Goal: Task Accomplishment & Management: Complete application form

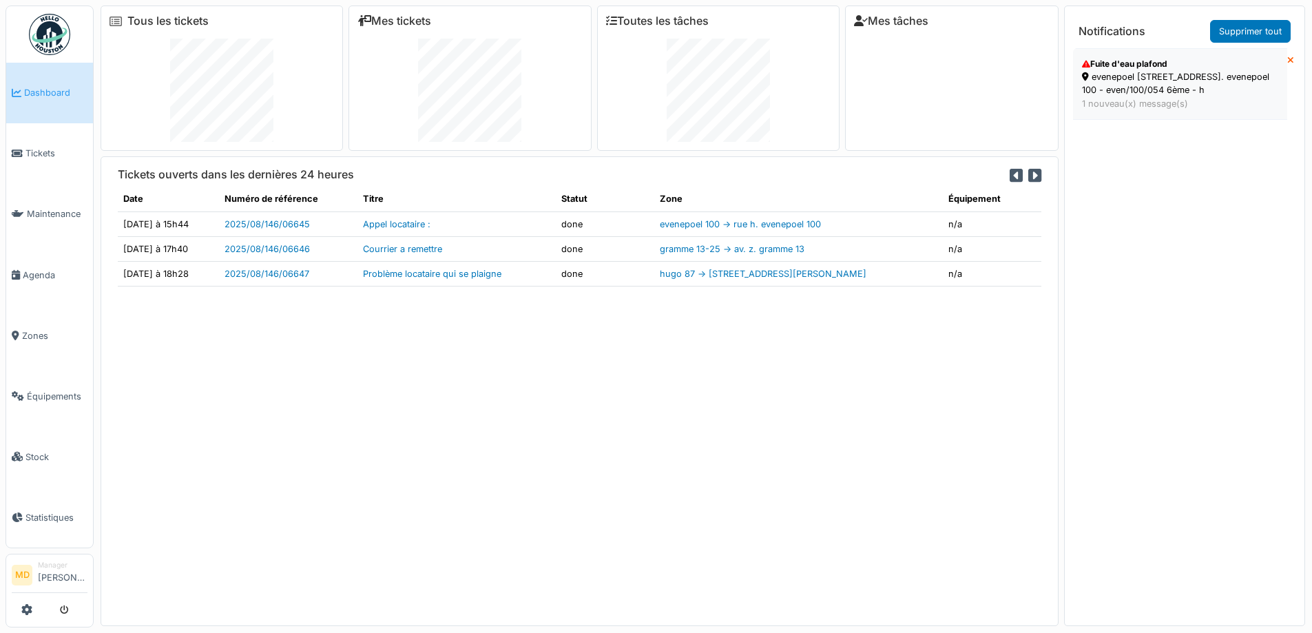
click at [1047, 64] on div "Fuite d'eau plafond" at bounding box center [1180, 64] width 196 height 12
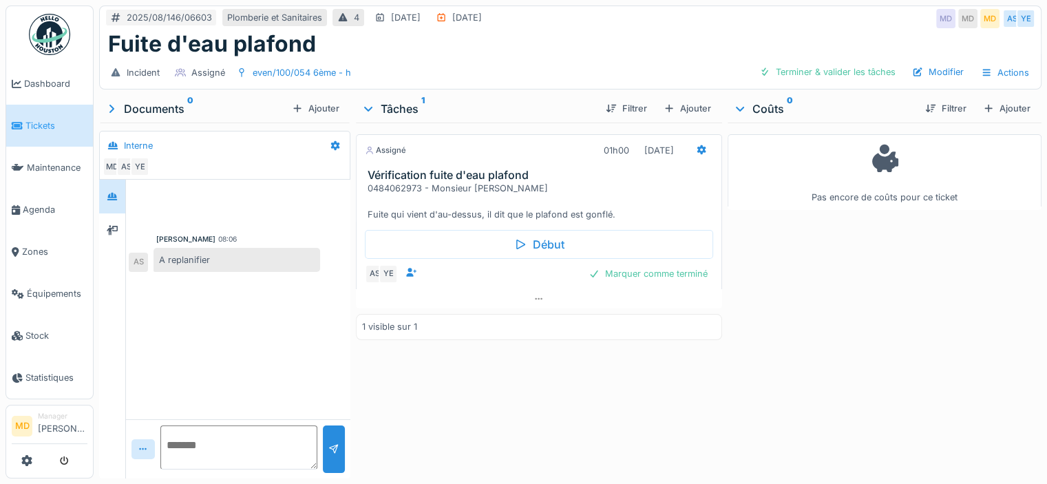
click at [479, 429] on div "Assigné 01h00 22/08/2025 Vérification fuite d'eau plafond 0484062973 - Monsieur…" at bounding box center [539, 298] width 366 height 350
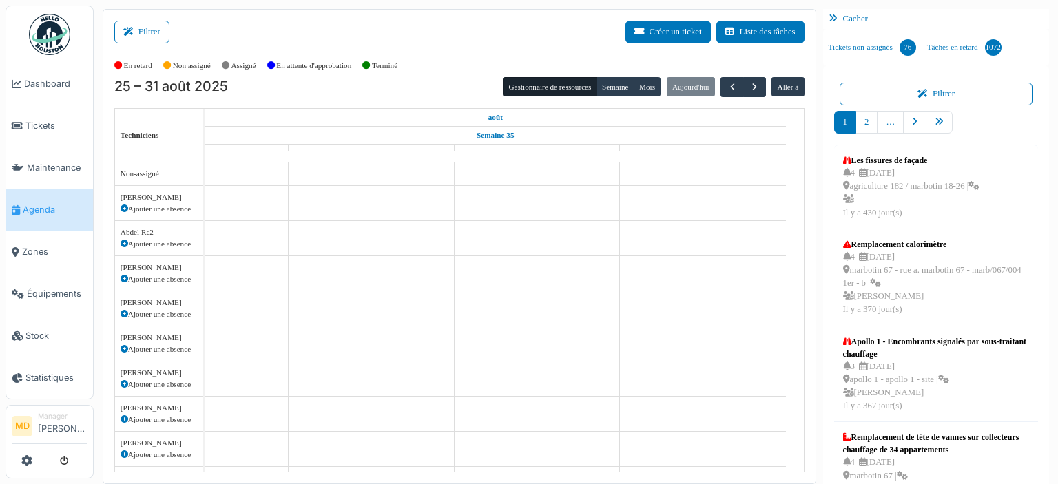
click at [134, 32] on icon at bounding box center [130, 32] width 15 height 9
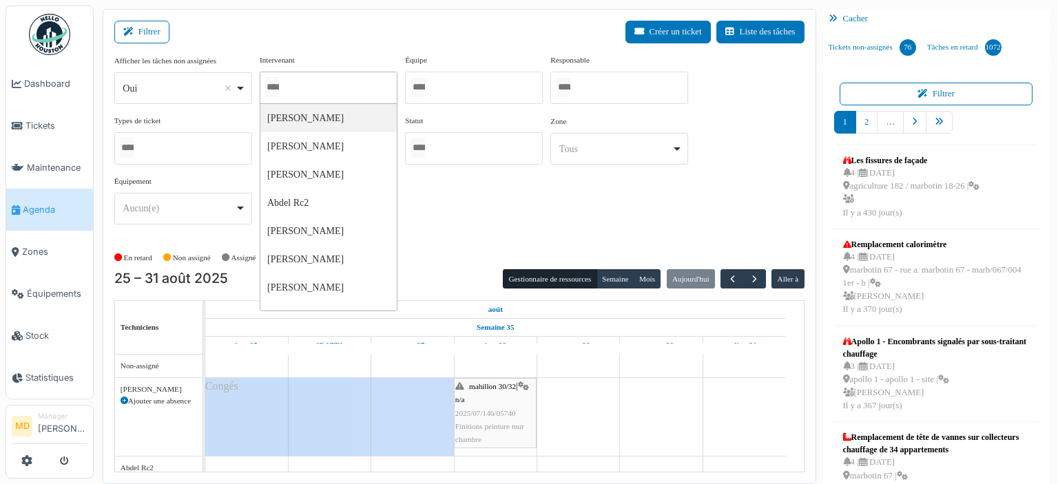
click at [279, 78] on input "Tous" at bounding box center [272, 87] width 14 height 20
type input "*****"
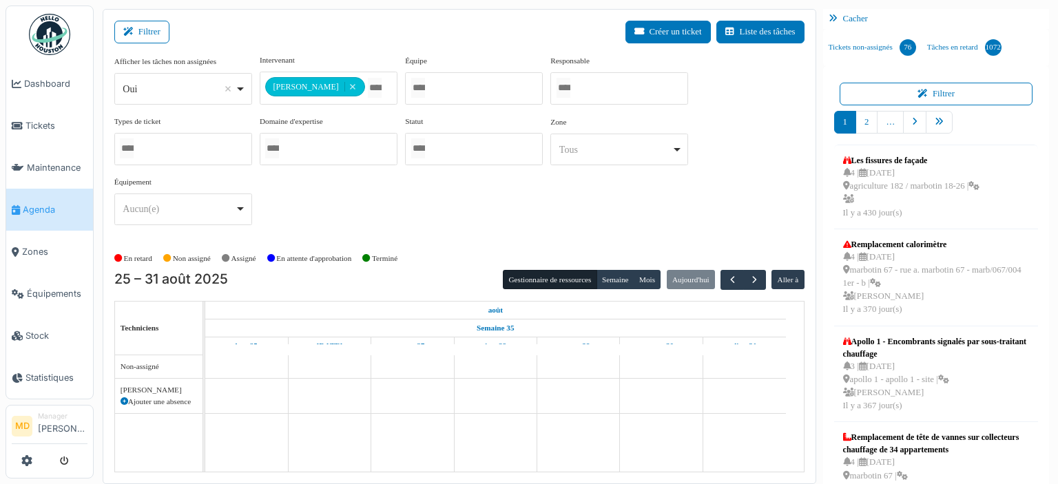
click at [565, 211] on div "**********" at bounding box center [459, 145] width 690 height 182
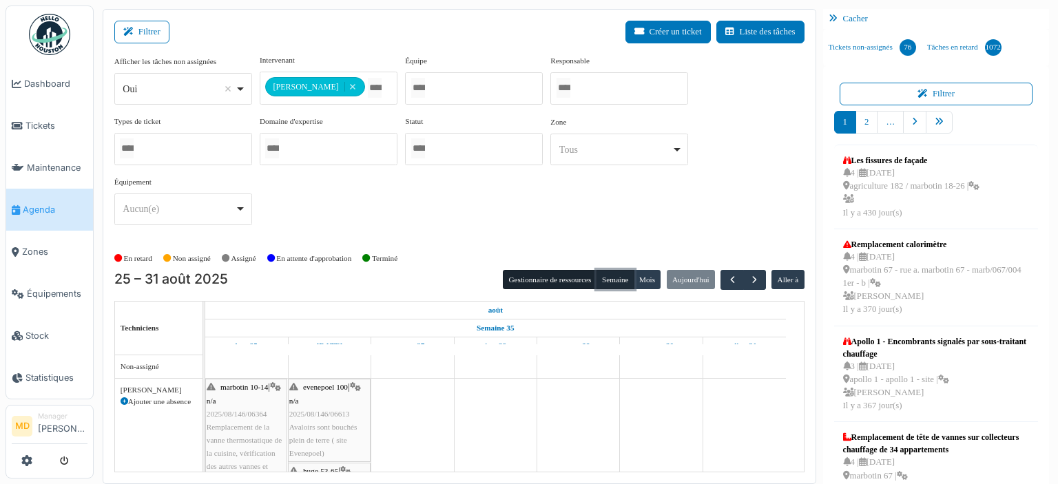
click at [604, 277] on button "Semaine" at bounding box center [615, 279] width 38 height 19
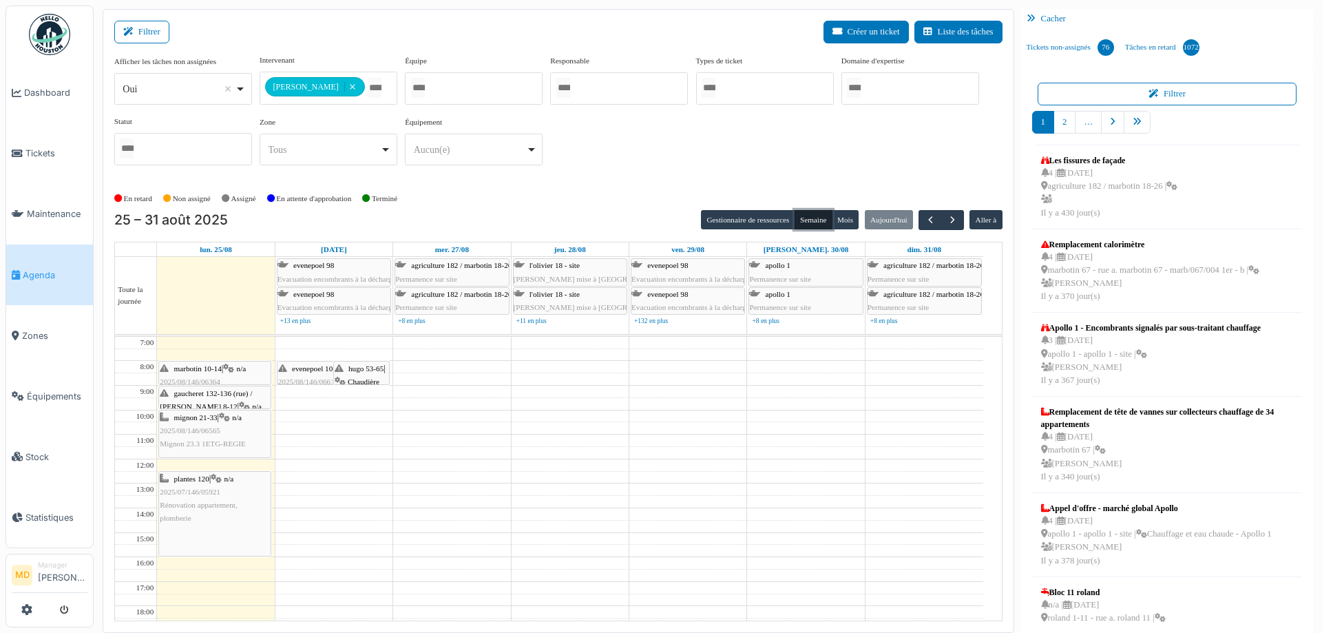
click at [343, 379] on icon at bounding box center [340, 381] width 11 height 9
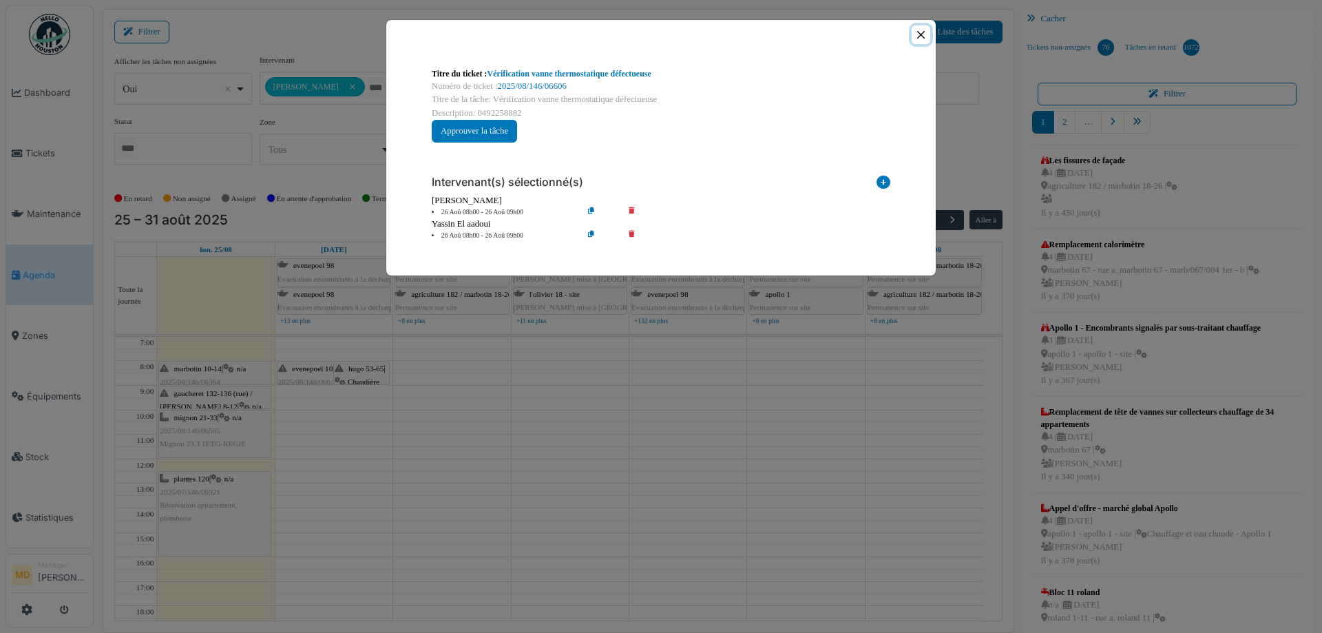
click at [916, 32] on button "Close" at bounding box center [921, 34] width 19 height 19
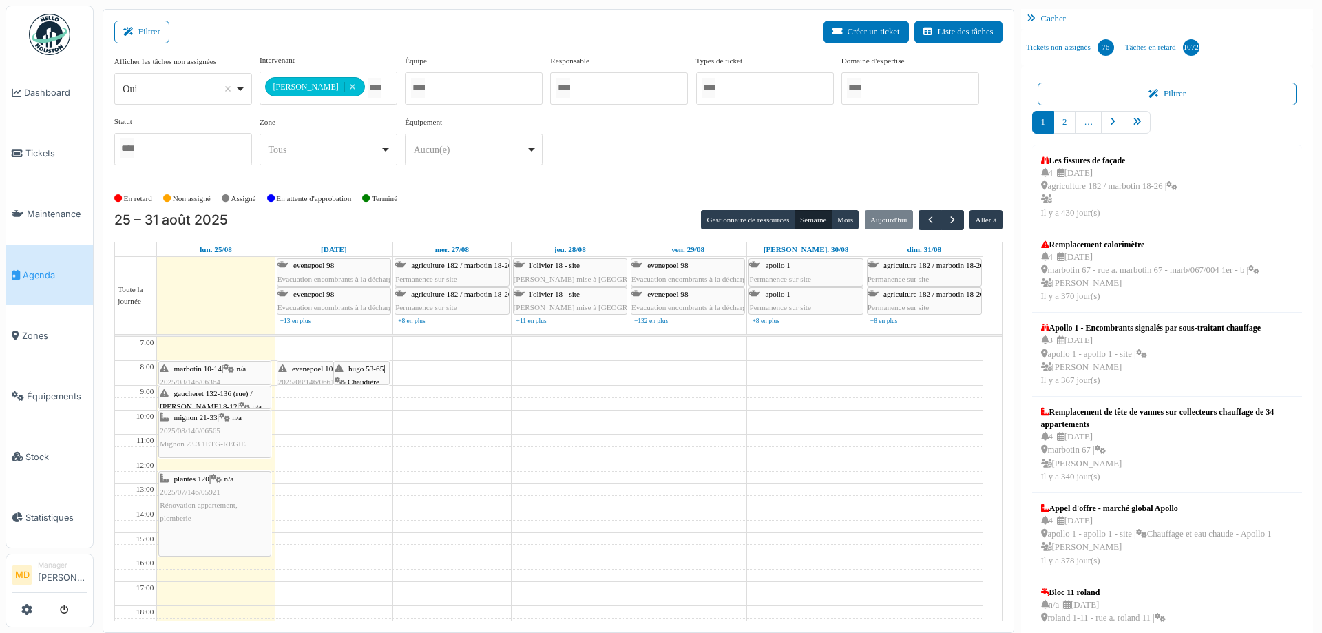
click at [296, 370] on span "evenepoel 100" at bounding box center [314, 368] width 45 height 8
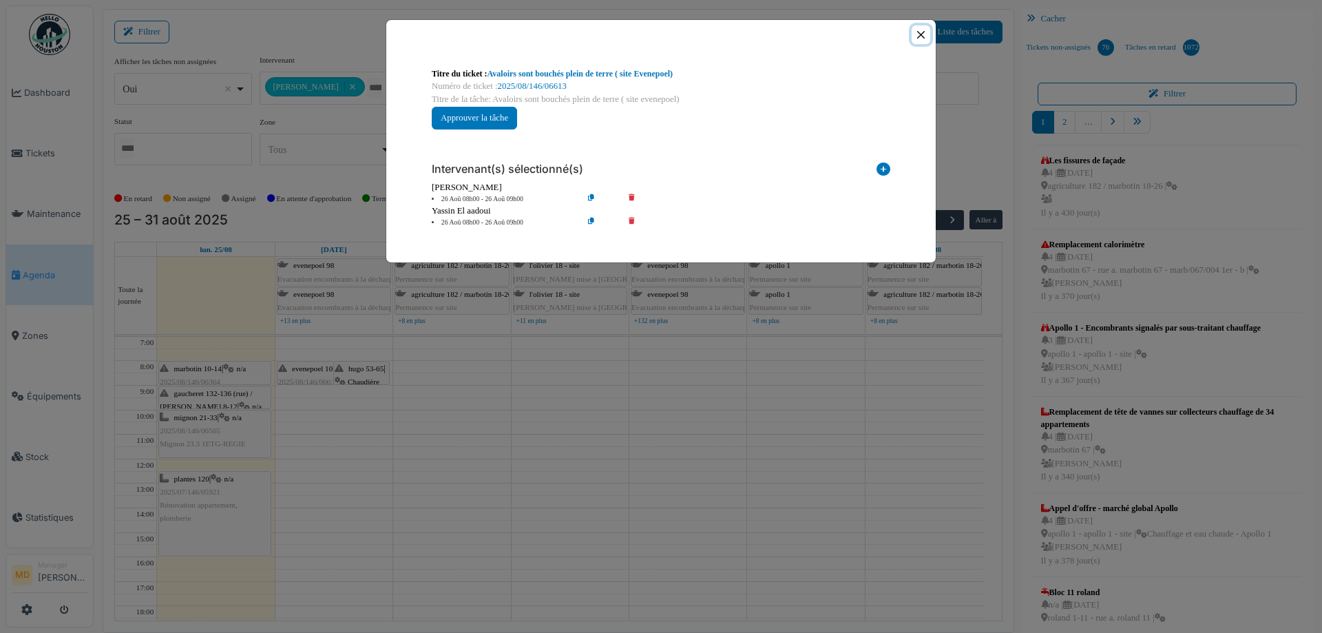
click at [924, 31] on button "Close" at bounding box center [921, 34] width 19 height 19
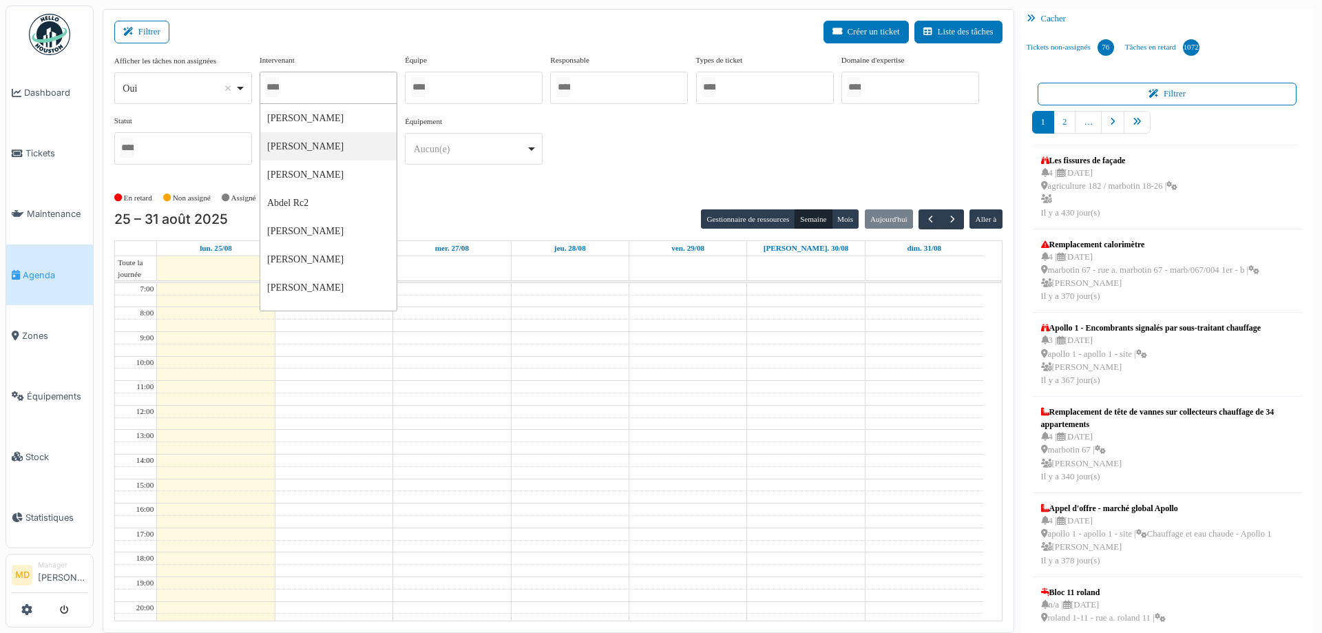
click at [333, 85] on div at bounding box center [329, 88] width 138 height 32
type input "******"
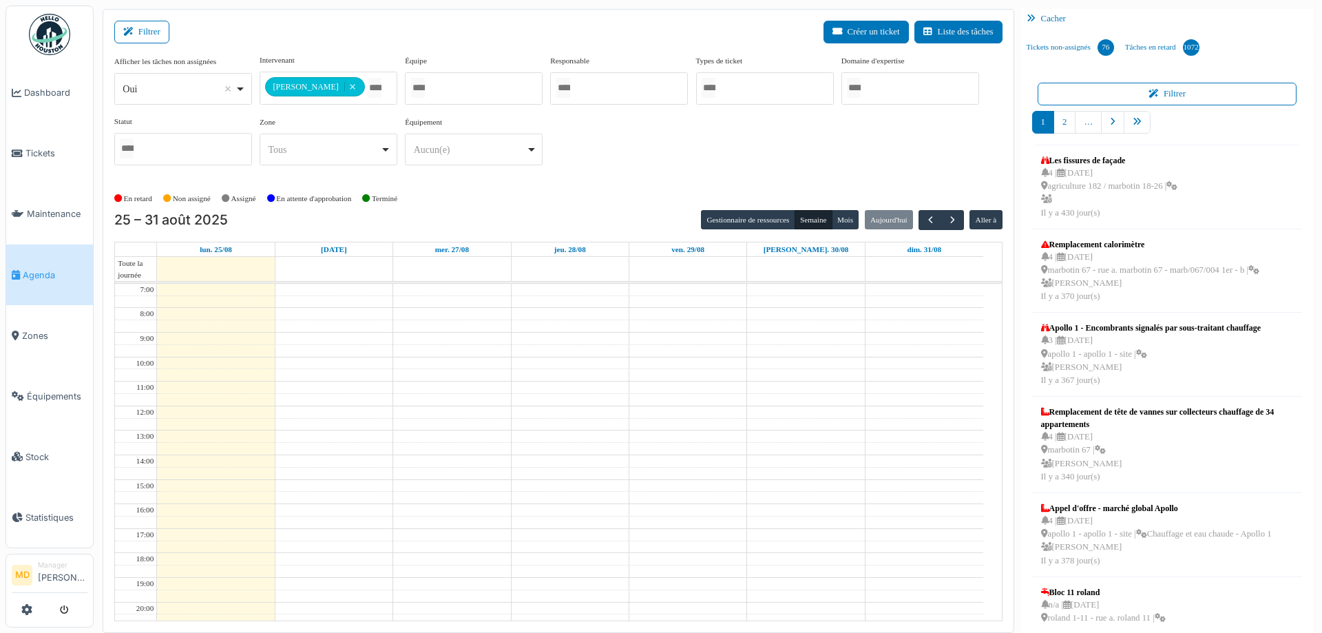
click at [643, 138] on div "**********" at bounding box center [558, 115] width 888 height 122
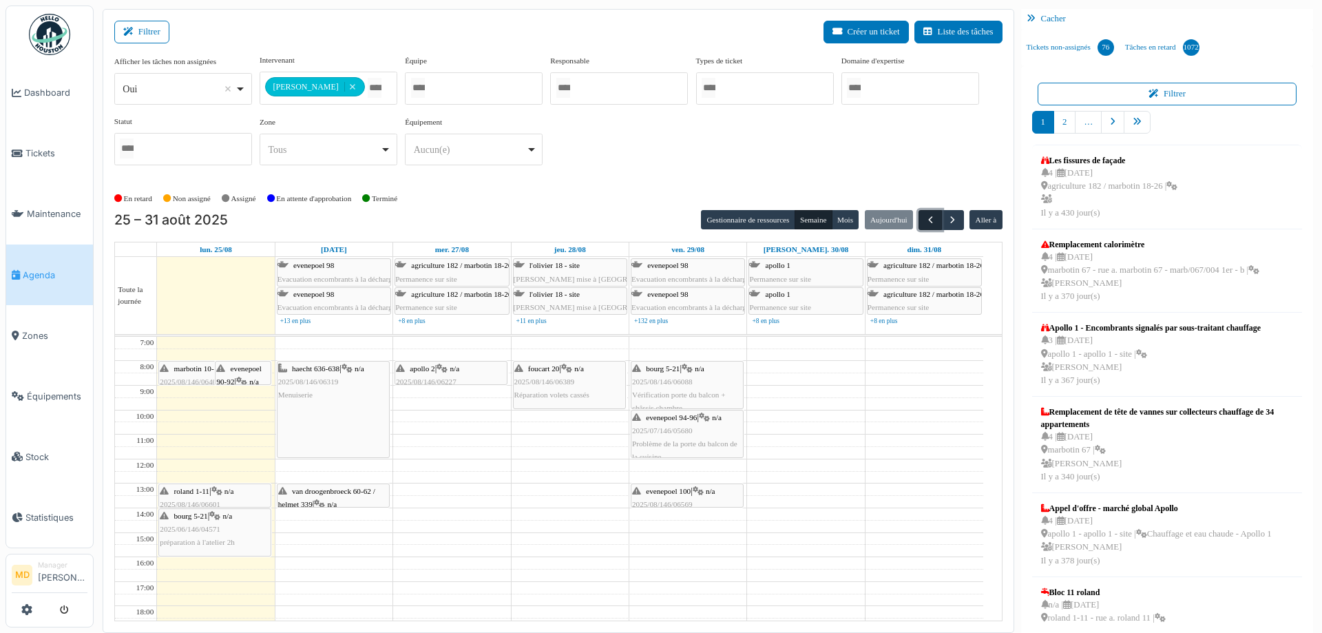
click at [930, 219] on button "button" at bounding box center [930, 220] width 23 height 20
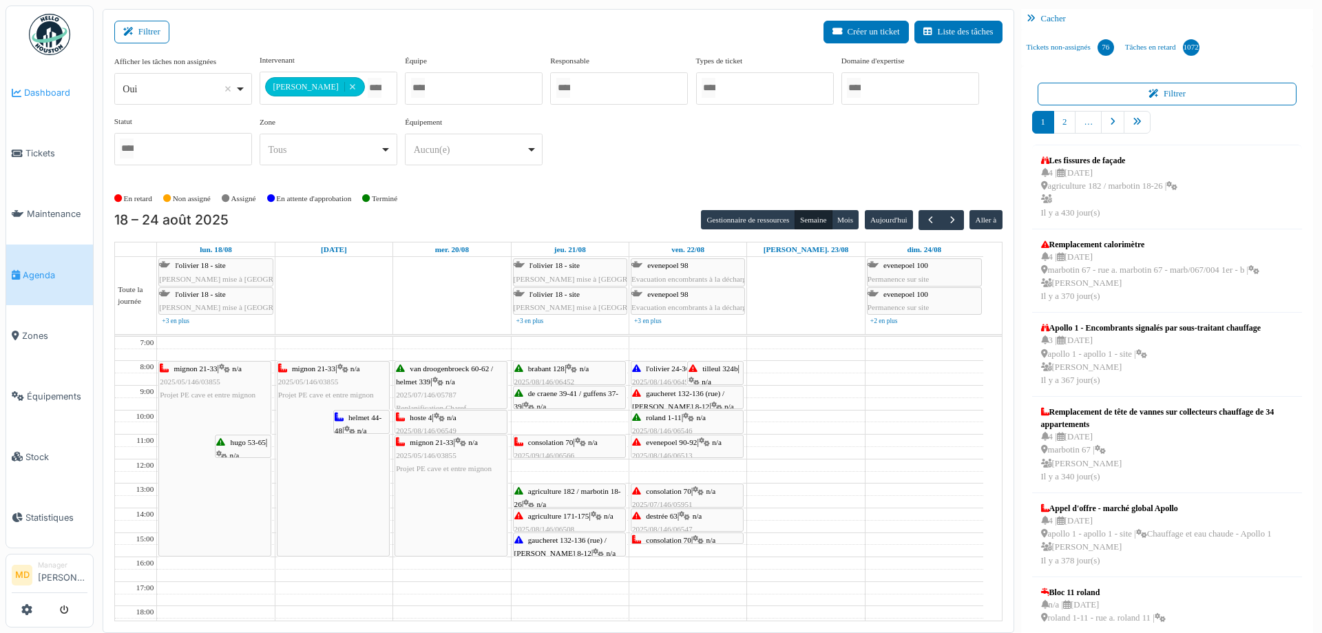
click at [41, 92] on span "Dashboard" at bounding box center [55, 92] width 63 height 13
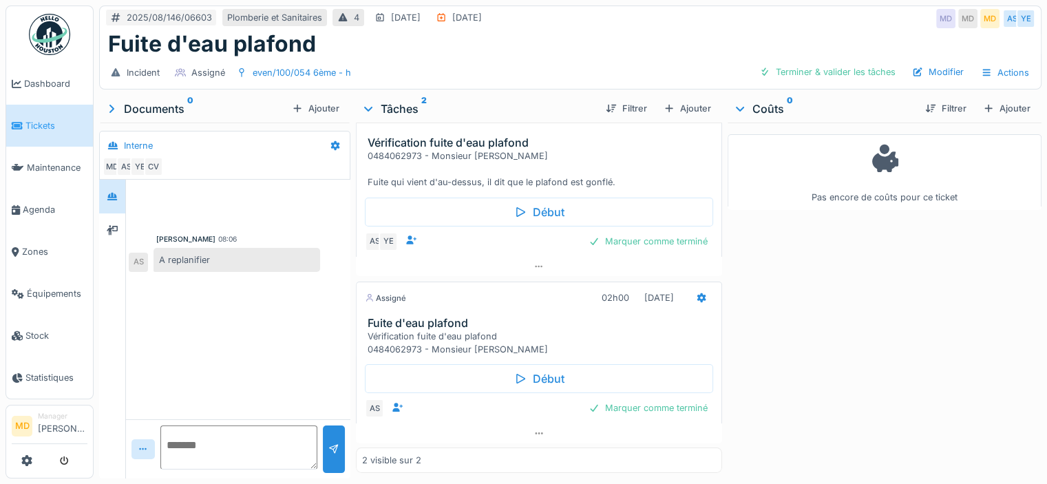
scroll to position [10, 0]
click at [534, 429] on icon at bounding box center [539, 433] width 11 height 9
click at [69, 126] on span "Tickets" at bounding box center [56, 125] width 62 height 13
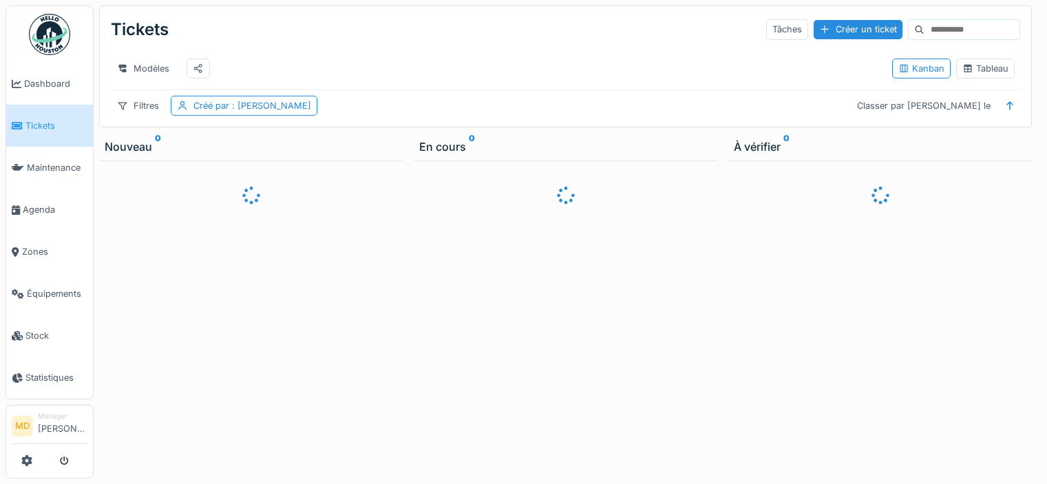
click at [39, 85] on div at bounding box center [523, 242] width 1047 height 484
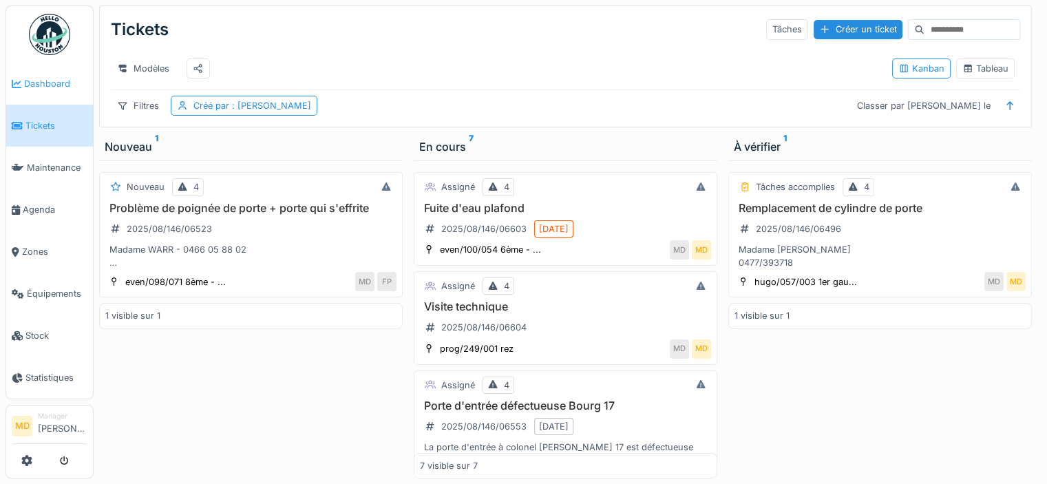
drag, startPoint x: 0, startPoint y: 0, endPoint x: 39, endPoint y: 85, distance: 94.0
click at [39, 85] on span "Dashboard" at bounding box center [55, 83] width 63 height 13
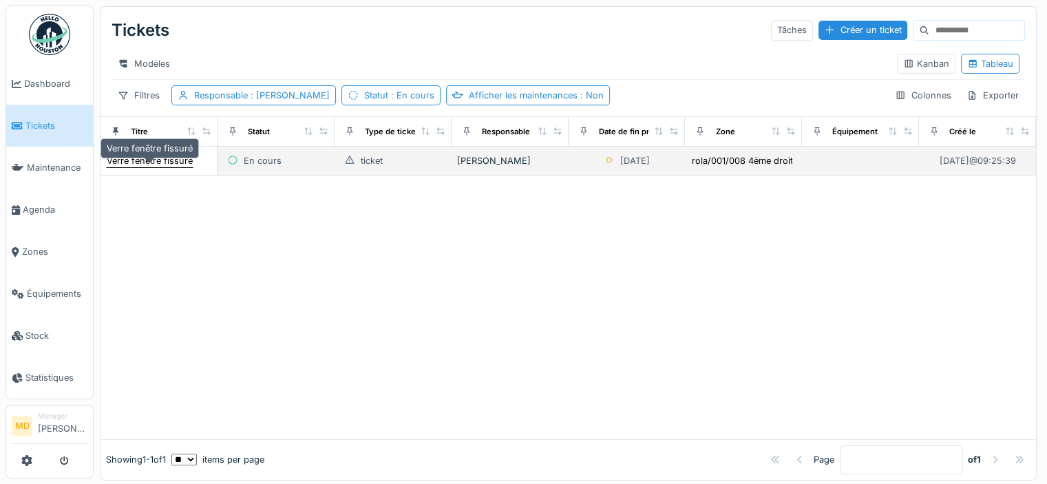
click at [162, 167] on div "Verre fenêtre fissuré" at bounding box center [150, 160] width 86 height 13
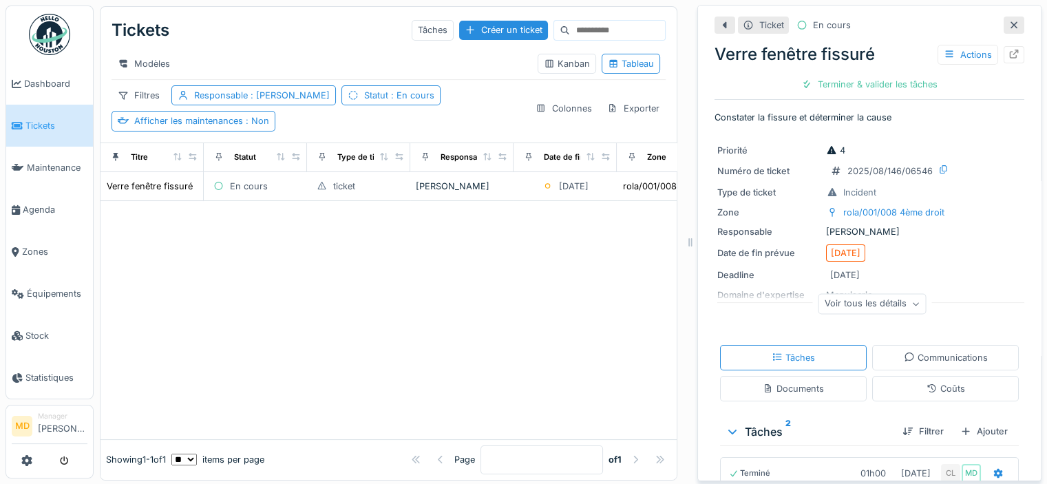
click at [1009, 48] on div at bounding box center [1014, 54] width 11 height 13
click at [47, 93] on link "Dashboard" at bounding box center [49, 84] width 87 height 42
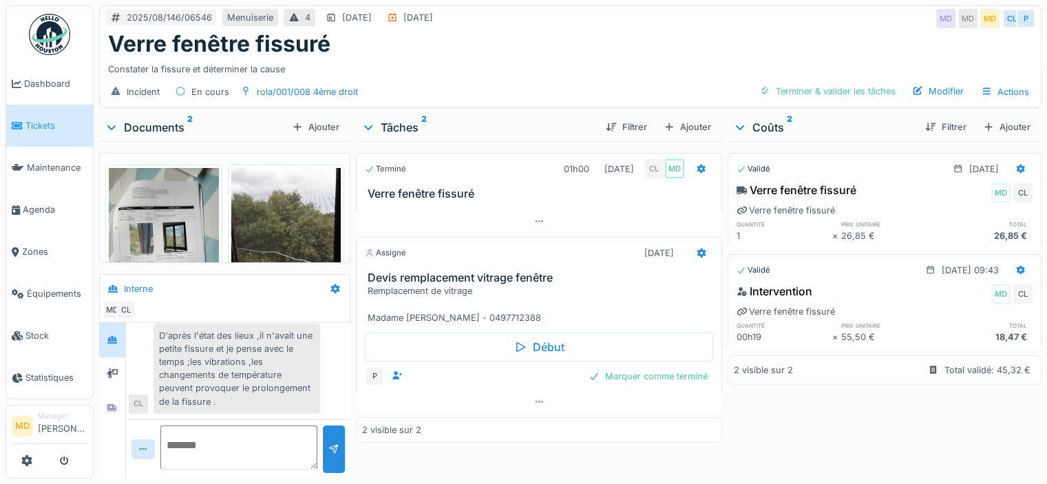
scroll to position [10, 0]
click at [110, 403] on icon at bounding box center [112, 407] width 10 height 8
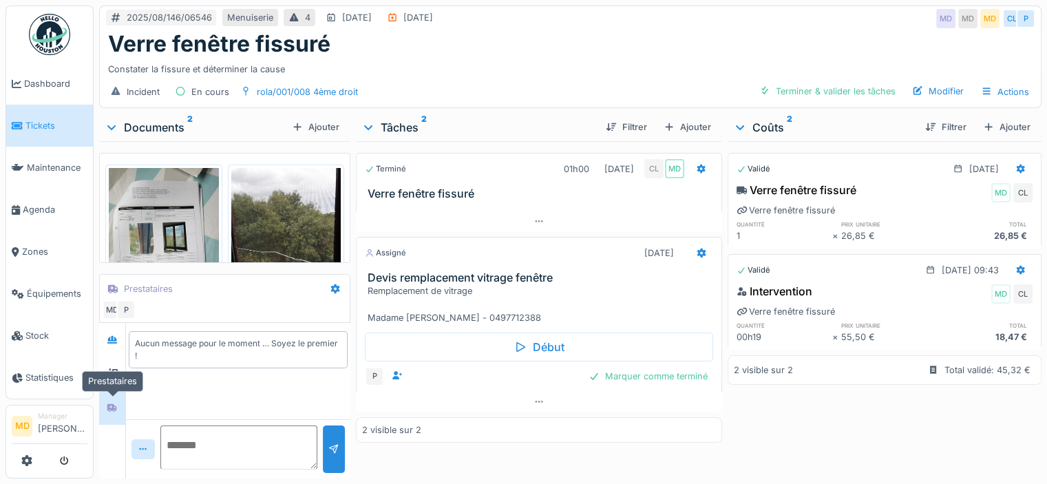
scroll to position [0, 0]
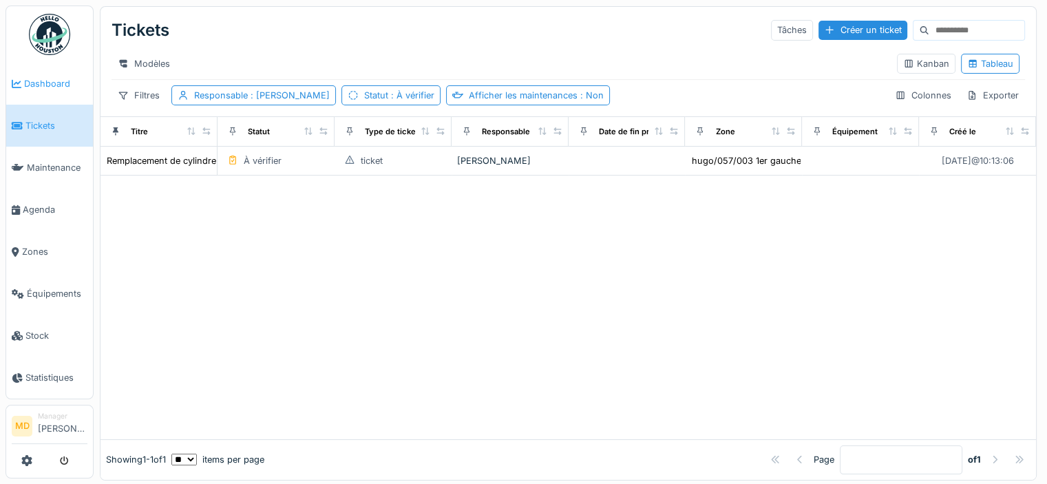
click at [32, 87] on span "Dashboard" at bounding box center [55, 83] width 63 height 13
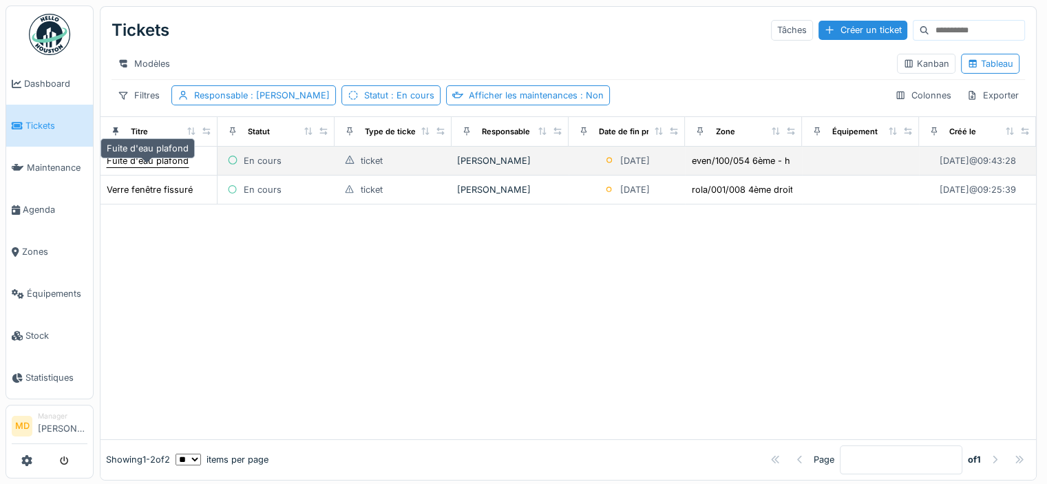
click at [140, 167] on div "Fuite d'eau plafond" at bounding box center [148, 160] width 82 height 13
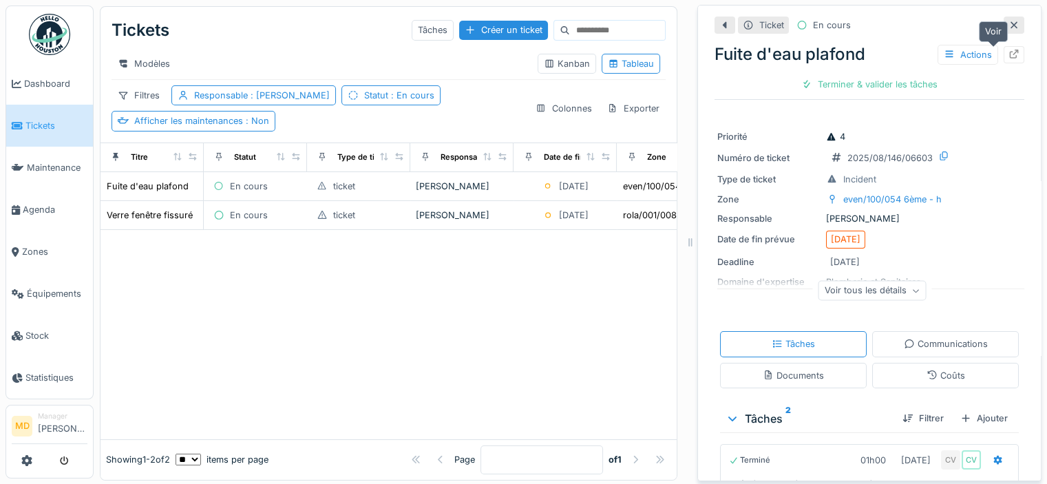
click at [1009, 59] on div at bounding box center [1014, 54] width 11 height 13
click at [1009, 21] on icon at bounding box center [1014, 25] width 11 height 9
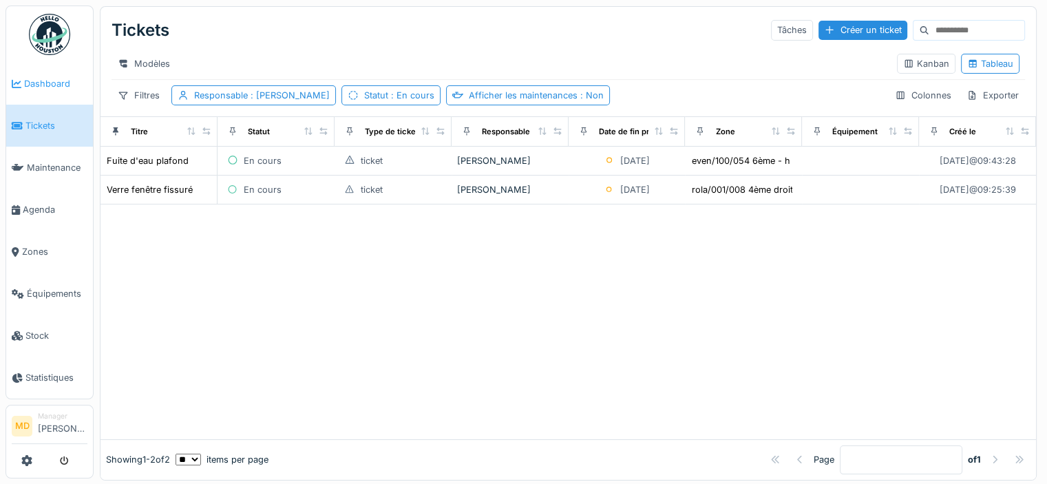
click at [53, 87] on span "Dashboard" at bounding box center [55, 83] width 63 height 13
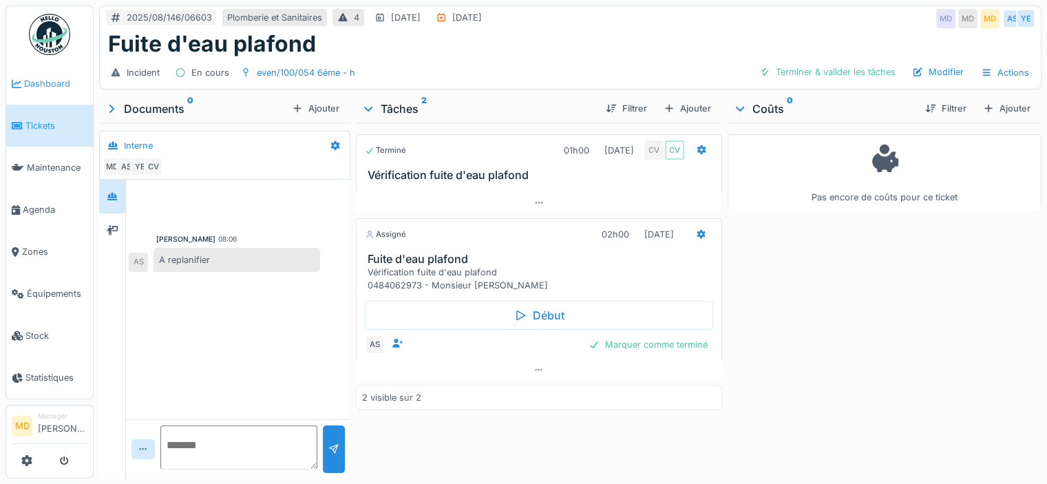
click at [25, 82] on span "Dashboard" at bounding box center [55, 83] width 63 height 13
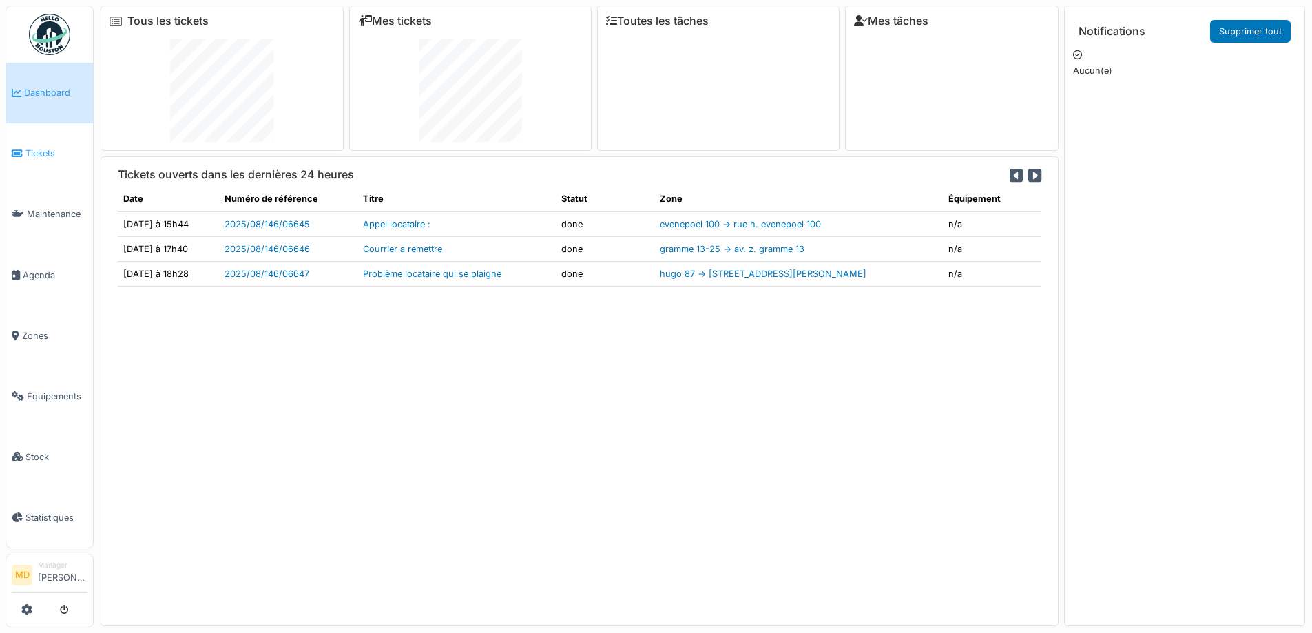
click at [54, 154] on span "Tickets" at bounding box center [56, 153] width 62 height 13
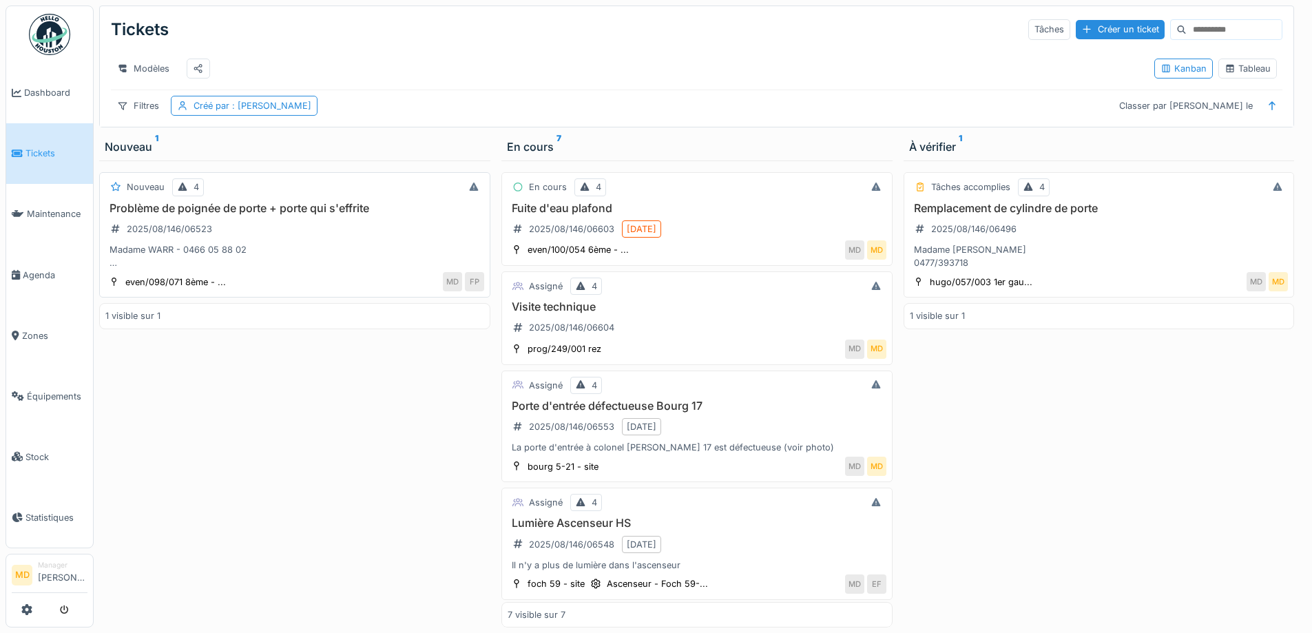
click at [295, 215] on h3 "Problème de poignée de porte + porte qui s'effrite" at bounding box center [294, 208] width 379 height 13
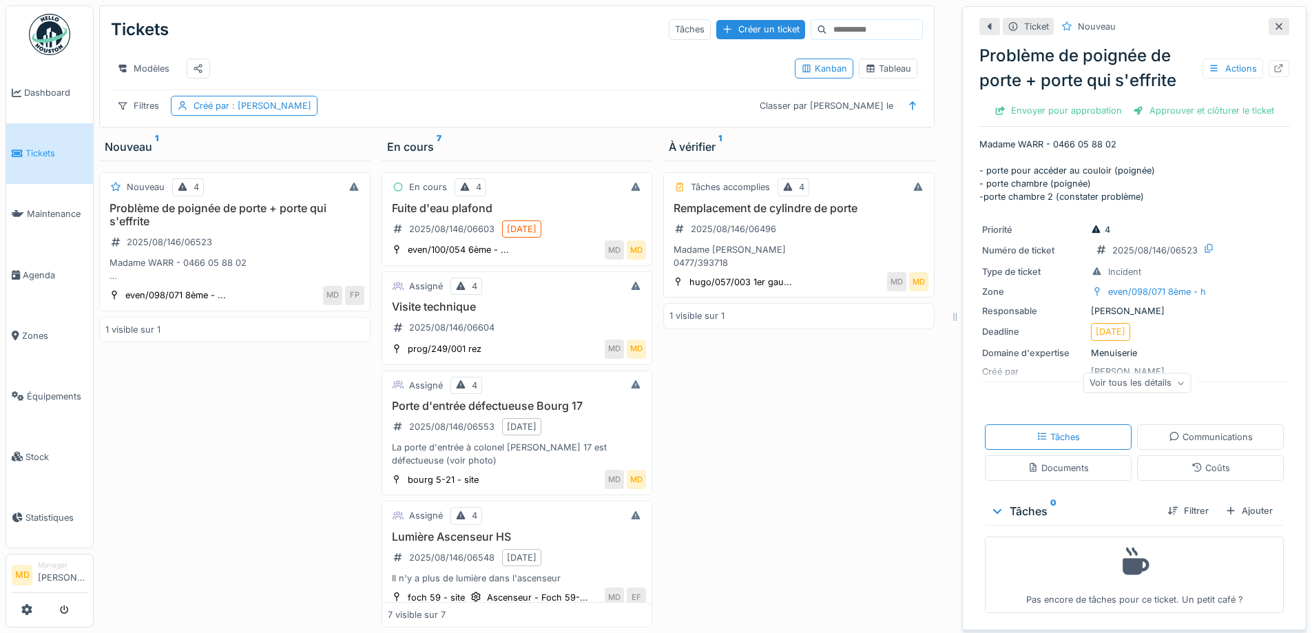
click at [1259, 57] on div "Problème de poignée de porte + porte qui s'effrite Actions" at bounding box center [1134, 68] width 310 height 50
click at [1273, 66] on icon at bounding box center [1278, 68] width 11 height 9
click at [1273, 23] on icon at bounding box center [1278, 26] width 11 height 9
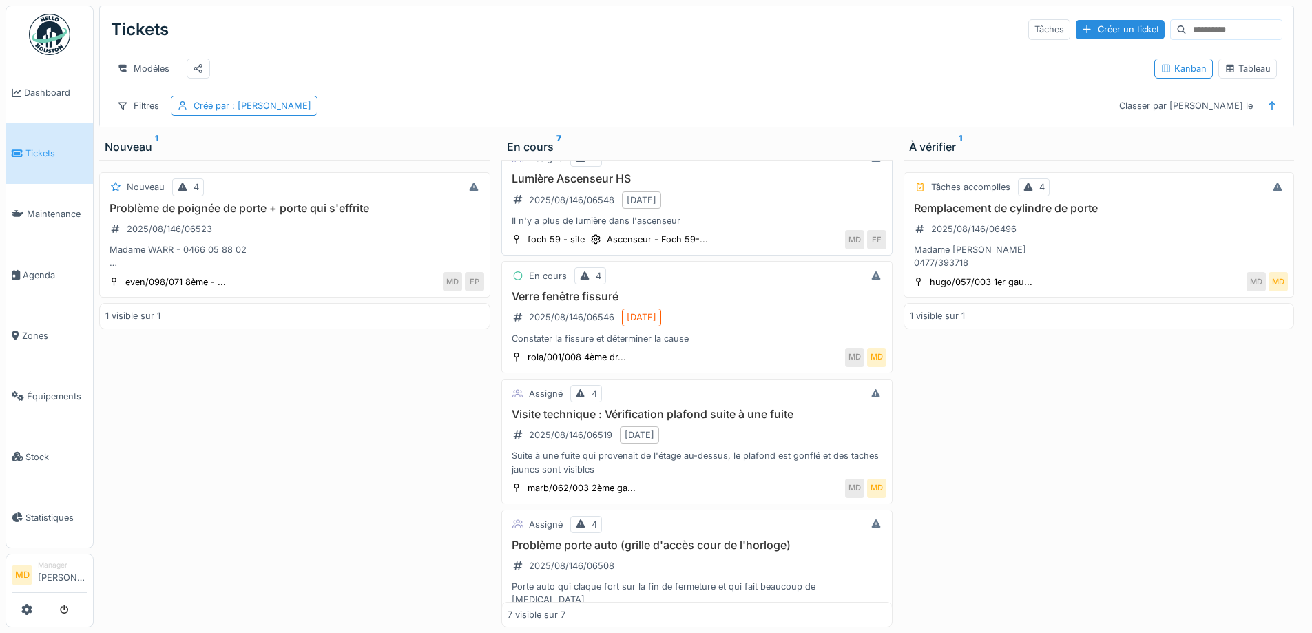
scroll to position [379, 0]
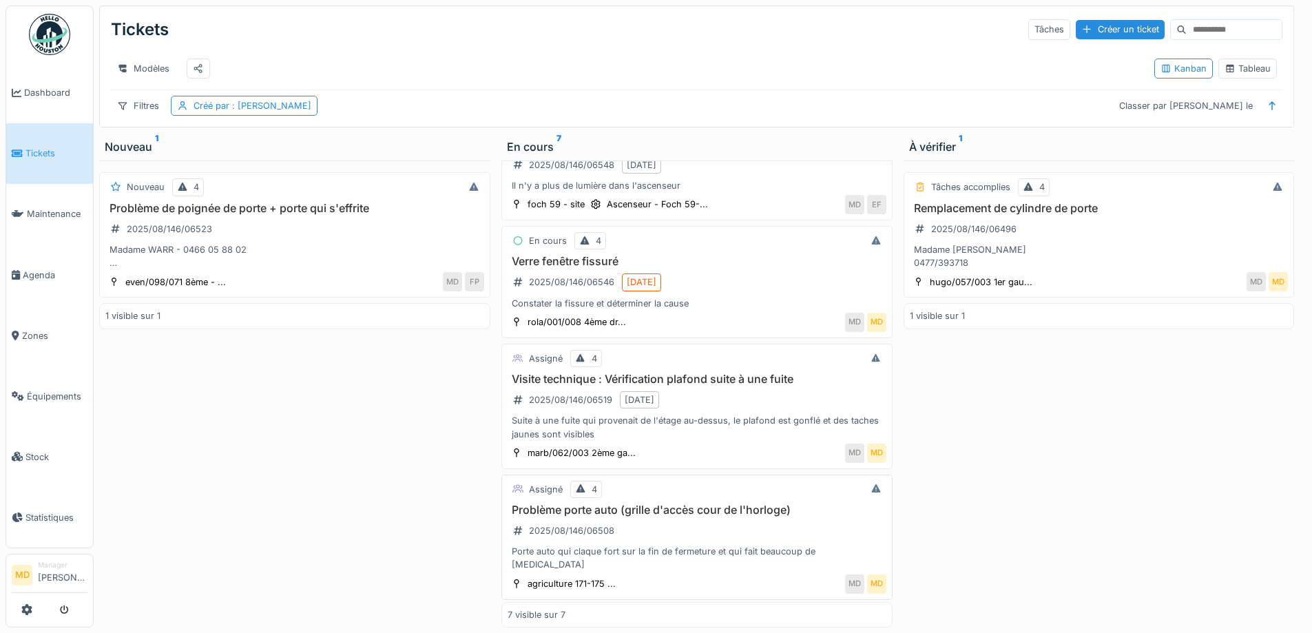
click at [686, 512] on div "Assigné 4 Problème porte auto (grille d'accès cour de l'horloge) 2025/08/146/06…" at bounding box center [696, 536] width 391 height 125
click at [615, 512] on div "Assigné 4 Problème porte auto (grille d'accès cour de l'horloge) 2025/08/146/06…" at bounding box center [696, 536] width 391 height 125
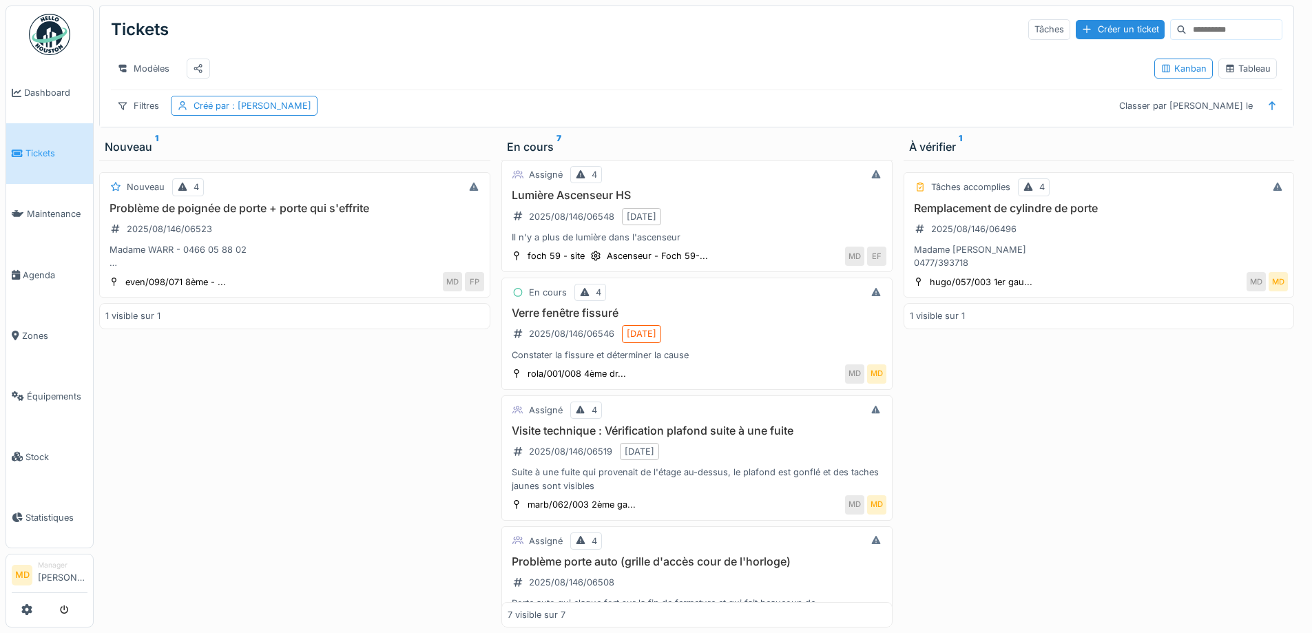
scroll to position [10, 0]
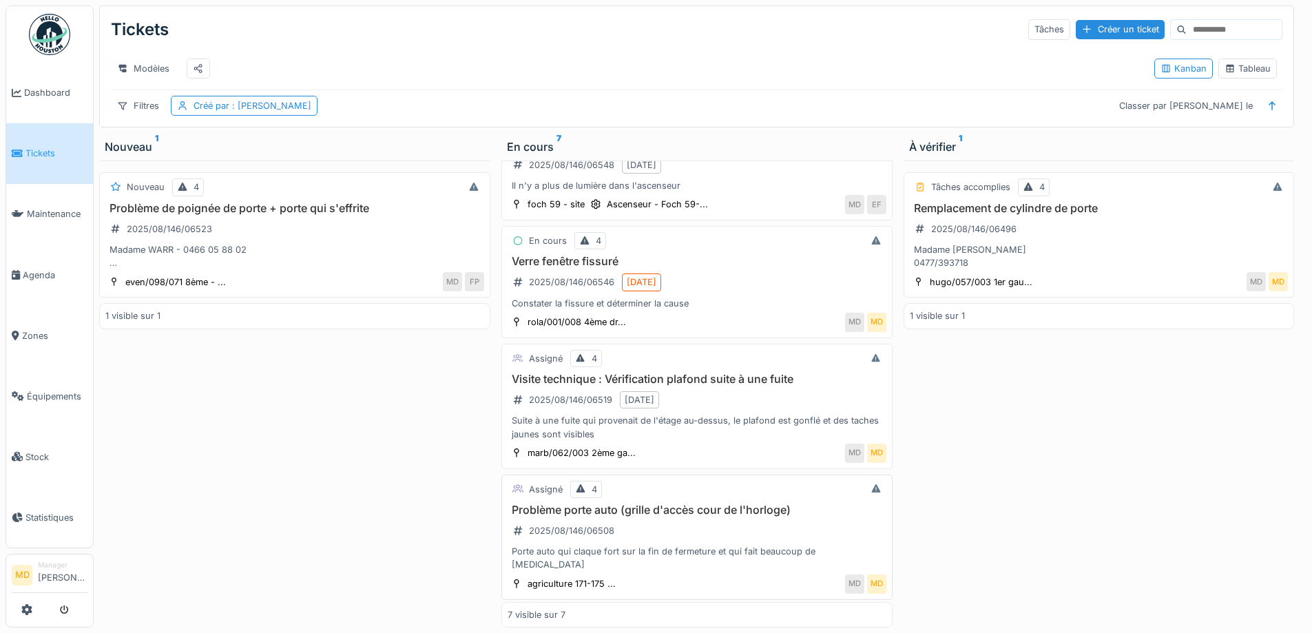
click at [684, 511] on h3 "Problème porte auto (grille d'accès cour de l'horloge)" at bounding box center [696, 509] width 379 height 13
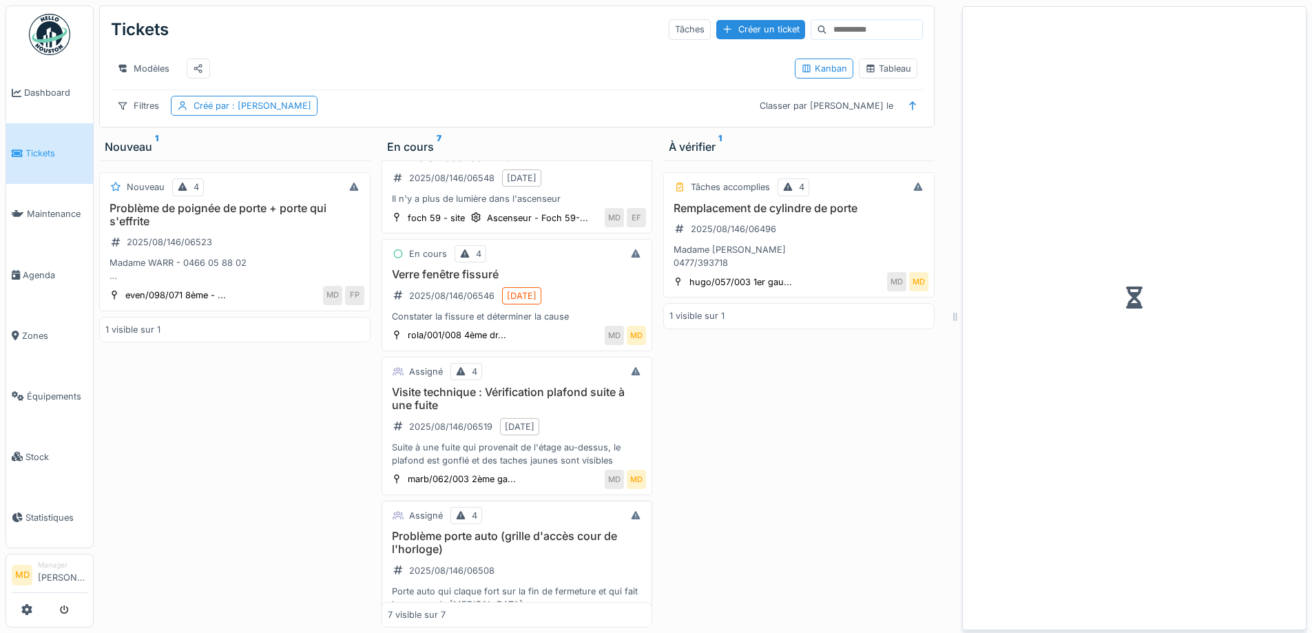
scroll to position [392, 0]
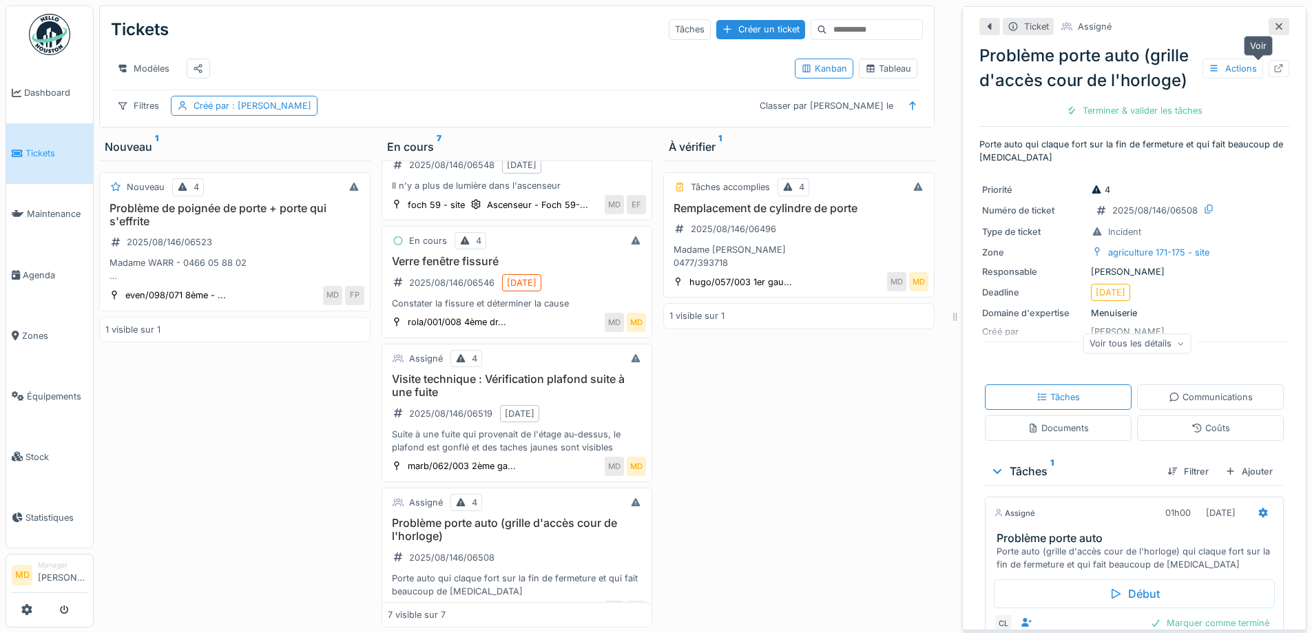
click at [1275, 64] on icon at bounding box center [1279, 68] width 9 height 9
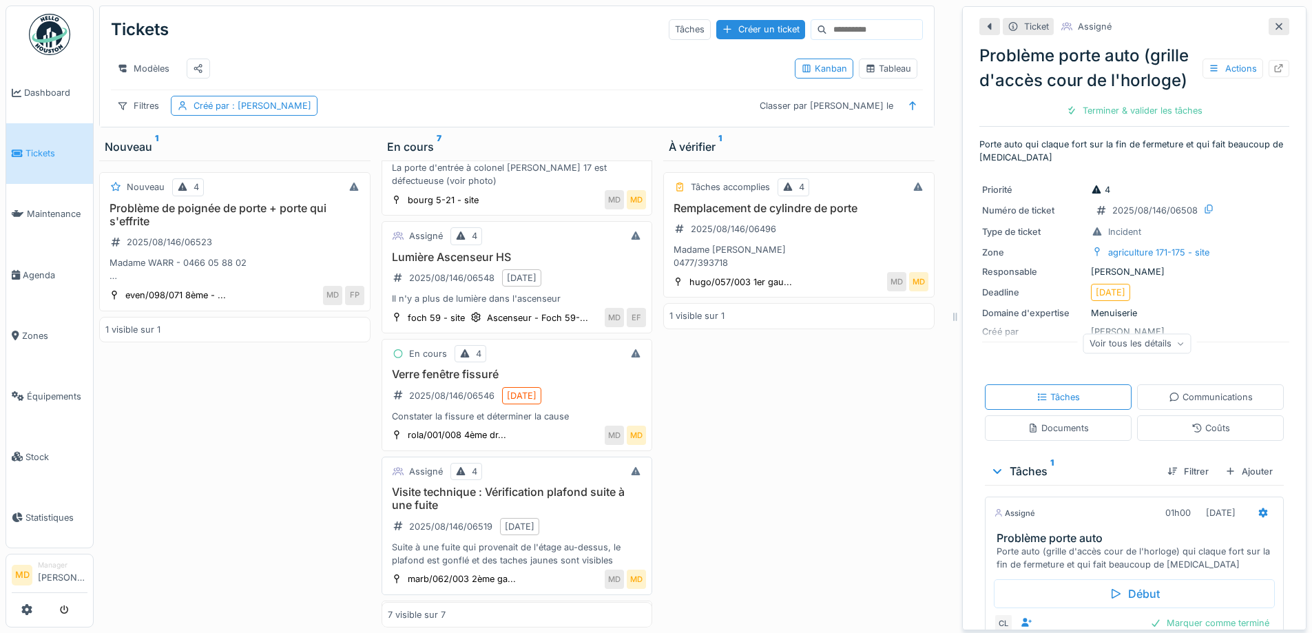
scroll to position [255, 0]
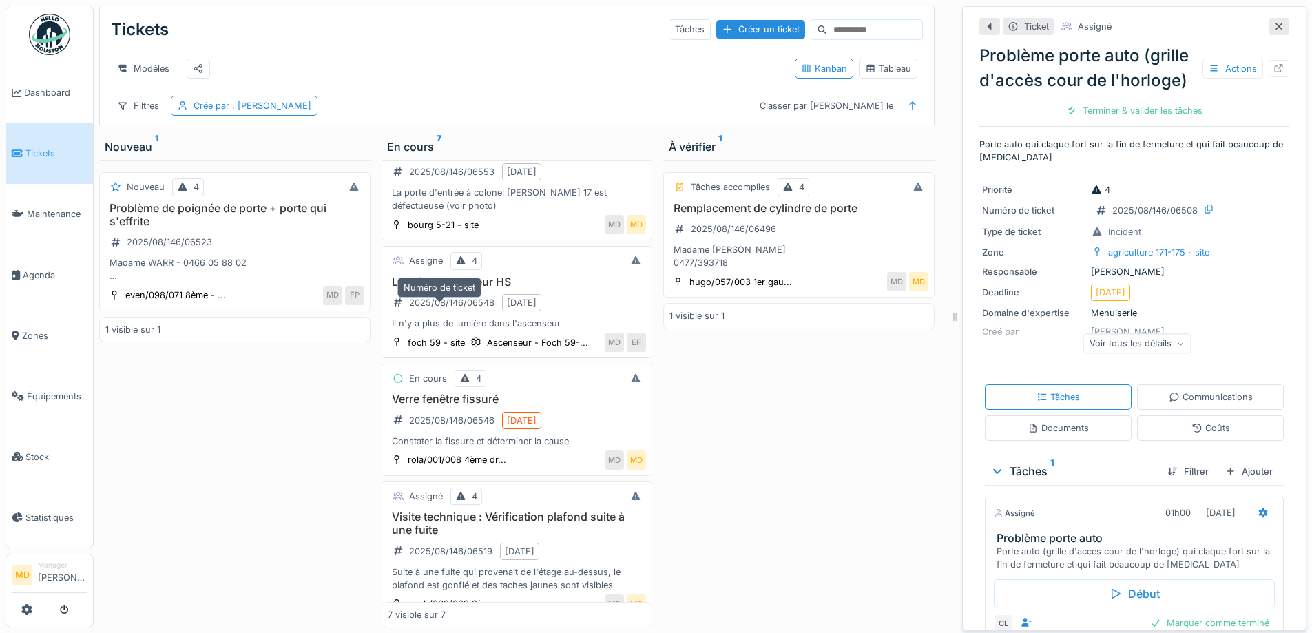
click at [452, 311] on div "2025/08/146/06548" at bounding box center [444, 302] width 112 height 17
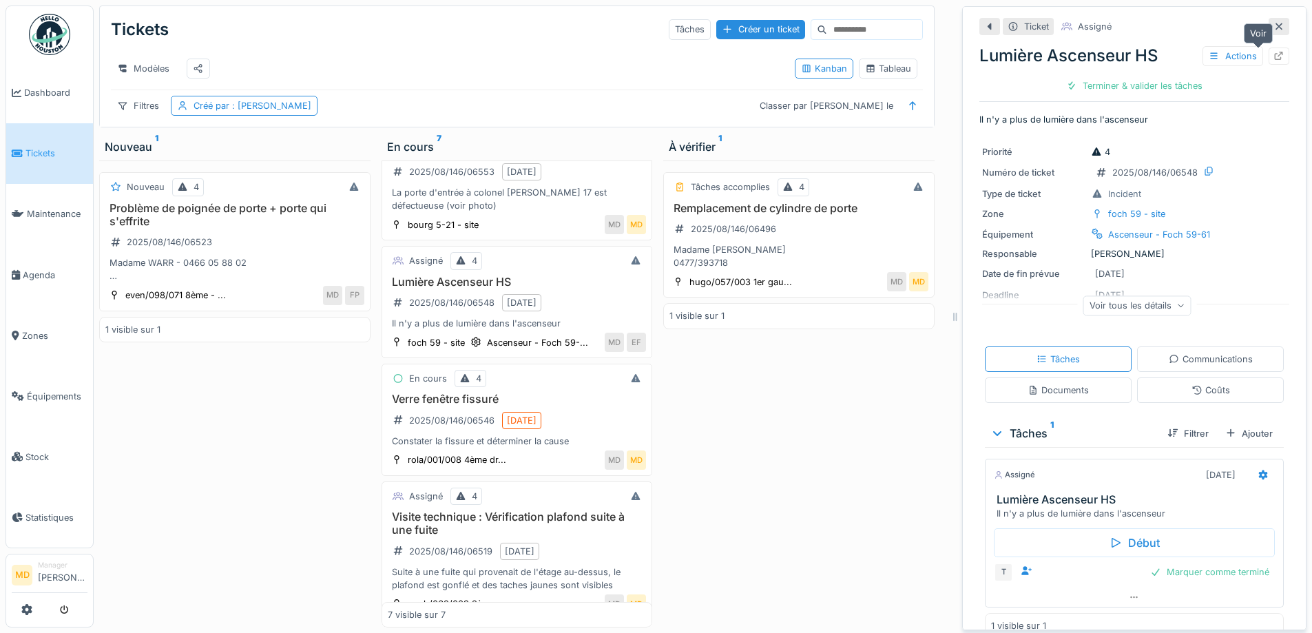
click at [1273, 61] on div at bounding box center [1278, 56] width 11 height 13
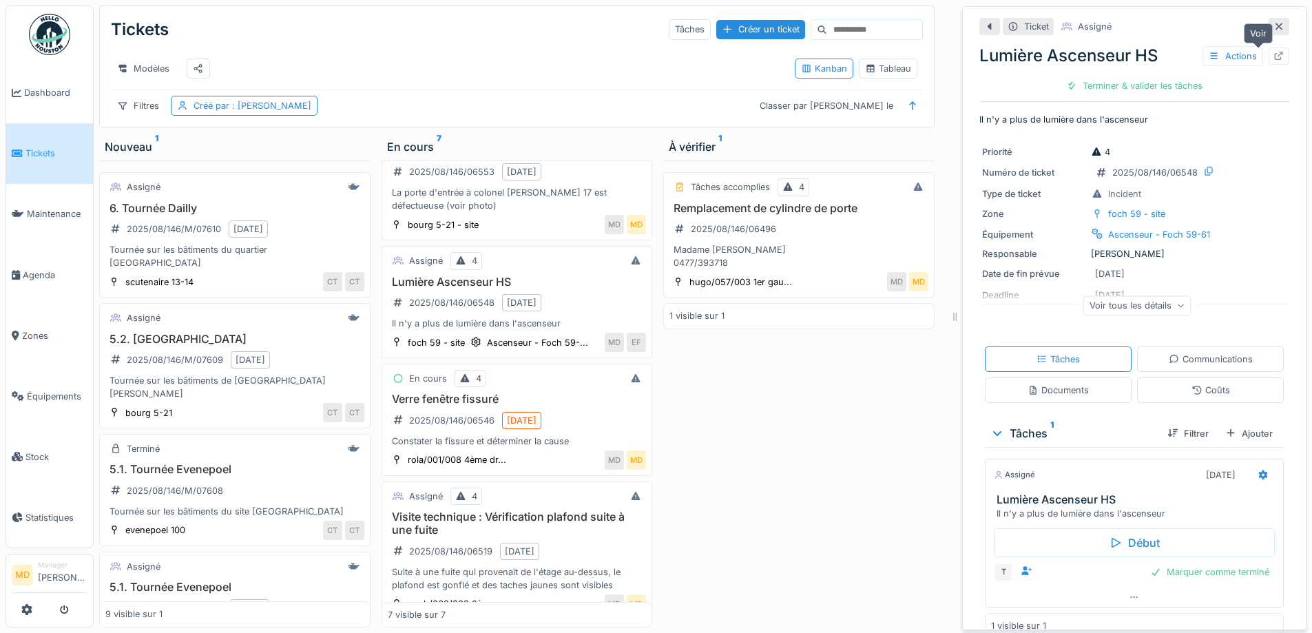
click at [1273, 58] on icon at bounding box center [1278, 56] width 11 height 9
click at [1268, 25] on div at bounding box center [1278, 26] width 21 height 17
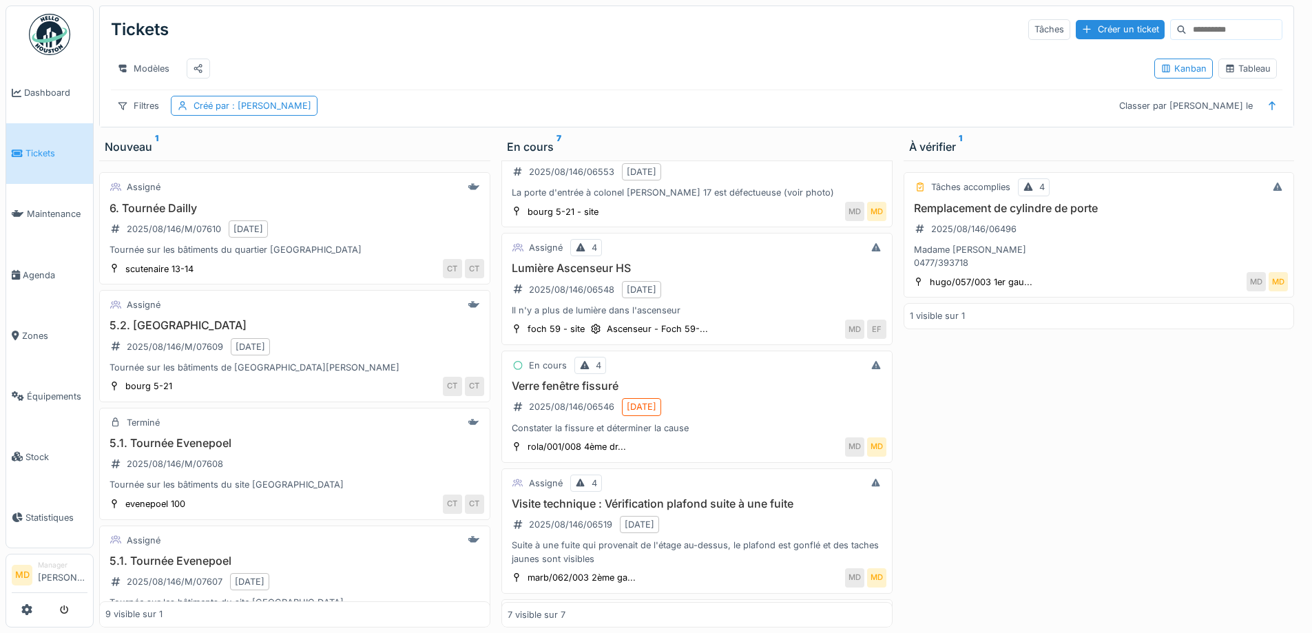
click at [617, 116] on div "Filtres Créé par : Mouad Dakir Classer par Créé le" at bounding box center [696, 106] width 1171 height 20
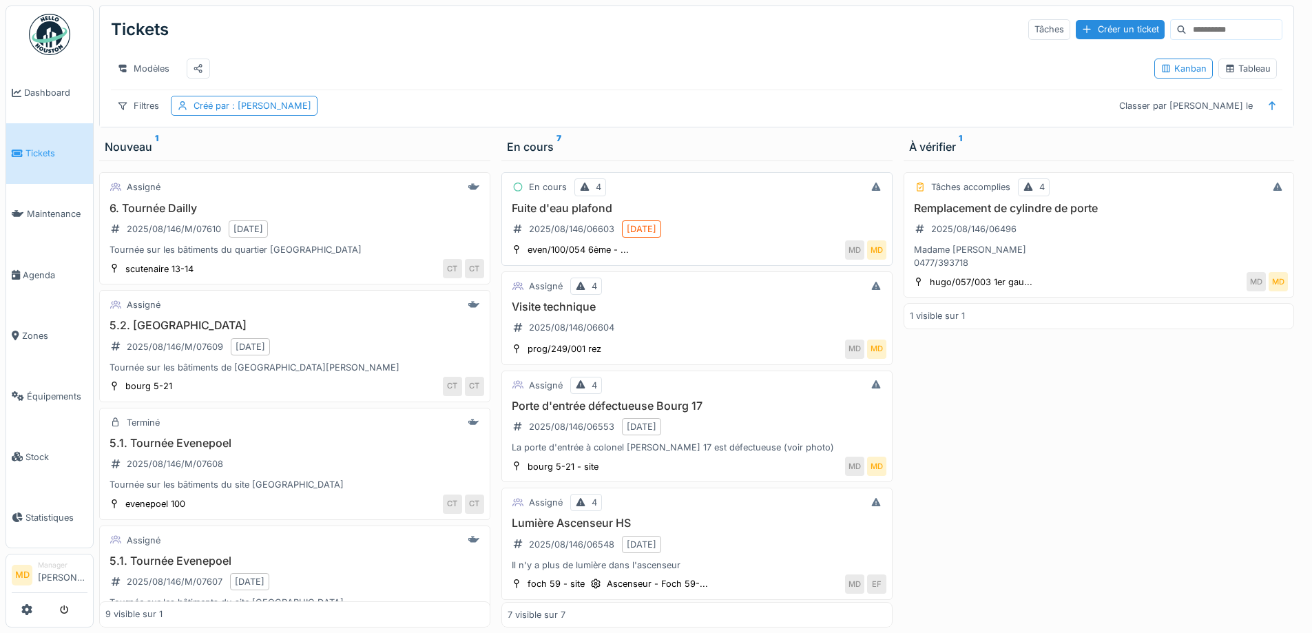
click at [656, 252] on div "MD MD" at bounding box center [761, 249] width 250 height 19
click at [584, 215] on h3 "Fuite d'eau plafond" at bounding box center [696, 208] width 379 height 13
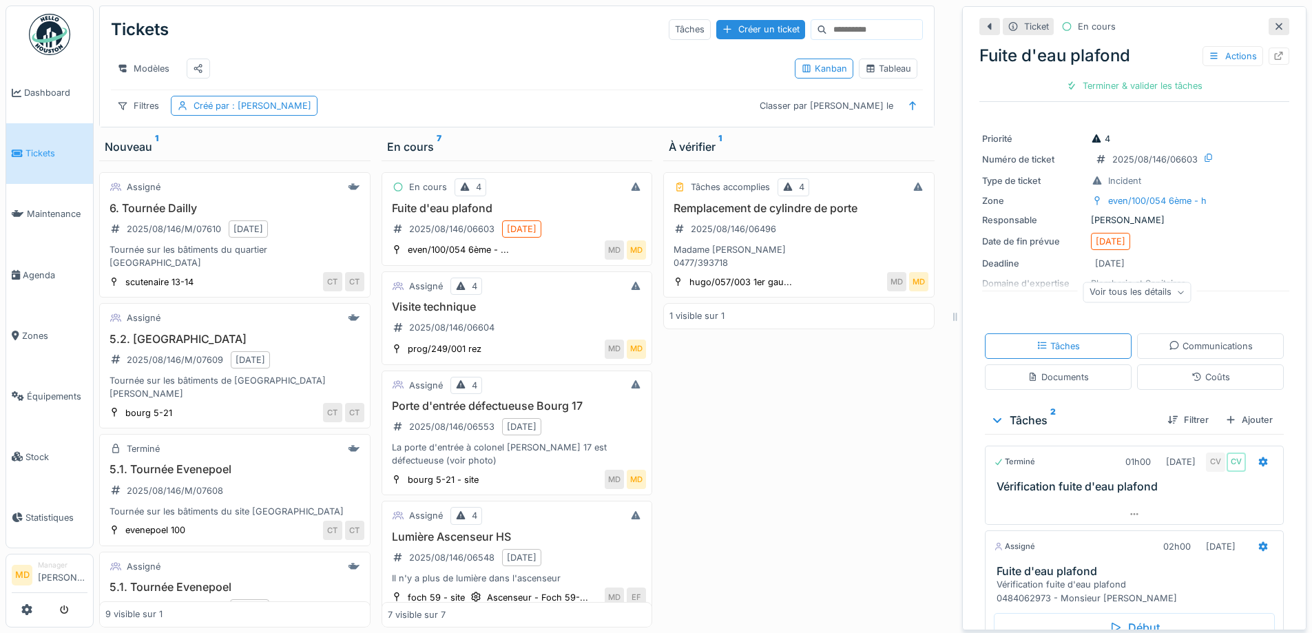
click at [1136, 295] on div "Voir tous les détails" at bounding box center [1137, 292] width 108 height 20
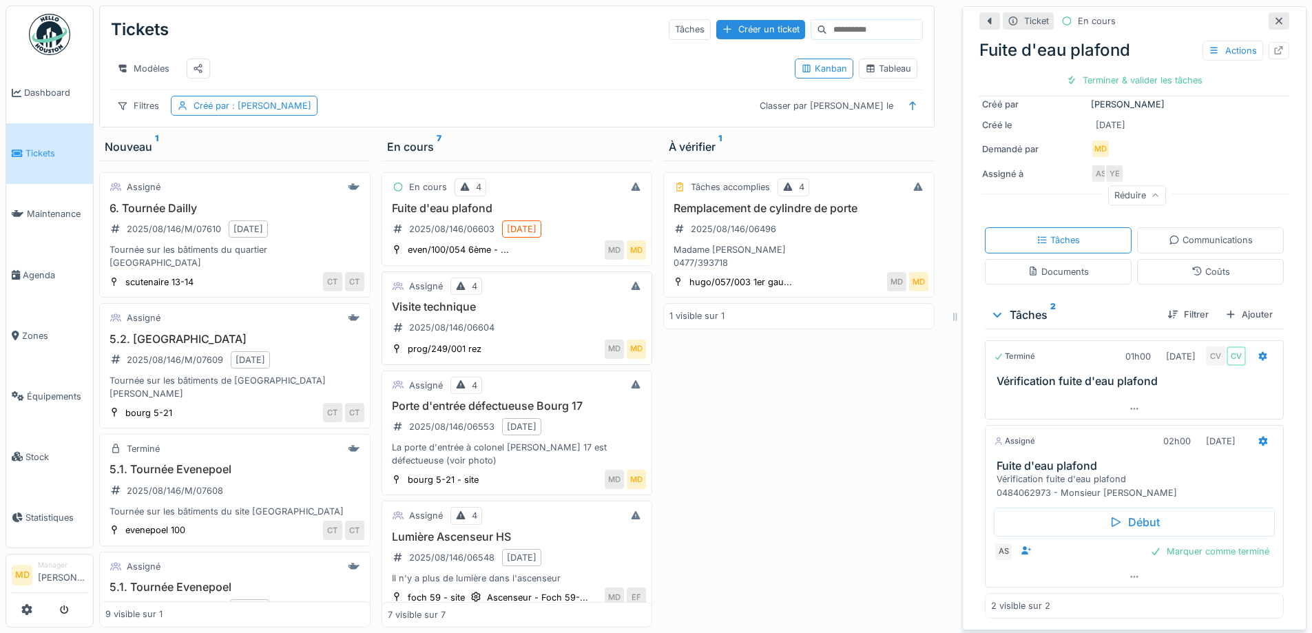
scroll to position [138, 0]
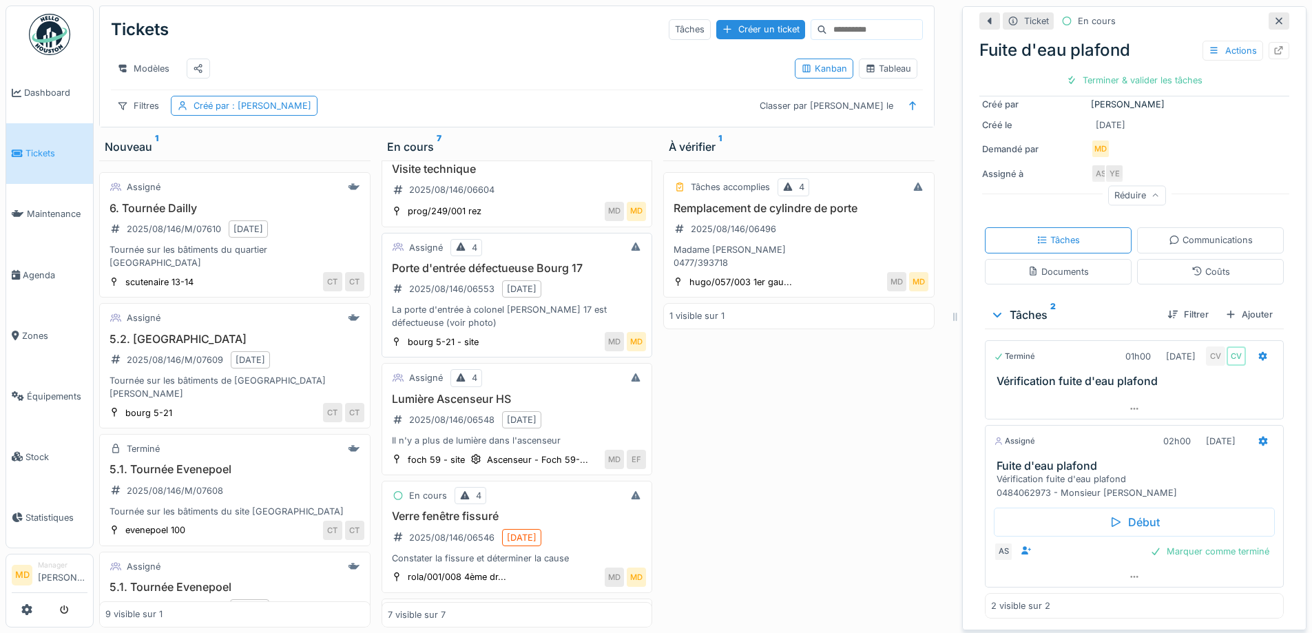
click at [523, 342] on div "Assigné 4 Porte d'entrée défectueuse Bourg 17 2025/08/146/06553 25/08/2025 La p…" at bounding box center [516, 295] width 271 height 125
click at [524, 275] on h3 "Porte d'entrée défectueuse Bourg 17" at bounding box center [517, 268] width 259 height 13
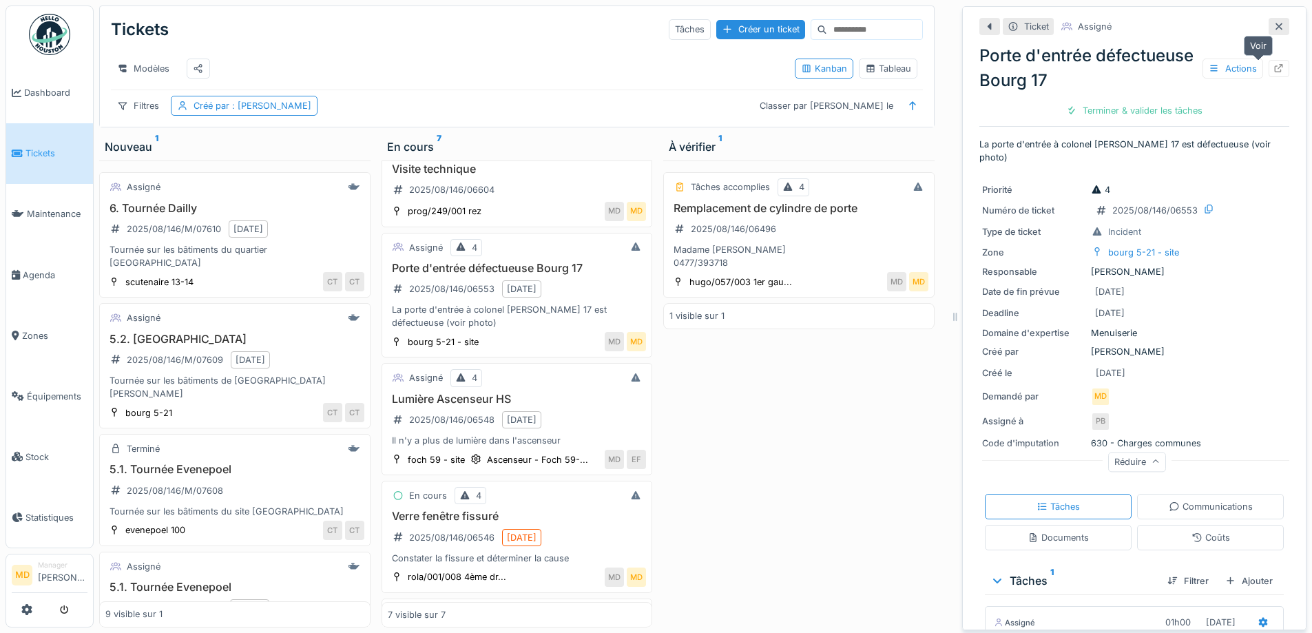
click at [1275, 72] on icon at bounding box center [1279, 68] width 9 height 9
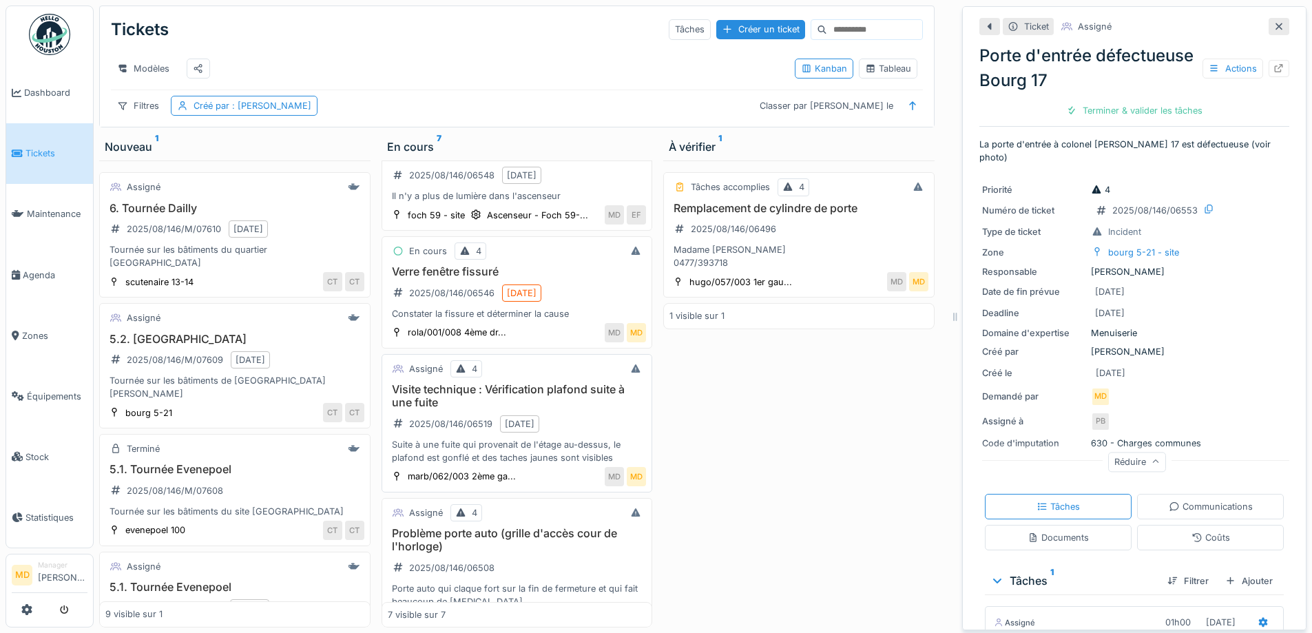
scroll to position [244, 0]
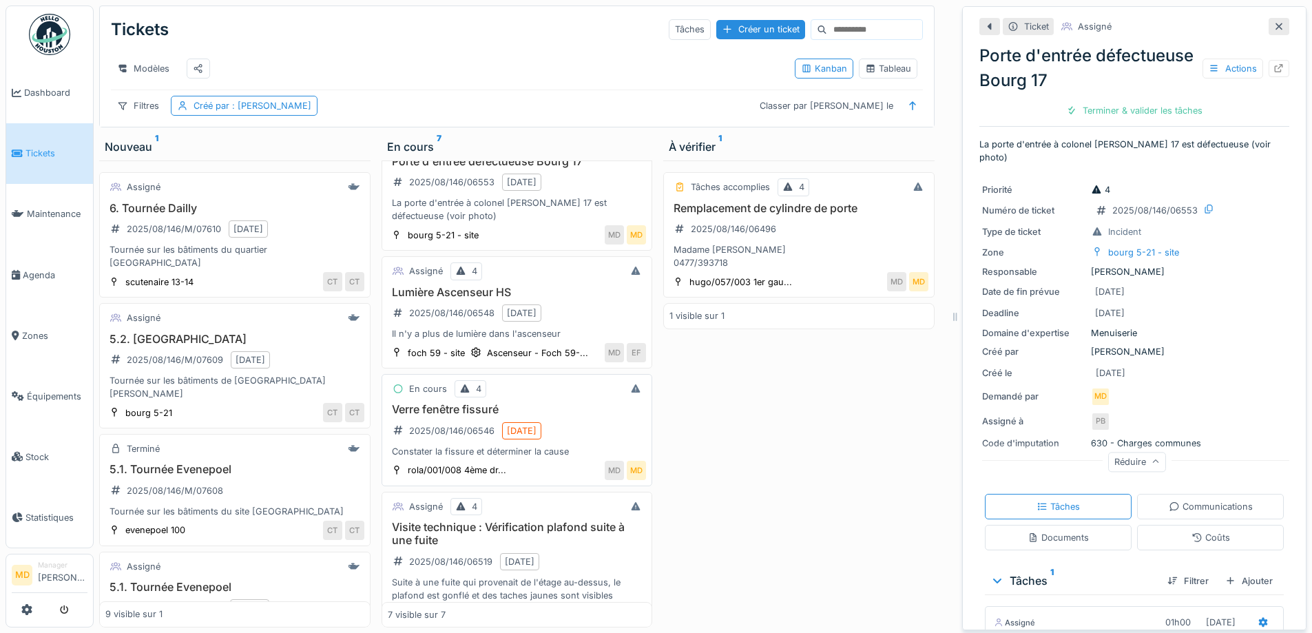
click at [448, 416] on h3 "Verre fenêtre fissuré" at bounding box center [517, 409] width 259 height 13
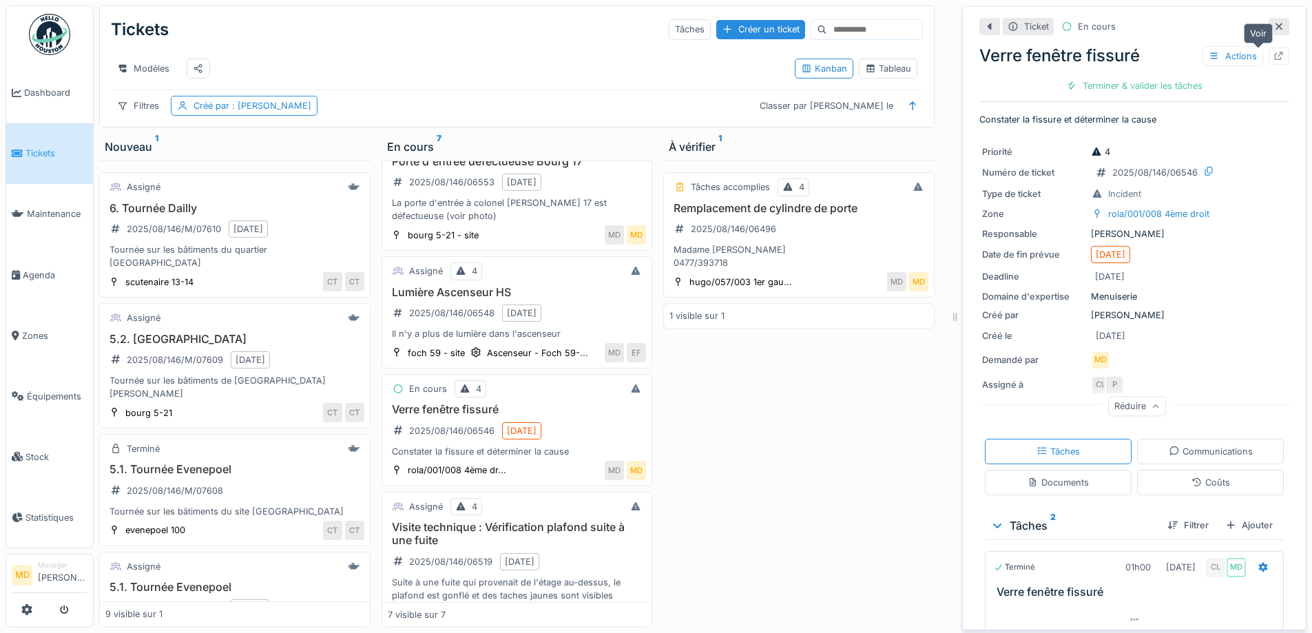
click at [1268, 55] on div at bounding box center [1278, 56] width 21 height 17
click at [1268, 29] on div at bounding box center [1278, 26] width 21 height 17
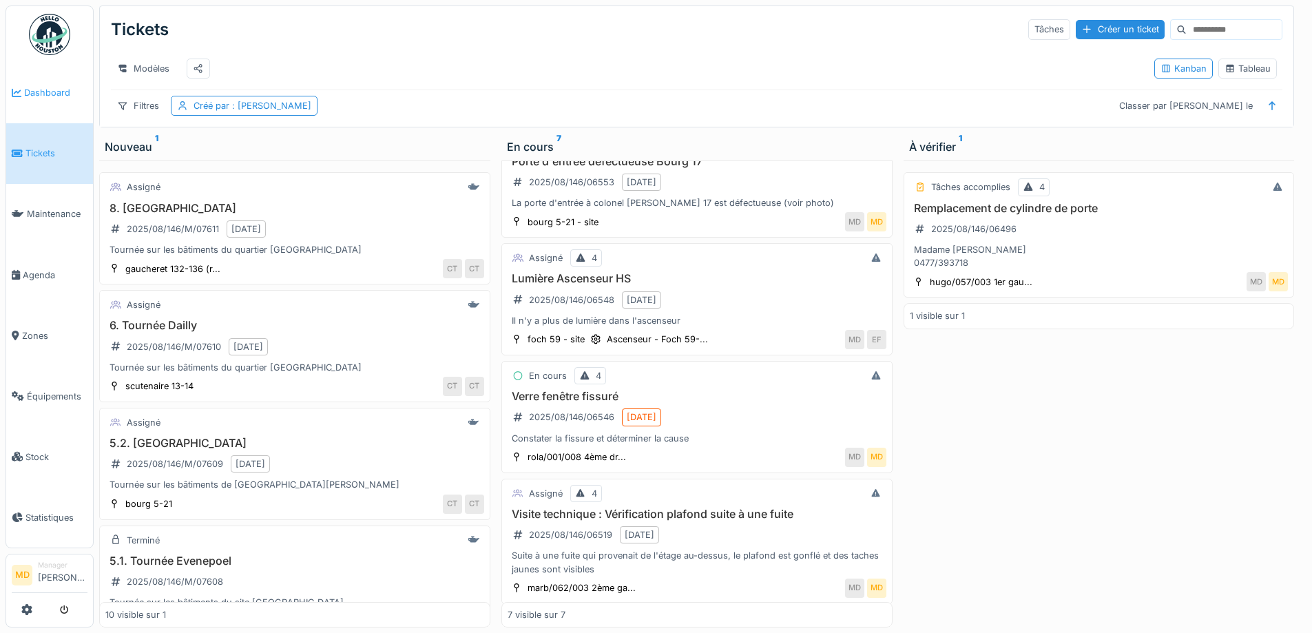
click at [18, 96] on icon at bounding box center [17, 93] width 10 height 10
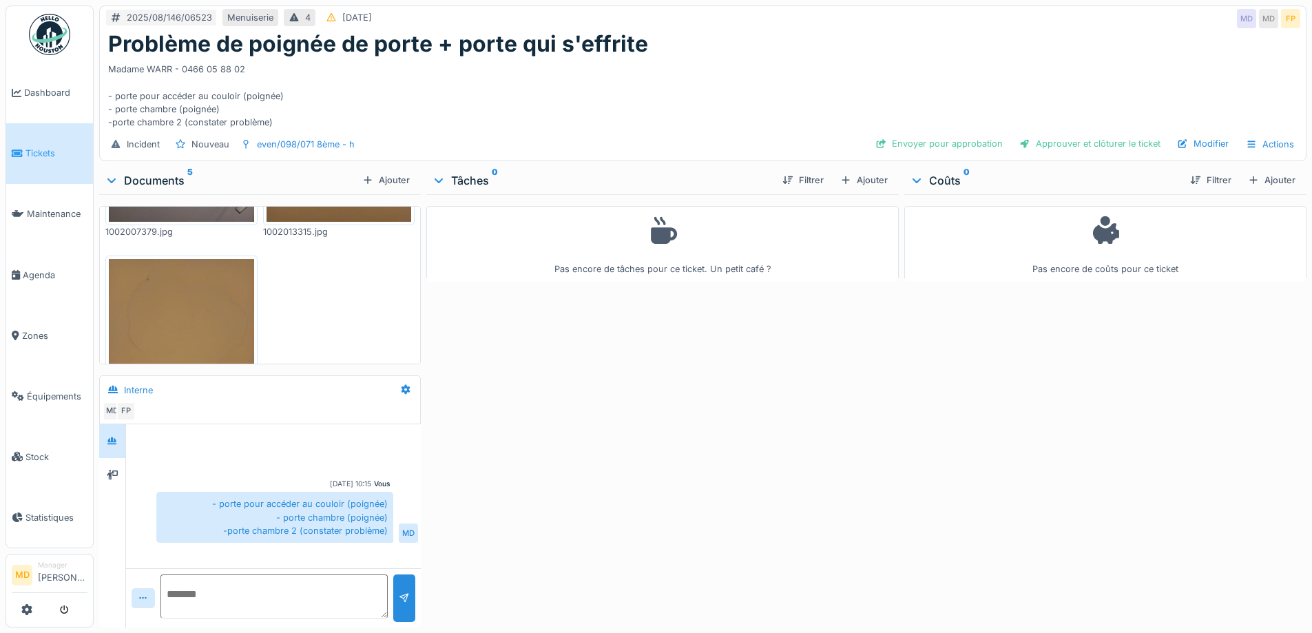
scroll to position [461, 0]
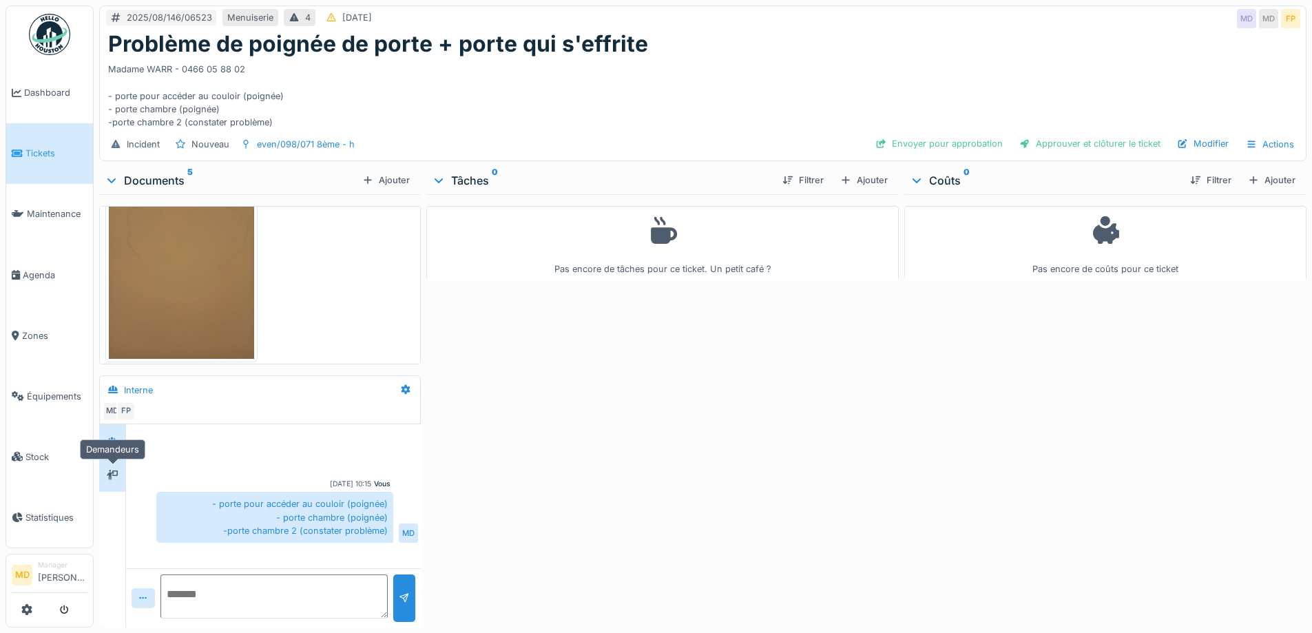
click at [118, 473] on icon at bounding box center [112, 475] width 11 height 10
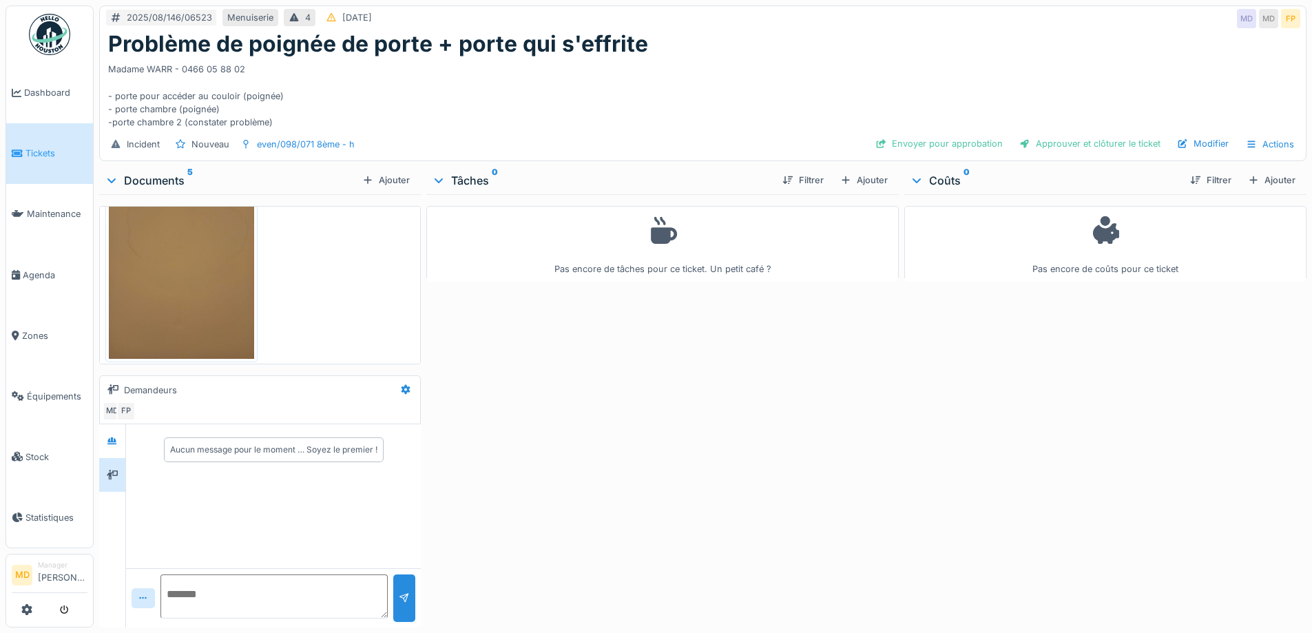
scroll to position [0, 0]
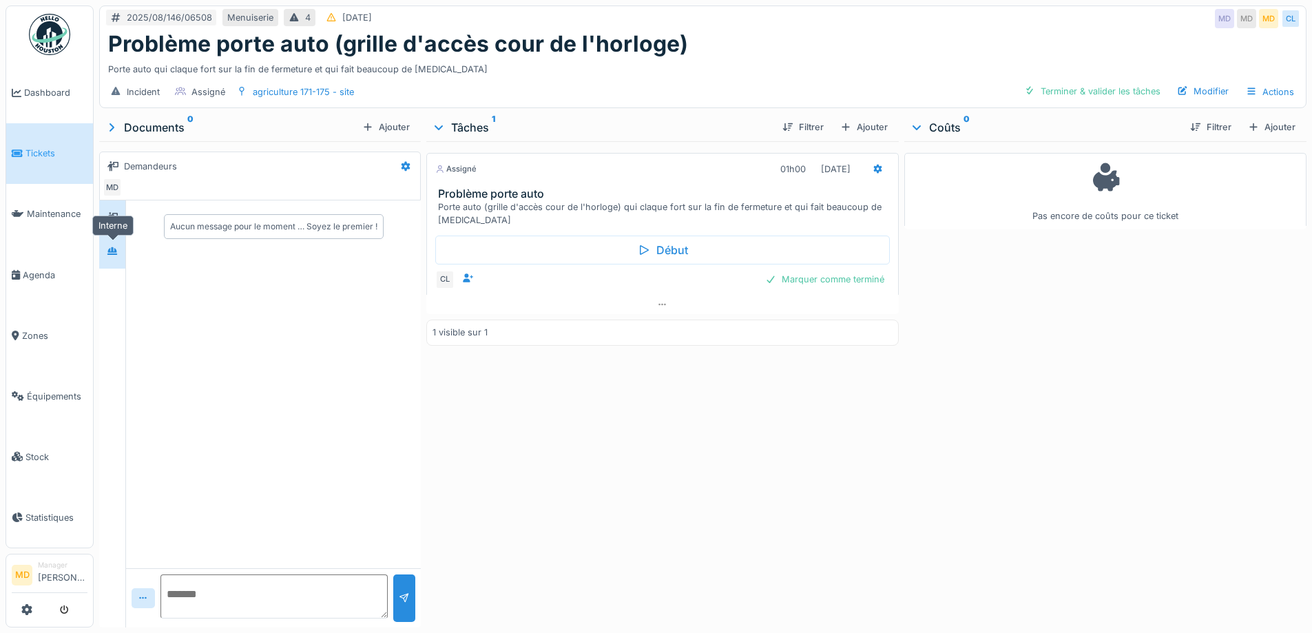
click at [120, 250] on div at bounding box center [112, 250] width 21 height 17
click at [107, 217] on icon at bounding box center [112, 217] width 11 height 9
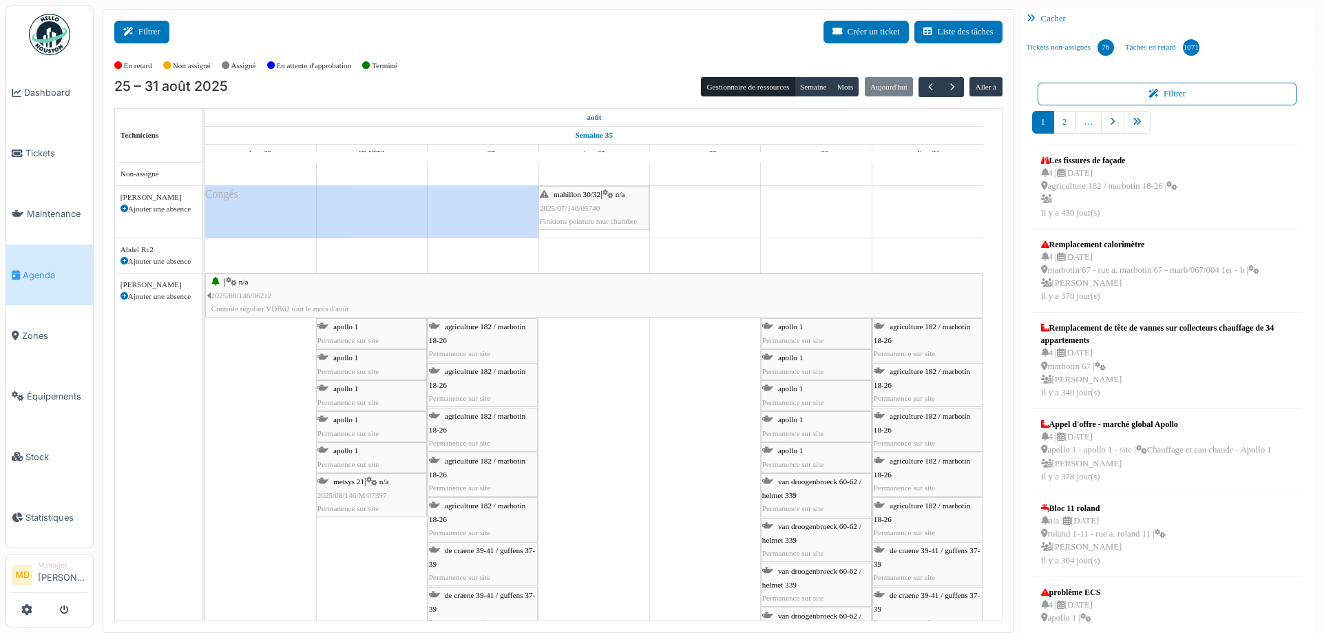
click at [151, 31] on button "Filtrer" at bounding box center [141, 32] width 55 height 23
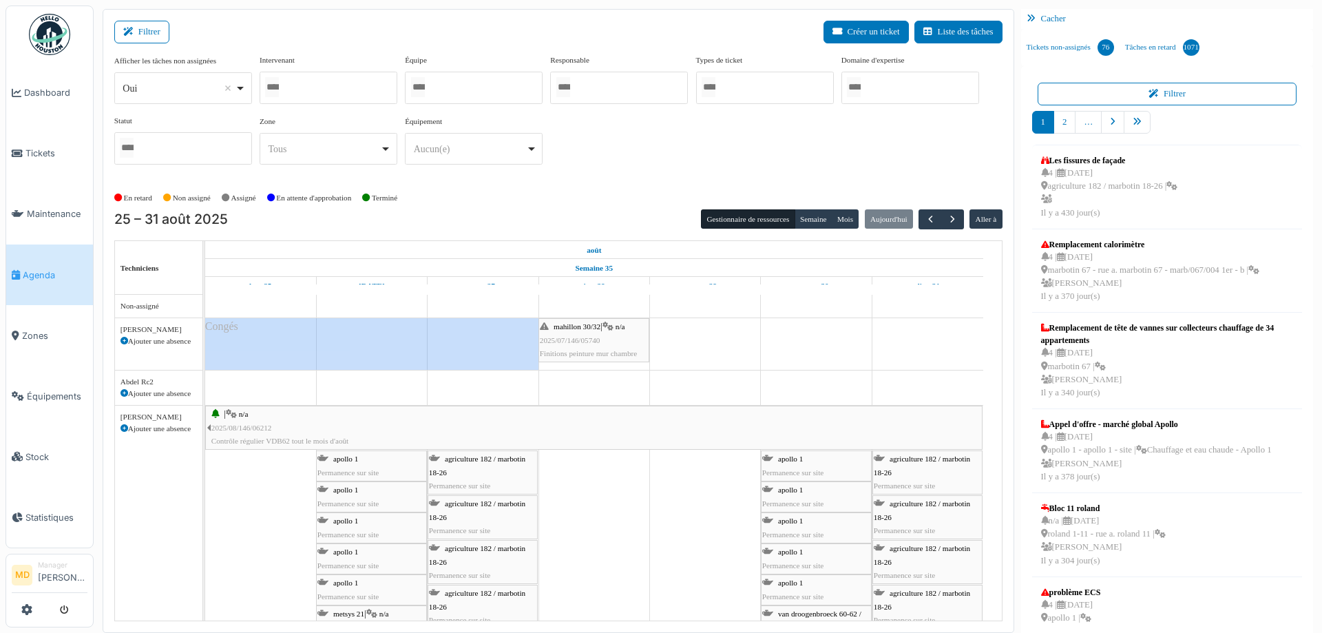
click at [315, 103] on div at bounding box center [329, 88] width 138 height 32
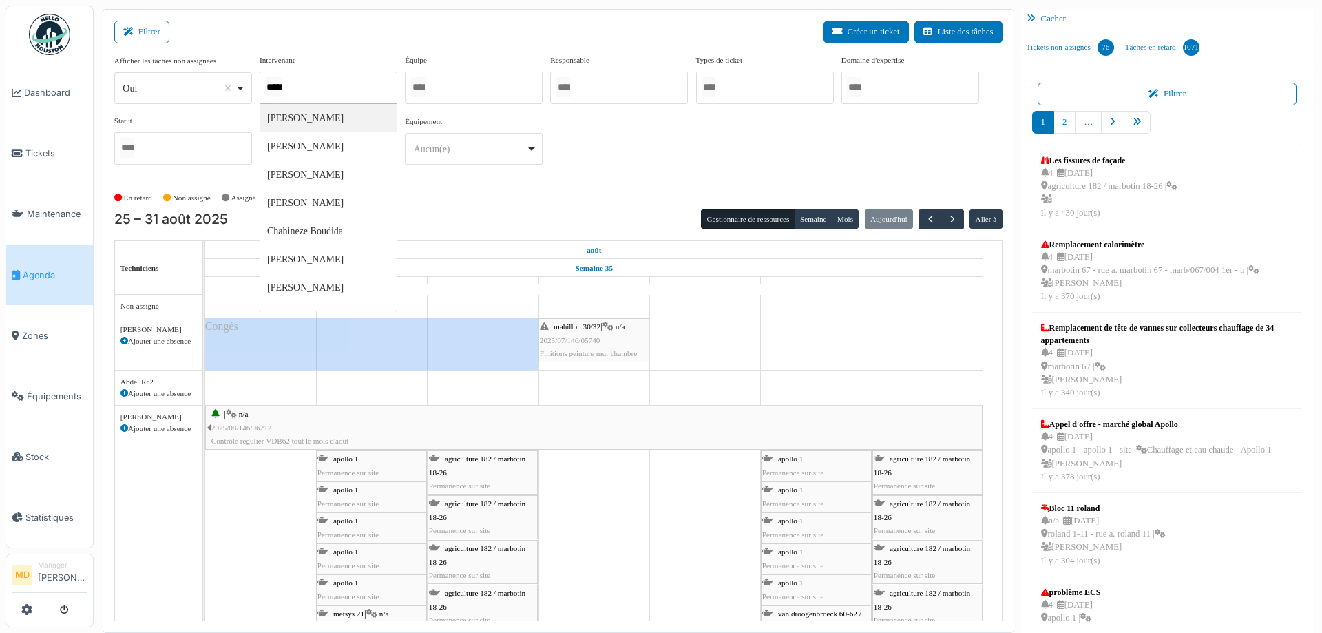
type input "******"
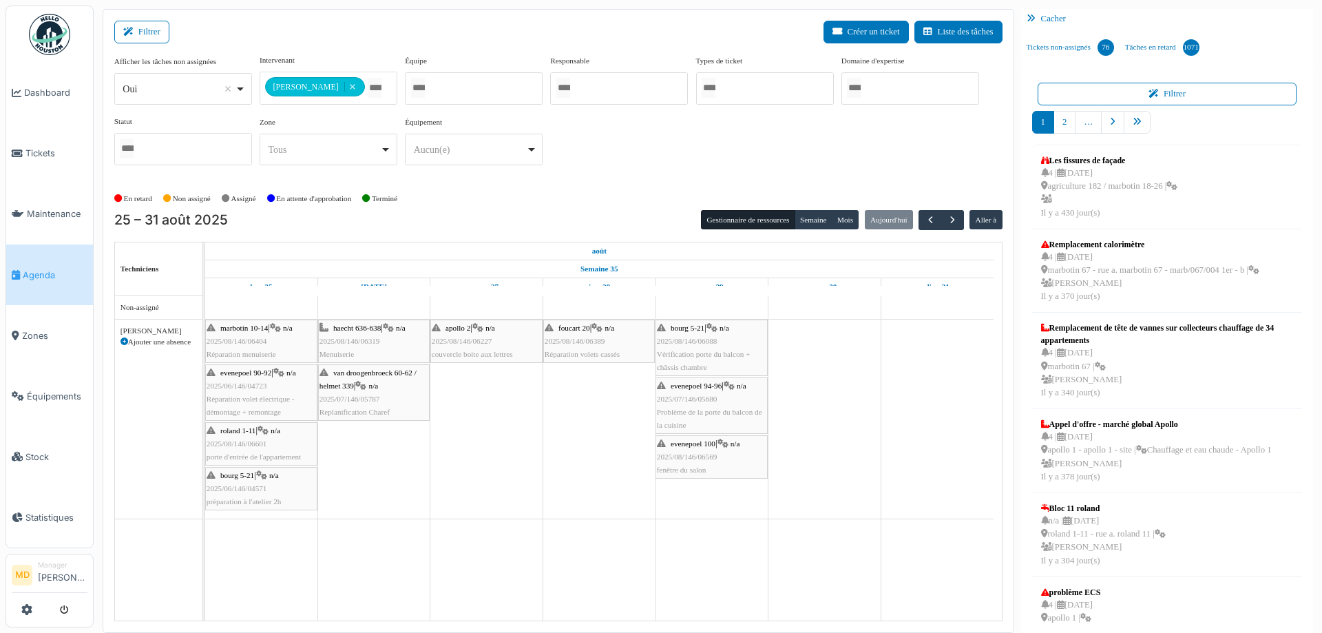
click at [633, 128] on div "**********" at bounding box center [558, 115] width 888 height 122
click at [807, 222] on button "Semaine" at bounding box center [814, 219] width 38 height 19
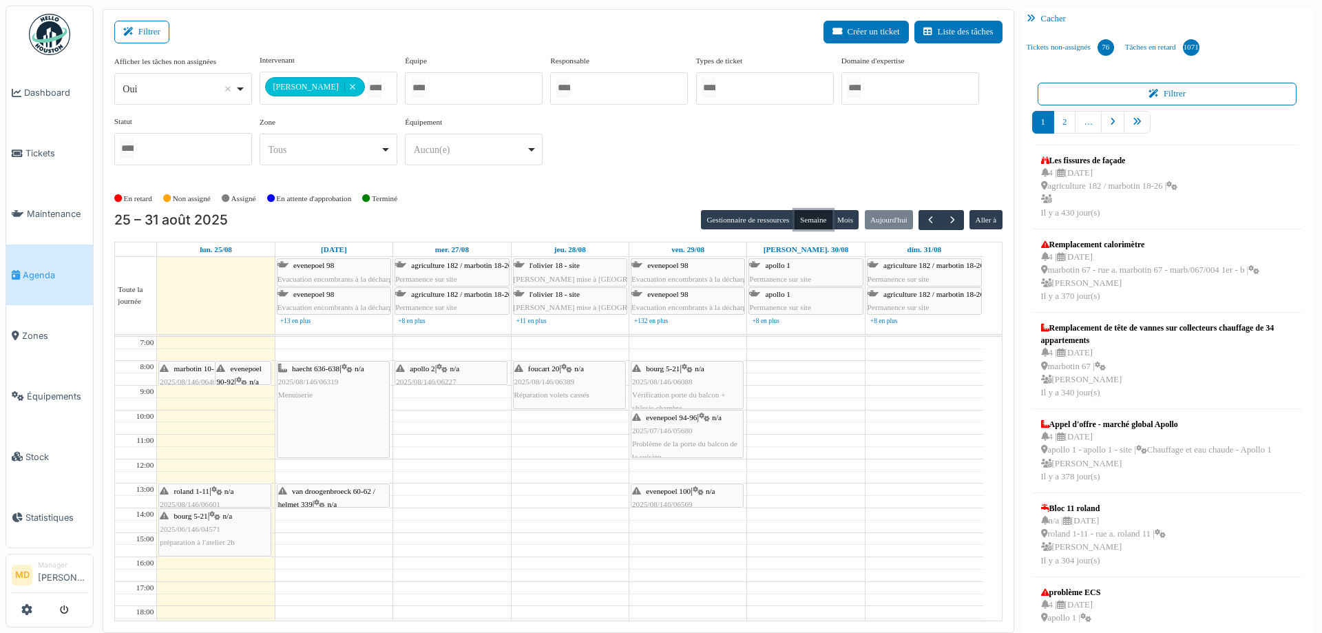
click at [182, 369] on span "marbotin 10-14" at bounding box center [198, 368] width 48 height 8
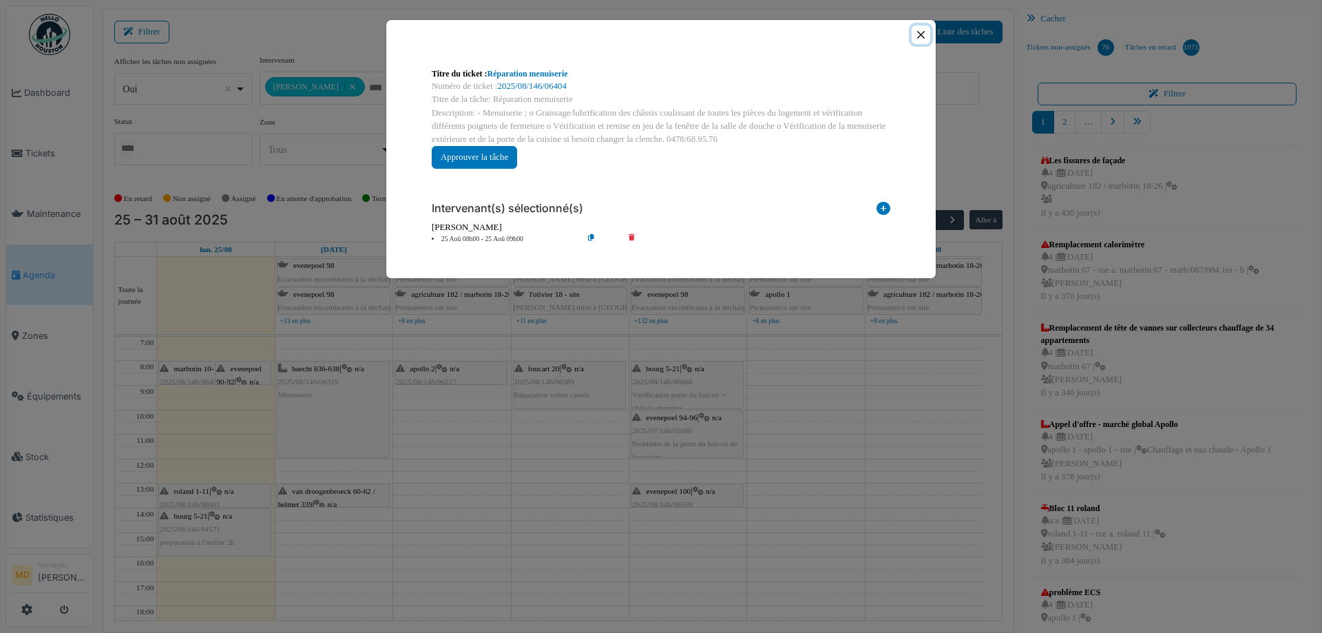
click at [923, 36] on button "Close" at bounding box center [921, 34] width 19 height 19
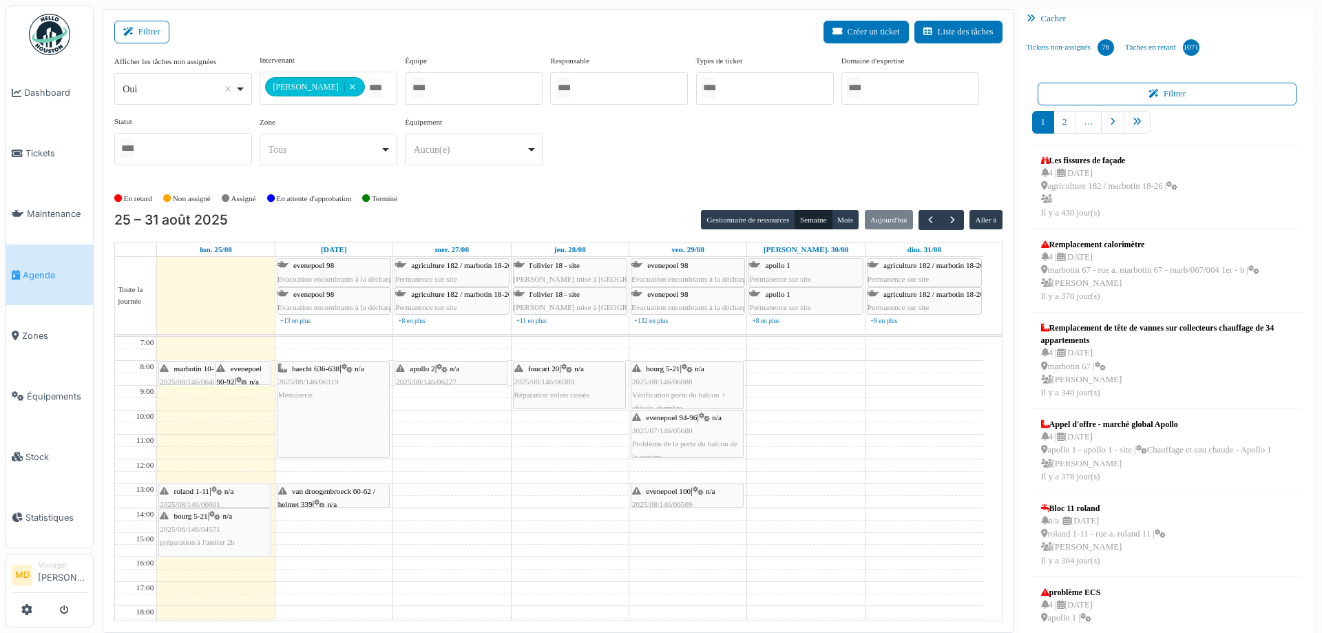
click at [247, 378] on icon at bounding box center [241, 381] width 11 height 9
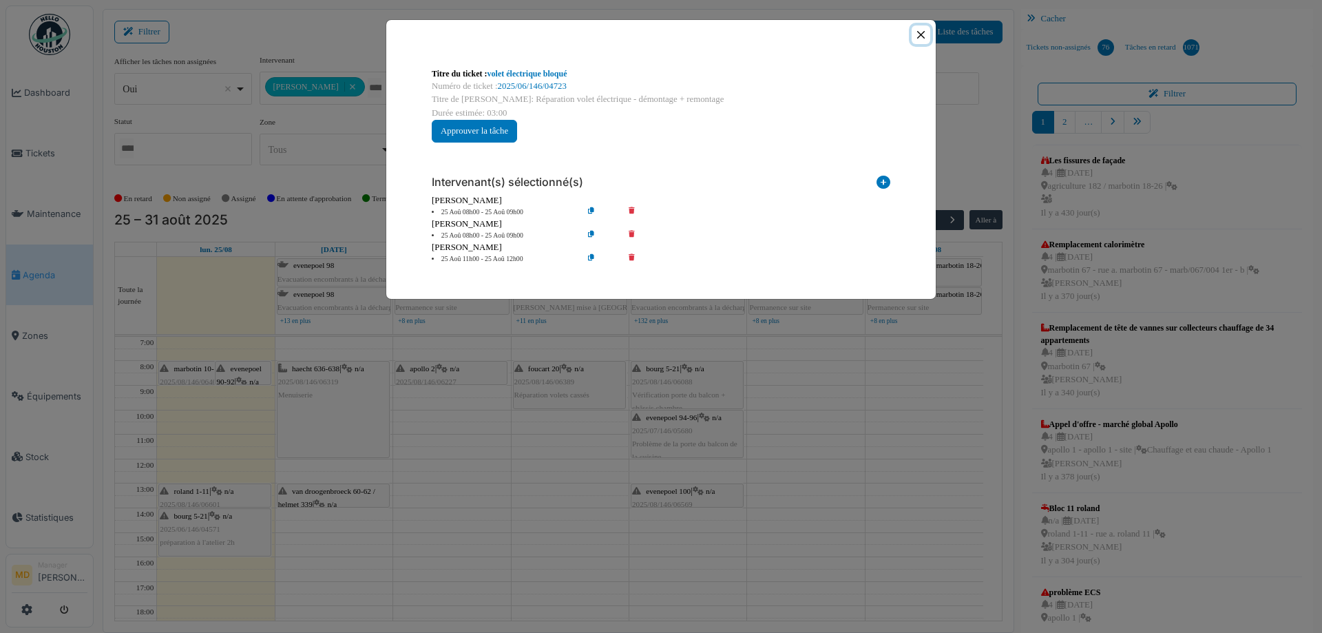
click at [922, 34] on button "Close" at bounding box center [921, 34] width 19 height 19
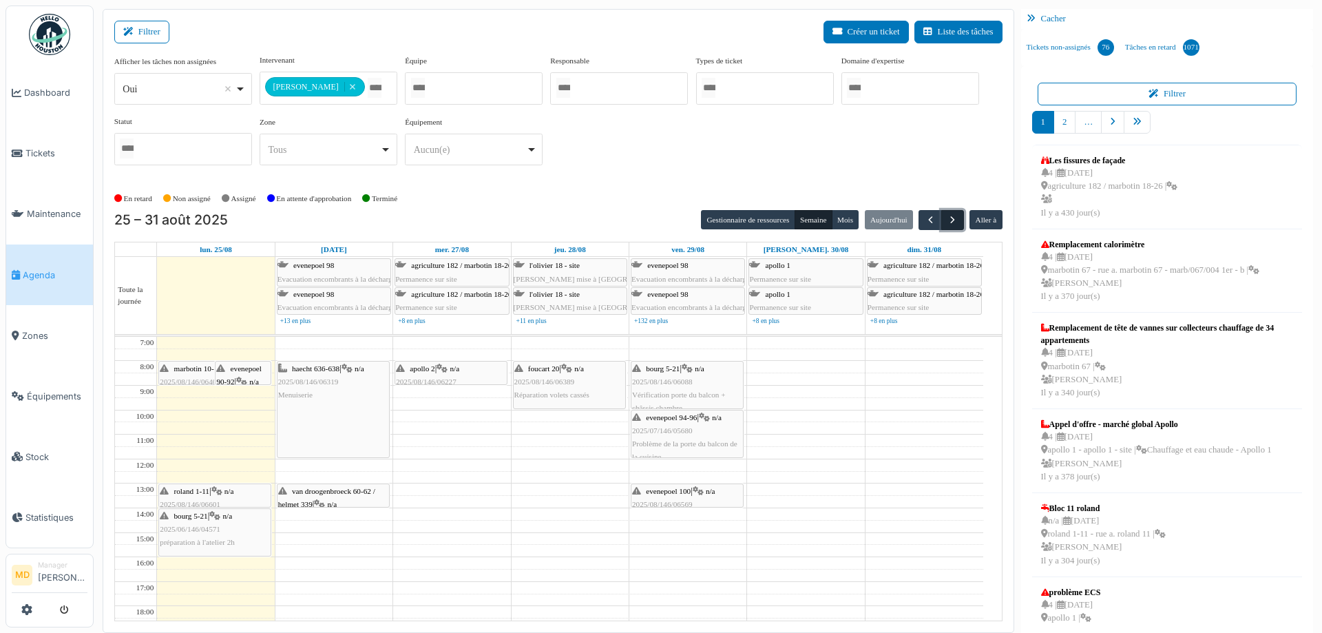
click at [947, 219] on span "button" at bounding box center [953, 220] width 12 height 12
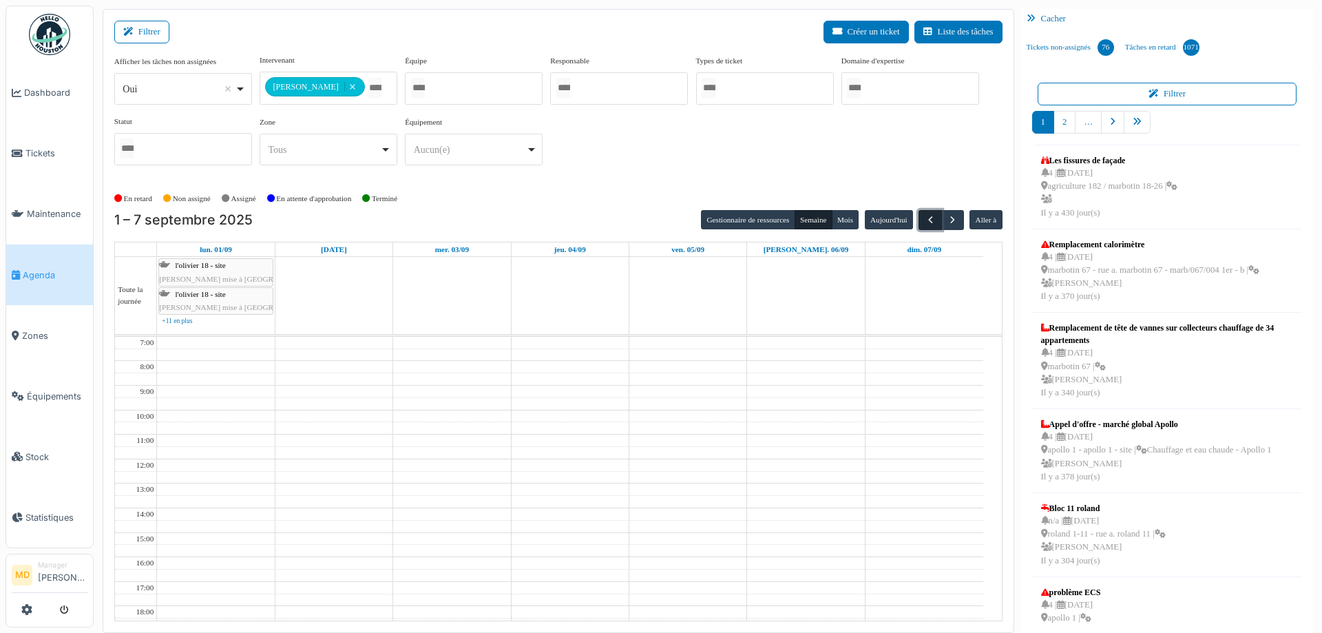
click at [919, 212] on button "button" at bounding box center [930, 220] width 23 height 20
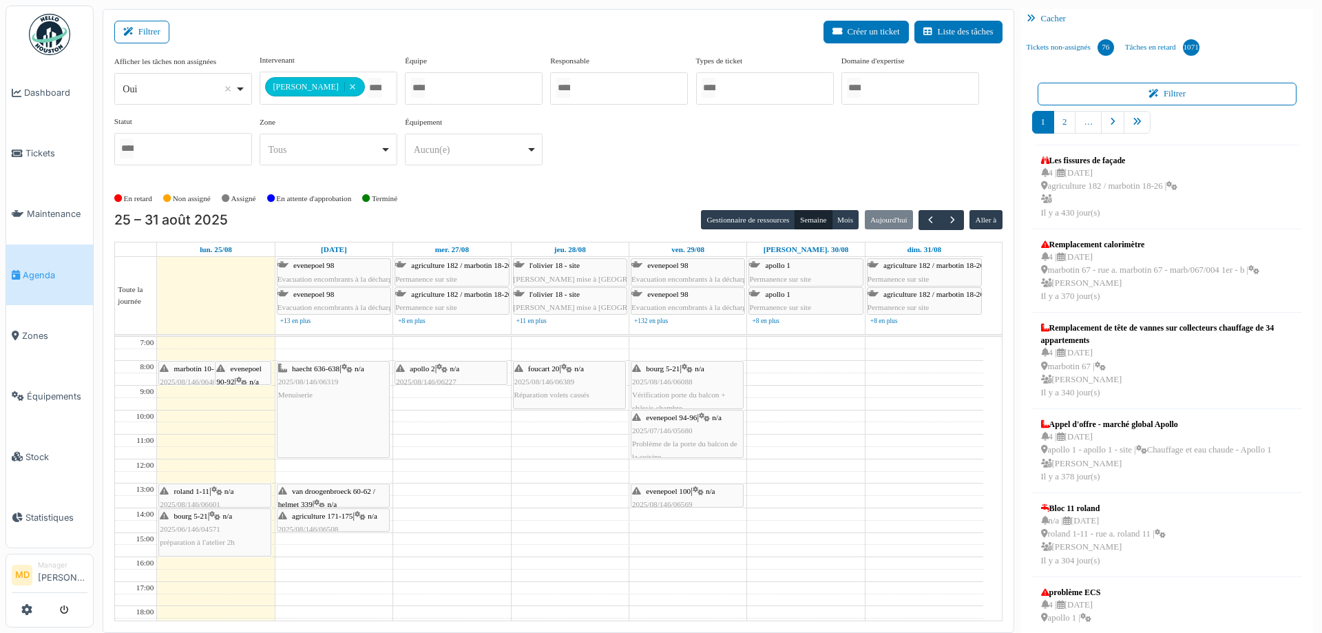
click at [622, 171] on div "**********" at bounding box center [558, 115] width 888 height 122
click at [323, 501] on icon at bounding box center [319, 504] width 11 height 9
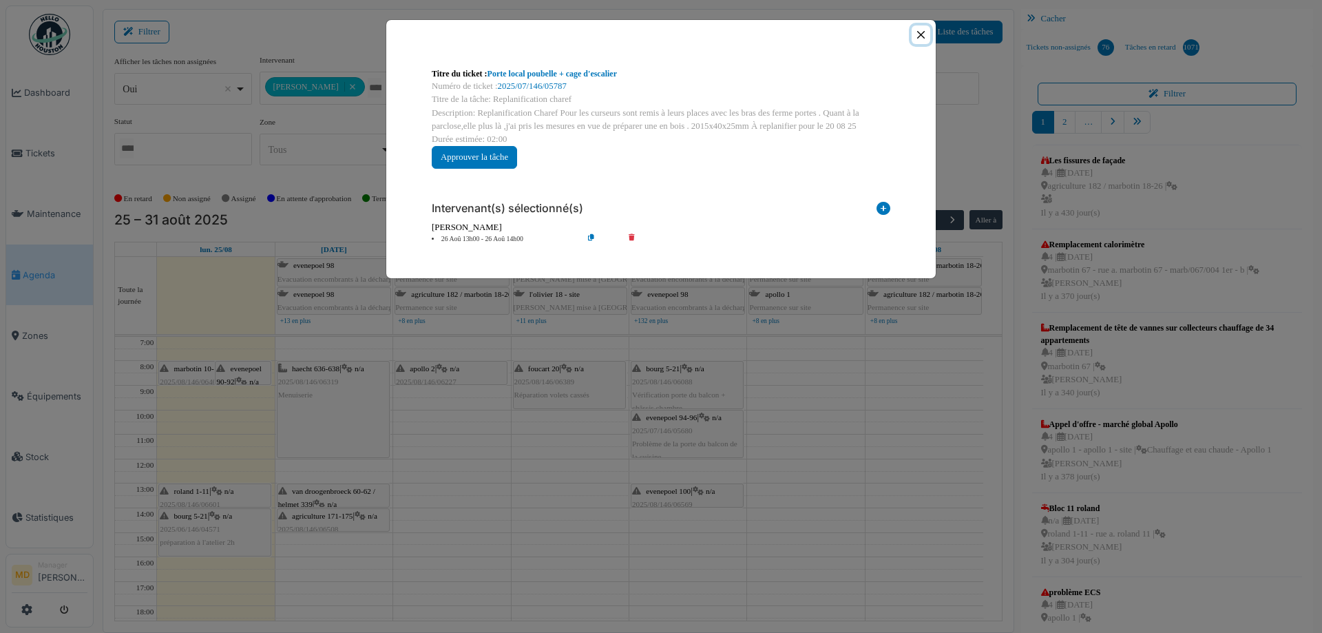
click at [927, 33] on button "Close" at bounding box center [921, 34] width 19 height 19
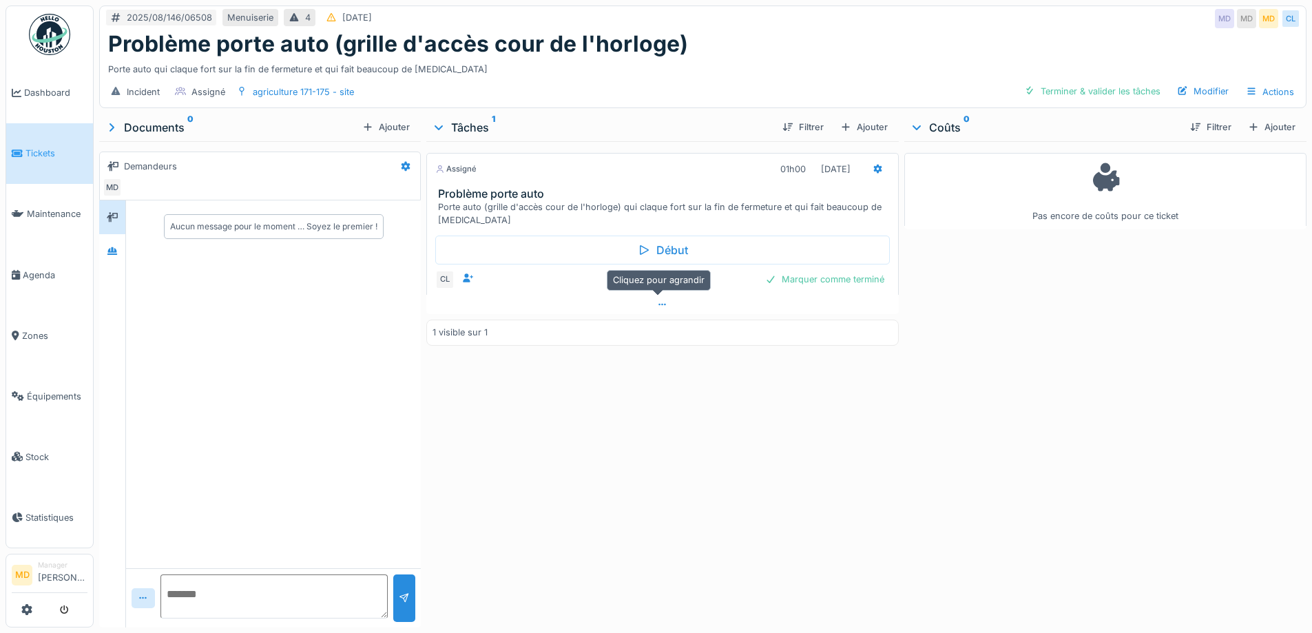
click at [657, 308] on icon at bounding box center [662, 304] width 11 height 9
click at [846, 276] on div at bounding box center [851, 282] width 11 height 13
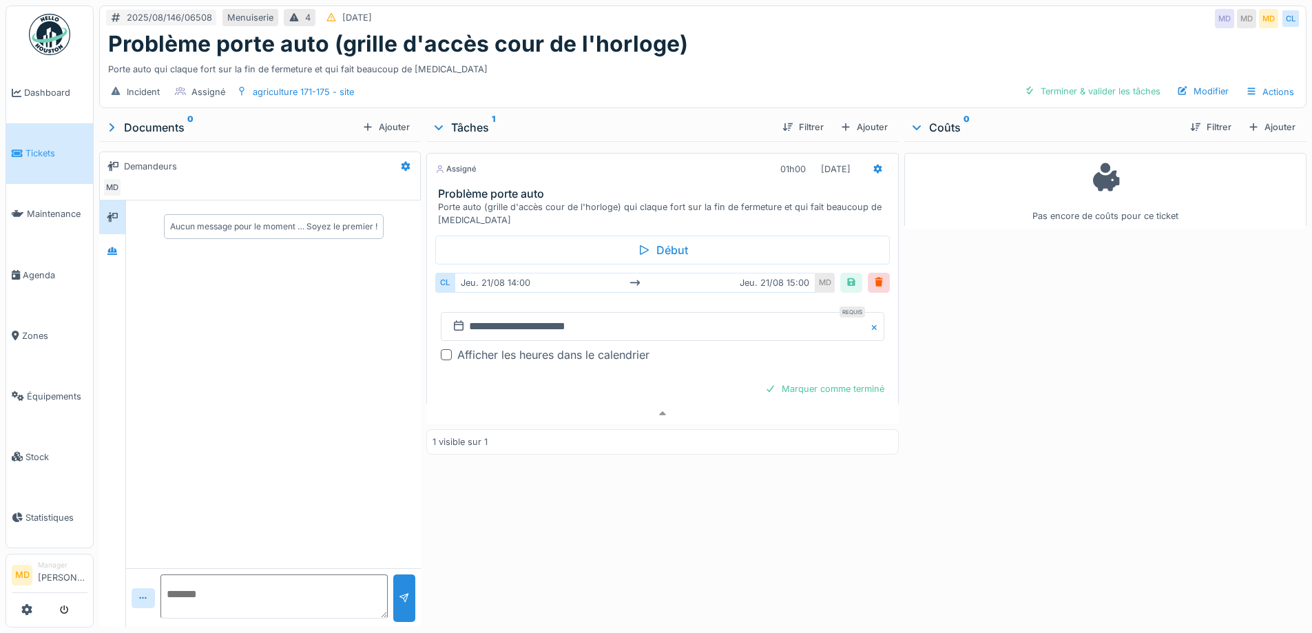
click at [441, 349] on div at bounding box center [446, 354] width 11 height 11
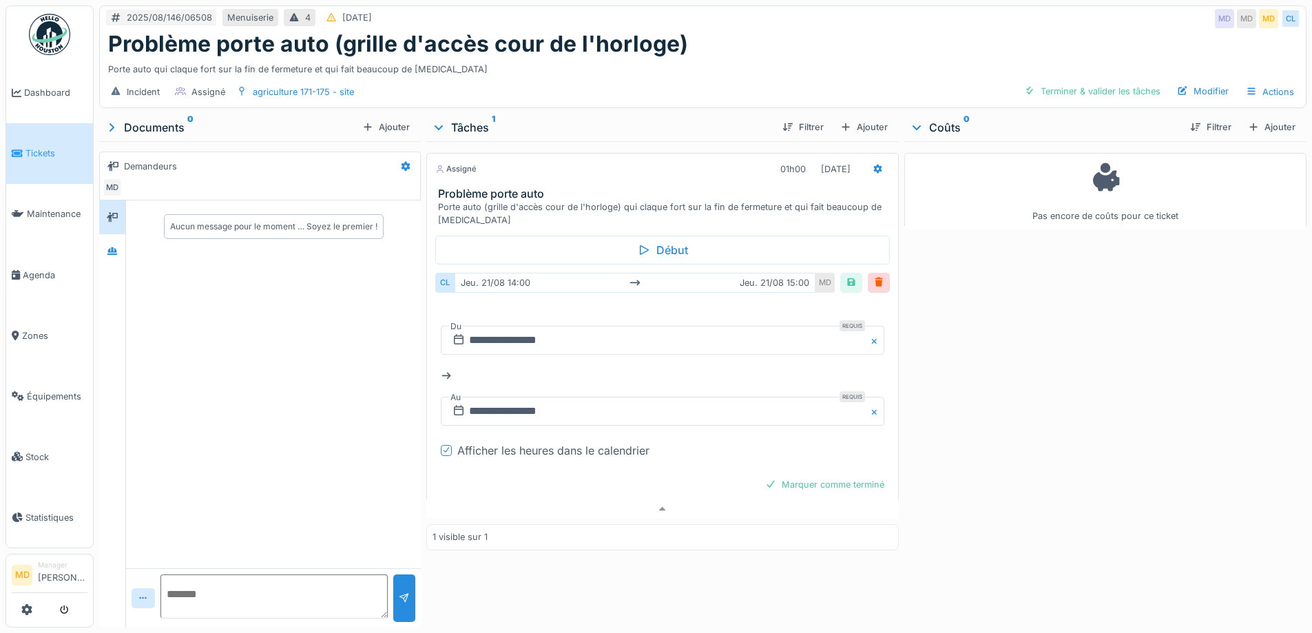
click at [454, 334] on icon at bounding box center [459, 339] width 10 height 10
click at [492, 335] on input "**********" at bounding box center [662, 340] width 443 height 29
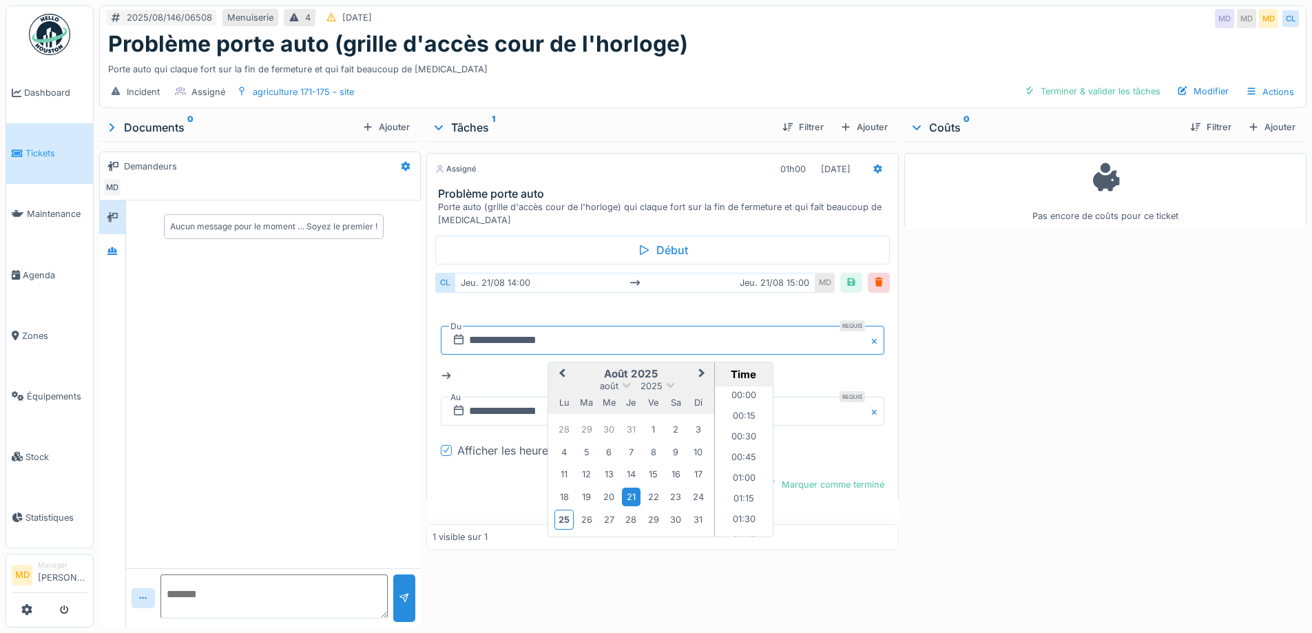
scroll to position [1092, 0]
click at [587, 510] on div "26" at bounding box center [586, 519] width 19 height 19
click at [583, 511] on div "26" at bounding box center [586, 519] width 19 height 19
click at [494, 408] on input "text" at bounding box center [662, 411] width 443 height 29
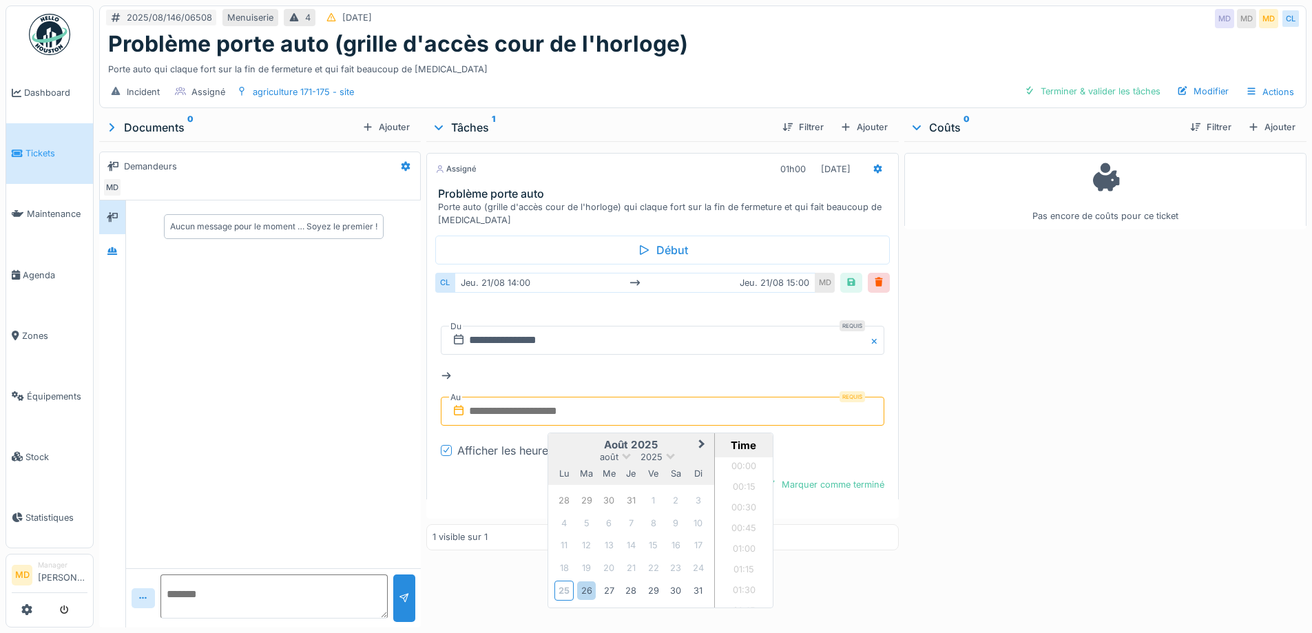
scroll to position [617, 0]
click at [583, 581] on div "26" at bounding box center [586, 590] width 19 height 19
click at [733, 460] on li "15:00" at bounding box center [744, 470] width 59 height 21
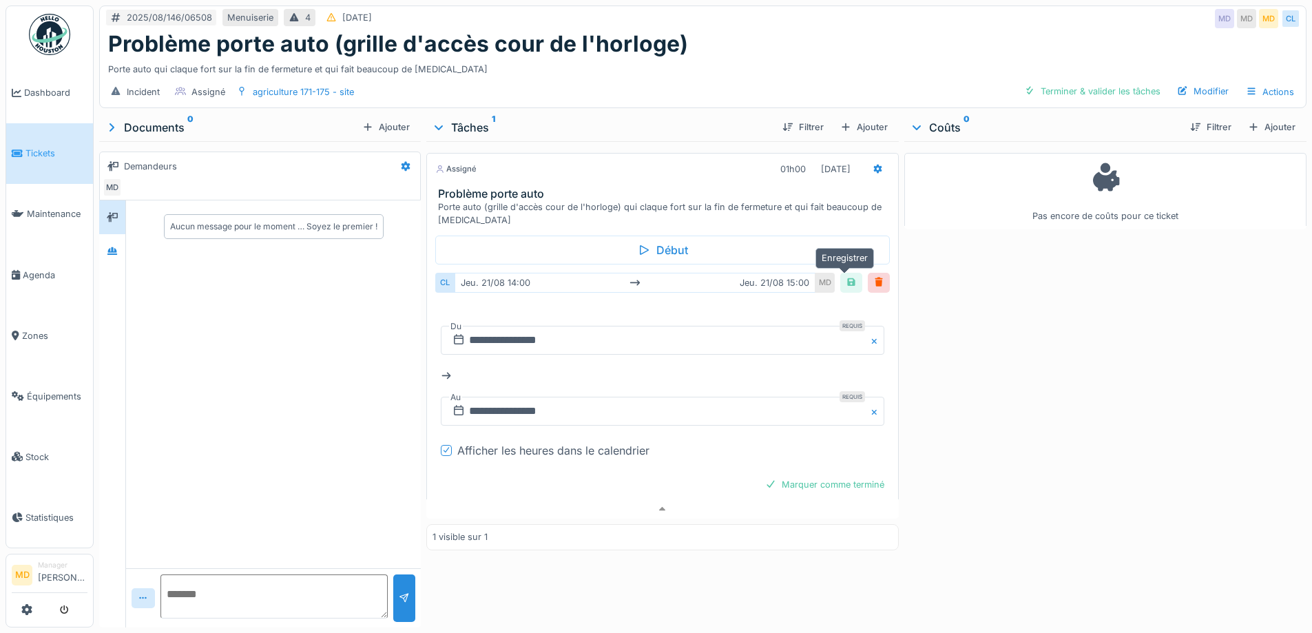
click at [846, 276] on div at bounding box center [851, 282] width 11 height 13
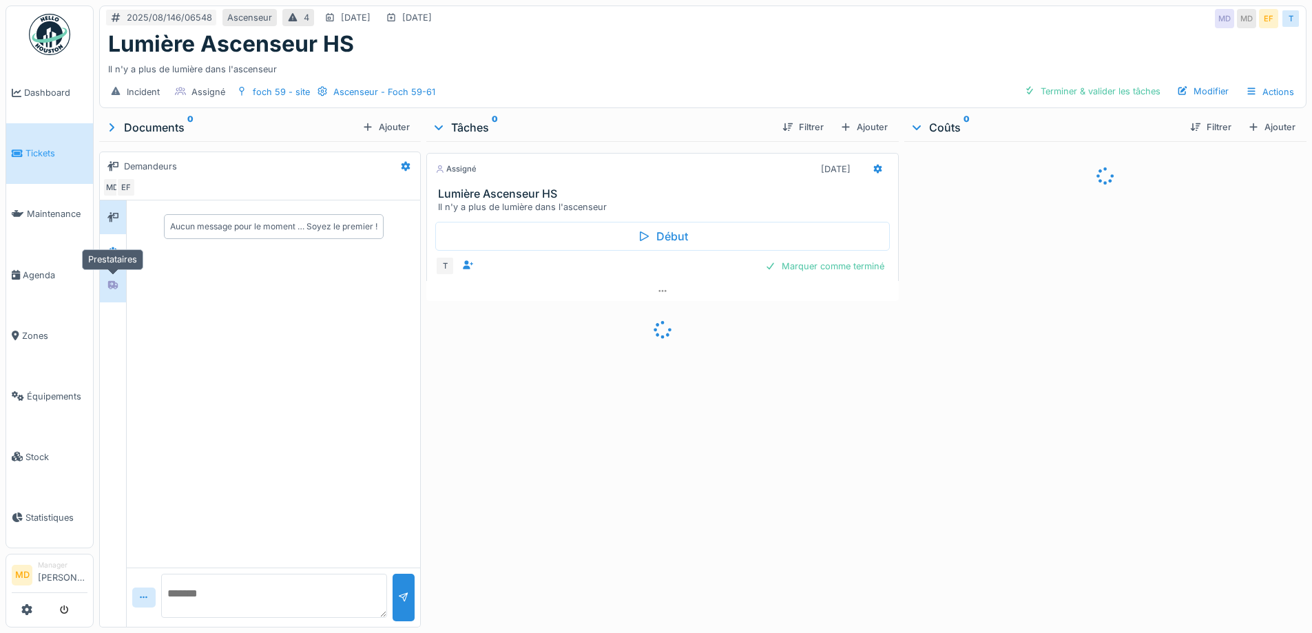
click at [119, 283] on div at bounding box center [113, 285] width 21 height 17
click at [109, 258] on div at bounding box center [113, 250] width 21 height 17
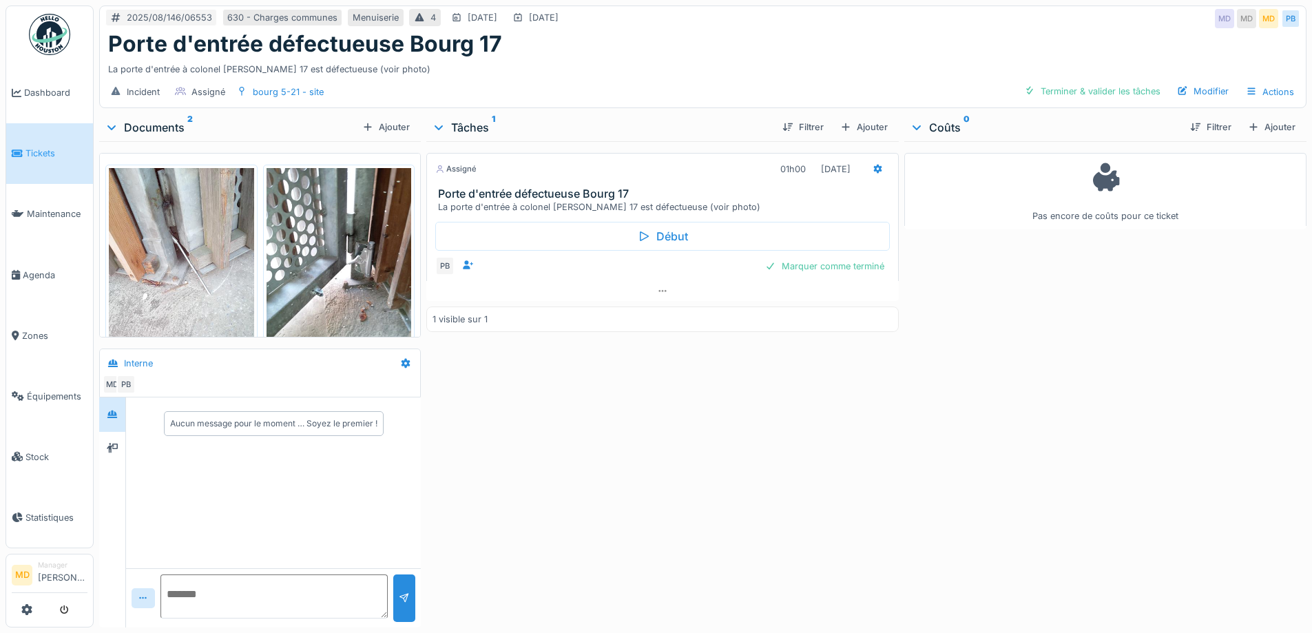
scroll to position [43, 0]
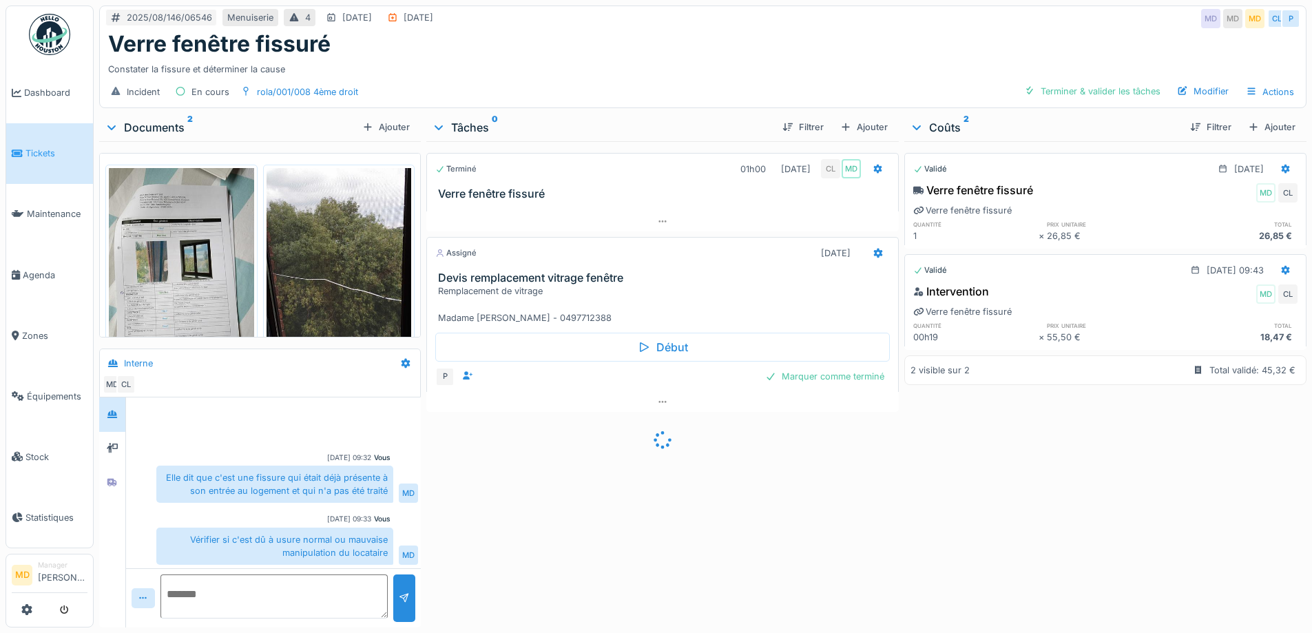
scroll to position [91, 0]
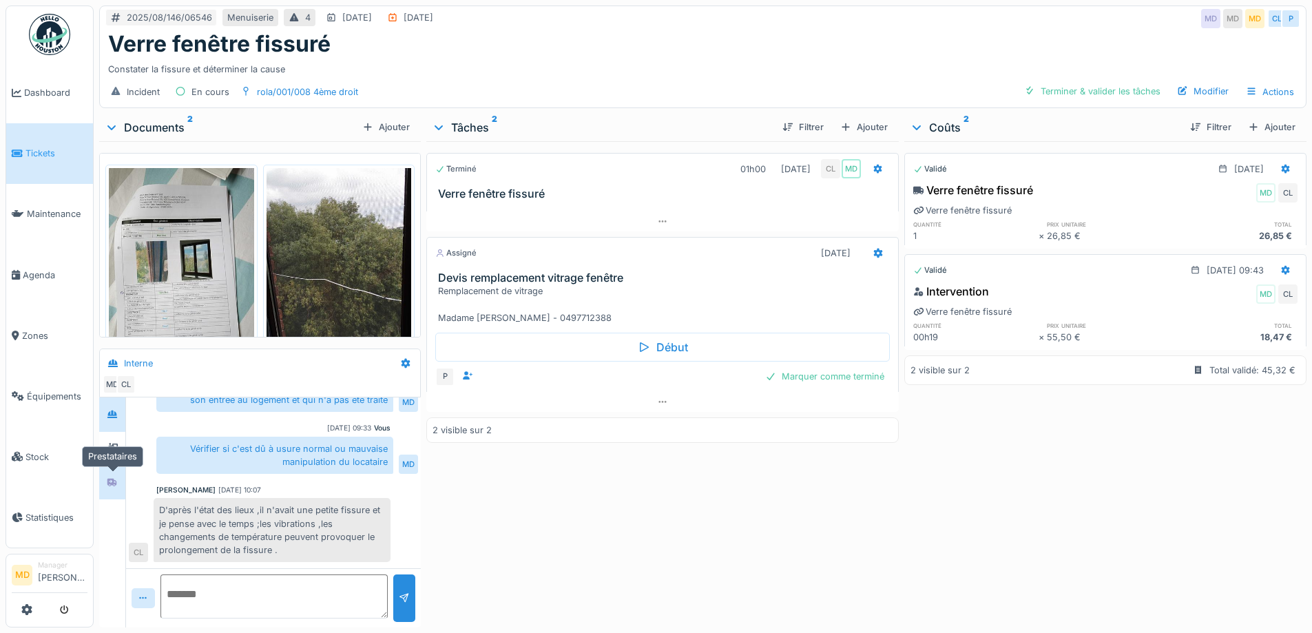
click at [104, 483] on div at bounding box center [112, 482] width 21 height 17
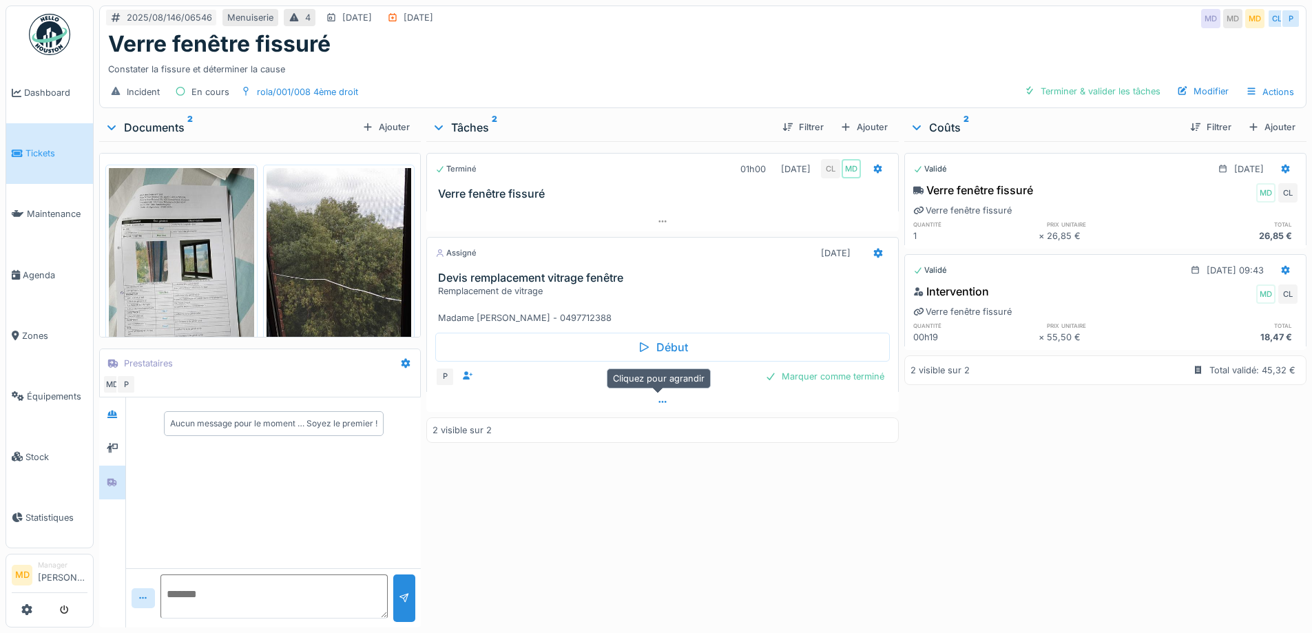
click at [661, 401] on icon at bounding box center [662, 401] width 11 height 9
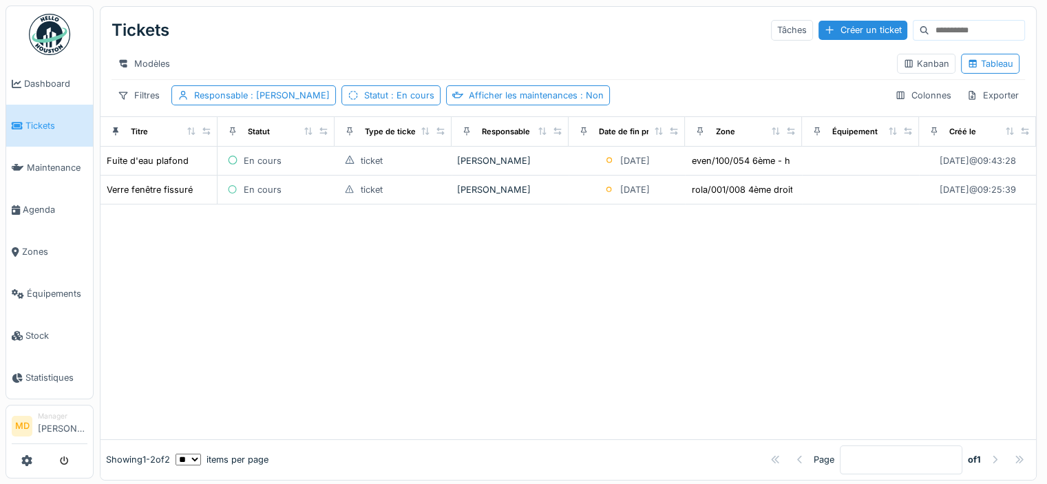
click at [410, 368] on div at bounding box center [569, 322] width 936 height 235
click at [408, 366] on div at bounding box center [569, 322] width 936 height 235
click at [48, 173] on link "Maintenance" at bounding box center [49, 168] width 87 height 42
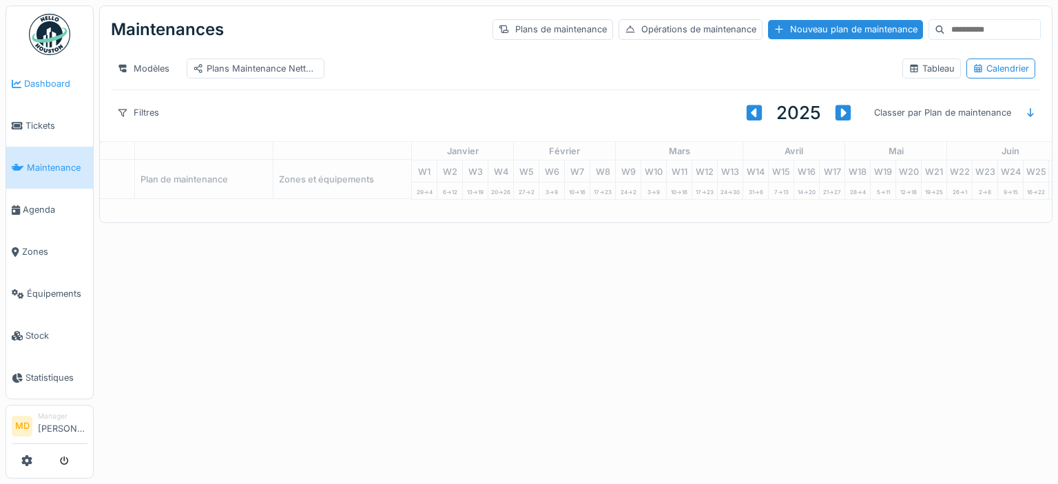
click at [55, 83] on span "Dashboard" at bounding box center [55, 83] width 63 height 13
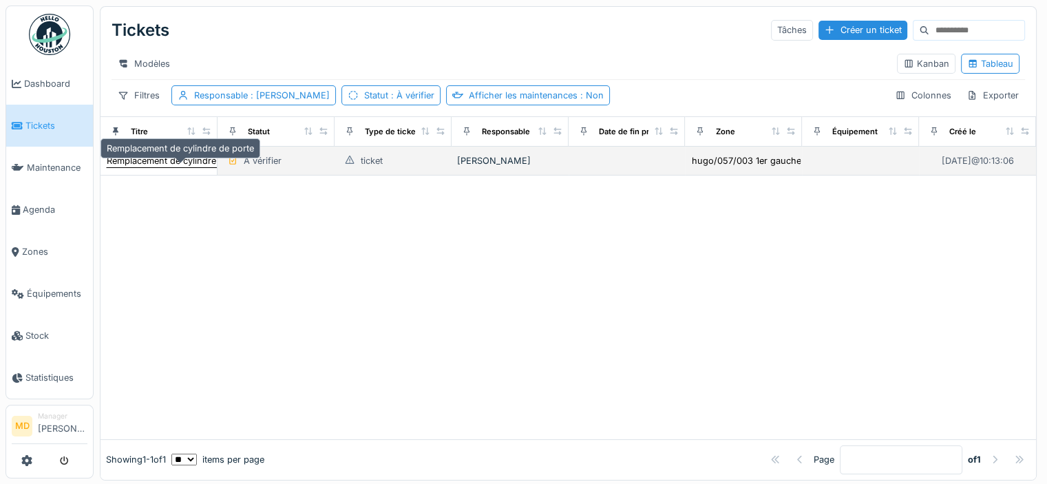
click at [174, 167] on div "Remplacement de cylindre de porte" at bounding box center [180, 160] width 147 height 13
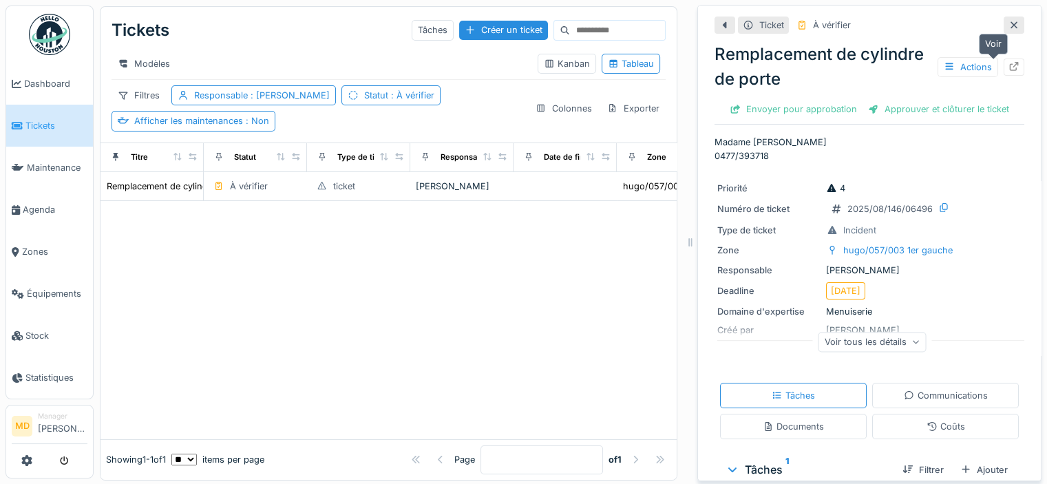
click at [1004, 65] on div at bounding box center [1014, 67] width 21 height 17
click at [337, 331] on div at bounding box center [389, 320] width 576 height 238
click at [43, 124] on span "Tickets" at bounding box center [56, 125] width 62 height 13
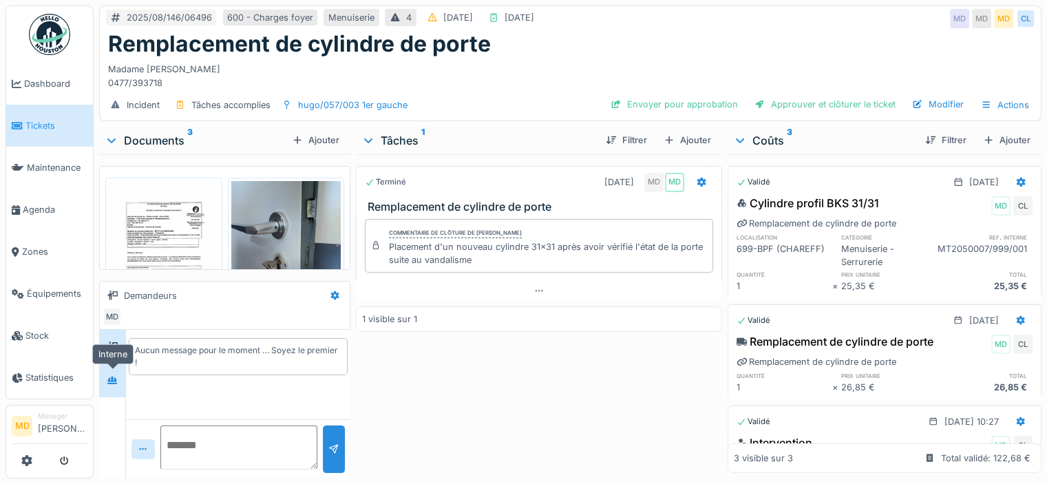
click at [116, 383] on icon at bounding box center [112, 381] width 10 height 8
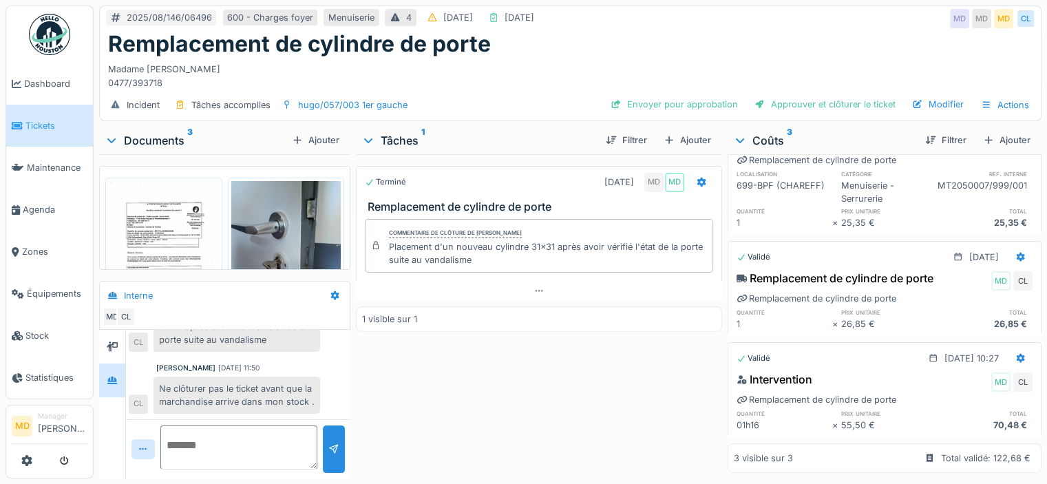
click at [502, 363] on div "Terminé 18/08/2025 MD MD Remplacement de cylindre de porte Commentaire de clôtu…" at bounding box center [539, 313] width 366 height 319
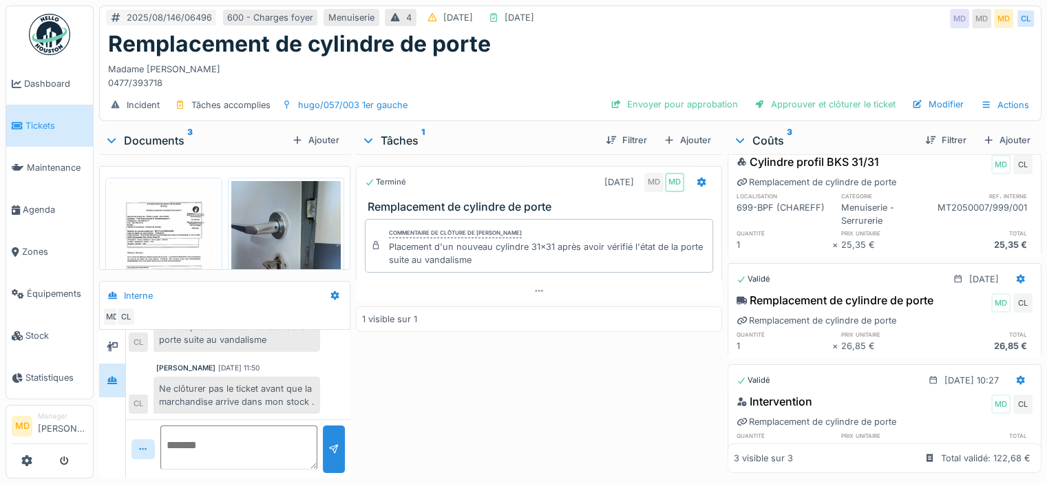
scroll to position [81, 0]
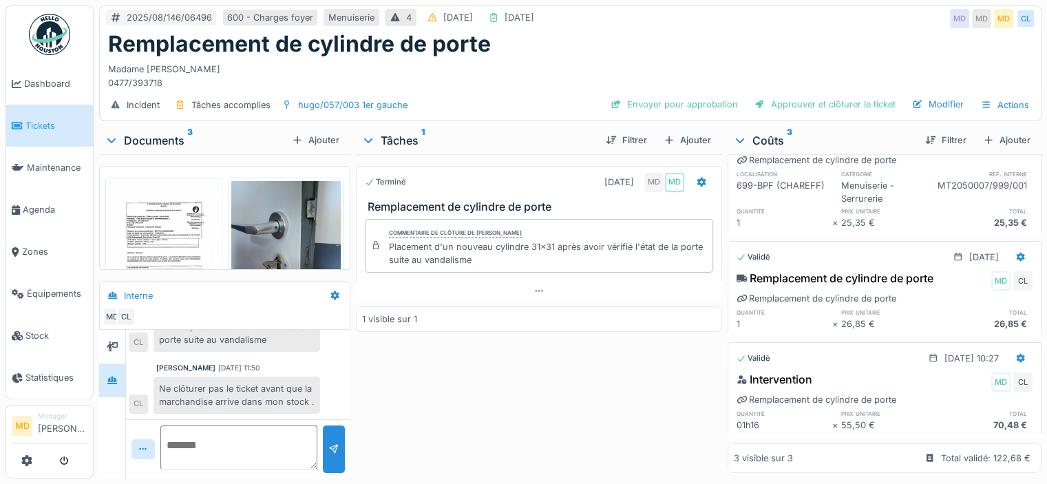
click at [535, 420] on div "Terminé 18/08/2025 MD MD Remplacement de cylindre de porte Commentaire de clôtu…" at bounding box center [539, 313] width 366 height 319
click at [478, 392] on div "Terminé 18/08/2025 MD MD Remplacement de cylindre de porte Commentaire de clôtu…" at bounding box center [539, 313] width 366 height 319
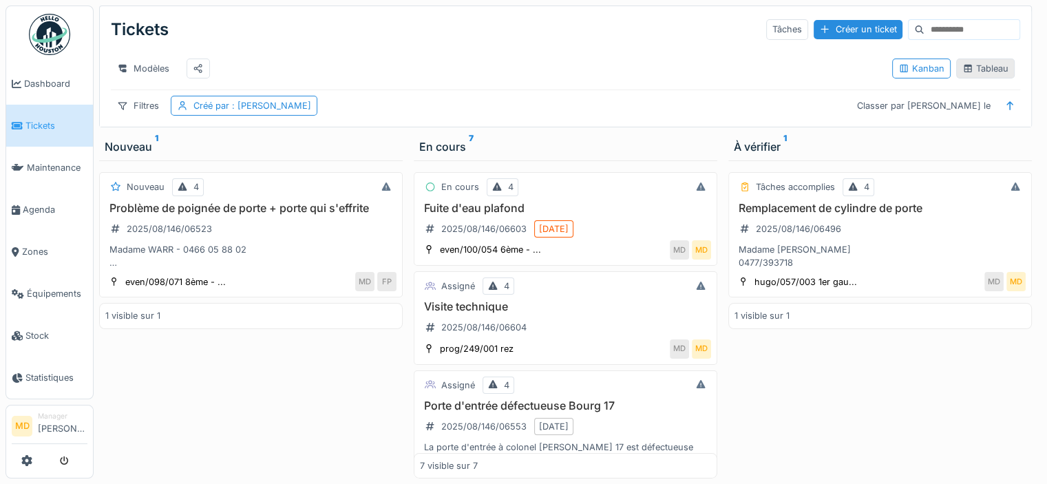
click at [974, 74] on div "Tableau" at bounding box center [986, 68] width 46 height 13
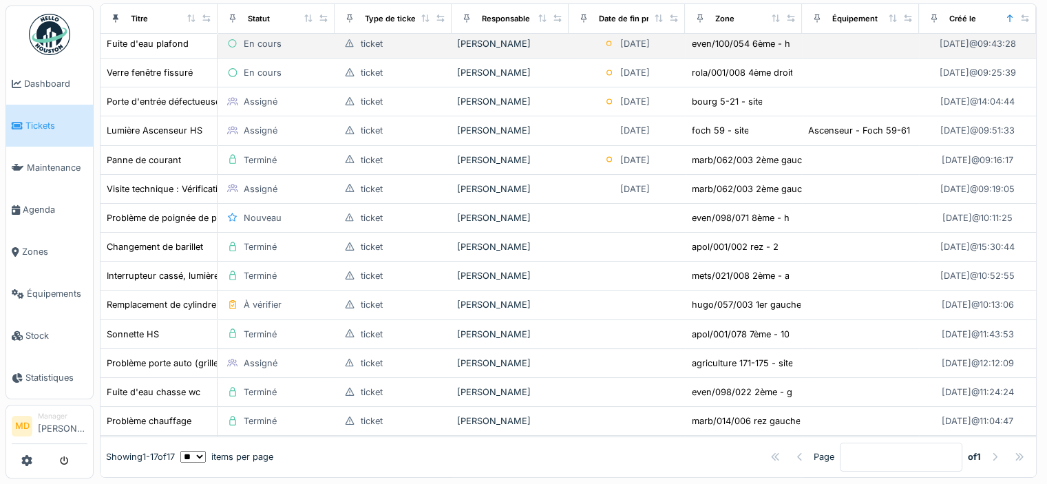
scroll to position [212, 0]
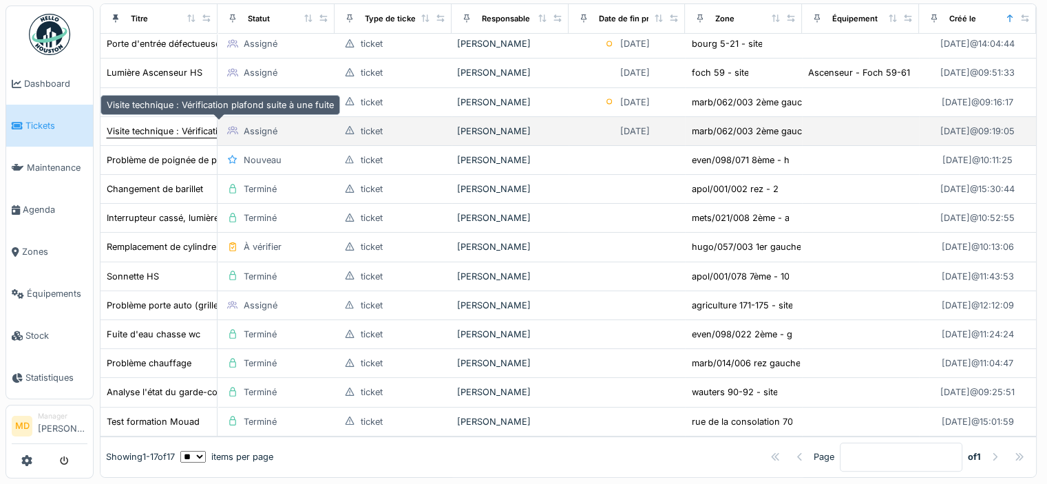
click at [143, 125] on div "Visite technique : Vérification plafond suite à une fuite" at bounding box center [220, 131] width 227 height 13
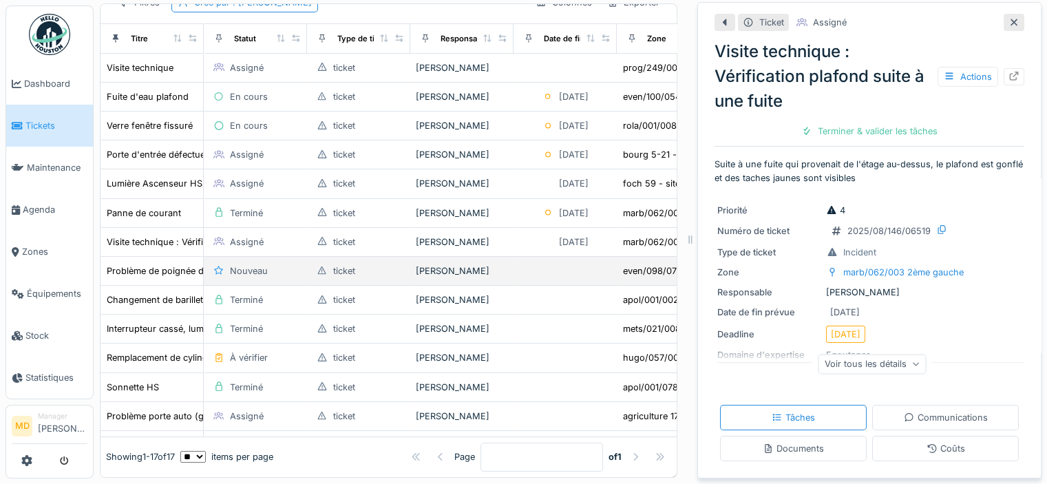
scroll to position [74, 0]
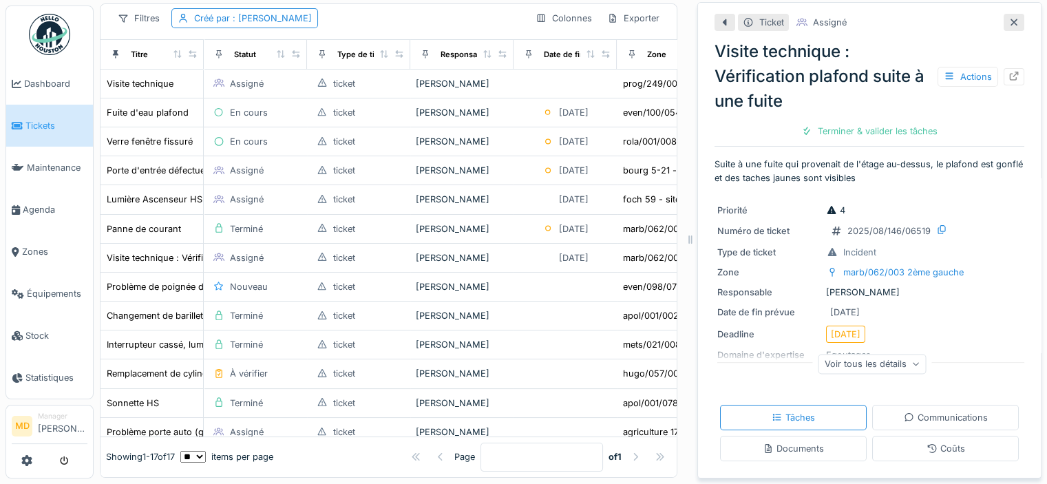
click at [887, 354] on div "Voir tous les détails" at bounding box center [873, 364] width 108 height 20
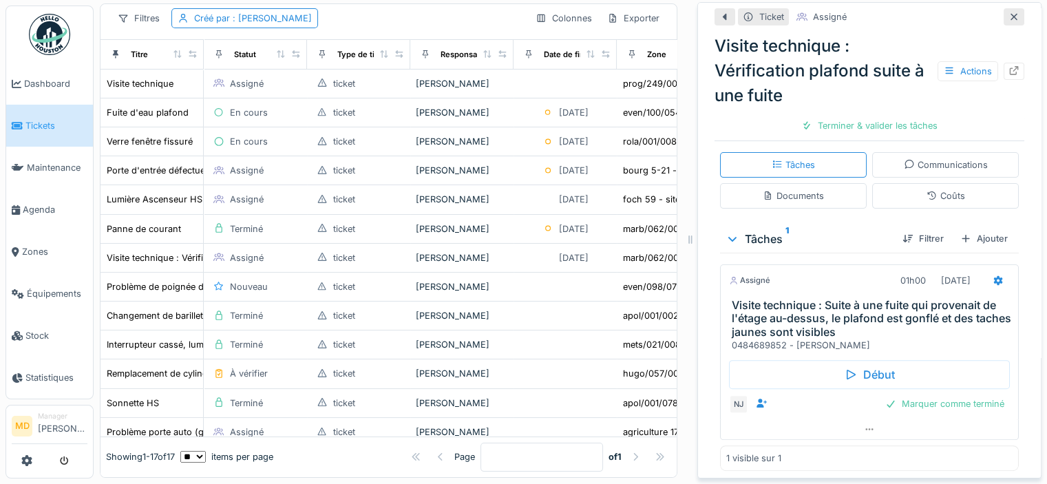
scroll to position [0, 0]
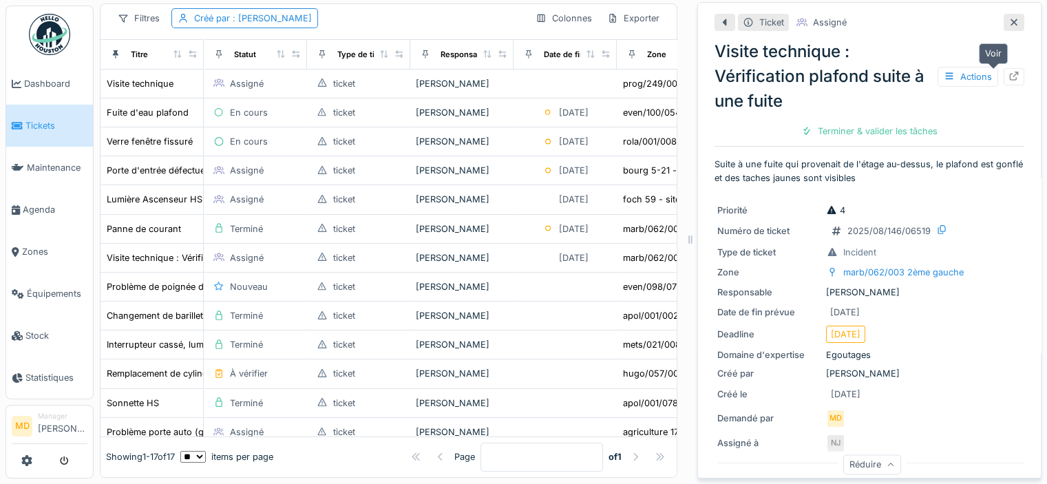
click at [1009, 72] on icon at bounding box center [1014, 76] width 11 height 9
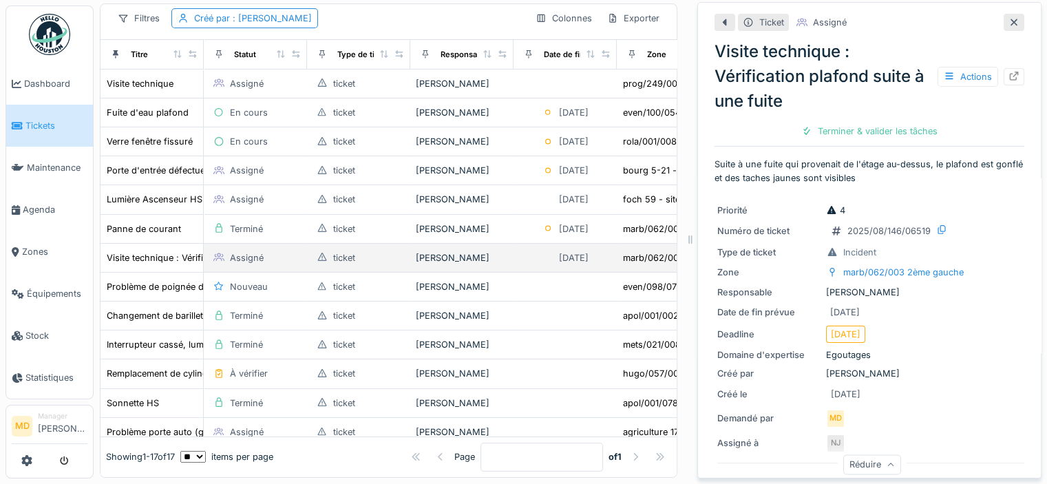
click at [169, 244] on td "Visite technique : Vérification plafond suite à une fuite" at bounding box center [152, 258] width 103 height 29
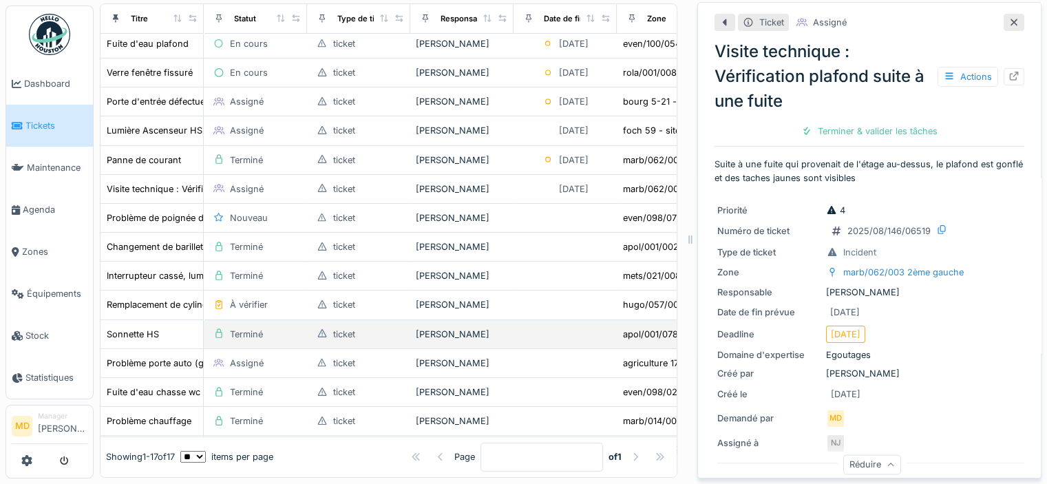
scroll to position [74, 0]
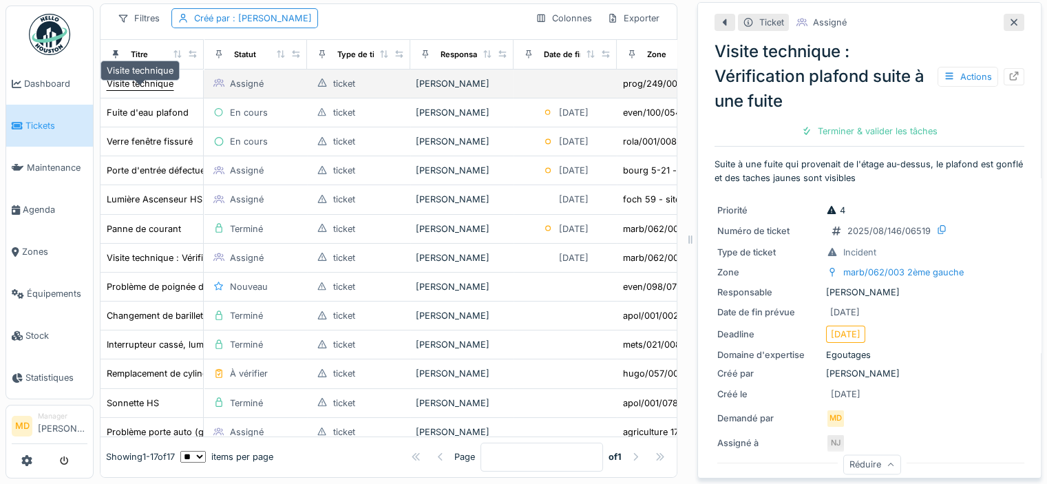
click at [162, 79] on div "Visite technique" at bounding box center [140, 83] width 67 height 13
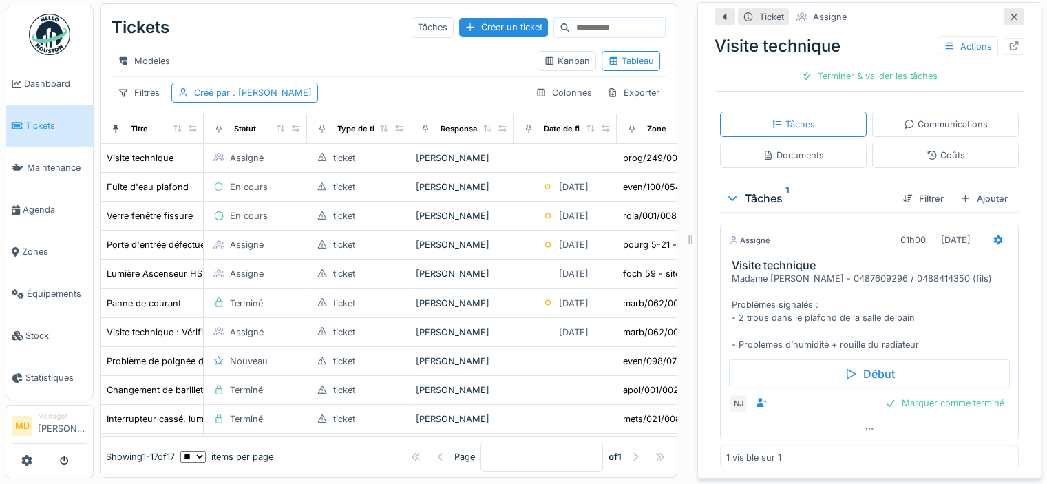
click at [1009, 12] on icon at bounding box center [1014, 16] width 11 height 9
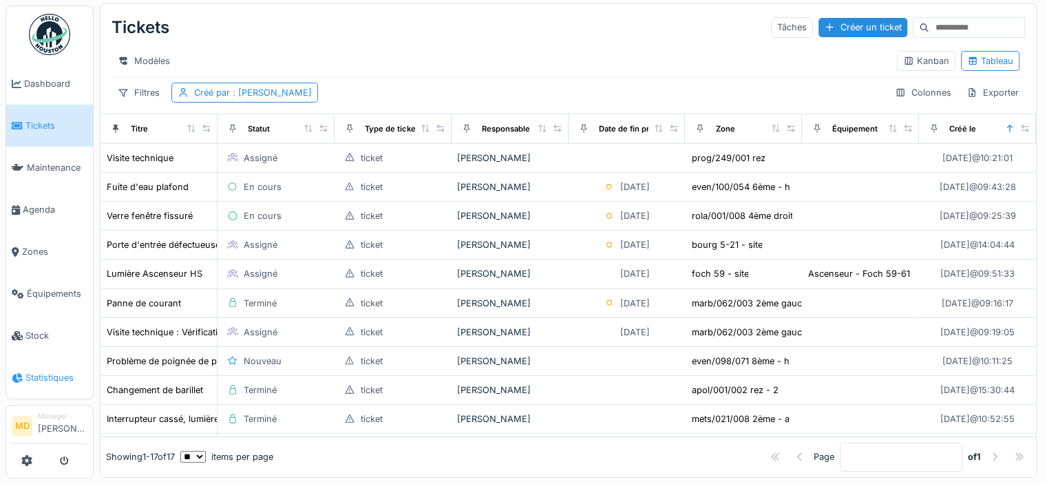
click at [62, 371] on span "Statistiques" at bounding box center [56, 377] width 62 height 13
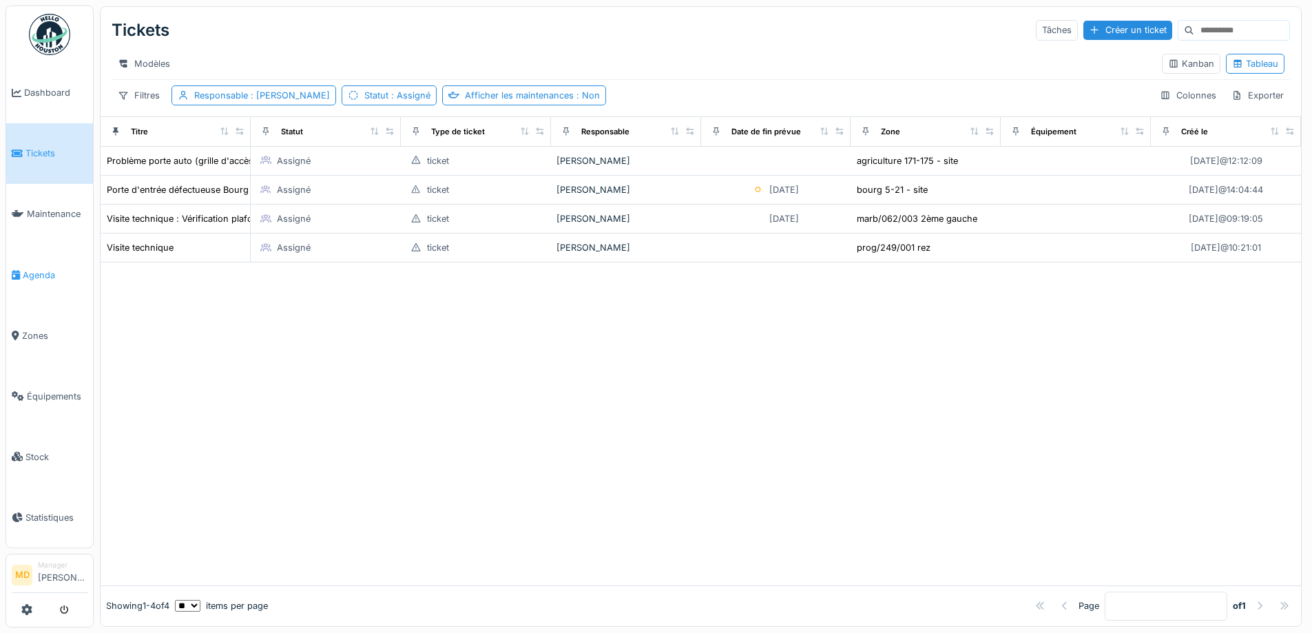
click at [41, 271] on span "Agenda" at bounding box center [55, 275] width 65 height 13
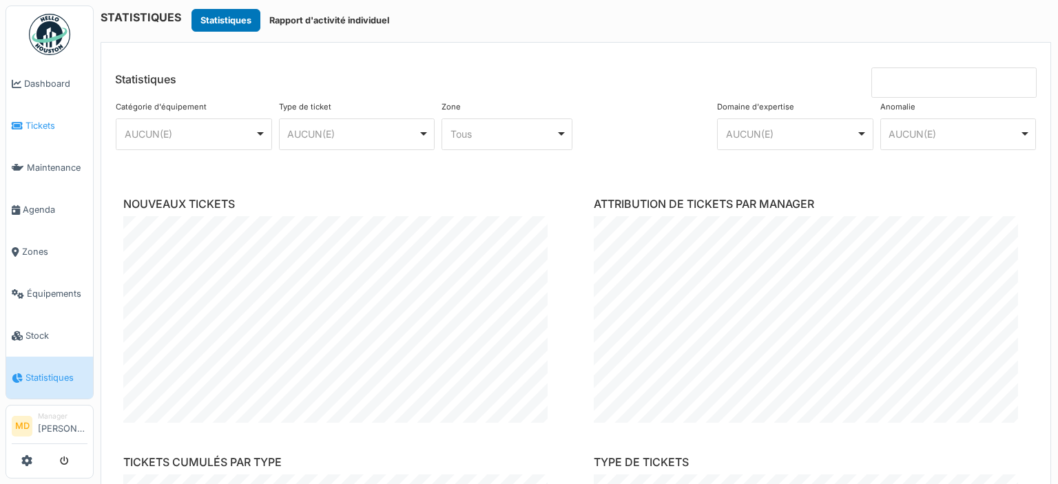
click at [29, 119] on span "Tickets" at bounding box center [56, 125] width 62 height 13
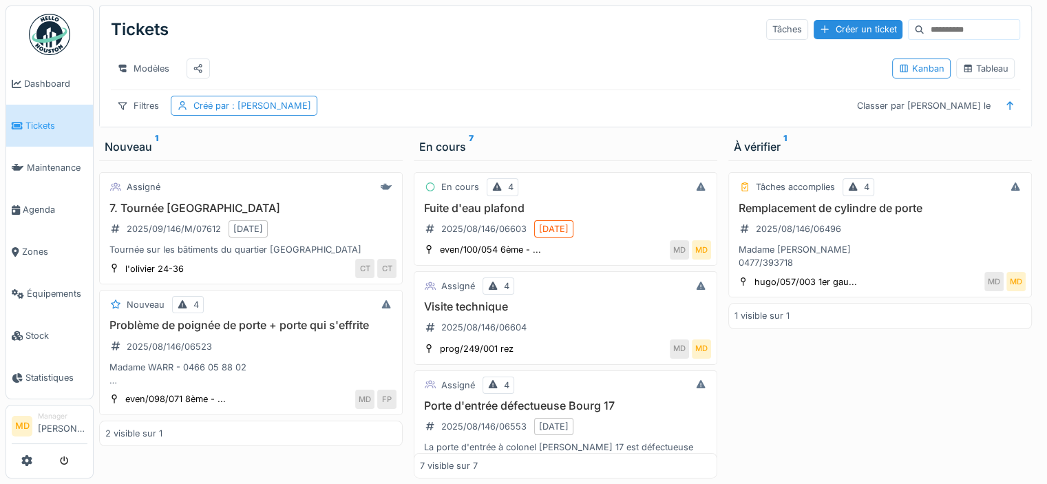
click at [521, 127] on div "Tickets Tâches Créer un ticket Modèles Kanban Tableau Filtres Créé par : Mouad …" at bounding box center [566, 66] width 932 height 120
click at [362, 116] on div "Filtres Créé par : Mouad [PERSON_NAME] par [PERSON_NAME] le" at bounding box center [566, 106] width 910 height 20
click at [56, 245] on span "Zones" at bounding box center [54, 251] width 65 height 13
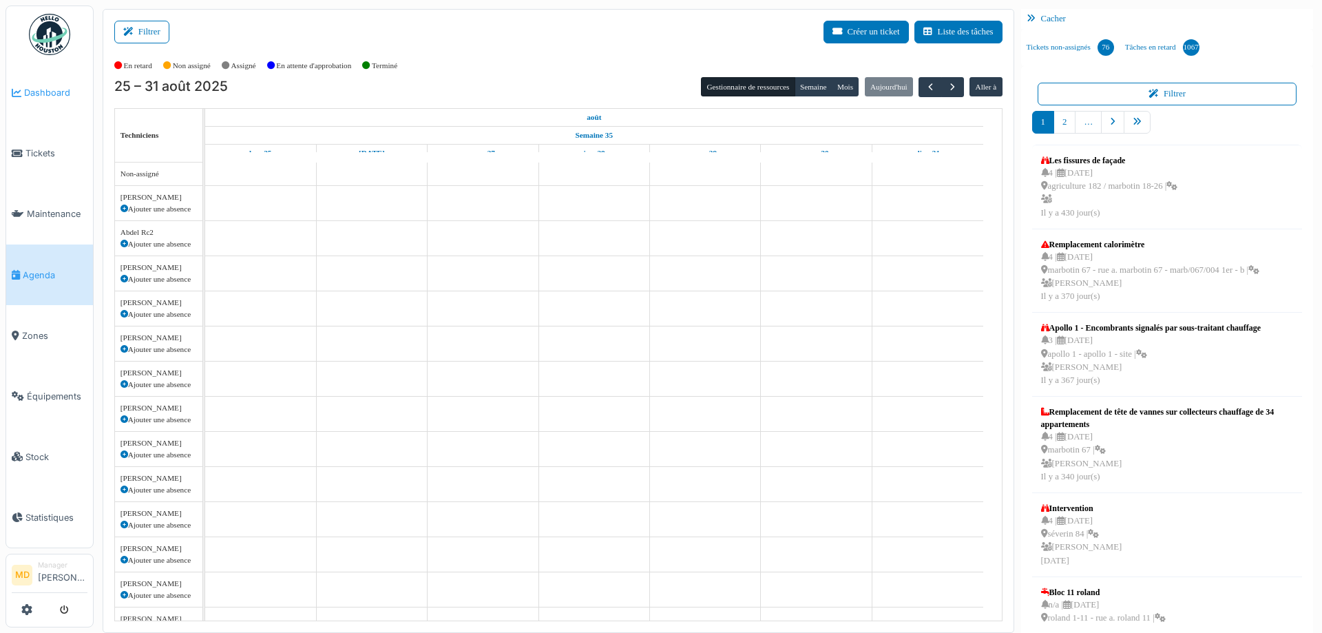
click at [47, 89] on span "Dashboard" at bounding box center [55, 92] width 63 height 13
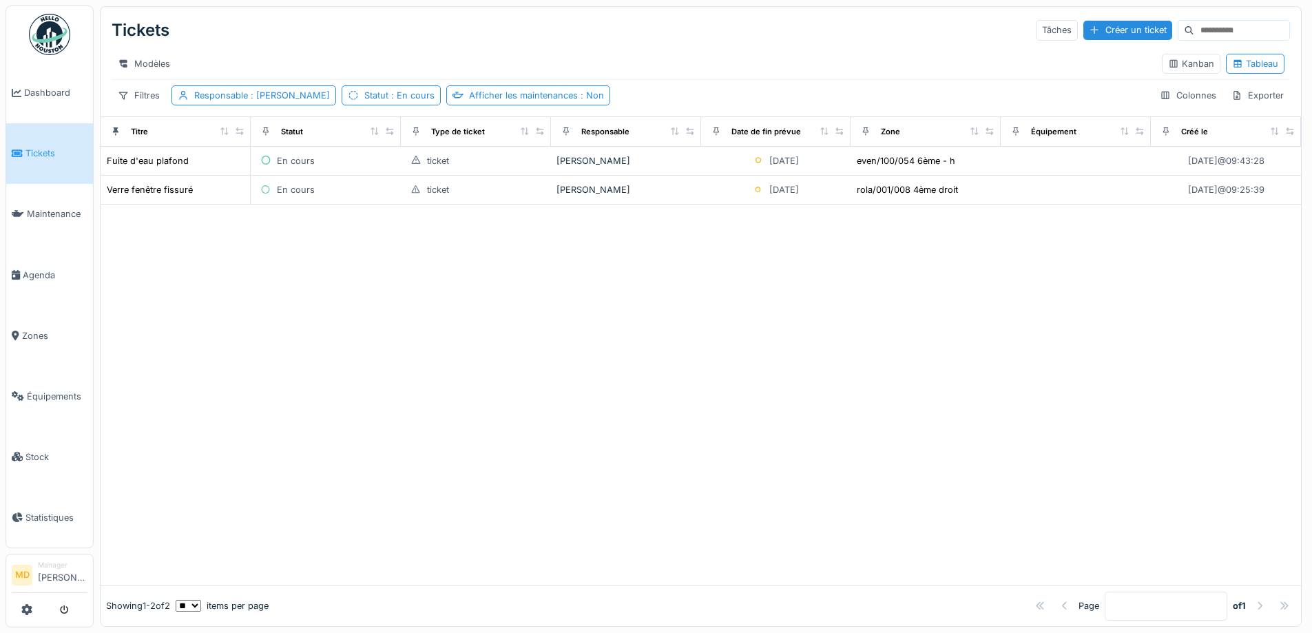
click at [273, 418] on div at bounding box center [701, 395] width 1200 height 381
click at [49, 247] on link "Agenda" at bounding box center [49, 274] width 87 height 61
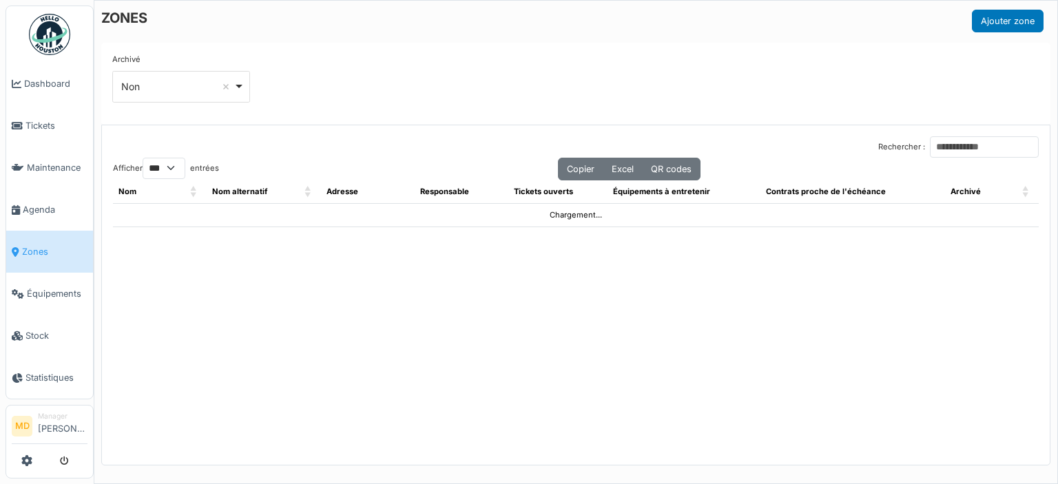
select select "***"
click at [930, 138] on input "Rechercher :" at bounding box center [984, 146] width 109 height 21
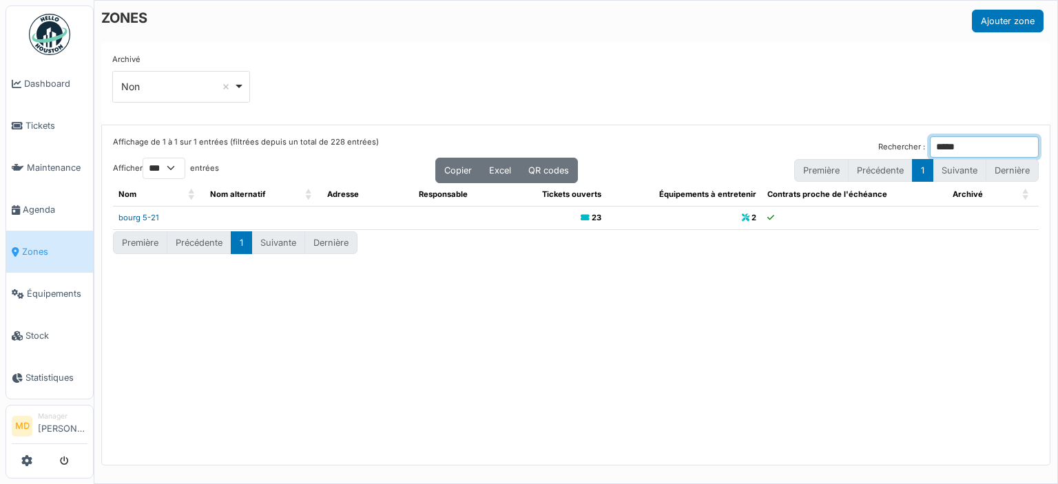
type input "*****"
click at [143, 217] on link "bourg 5-21" at bounding box center [138, 218] width 41 height 10
click at [974, 147] on input "*****" at bounding box center [984, 146] width 109 height 21
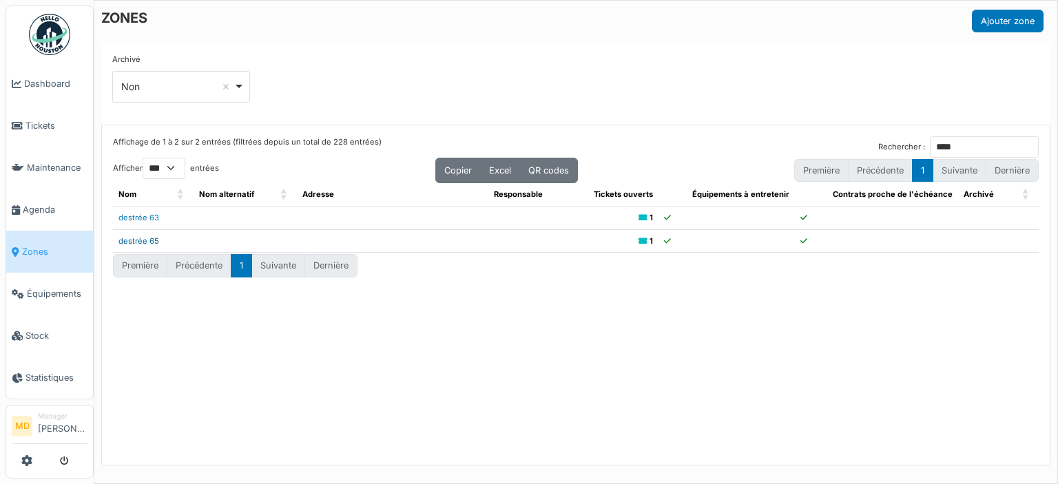
click at [137, 243] on link "destrée 65" at bounding box center [138, 241] width 41 height 10
click at [969, 145] on input "****" at bounding box center [984, 146] width 109 height 21
click at [135, 242] on link "apollo 2" at bounding box center [133, 241] width 30 height 10
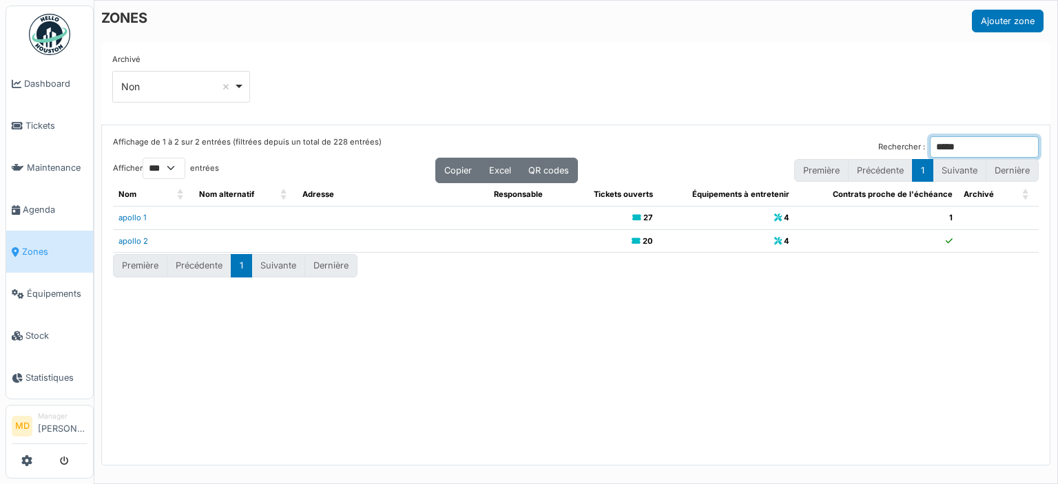
click at [964, 137] on input "*****" at bounding box center [984, 146] width 109 height 21
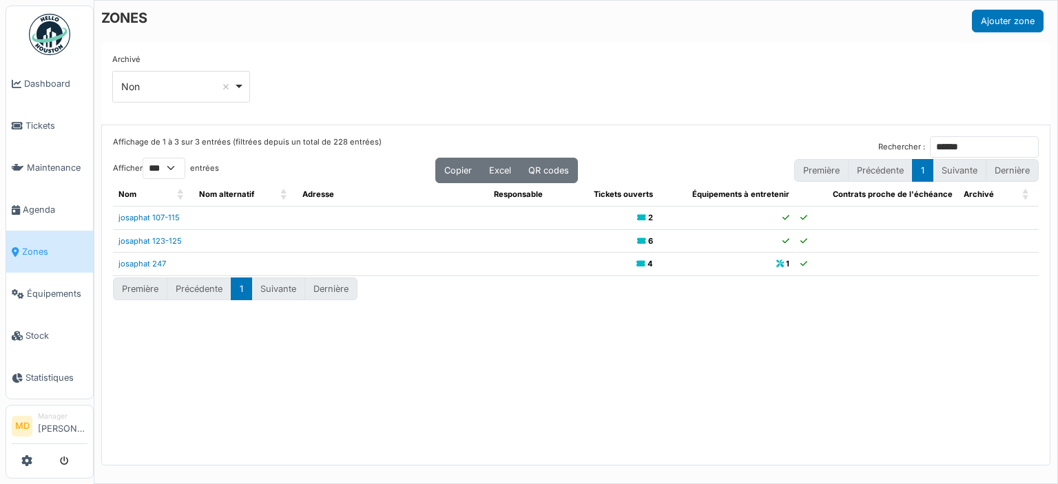
click at [285, 410] on div "Affichage de 1 à 3 sur 3 entrées (filtrées depuis un total de 228 entrées) Rech…" at bounding box center [575, 295] width 947 height 340
click at [988, 146] on input "******" at bounding box center [984, 146] width 109 height 21
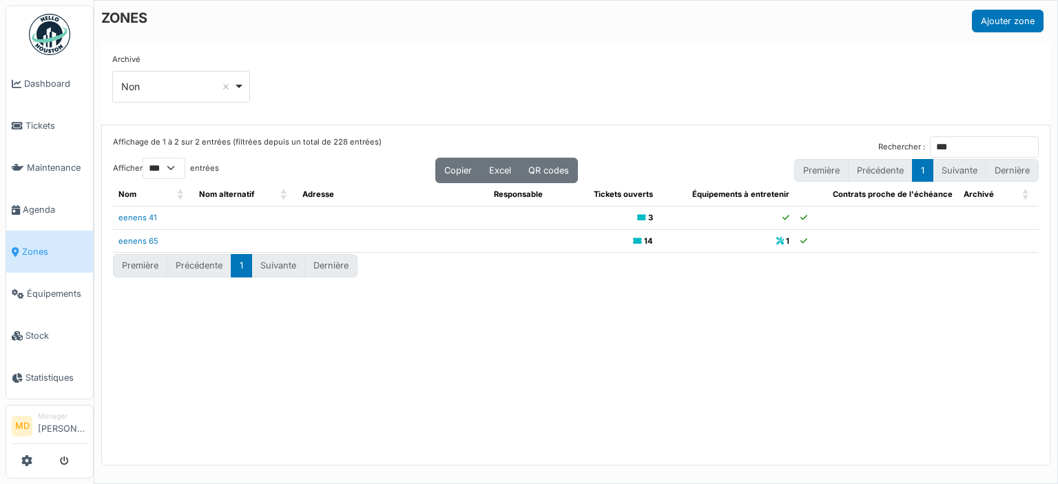
click at [451, 74] on div "Archivé *** Non Remove item Tous Oui Non" at bounding box center [575, 84] width 927 height 60
click at [969, 151] on input "***" at bounding box center [984, 146] width 109 height 21
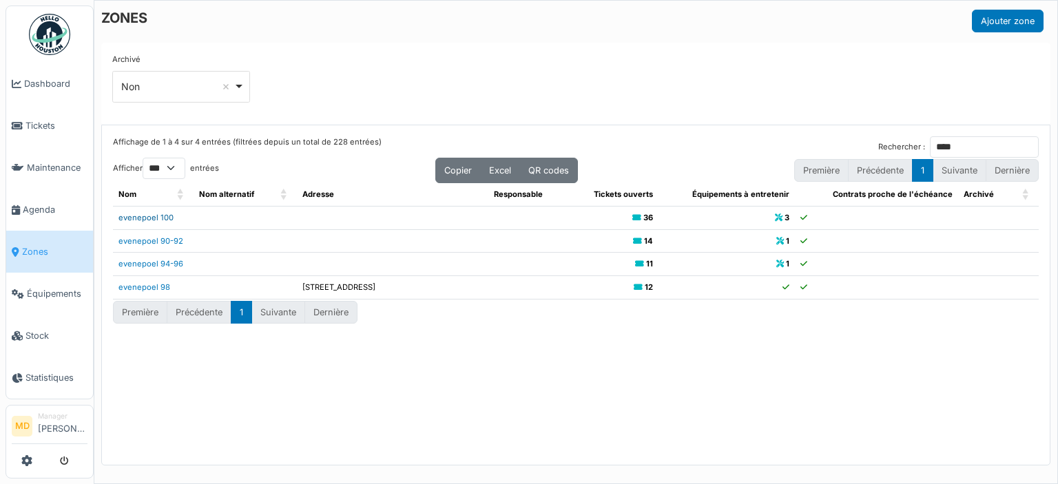
click at [145, 213] on link "evenepoel 100" at bounding box center [145, 218] width 55 height 10
click at [945, 149] on input "****" at bounding box center [984, 146] width 109 height 21
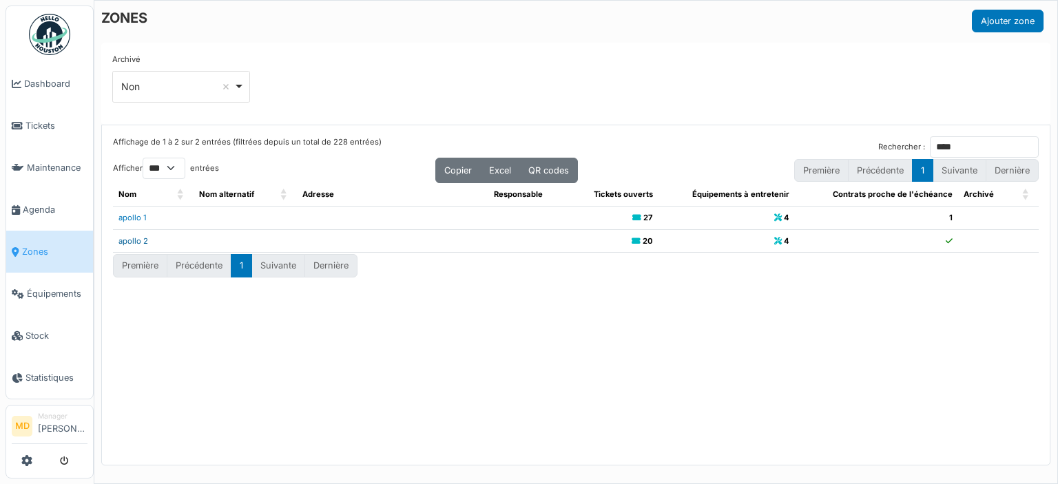
click at [143, 239] on link "apollo 2" at bounding box center [133, 241] width 30 height 10
click at [976, 140] on input "****" at bounding box center [984, 146] width 109 height 21
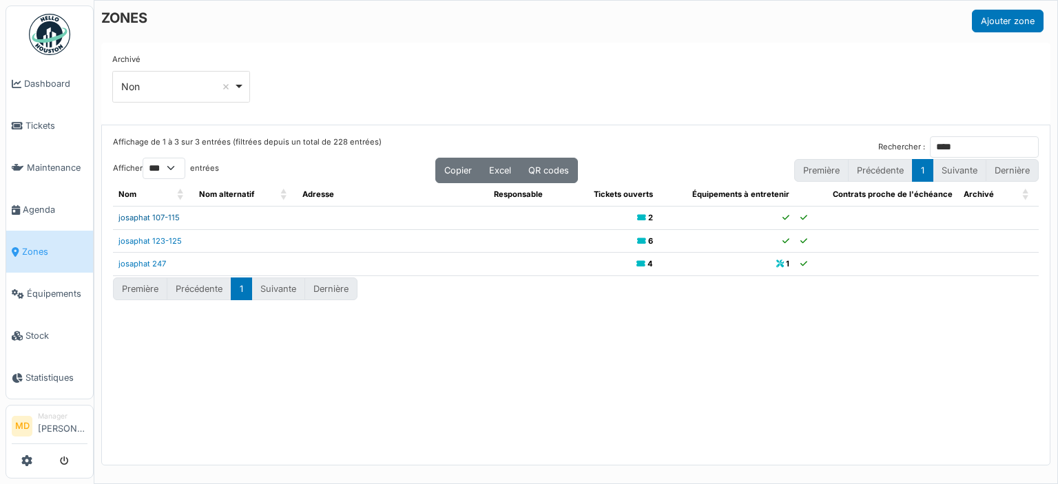
click at [159, 218] on link "josaphat 107-115" at bounding box center [148, 218] width 61 height 10
click at [201, 377] on div "Affichage de 1 à 3 sur 3 entrées (filtrées depuis un total de 228 entrées) Rech…" at bounding box center [575, 295] width 947 height 340
click at [494, 82] on div "Archivé *** Non Remove item Tous Oui Non" at bounding box center [575, 84] width 927 height 60
click at [216, 375] on div "Affichage de 1 à 3 sur 3 entrées (filtrées depuis un total de 228 entrées) Rech…" at bounding box center [575, 295] width 947 height 340
click at [939, 143] on input "****" at bounding box center [984, 146] width 109 height 21
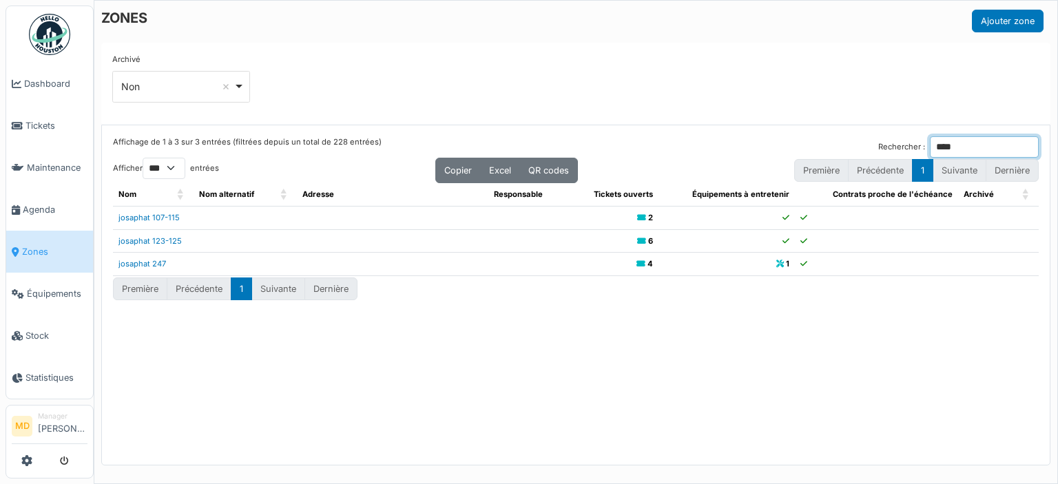
click at [939, 143] on input "****" at bounding box center [984, 146] width 109 height 21
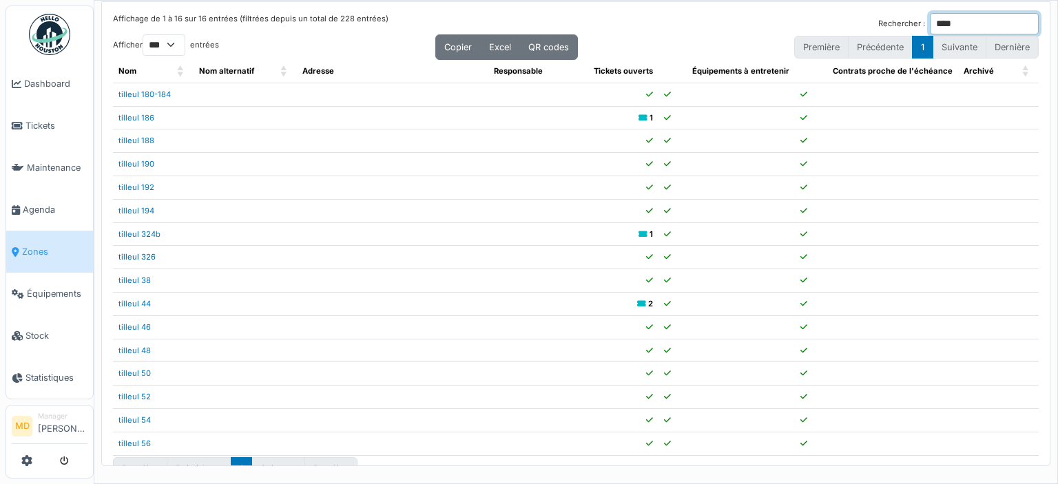
type input "****"
click at [598, 19] on div "Affichage de 1 à 16 sur 16 entrées (filtrées depuis un total de 228 entrées) Re…" at bounding box center [575, 23] width 925 height 21
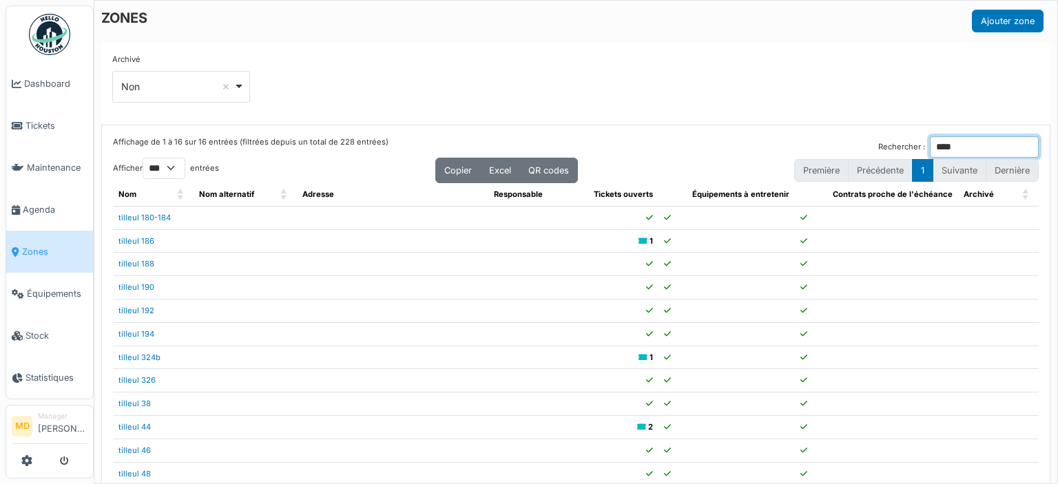
click at [942, 145] on input "****" at bounding box center [984, 146] width 109 height 21
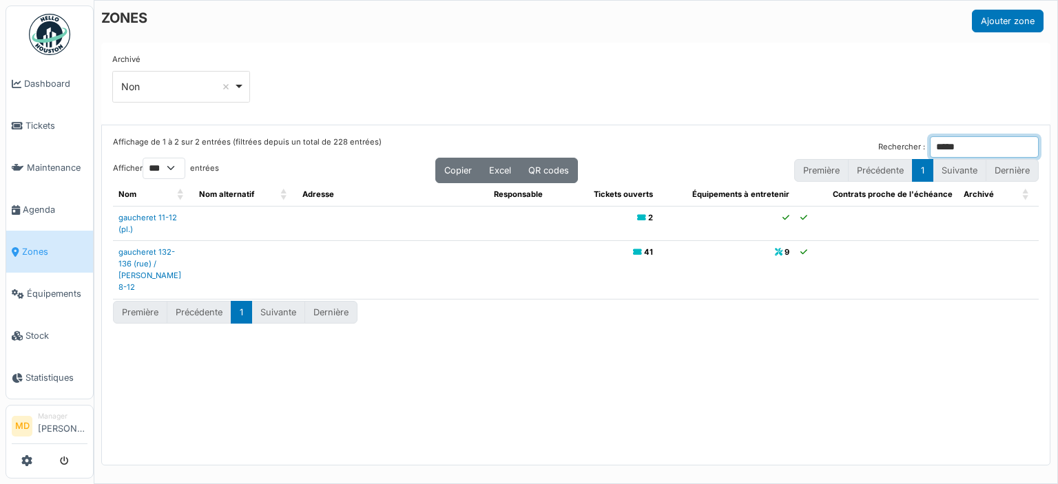
click at [967, 152] on input "*****" at bounding box center [984, 146] width 109 height 21
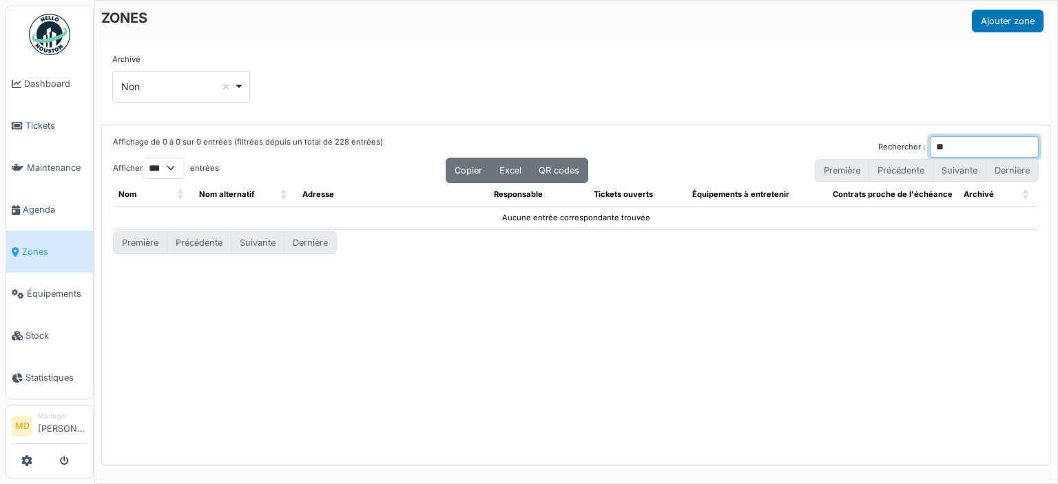
type input "*"
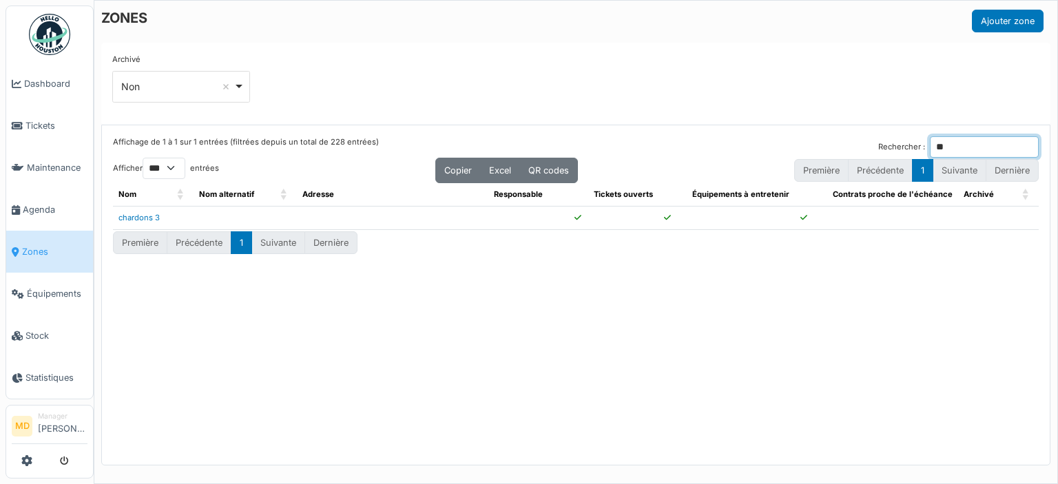
type input "*"
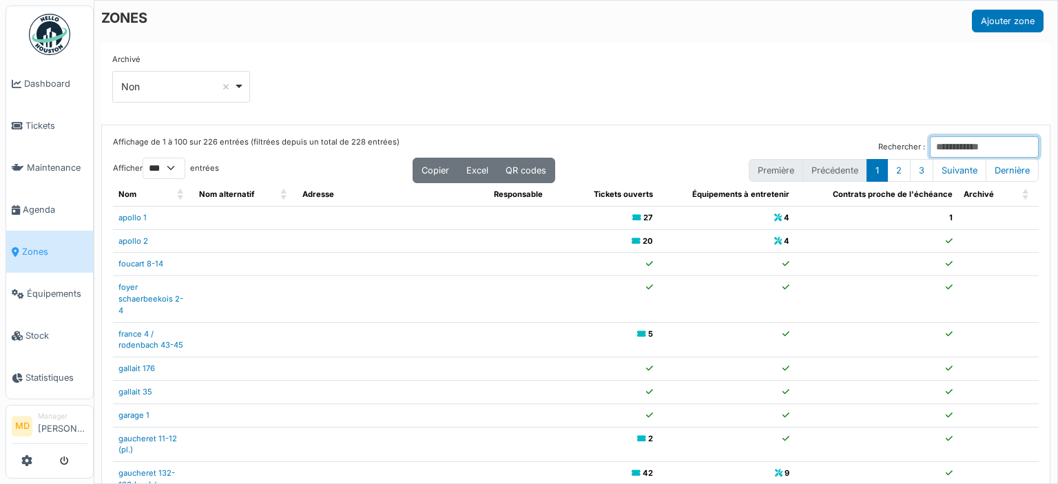
click at [954, 147] on input "Rechercher :" at bounding box center [984, 146] width 109 height 21
click at [743, 94] on div "Archivé *** Non Remove item Tous Oui Non" at bounding box center [575, 84] width 927 height 60
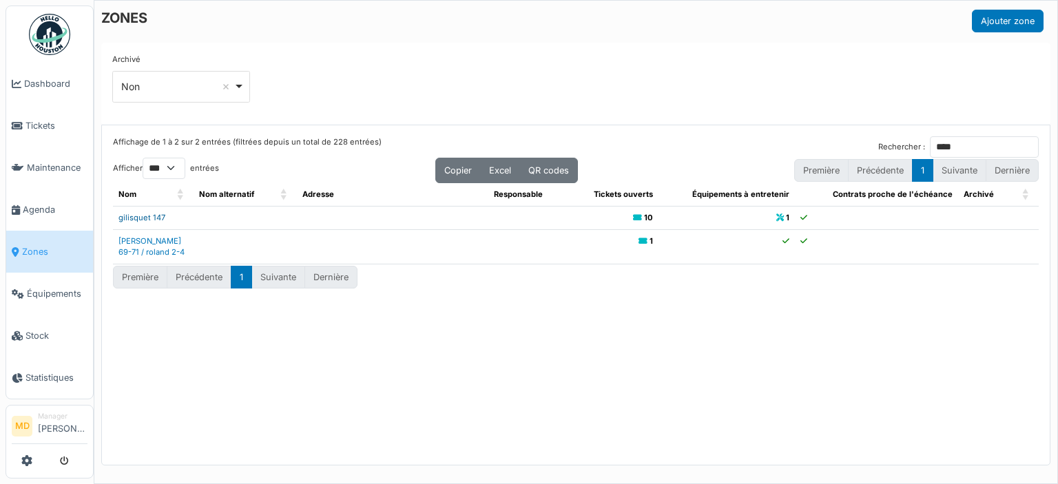
click at [147, 218] on link "gilisquet 147" at bounding box center [141, 218] width 47 height 10
click at [930, 136] on input "****" at bounding box center [984, 146] width 109 height 21
type input "**"
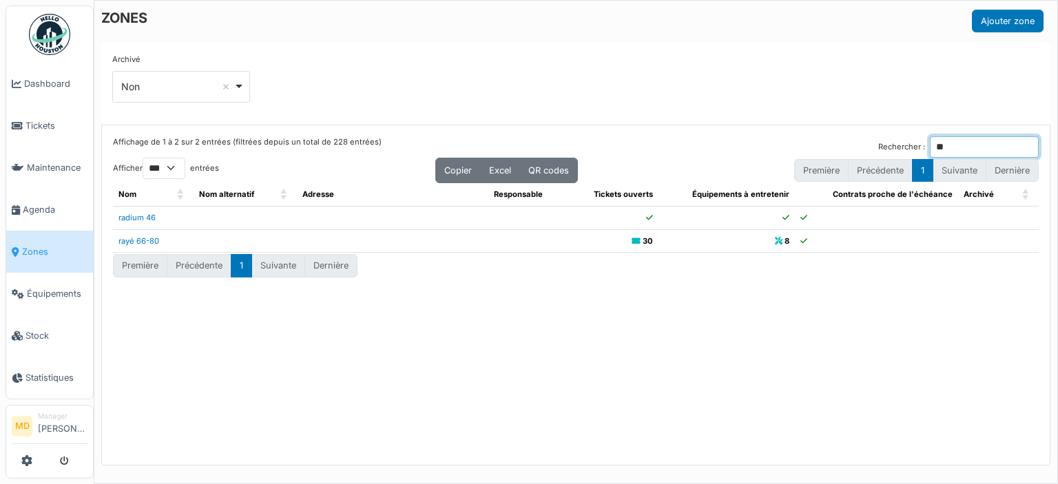
click at [973, 151] on input "**" at bounding box center [984, 146] width 109 height 21
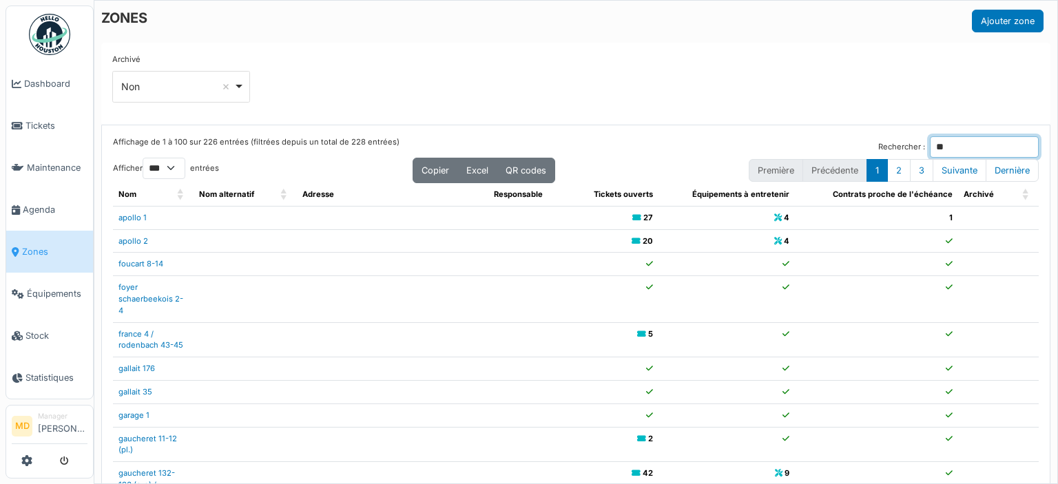
type input "***"
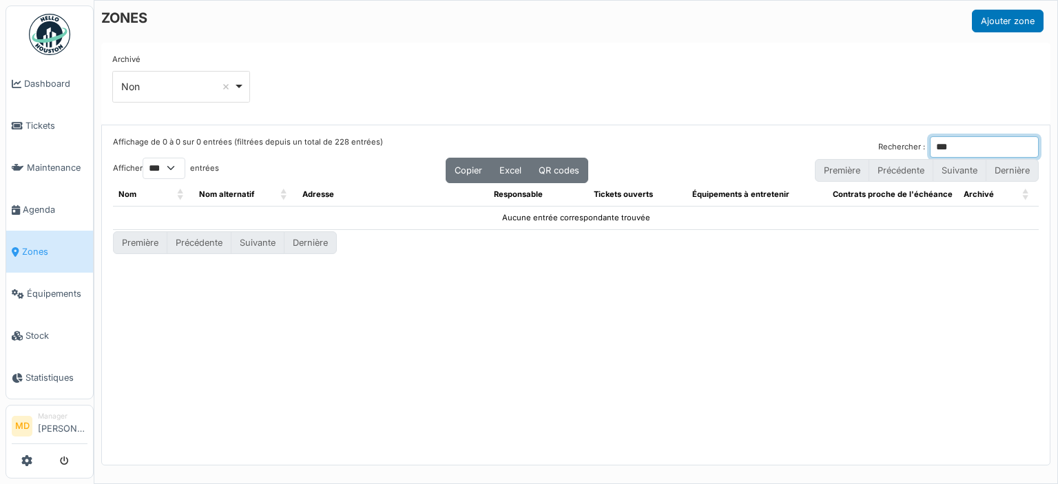
click at [930, 141] on input "***" at bounding box center [984, 146] width 109 height 21
click at [930, 141] on input "**" at bounding box center [984, 146] width 109 height 21
click at [963, 145] on input "***" at bounding box center [984, 146] width 109 height 21
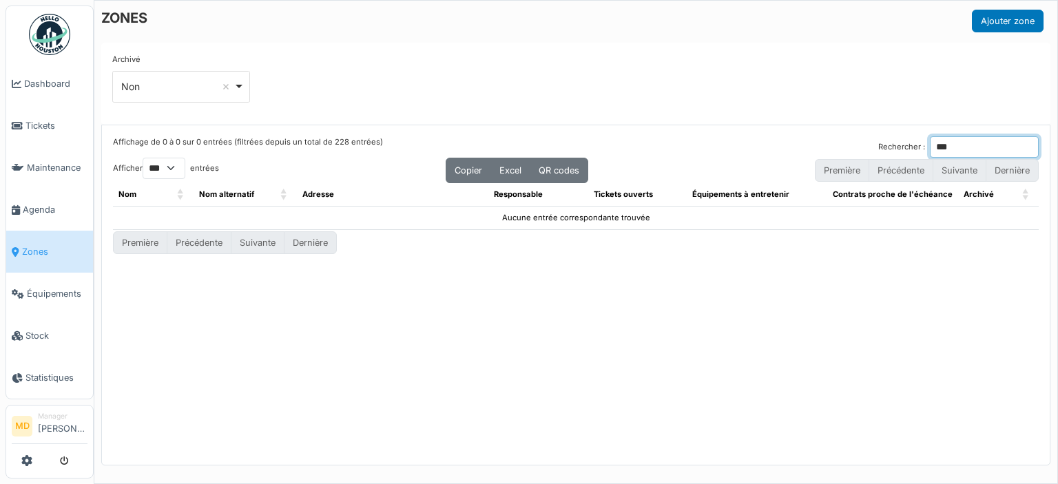
click at [945, 148] on input "***" at bounding box center [984, 146] width 109 height 21
click at [844, 280] on div "Affichage de 0 à 0 sur 0 entrées (filtrées depuis un total de 228 entrées) Rech…" at bounding box center [575, 295] width 947 height 340
click at [375, 359] on div "Affichage de 0 à 0 sur 0 entrées (filtrées depuis un total de 228 entrées) Rech…" at bounding box center [575, 295] width 947 height 340
click at [950, 143] on input "*****" at bounding box center [984, 146] width 109 height 21
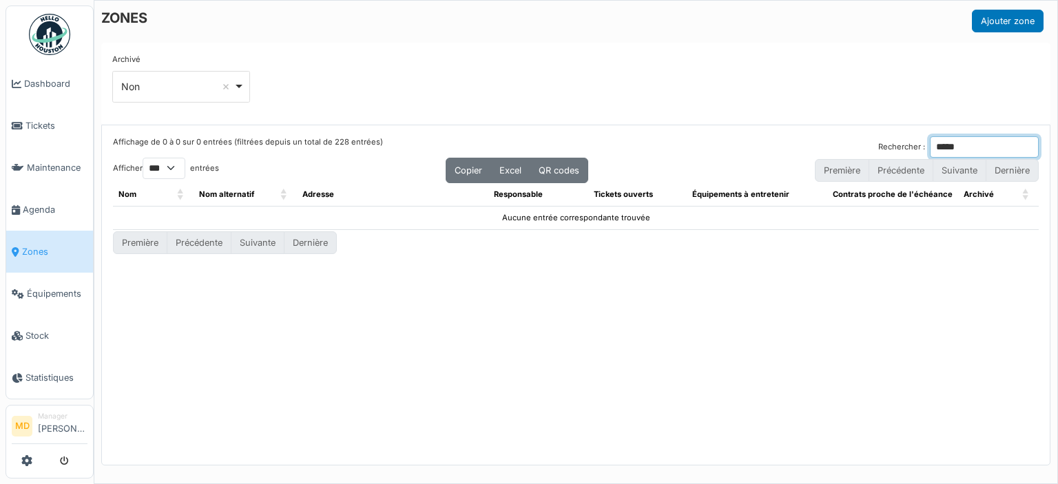
click at [941, 138] on input "*****" at bounding box center [984, 146] width 109 height 21
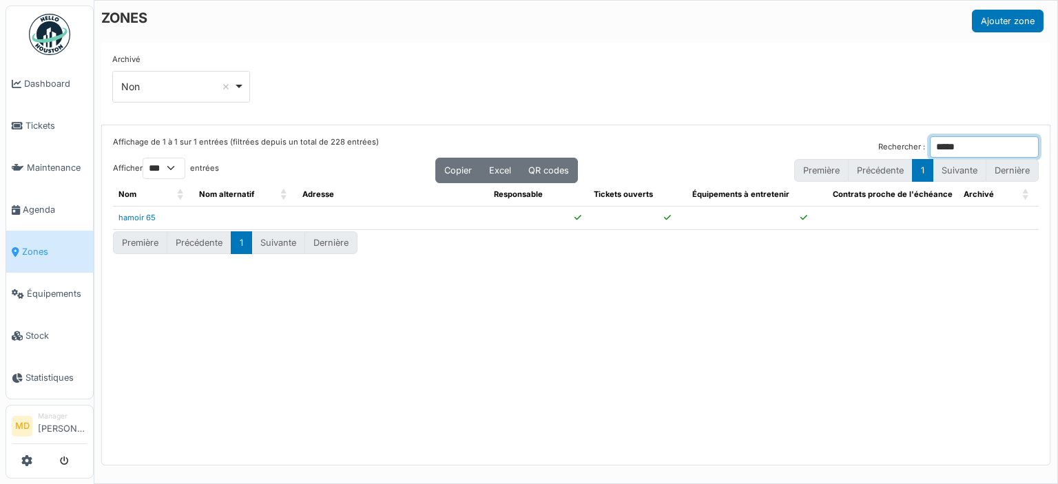
type input "*****"
click at [708, 289] on div "Affichage de 1 à 1 sur 1 entrées (filtrées depuis un total de 228 entrées) Rech…" at bounding box center [575, 295] width 947 height 340
click at [134, 214] on link "hamoir 65" at bounding box center [136, 218] width 37 height 10
click at [938, 142] on input "*****" at bounding box center [984, 146] width 109 height 21
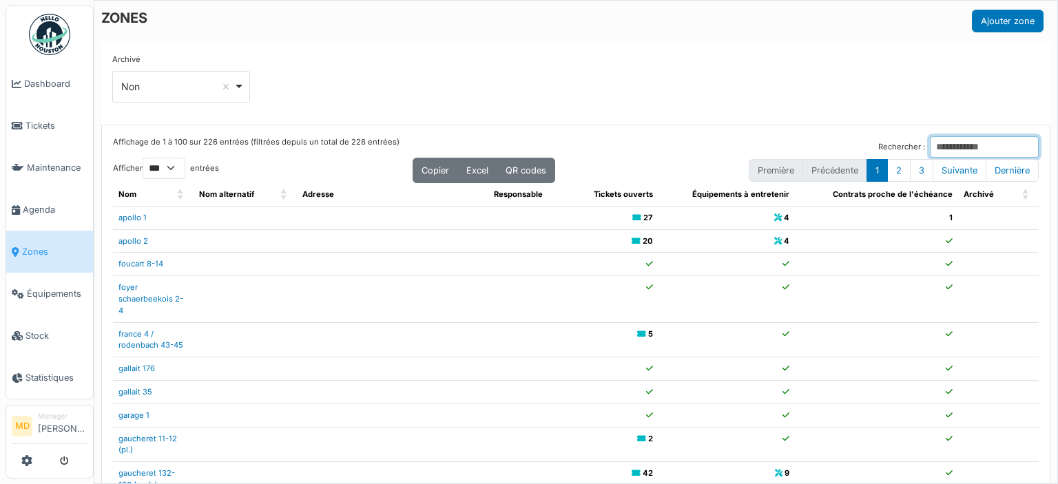
click at [939, 142] on input "Rechercher :" at bounding box center [984, 146] width 109 height 21
click at [930, 138] on input "Rechercher :" at bounding box center [984, 146] width 109 height 21
click at [930, 140] on input "Rechercher :" at bounding box center [984, 146] width 109 height 21
click at [793, 138] on div "Affichage de 1 à 100 sur 226 entrées (filtrées depuis un total de 228 entrées) …" at bounding box center [575, 146] width 925 height 21
click at [950, 147] on input "Rechercher :" at bounding box center [984, 146] width 109 height 21
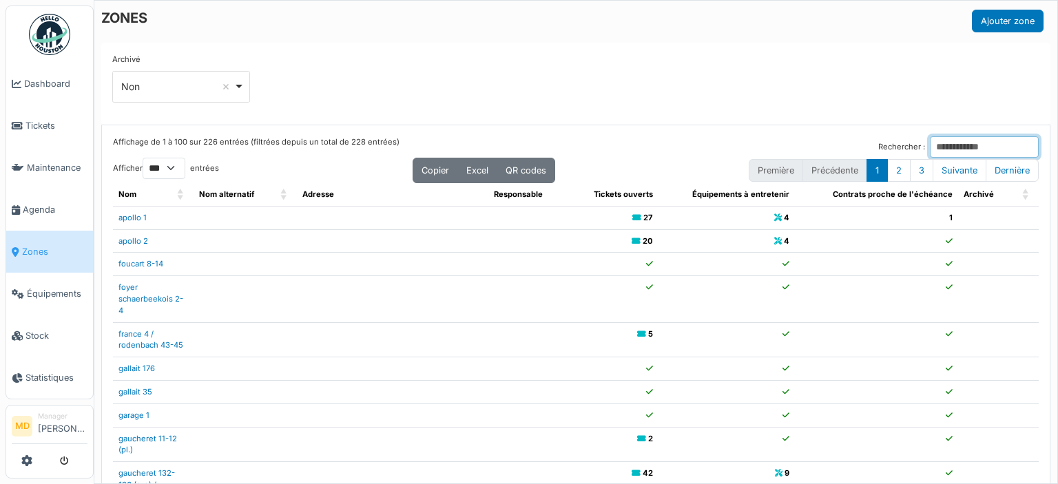
click at [930, 146] on input "Rechercher :" at bounding box center [984, 146] width 109 height 21
click at [932, 134] on div "Affichage de 1 à 100 sur 226 entrées (filtrées depuis un total de 228 entrées) …" at bounding box center [575, 356] width 947 height 463
click at [930, 153] on input "Rechercher :" at bounding box center [984, 146] width 109 height 21
click at [930, 148] on input "Rechercher :" at bounding box center [984, 146] width 109 height 21
click at [930, 143] on input "***" at bounding box center [984, 146] width 109 height 21
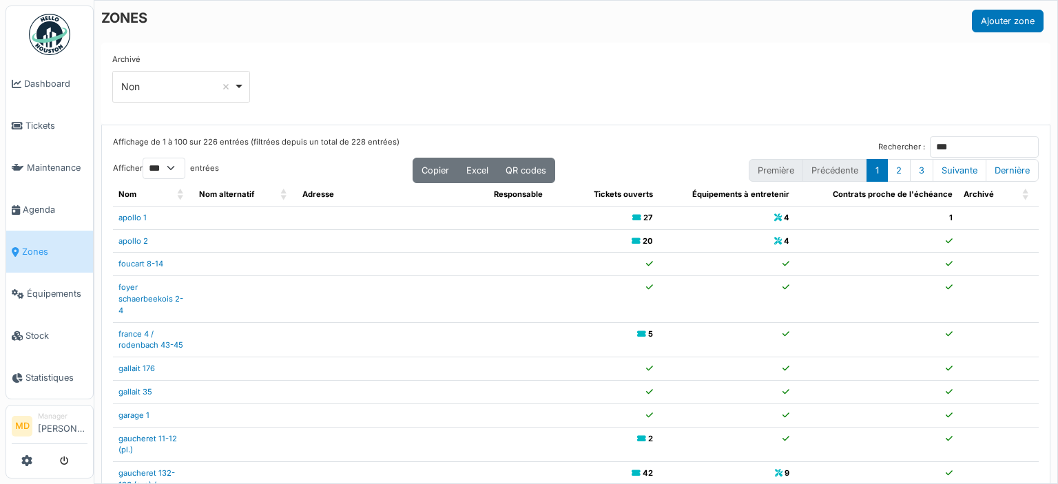
click at [689, 144] on div "Affichage de 1 à 100 sur 226 entrées (filtrées depuis un total de 228 entrées) …" at bounding box center [575, 146] width 925 height 21
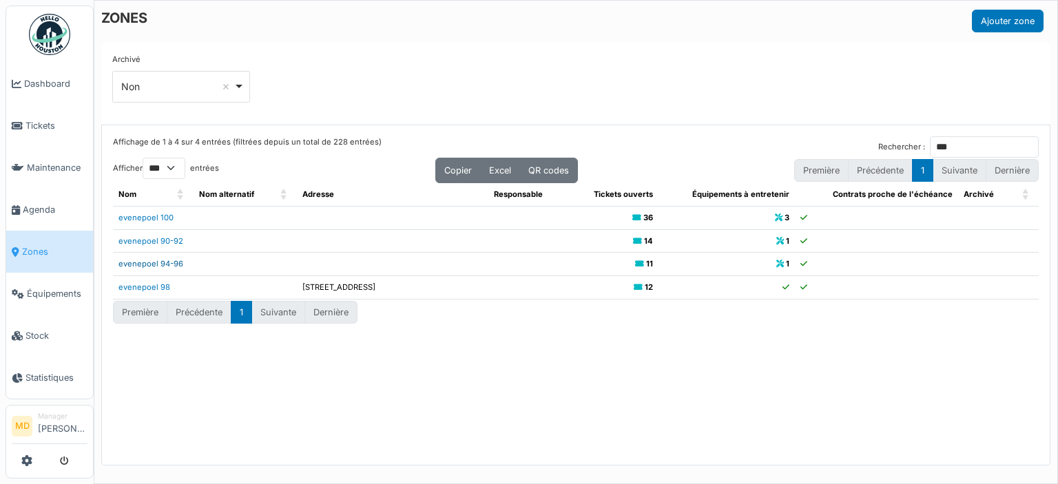
click at [171, 261] on link "evenepoel 94-96" at bounding box center [150, 264] width 65 height 10
click at [931, 148] on input "***" at bounding box center [984, 146] width 109 height 21
click at [682, 138] on div "Affichage de 1 à 4 sur 4 entrées (filtrées depuis un total de 228 entrées) Rech…" at bounding box center [575, 146] width 925 height 21
click at [941, 148] on input "****" at bounding box center [984, 146] width 109 height 21
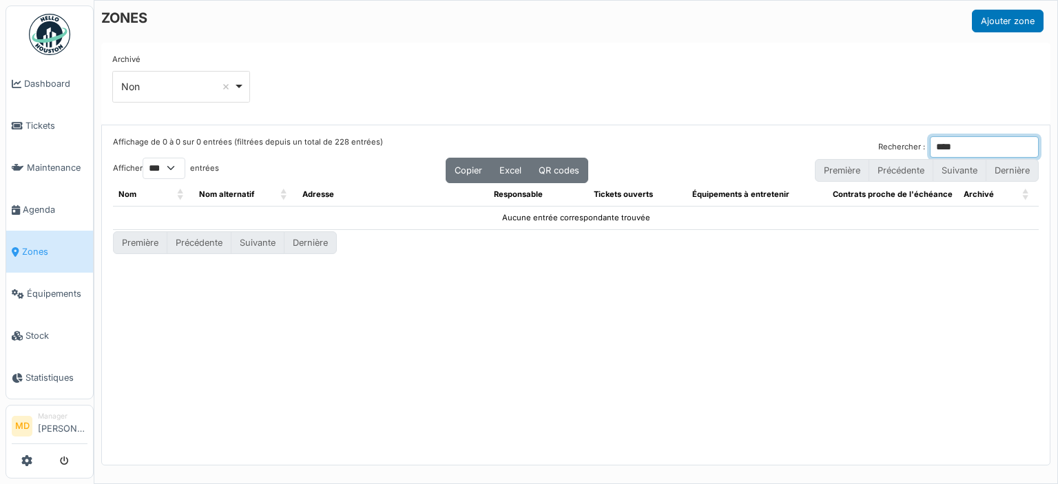
click at [934, 150] on input "****" at bounding box center [984, 146] width 109 height 21
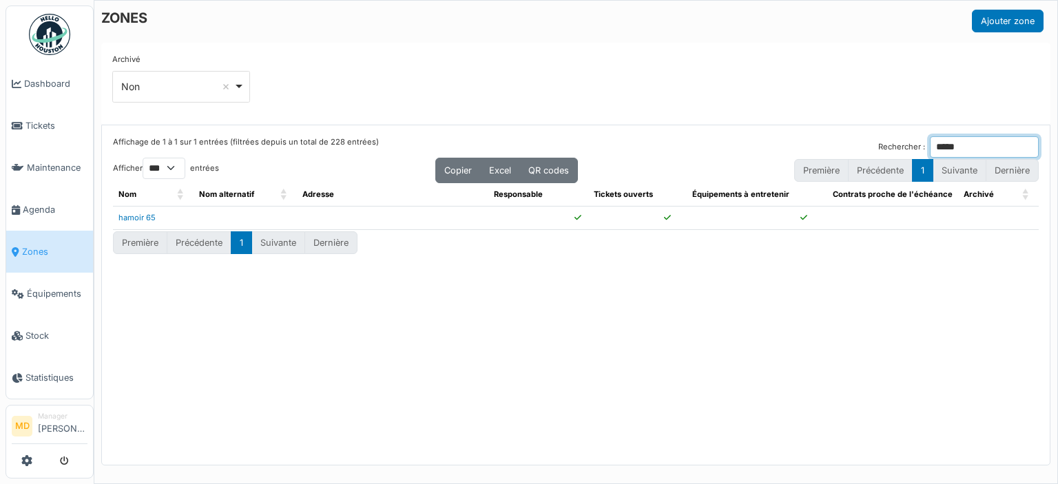
type input "*****"
click at [146, 222] on td "hamoir 65" at bounding box center [153, 217] width 81 height 23
click at [146, 221] on link "hamoir 65" at bounding box center [136, 218] width 37 height 10
click at [945, 138] on input "*****" at bounding box center [984, 146] width 109 height 21
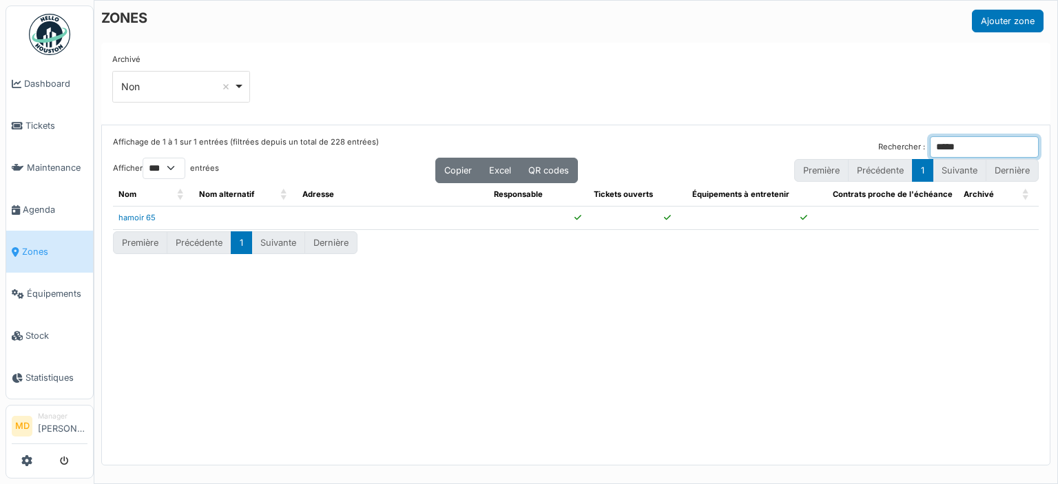
click at [945, 138] on input "*****" at bounding box center [984, 146] width 109 height 21
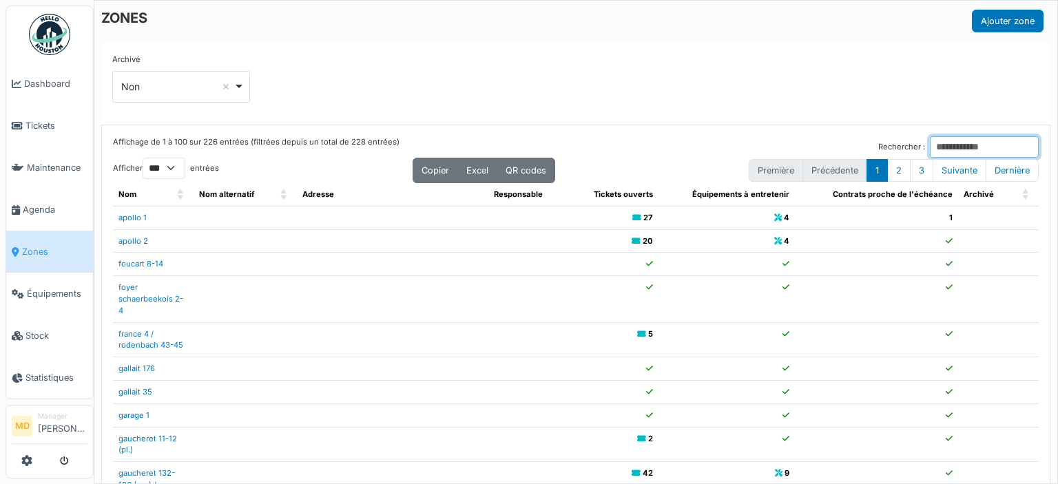
click at [930, 147] on input "Rechercher :" at bounding box center [984, 146] width 109 height 21
click at [930, 143] on input "Rechercher :" at bounding box center [984, 146] width 109 height 21
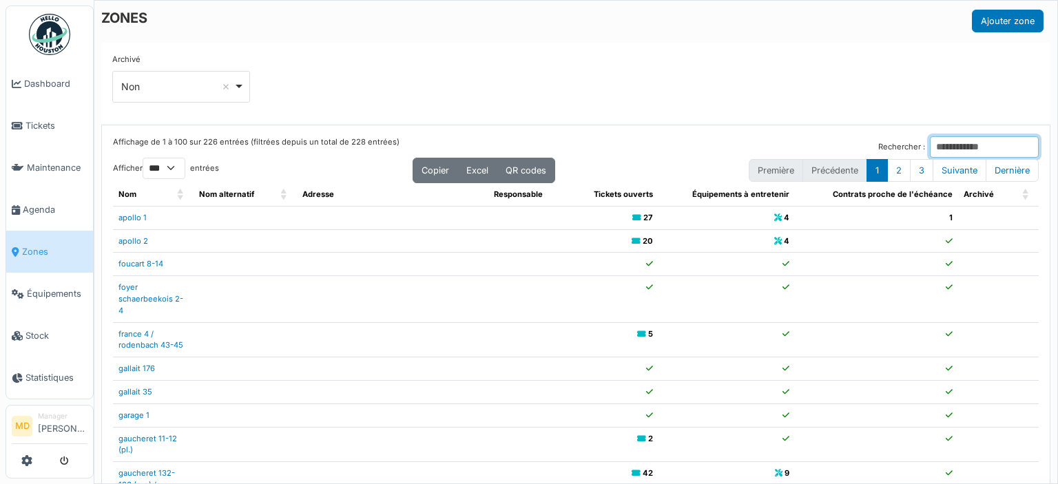
click at [930, 143] on input "Rechercher :" at bounding box center [984, 146] width 109 height 21
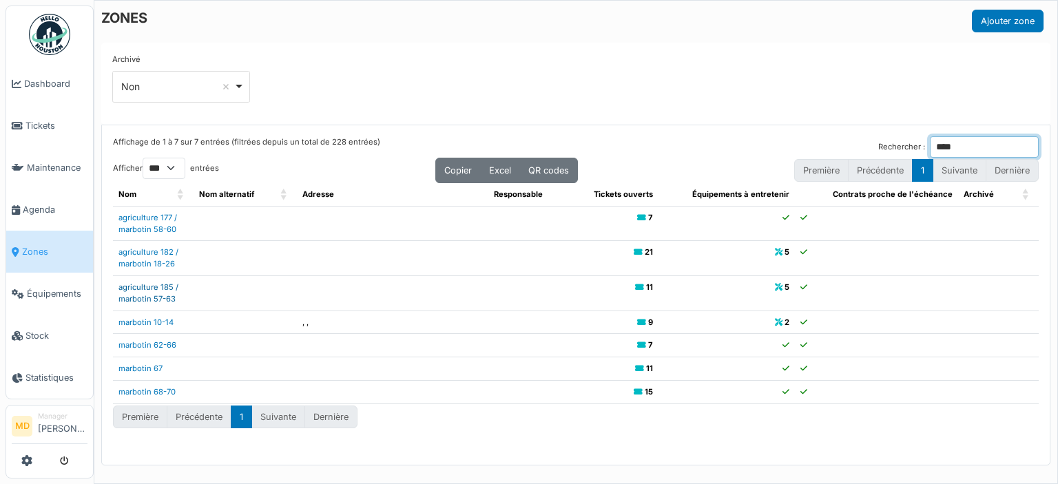
type input "****"
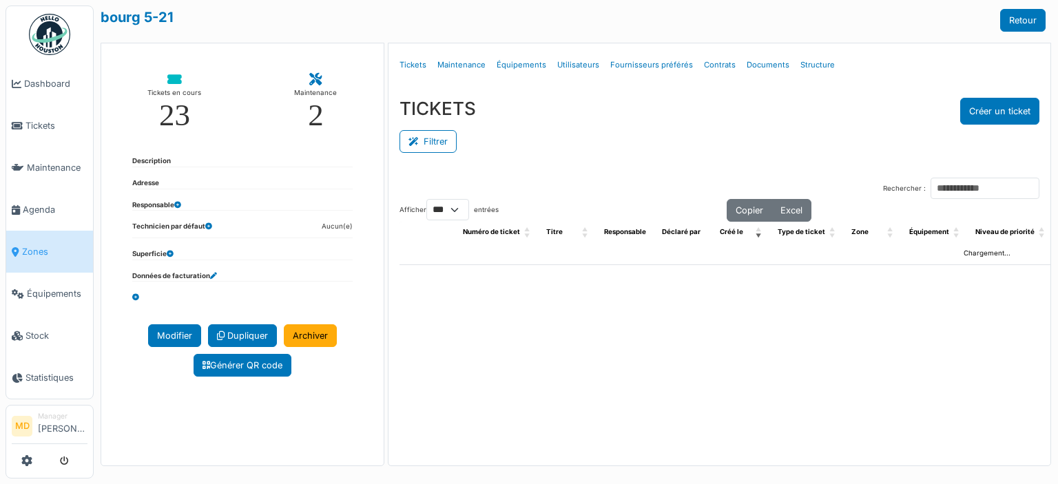
select select "***"
click at [811, 70] on link "Structure" at bounding box center [817, 65] width 45 height 32
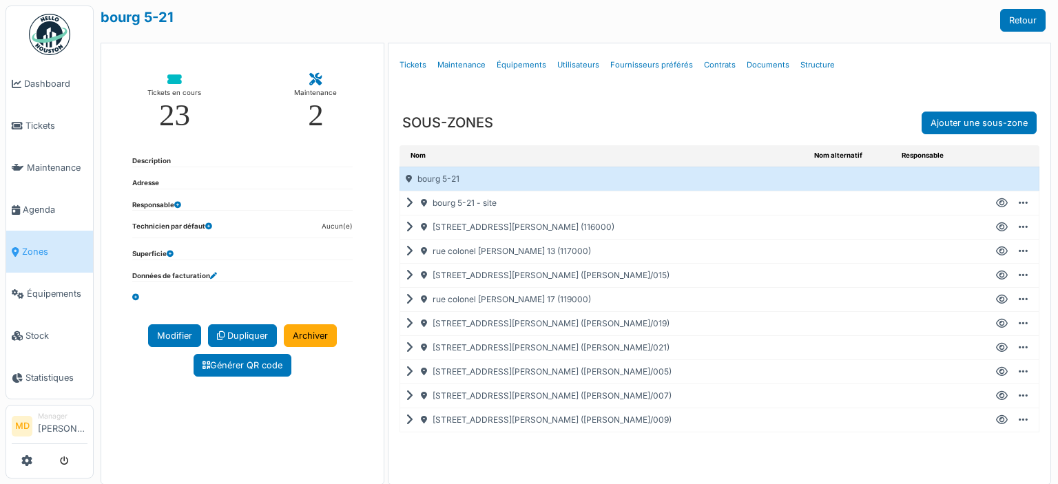
click at [410, 295] on div "rue colonel [PERSON_NAME] 17 (119000)" at bounding box center [604, 299] width 408 height 23
click at [406, 300] on icon at bounding box center [412, 300] width 13 height 1
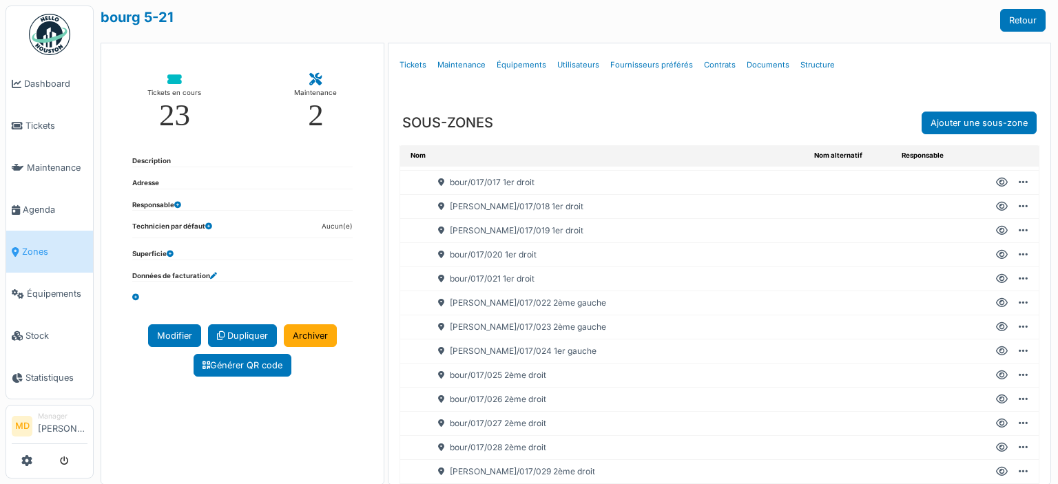
scroll to position [551, 0]
click at [996, 375] on icon at bounding box center [1002, 375] width 12 height 1
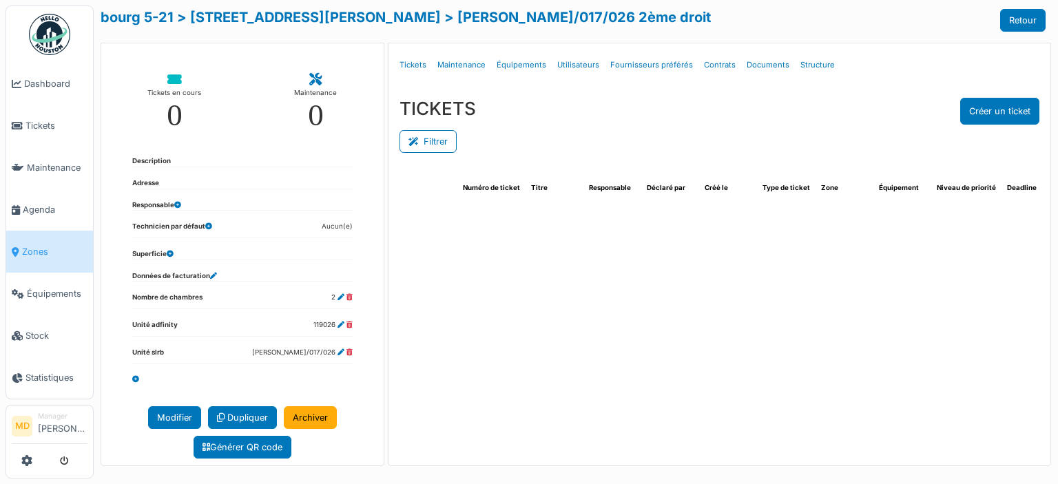
select select "***"
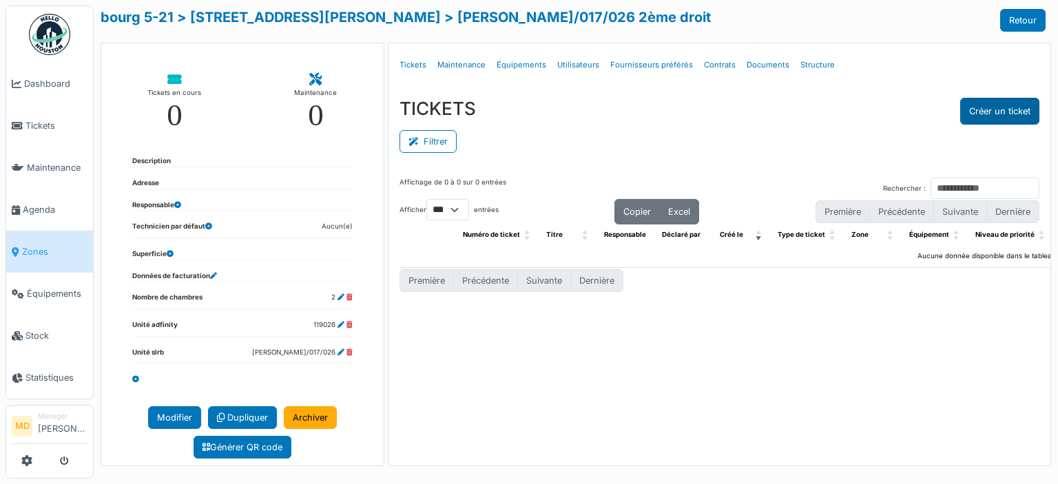
click at [994, 107] on button "Créer un ticket" at bounding box center [999, 111] width 79 height 27
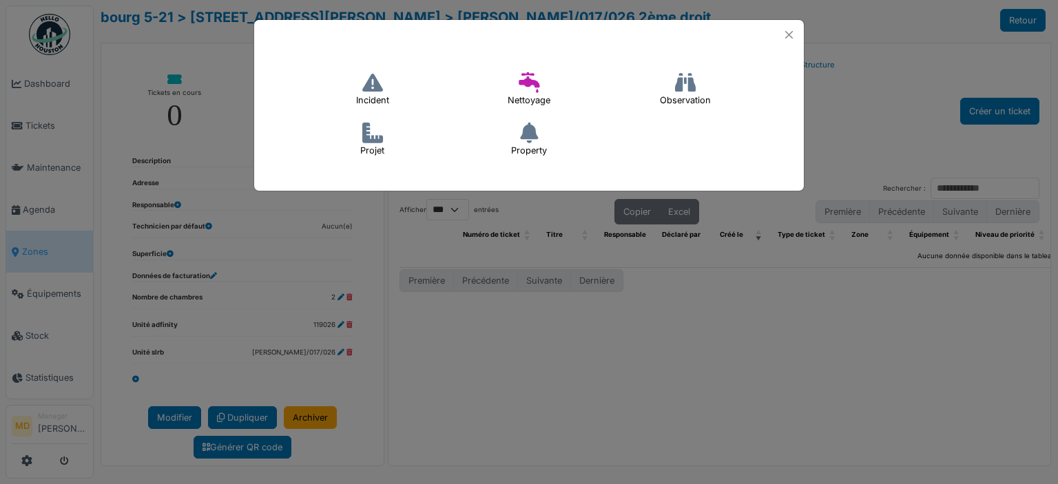
click at [359, 94] on h4 "Incident" at bounding box center [372, 89] width 51 height 44
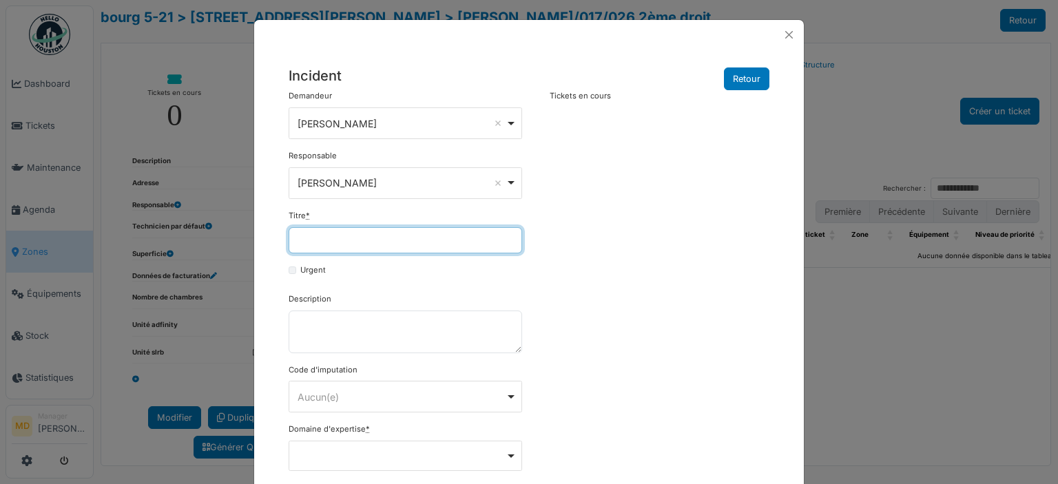
click at [355, 233] on input "Titre *" at bounding box center [405, 240] width 233 height 26
type input "*"
type input "**********"
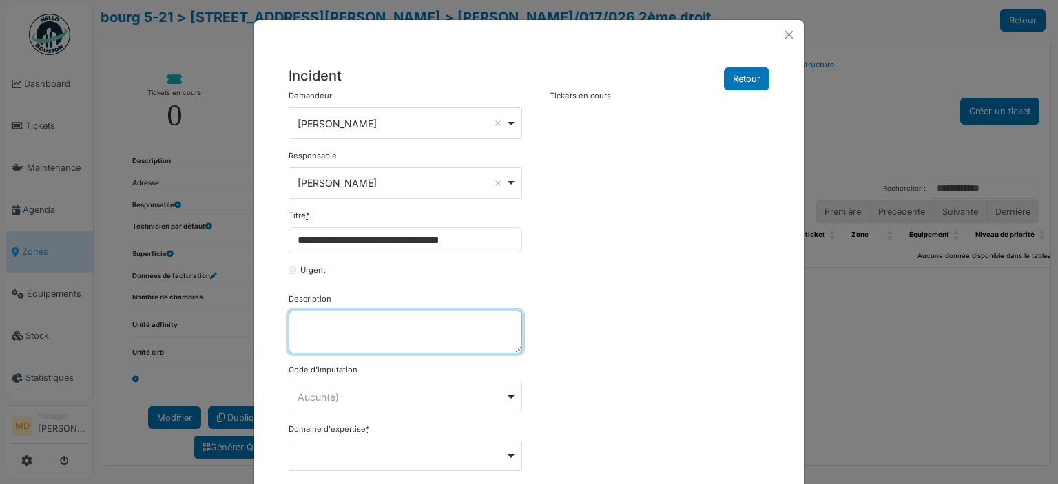
click at [388, 324] on textarea "Description" at bounding box center [405, 332] width 233 height 43
click at [383, 322] on textarea "Description" at bounding box center [405, 332] width 233 height 43
click at [358, 330] on textarea "Description" at bounding box center [405, 332] width 233 height 43
click at [373, 327] on textarea "Description" at bounding box center [405, 332] width 233 height 43
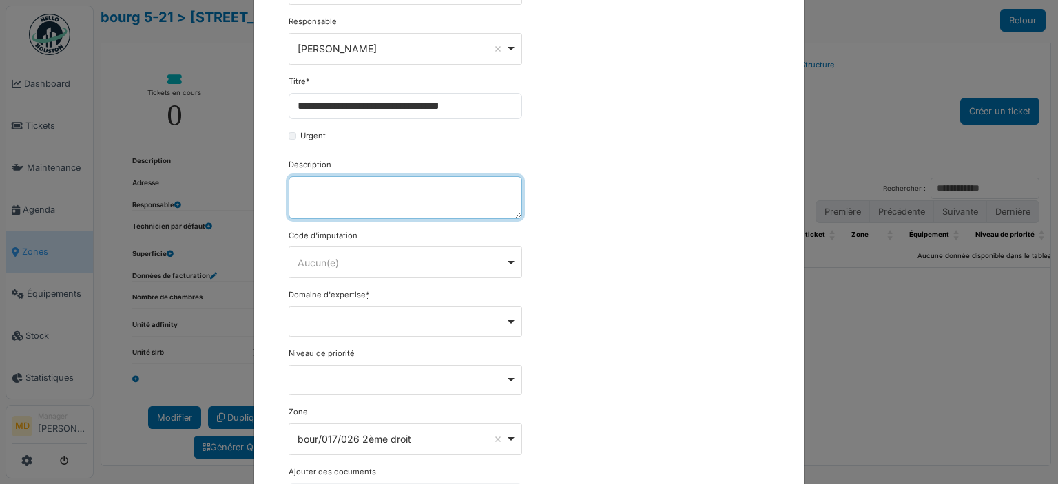
scroll to position [234, 0]
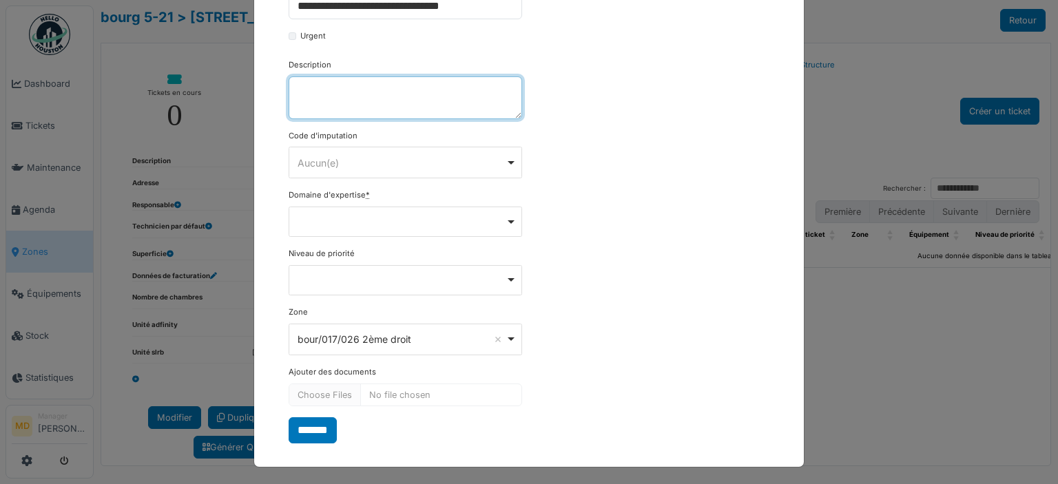
click at [353, 225] on div "Remove item" at bounding box center [405, 222] width 233 height 30
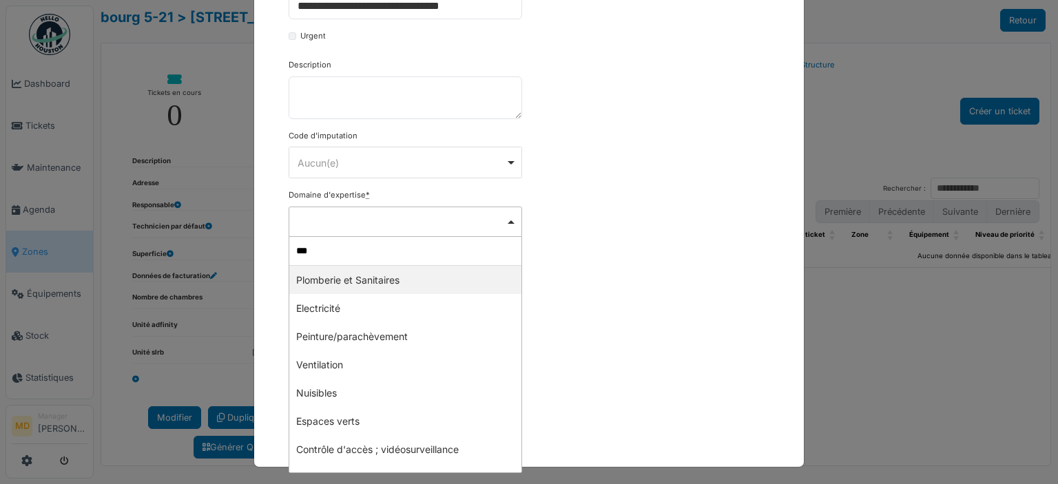
type input "****"
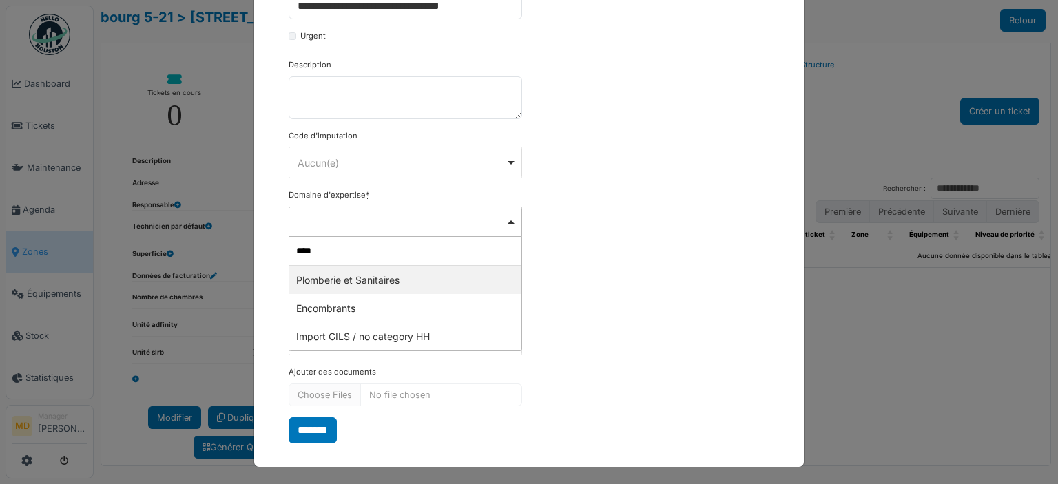
select select "***"
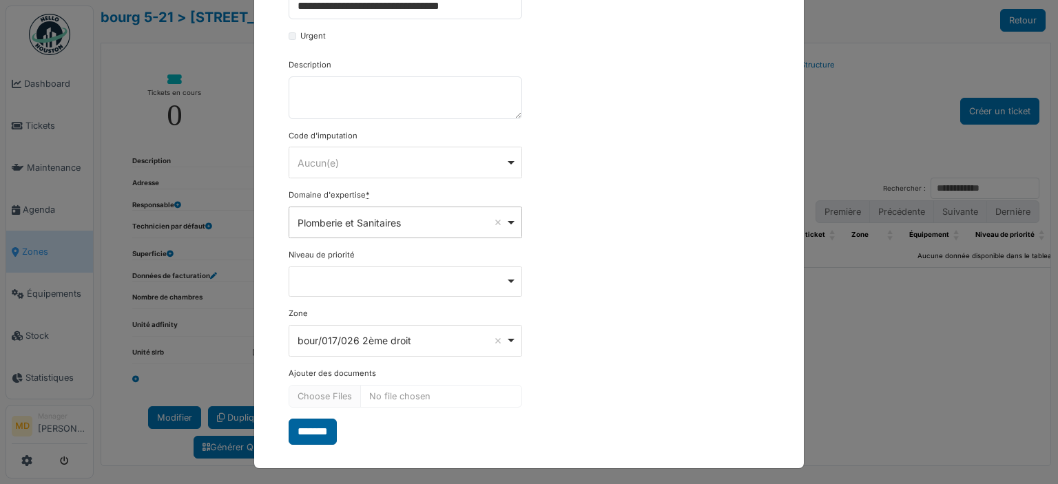
click at [311, 432] on input "*******" at bounding box center [313, 432] width 48 height 26
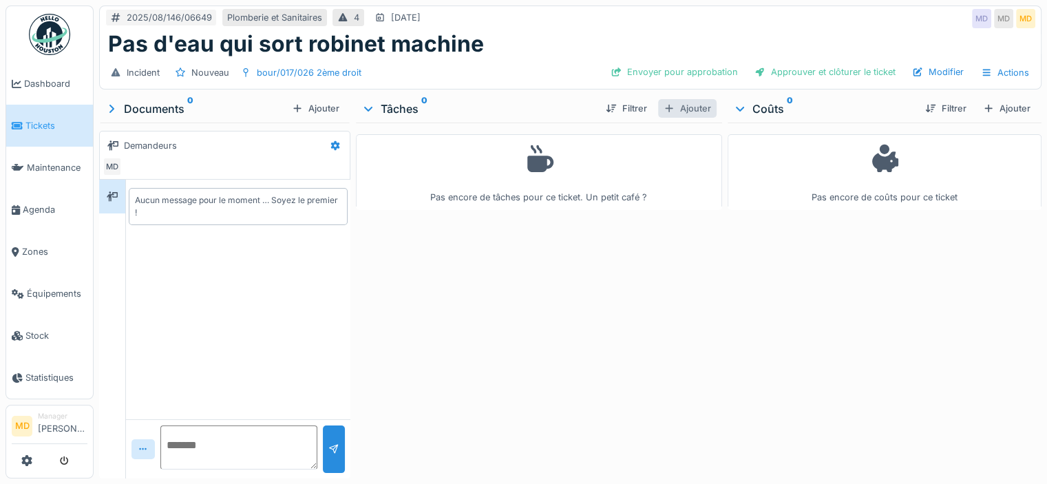
click at [681, 109] on div "Ajouter" at bounding box center [687, 108] width 59 height 19
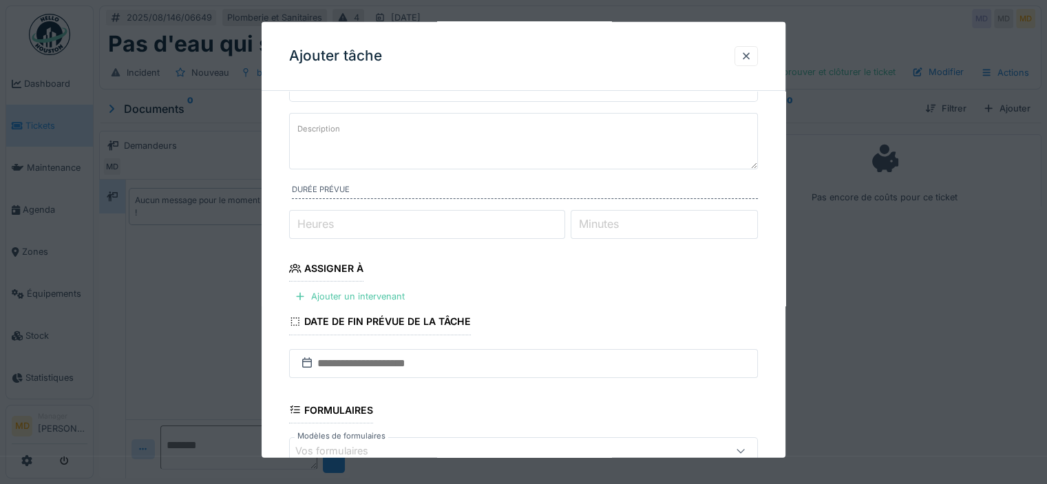
scroll to position [138, 0]
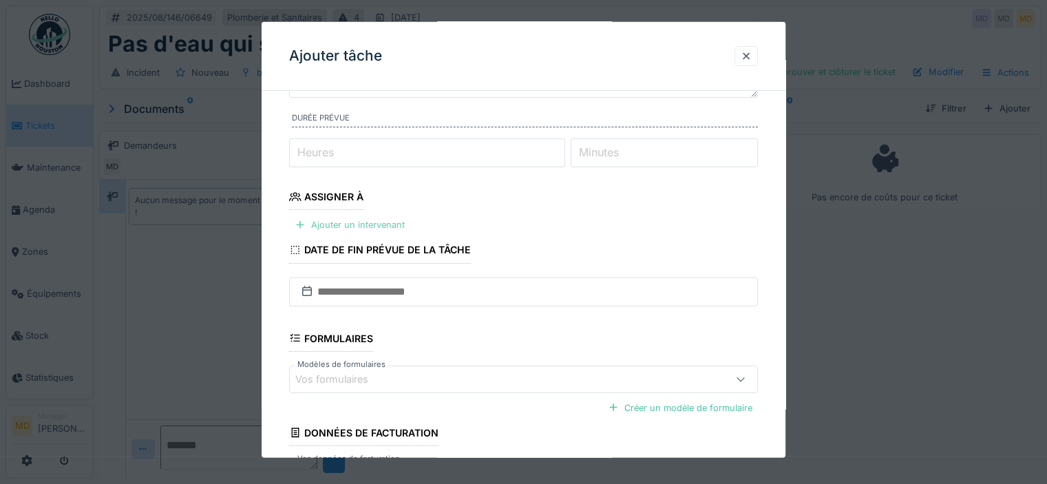
click at [319, 228] on div "Ajouter un intervenant" at bounding box center [349, 225] width 121 height 19
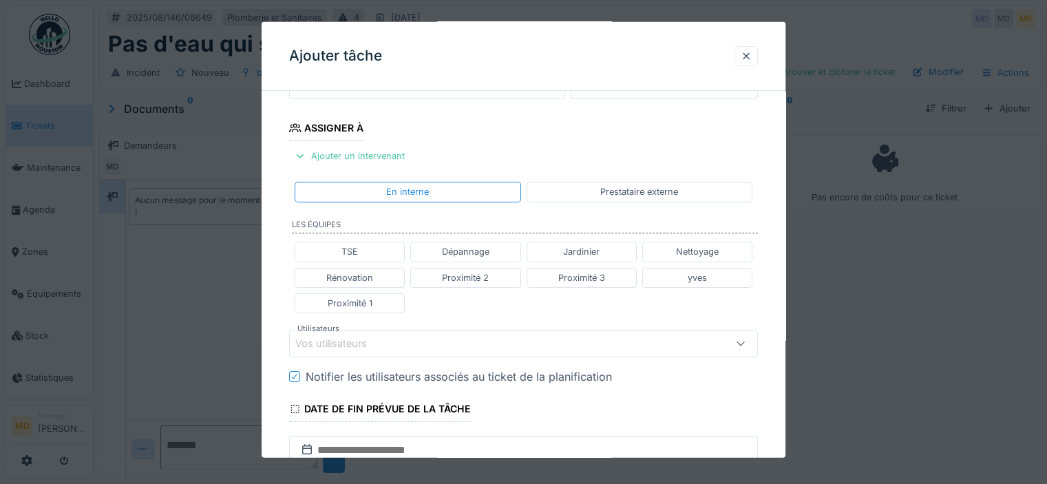
click at [391, 338] on div "Vos utilisateurs" at bounding box center [494, 343] width 399 height 15
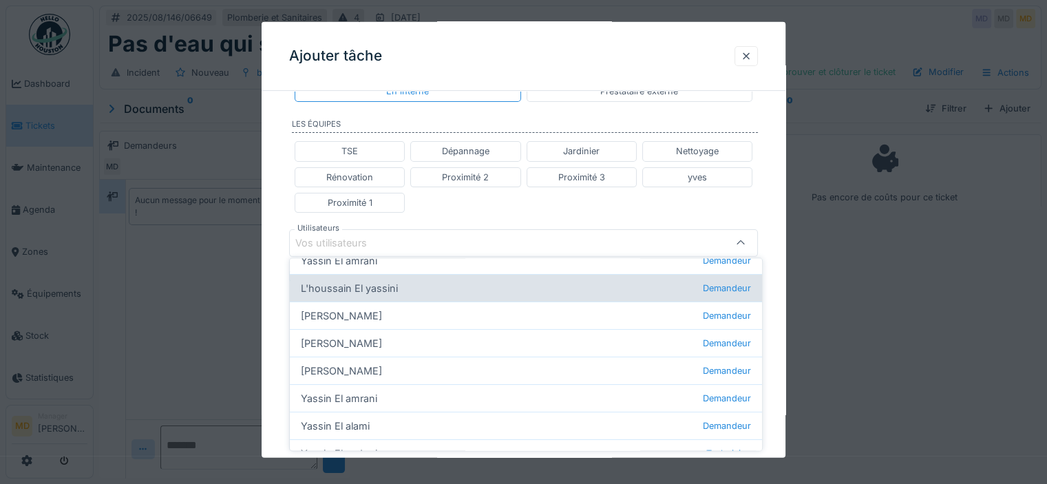
scroll to position [189, 0]
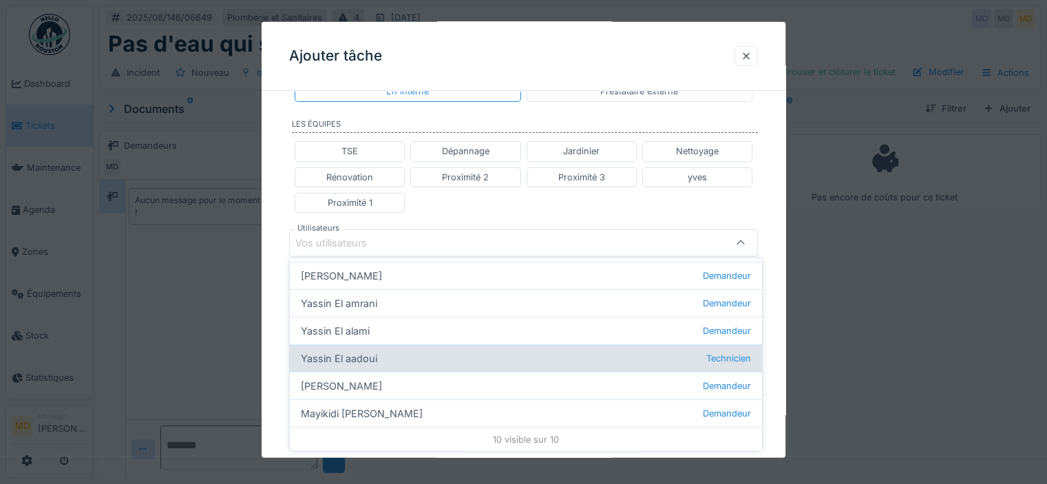
type input "****"
click at [372, 355] on div "Yassin El aadoui Technicien" at bounding box center [526, 359] width 472 height 28
type input "*****"
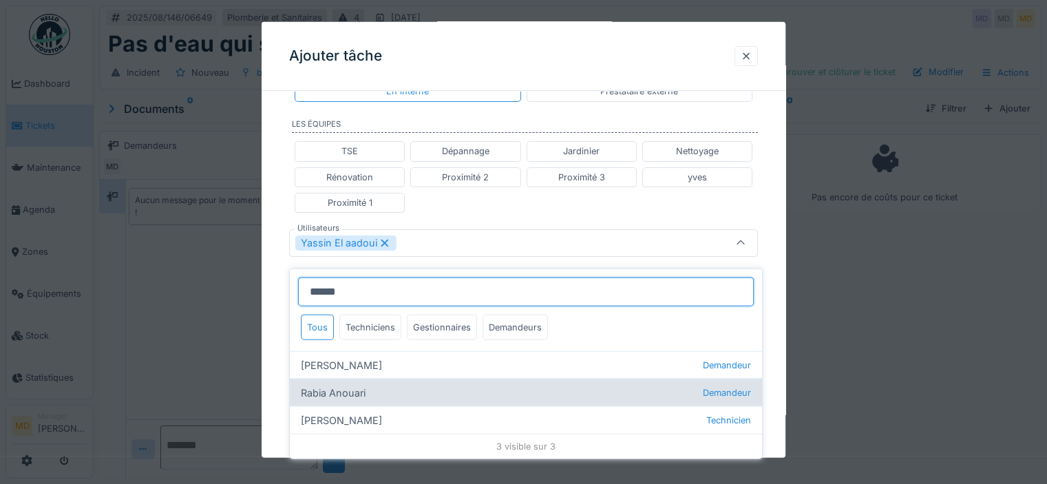
scroll to position [10, 0]
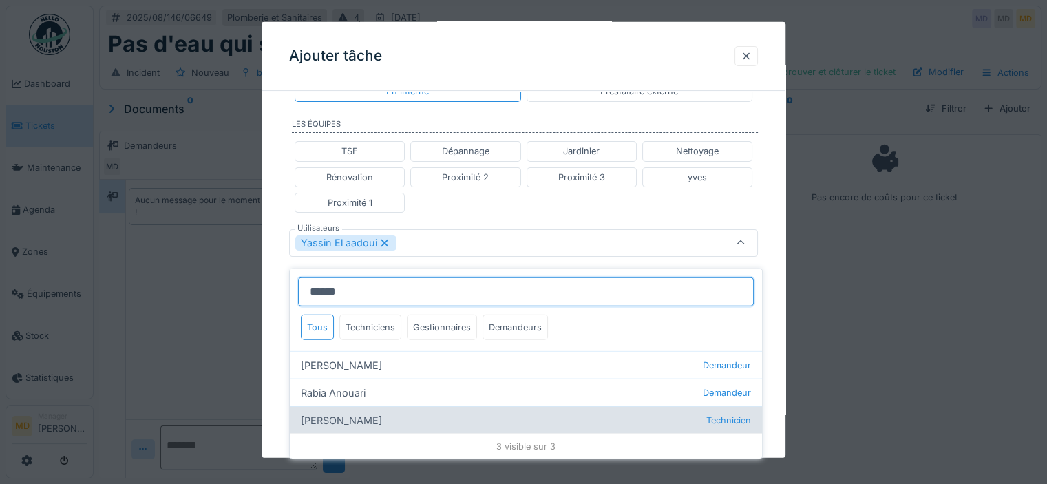
type input "******"
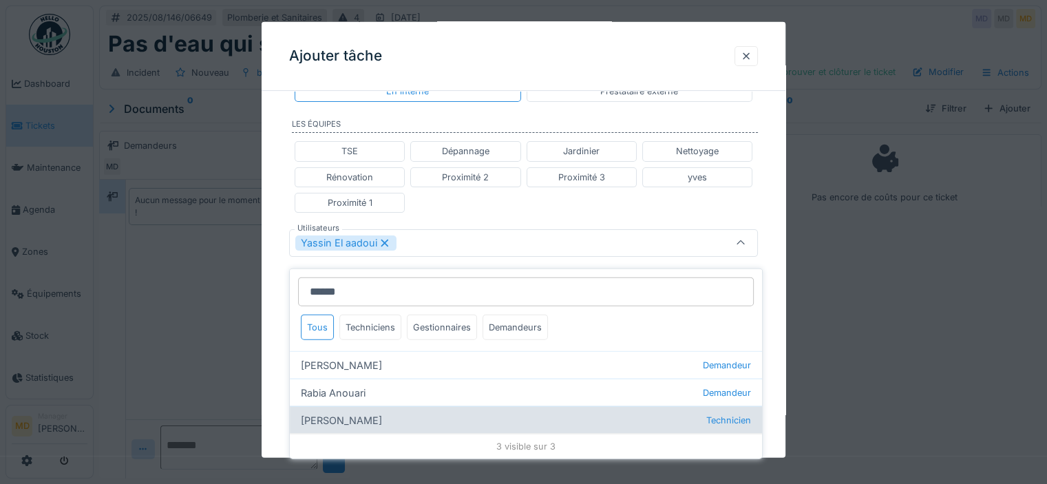
click at [382, 410] on div "[PERSON_NAME] Technicien" at bounding box center [526, 420] width 472 height 28
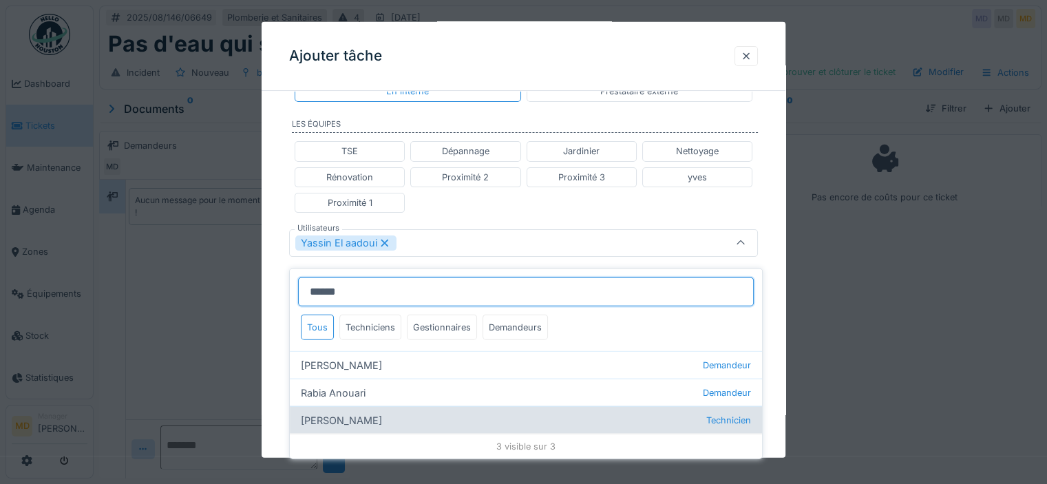
type input "**********"
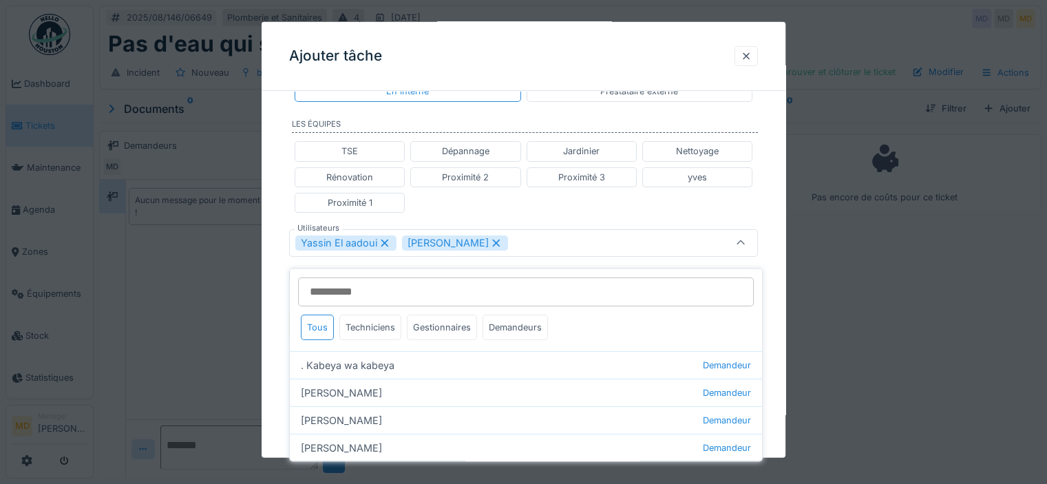
click at [582, 214] on div "TSE Dépannage Jardinier Nettoyage Rénovation Proximité 2 Proximité 3 yves Proxi…" at bounding box center [523, 177] width 469 height 83
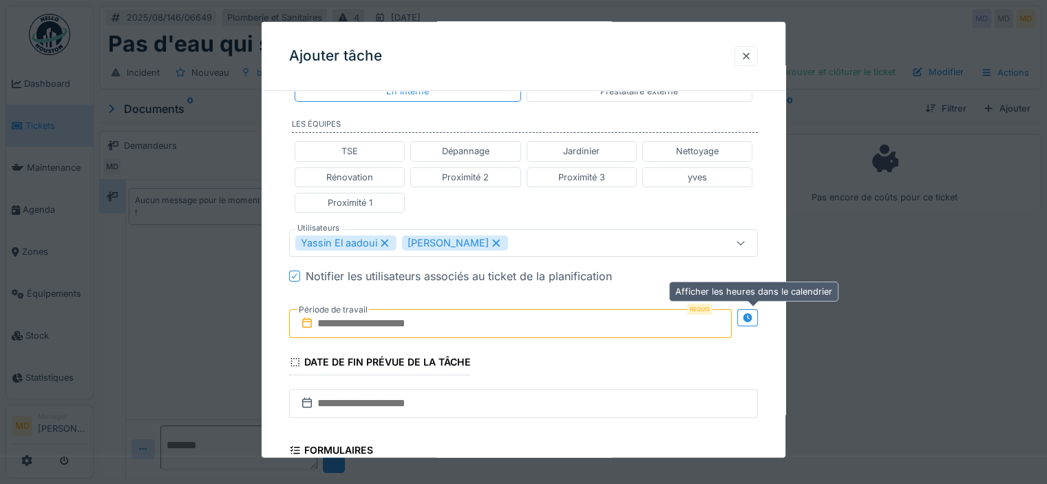
click at [752, 317] on icon at bounding box center [747, 317] width 9 height 9
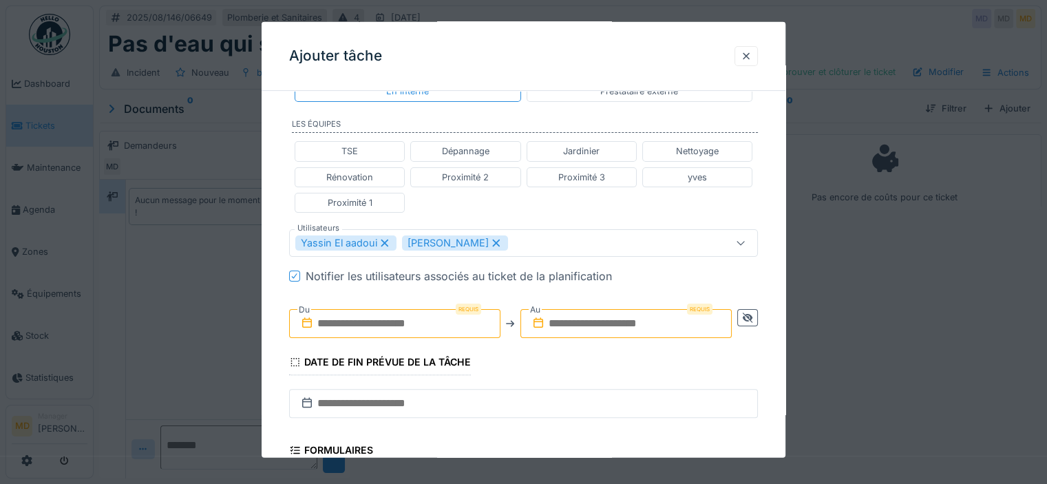
click at [435, 315] on input "text" at bounding box center [394, 323] width 211 height 29
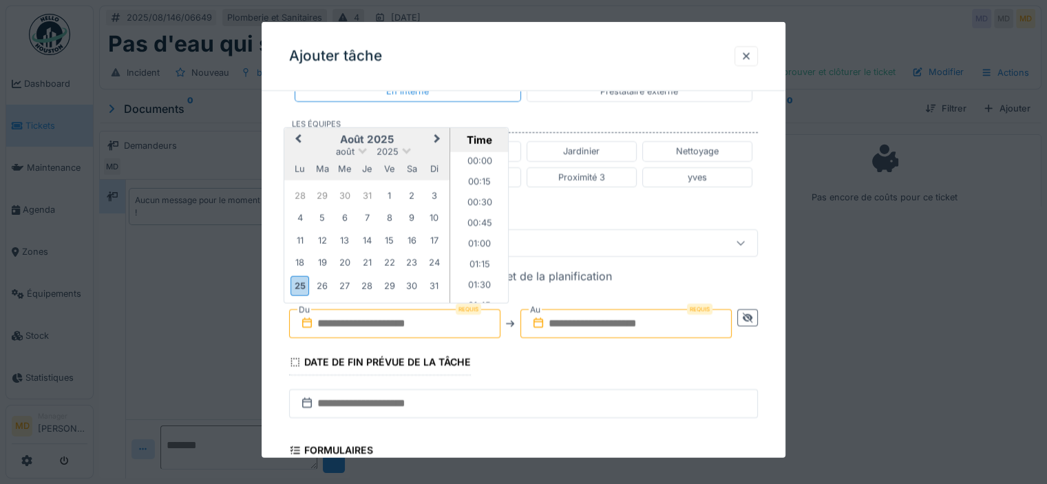
scroll to position [678, 0]
click at [319, 279] on div "26" at bounding box center [322, 285] width 19 height 19
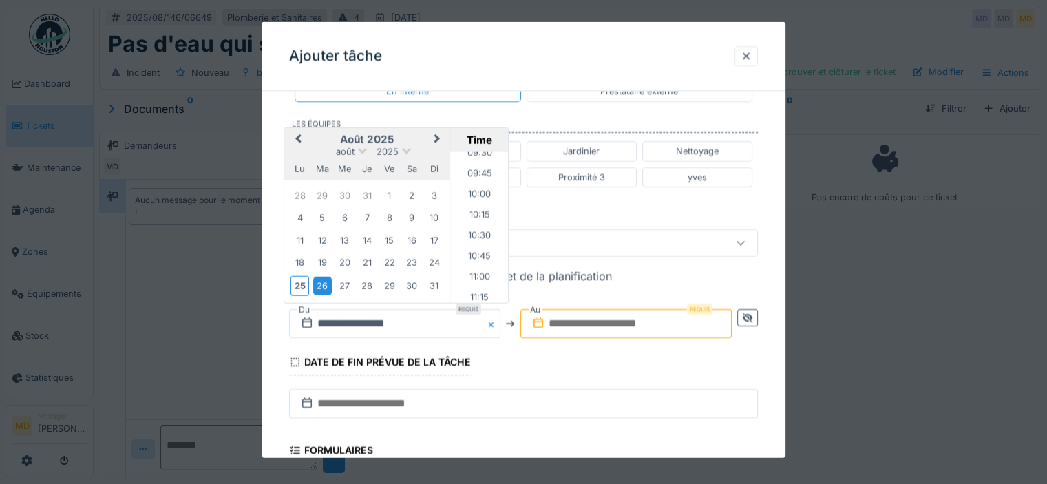
scroll to position [816, 0]
click at [479, 253] on li "11:00" at bounding box center [479, 254] width 59 height 21
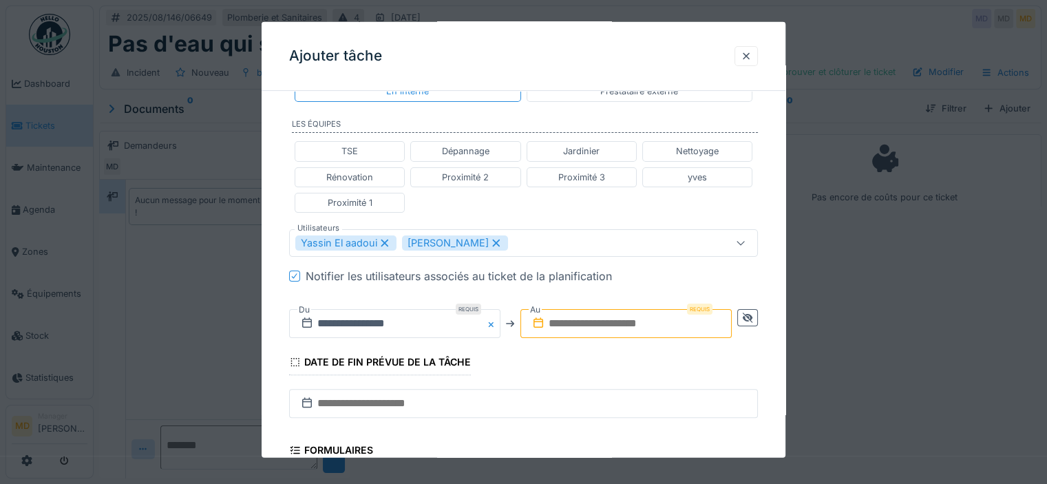
click at [718, 321] on input "text" at bounding box center [626, 323] width 211 height 29
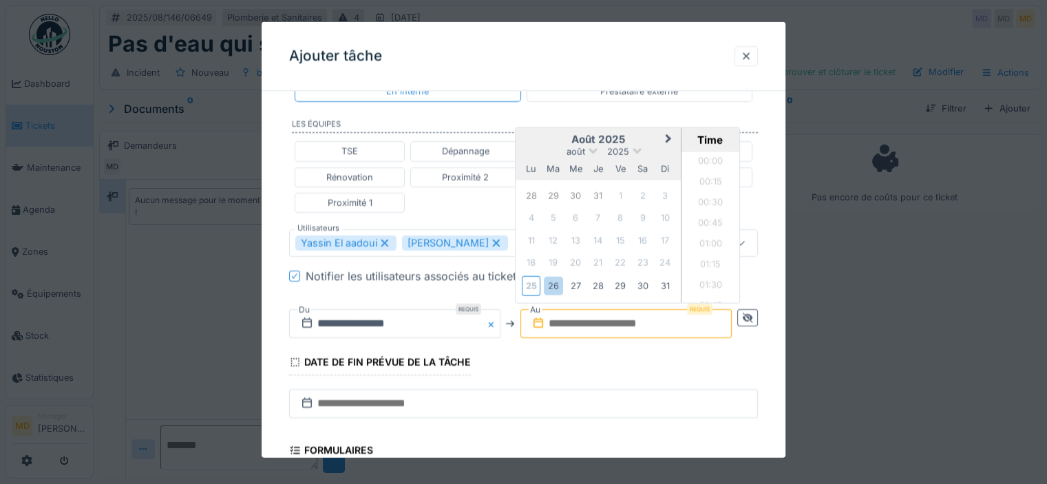
scroll to position [678, 0]
click at [556, 291] on div "26" at bounding box center [553, 285] width 19 height 19
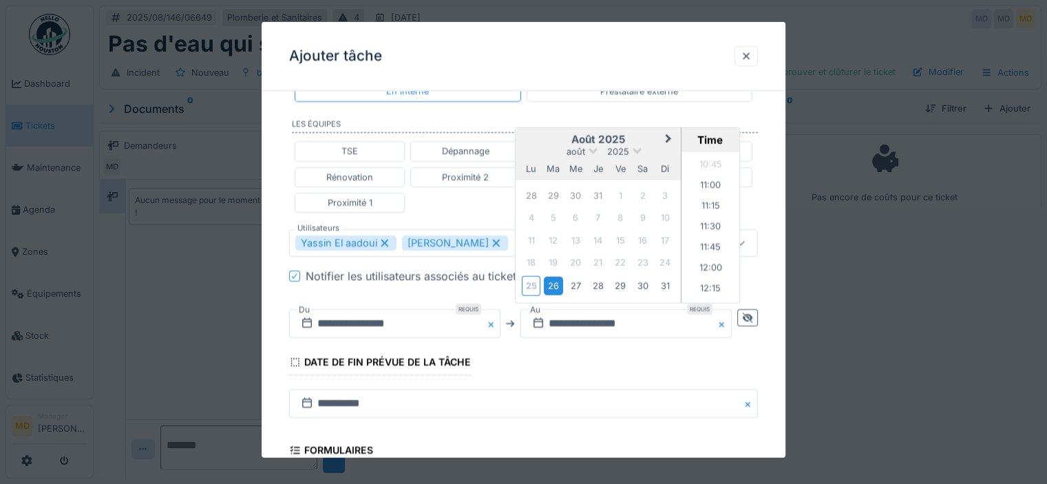
scroll to position [954, 0]
click at [705, 198] on li "12:00" at bounding box center [711, 199] width 59 height 21
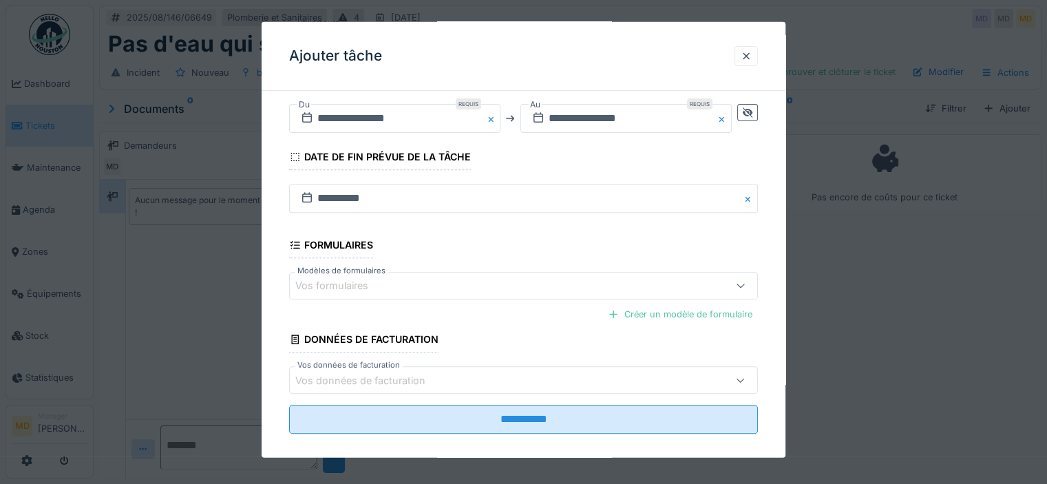
scroll to position [523, 0]
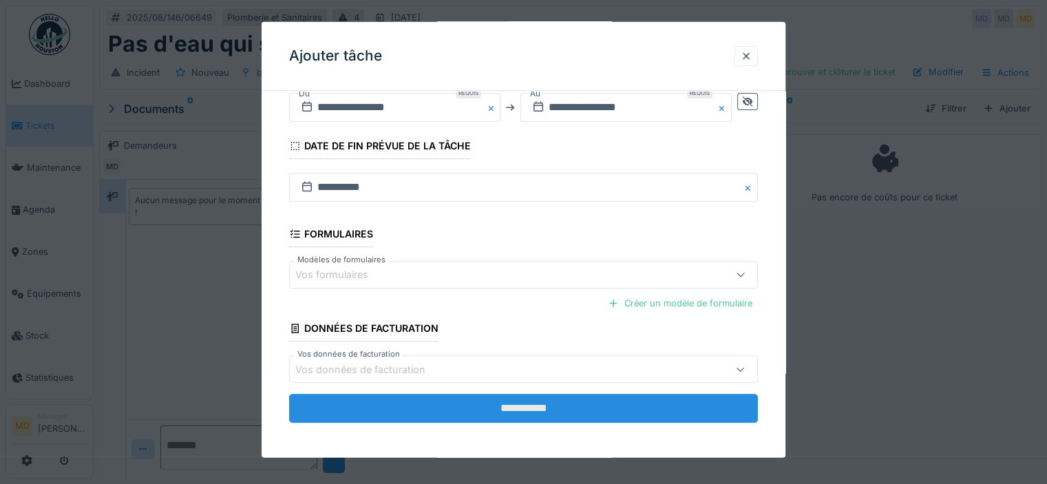
click at [507, 416] on input "**********" at bounding box center [523, 408] width 469 height 29
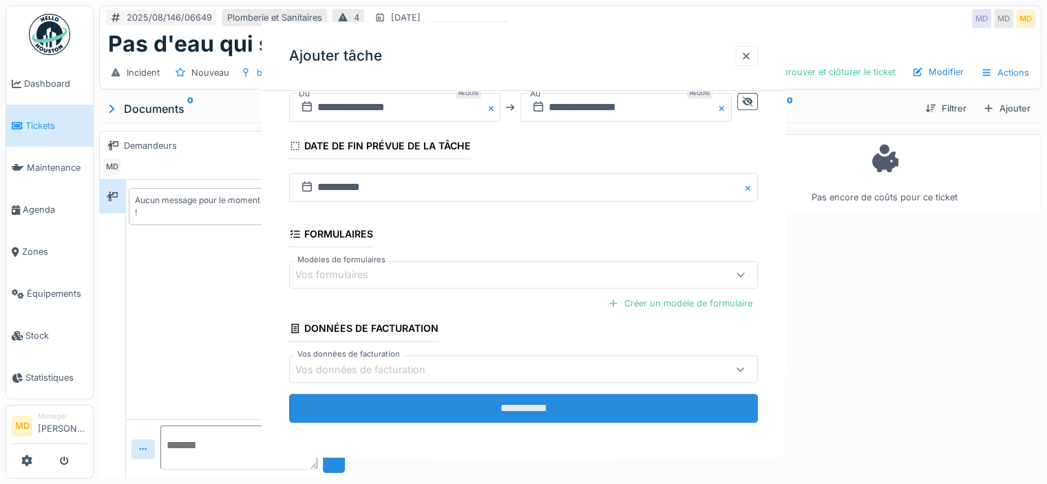
scroll to position [0, 0]
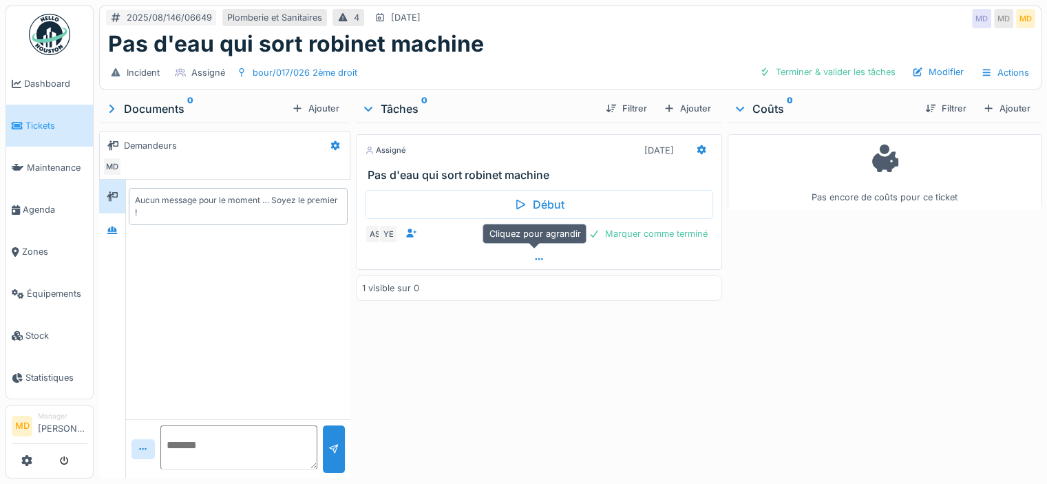
click at [537, 255] on icon at bounding box center [539, 259] width 11 height 9
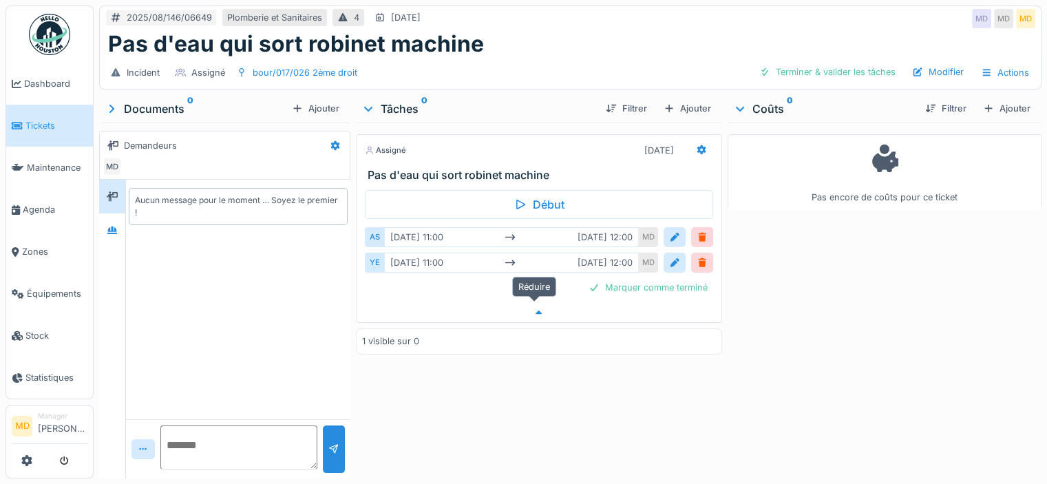
click at [537, 308] on icon at bounding box center [539, 312] width 11 height 9
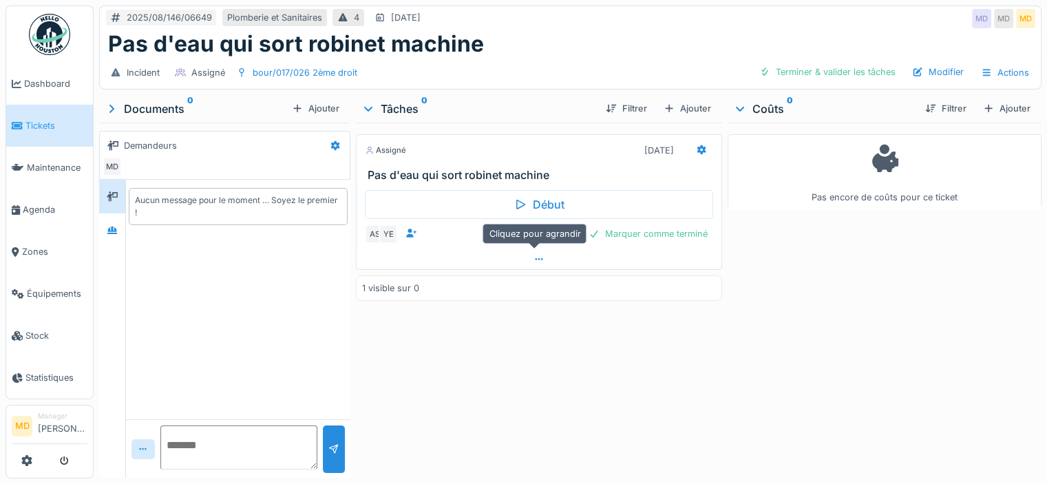
click at [534, 255] on icon at bounding box center [539, 259] width 11 height 9
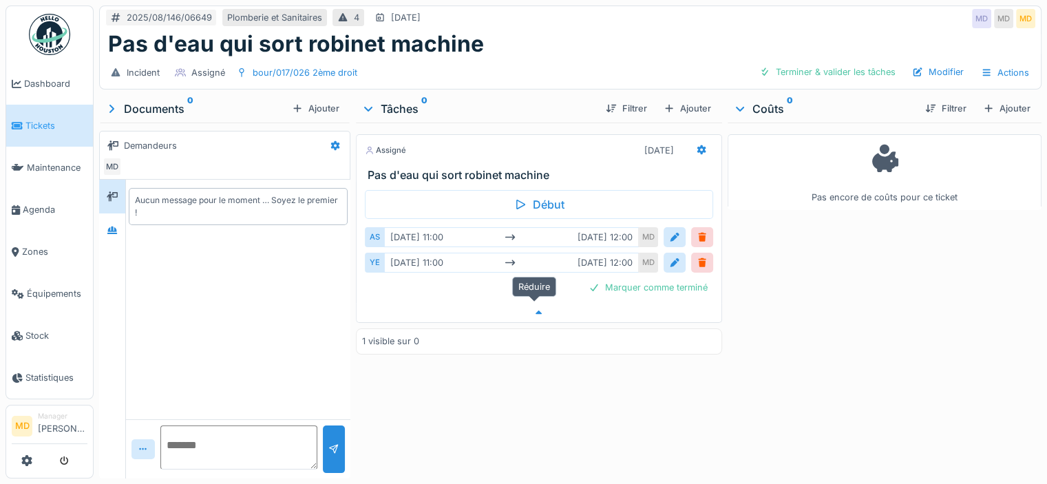
click at [536, 311] on icon at bounding box center [539, 313] width 7 height 4
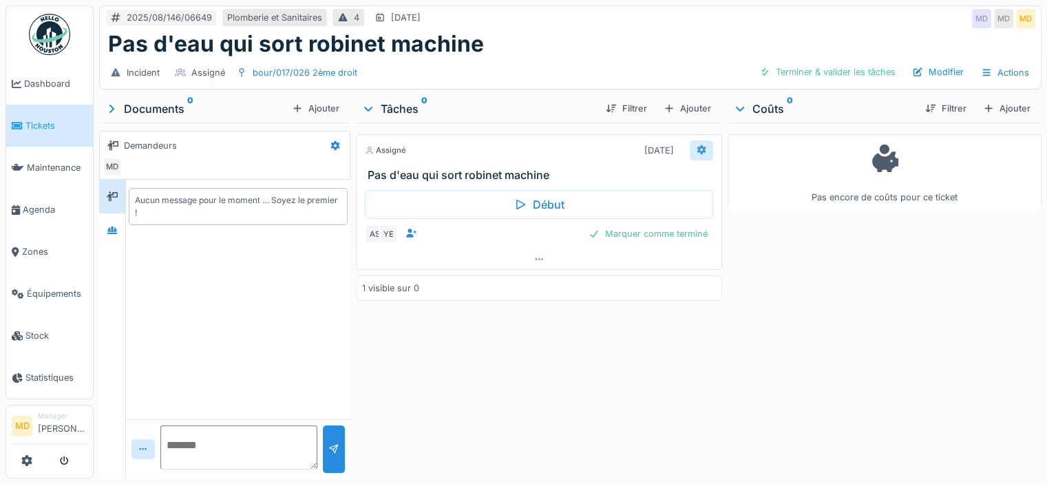
click at [696, 145] on icon at bounding box center [701, 149] width 11 height 9
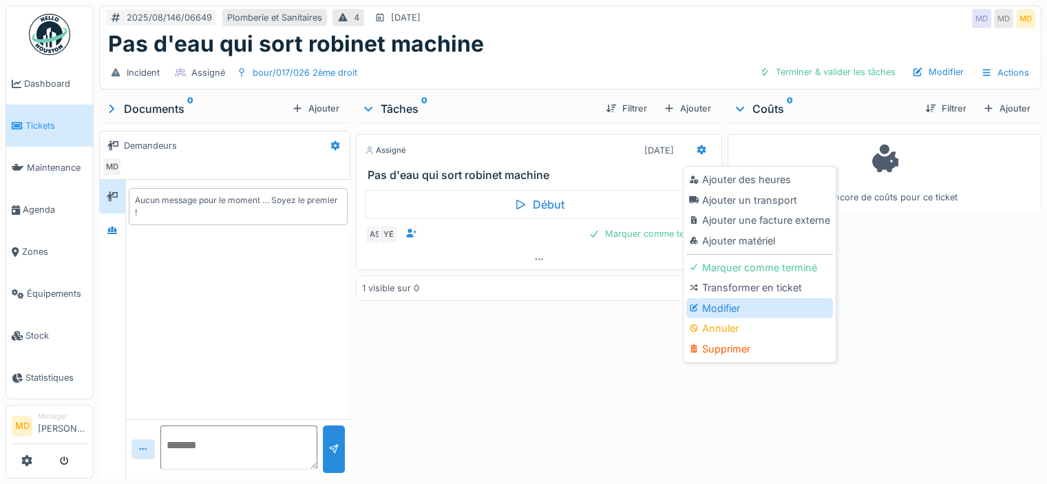
click at [722, 302] on div "Modifier" at bounding box center [759, 308] width 147 height 21
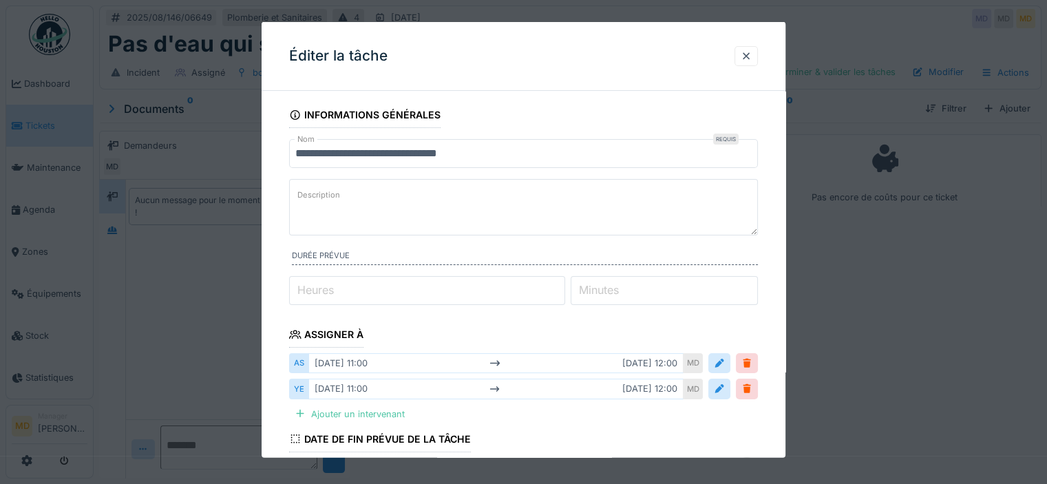
click at [438, 210] on textarea "Description" at bounding box center [523, 207] width 469 height 56
click at [372, 196] on textarea "Description" at bounding box center [523, 207] width 469 height 56
click at [366, 201] on textarea "Description" at bounding box center [523, 207] width 469 height 56
click at [422, 213] on textarea "**********" at bounding box center [523, 207] width 469 height 56
type textarea "**********"
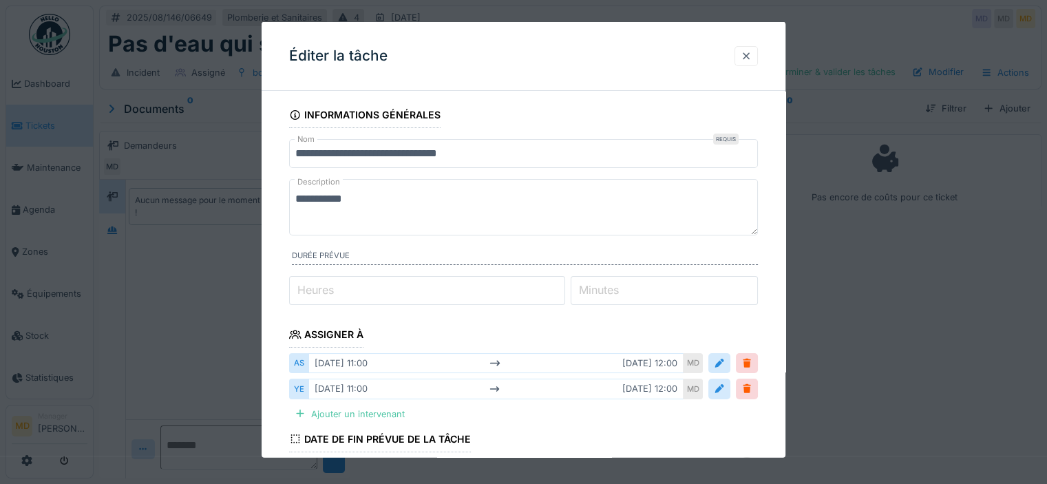
click at [746, 52] on div at bounding box center [746, 56] width 11 height 13
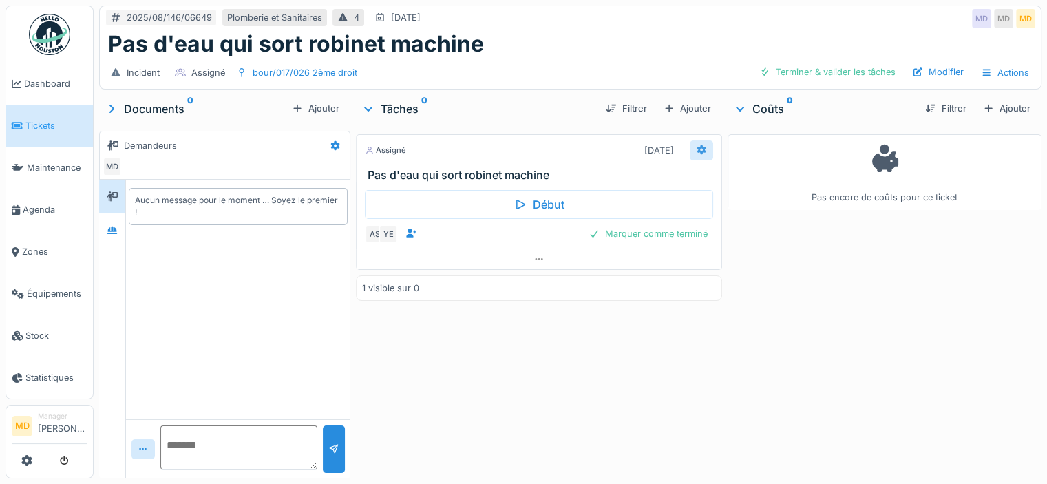
click at [696, 145] on icon at bounding box center [701, 149] width 11 height 9
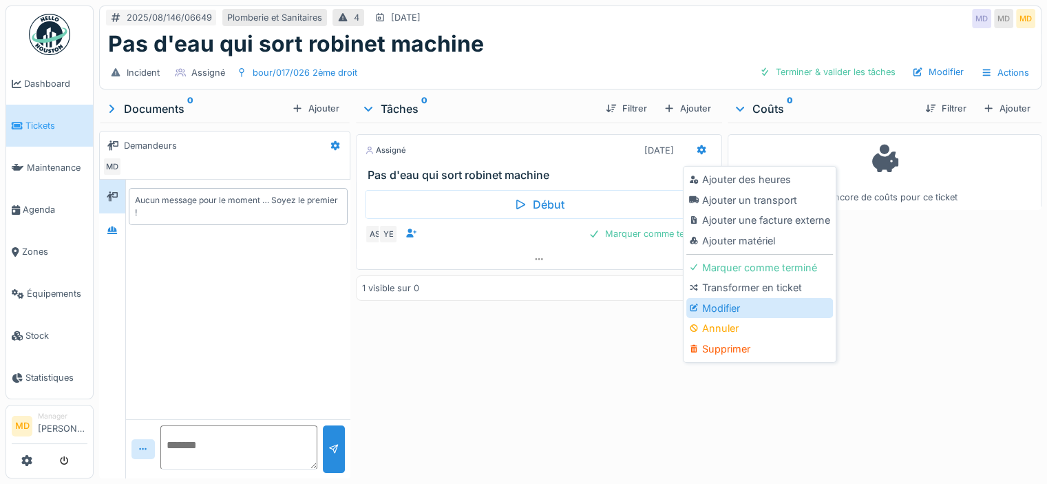
click at [704, 298] on div "Modifier" at bounding box center [759, 308] width 147 height 21
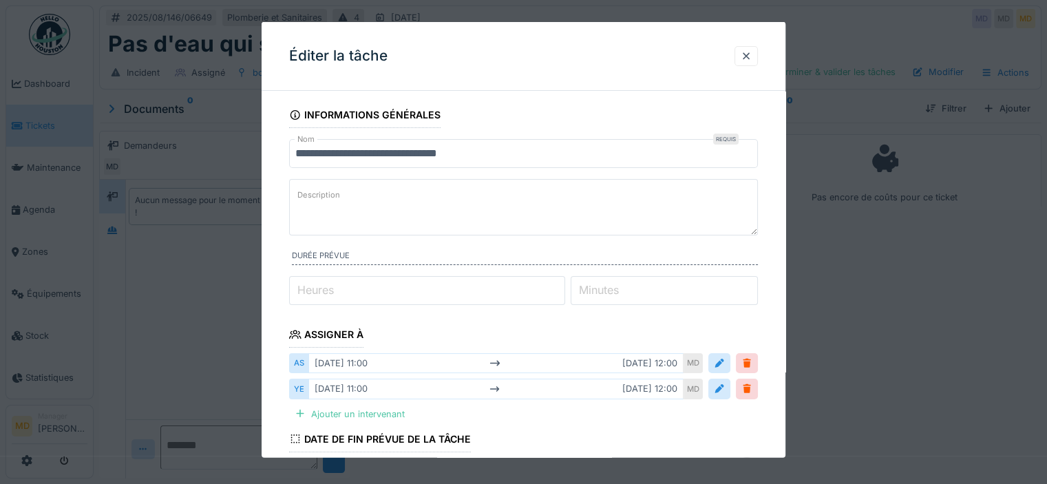
click at [523, 200] on textarea "Description" at bounding box center [523, 207] width 469 height 56
click at [487, 204] on textarea "**********" at bounding box center [523, 207] width 469 height 56
paste textarea "**********"
type textarea "**********"
click at [460, 294] on input "*" at bounding box center [427, 290] width 276 height 29
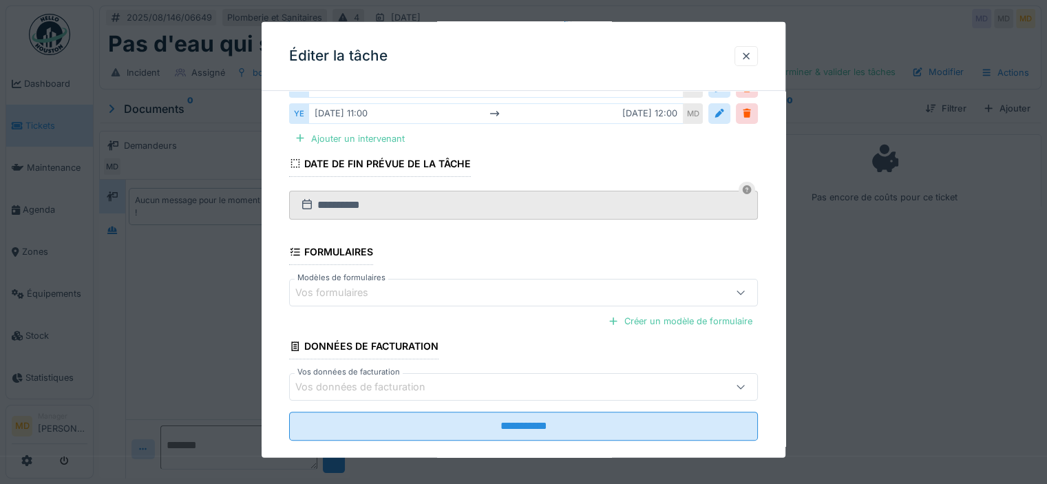
scroll to position [294, 0]
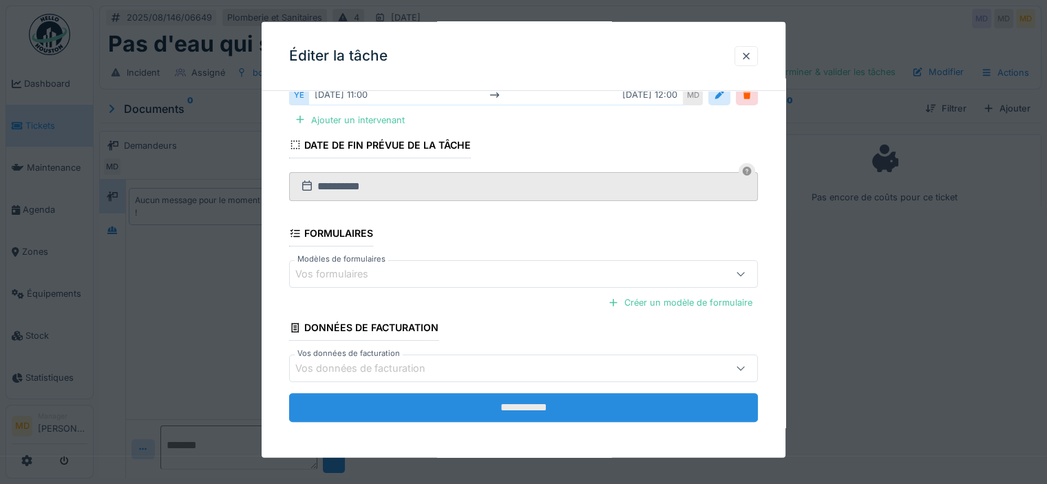
type input "*"
click at [511, 412] on input "**********" at bounding box center [523, 407] width 469 height 29
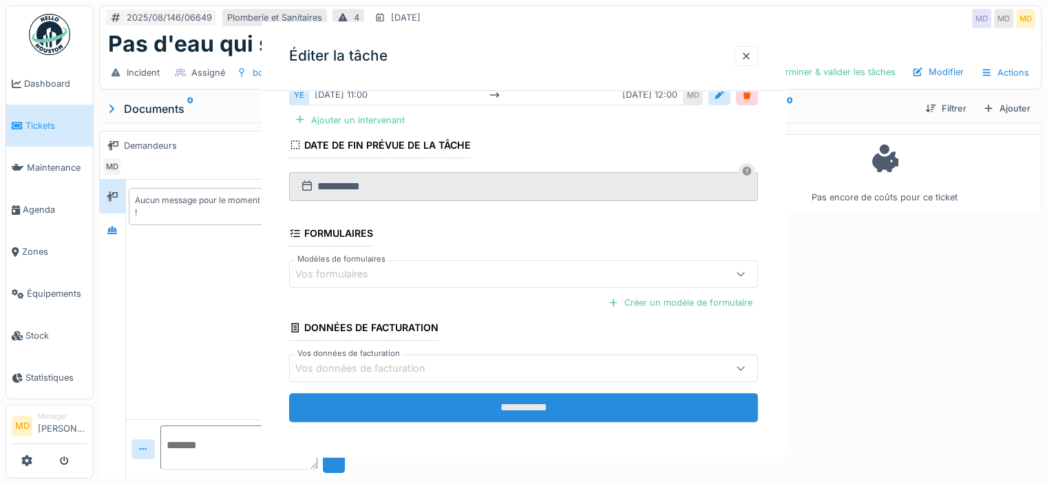
scroll to position [0, 0]
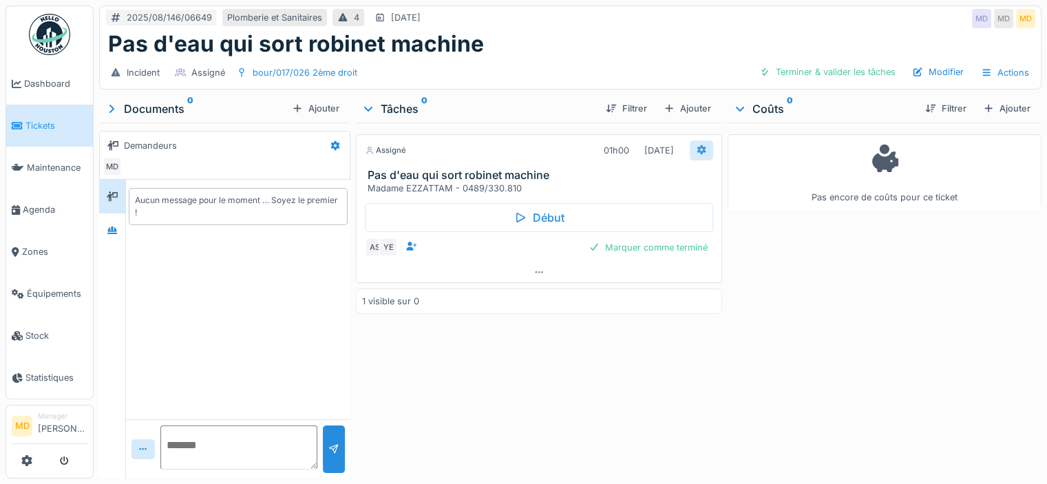
click at [696, 145] on icon at bounding box center [701, 149] width 11 height 9
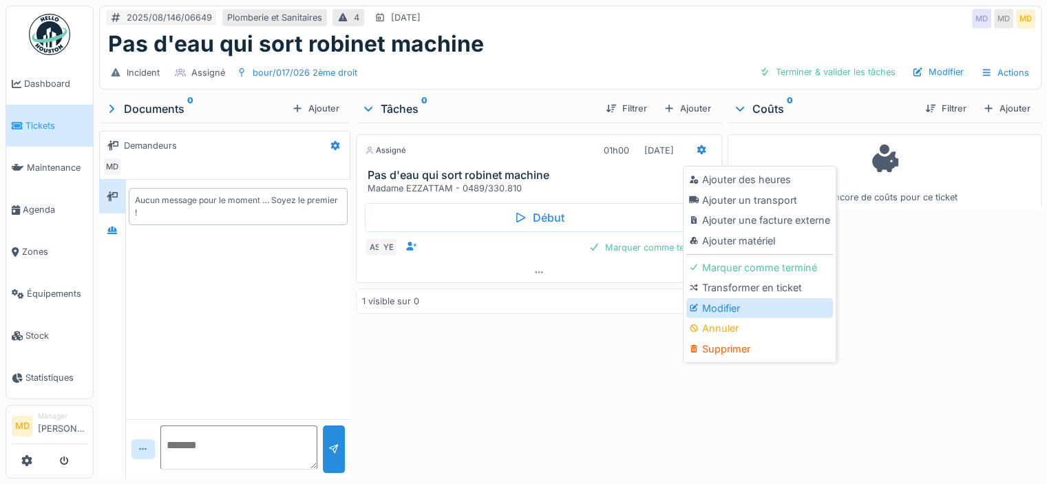
click at [710, 302] on div "Modifier" at bounding box center [759, 308] width 147 height 21
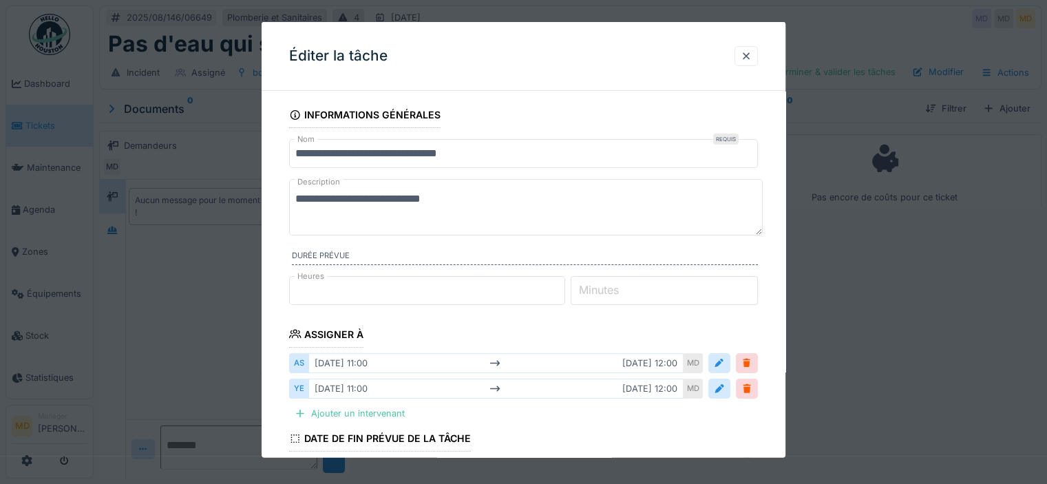
click at [297, 151] on input "**********" at bounding box center [523, 153] width 469 height 29
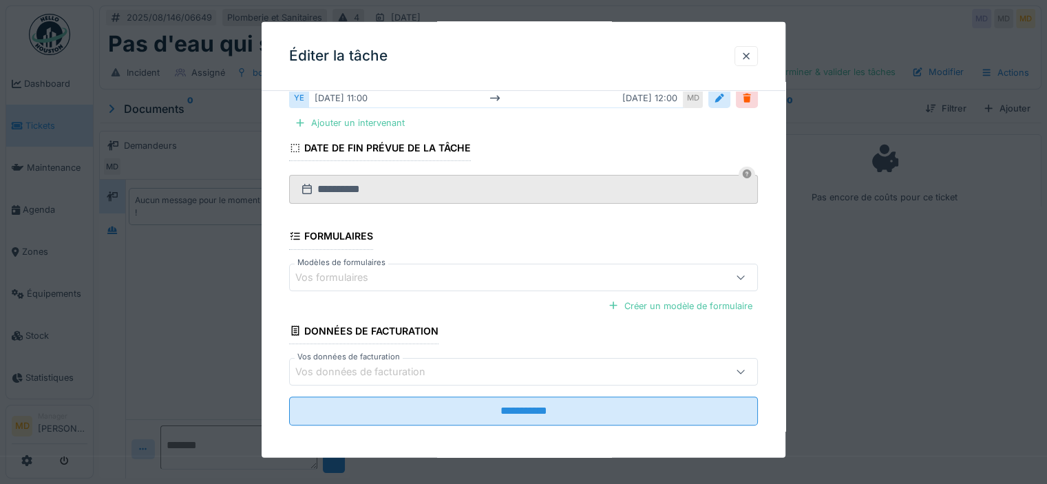
scroll to position [294, 0]
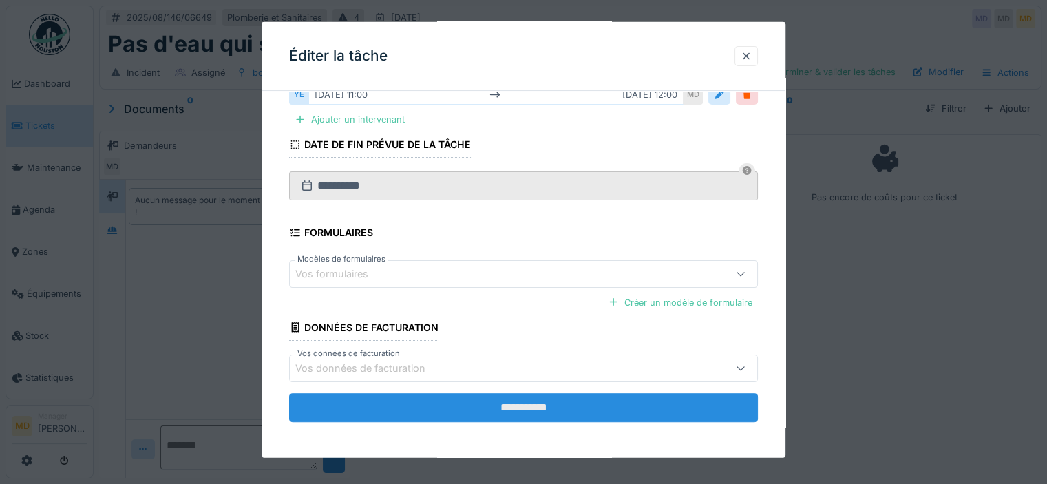
type input "**********"
click at [545, 410] on input "**********" at bounding box center [523, 407] width 469 height 29
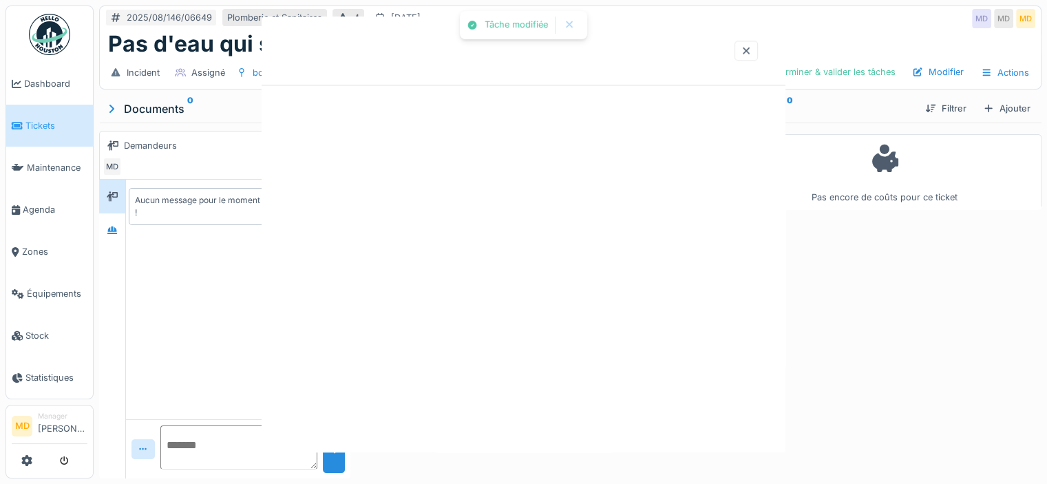
scroll to position [0, 0]
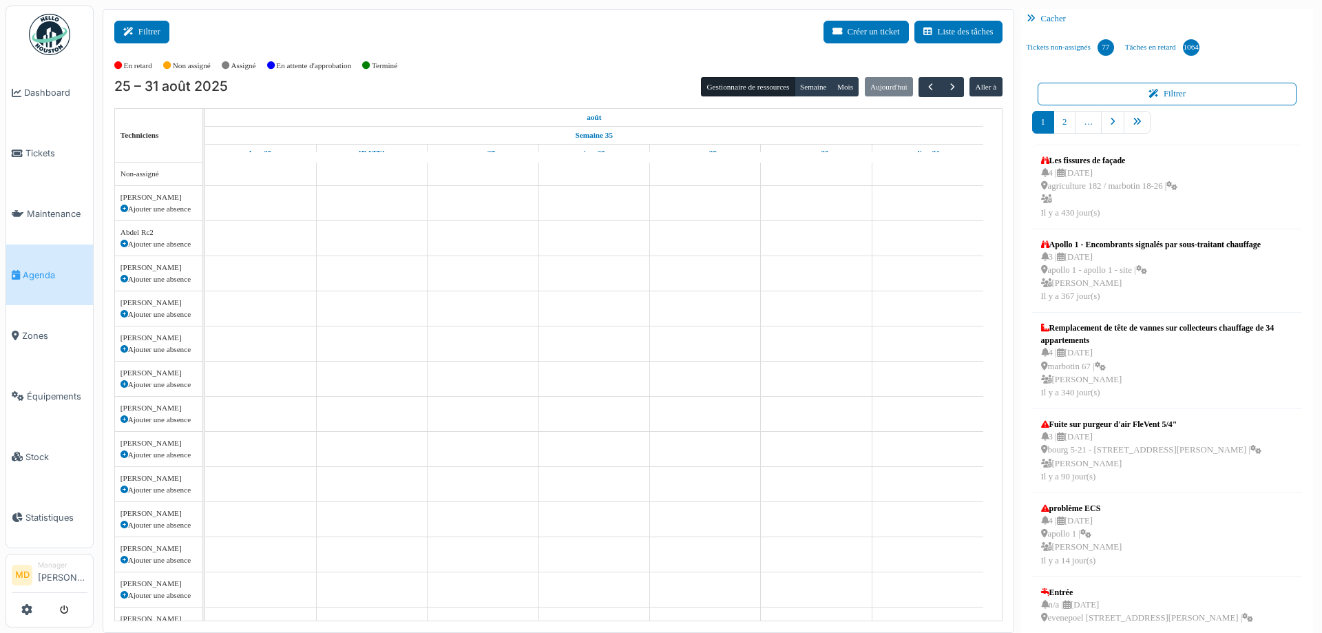
click at [133, 31] on icon at bounding box center [130, 32] width 15 height 9
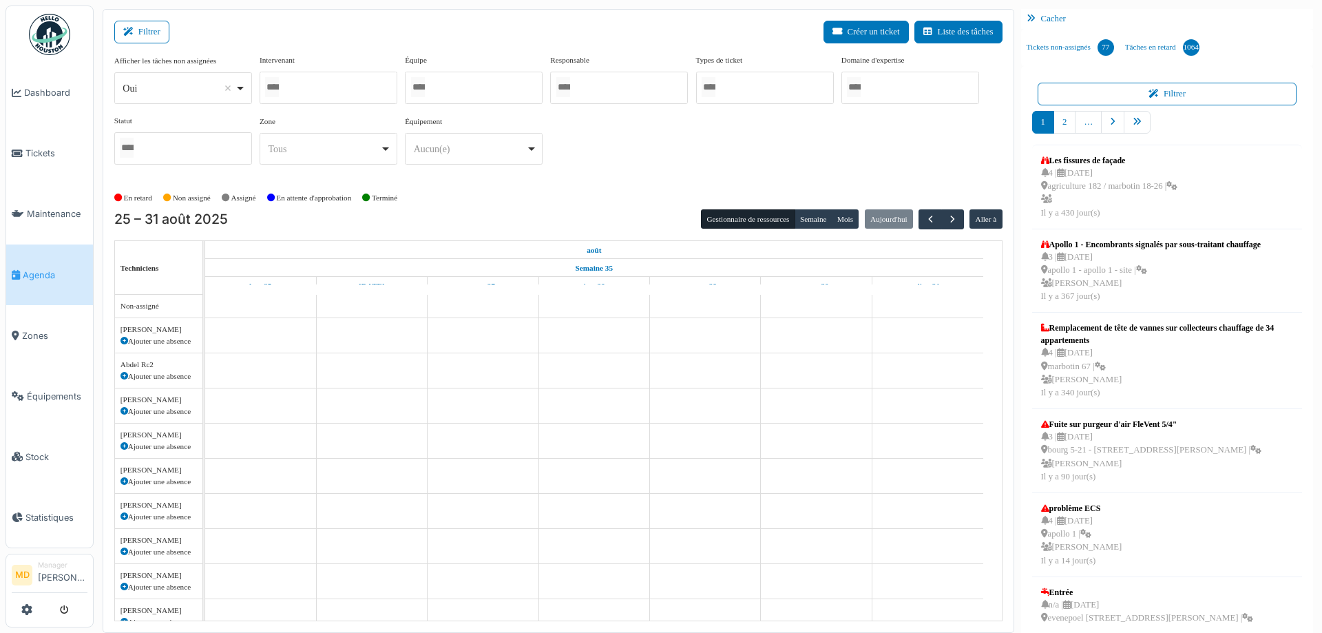
click at [279, 78] on input "Tous" at bounding box center [272, 87] width 14 height 20
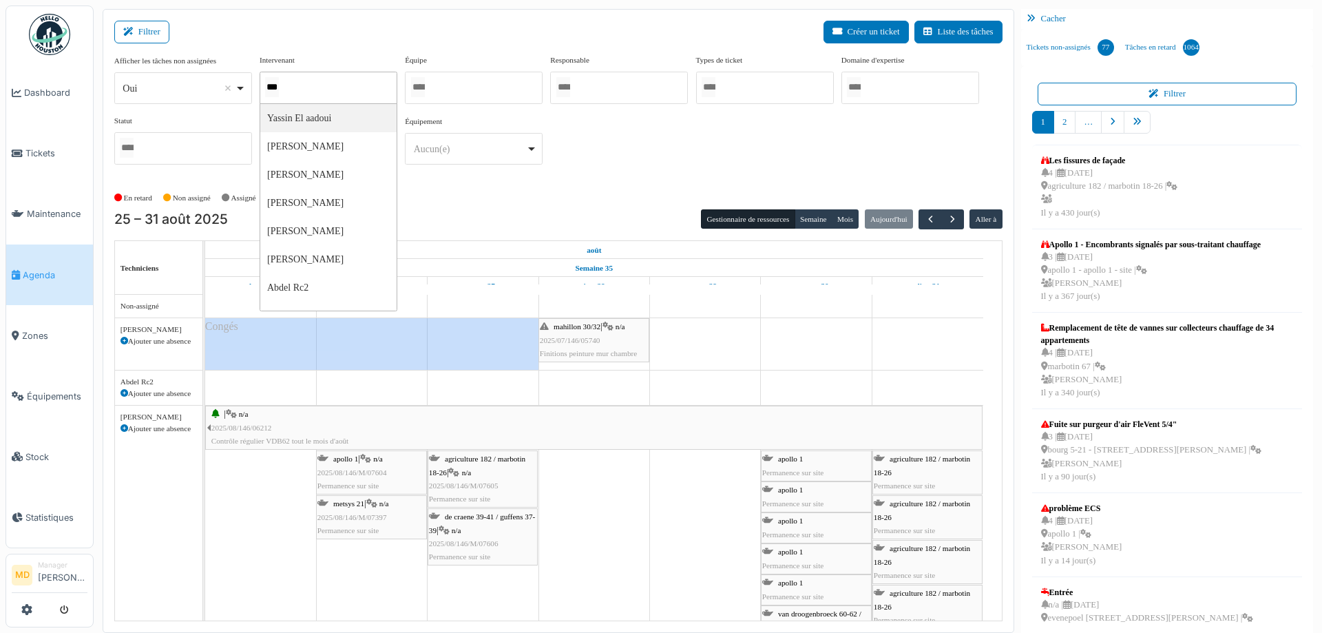
type input "****"
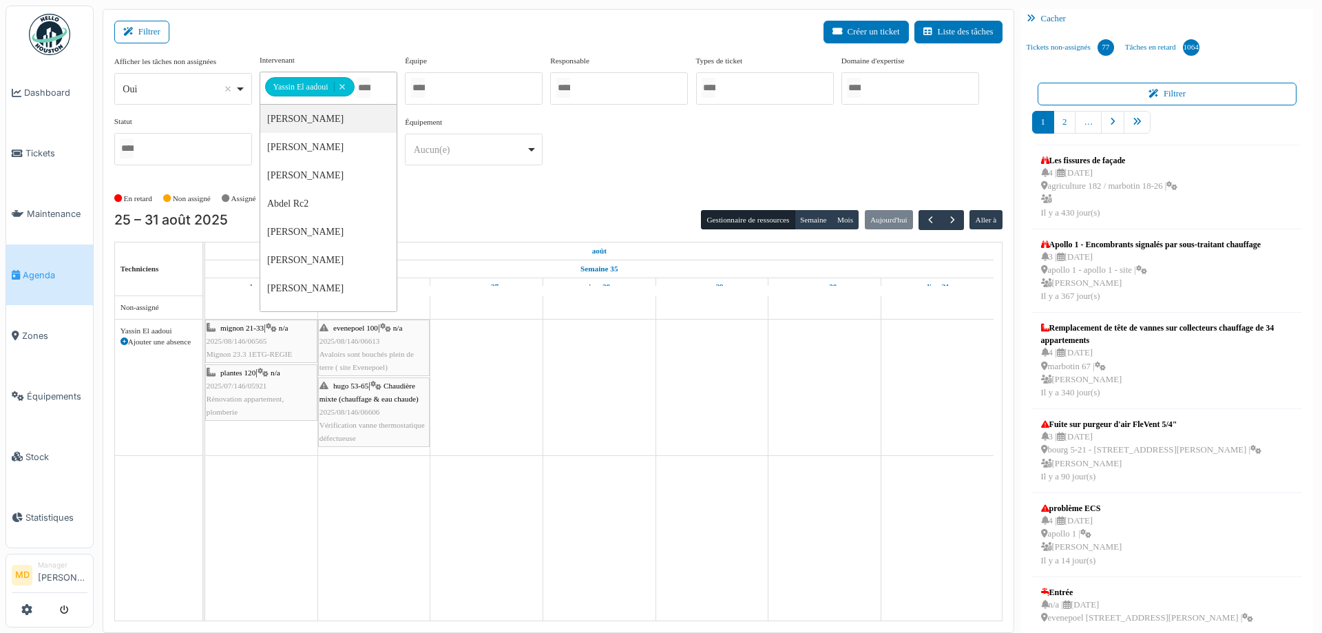
click at [642, 142] on div "**********" at bounding box center [558, 115] width 888 height 122
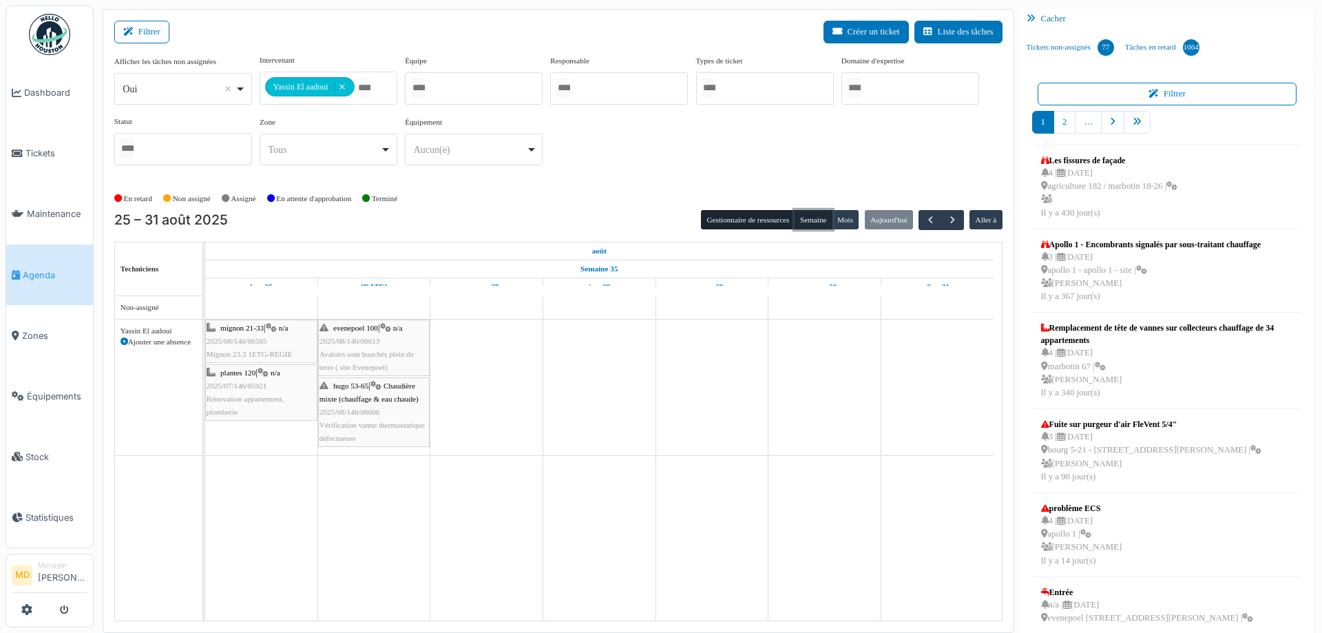
click at [812, 220] on button "Semaine" at bounding box center [814, 219] width 38 height 19
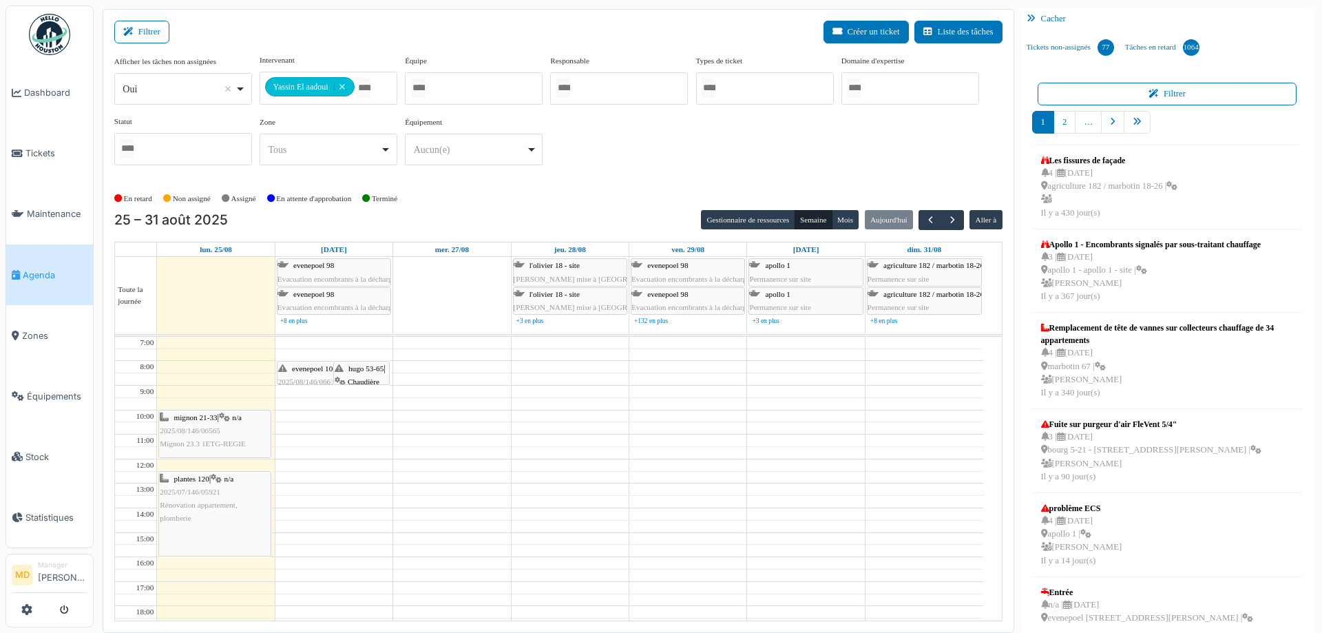
click at [572, 174] on div "**********" at bounding box center [558, 115] width 888 height 122
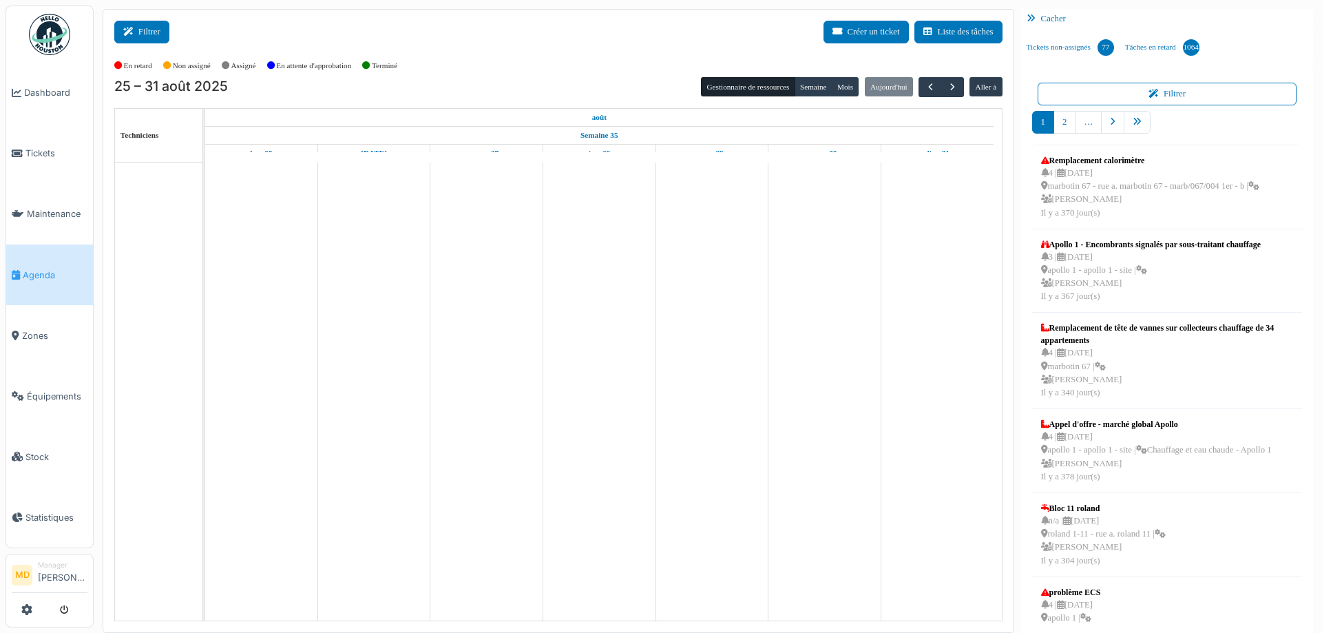
click at [134, 21] on button "Filtrer" at bounding box center [141, 32] width 55 height 23
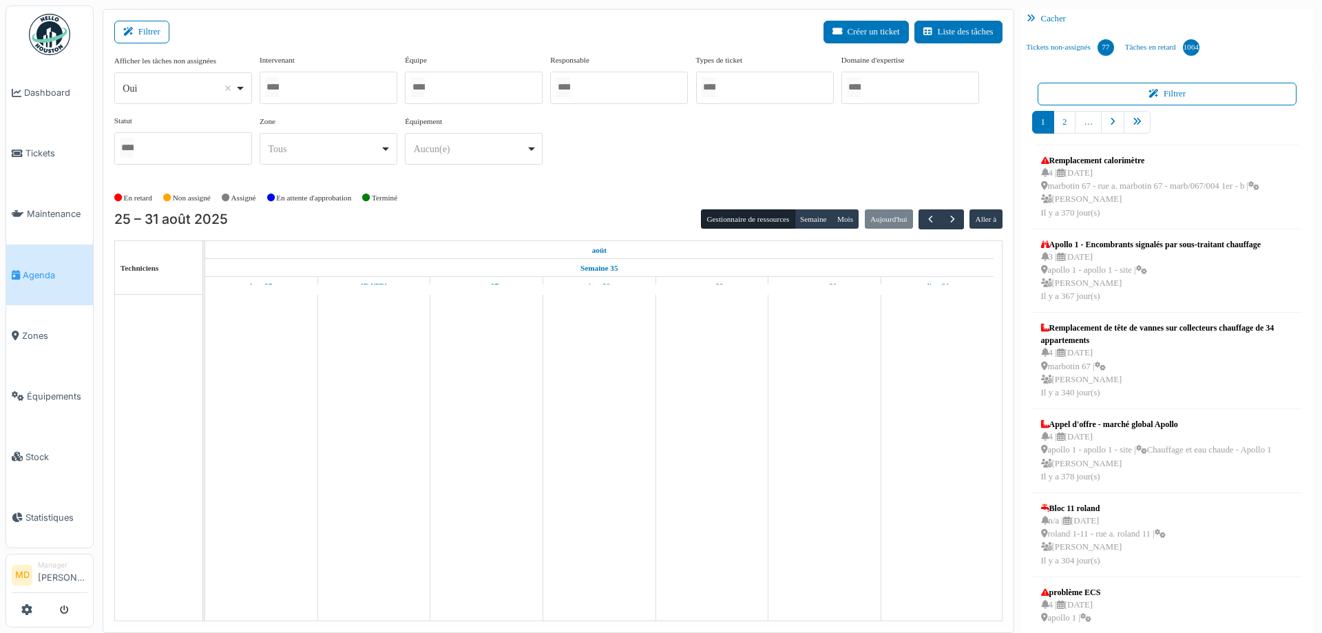
click at [322, 90] on div at bounding box center [329, 88] width 138 height 32
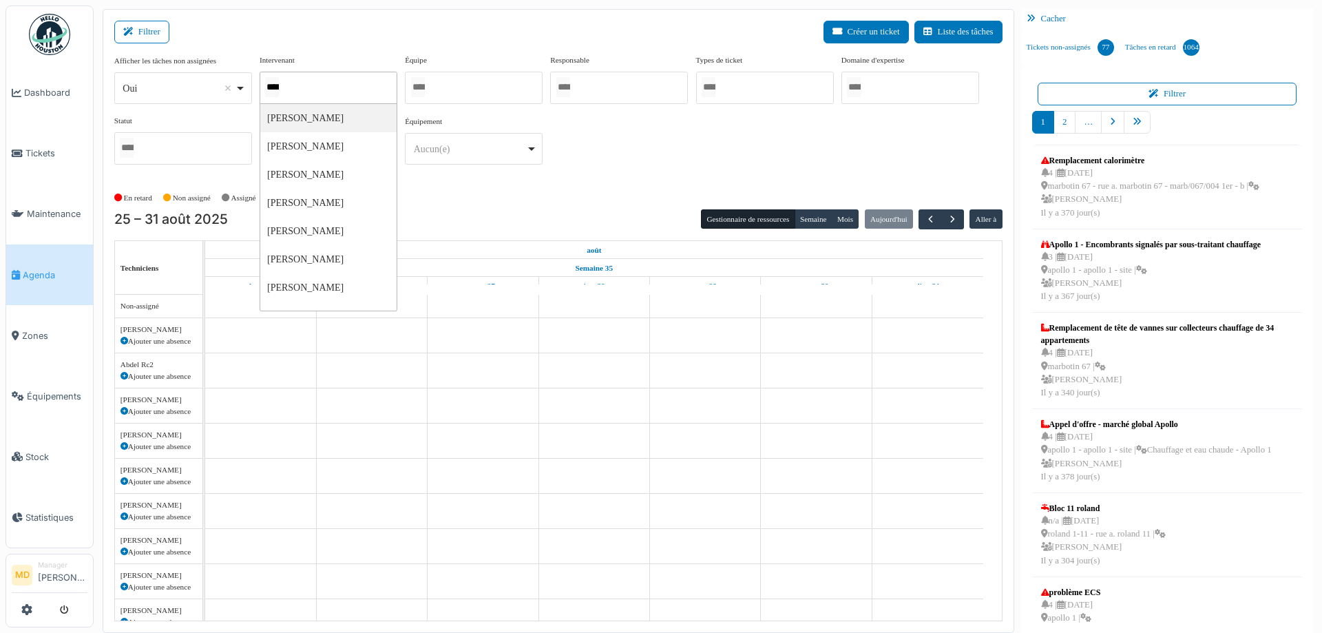
type input "*****"
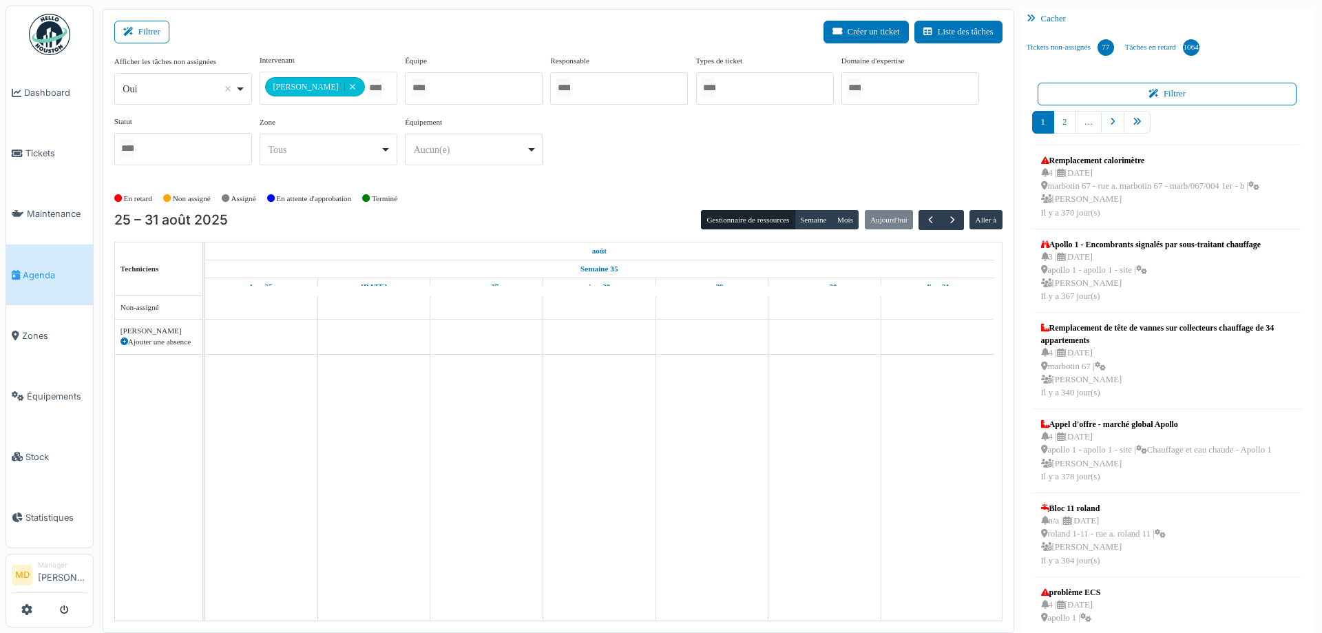
click at [644, 166] on div "**********" at bounding box center [558, 115] width 888 height 122
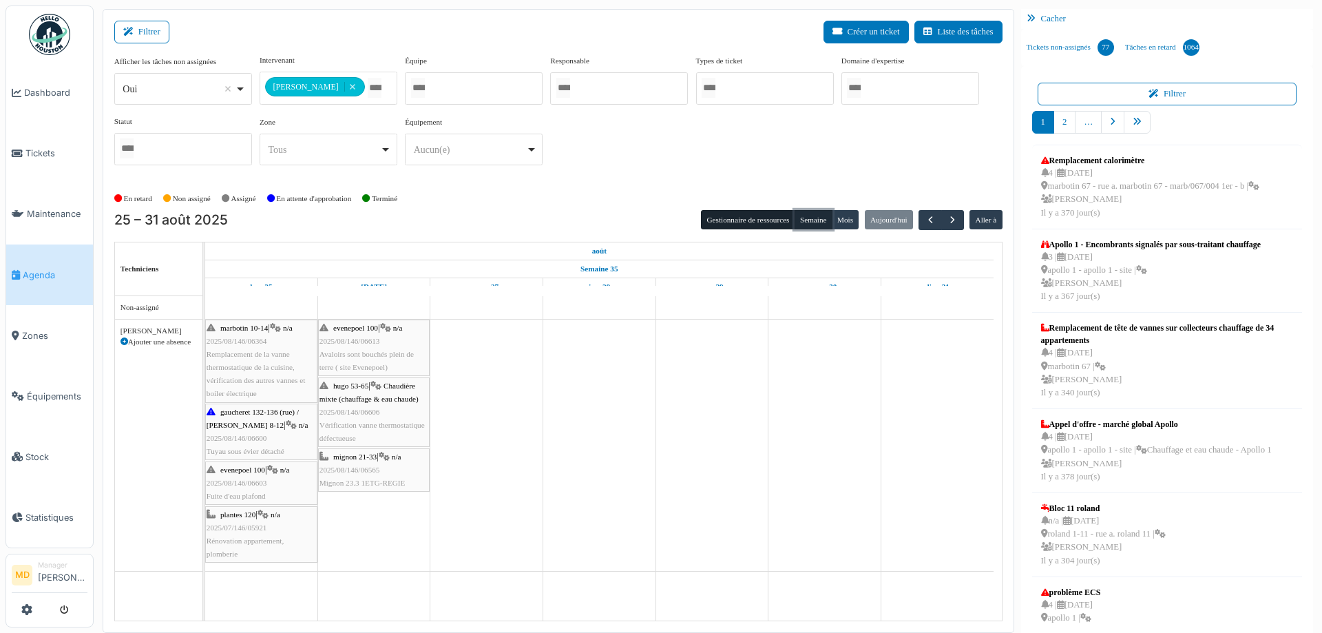
click at [802, 216] on button "Semaine" at bounding box center [814, 219] width 38 height 19
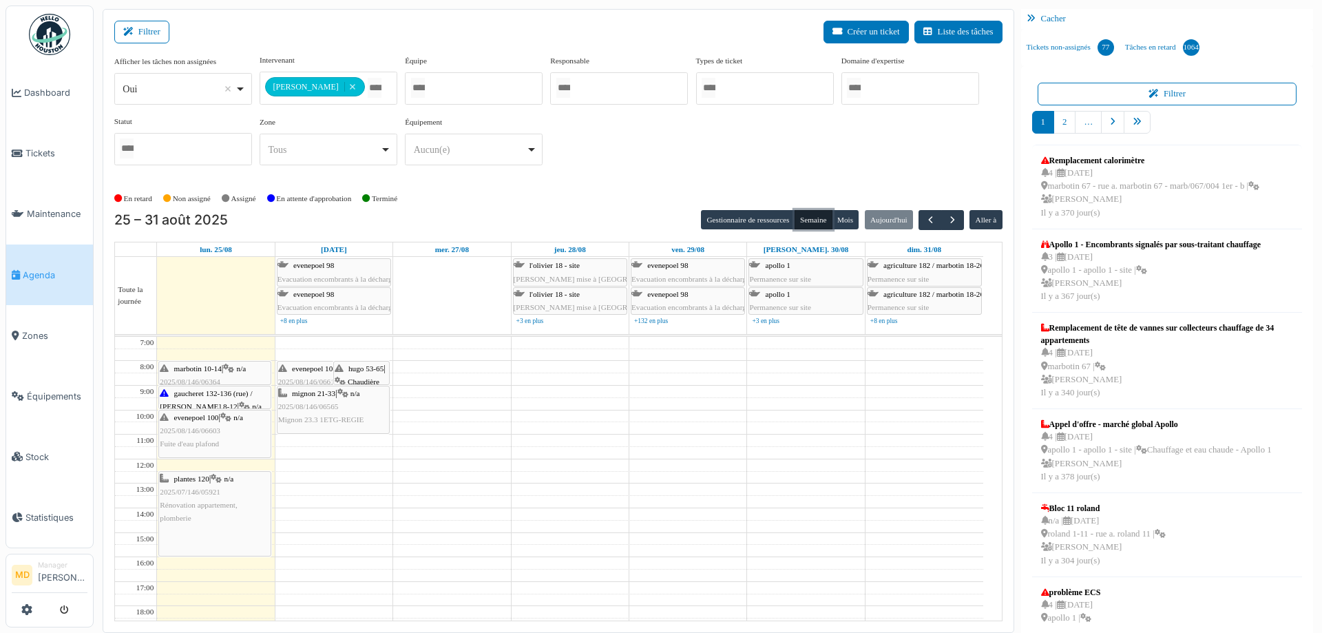
click at [338, 377] on icon at bounding box center [340, 381] width 11 height 9
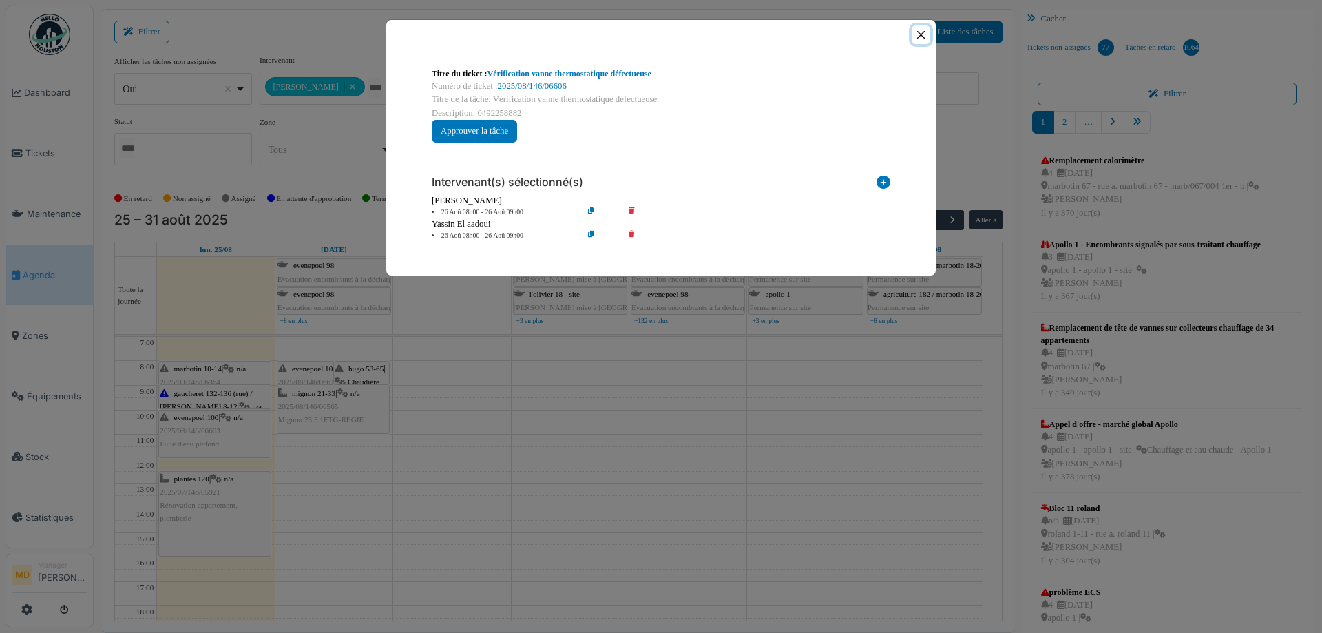
click at [922, 32] on button "Close" at bounding box center [921, 34] width 19 height 19
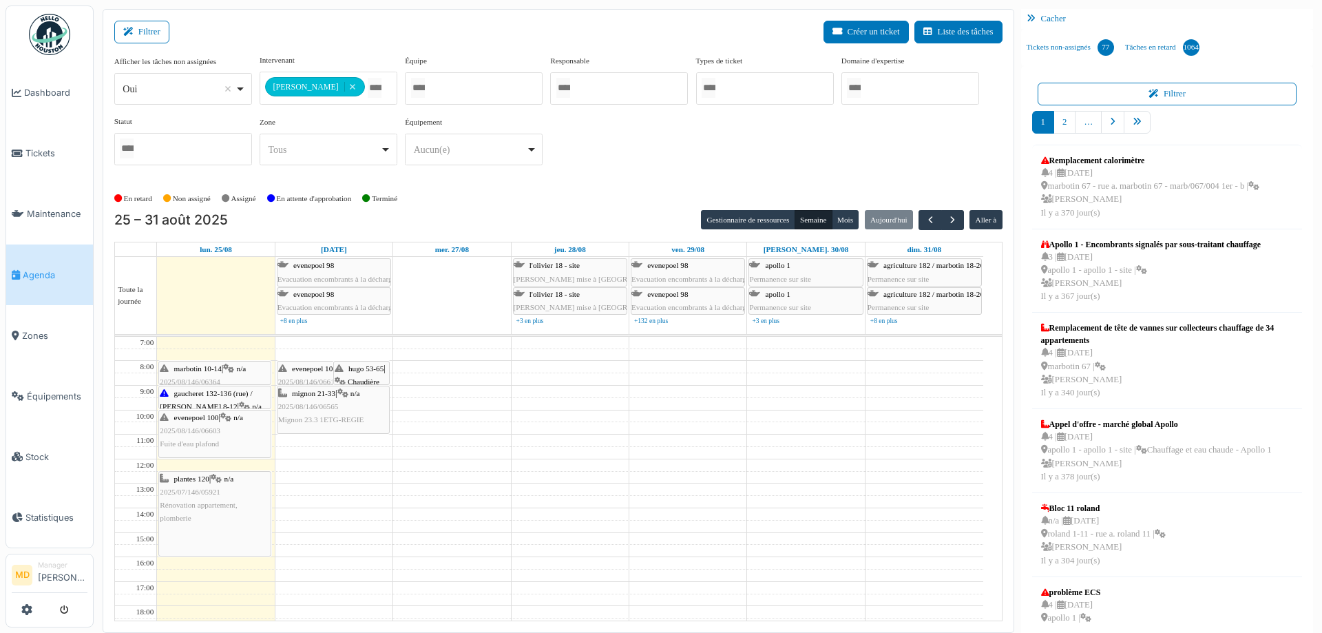
click at [349, 377] on span "Chaudière mixte (chauffage & eau chaude)" at bounding box center [361, 394] width 52 height 34
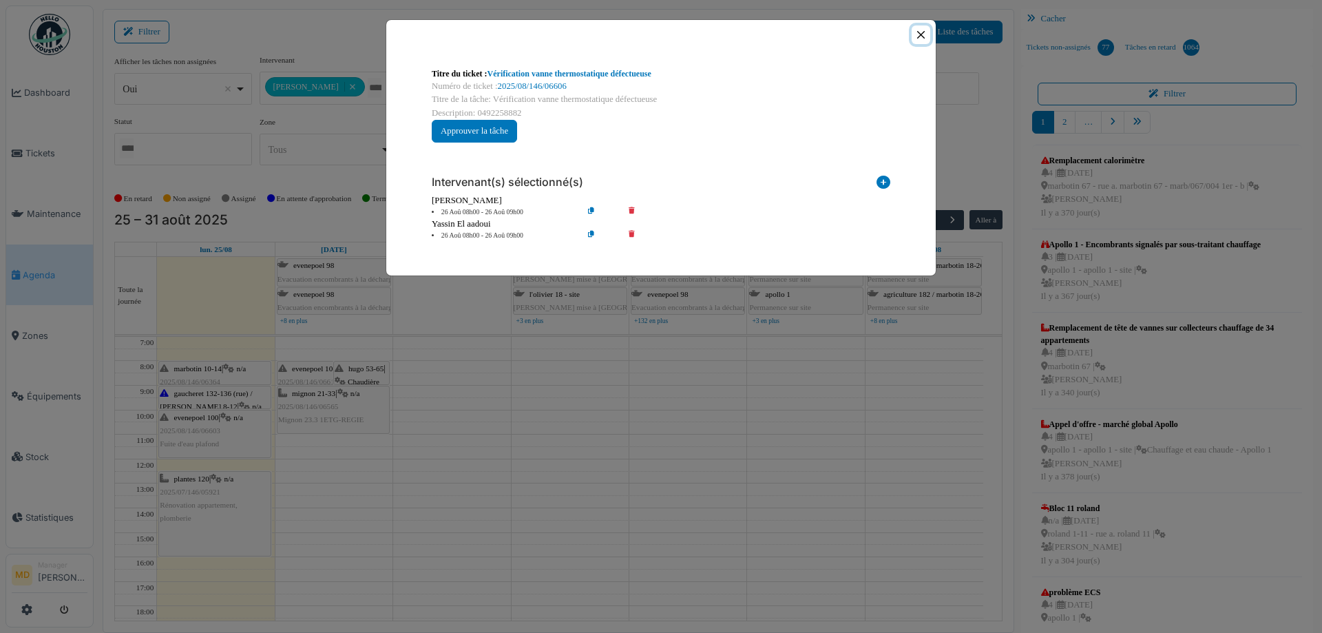
click at [921, 33] on button "Close" at bounding box center [921, 34] width 19 height 19
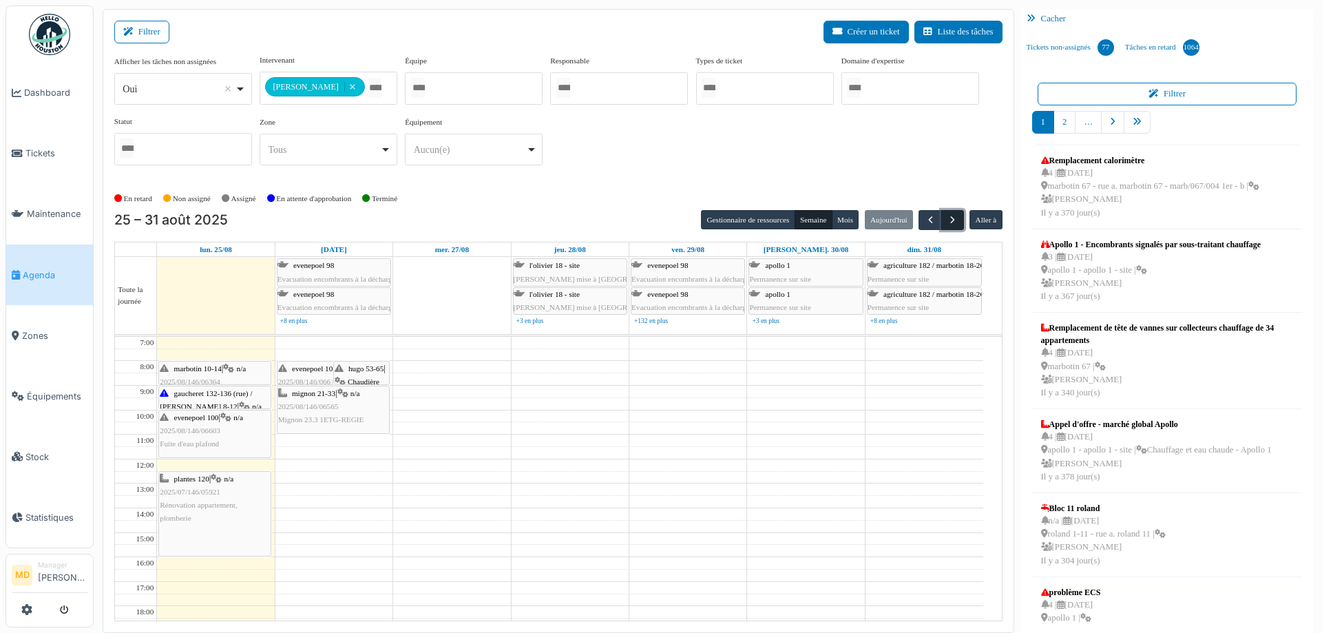
click at [947, 218] on span "button" at bounding box center [953, 220] width 12 height 12
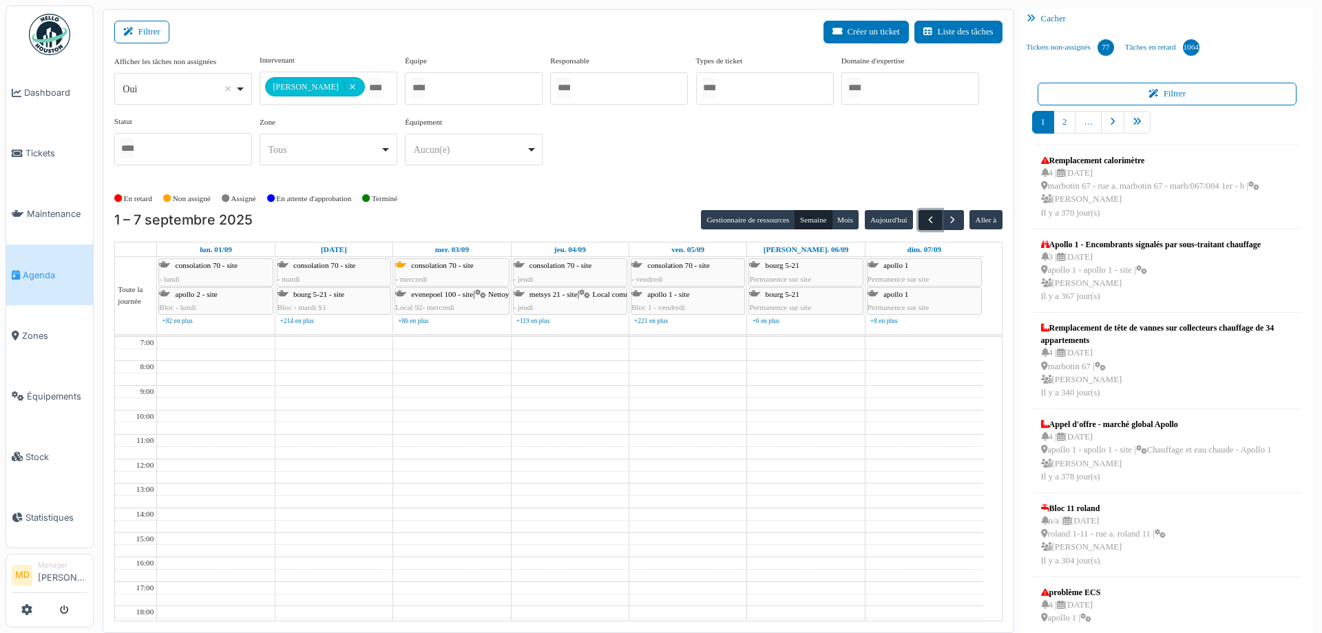
click at [926, 218] on span "button" at bounding box center [931, 220] width 12 height 12
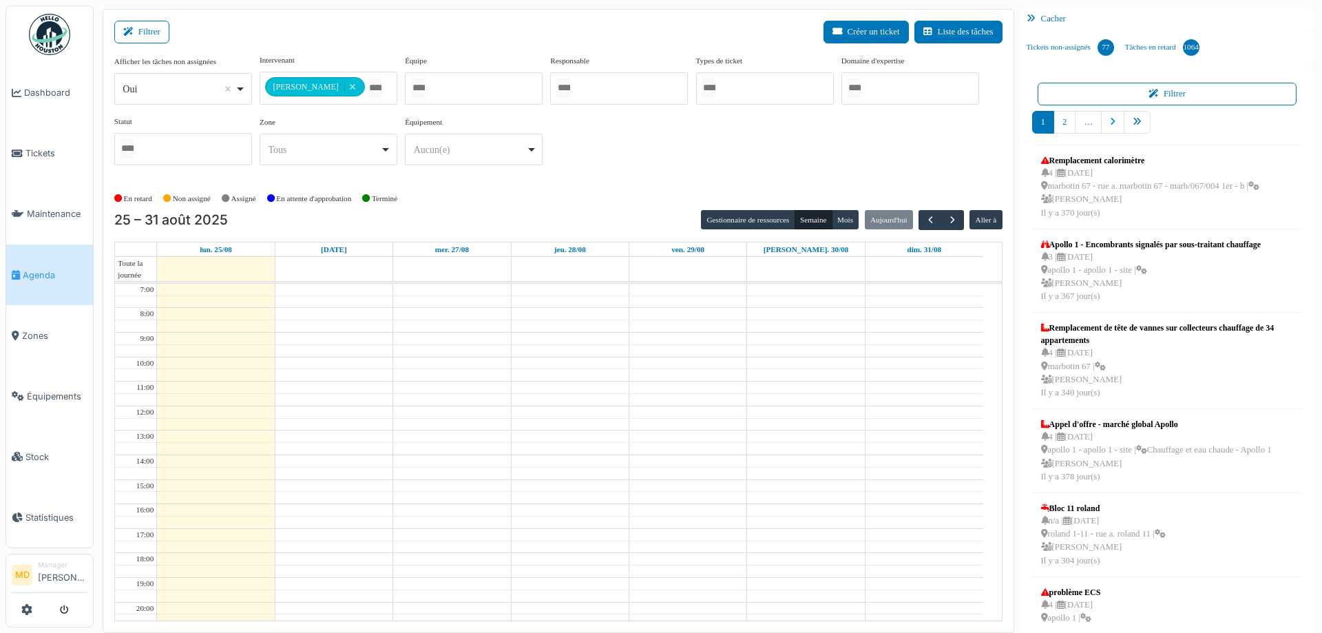
click at [656, 162] on div "**********" at bounding box center [558, 115] width 888 height 122
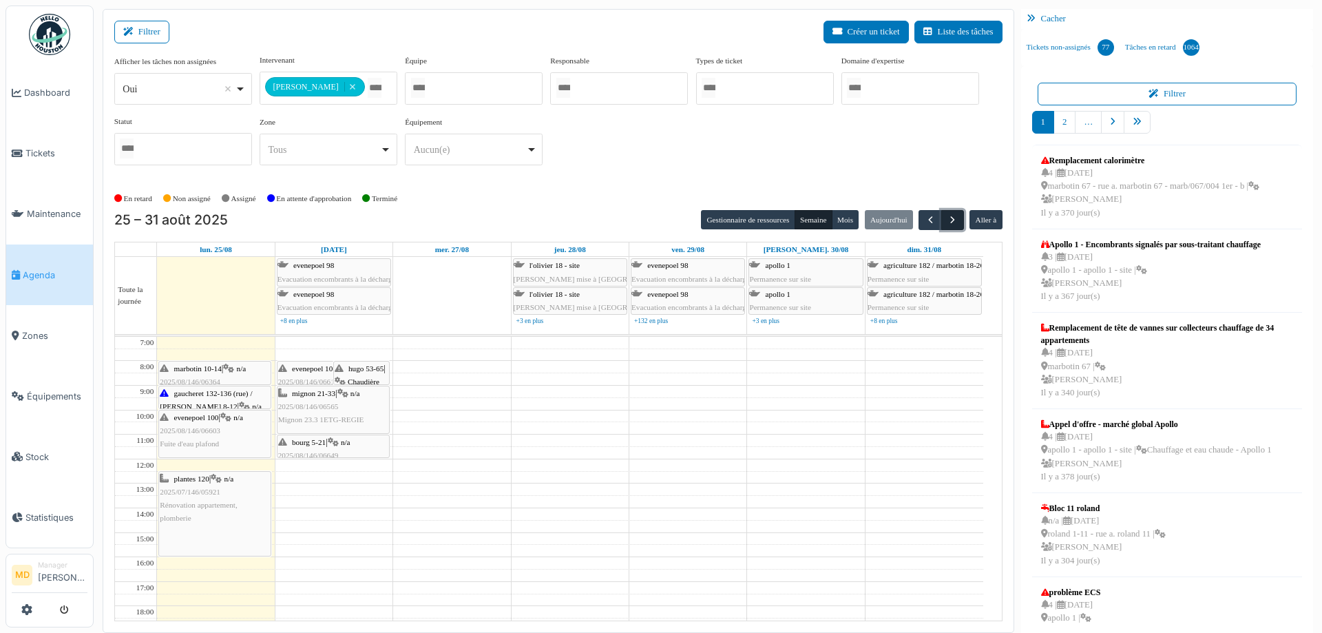
click at [947, 218] on span "button" at bounding box center [953, 220] width 12 height 12
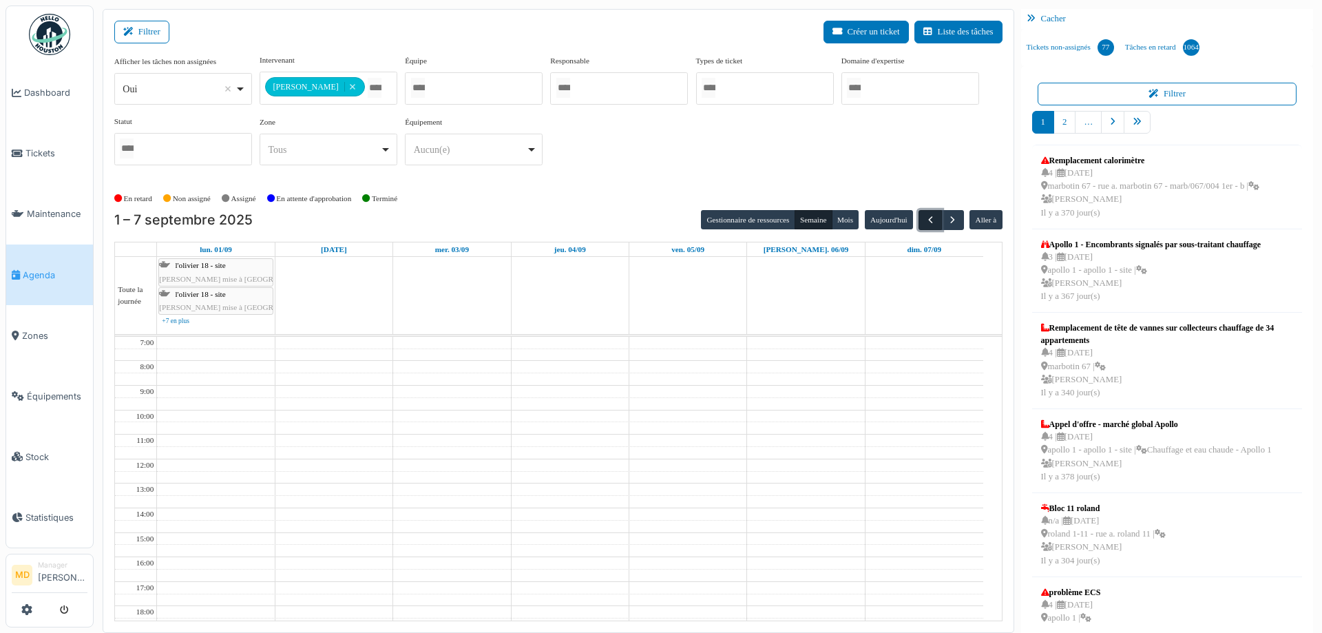
click at [925, 218] on span "button" at bounding box center [931, 220] width 12 height 12
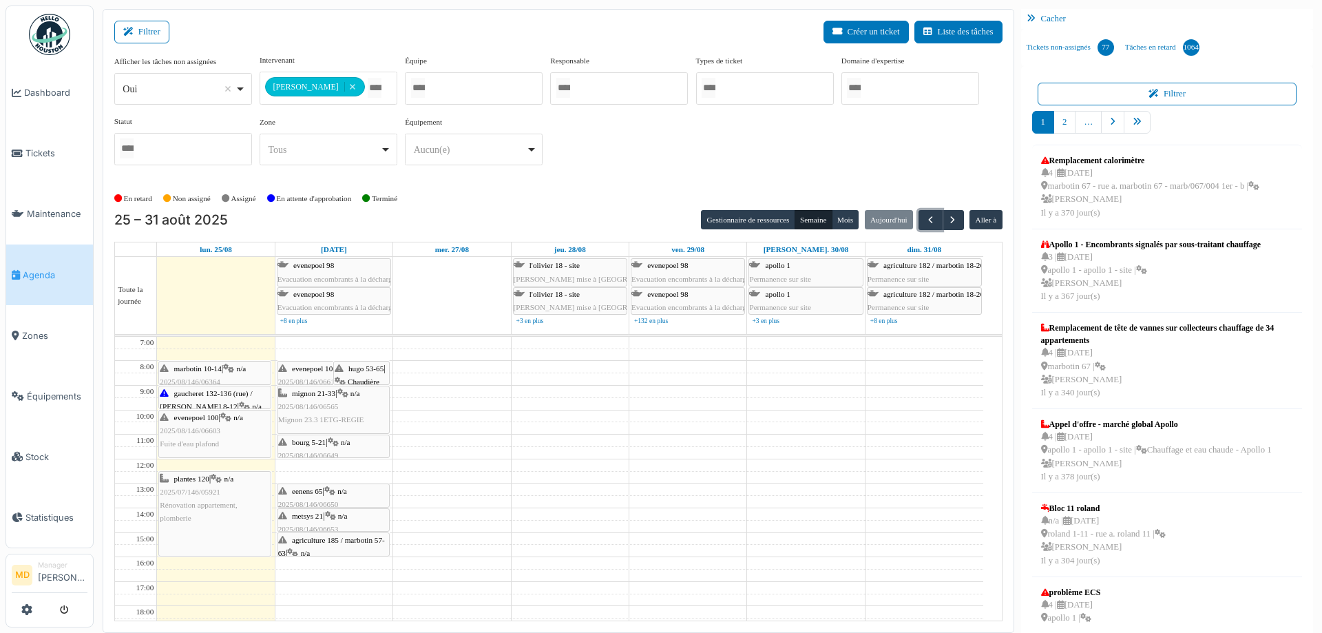
click at [325, 542] on span "agriculture 185 / marbotin 57-63" at bounding box center [331, 546] width 107 height 21
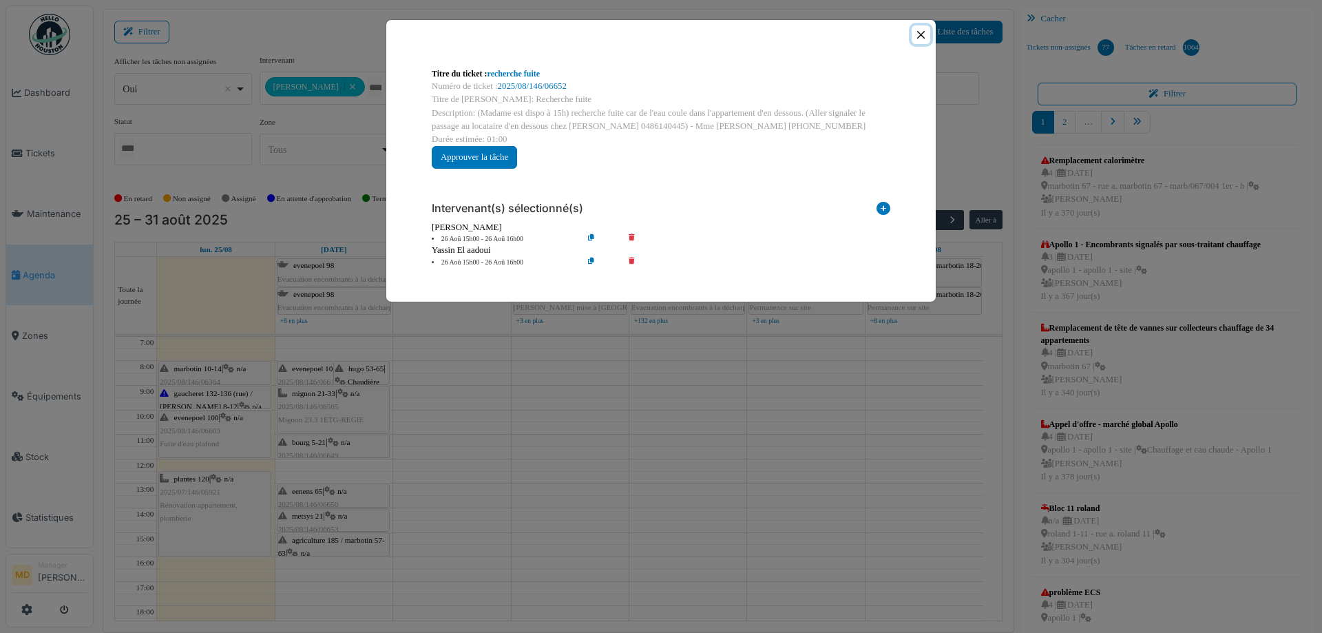
click at [923, 37] on button "Close" at bounding box center [921, 34] width 19 height 19
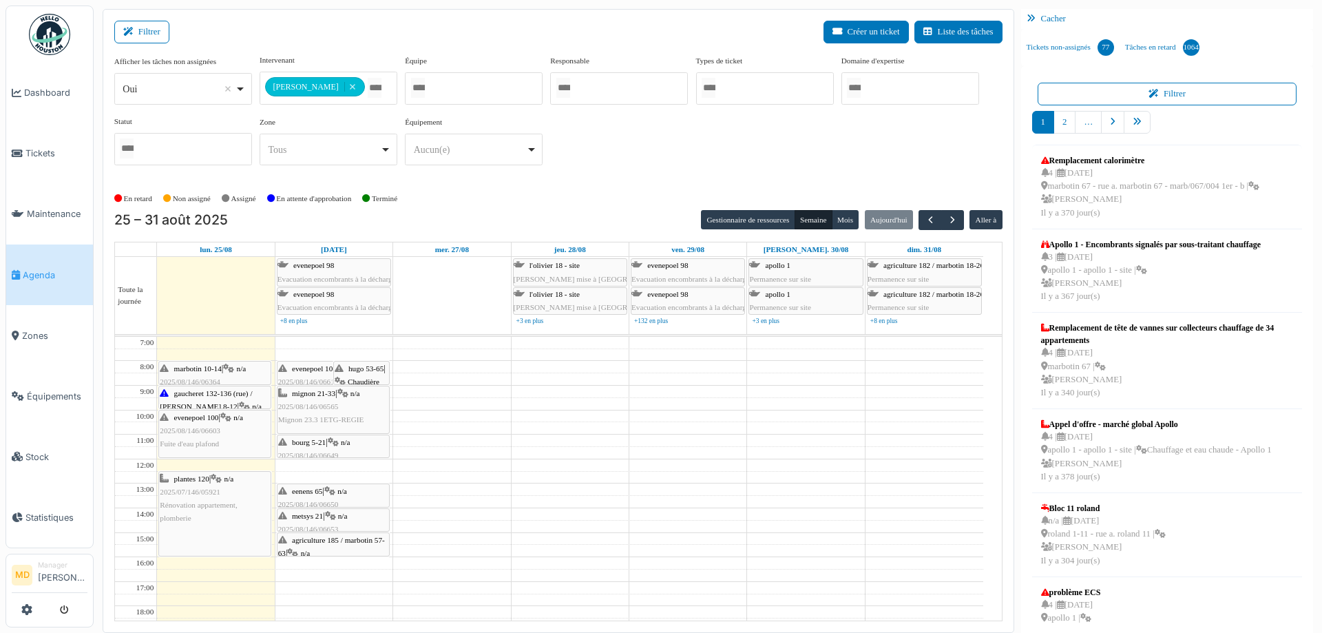
click at [316, 490] on span "eenens 65" at bounding box center [307, 491] width 30 height 8
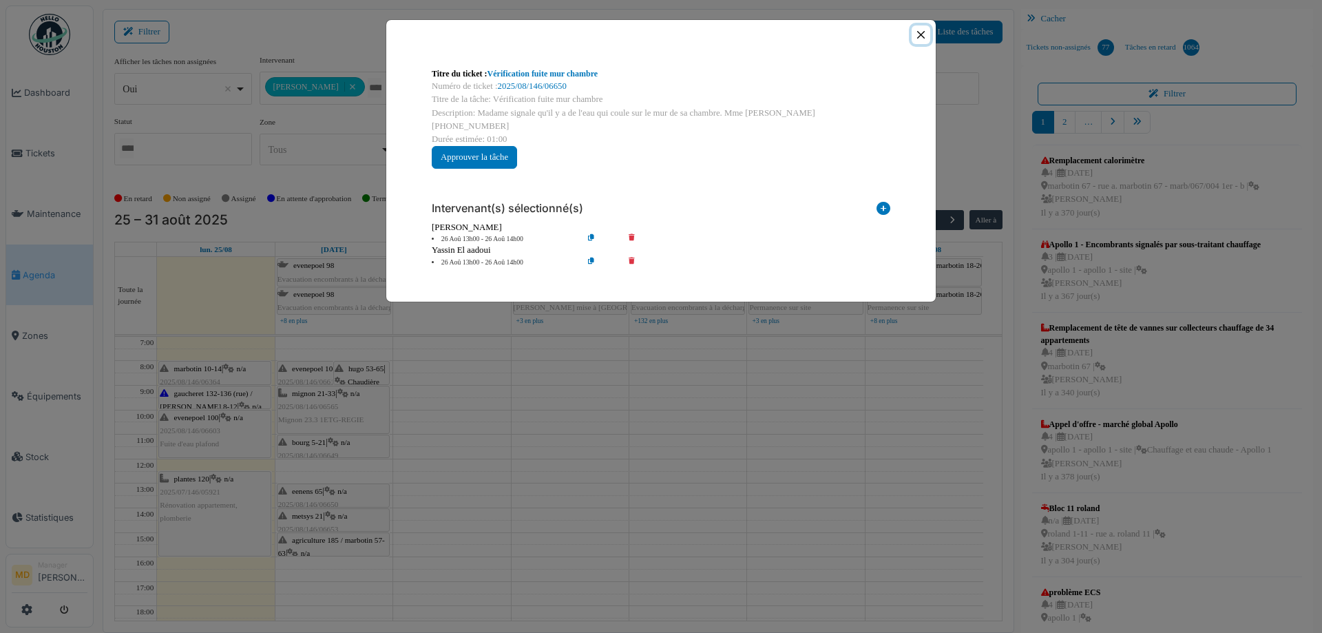
click at [920, 35] on button "Close" at bounding box center [921, 34] width 19 height 19
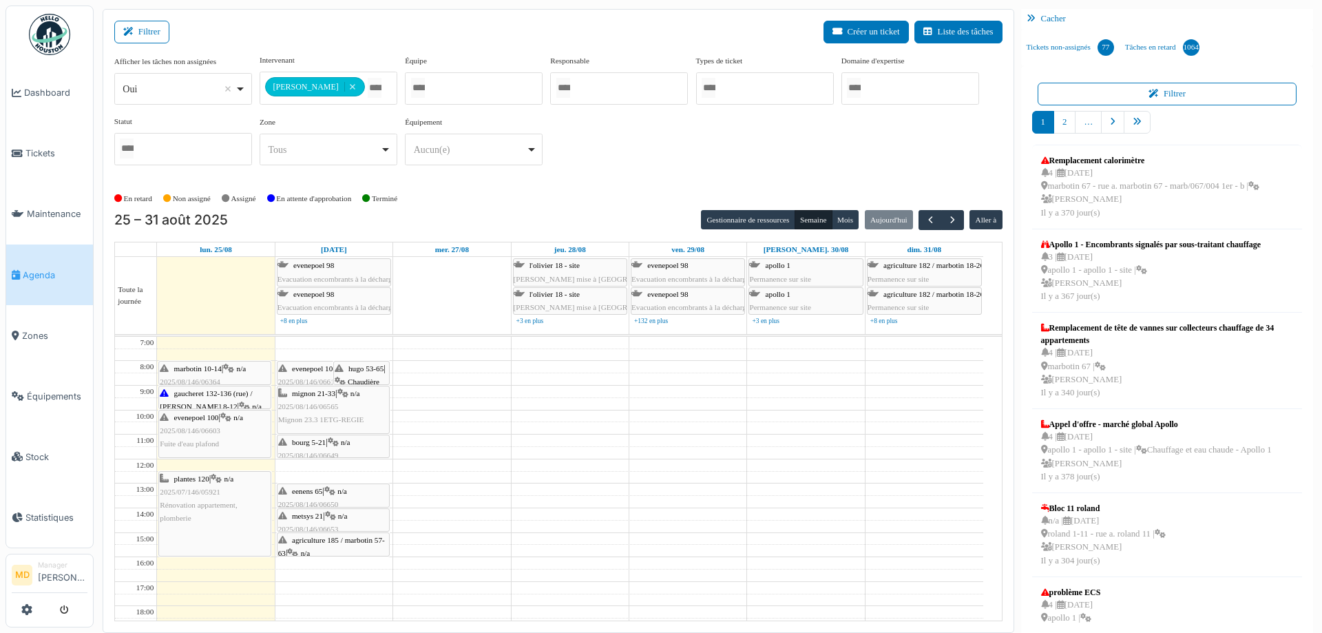
click at [335, 512] on icon at bounding box center [330, 516] width 11 height 9
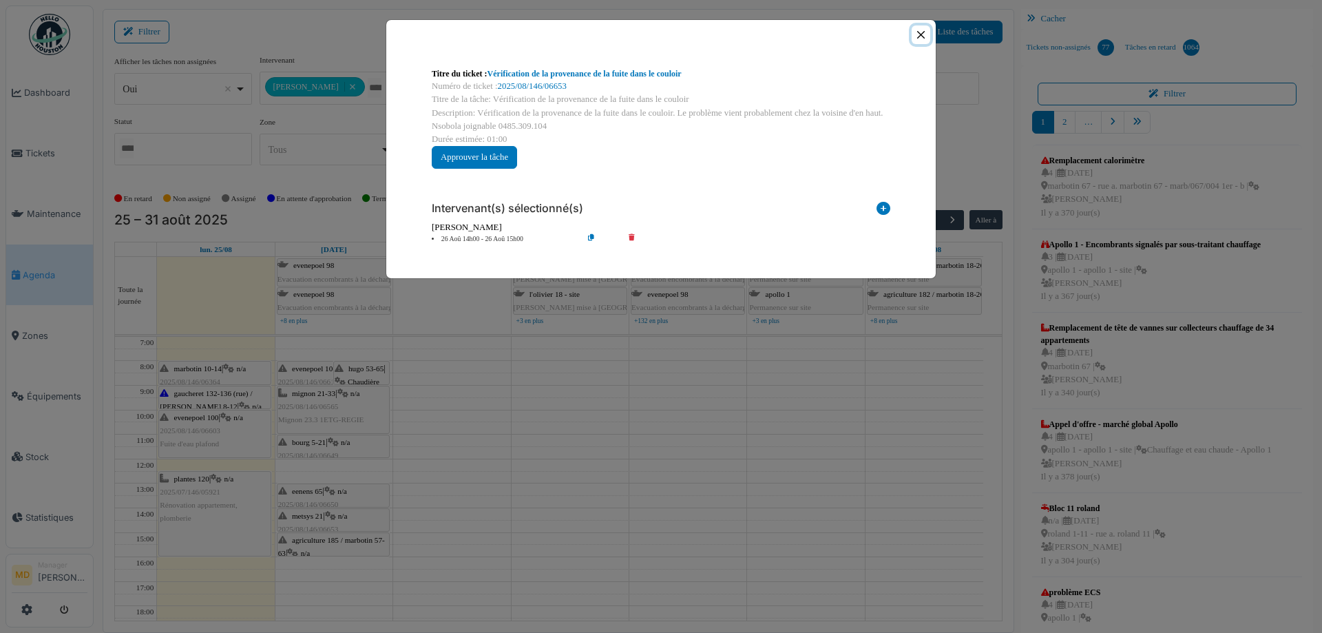
click at [919, 34] on button "Close" at bounding box center [921, 34] width 19 height 19
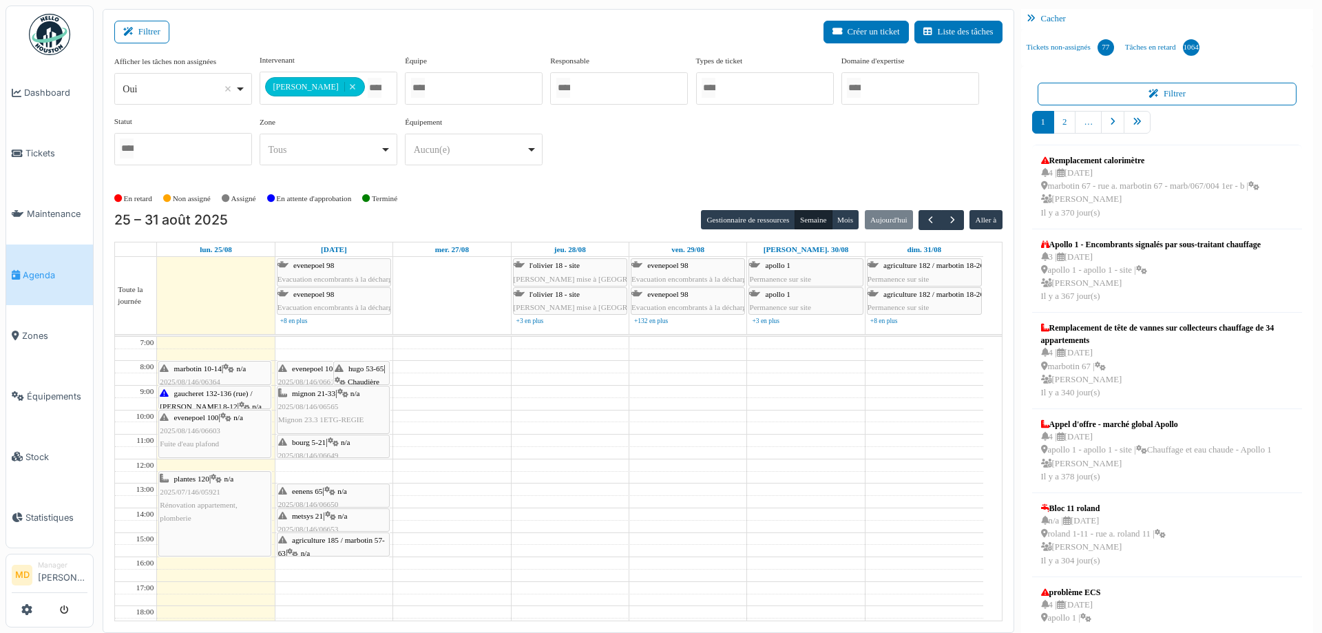
click at [339, 439] on icon at bounding box center [333, 442] width 11 height 9
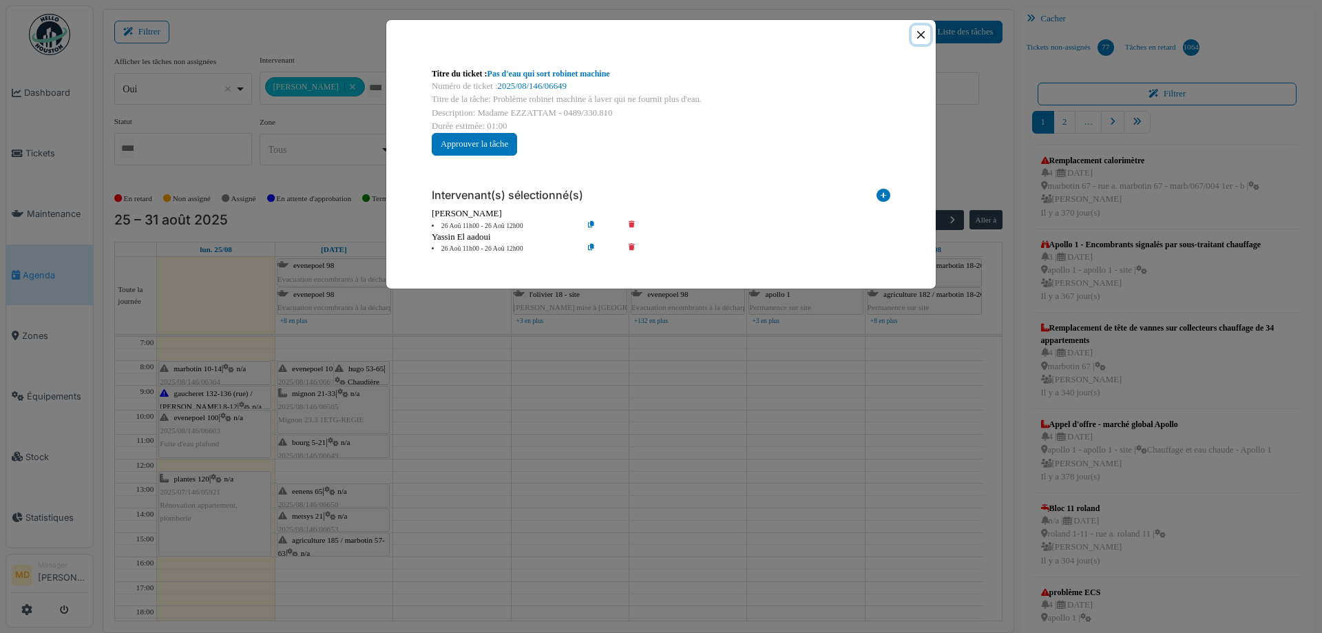
click at [927, 31] on button "Close" at bounding box center [921, 34] width 19 height 19
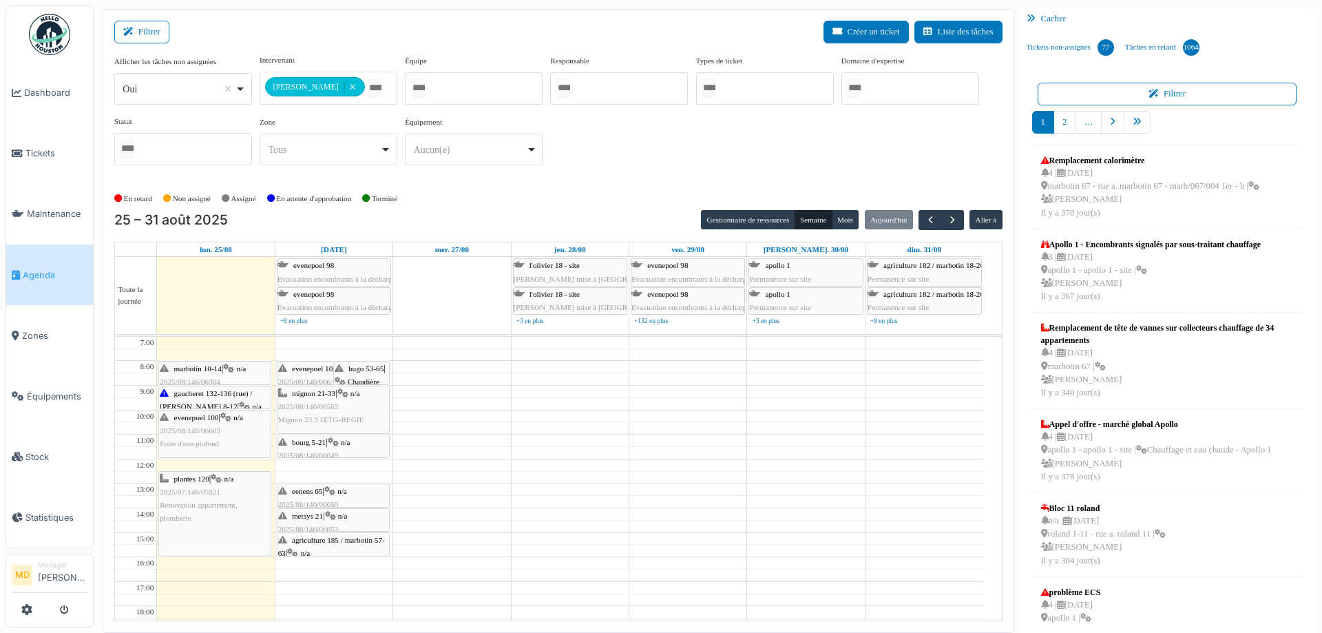
click at [354, 395] on span "n/a" at bounding box center [355, 393] width 10 height 8
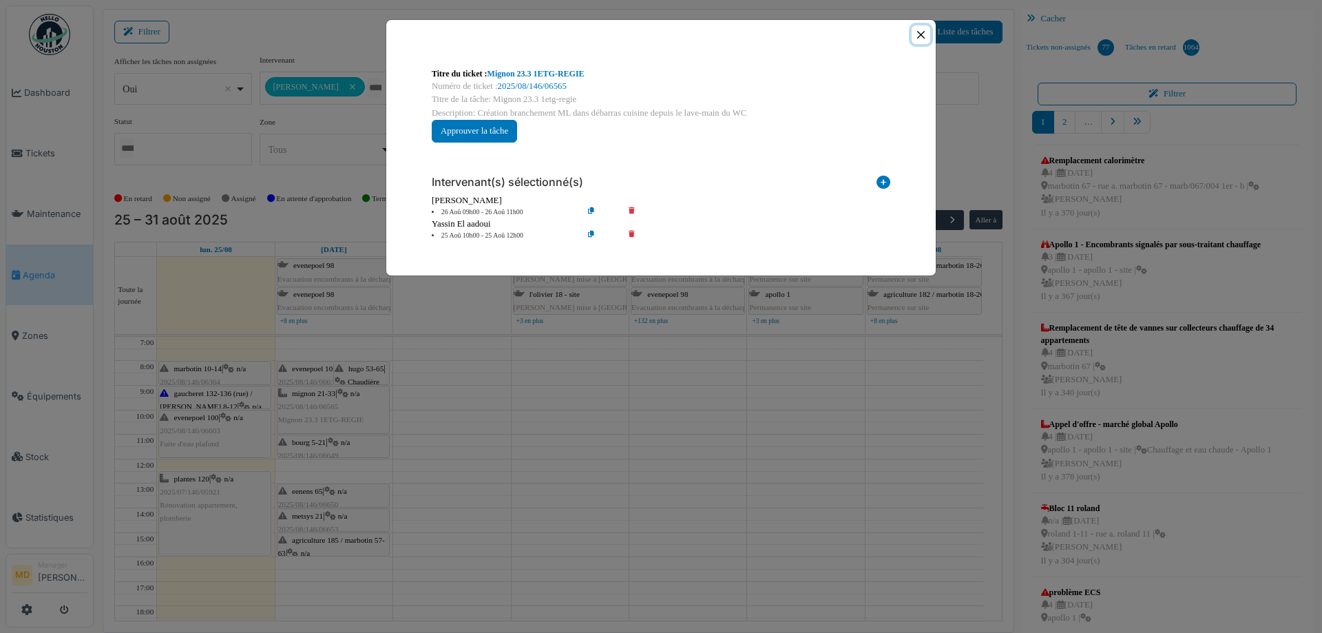
click at [920, 34] on button "Close" at bounding box center [921, 34] width 19 height 19
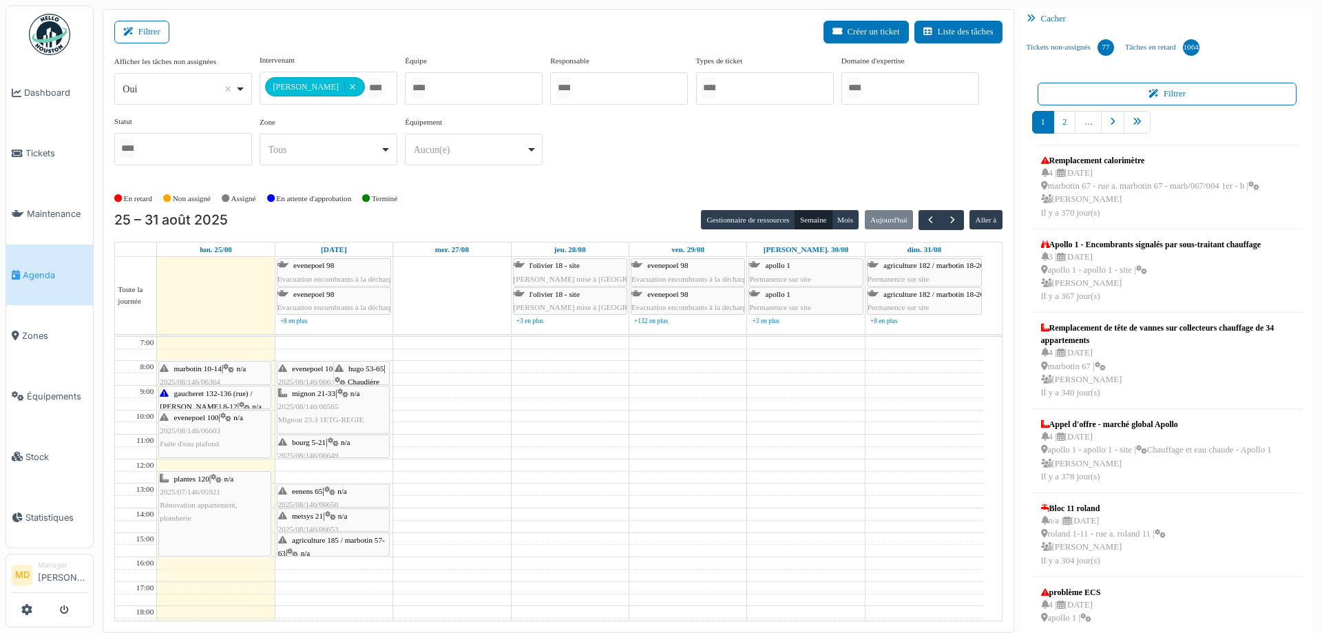
click at [358, 368] on span "hugo 53-65" at bounding box center [365, 368] width 35 height 8
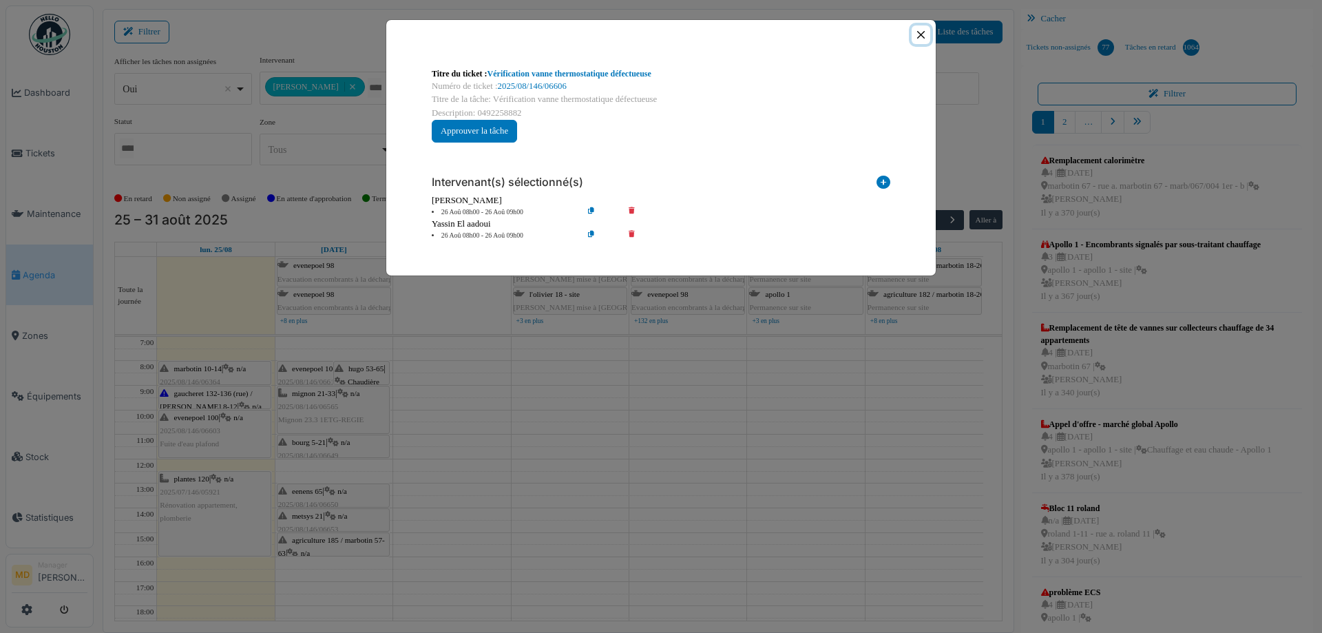
click at [927, 34] on button "Close" at bounding box center [921, 34] width 19 height 19
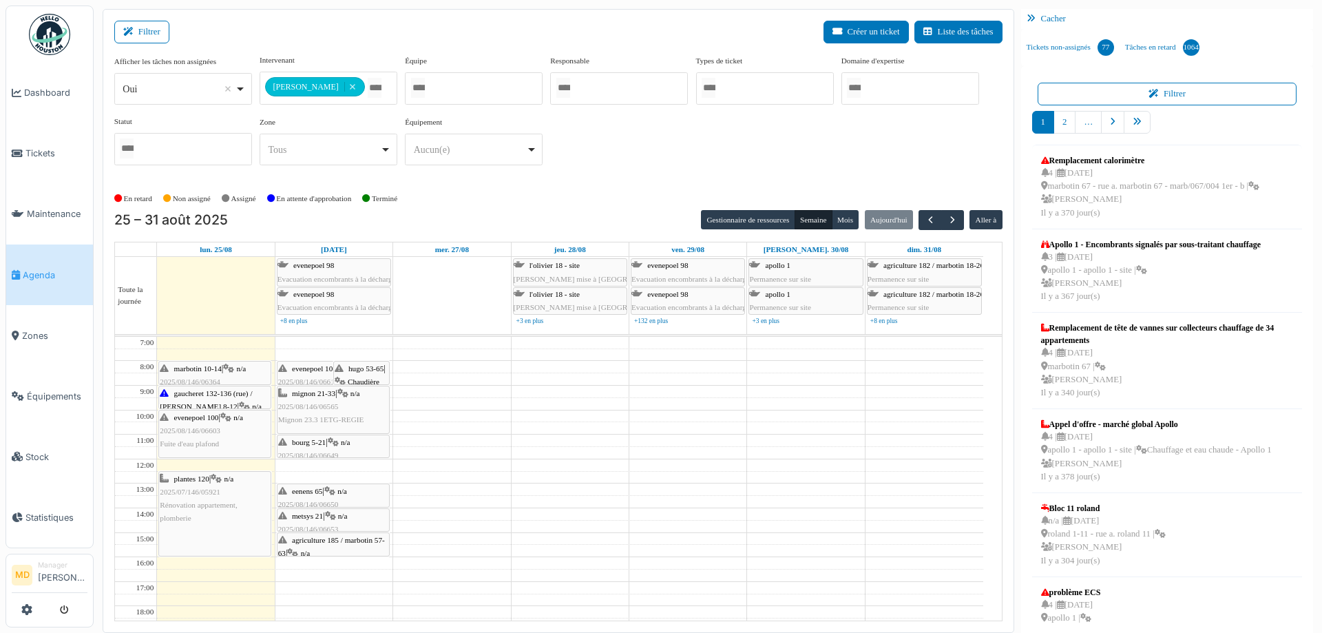
click at [305, 370] on span "evenepoel 100" at bounding box center [314, 368] width 45 height 8
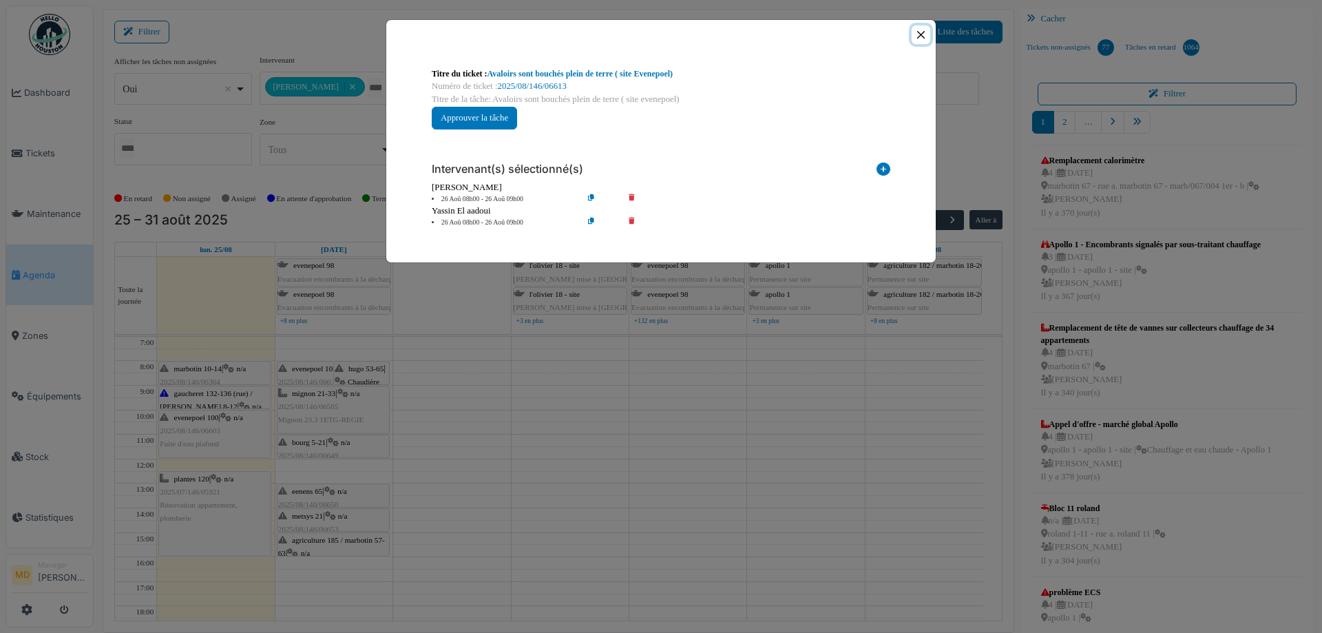
click at [924, 36] on button "Close" at bounding box center [921, 34] width 19 height 19
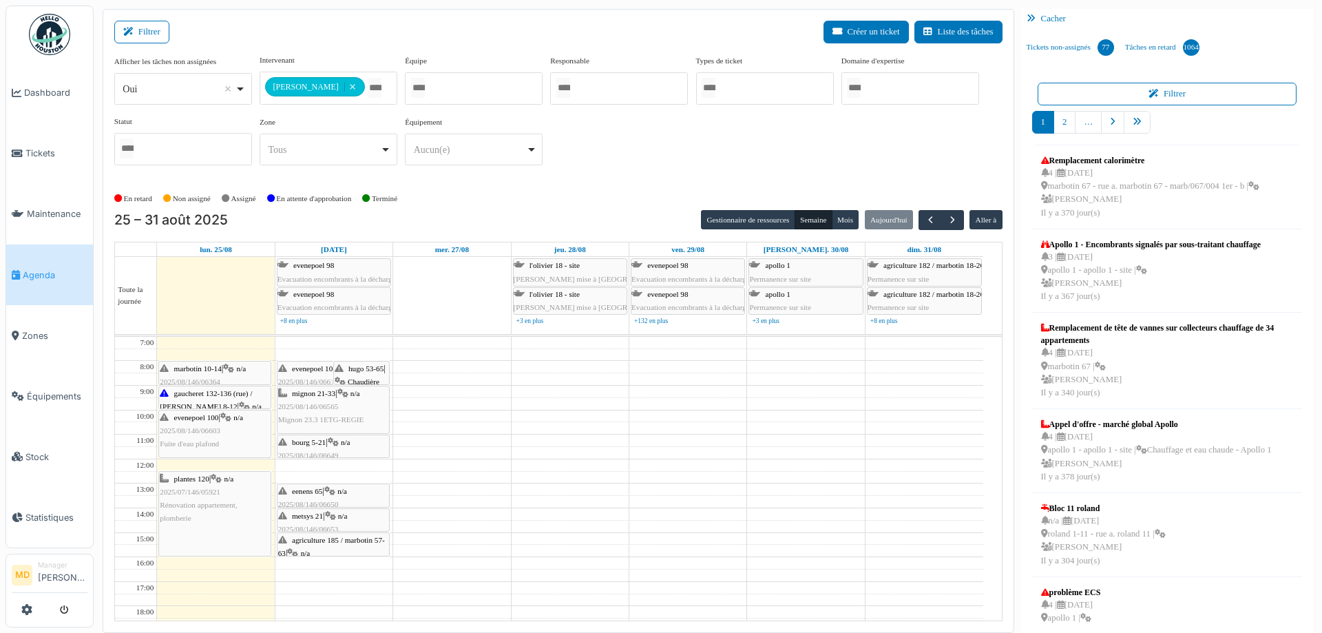
click at [333, 494] on icon at bounding box center [329, 491] width 11 height 9
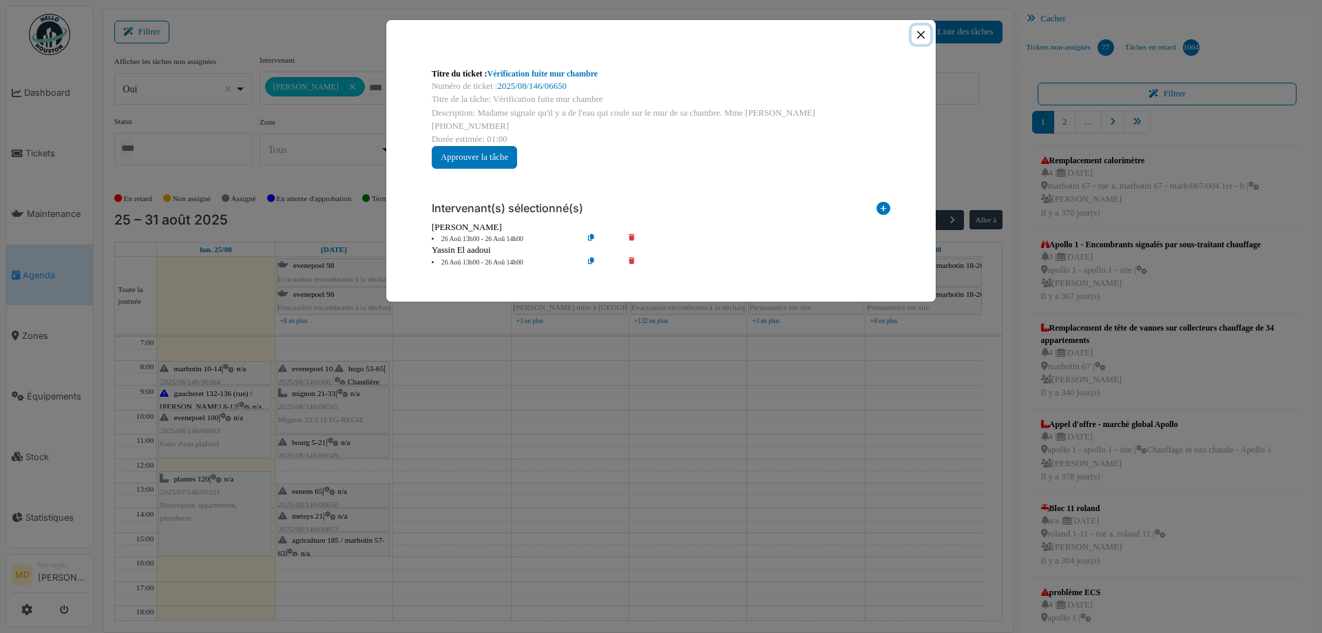
click at [921, 34] on button "Close" at bounding box center [921, 34] width 19 height 19
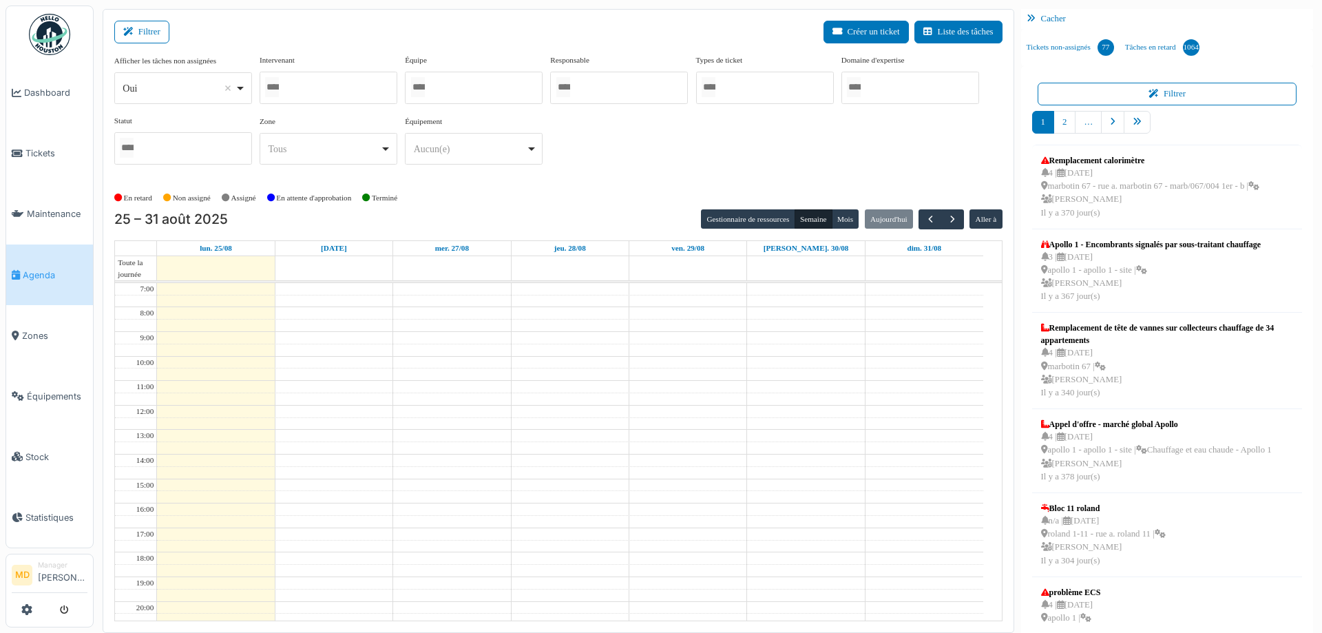
click at [331, 90] on div at bounding box center [329, 88] width 138 height 32
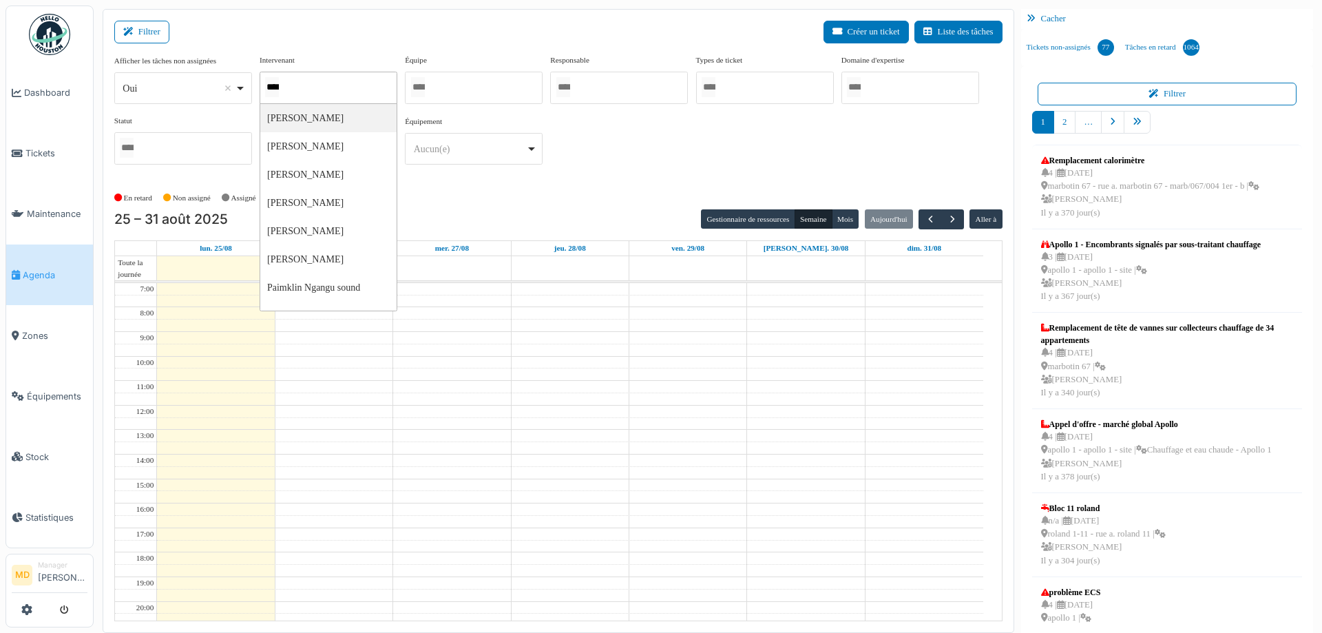
click at [344, 91] on div "****" at bounding box center [329, 88] width 138 height 32
type input "*"
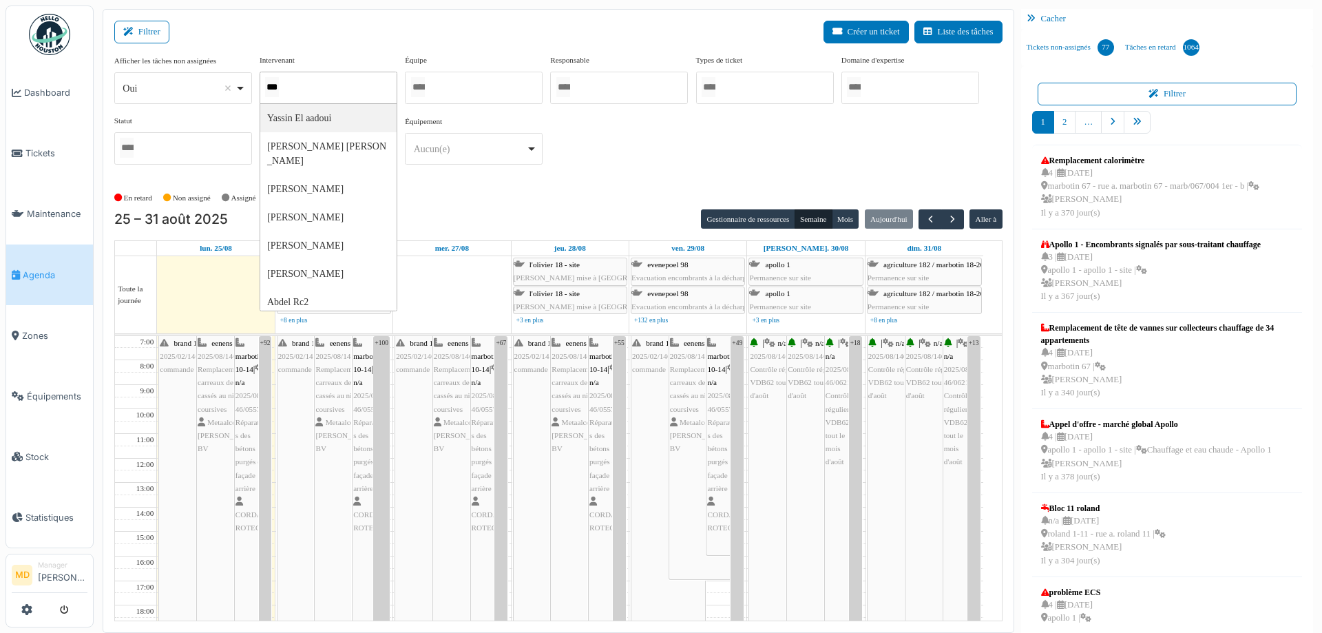
type input "****"
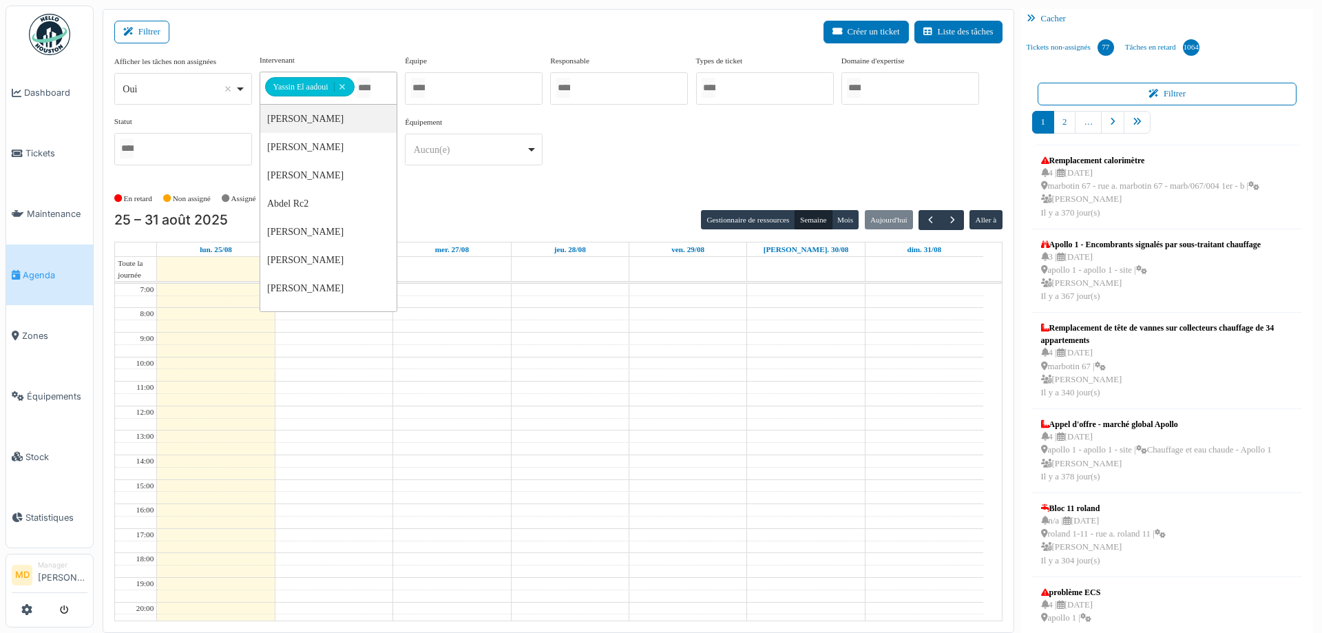
click at [651, 136] on div "**********" at bounding box center [558, 115] width 888 height 122
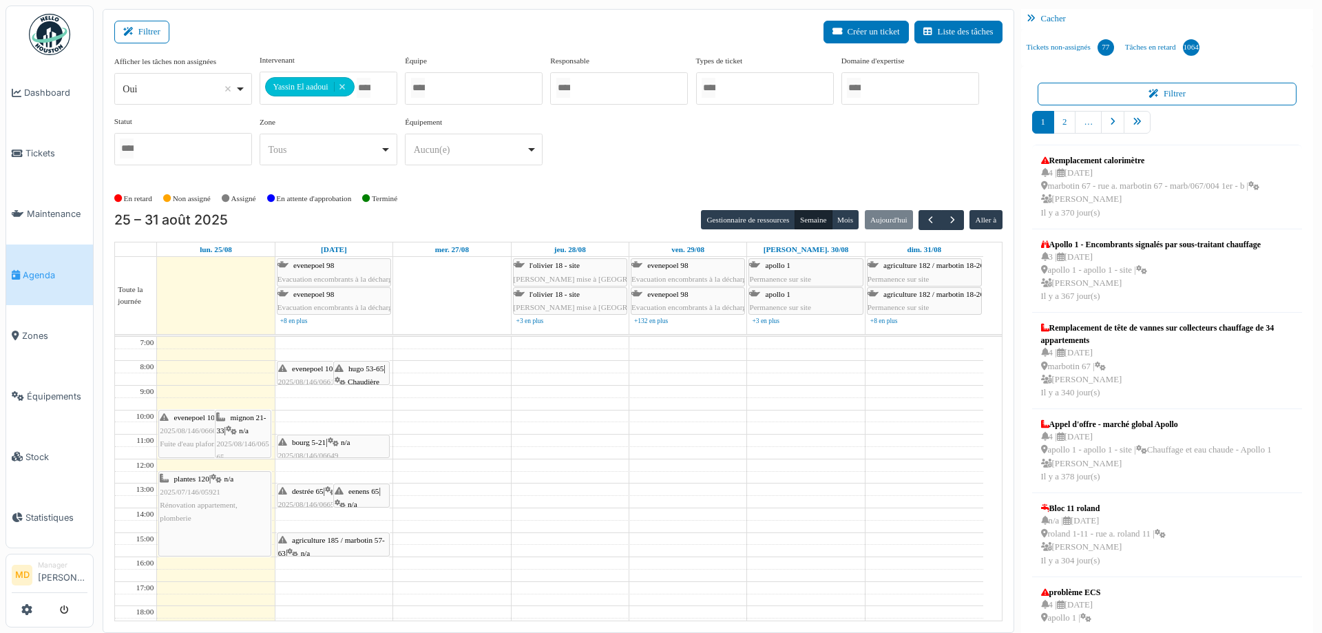
click at [304, 492] on span "destrée 65" at bounding box center [308, 491] width 32 height 8
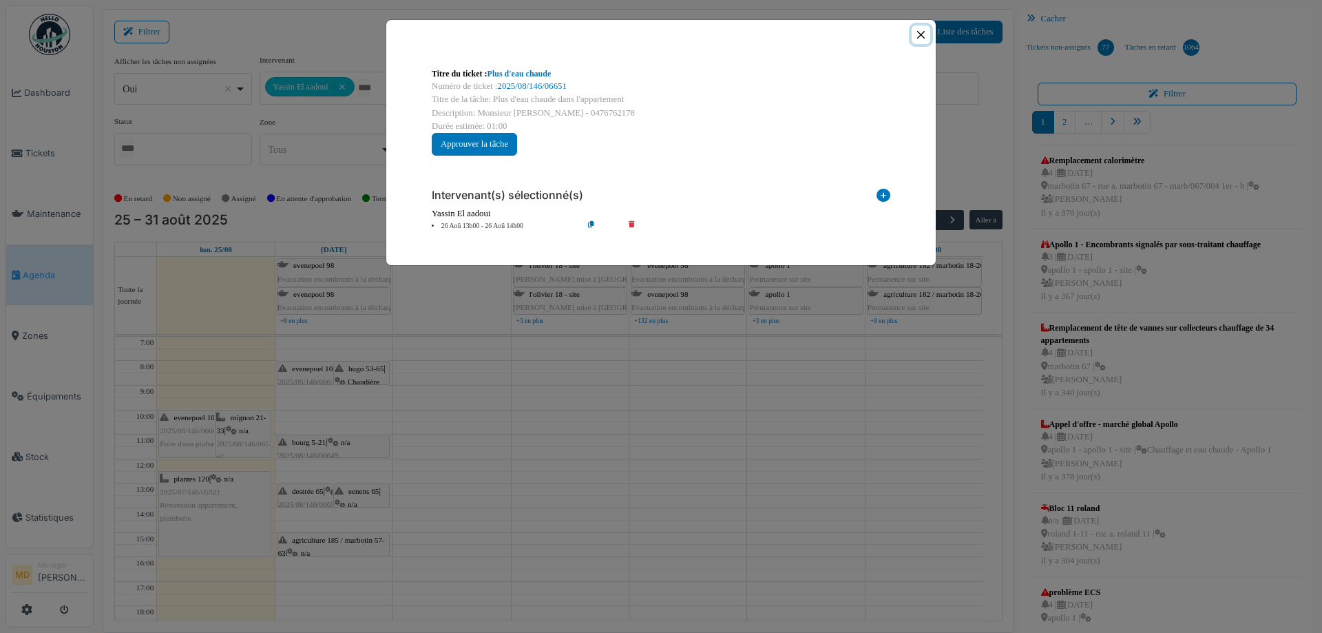
click at [917, 33] on button "Close" at bounding box center [921, 34] width 19 height 19
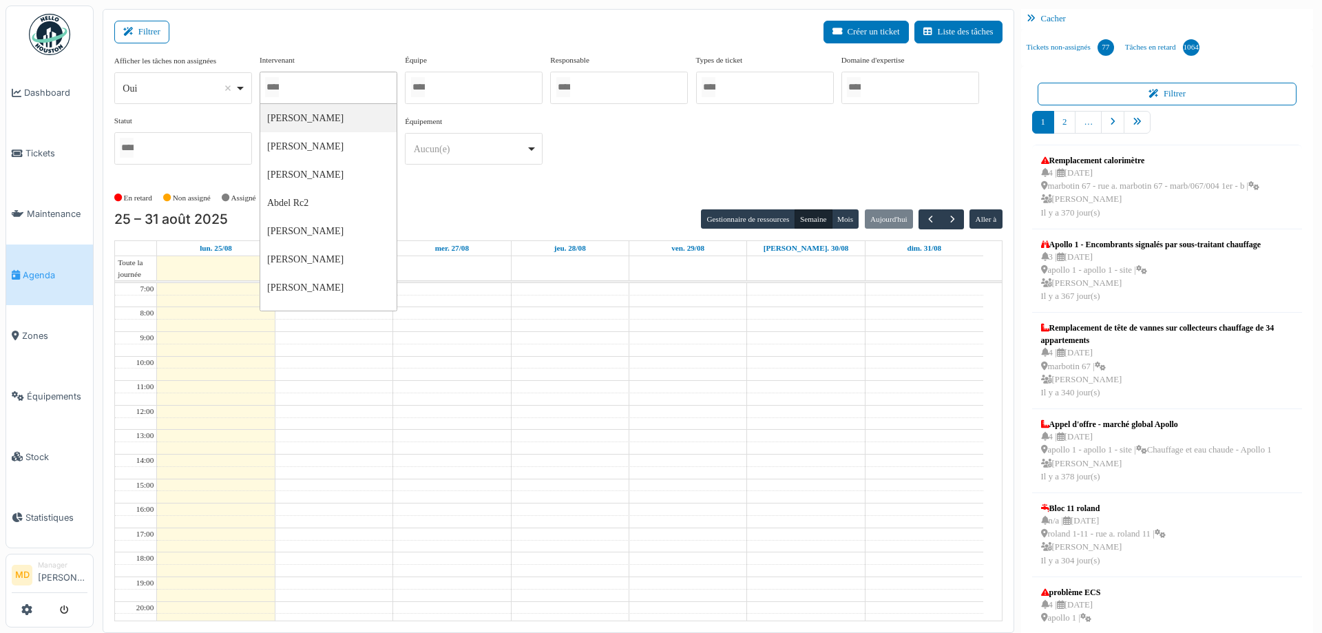
click at [335, 86] on div at bounding box center [329, 88] width 138 height 32
type input "****"
click at [661, 136] on div "**********" at bounding box center [558, 115] width 888 height 122
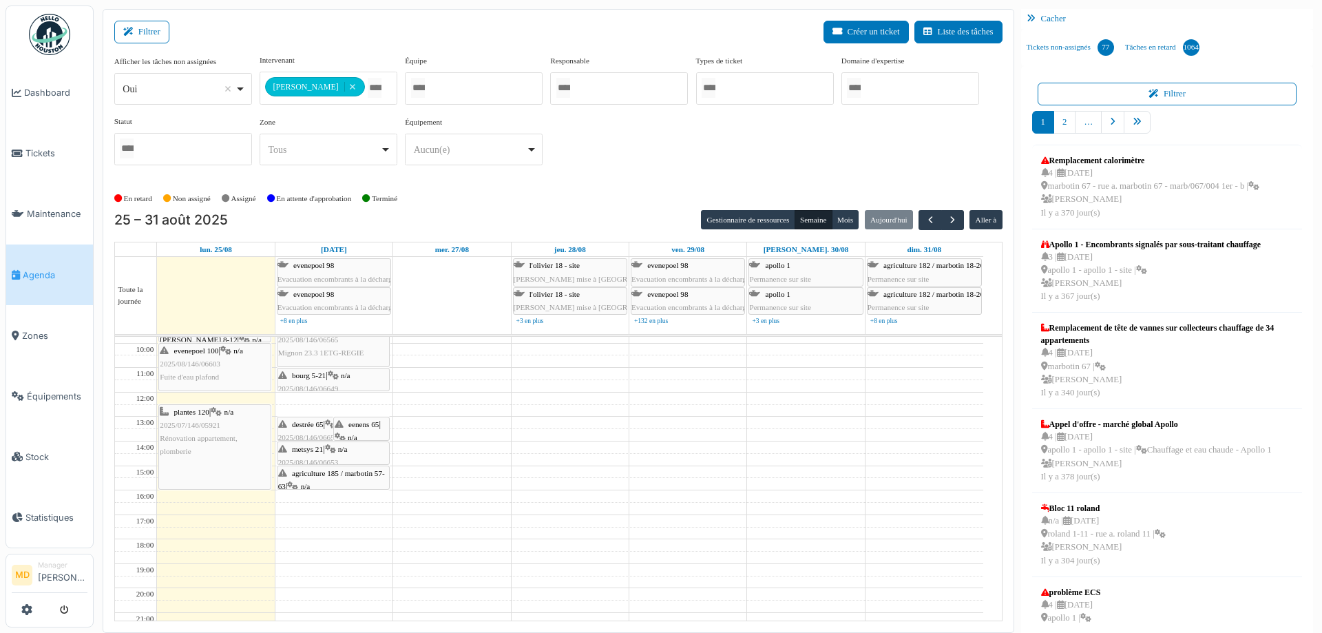
scroll to position [132, 0]
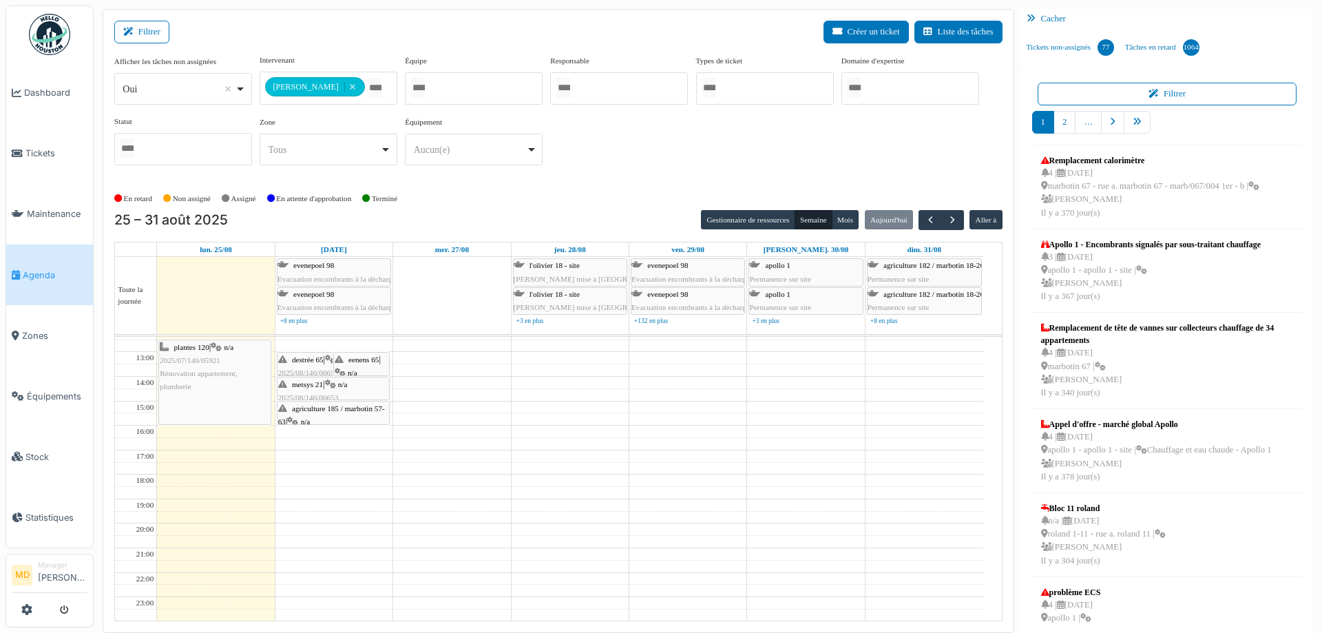
click at [320, 413] on div "agriculture 185 / marbotin 57-63 | n/a 2025/08/146/06652 recherche fuite" at bounding box center [333, 428] width 110 height 53
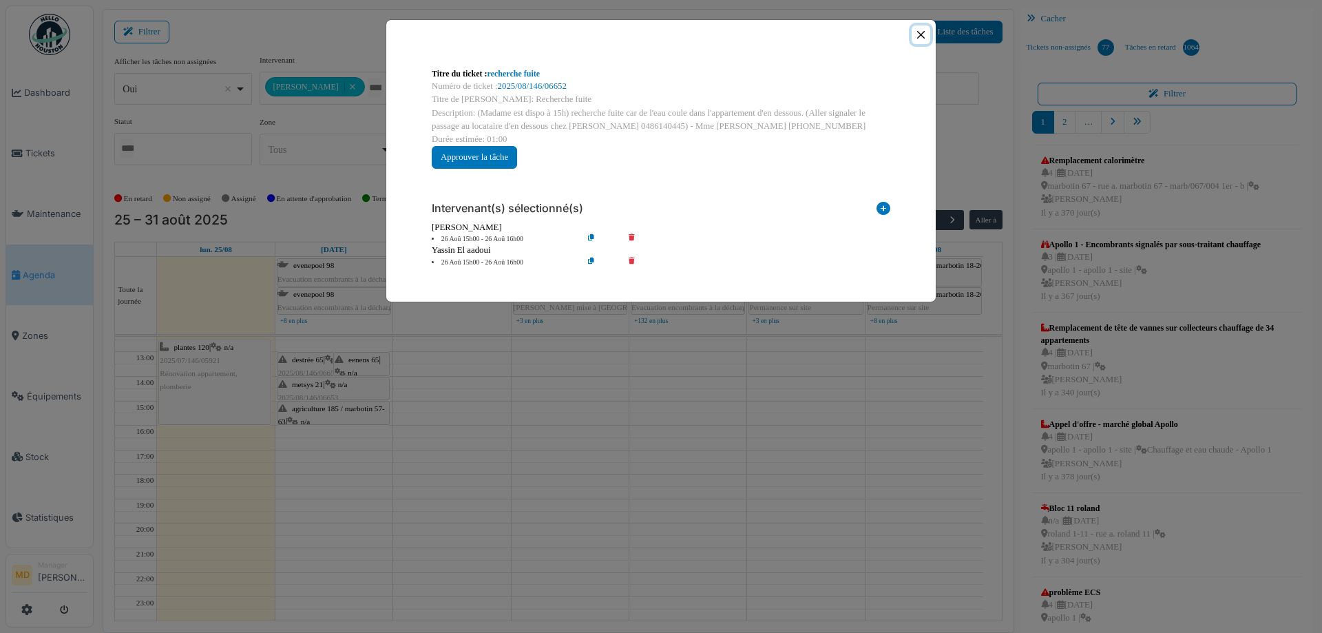
click at [919, 33] on button "Close" at bounding box center [921, 34] width 19 height 19
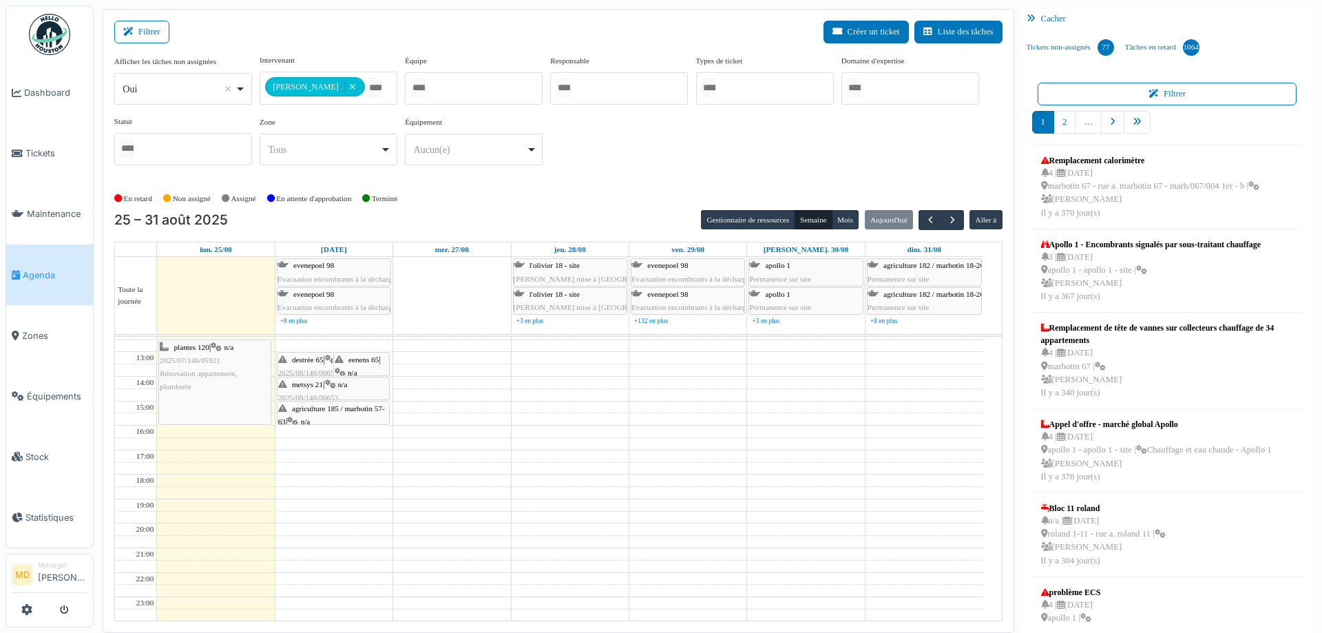
click at [303, 384] on span "metsys 21" at bounding box center [307, 384] width 31 height 8
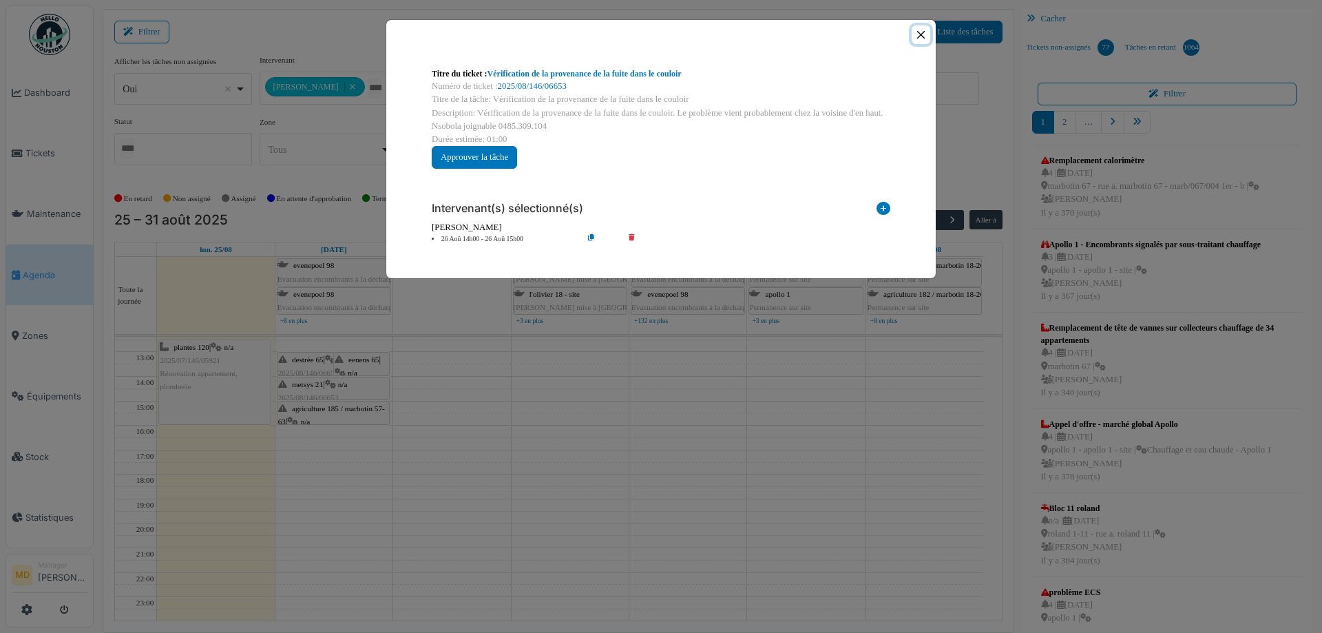
click at [925, 34] on button "Close" at bounding box center [921, 34] width 19 height 19
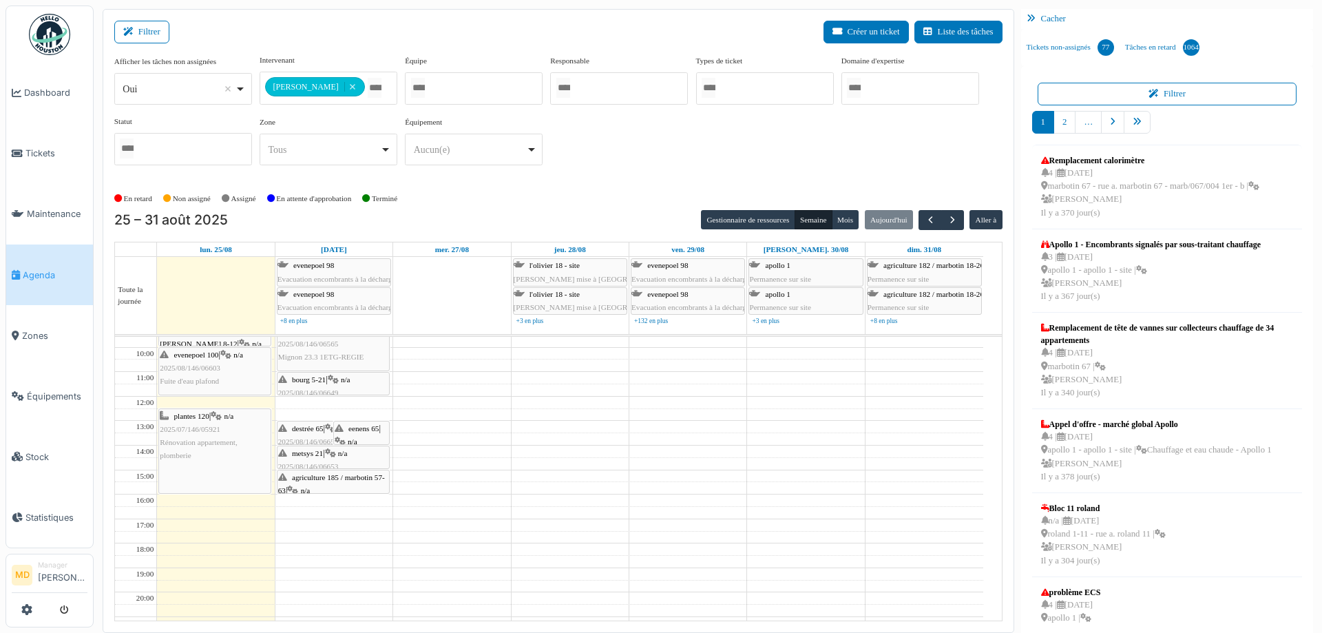
scroll to position [0, 0]
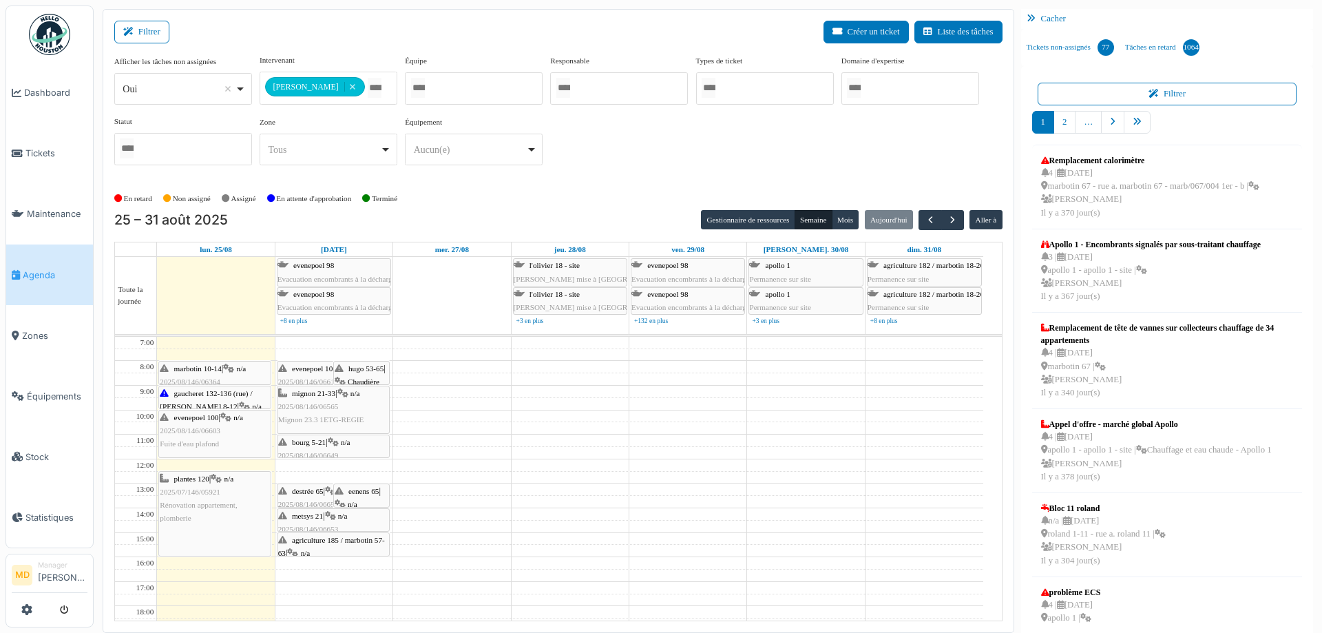
click at [360, 493] on span "eenens 65" at bounding box center [363, 491] width 30 height 8
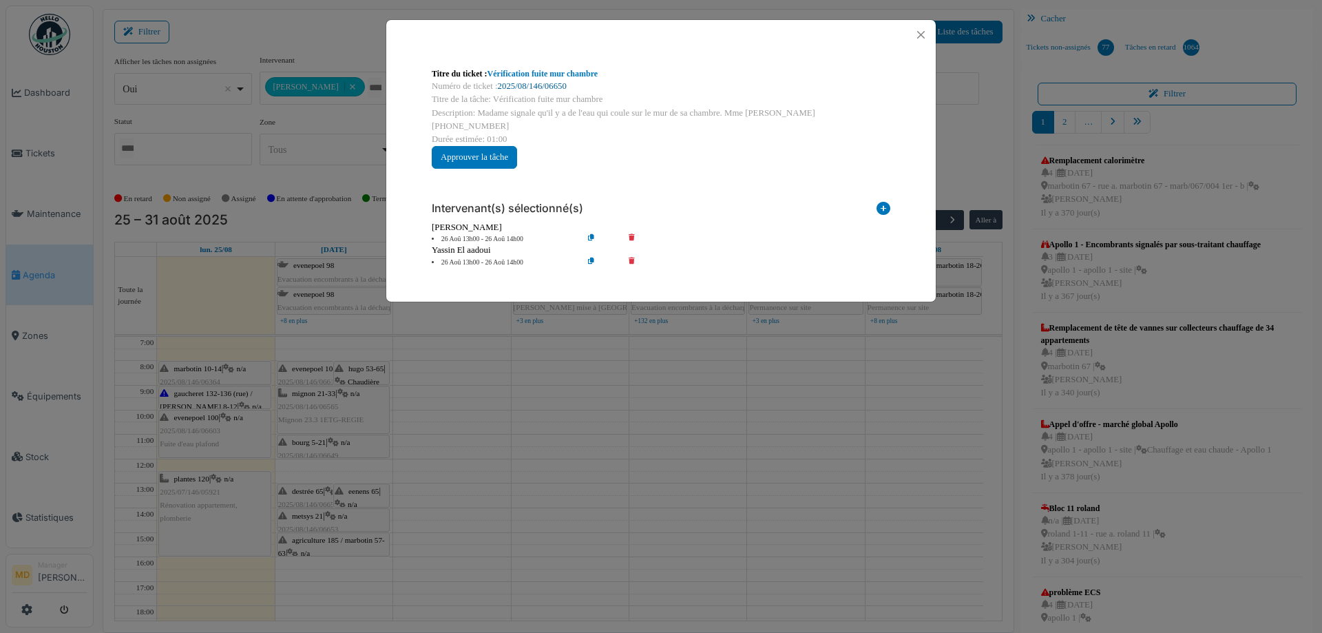
click at [543, 87] on link "2025/08/146/06650" at bounding box center [532, 86] width 69 height 10
click at [925, 34] on button "Close" at bounding box center [921, 34] width 19 height 19
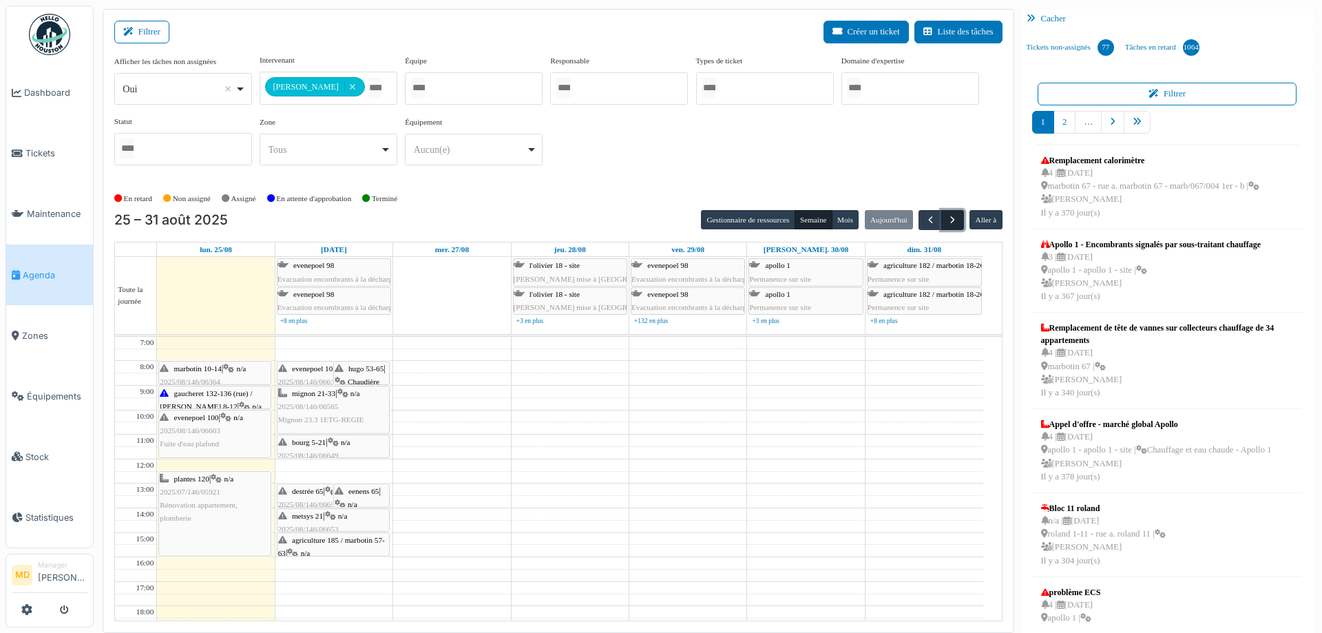
click at [947, 216] on span "button" at bounding box center [953, 220] width 12 height 12
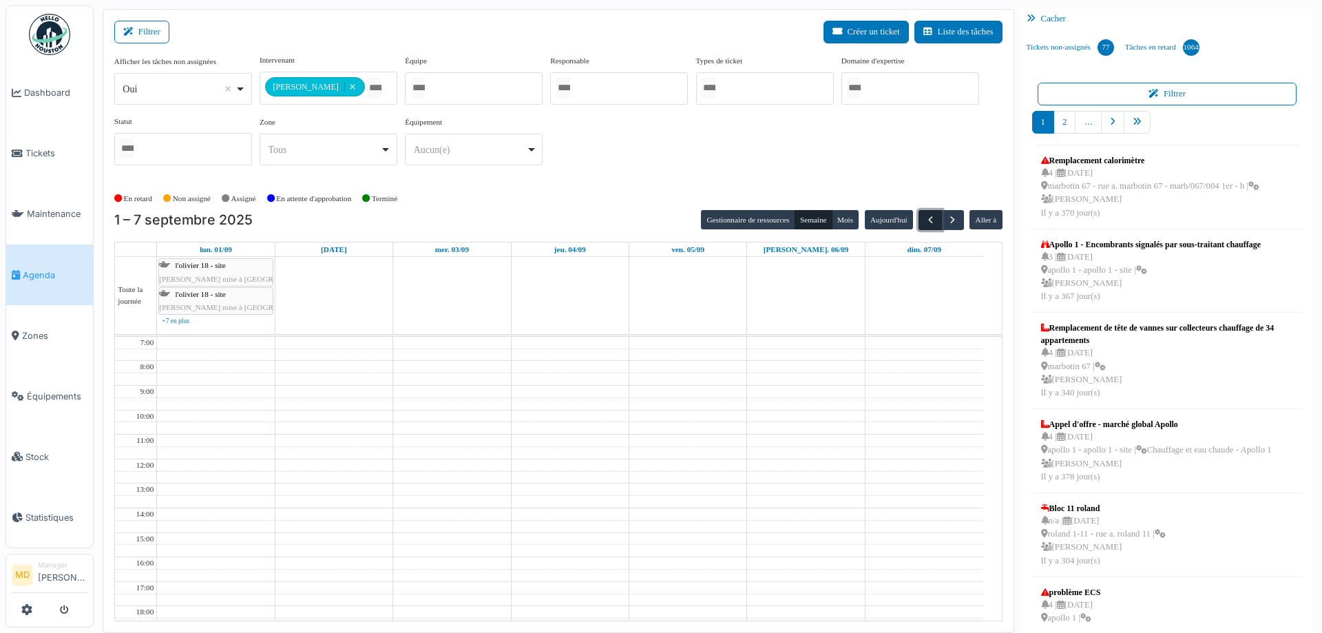
click at [925, 220] on span "button" at bounding box center [931, 220] width 12 height 12
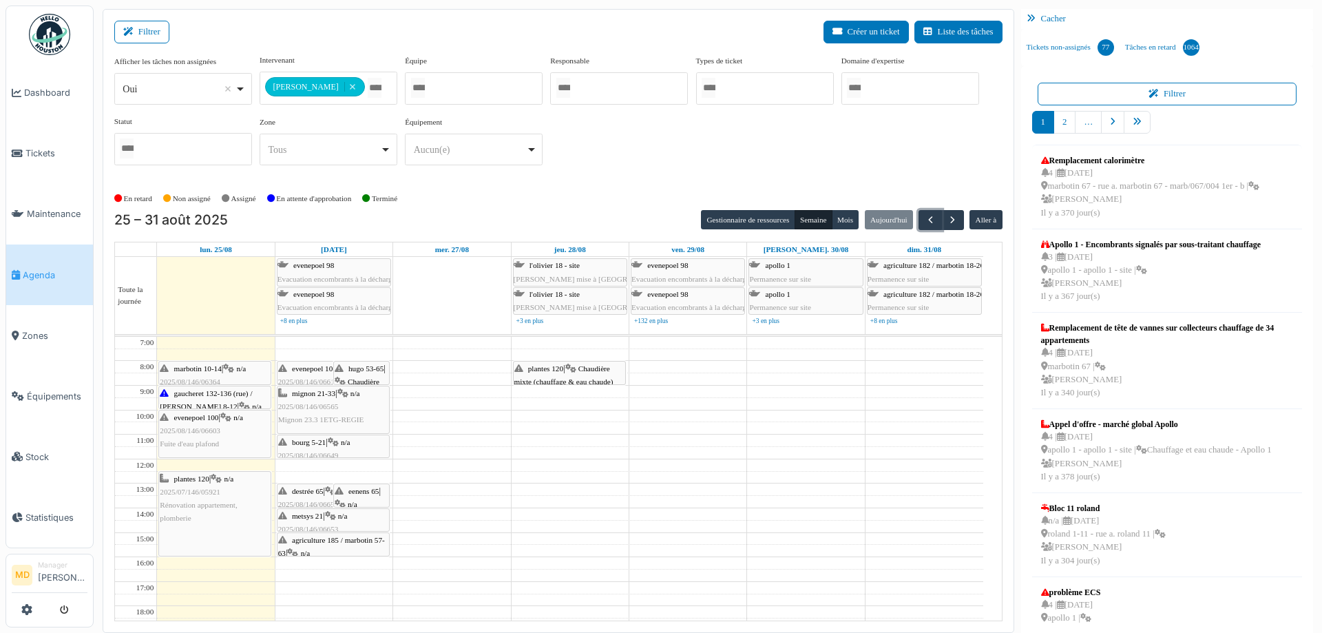
click at [371, 370] on span "hugo 53-65" at bounding box center [365, 368] width 35 height 8
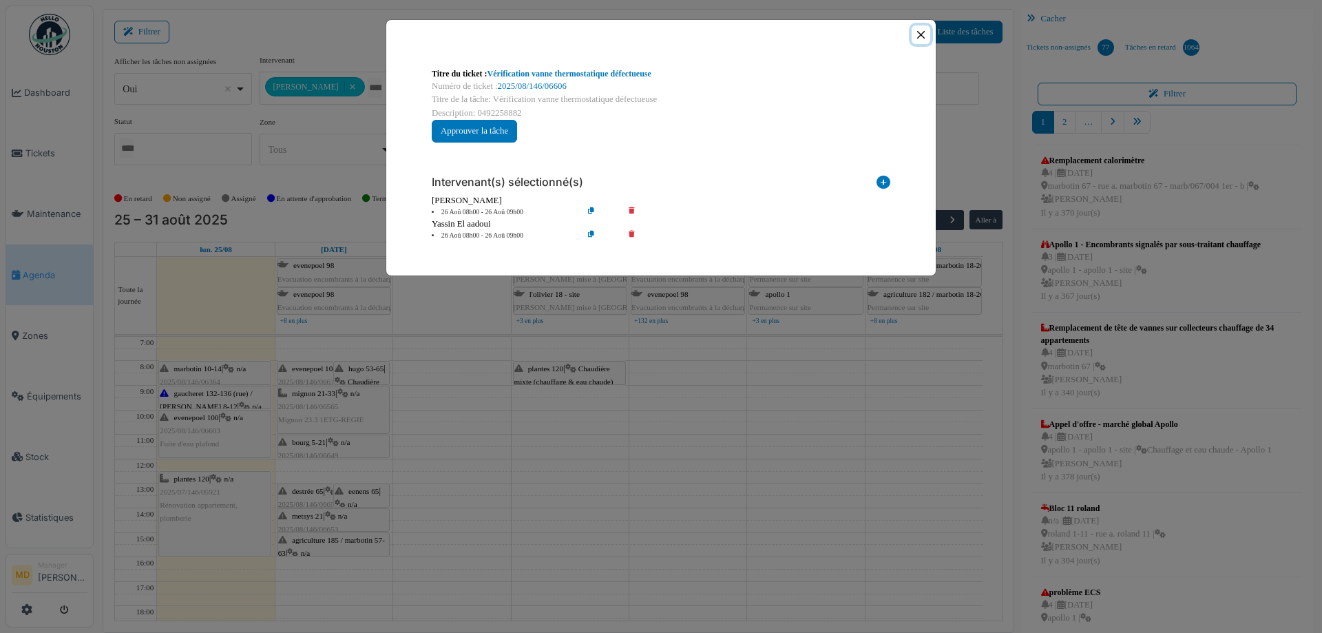
click at [917, 36] on button "Close" at bounding box center [921, 34] width 19 height 19
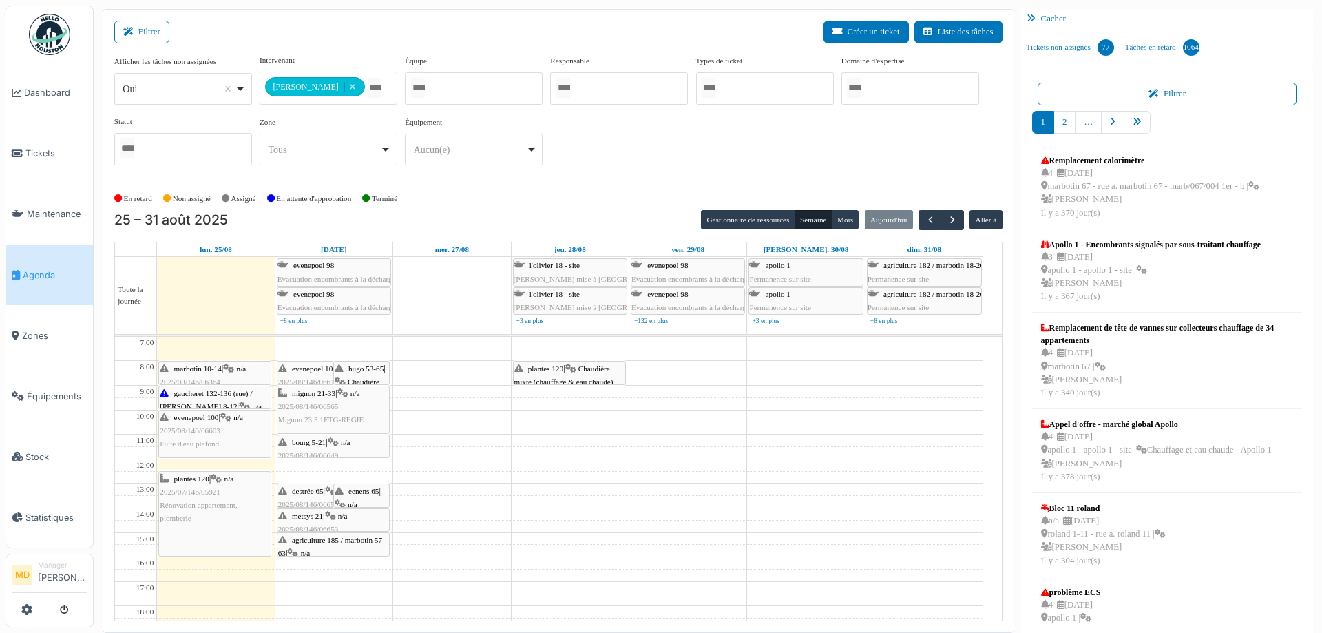
click at [305, 372] on div "evenepoel 100 | n/a 2025/08/146/06613 Avaloirs sont bouchés plein de terre ( si…" at bounding box center [333, 388] width 110 height 53
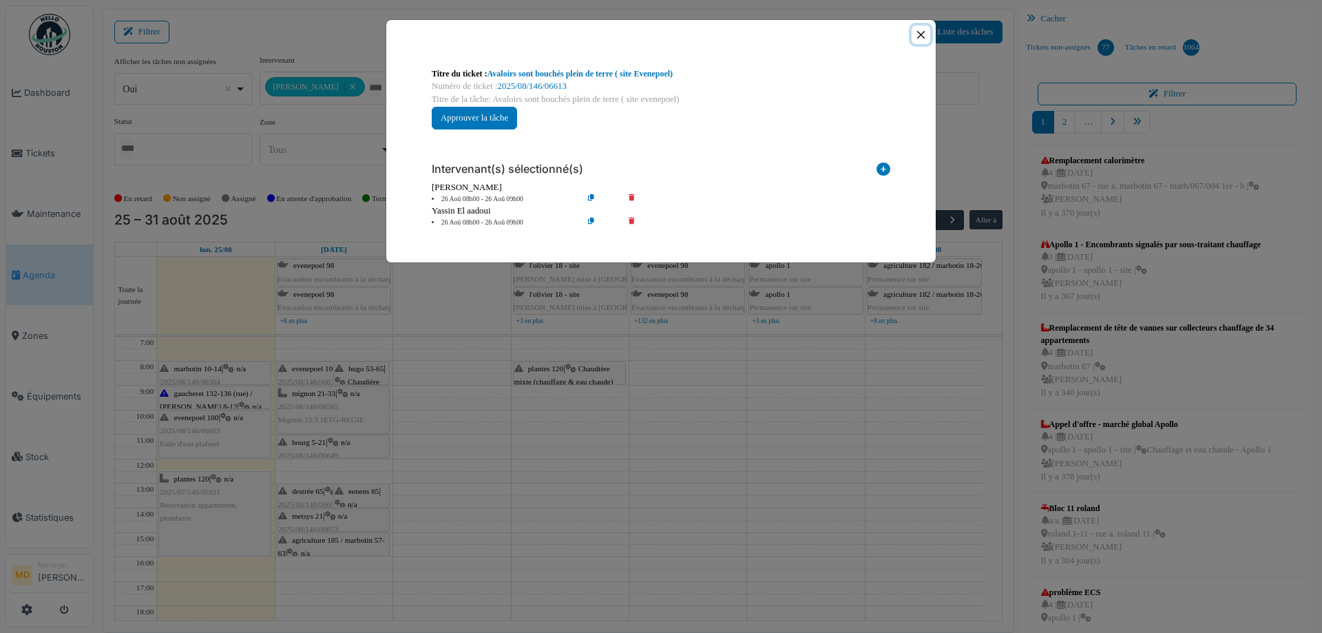
click at [919, 31] on button "Close" at bounding box center [921, 34] width 19 height 19
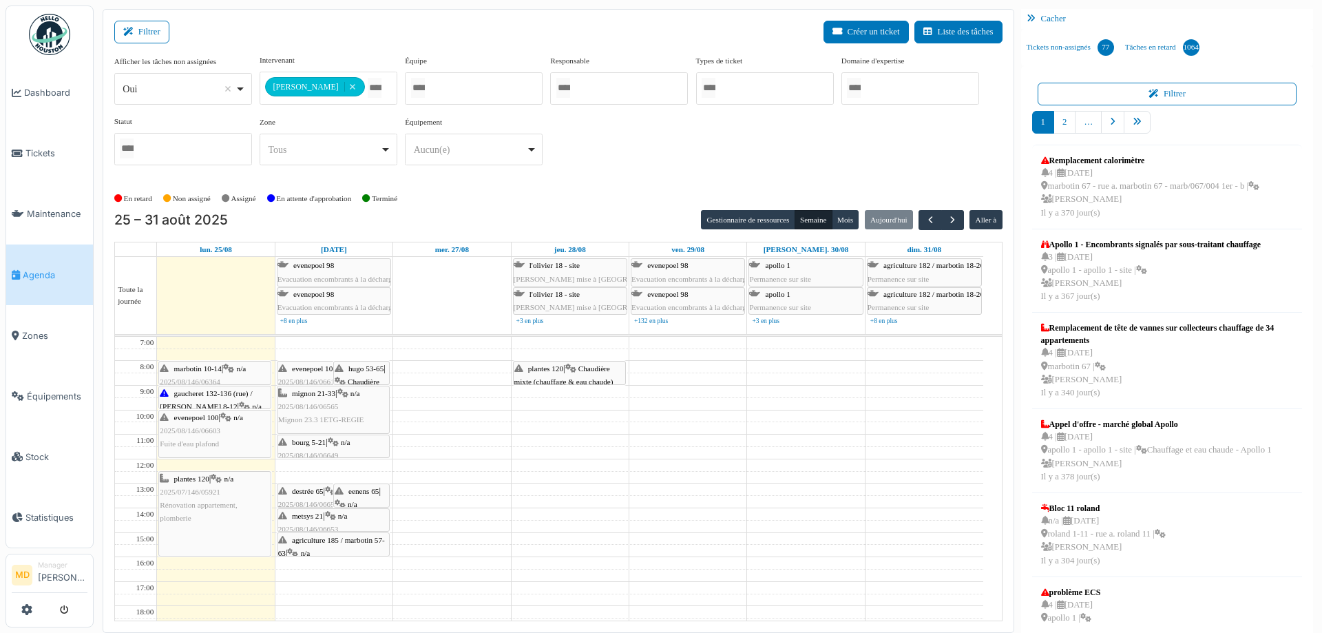
click at [310, 407] on span "2025/08/146/06565" at bounding box center [308, 406] width 61 height 8
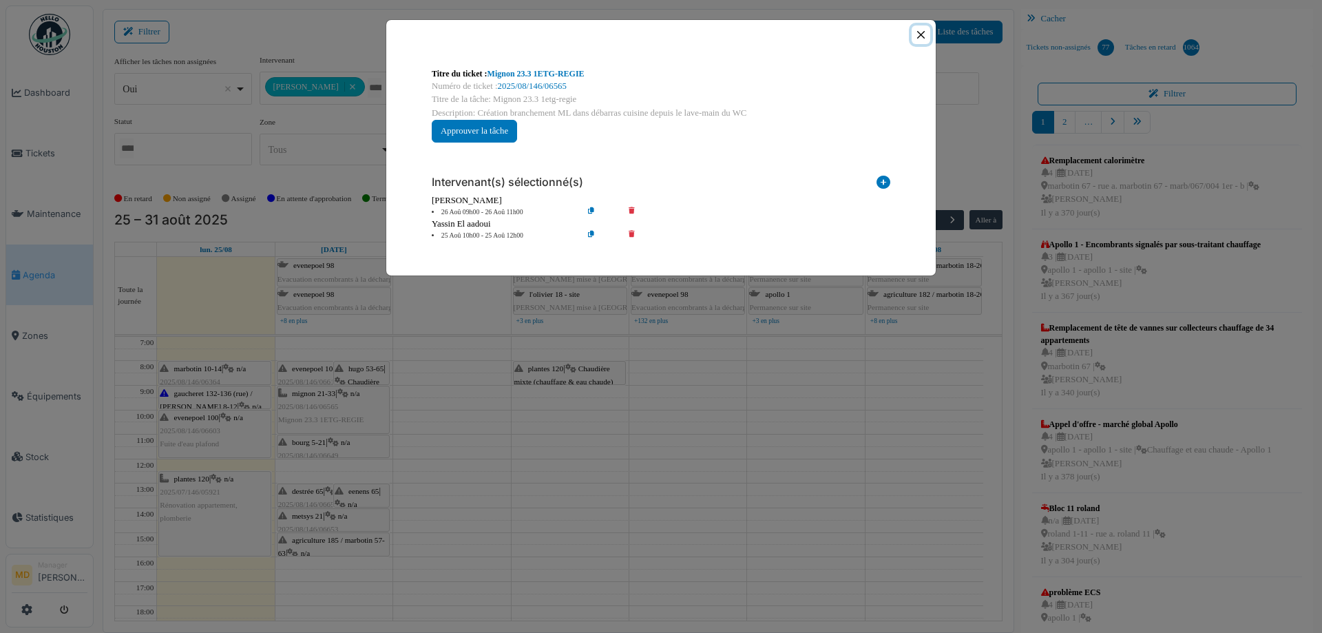
click at [922, 37] on button "Close" at bounding box center [921, 34] width 19 height 19
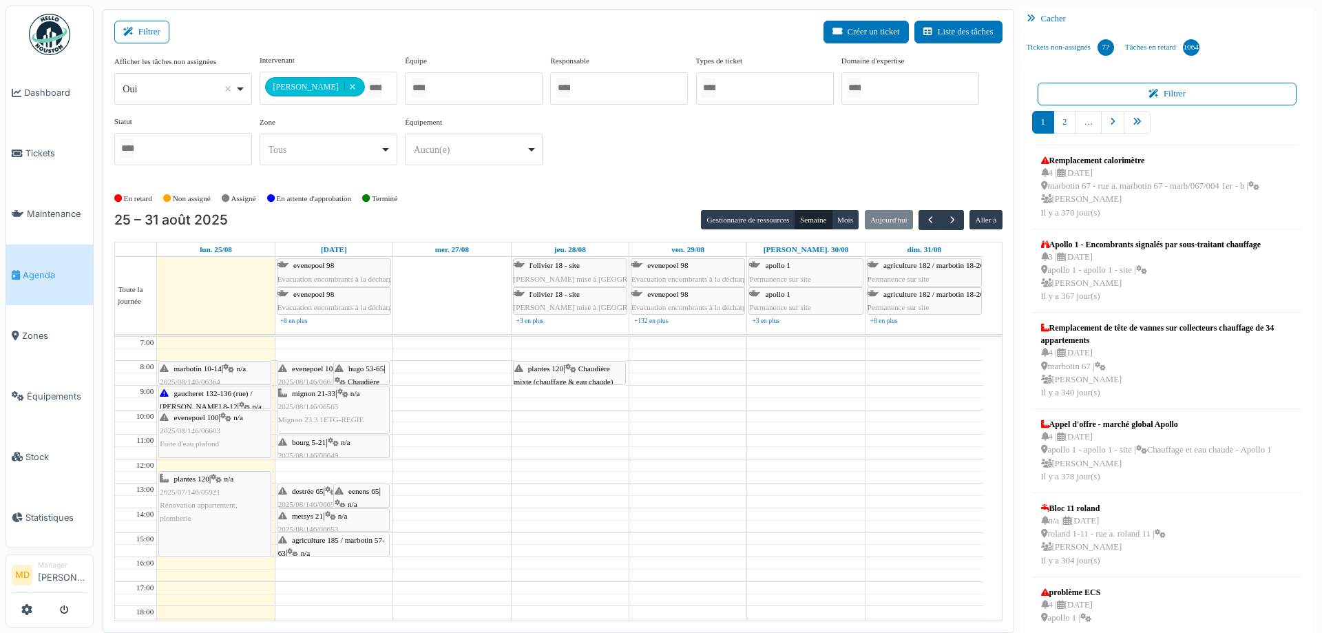
click at [333, 439] on icon at bounding box center [333, 442] width 11 height 9
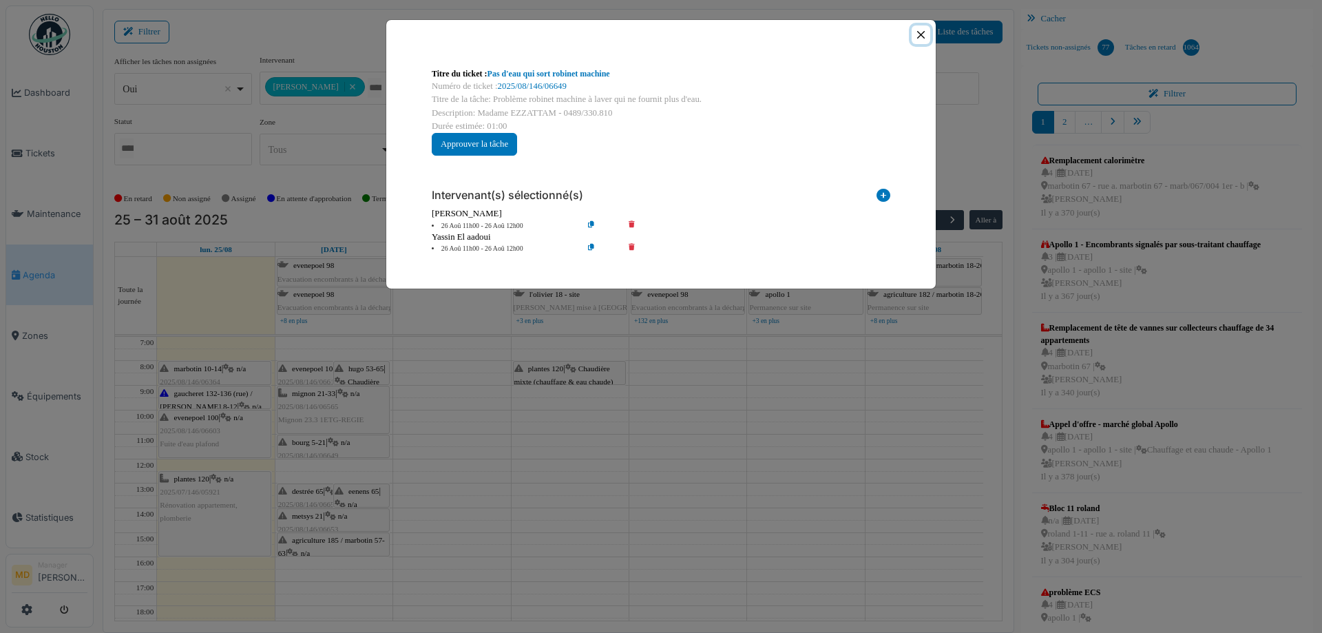
click at [923, 32] on button "Close" at bounding box center [921, 34] width 19 height 19
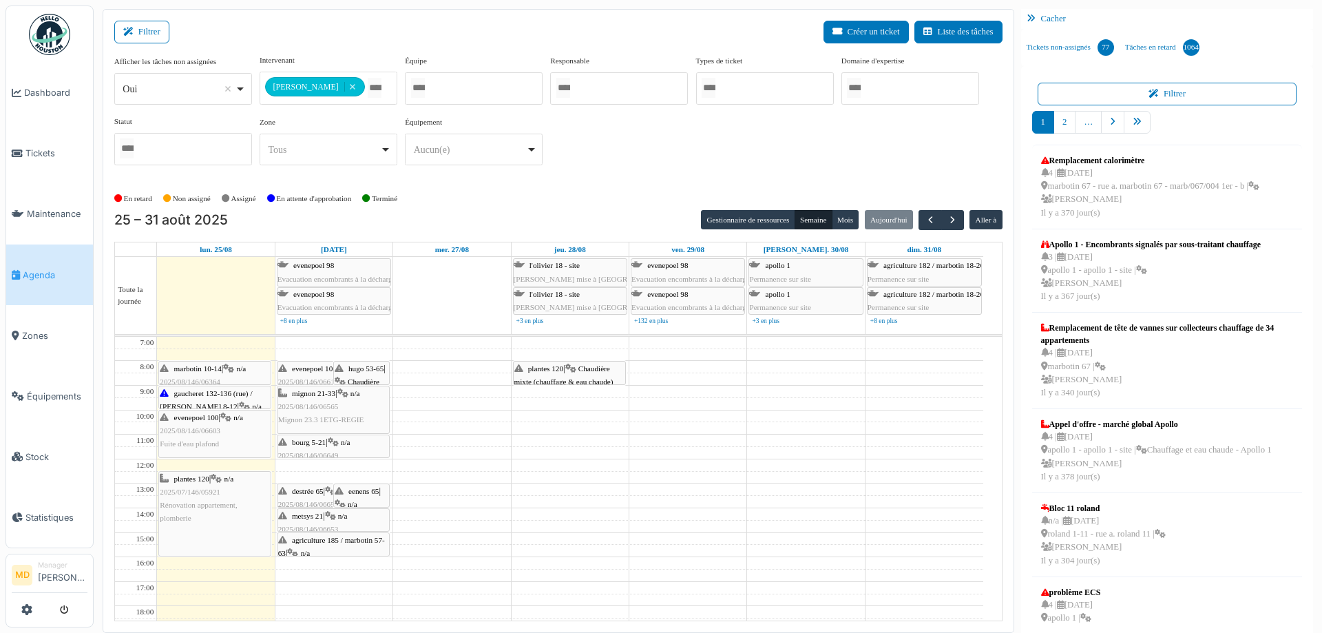
click at [233, 392] on span "gaucheret 132-136 (rue) / thomas 8-12" at bounding box center [206, 399] width 92 height 21
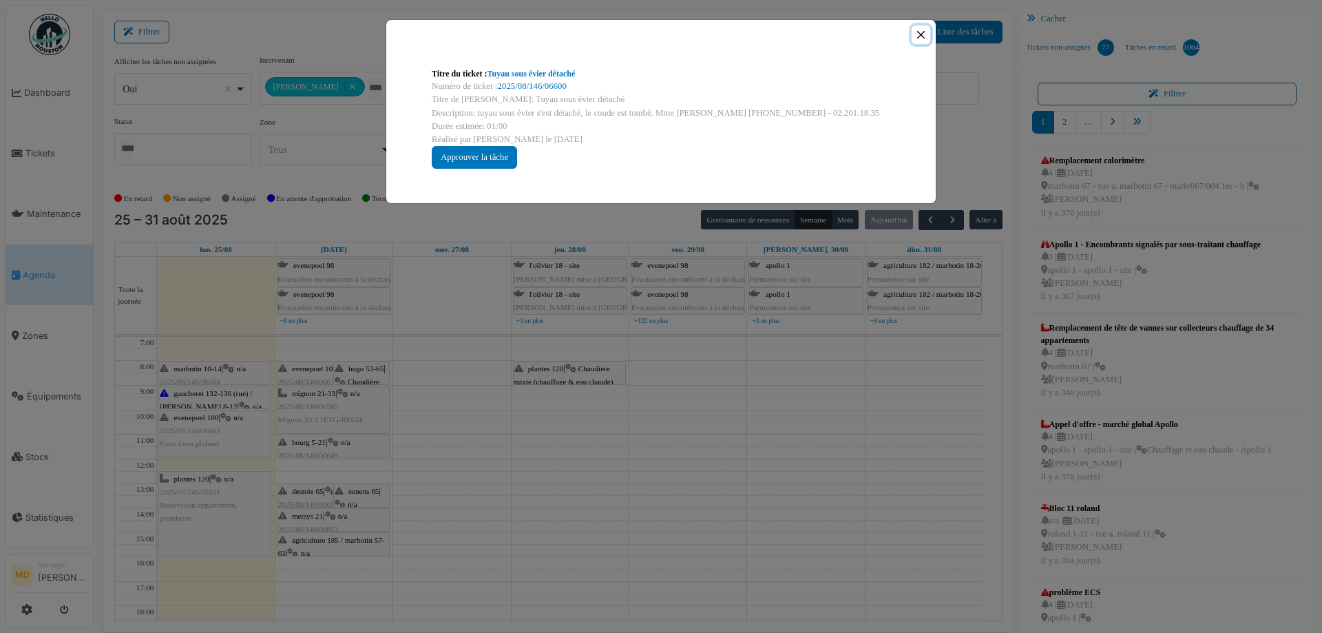
click at [921, 37] on button "Close" at bounding box center [921, 34] width 19 height 19
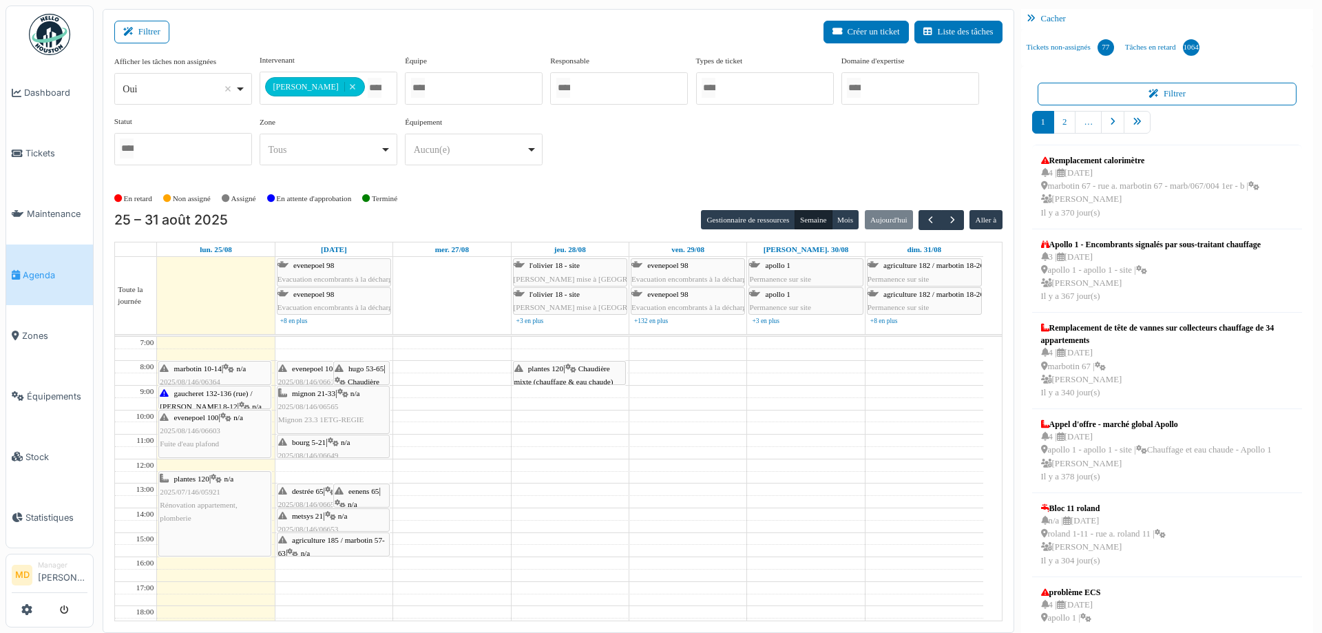
click at [214, 370] on span "marbotin 10-14" at bounding box center [198, 368] width 48 height 8
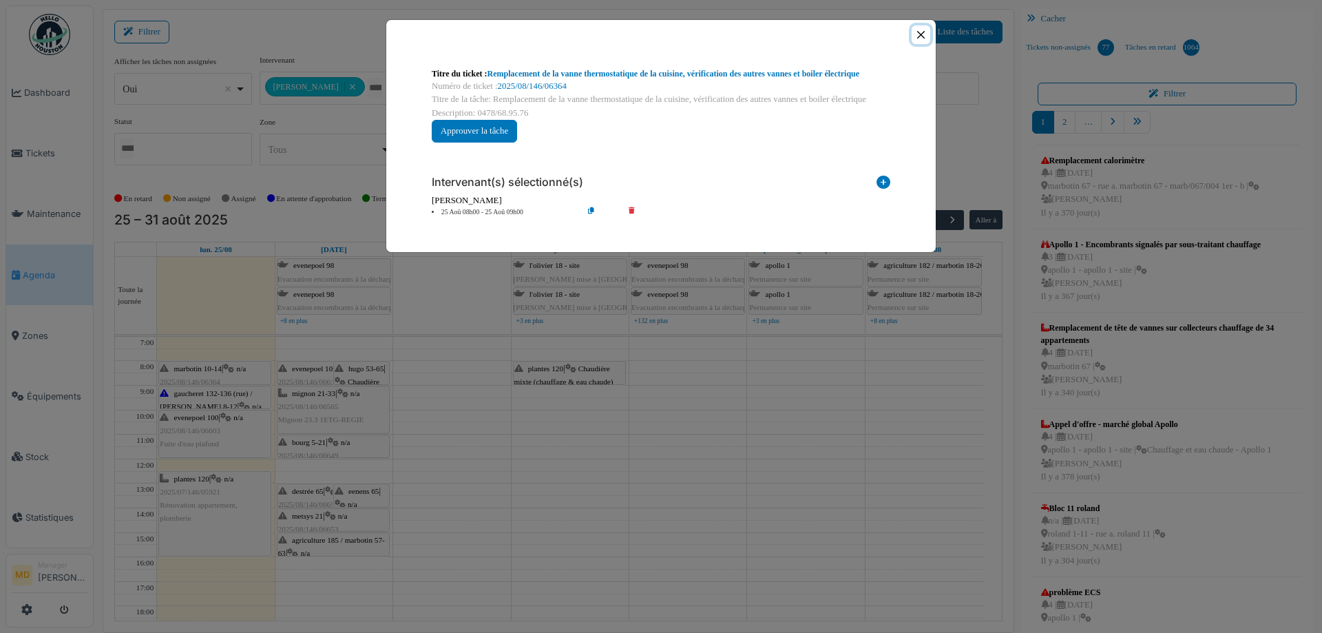
click at [919, 32] on button "Close" at bounding box center [921, 34] width 19 height 19
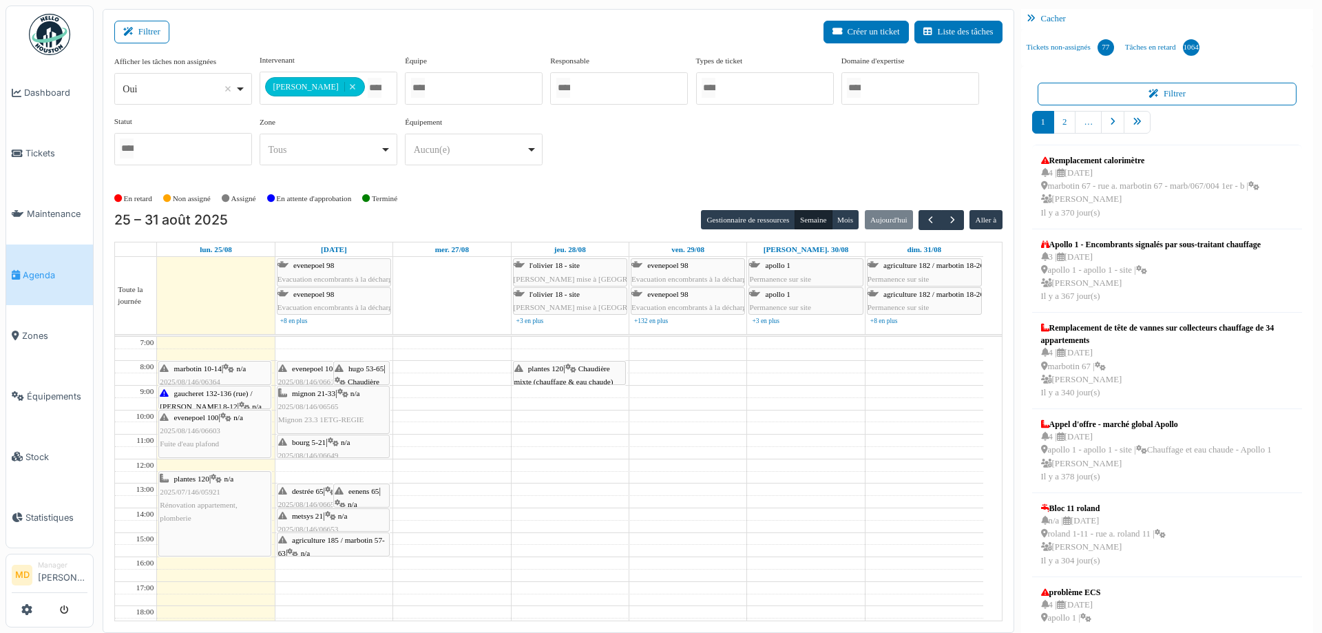
click at [206, 421] on div "evenepoel 100 | n/a 2025/08/146/06603 Fuite d'eau plafond" at bounding box center [215, 431] width 110 height 40
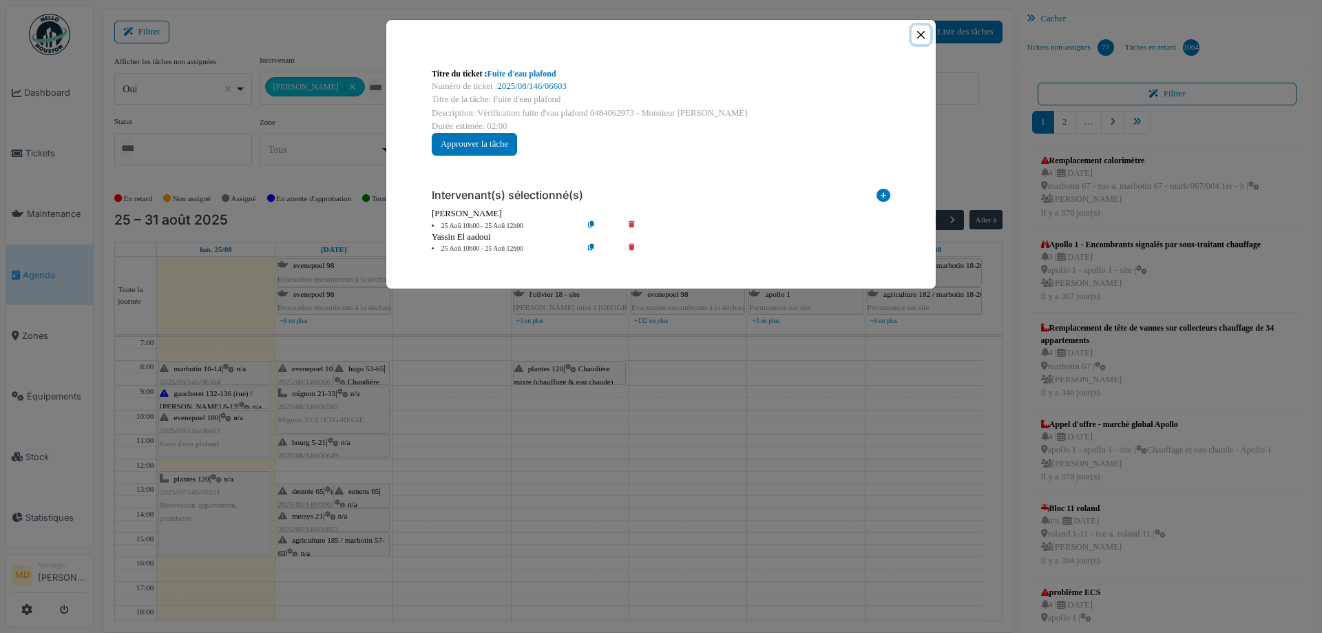
click at [925, 34] on button "Close" at bounding box center [921, 34] width 19 height 19
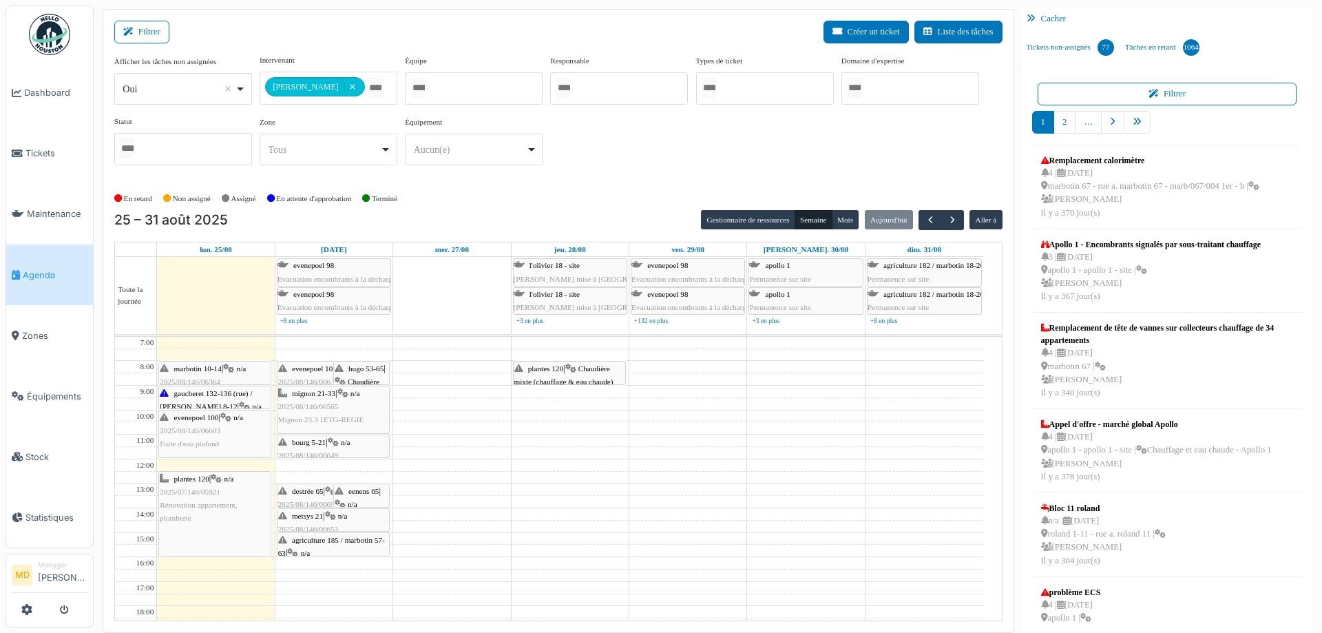
scroll to position [3, 0]
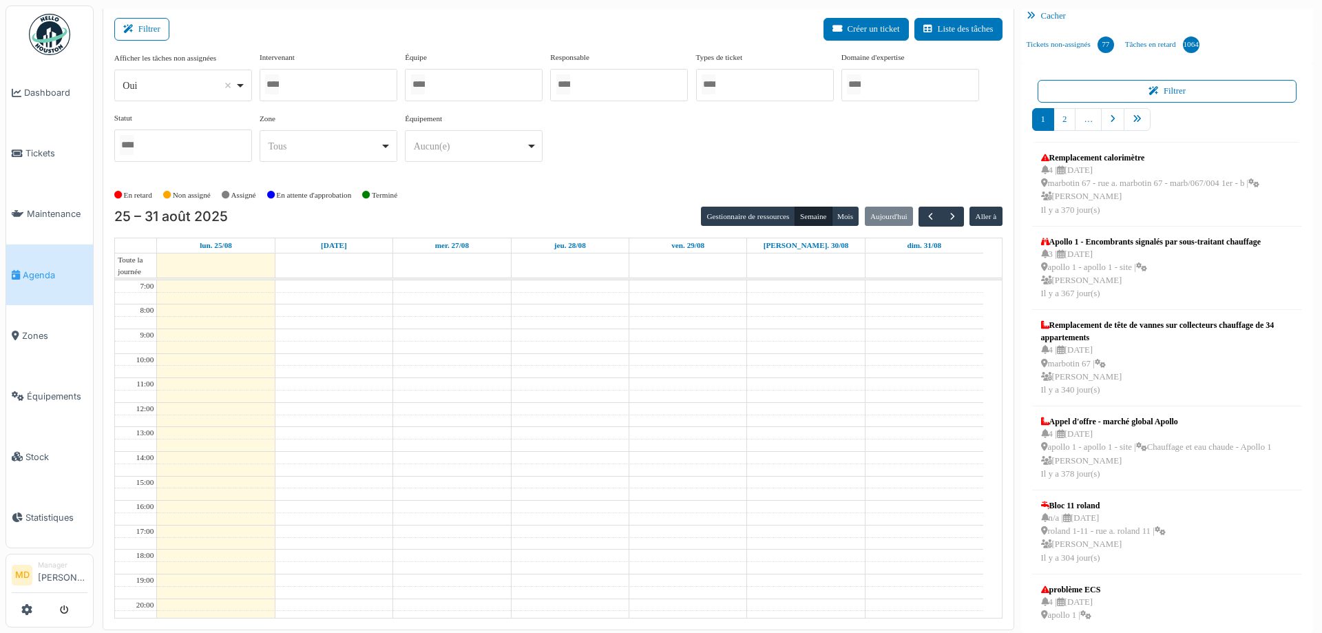
click at [334, 85] on div at bounding box center [329, 85] width 138 height 32
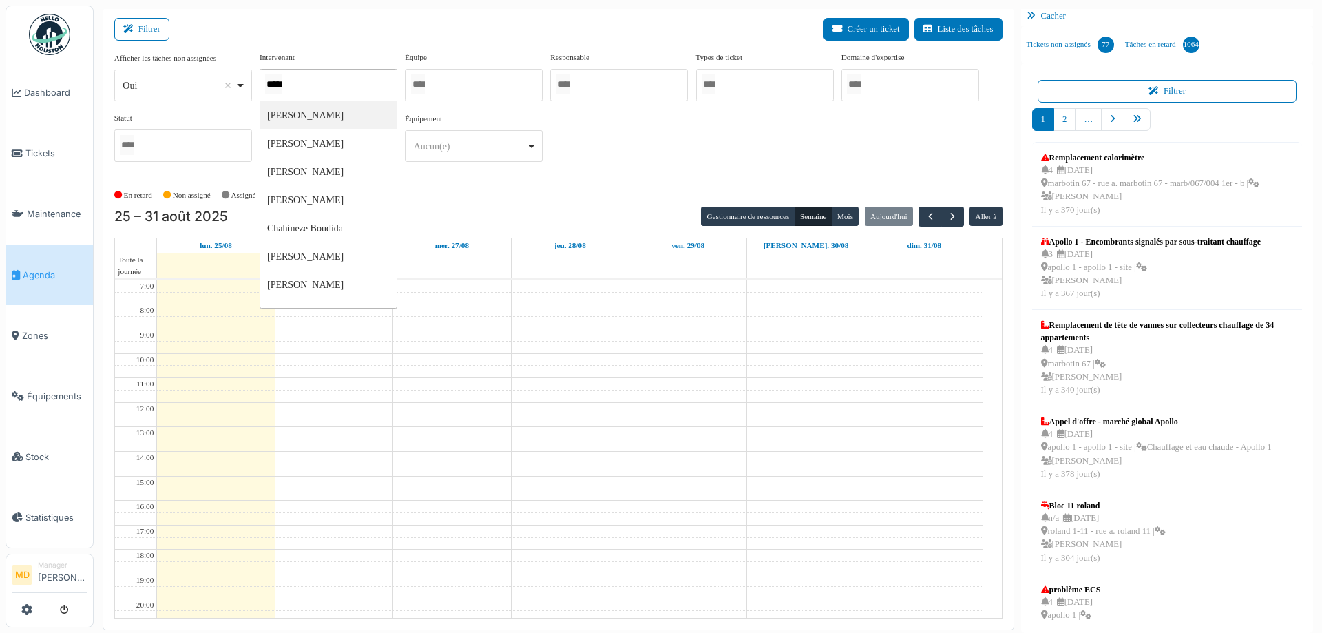
type input "******"
click at [528, 137] on div "Aucun(e) Remove item" at bounding box center [474, 147] width 126 height 20
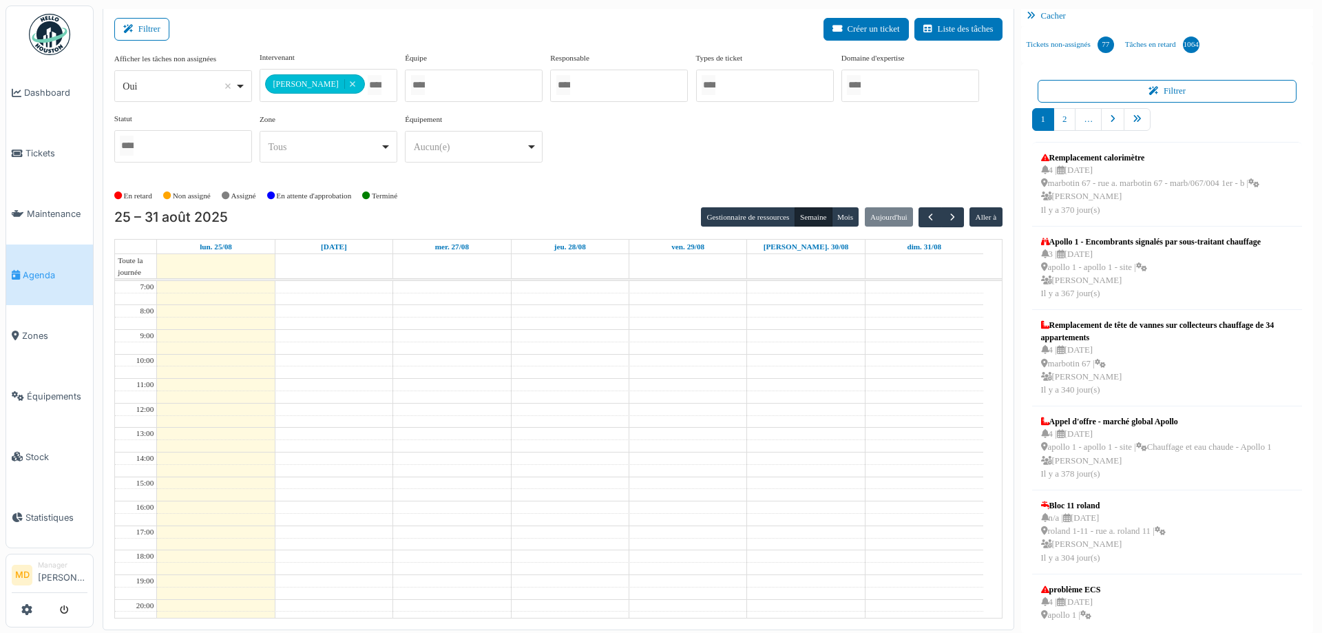
click at [599, 136] on div "**********" at bounding box center [558, 113] width 888 height 122
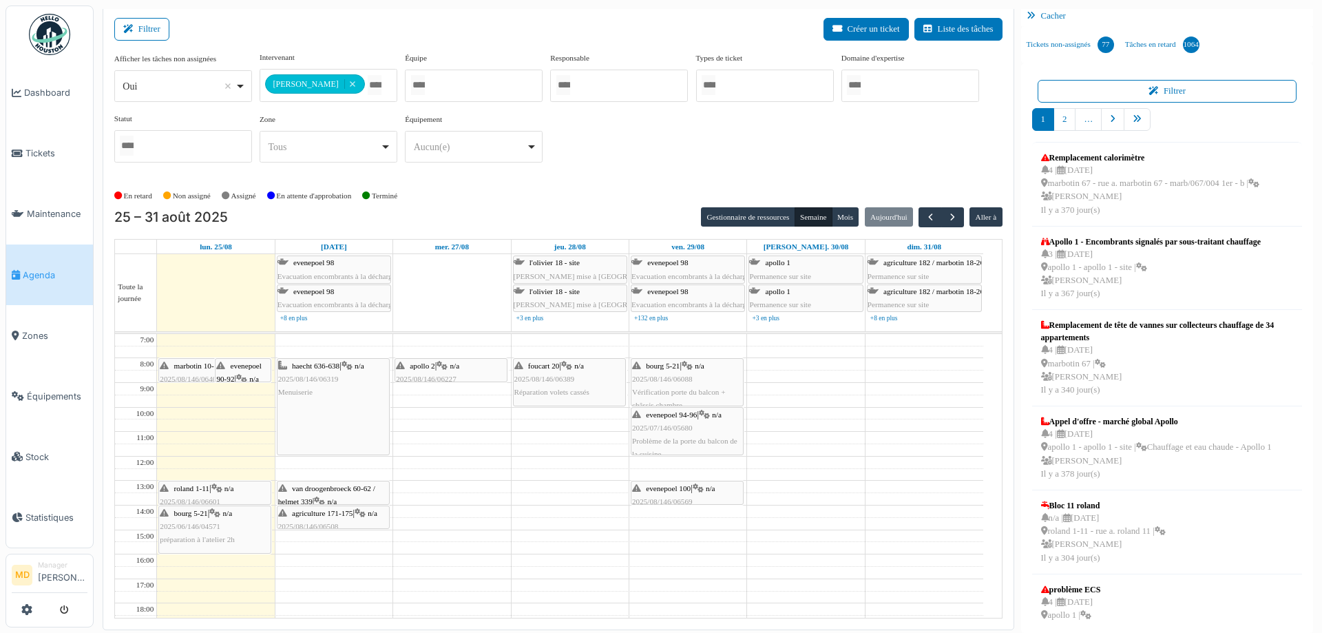
click at [244, 375] on icon at bounding box center [241, 379] width 11 height 9
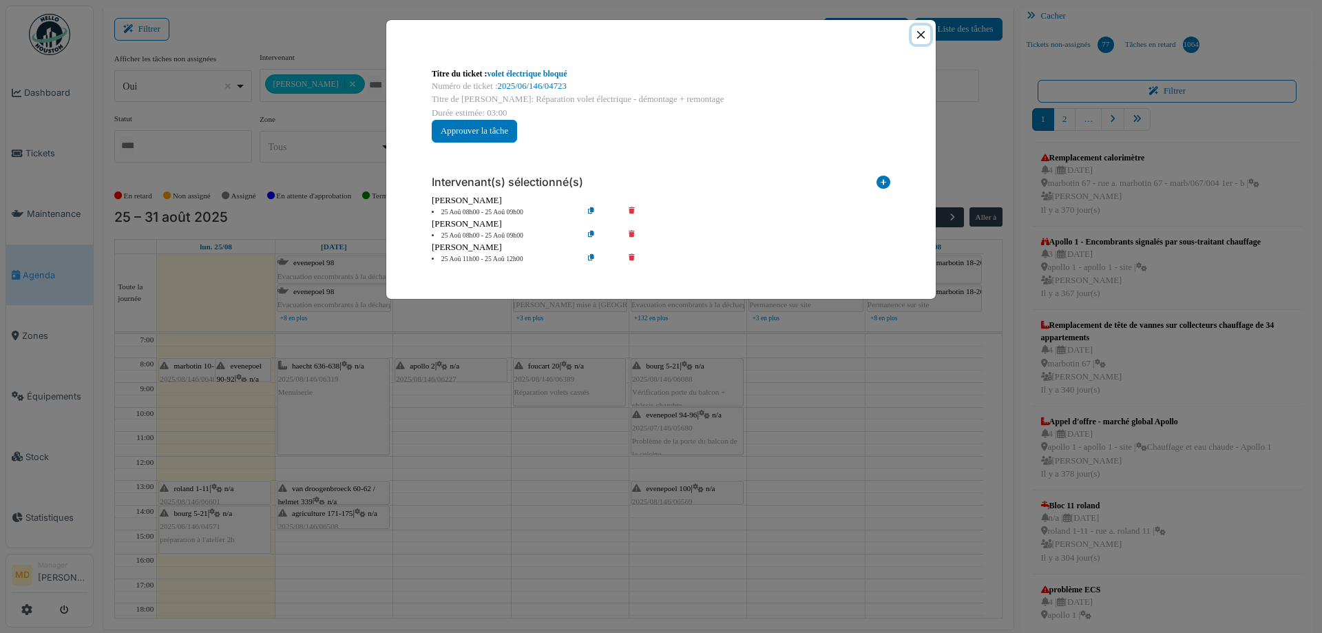
click at [920, 31] on button "Close" at bounding box center [921, 34] width 19 height 19
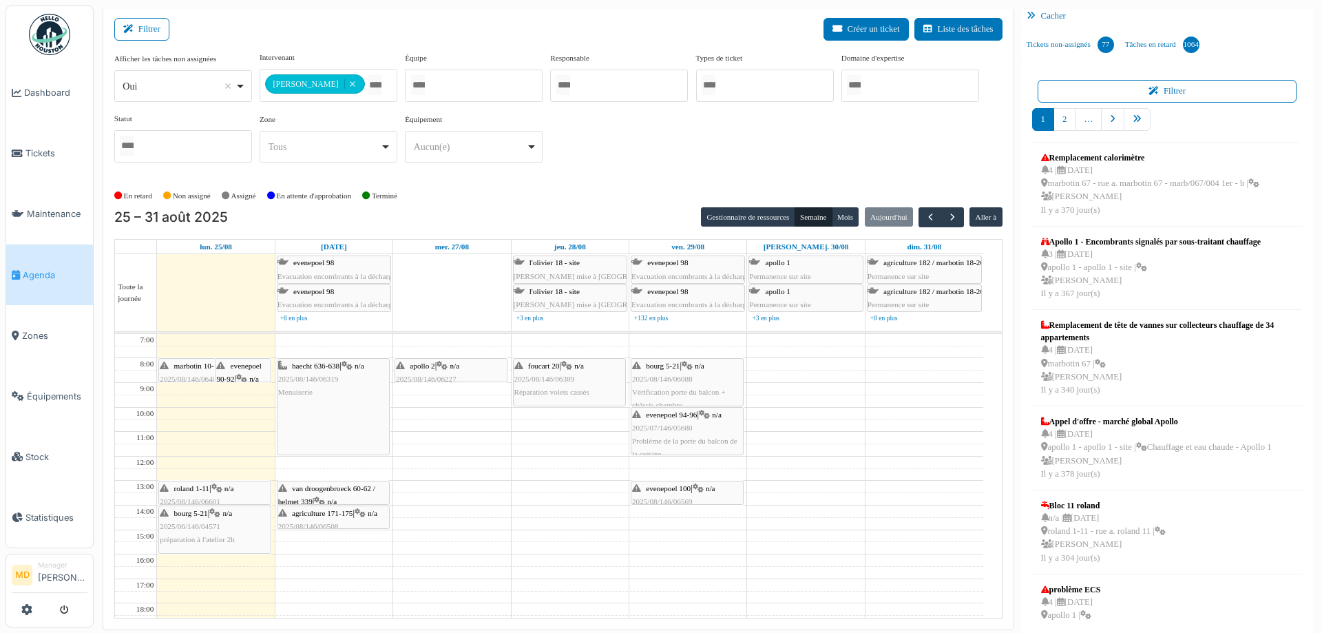
click at [163, 371] on div "marbotin 10-14 | n/a 2025/08/146/06404 Réparation menuiserie" at bounding box center [215, 379] width 110 height 40
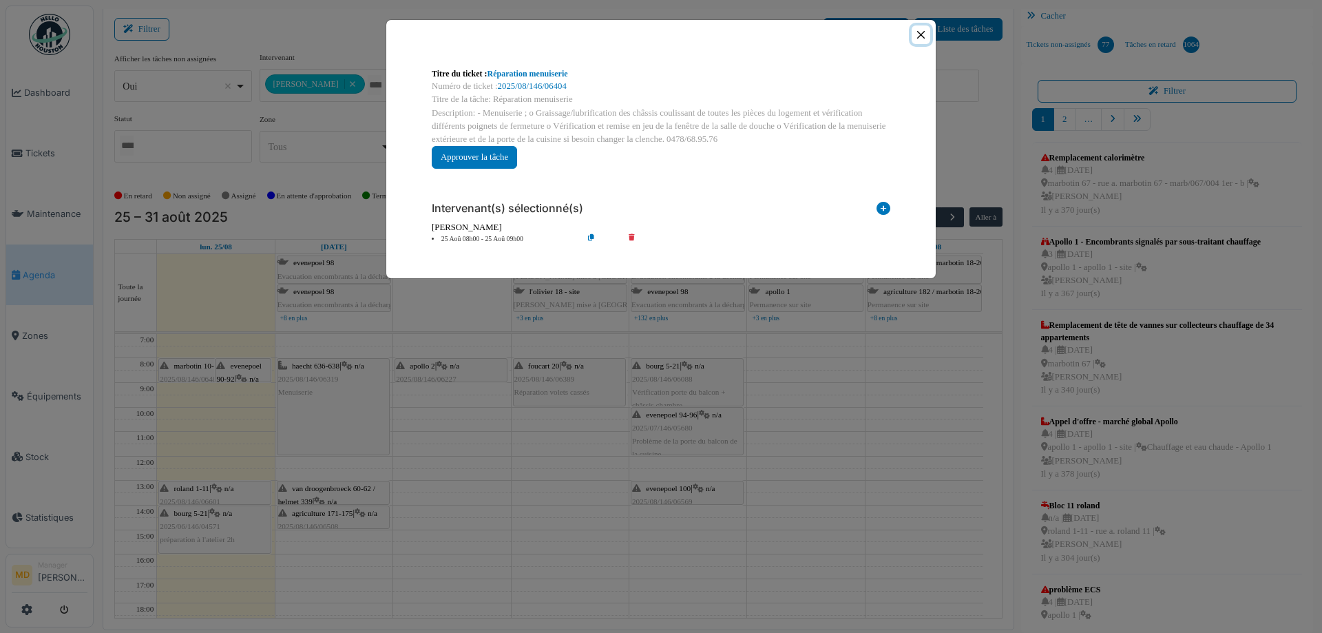
click at [925, 35] on button "Close" at bounding box center [921, 34] width 19 height 19
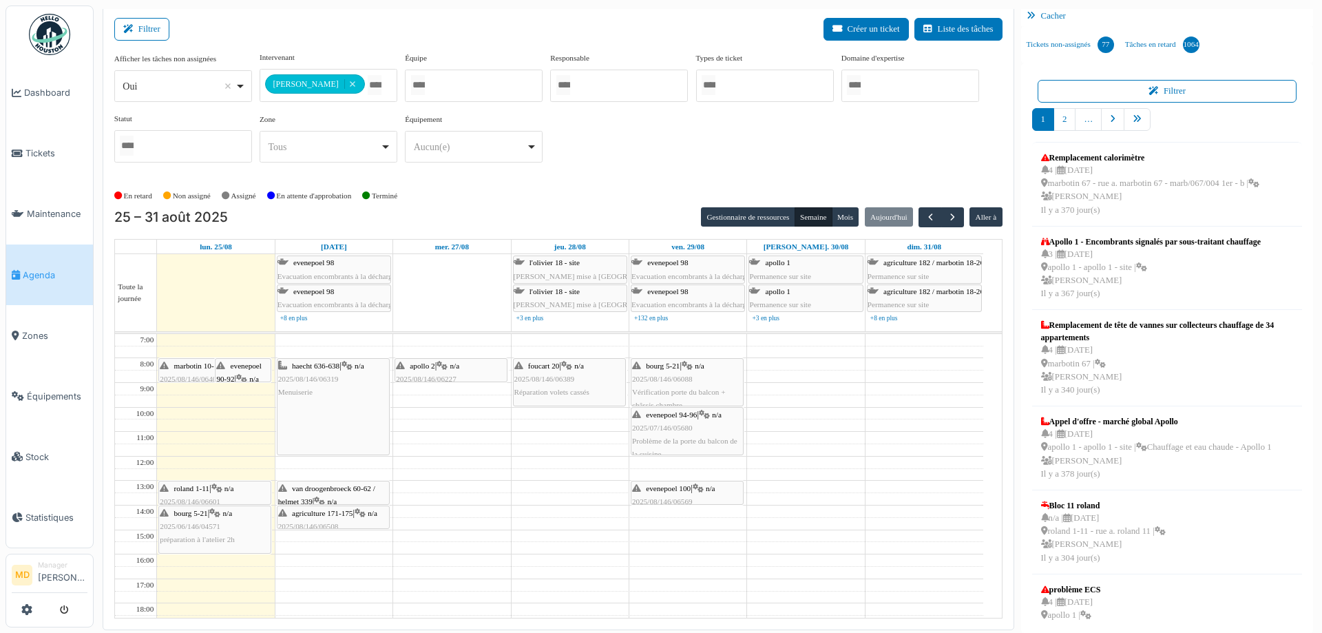
click at [246, 375] on icon at bounding box center [241, 379] width 11 height 9
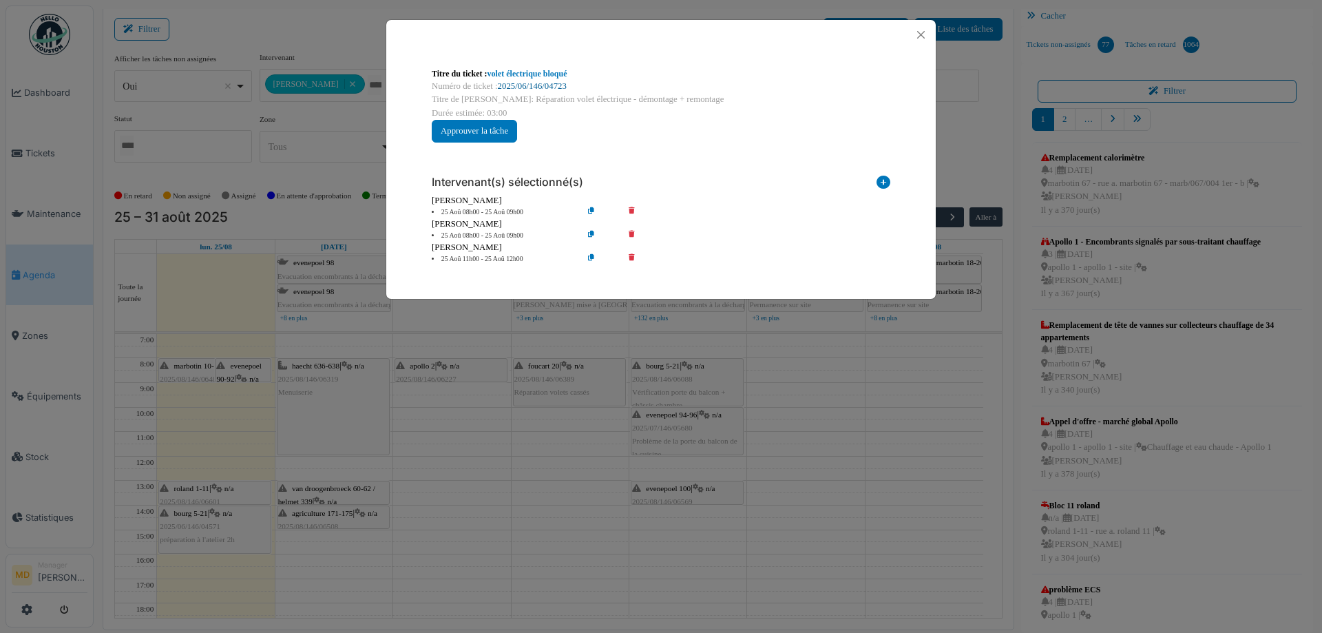
click at [518, 81] on link "2025/06/146/04723" at bounding box center [532, 86] width 69 height 10
click at [921, 32] on button "Close" at bounding box center [921, 34] width 19 height 19
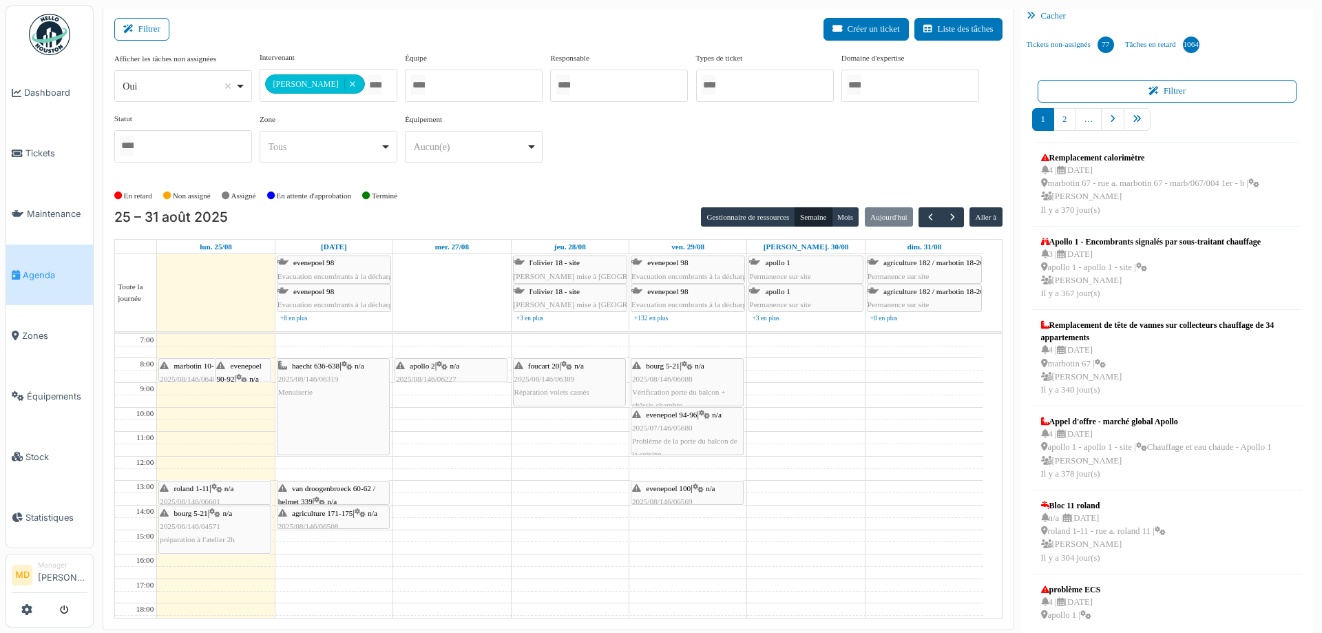
click at [222, 488] on icon at bounding box center [216, 488] width 11 height 9
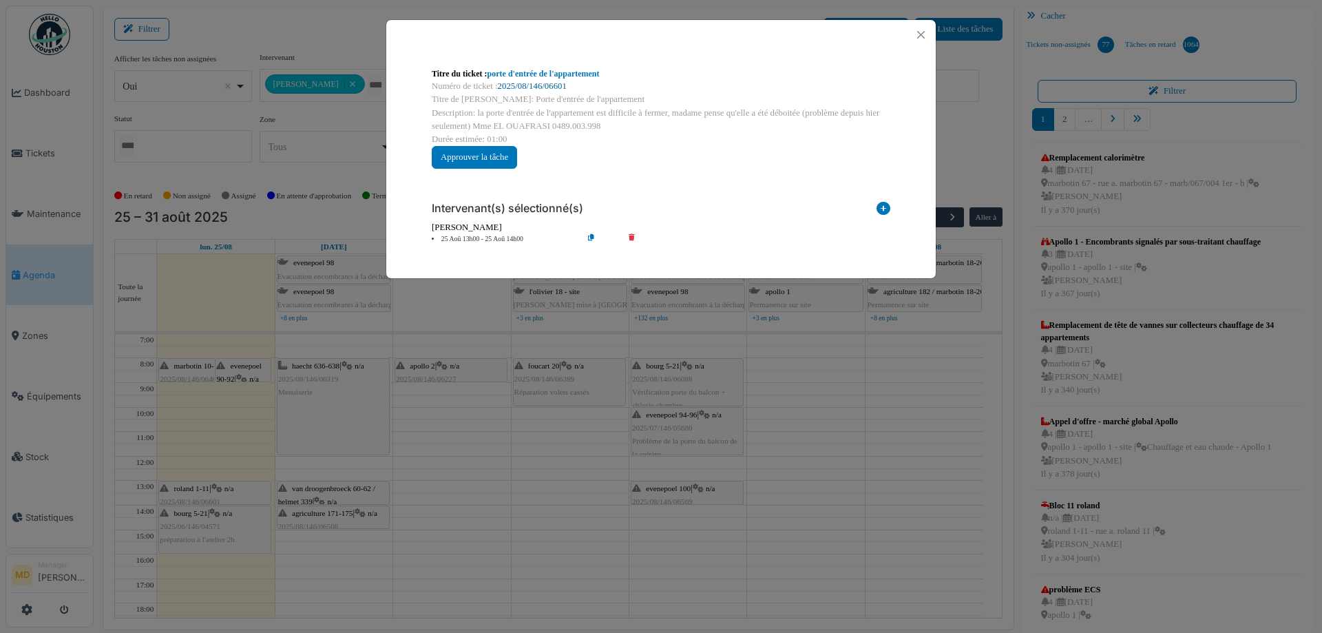
click at [512, 86] on link "2025/08/146/06601" at bounding box center [532, 86] width 69 height 10
click at [927, 35] on button "Close" at bounding box center [921, 34] width 19 height 19
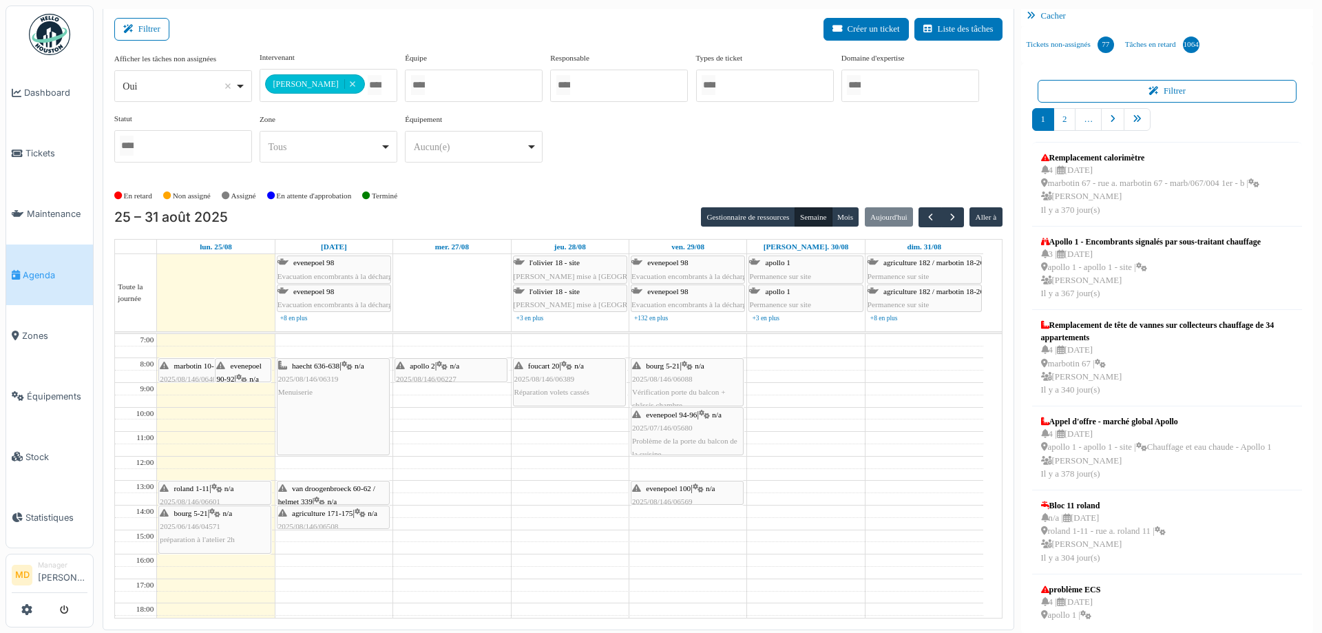
click at [453, 368] on div "apollo 2 | n/a 2025/08/146/06227 couvercle boite aux lettres" at bounding box center [451, 379] width 110 height 40
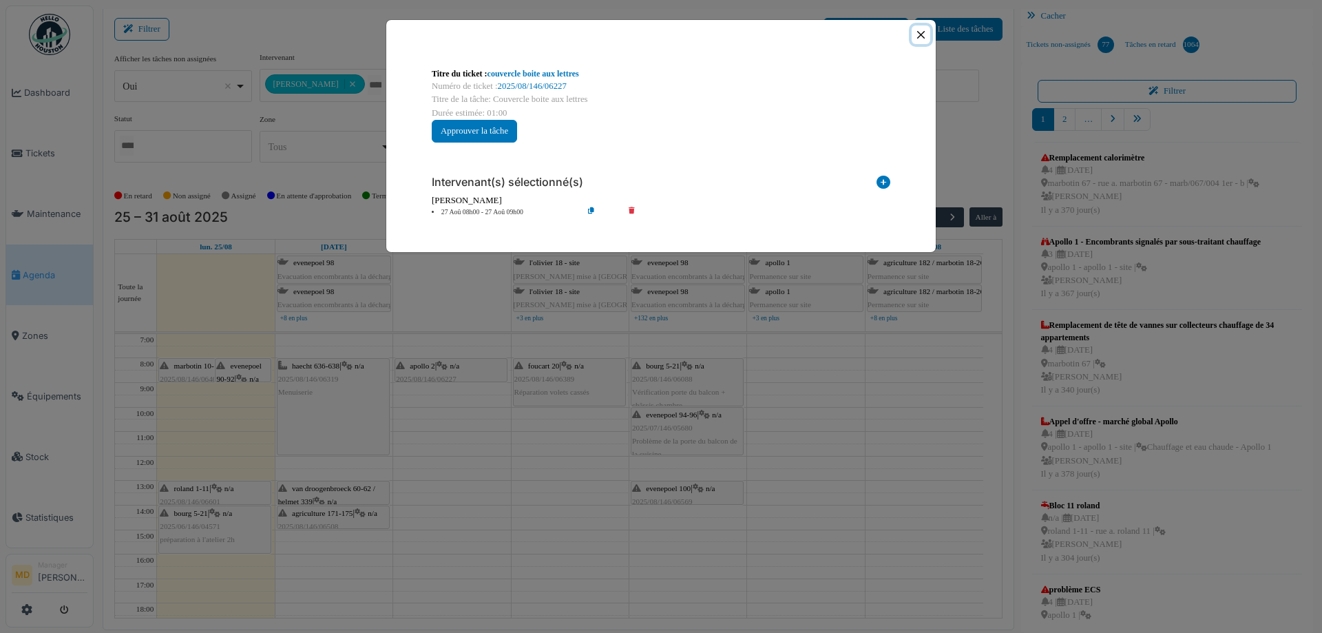
click at [925, 30] on button "Close" at bounding box center [921, 34] width 19 height 19
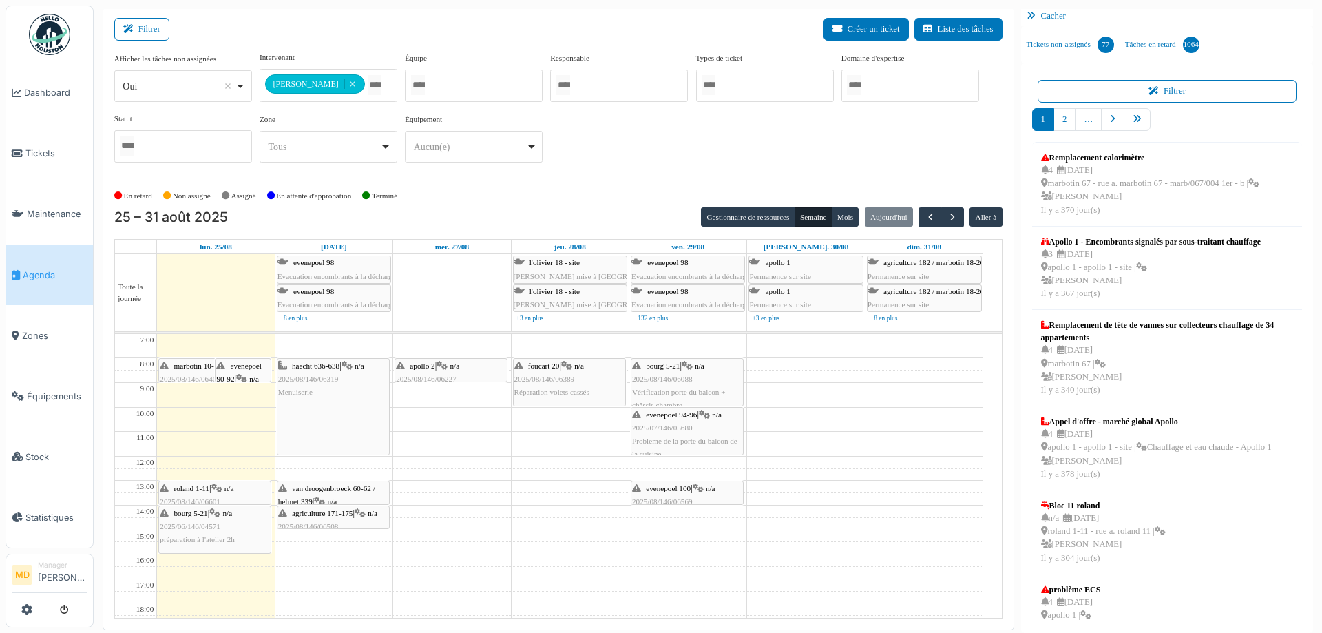
click at [452, 364] on div "apollo 2 | n/a 2025/08/146/06227 couvercle boite aux lettres" at bounding box center [451, 379] width 110 height 40
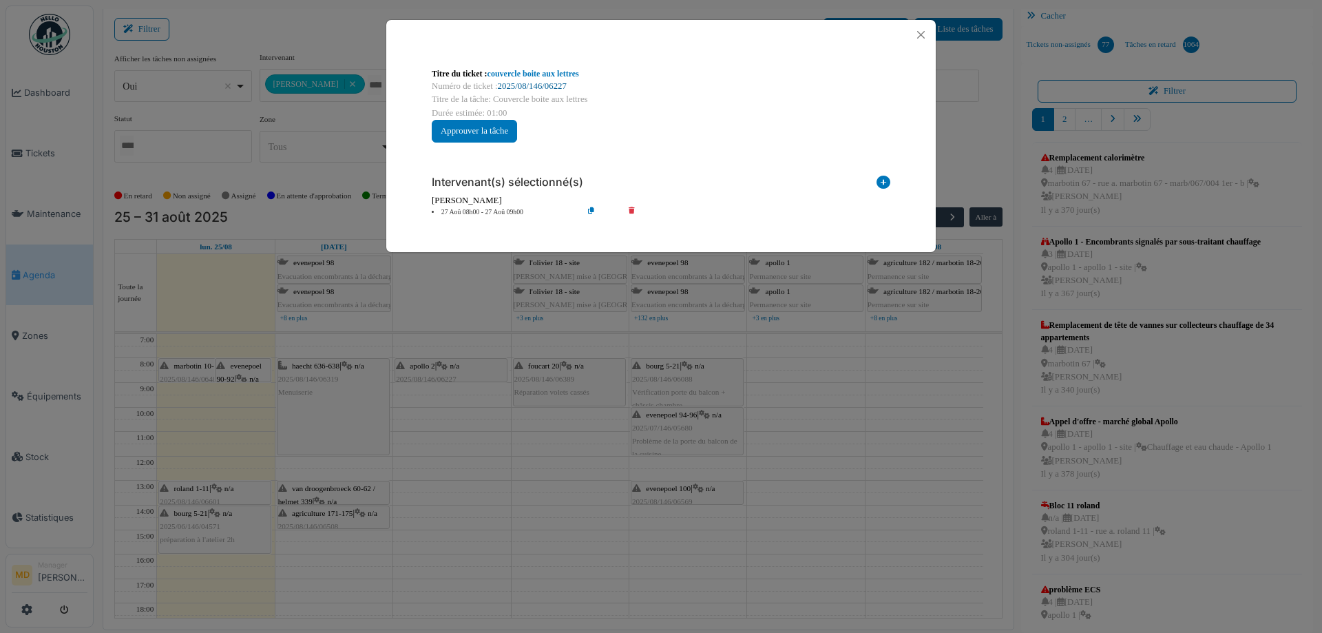
click at [536, 87] on link "2025/08/146/06227" at bounding box center [532, 86] width 69 height 10
click at [921, 35] on button "Close" at bounding box center [921, 34] width 19 height 19
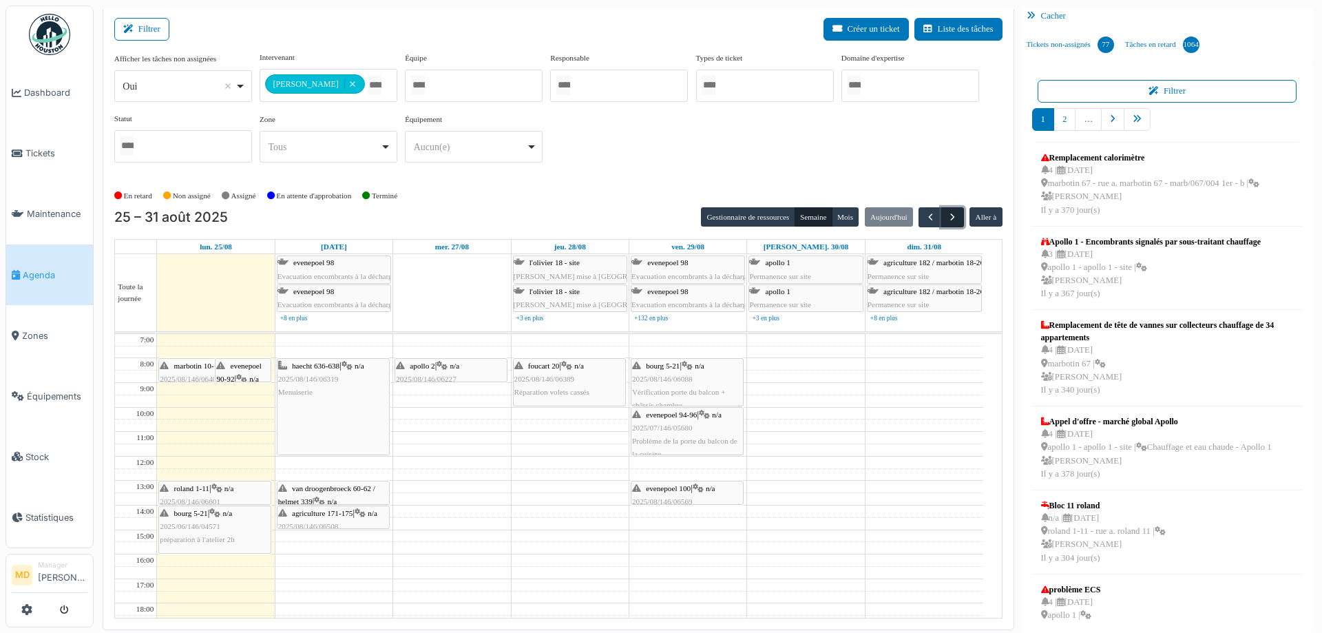
click at [947, 218] on span "button" at bounding box center [953, 217] width 12 height 12
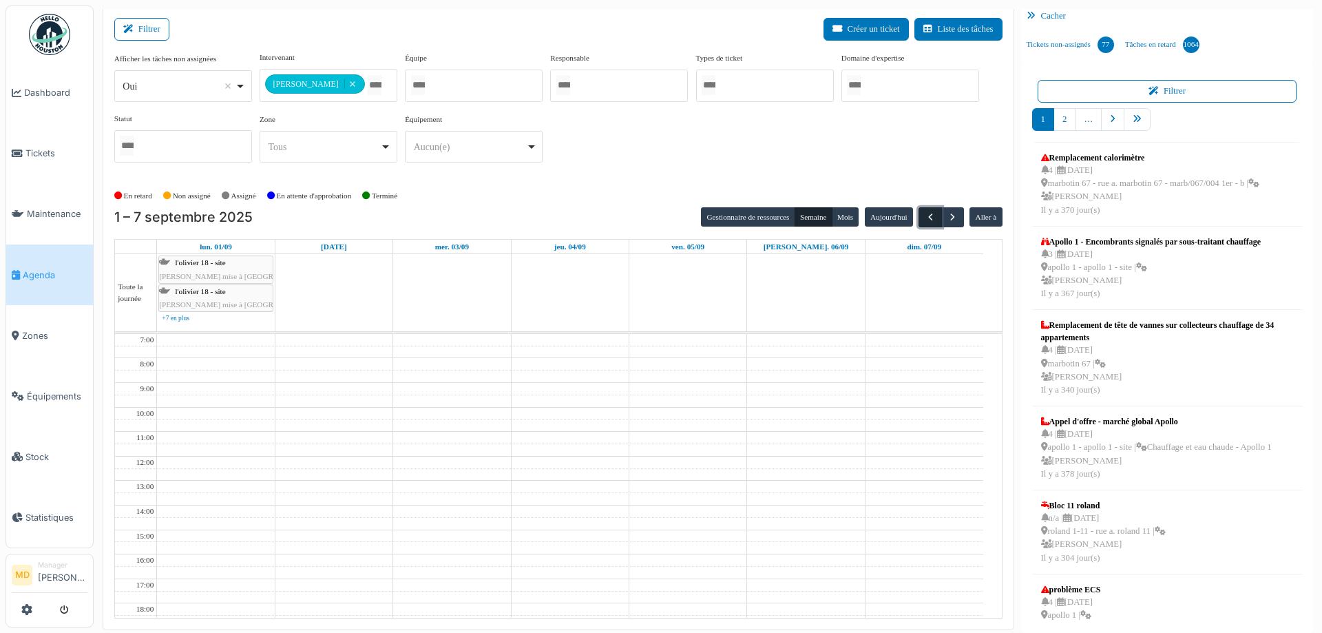
click at [925, 217] on span "button" at bounding box center [931, 217] width 12 height 12
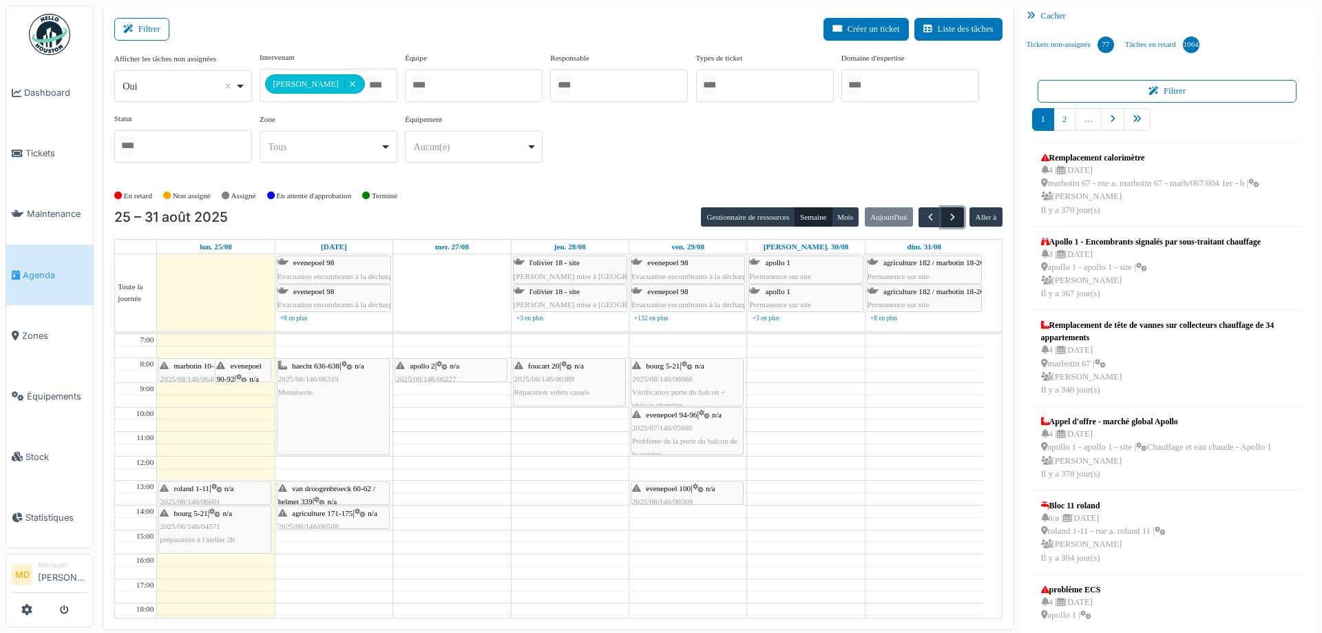
click at [941, 216] on button "button" at bounding box center [952, 217] width 23 height 20
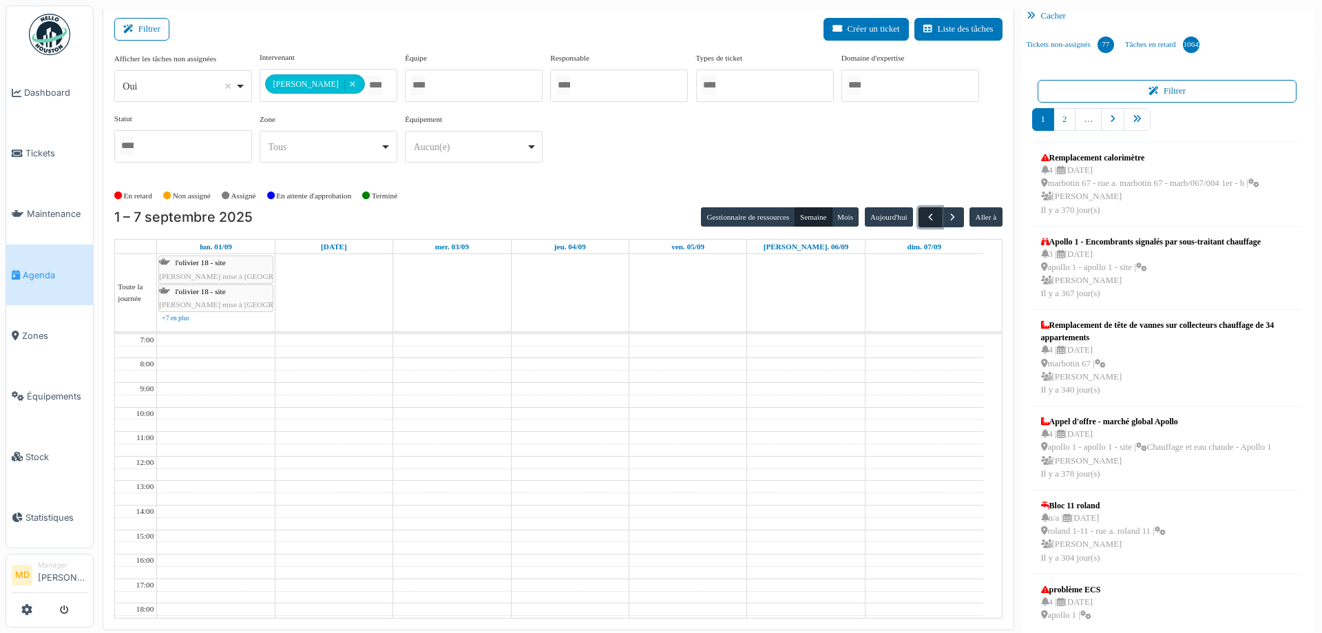
click at [925, 216] on span "button" at bounding box center [931, 217] width 12 height 12
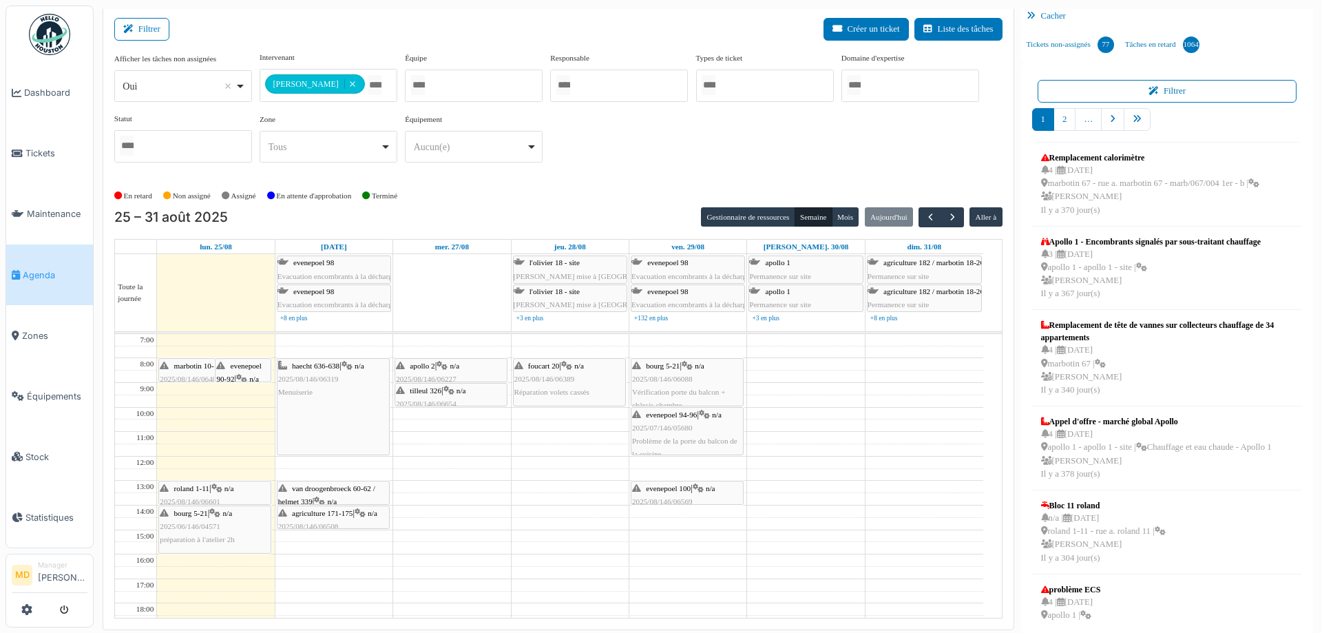
click at [529, 197] on div "En retard Non assigné Assigné En attente d'approbation Terminé" at bounding box center [558, 196] width 888 height 23
click at [931, 213] on button "button" at bounding box center [930, 217] width 23 height 20
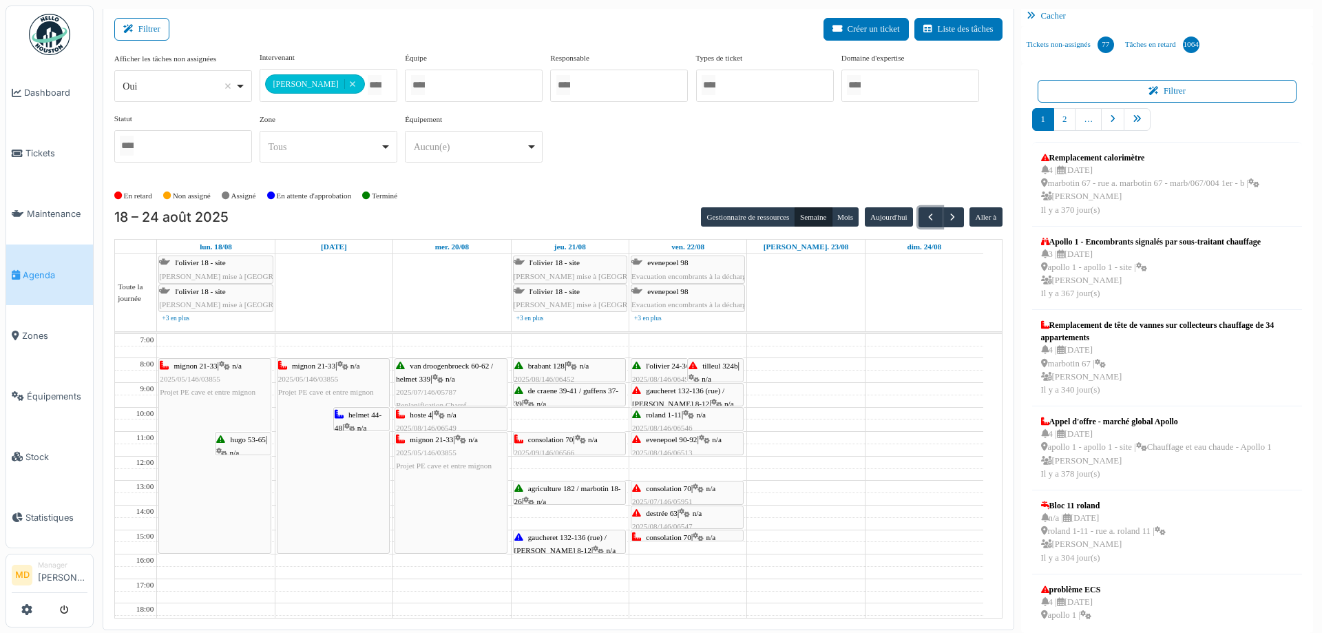
click at [673, 390] on span "gaucheret 132-136 (rue) / thomas 8-12" at bounding box center [678, 396] width 92 height 21
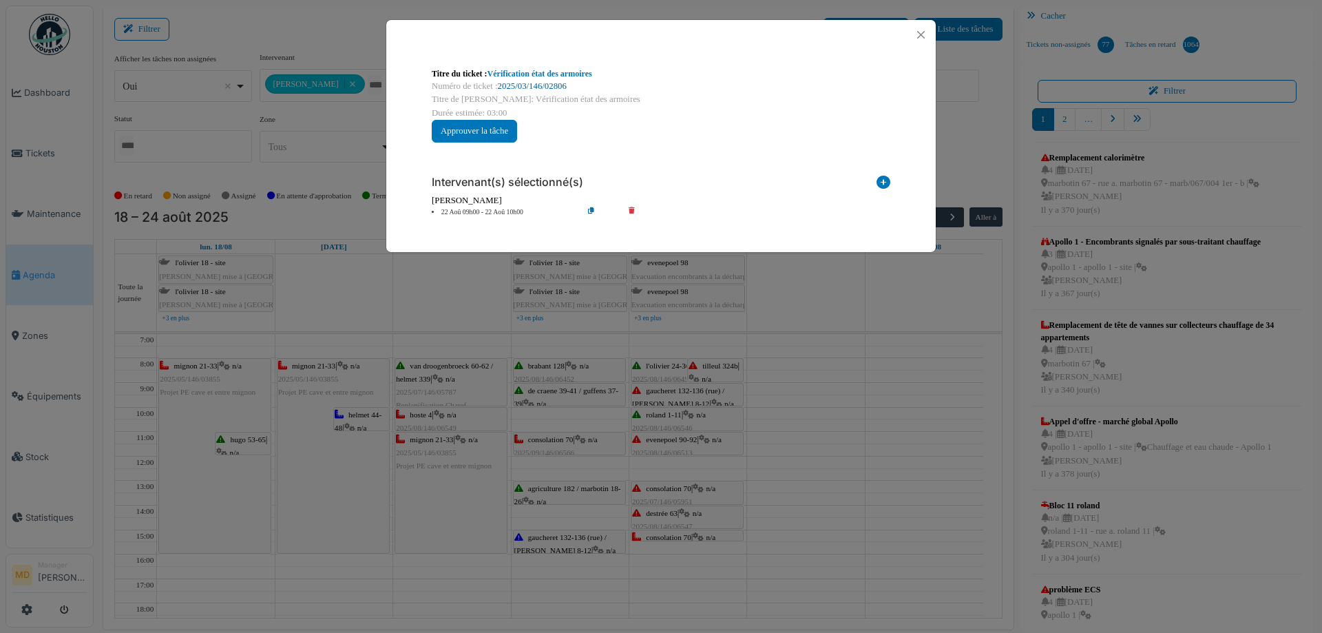
click at [525, 86] on link "2025/03/146/02806" at bounding box center [532, 86] width 69 height 10
click at [919, 33] on button "Close" at bounding box center [921, 34] width 19 height 19
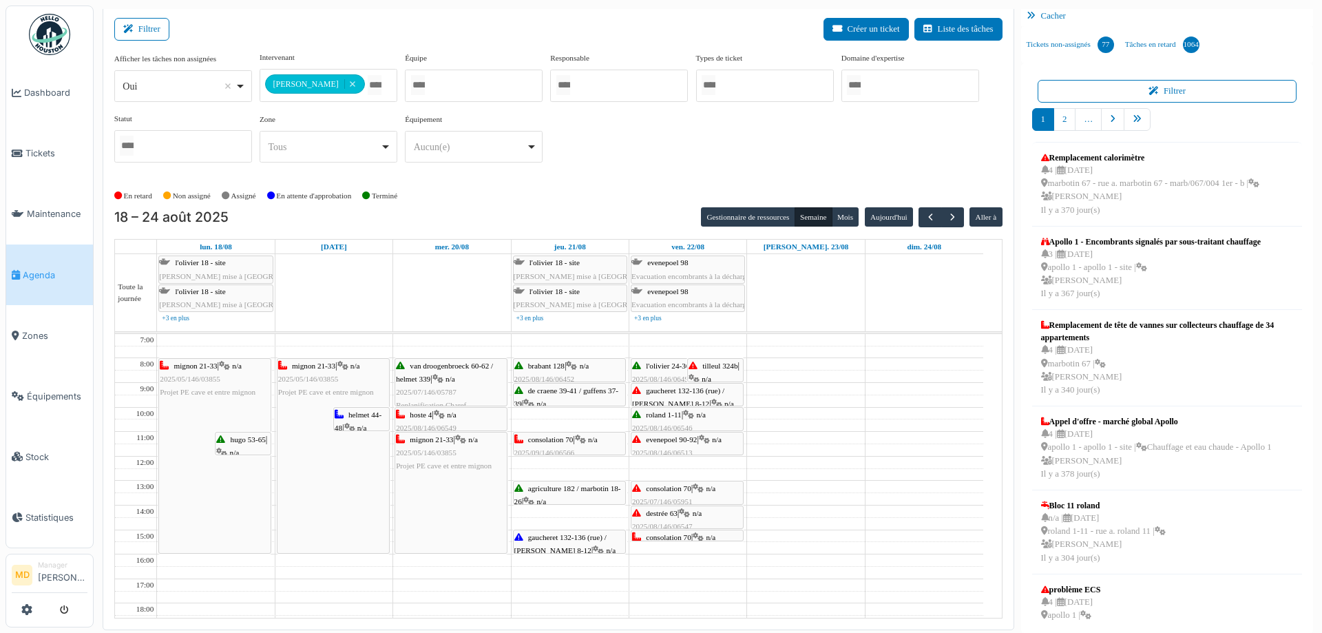
click at [724, 370] on div "tilleul 324b | n/a 2025/08/146/06605 Vérification présences squatte" at bounding box center [716, 398] width 54 height 79
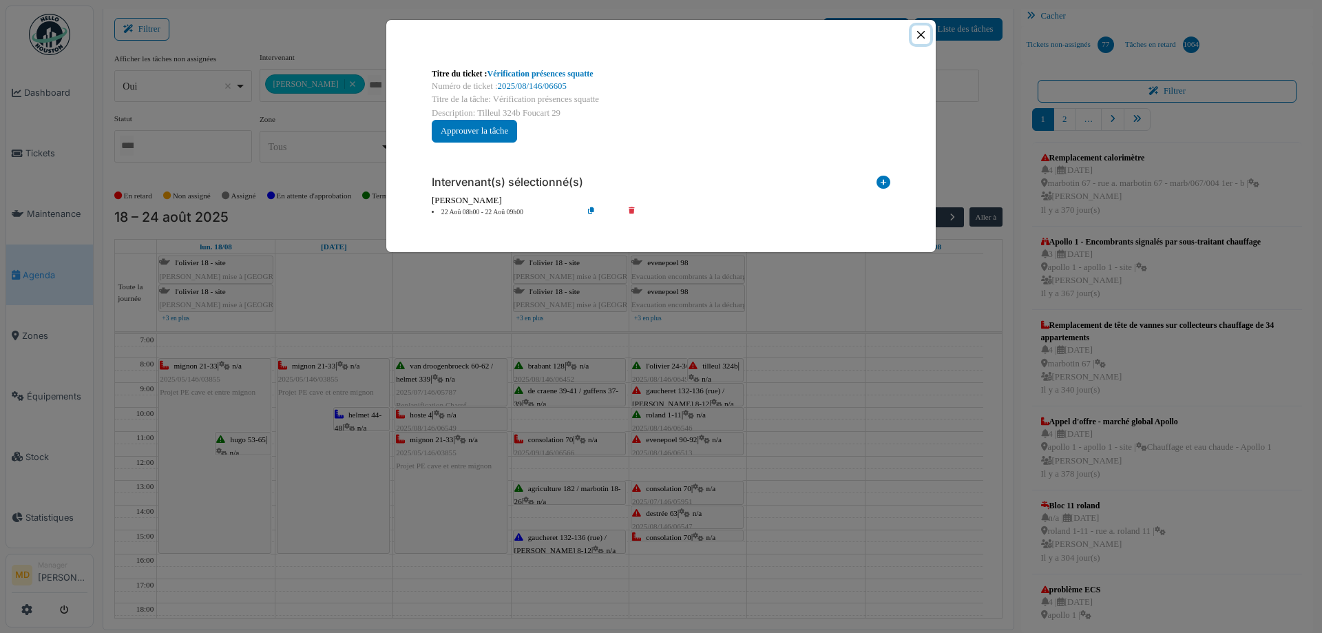
click at [914, 39] on button "Close" at bounding box center [921, 34] width 19 height 19
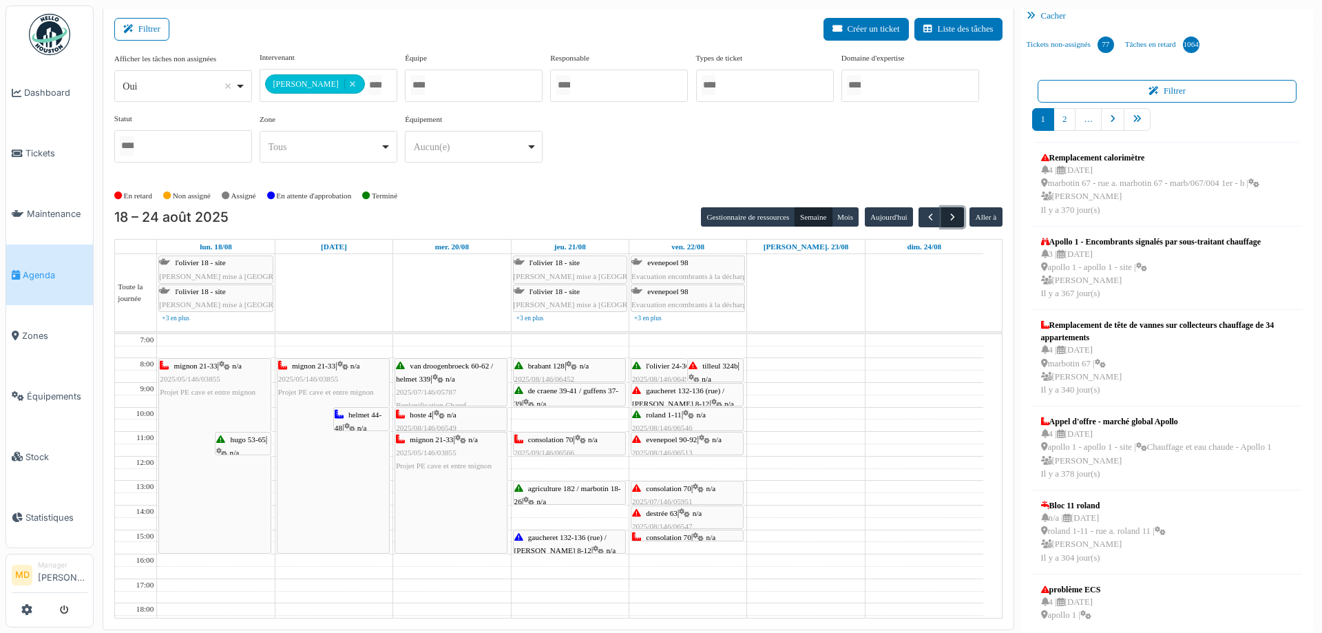
click at [947, 219] on span "button" at bounding box center [953, 217] width 12 height 12
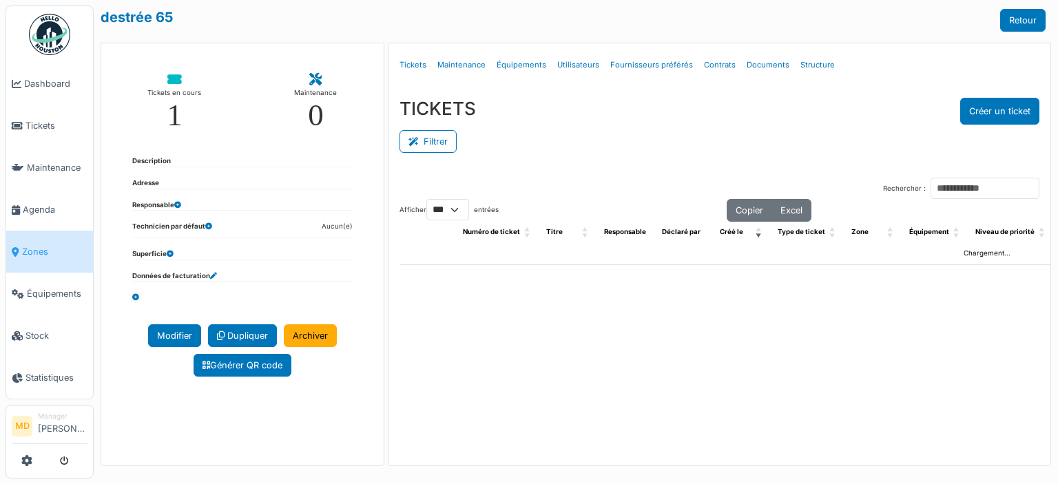
select select "***"
click at [807, 62] on link "Structure" at bounding box center [817, 65] width 45 height 32
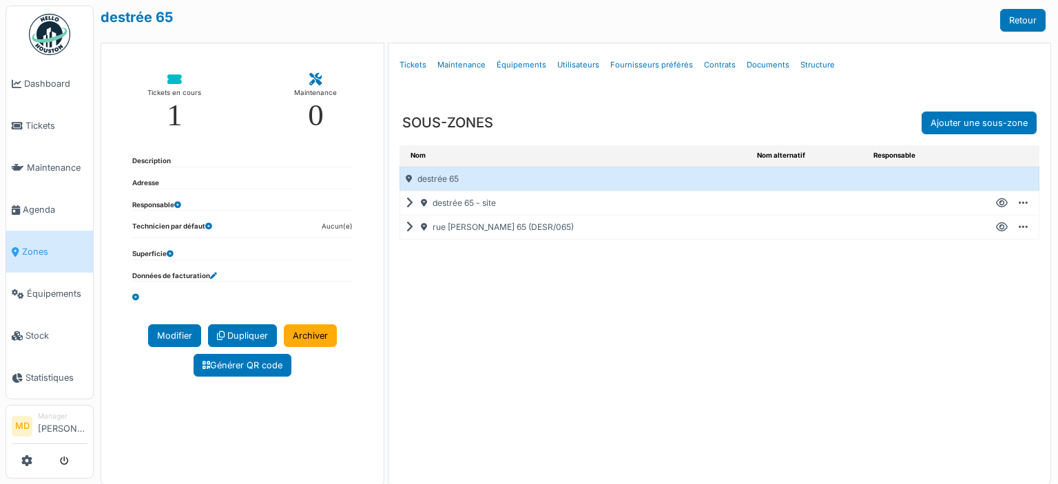
click at [406, 227] on icon at bounding box center [412, 227] width 13 height 1
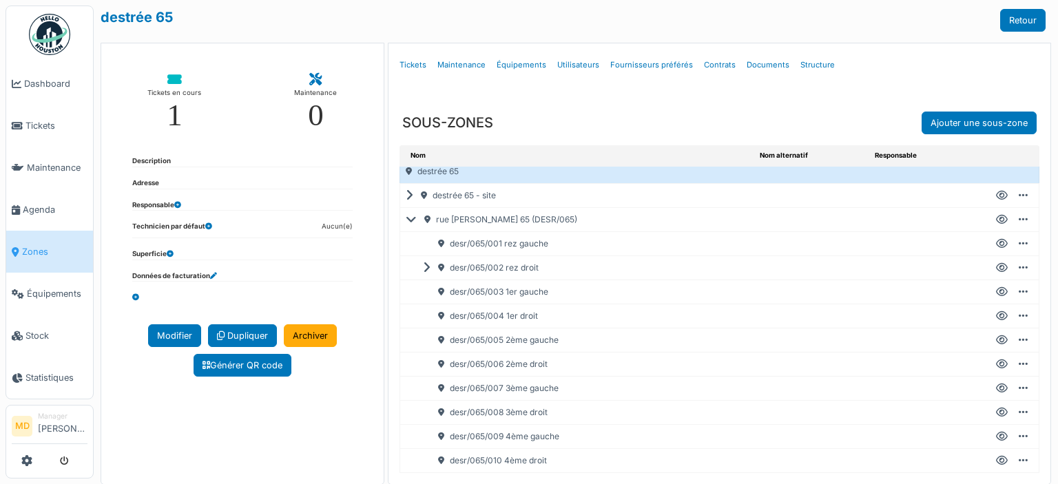
scroll to position [15, 0]
click at [987, 310] on div "Créer un ticket Modifier Ajouter une sous-zone Ajouter sous-équipement Dupliquer" at bounding box center [1010, 316] width 47 height 12
click at [996, 316] on icon at bounding box center [1002, 316] width 12 height 1
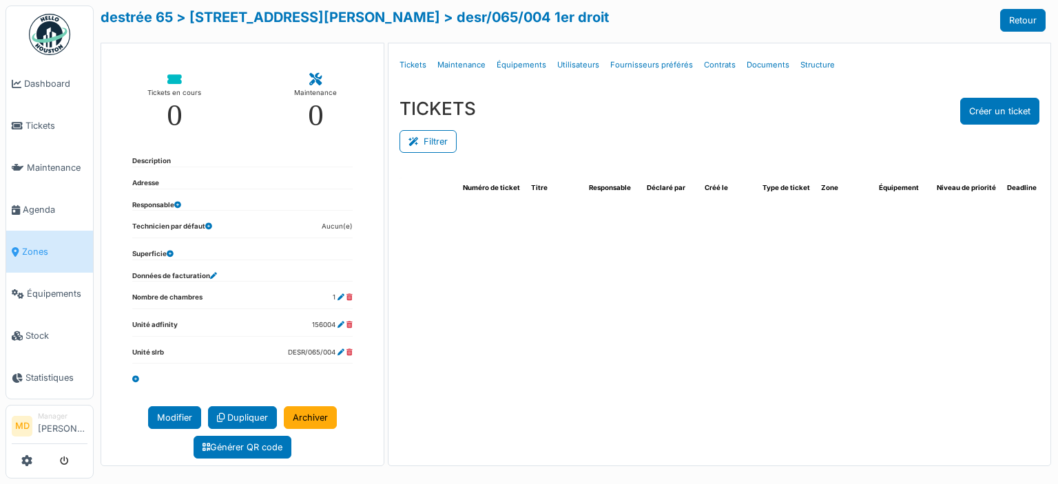
select select "***"
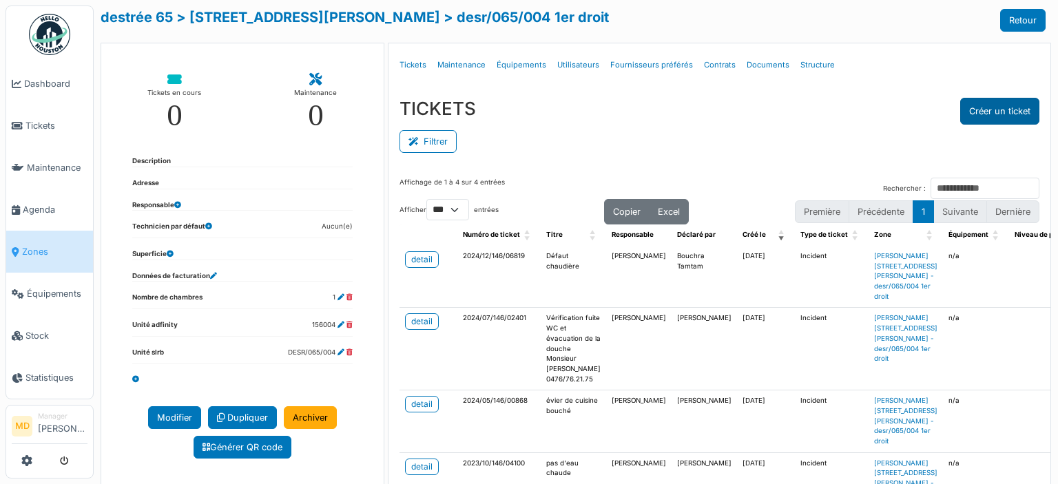
click at [997, 117] on button "Créer un ticket" at bounding box center [999, 111] width 79 height 27
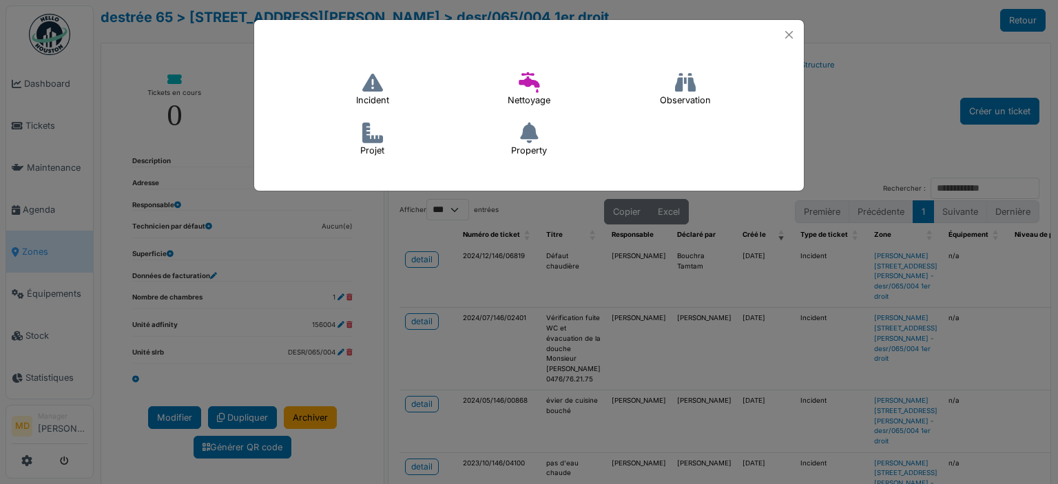
click at [380, 88] on icon at bounding box center [372, 82] width 21 height 21
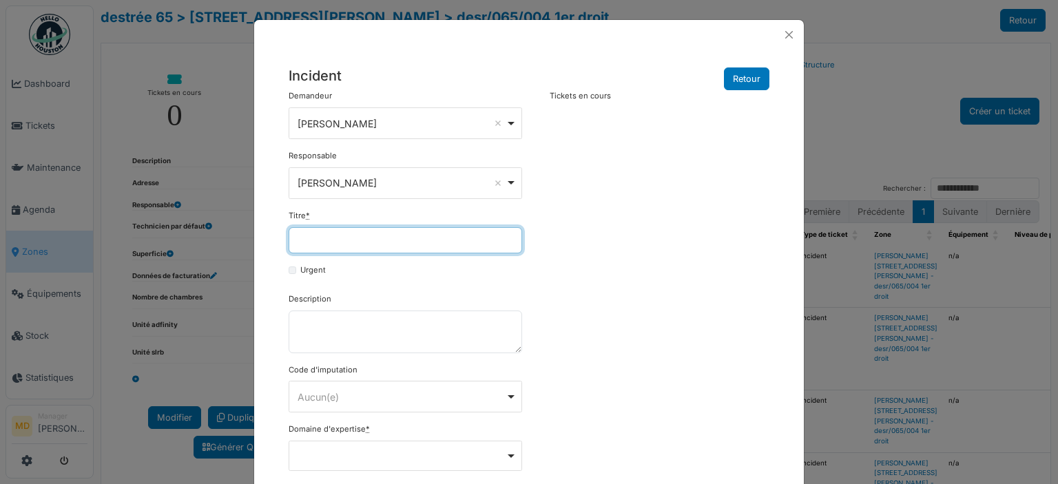
click at [345, 247] on input "Titre *" at bounding box center [405, 240] width 233 height 26
click at [350, 244] on input "**********" at bounding box center [405, 240] width 233 height 26
click at [401, 242] on input "**********" at bounding box center [405, 240] width 233 height 26
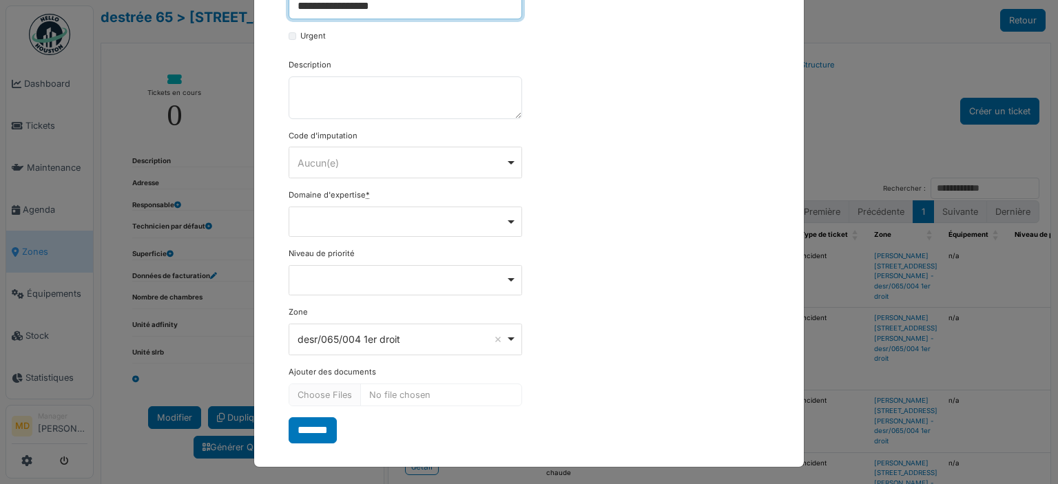
click at [308, 218] on div "Remove item" at bounding box center [406, 221] width 222 height 6
type input "**********"
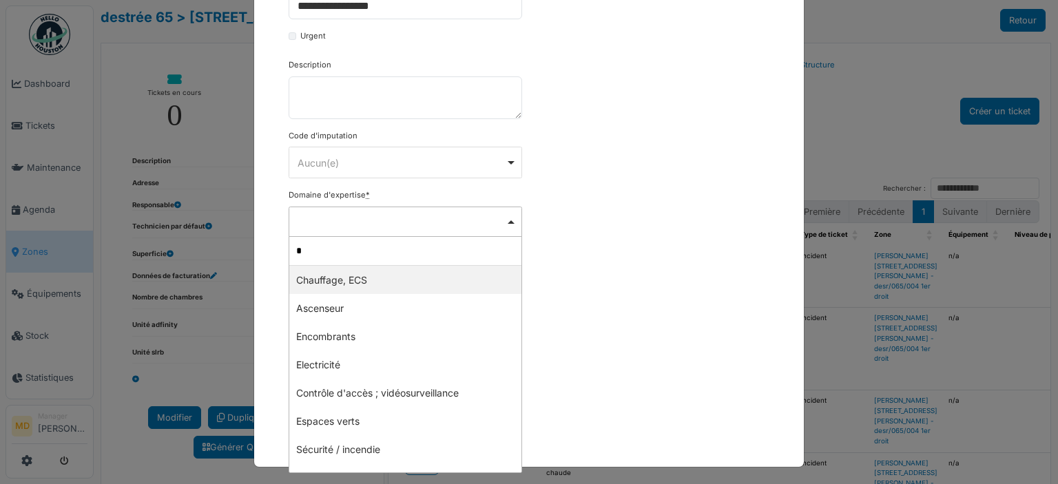
type input "**"
click at [401, 247] on input "**" at bounding box center [405, 251] width 232 height 29
type input "****"
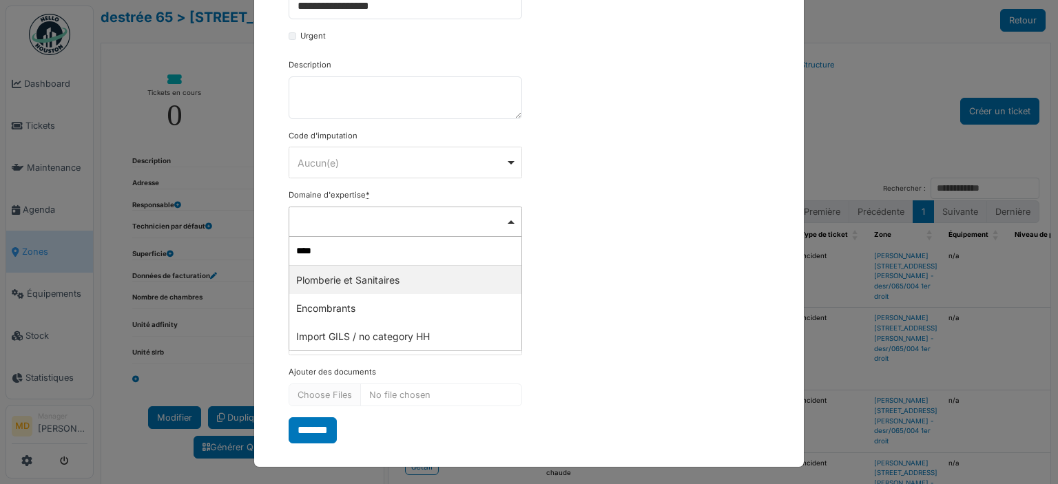
select select "***"
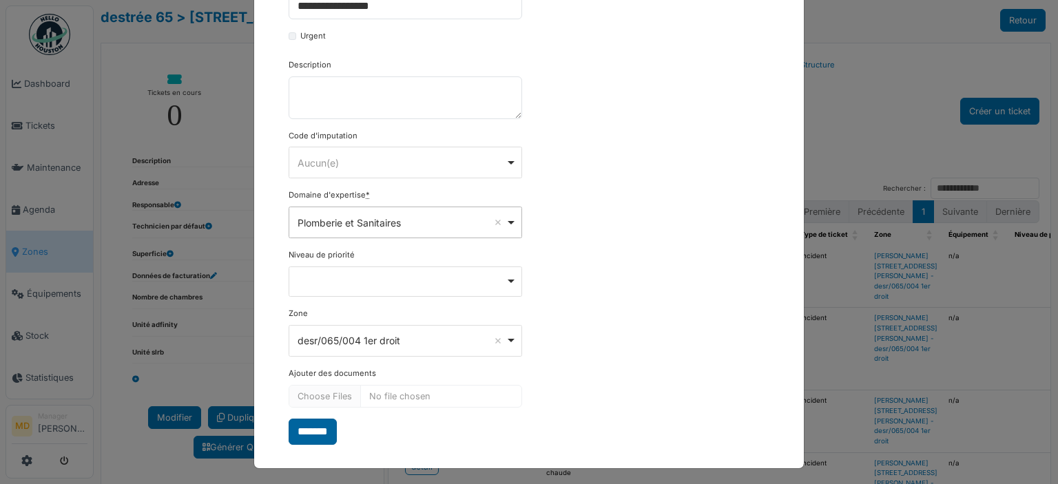
click at [317, 427] on input "*******" at bounding box center [313, 432] width 48 height 26
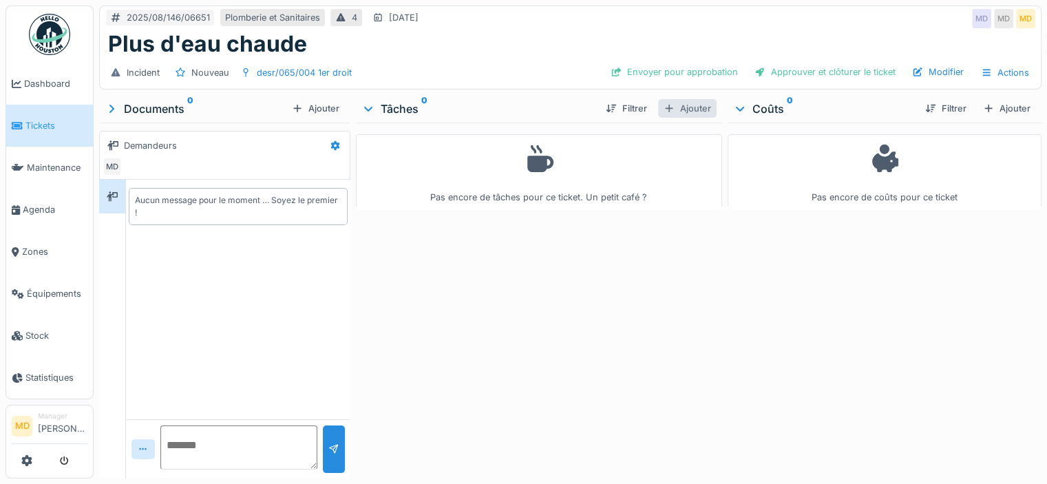
click at [683, 112] on div "Ajouter" at bounding box center [687, 108] width 59 height 19
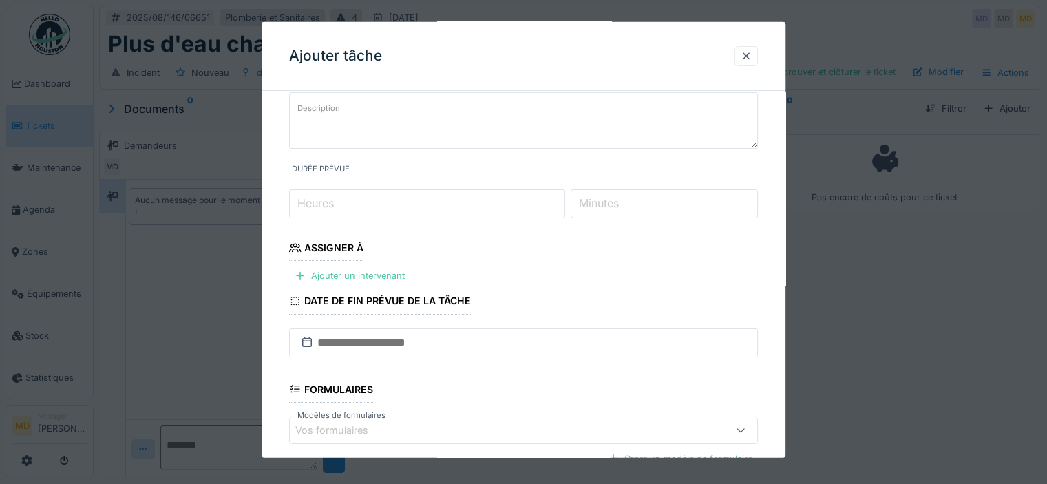
scroll to position [207, 0]
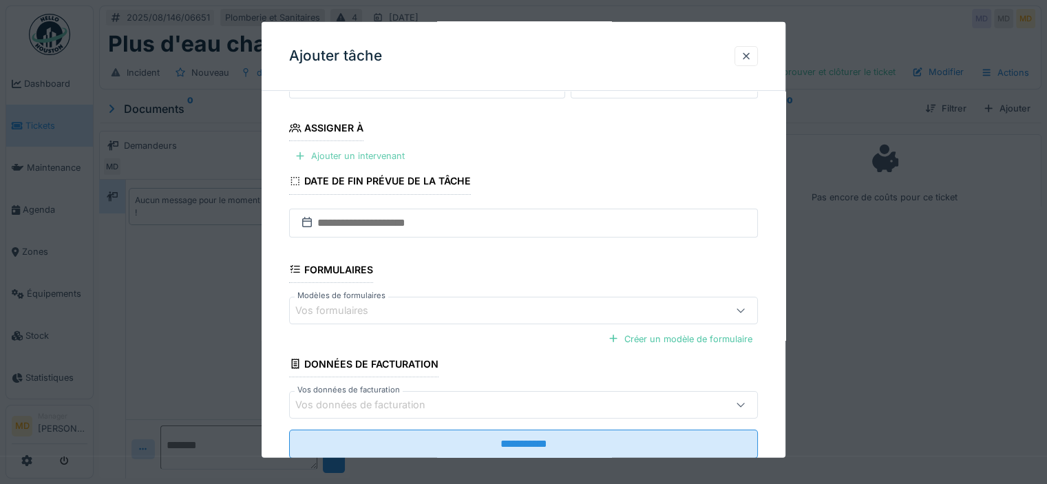
click at [317, 150] on div "Ajouter un intervenant" at bounding box center [349, 156] width 121 height 19
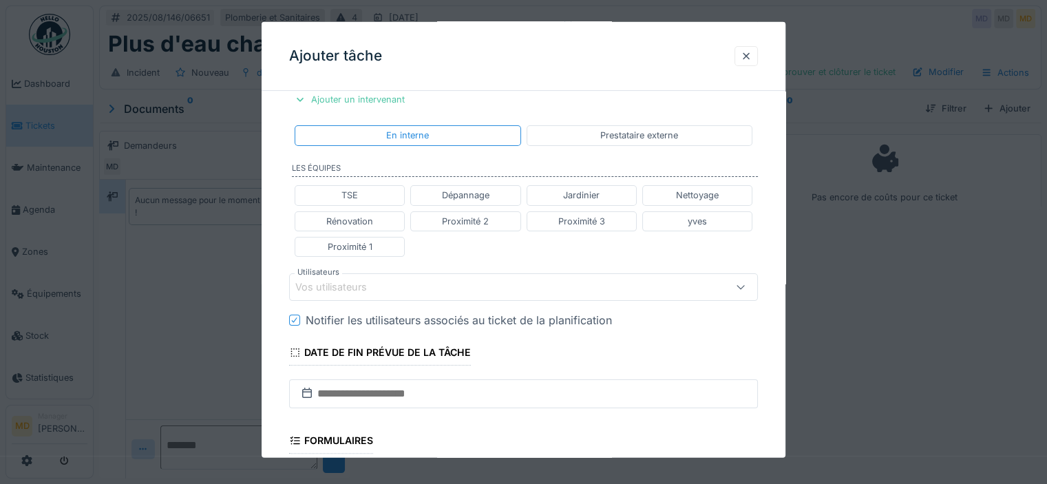
click at [355, 285] on div "Vos utilisateurs" at bounding box center [340, 287] width 91 height 15
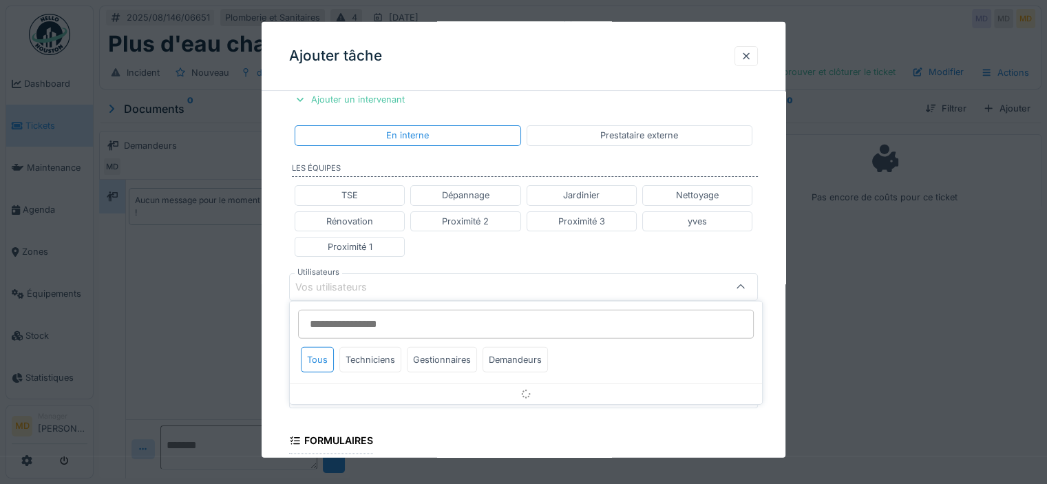
scroll to position [307, 0]
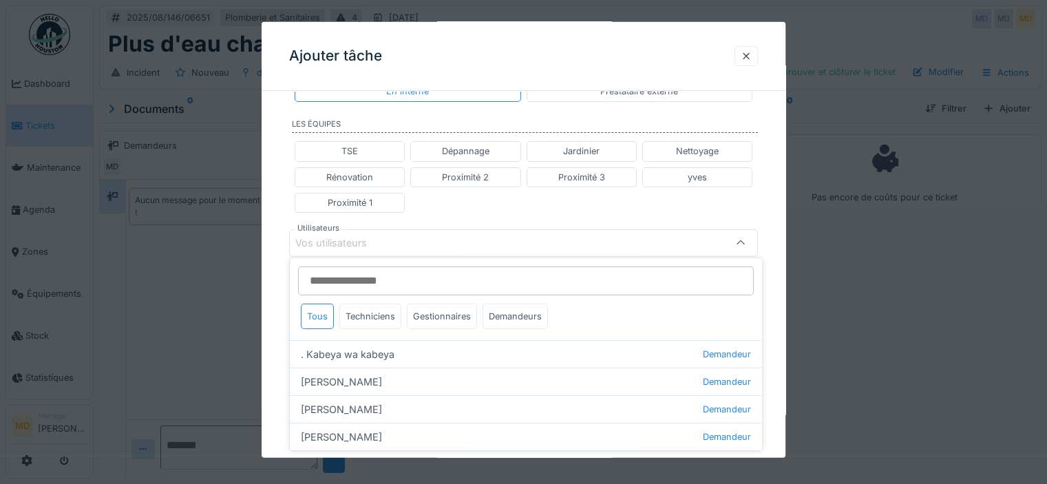
click at [356, 271] on input "Utilisateurs" at bounding box center [526, 280] width 456 height 29
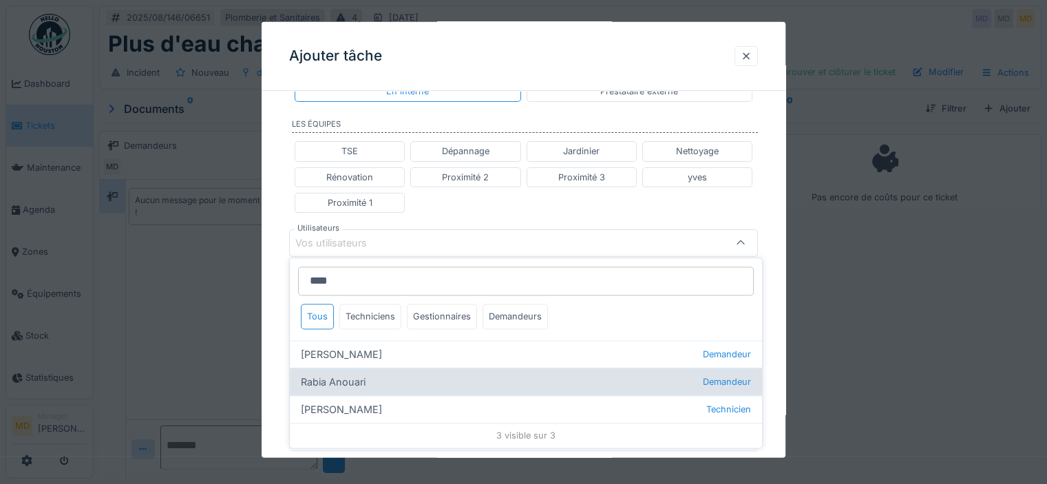
type input "****"
click at [432, 385] on div "[PERSON_NAME]" at bounding box center [526, 382] width 472 height 28
type input "****"
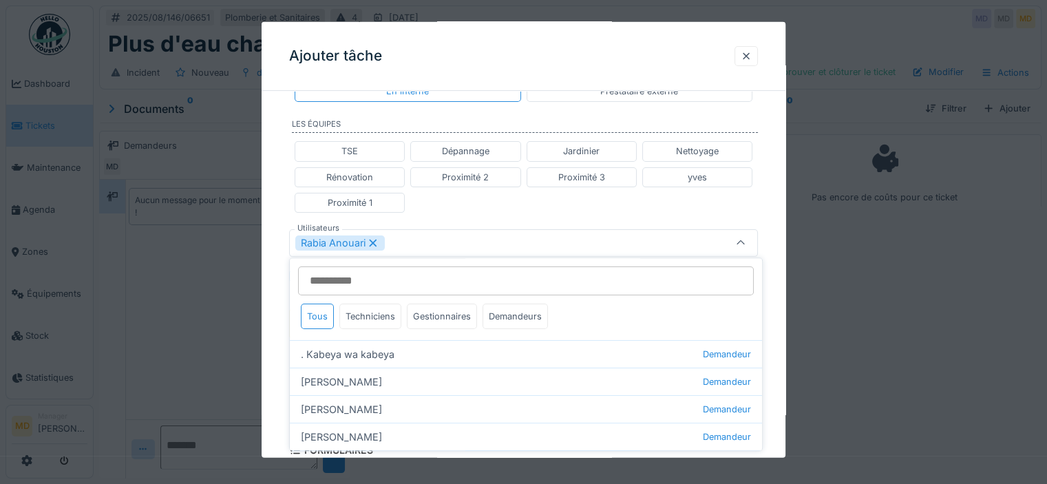
click at [466, 205] on div "TSE Dépannage Jardinier Nettoyage Rénovation Proximité 2 Proximité 3 yves Proxi…" at bounding box center [523, 177] width 469 height 83
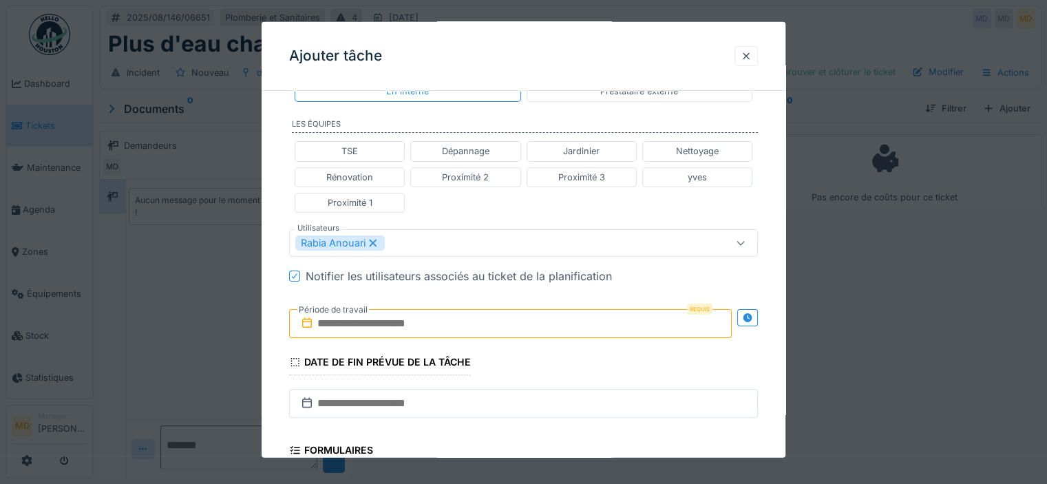
click at [417, 244] on div "Rabia Anouari" at bounding box center [494, 242] width 399 height 15
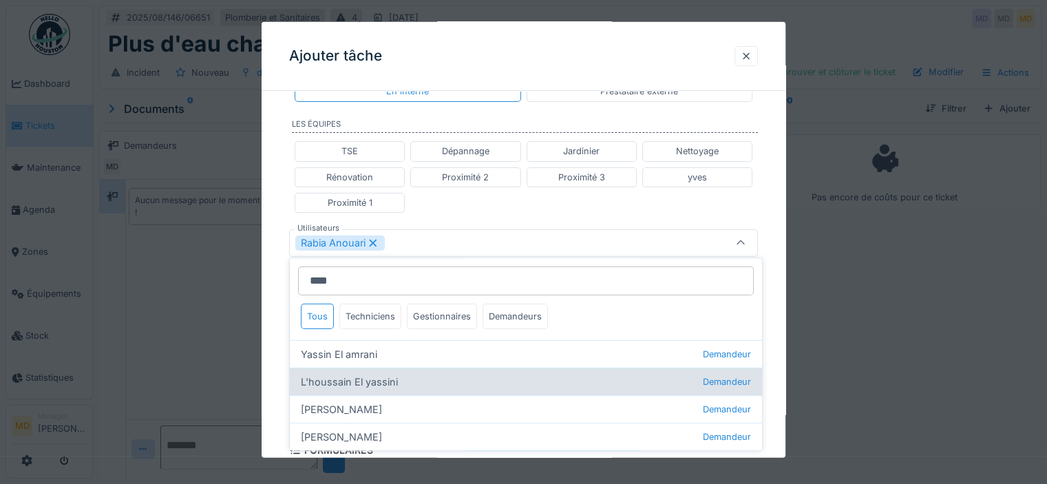
scroll to position [138, 0]
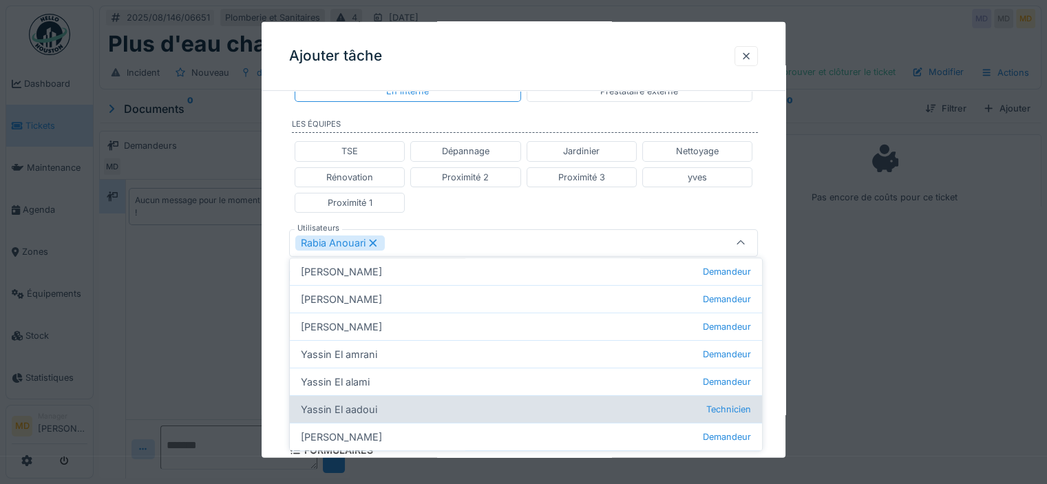
type input "****"
click at [462, 407] on div "Yassin El aadoui Technicien" at bounding box center [526, 410] width 472 height 28
type input "**********"
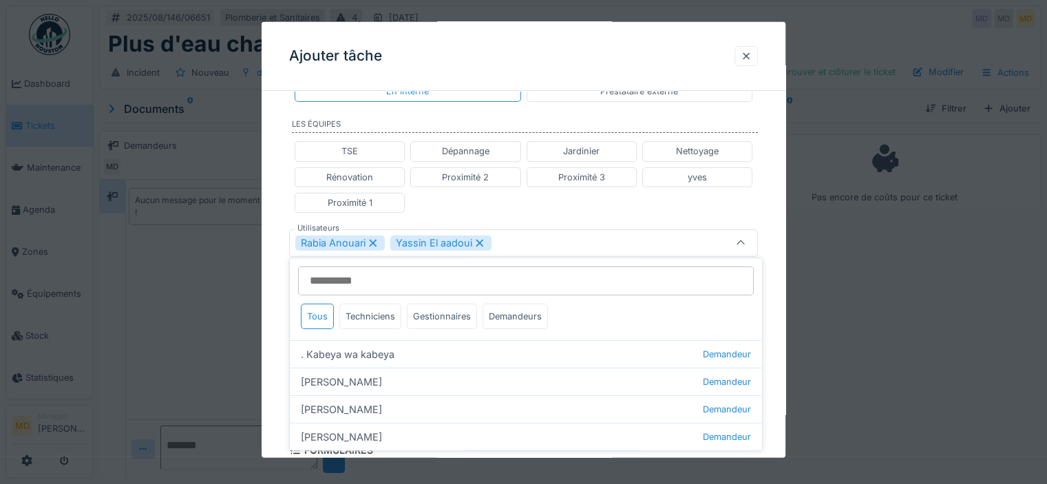
click at [573, 196] on div "TSE Dépannage Jardinier Nettoyage Rénovation Proximité 2 Proximité 3 yves Proxi…" at bounding box center [523, 177] width 469 height 83
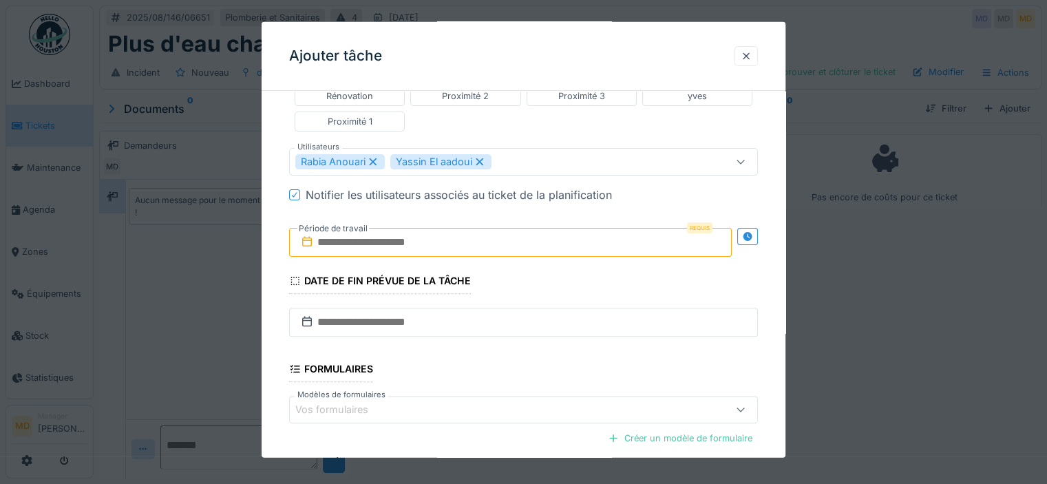
scroll to position [445, 0]
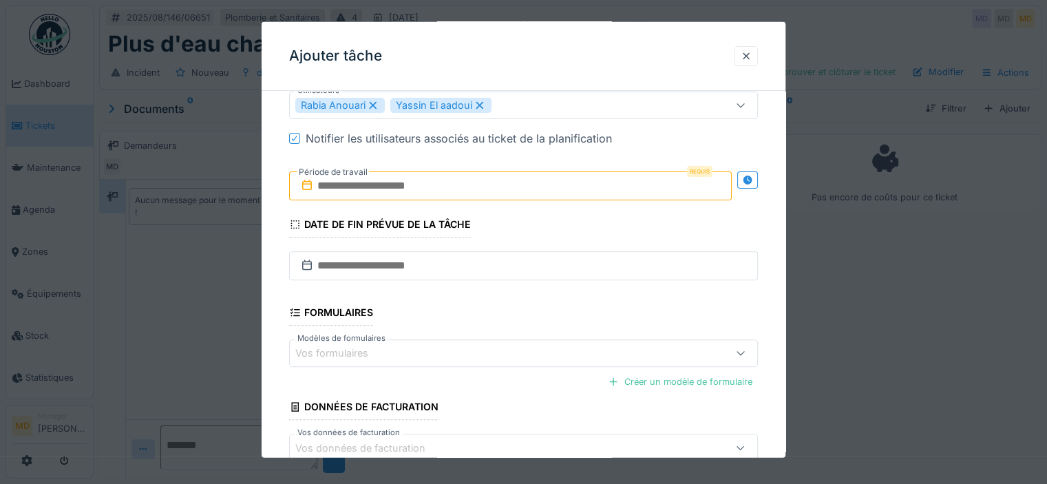
click at [575, 180] on input "text" at bounding box center [510, 185] width 443 height 29
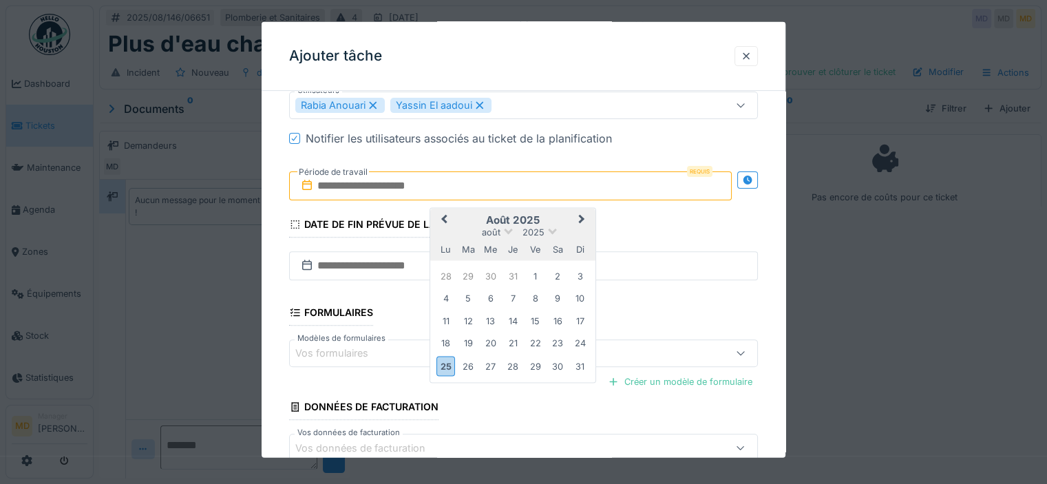
click at [749, 176] on icon at bounding box center [747, 179] width 9 height 9
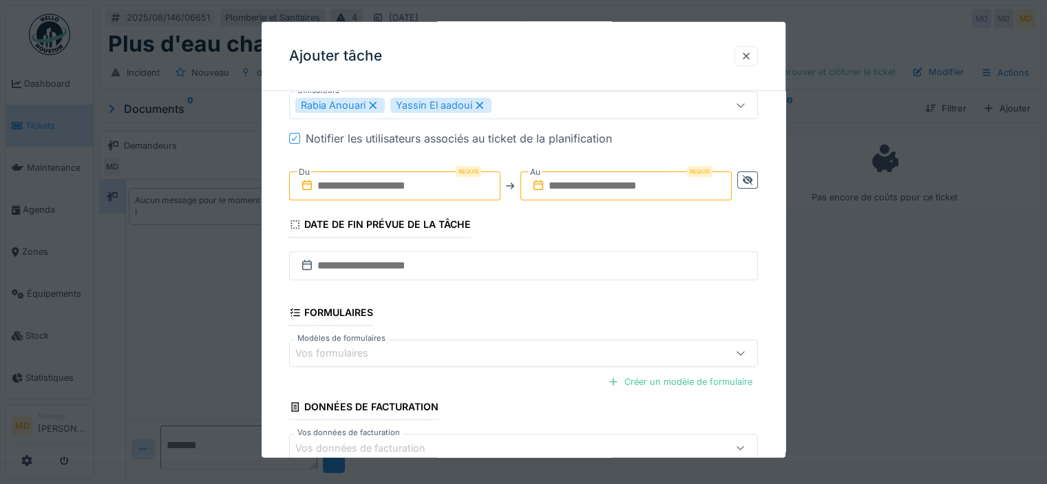
click at [468, 182] on input "text" at bounding box center [394, 185] width 211 height 29
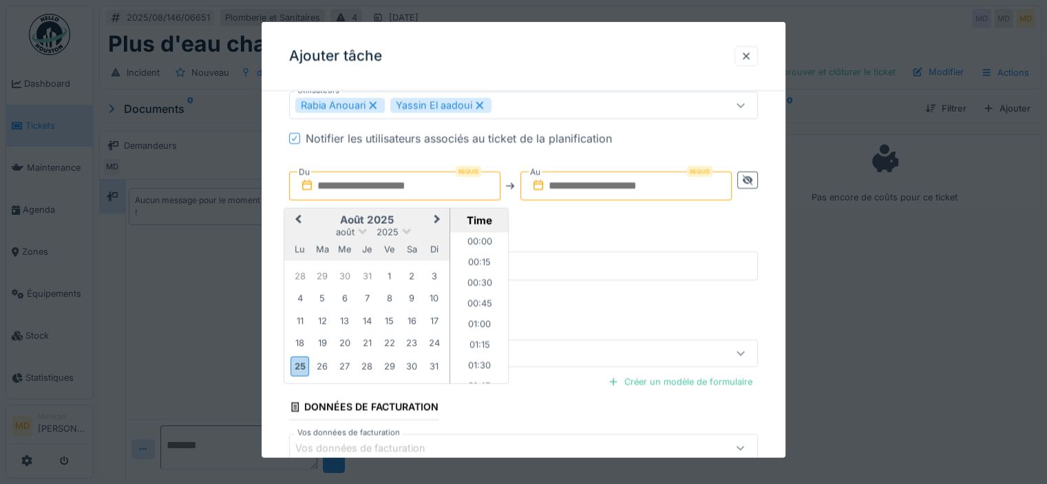
scroll to position [699, 0]
click at [326, 357] on div "26" at bounding box center [322, 366] width 19 height 19
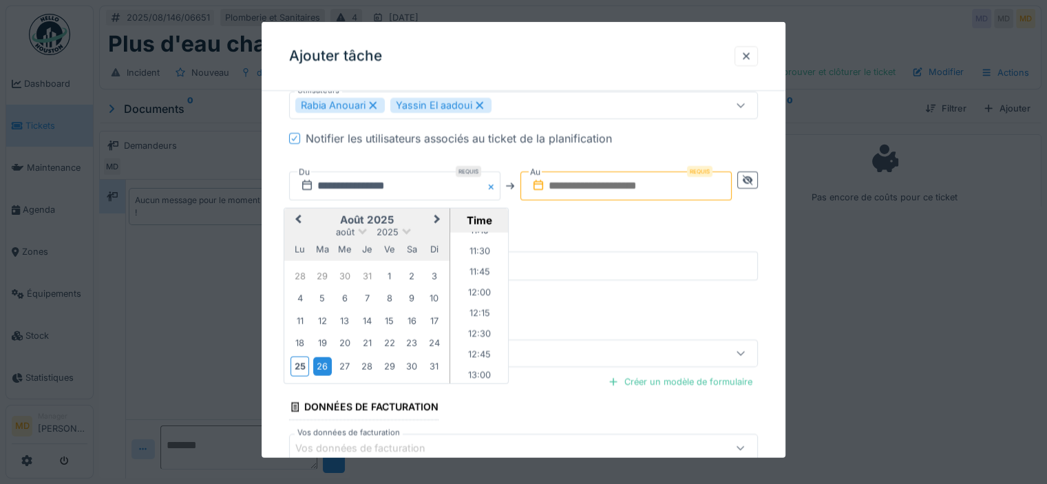
scroll to position [974, 0]
click at [476, 340] on li "13:00" at bounding box center [479, 342] width 59 height 21
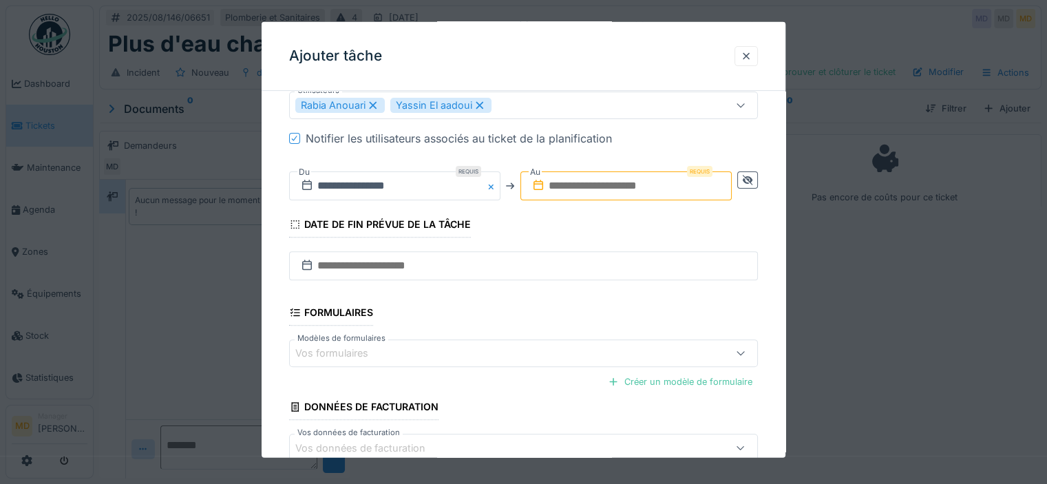
click at [648, 189] on input "text" at bounding box center [626, 185] width 211 height 29
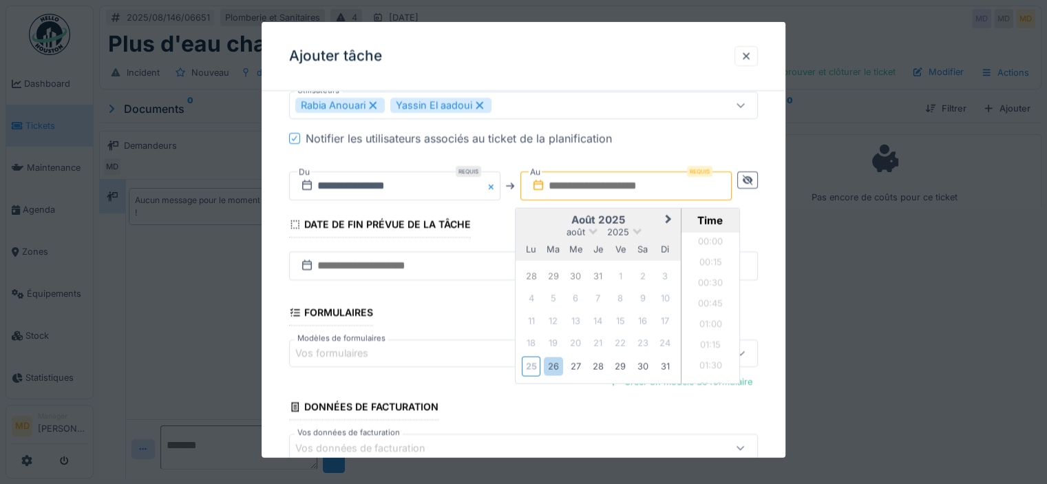
scroll to position [699, 0]
click at [558, 358] on div "26" at bounding box center [553, 366] width 19 height 19
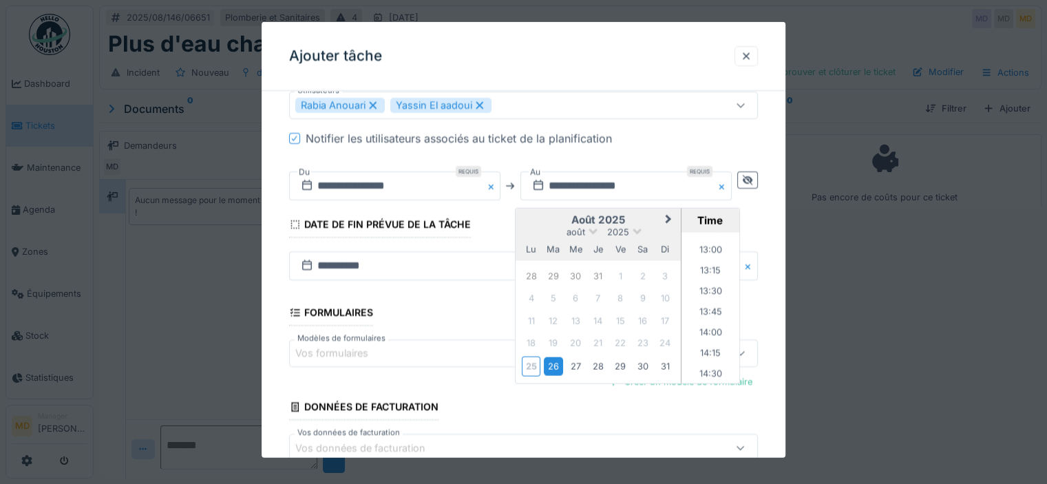
scroll to position [1043, 0]
click at [711, 353] on li "14:00" at bounding box center [711, 356] width 59 height 21
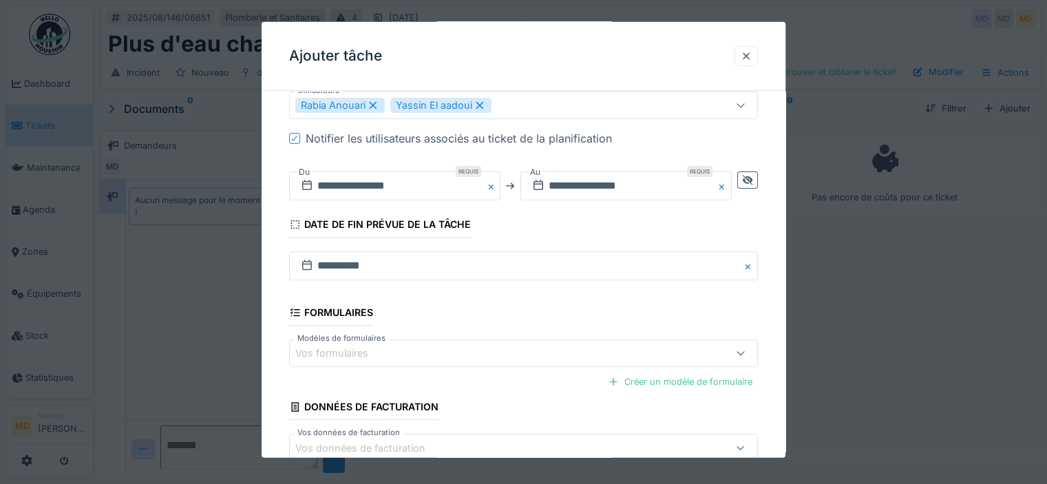
click at [538, 311] on fieldset "**********" at bounding box center [523, 84] width 469 height 855
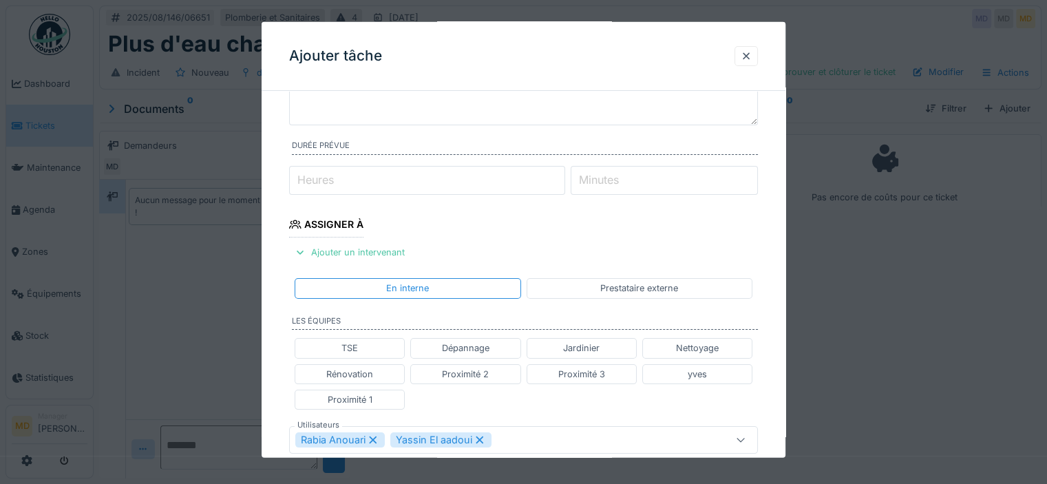
scroll to position [0, 0]
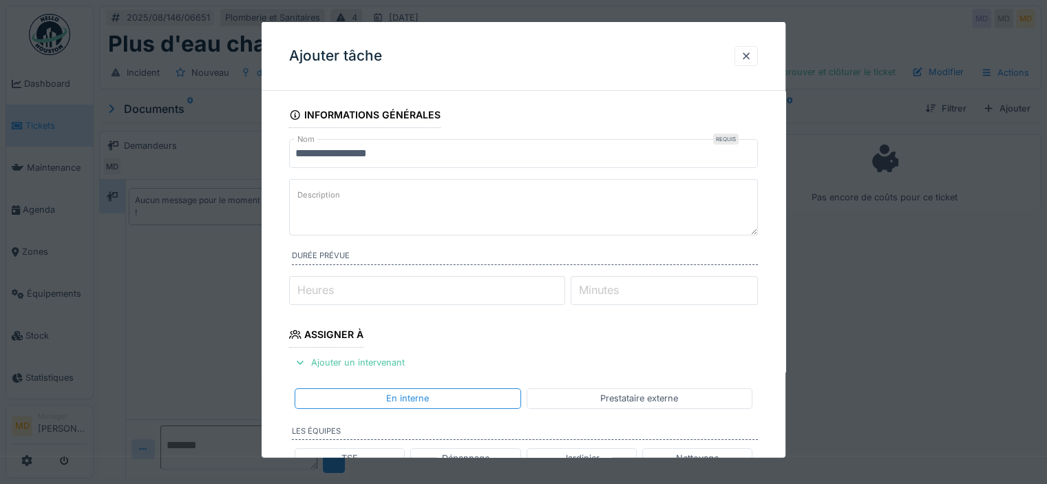
click at [415, 185] on textarea "Description" at bounding box center [523, 207] width 469 height 56
click at [364, 213] on textarea "Description" at bounding box center [523, 207] width 469 height 56
click at [369, 194] on textarea "**********" at bounding box center [523, 207] width 469 height 56
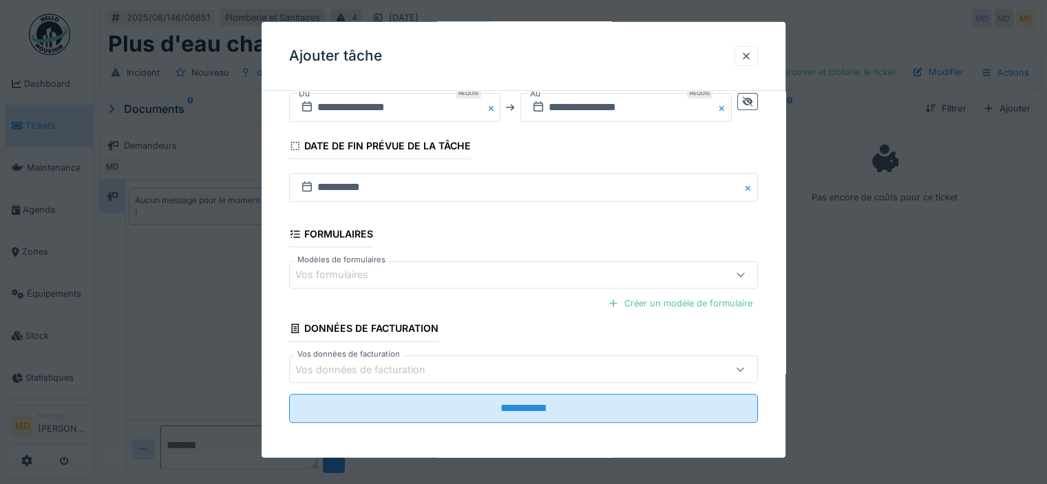
scroll to position [41, 0]
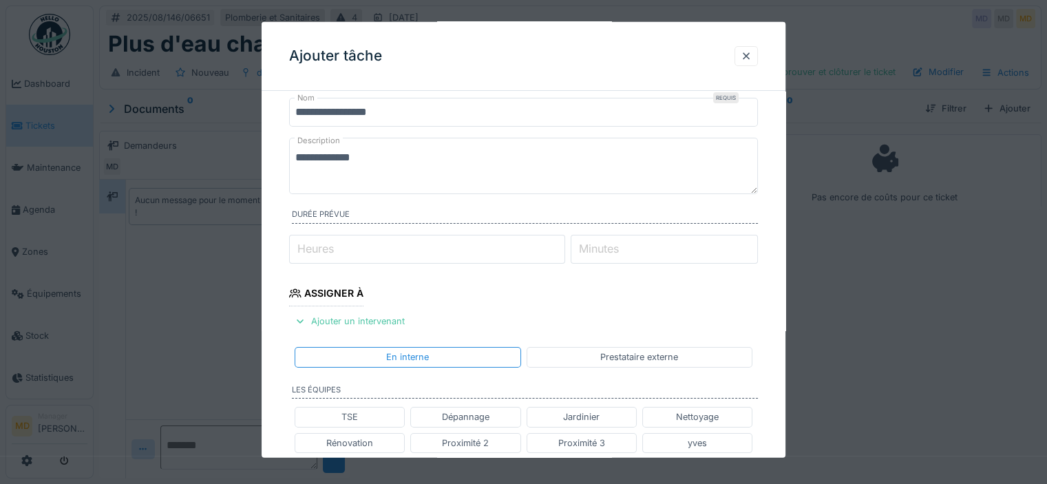
type textarea "**********"
click at [440, 249] on input "Heures" at bounding box center [427, 249] width 276 height 29
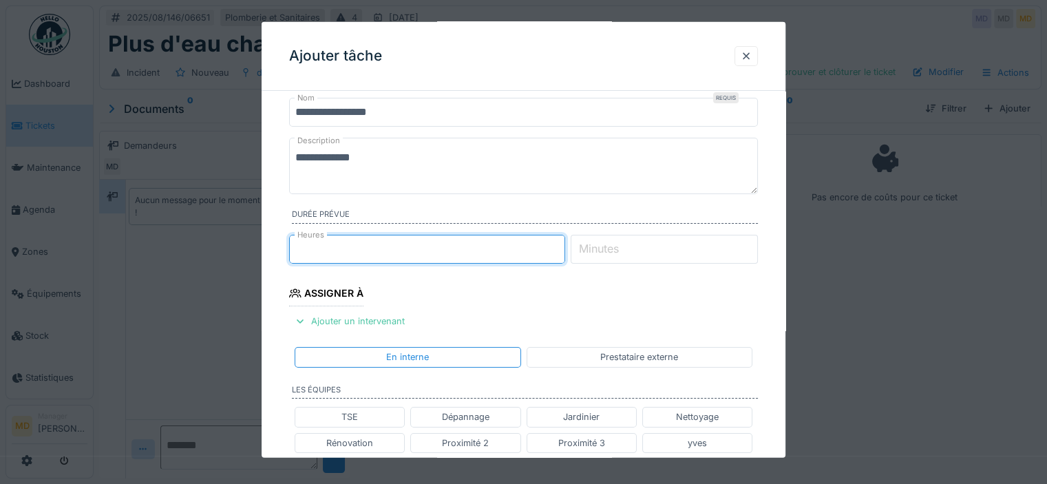
type input "*"
click at [488, 282] on fieldset "**********" at bounding box center [523, 488] width 469 height 855
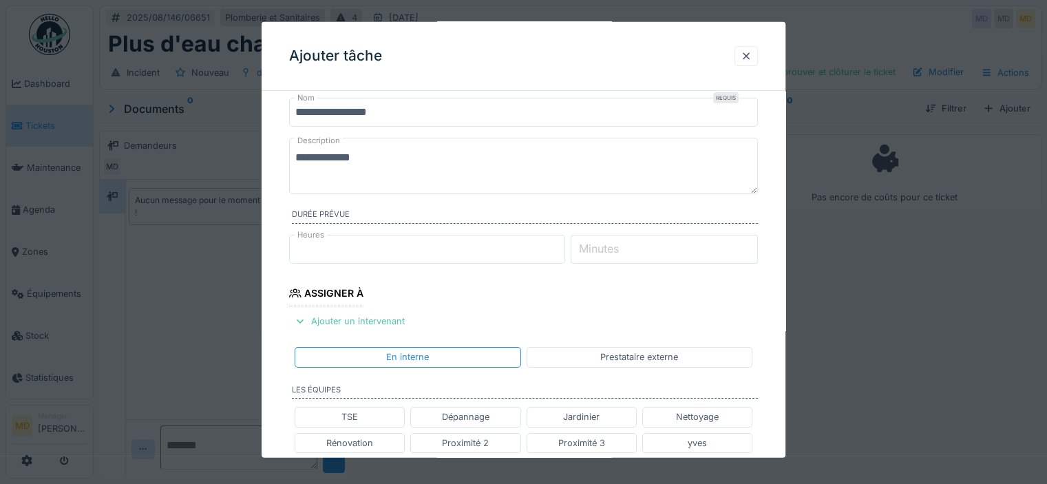
scroll to position [523, 0]
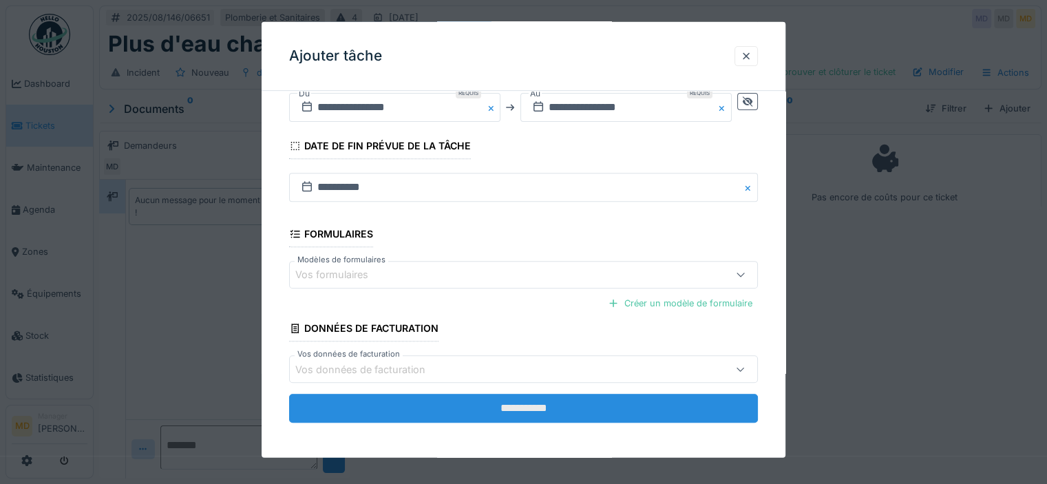
click at [510, 405] on input "**********" at bounding box center [523, 408] width 469 height 29
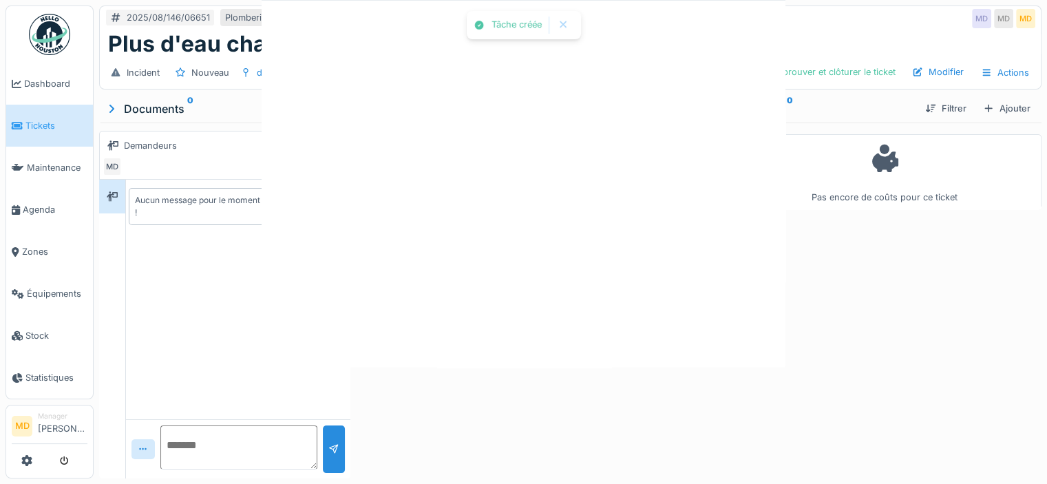
scroll to position [0, 0]
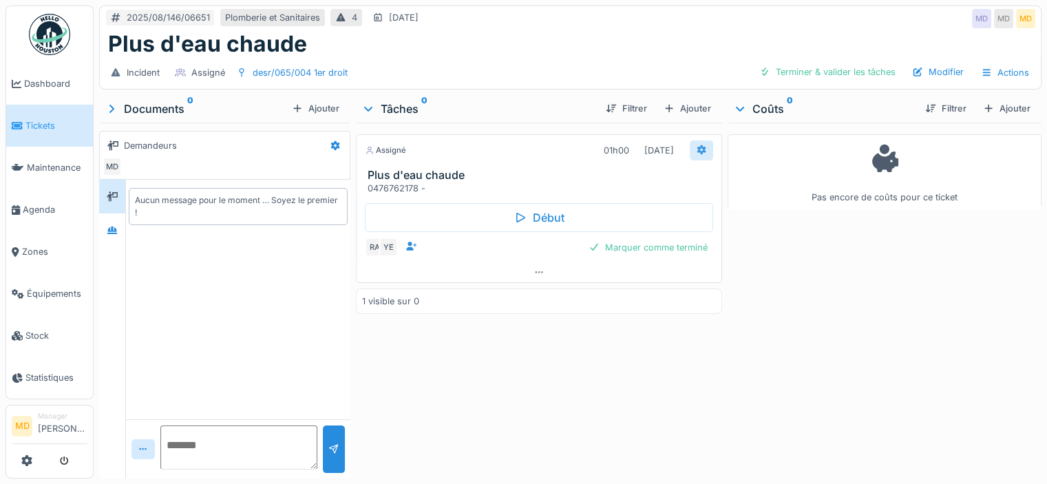
click at [702, 148] on div at bounding box center [701, 150] width 23 height 20
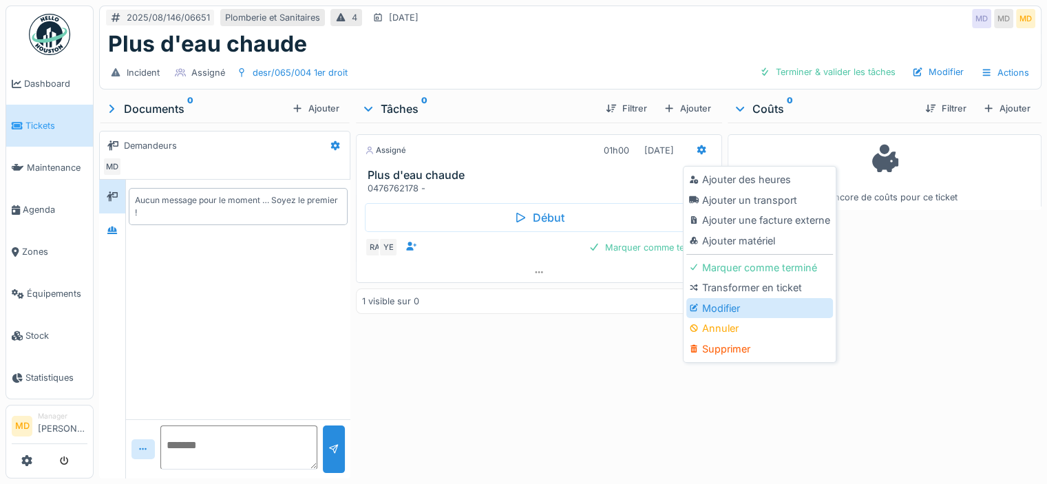
click at [698, 308] on icon at bounding box center [694, 308] width 10 height 8
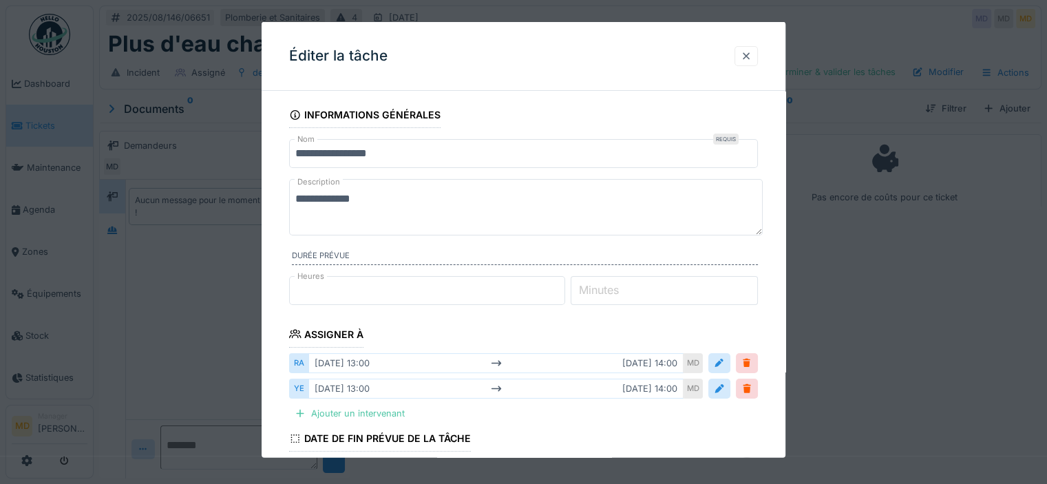
click at [752, 59] on div at bounding box center [746, 56] width 11 height 13
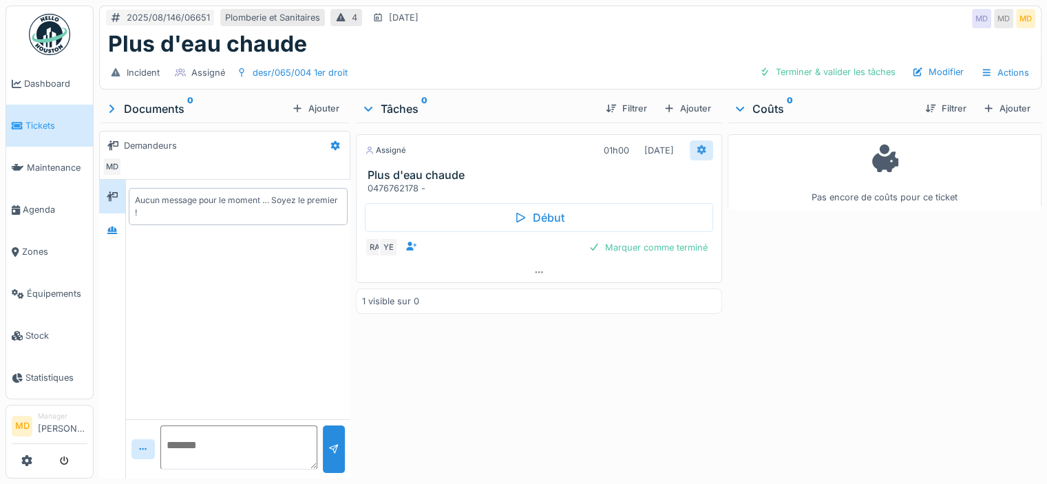
click at [696, 145] on icon at bounding box center [701, 149] width 11 height 9
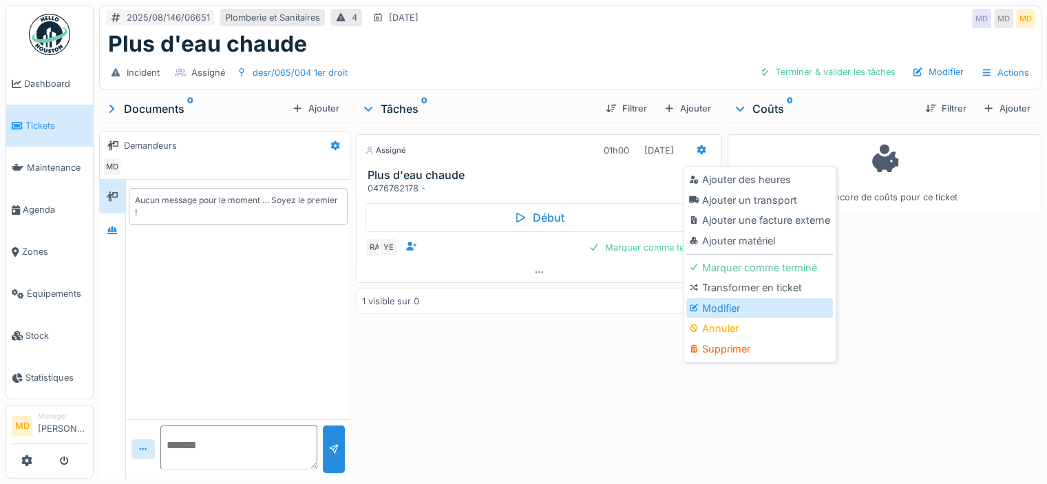
click at [713, 306] on div "Modifier" at bounding box center [759, 308] width 147 height 21
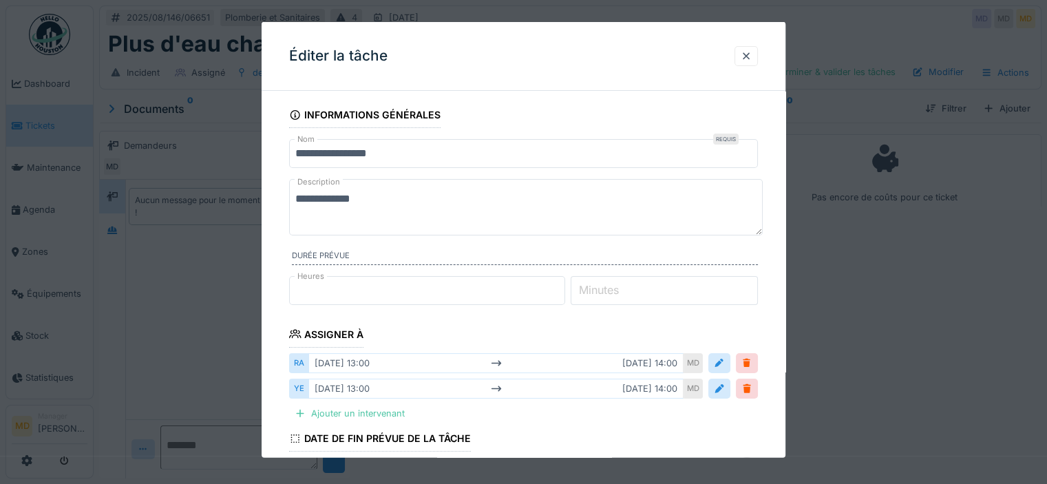
click at [401, 212] on textarea "**********" at bounding box center [526, 207] width 474 height 56
click at [297, 197] on textarea "**********" at bounding box center [526, 207] width 474 height 56
paste textarea "*******"
click at [516, 184] on textarea "**********" at bounding box center [526, 207] width 474 height 56
type textarea "**********"
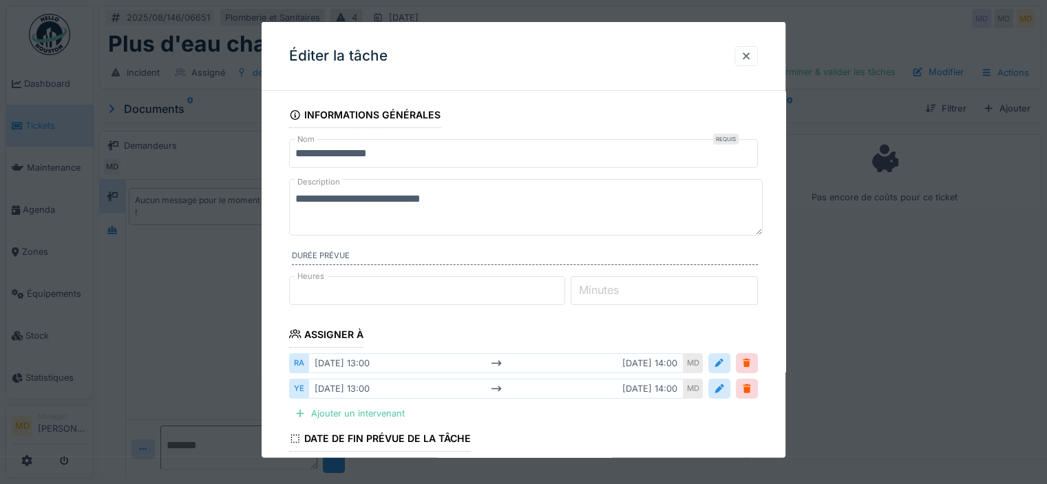
click at [423, 154] on input "**********" at bounding box center [523, 153] width 469 height 29
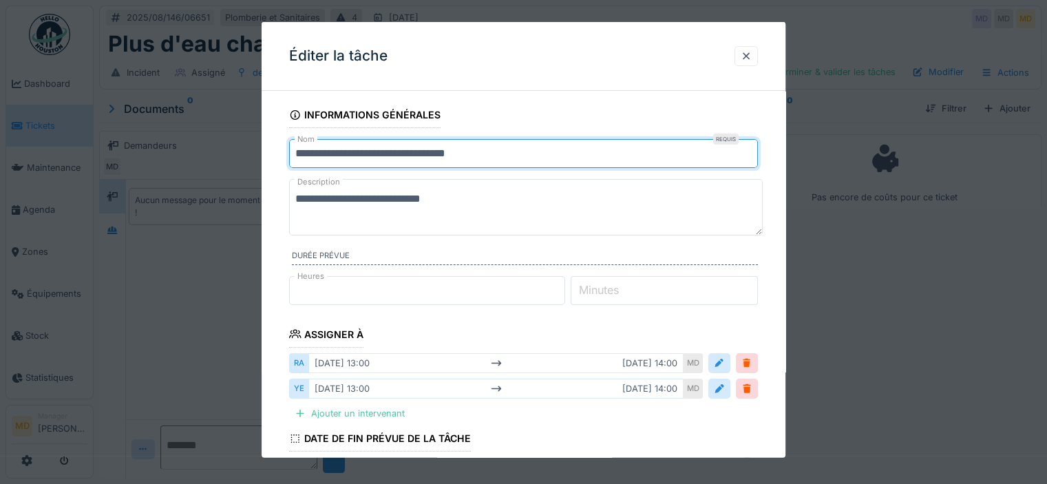
type input "**********"
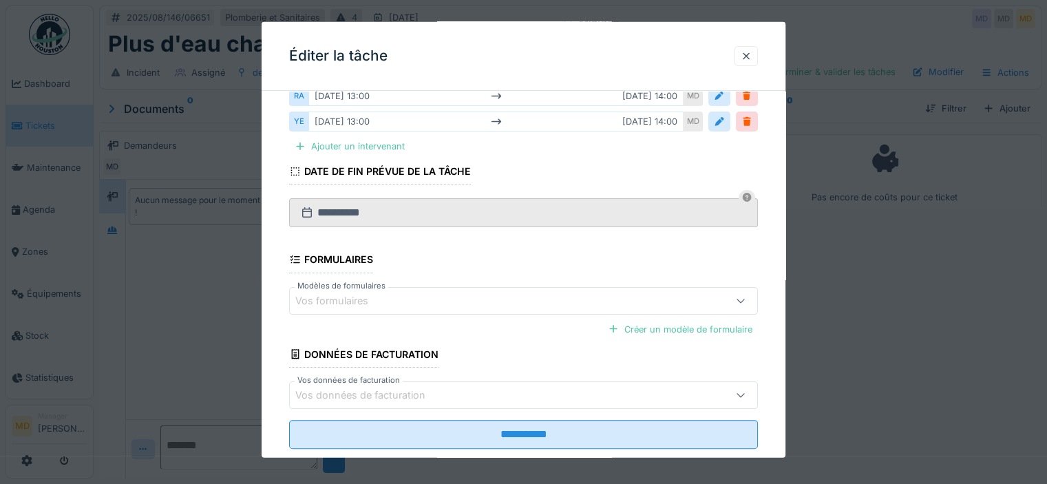
scroll to position [294, 0]
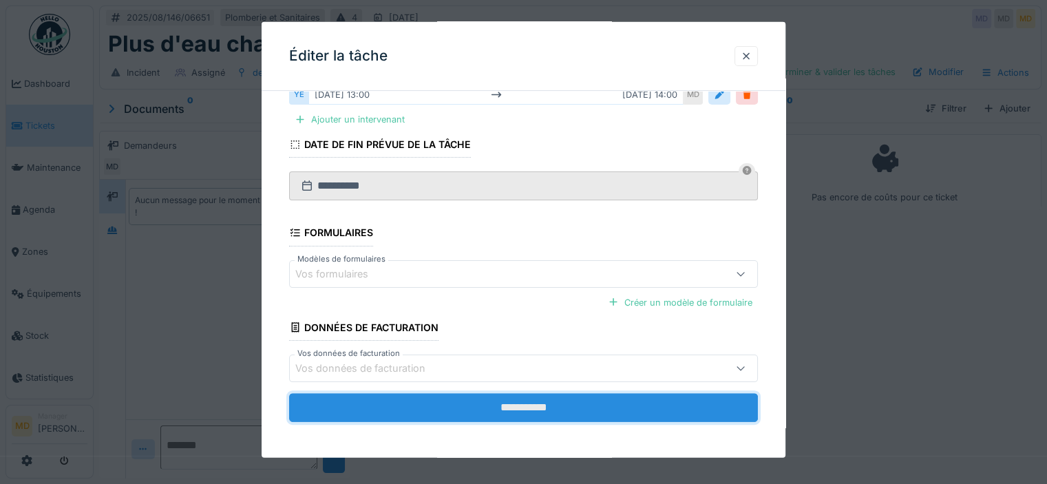
click at [489, 410] on input "**********" at bounding box center [523, 407] width 469 height 29
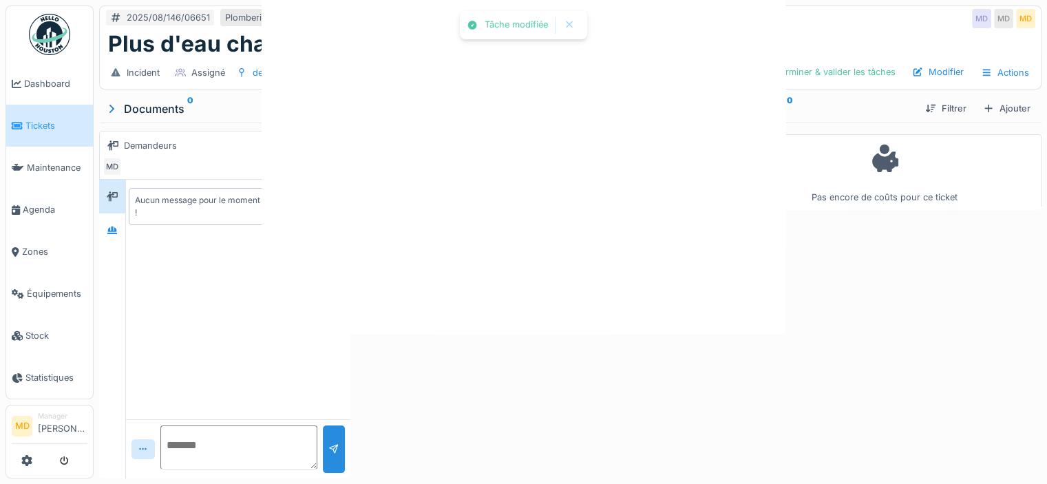
scroll to position [0, 0]
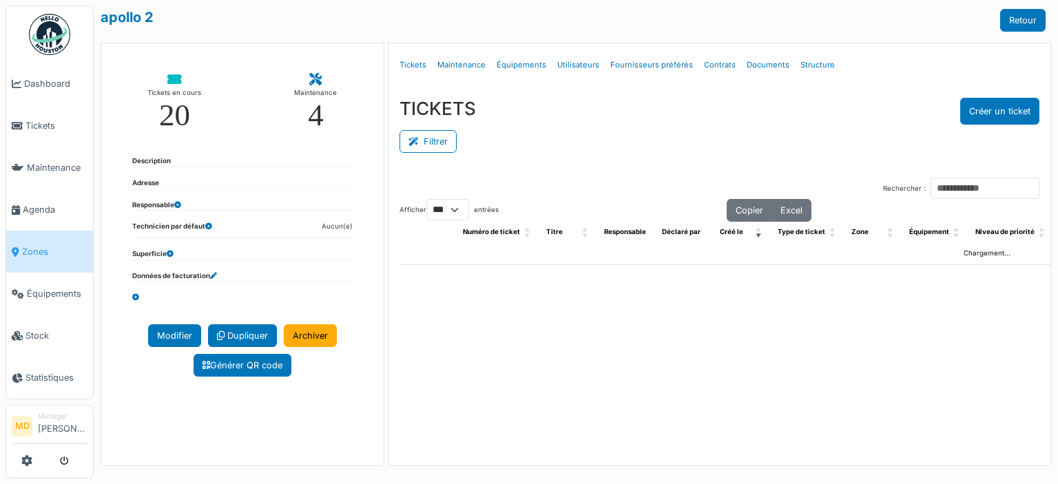
select select "***"
click at [810, 67] on link "Structure" at bounding box center [817, 65] width 45 height 32
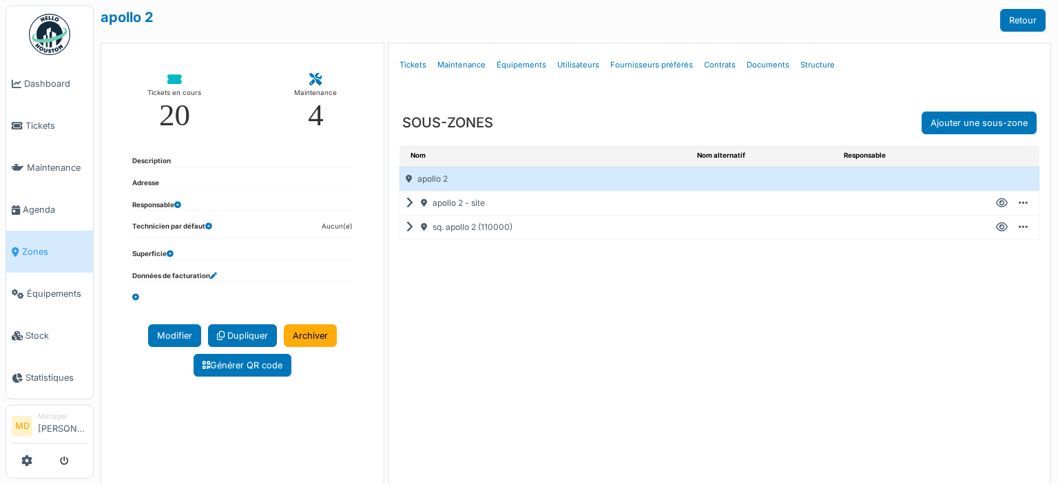
click at [406, 228] on icon at bounding box center [412, 227] width 13 height 1
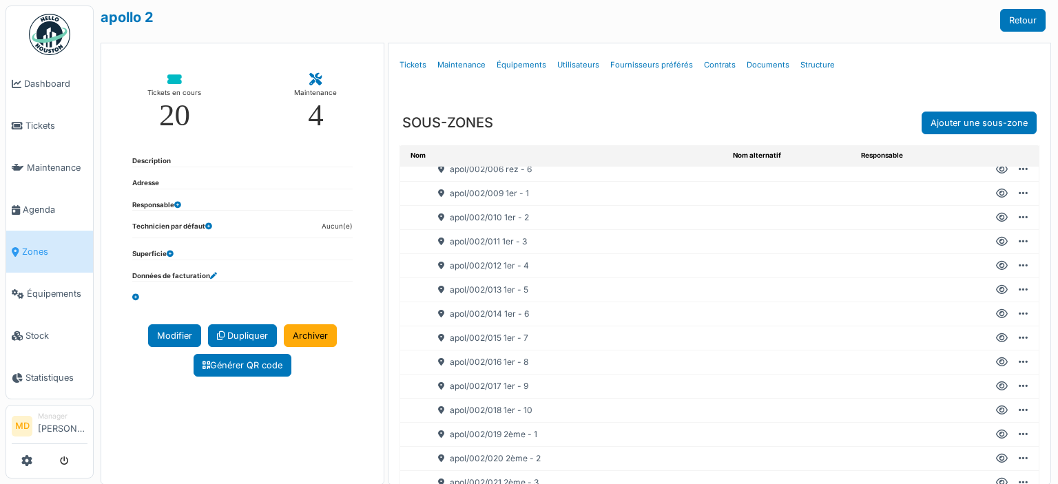
scroll to position [138, 0]
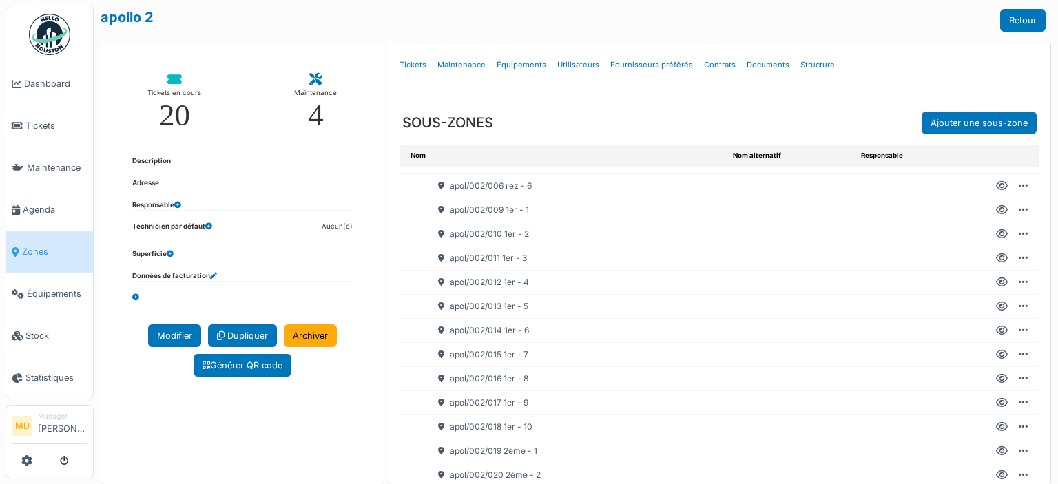
click at [996, 306] on icon at bounding box center [1002, 306] width 12 height 1
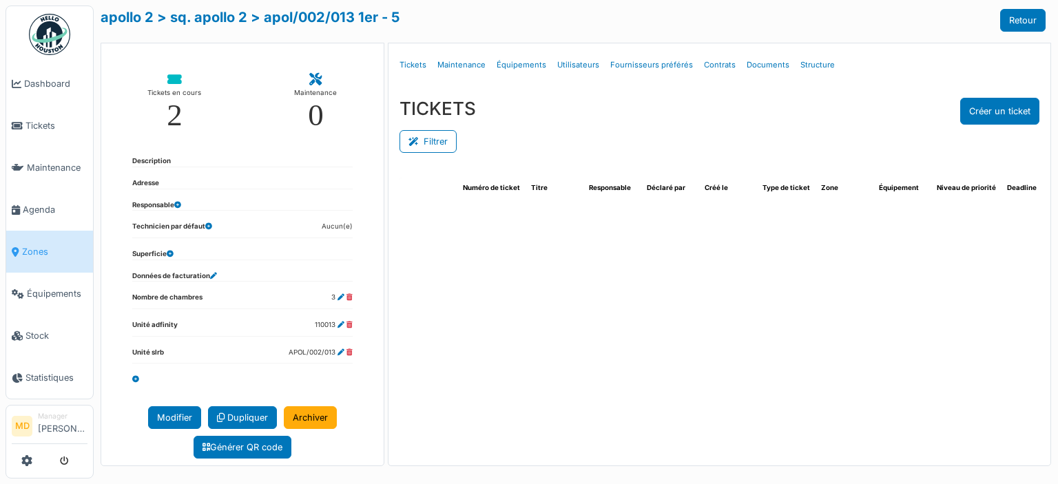
select select "***"
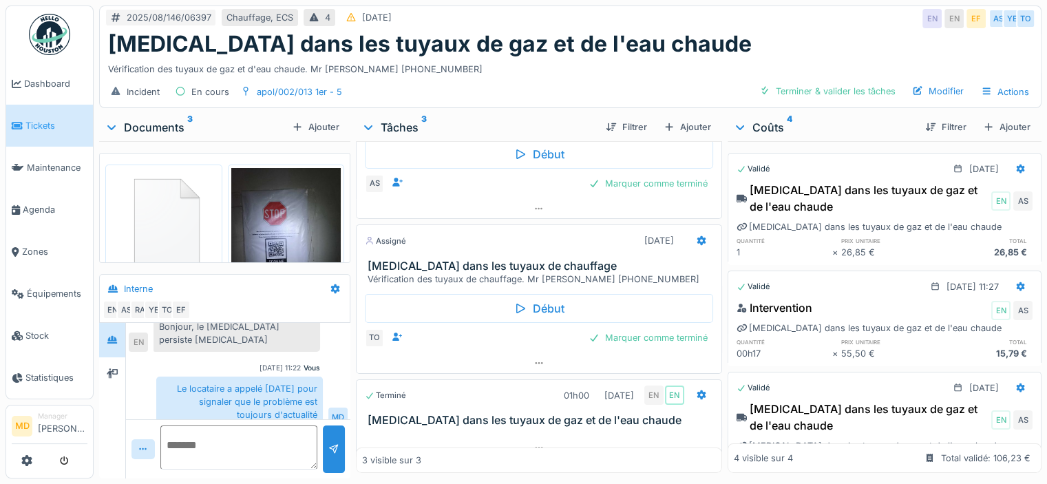
scroll to position [27, 0]
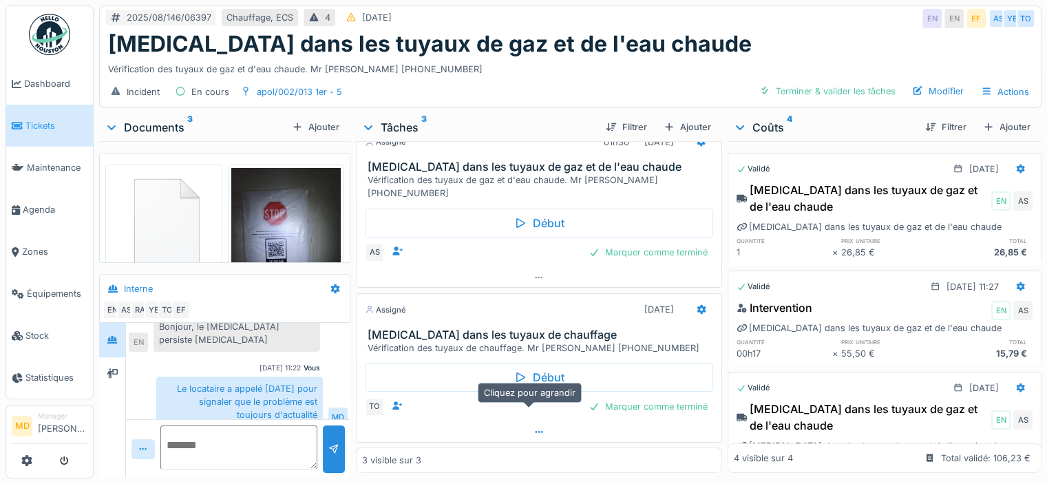
click at [534, 428] on icon at bounding box center [539, 432] width 11 height 9
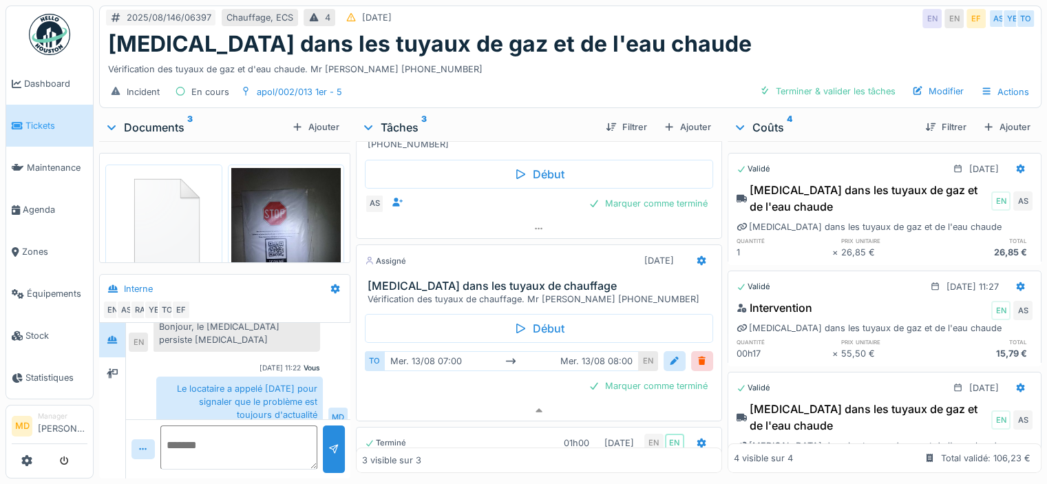
scroll to position [96, 0]
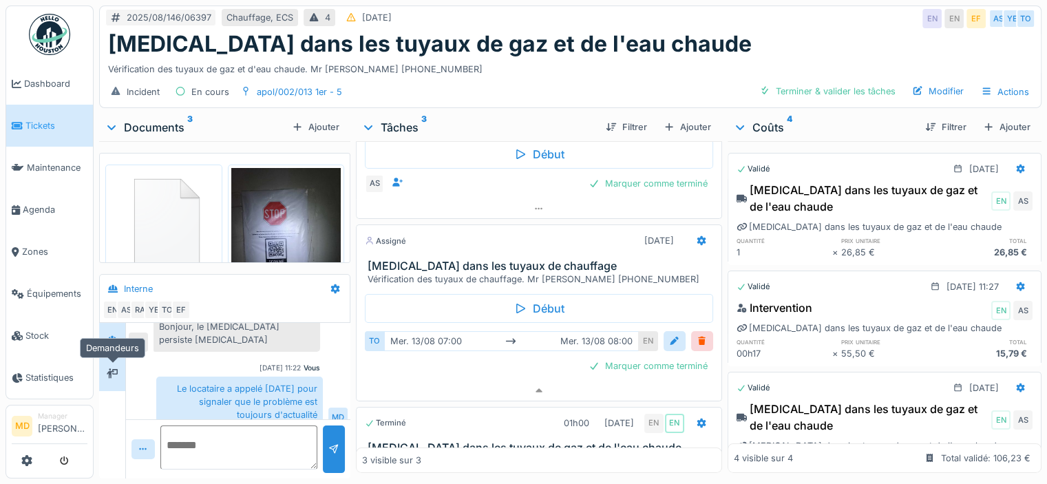
click at [121, 366] on div at bounding box center [112, 374] width 21 height 17
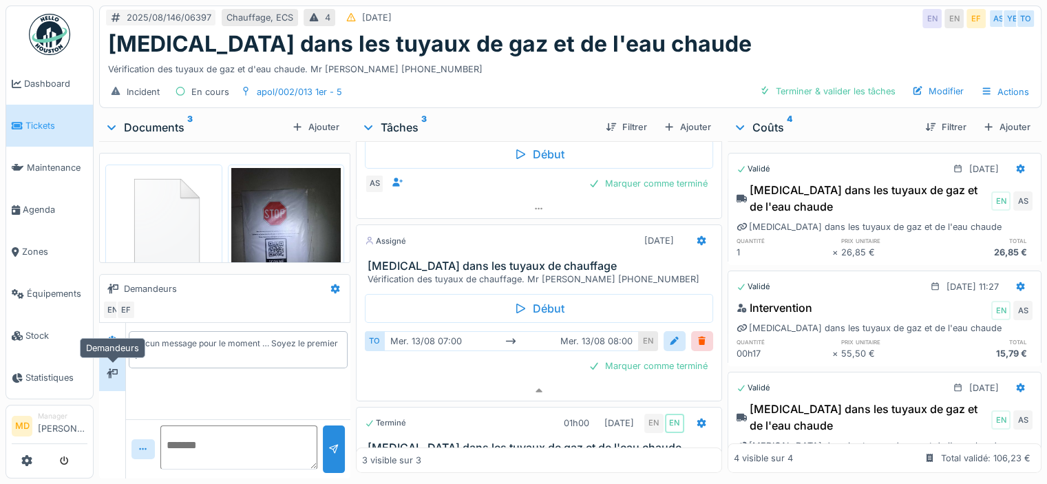
scroll to position [0, 0]
click at [108, 335] on div at bounding box center [112, 339] width 11 height 13
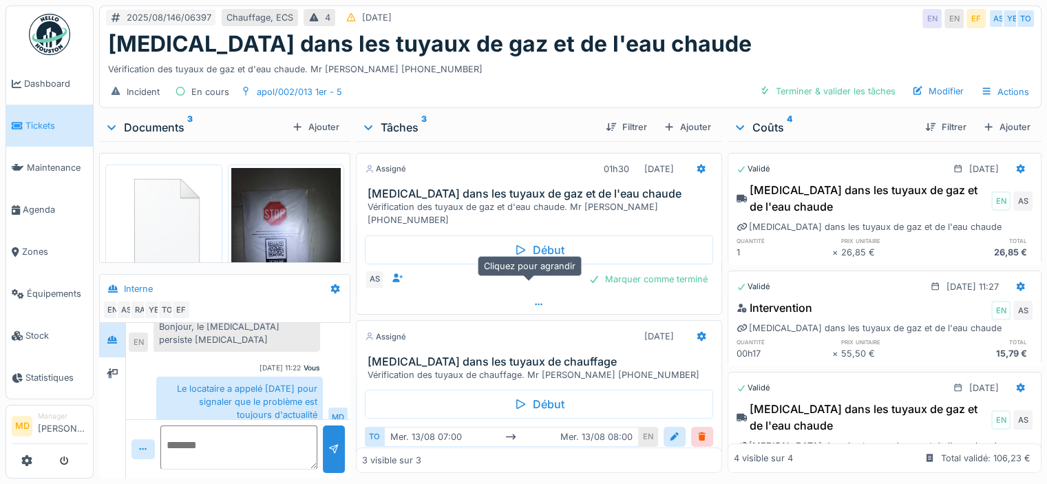
click at [534, 300] on icon at bounding box center [539, 304] width 11 height 9
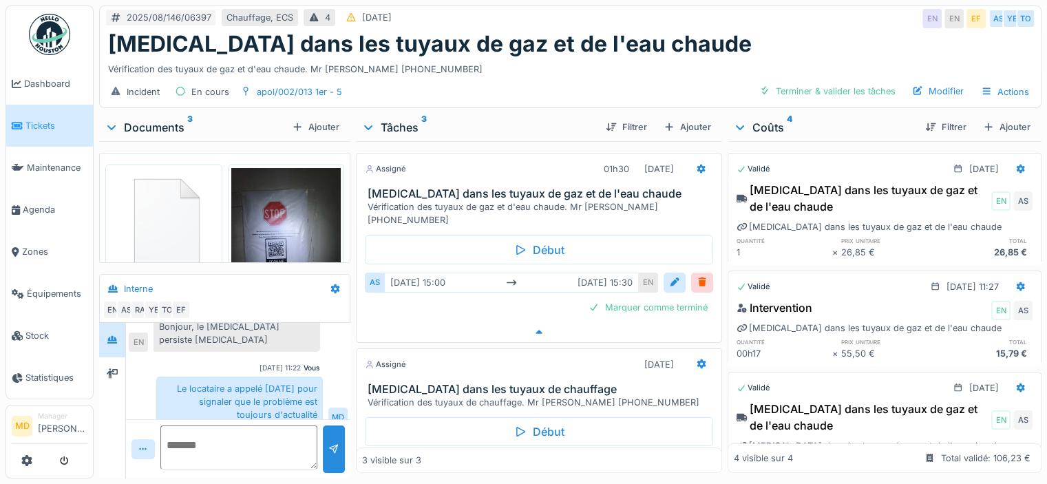
scroll to position [11, 0]
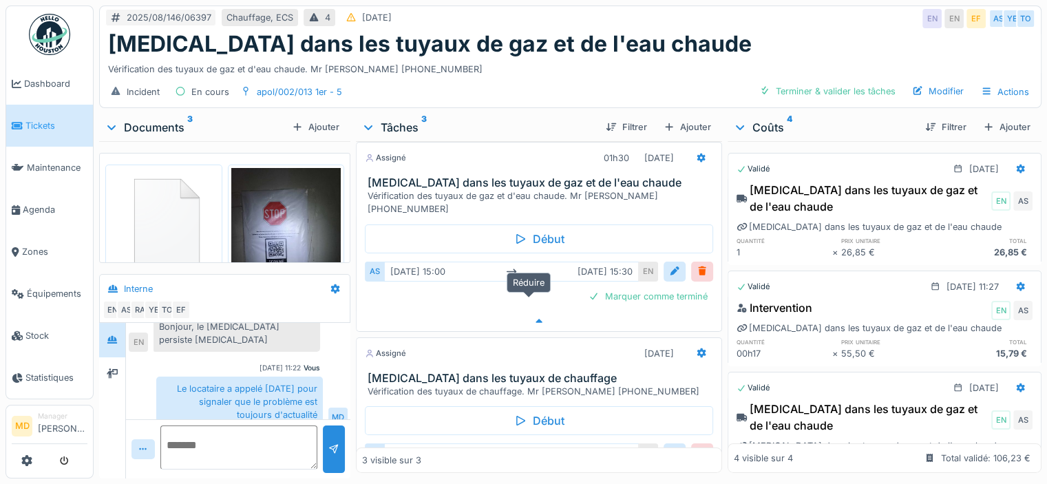
click at [536, 319] on icon at bounding box center [539, 321] width 7 height 4
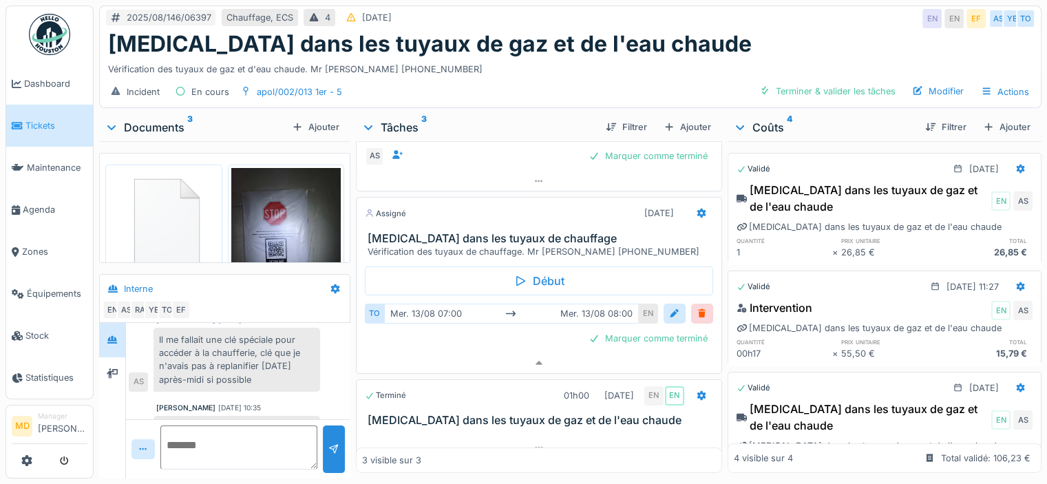
scroll to position [164, 0]
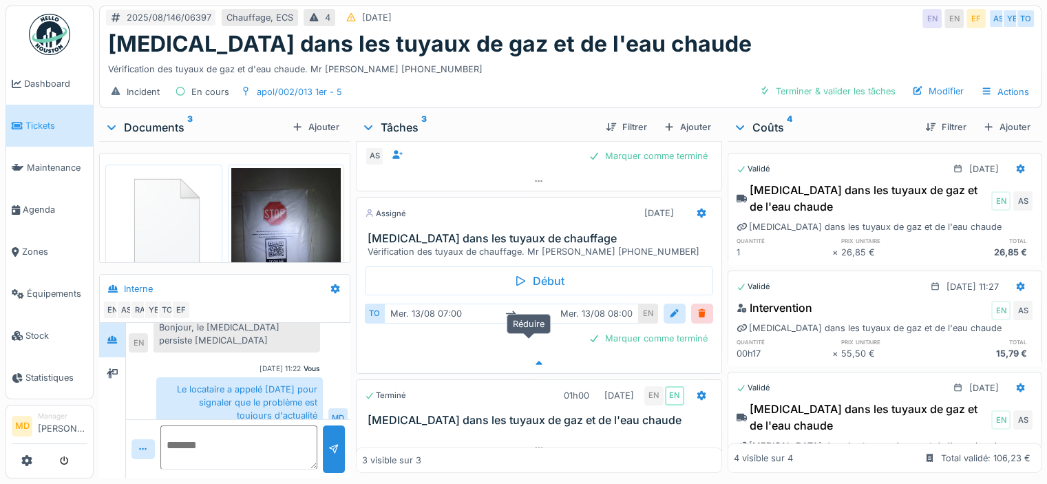
click at [534, 359] on icon at bounding box center [539, 363] width 11 height 9
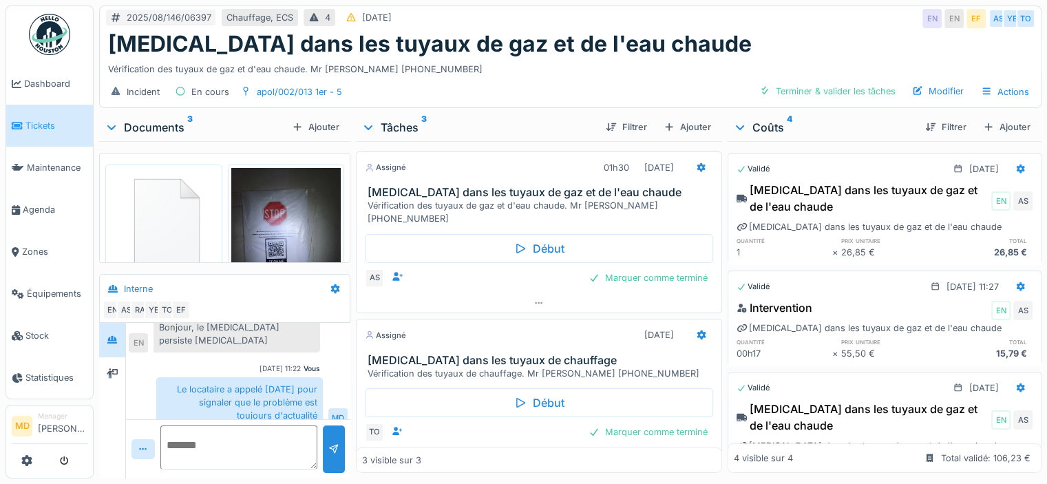
scroll to position [0, 0]
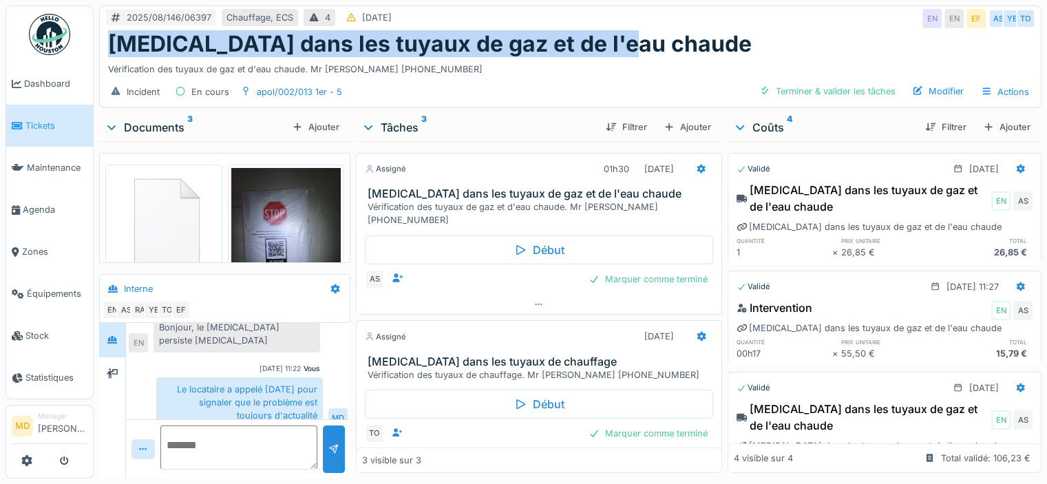
drag, startPoint x: 596, startPoint y: 29, endPoint x: 112, endPoint y: 30, distance: 484.1
click at [112, 31] on div "[MEDICAL_DATA] dans les tuyaux de gaz et de l'eau chaude" at bounding box center [570, 44] width 925 height 26
click at [110, 31] on h1 "[MEDICAL_DATA] dans les tuyaux de gaz et de l'eau chaude" at bounding box center [430, 44] width 644 height 26
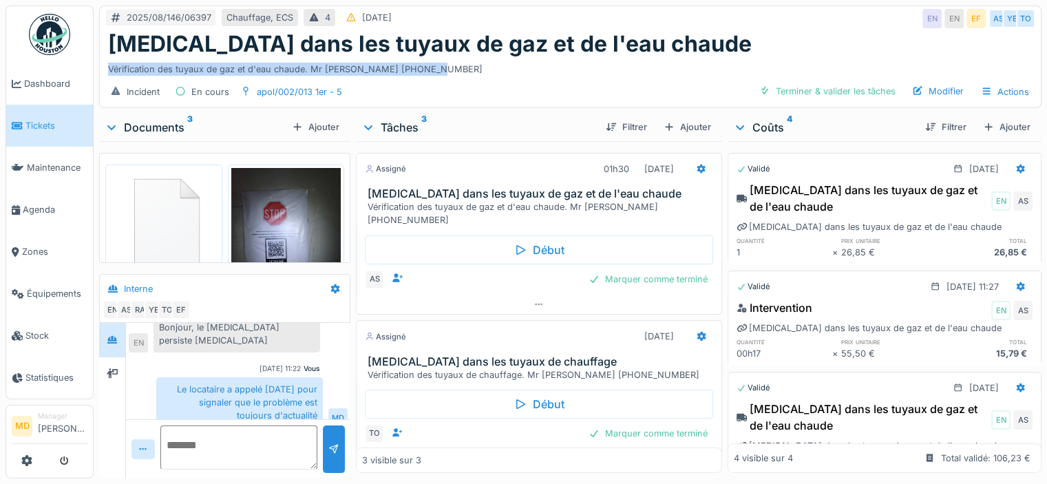
drag, startPoint x: 434, startPoint y: 56, endPoint x: 103, endPoint y: 56, distance: 330.5
click at [103, 56] on div "[MEDICAL_DATA] dans les tuyaux de gaz et de l'eau chaude Vérification des tuyau…" at bounding box center [570, 53] width 941 height 45
click at [121, 60] on div "Vérification des tuyaux de gaz et d'eau chaude. Mr [PERSON_NAME] [PHONE_NUMBER]" at bounding box center [570, 66] width 925 height 19
drag, startPoint x: 178, startPoint y: 359, endPoint x: 318, endPoint y: 389, distance: 143.6
click at [318, 389] on div "Le locataire a appelé [DATE] pour signaler que le problème est toujours d'actua…" at bounding box center [239, 402] width 167 height 51
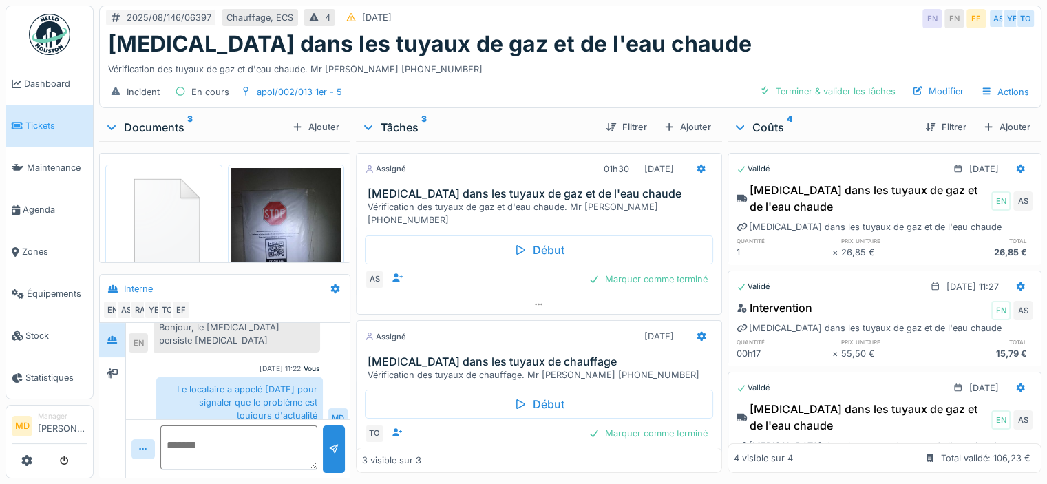
click at [279, 382] on div "Le locataire a appelé [DATE] pour signaler que le problème est toujours d'actua…" at bounding box center [239, 402] width 167 height 51
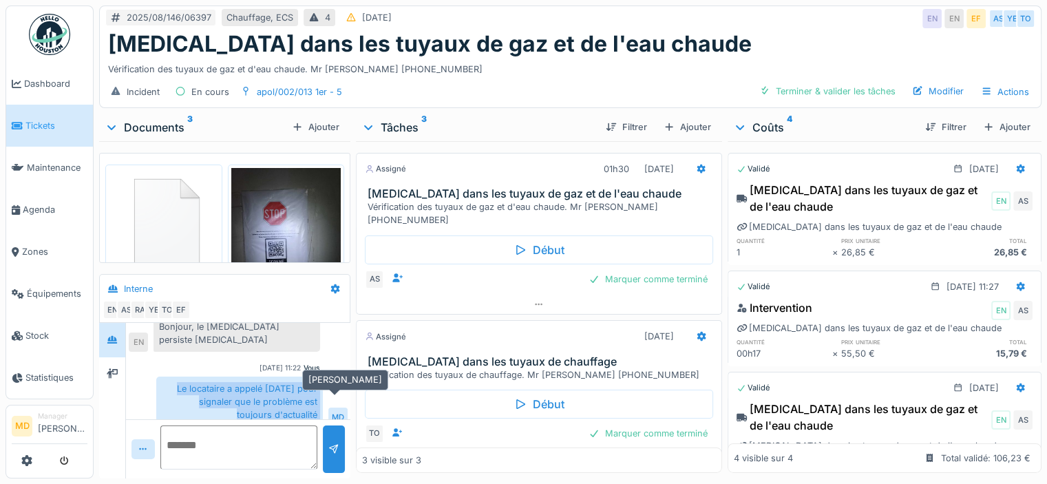
drag, startPoint x: 201, startPoint y: 364, endPoint x: 329, endPoint y: 401, distance: 133.4
click at [329, 401] on div "Le locataire a appelé [DATE] pour signaler que le problème est toujours d'actua…" at bounding box center [251, 402] width 191 height 51
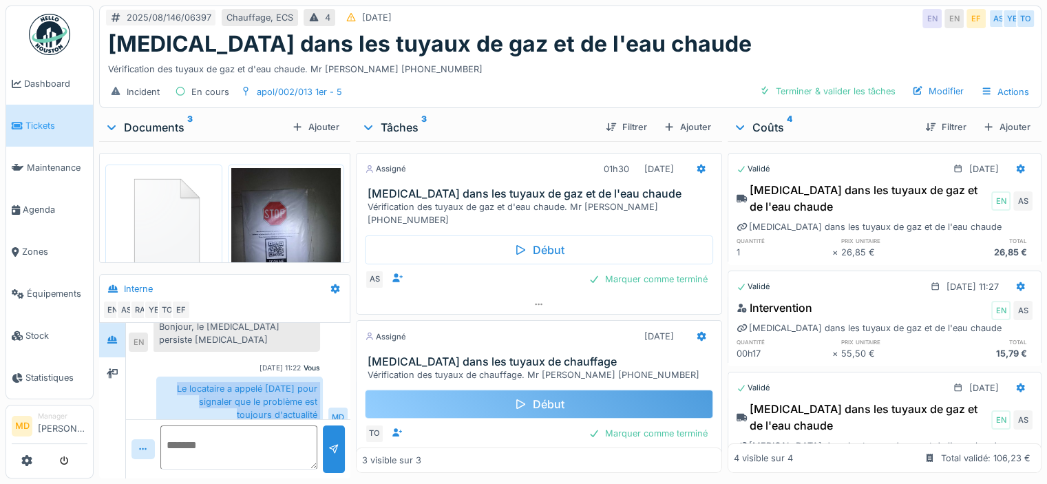
scroll to position [96, 0]
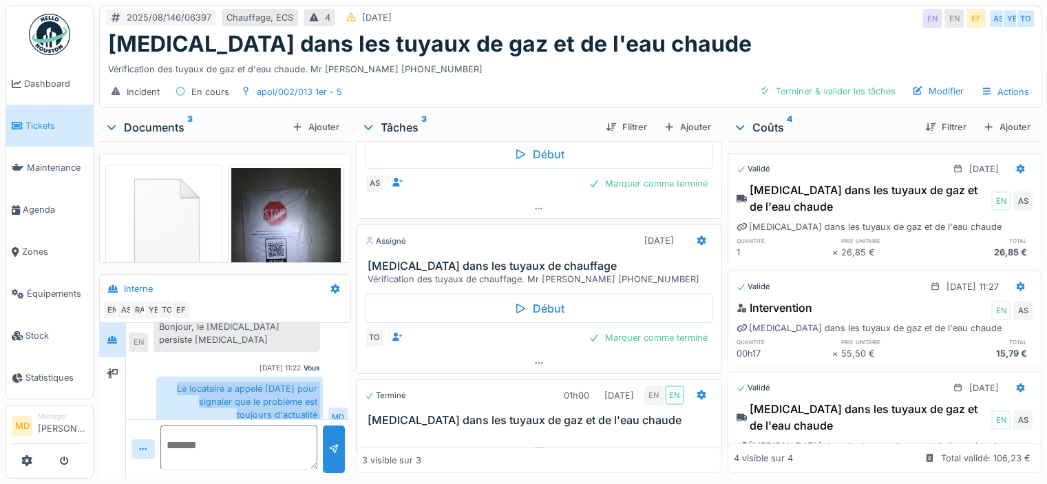
click at [275, 383] on div "Le locataire a appelé [DATE] pour signaler que le problème est toujours d'actua…" at bounding box center [239, 402] width 167 height 51
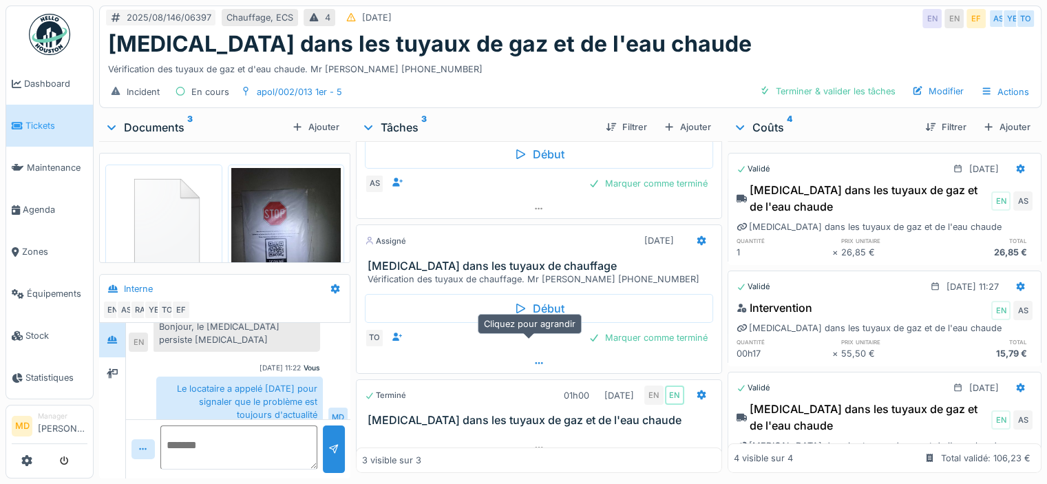
click at [534, 359] on icon at bounding box center [539, 363] width 11 height 9
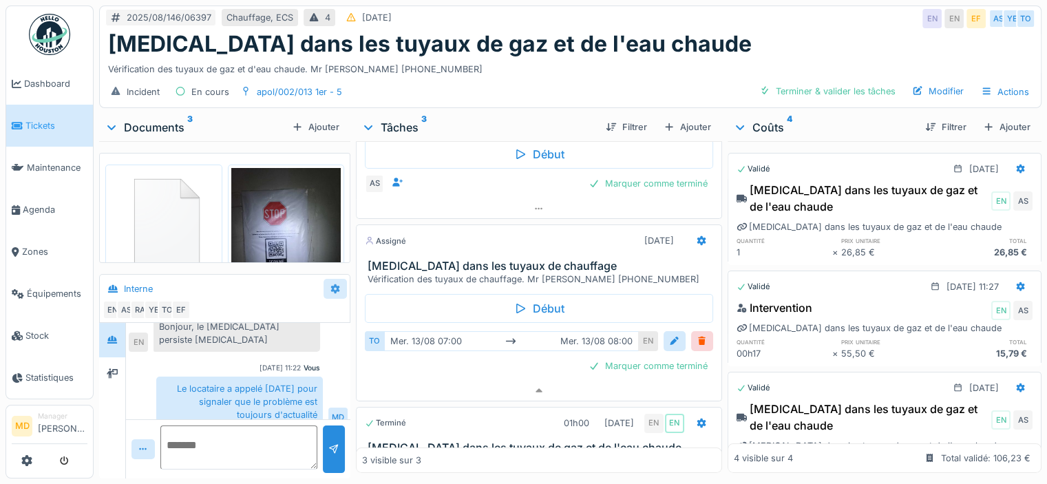
click at [337, 284] on icon at bounding box center [335, 288] width 11 height 9
click at [366, 329] on div "Créer une conversation" at bounding box center [389, 339] width 129 height 21
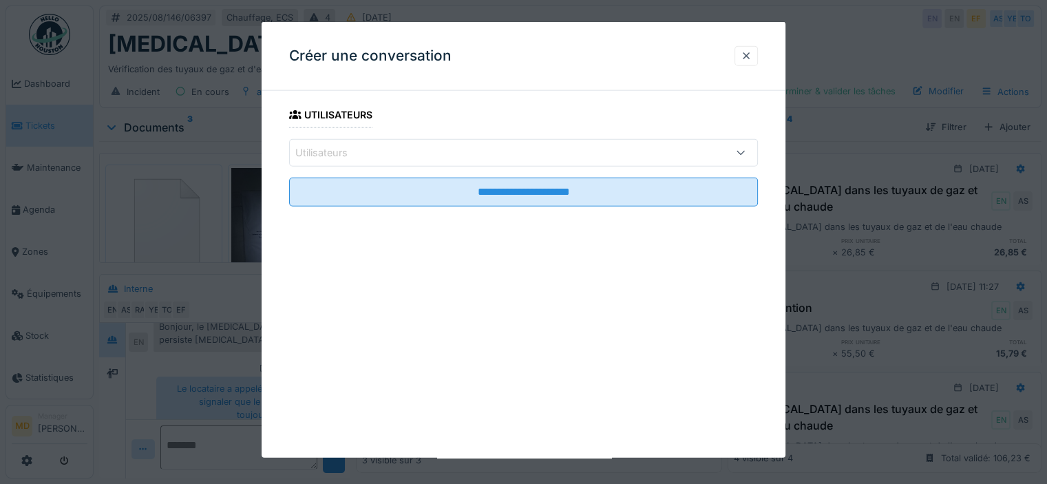
click at [364, 162] on div "Utilisateurs" at bounding box center [523, 153] width 469 height 28
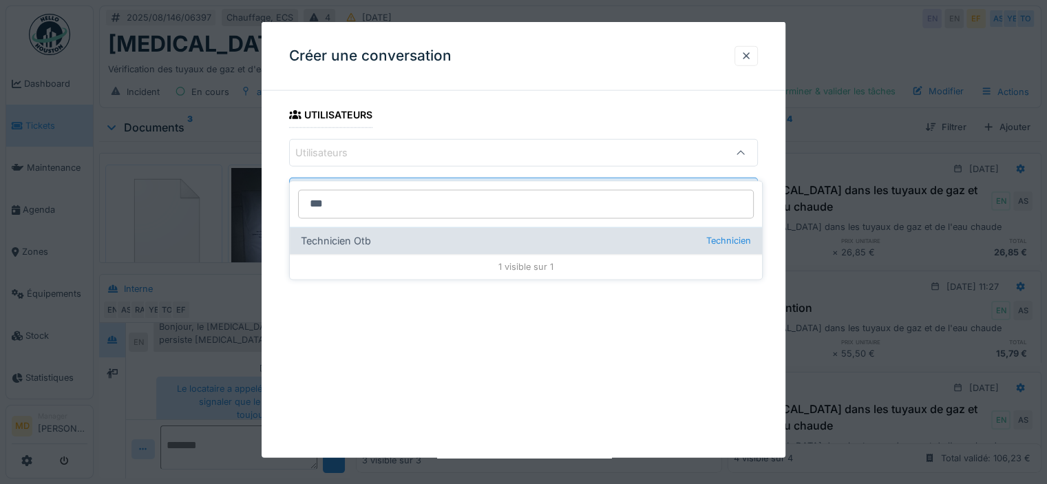
type input "***"
click at [335, 235] on div "Technicien Otb Technicien" at bounding box center [526, 241] width 472 height 28
type input "****"
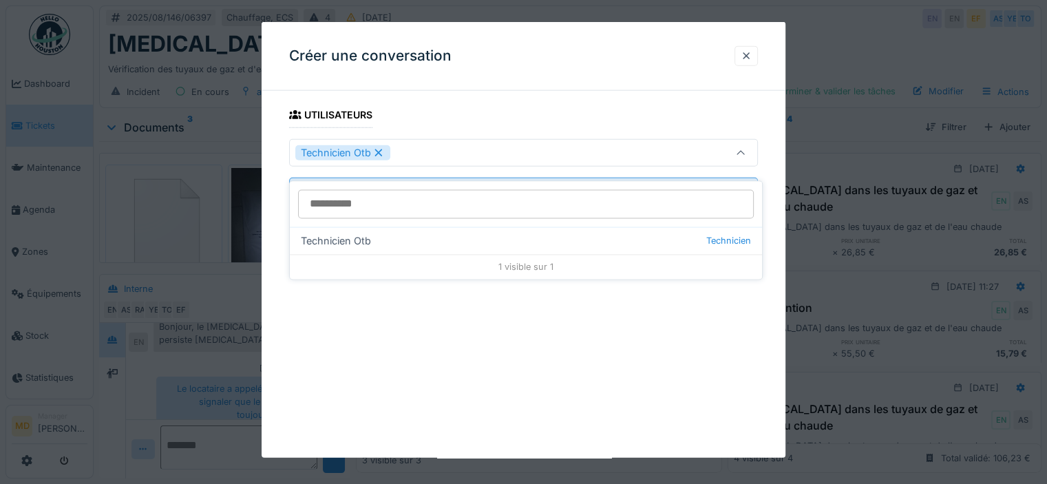
click at [564, 98] on div "**********" at bounding box center [524, 240] width 524 height 436
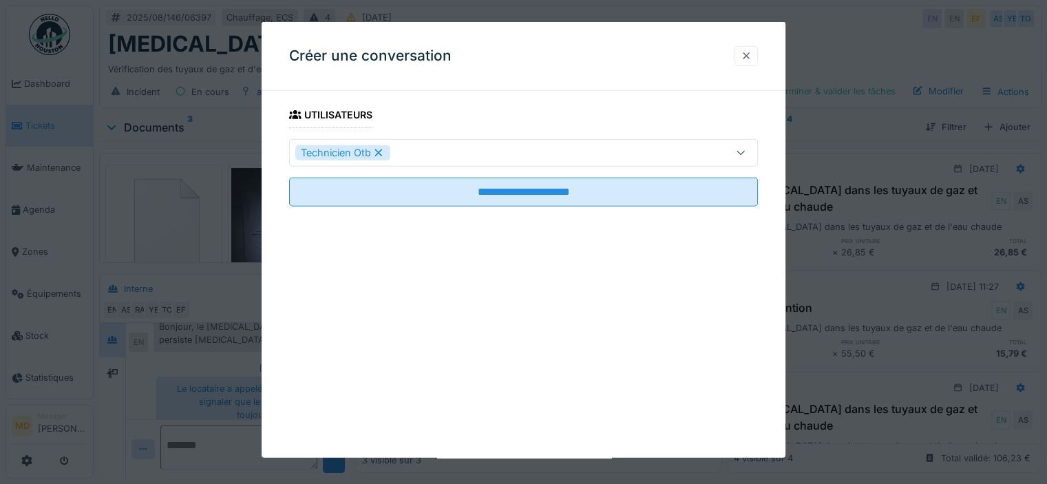
click at [748, 54] on div at bounding box center [746, 56] width 11 height 13
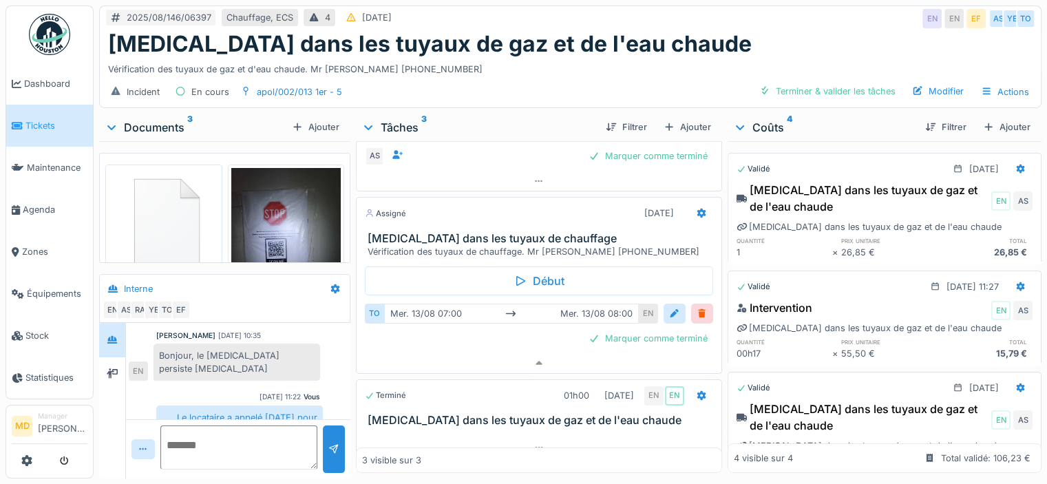
scroll to position [165, 0]
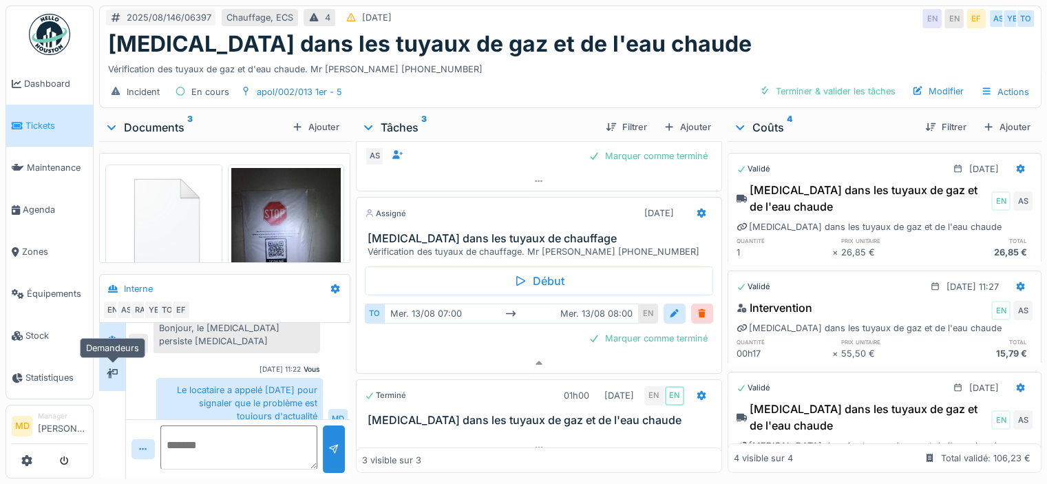
click at [112, 369] on icon at bounding box center [112, 373] width 11 height 9
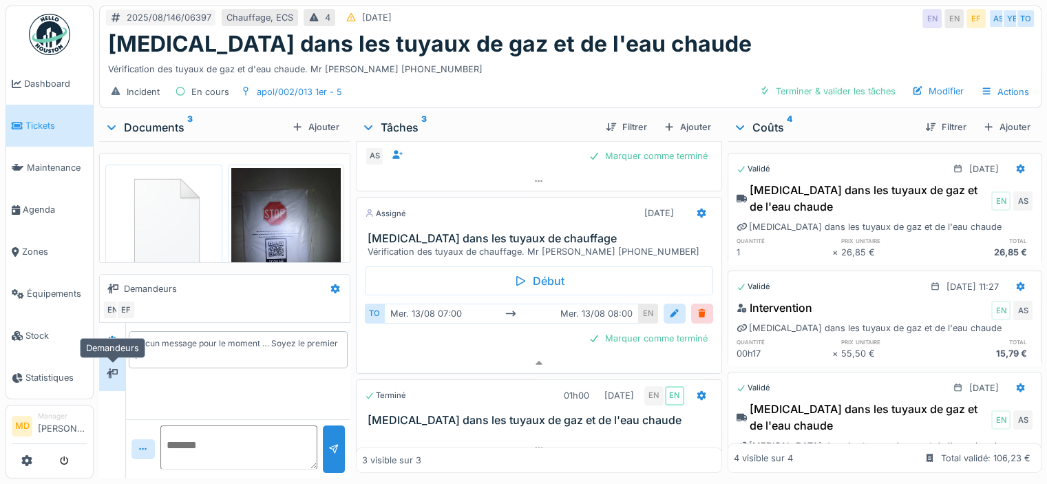
scroll to position [0, 0]
click at [120, 331] on div at bounding box center [112, 339] width 21 height 17
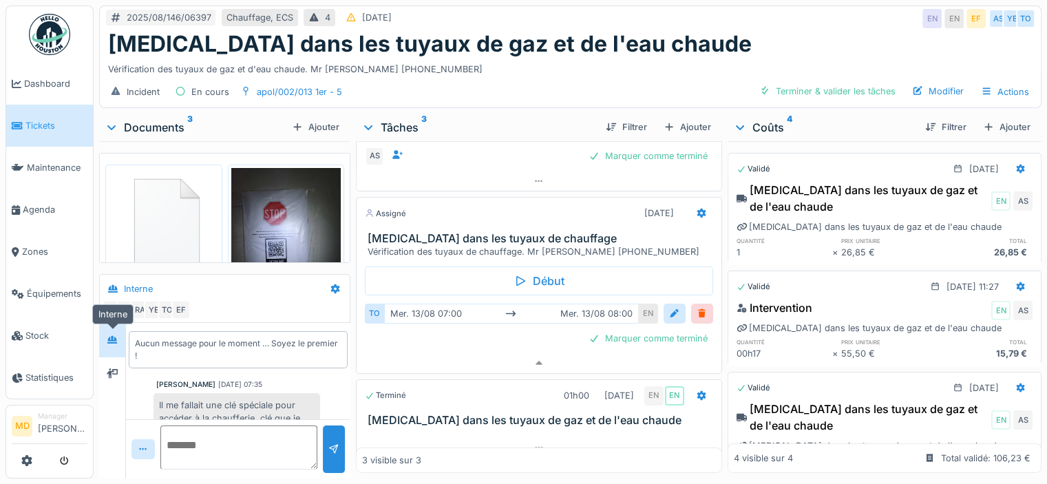
scroll to position [166, 0]
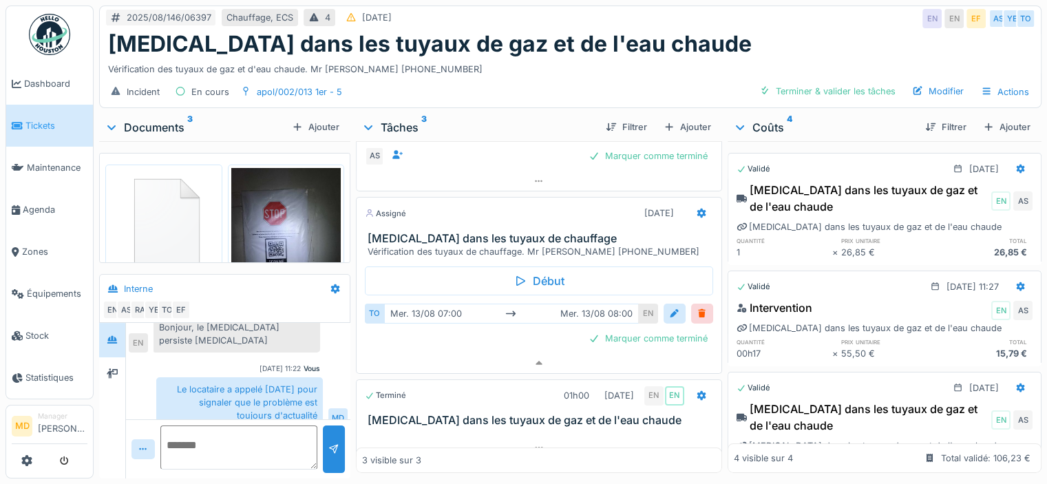
click at [577, 32] on h1 "[MEDICAL_DATA] dans les tuyaux de gaz et de l'eau chaude" at bounding box center [430, 44] width 644 height 26
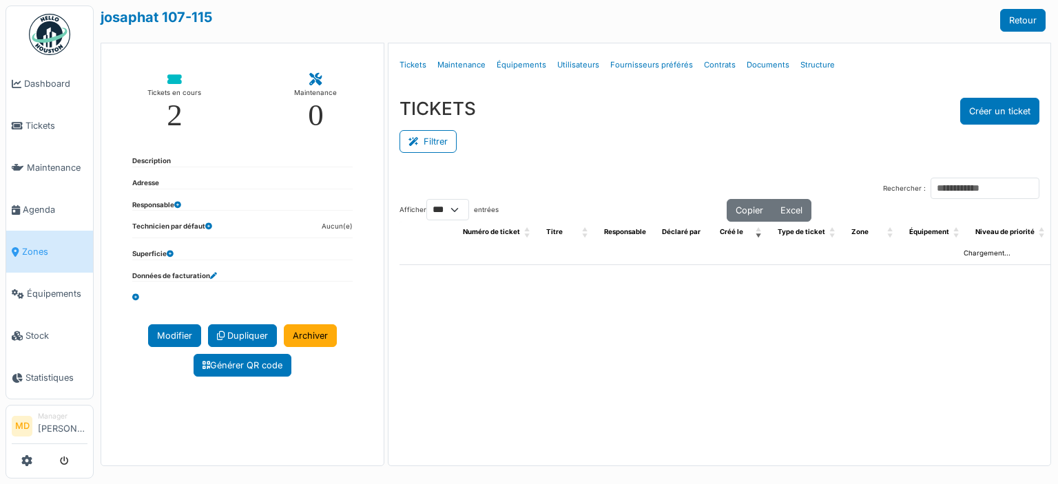
select select "***"
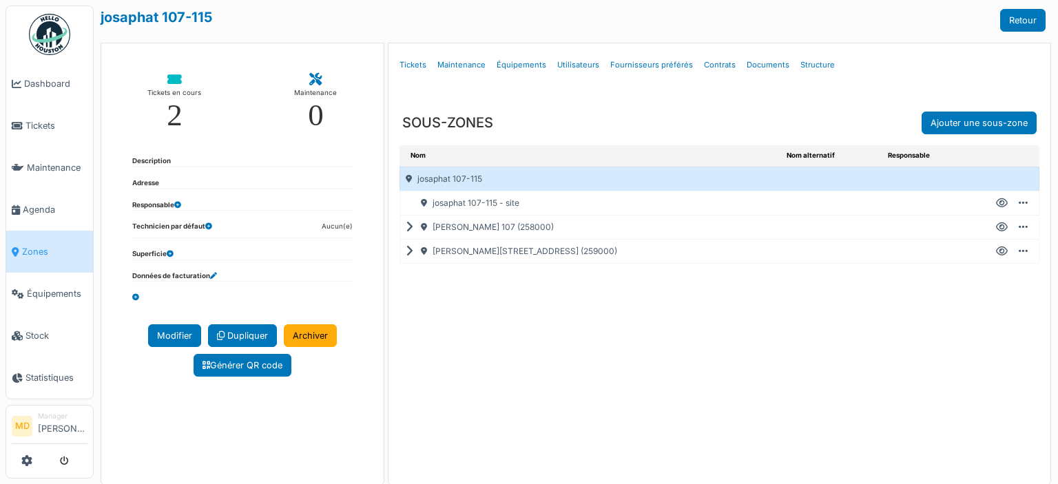
click at [406, 252] on icon at bounding box center [412, 251] width 13 height 1
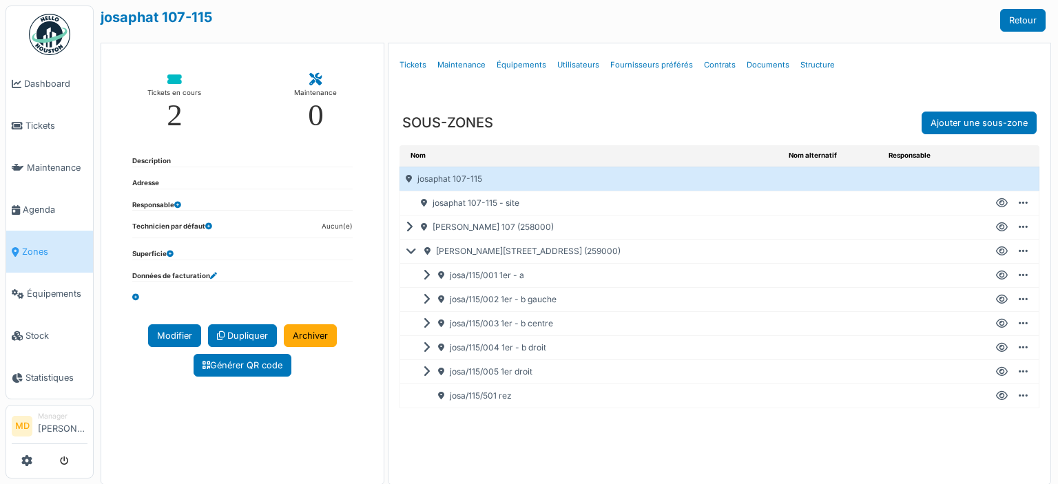
click at [996, 275] on icon at bounding box center [1002, 275] width 12 height 1
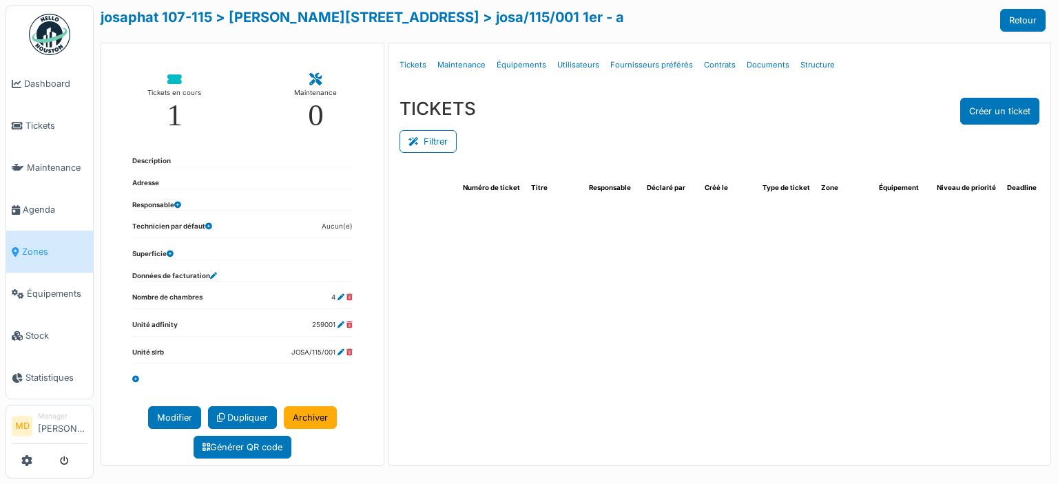
select select "***"
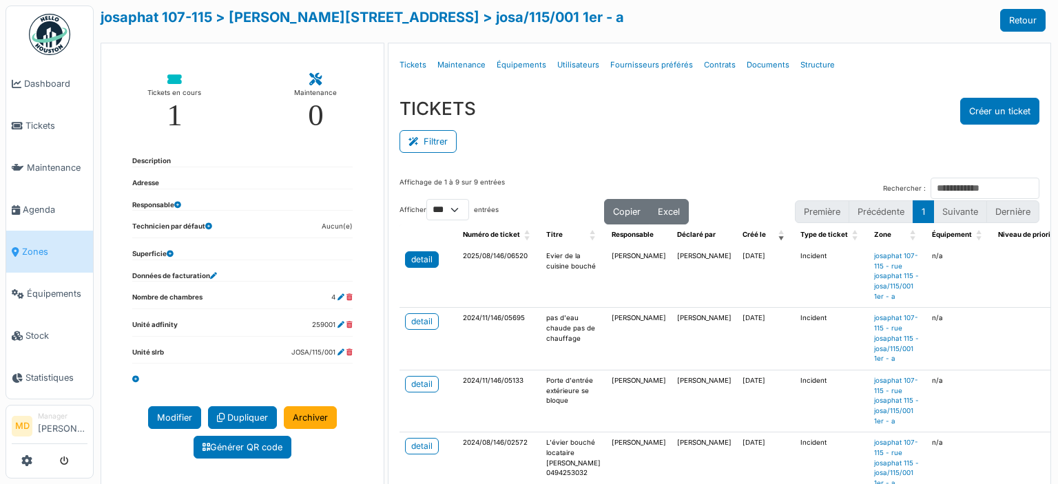
click at [415, 258] on div "detail" at bounding box center [421, 259] width 21 height 12
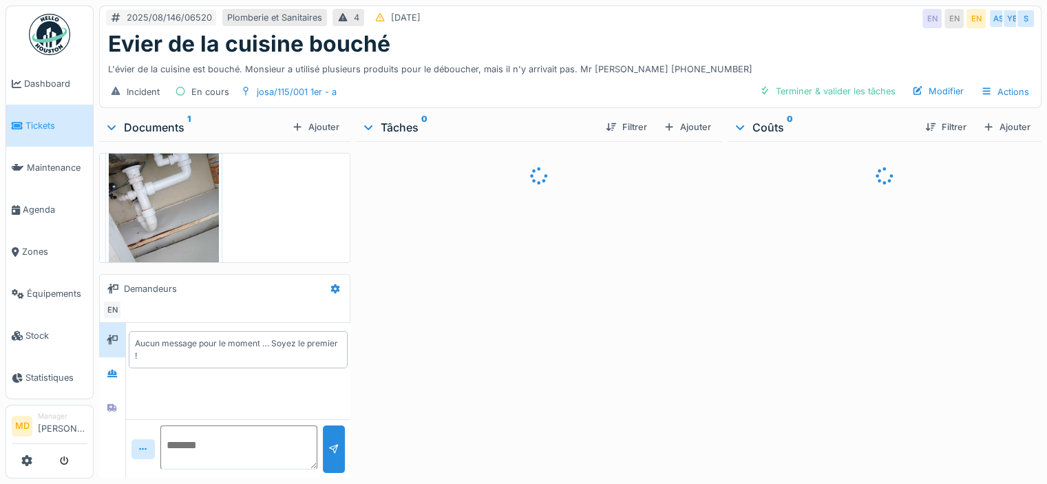
scroll to position [70, 0]
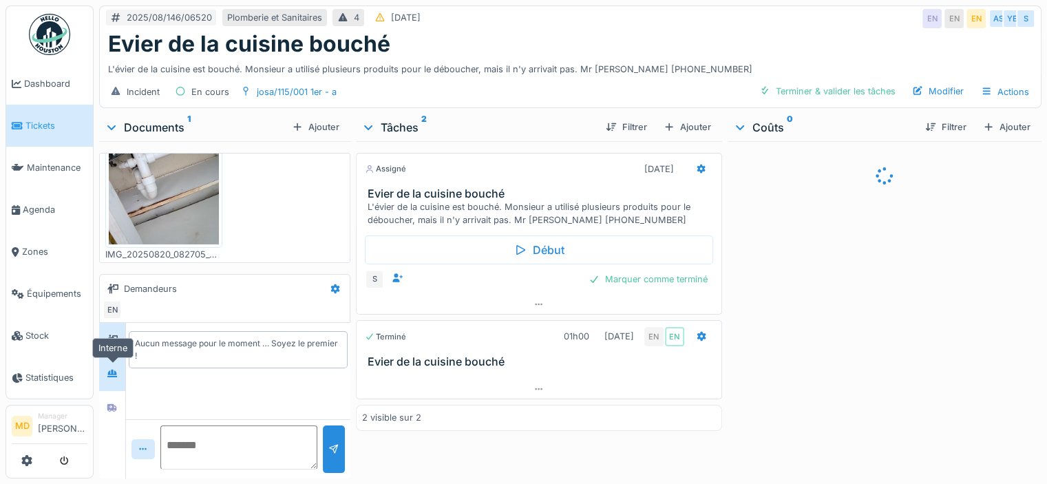
click at [116, 371] on icon at bounding box center [112, 374] width 10 height 8
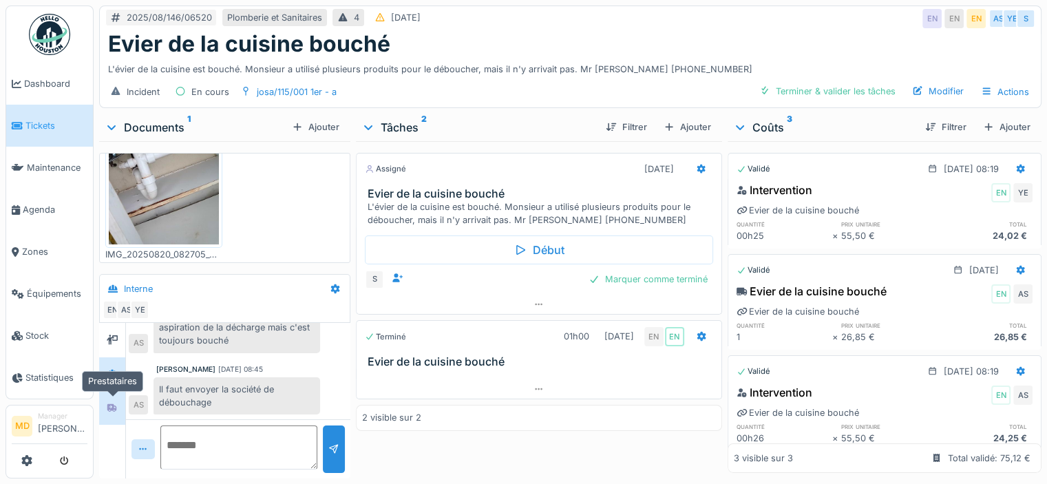
click at [103, 407] on div at bounding box center [112, 407] width 21 height 17
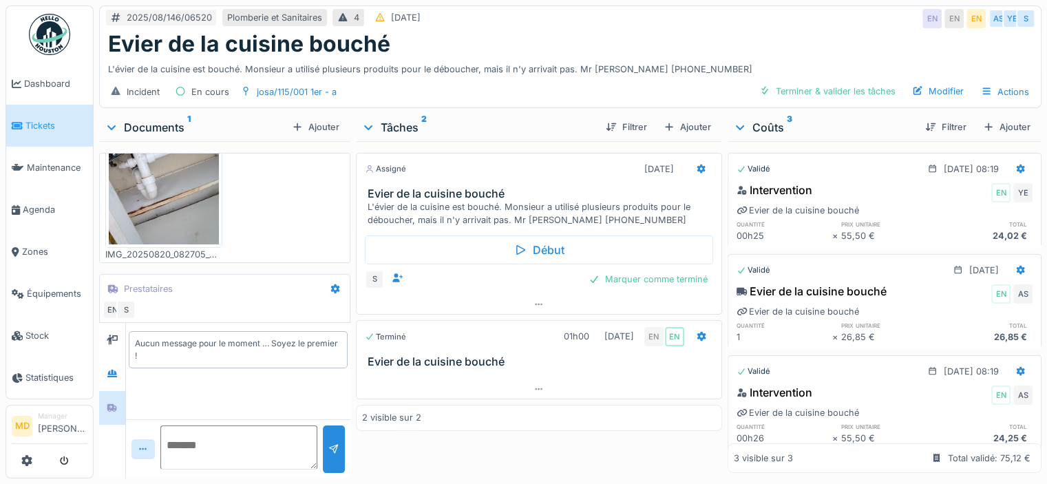
scroll to position [10, 0]
click at [538, 385] on icon at bounding box center [539, 389] width 11 height 9
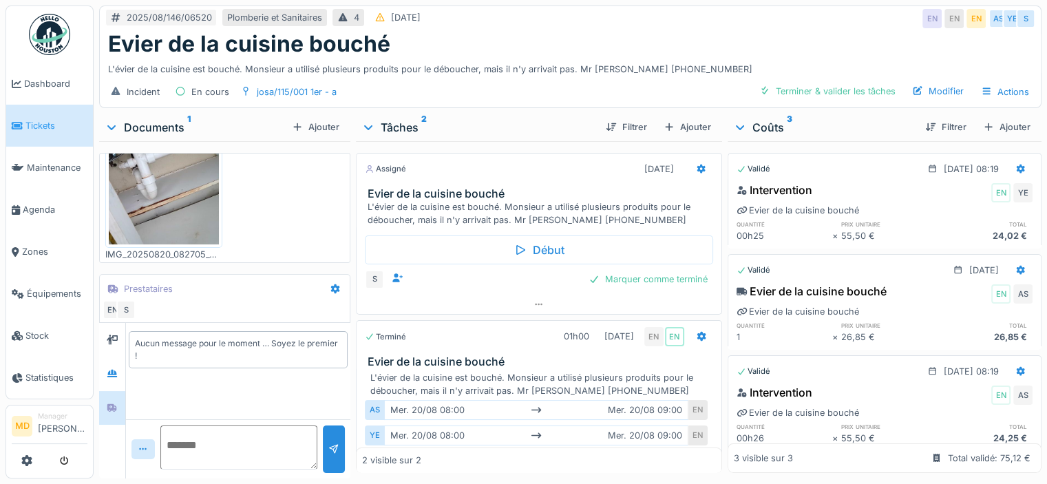
scroll to position [32, 0]
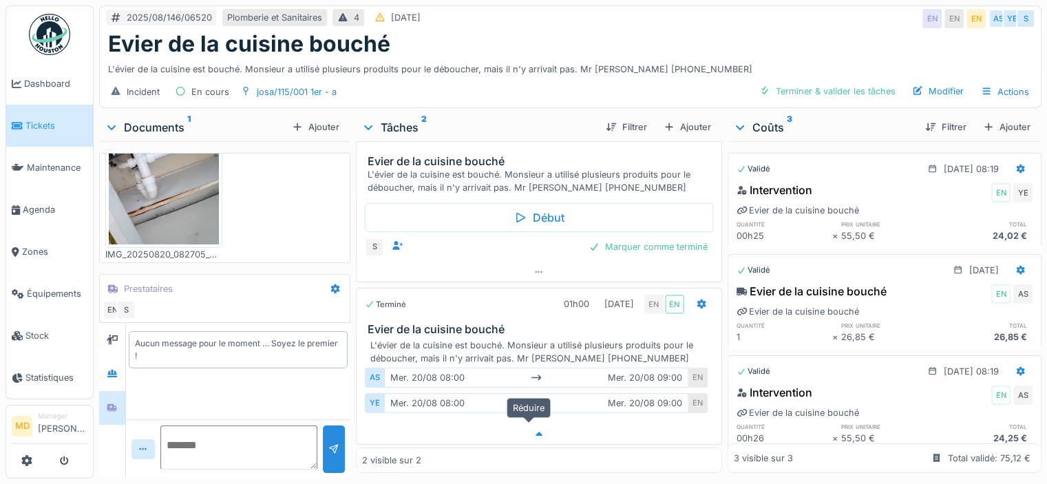
click at [522, 424] on div at bounding box center [539, 434] width 365 height 20
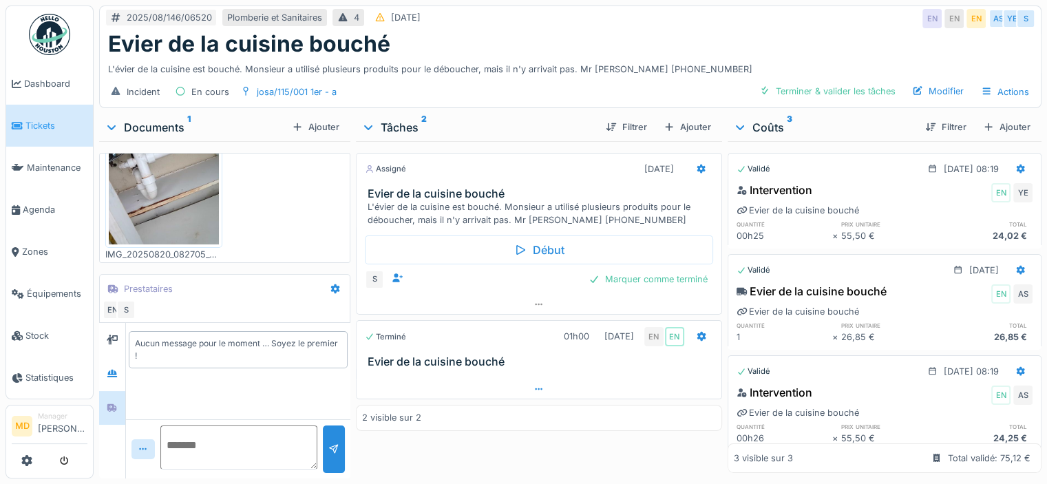
scroll to position [0, 0]
click at [534, 304] on icon at bounding box center [539, 304] width 11 height 9
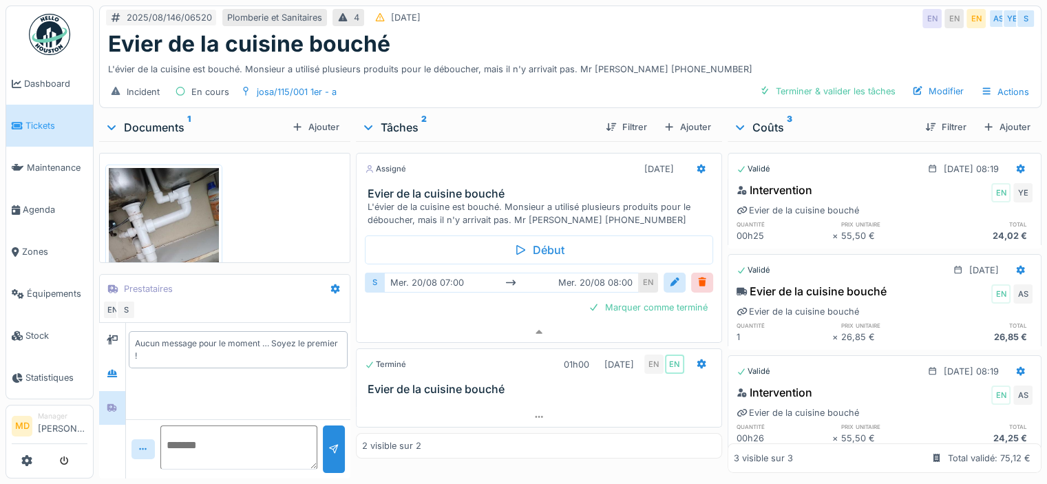
scroll to position [70, 0]
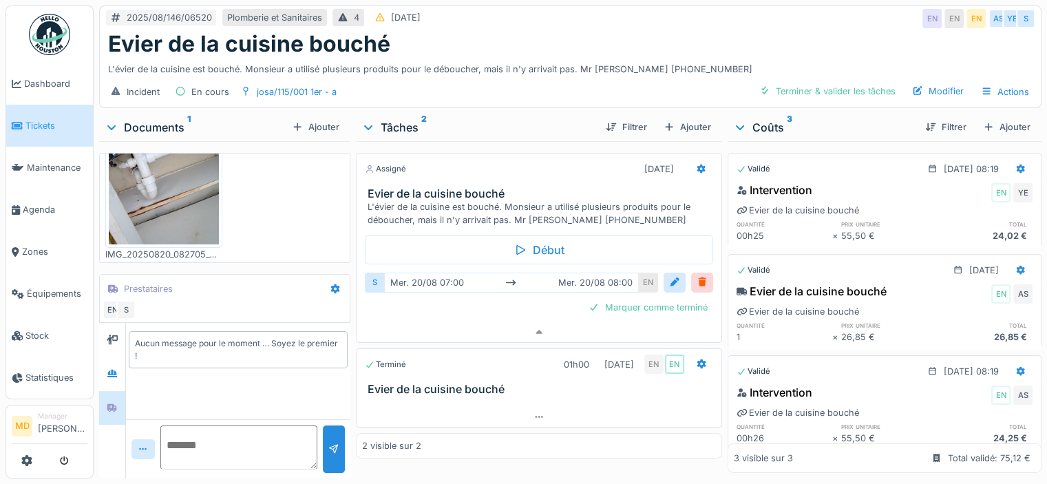
click at [201, 428] on textarea at bounding box center [238, 448] width 157 height 44
click at [236, 430] on textarea at bounding box center [238, 448] width 157 height 44
click at [259, 426] on textarea "**********" at bounding box center [237, 448] width 154 height 44
type textarea "**********"
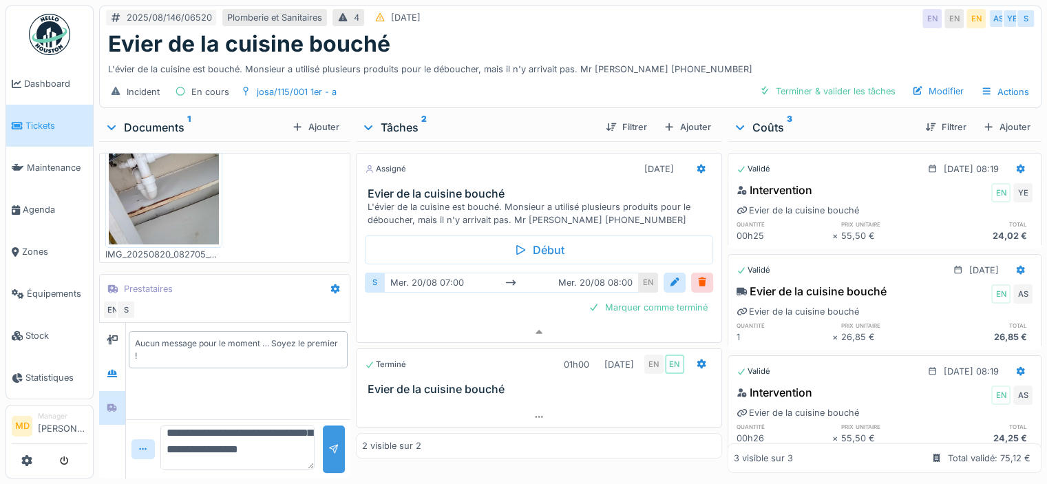
click at [332, 443] on div at bounding box center [333, 449] width 11 height 13
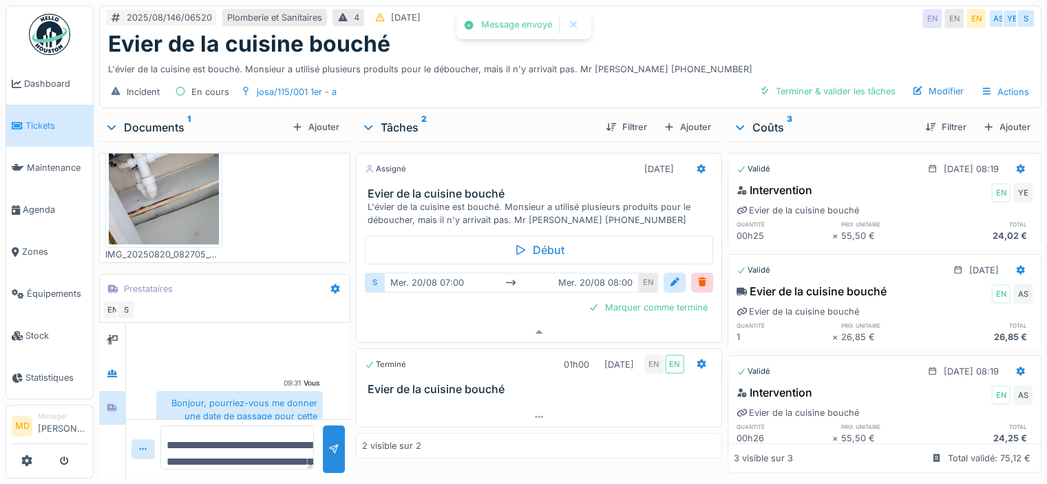
scroll to position [28, 0]
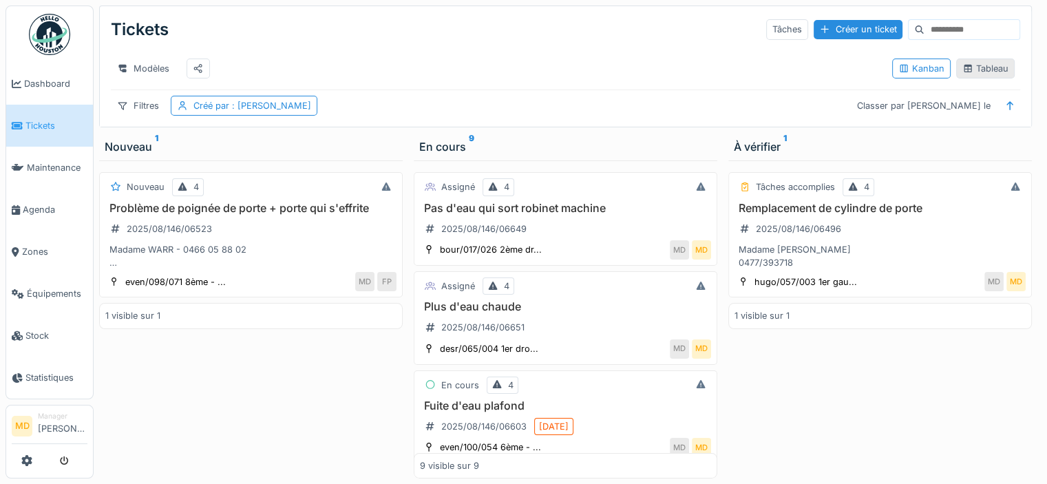
click at [968, 74] on div "Tableau" at bounding box center [986, 68] width 46 height 13
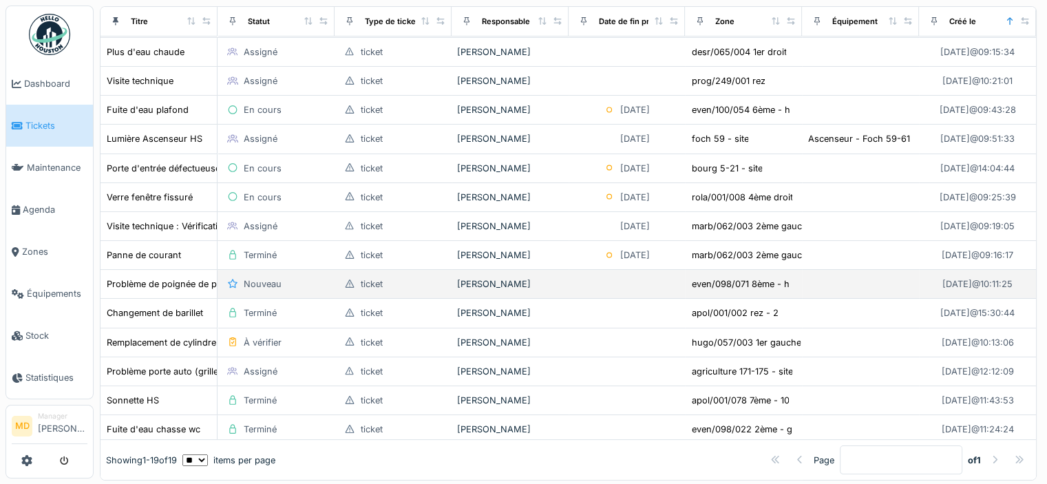
scroll to position [207, 0]
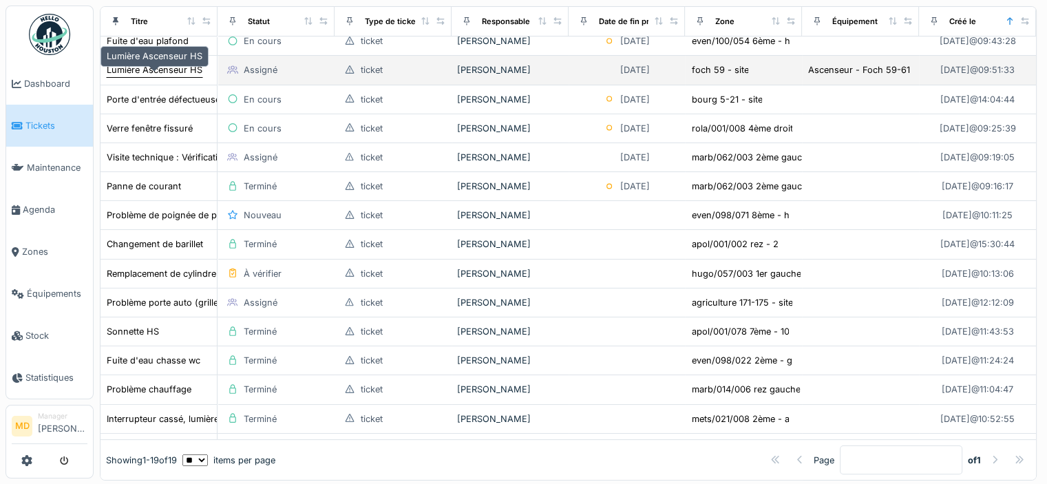
click at [147, 76] on div "Lumière Ascenseur HS" at bounding box center [155, 69] width 96 height 13
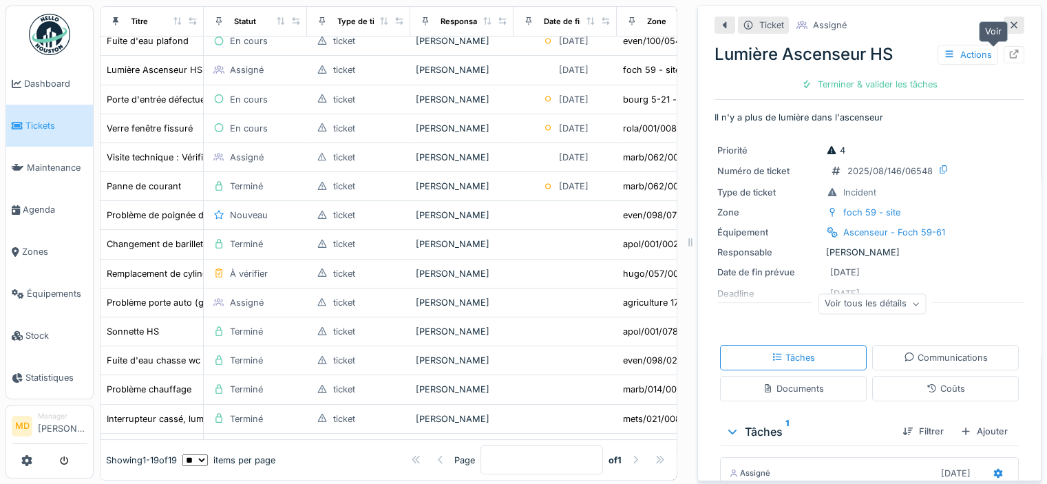
click at [1009, 51] on icon at bounding box center [1014, 54] width 11 height 9
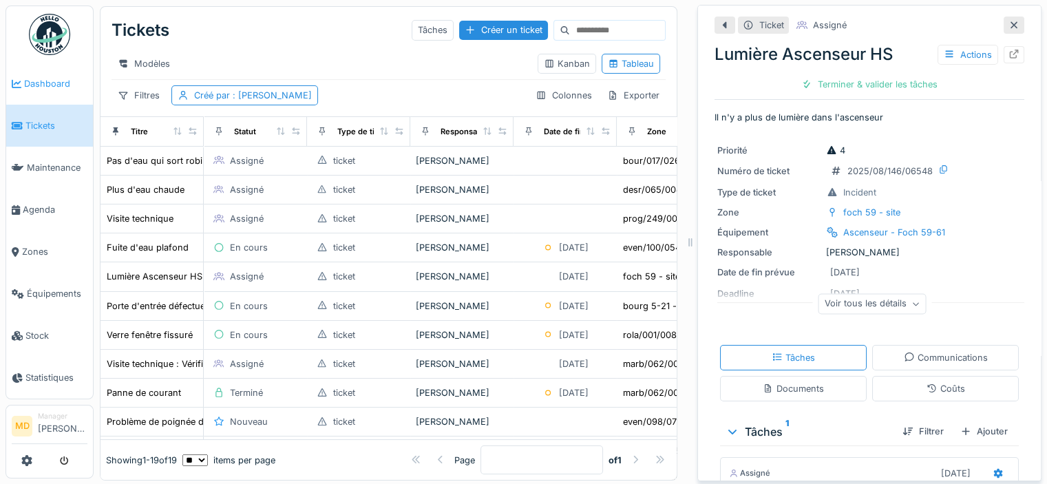
click at [81, 85] on span "Dashboard" at bounding box center [55, 83] width 63 height 13
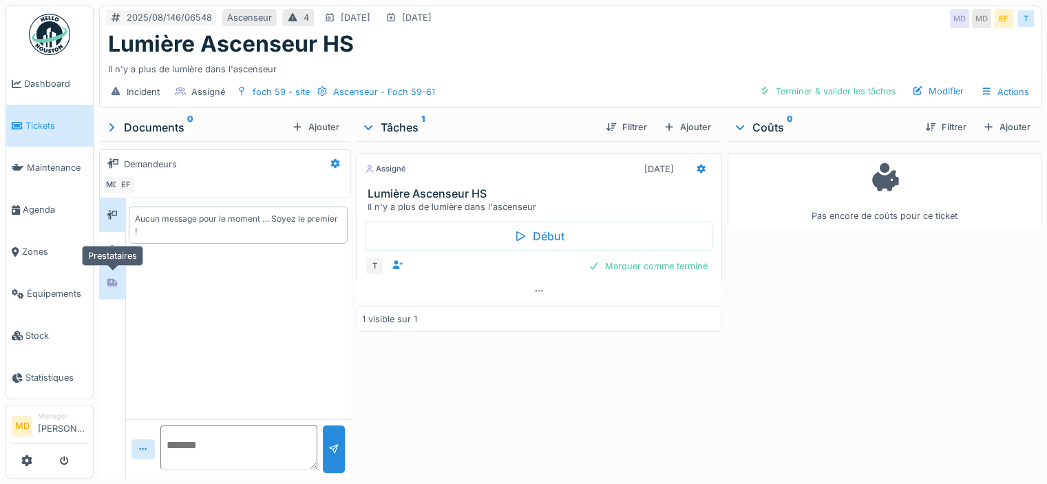
click at [116, 286] on div at bounding box center [112, 282] width 11 height 13
click at [106, 247] on div at bounding box center [112, 248] width 21 height 17
click at [111, 279] on icon at bounding box center [112, 283] width 10 height 8
click at [208, 422] on div at bounding box center [238, 448] width 224 height 59
click at [209, 441] on textarea at bounding box center [238, 448] width 157 height 44
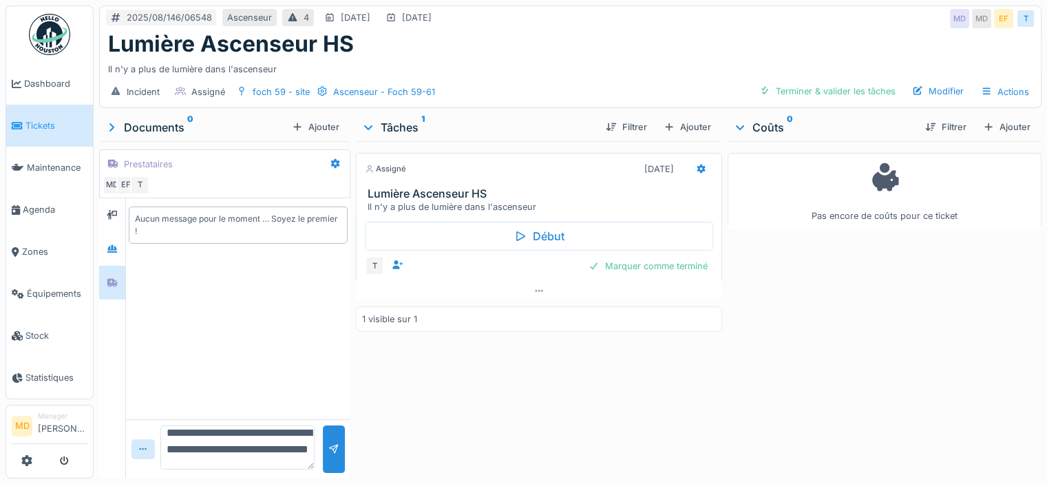
scroll to position [32, 0]
type textarea "**********"
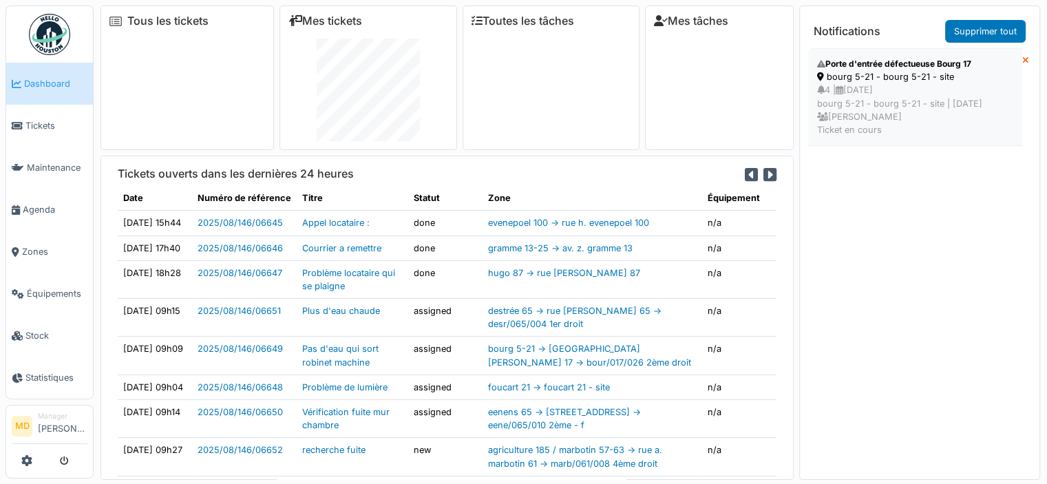
click at [897, 79] on div "bourg 5-21 - bourg 5-21 - site" at bounding box center [915, 76] width 196 height 13
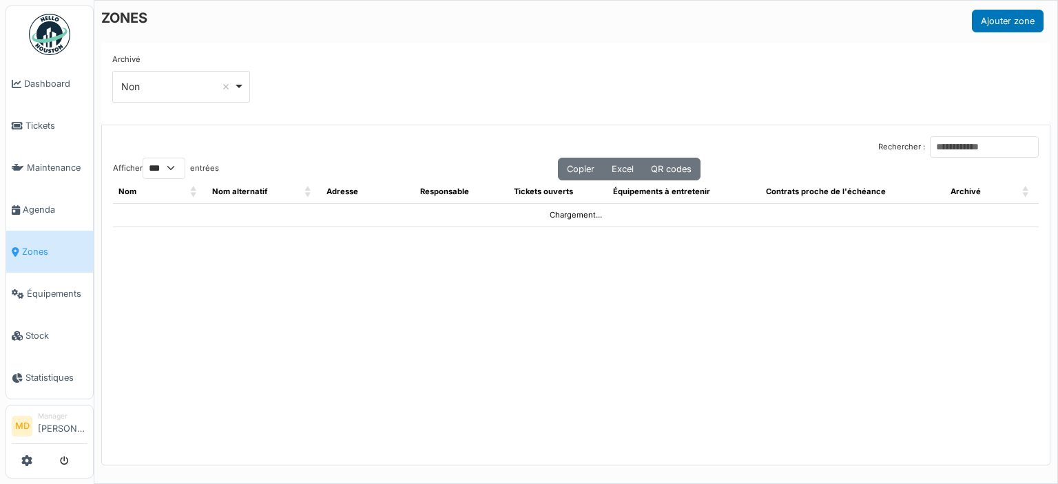
select select "***"
click at [930, 143] on input "Rechercher :" at bounding box center [984, 146] width 109 height 21
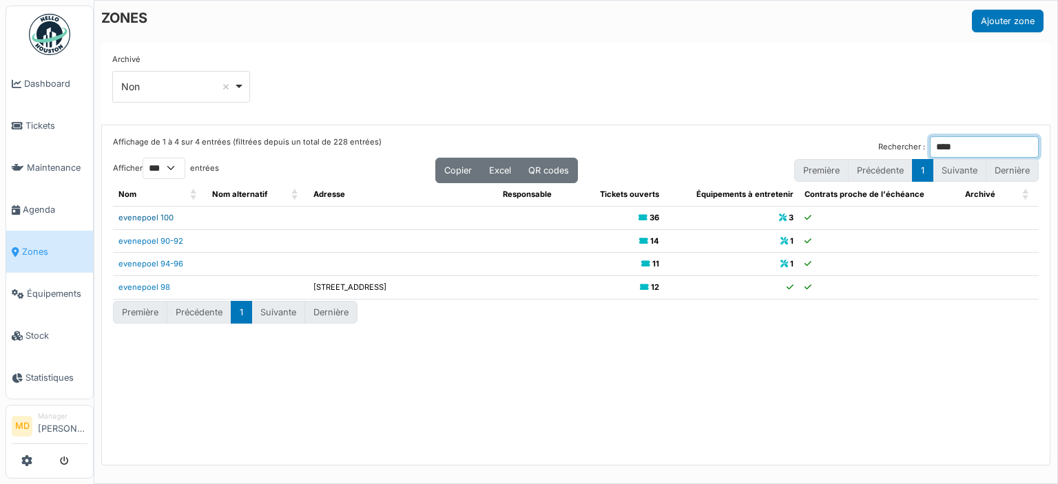
type input "****"
click at [140, 218] on link "evenepoel 100" at bounding box center [145, 218] width 55 height 10
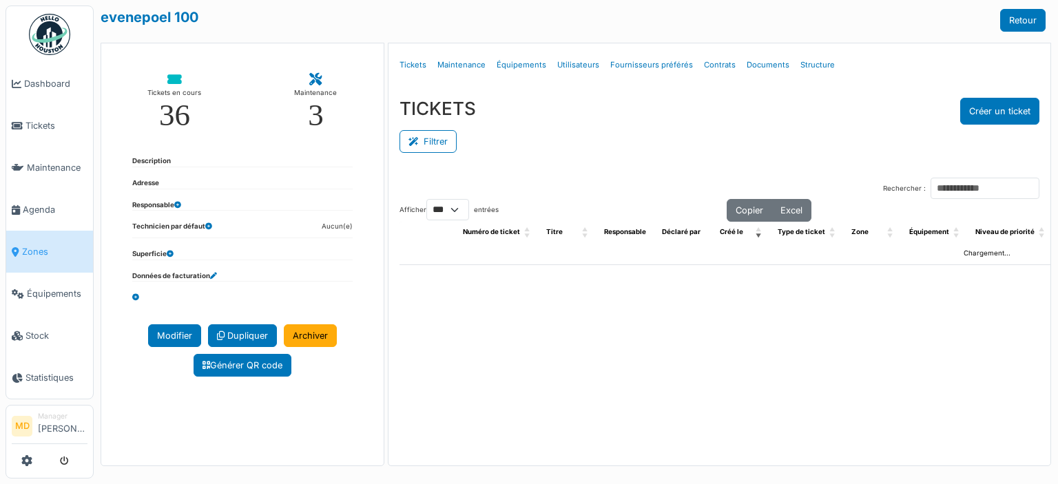
select select "***"
click at [795, 63] on link "Structure" at bounding box center [817, 65] width 45 height 32
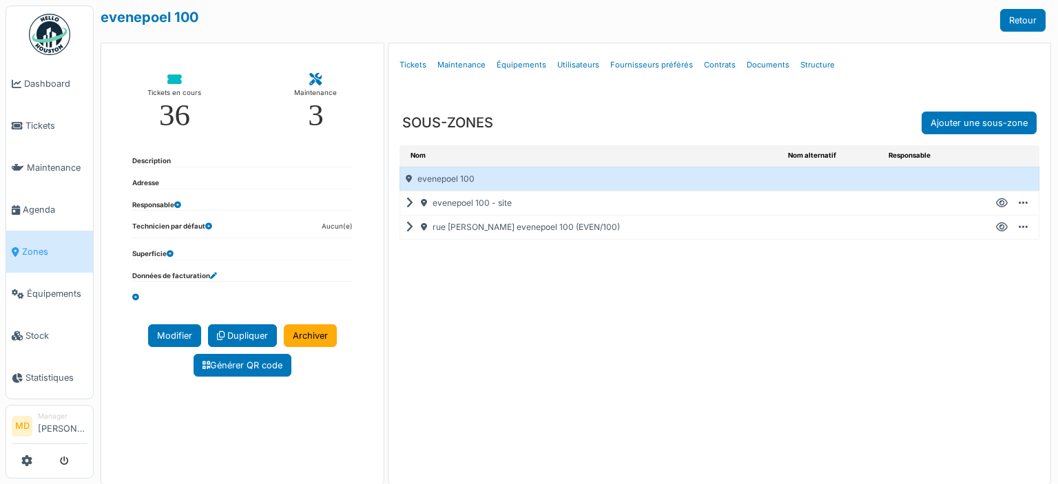
click at [406, 228] on icon at bounding box center [412, 227] width 13 height 1
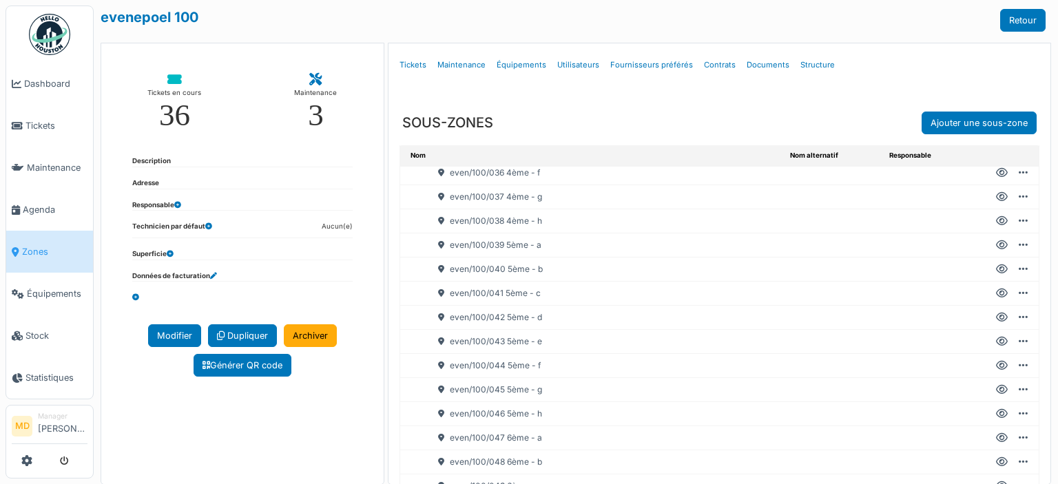
scroll to position [1033, 0]
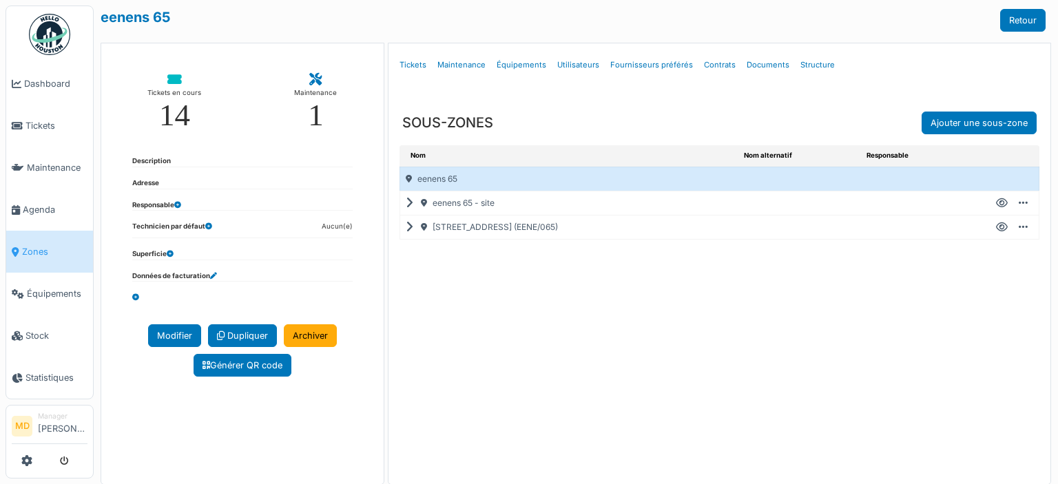
click at [408, 227] on icon at bounding box center [412, 227] width 13 height 1
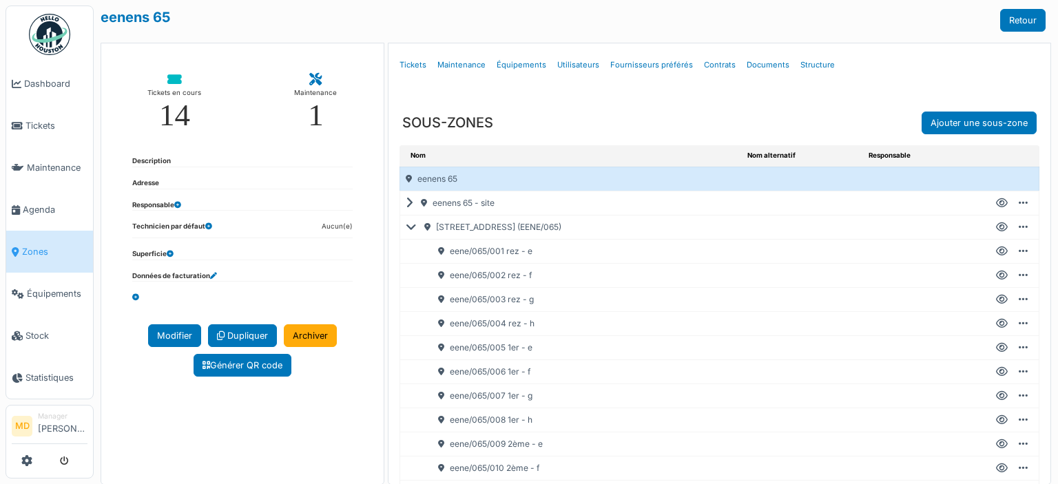
click at [406, 227] on icon at bounding box center [414, 227] width 17 height 1
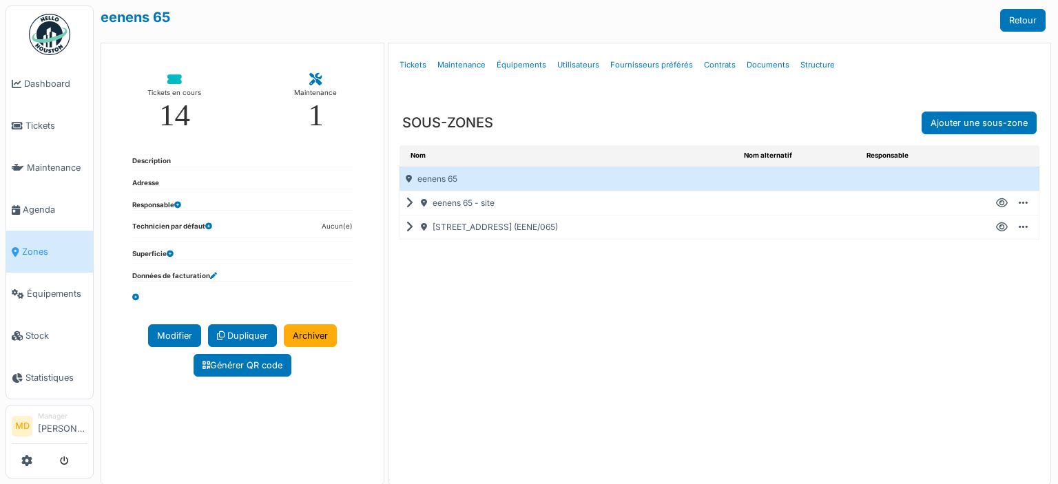
click at [518, 297] on div "Nom Nom alternatif Responsable eenens 65 eenens 65 - site Créer un ticket Modif…" at bounding box center [719, 314] width 662 height 339
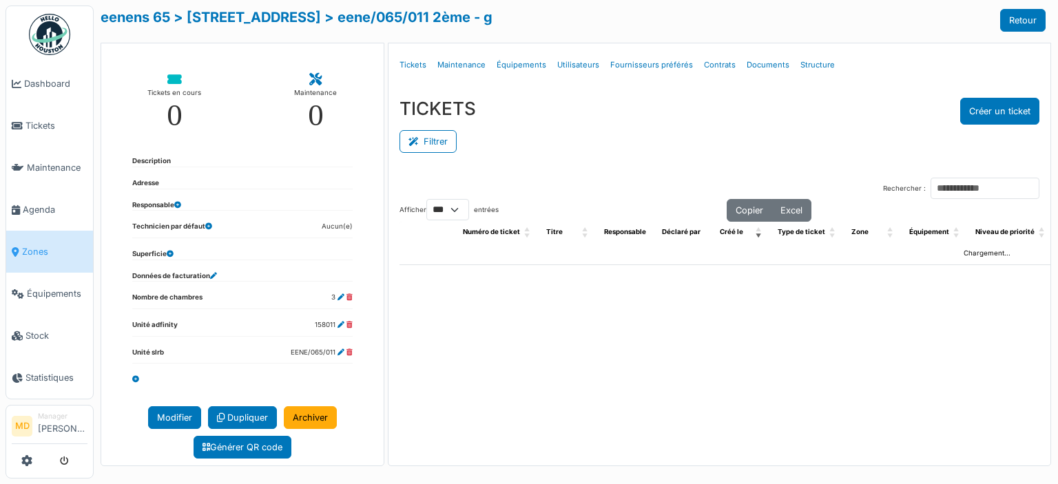
select select "***"
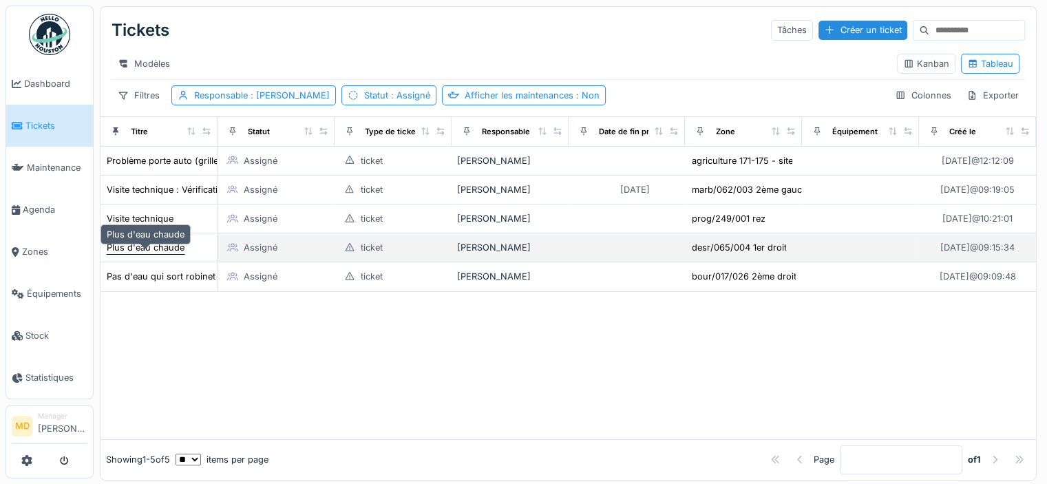
click at [150, 254] on div "Plus d'eau chaude" at bounding box center [146, 247] width 78 height 13
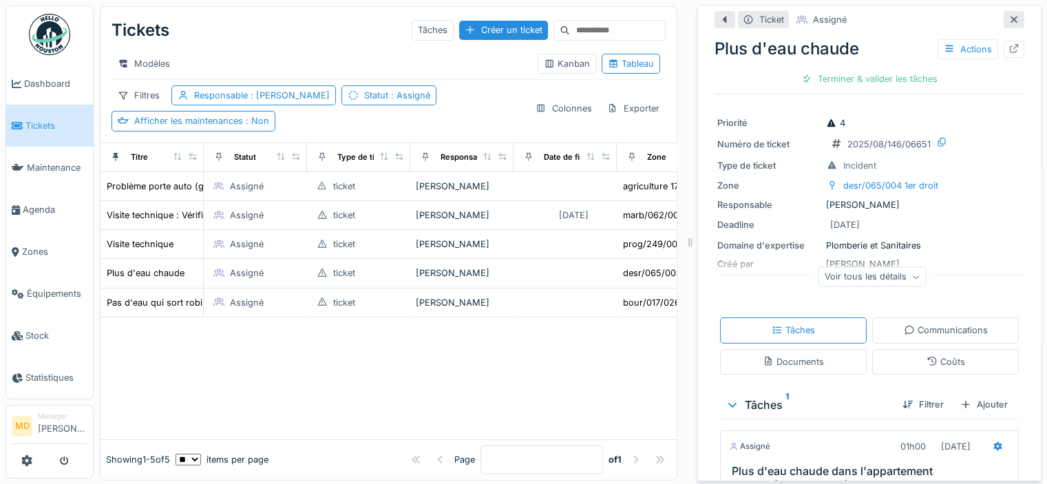
scroll to position [17, 0]
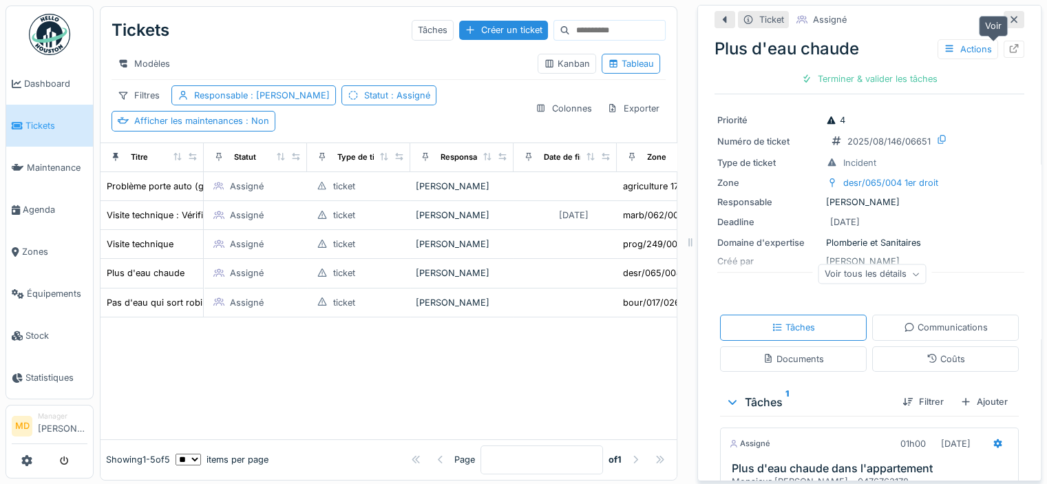
click at [1009, 50] on icon at bounding box center [1014, 48] width 11 height 9
click at [1004, 19] on div at bounding box center [1014, 19] width 21 height 17
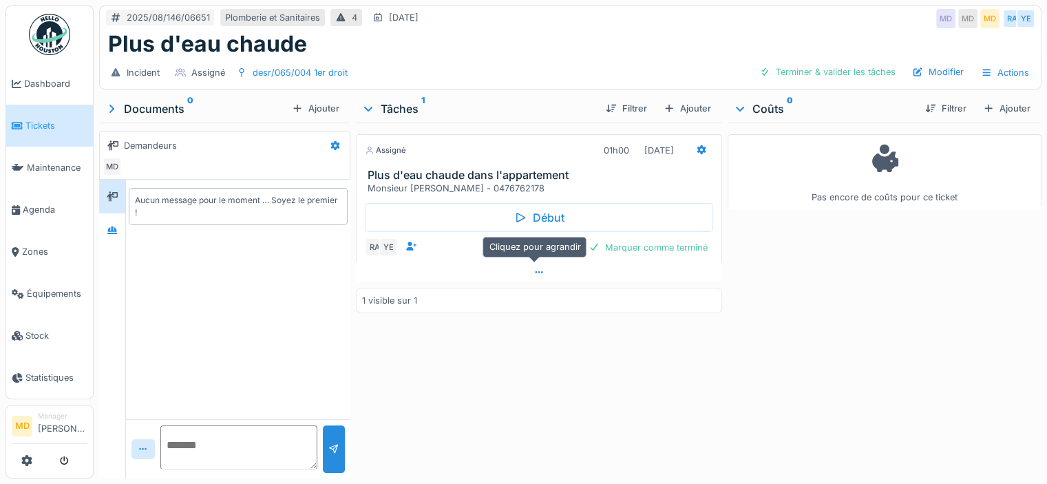
click at [534, 269] on icon at bounding box center [539, 272] width 11 height 9
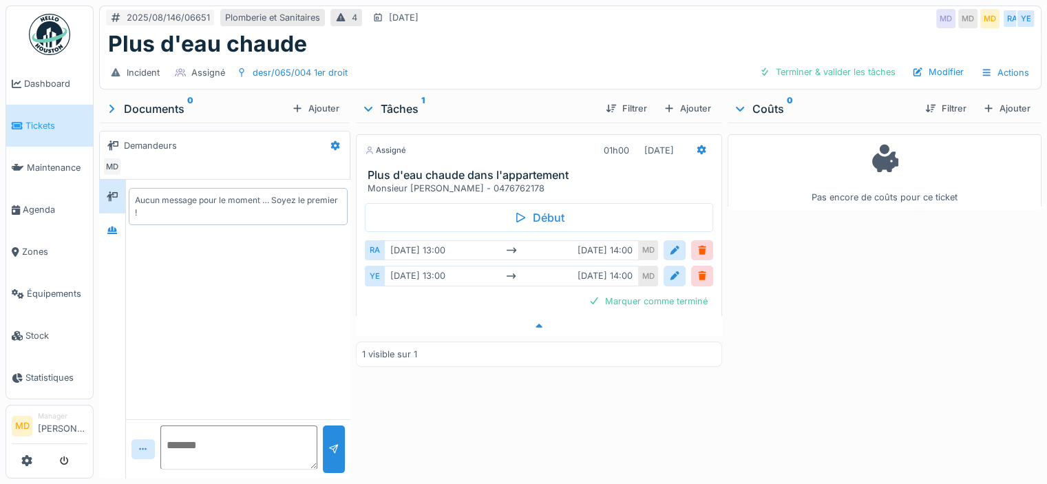
scroll to position [10, 0]
click at [702, 240] on div at bounding box center [702, 250] width 22 height 20
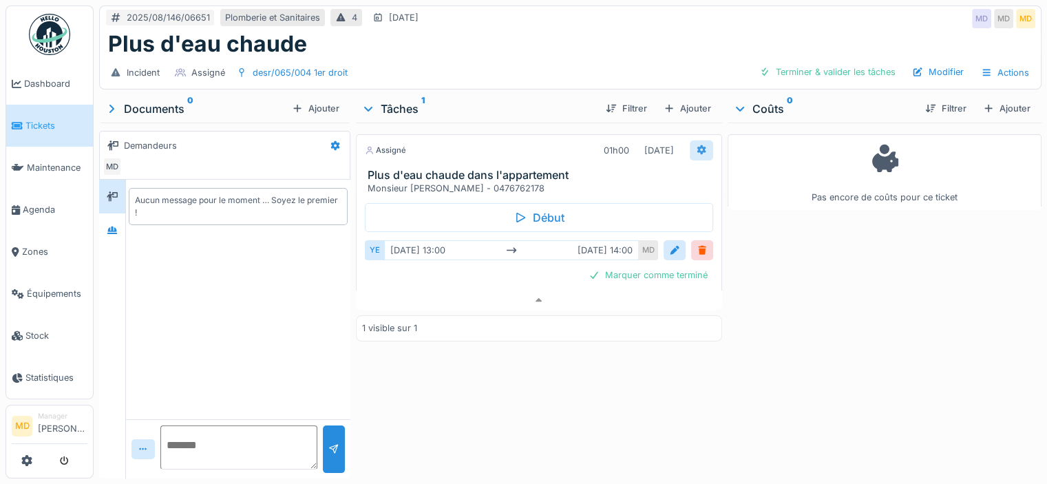
click at [690, 140] on div at bounding box center [701, 150] width 23 height 20
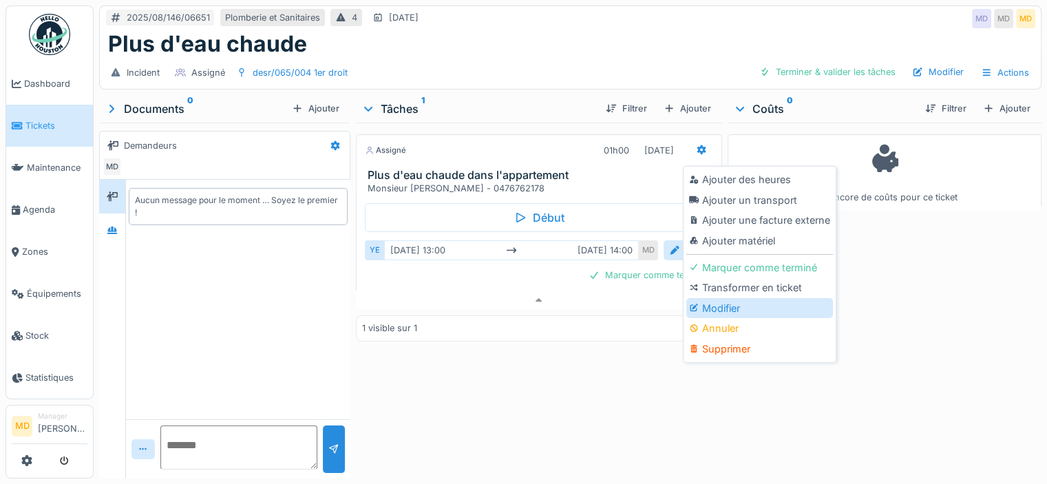
click at [708, 298] on div "Modifier" at bounding box center [759, 308] width 147 height 21
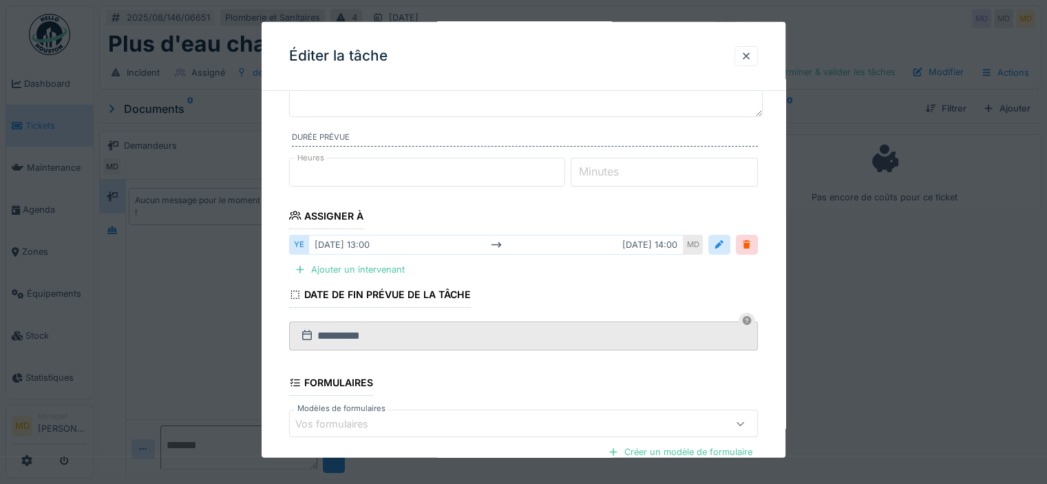
scroll to position [207, 0]
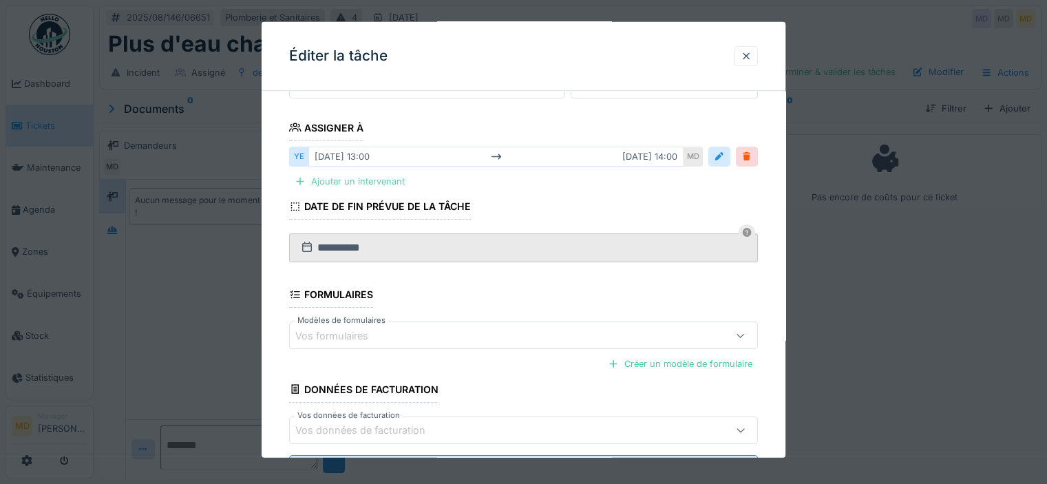
click at [349, 176] on div "Ajouter un intervenant" at bounding box center [349, 181] width 121 height 19
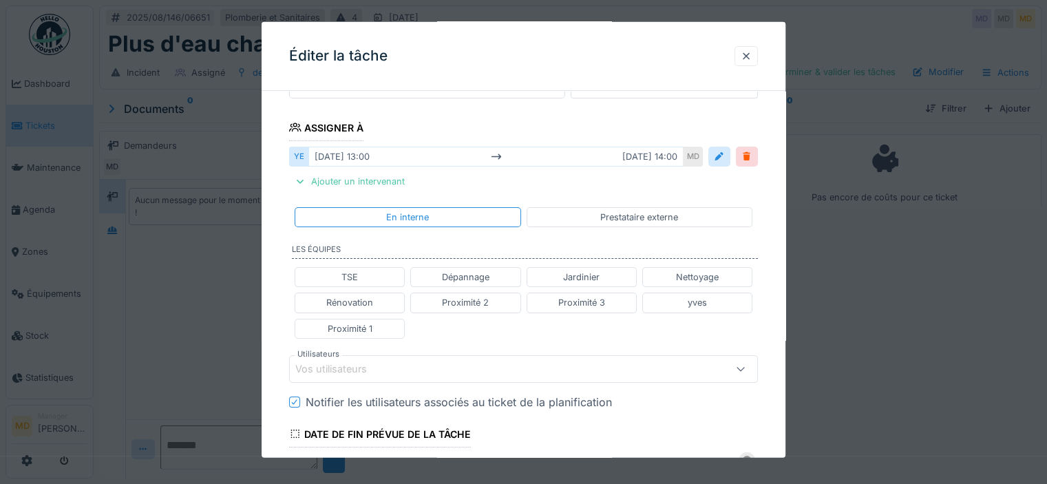
click at [388, 369] on div "Vos utilisateurs" at bounding box center [494, 368] width 399 height 15
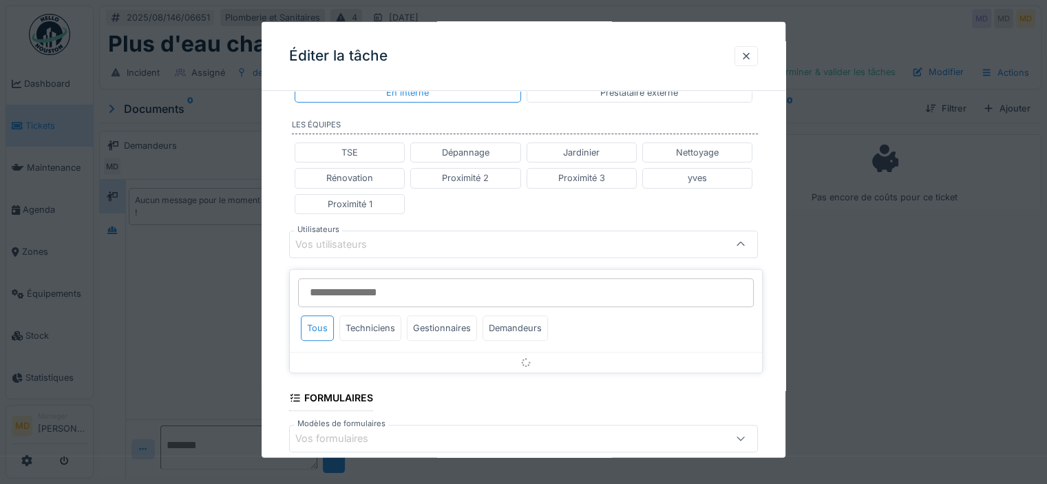
scroll to position [333, 0]
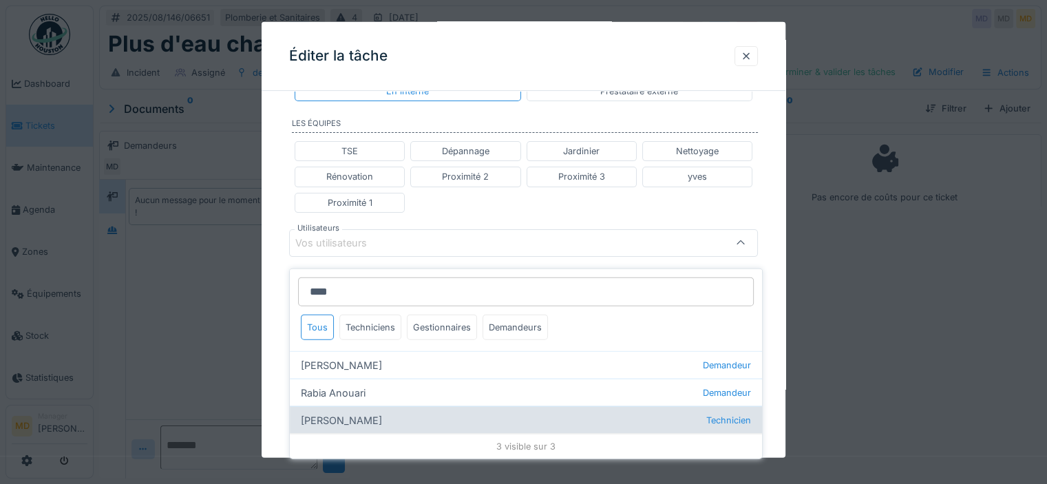
type input "****"
click at [463, 415] on div "Anouar Serifi Technicien" at bounding box center [526, 420] width 472 height 28
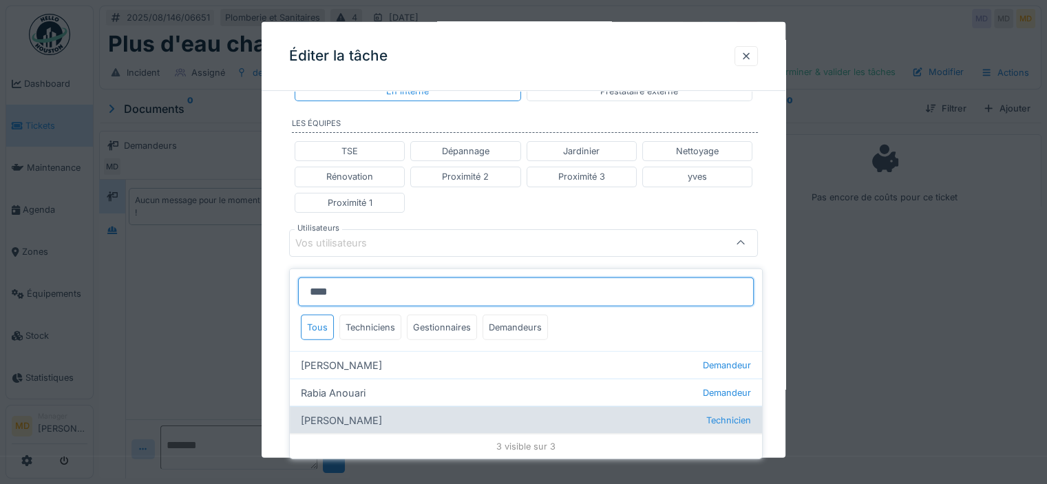
type input "*****"
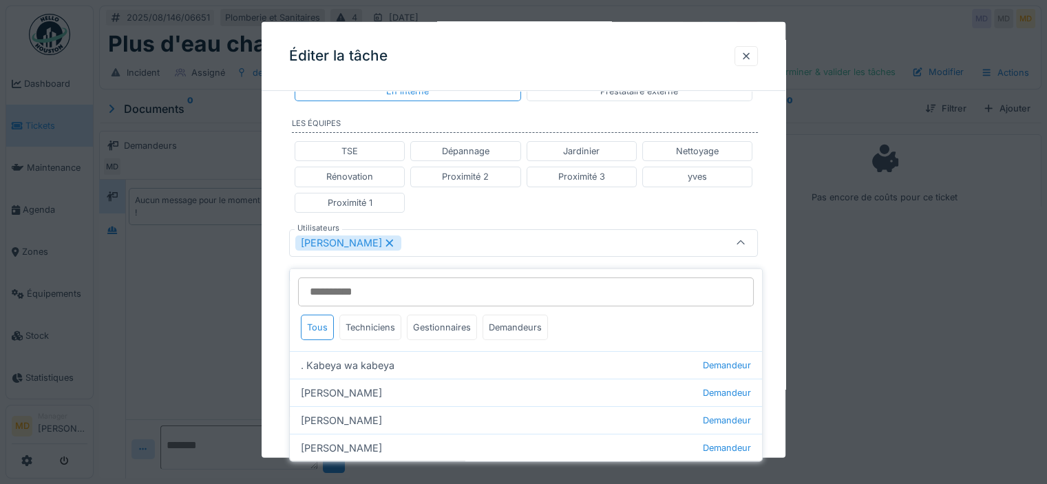
click at [529, 206] on div "TSE Dépannage Jardinier Nettoyage Rénovation Proximité 2 Proximité 3 yves Proxi…" at bounding box center [523, 177] width 469 height 83
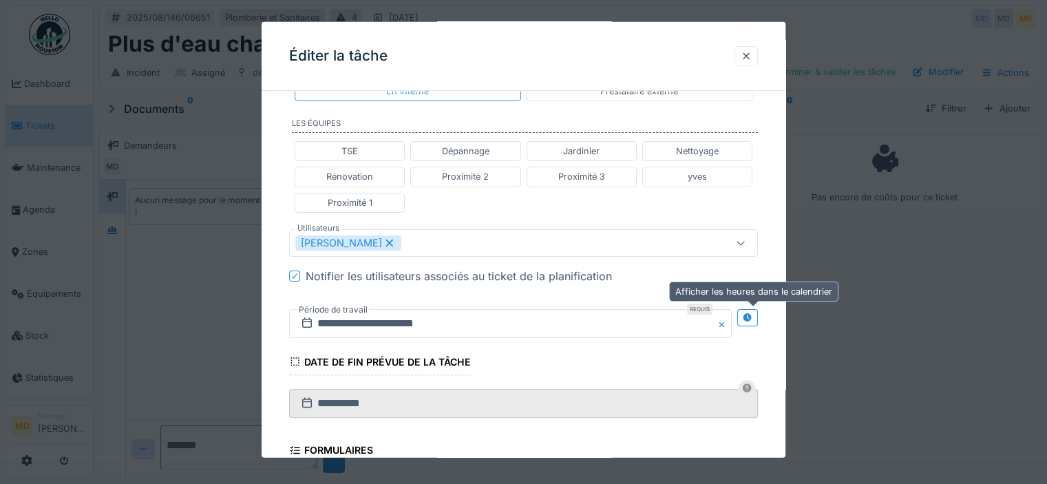
click at [749, 316] on icon at bounding box center [747, 317] width 9 height 9
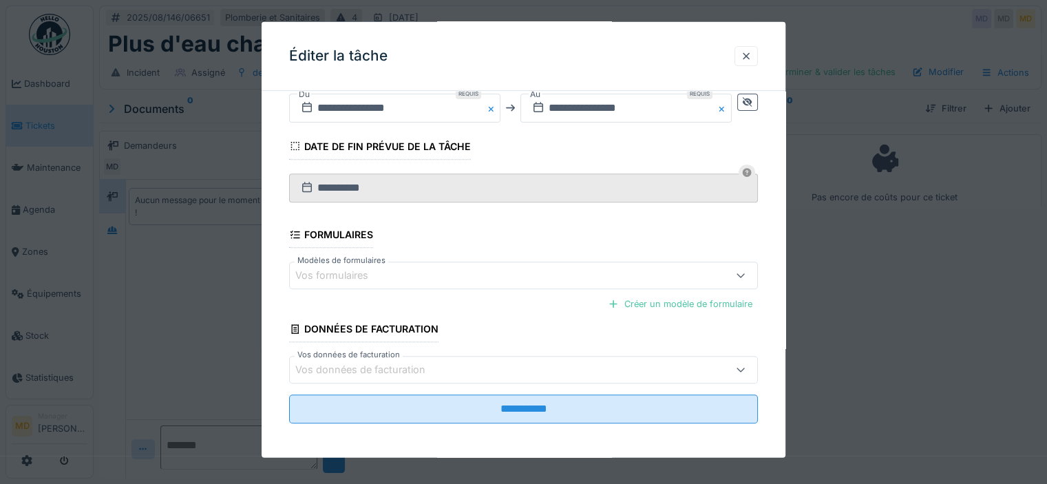
scroll to position [548, 0]
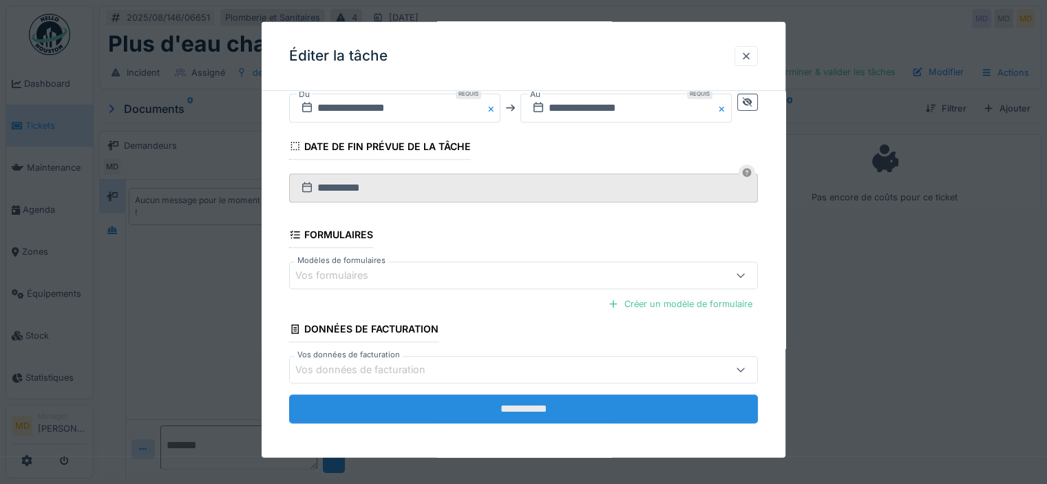
click at [470, 410] on input "**********" at bounding box center [523, 409] width 469 height 29
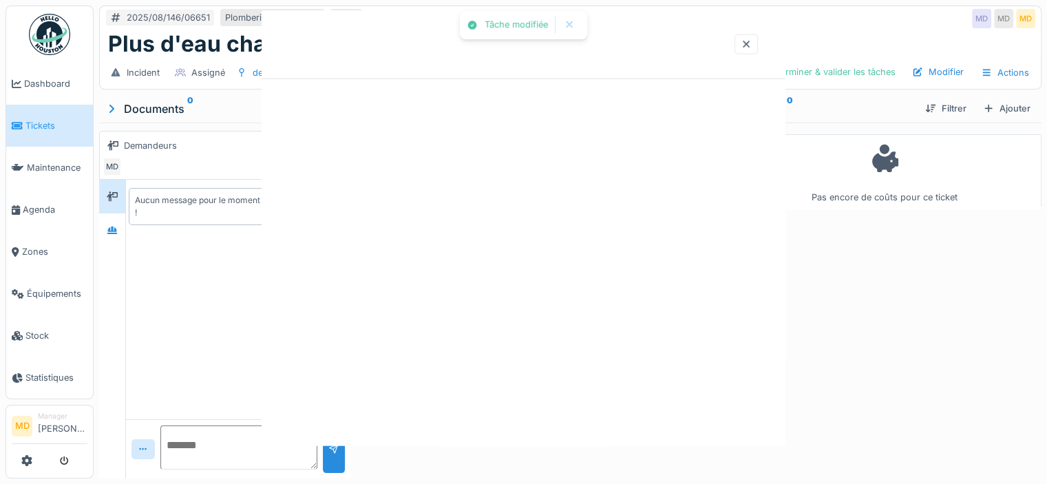
scroll to position [0, 0]
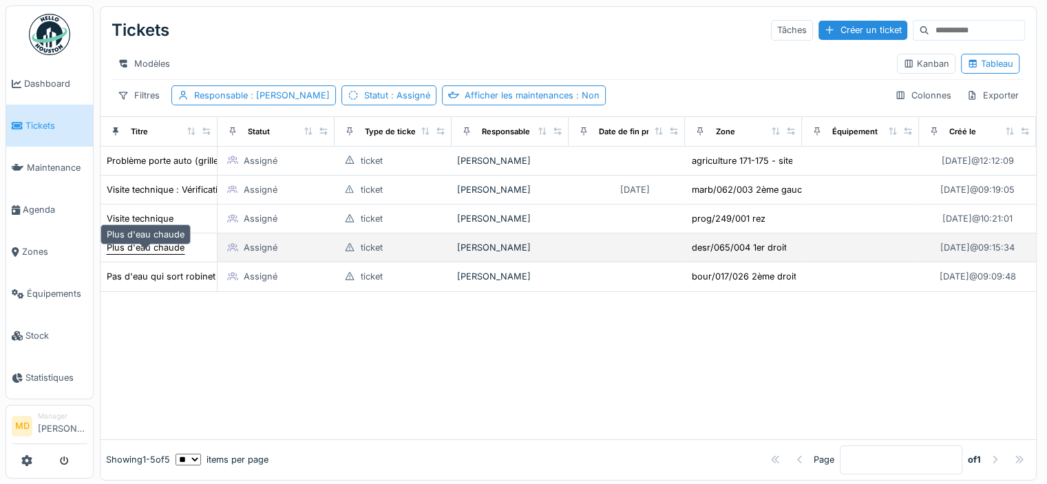
click at [160, 254] on div "Plus d'eau chaude" at bounding box center [146, 247] width 78 height 13
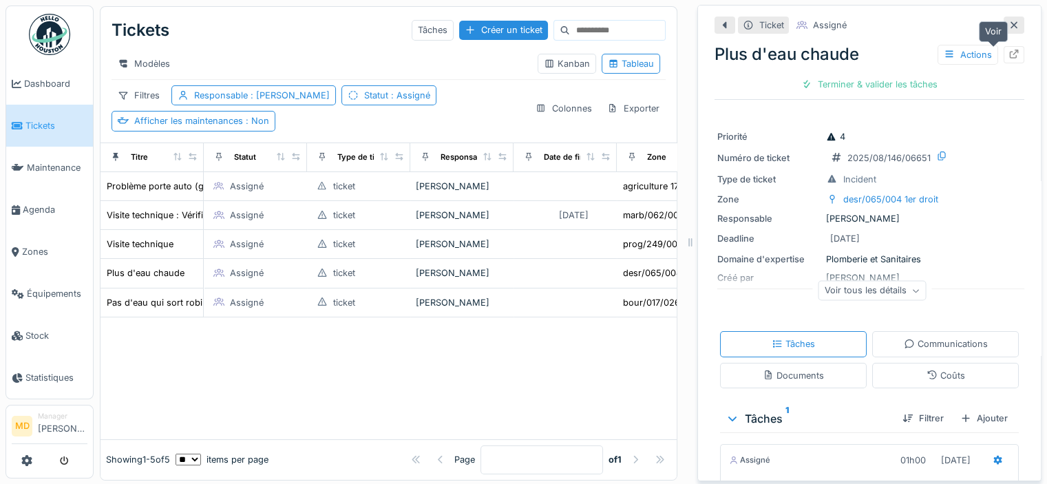
click at [1010, 58] on icon at bounding box center [1014, 54] width 9 height 9
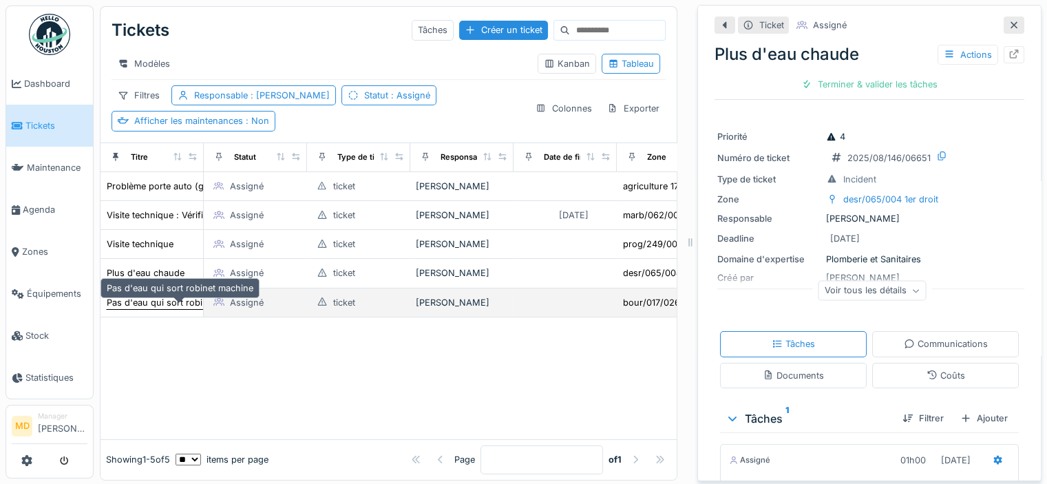
click at [154, 309] on div "Pas d'eau qui sort robinet machine" at bounding box center [180, 302] width 147 height 13
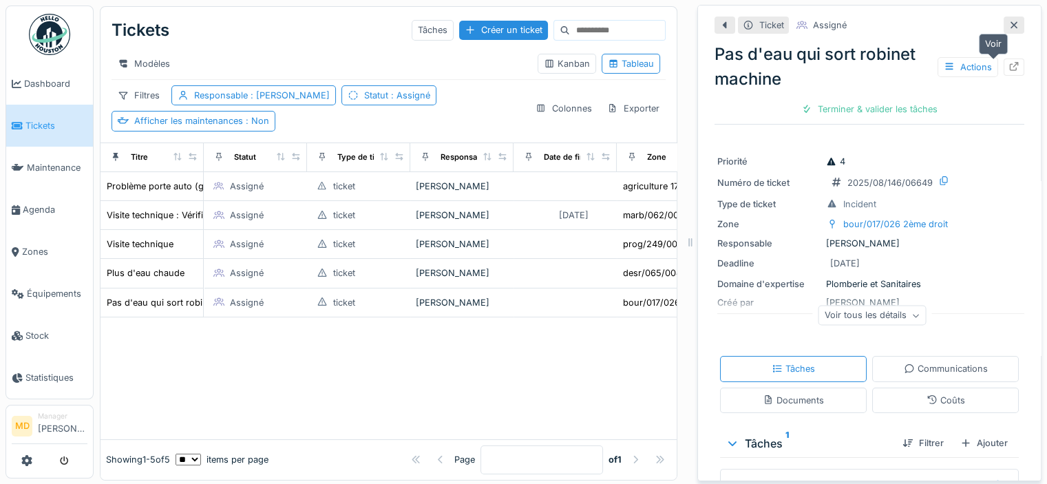
click at [1009, 69] on icon at bounding box center [1014, 66] width 11 height 9
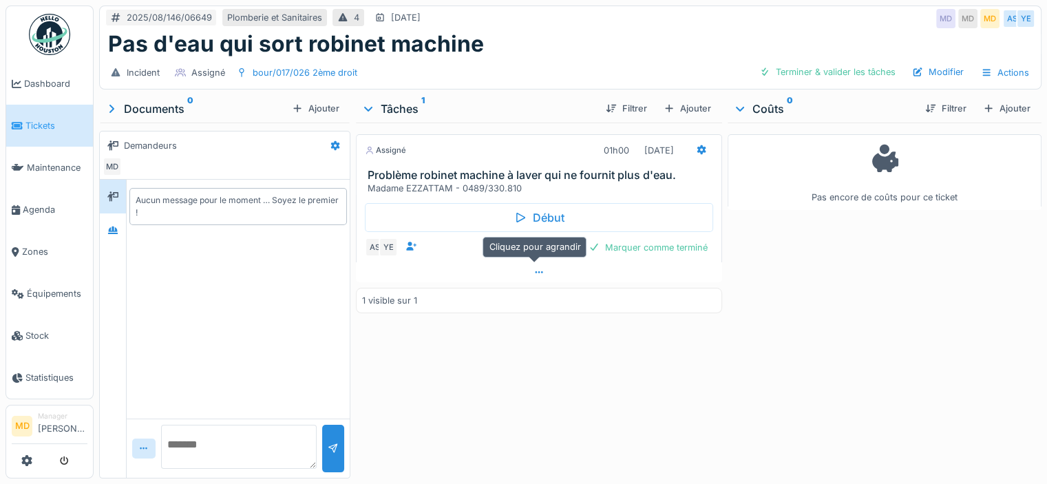
click at [539, 271] on icon at bounding box center [539, 272] width 11 height 9
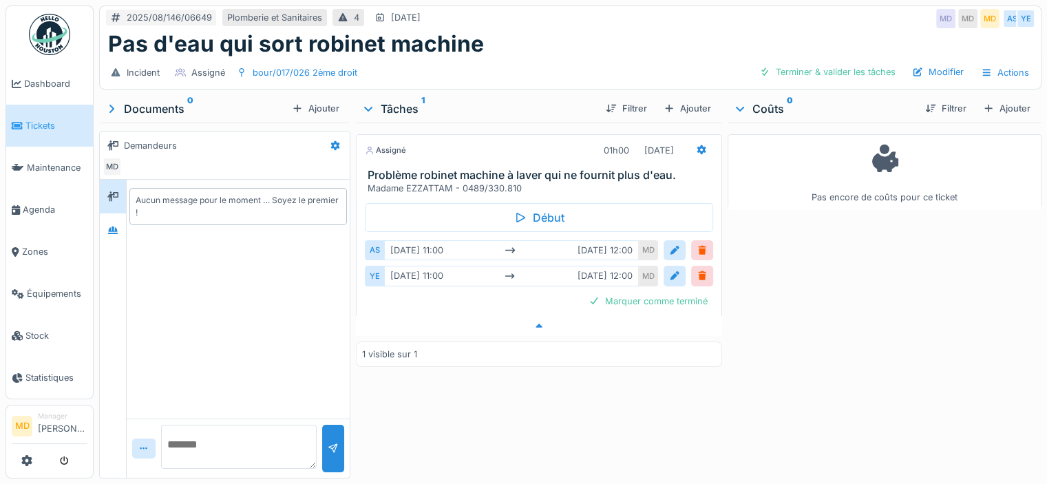
scroll to position [10, 0]
click at [483, 393] on div "Assigné 01h00 26/08/2025 Problème robinet machine à laver qui ne fournit plus d…" at bounding box center [539, 298] width 366 height 350
click at [111, 224] on div at bounding box center [112, 230] width 11 height 13
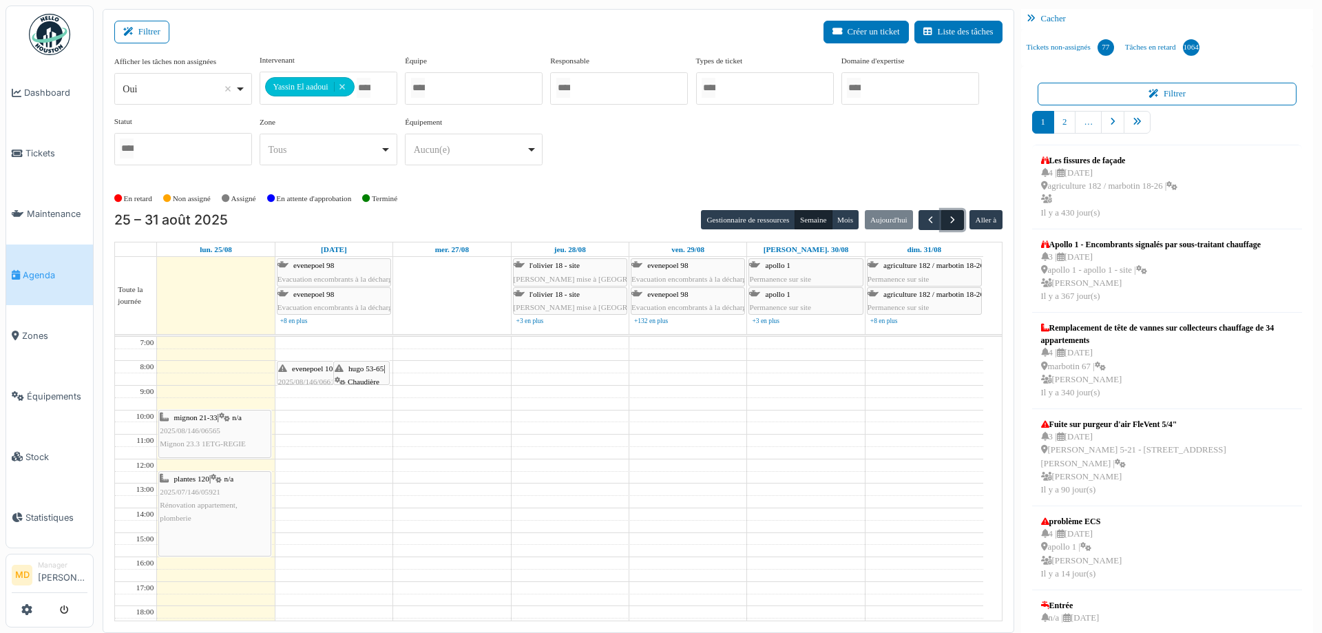
click at [948, 219] on span "button" at bounding box center [953, 220] width 12 height 12
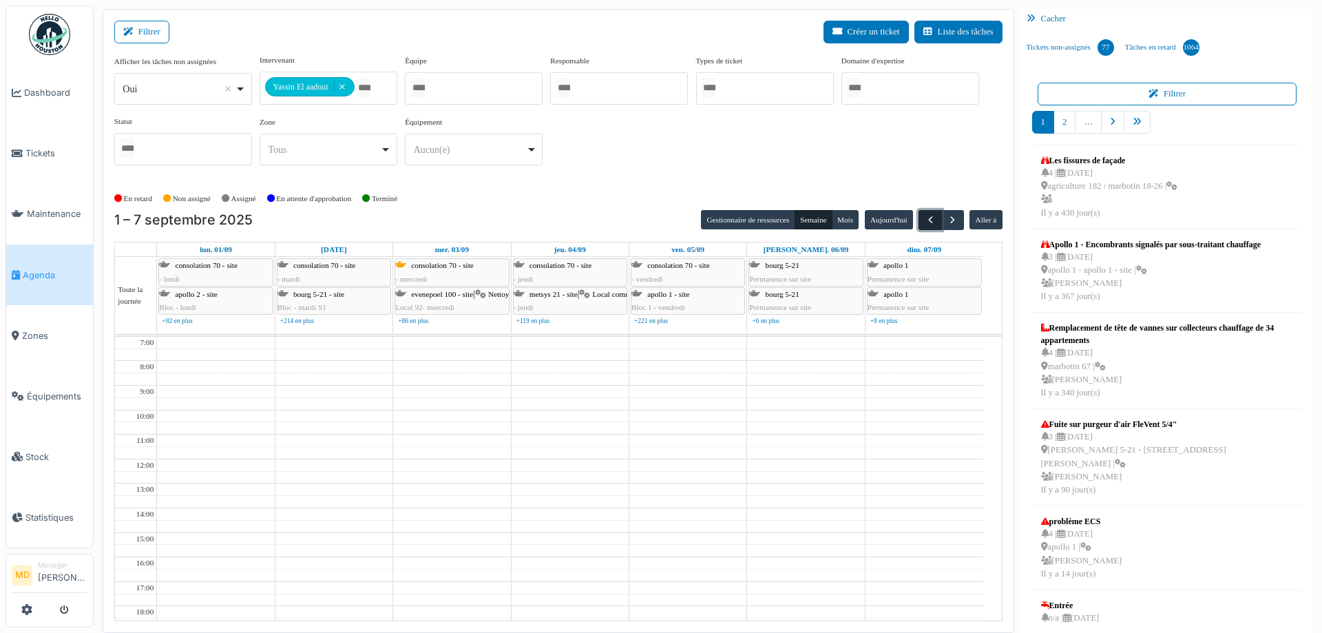
click at [925, 220] on span "button" at bounding box center [931, 220] width 12 height 12
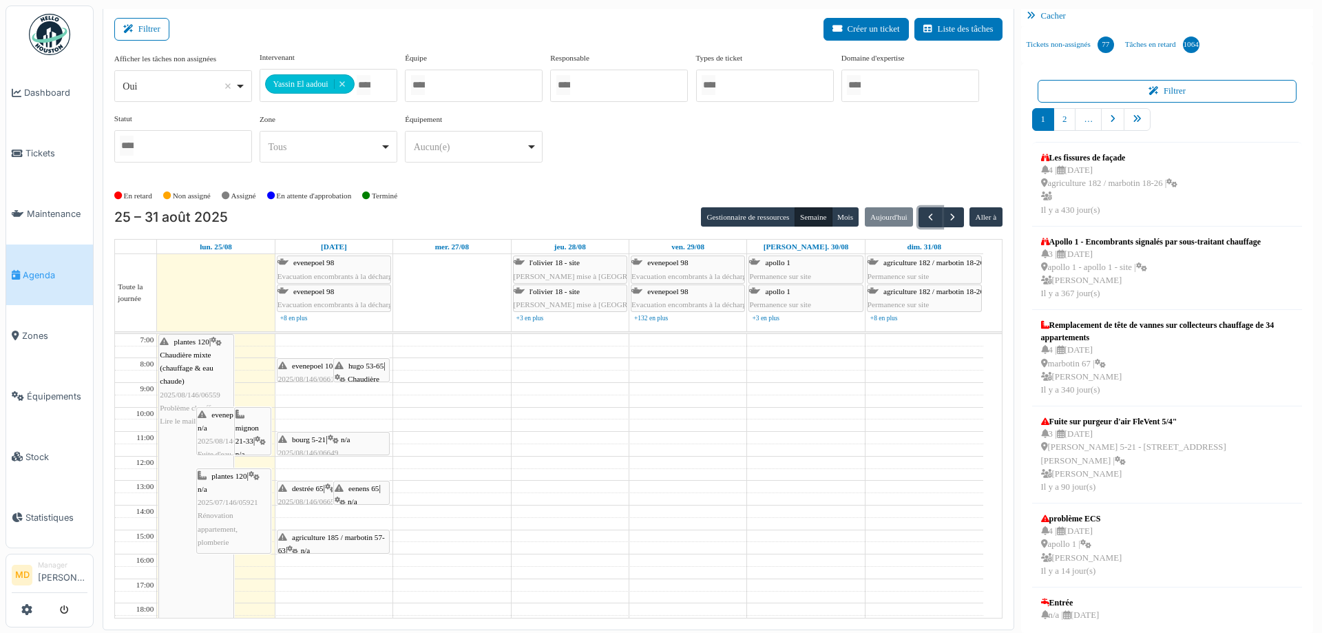
click at [178, 366] on span "Chaudière mixte (chauffage & eau chaude)" at bounding box center [186, 367] width 53 height 34
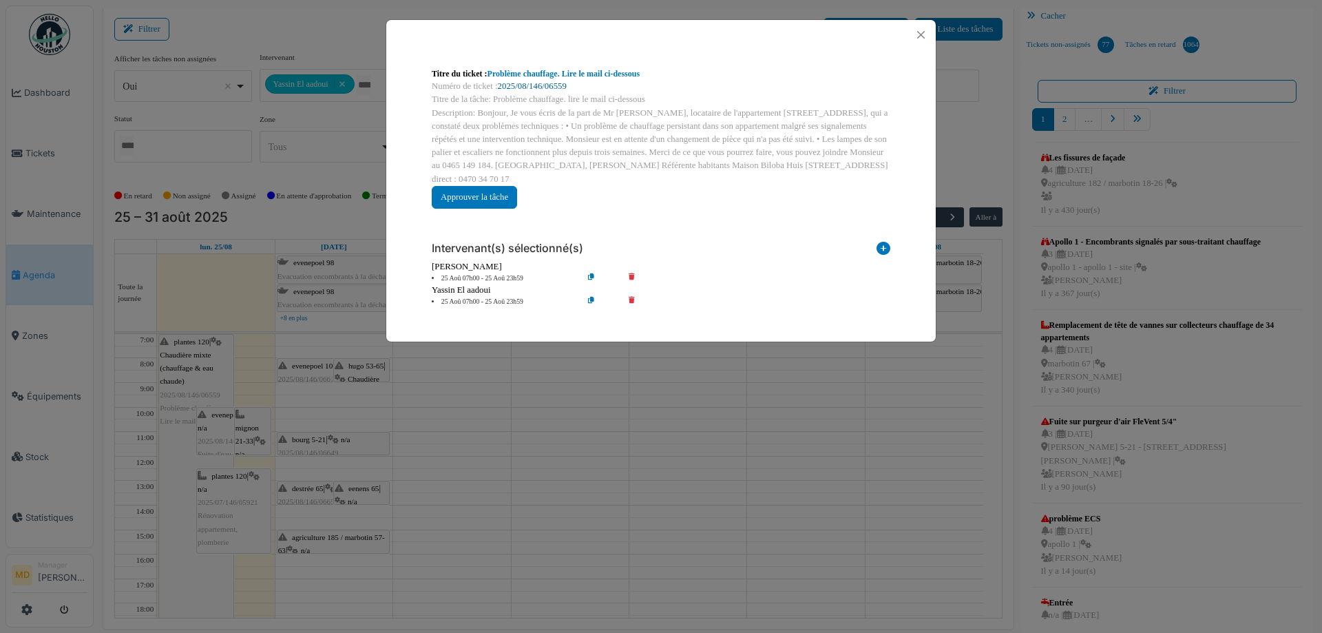
click at [532, 83] on link "2025/08/146/06559" at bounding box center [532, 86] width 69 height 10
click at [921, 32] on button "Close" at bounding box center [921, 34] width 19 height 19
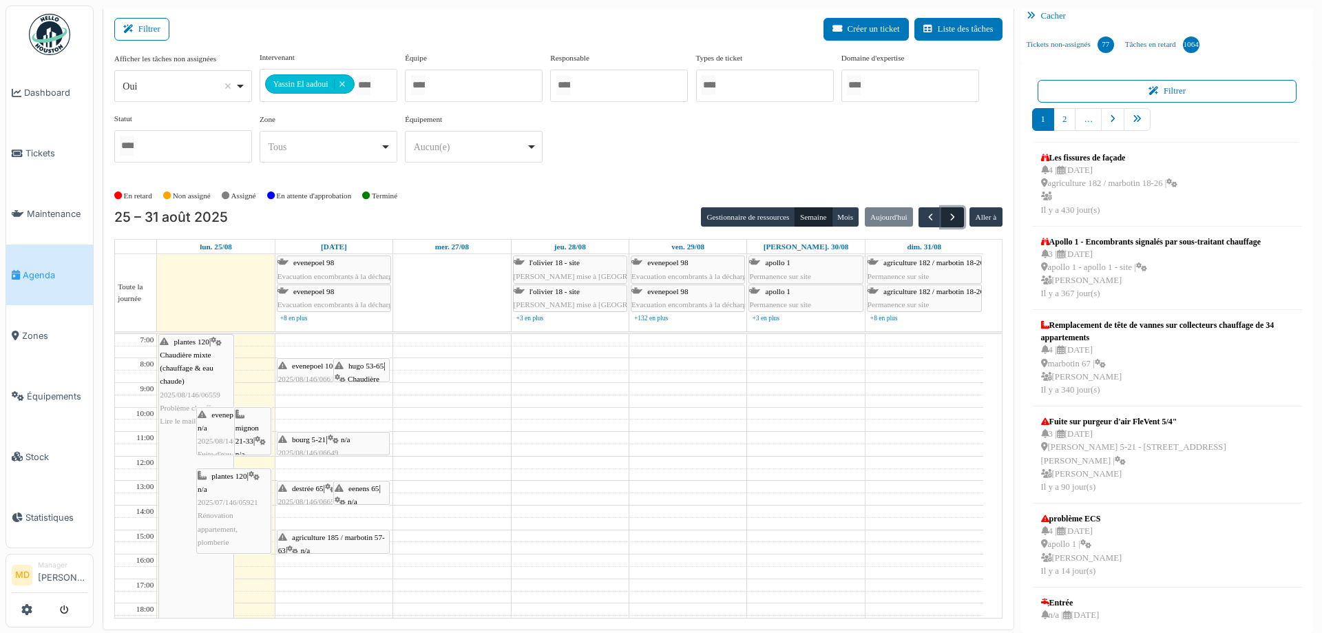
click at [949, 216] on span "button" at bounding box center [953, 217] width 12 height 12
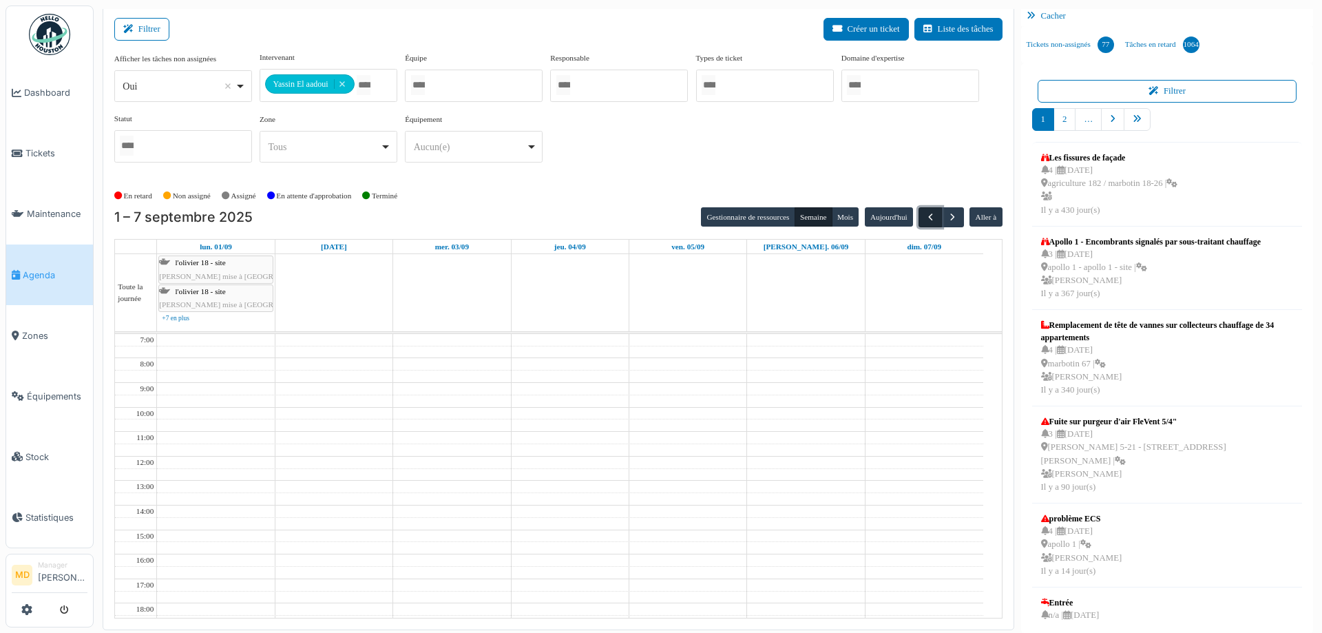
click at [925, 221] on span "button" at bounding box center [931, 217] width 12 height 12
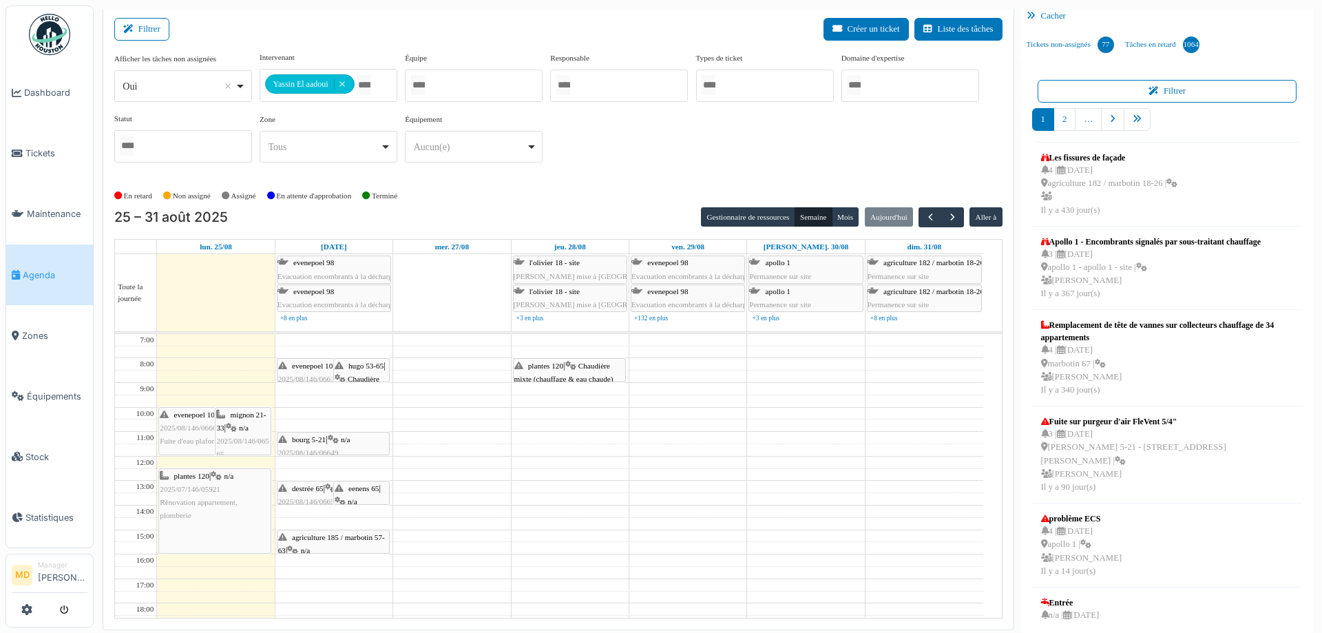
click at [618, 151] on div "**********" at bounding box center [558, 113] width 888 height 122
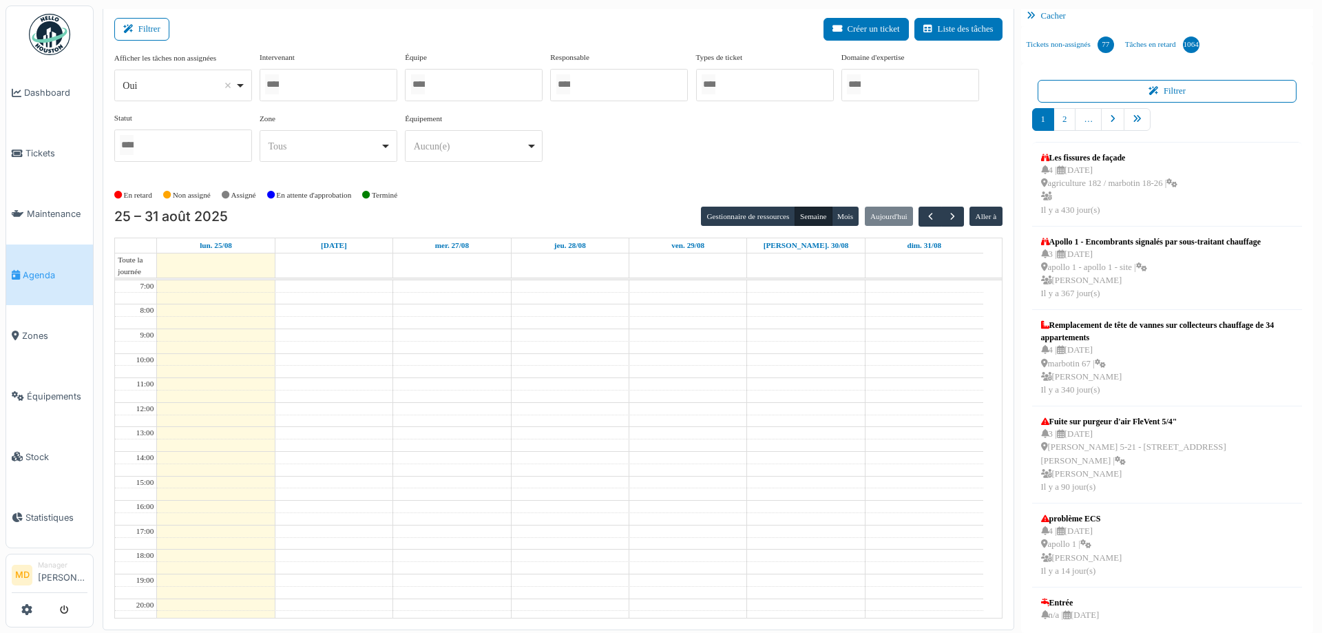
click at [344, 87] on div at bounding box center [329, 85] width 138 height 32
type input "****"
click at [686, 141] on div "**********" at bounding box center [558, 113] width 888 height 122
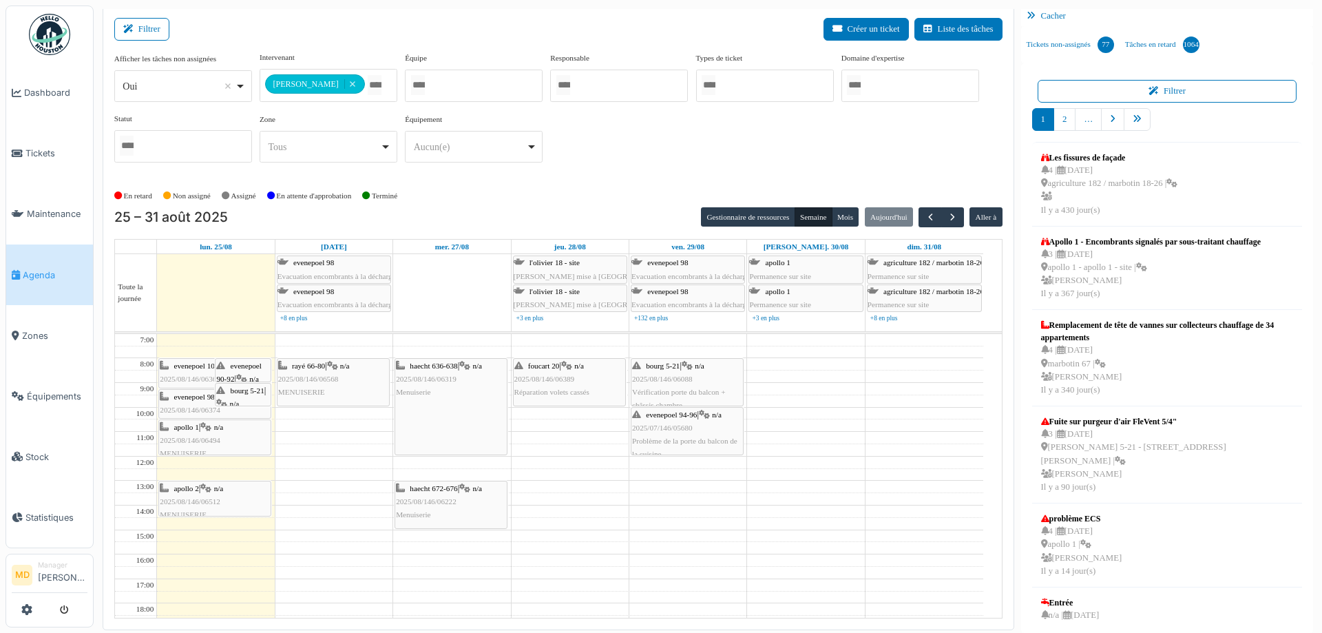
click at [344, 367] on span "n/a" at bounding box center [345, 365] width 10 height 8
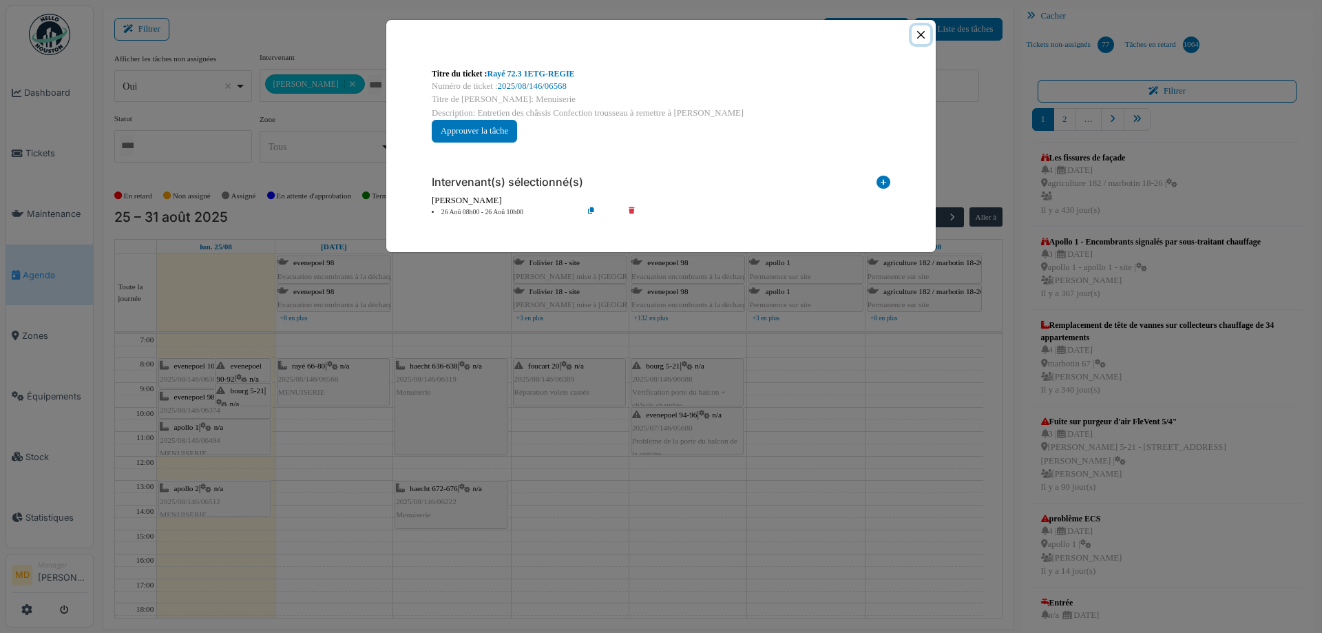
click at [920, 34] on button "Close" at bounding box center [921, 34] width 19 height 19
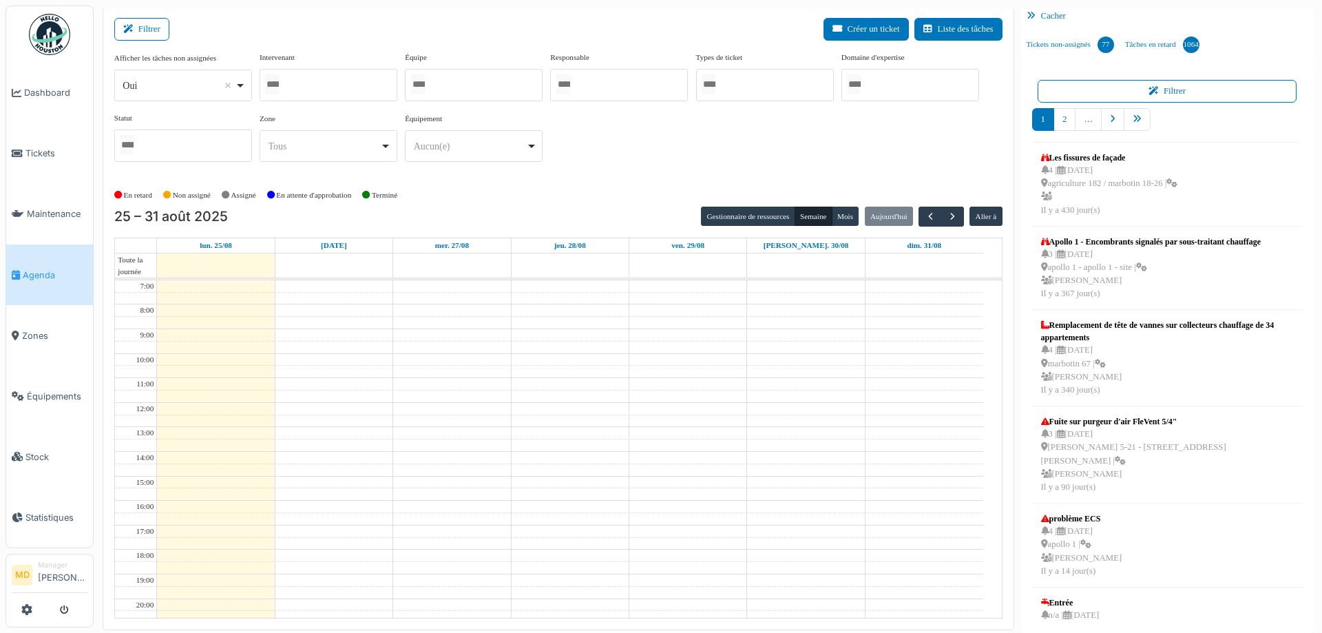
click at [313, 86] on div at bounding box center [329, 85] width 138 height 32
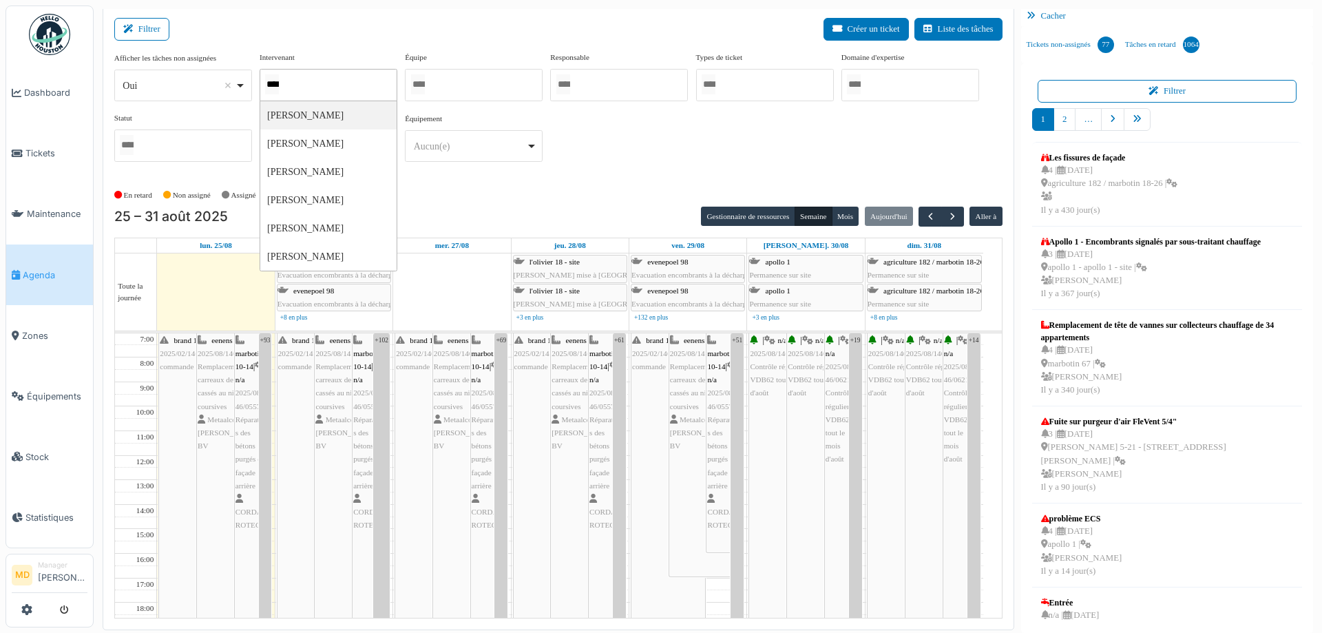
type input "*****"
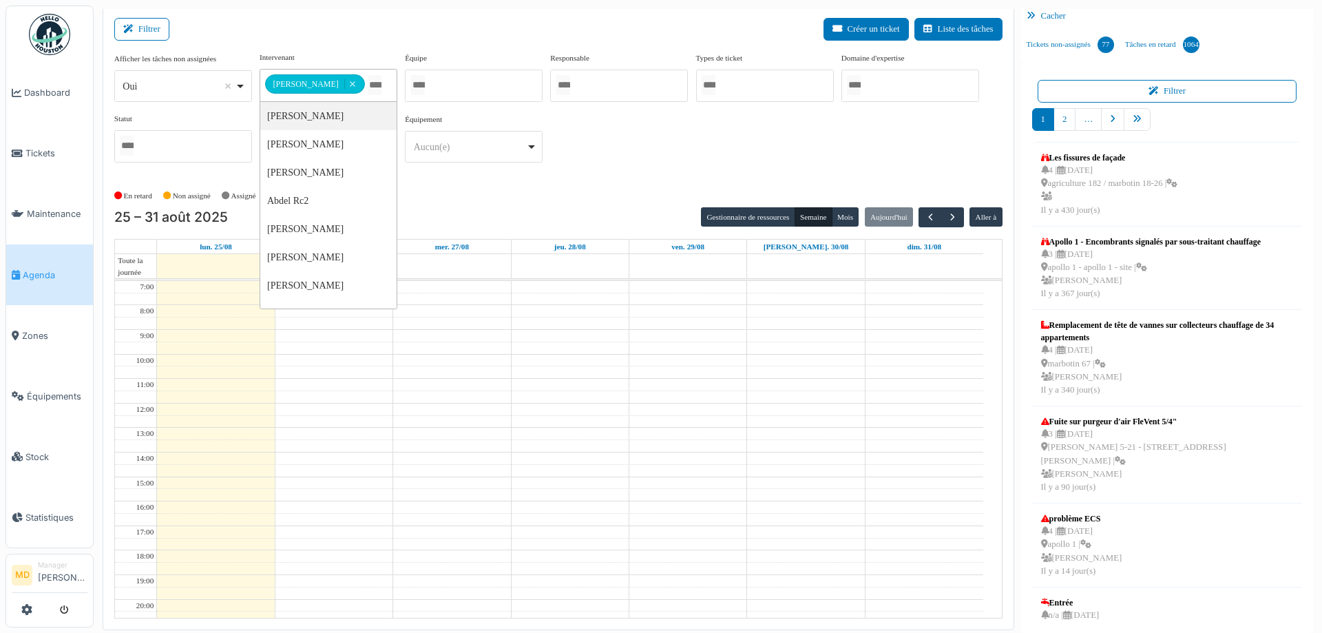
click at [622, 147] on div "**********" at bounding box center [558, 113] width 888 height 122
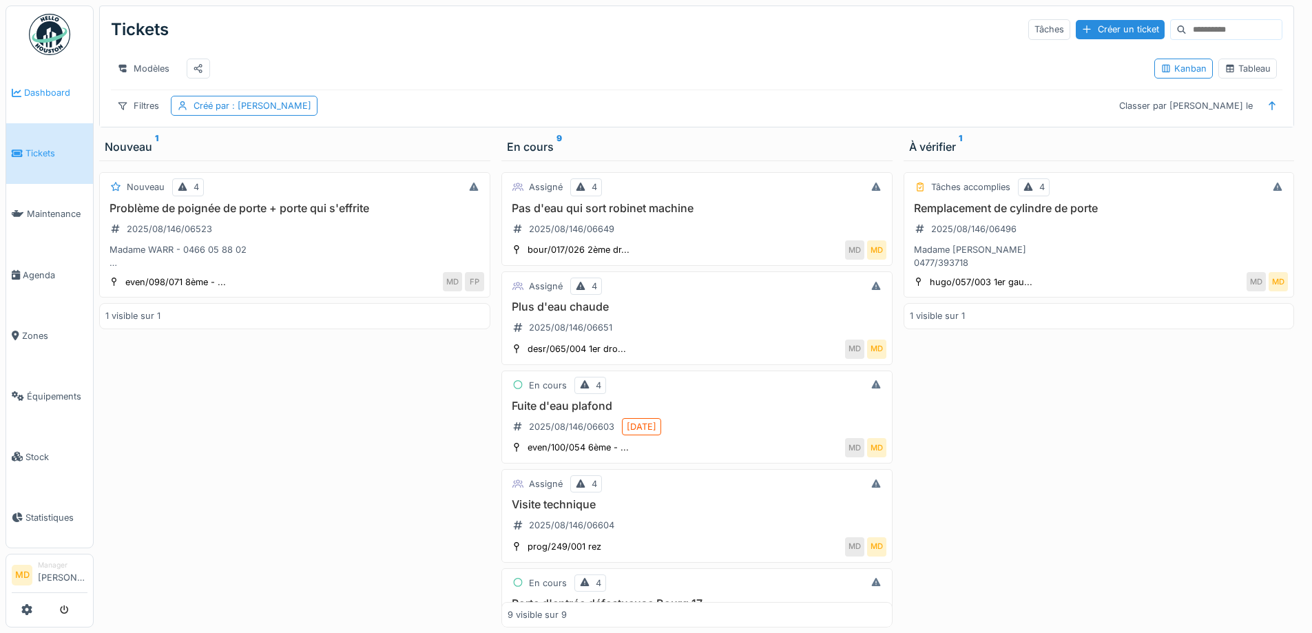
click at [31, 92] on span "Dashboard" at bounding box center [55, 92] width 63 height 13
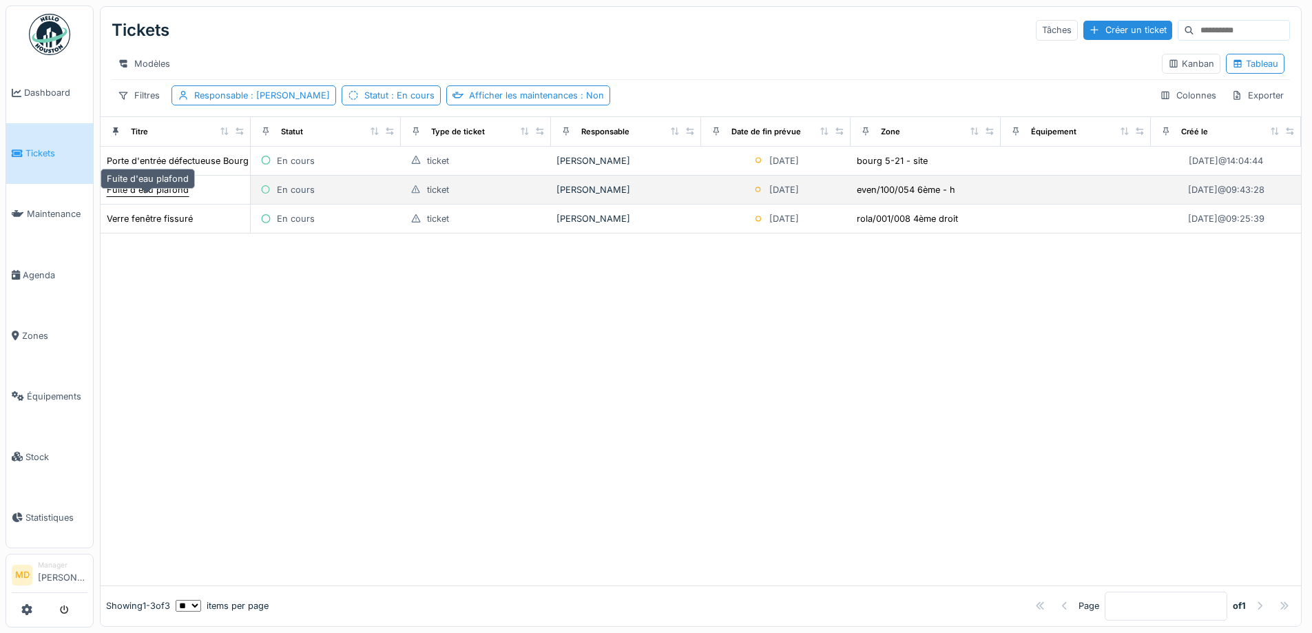
click at [164, 196] on div "Fuite d'eau plafond" at bounding box center [148, 189] width 82 height 13
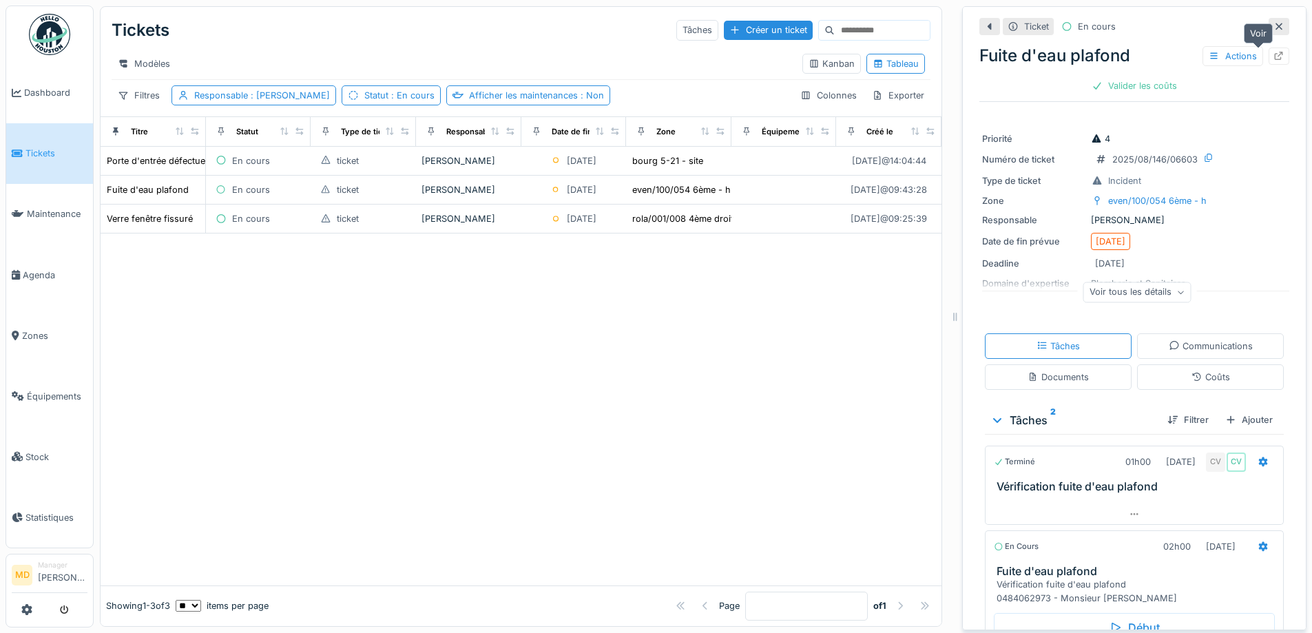
click at [1275, 60] on icon at bounding box center [1279, 56] width 9 height 9
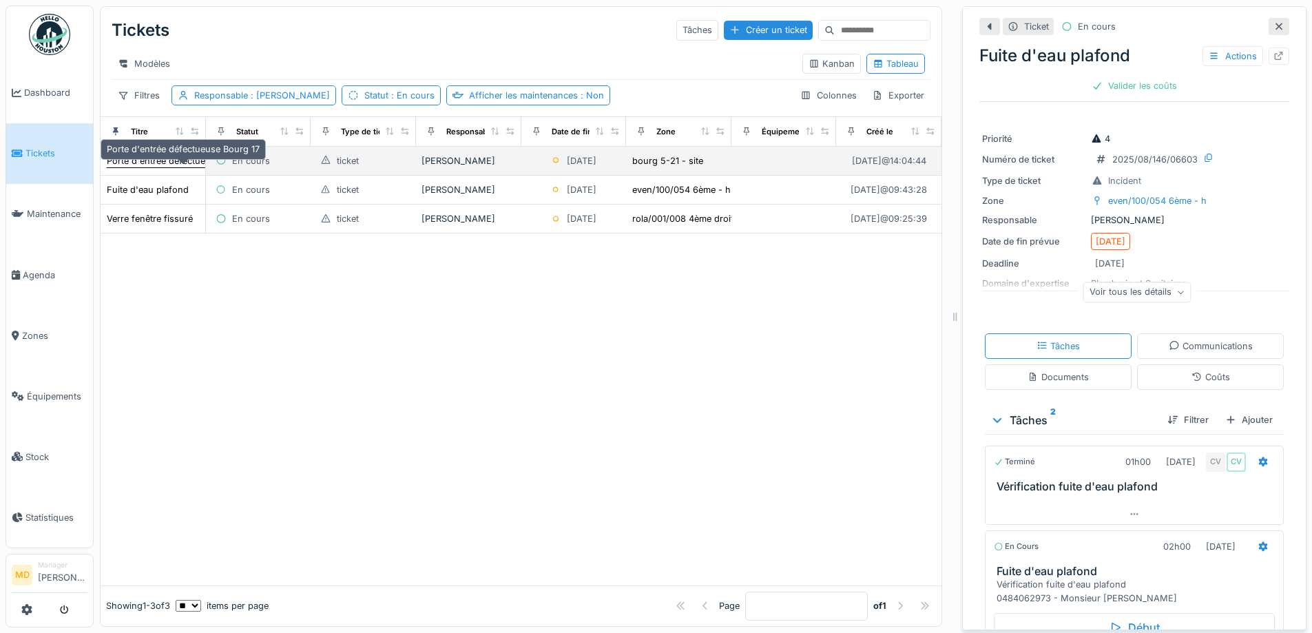
click at [174, 167] on div "Porte d'entrée défectueuse Bourg 17" at bounding box center [183, 160] width 153 height 13
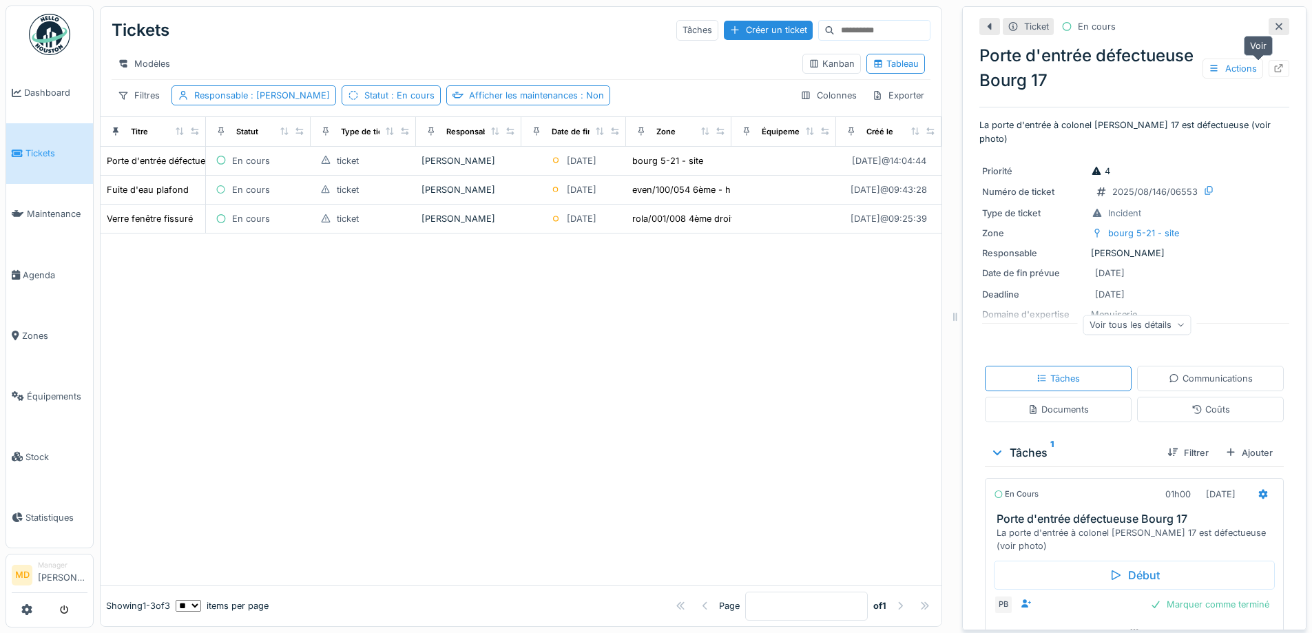
click at [1273, 64] on icon at bounding box center [1278, 68] width 11 height 9
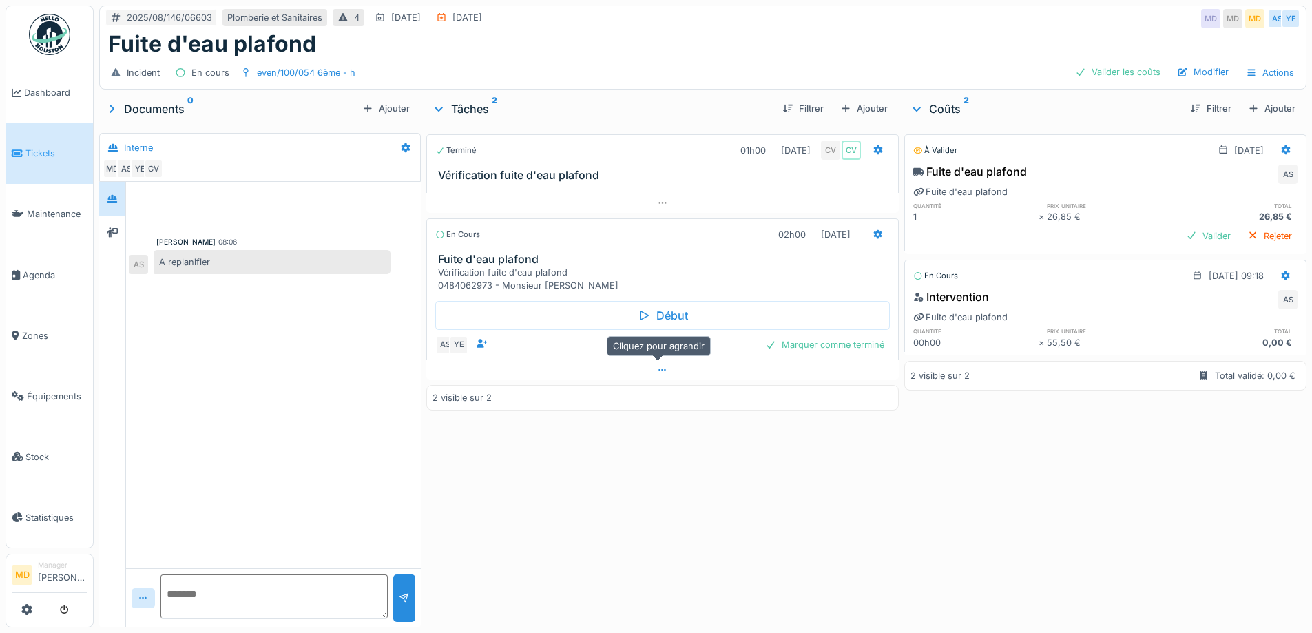
click at [658, 373] on icon at bounding box center [662, 370] width 11 height 9
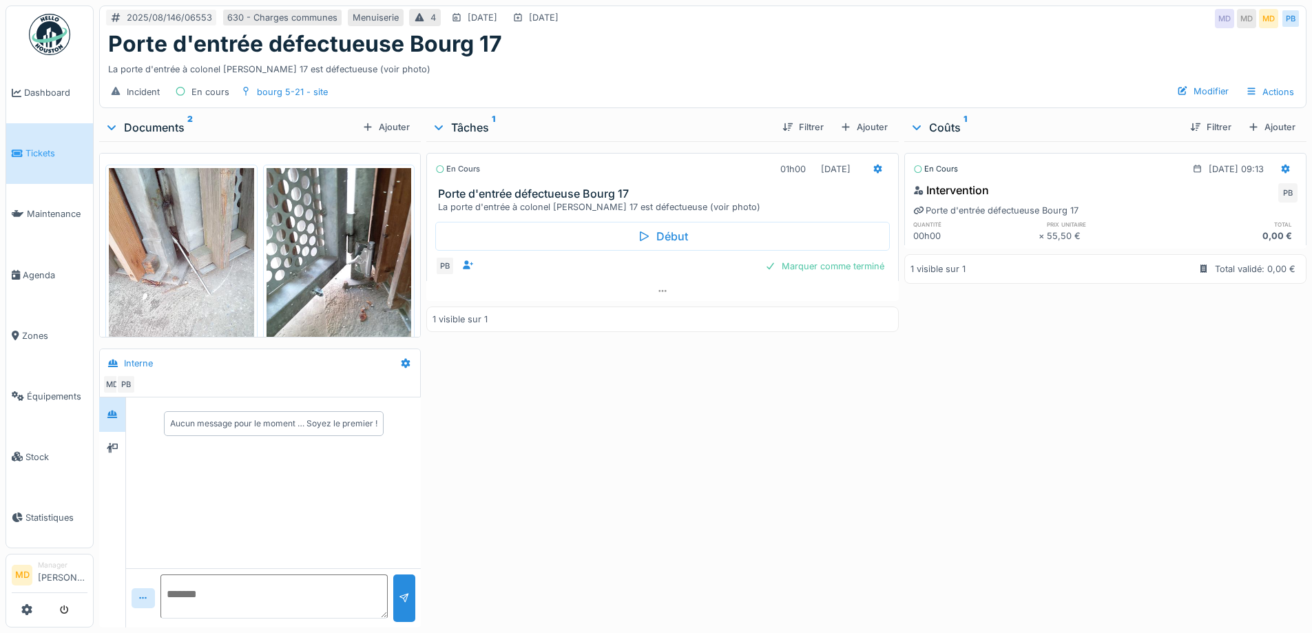
scroll to position [43, 0]
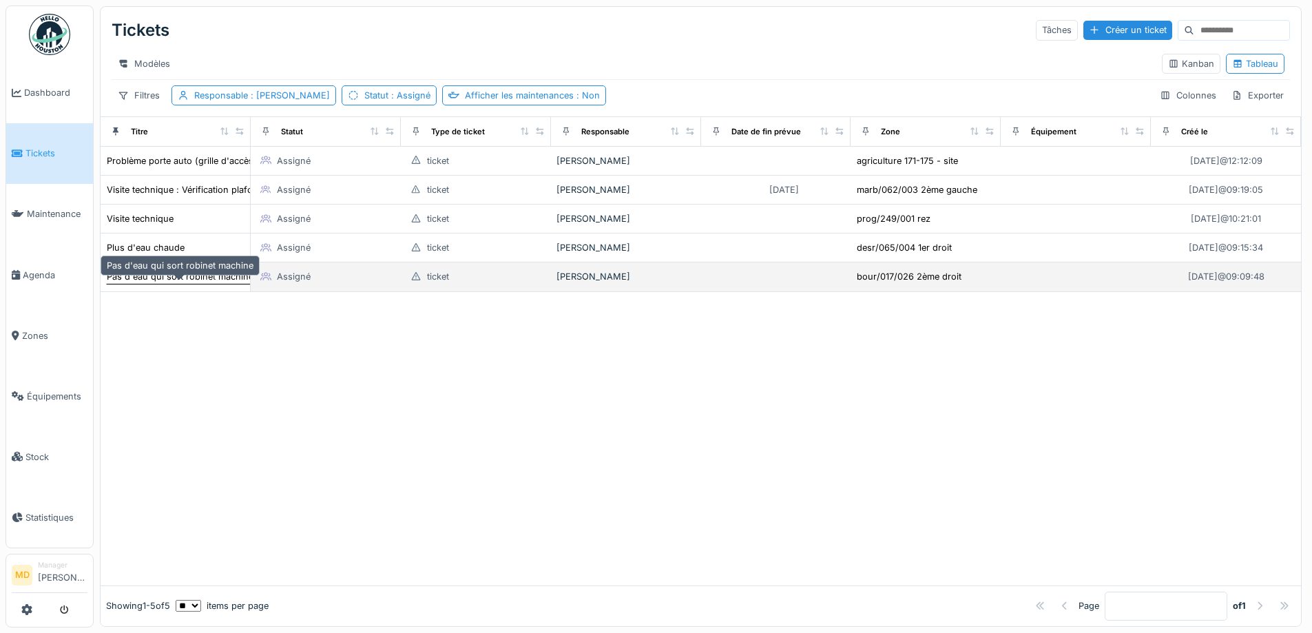
click at [165, 283] on div "Pas d'eau qui sort robinet machine" at bounding box center [180, 276] width 147 height 13
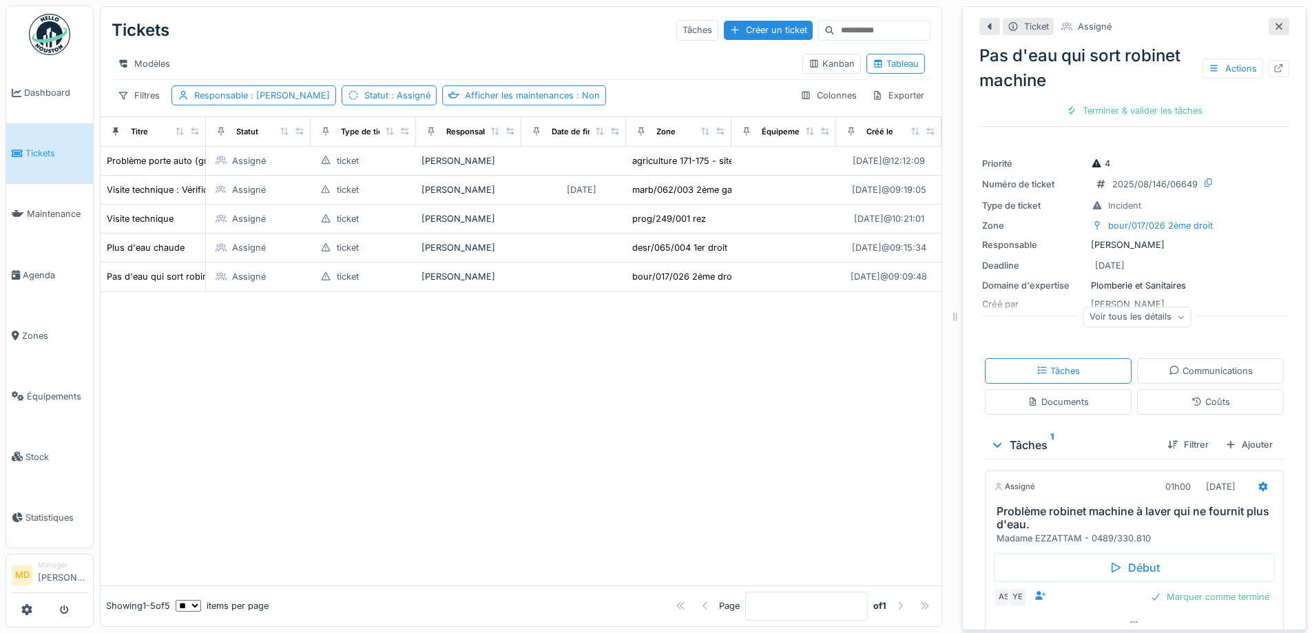
click at [41, 151] on span "Tickets" at bounding box center [56, 153] width 62 height 13
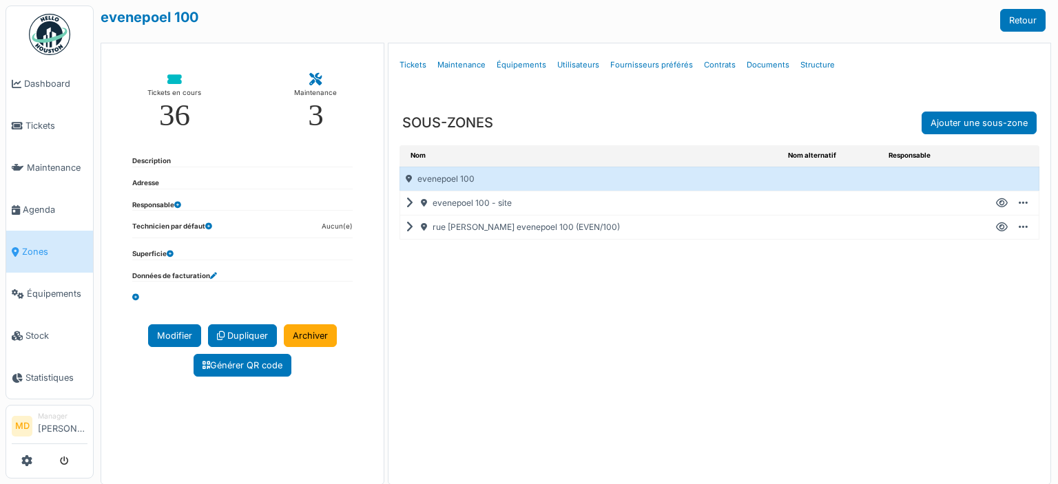
click at [410, 227] on icon at bounding box center [412, 227] width 13 height 1
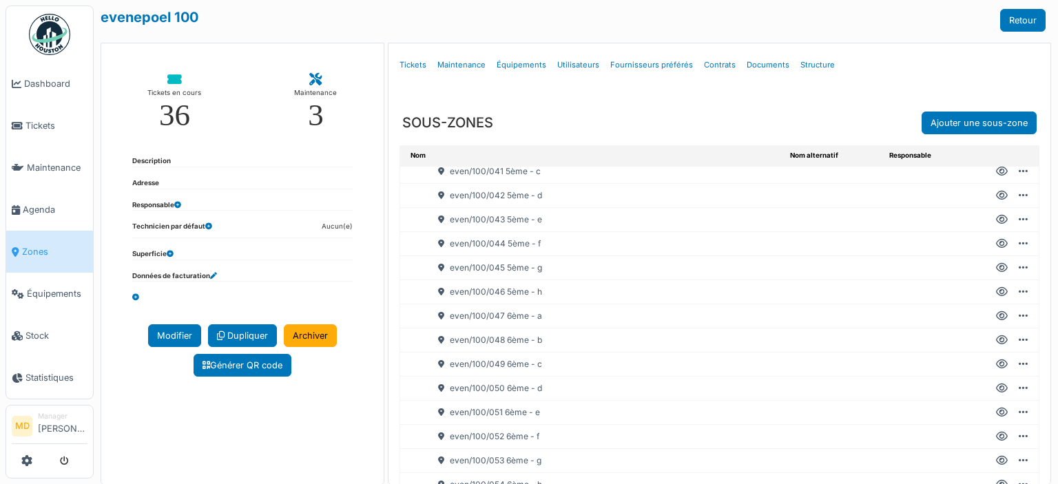
scroll to position [1171, 0]
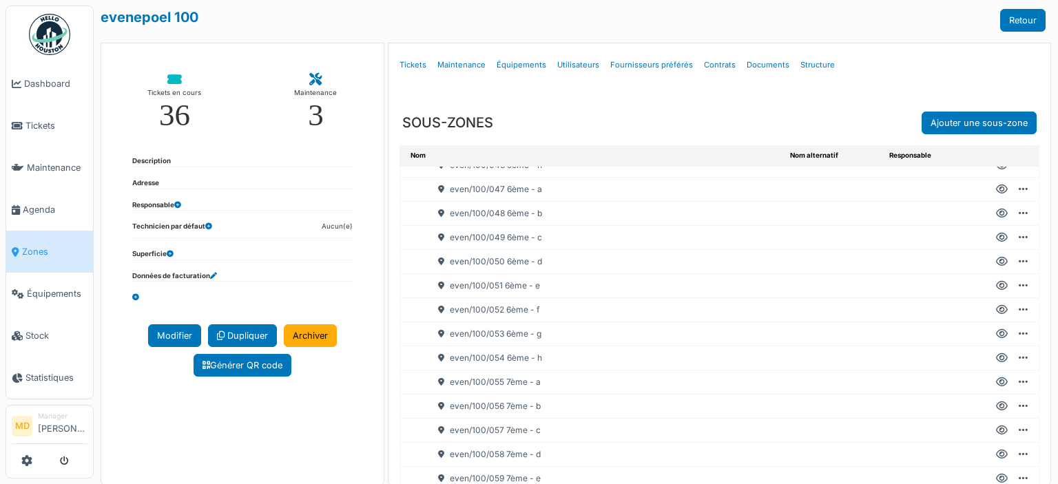
click at [996, 358] on icon at bounding box center [1002, 358] width 12 height 1
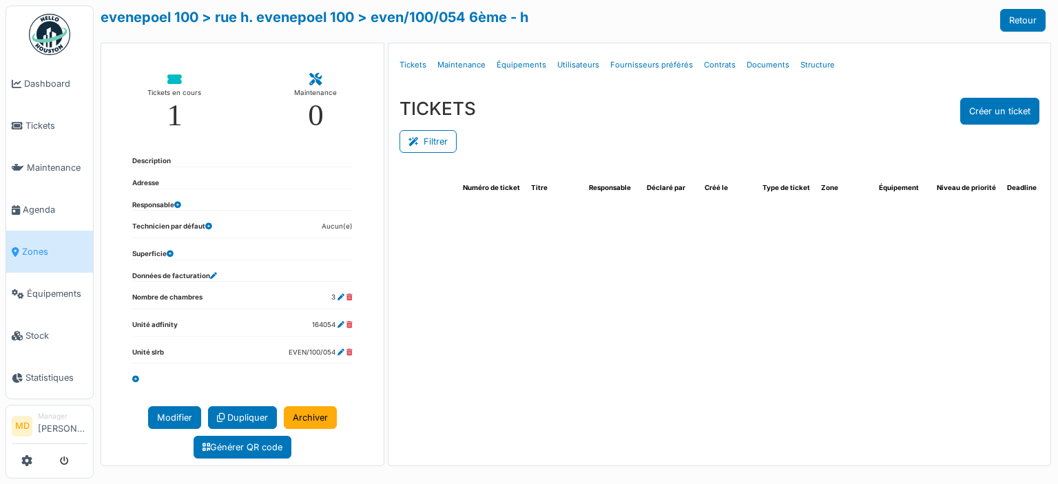
select select "***"
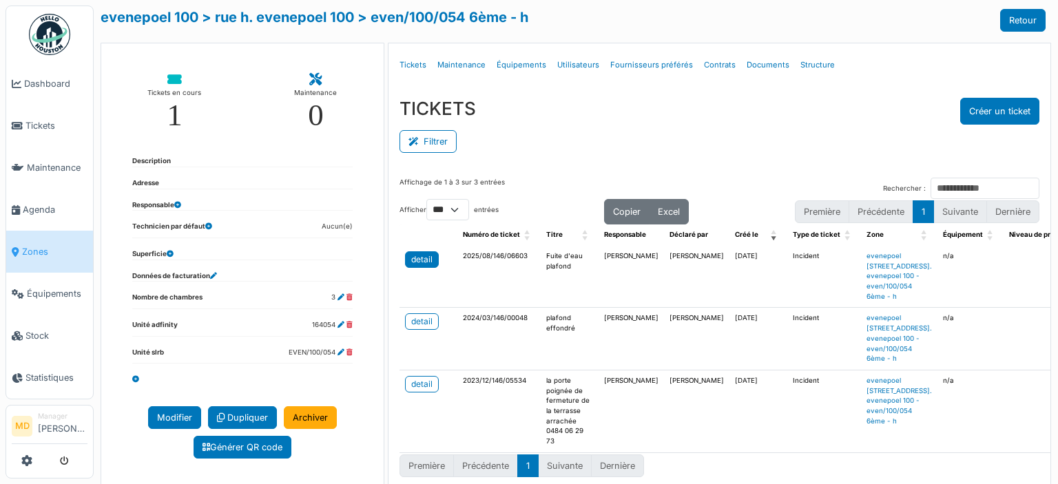
click at [416, 257] on div "detail" at bounding box center [421, 259] width 21 height 12
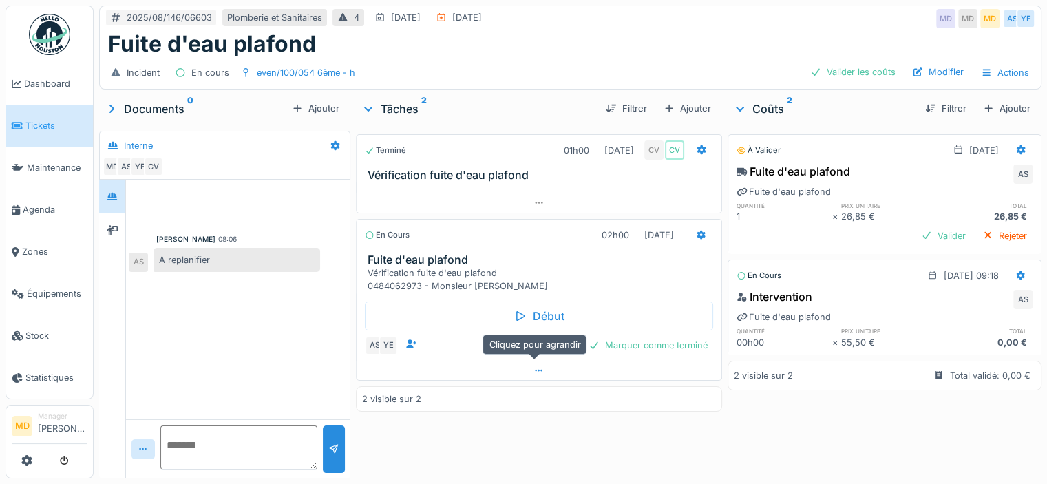
click at [534, 366] on icon at bounding box center [539, 370] width 11 height 9
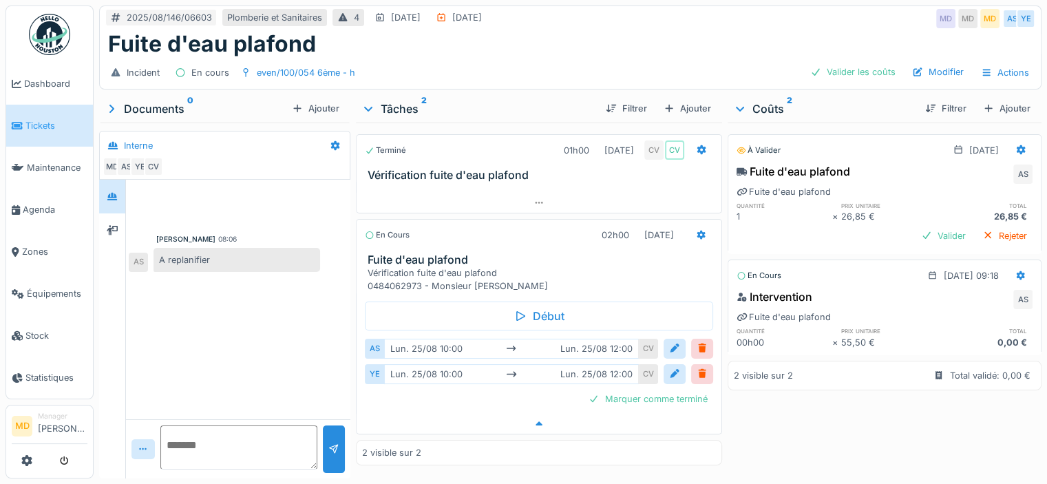
scroll to position [10, 0]
click at [536, 421] on icon at bounding box center [539, 423] width 7 height 4
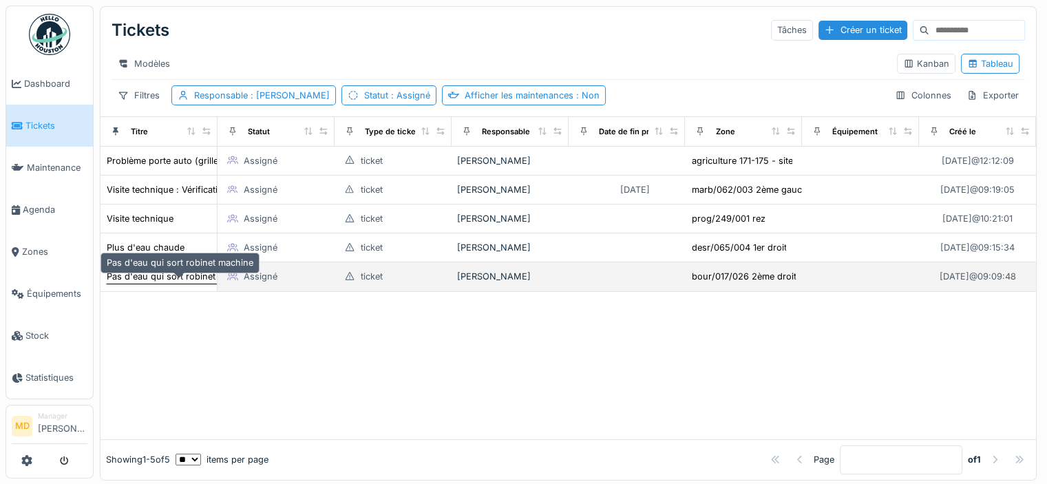
click at [146, 282] on div "Pas d'eau qui sort robinet machine" at bounding box center [180, 276] width 147 height 13
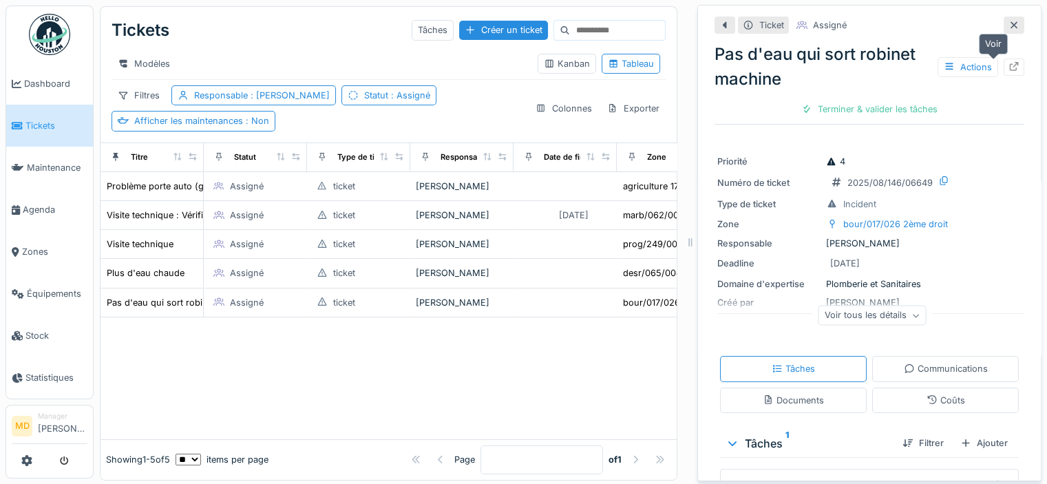
click at [1009, 65] on icon at bounding box center [1014, 66] width 11 height 9
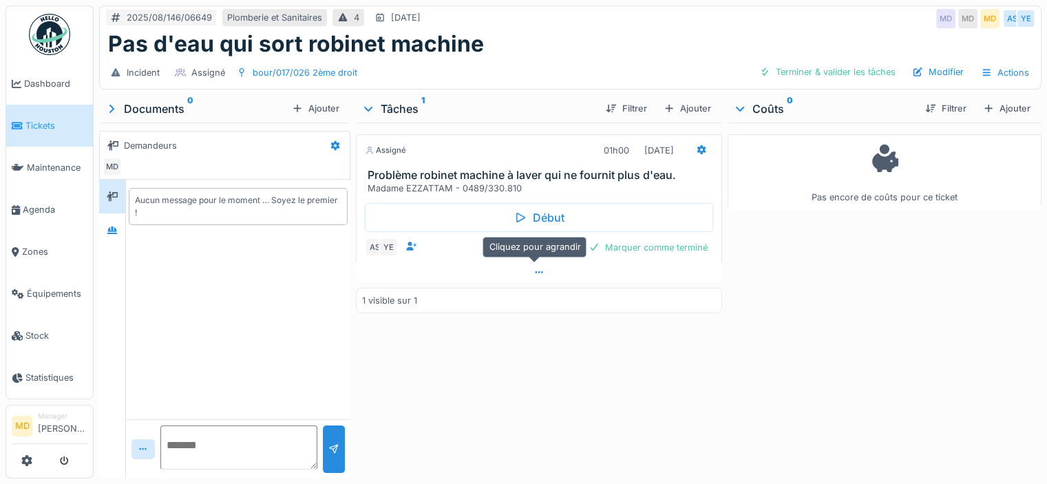
click at [534, 273] on icon at bounding box center [539, 272] width 11 height 9
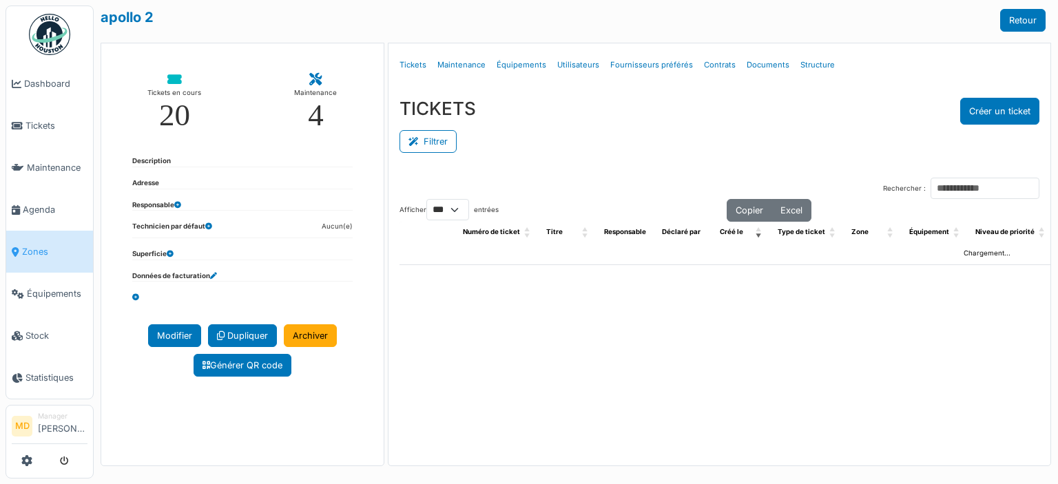
select select "***"
click at [803, 63] on link "Structure" at bounding box center [817, 65] width 45 height 32
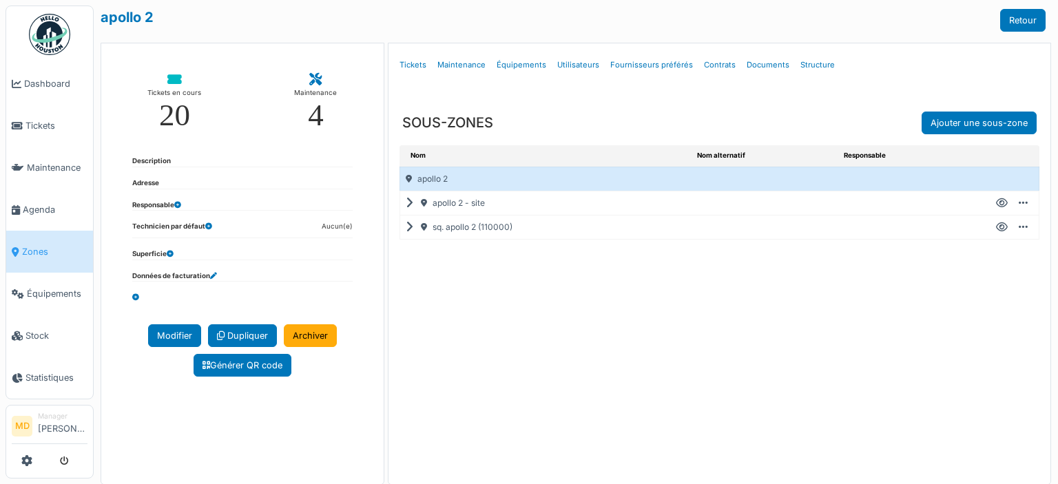
click at [409, 227] on icon at bounding box center [412, 227] width 13 height 1
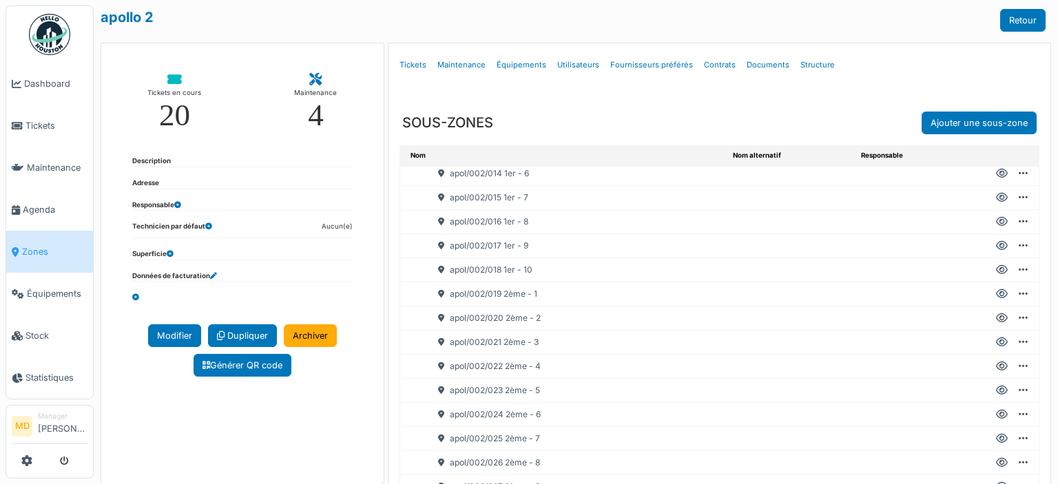
scroll to position [207, 0]
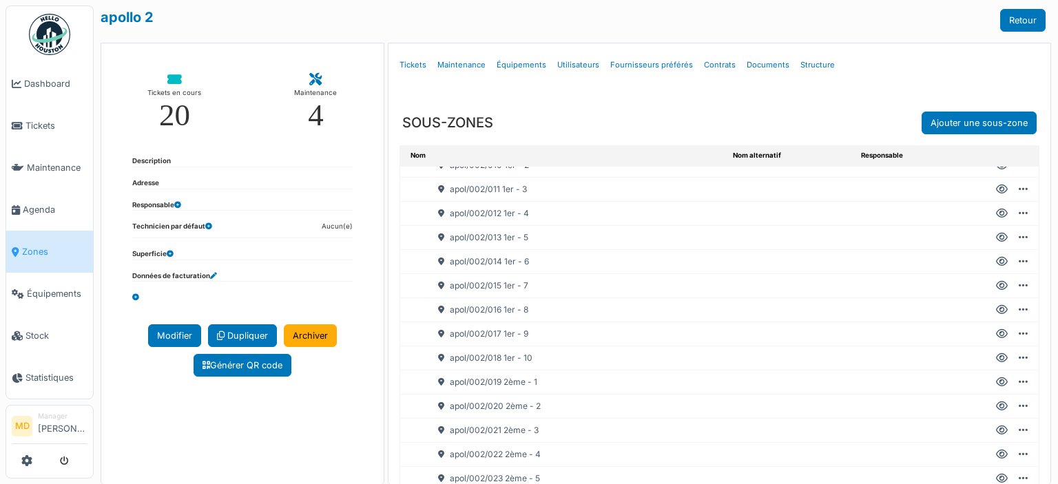
click at [996, 238] on icon at bounding box center [1002, 238] width 12 height 1
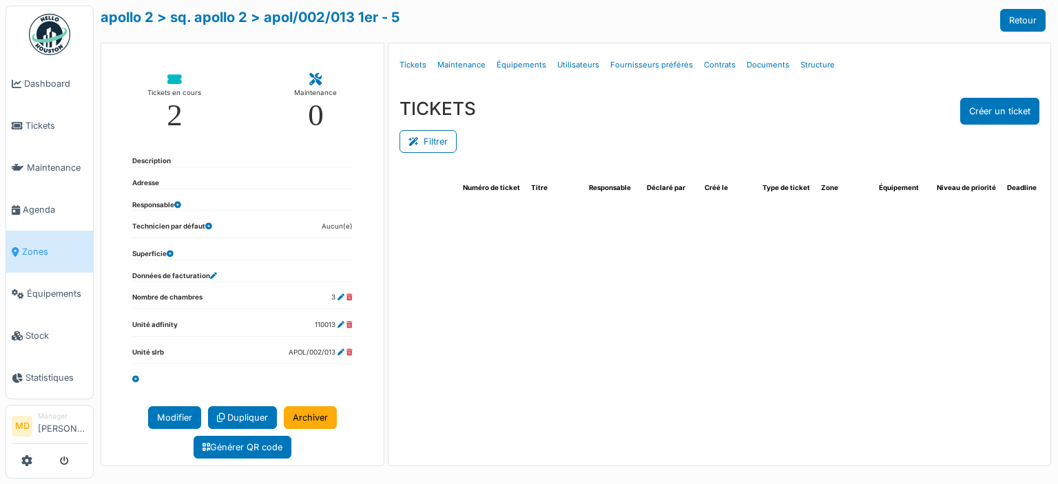
select select "***"
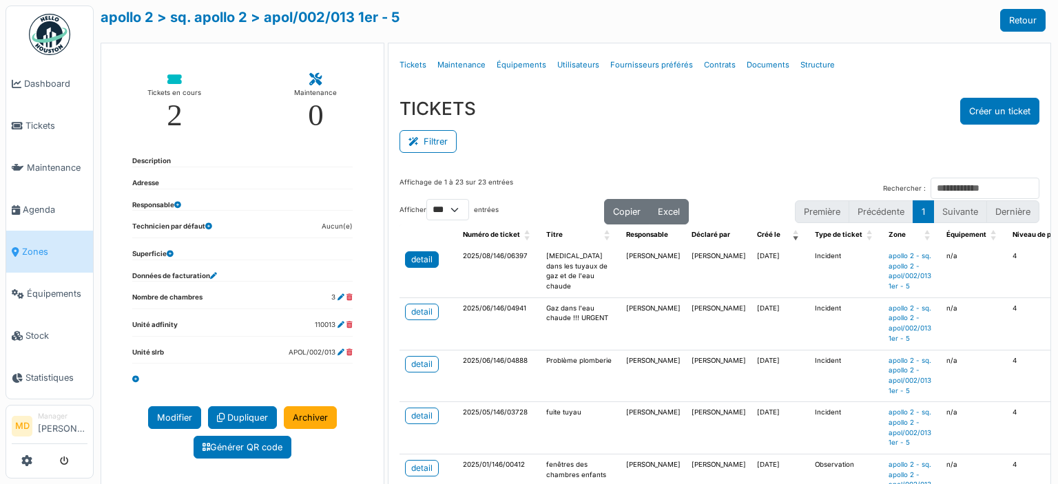
click at [415, 258] on div "detail" at bounding box center [421, 259] width 21 height 12
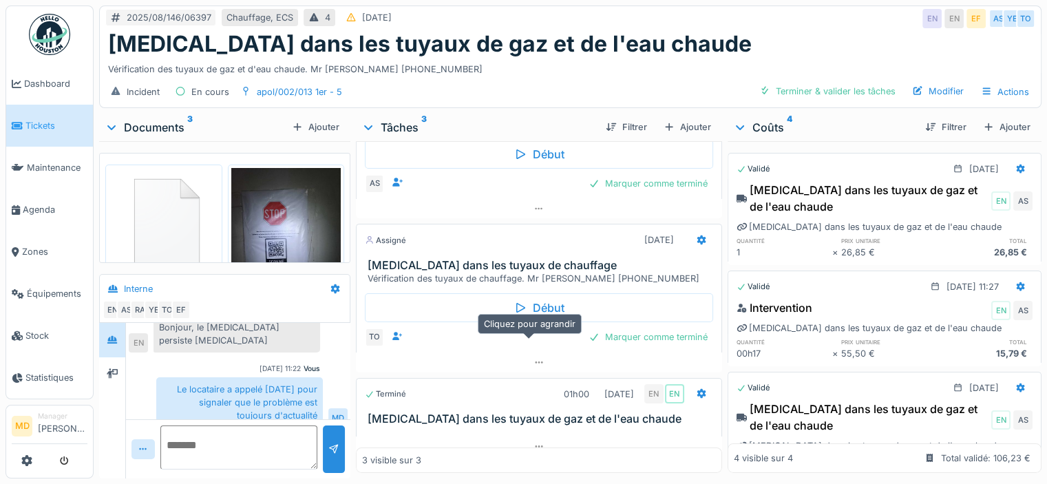
scroll to position [10, 0]
click at [116, 369] on icon at bounding box center [112, 373] width 11 height 9
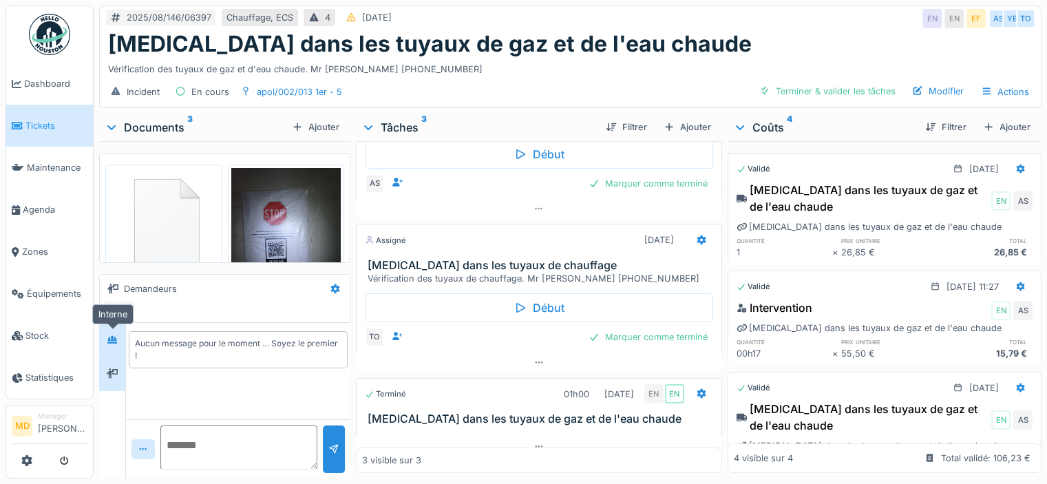
click at [114, 334] on div at bounding box center [112, 339] width 11 height 13
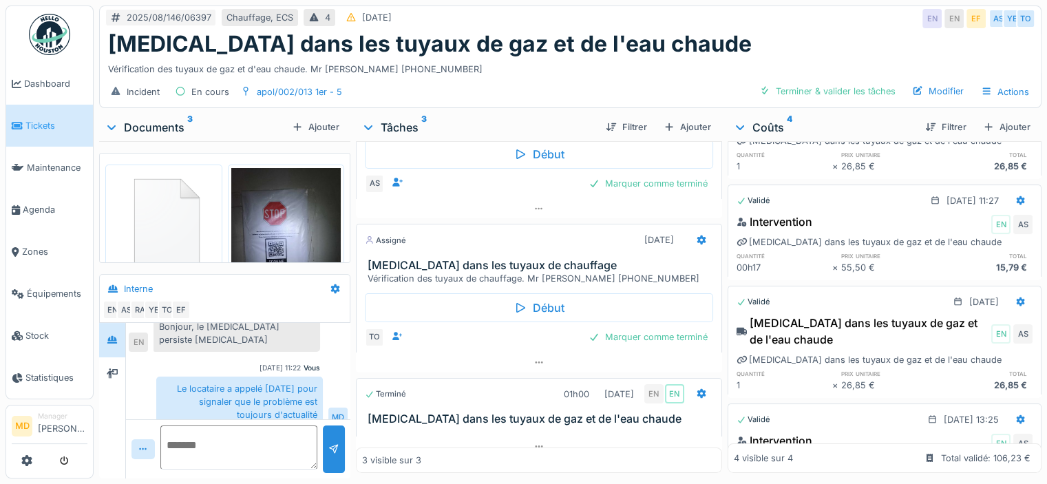
scroll to position [164, 0]
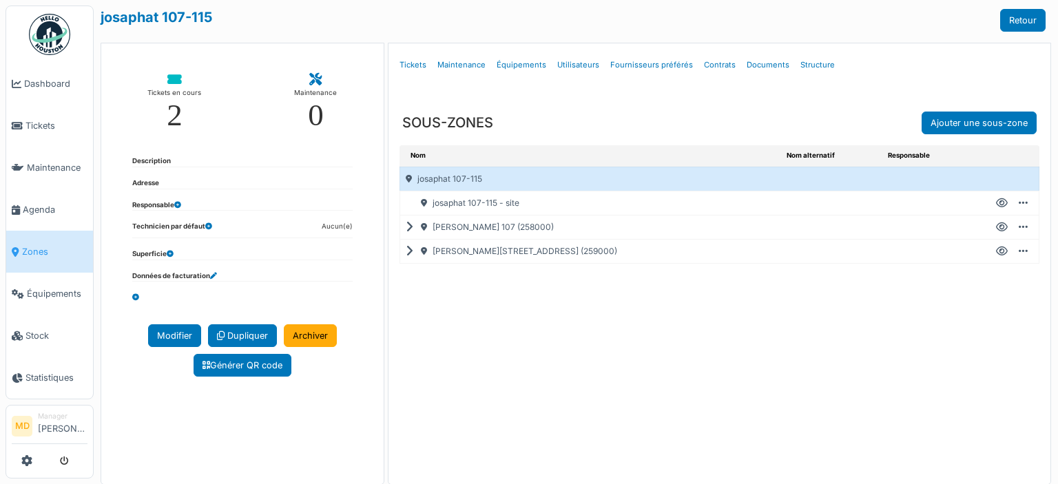
click at [406, 251] on icon at bounding box center [412, 251] width 13 height 1
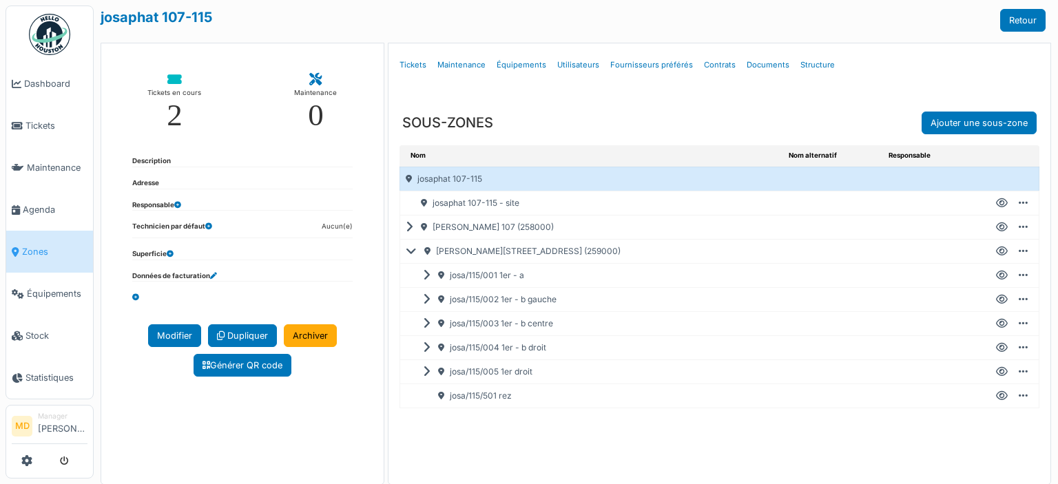
click at [996, 275] on icon at bounding box center [1002, 275] width 12 height 1
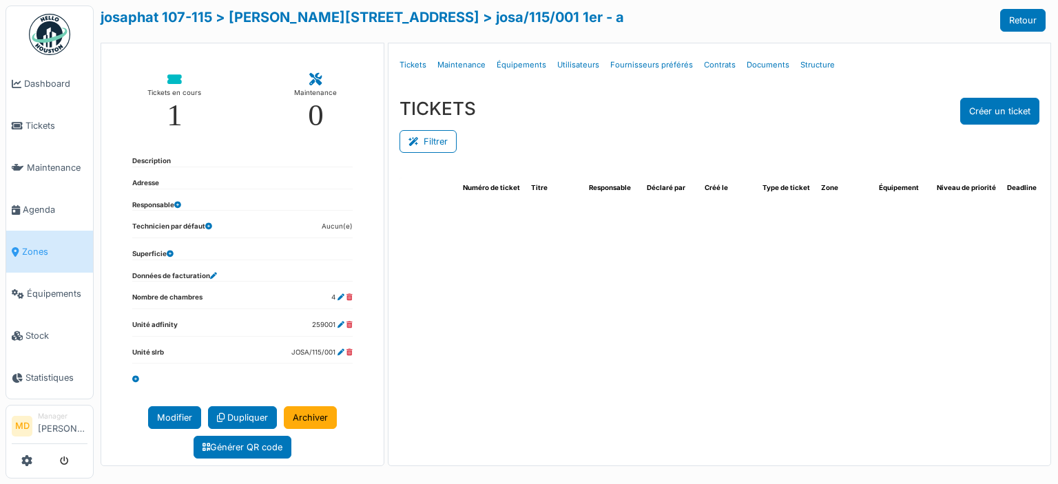
select select "***"
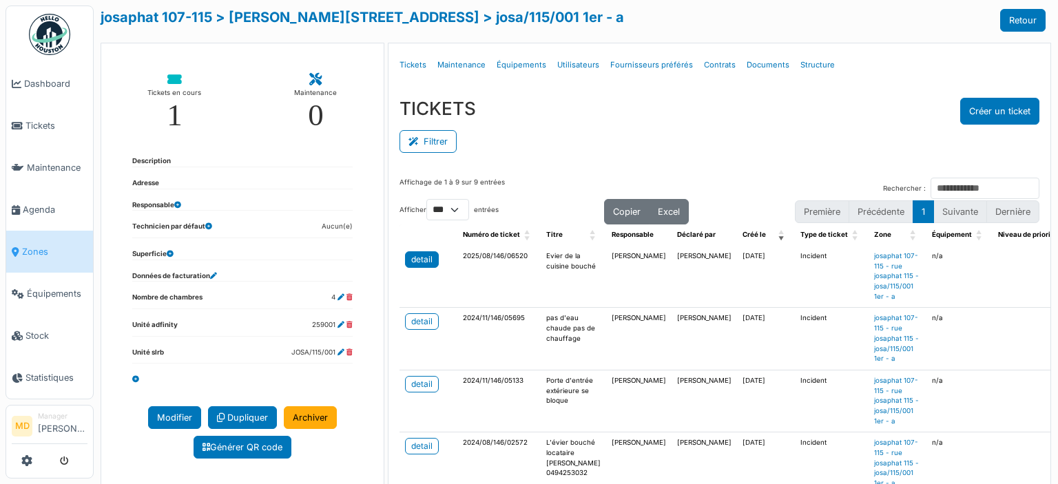
click at [415, 253] on div "detail" at bounding box center [421, 259] width 21 height 12
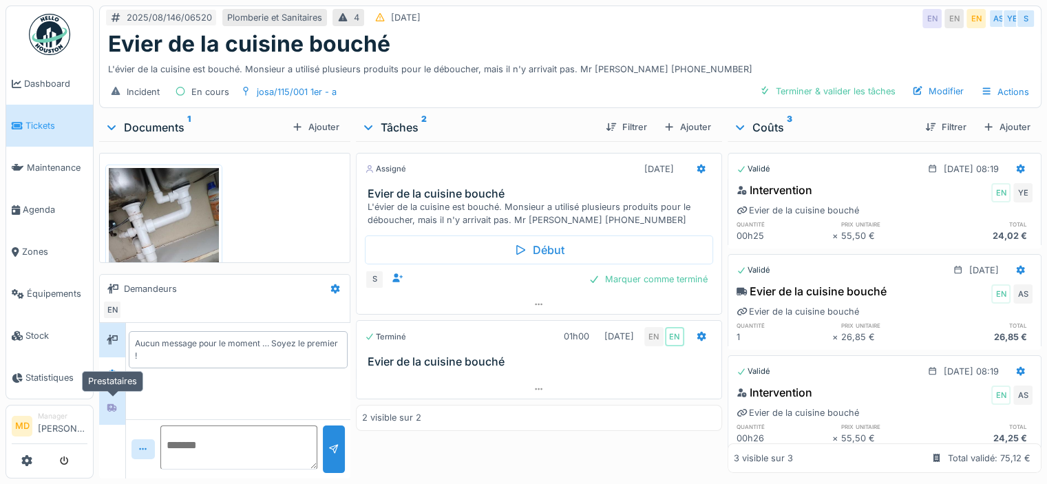
click at [115, 403] on icon at bounding box center [112, 407] width 11 height 9
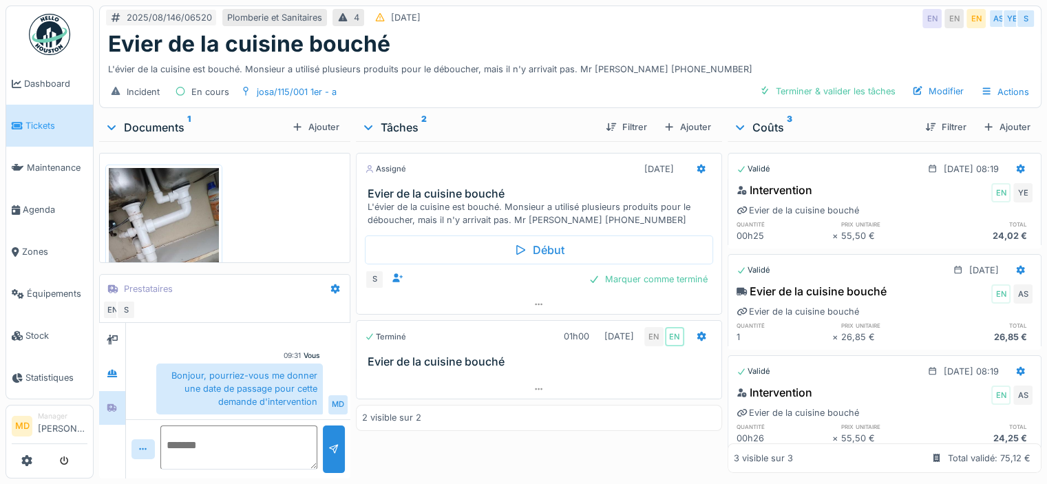
scroll to position [10, 0]
click at [113, 368] on div at bounding box center [112, 374] width 11 height 13
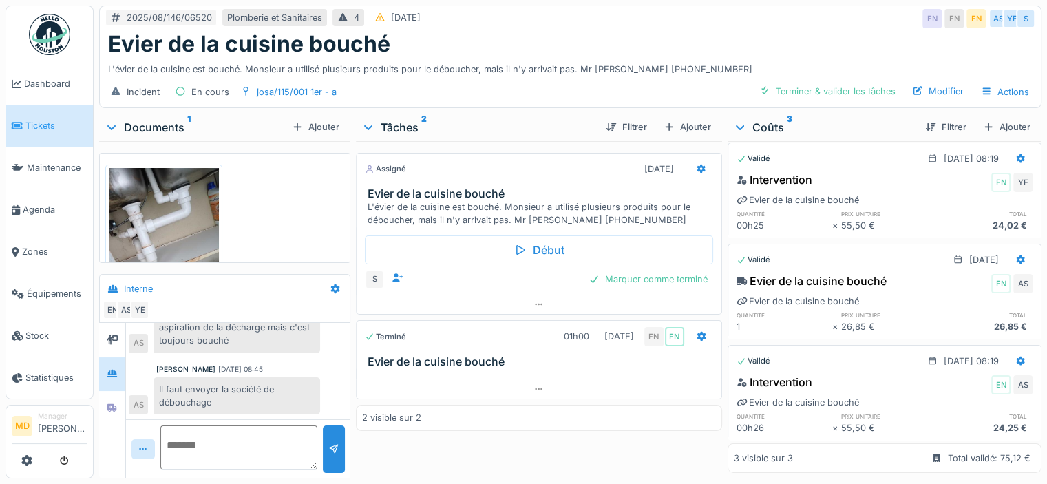
scroll to position [0, 0]
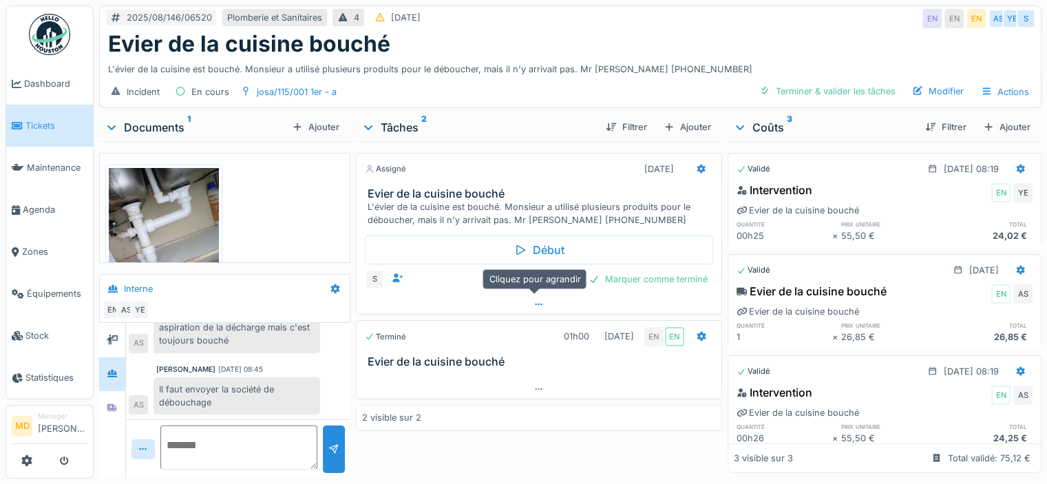
click at [538, 300] on icon at bounding box center [539, 304] width 11 height 9
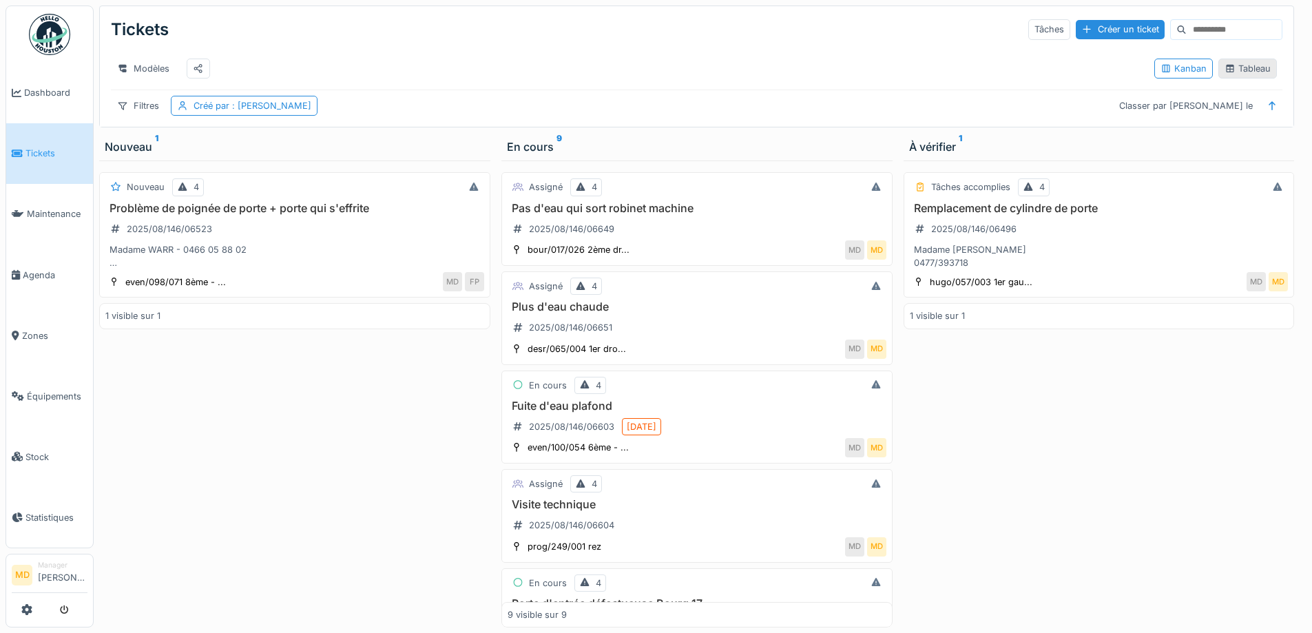
click at [1246, 69] on div "Tableau" at bounding box center [1247, 68] width 46 height 13
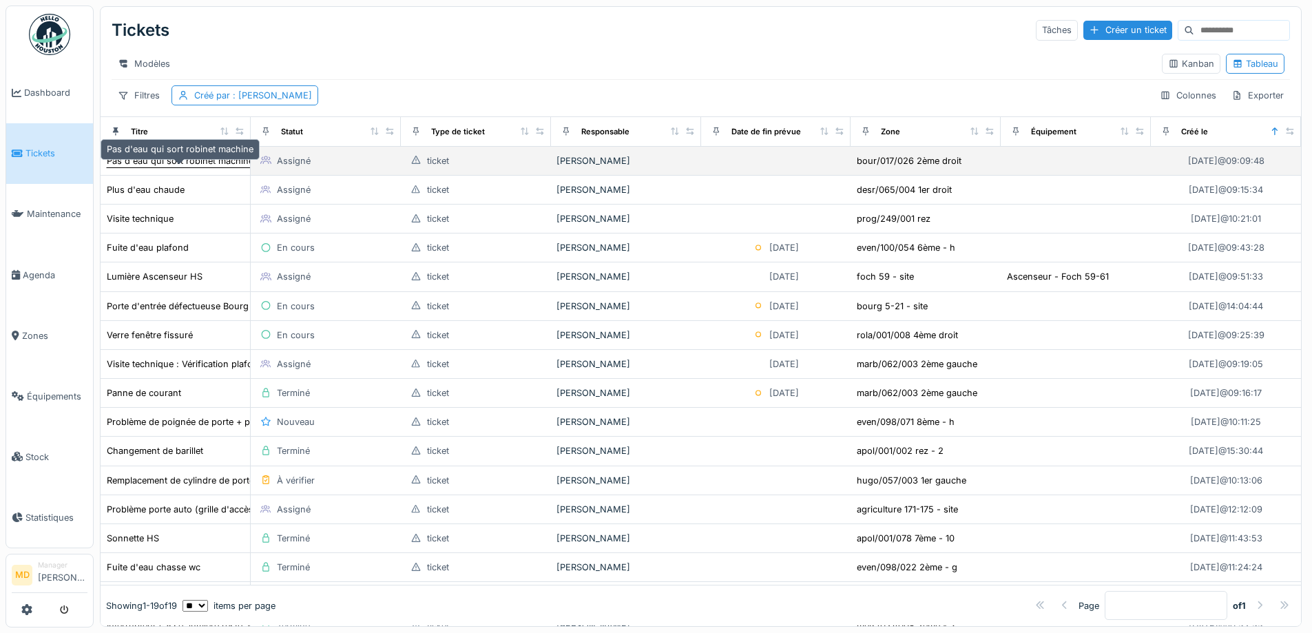
click at [146, 167] on div "Pas d'eau qui sort robinet machine" at bounding box center [180, 160] width 147 height 13
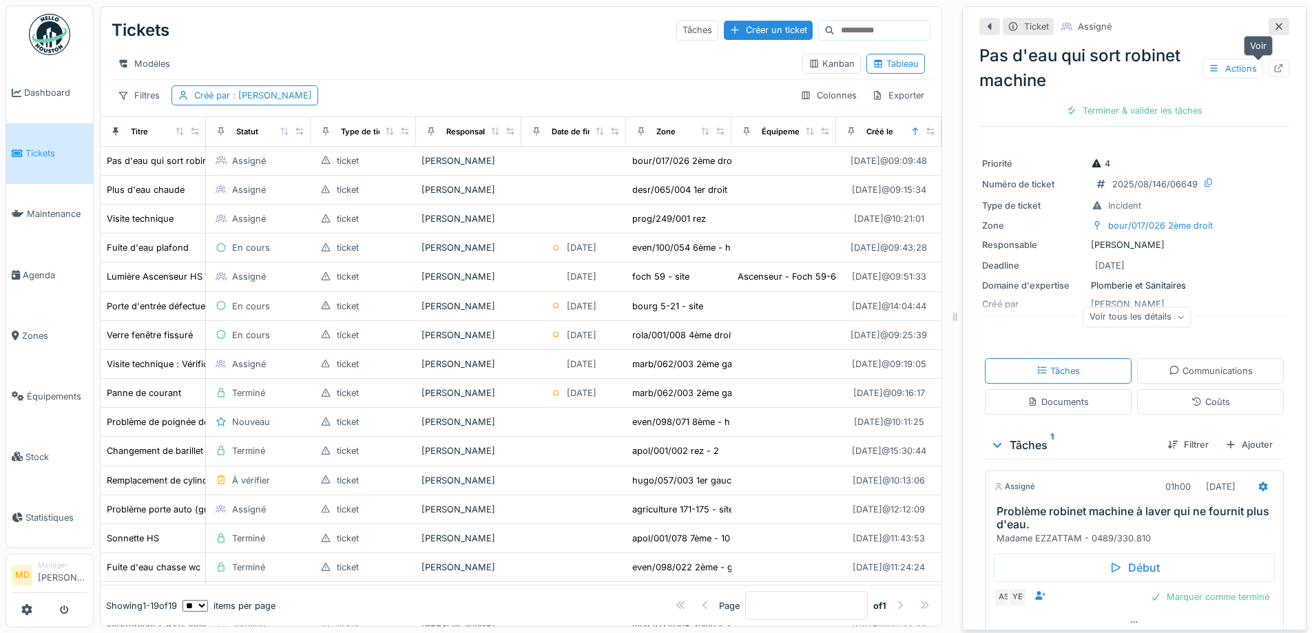
click at [1268, 66] on div at bounding box center [1278, 68] width 21 height 17
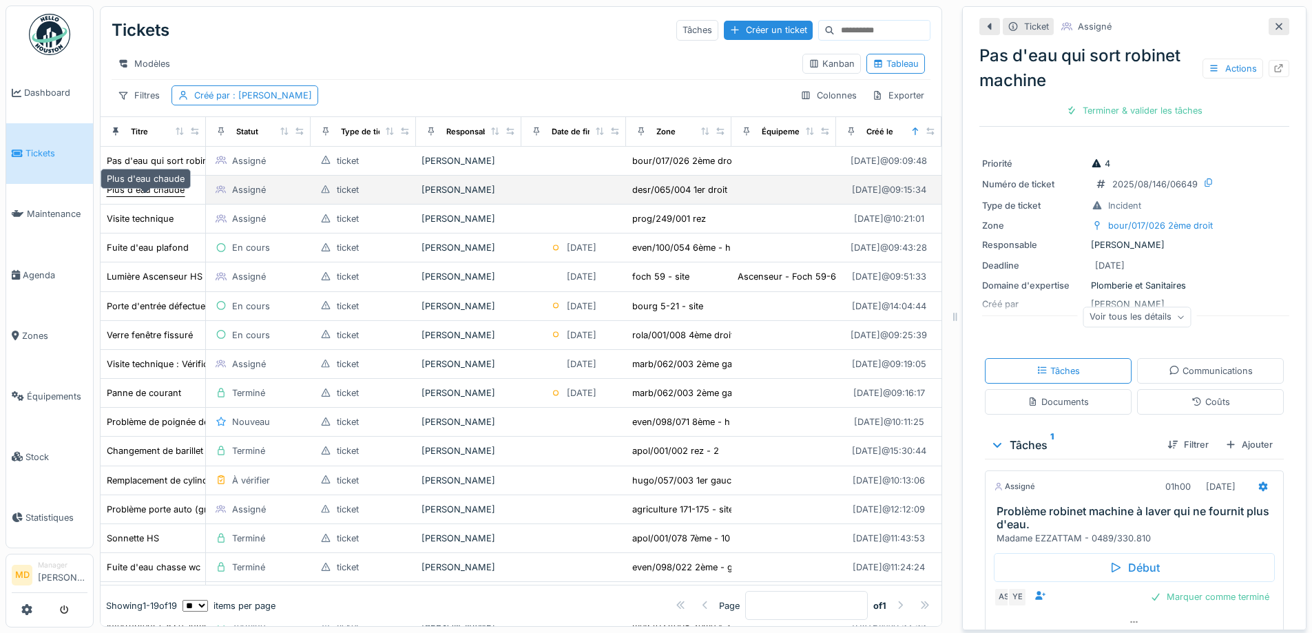
click at [154, 196] on div "Plus d'eau chaude" at bounding box center [146, 189] width 78 height 13
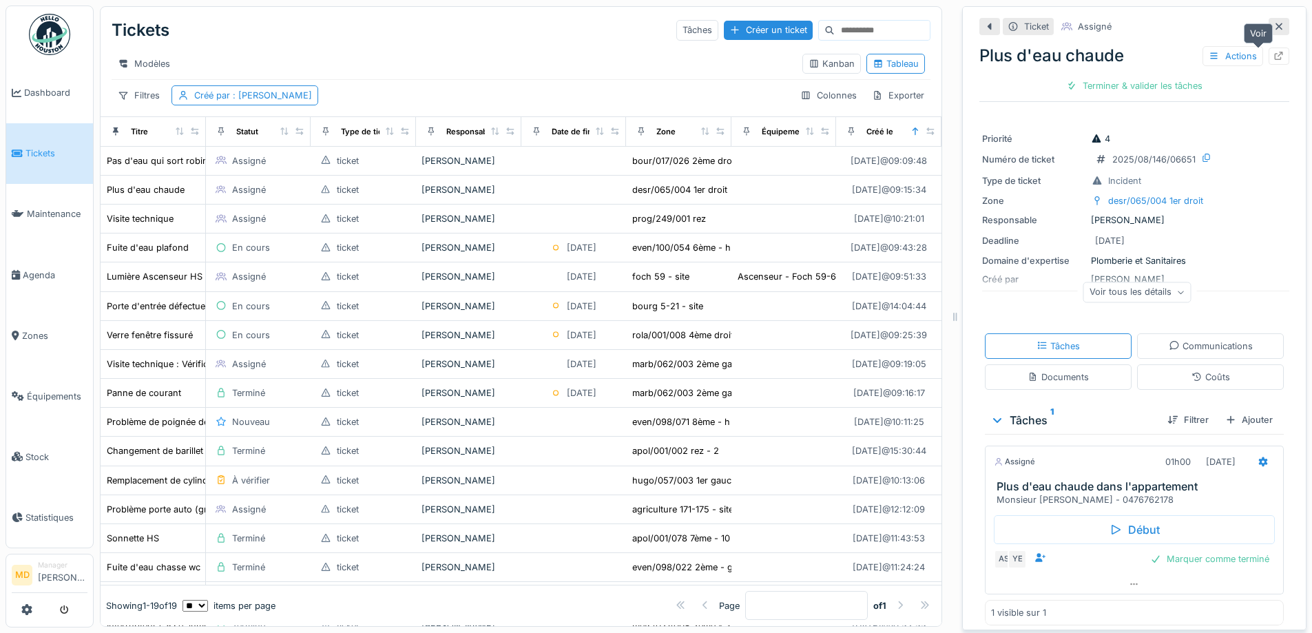
click at [1275, 54] on icon at bounding box center [1279, 56] width 9 height 9
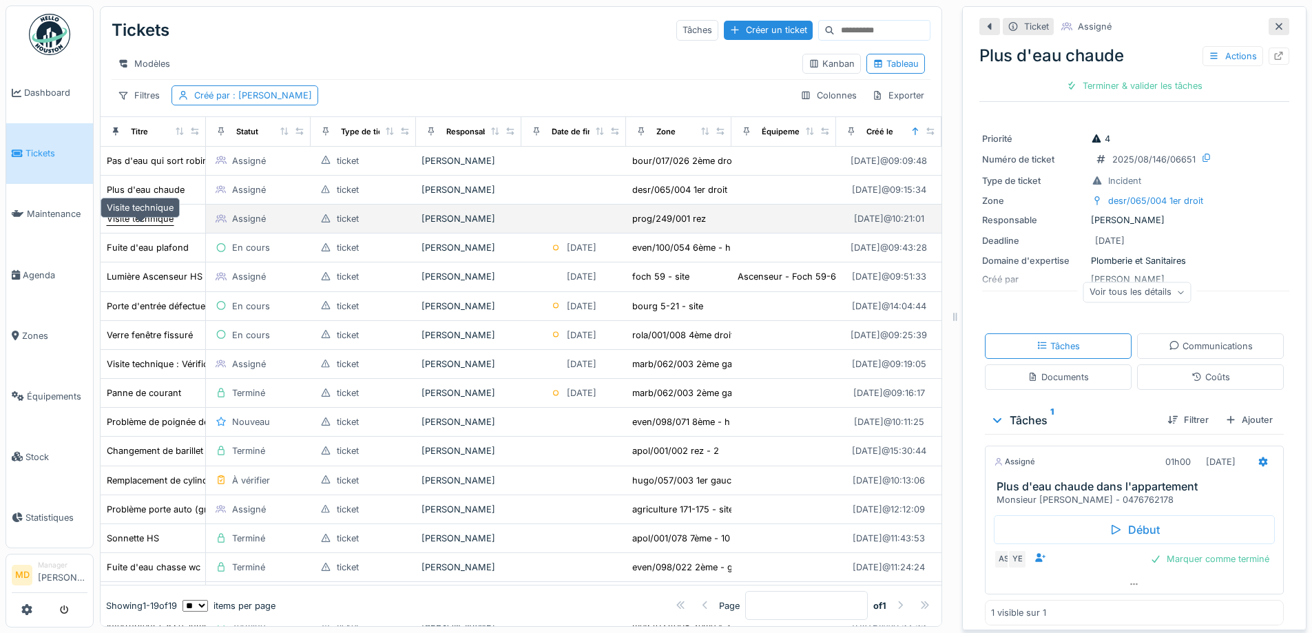
click at [144, 225] on div "Visite technique" at bounding box center [140, 218] width 67 height 13
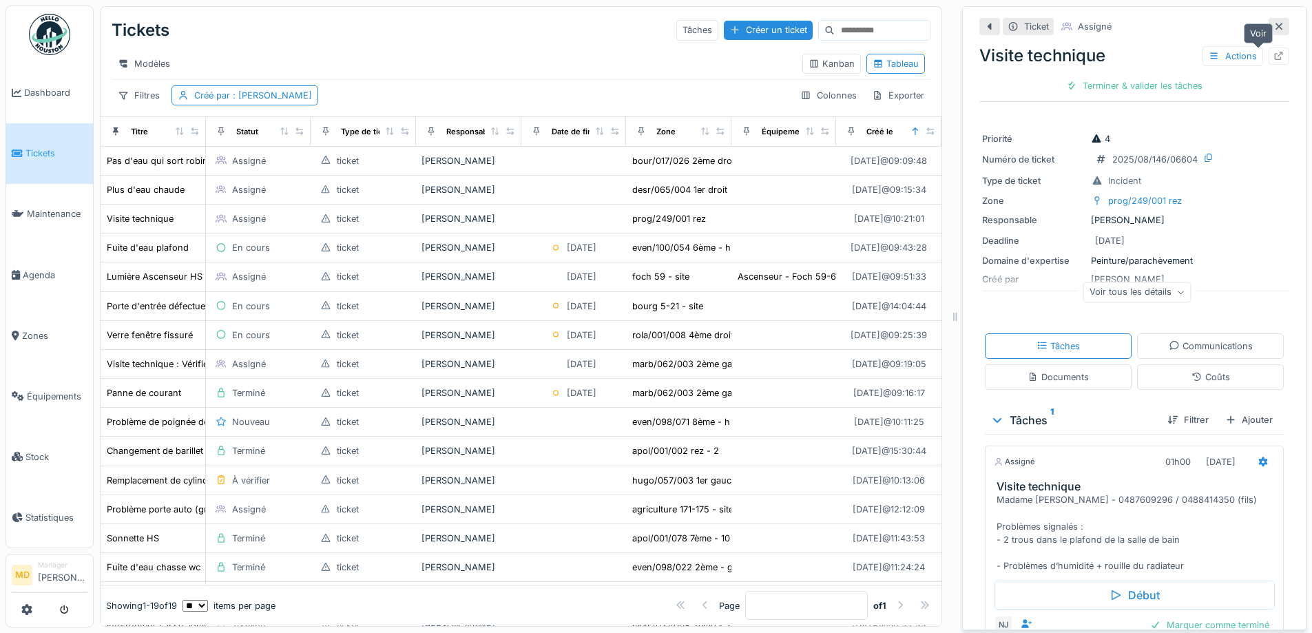
click at [1273, 52] on icon at bounding box center [1278, 56] width 11 height 9
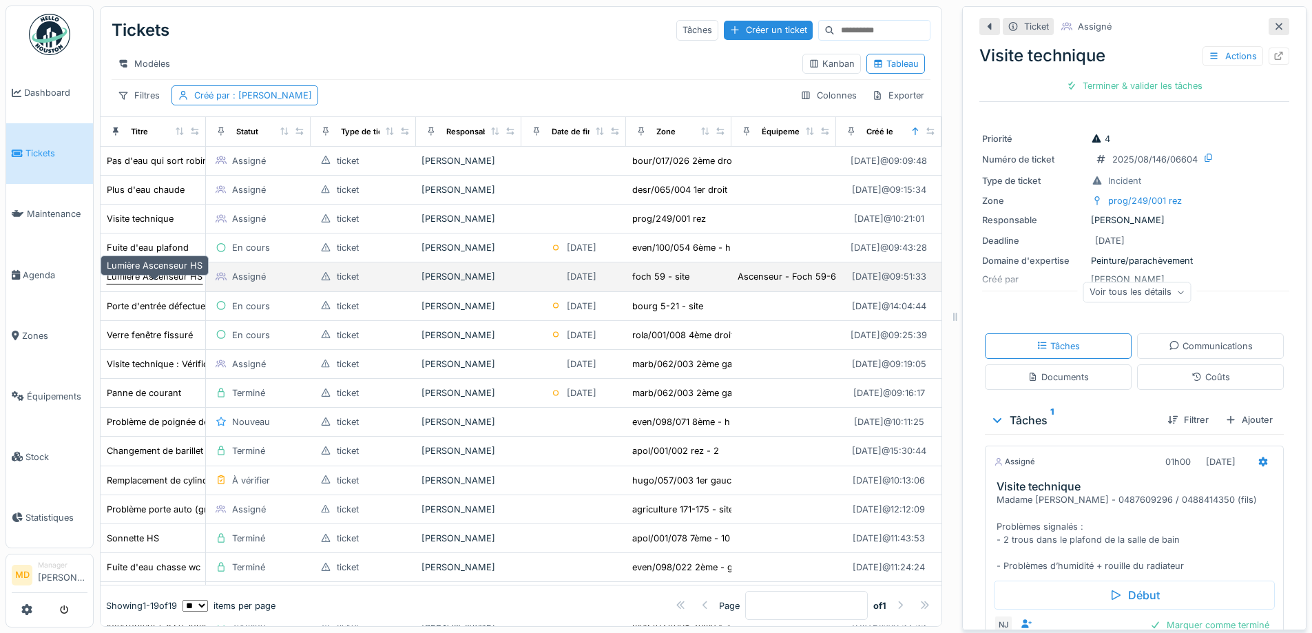
click at [165, 283] on div "Lumière Ascenseur HS" at bounding box center [155, 276] width 96 height 13
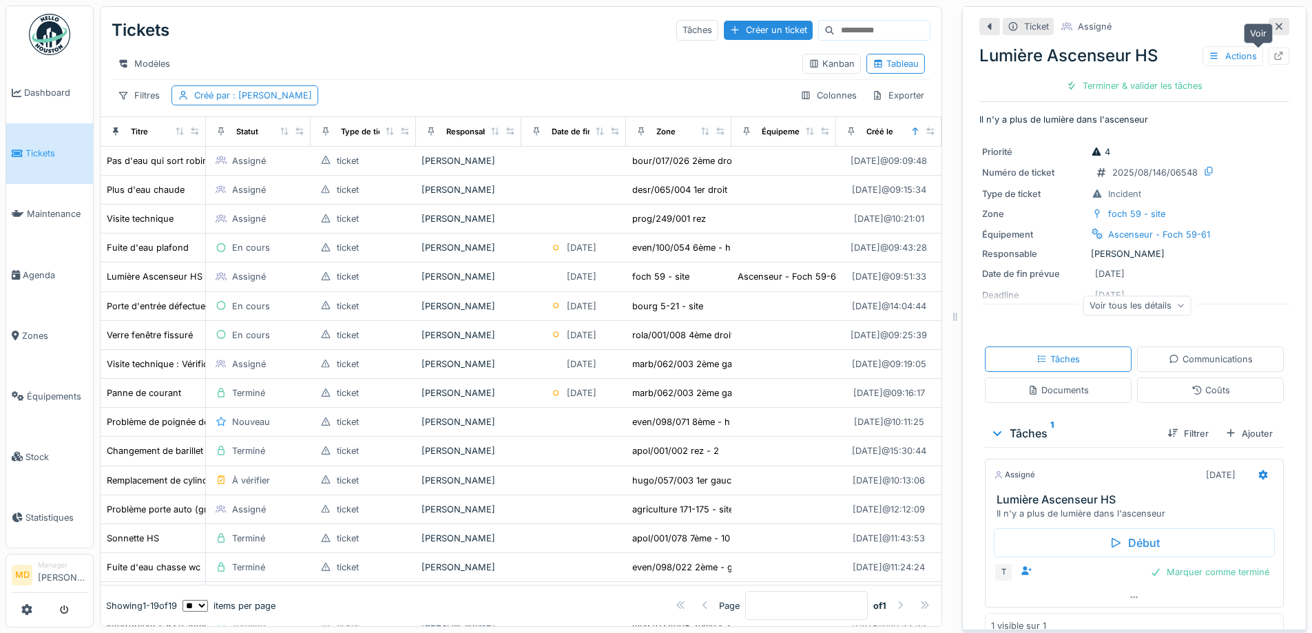
click at [1273, 52] on icon at bounding box center [1278, 56] width 11 height 9
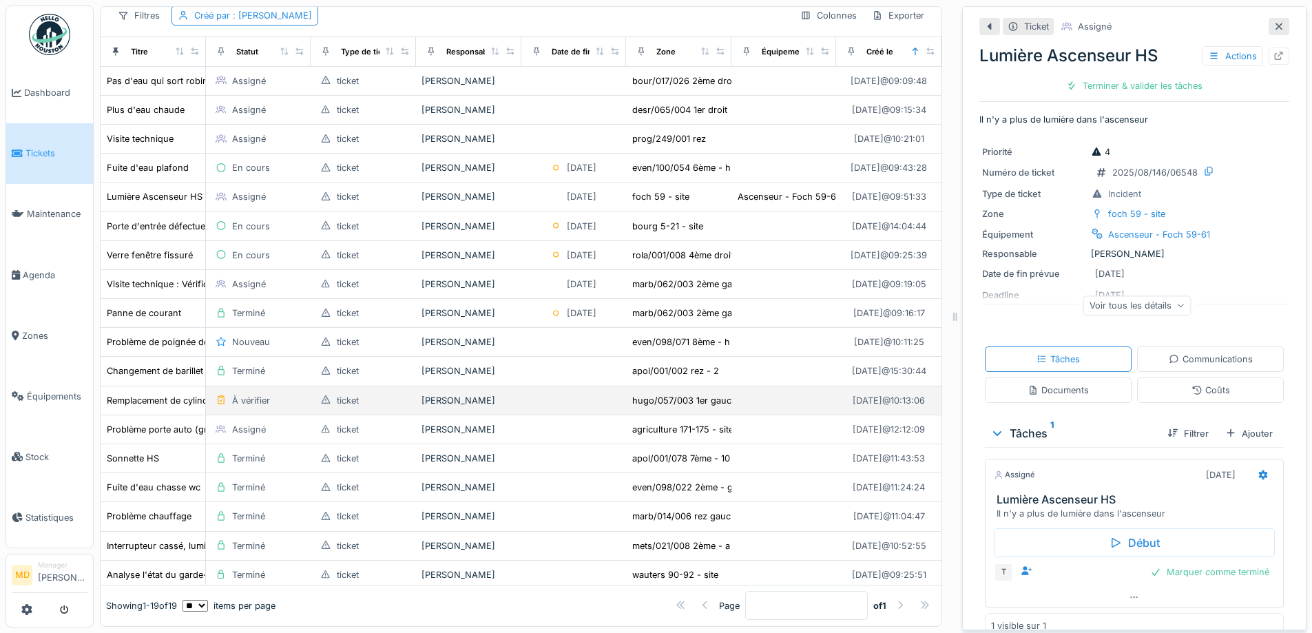
scroll to position [134, 0]
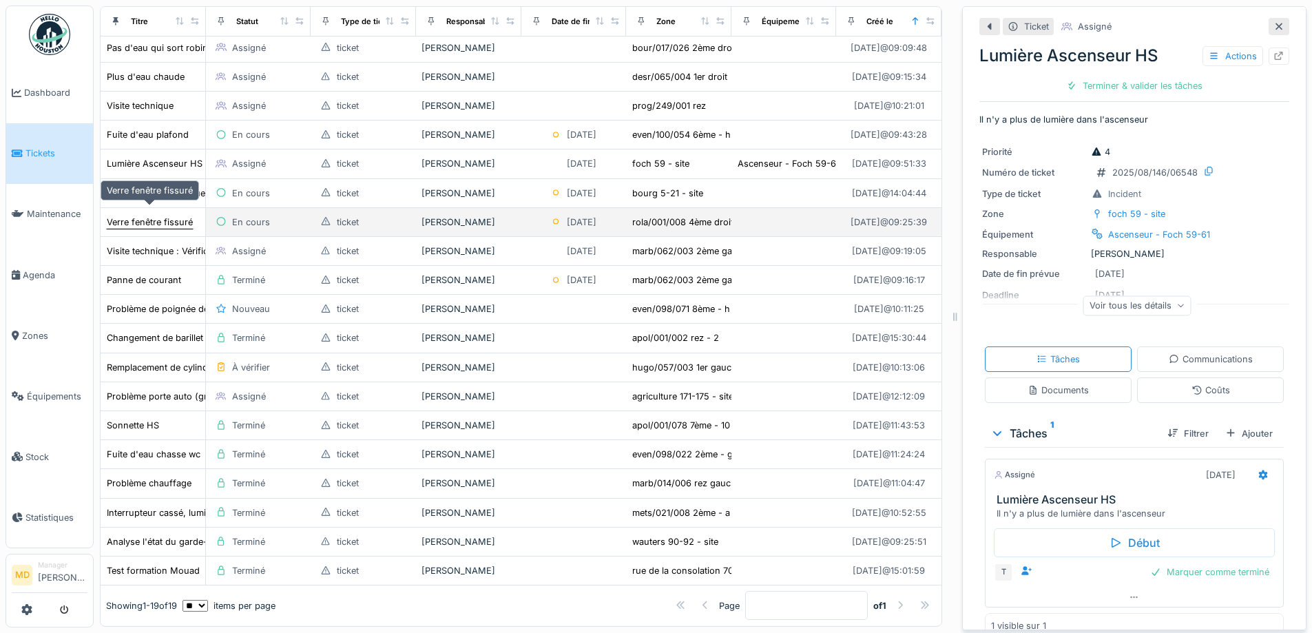
click at [168, 216] on div "Verre fenêtre fissuré" at bounding box center [150, 222] width 86 height 13
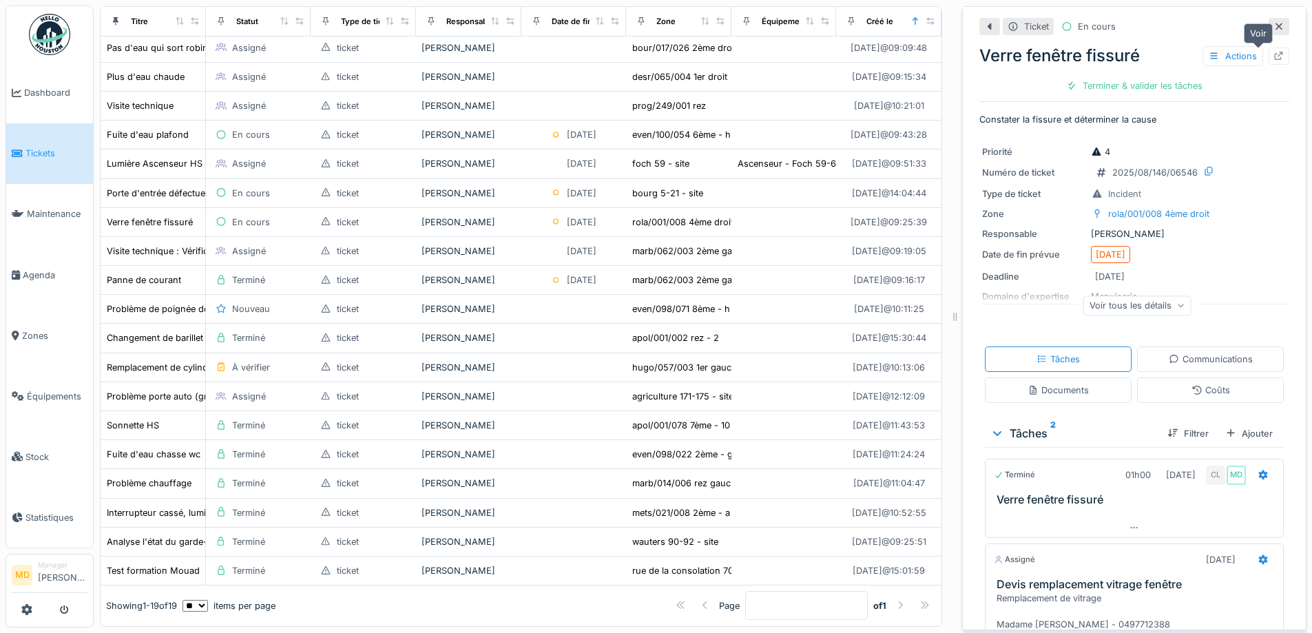
click at [1268, 49] on div at bounding box center [1278, 56] width 21 height 17
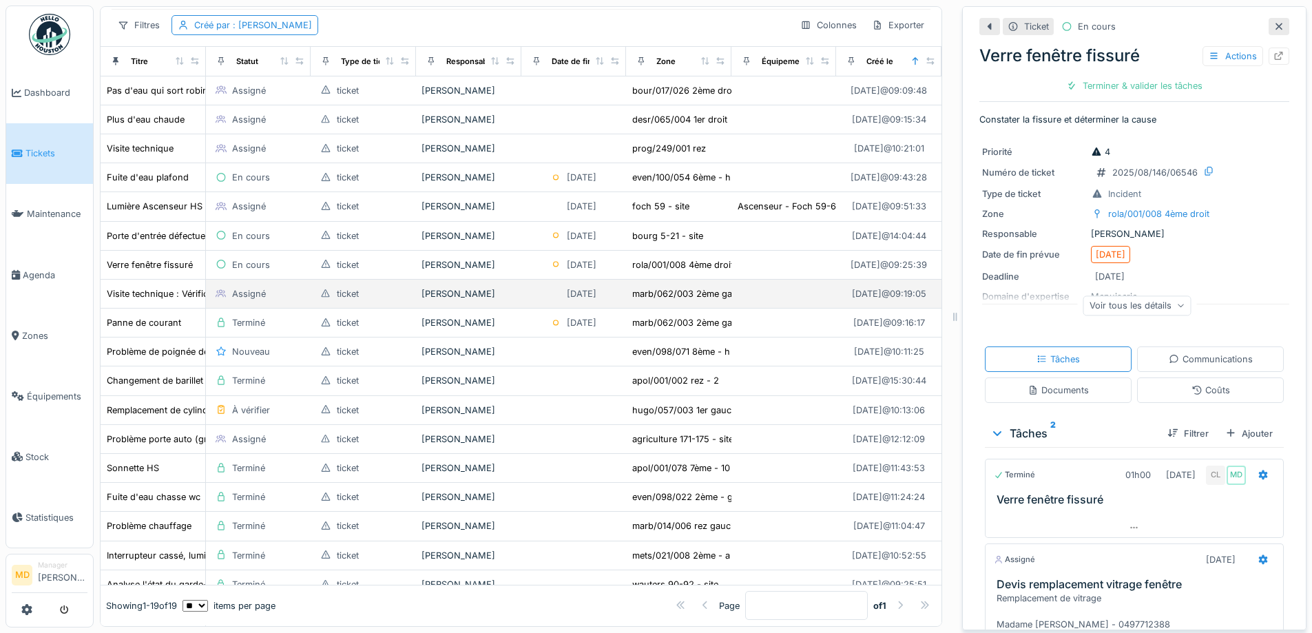
scroll to position [134, 0]
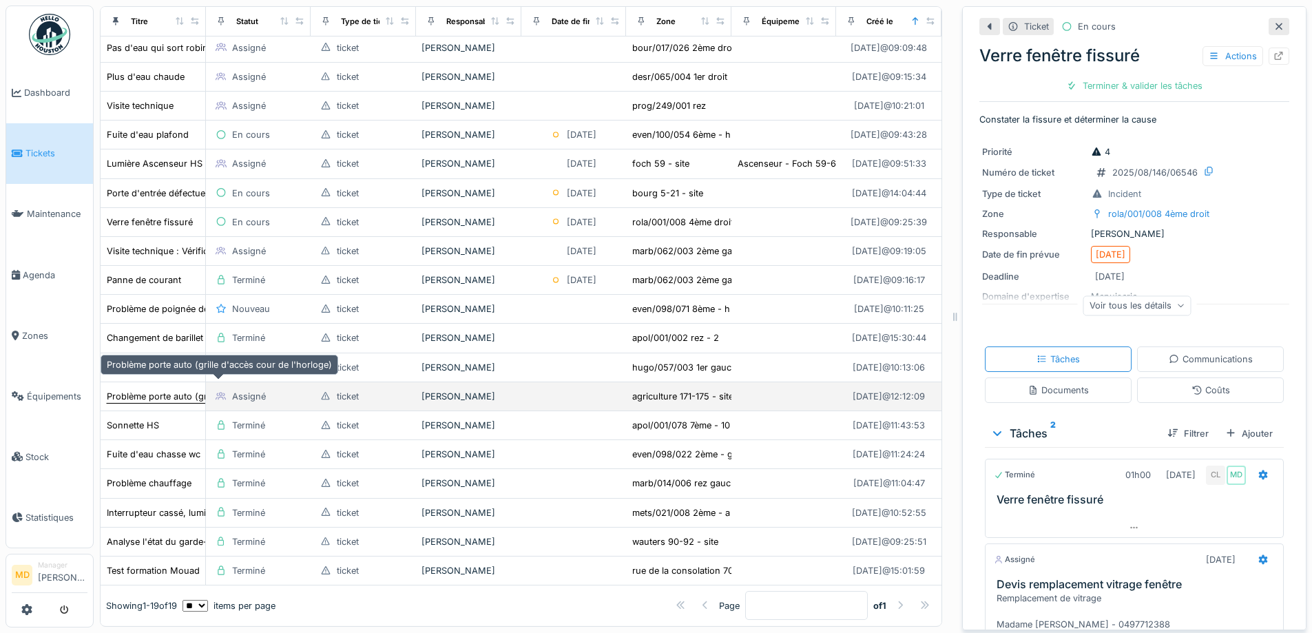
click at [169, 390] on div "Problème porte auto (grille d'accès cour de l'horloge)" at bounding box center [219, 396] width 225 height 13
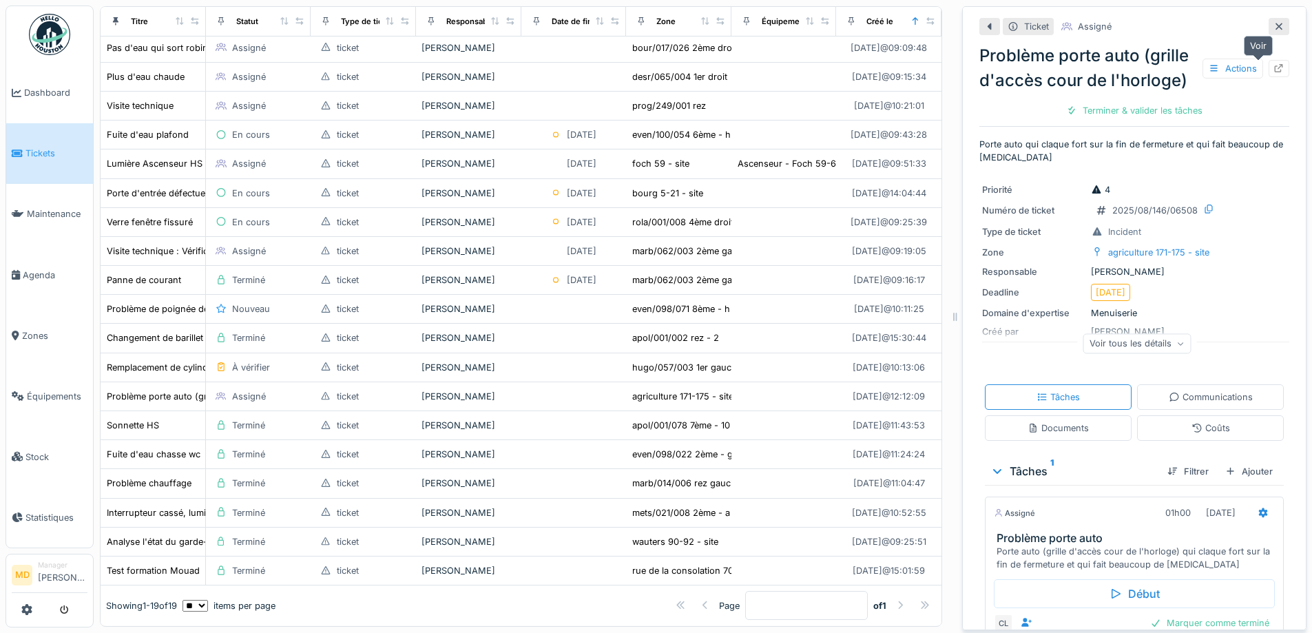
click at [1268, 60] on div at bounding box center [1278, 68] width 21 height 17
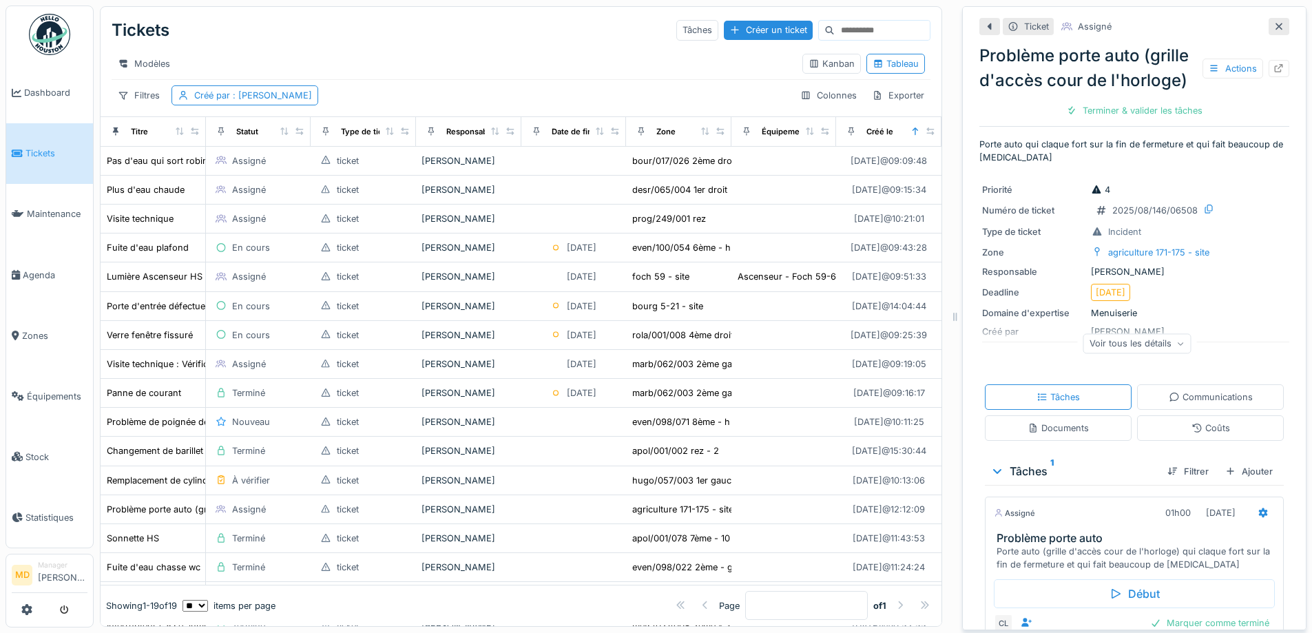
click at [449, 16] on div "Tickets Tâches Créer un ticket" at bounding box center [521, 30] width 819 height 36
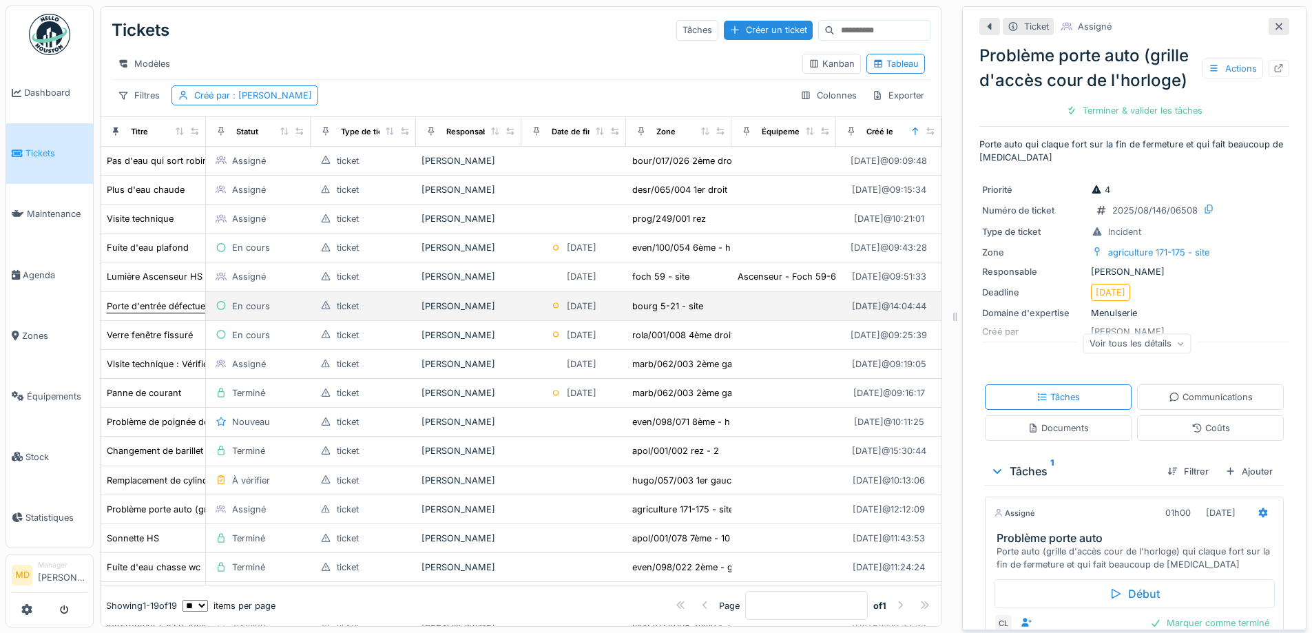
scroll to position [134, 0]
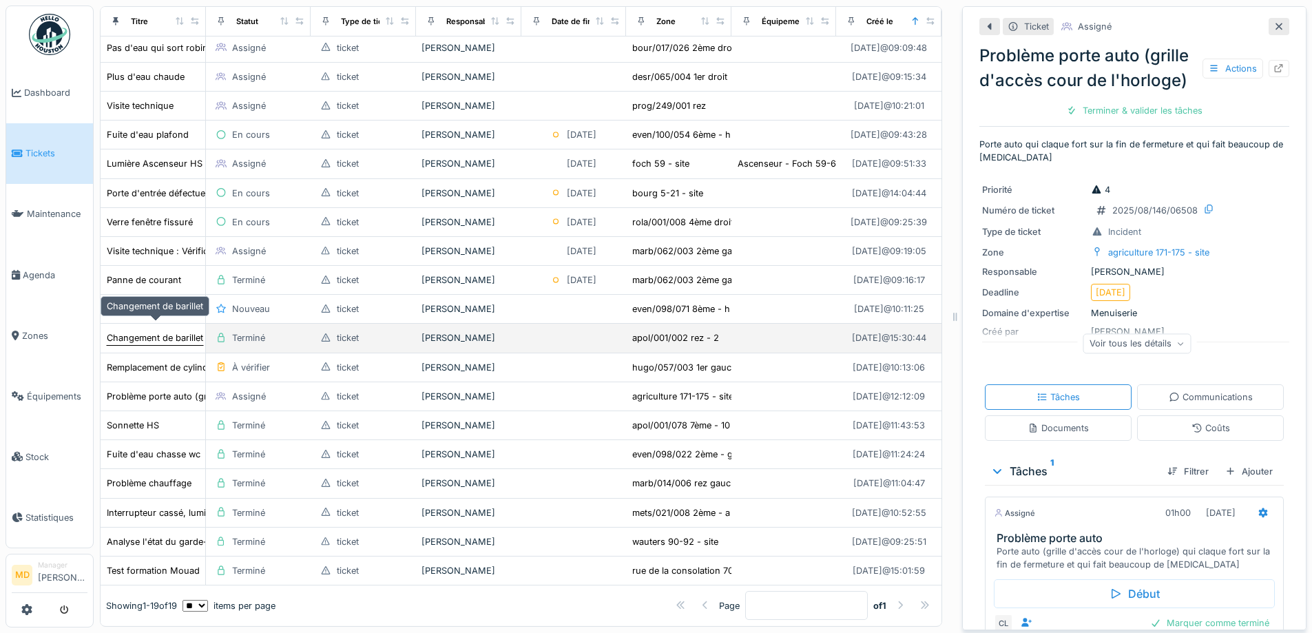
click at [128, 331] on div "Changement de barillet" at bounding box center [155, 337] width 96 height 13
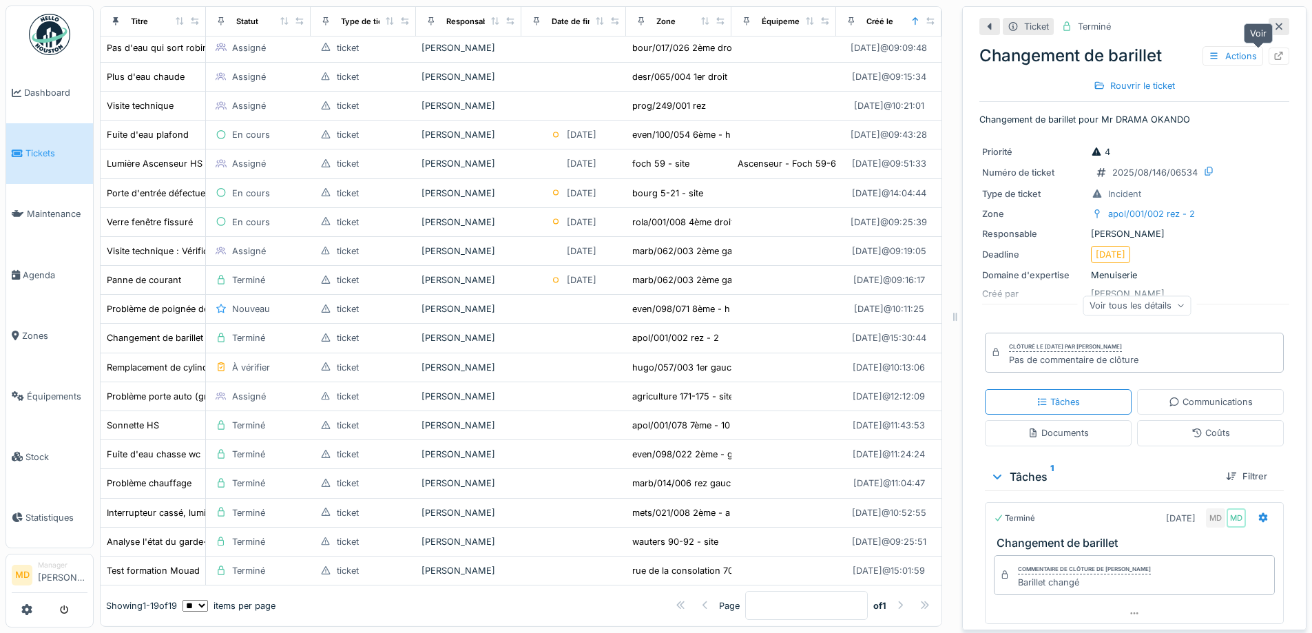
click at [1273, 52] on icon at bounding box center [1278, 56] width 11 height 9
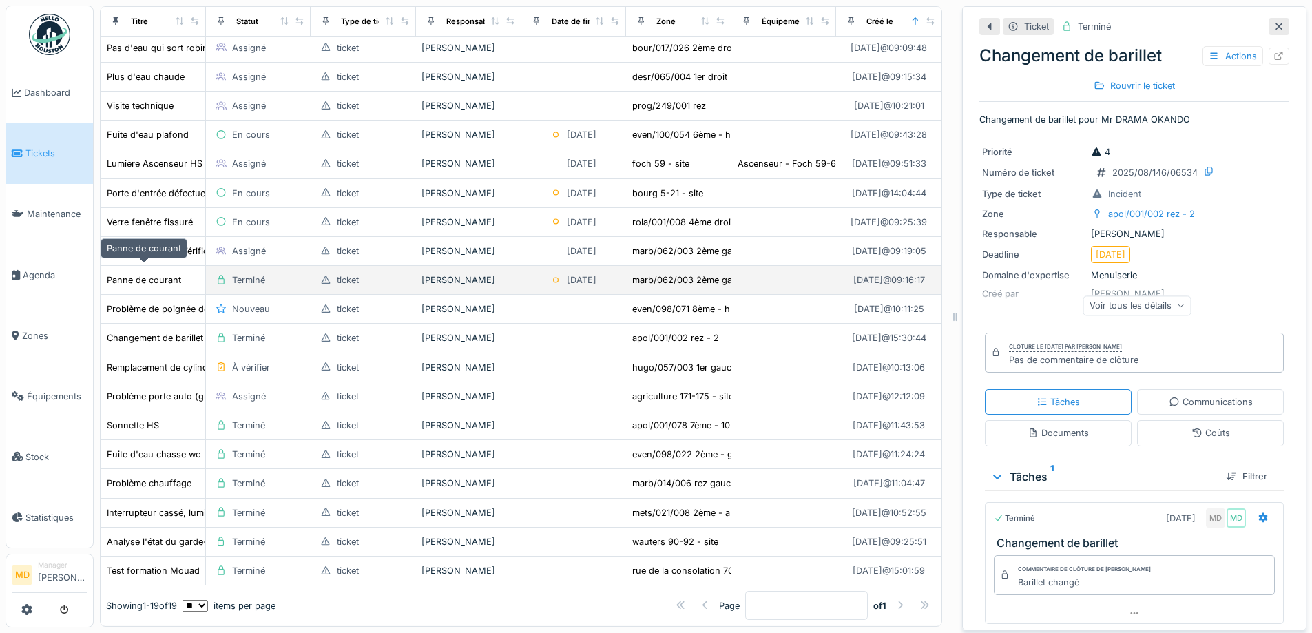
click at [149, 273] on div "Panne de courant" at bounding box center [144, 279] width 74 height 13
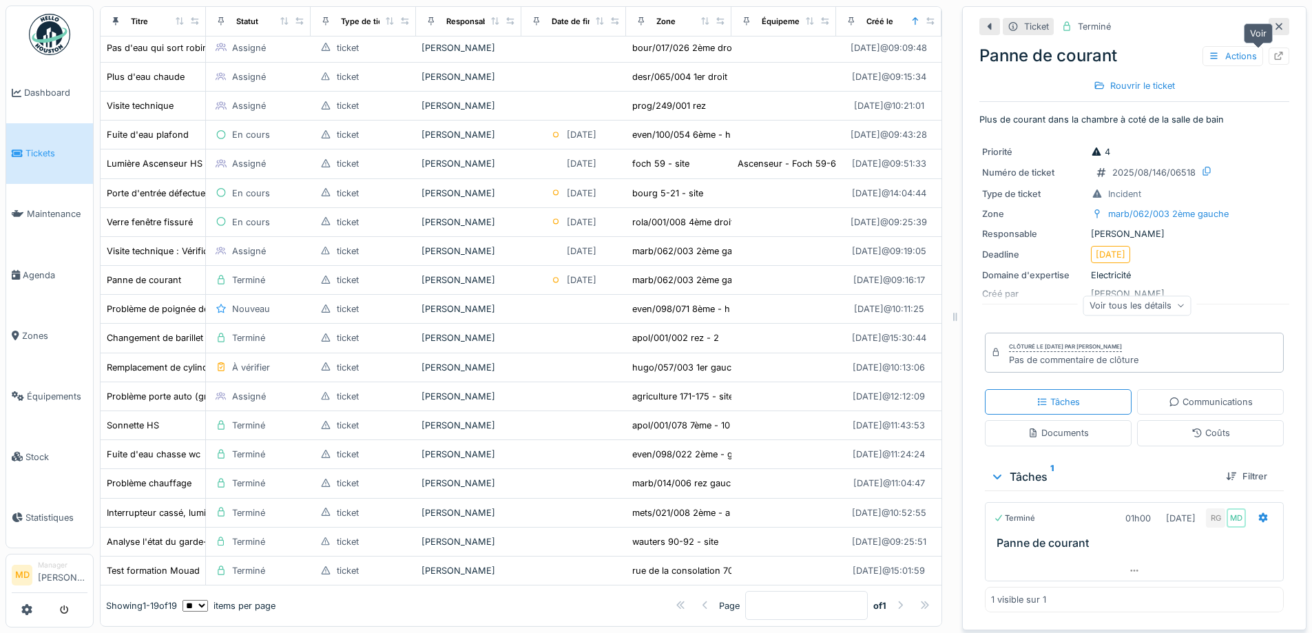
click at [1268, 53] on div at bounding box center [1278, 56] width 21 height 17
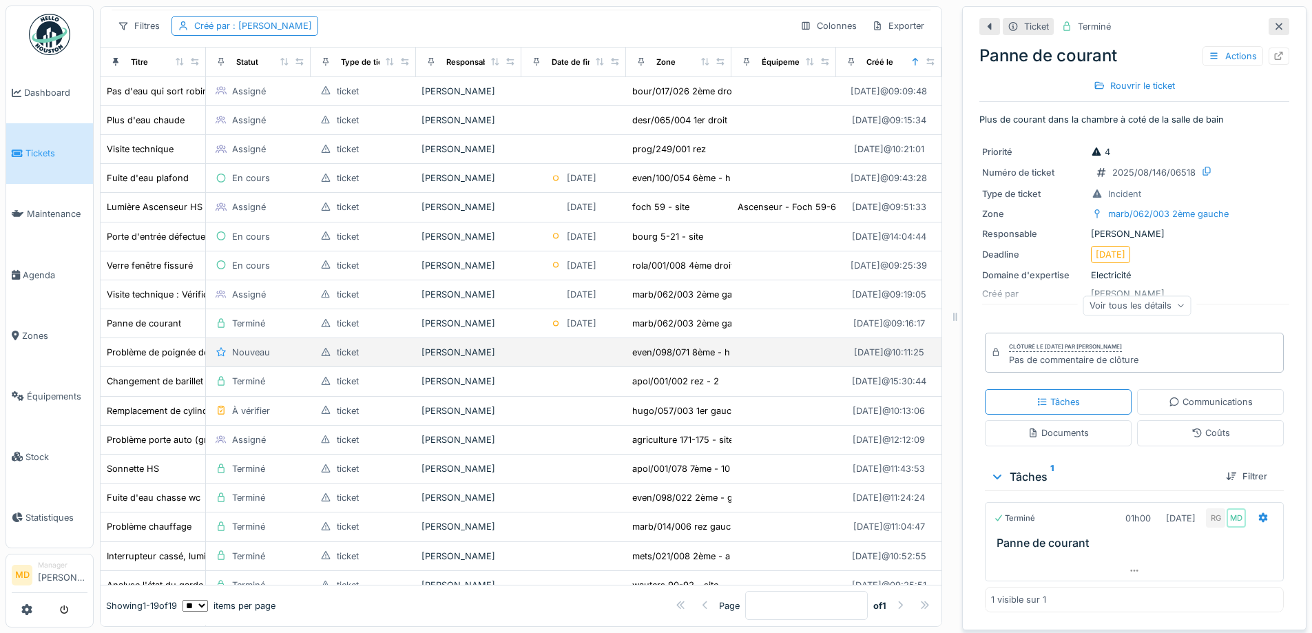
scroll to position [134, 0]
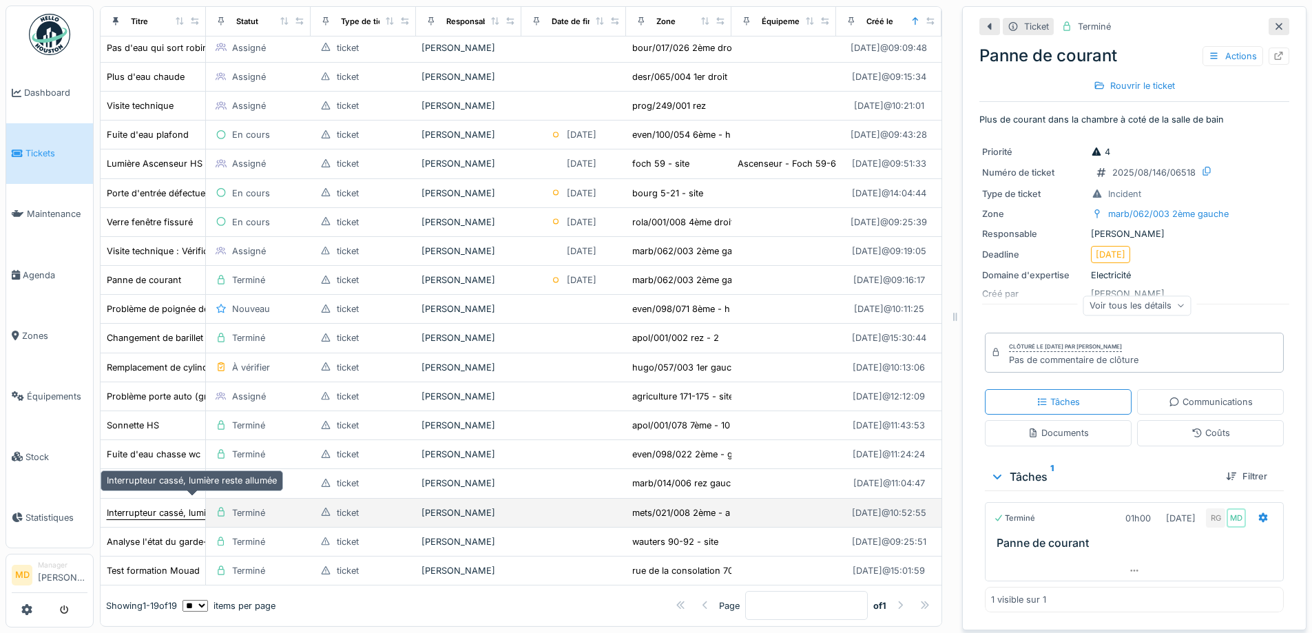
click at [132, 506] on div "Interrupteur cassé, lumière reste allumée" at bounding box center [192, 512] width 170 height 13
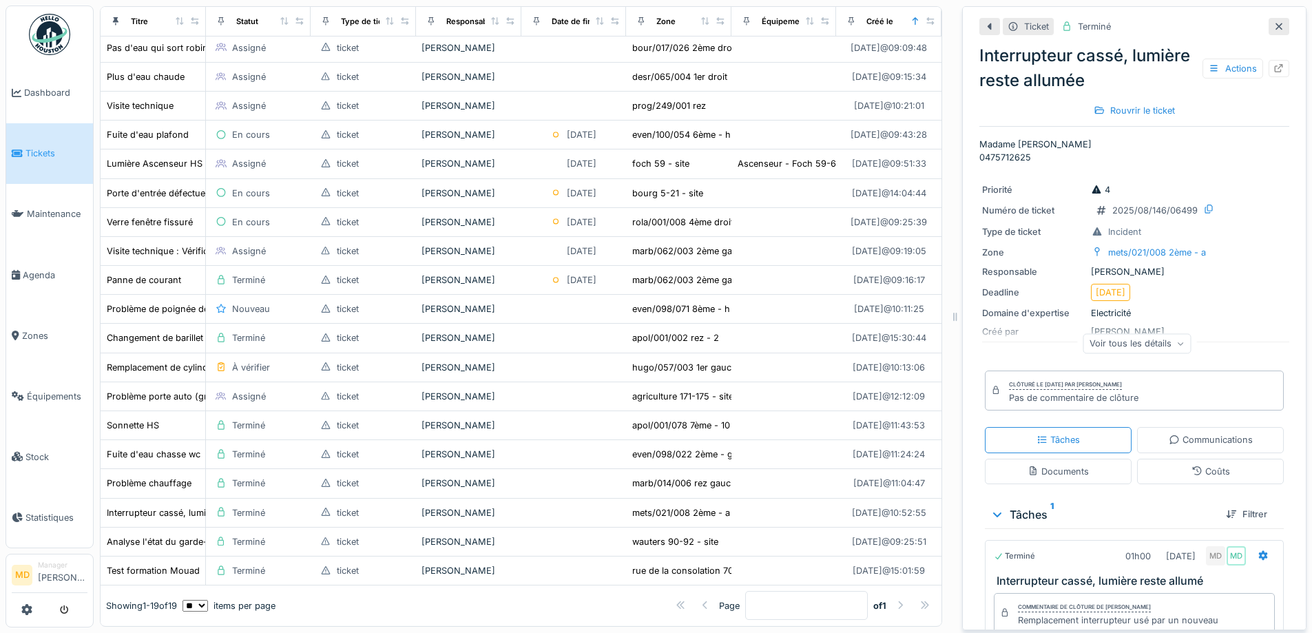
click at [1268, 60] on div at bounding box center [1278, 68] width 21 height 17
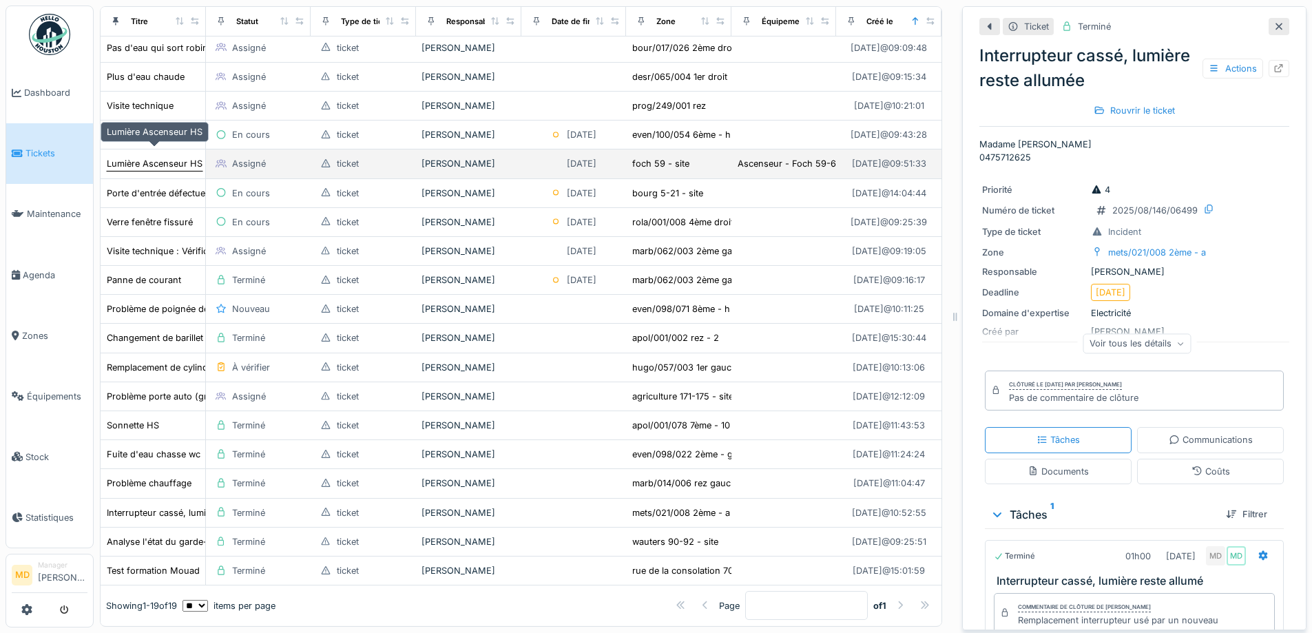
click at [156, 157] on div "Lumière Ascenseur HS" at bounding box center [155, 163] width 96 height 13
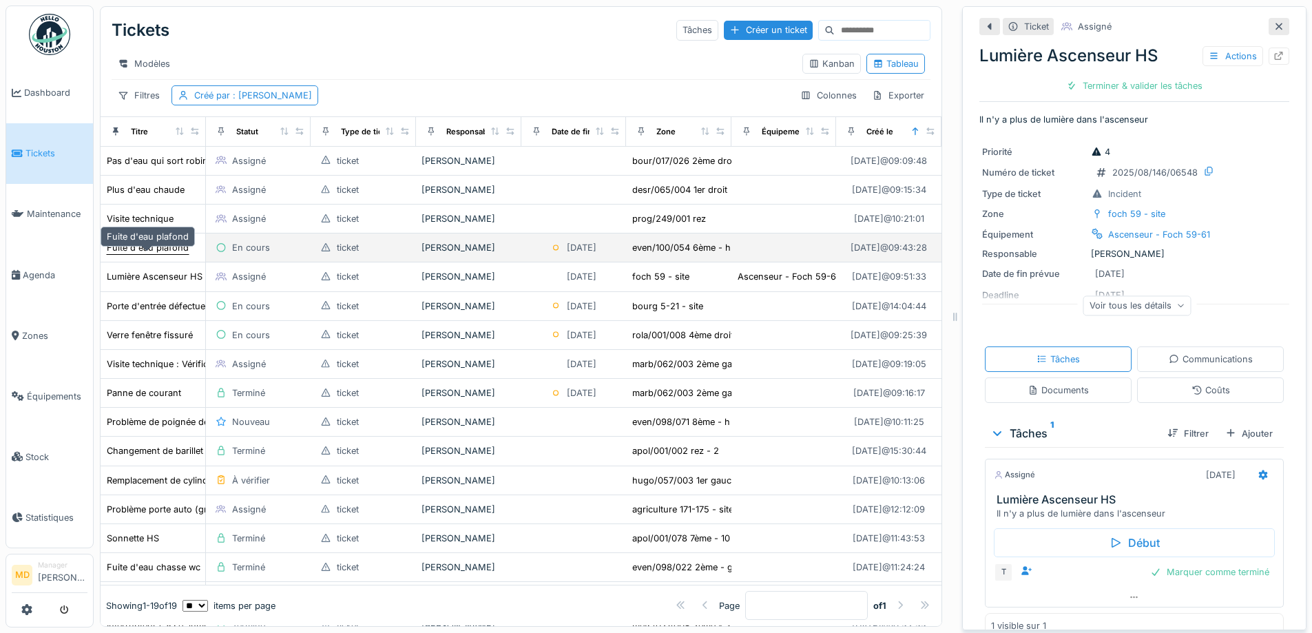
click at [143, 253] on div "Fuite d'eau plafond" at bounding box center [148, 247] width 82 height 13
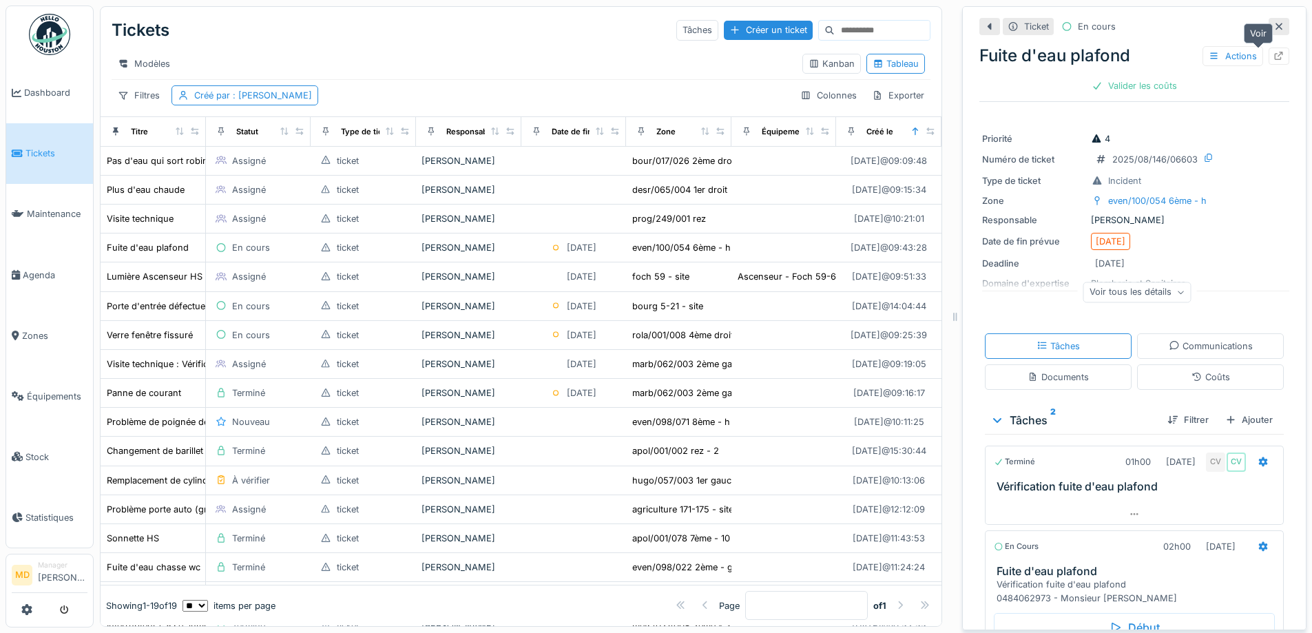
click at [1275, 52] on icon at bounding box center [1279, 56] width 9 height 9
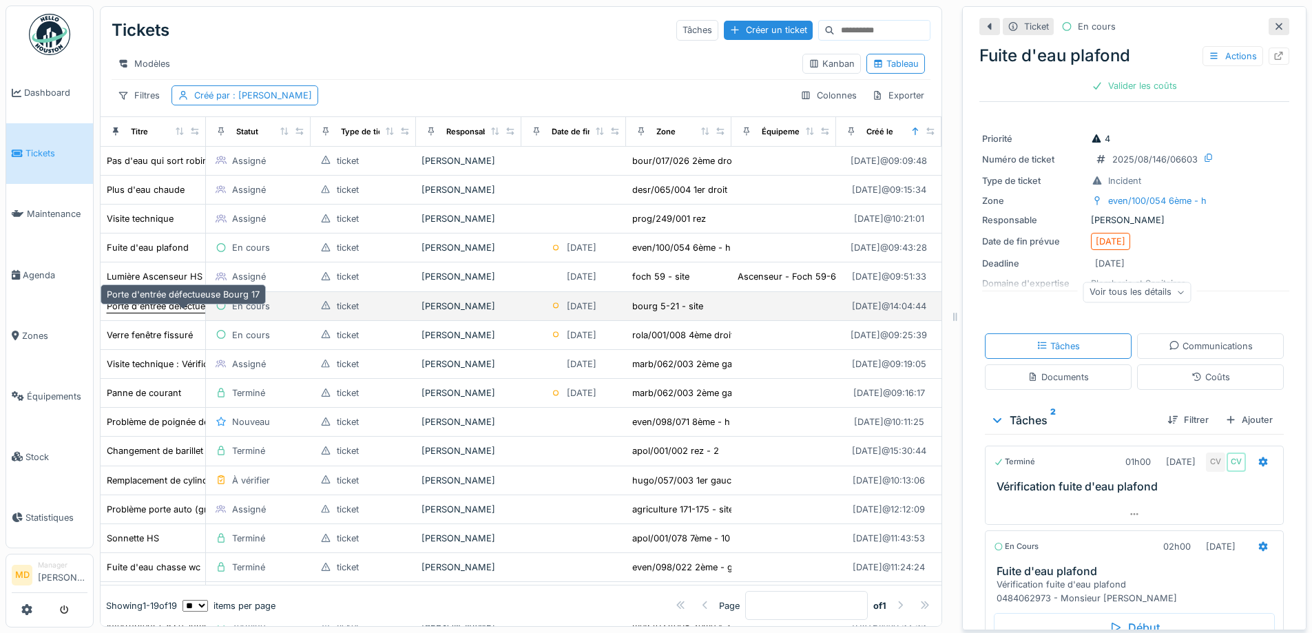
click at [132, 301] on div "Porte d'entrée défectueuse Bourg 17" at bounding box center [183, 306] width 153 height 13
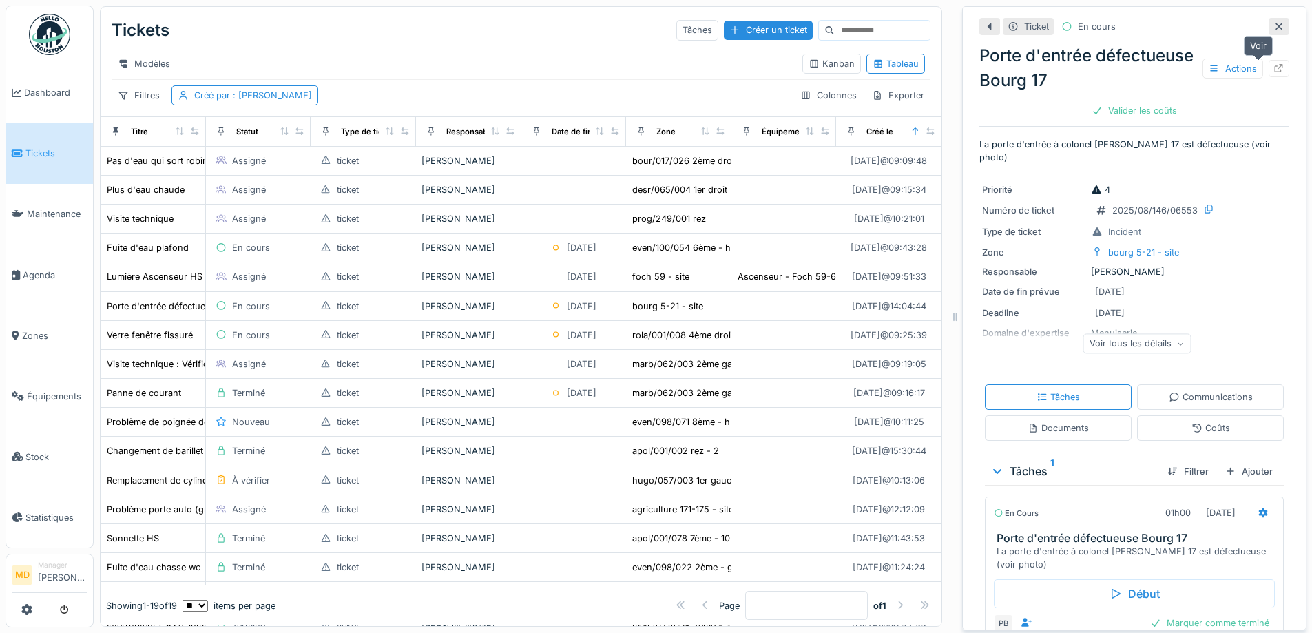
click at [1273, 64] on icon at bounding box center [1278, 68] width 11 height 9
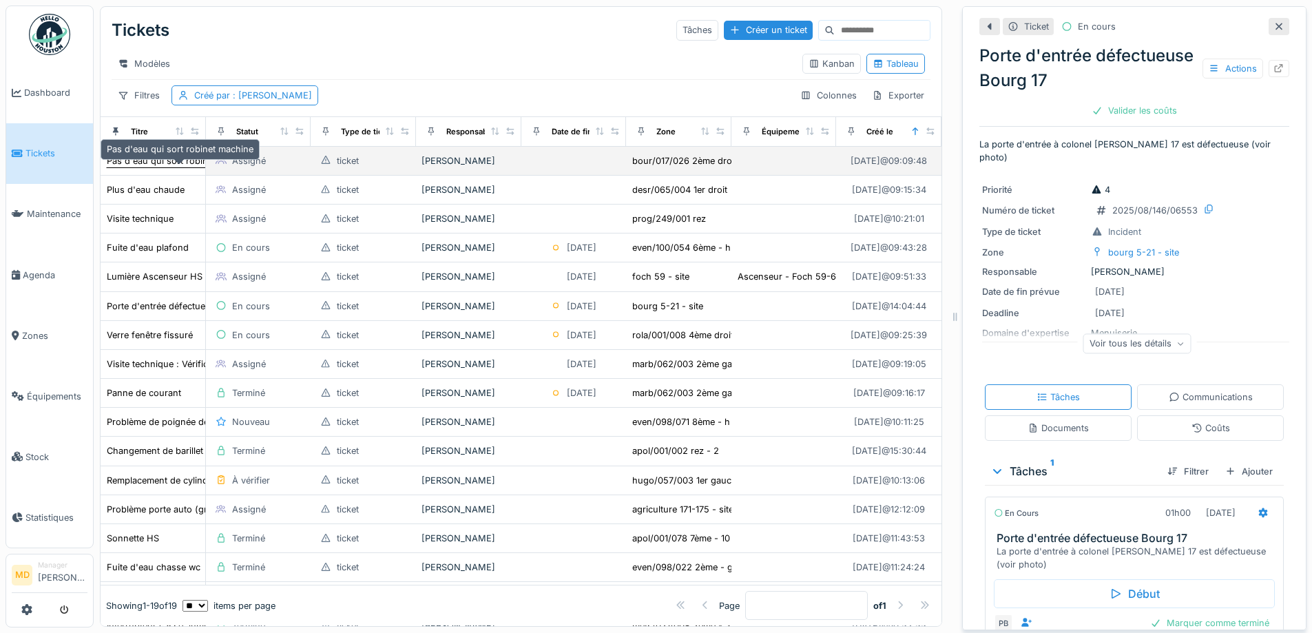
click at [167, 154] on div "Pas d'eau qui sort robinet machine" at bounding box center [180, 161] width 148 height 14
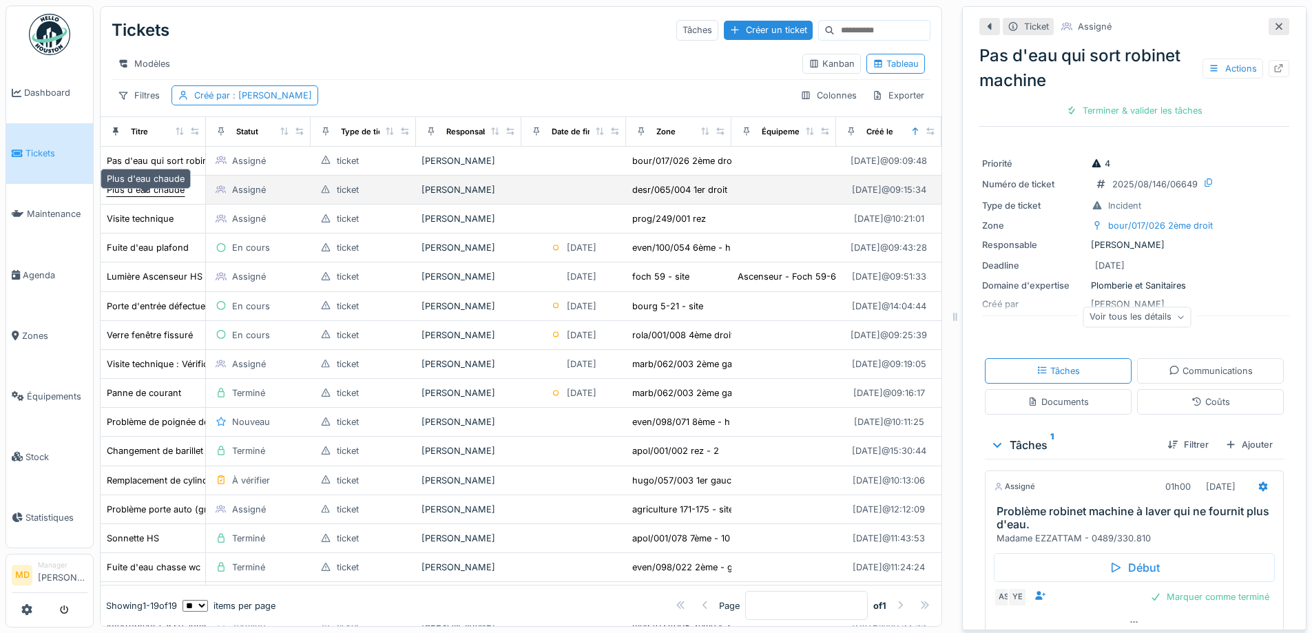
click at [121, 187] on div "Plus d'eau chaude" at bounding box center [146, 189] width 78 height 13
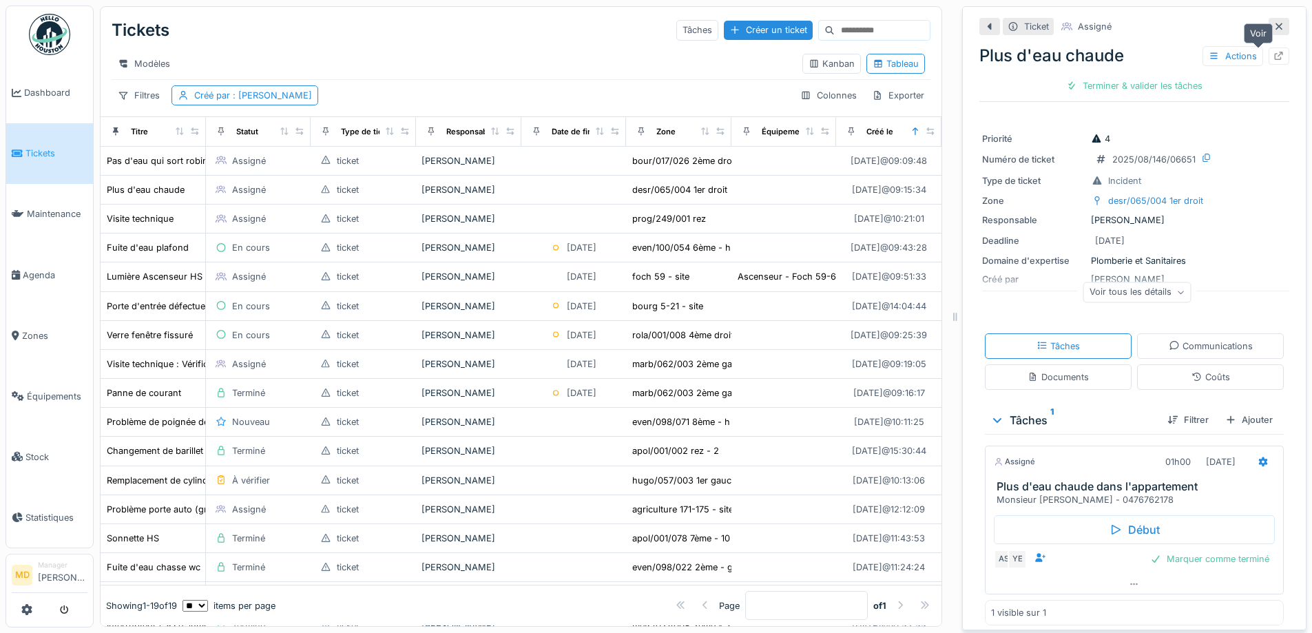
click at [1268, 51] on div at bounding box center [1278, 56] width 21 height 17
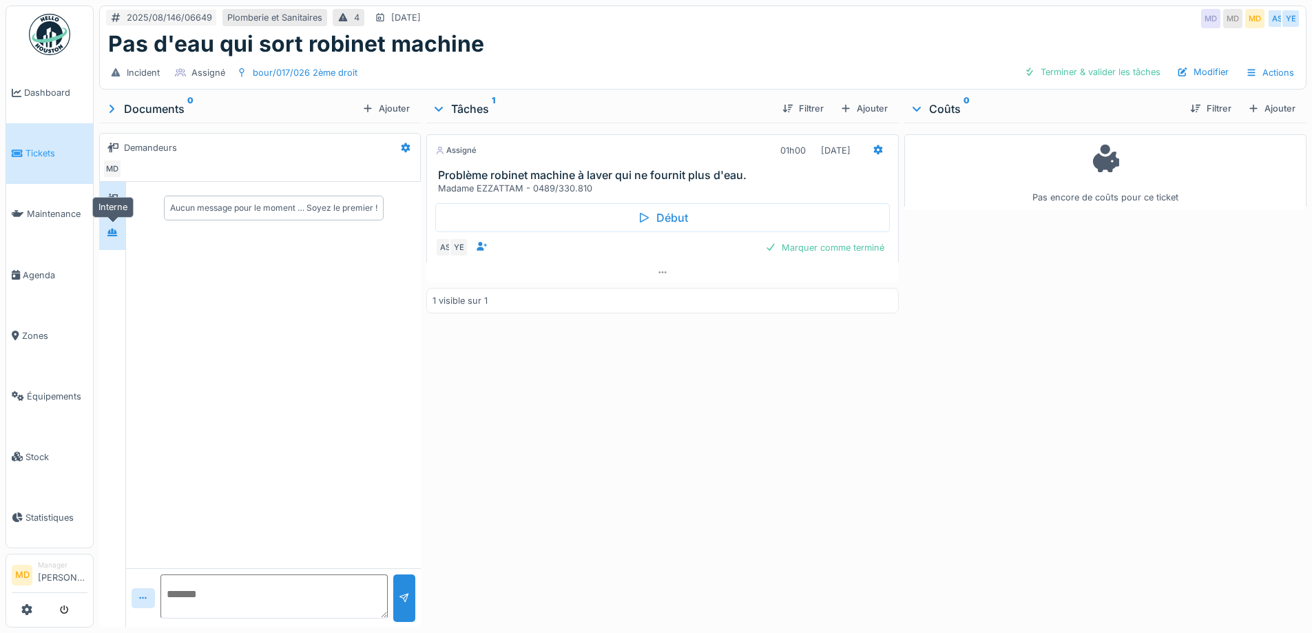
click at [108, 236] on icon at bounding box center [112, 232] width 11 height 9
click at [114, 205] on div at bounding box center [112, 198] width 11 height 13
click at [873, 149] on icon at bounding box center [877, 150] width 9 height 10
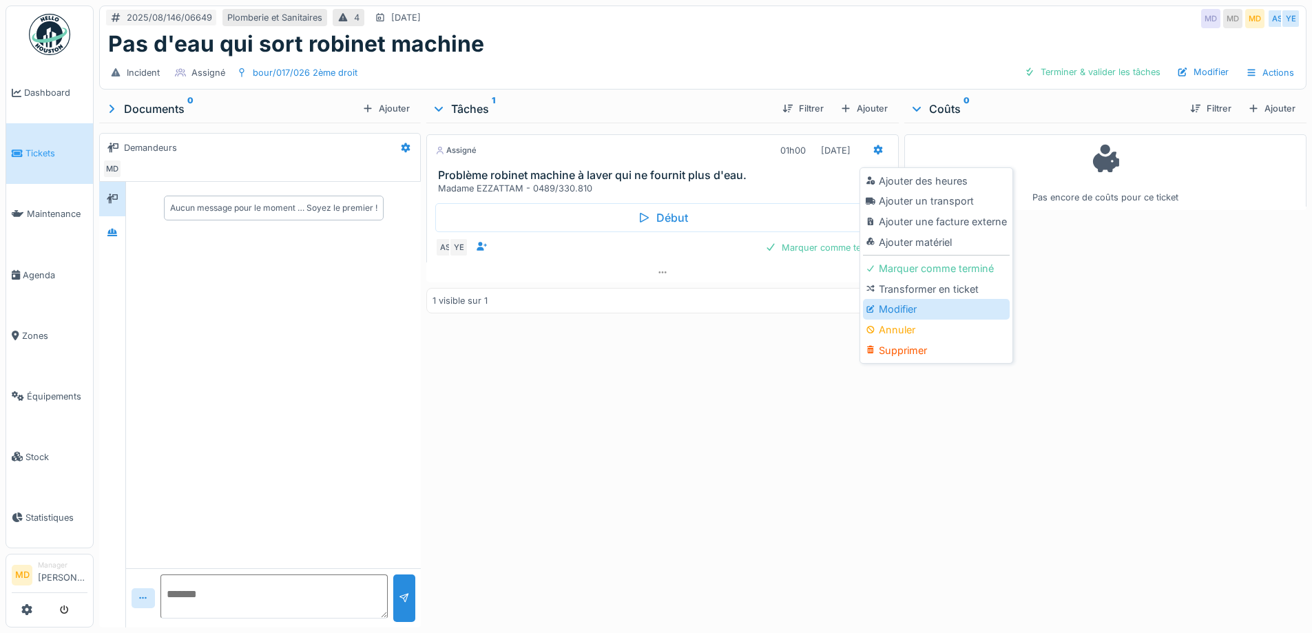
click at [901, 313] on div "Modifier" at bounding box center [936, 309] width 147 height 21
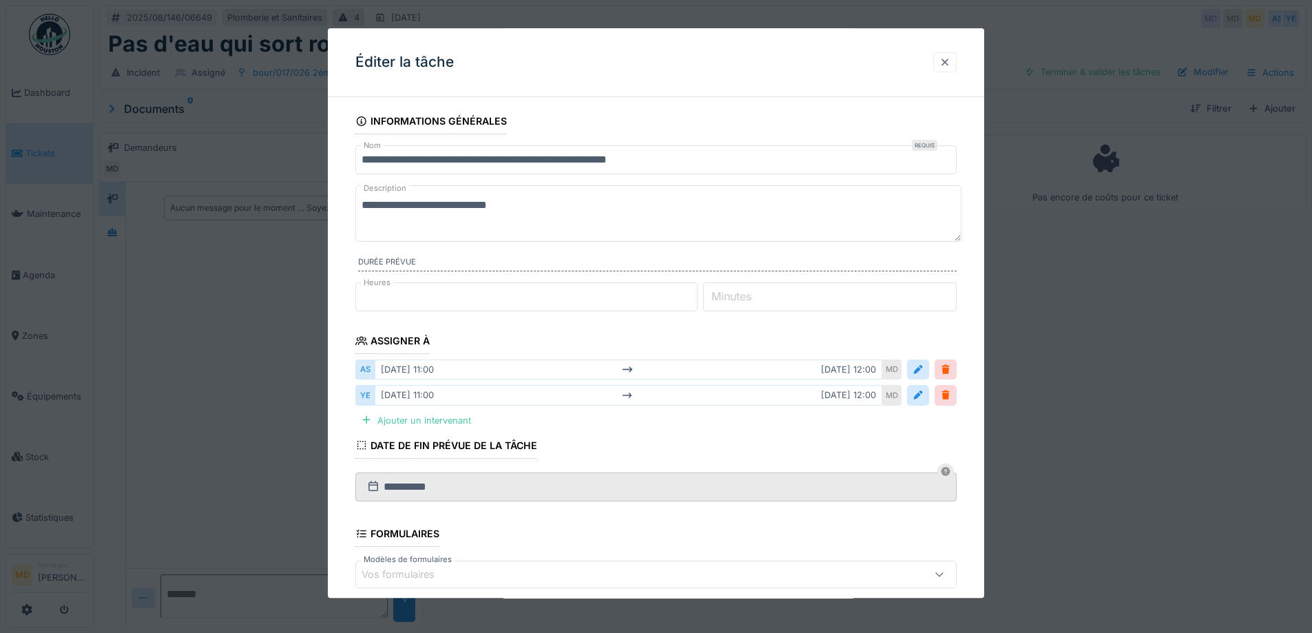
click at [956, 56] on div at bounding box center [944, 62] width 23 height 20
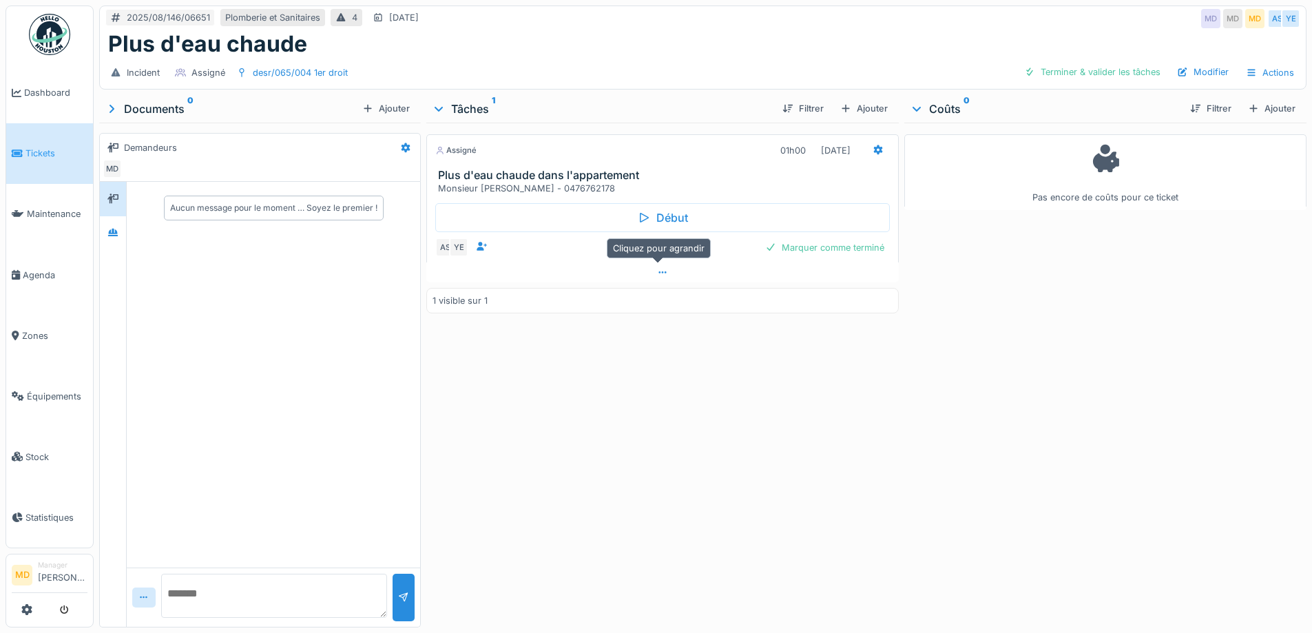
click at [658, 277] on div at bounding box center [662, 272] width 472 height 20
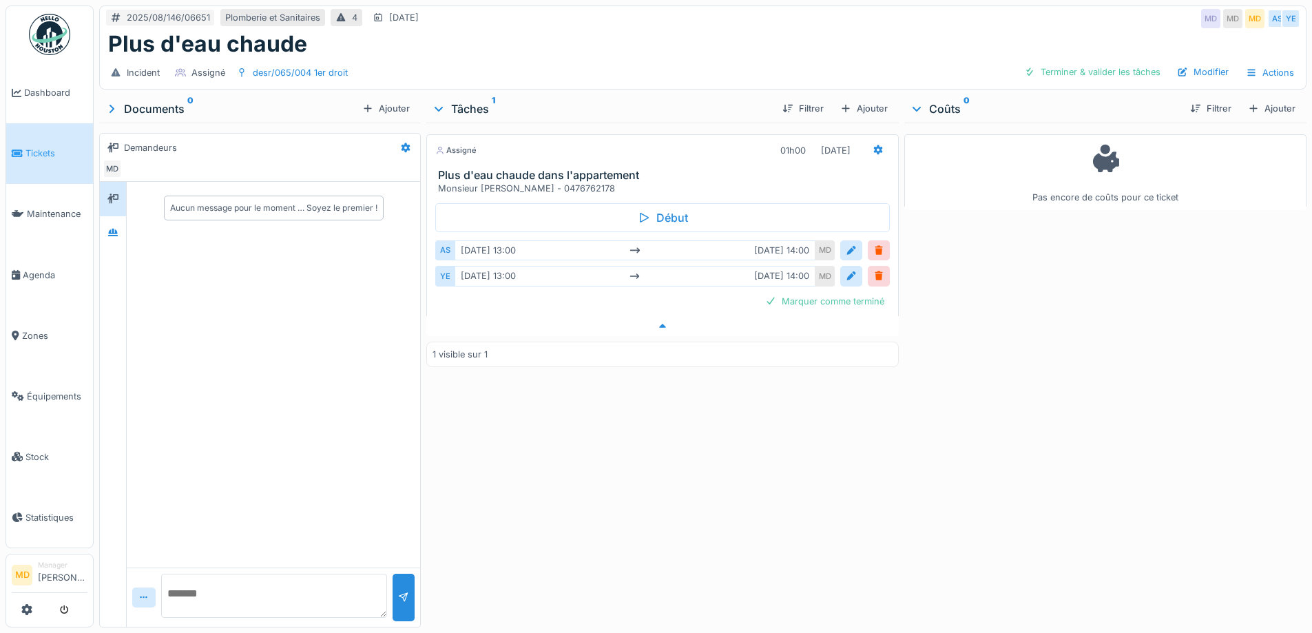
scroll to position [10, 0]
click at [873, 144] on div at bounding box center [877, 150] width 11 height 13
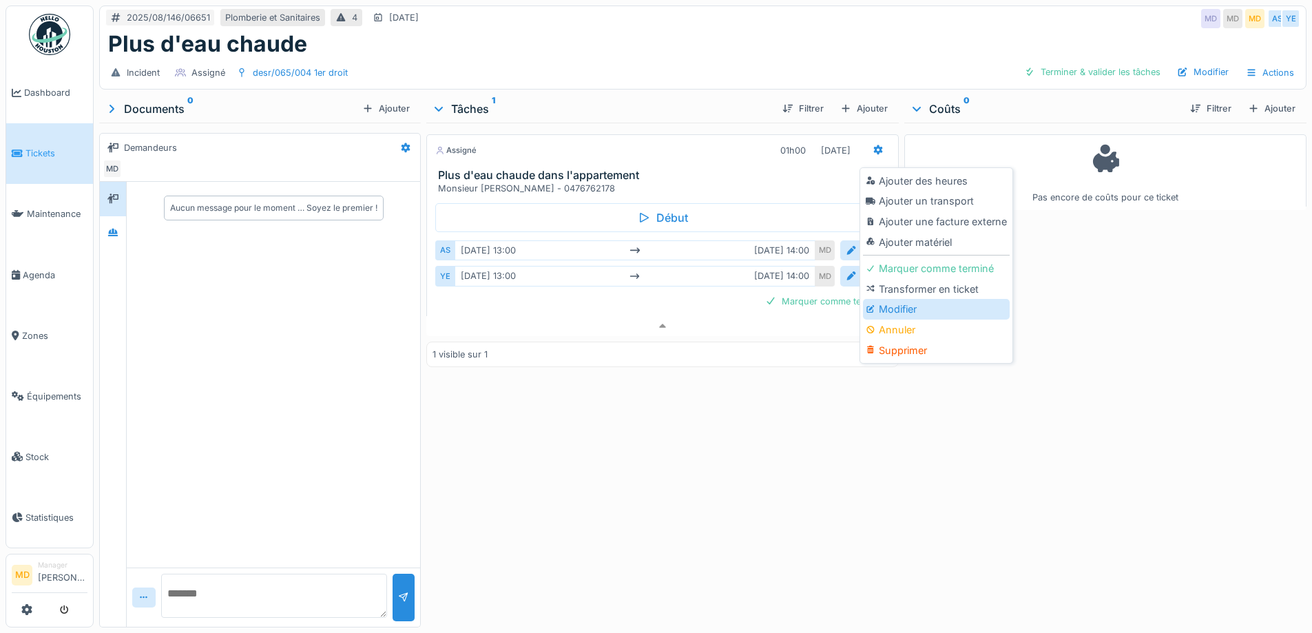
click at [877, 299] on div "Modifier" at bounding box center [936, 309] width 147 height 21
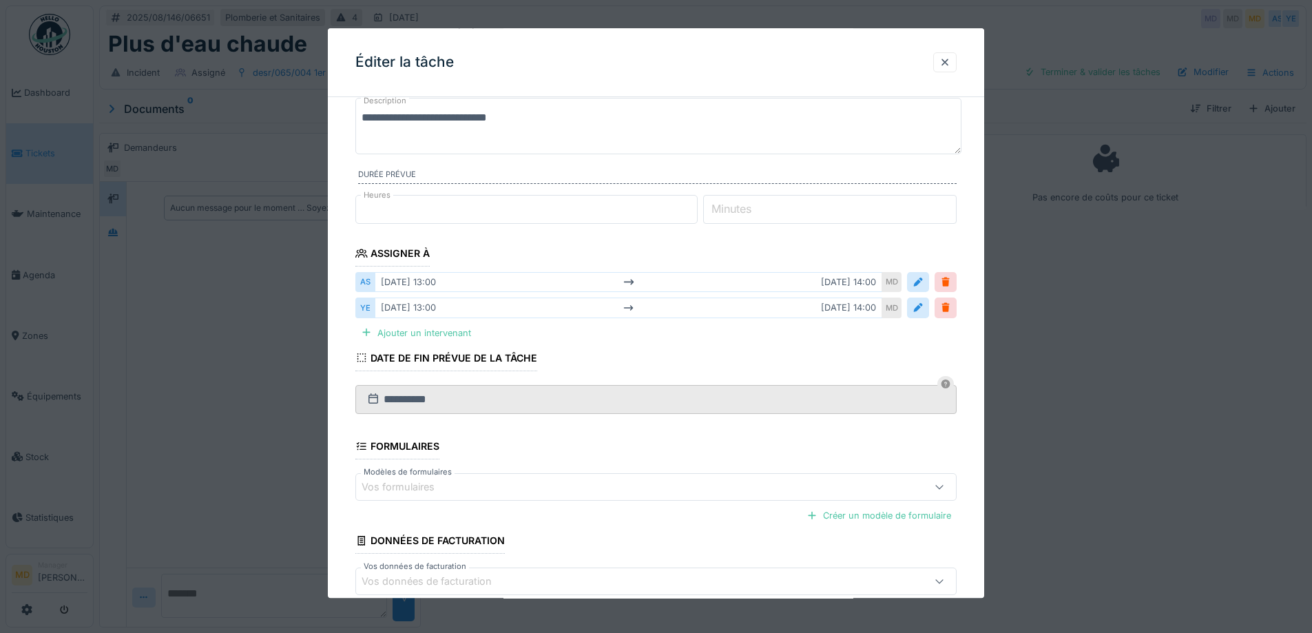
scroll to position [0, 0]
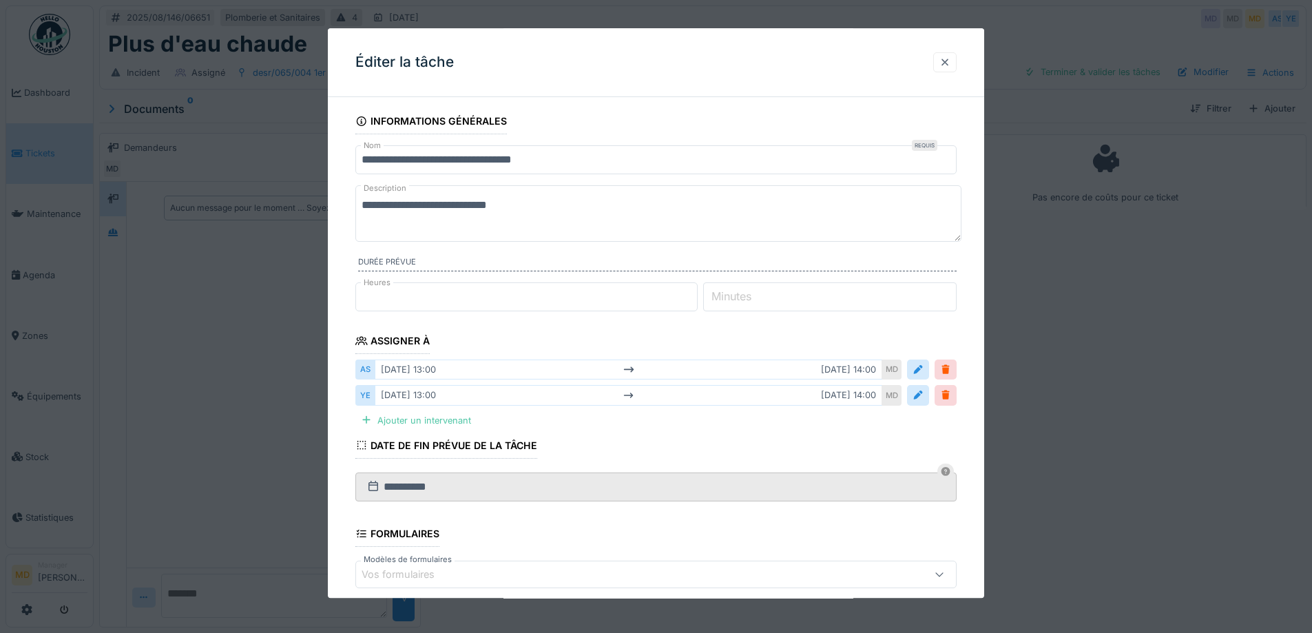
click at [941, 63] on div at bounding box center [944, 62] width 23 height 20
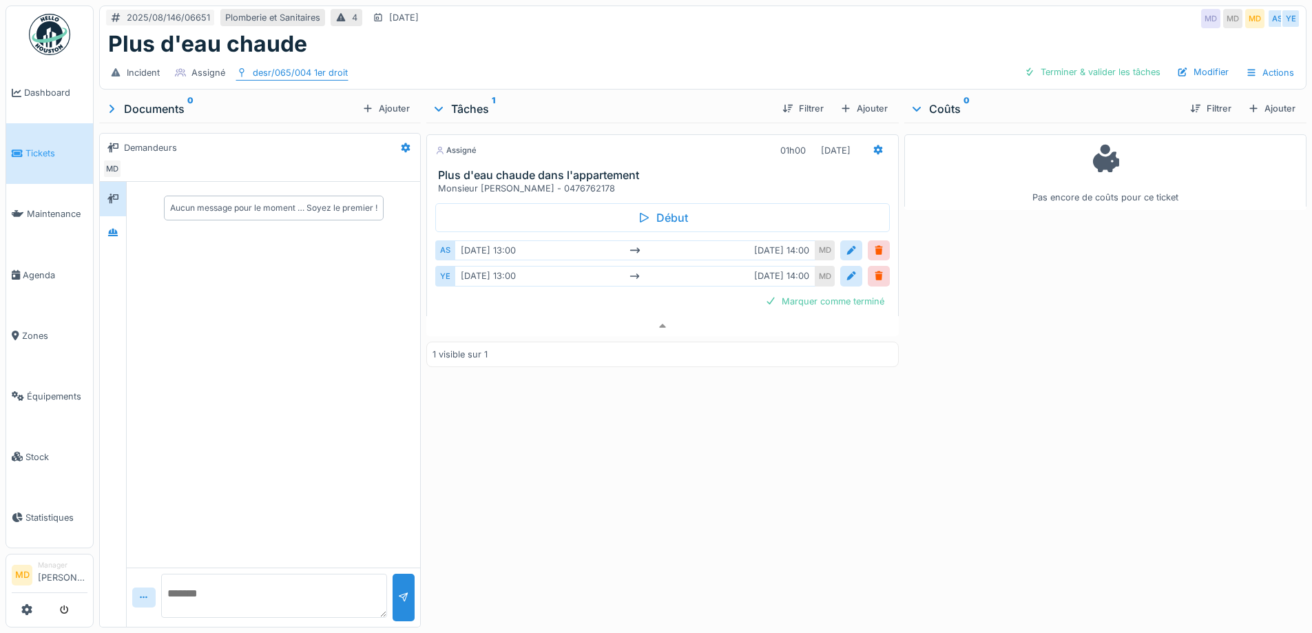
click at [297, 66] on div "desr/065/004 1er droit" at bounding box center [300, 72] width 95 height 13
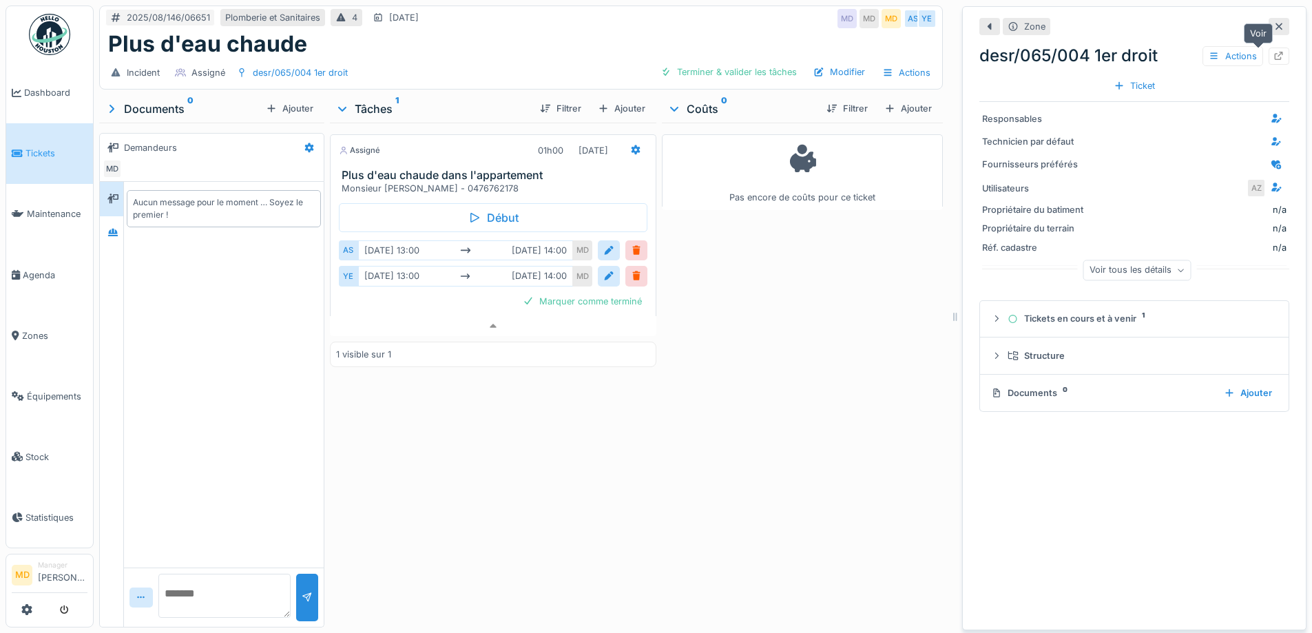
click at [1273, 52] on icon at bounding box center [1278, 56] width 11 height 9
click at [1273, 22] on icon at bounding box center [1278, 26] width 11 height 9
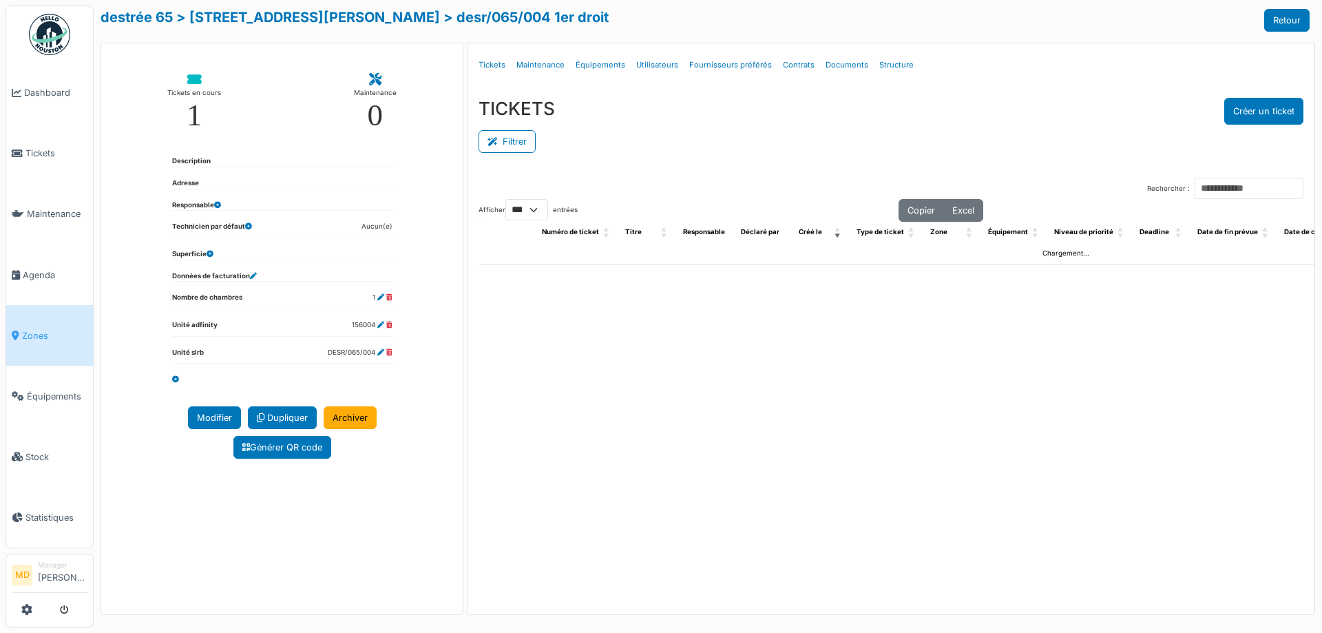
select select "***"
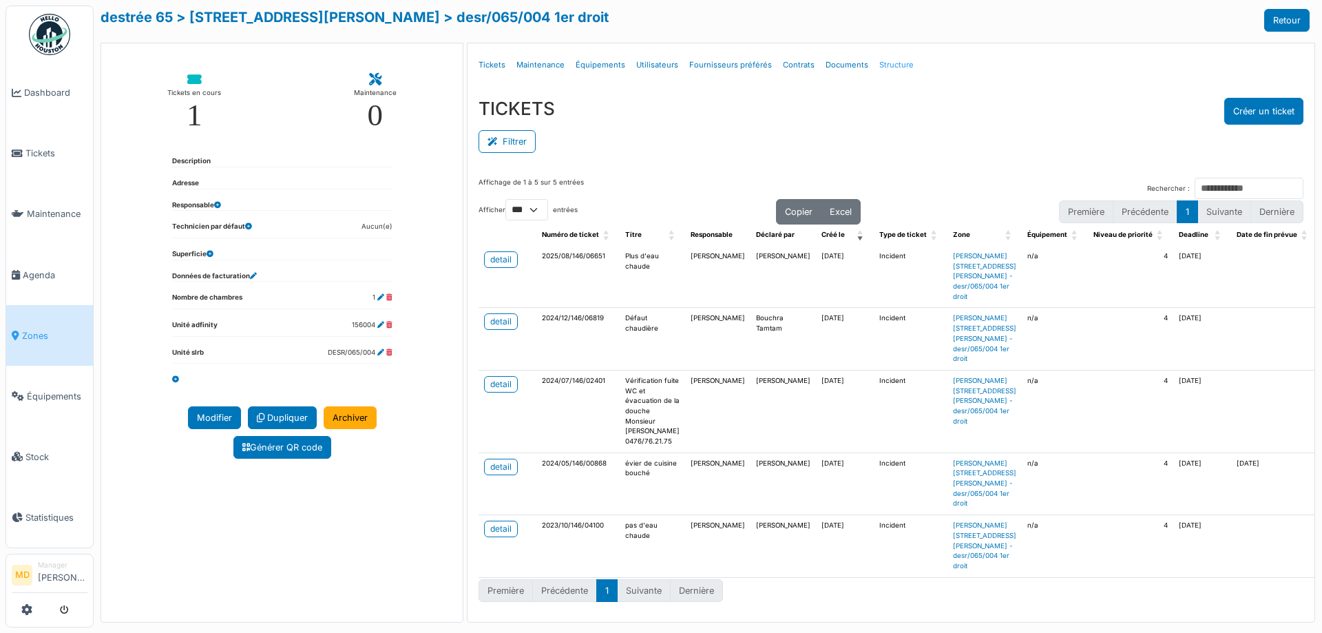
click at [879, 63] on link "Structure" at bounding box center [896, 65] width 45 height 32
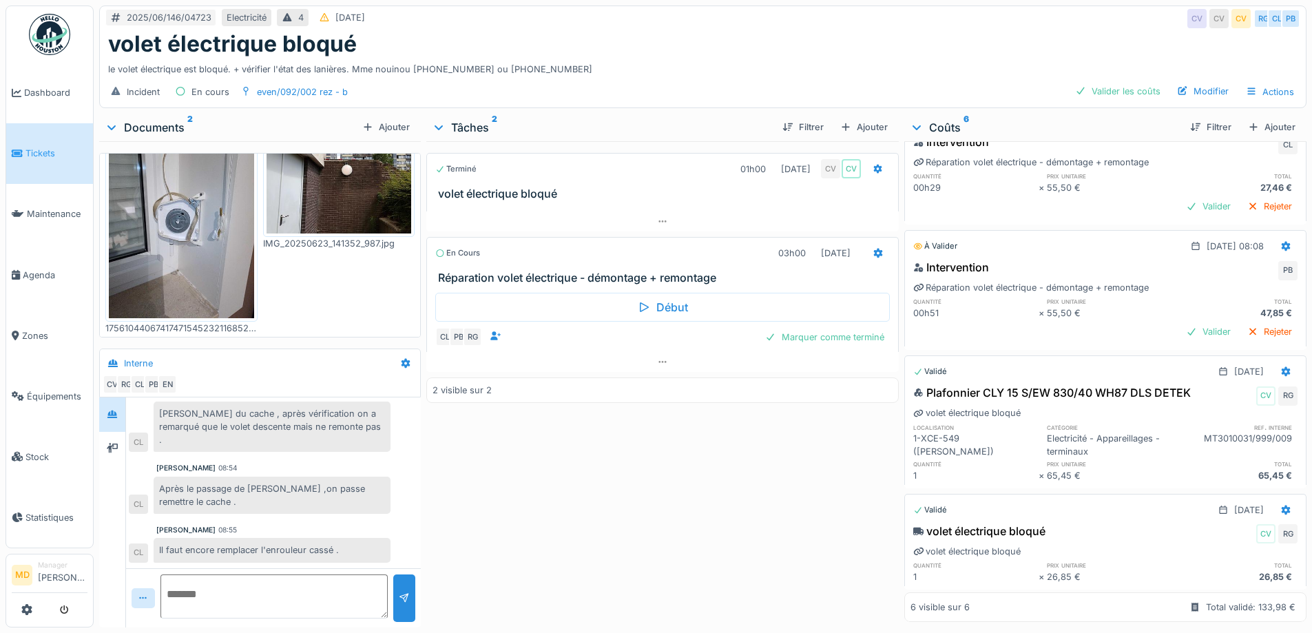
scroll to position [298, 0]
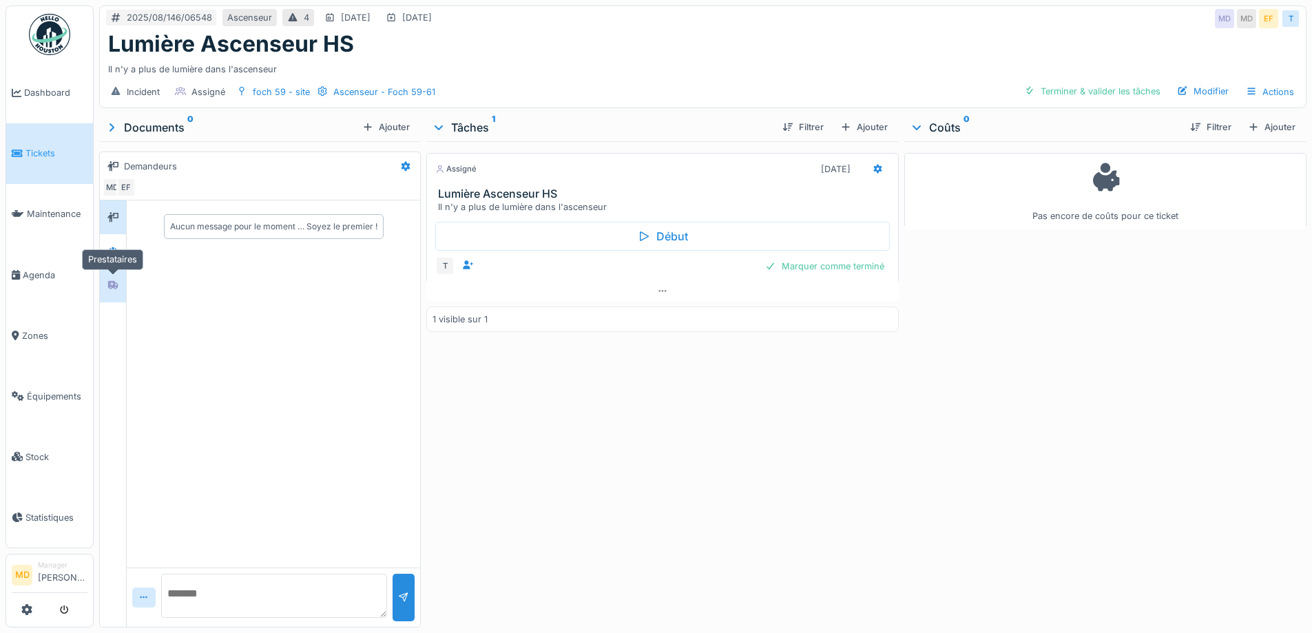
click at [115, 283] on icon at bounding box center [113, 285] width 10 height 8
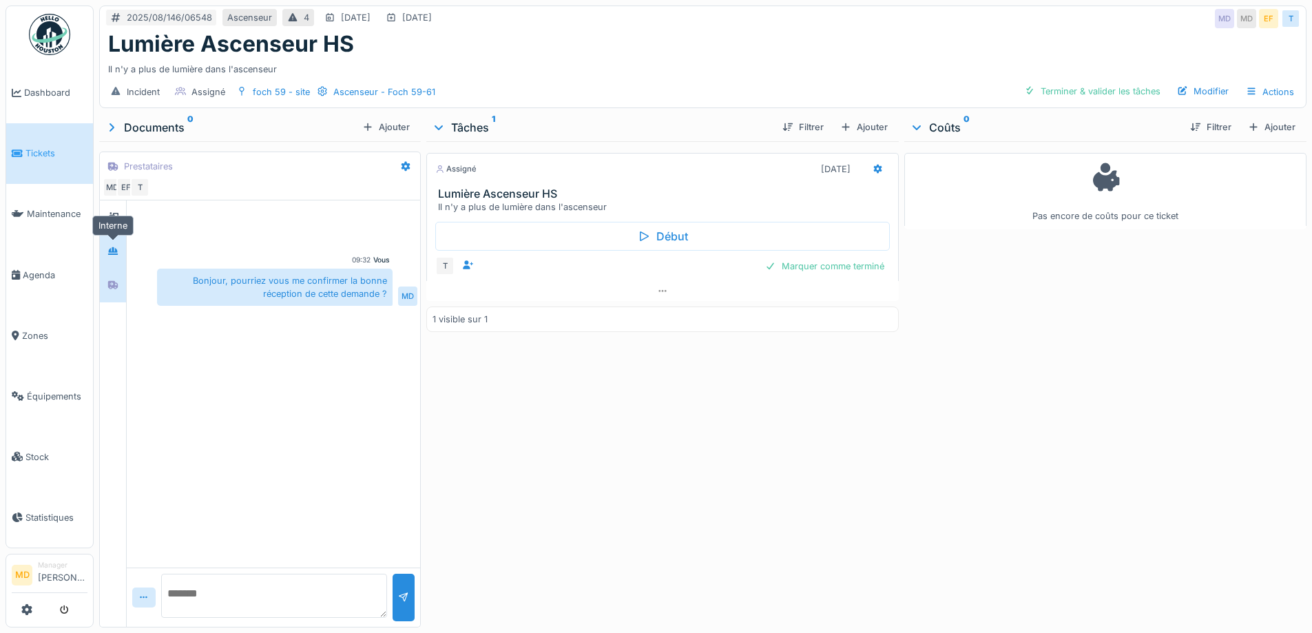
click at [109, 242] on div at bounding box center [113, 251] width 21 height 23
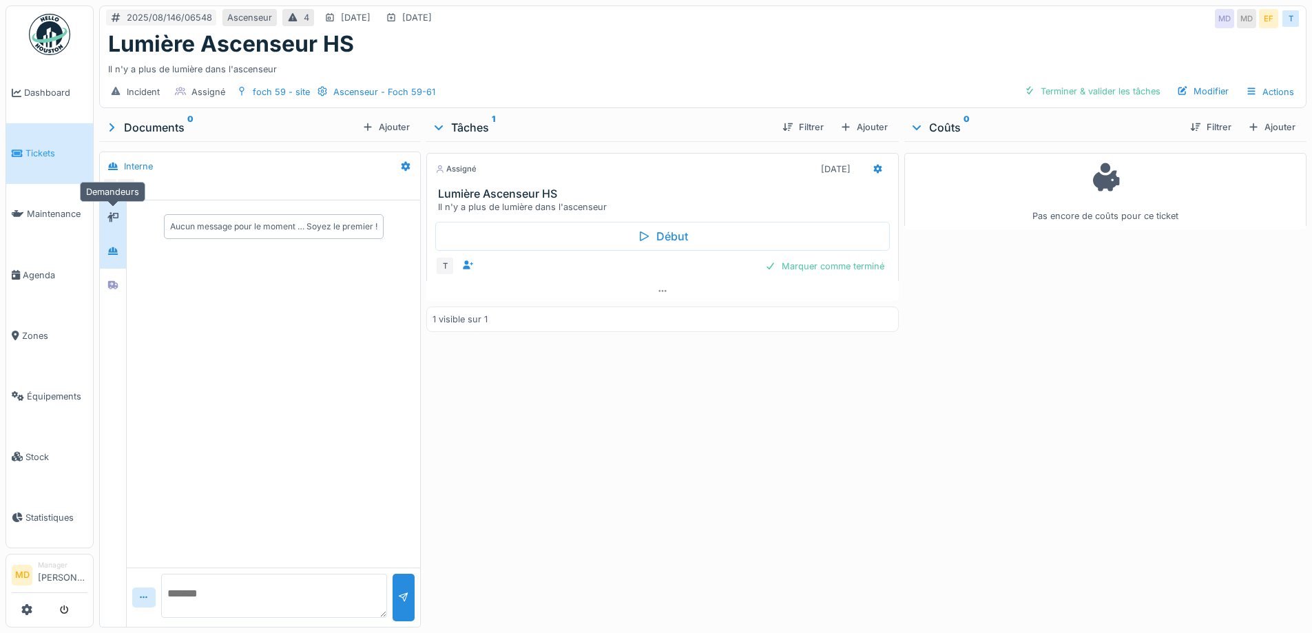
click at [118, 222] on div at bounding box center [113, 217] width 21 height 17
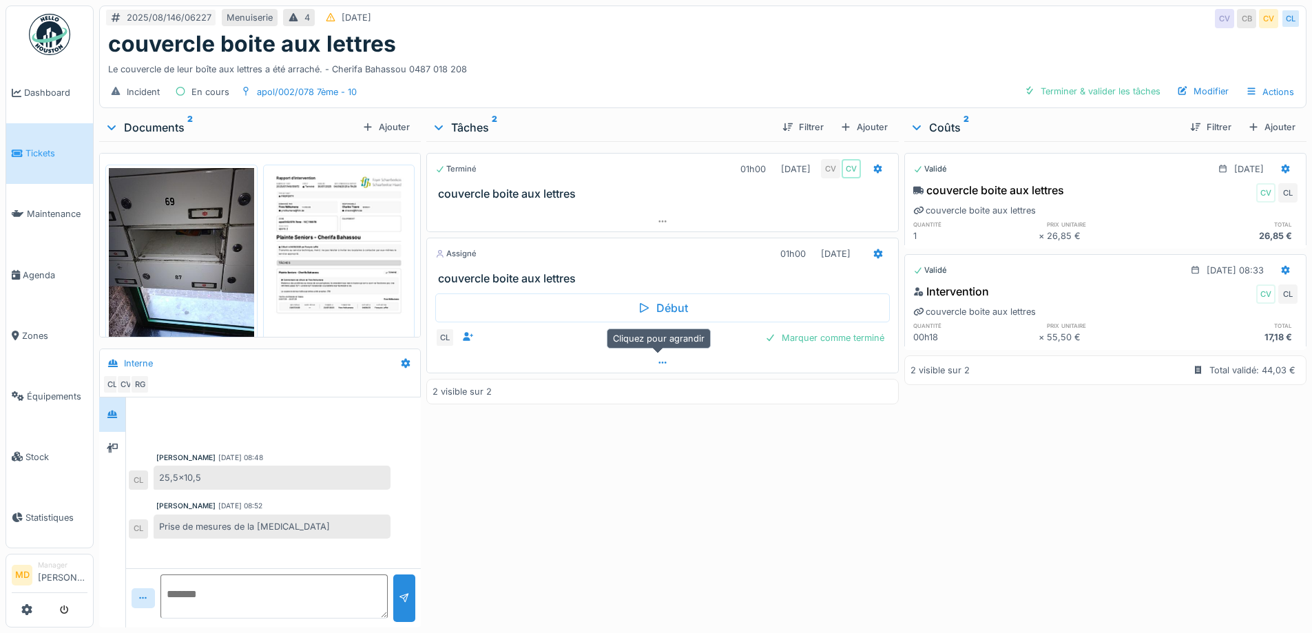
click at [664, 363] on div at bounding box center [662, 363] width 470 height 20
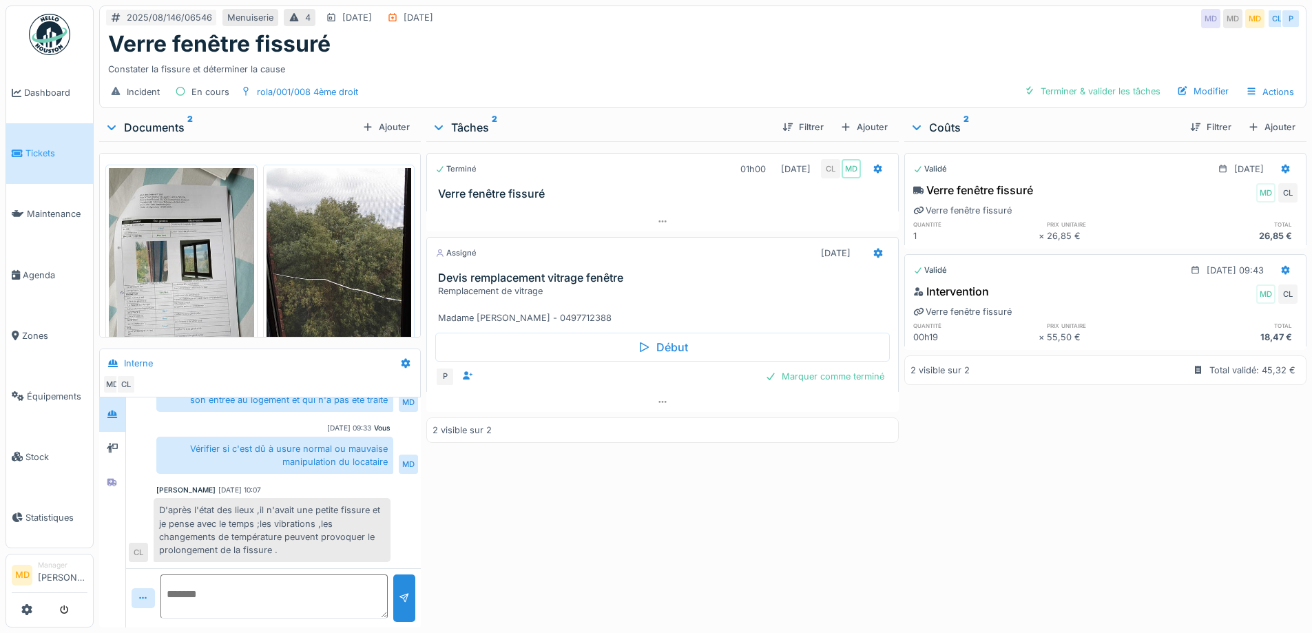
scroll to position [10, 0]
click at [114, 476] on div at bounding box center [112, 482] width 11 height 13
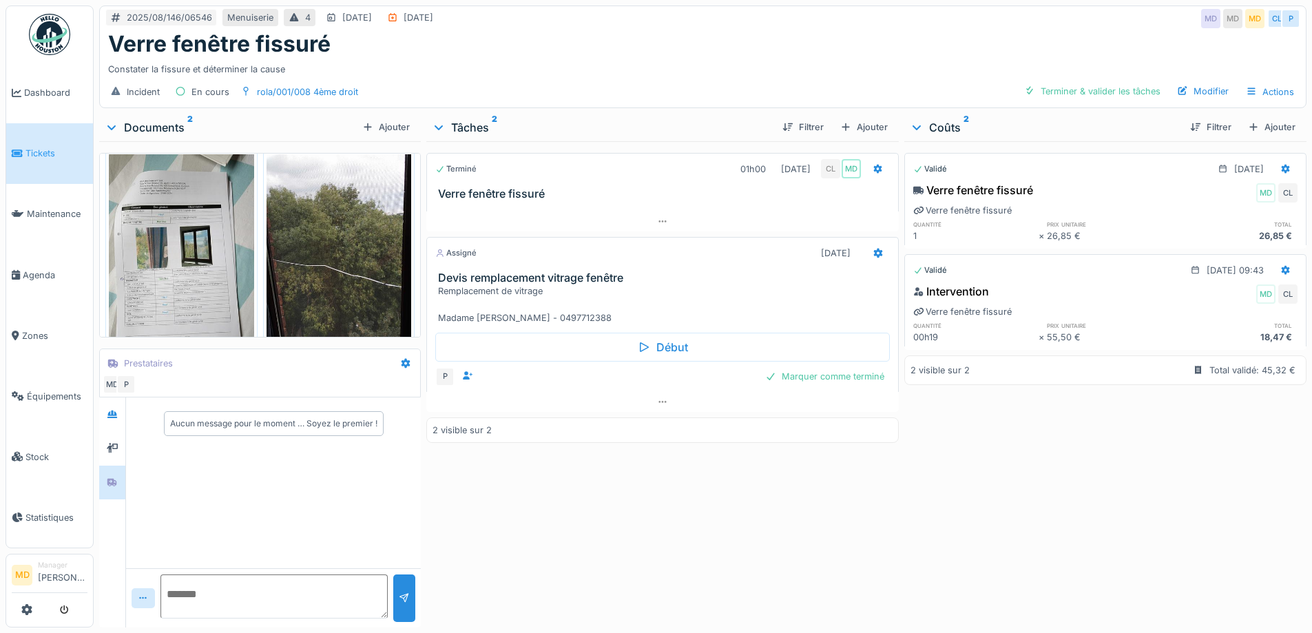
scroll to position [0, 0]
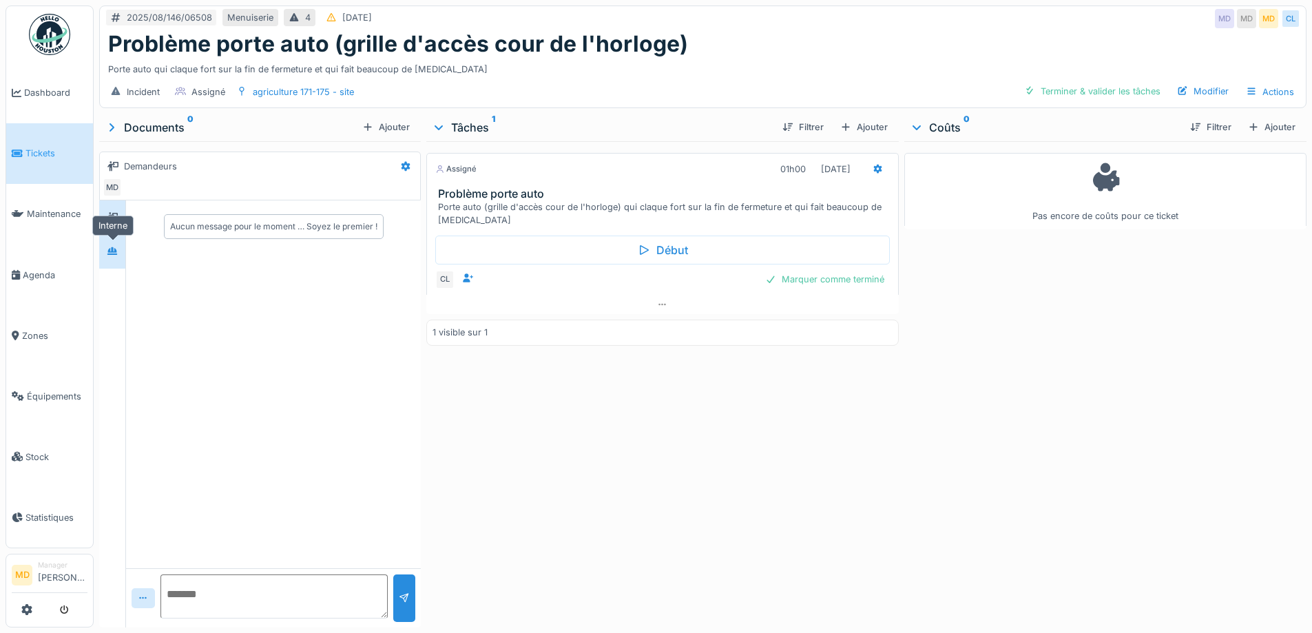
click at [122, 244] on div at bounding box center [112, 250] width 21 height 17
click at [116, 220] on icon at bounding box center [112, 217] width 11 height 9
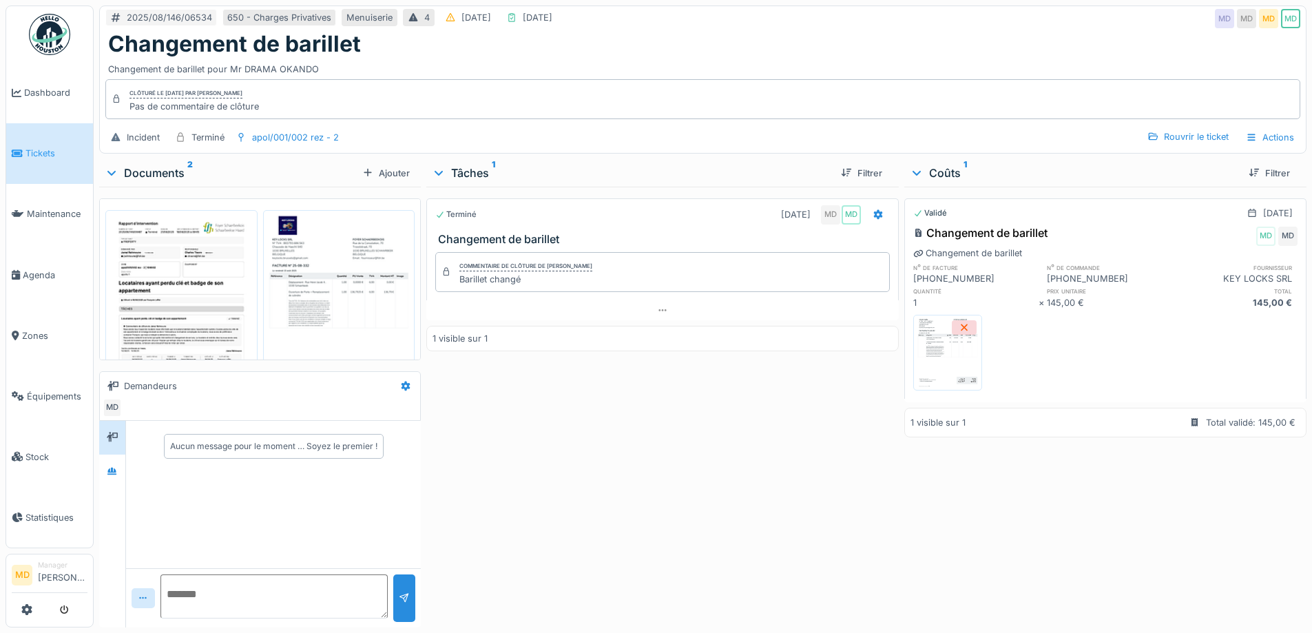
scroll to position [77, 0]
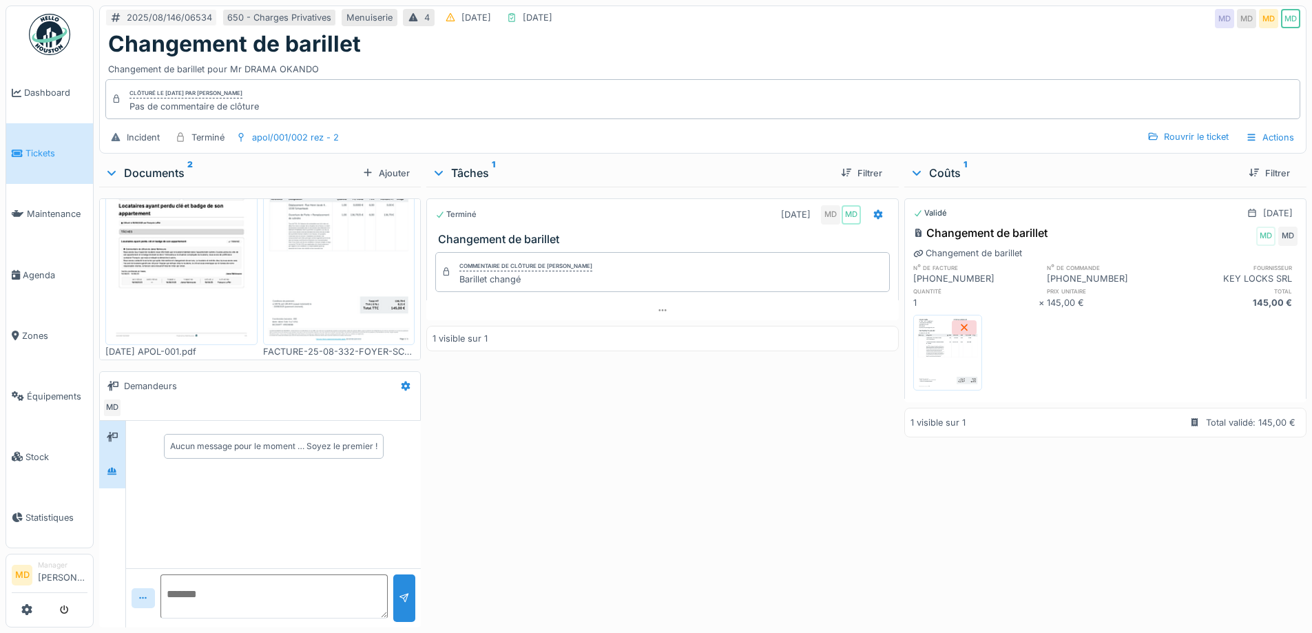
click at [114, 478] on div at bounding box center [112, 471] width 21 height 17
click at [116, 432] on div at bounding box center [112, 437] width 11 height 13
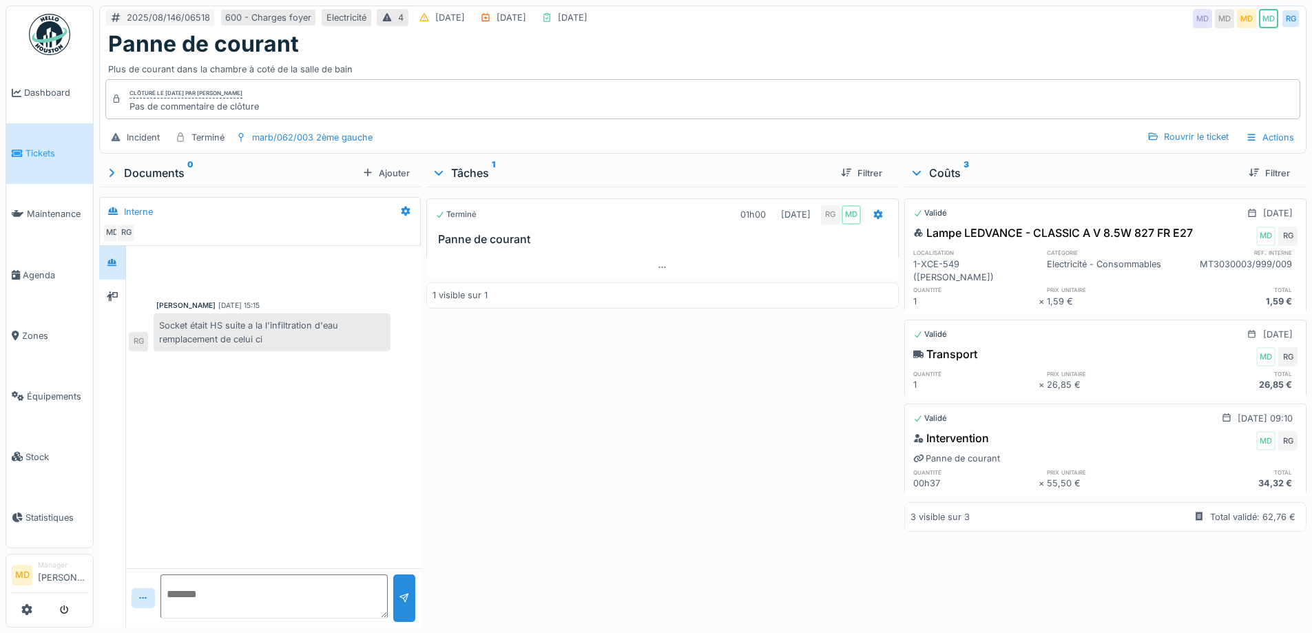
scroll to position [10, 0]
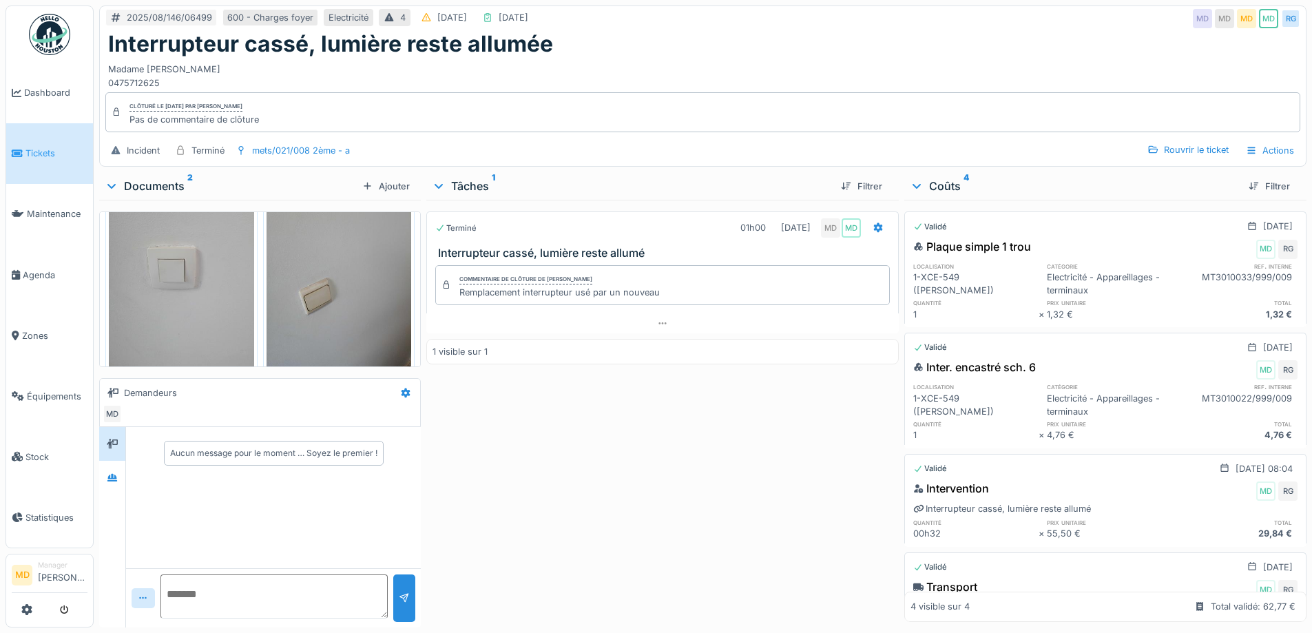
scroll to position [73, 0]
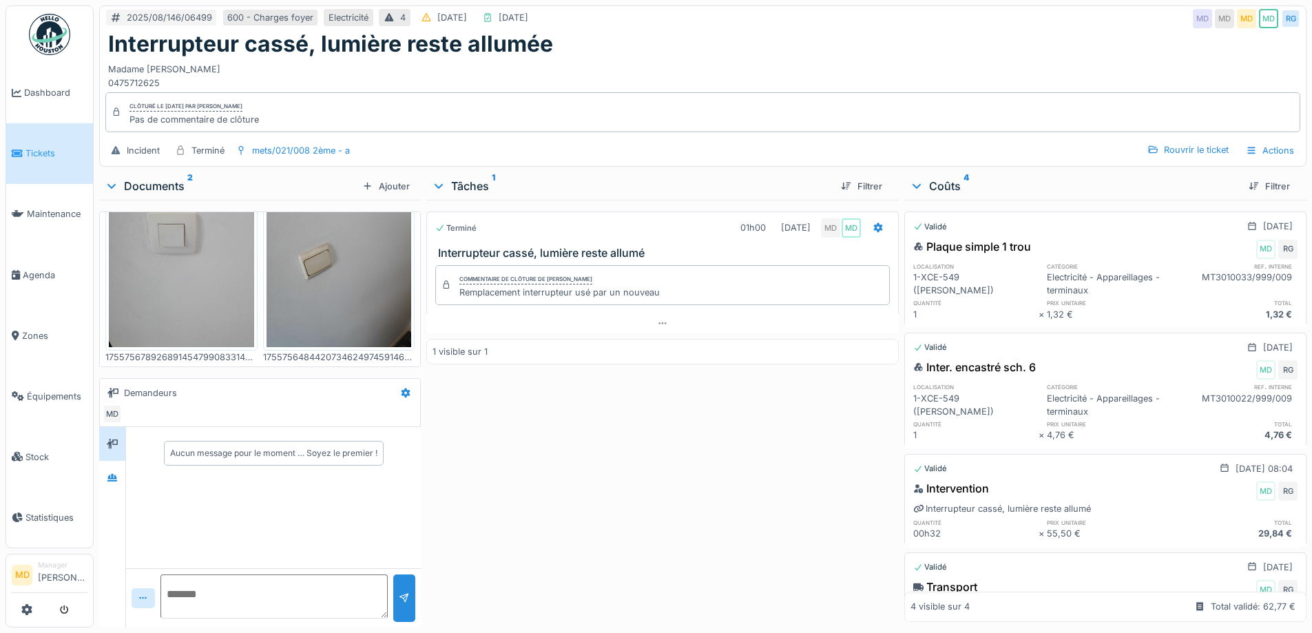
click at [217, 275] on img at bounding box center [181, 250] width 145 height 193
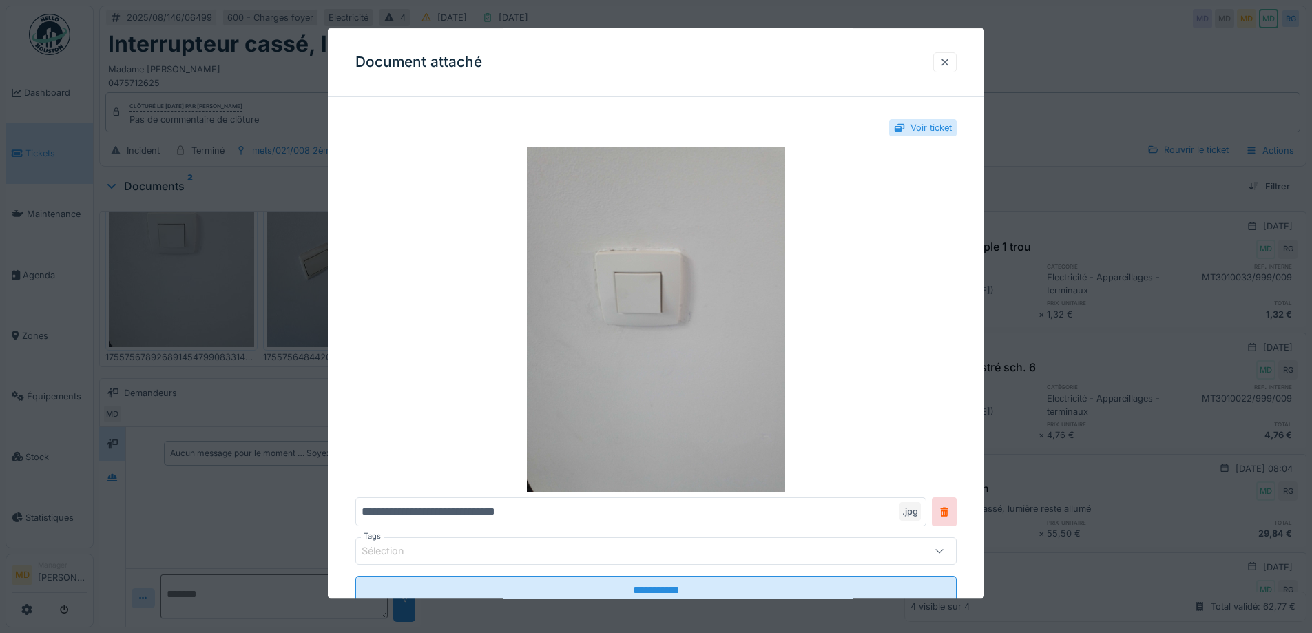
click at [949, 56] on div at bounding box center [944, 62] width 11 height 13
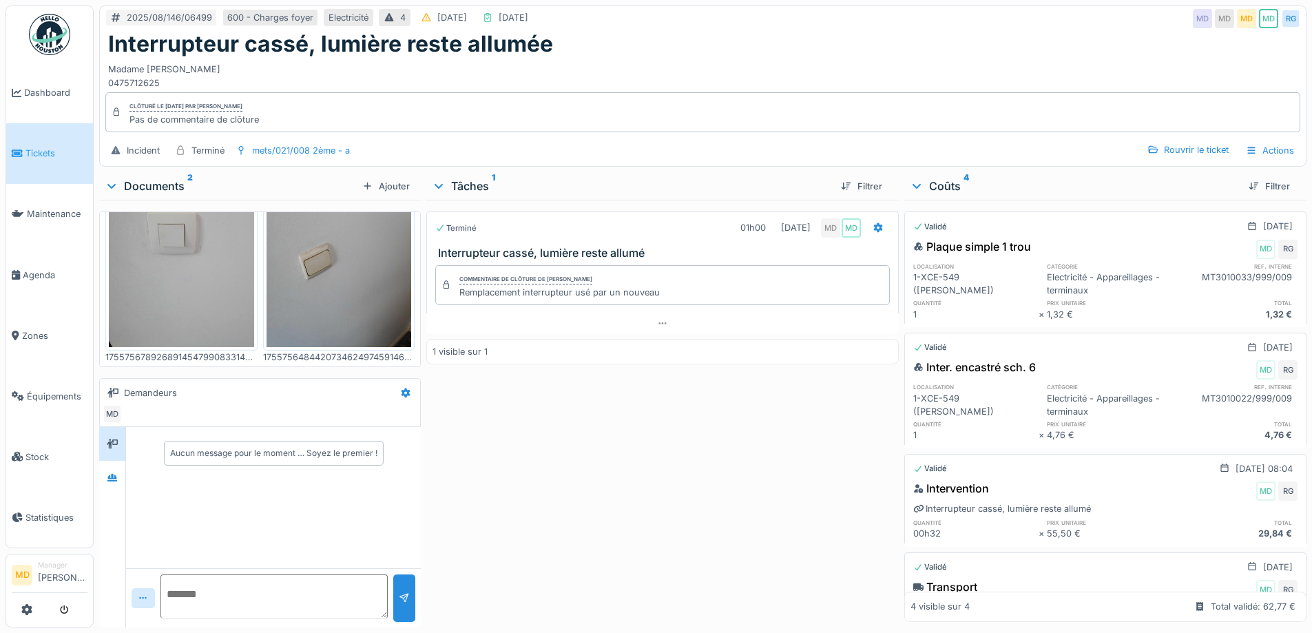
click at [291, 266] on img at bounding box center [338, 250] width 145 height 193
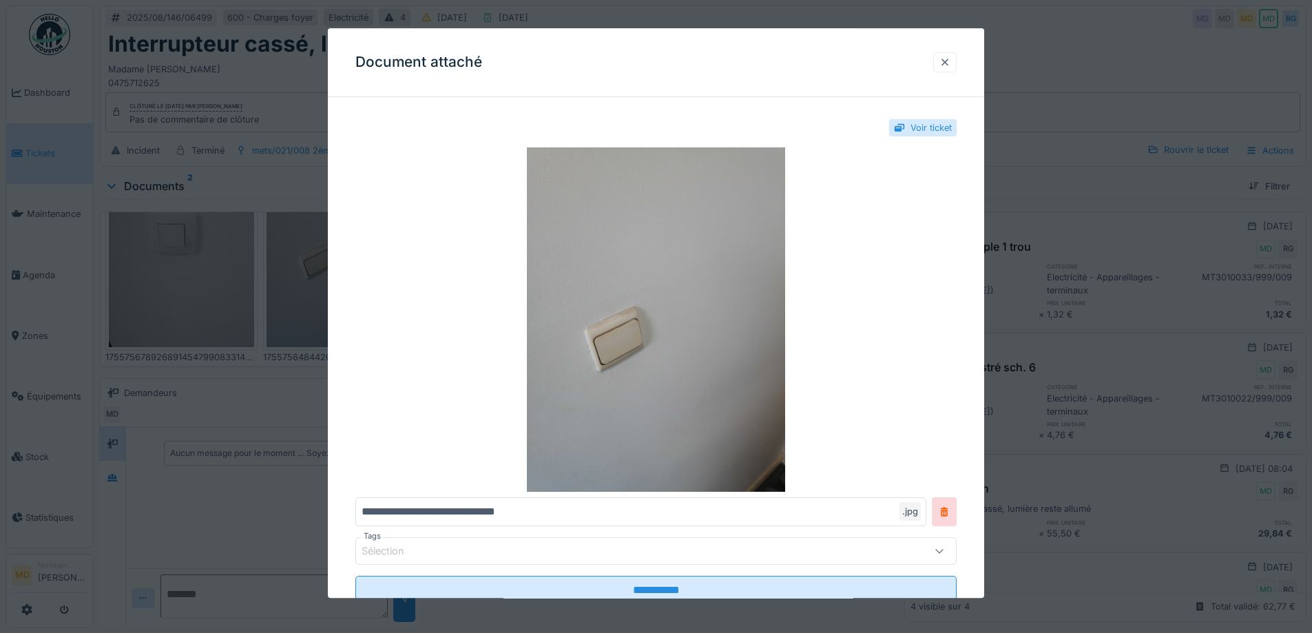
click at [950, 61] on div at bounding box center [944, 62] width 11 height 13
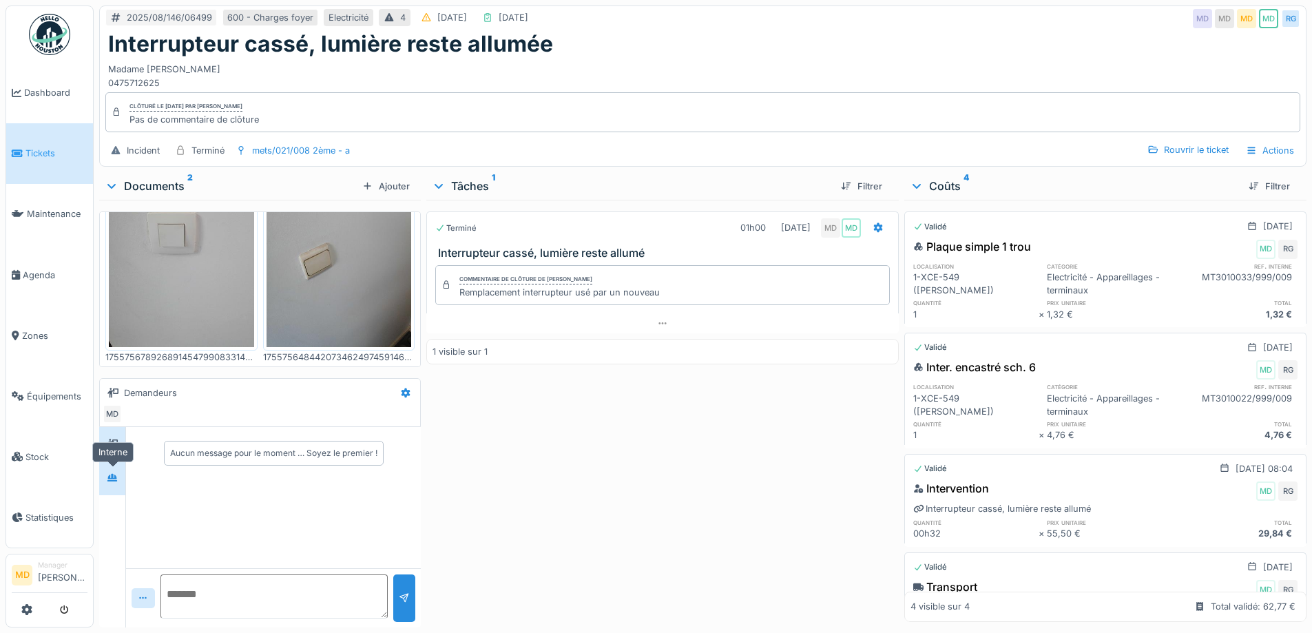
click at [114, 479] on icon at bounding box center [112, 477] width 11 height 9
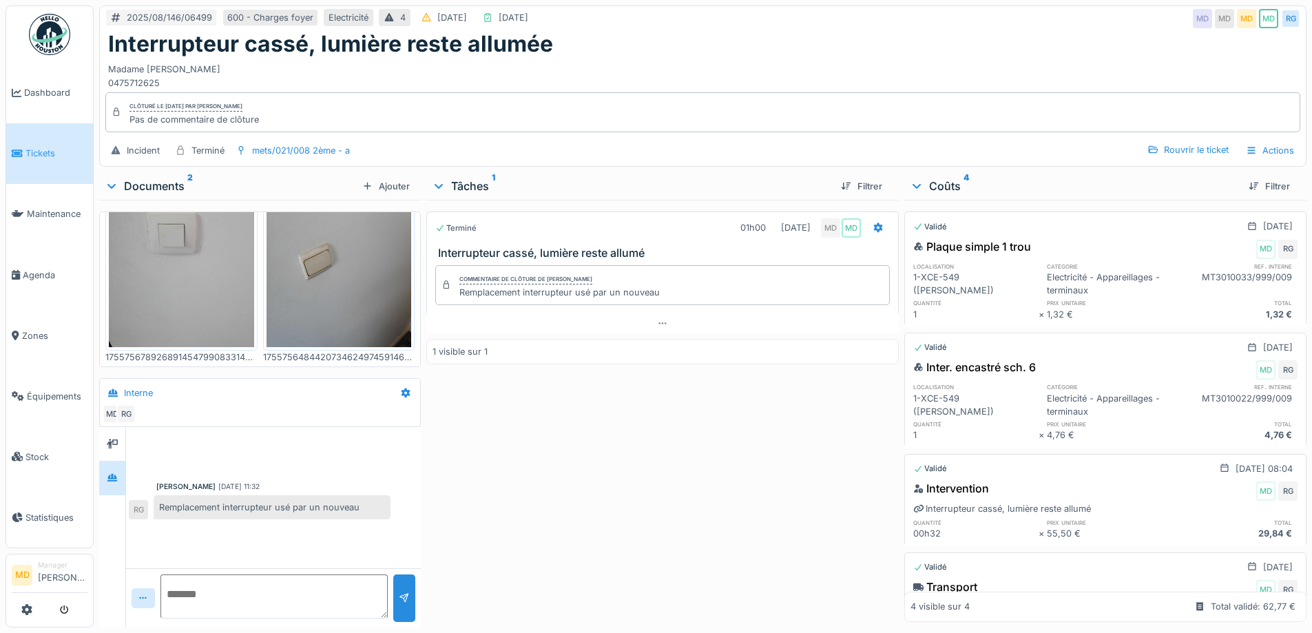
scroll to position [10, 0]
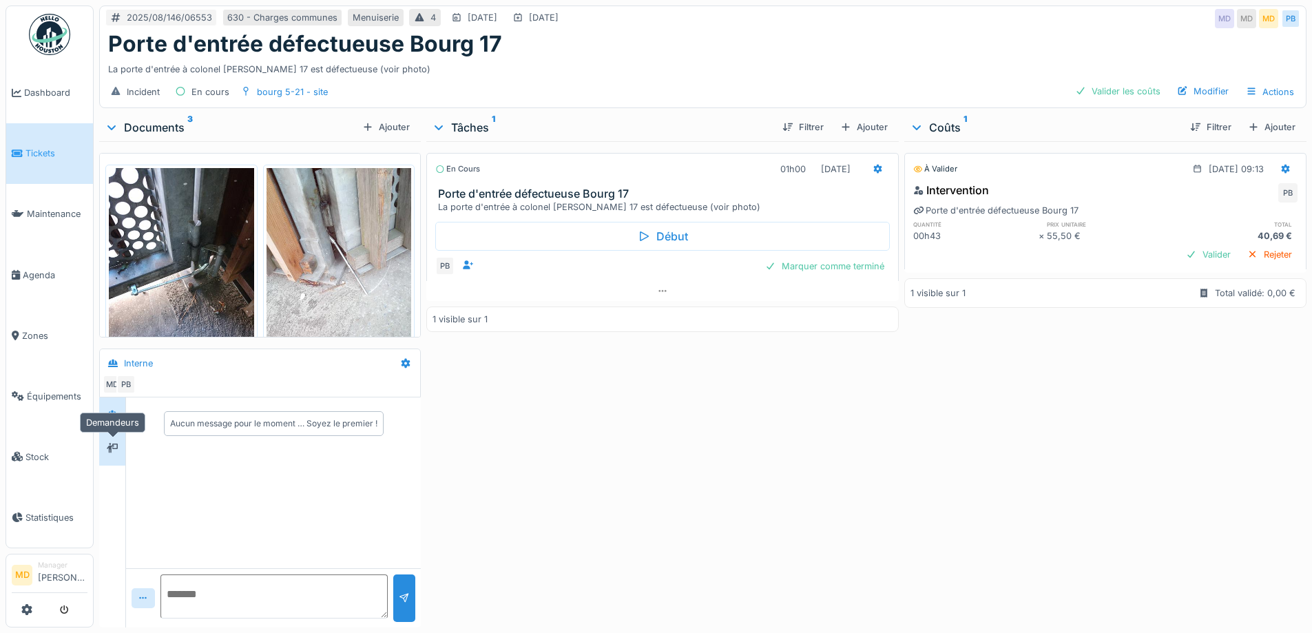
click at [105, 447] on div at bounding box center [112, 448] width 21 height 17
click at [114, 416] on icon at bounding box center [112, 414] width 11 height 9
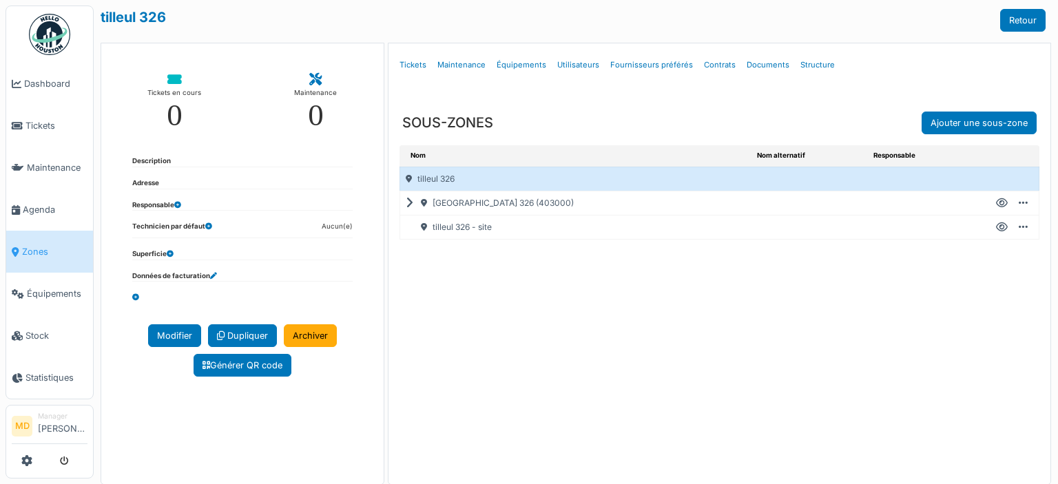
click at [406, 204] on icon at bounding box center [412, 203] width 13 height 1
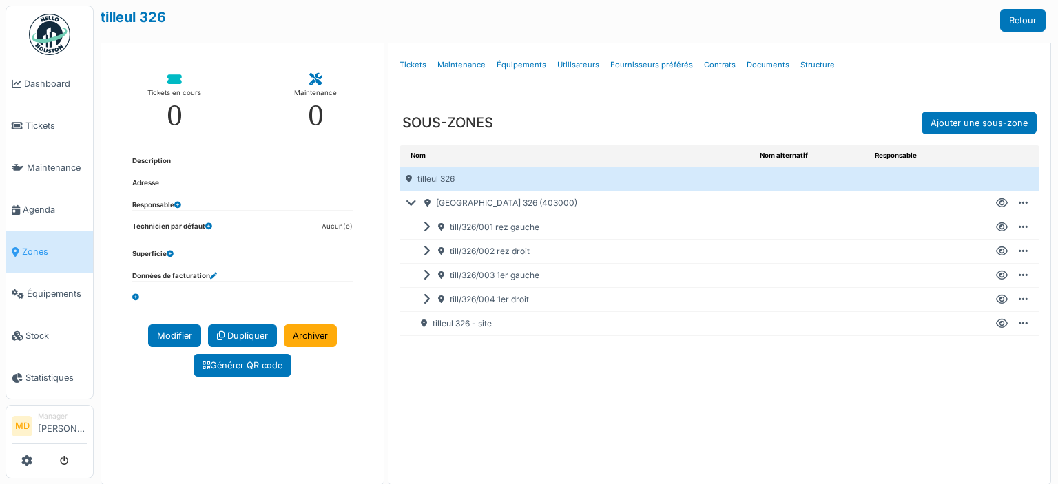
click at [996, 276] on icon at bounding box center [1002, 275] width 12 height 1
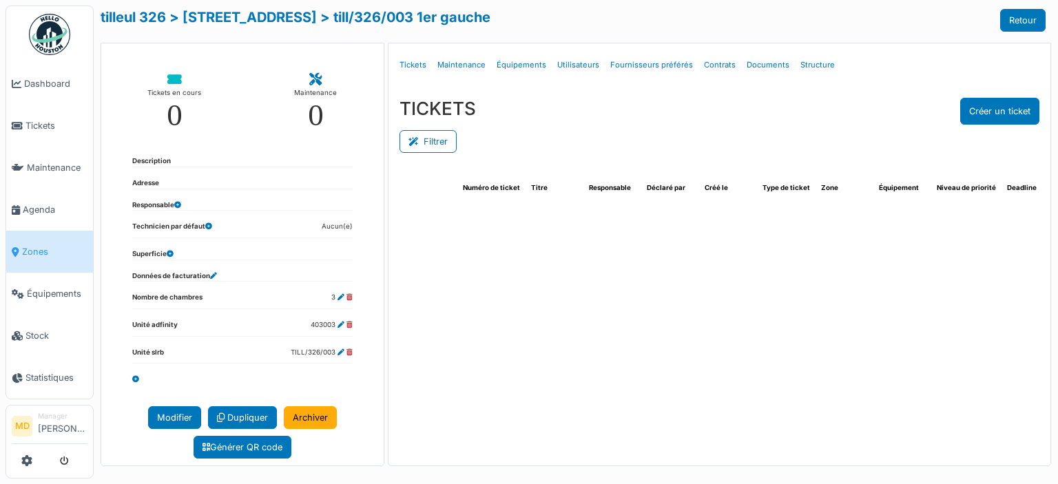
select select "***"
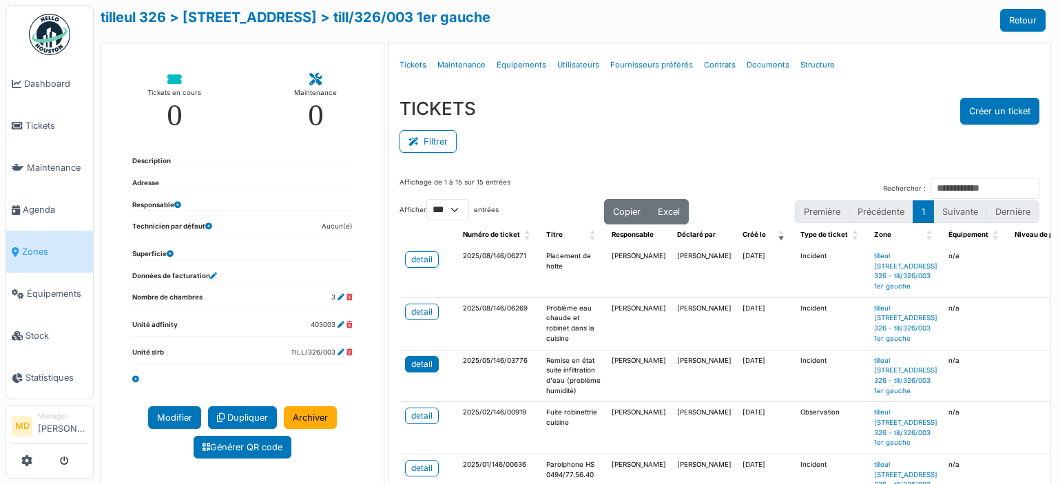
click at [419, 370] on div "detail" at bounding box center [421, 364] width 21 height 12
click at [960, 117] on button "Créer un ticket" at bounding box center [999, 111] width 79 height 27
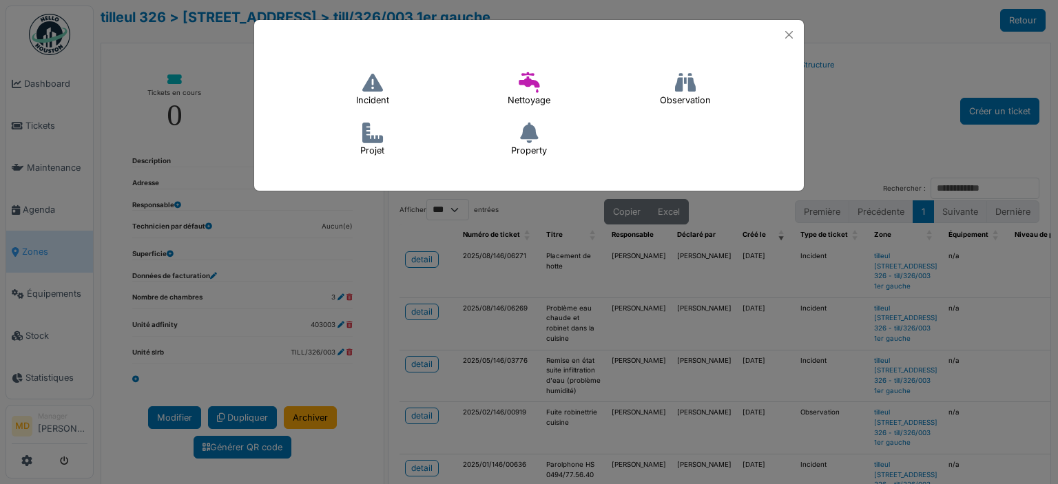
click at [368, 85] on icon at bounding box center [372, 82] width 21 height 21
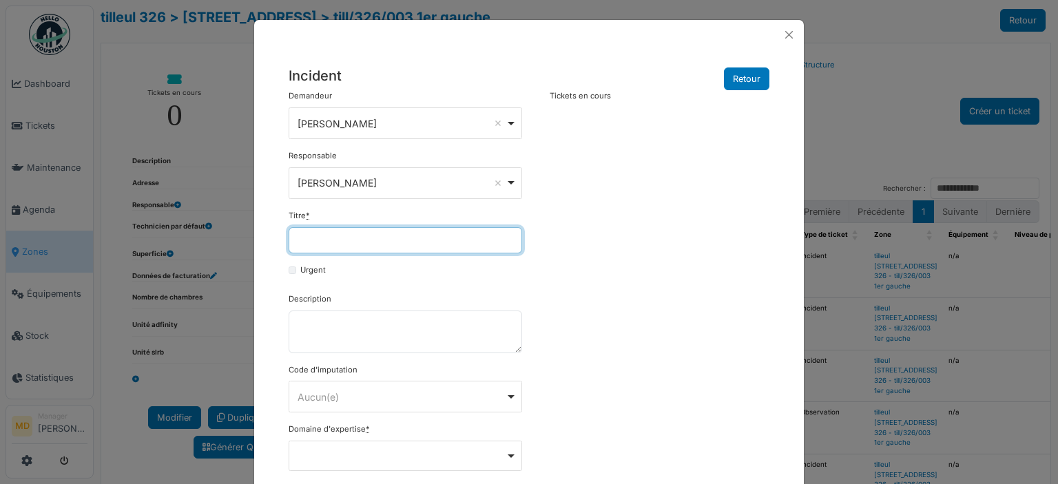
click at [342, 243] on input "Titre *" at bounding box center [405, 240] width 233 height 26
paste input "**********"
click at [297, 239] on input "**********" at bounding box center [405, 240] width 233 height 26
type input "**********"
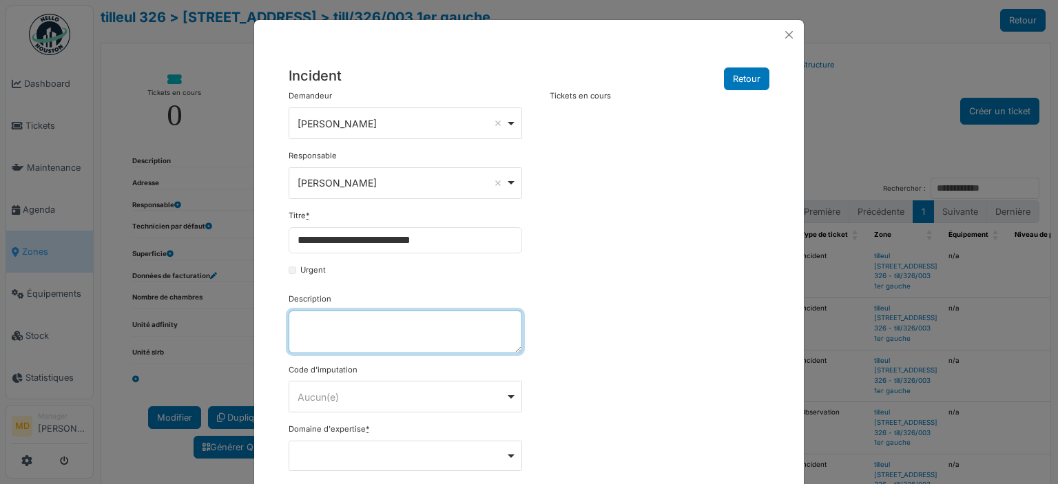
click at [355, 333] on textarea "Description" at bounding box center [405, 332] width 233 height 43
paste textarea "**********"
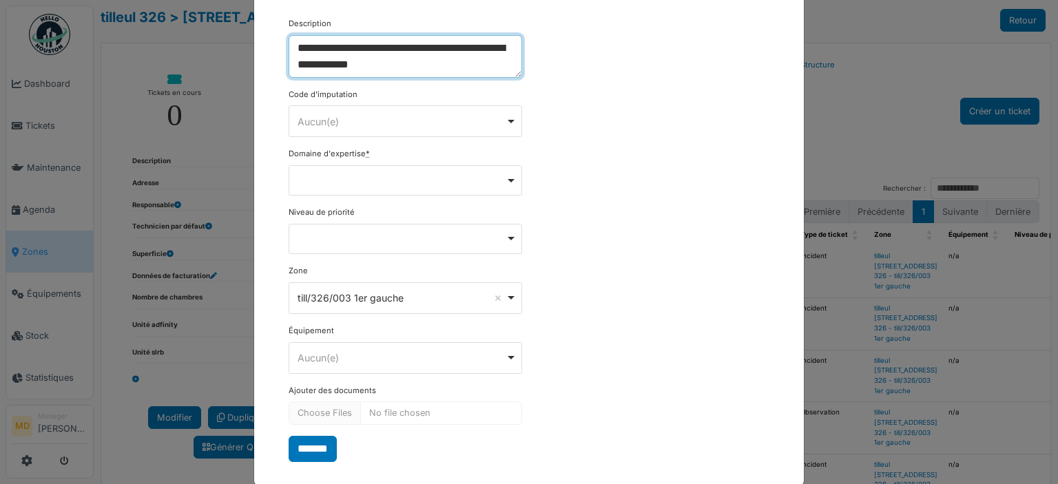
click at [364, 184] on div "Remove item" at bounding box center [405, 180] width 233 height 30
type textarea "**********"
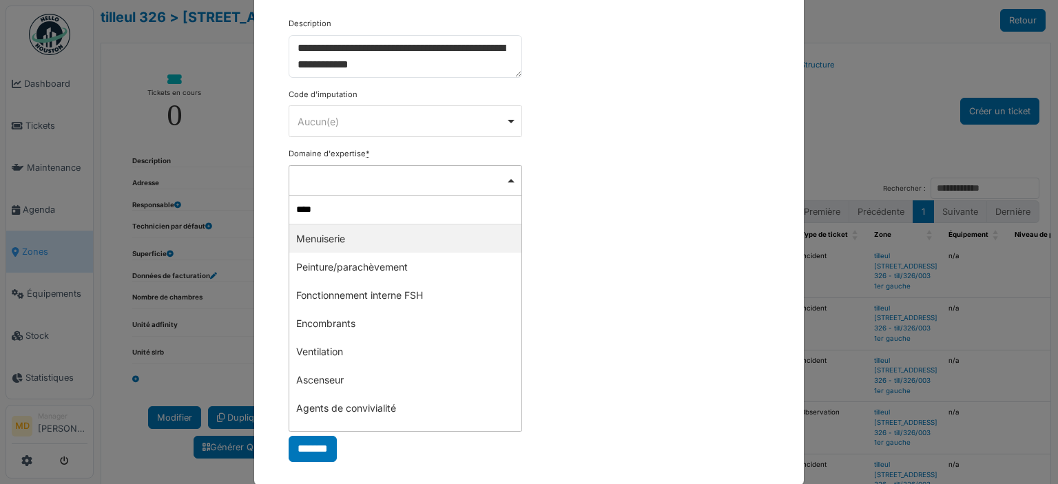
type input "*****"
select select "***"
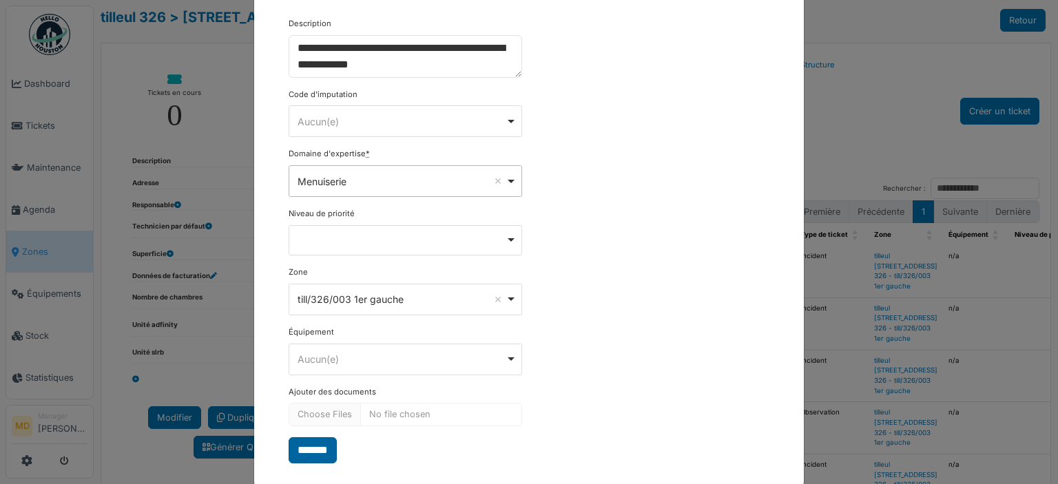
click at [308, 445] on input "*******" at bounding box center [313, 450] width 48 height 26
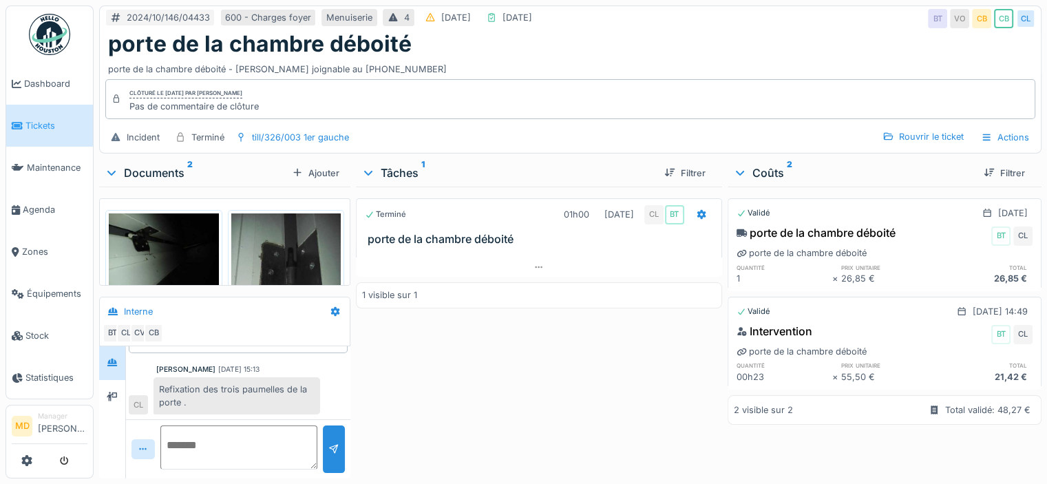
click at [149, 243] on img at bounding box center [164, 254] width 110 height 83
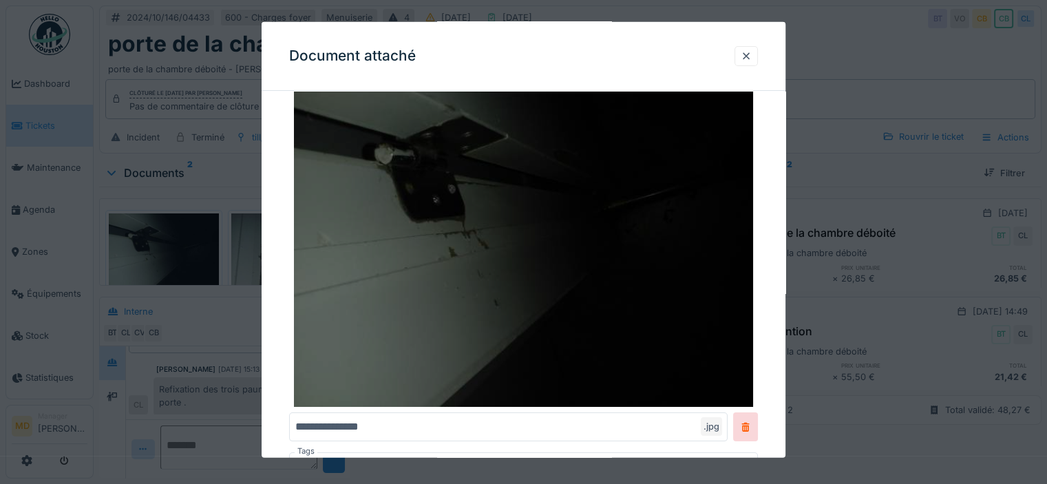
scroll to position [138, 0]
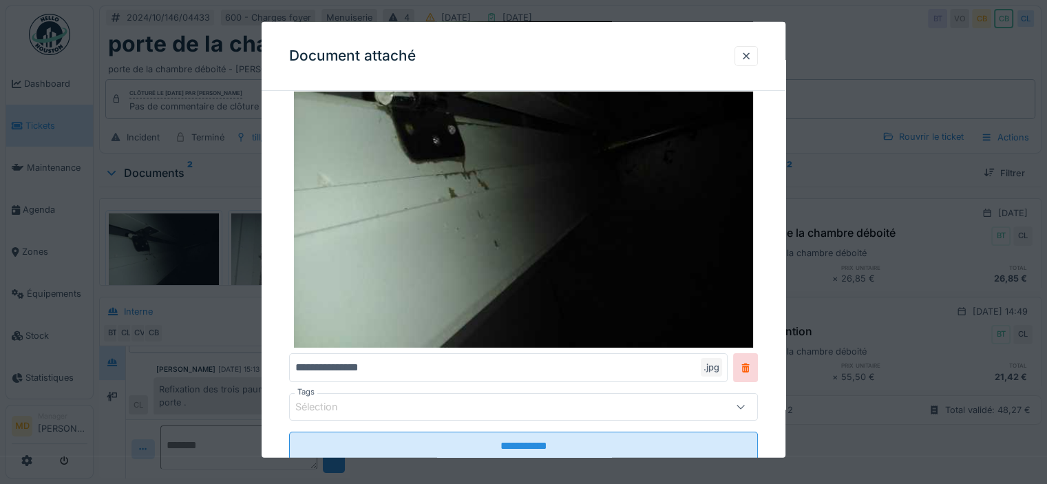
click at [751, 53] on div at bounding box center [746, 56] width 11 height 13
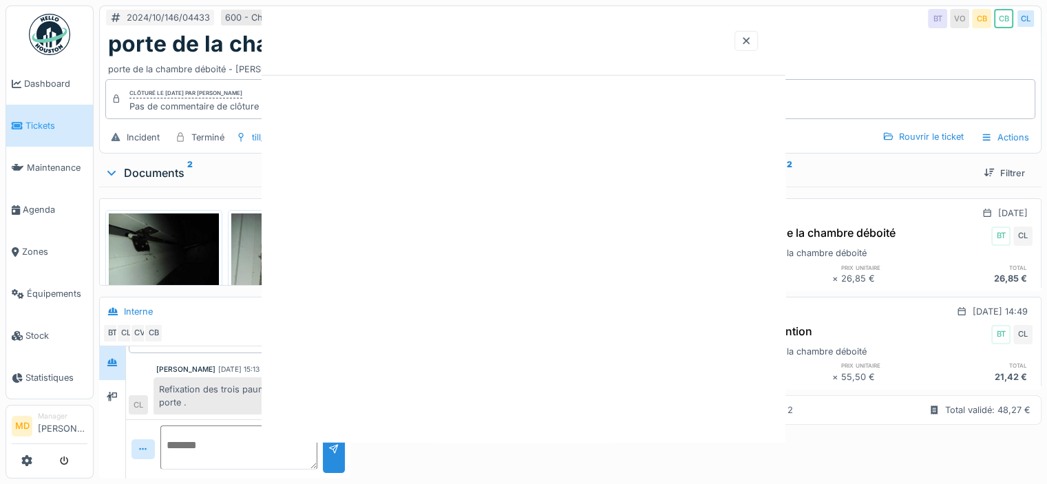
scroll to position [0, 0]
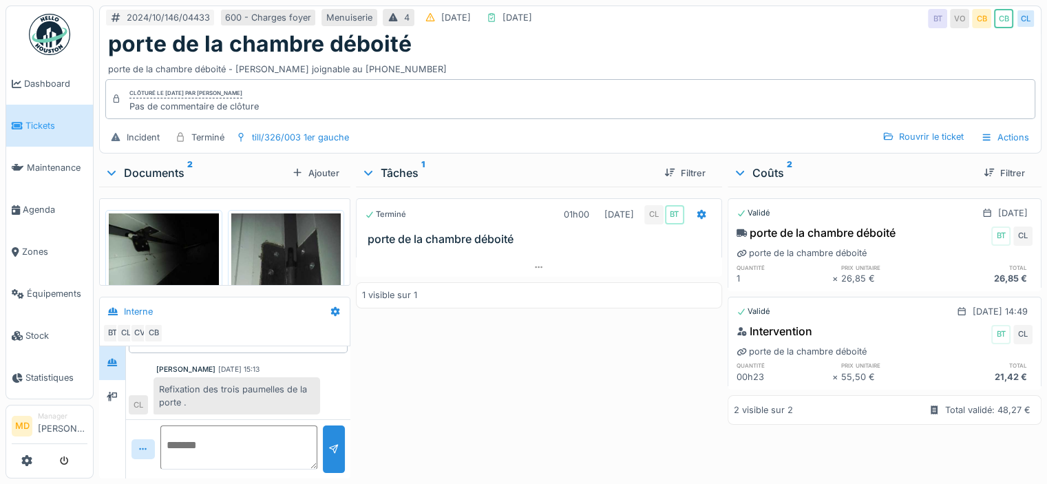
click at [285, 236] on img at bounding box center [286, 286] width 110 height 147
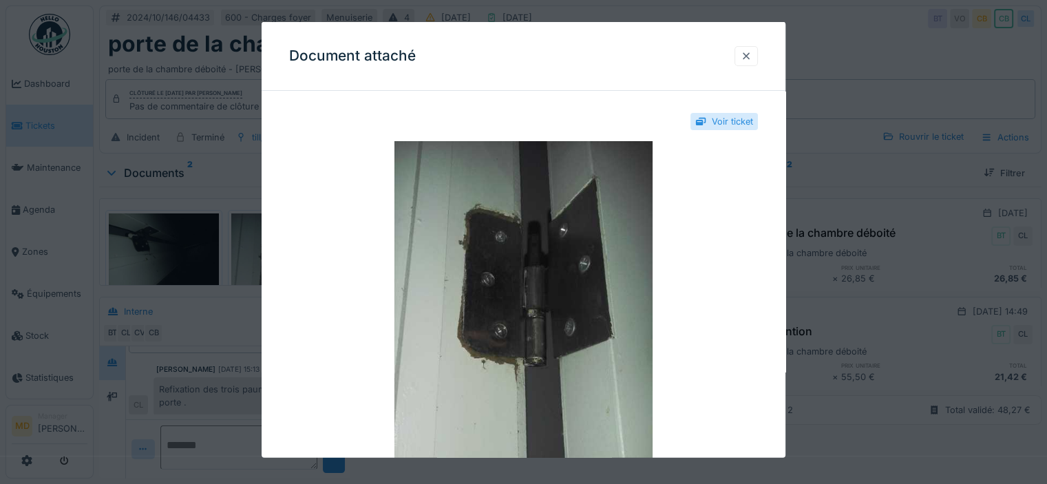
click at [752, 55] on div at bounding box center [746, 56] width 11 height 13
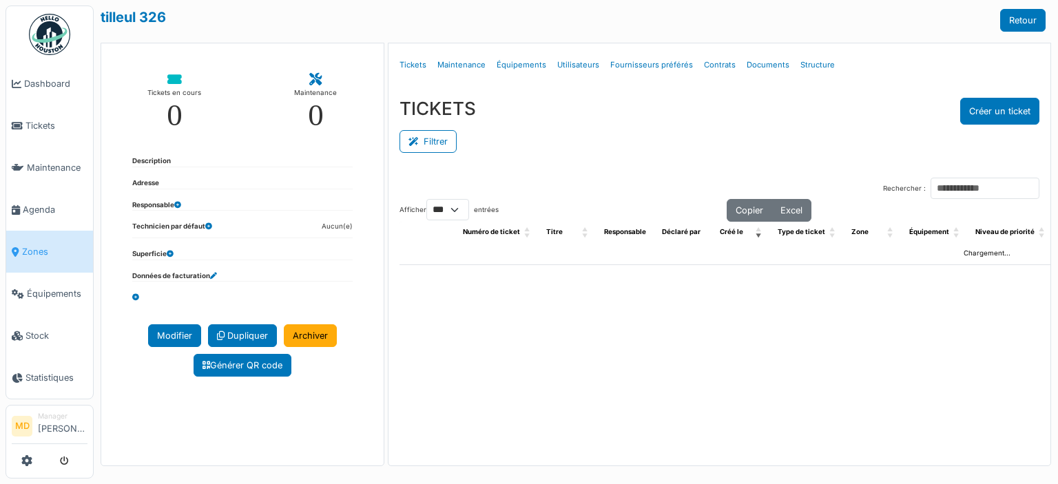
select select "***"
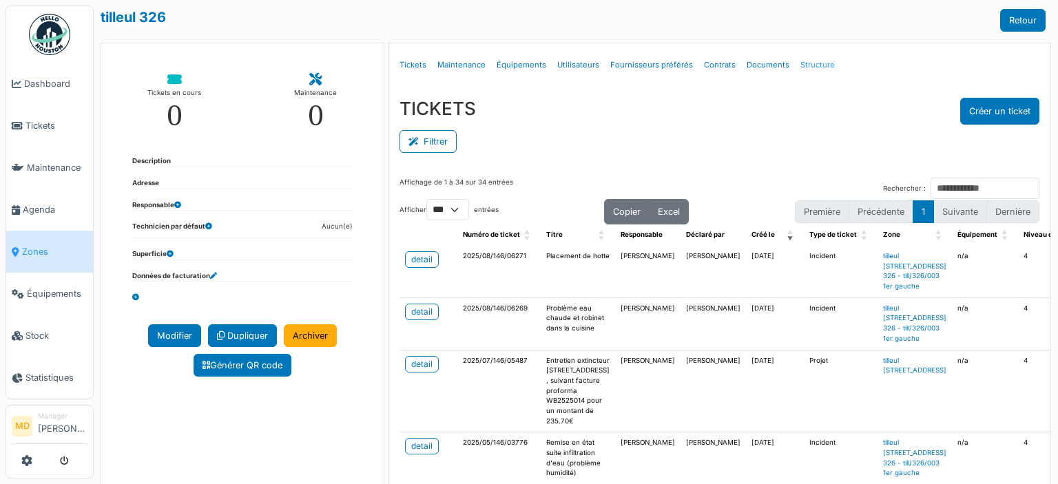
click at [799, 67] on link "Structure" at bounding box center [817, 65] width 45 height 32
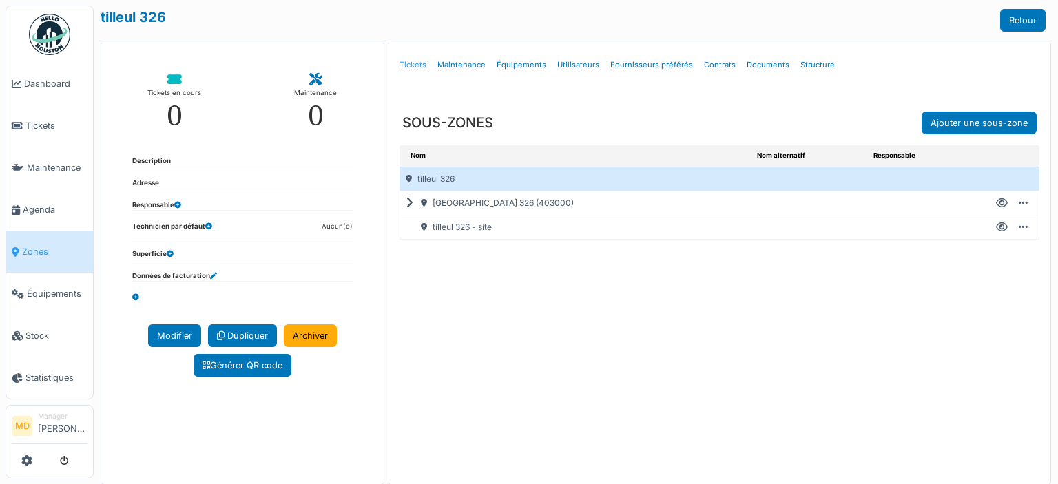
click at [417, 65] on link "Tickets" at bounding box center [413, 65] width 38 height 32
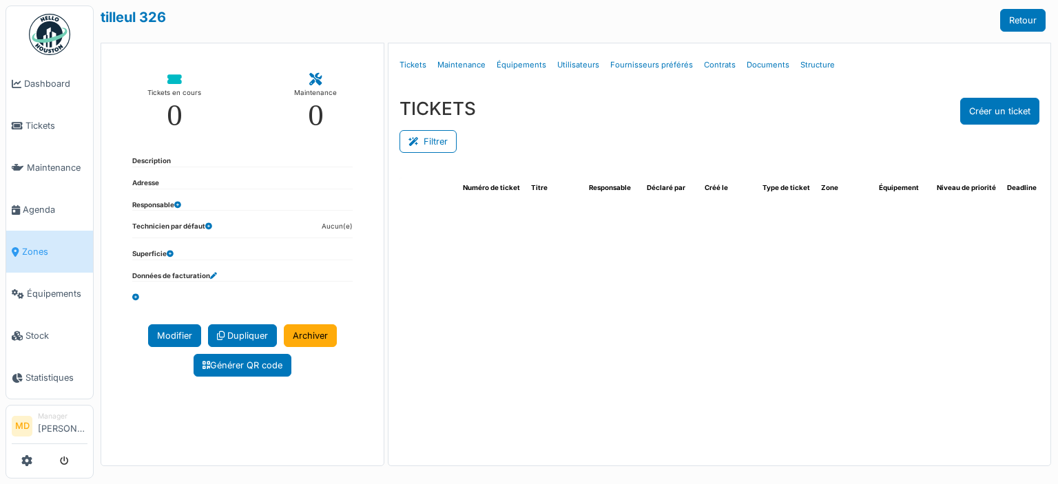
select select "***"
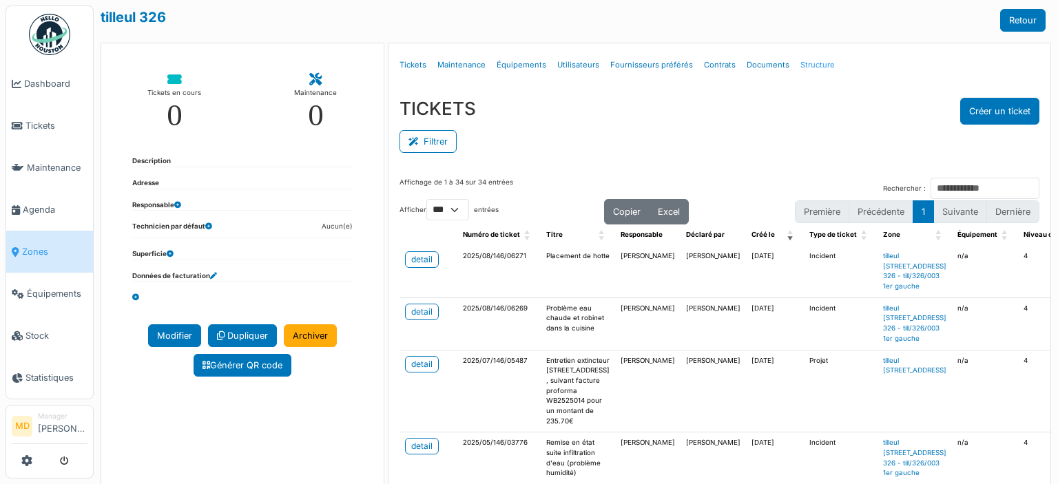
click at [797, 65] on link "Structure" at bounding box center [817, 65] width 45 height 32
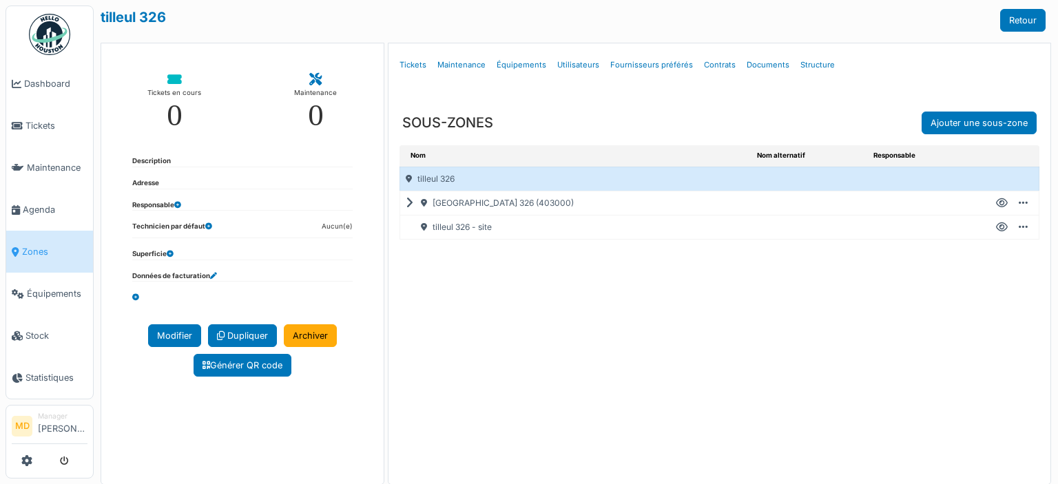
click at [406, 204] on icon at bounding box center [412, 203] width 13 height 1
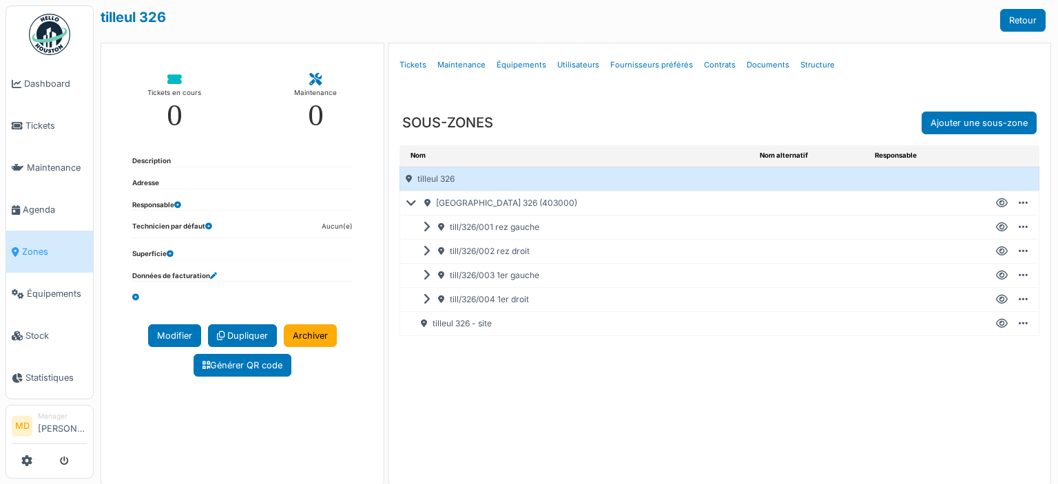
click at [996, 275] on icon at bounding box center [1002, 275] width 12 height 1
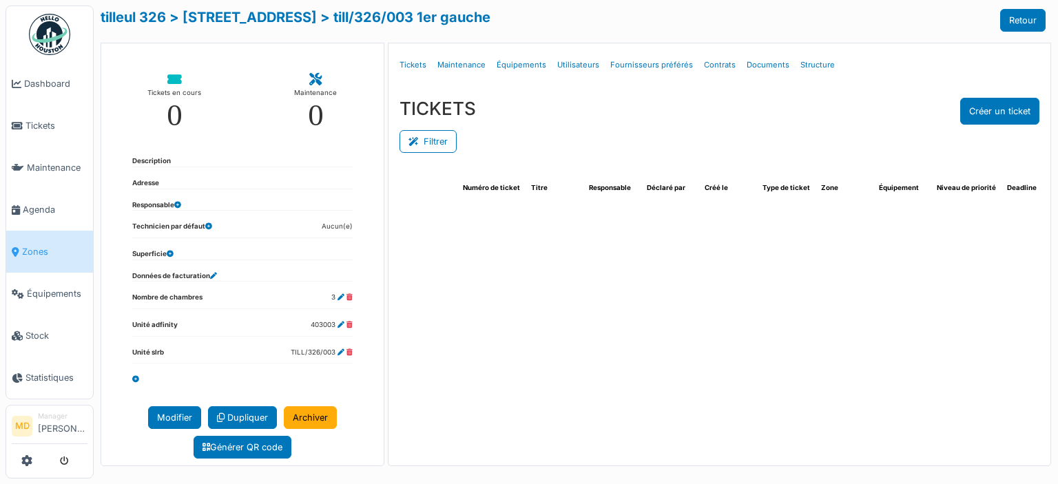
select select "***"
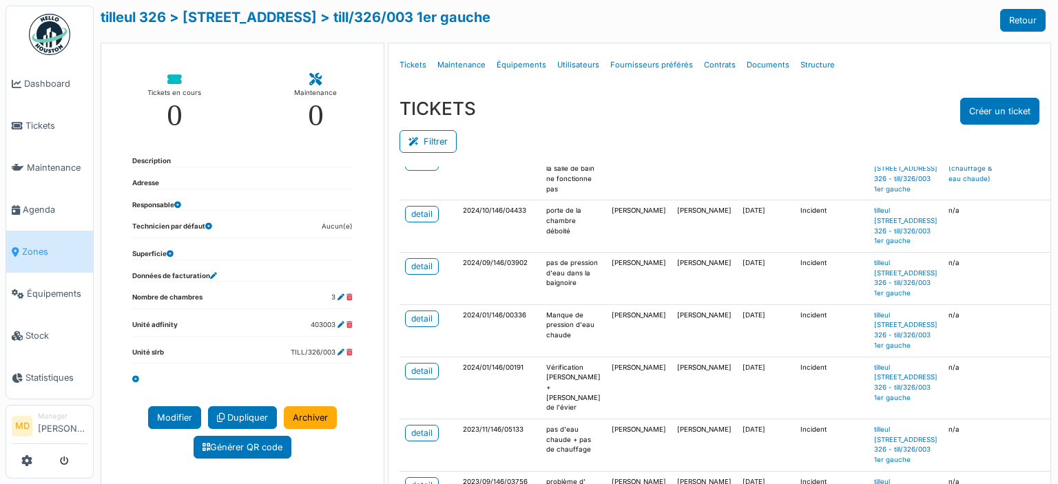
scroll to position [413, 0]
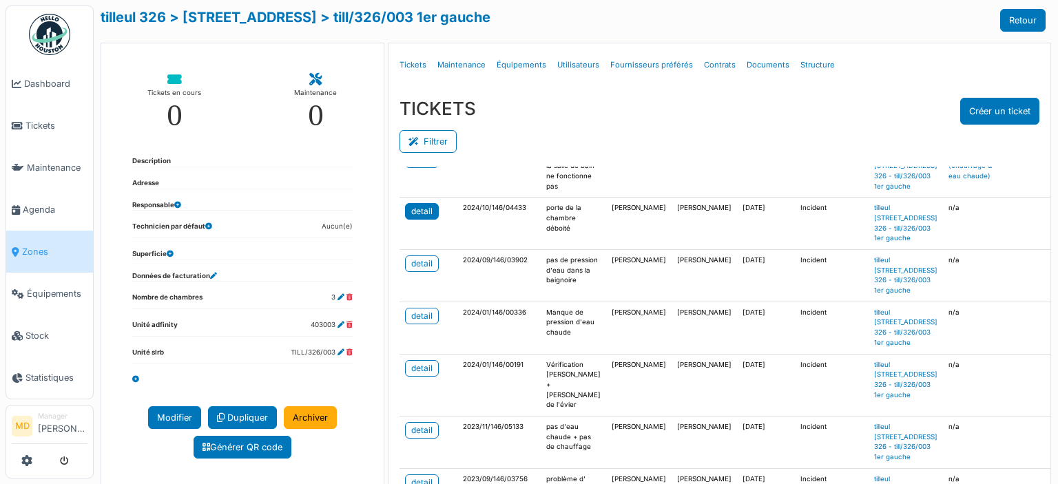
click at [426, 218] on div "detail" at bounding box center [421, 211] width 21 height 12
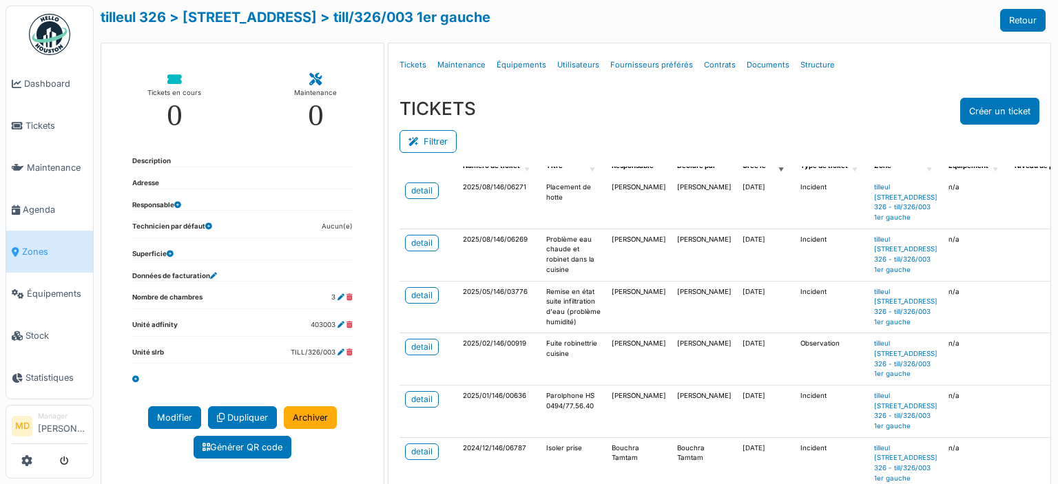
scroll to position [0, 0]
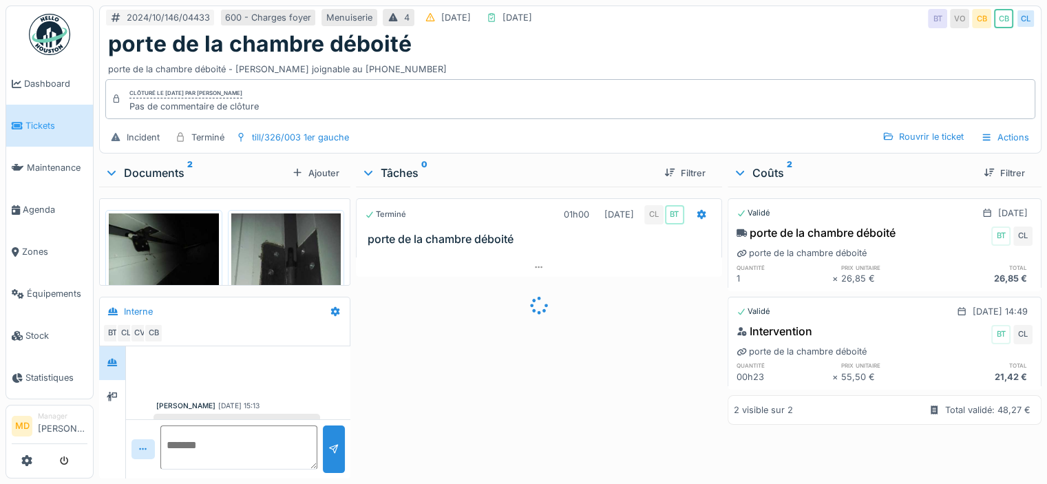
scroll to position [36, 0]
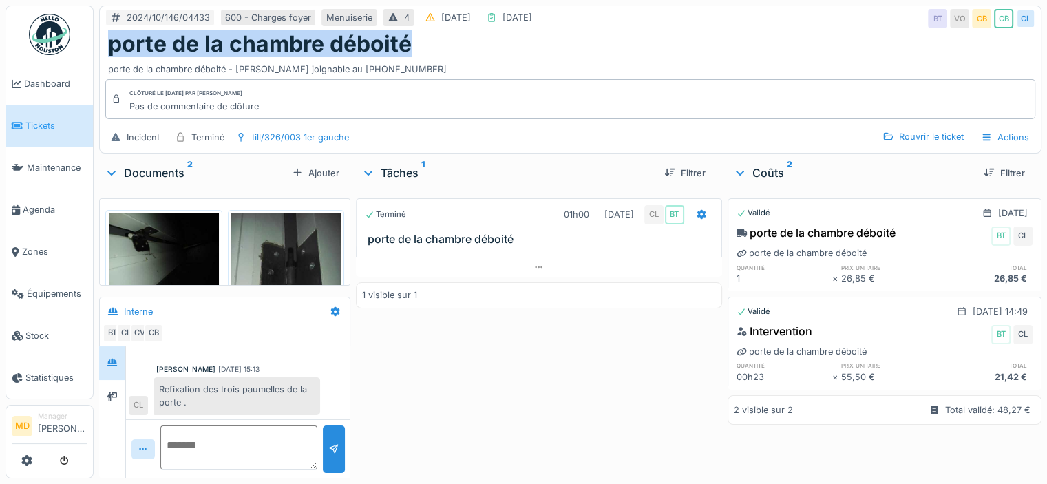
drag, startPoint x: 421, startPoint y: 49, endPoint x: 94, endPoint y: 46, distance: 327.1
click at [94, 46] on div "2024/10/146/04433 600 - Charges foyer Menuiserie 4 12/10/2024 23/10/2024 BT VO …" at bounding box center [571, 242] width 954 height 484
copy h1 "porte de la chambre déboité"
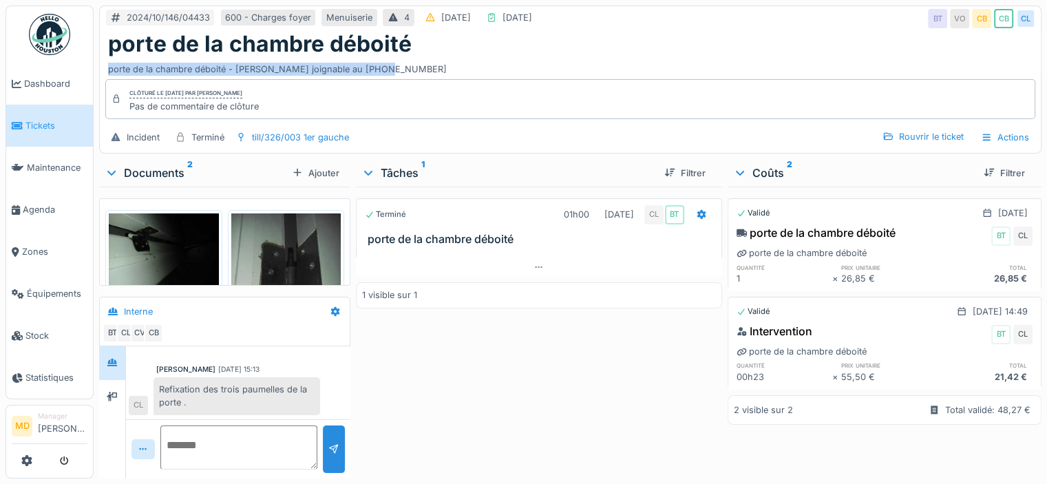
drag, startPoint x: 109, startPoint y: 70, endPoint x: 399, endPoint y: 68, distance: 289.2
click at [399, 68] on div "porte de la chambre déboité - OWUSU joignable au 0494.77.56.40" at bounding box center [570, 66] width 925 height 19
drag, startPoint x: 343, startPoint y: 76, endPoint x: 399, endPoint y: 63, distance: 57.4
click at [401, 62] on div "porte de la chambre déboité - OWUSU joignable au 0494.77.56.40" at bounding box center [570, 66] width 925 height 19
drag, startPoint x: 307, startPoint y: 72, endPoint x: 96, endPoint y: 68, distance: 210.7
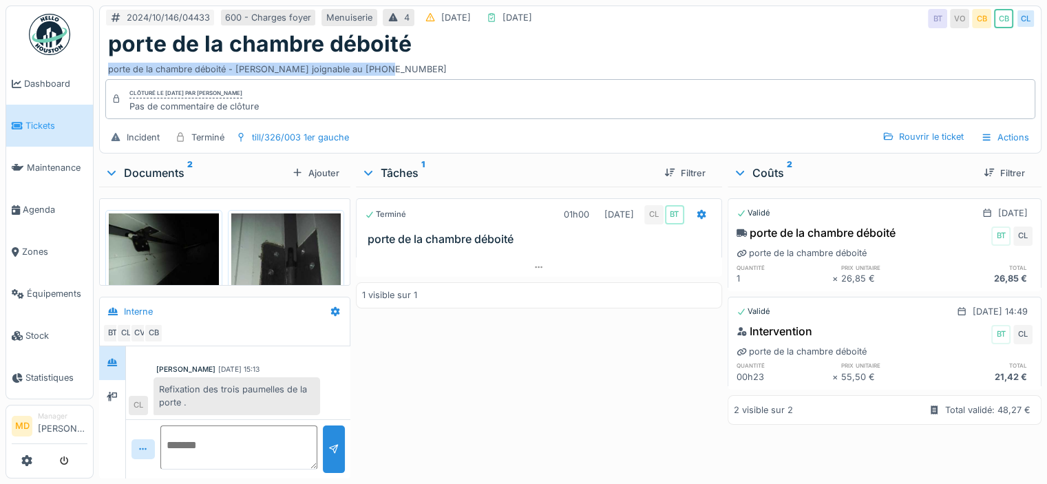
click at [96, 68] on div "2024/10/146/04433 600 - Charges foyer Menuiserie 4 12/10/2024 23/10/2024 BT VO …" at bounding box center [571, 242] width 954 height 484
copy div "porte de la chambre déboité - OWUSU joignable au 0494.77.56.40"
click at [157, 258] on img at bounding box center [164, 254] width 110 height 83
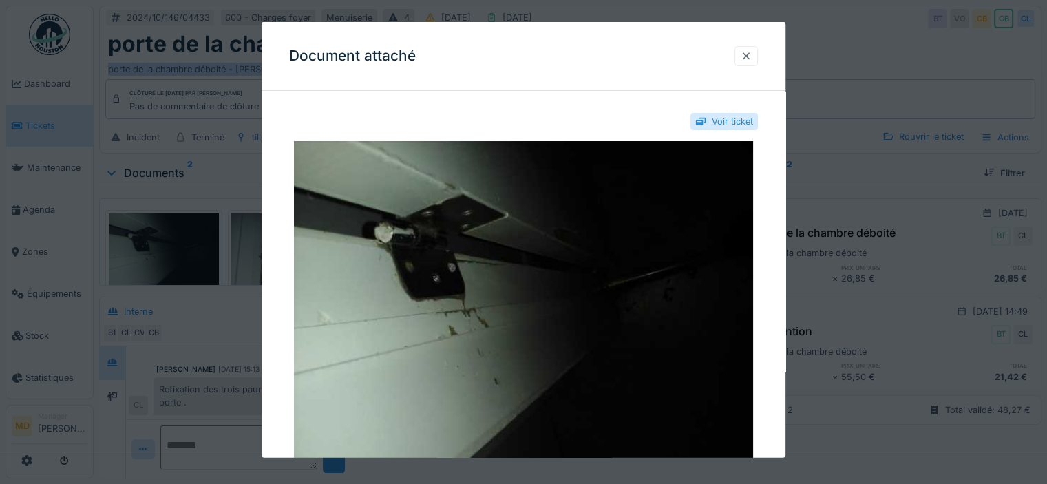
click at [748, 50] on div at bounding box center [746, 56] width 11 height 13
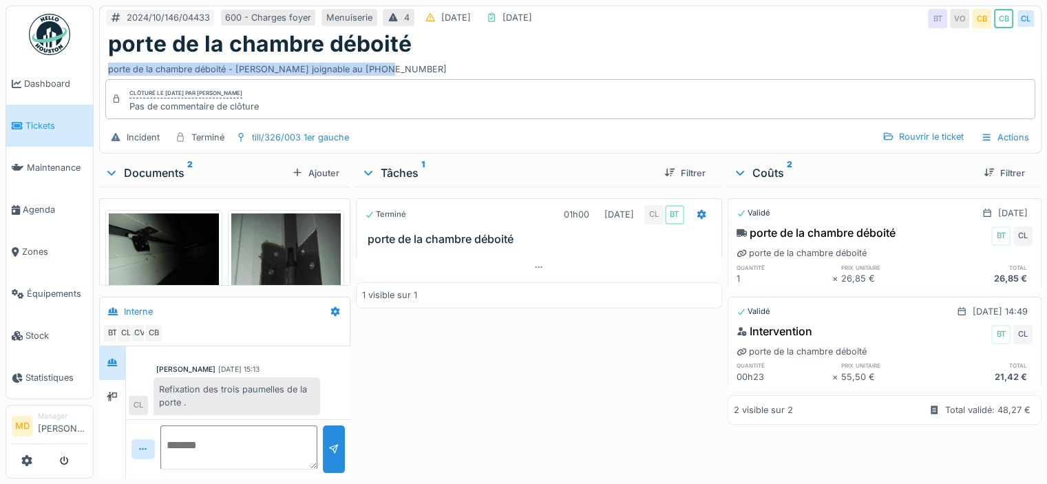
click at [244, 271] on img at bounding box center [286, 286] width 110 height 147
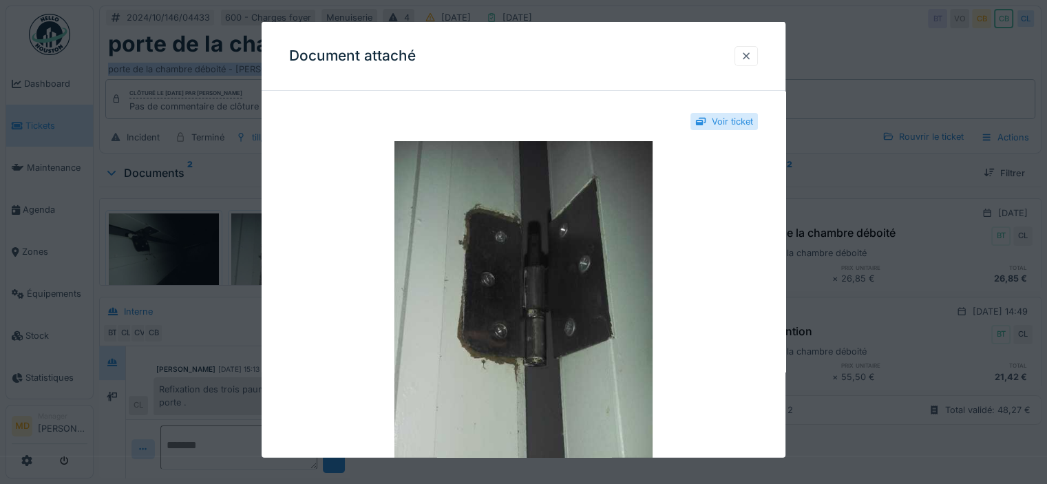
click at [752, 55] on div at bounding box center [746, 56] width 11 height 13
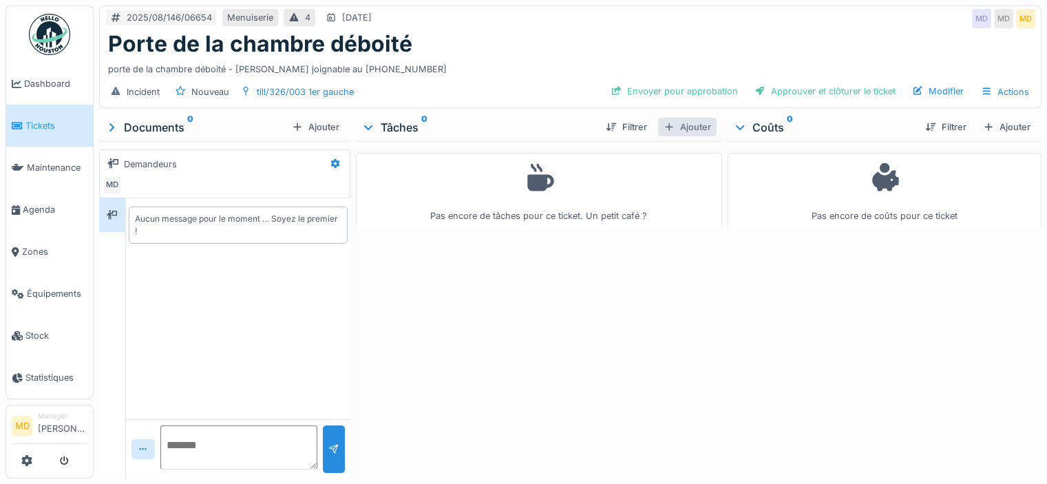
click at [698, 128] on div "Ajouter" at bounding box center [687, 127] width 59 height 19
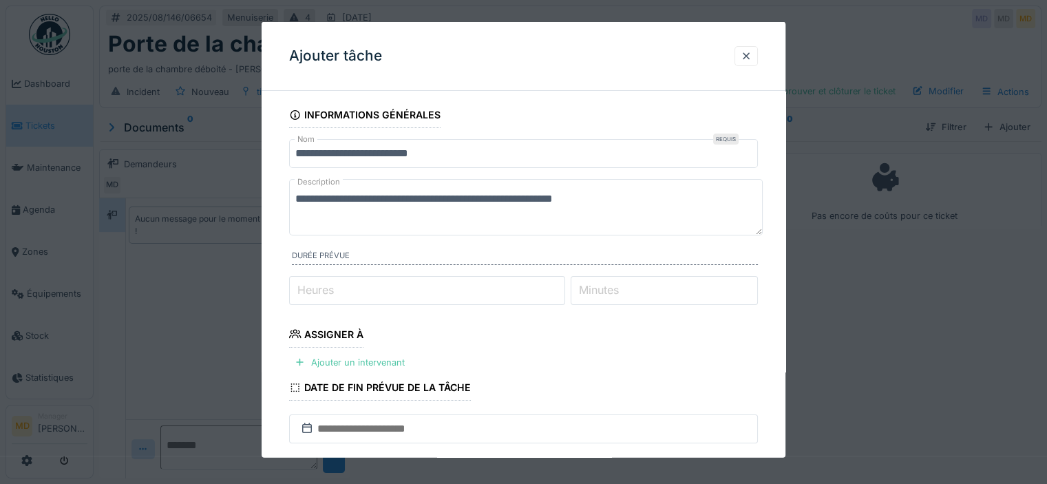
click at [377, 280] on input "Heures" at bounding box center [427, 289] width 276 height 29
click at [430, 292] on input "Heures" at bounding box center [427, 289] width 276 height 29
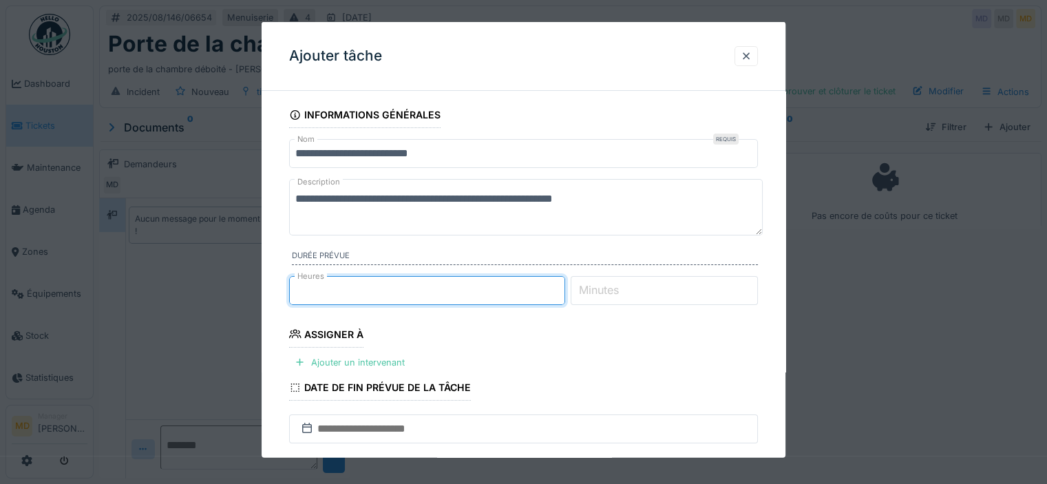
scroll to position [138, 0]
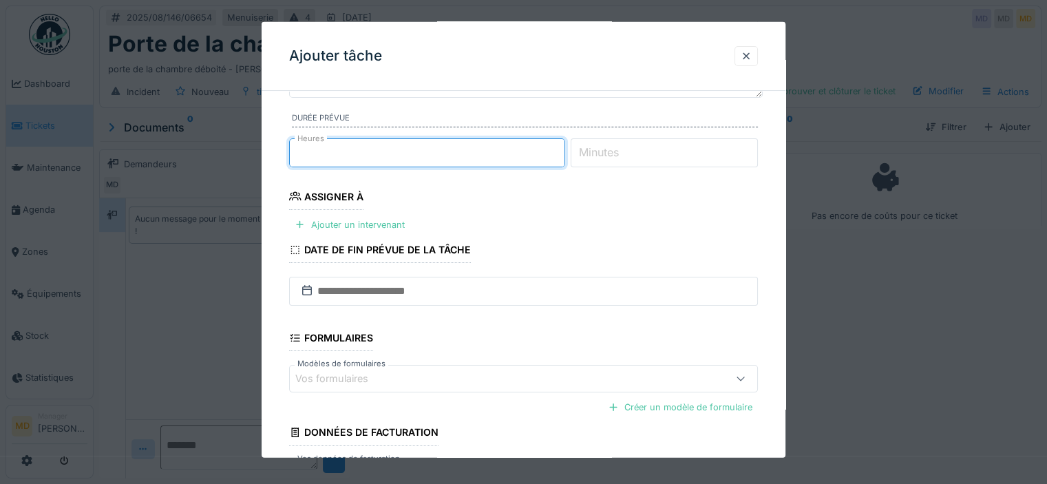
type input "*"
click at [558, 220] on fieldset "**********" at bounding box center [523, 251] width 469 height 574
click at [386, 224] on div "Ajouter un intervenant" at bounding box center [349, 224] width 121 height 19
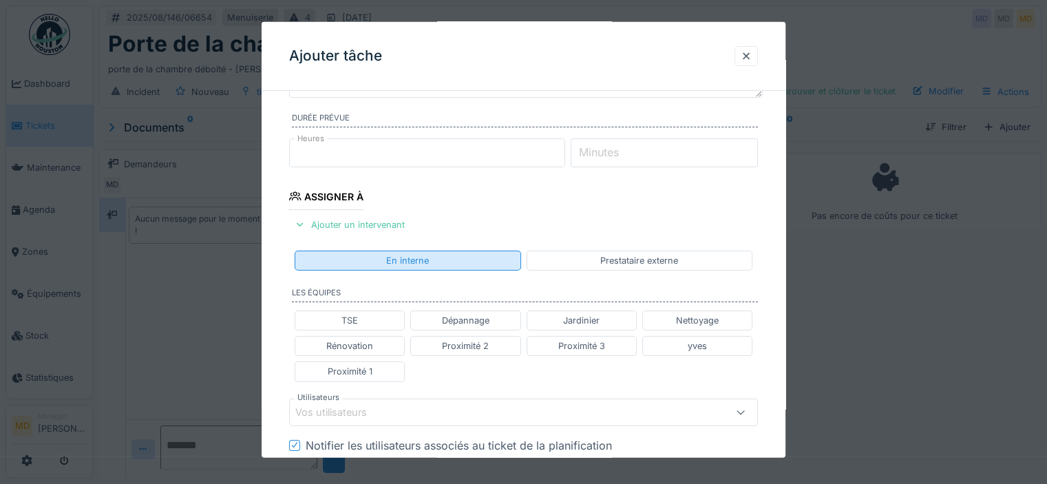
click at [352, 258] on div "En interne" at bounding box center [408, 261] width 226 height 20
click at [373, 415] on div "Vos utilisateurs" at bounding box center [340, 411] width 91 height 15
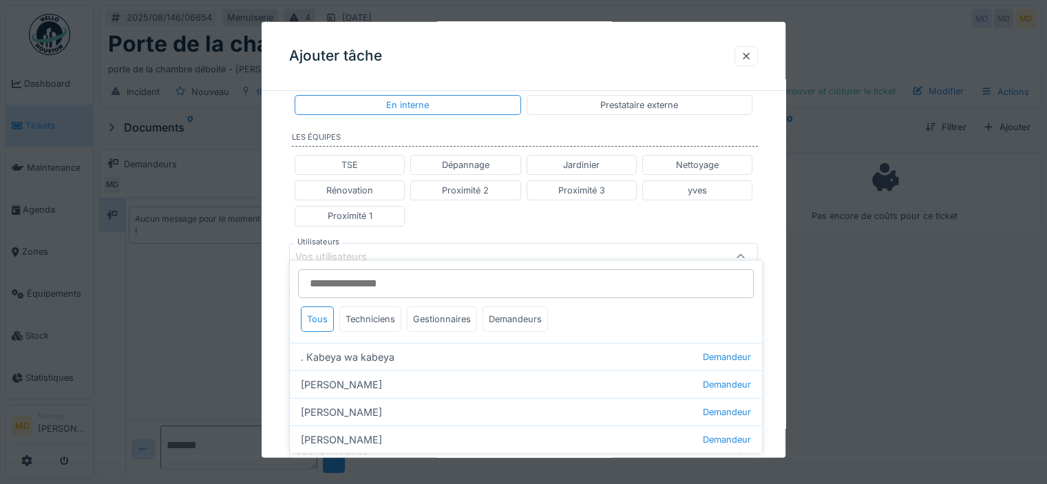
scroll to position [307, 0]
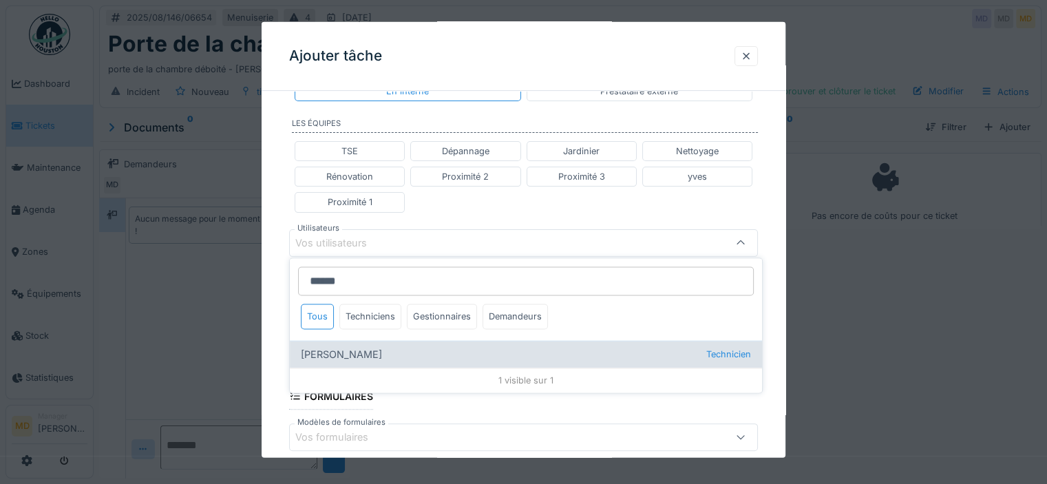
type input "******"
click at [359, 366] on div "Charef Lahmar Technicien" at bounding box center [526, 355] width 472 height 28
type input "****"
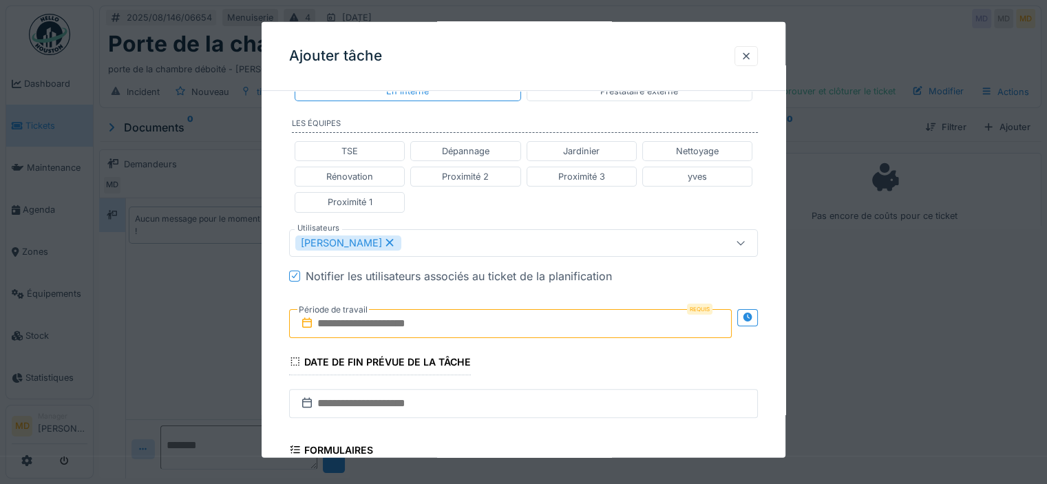
click at [482, 209] on div "TSE Dépannage Jardinier Nettoyage Rénovation Proximité 2 Proximité 3 yves Proxi…" at bounding box center [523, 177] width 469 height 83
click at [746, 313] on div at bounding box center [747, 316] width 21 height 17
click at [440, 317] on input "text" at bounding box center [394, 322] width 211 height 29
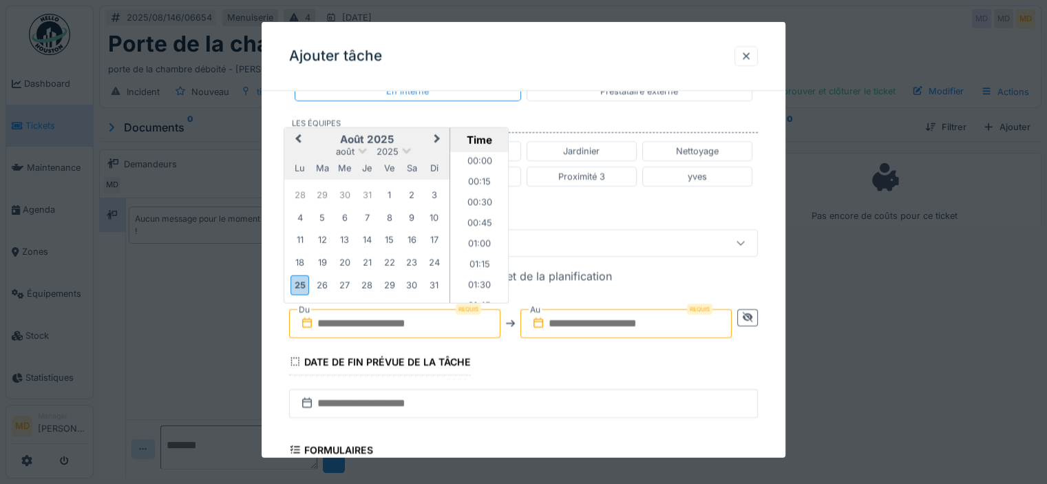
scroll to position [782, 0]
click at [346, 283] on div "27" at bounding box center [344, 284] width 19 height 19
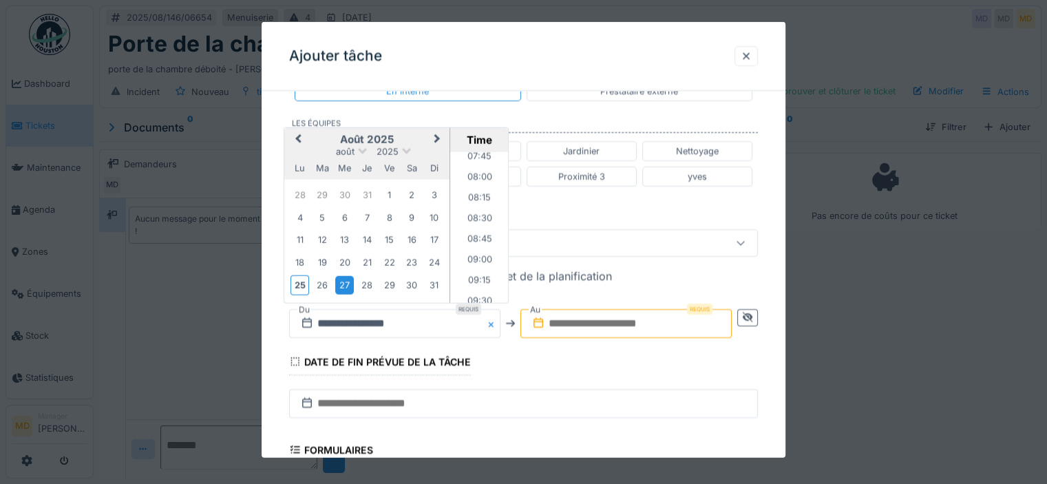
scroll to position [644, 0]
click at [477, 255] on li "09:00" at bounding box center [479, 261] width 59 height 21
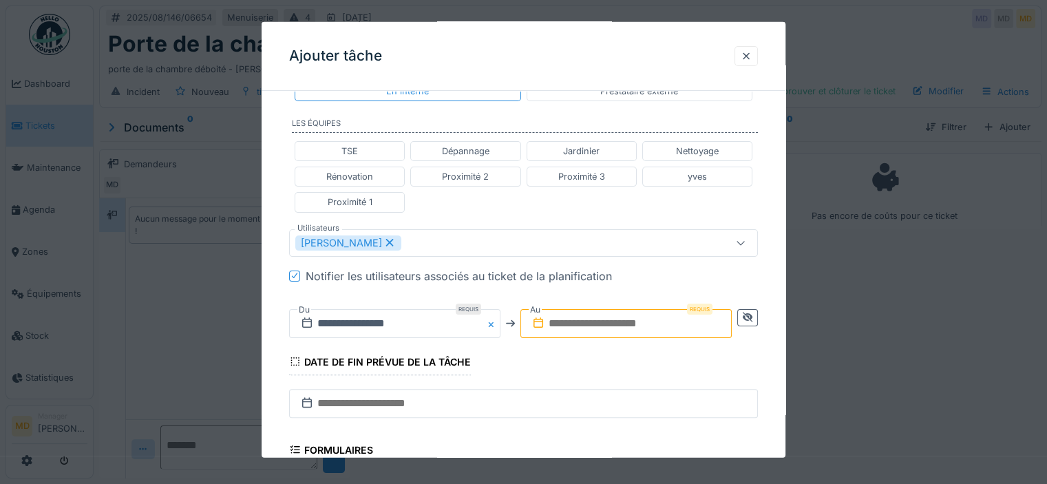
drag, startPoint x: 644, startPoint y: 313, endPoint x: 644, endPoint y: 322, distance: 9.0
click at [644, 313] on input "text" at bounding box center [626, 322] width 211 height 29
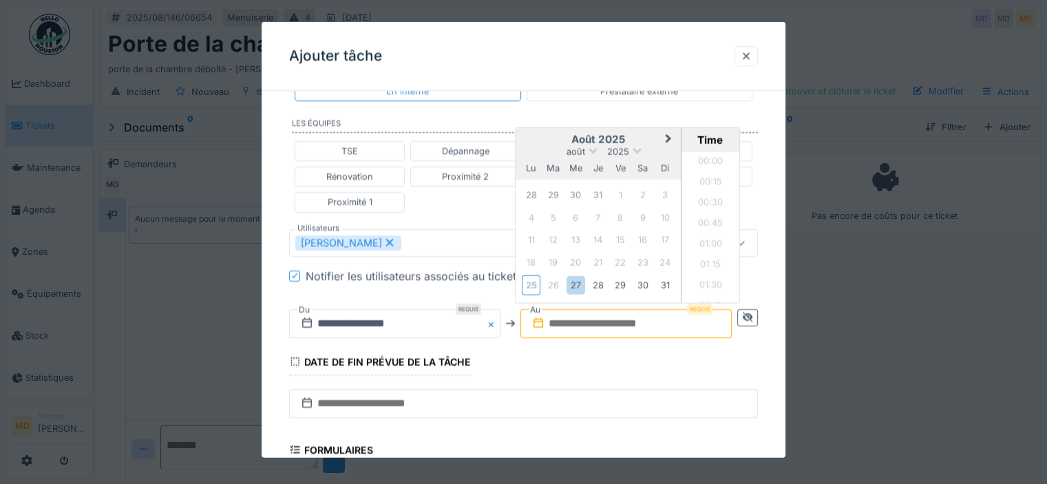
scroll to position [782, 0]
click at [571, 285] on div "27" at bounding box center [576, 284] width 19 height 19
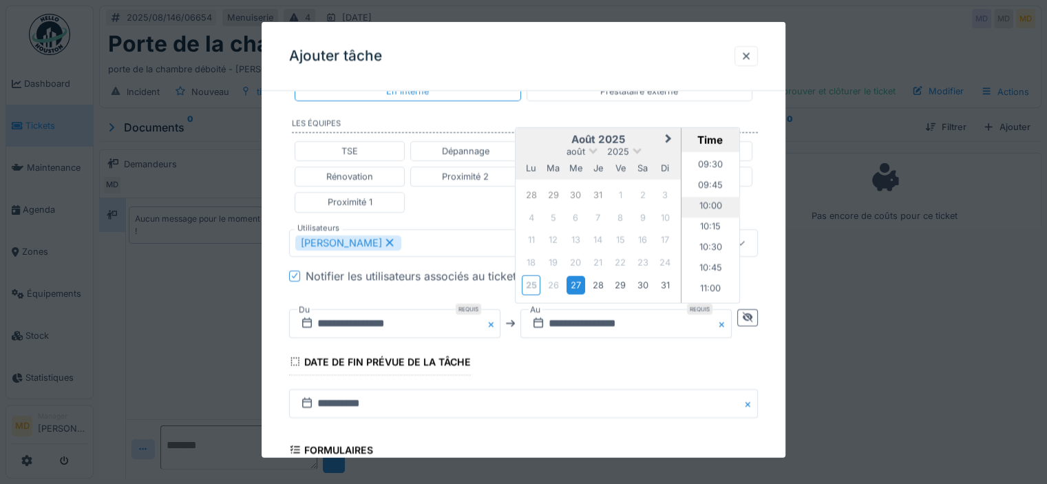
click at [715, 203] on li "10:00" at bounding box center [711, 206] width 59 height 21
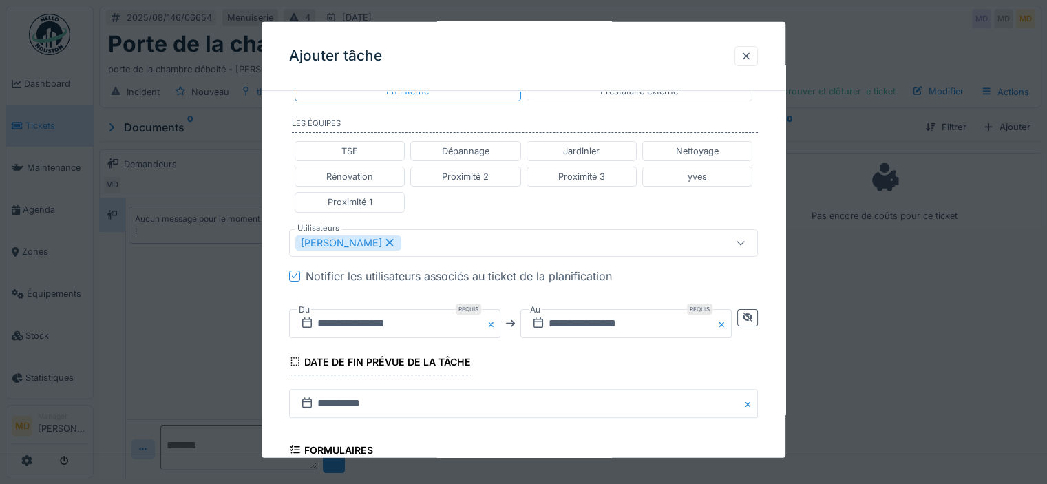
click at [587, 368] on fieldset "**********" at bounding box center [523, 222] width 469 height 855
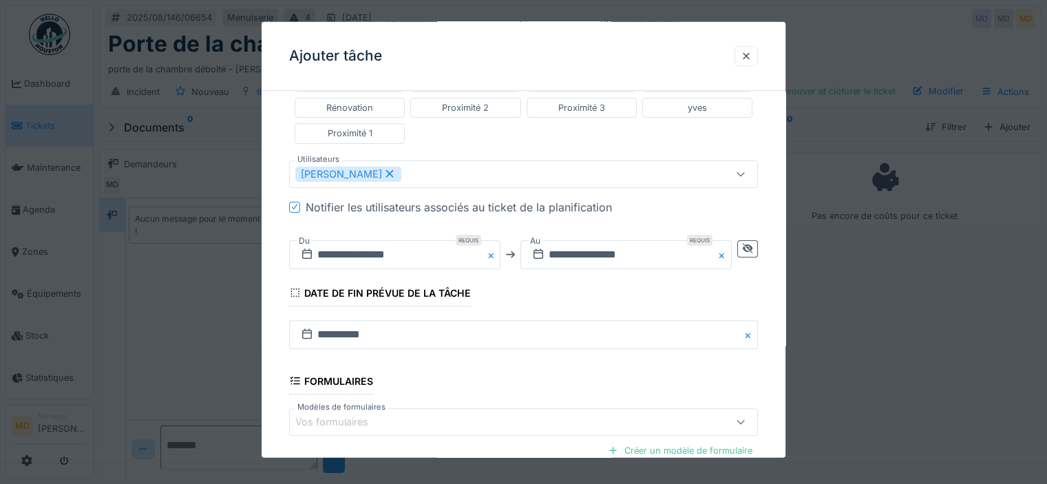
scroll to position [523, 0]
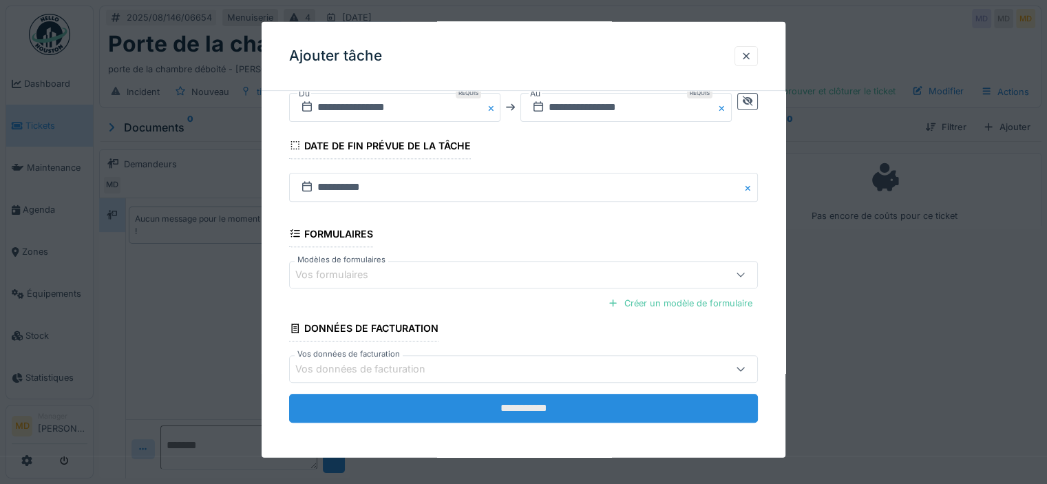
click at [514, 406] on input "**********" at bounding box center [523, 408] width 469 height 29
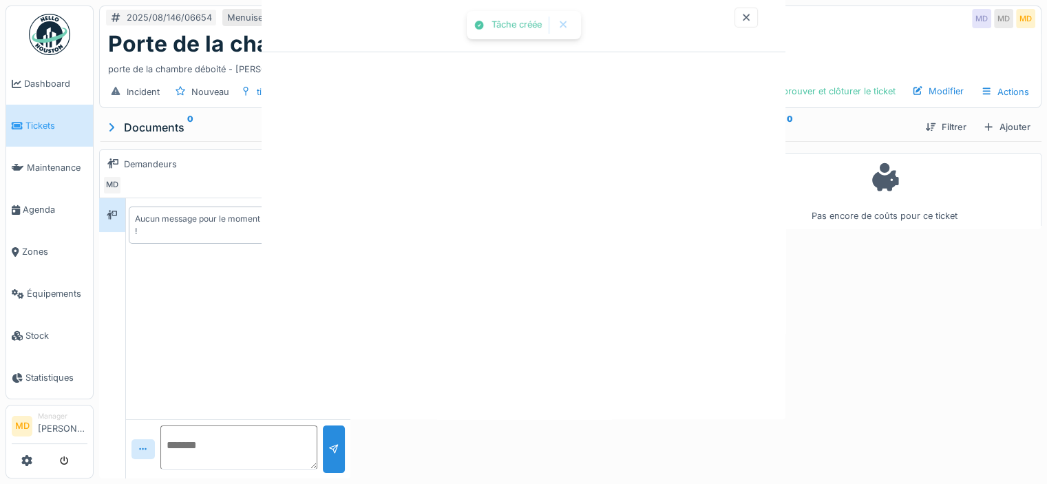
scroll to position [0, 0]
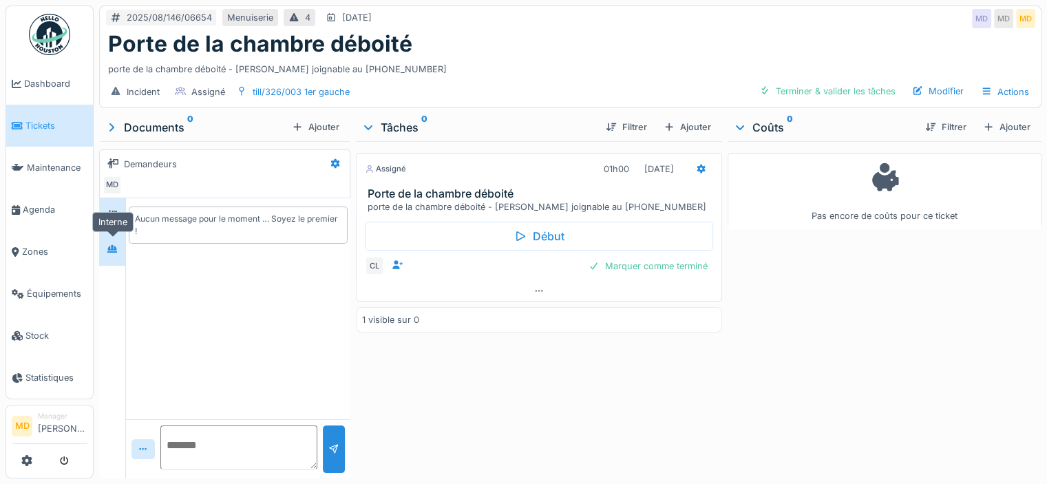
click at [107, 242] on div at bounding box center [112, 248] width 11 height 13
click at [231, 451] on textarea at bounding box center [238, 448] width 157 height 44
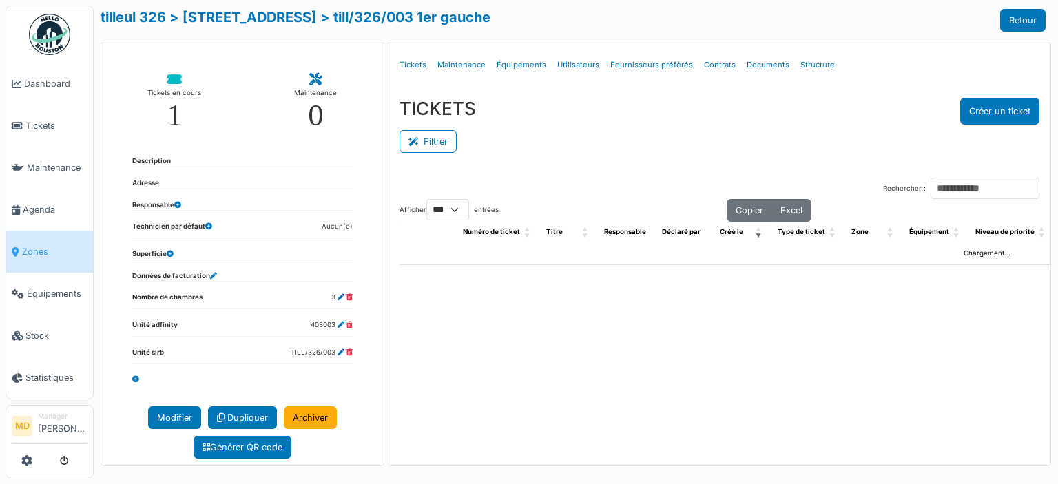
select select "***"
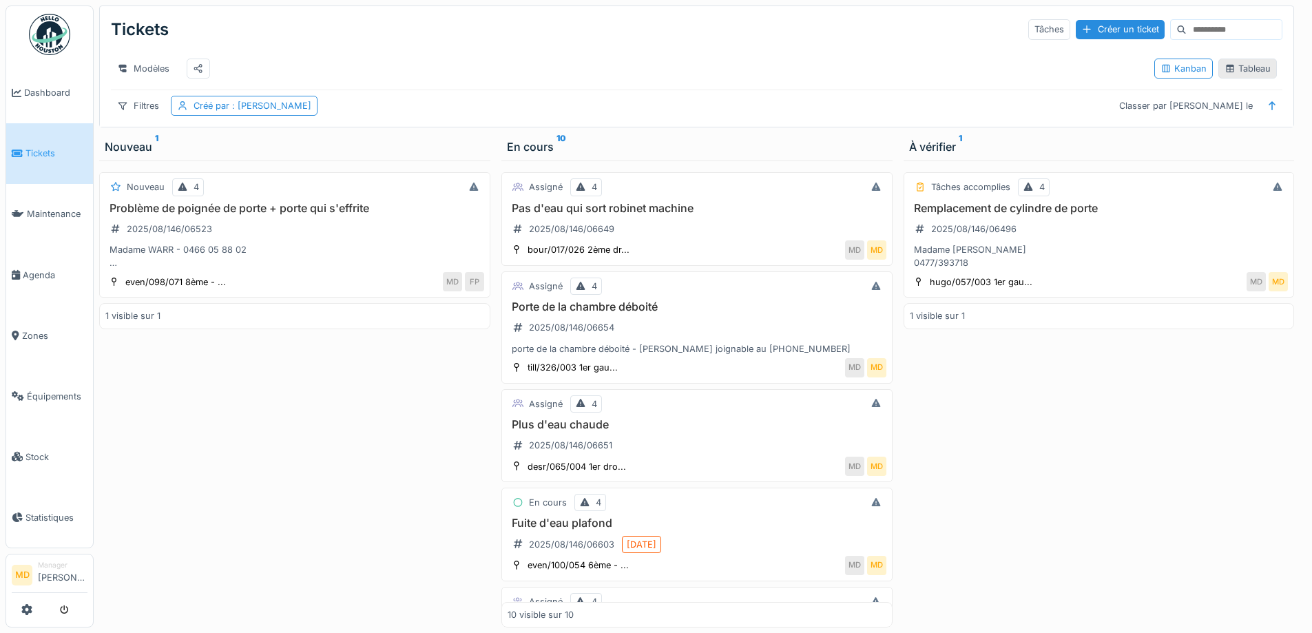
click at [1241, 67] on div "Tableau" at bounding box center [1247, 68] width 46 height 13
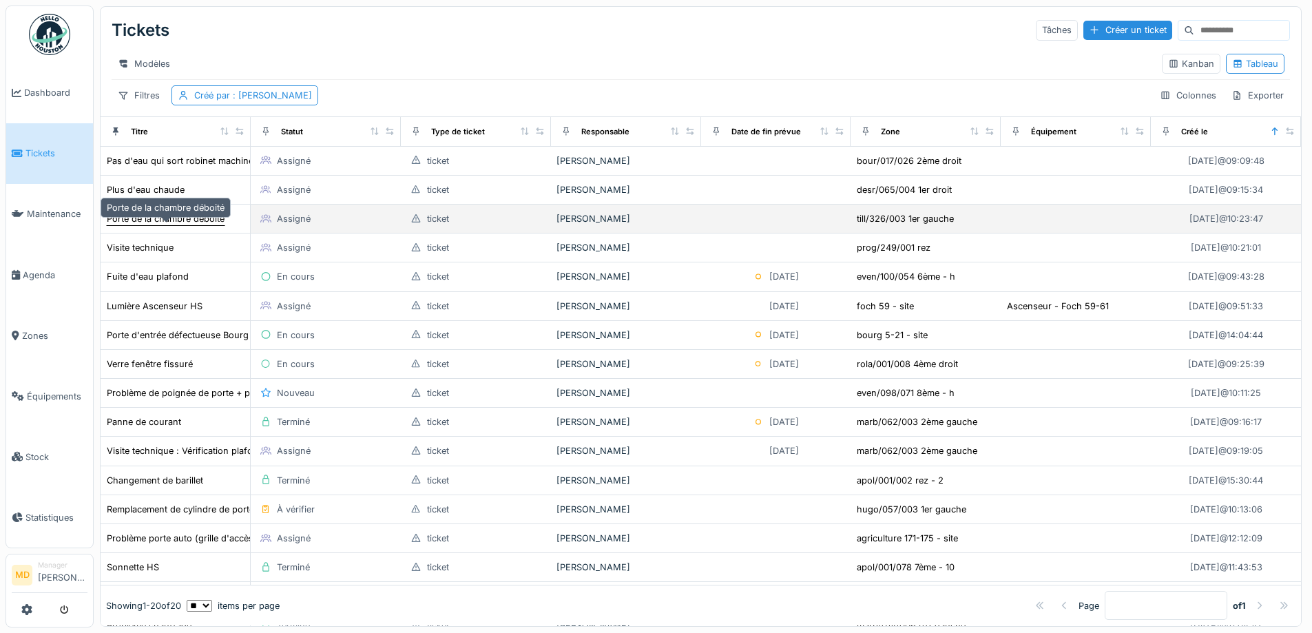
click at [159, 225] on div "Porte de la chambre déboité" at bounding box center [166, 218] width 118 height 13
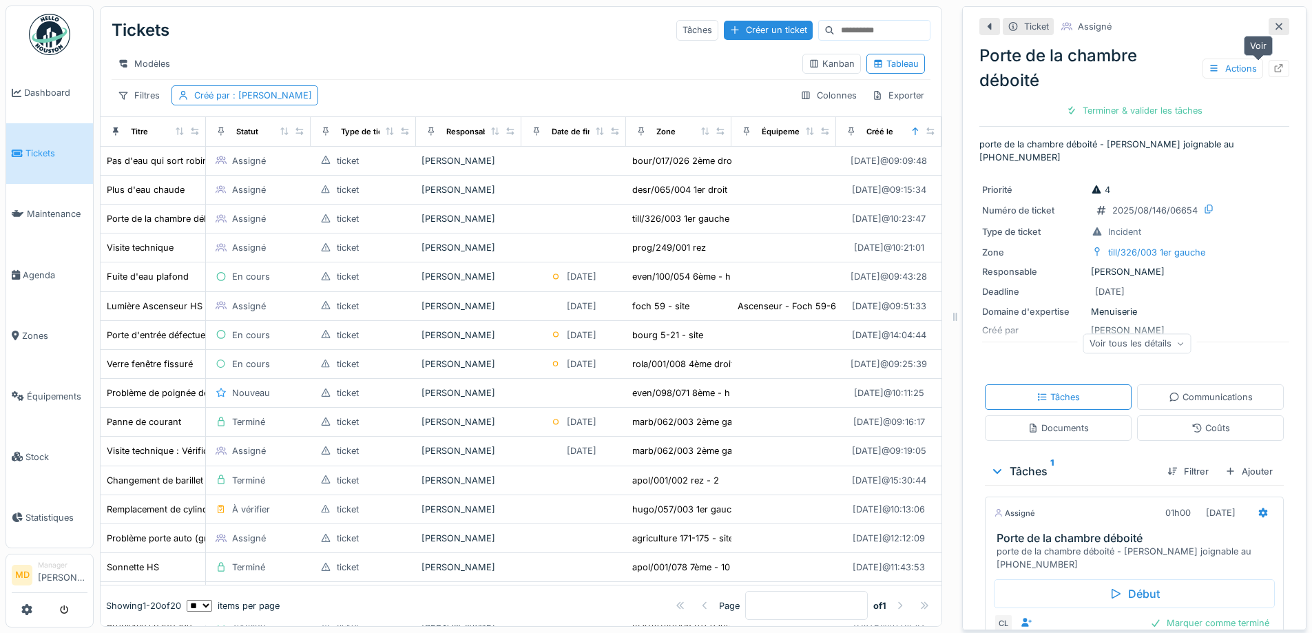
click at [1268, 67] on div at bounding box center [1278, 68] width 21 height 17
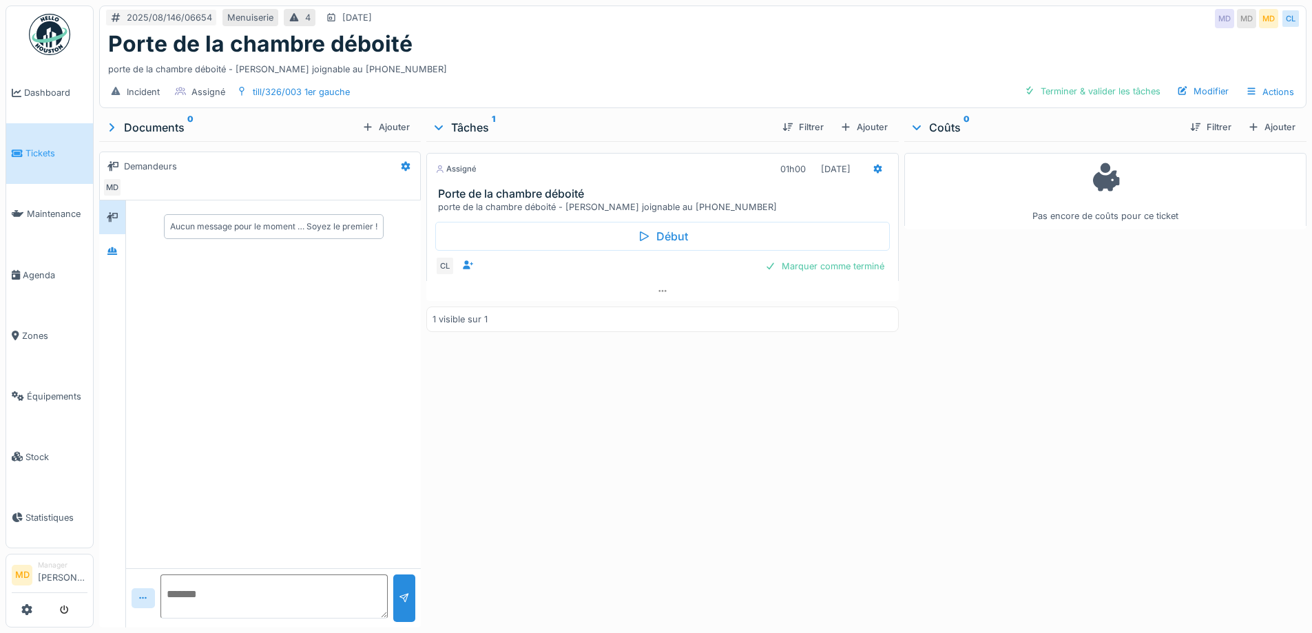
click at [727, 42] on div "Porte de la chambre déboité" at bounding box center [702, 44] width 1189 height 26
click at [660, 290] on icon at bounding box center [662, 290] width 11 height 9
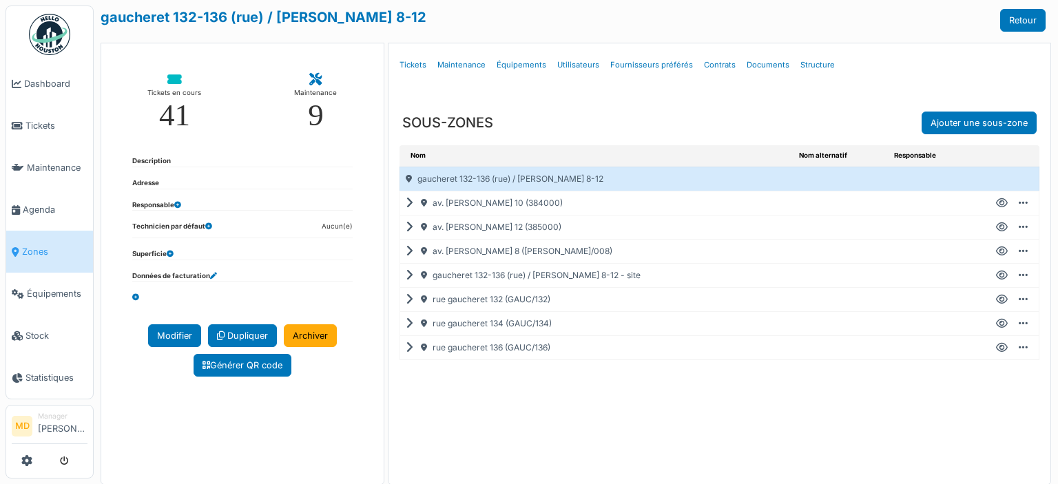
click at [409, 300] on icon at bounding box center [412, 300] width 13 height 1
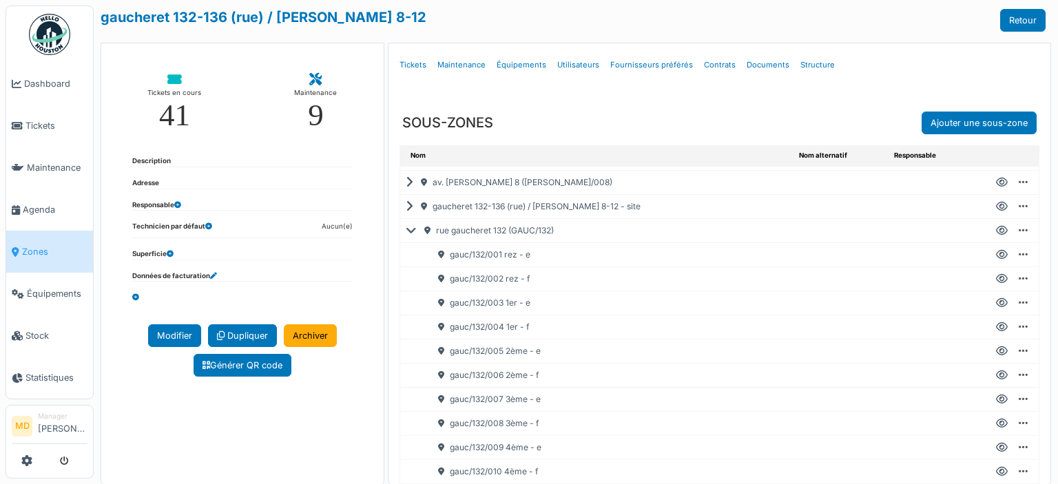
scroll to position [138, 0]
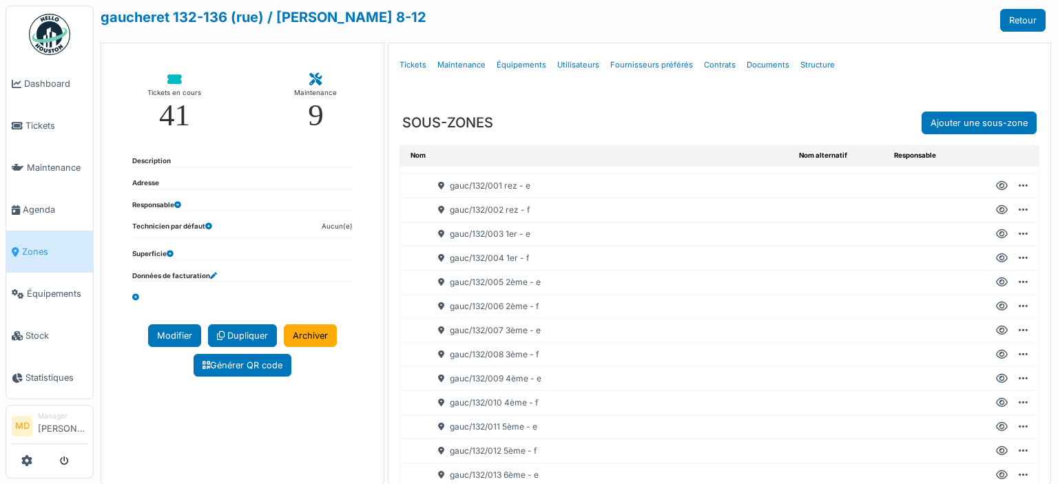
click at [996, 331] on icon at bounding box center [1002, 331] width 12 height 1
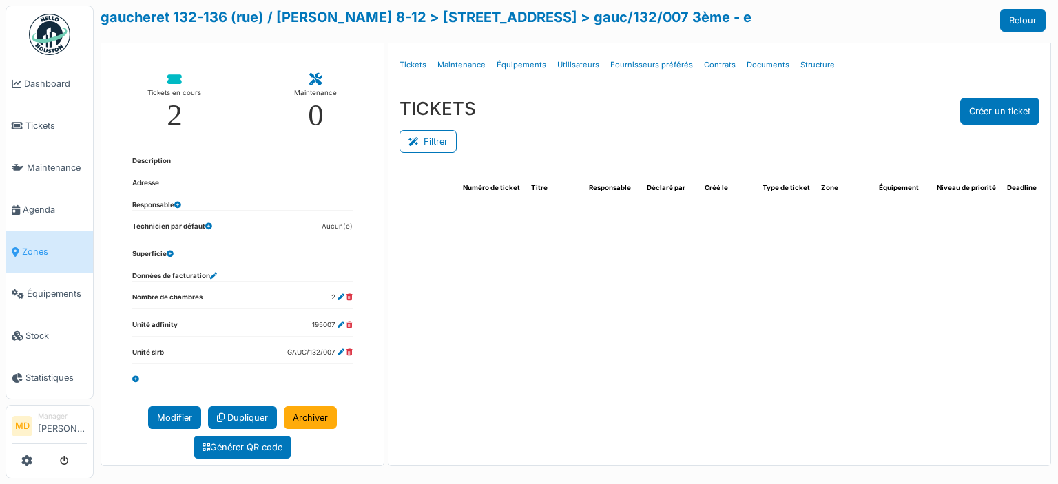
select select "***"
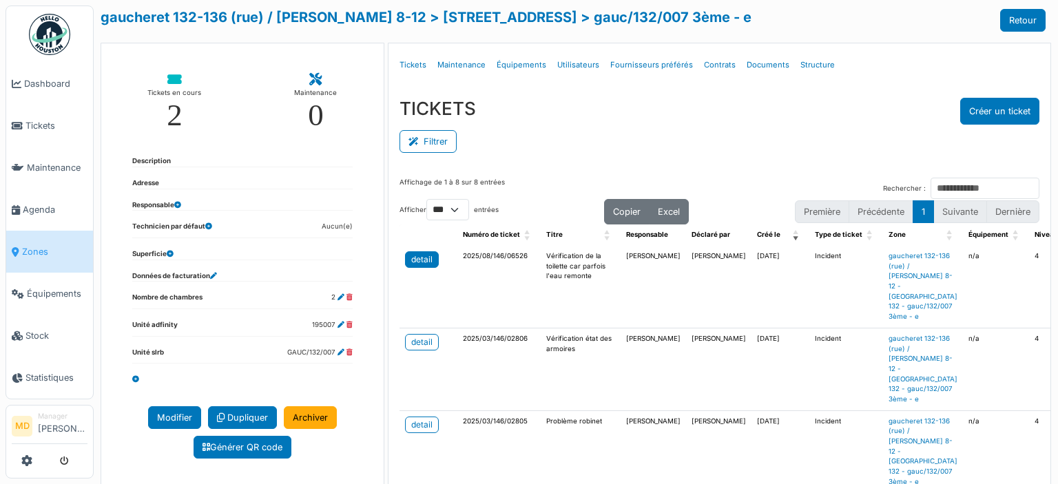
click at [414, 261] on div "detail" at bounding box center [421, 259] width 21 height 12
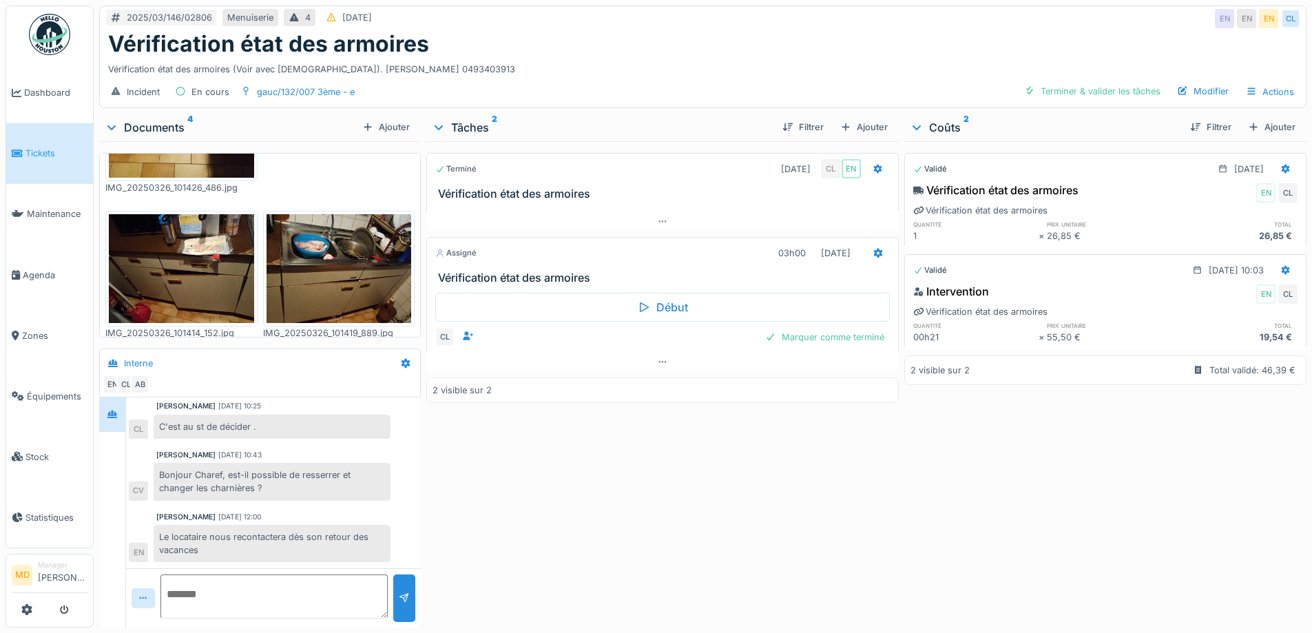
scroll to position [10, 0]
click at [662, 357] on icon at bounding box center [662, 361] width 11 height 9
click at [651, 381] on div at bounding box center [662, 390] width 472 height 20
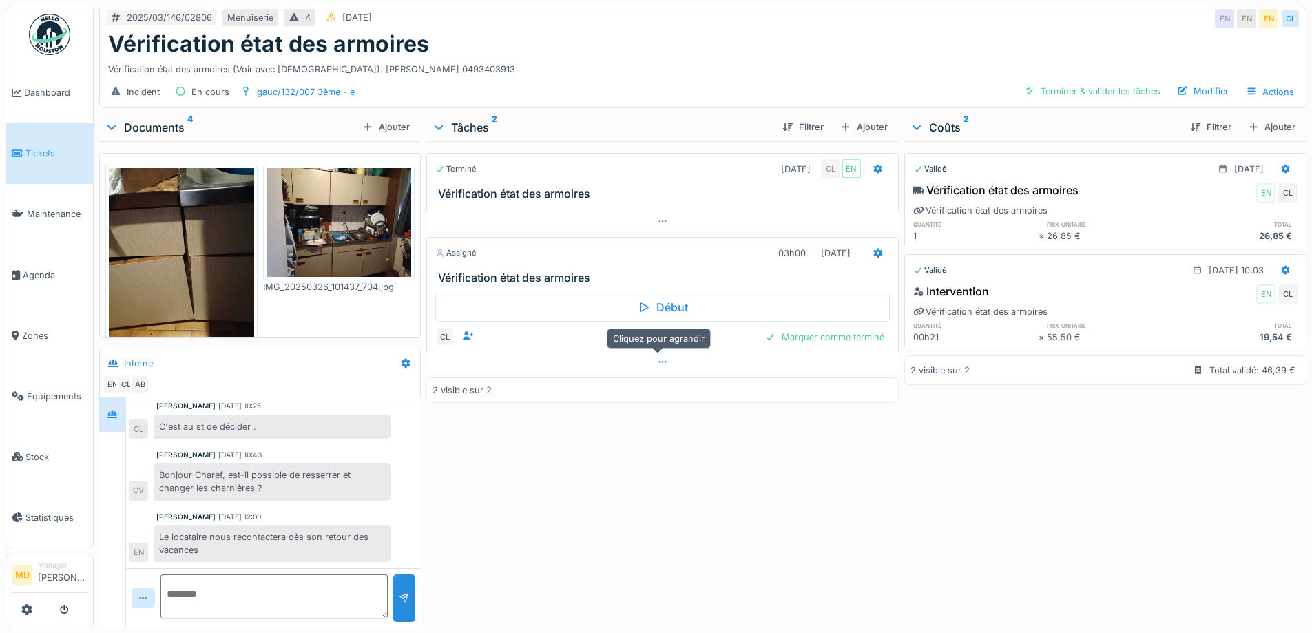
click at [658, 368] on div at bounding box center [662, 362] width 472 height 20
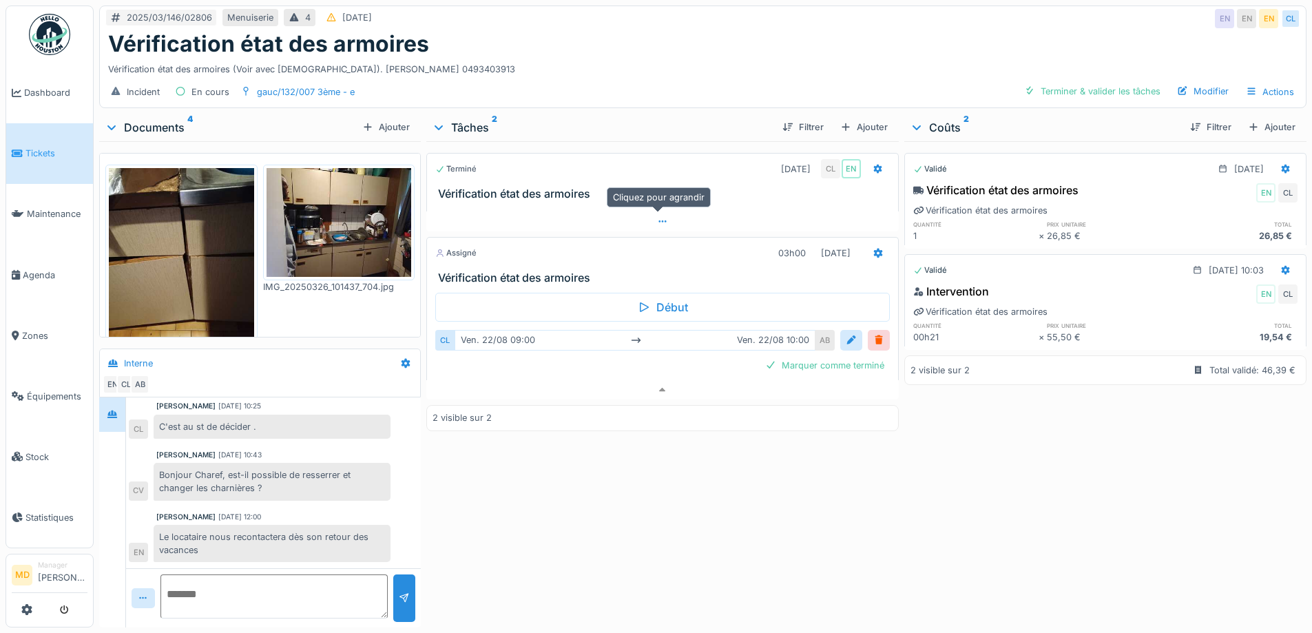
click at [665, 212] on div at bounding box center [662, 221] width 472 height 20
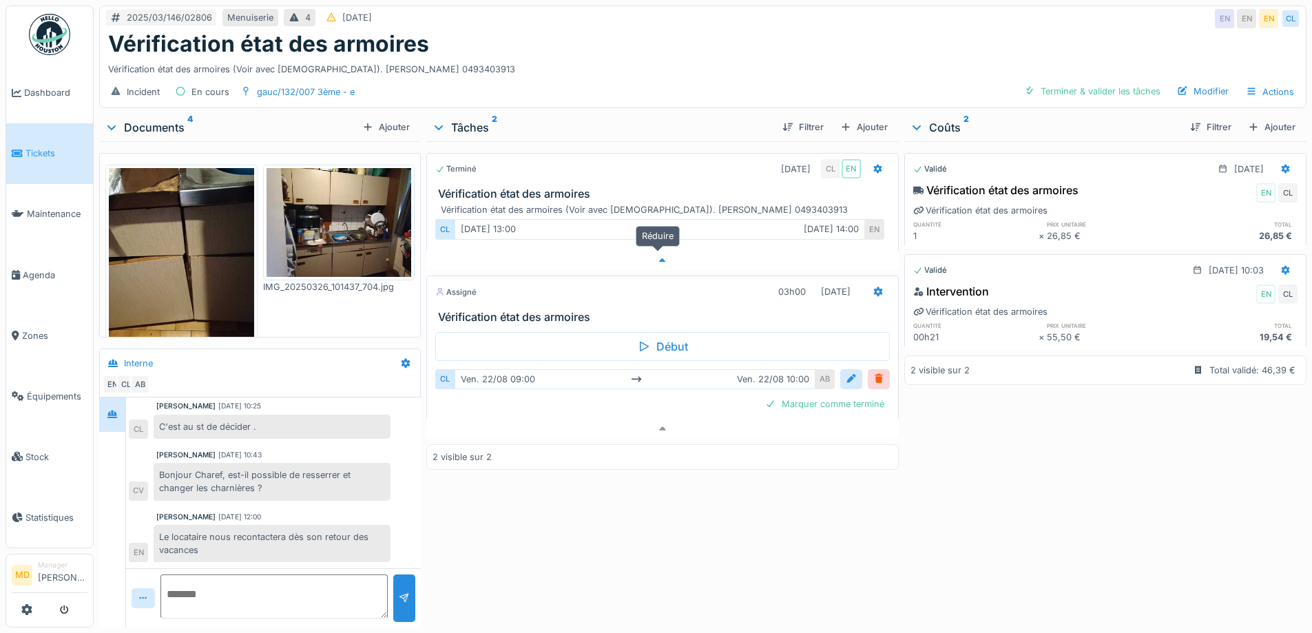
click at [657, 256] on icon at bounding box center [662, 260] width 11 height 9
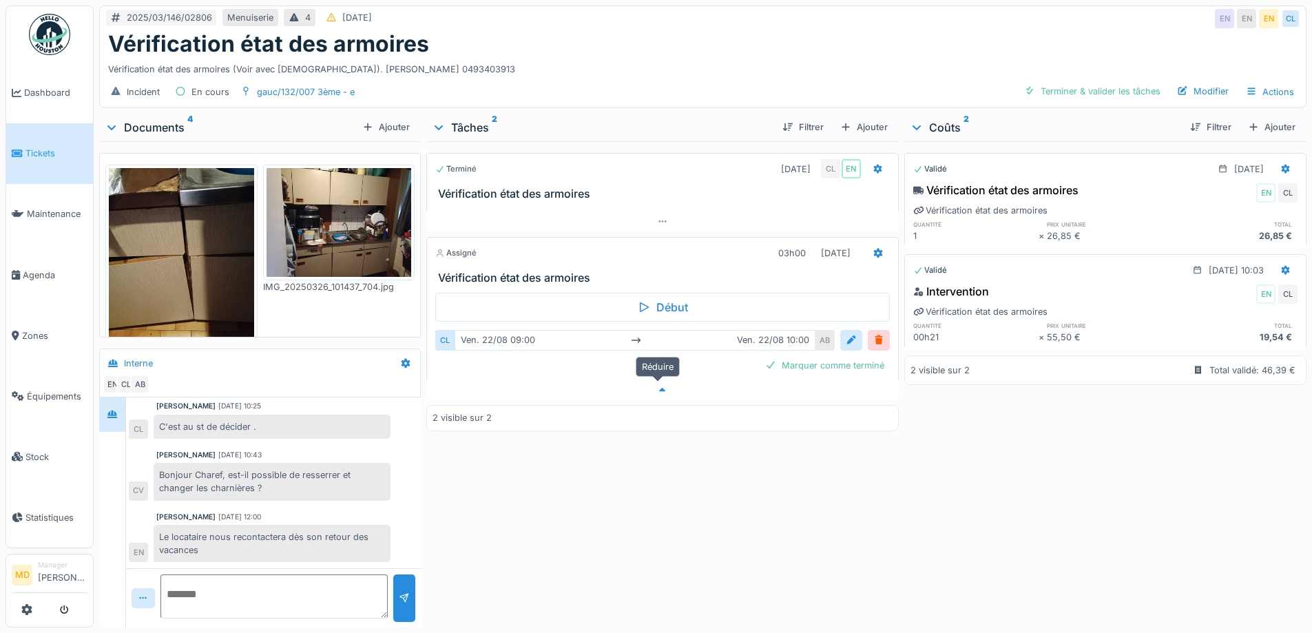
click at [661, 386] on icon at bounding box center [662, 390] width 11 height 9
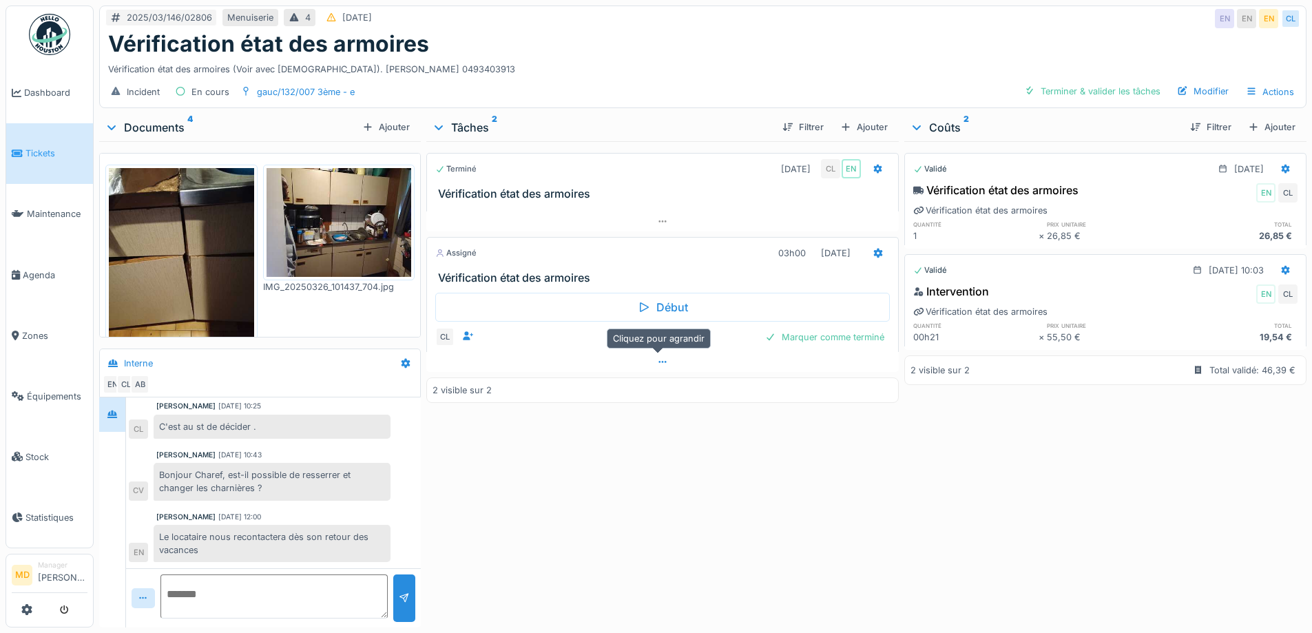
click at [665, 354] on div at bounding box center [662, 362] width 472 height 20
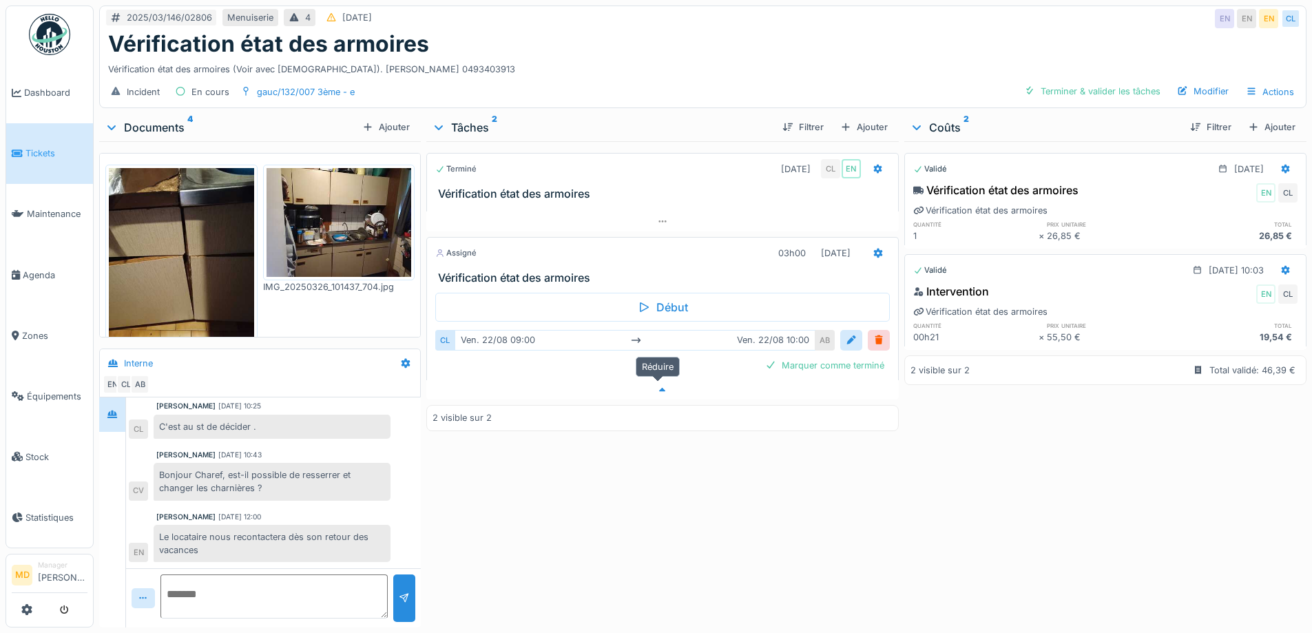
click at [658, 386] on icon at bounding box center [662, 390] width 11 height 9
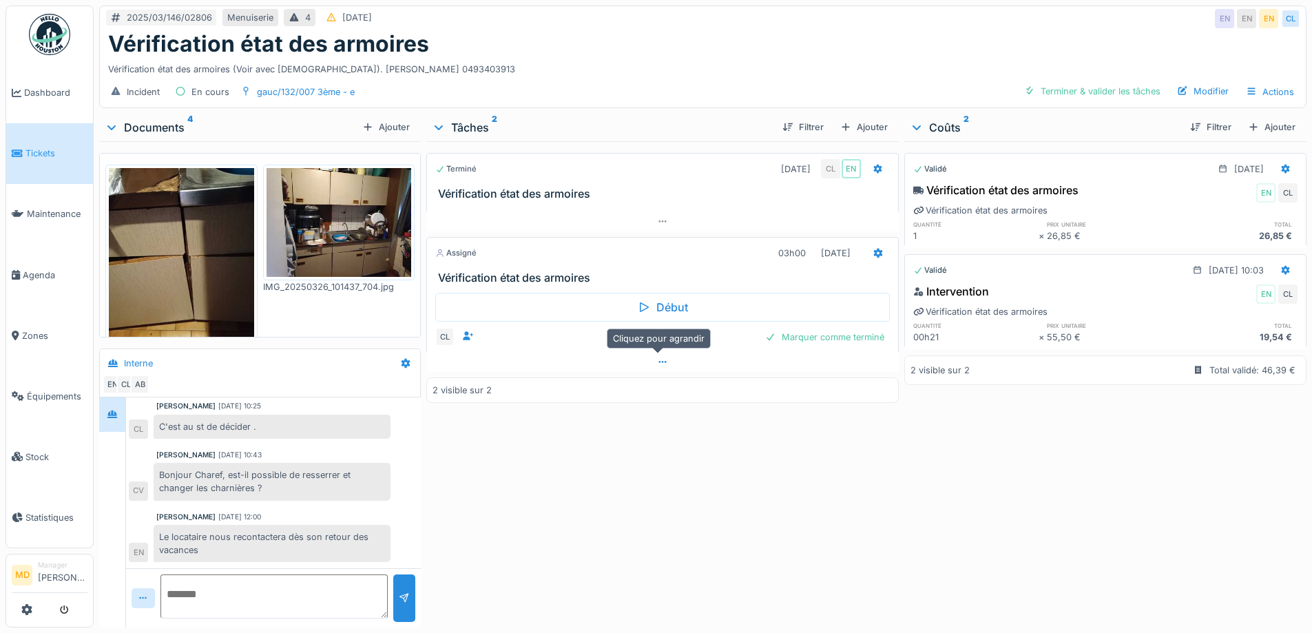
click at [660, 352] on div at bounding box center [662, 362] width 472 height 20
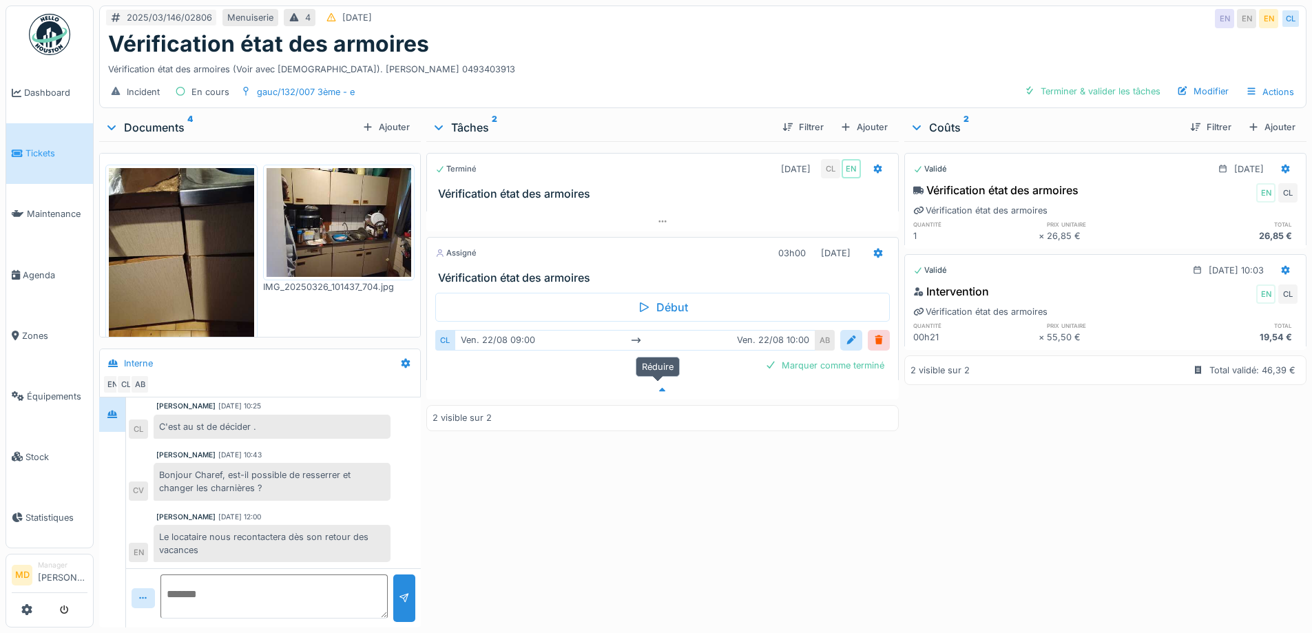
click at [658, 386] on icon at bounding box center [662, 390] width 11 height 9
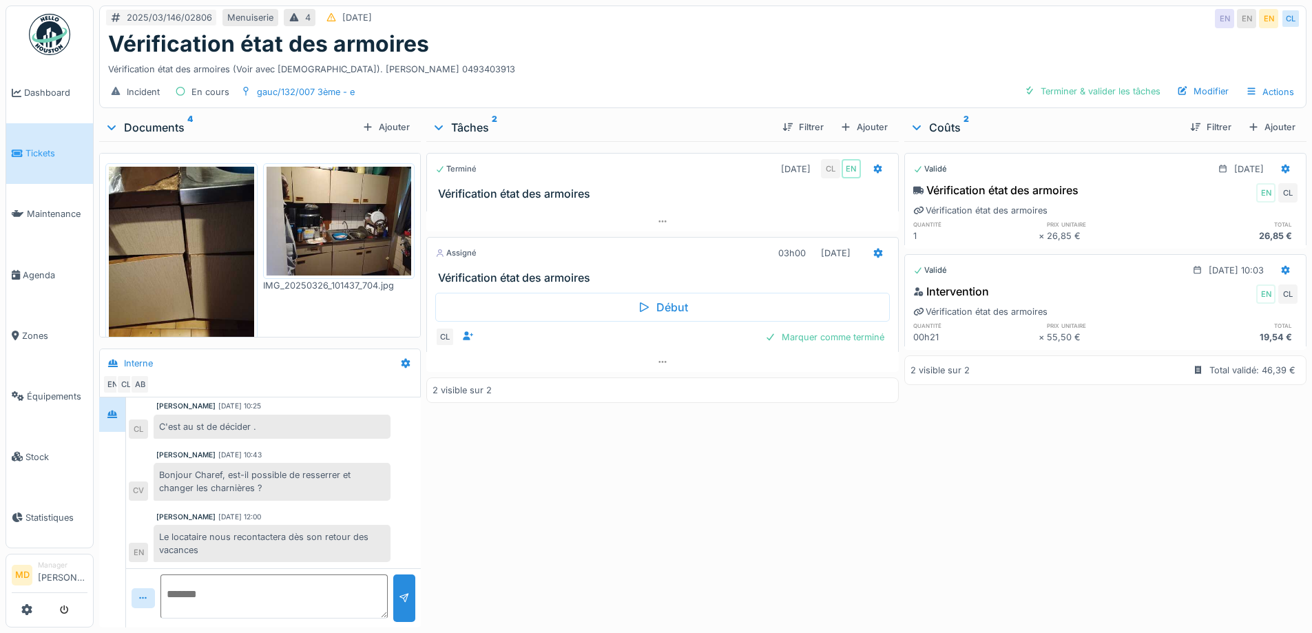
scroll to position [0, 0]
click at [448, 57] on div "Vérification état des armoires (Voir avec [DEMOGRAPHIC_DATA]). [PERSON_NAME] 04…" at bounding box center [702, 66] width 1189 height 19
click at [450, 57] on div "Vérification état des armoires (Voir avec [DEMOGRAPHIC_DATA]). [PERSON_NAME] 04…" at bounding box center [702, 66] width 1189 height 19
drag, startPoint x: 448, startPoint y: 55, endPoint x: 459, endPoint y: 54, distance: 11.0
click at [459, 57] on div "Vérification état des armoires (Voir avec Christian). Moussa MBENGUE 0493403913" at bounding box center [702, 66] width 1189 height 19
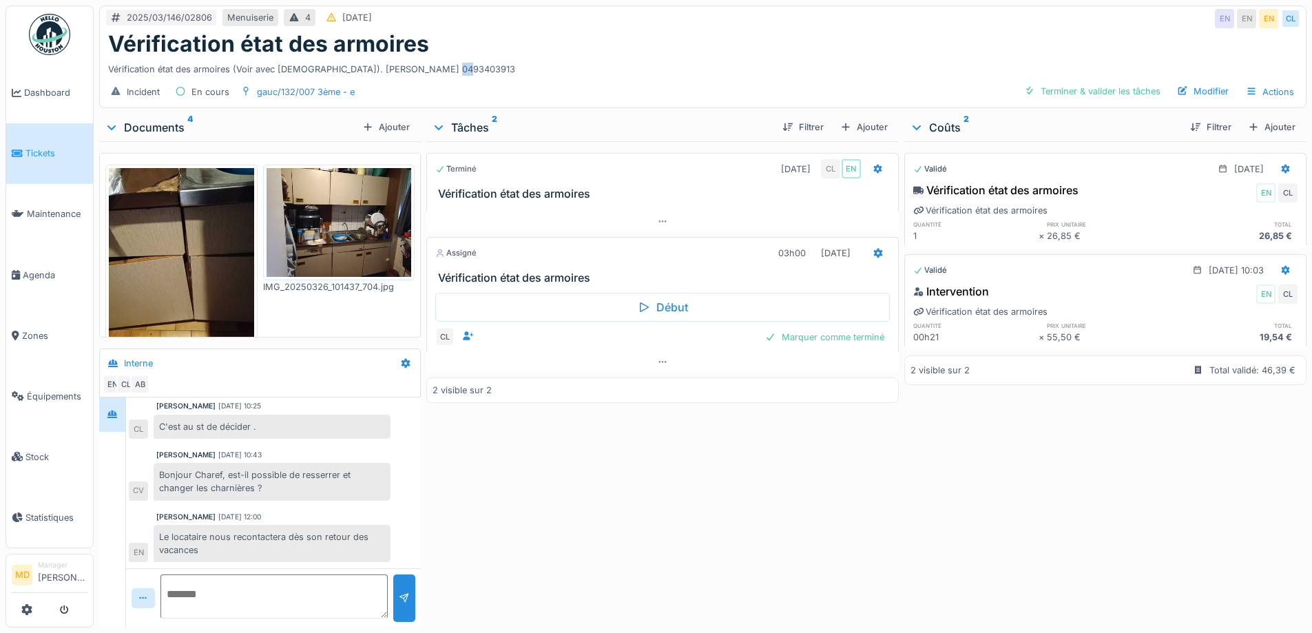
click at [454, 57] on div "Vérification état des armoires (Voir avec Christian). Moussa MBENGUE 0493403913" at bounding box center [702, 66] width 1189 height 19
drag, startPoint x: 447, startPoint y: 53, endPoint x: 460, endPoint y: 57, distance: 13.7
click at [454, 57] on div "Vérification état des armoires (Voir avec Christian). Moussa MBENGUE 0493403913" at bounding box center [702, 66] width 1189 height 19
click at [452, 57] on div "Vérification état des armoires (Voir avec Christian). Moussa MBENGUE 0493403913" at bounding box center [702, 66] width 1189 height 19
drag, startPoint x: 448, startPoint y: 54, endPoint x: 468, endPoint y: 54, distance: 19.3
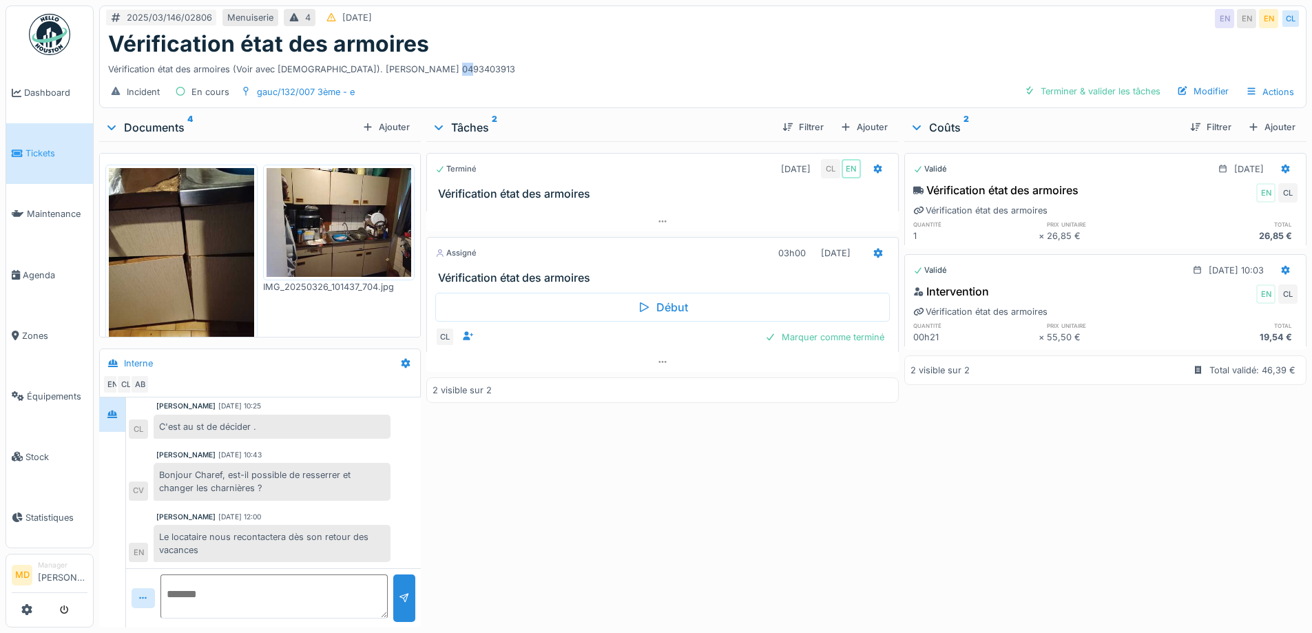
click at [468, 57] on div "Vérification état des armoires (Voir avec Christian). Moussa MBENGUE 0493403913" at bounding box center [702, 66] width 1189 height 19
click at [445, 57] on div "Vérification état des armoires (Voir avec Christian). Moussa MBENGUE 0493403913" at bounding box center [702, 66] width 1189 height 19
click at [745, 494] on div "Terminé 26/03/2025 CL EN Vérification état des armoires Assigné 03h00 22/08/202…" at bounding box center [662, 381] width 472 height 481
click at [657, 357] on icon at bounding box center [662, 361] width 11 height 9
click at [874, 247] on div at bounding box center [877, 253] width 11 height 13
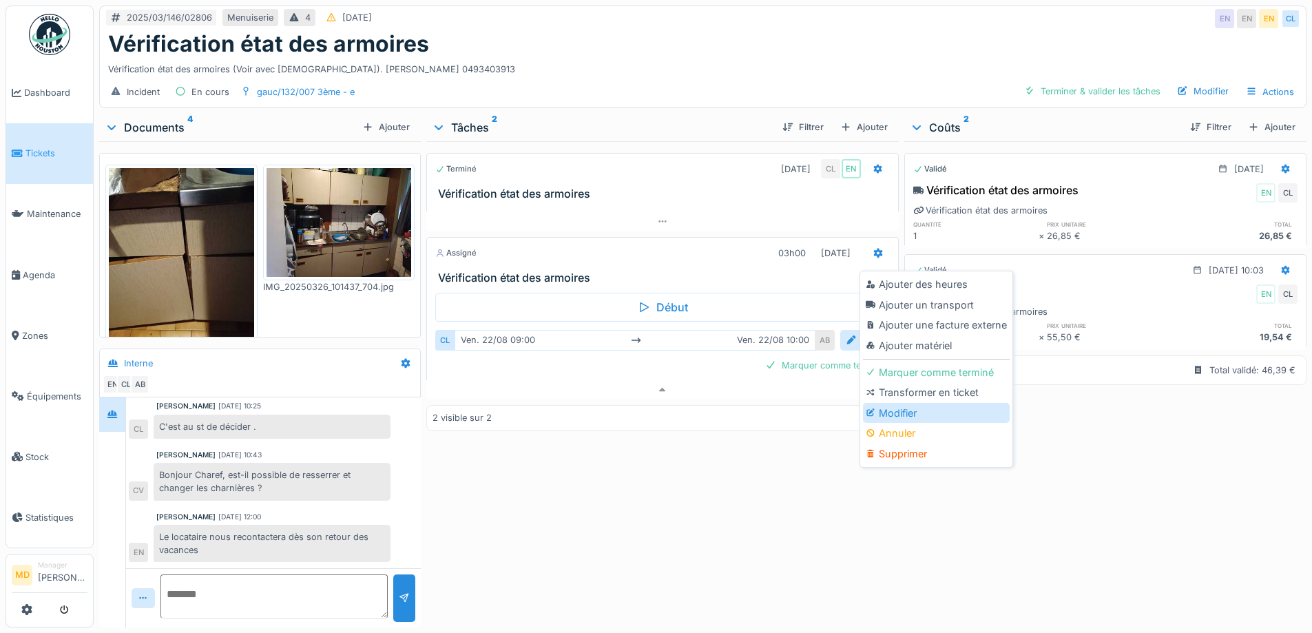
click at [881, 409] on div "Modifier" at bounding box center [936, 413] width 147 height 21
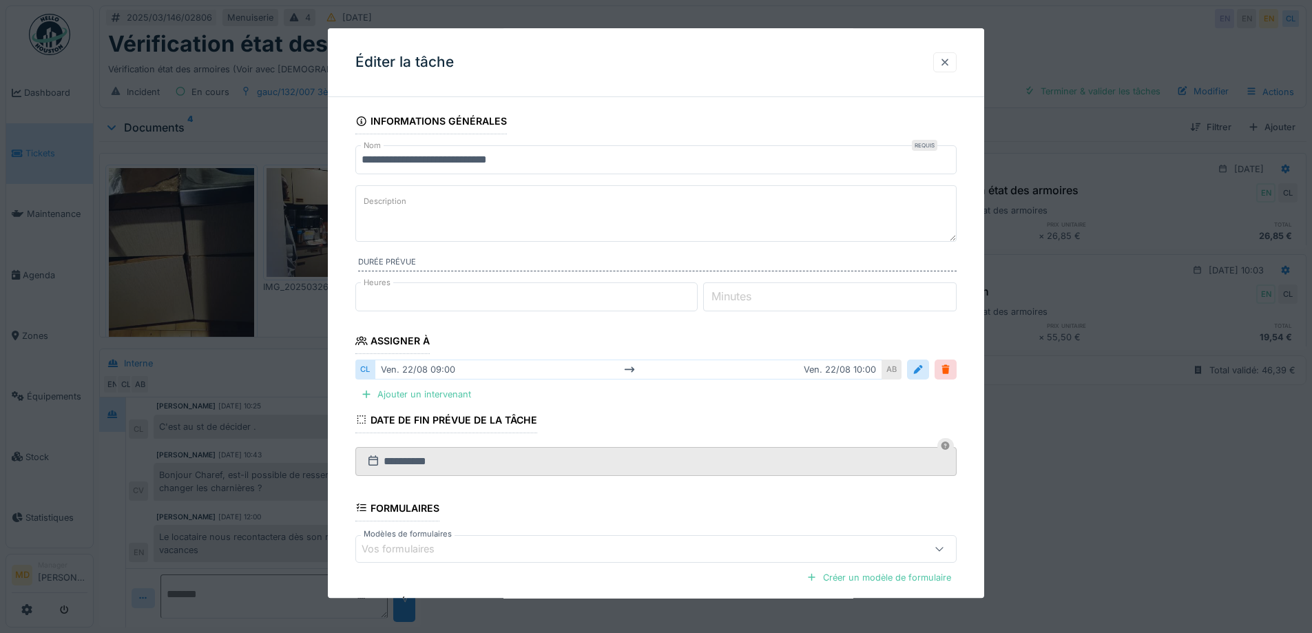
click at [950, 61] on div at bounding box center [944, 62] width 11 height 13
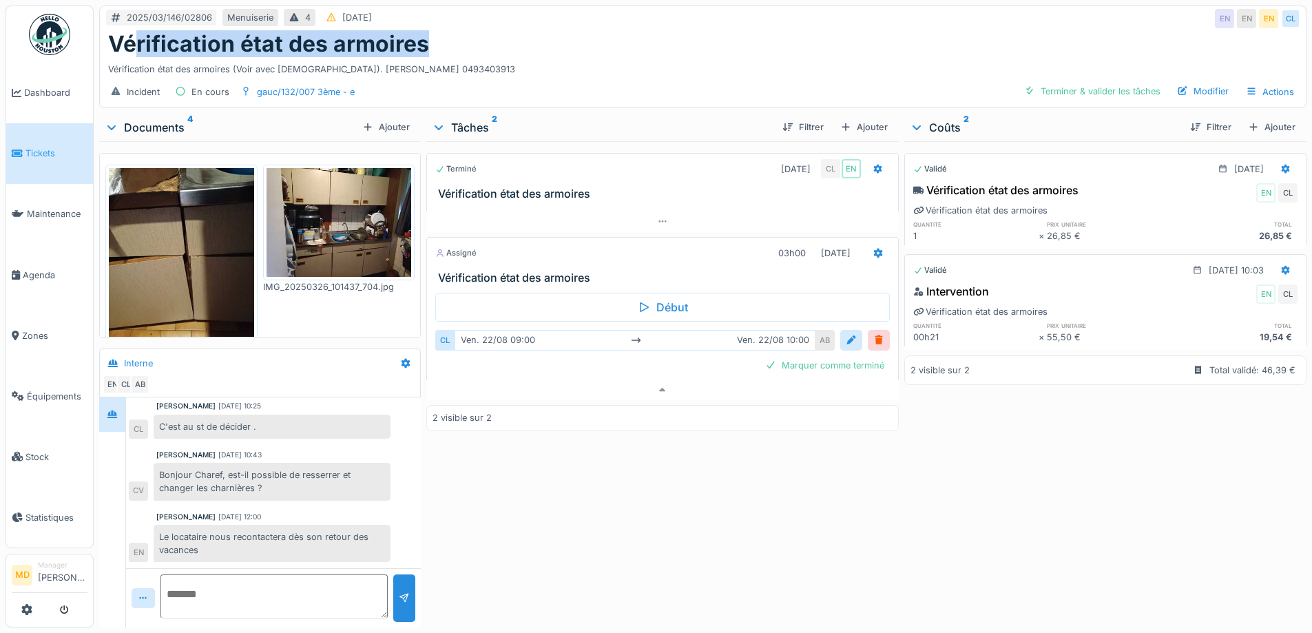
drag, startPoint x: 430, startPoint y: 41, endPoint x: 97, endPoint y: 48, distance: 332.7
click at [124, 48] on div "Vérification état des armoires" at bounding box center [702, 44] width 1189 height 26
click at [105, 43] on div "Vérification état des armoires Vérification état des armoires (Voir avec Christ…" at bounding box center [703, 53] width 1206 height 45
drag, startPoint x: 109, startPoint y: 40, endPoint x: 424, endPoint y: 34, distance: 314.7
click at [424, 34] on h1 "Vérification état des armoires" at bounding box center [268, 44] width 321 height 26
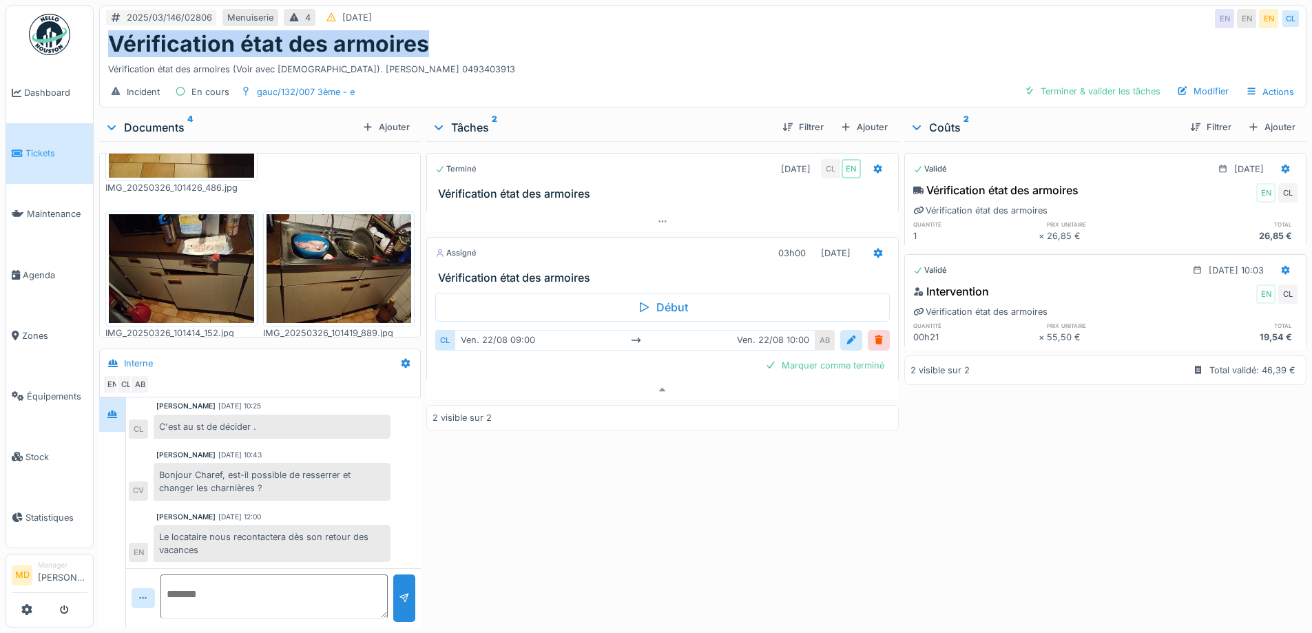
scroll to position [10, 0]
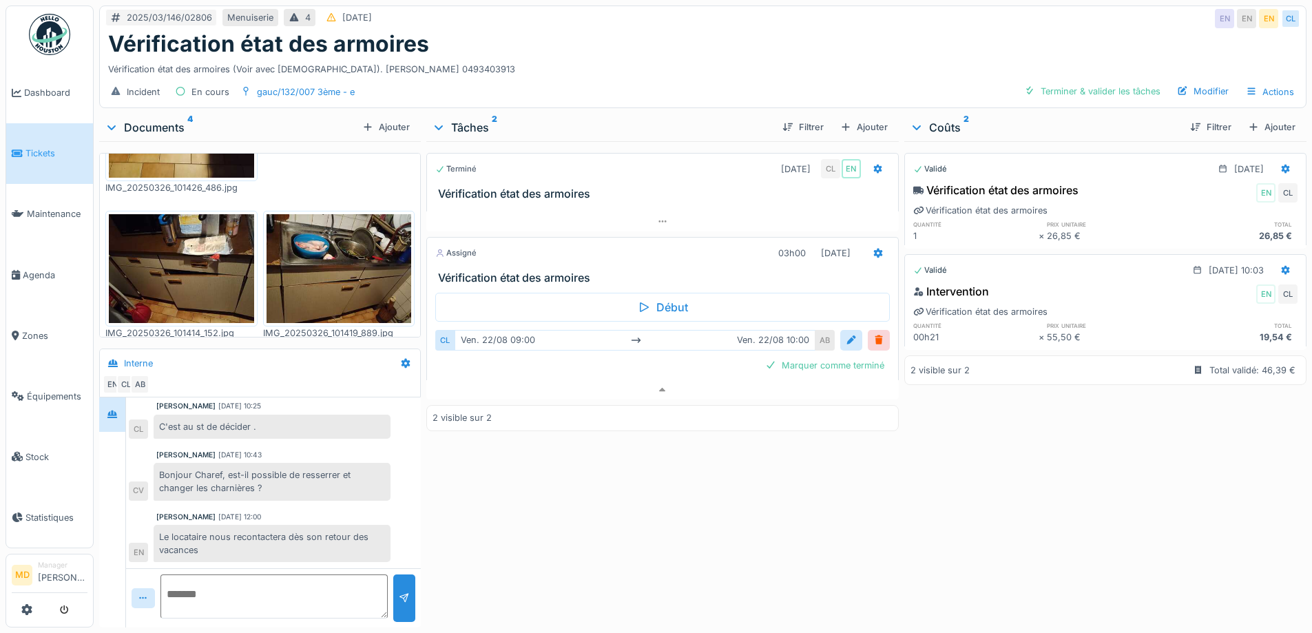
click at [525, 485] on div "Terminé 26/03/2025 CL EN Vérification état des armoires Assigné 03h00 22/08/202…" at bounding box center [662, 381] width 472 height 481
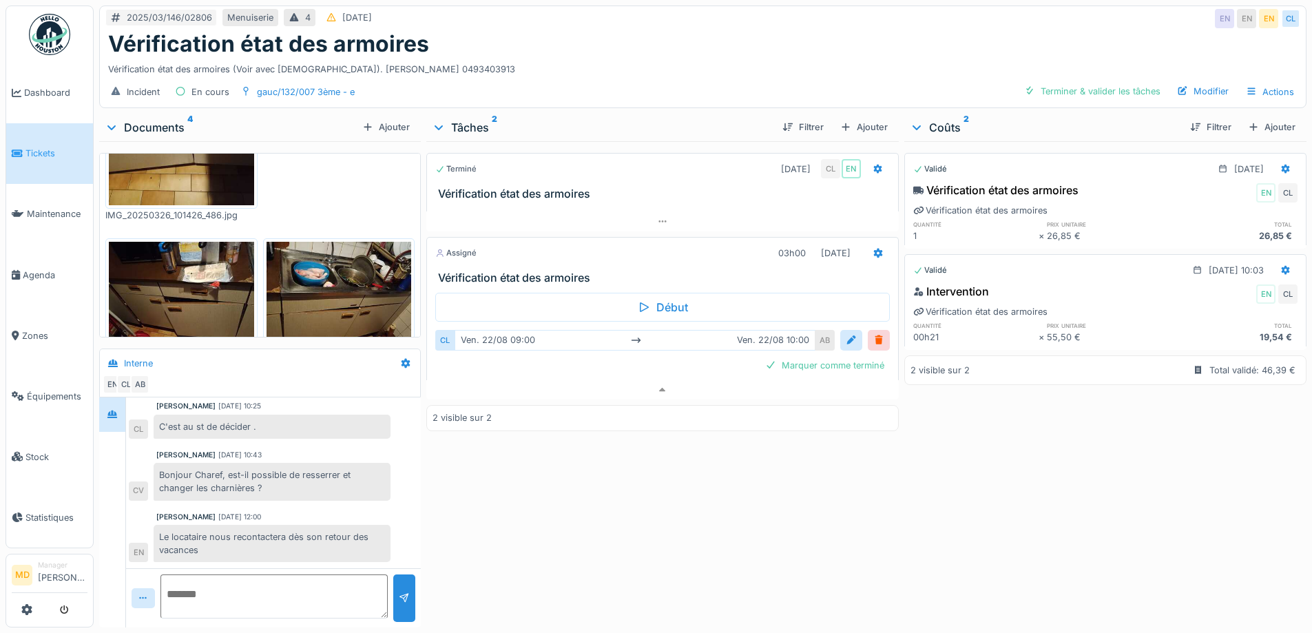
scroll to position [184, 0]
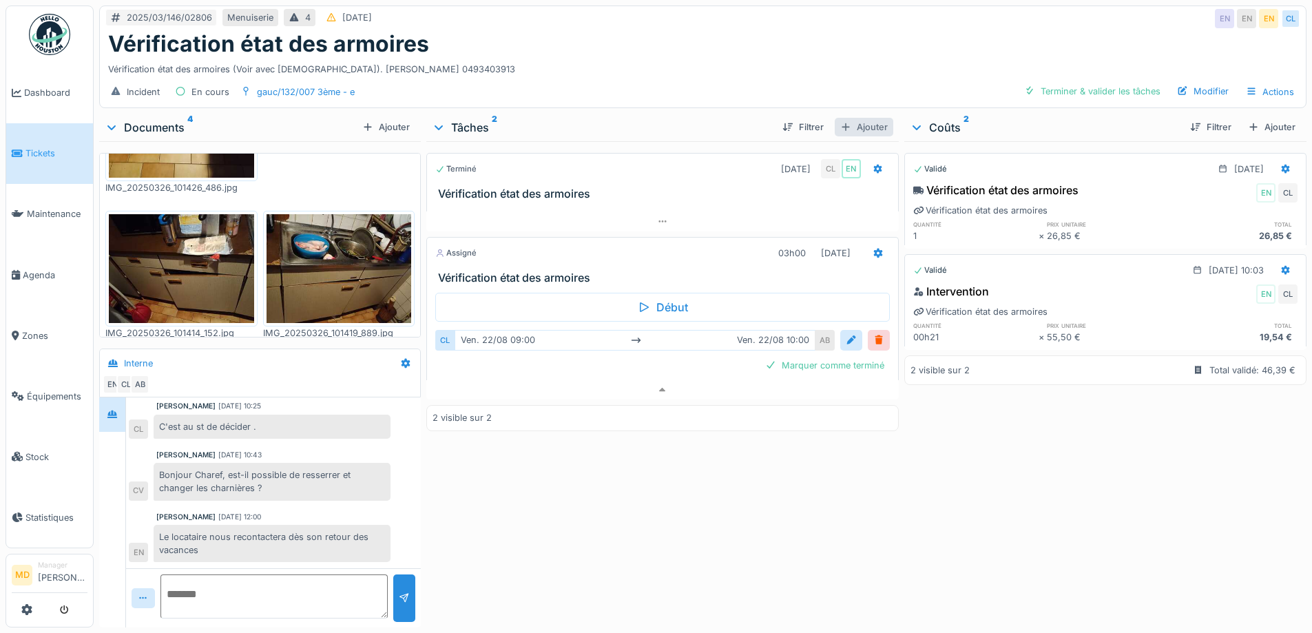
click at [865, 119] on div "Ajouter" at bounding box center [864, 127] width 59 height 19
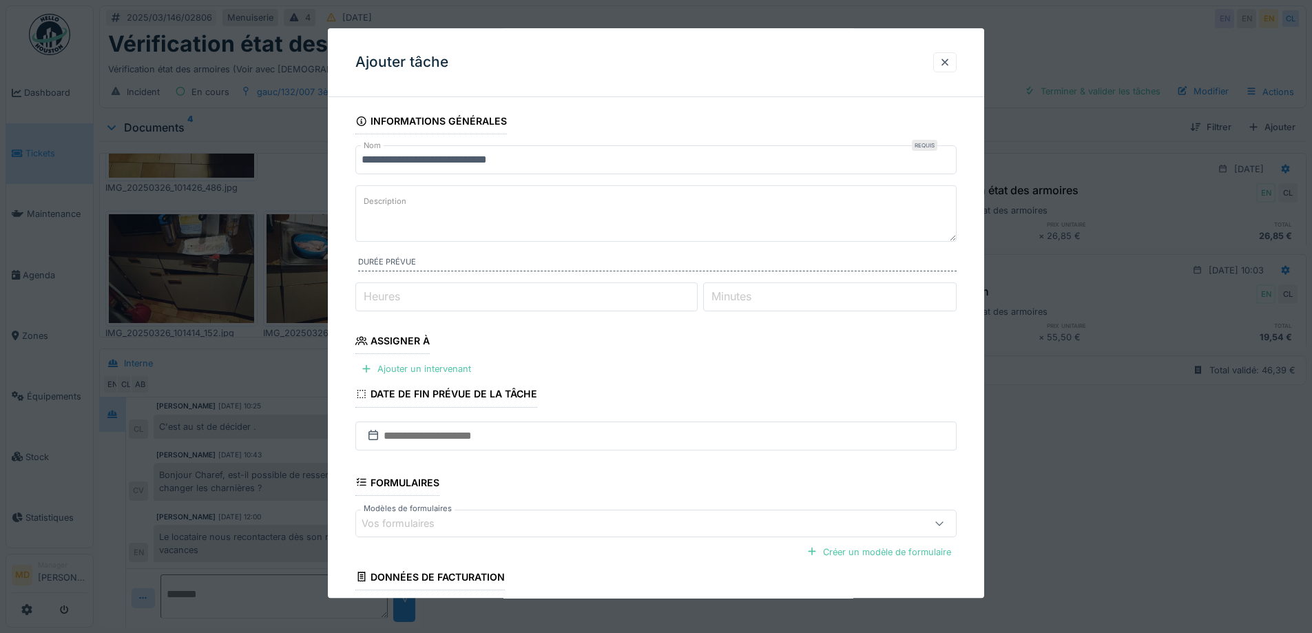
scroll to position [112, 0]
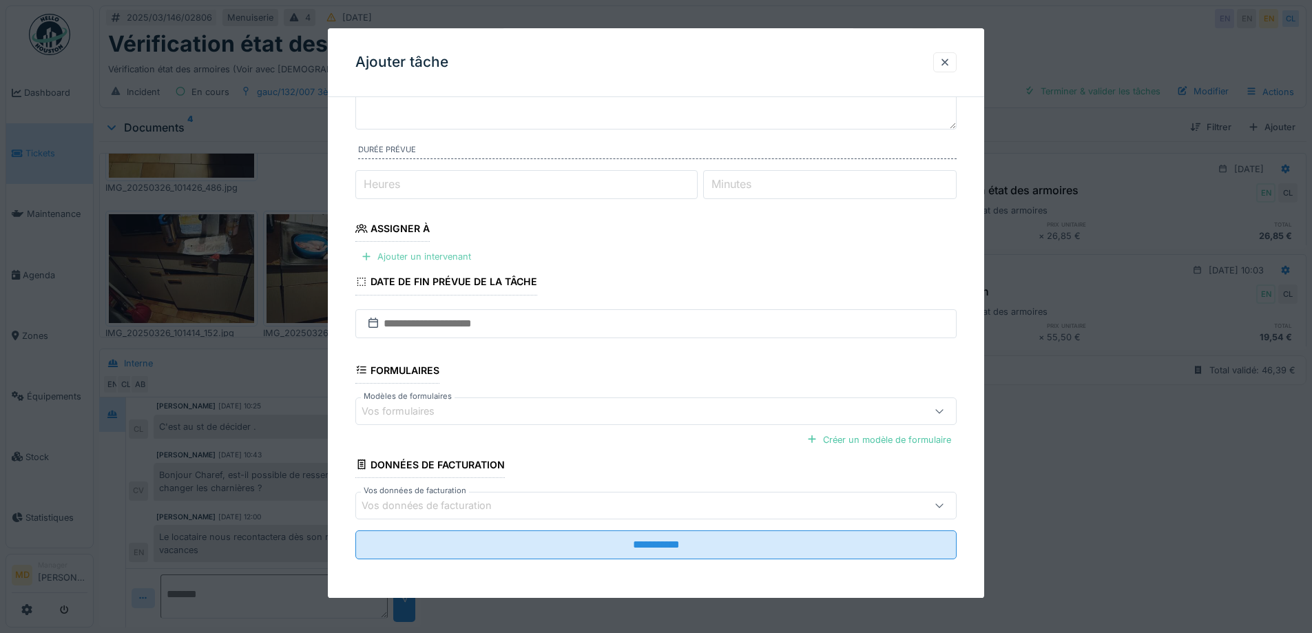
click at [384, 255] on div "Ajouter un intervenant" at bounding box center [415, 257] width 121 height 19
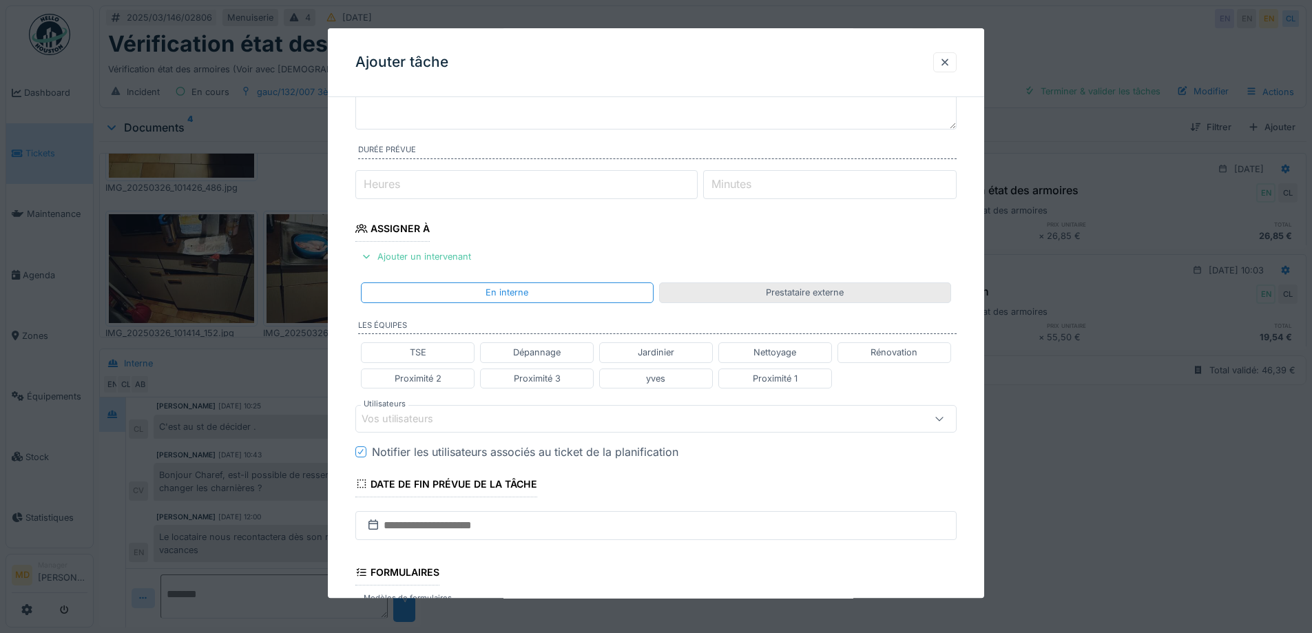
click at [723, 284] on div "Prestataire externe" at bounding box center [805, 293] width 292 height 20
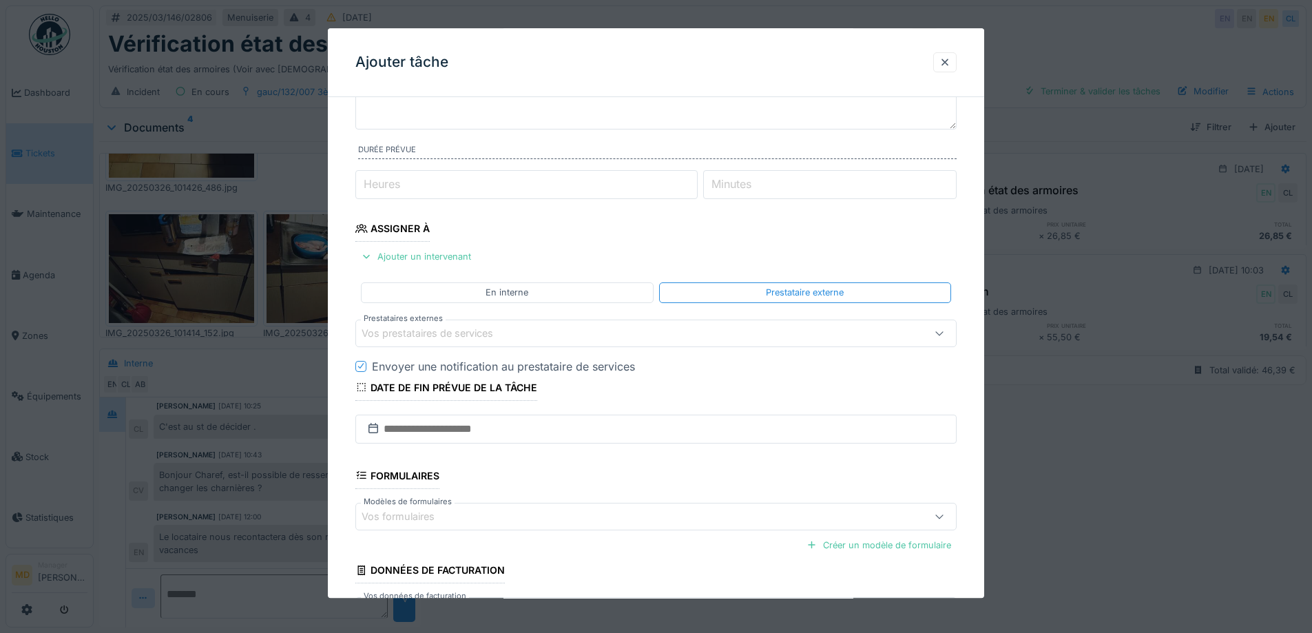
click at [473, 334] on div "Vos prestataires de services" at bounding box center [436, 333] width 151 height 15
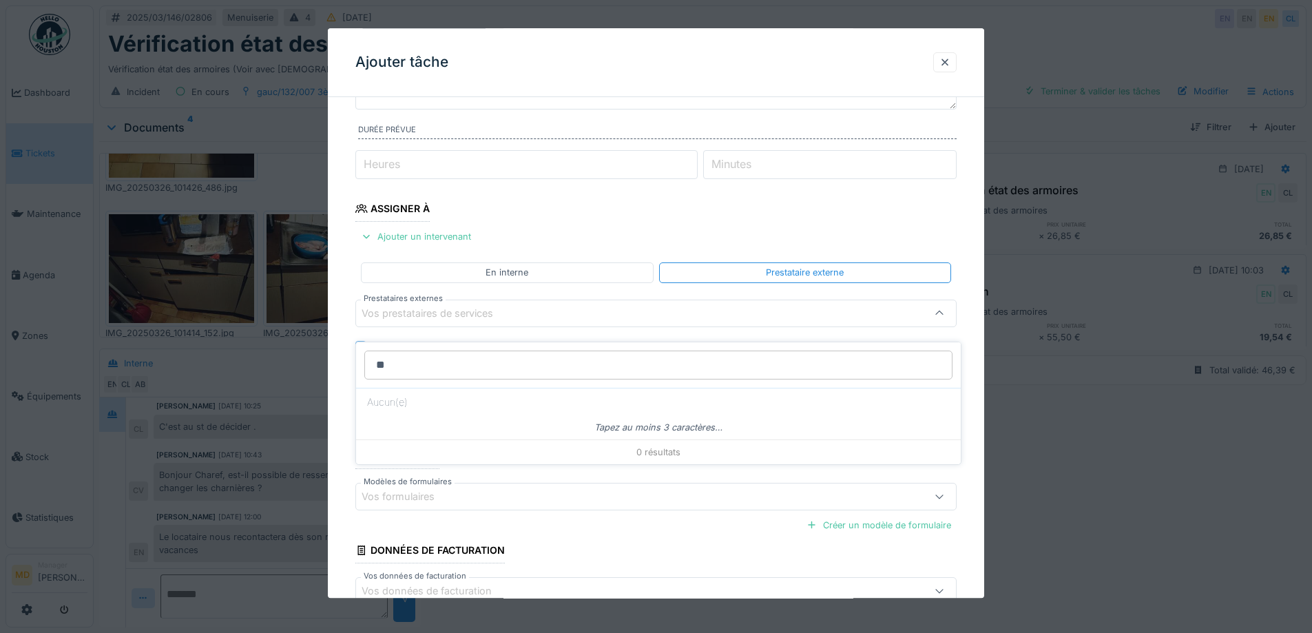
type input "*"
type input "*****"
click at [447, 351] on input "*****" at bounding box center [658, 364] width 588 height 29
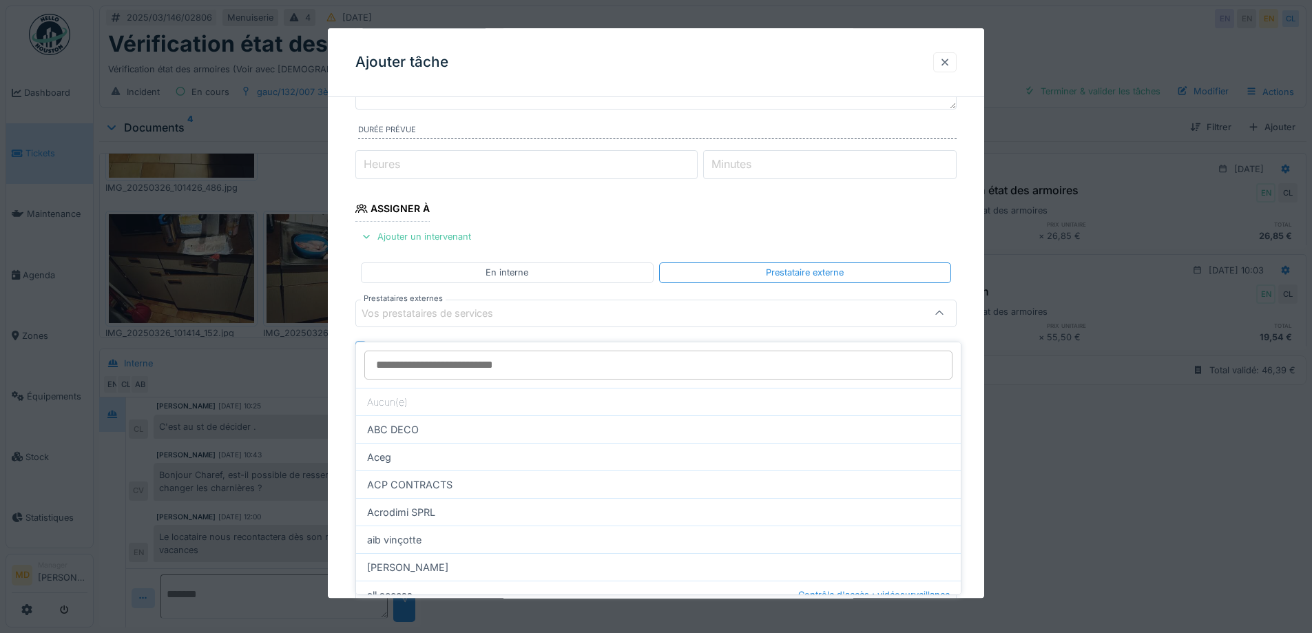
click at [956, 70] on div at bounding box center [944, 62] width 23 height 20
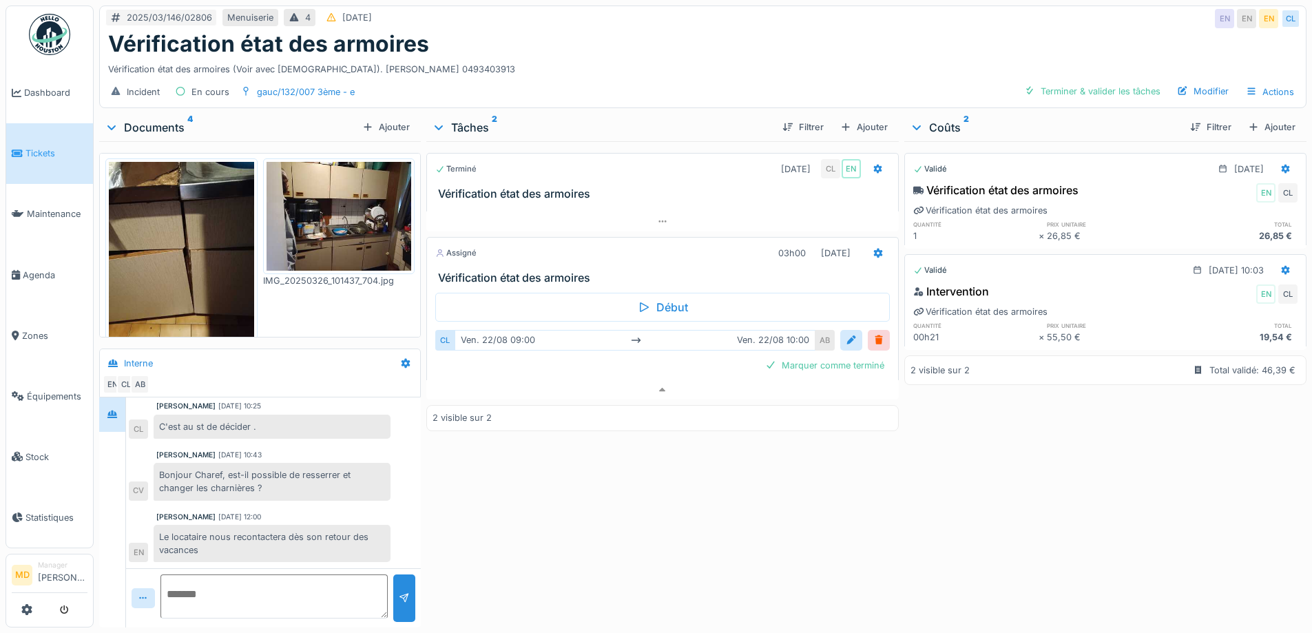
scroll to position [0, 0]
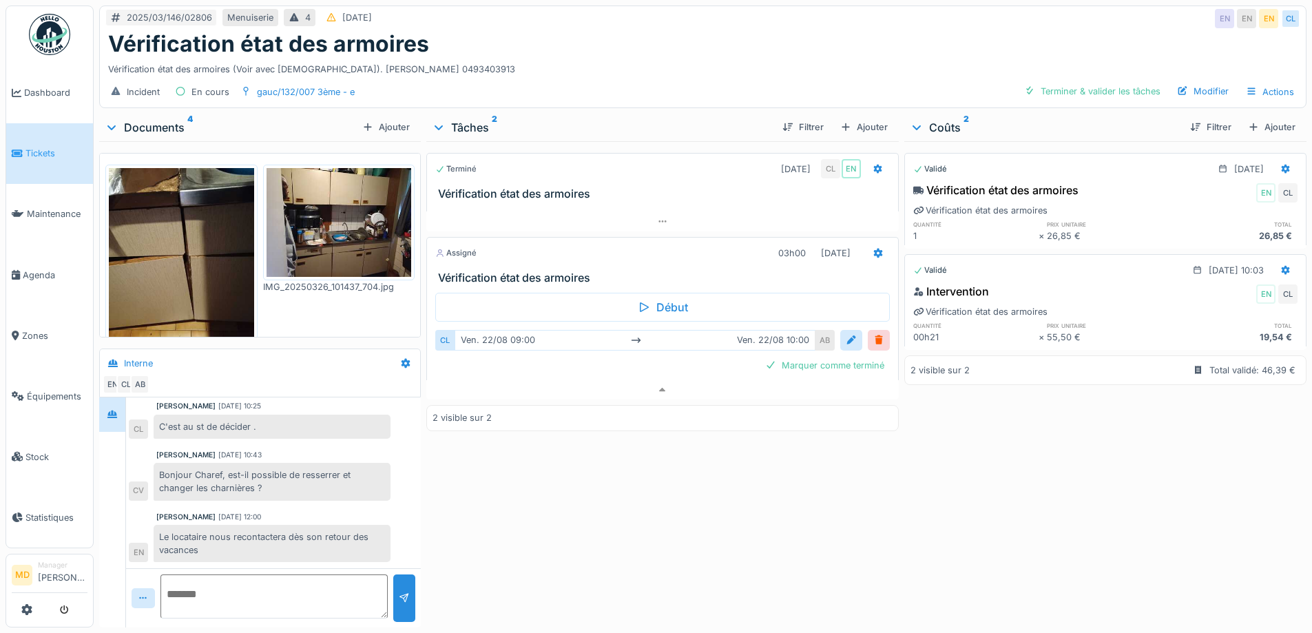
click at [213, 260] on img at bounding box center [181, 264] width 145 height 193
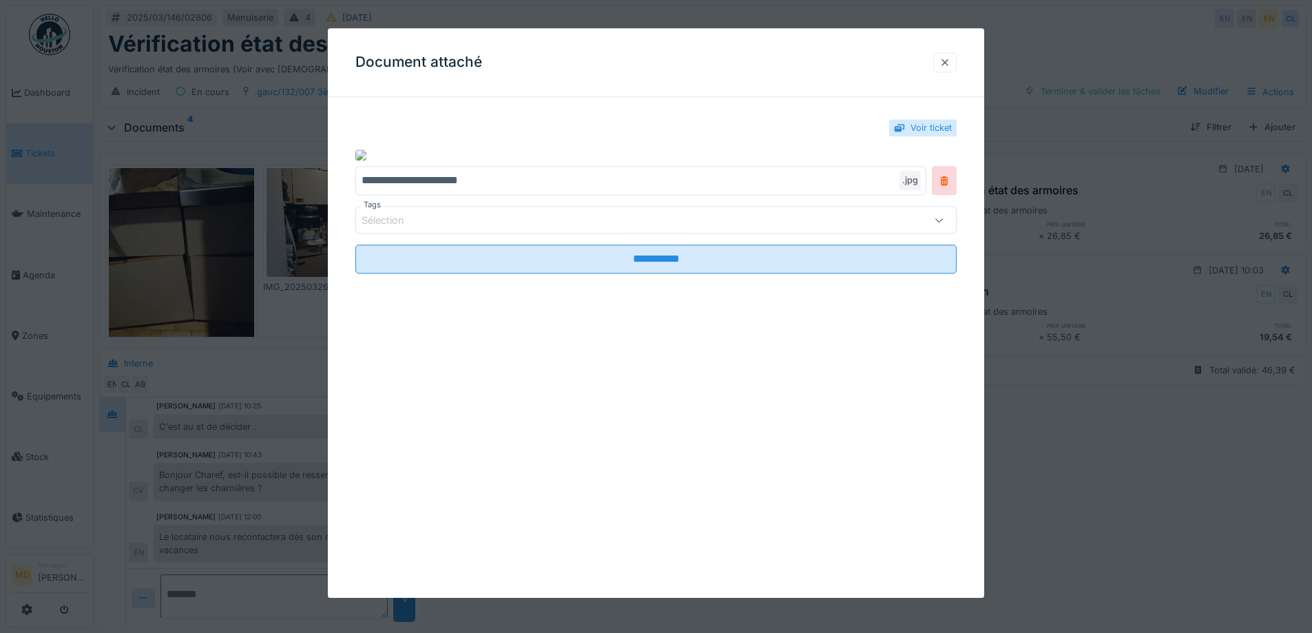
click at [948, 56] on div at bounding box center [944, 62] width 11 height 13
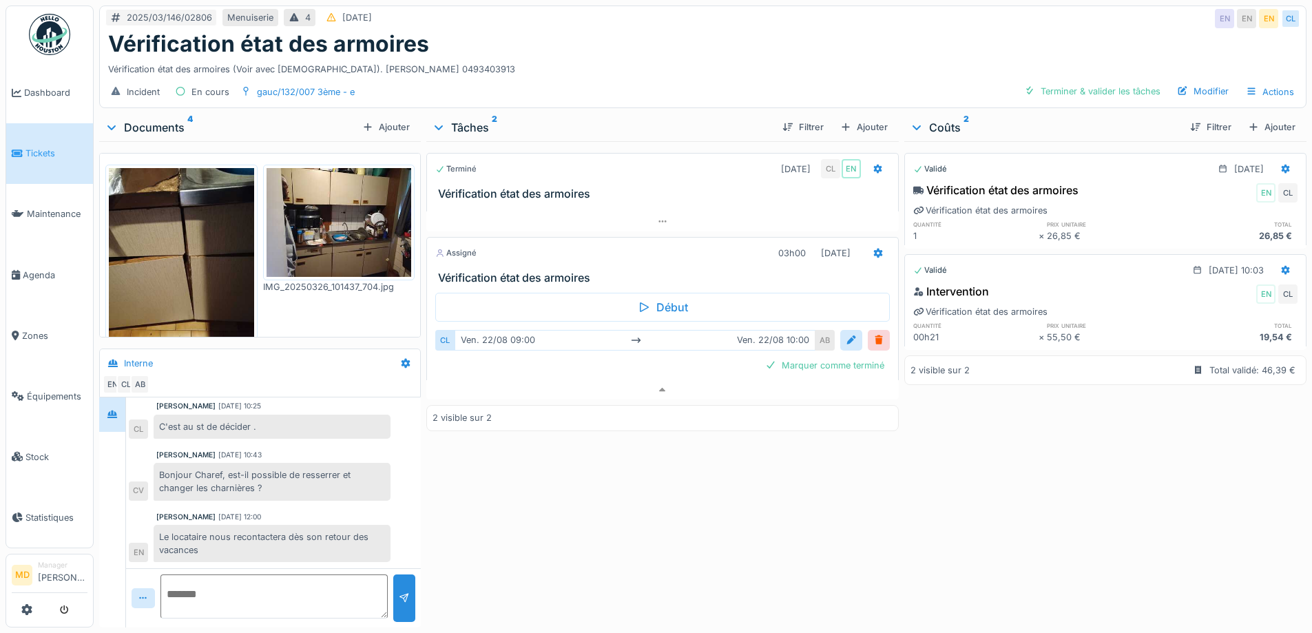
click at [321, 235] on img at bounding box center [338, 222] width 145 height 109
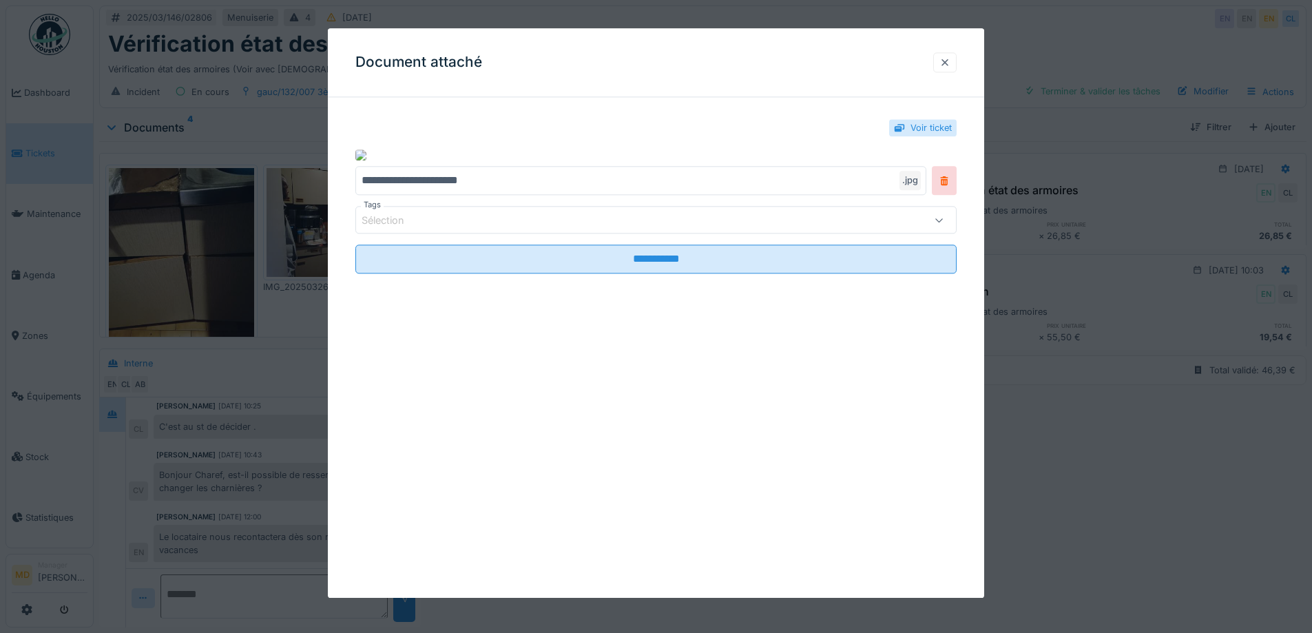
click at [956, 61] on div at bounding box center [944, 62] width 23 height 20
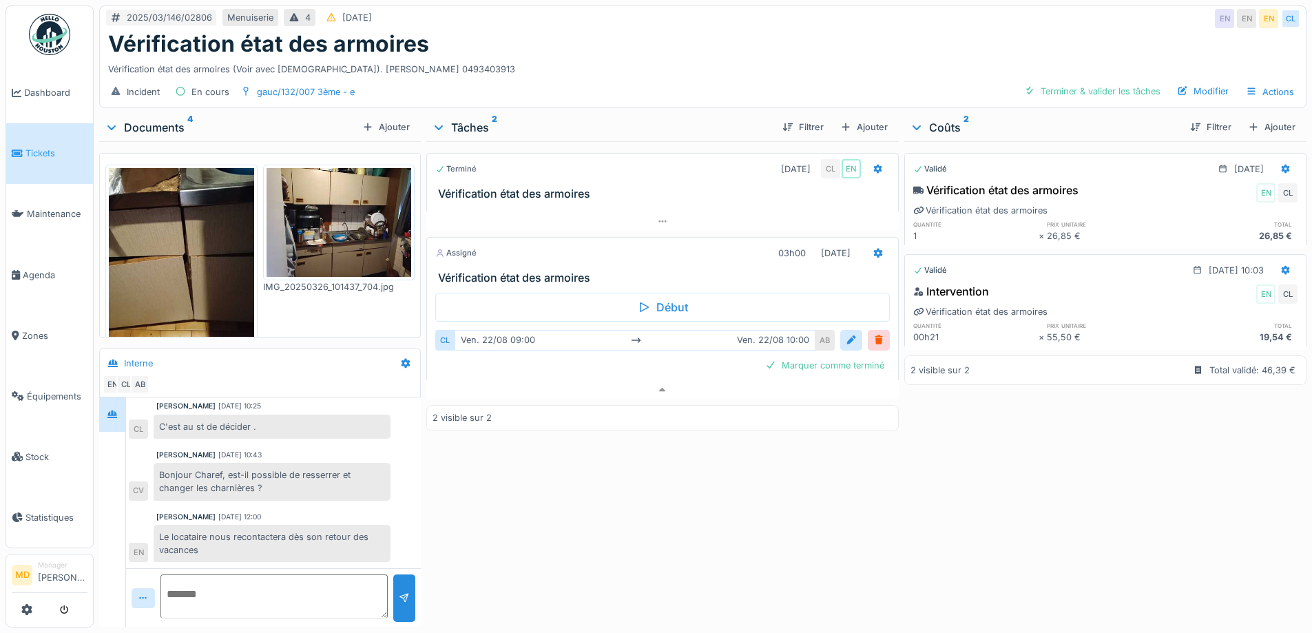
scroll to position [184, 0]
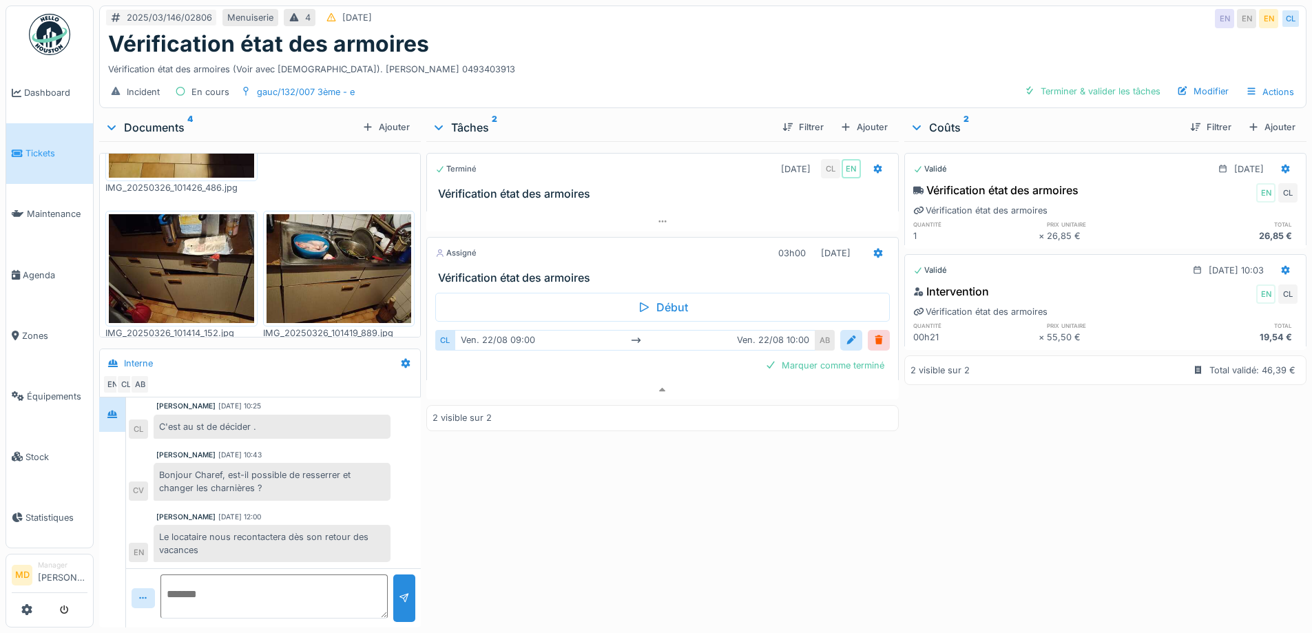
click at [333, 255] on img at bounding box center [338, 268] width 145 height 109
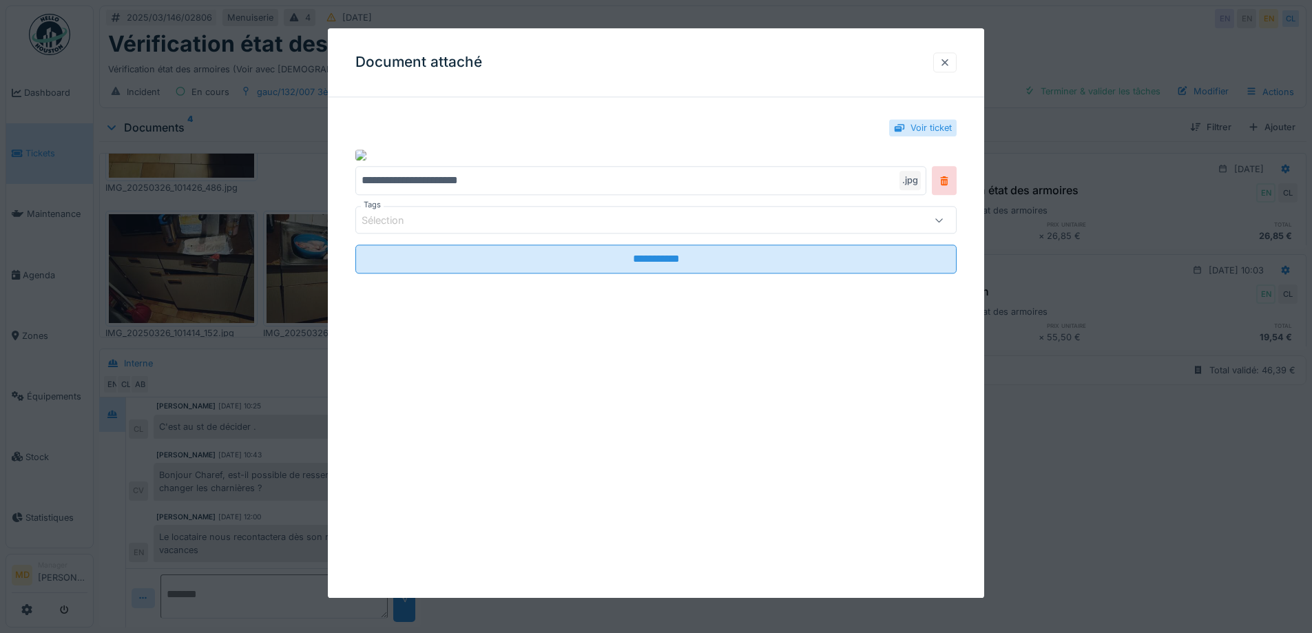
click at [950, 65] on div at bounding box center [944, 62] width 11 height 13
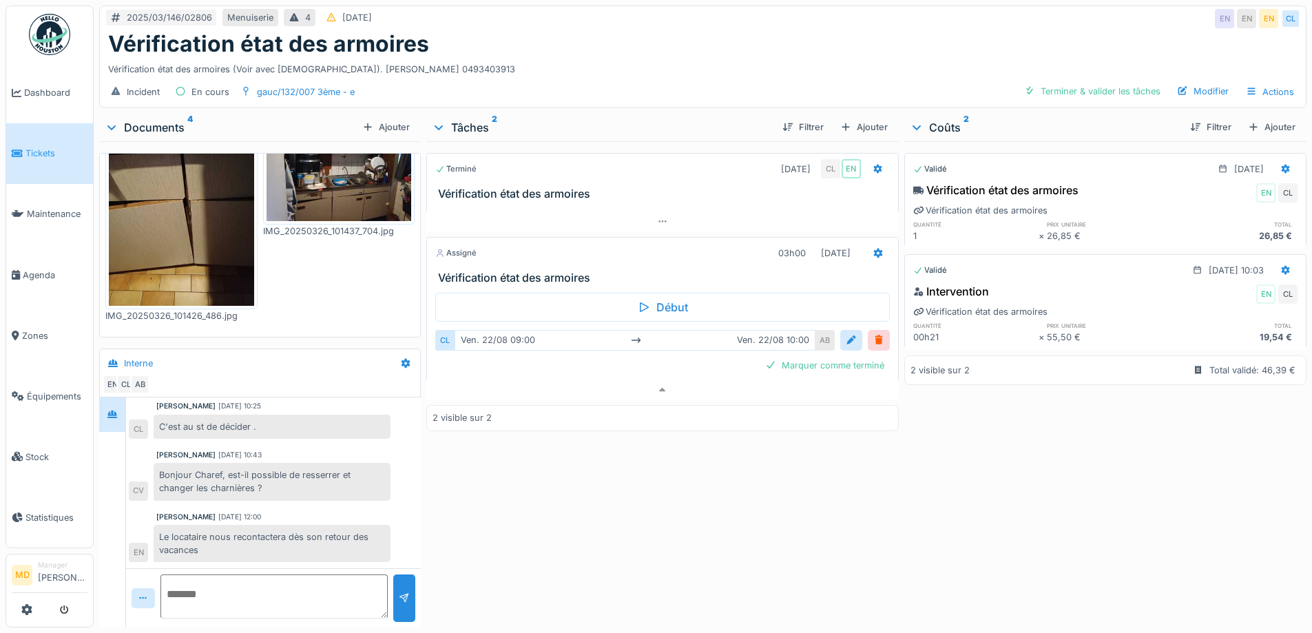
scroll to position [0, 0]
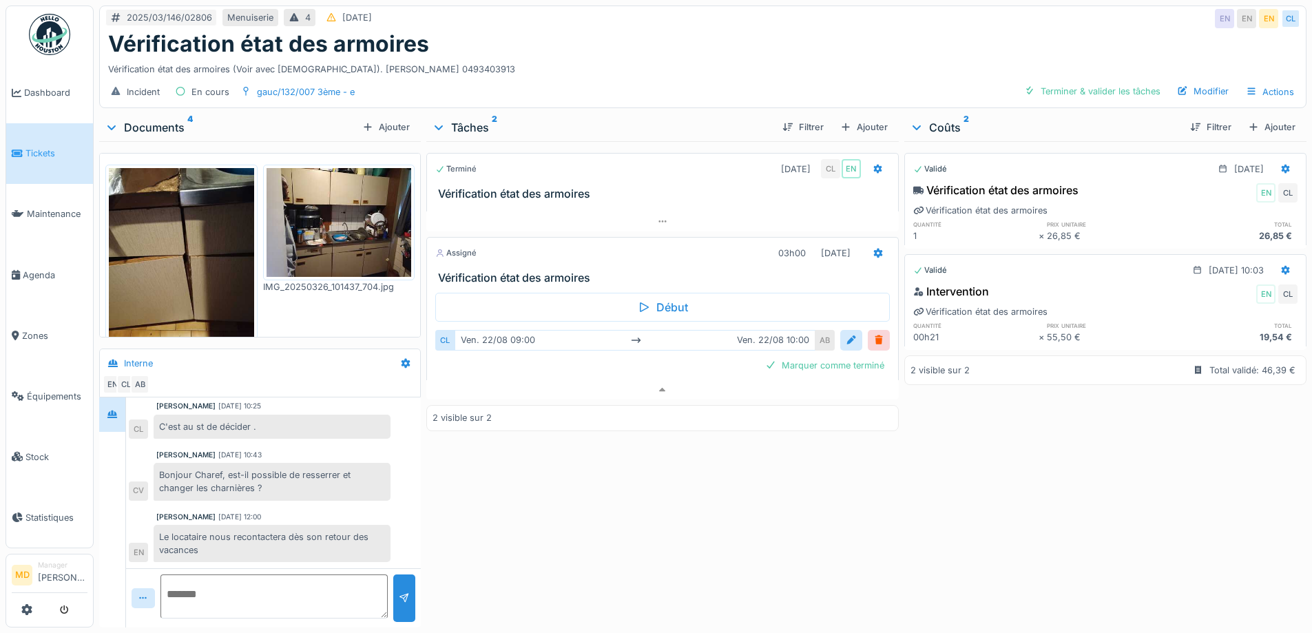
click at [361, 217] on img at bounding box center [338, 222] width 145 height 109
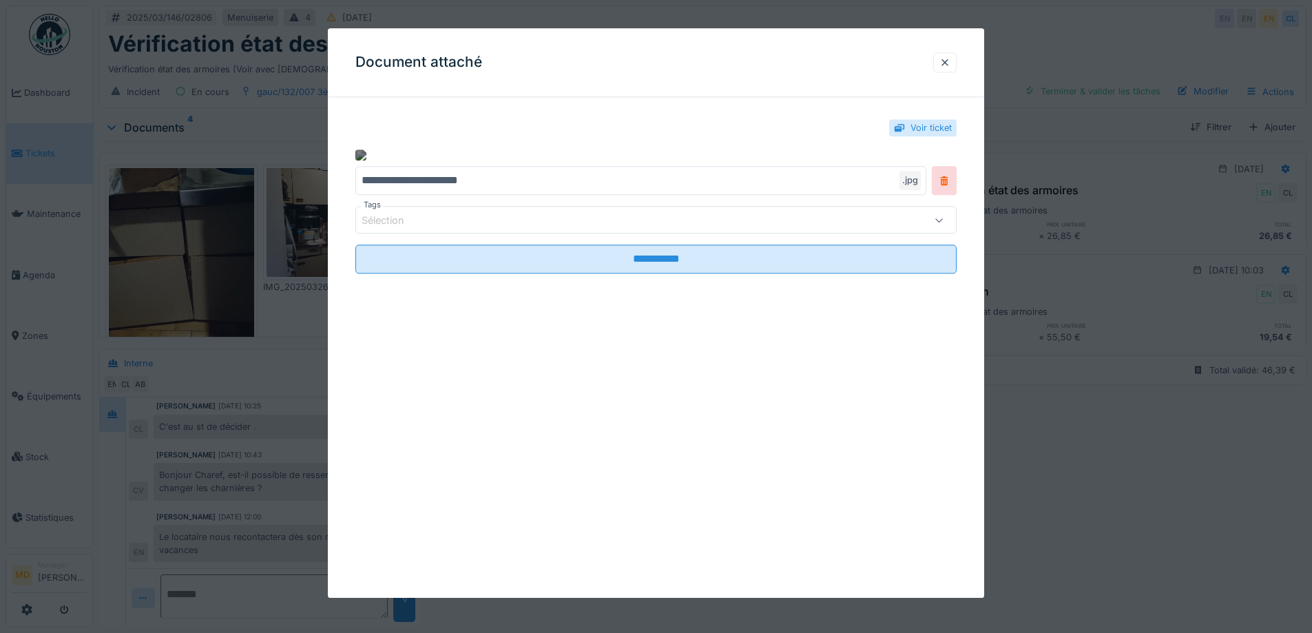
click at [361, 154] on img at bounding box center [360, 154] width 11 height 11
click at [950, 57] on div at bounding box center [944, 62] width 11 height 13
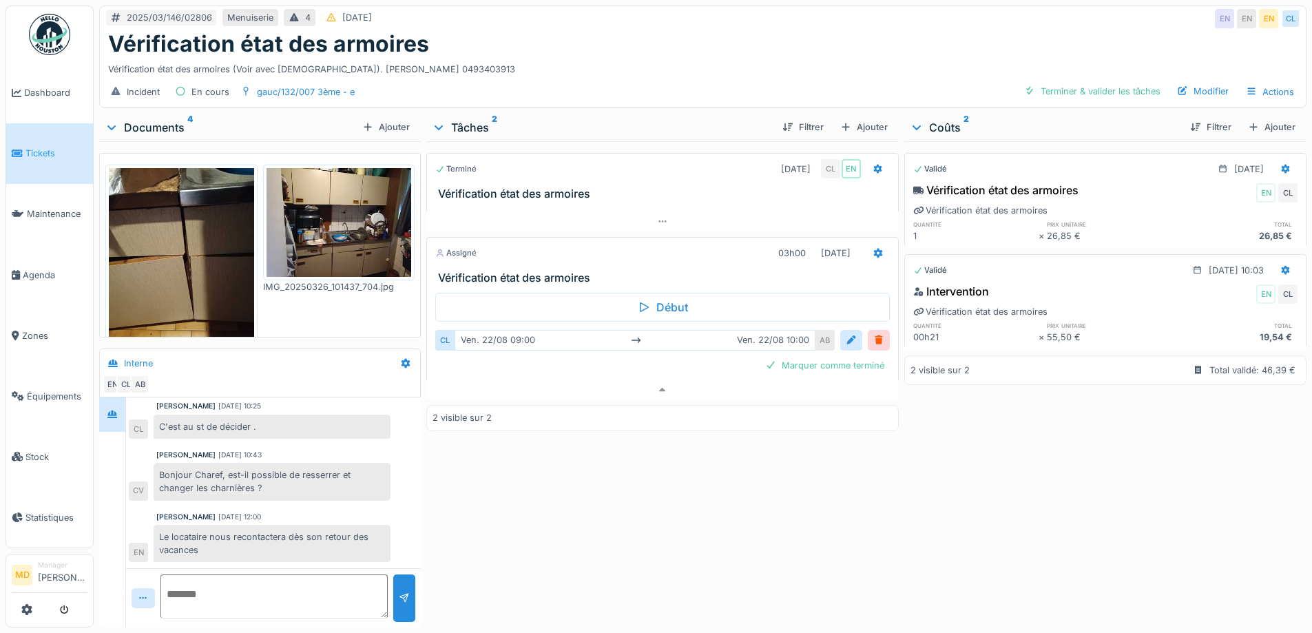
scroll to position [138, 0]
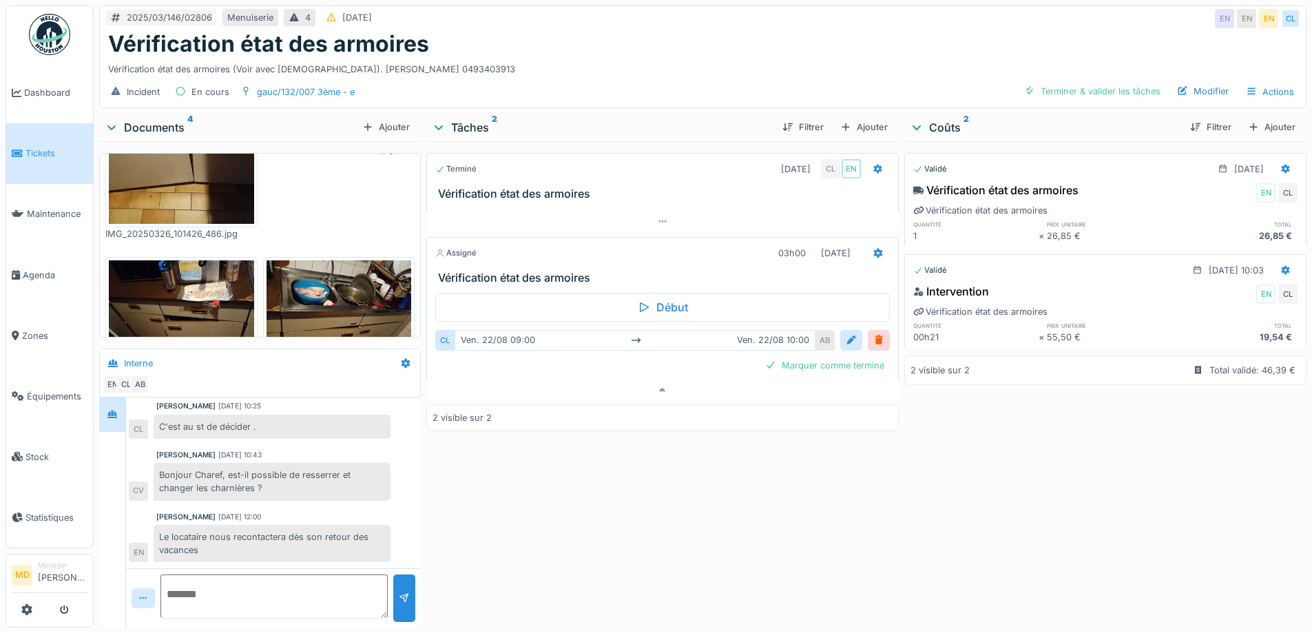
click at [176, 301] on img at bounding box center [181, 314] width 145 height 109
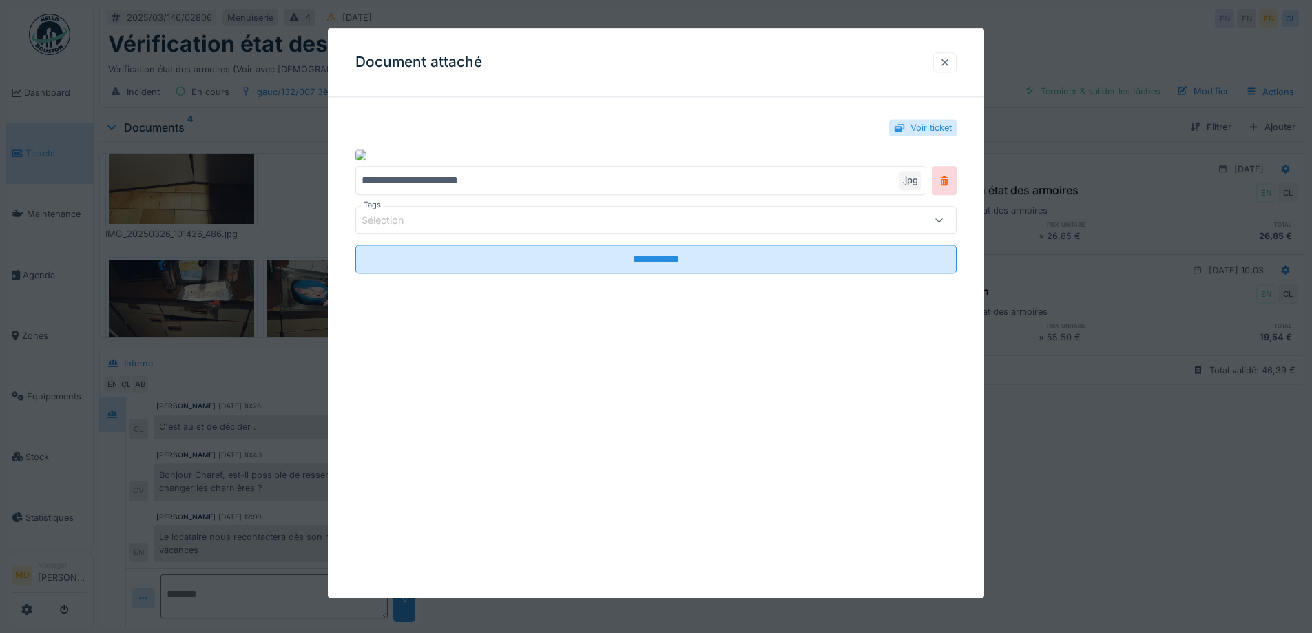
click at [950, 61] on div at bounding box center [944, 62] width 11 height 13
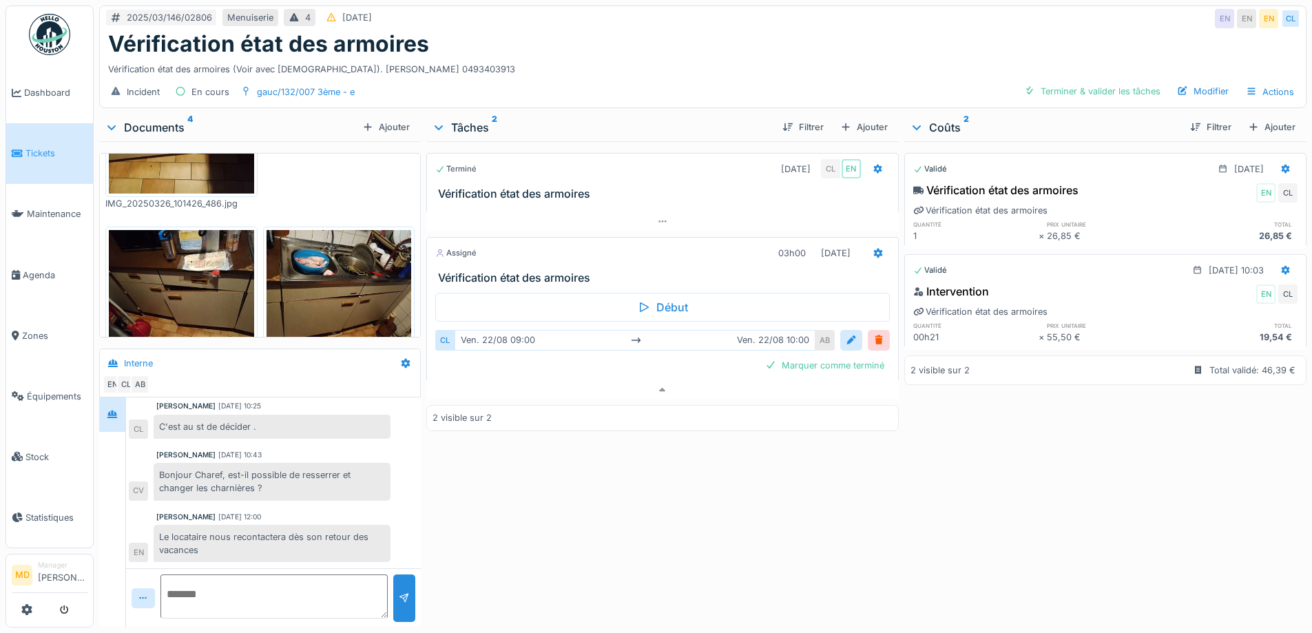
scroll to position [184, 0]
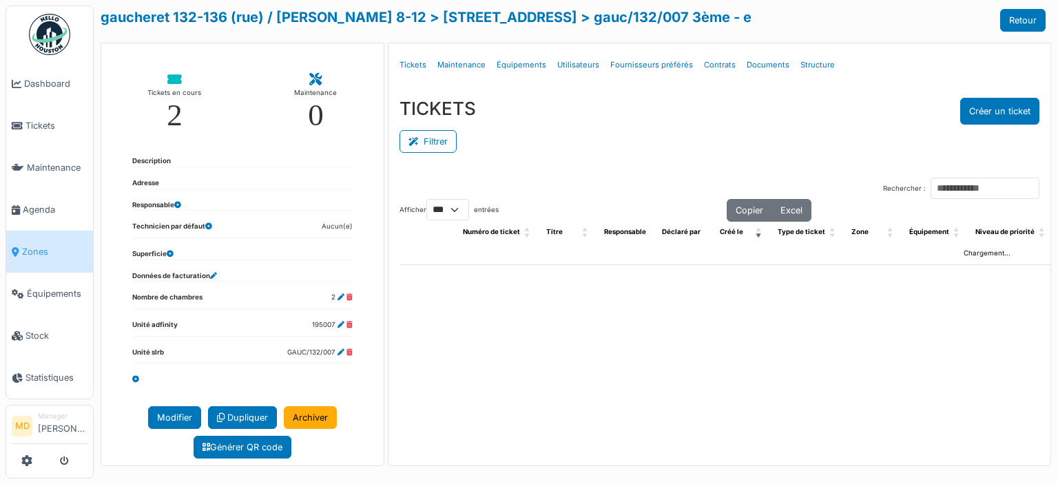
select select "***"
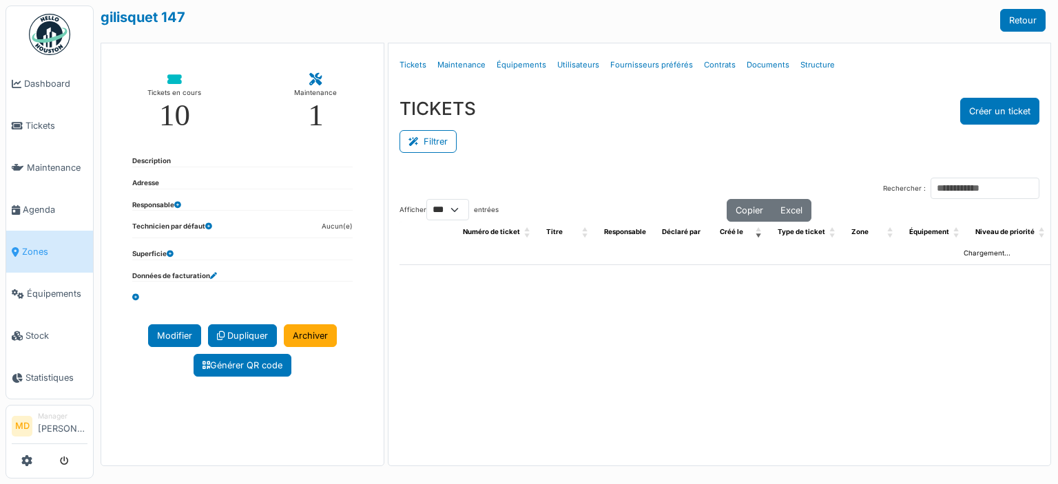
select select "***"
click at [805, 65] on link "Structure" at bounding box center [817, 65] width 45 height 32
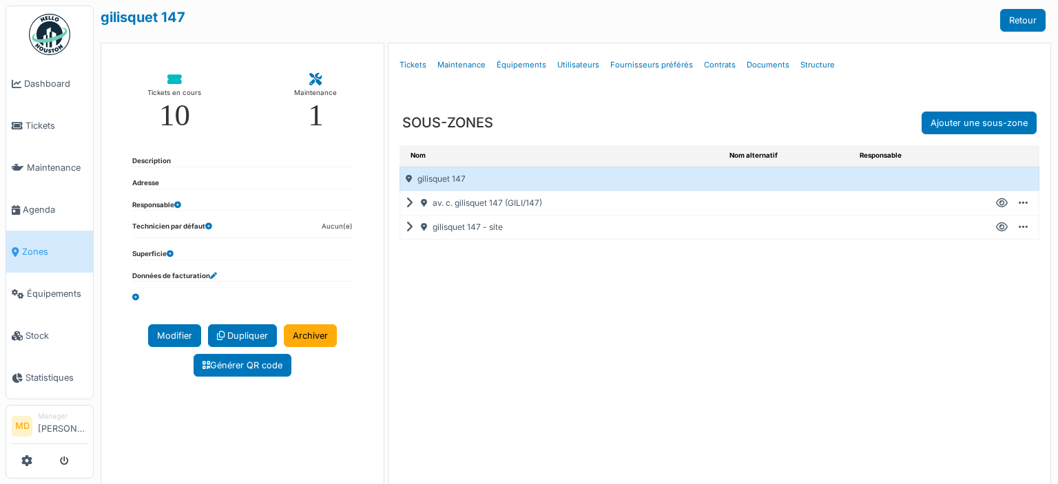
click at [408, 203] on icon at bounding box center [412, 203] width 13 height 1
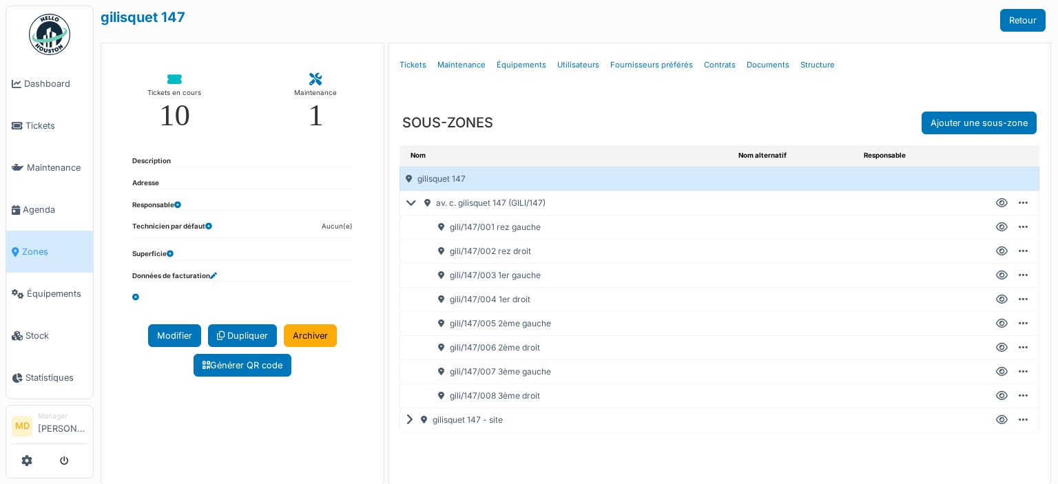
click at [996, 251] on icon at bounding box center [1002, 251] width 12 height 1
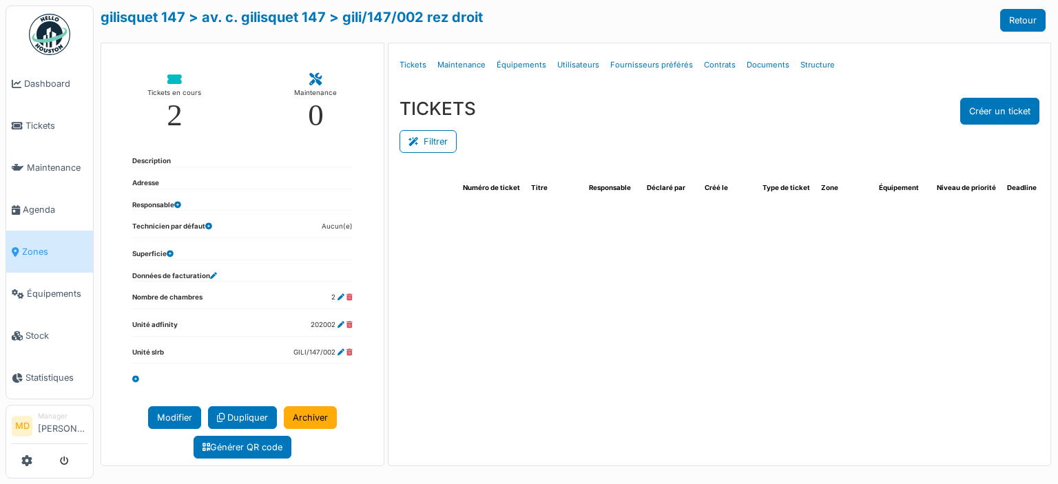
select select "***"
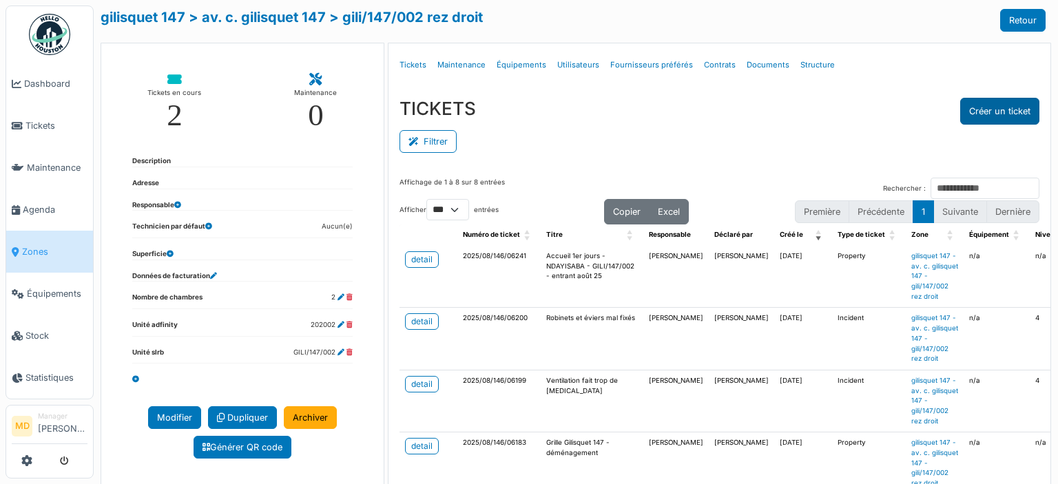
click at [972, 108] on button "Créer un ticket" at bounding box center [999, 111] width 79 height 27
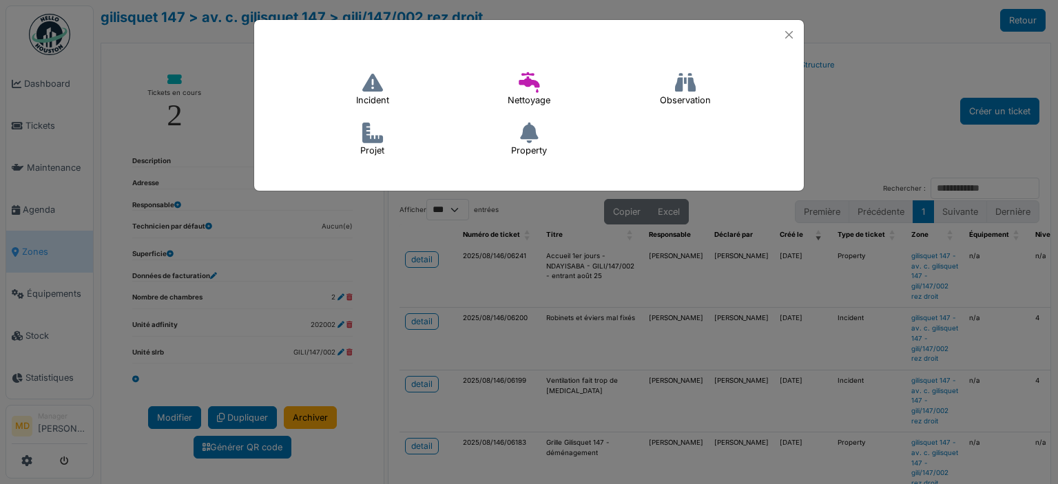
click at [364, 100] on h4 "Incident" at bounding box center [372, 89] width 51 height 44
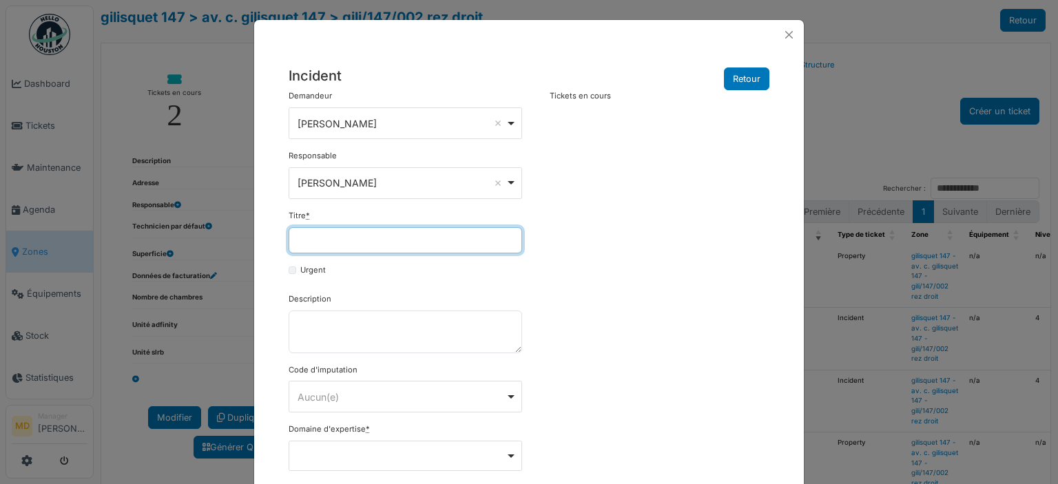
click at [342, 251] on input "Titre *" at bounding box center [405, 240] width 233 height 26
drag, startPoint x: 481, startPoint y: 242, endPoint x: 220, endPoint y: 239, distance: 260.3
click at [220, 239] on div "**********" at bounding box center [529, 242] width 1058 height 484
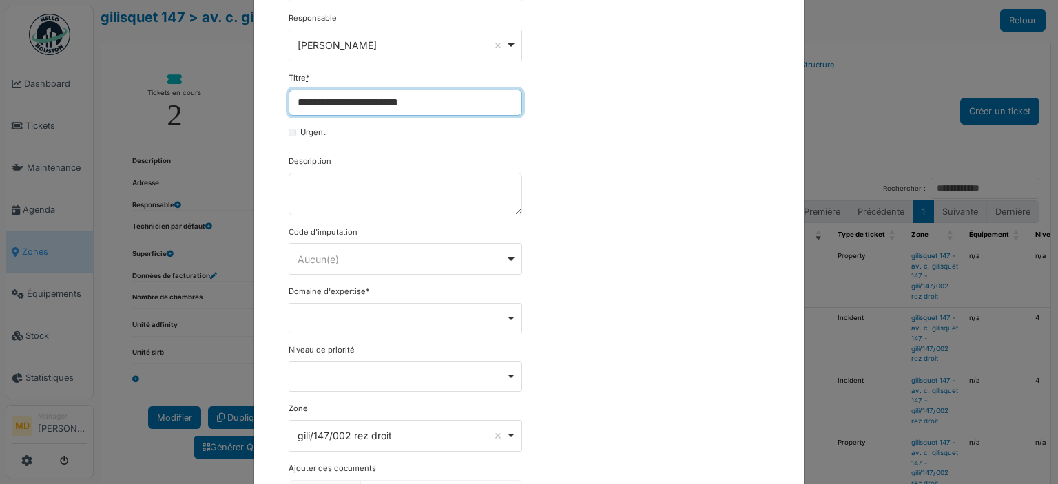
type input "**********"
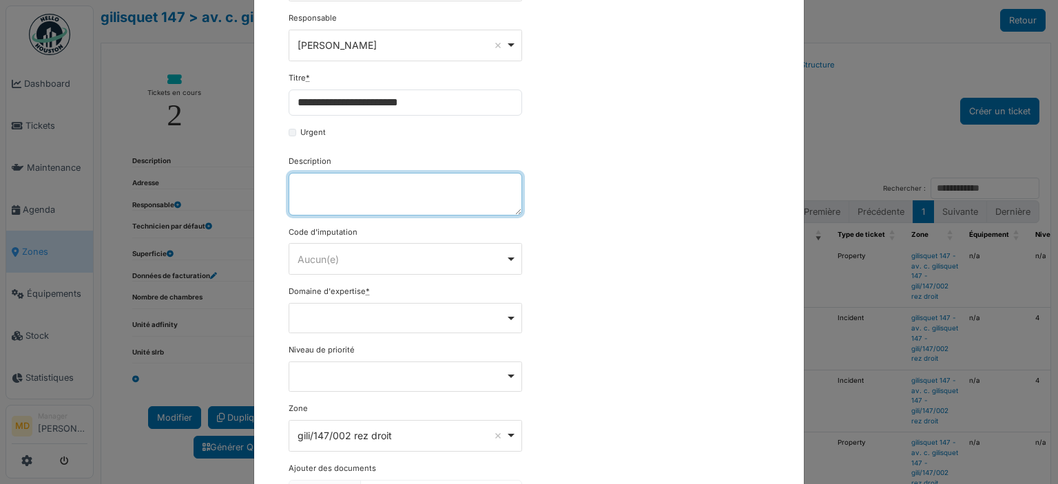
click at [356, 182] on textarea "Description" at bounding box center [405, 194] width 233 height 43
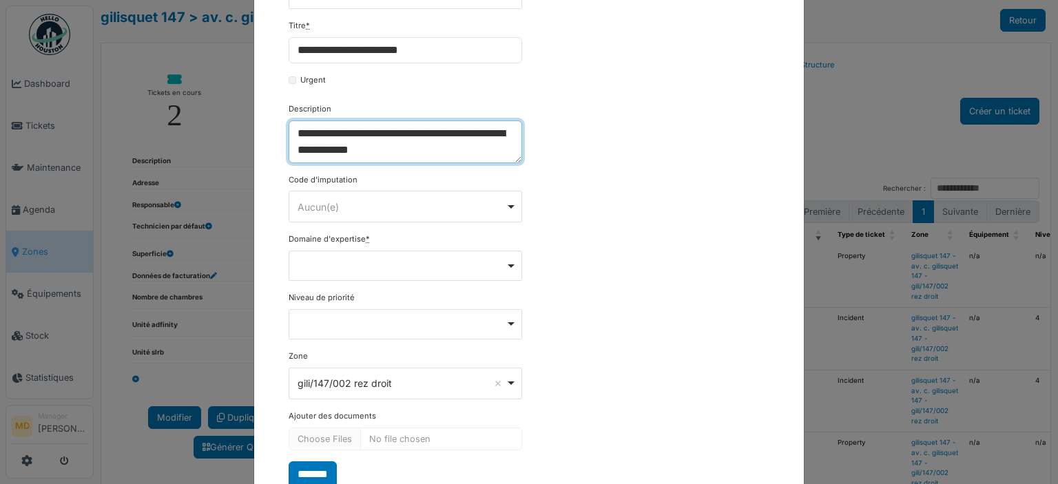
scroll to position [234, 0]
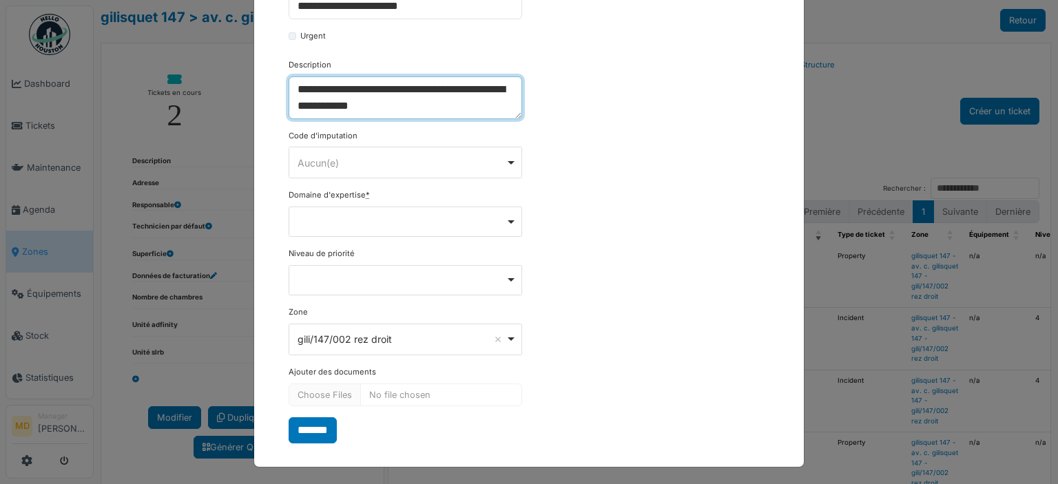
click at [342, 218] on div "Remove item" at bounding box center [406, 221] width 222 height 6
type textarea "**********"
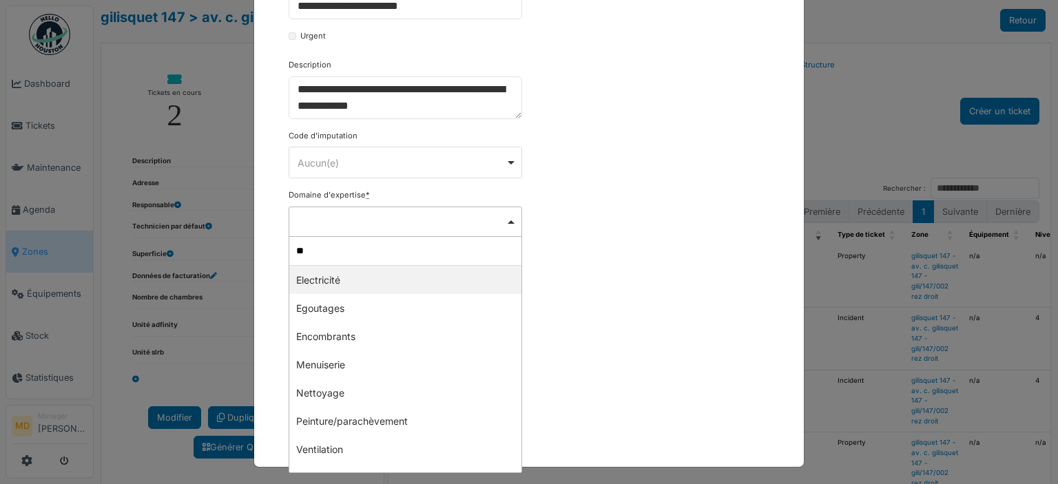
type input "***"
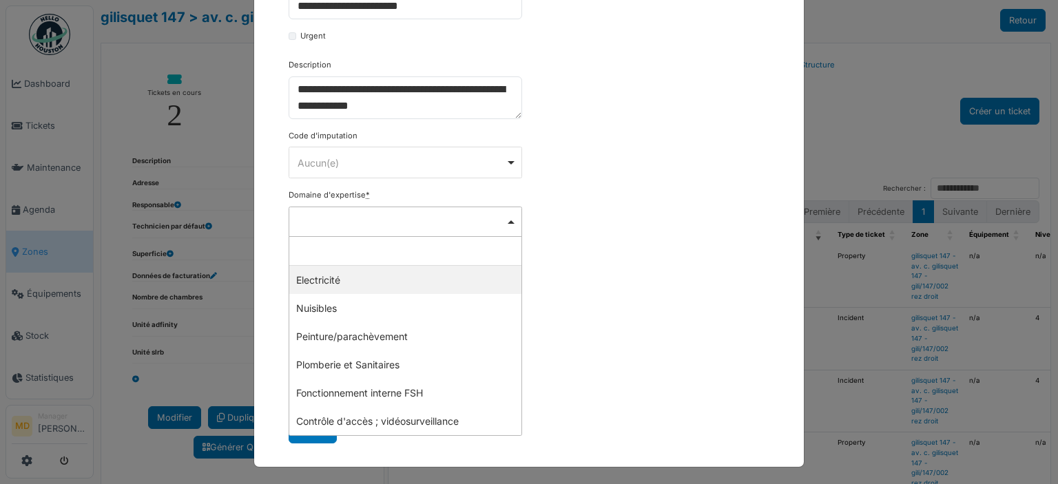
select select "***"
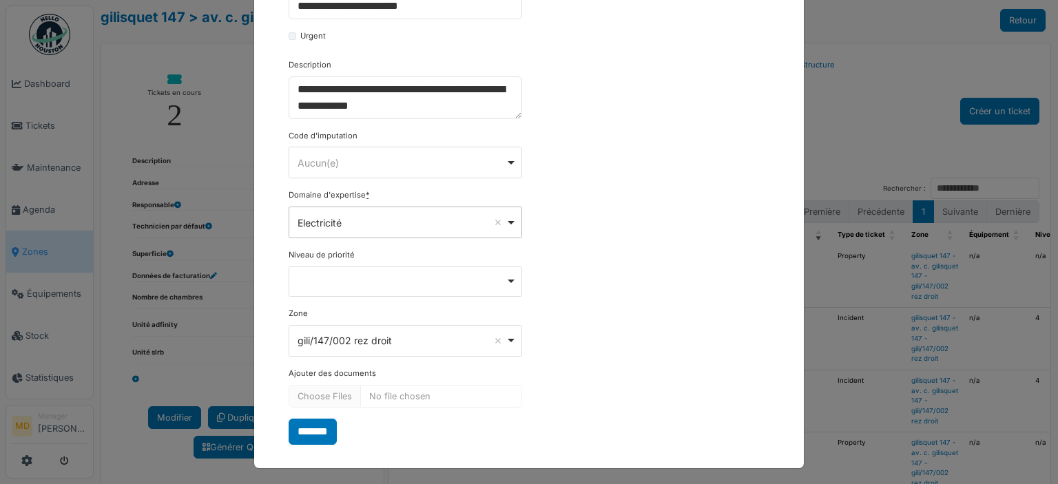
scroll to position [235, 0]
click at [321, 424] on input "*******" at bounding box center [313, 431] width 48 height 26
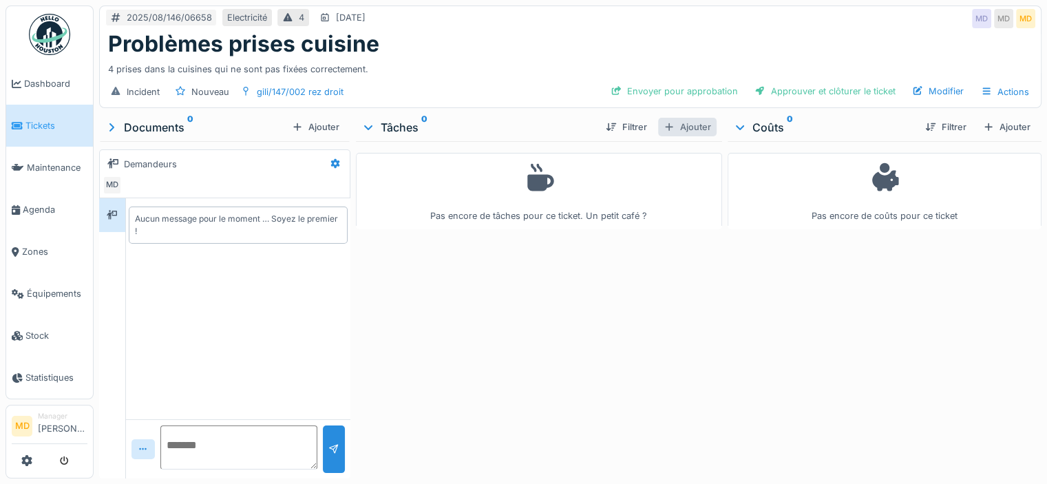
click at [678, 123] on div "Ajouter" at bounding box center [687, 127] width 59 height 19
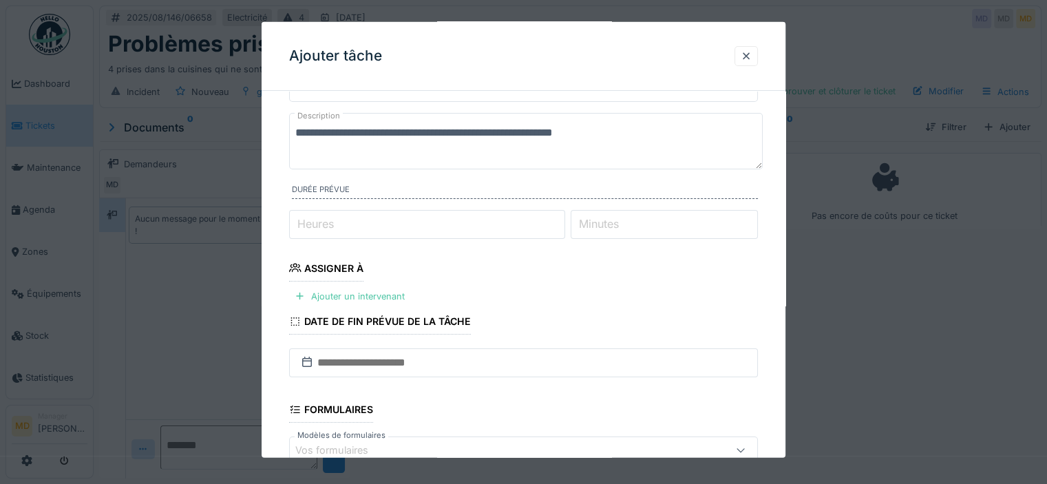
scroll to position [138, 0]
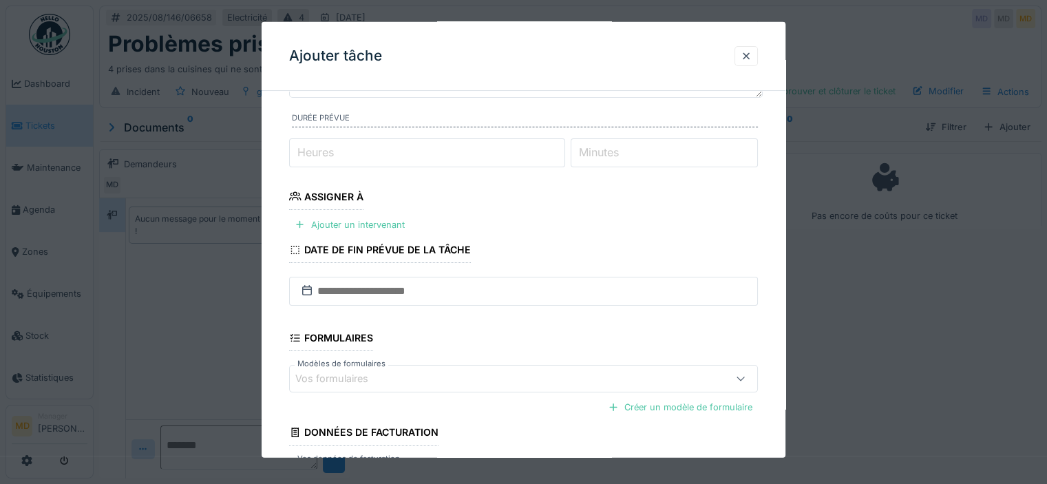
click at [335, 139] on input "Heures" at bounding box center [427, 152] width 276 height 29
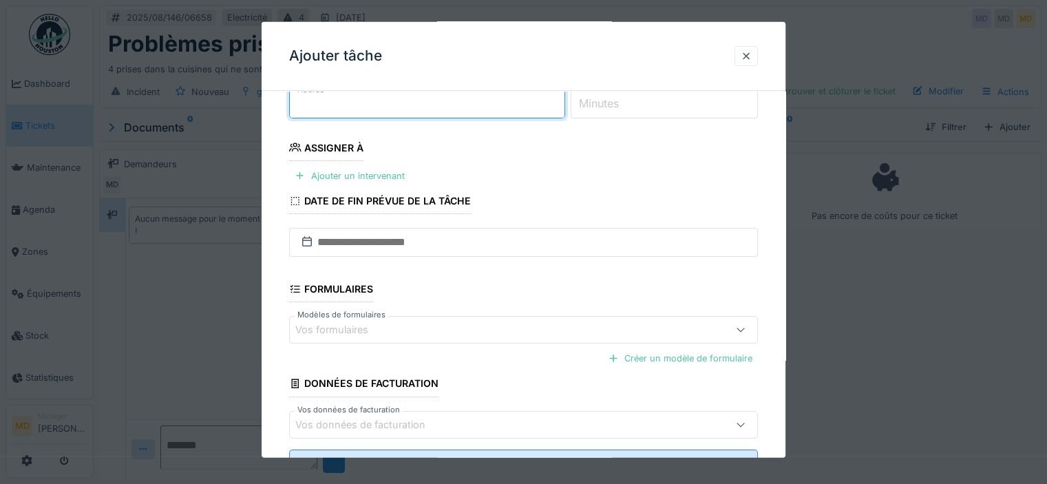
scroll to position [207, 0]
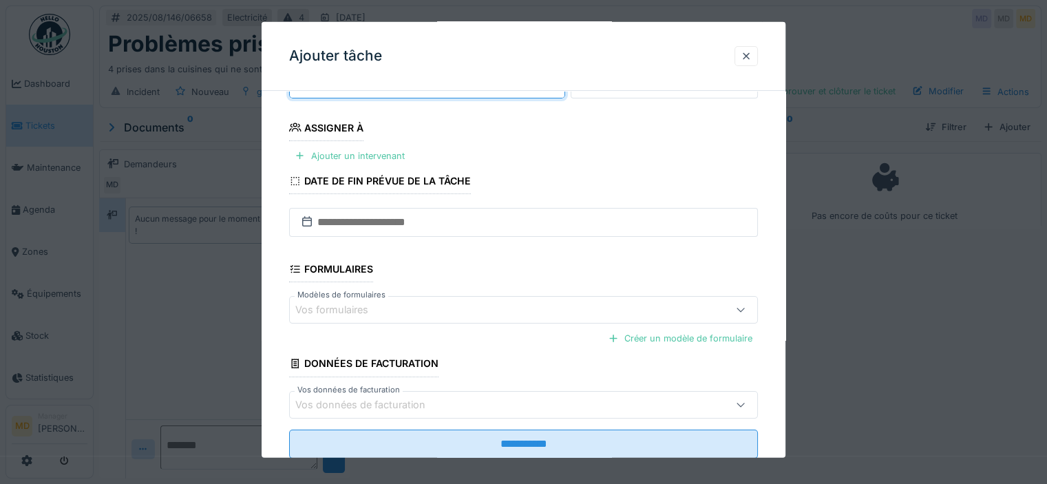
type input "*"
click at [387, 228] on input "text" at bounding box center [523, 222] width 469 height 29
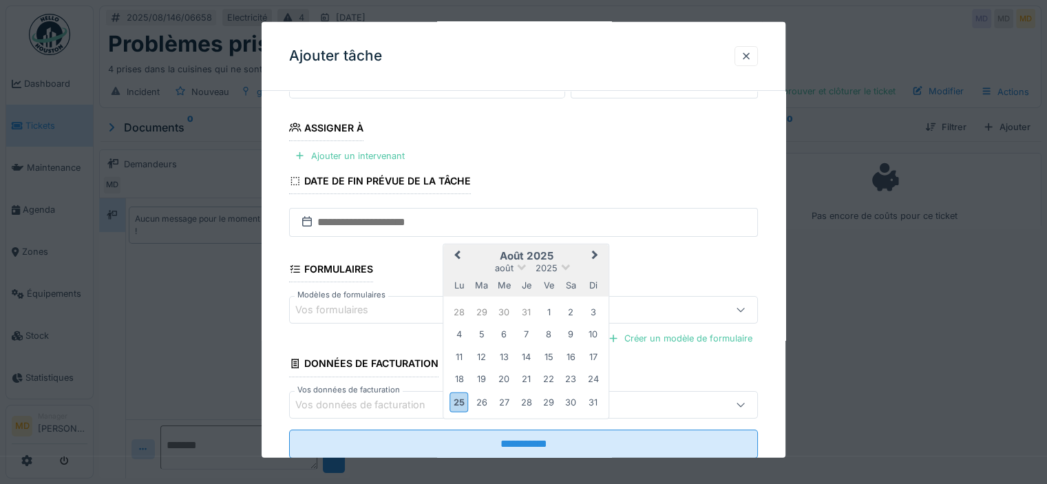
click at [284, 251] on div "**********" at bounding box center [524, 196] width 524 height 602
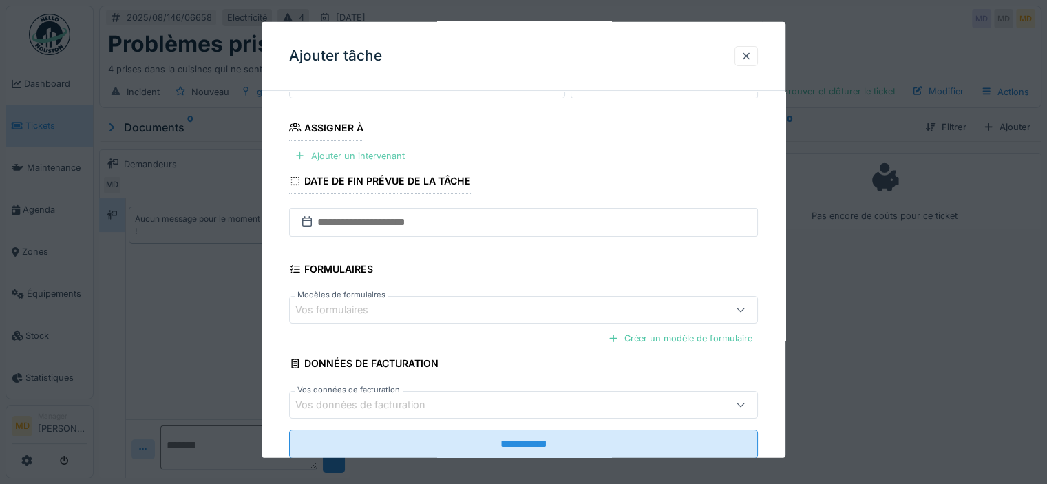
click at [319, 146] on div "Ajouter un intervenant" at bounding box center [349, 155] width 121 height 19
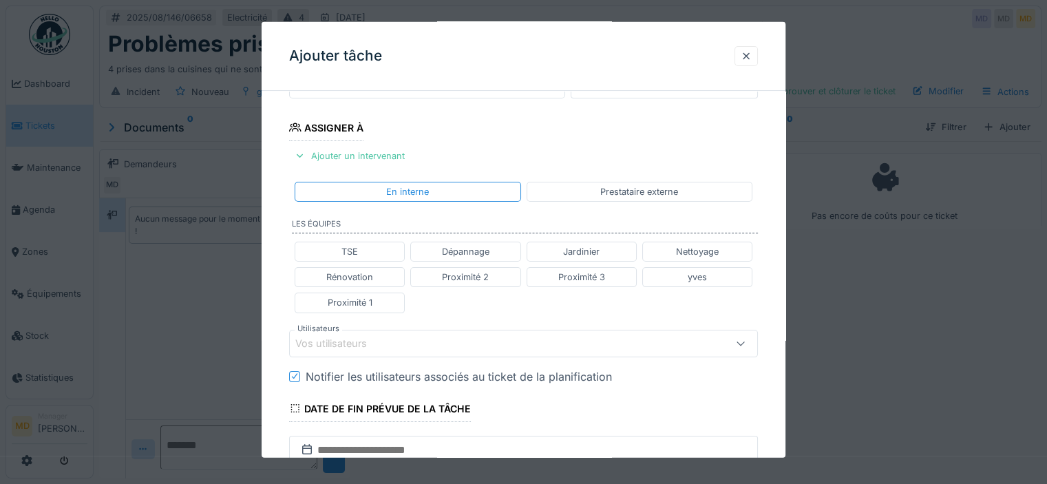
click at [335, 335] on div "Vos utilisateurs" at bounding box center [340, 342] width 91 height 15
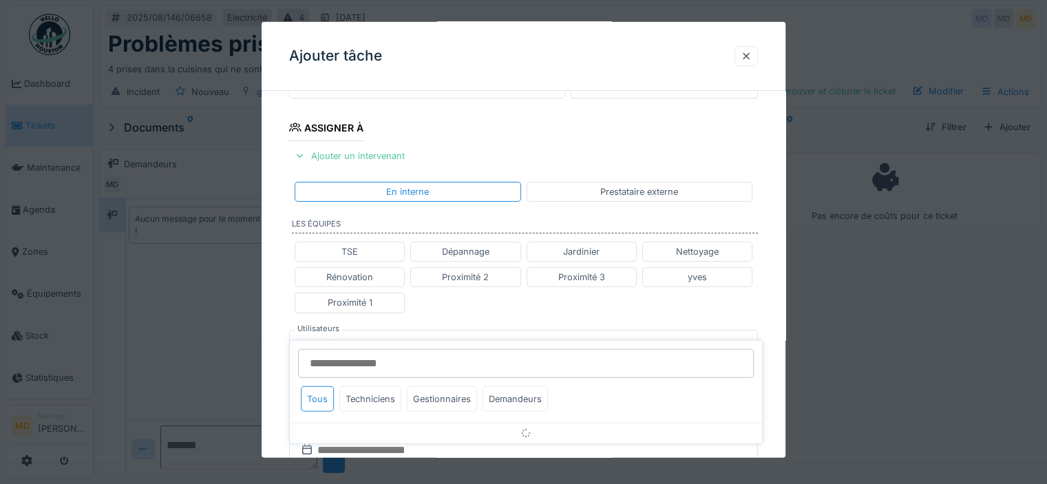
scroll to position [307, 0]
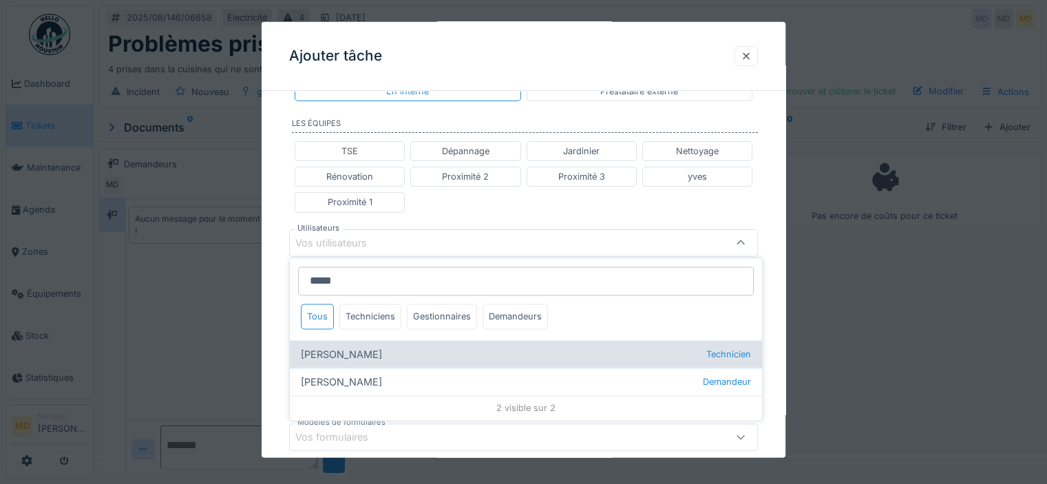
type input "*****"
click at [379, 349] on div "[PERSON_NAME] Technicien" at bounding box center [526, 355] width 472 height 28
type input "****"
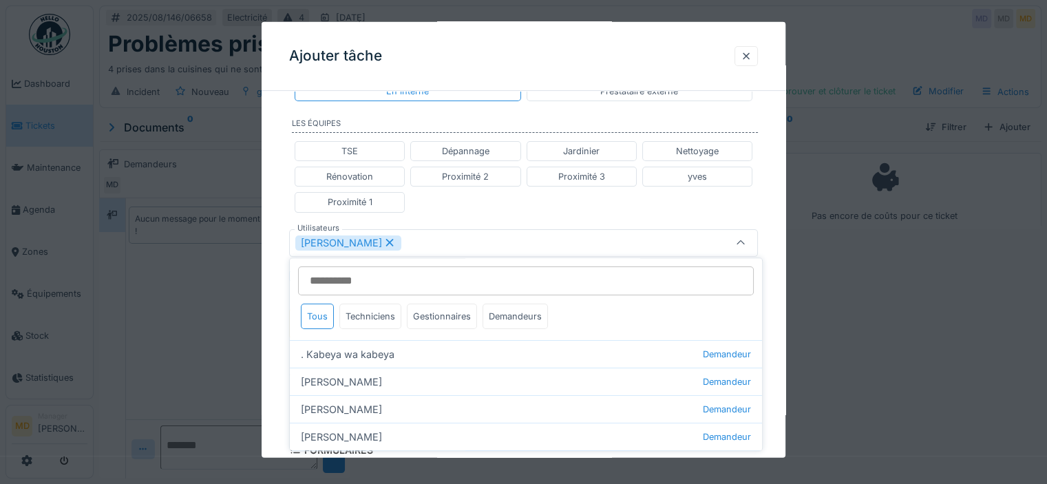
click at [273, 267] on div "**********" at bounding box center [524, 236] width 524 height 883
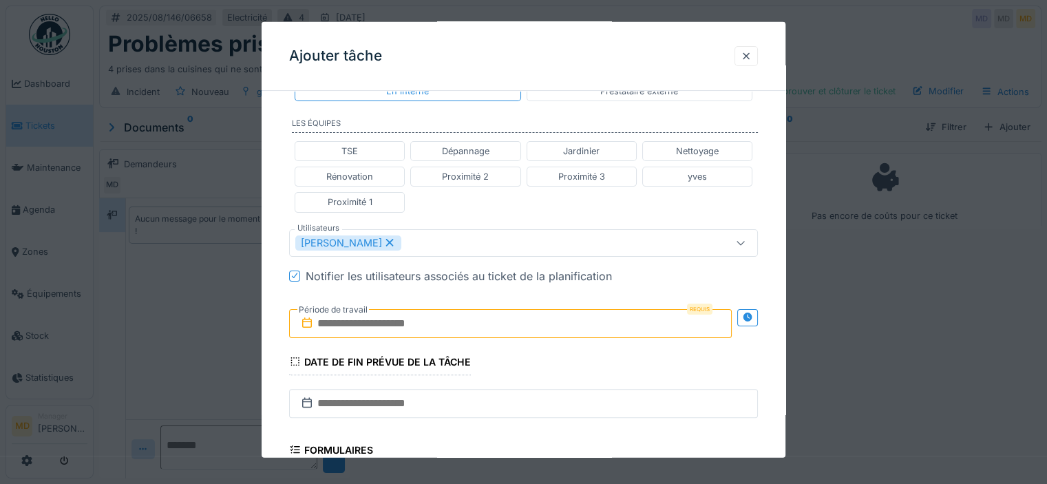
click at [746, 313] on icon at bounding box center [747, 317] width 11 height 9
click at [386, 323] on input "text" at bounding box center [394, 322] width 211 height 29
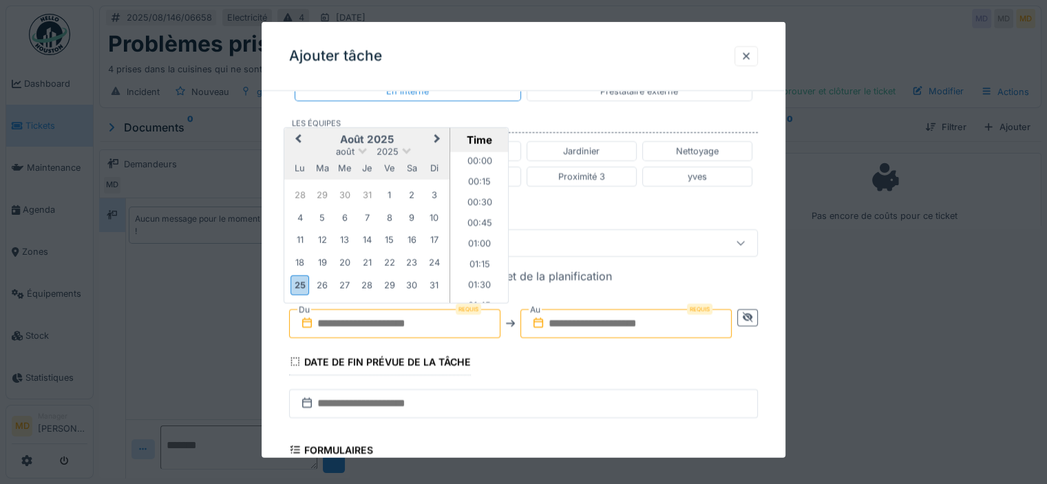
scroll to position [823, 0]
click at [346, 284] on div "27" at bounding box center [344, 284] width 19 height 19
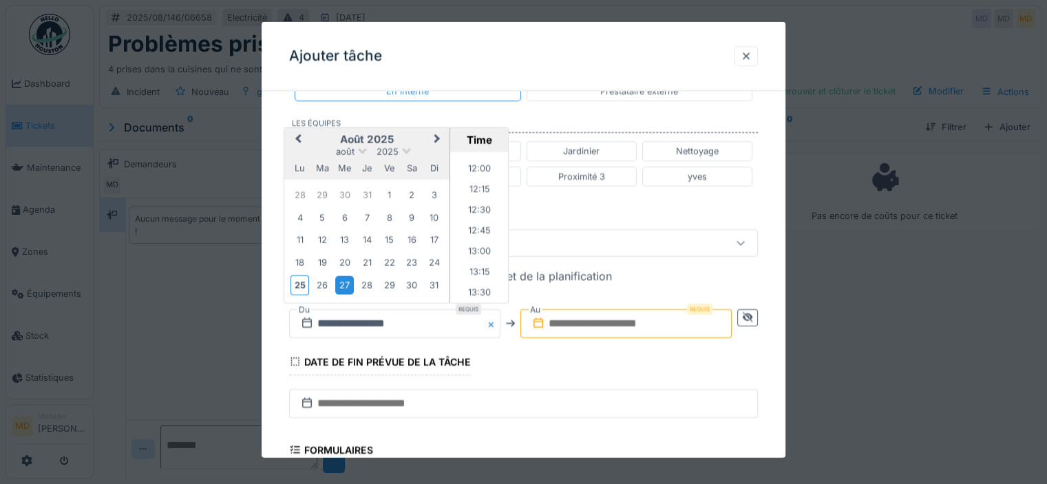
scroll to position [1098, 0]
click at [473, 220] on li "14:00" at bounding box center [479, 220] width 59 height 21
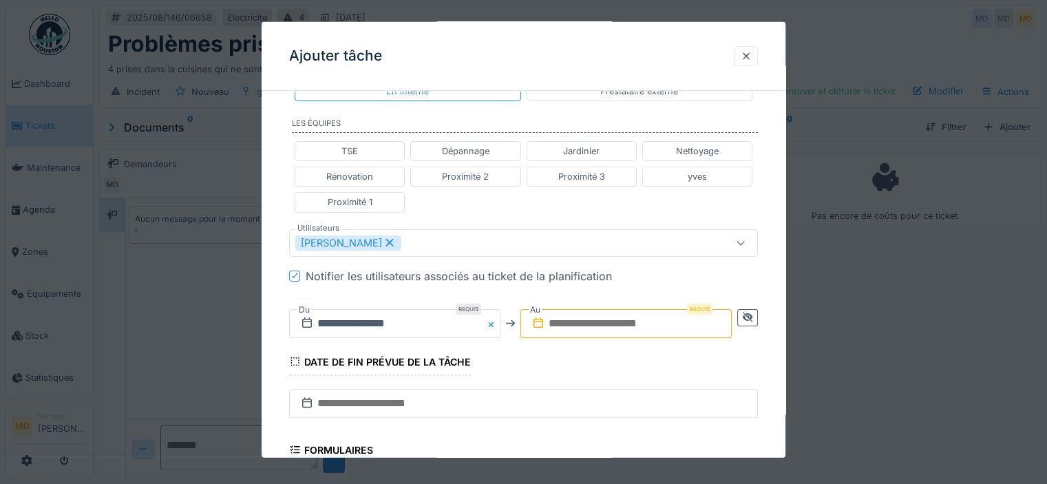
click at [686, 317] on input "text" at bounding box center [626, 322] width 211 height 29
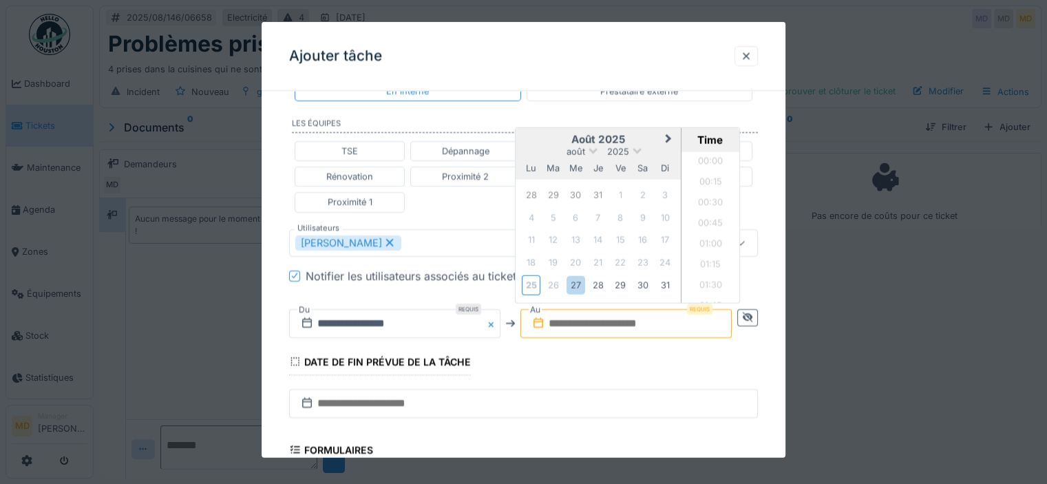
scroll to position [823, 0]
click at [577, 280] on div "27" at bounding box center [576, 284] width 19 height 19
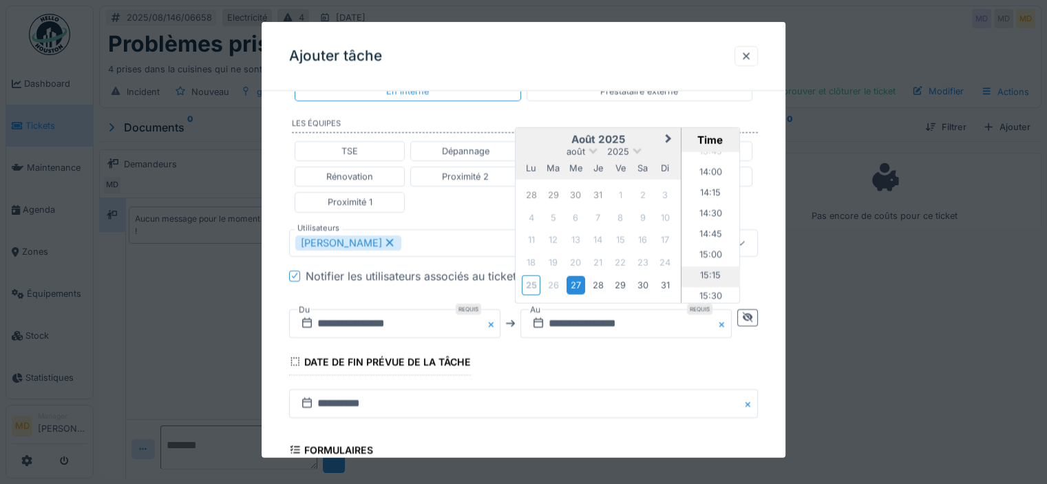
scroll to position [1167, 0]
click at [705, 231] on li "15:00" at bounding box center [711, 234] width 59 height 21
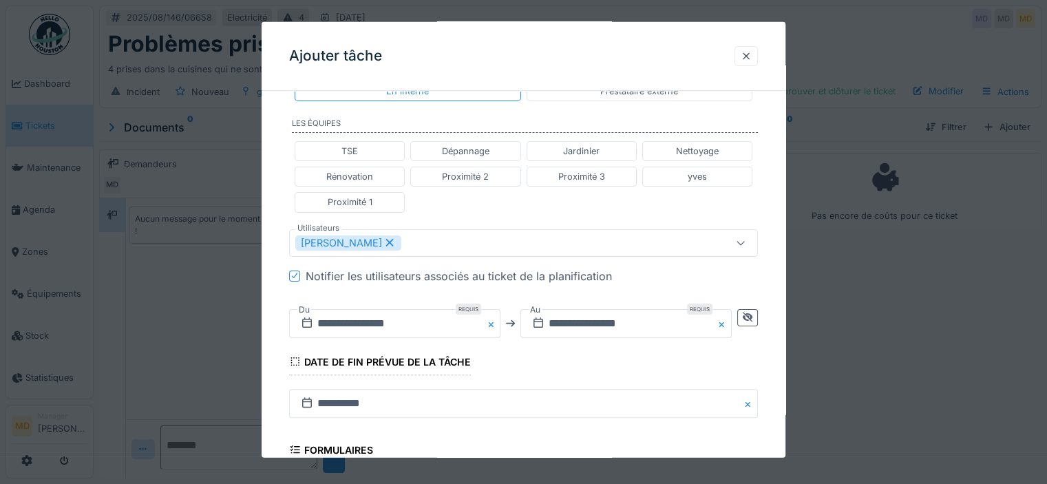
click at [744, 272] on div "Notifier les utilisateurs associés au ticket de la planification" at bounding box center [532, 275] width 452 height 17
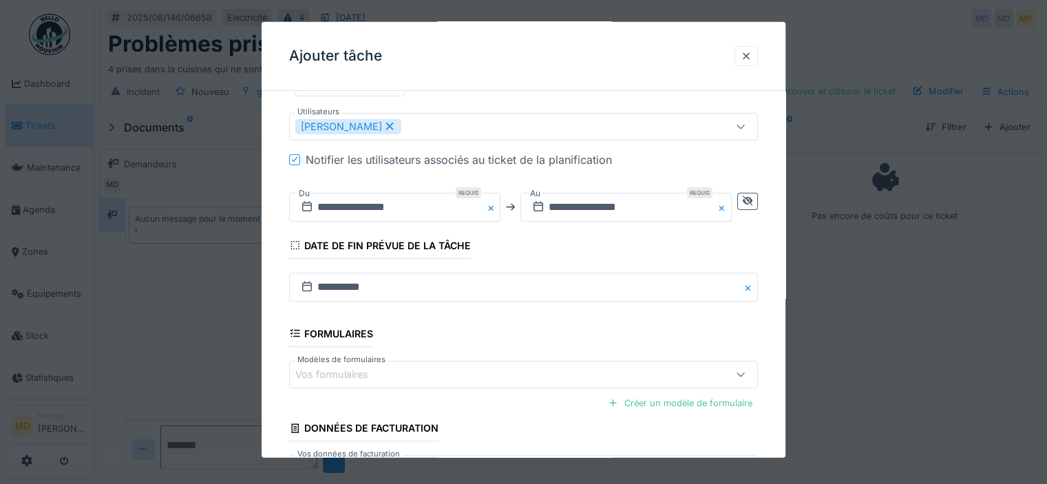
scroll to position [523, 0]
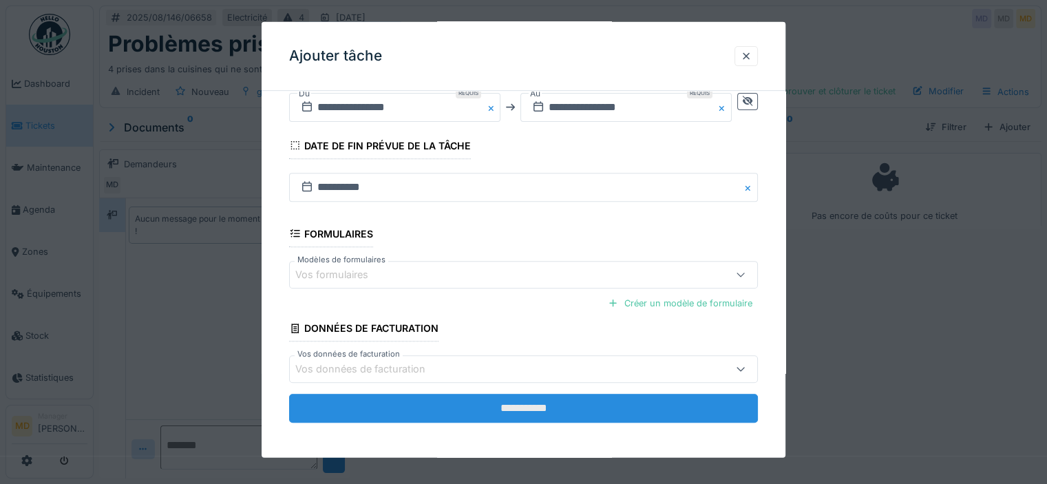
click at [494, 408] on input "**********" at bounding box center [523, 408] width 469 height 29
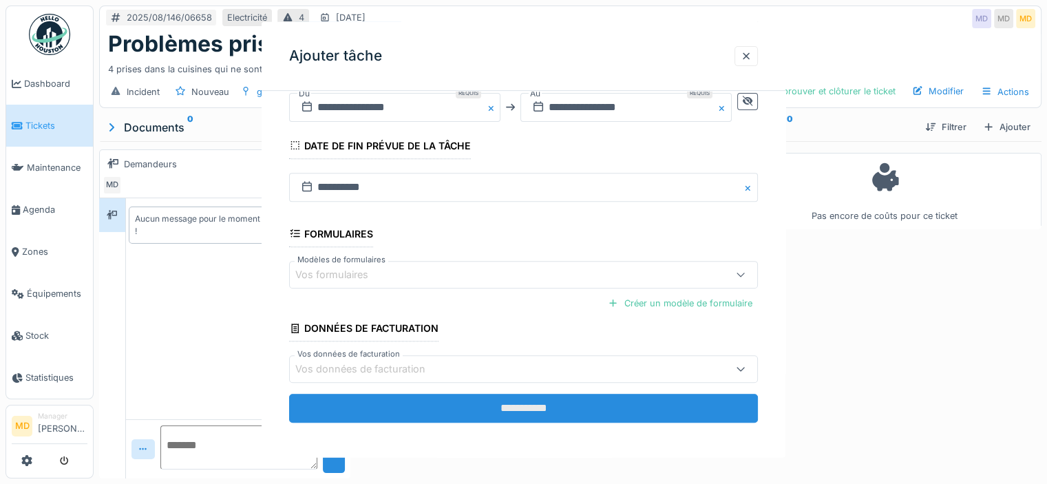
scroll to position [0, 0]
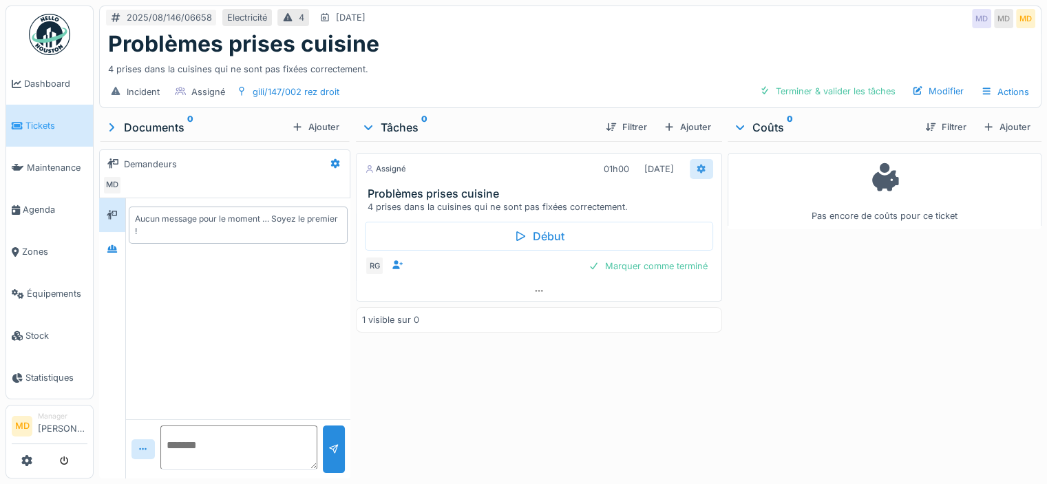
click at [696, 167] on icon at bounding box center [701, 169] width 11 height 9
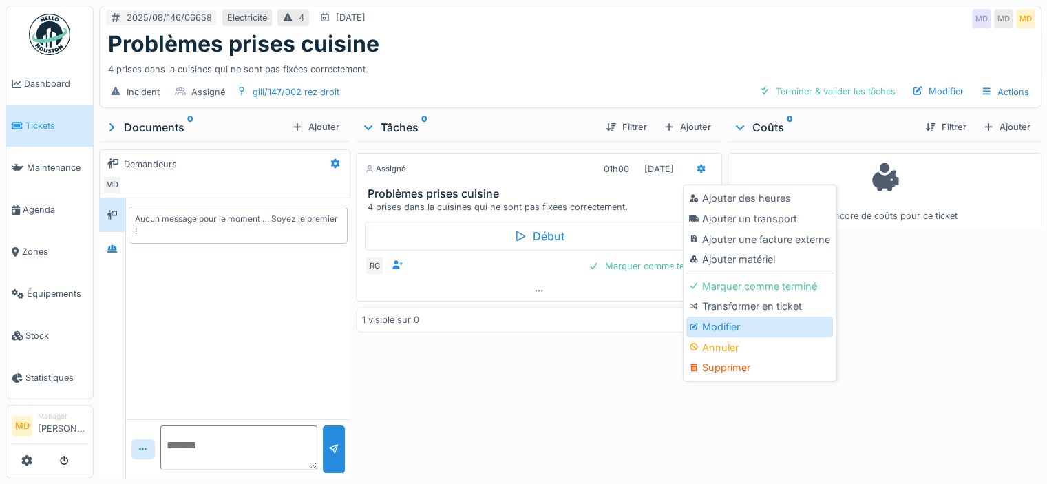
click at [713, 333] on div "Modifier" at bounding box center [759, 327] width 147 height 21
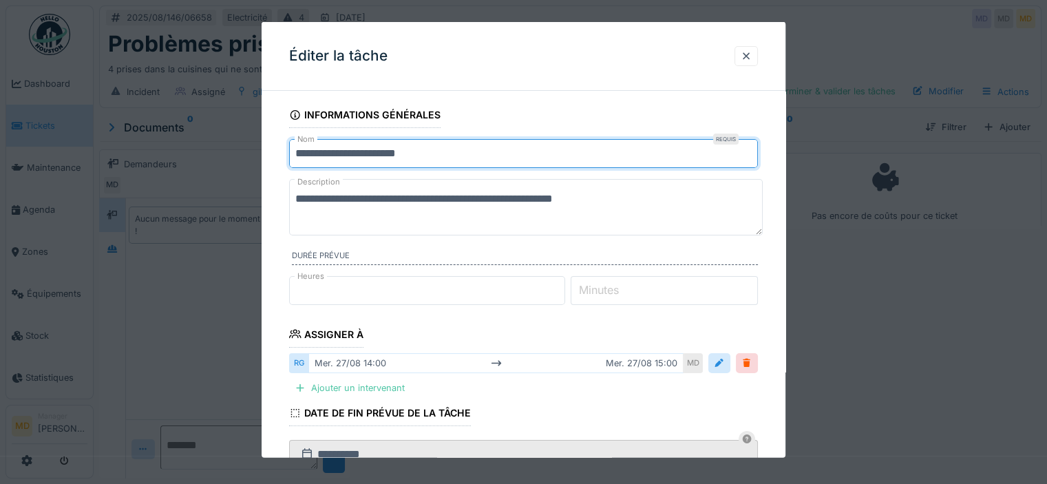
drag, startPoint x: 486, startPoint y: 156, endPoint x: 256, endPoint y: 156, distance: 230.0
click at [256, 156] on div "**********" at bounding box center [571, 242] width 954 height 484
type input "**********"
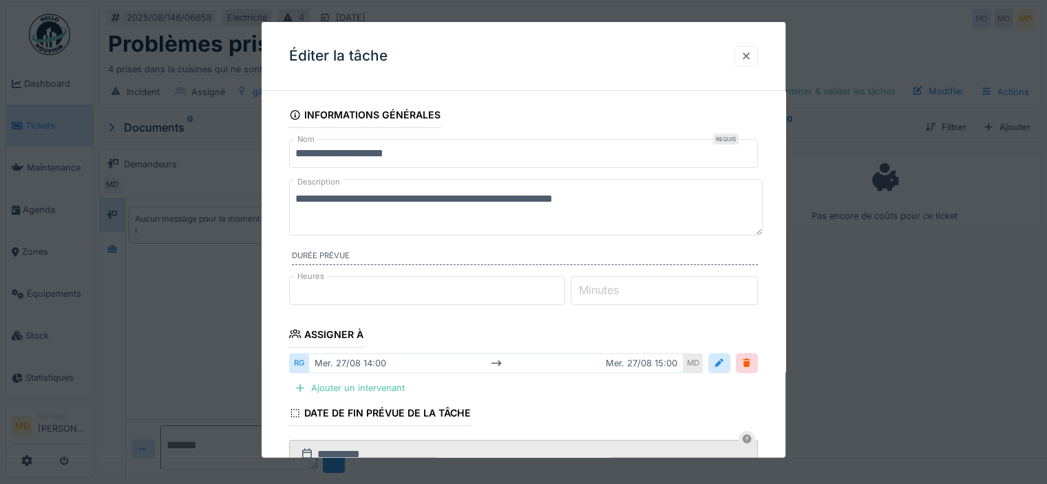
click at [752, 55] on div at bounding box center [746, 56] width 11 height 13
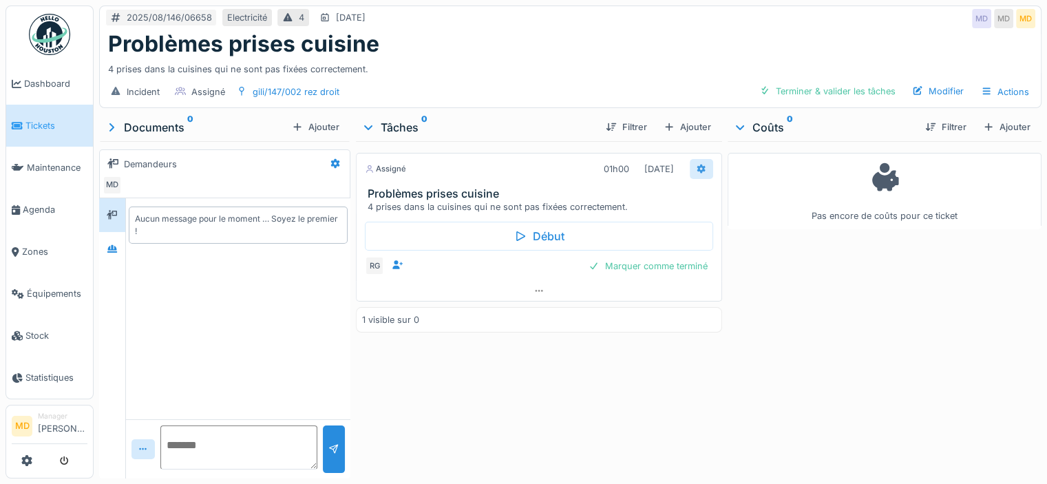
click at [696, 171] on icon at bounding box center [701, 169] width 11 height 9
click at [551, 78] on div "Incident Assigné gili/147/002 rez droit Terminer & valider les tâches Modifier …" at bounding box center [570, 91] width 941 height 31
click at [697, 165] on icon at bounding box center [701, 169] width 9 height 10
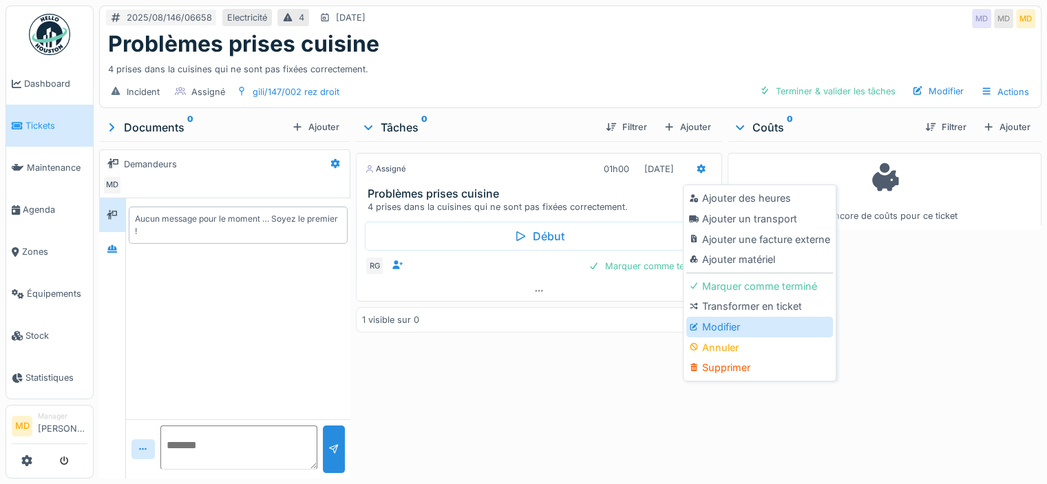
click at [732, 324] on div "Modifier" at bounding box center [759, 327] width 147 height 21
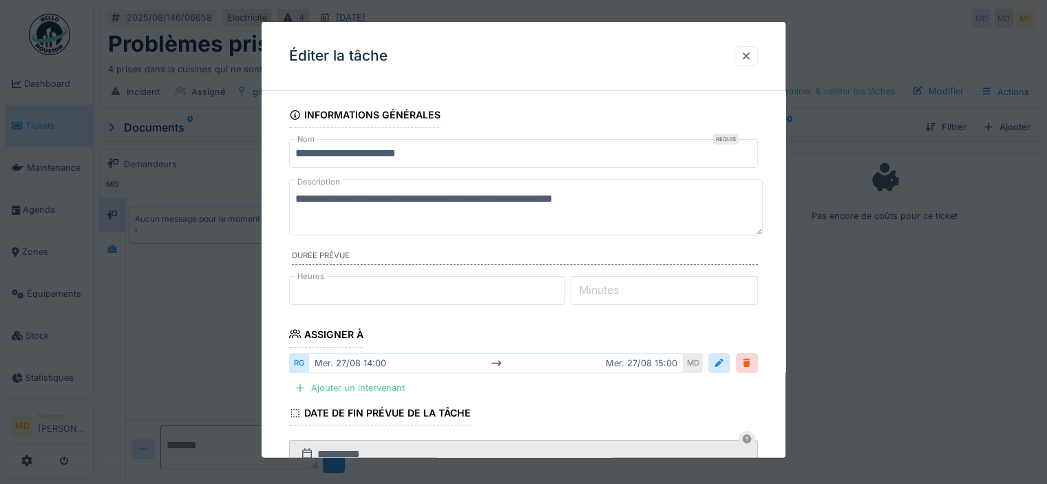
click at [457, 157] on input "**********" at bounding box center [523, 153] width 469 height 29
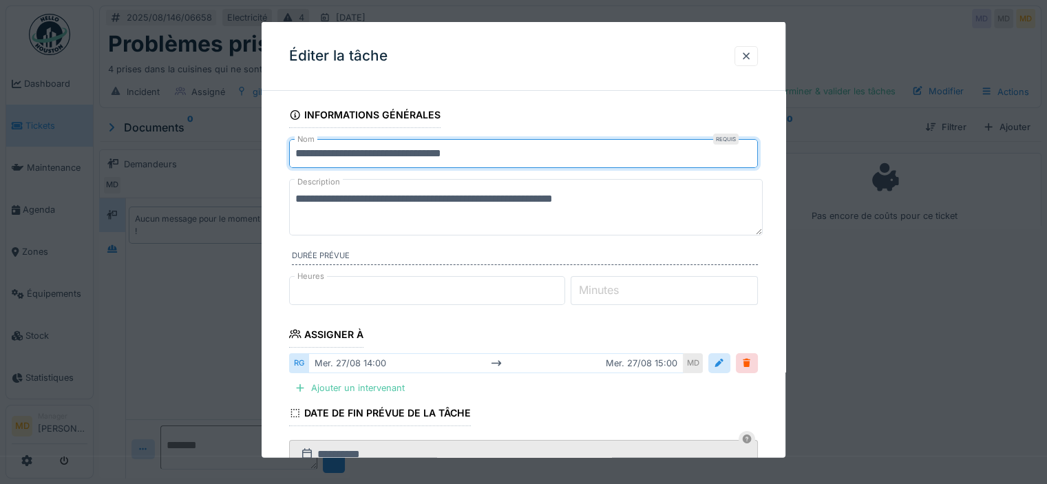
type input "**********"
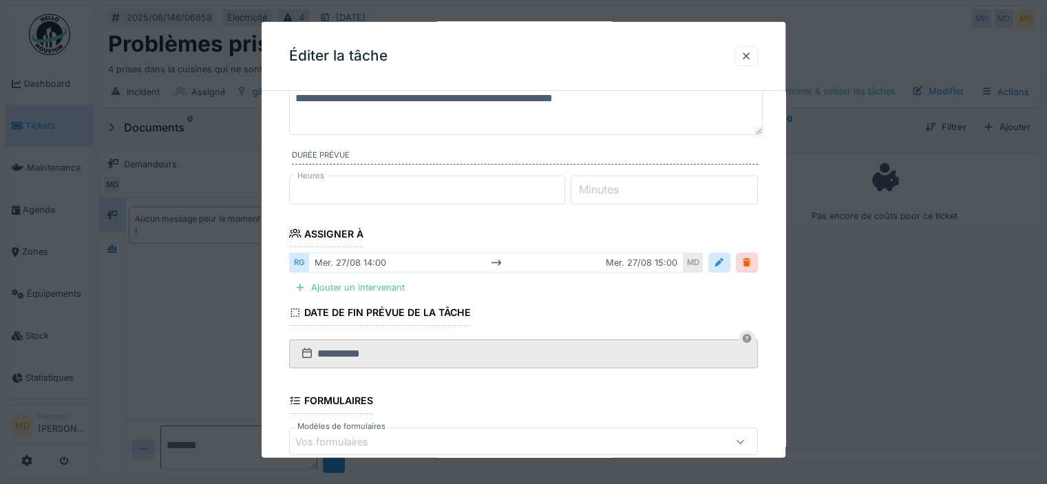
scroll to position [269, 0]
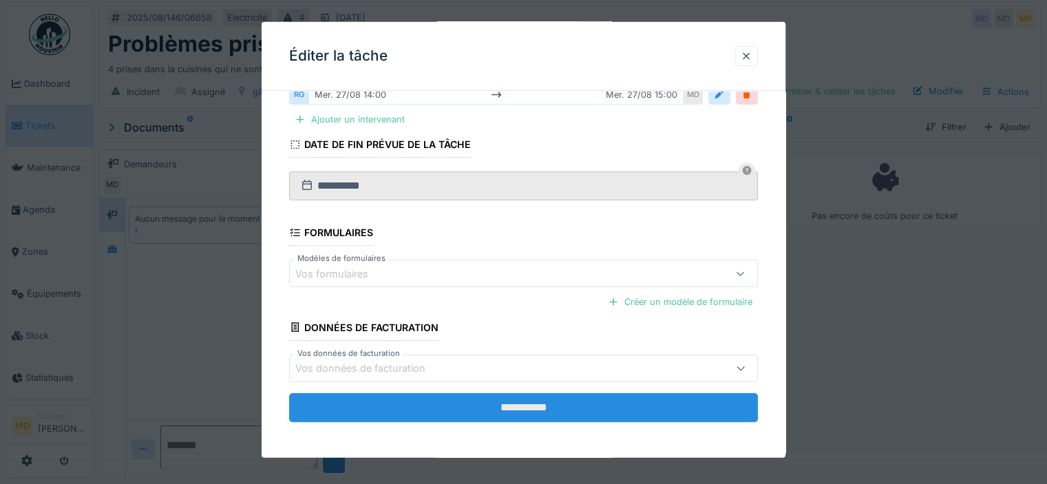
click at [553, 406] on input "**********" at bounding box center [523, 406] width 469 height 29
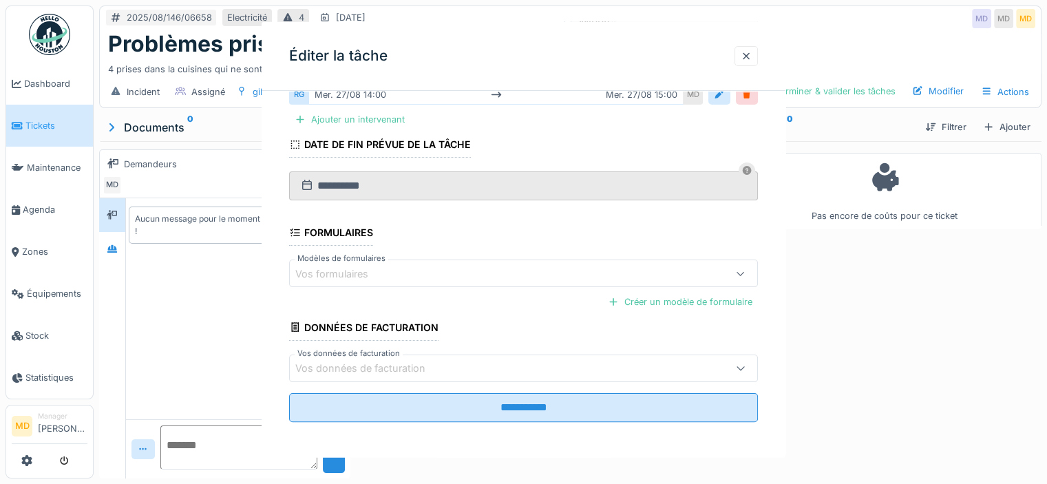
scroll to position [0, 0]
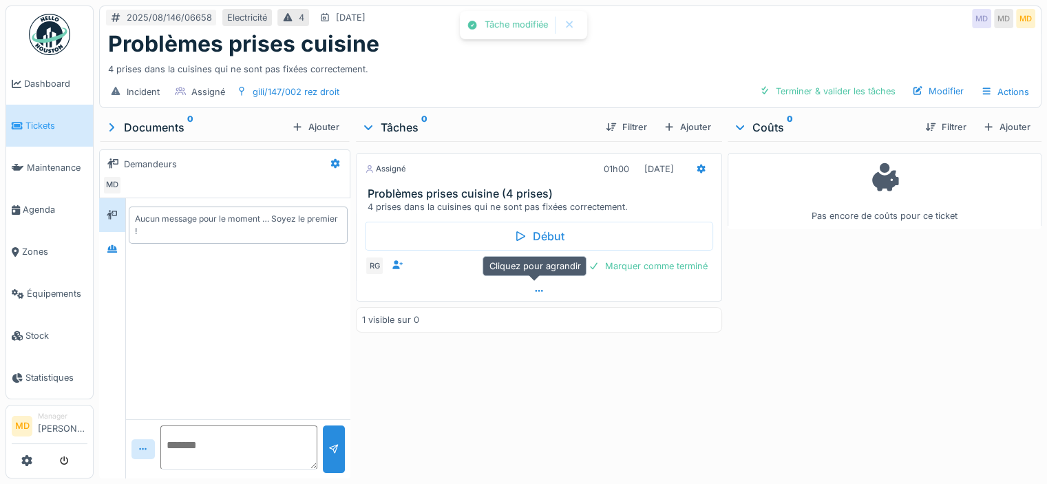
click at [536, 286] on icon at bounding box center [539, 290] width 11 height 9
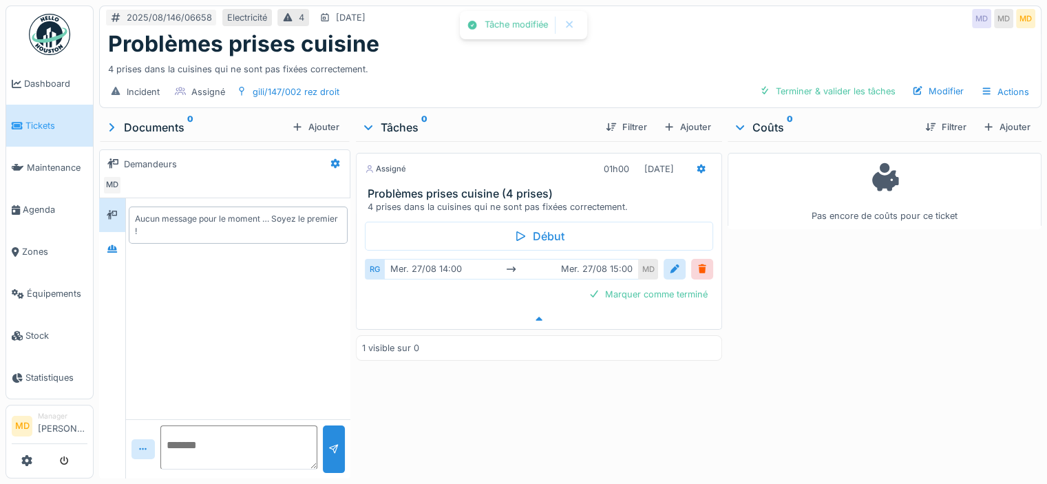
scroll to position [10, 0]
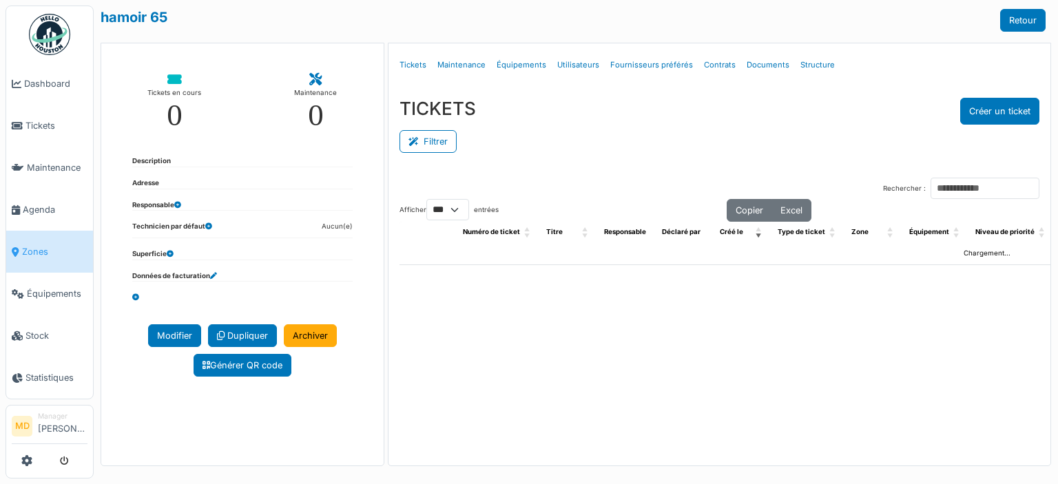
select select "***"
click at [808, 67] on link "Structure" at bounding box center [817, 65] width 45 height 32
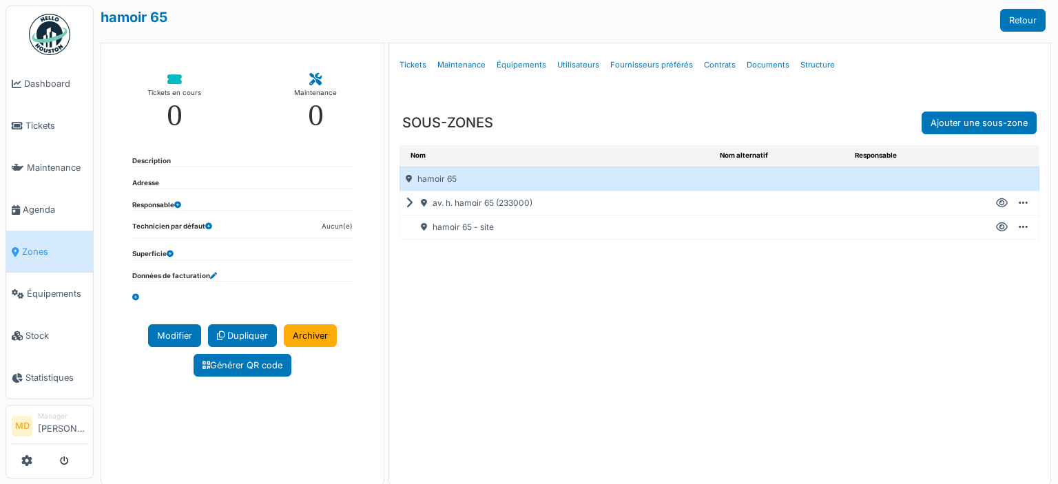
click at [400, 202] on div "av. h. hamoir 65 (233000)" at bounding box center [557, 202] width 314 height 23
click at [406, 203] on icon at bounding box center [412, 203] width 13 height 1
click at [996, 275] on icon at bounding box center [1002, 275] width 12 height 1
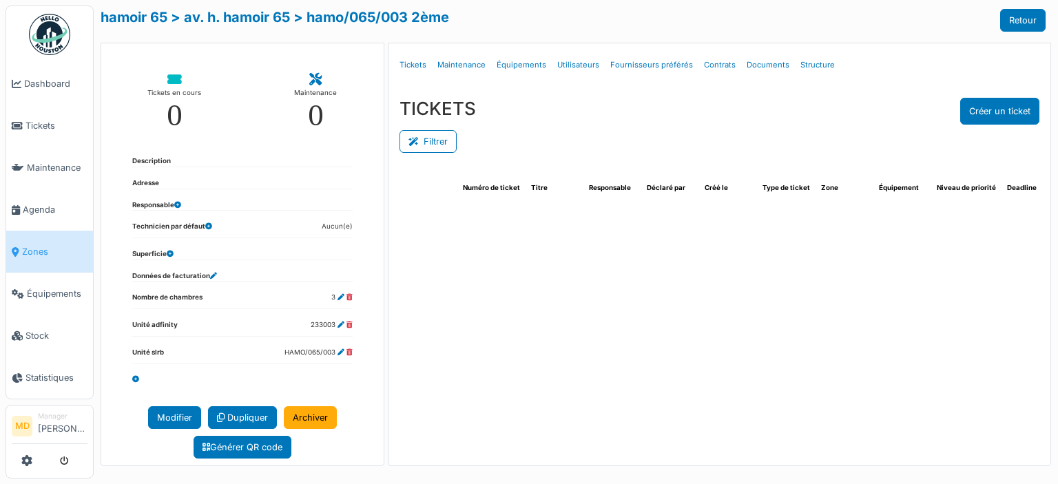
select select "***"
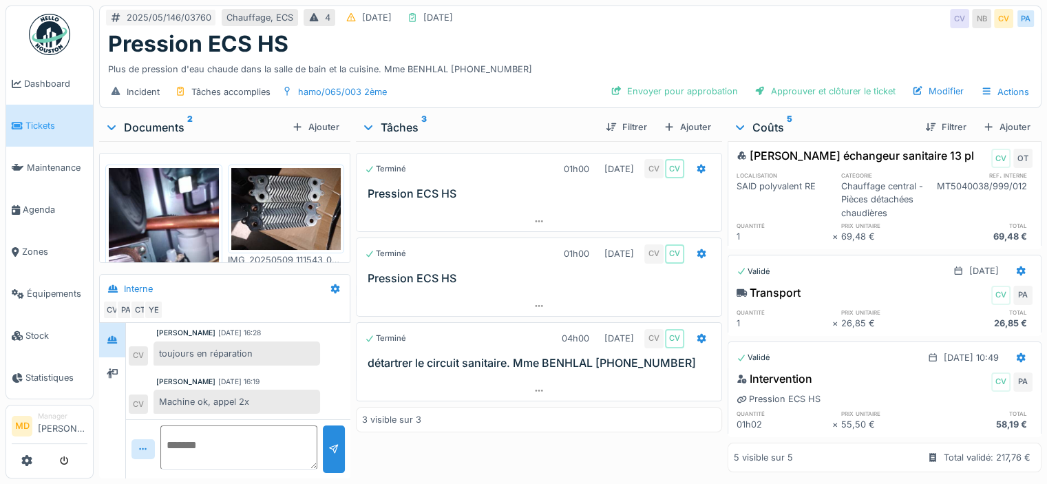
click at [262, 429] on textarea at bounding box center [238, 448] width 157 height 44
type textarea "*"
type textarea "**********"
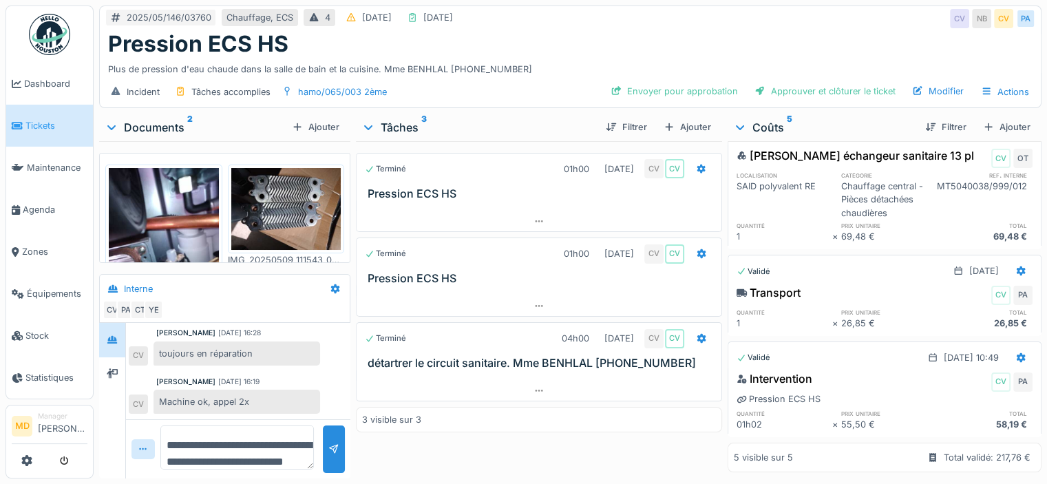
drag, startPoint x: 240, startPoint y: 457, endPoint x: 123, endPoint y: 399, distance: 130.9
click at [123, 399] on div "[PERSON_NAME] [DATE] 16:22 À replanifier pas eu de temps PA [PERSON_NAME] [DATE…" at bounding box center [224, 401] width 251 height 156
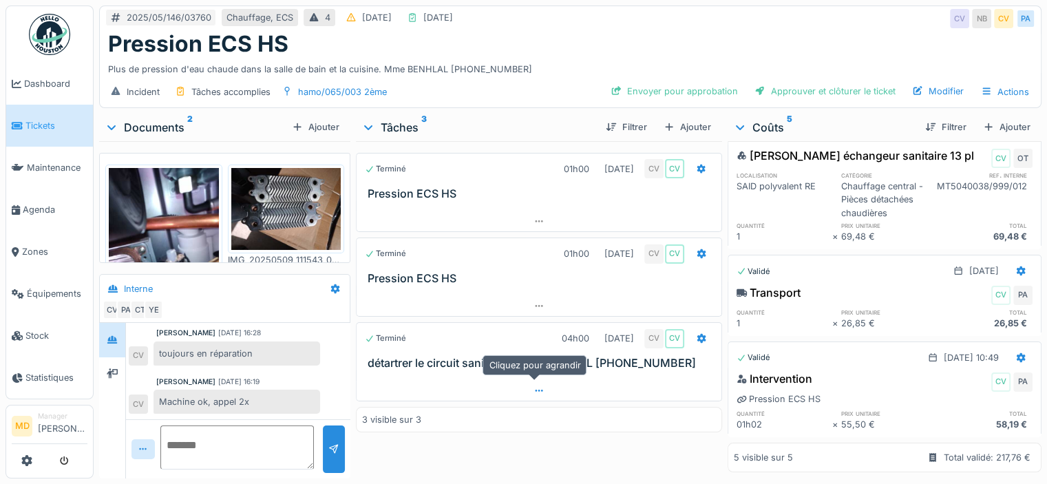
click at [536, 390] on icon at bounding box center [539, 391] width 8 height 2
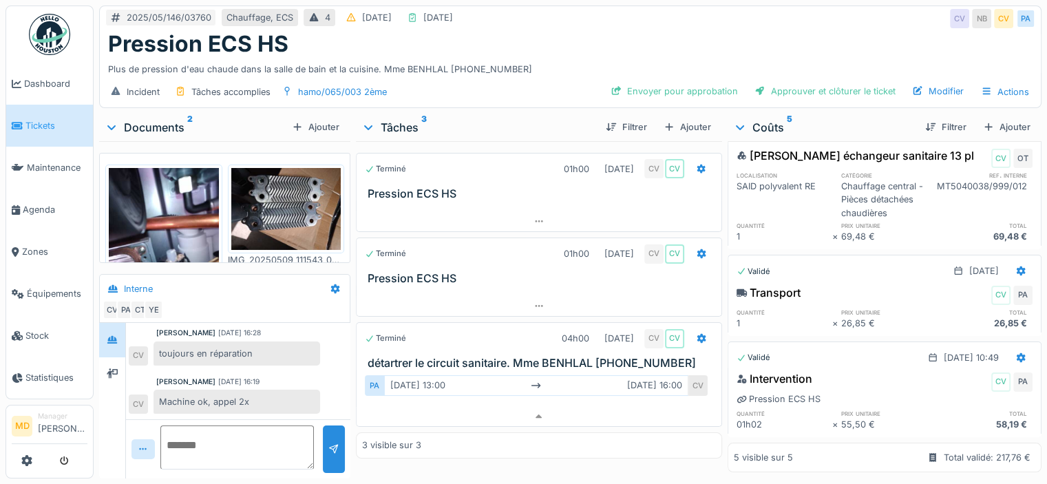
click at [591, 31] on div "Pression ECS HS" at bounding box center [570, 44] width 925 height 26
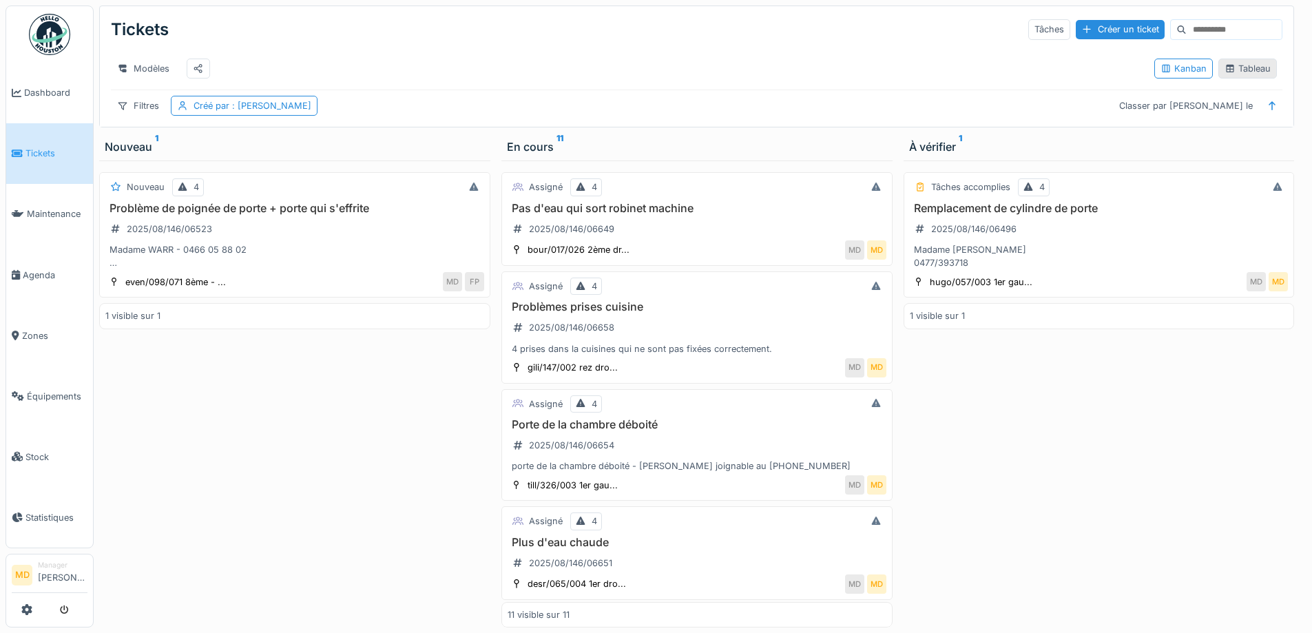
click at [1224, 73] on icon at bounding box center [1229, 68] width 11 height 9
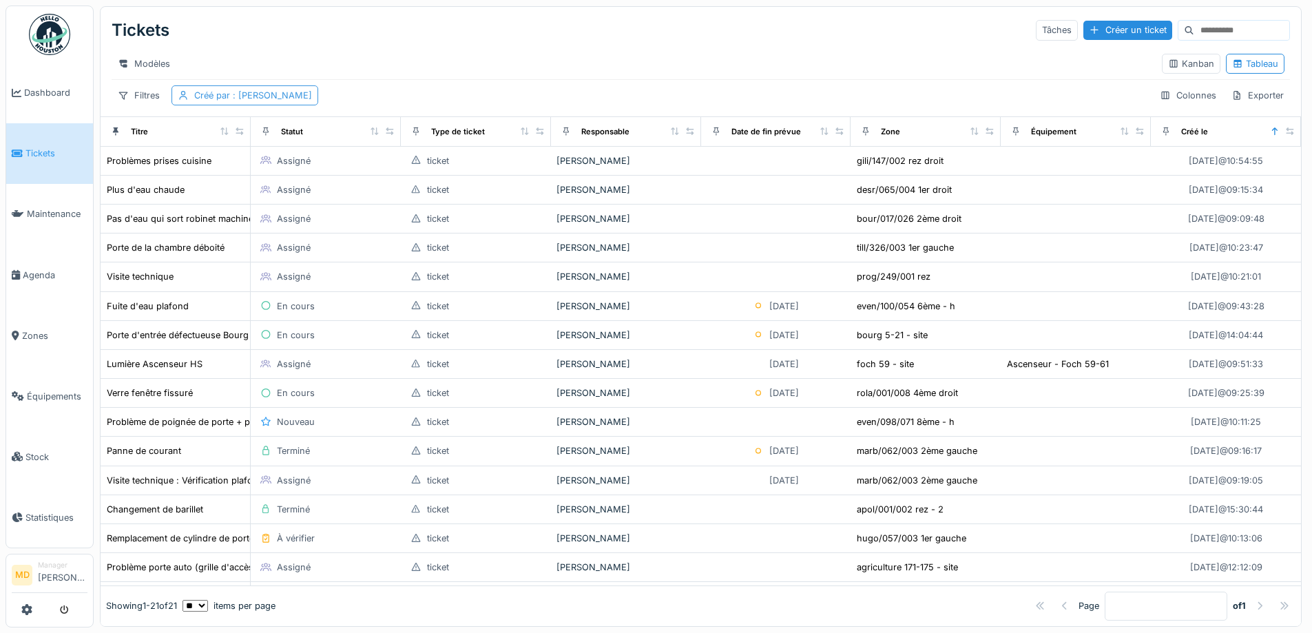
click at [218, 96] on div "Créé par : Mouad Dakir" at bounding box center [244, 95] width 147 height 20
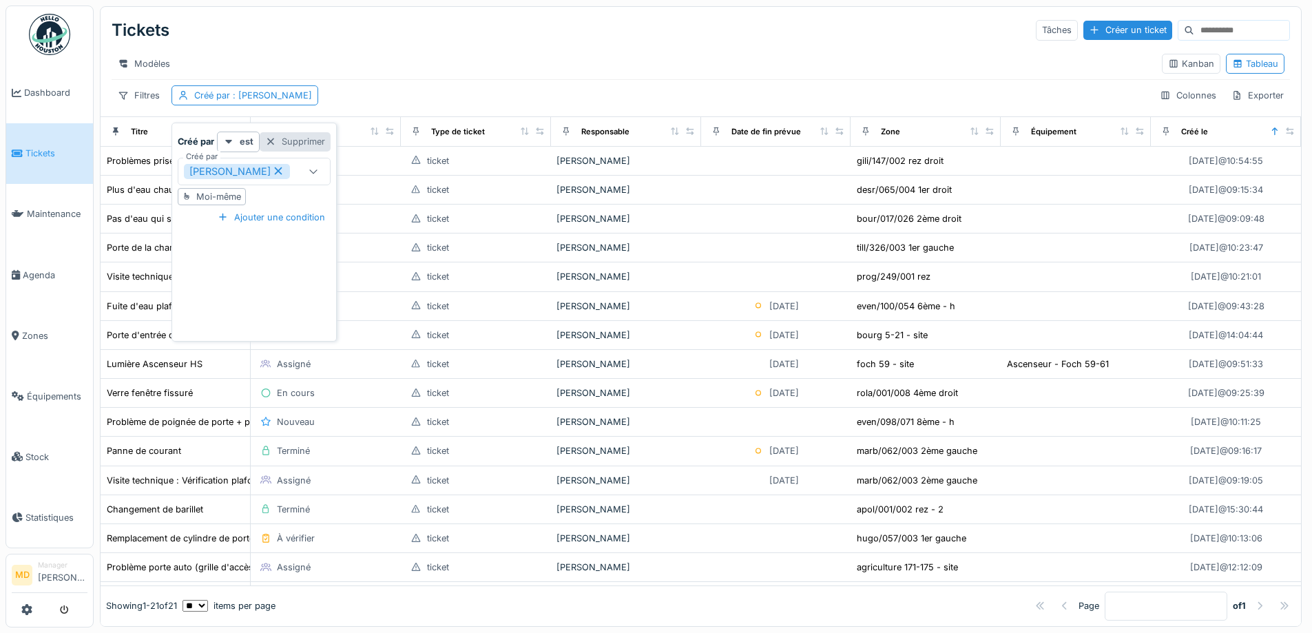
click at [289, 143] on div "Supprimer" at bounding box center [295, 141] width 71 height 19
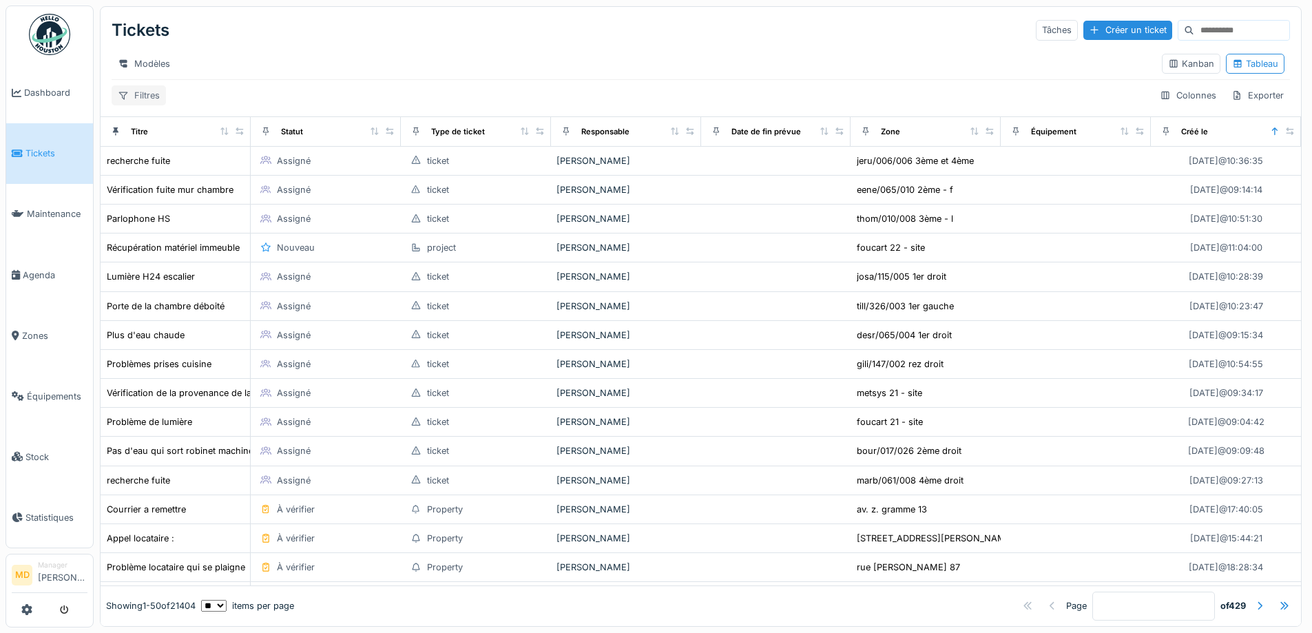
click at [144, 105] on div "Filtres" at bounding box center [139, 95] width 54 height 20
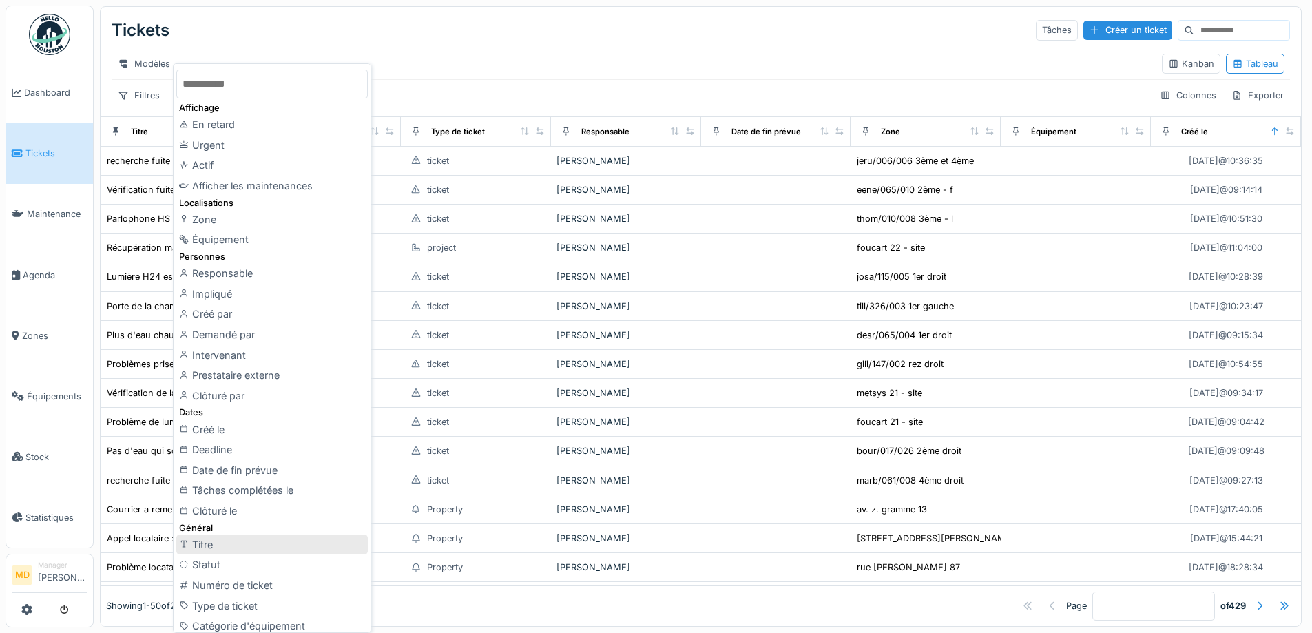
click at [223, 541] on div "Titre" at bounding box center [271, 544] width 191 height 21
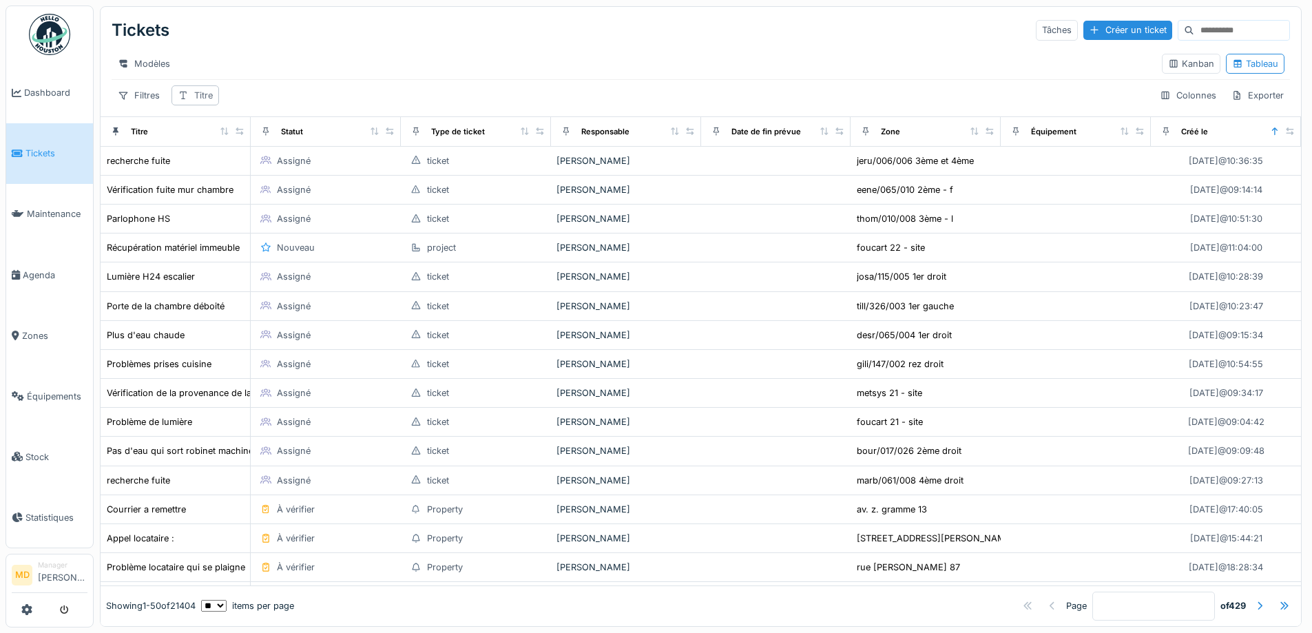
click at [193, 103] on div "Titre" at bounding box center [195, 95] width 48 height 20
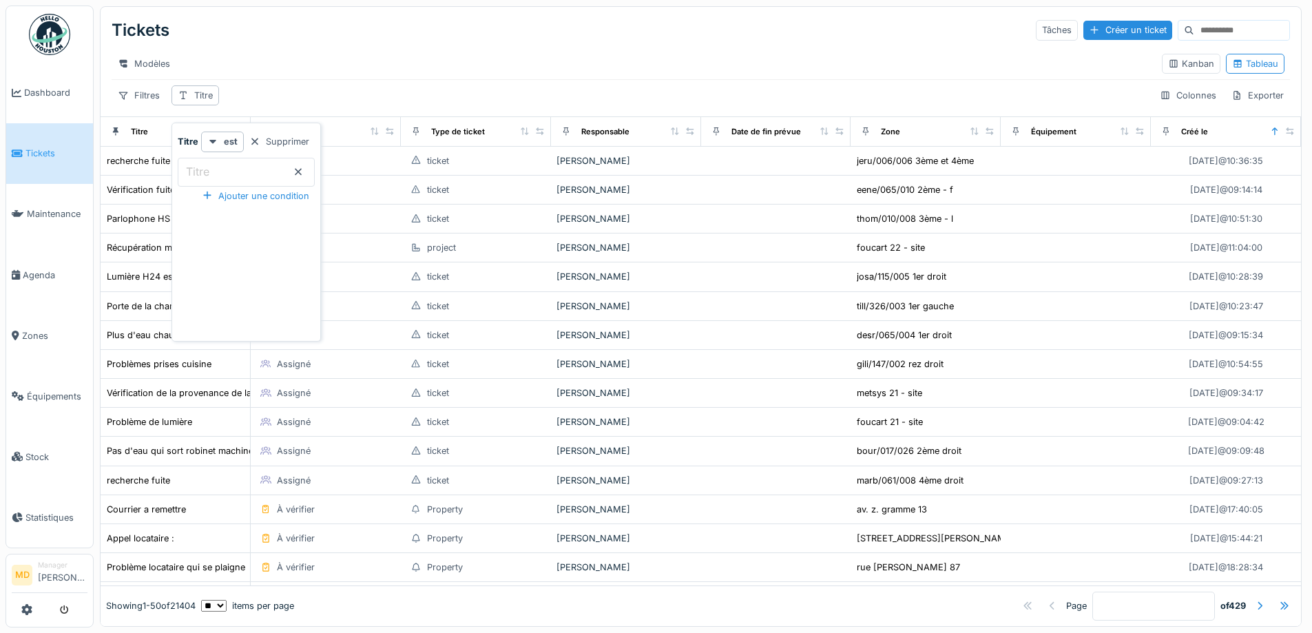
click at [270, 169] on input "Titre" at bounding box center [246, 172] width 137 height 29
type input "*****"
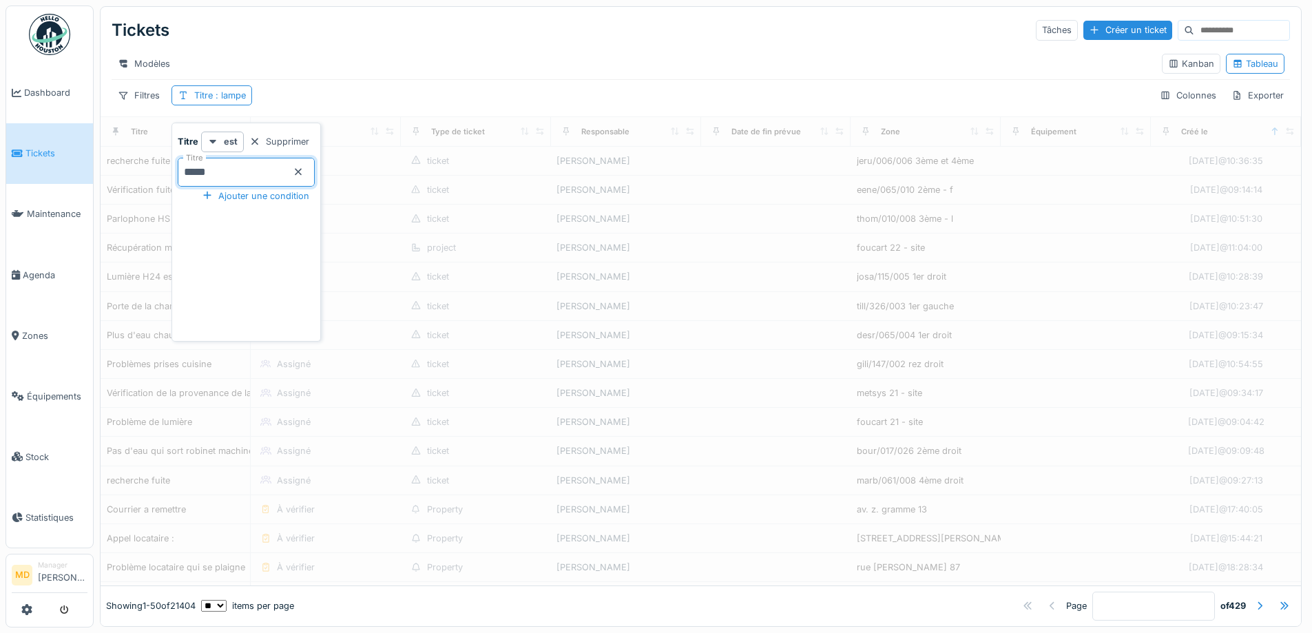
click at [306, 104] on div "Filtres Titre : lampe Colonnes Exporter" at bounding box center [701, 95] width 1178 height 20
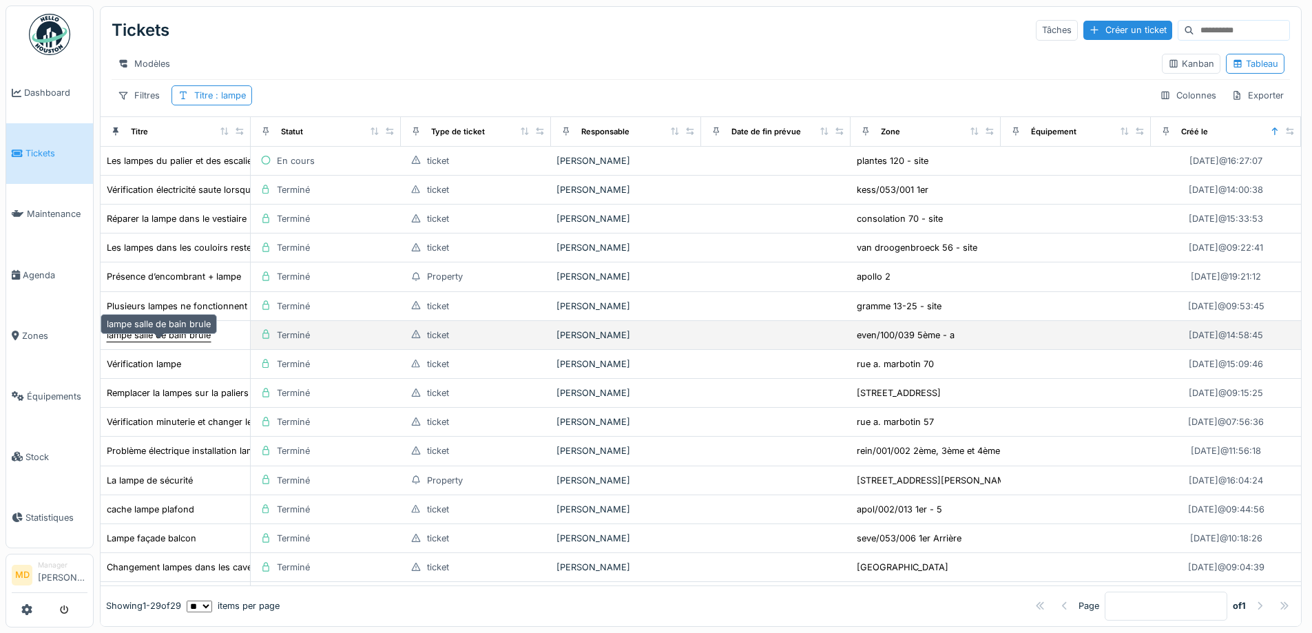
click at [154, 342] on div "lampe salle de bain brule" at bounding box center [159, 334] width 104 height 13
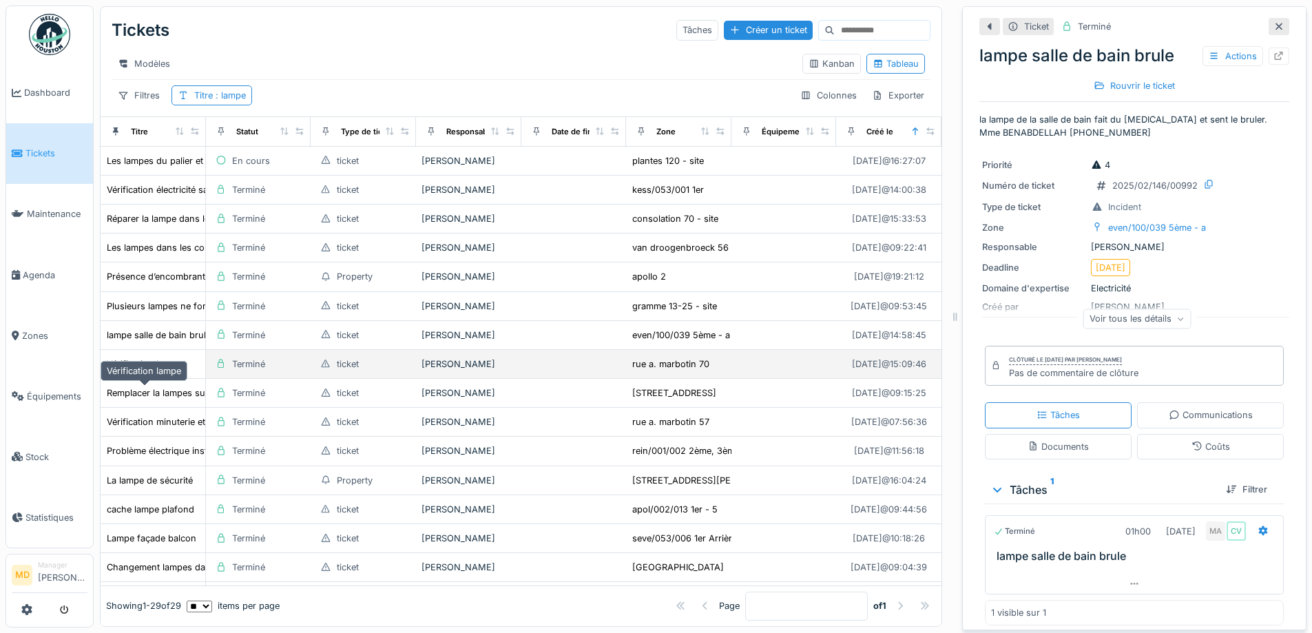
click at [160, 370] on div "Vérification lampe" at bounding box center [144, 363] width 74 height 13
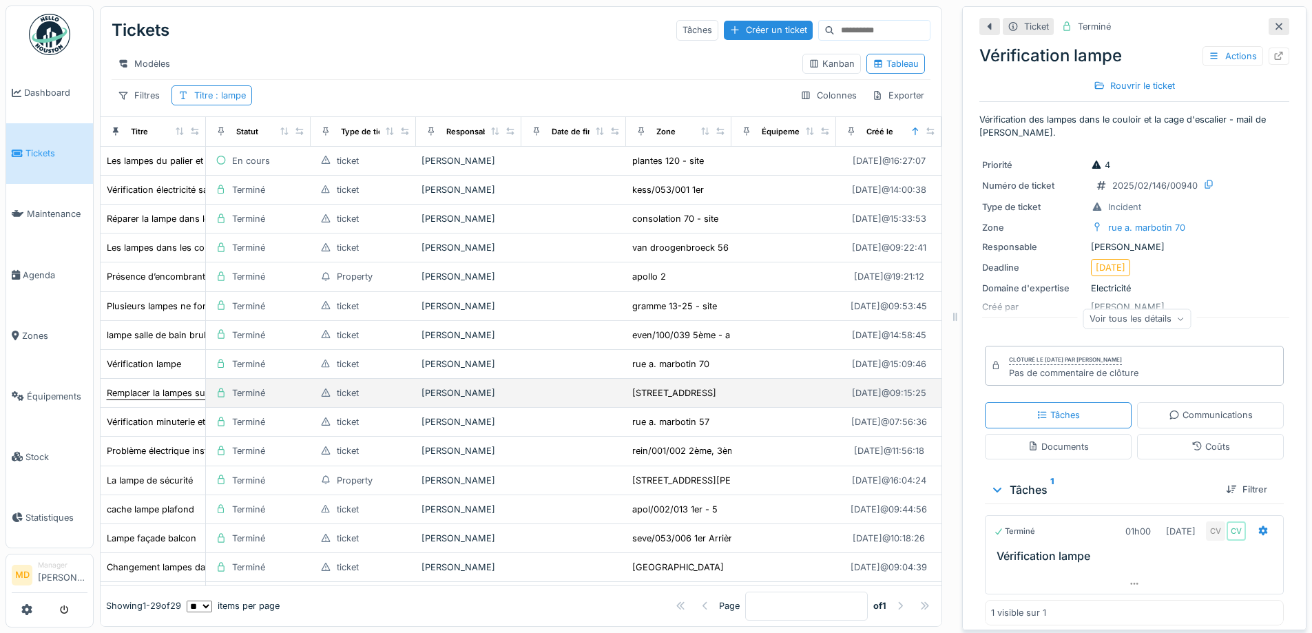
click at [146, 399] on div "Remplacer la lampes sur la paliers au 2éme étage et vérifier tout l'éclairage d…" at bounding box center [312, 392] width 410 height 13
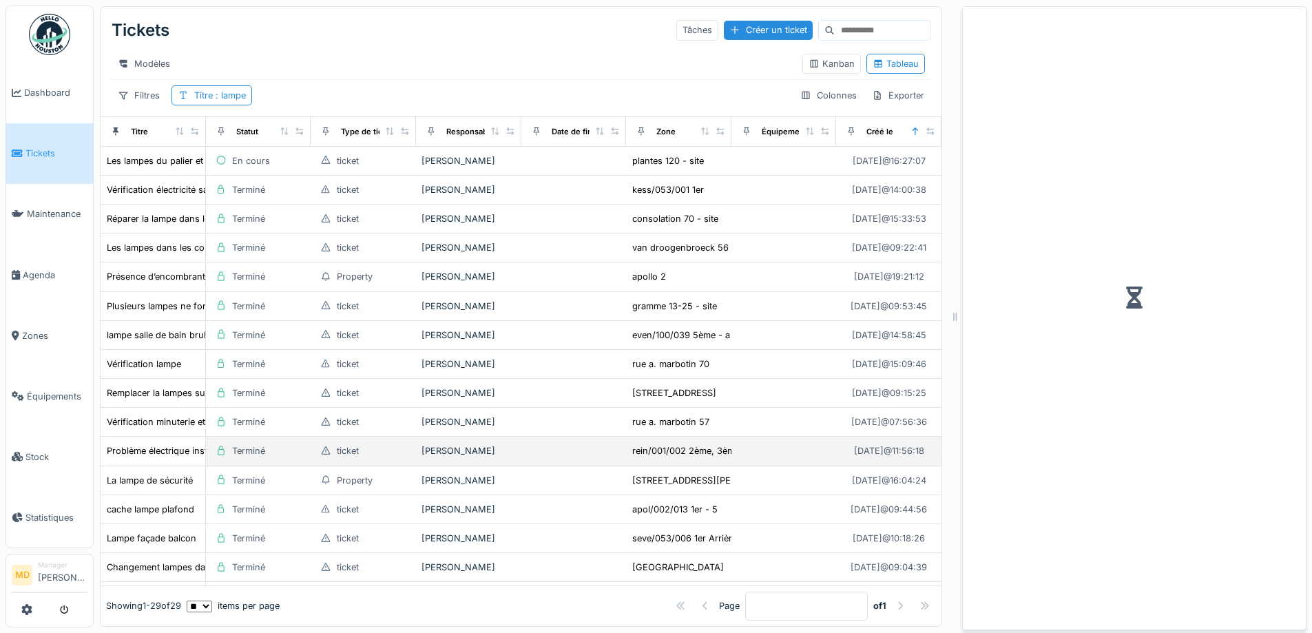
scroll to position [69, 0]
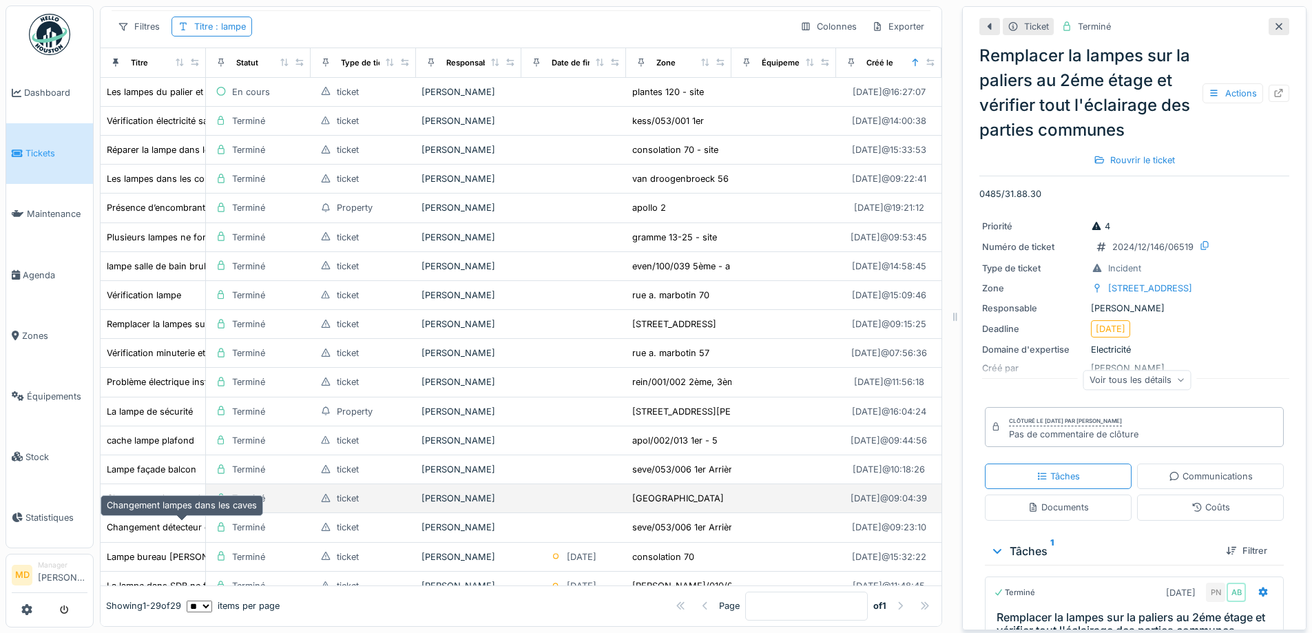
click at [170, 505] on div "Changement lampes dans les caves" at bounding box center [182, 498] width 150 height 13
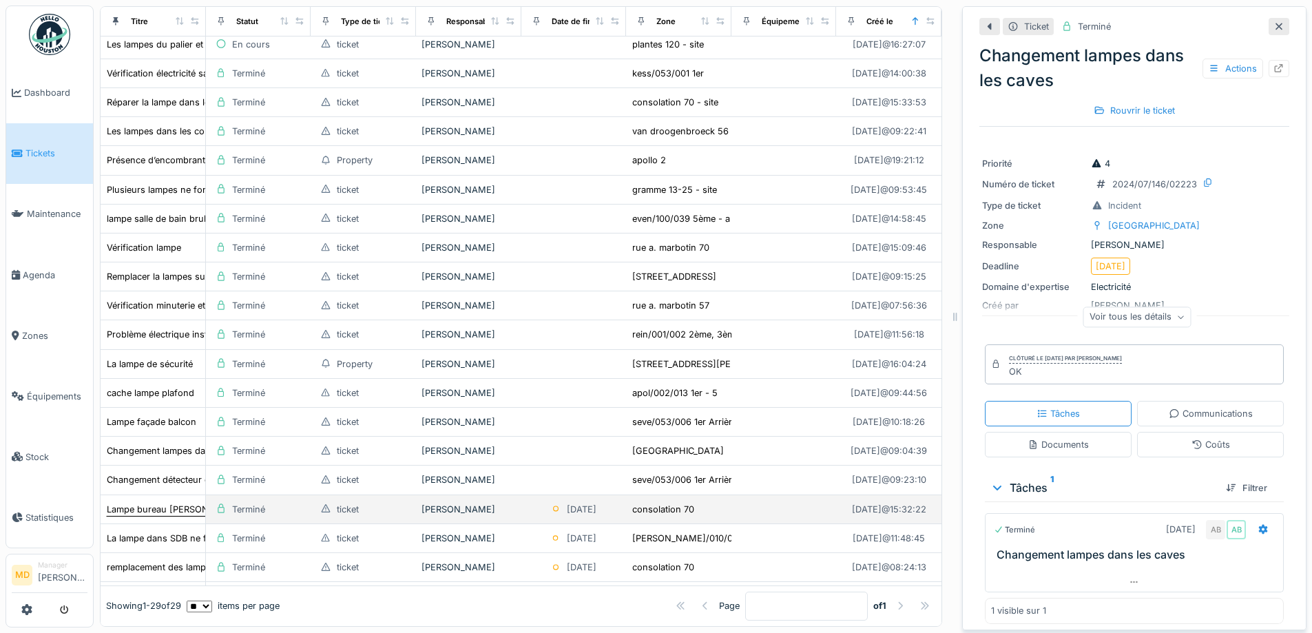
scroll to position [138, 0]
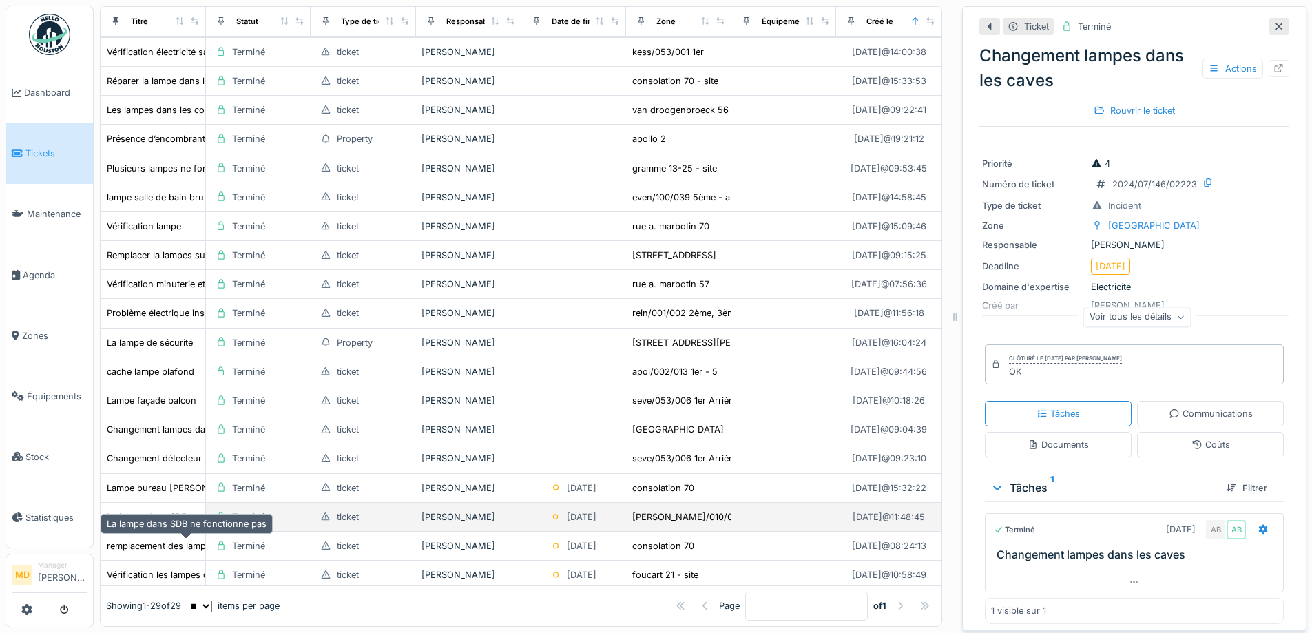
click at [149, 523] on div "La lampe dans SDB ne fonctionne pas" at bounding box center [187, 516] width 160 height 13
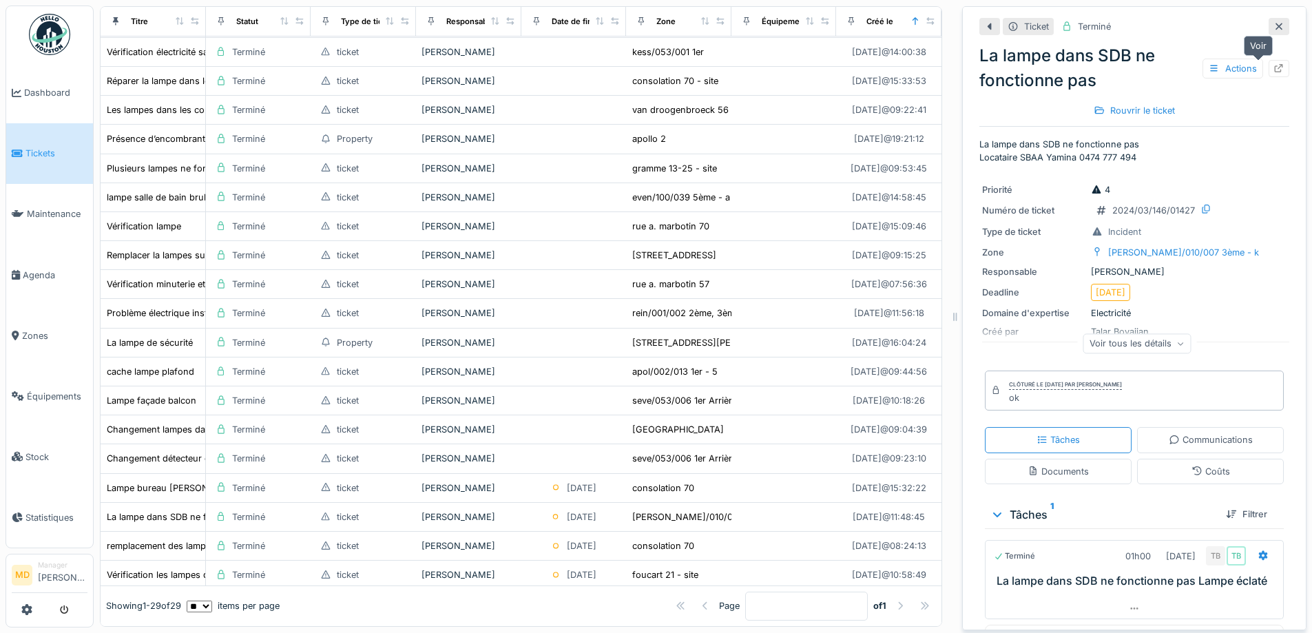
click at [1273, 73] on div at bounding box center [1278, 68] width 11 height 13
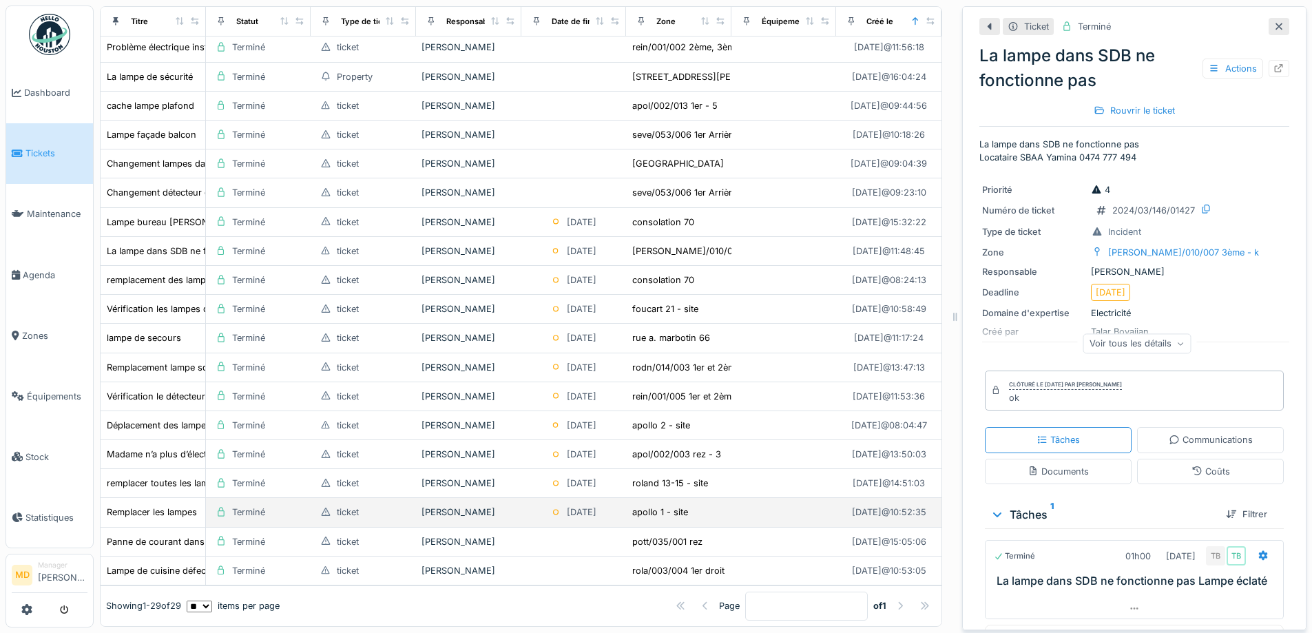
scroll to position [442, 0]
click at [145, 507] on div "Remplacer les lampes" at bounding box center [152, 511] width 90 height 13
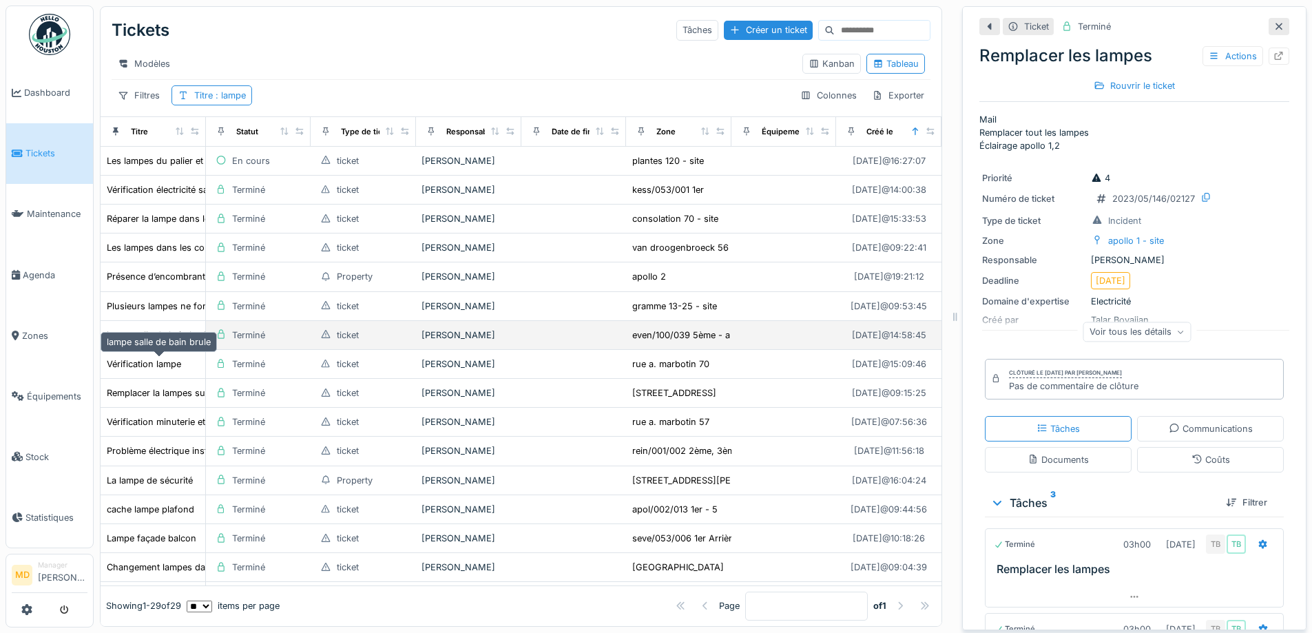
click at [136, 342] on div "lampe salle de bain brule" at bounding box center [159, 334] width 104 height 13
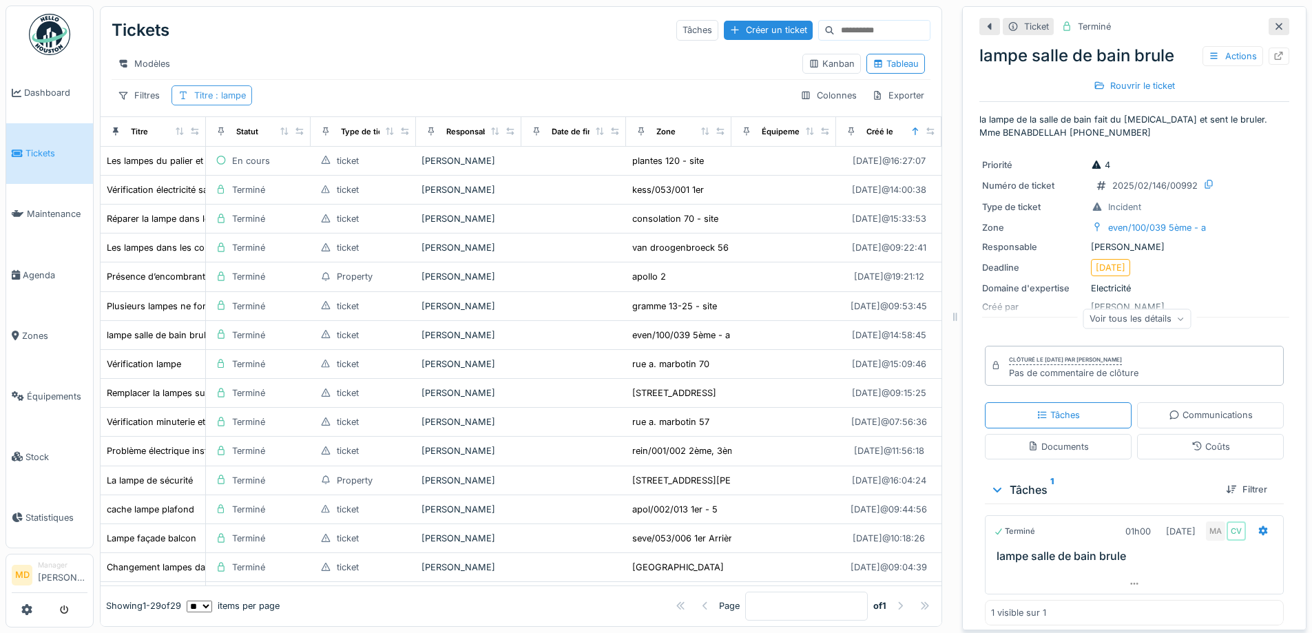
click at [211, 100] on div "Titre : lampe" at bounding box center [220, 95] width 52 height 13
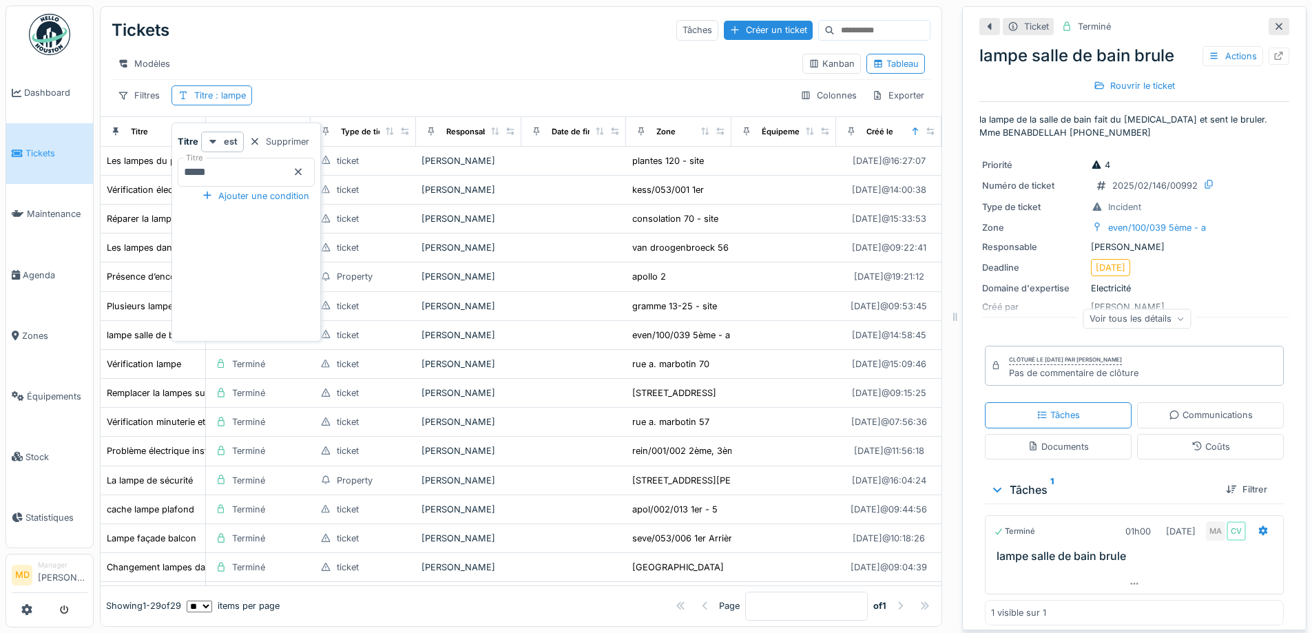
click at [293, 174] on input "*****" at bounding box center [246, 172] width 137 height 29
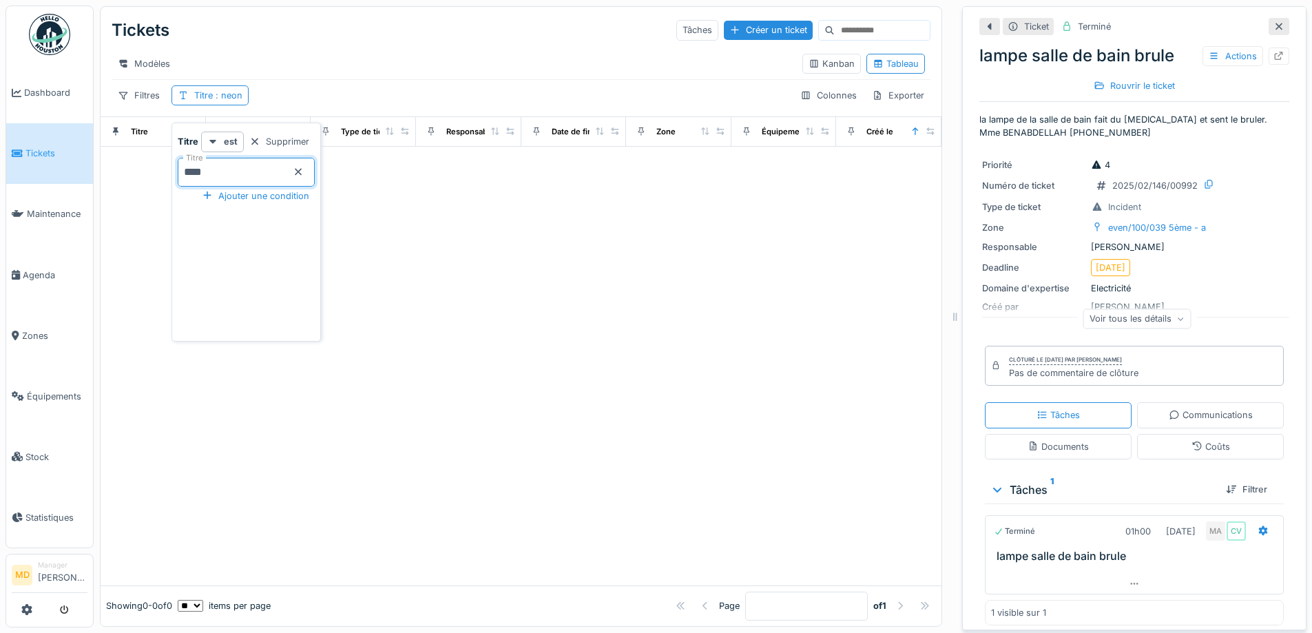
click at [273, 173] on input "****" at bounding box center [246, 172] width 137 height 29
type input "****"
click at [415, 105] on div "Filtres Titre : néon Colonnes Exporter" at bounding box center [521, 95] width 819 height 20
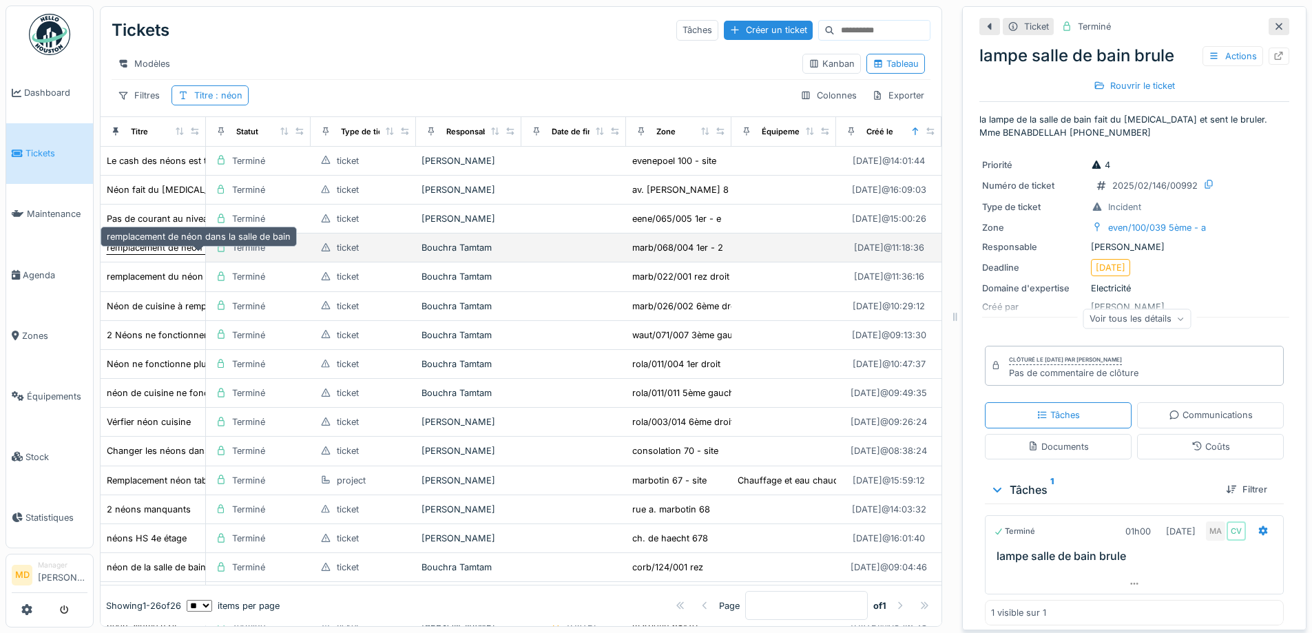
click at [149, 254] on div "remplacement de néon dans la salle de bain" at bounding box center [199, 247] width 184 height 13
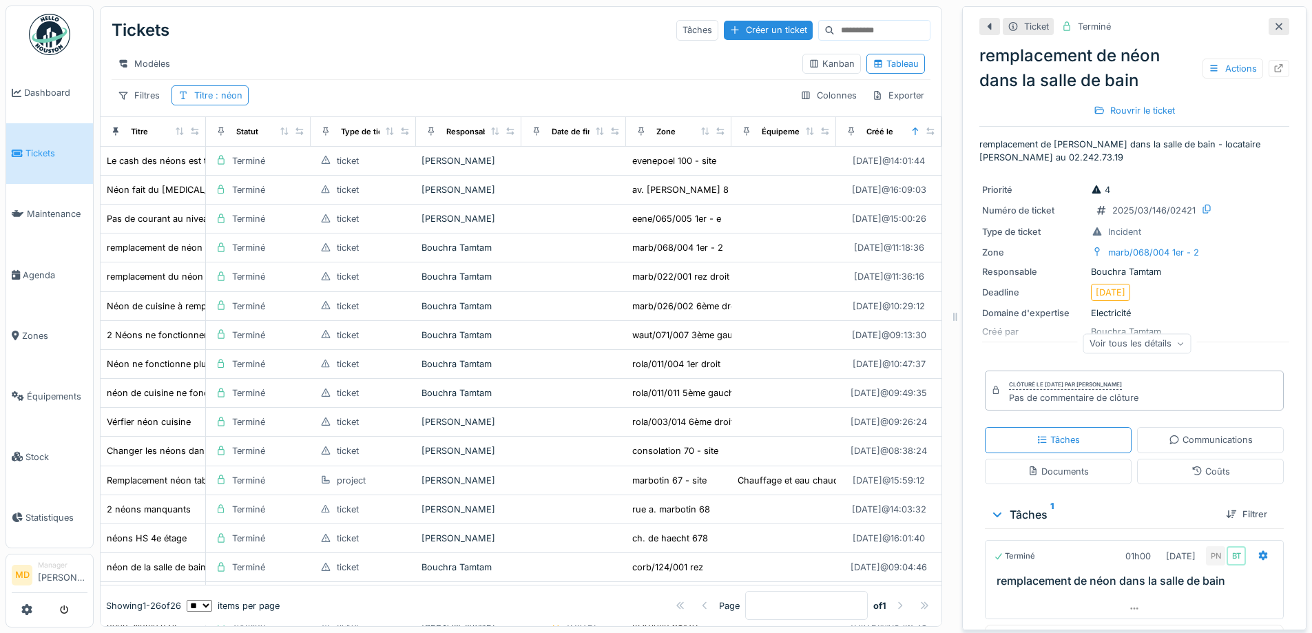
click at [1137, 342] on div "Voir tous les détails" at bounding box center [1137, 343] width 108 height 20
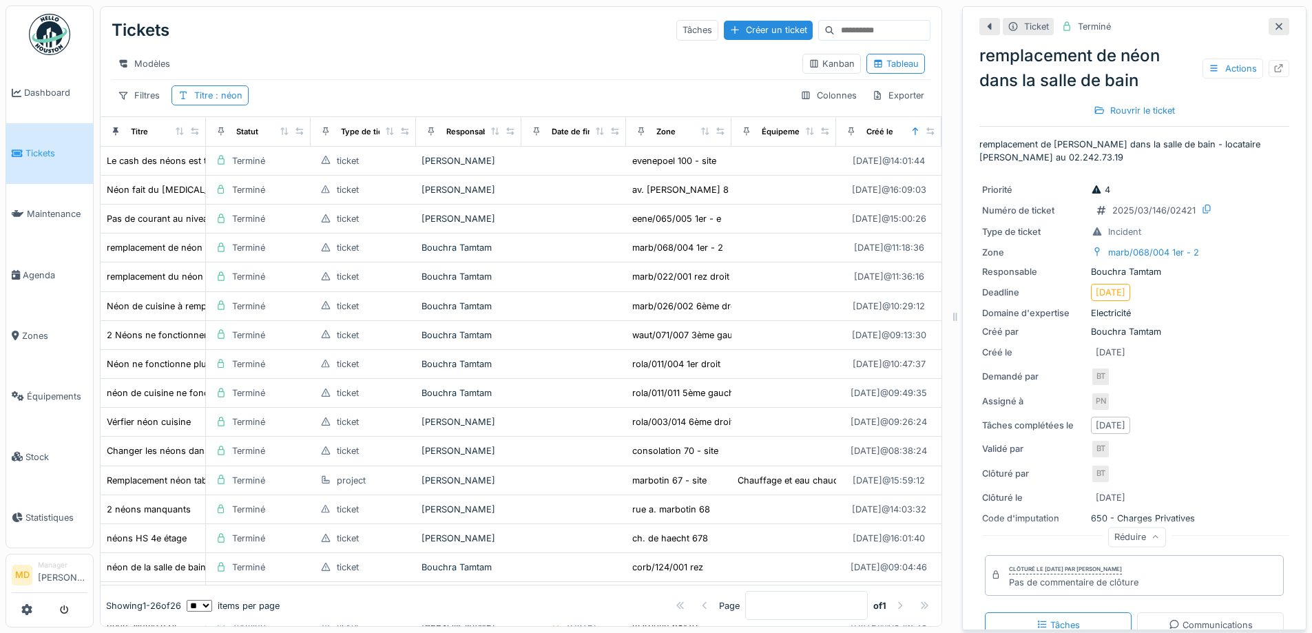
click at [1268, 18] on div at bounding box center [1278, 26] width 21 height 17
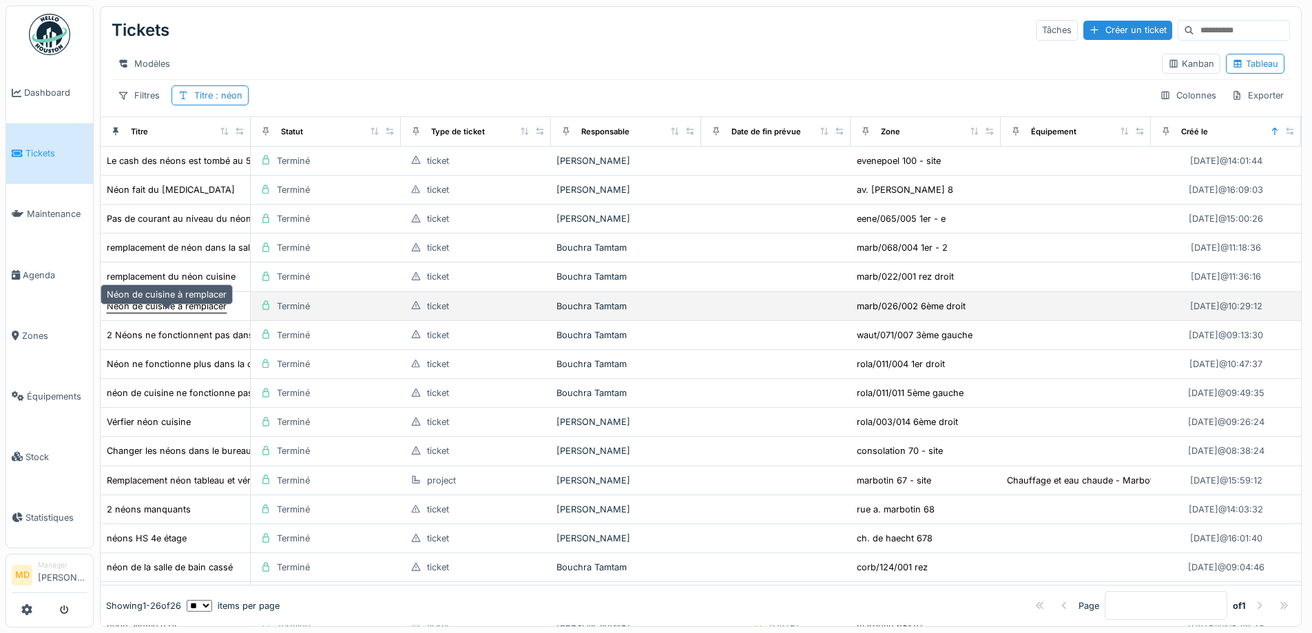
click at [182, 308] on div "Néon de cuisine à remplacer" at bounding box center [167, 306] width 120 height 13
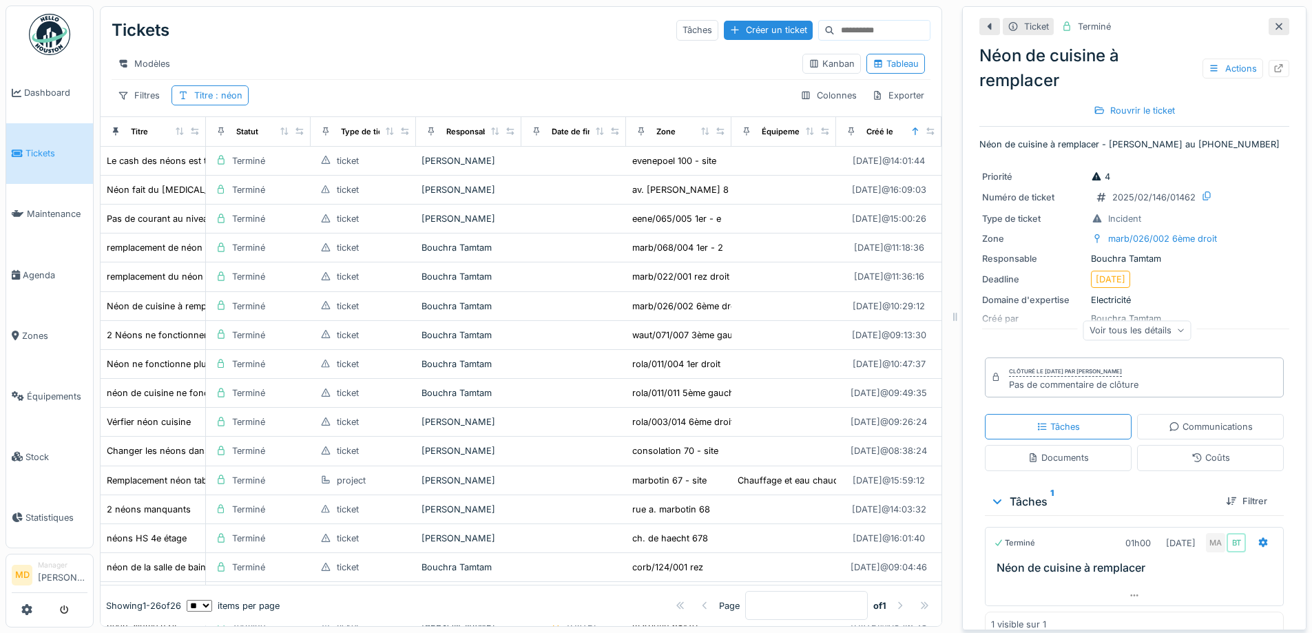
click at [1151, 323] on div "Voir tous les détails" at bounding box center [1137, 330] width 108 height 20
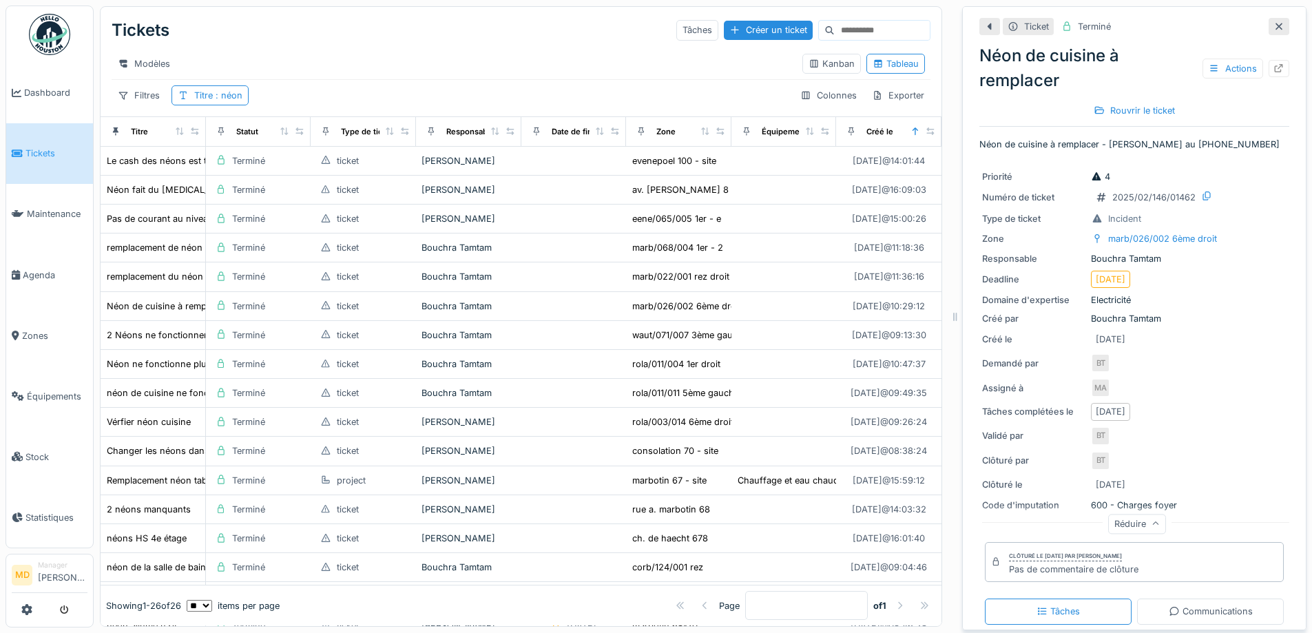
click at [1124, 516] on div "Réduire" at bounding box center [1137, 524] width 58 height 20
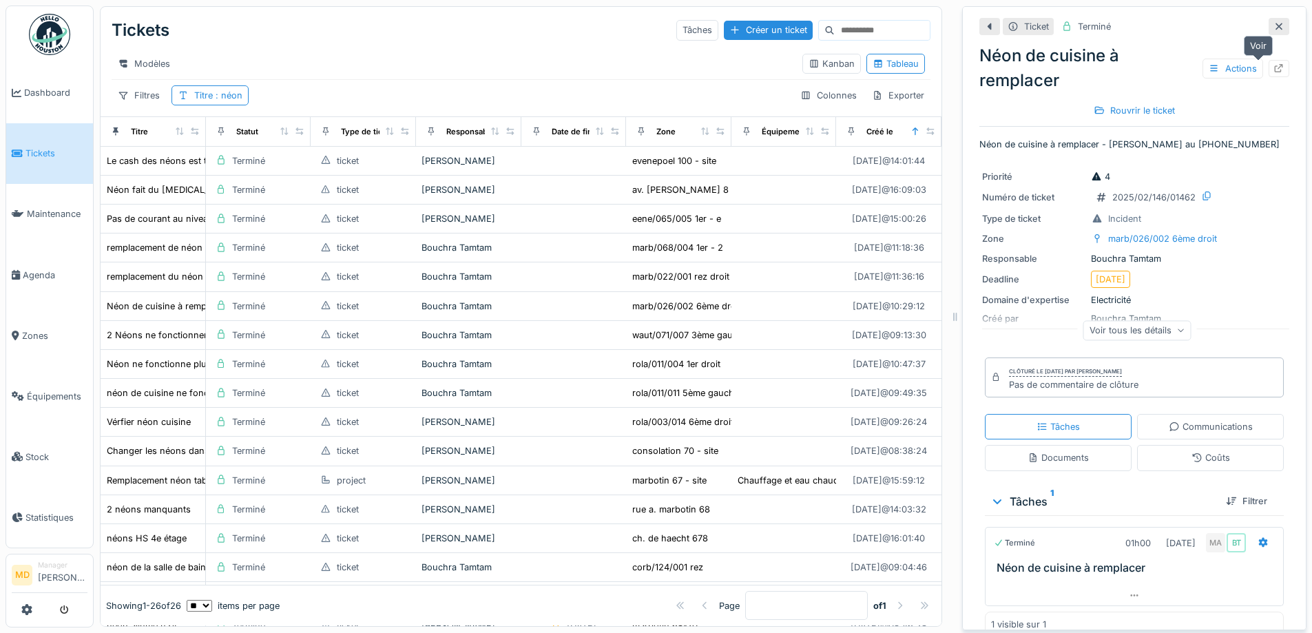
click at [1275, 64] on icon at bounding box center [1279, 68] width 9 height 9
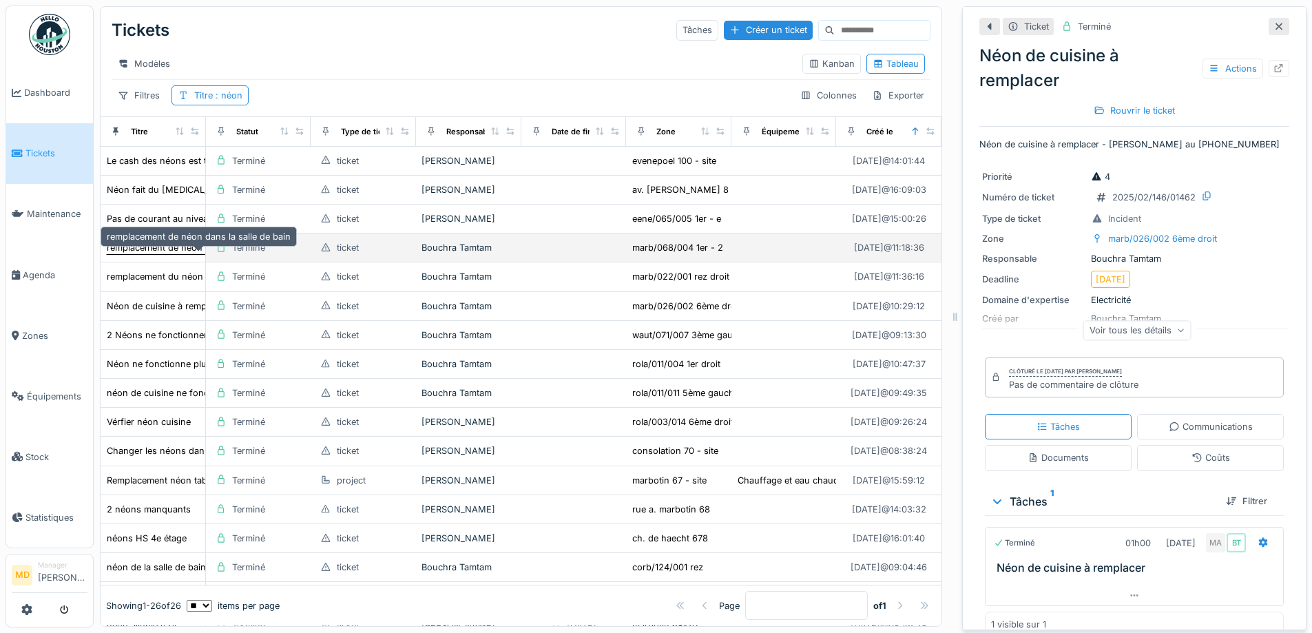
click at [153, 244] on div "remplacement de néon dans la salle de bain" at bounding box center [199, 247] width 184 height 13
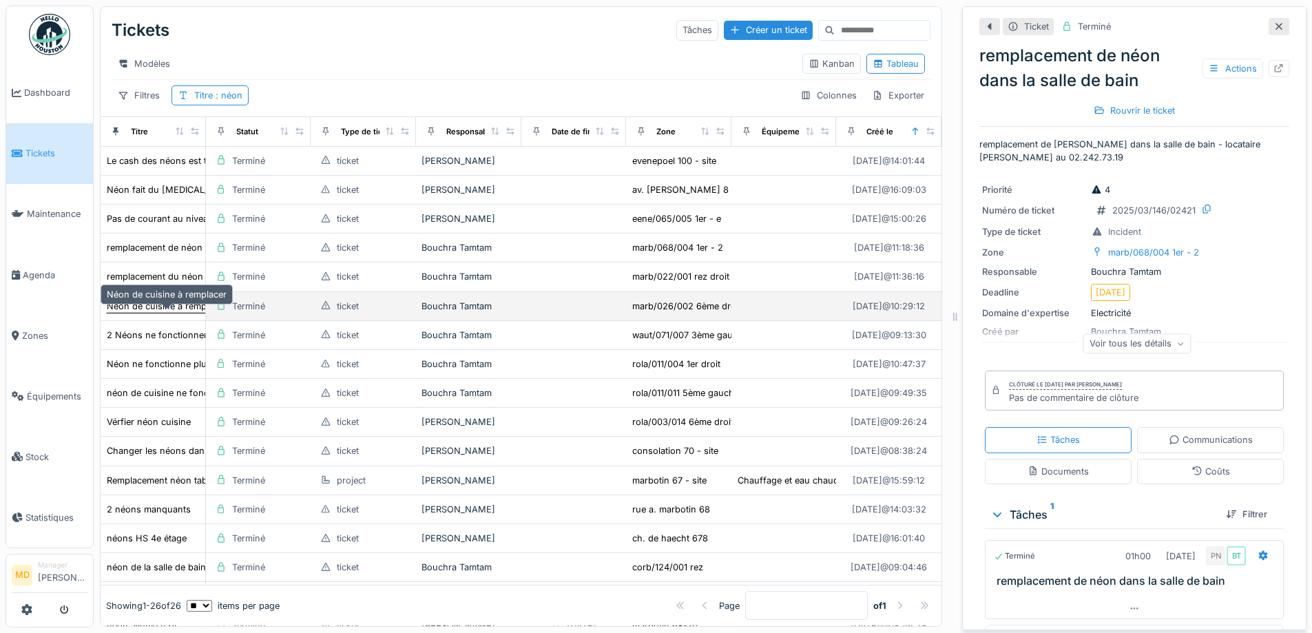
click at [153, 302] on div "Néon de cuisine à remplacer" at bounding box center [167, 306] width 120 height 13
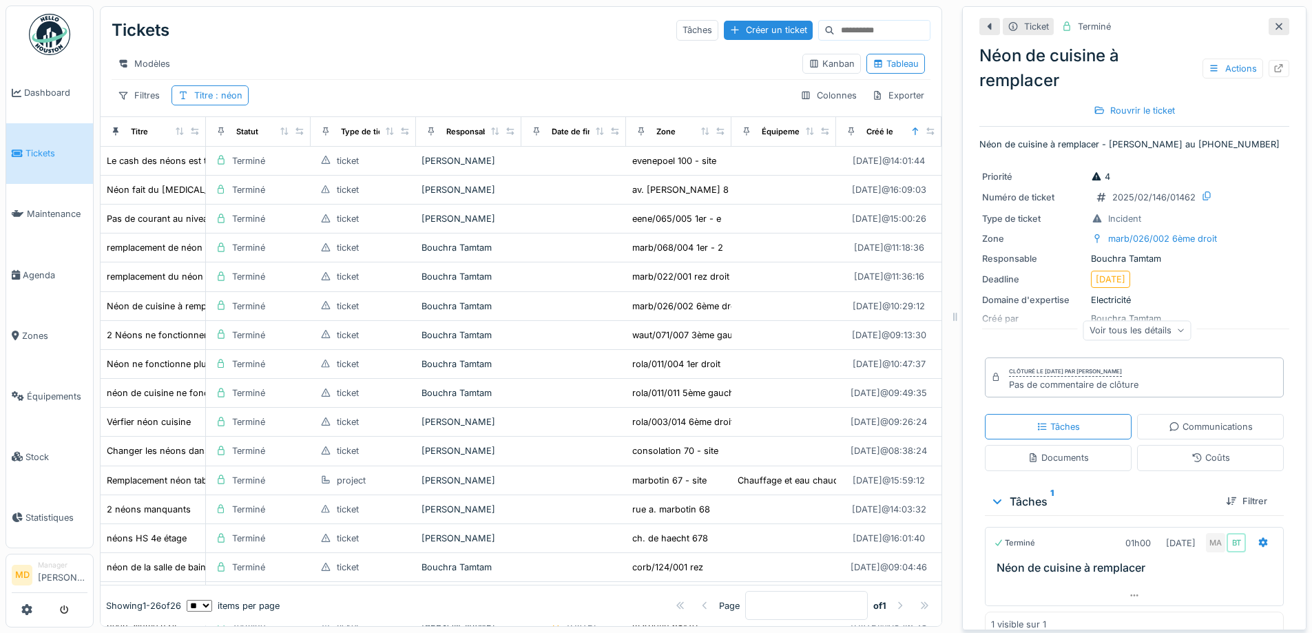
click at [1157, 327] on div "Voir tous les détails" at bounding box center [1137, 330] width 108 height 20
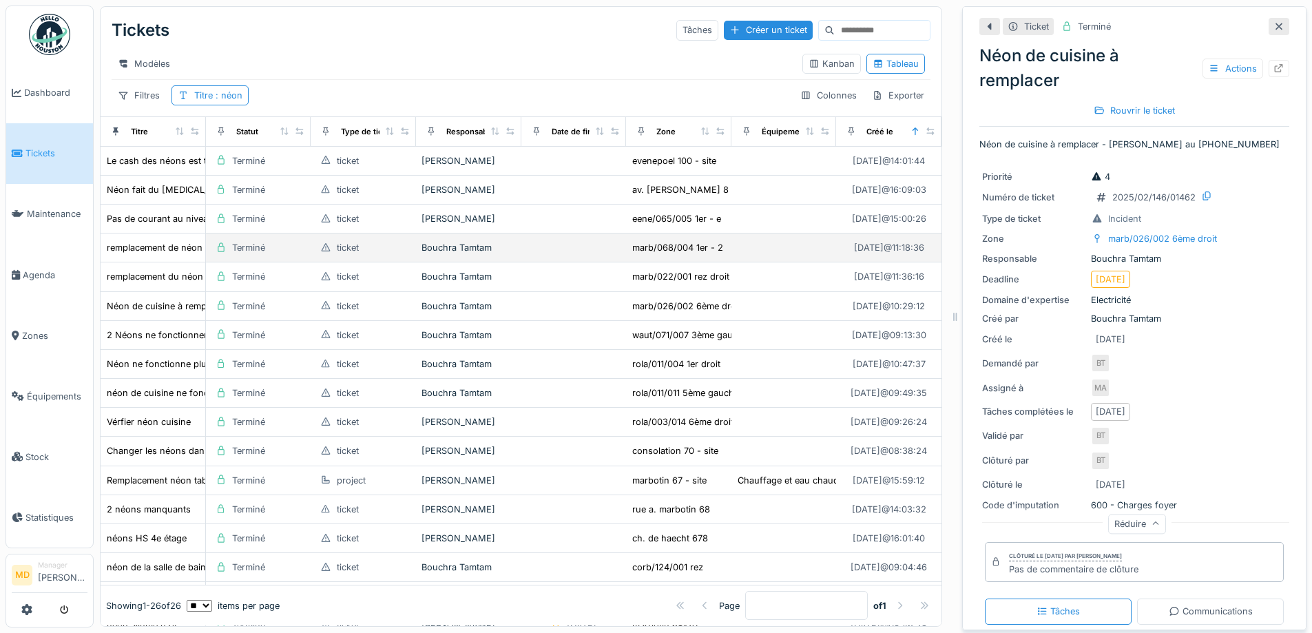
click at [155, 240] on td "remplacement de néon dans la salle de bain" at bounding box center [153, 247] width 105 height 29
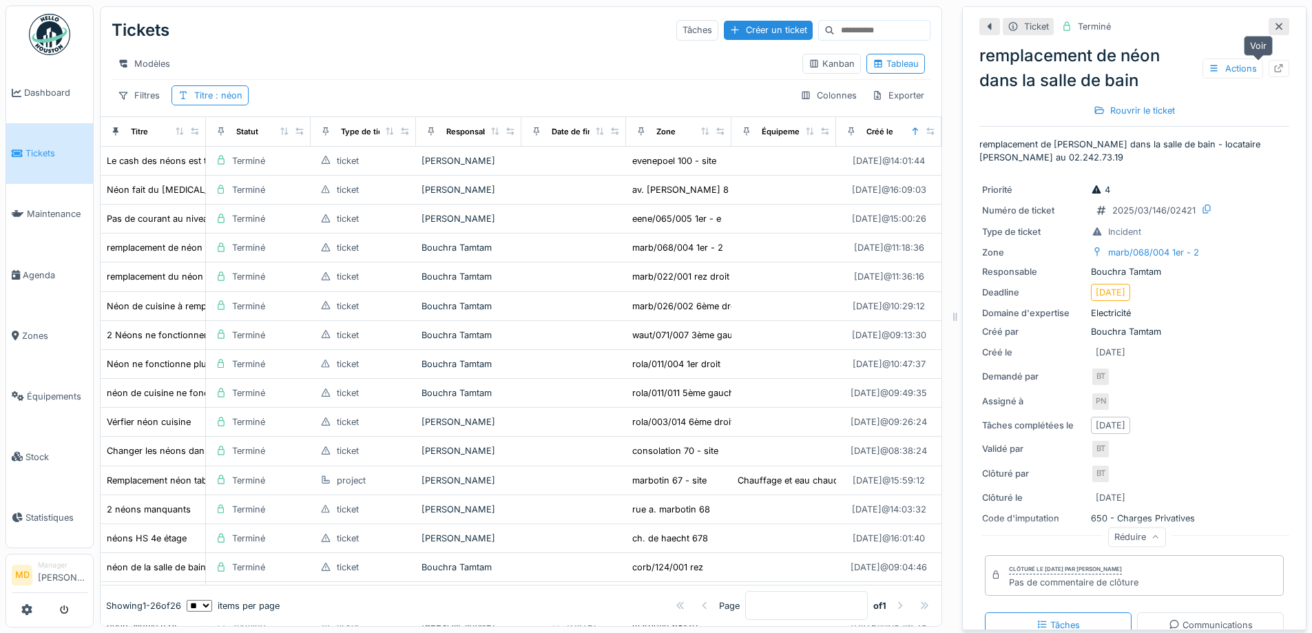
click at [1273, 63] on div at bounding box center [1278, 68] width 11 height 13
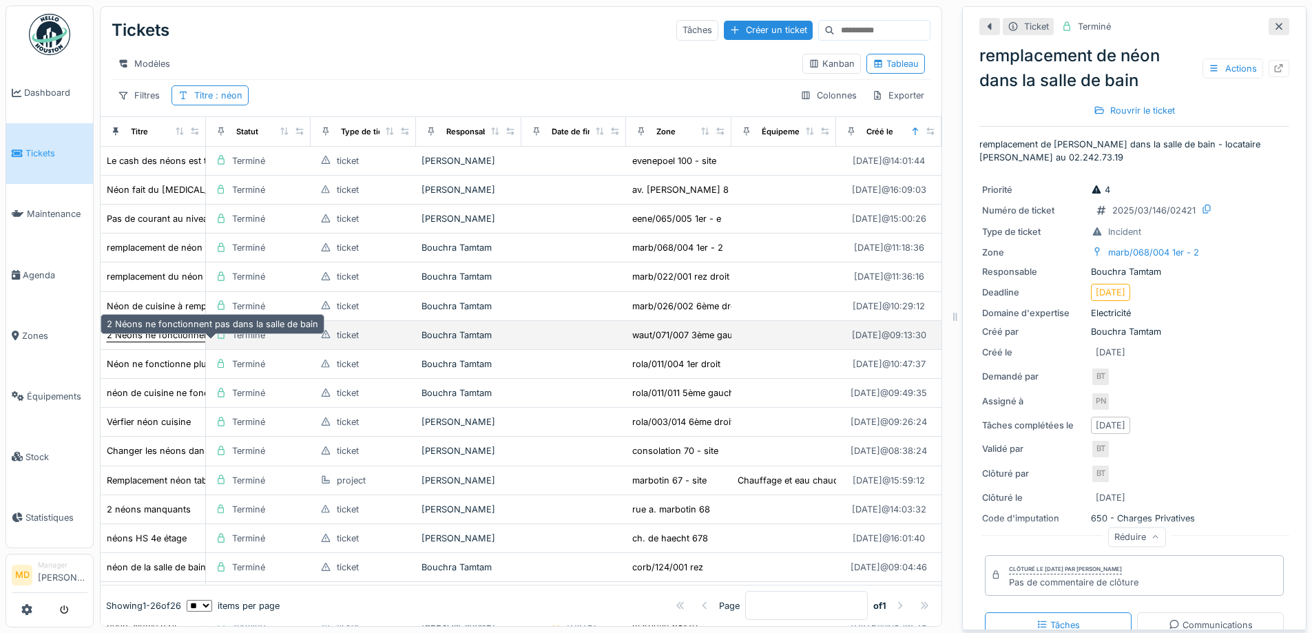
click at [140, 338] on div "2 Néons ne fonctionnent pas dans la salle de bain" at bounding box center [212, 334] width 211 height 13
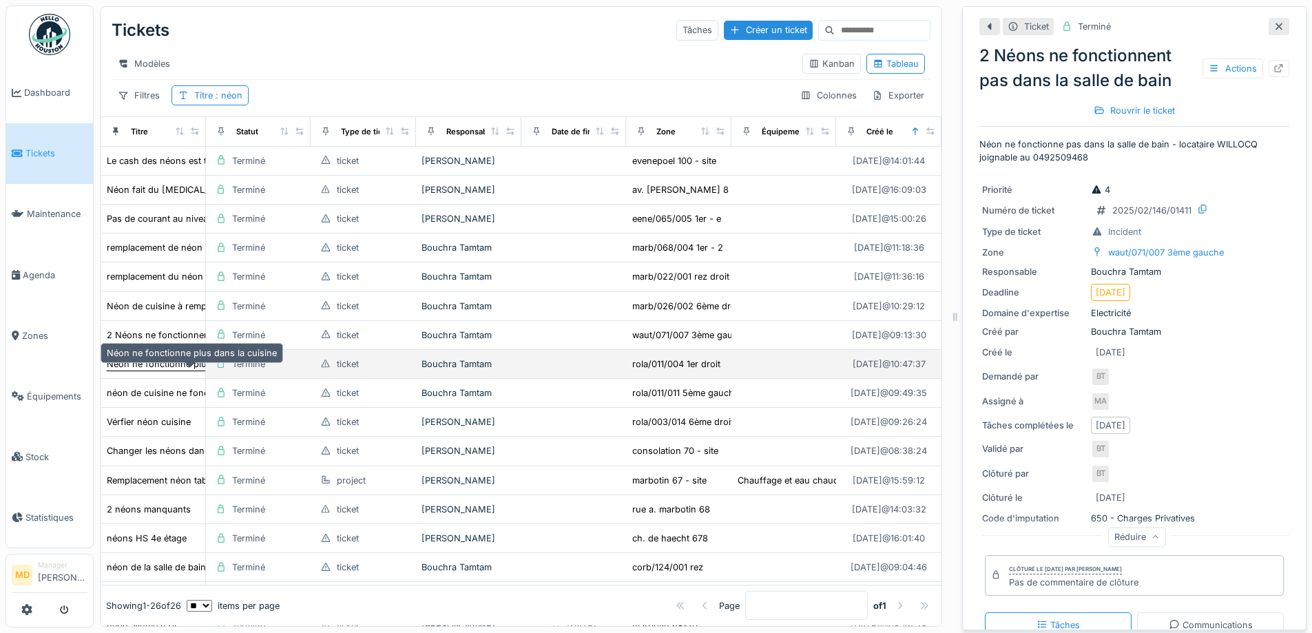
click at [140, 359] on div "Néon ne fonctionne plus dans la cuisine" at bounding box center [192, 363] width 170 height 13
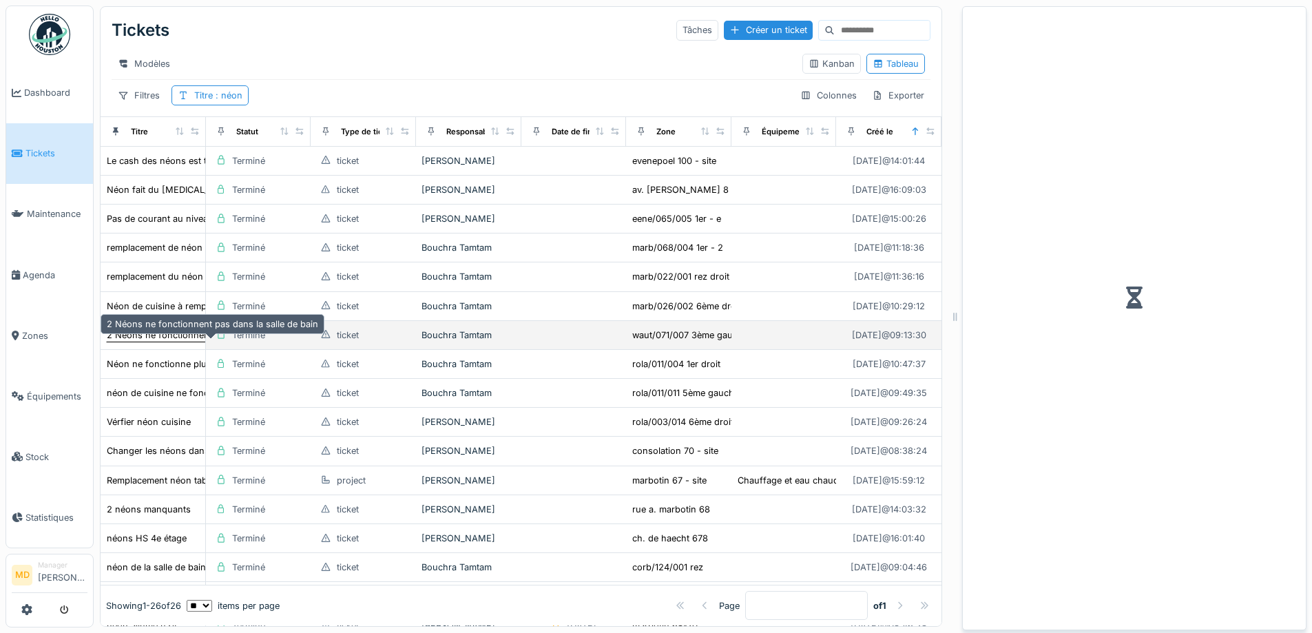
click at [146, 335] on div "2 Néons ne fonctionnent pas dans la salle de bain" at bounding box center [212, 334] width 211 height 13
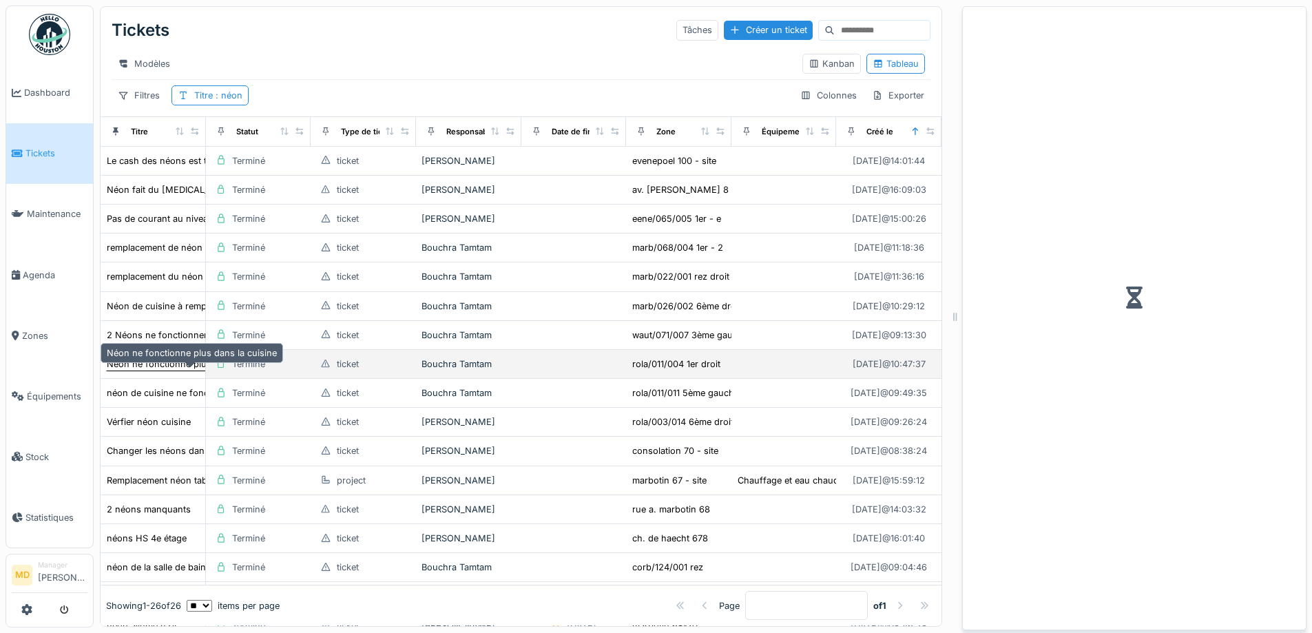
click at [139, 360] on div "Néon ne fonctionne plus dans la cuisine" at bounding box center [192, 363] width 170 height 13
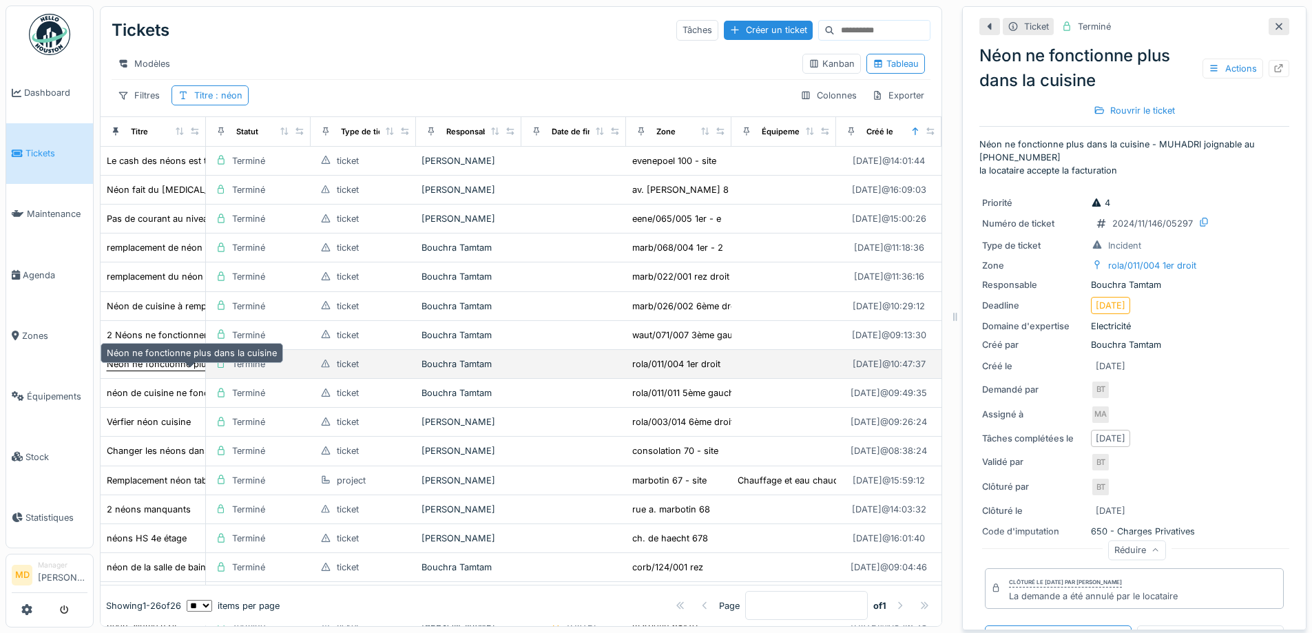
click at [146, 365] on div "Néon ne fonctionne plus dans la cuisine" at bounding box center [192, 363] width 170 height 13
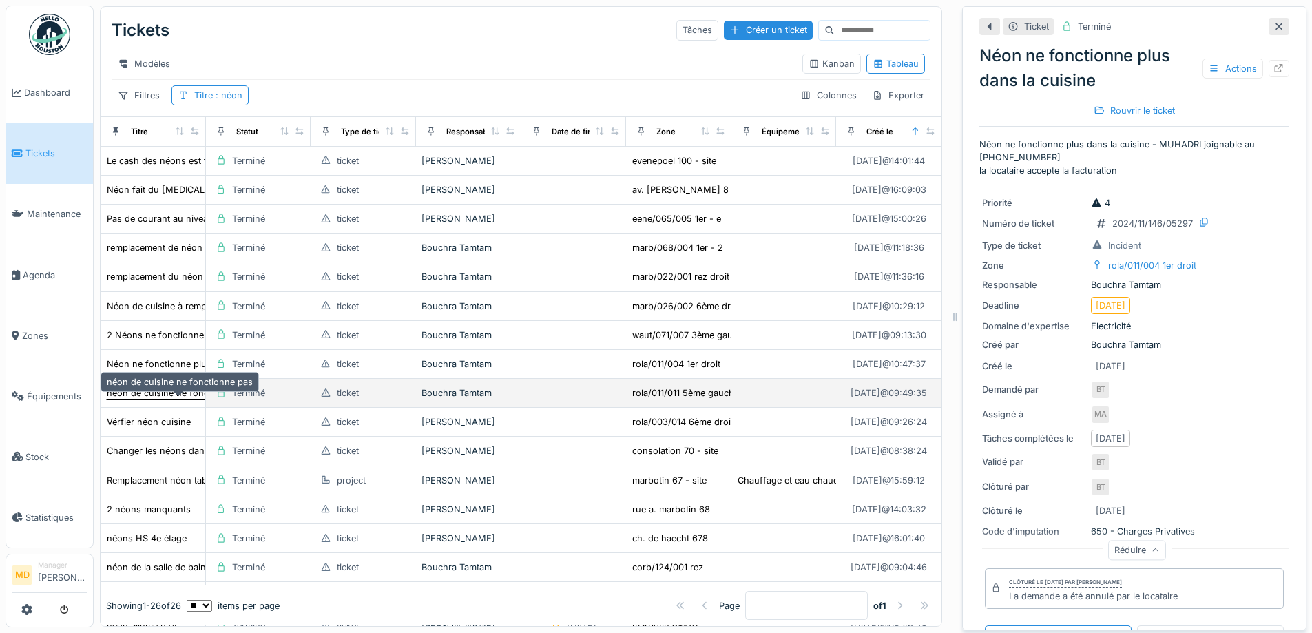
click at [149, 394] on div "néon de cuisine ne fonctionne pas" at bounding box center [180, 392] width 146 height 13
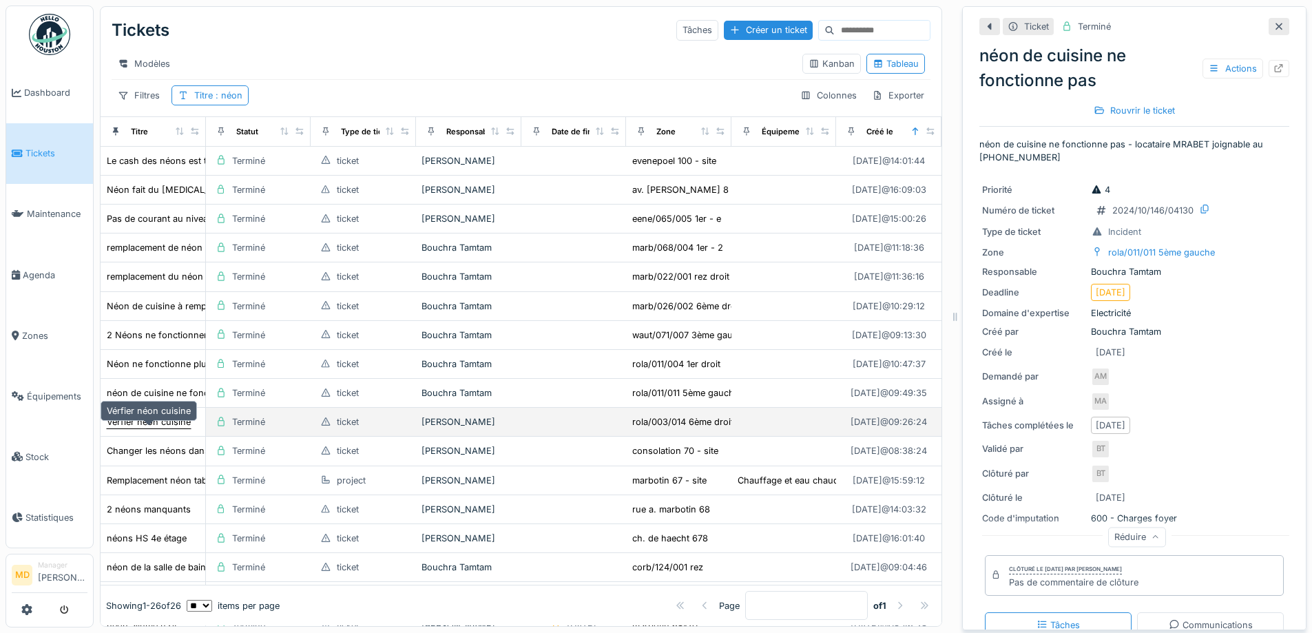
click at [151, 420] on div "Vérfier néon cuisine" at bounding box center [149, 421] width 84 height 13
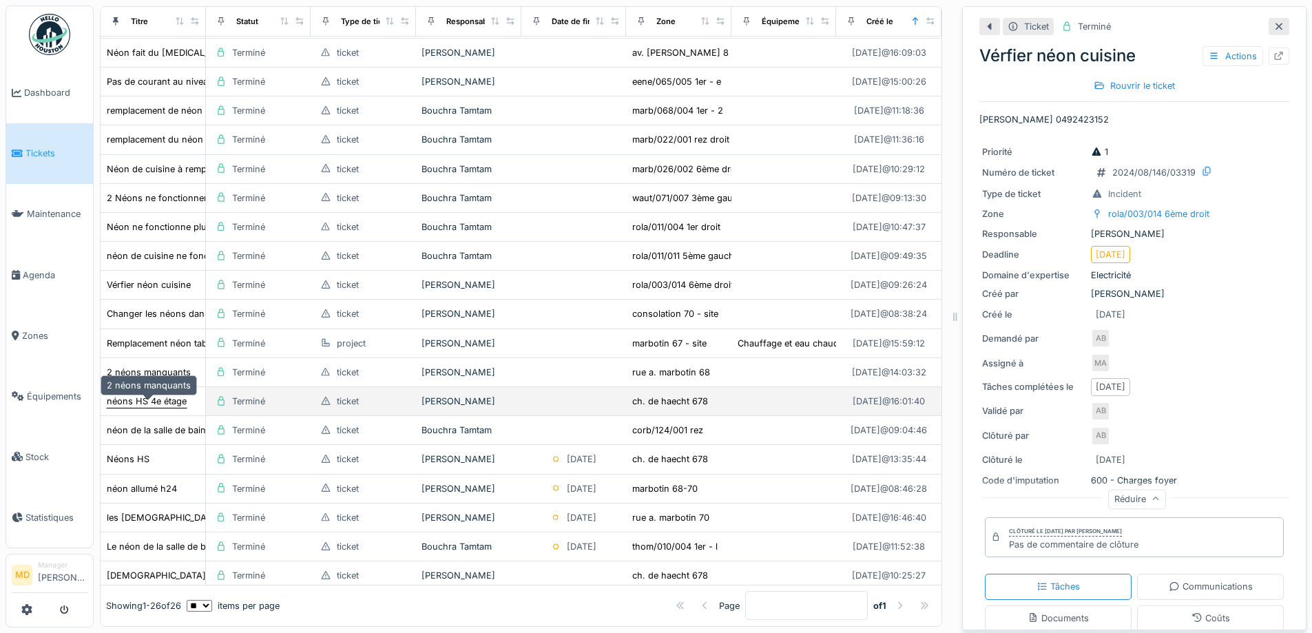
scroll to position [138, 0]
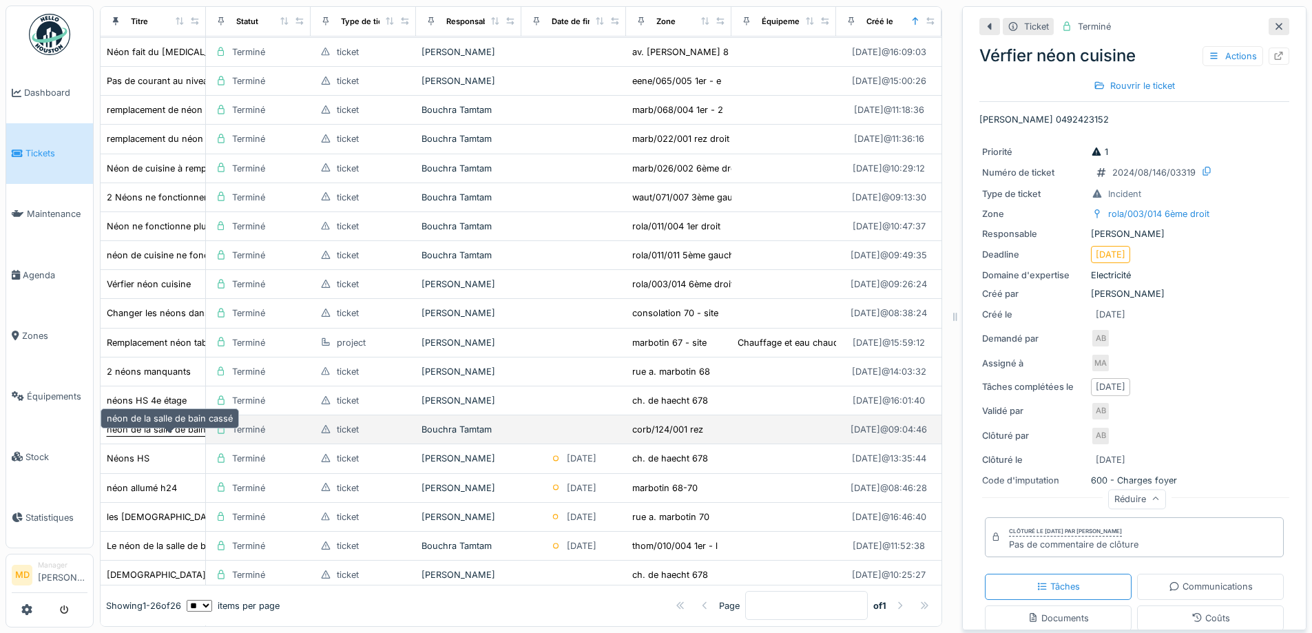
click at [134, 430] on div "néon de la salle de bain cassé" at bounding box center [170, 429] width 126 height 13
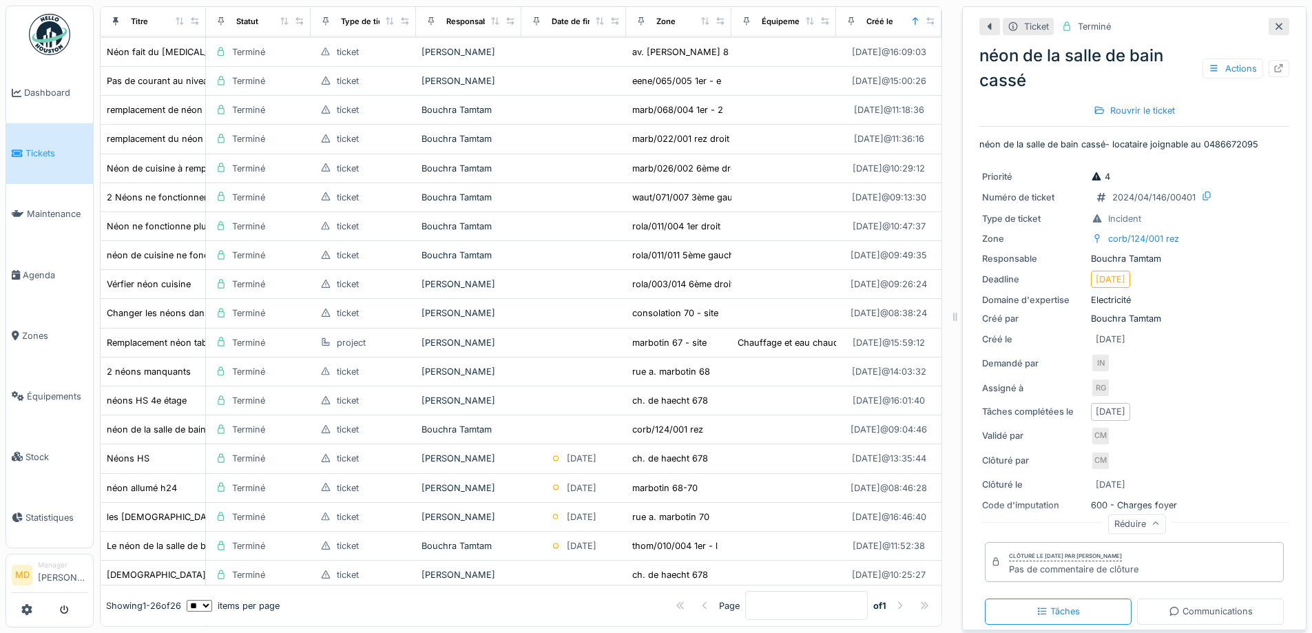
scroll to position [203, 0]
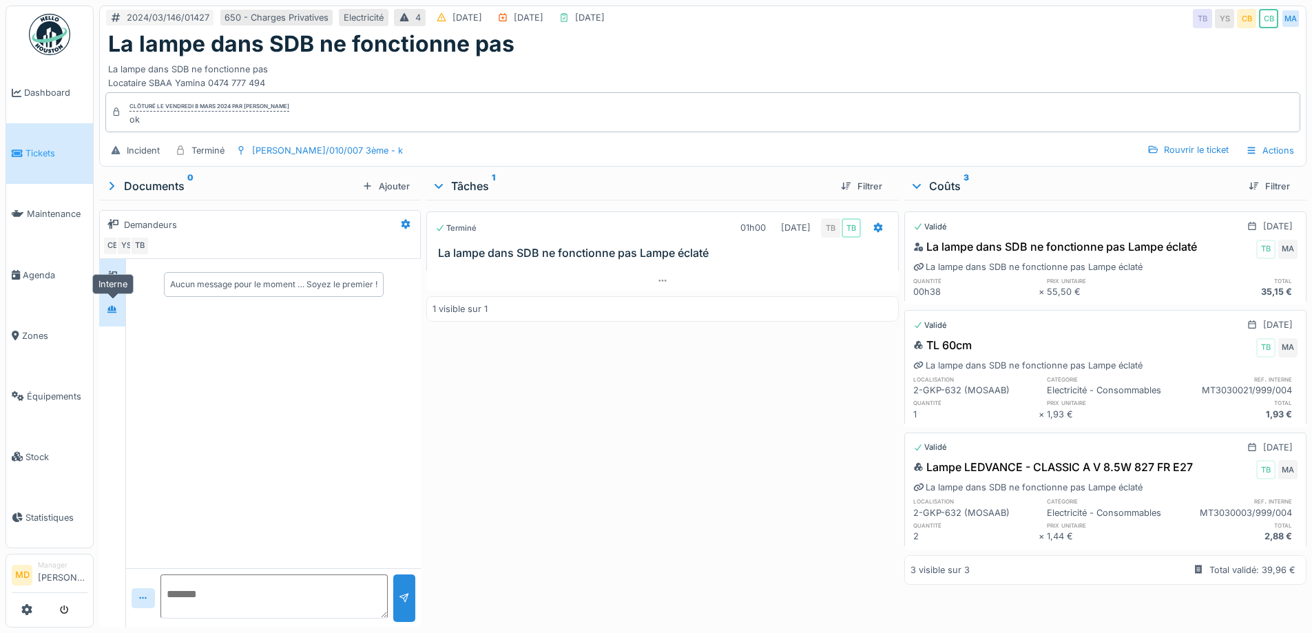
click at [110, 305] on icon at bounding box center [112, 309] width 11 height 9
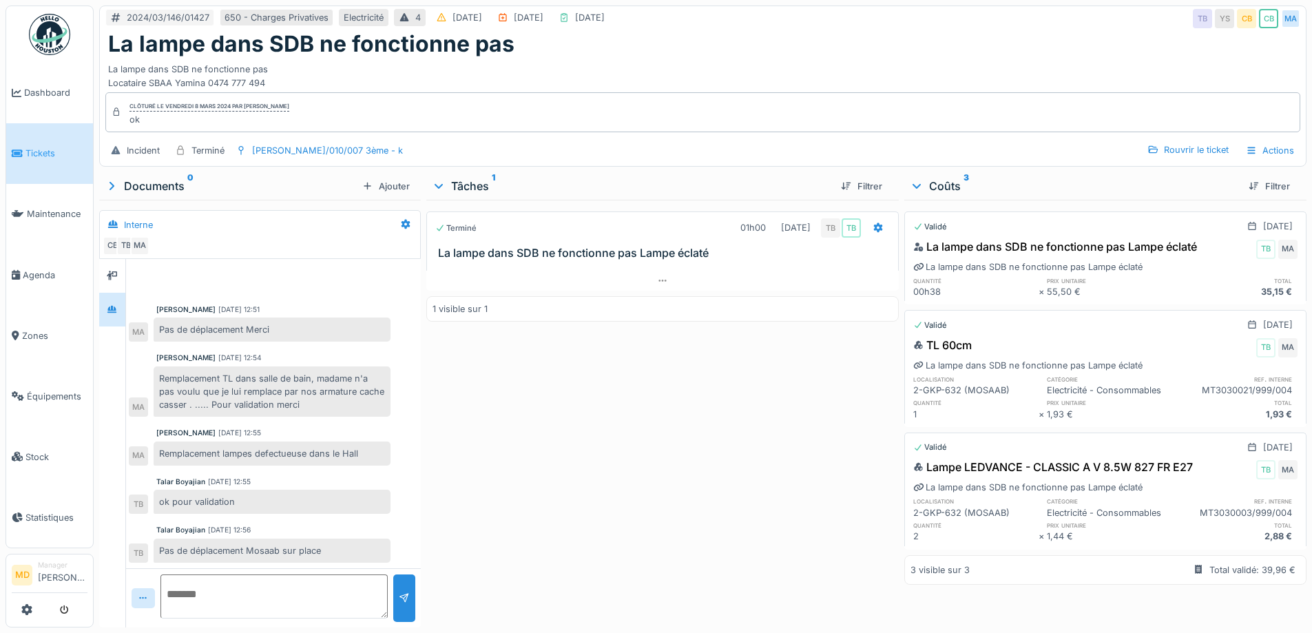
scroll to position [10, 0]
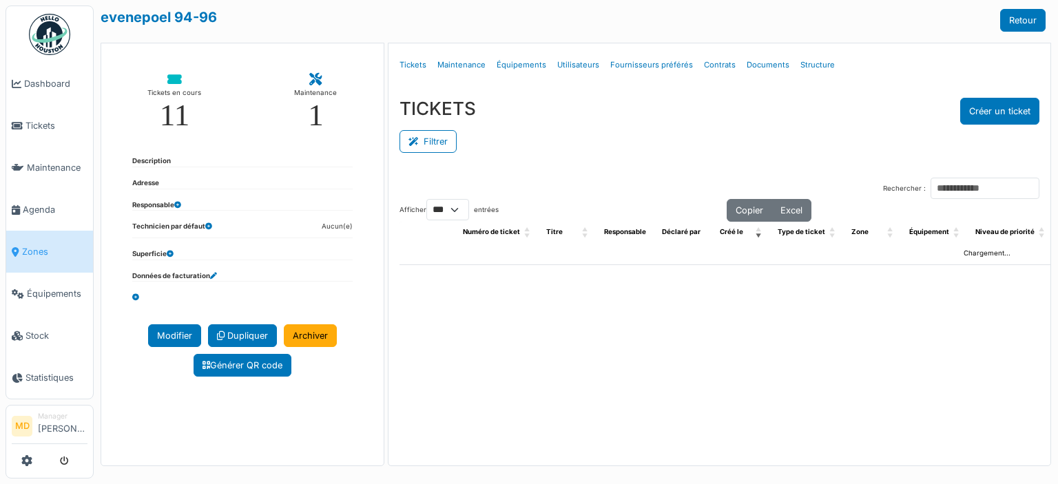
select select "***"
click at [810, 65] on link "Structure" at bounding box center [817, 65] width 45 height 32
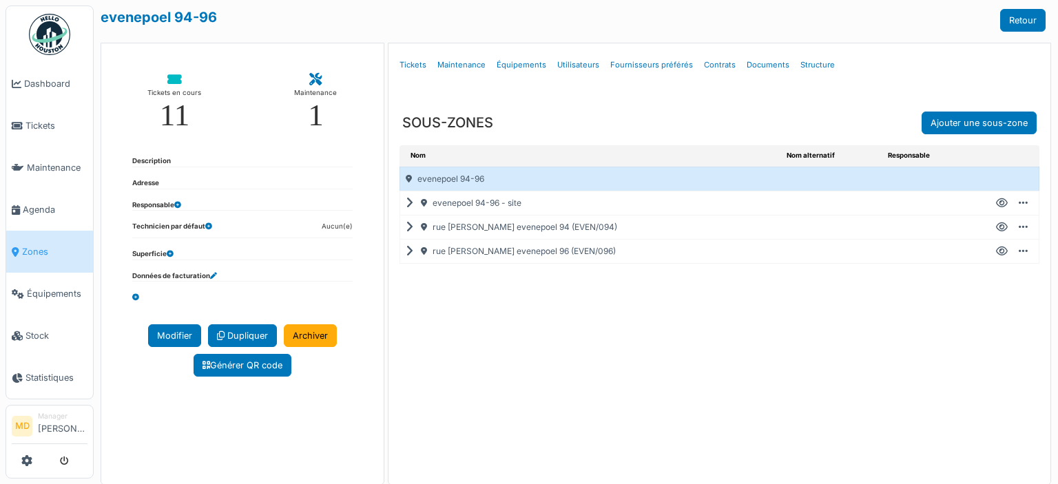
click at [407, 227] on icon at bounding box center [412, 227] width 13 height 1
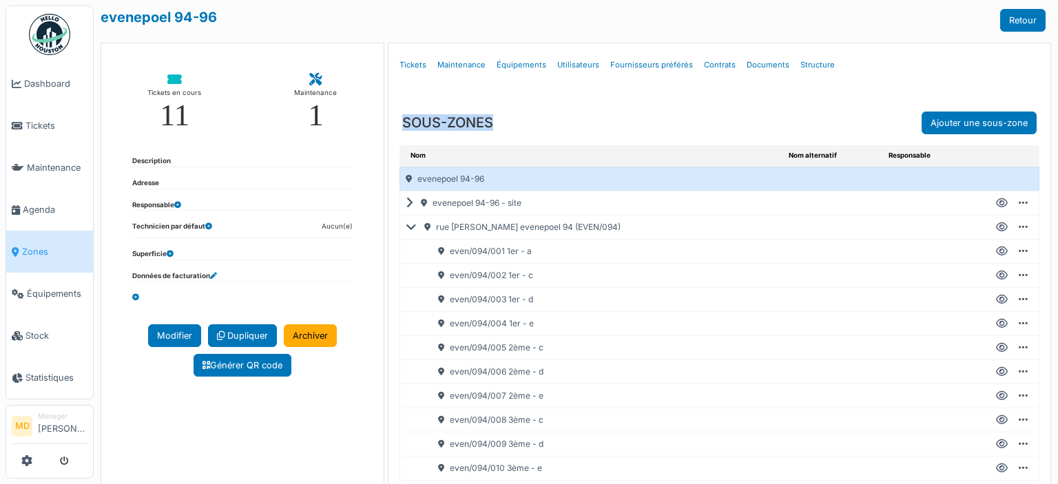
drag, startPoint x: 461, startPoint y: 122, endPoint x: 399, endPoint y: 118, distance: 62.1
click at [399, 118] on div "SOUS-ZONES Ajouter une sous-zone" at bounding box center [719, 111] width 662 height 48
click at [430, 122] on h3 "SOUS-ZONES" at bounding box center [447, 122] width 91 height 17
click at [406, 228] on icon at bounding box center [414, 227] width 17 height 1
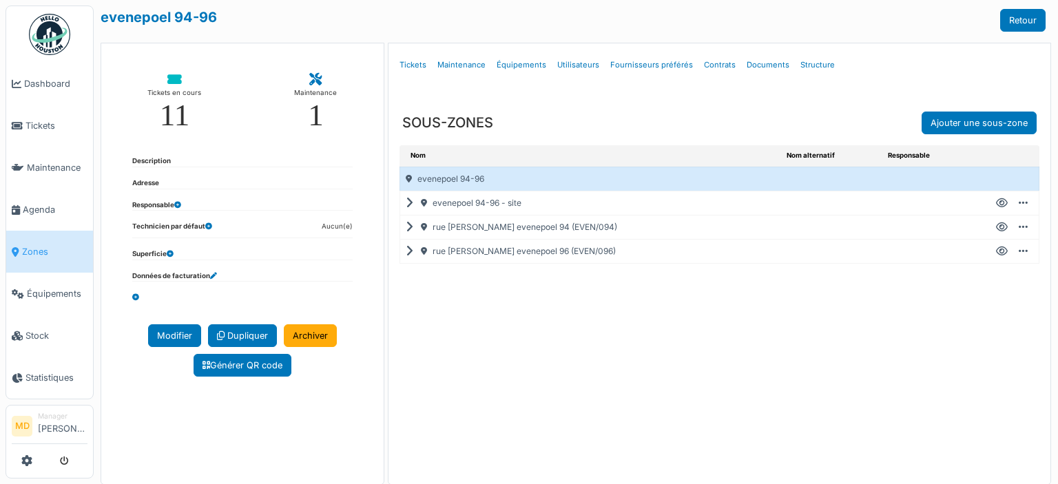
click at [406, 227] on icon at bounding box center [412, 227] width 13 height 1
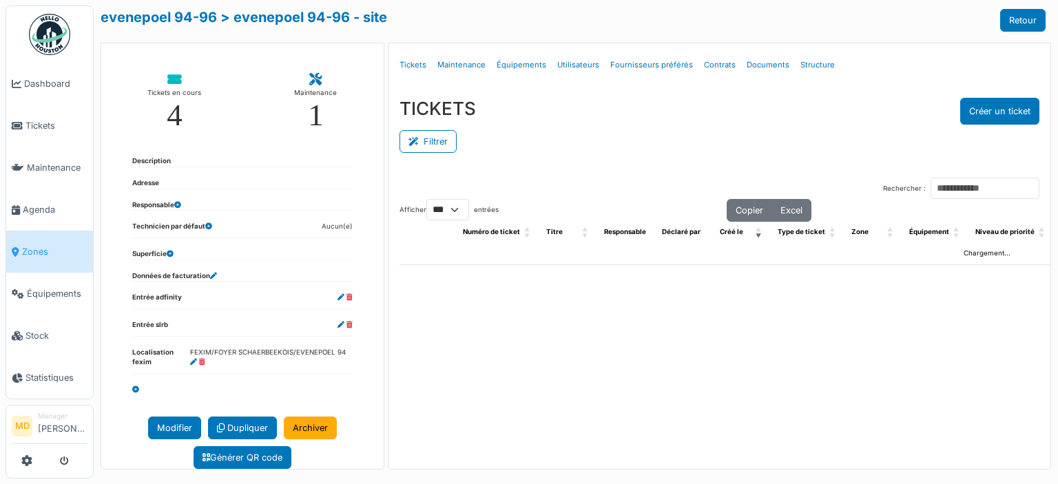
select select "***"
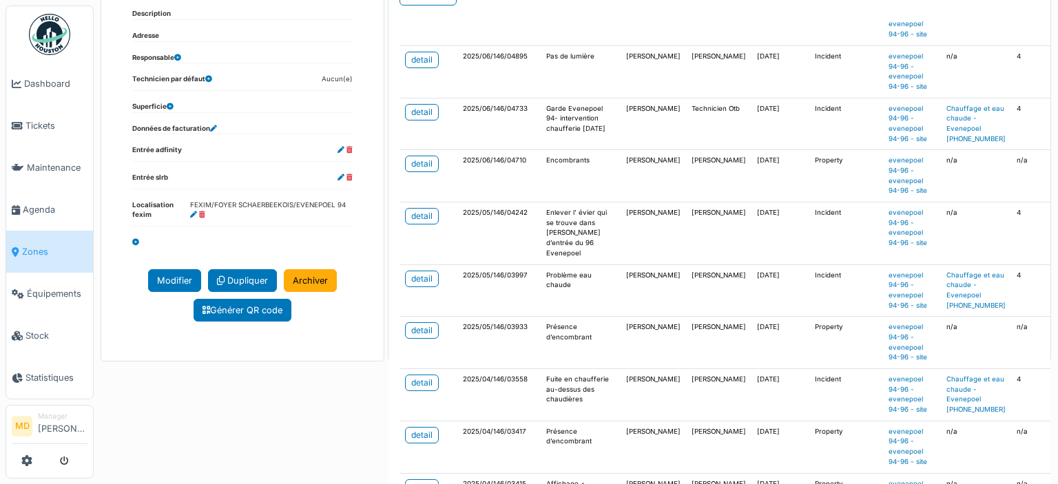
scroll to position [551, 0]
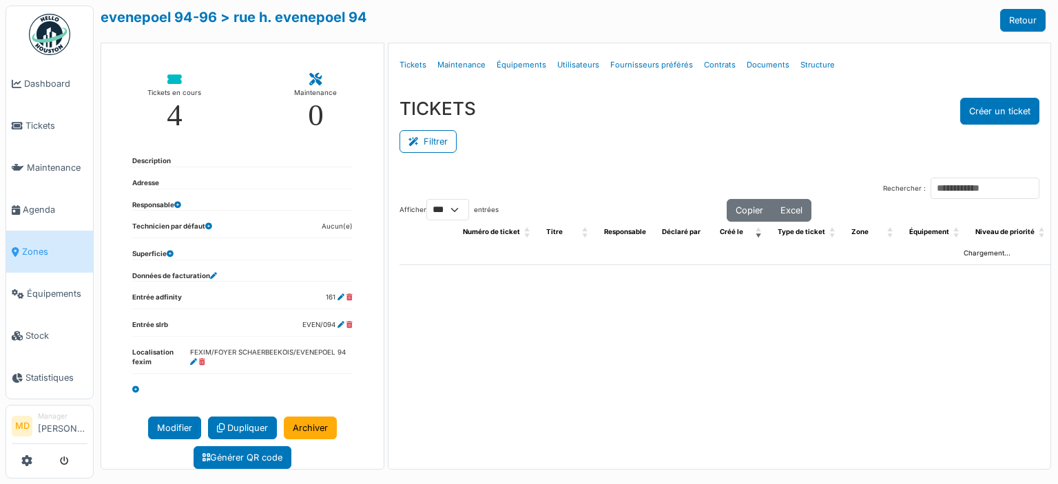
select select "***"
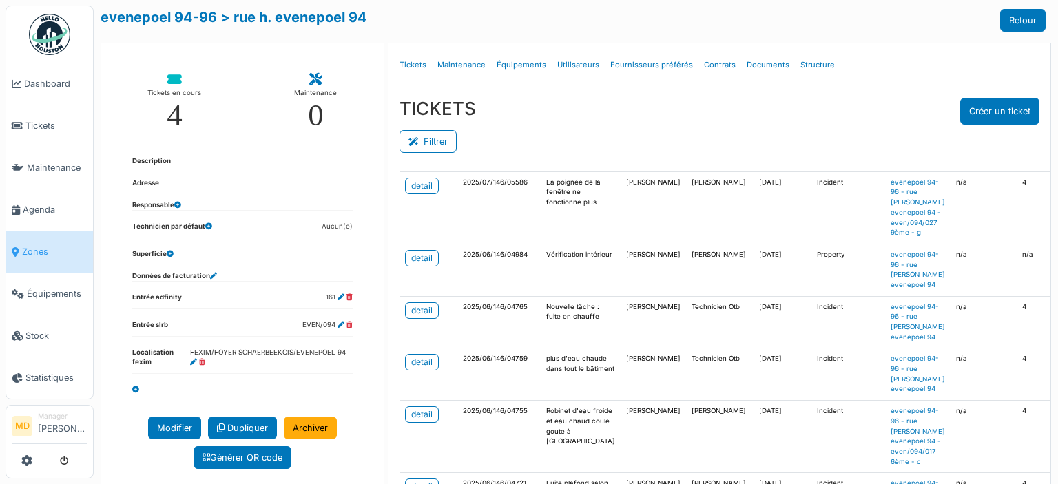
scroll to position [344, 0]
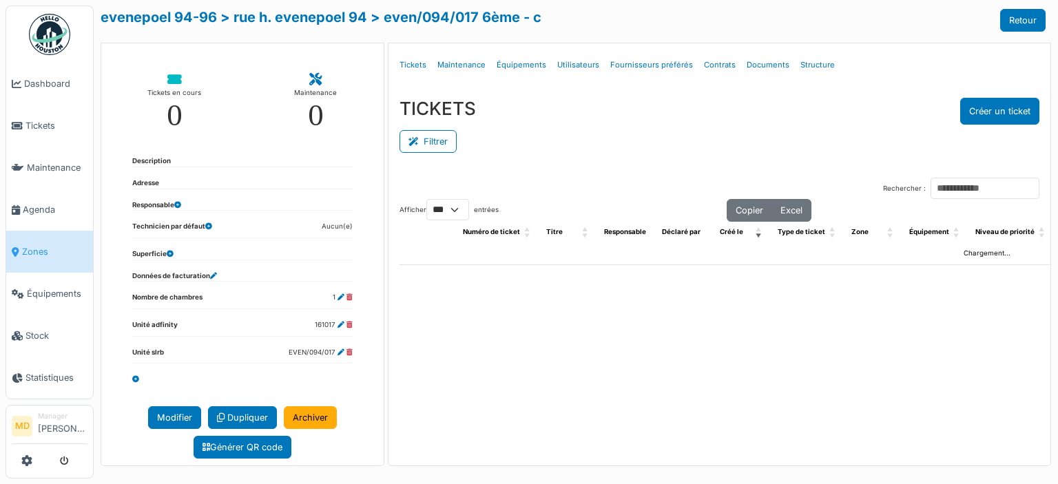
select select "***"
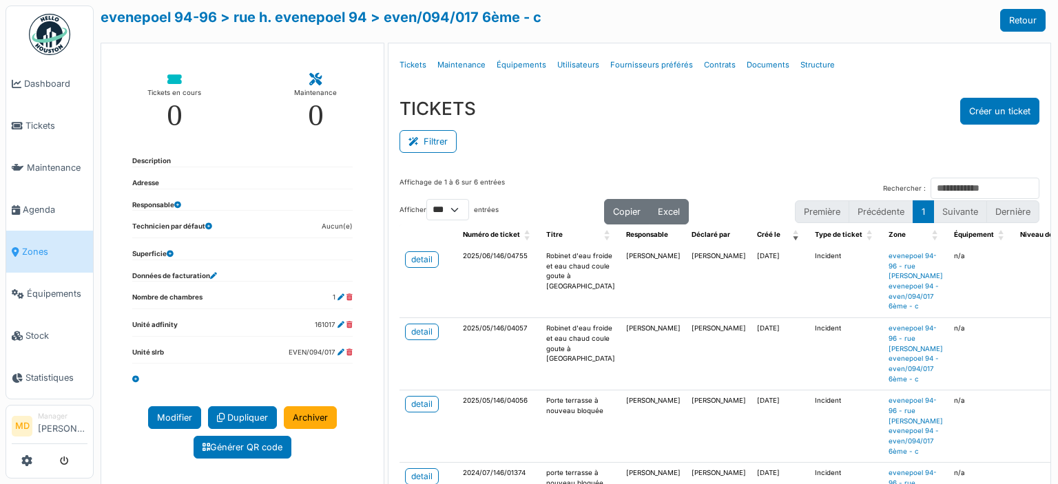
click at [585, 135] on div "Filtrer" at bounding box center [719, 140] width 640 height 31
click at [569, 151] on div "Filtrer" at bounding box center [719, 140] width 640 height 31
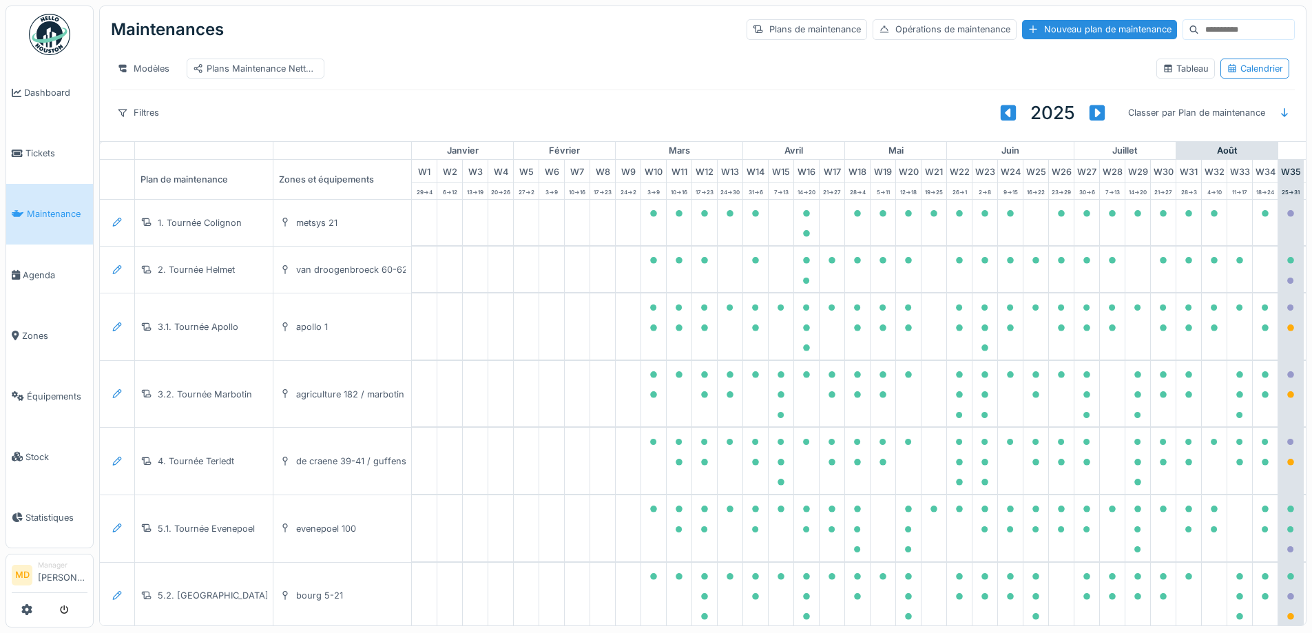
scroll to position [0, 117]
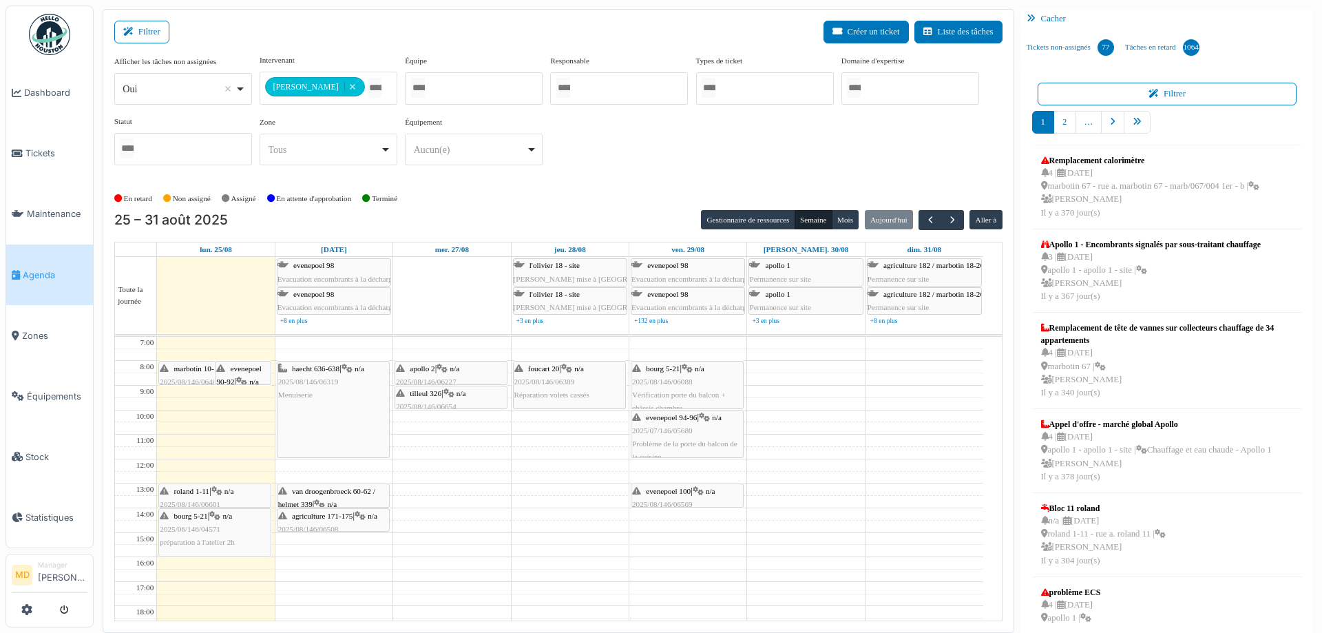
scroll to position [3, 0]
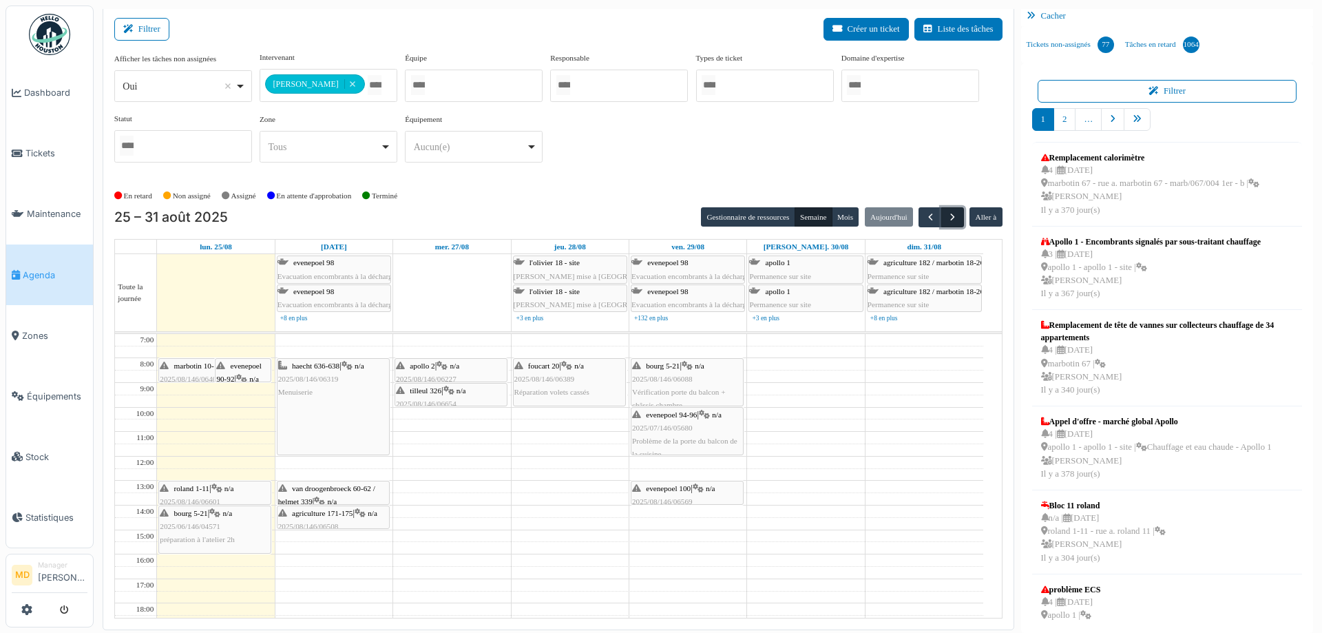
click at [947, 213] on span "button" at bounding box center [953, 217] width 12 height 12
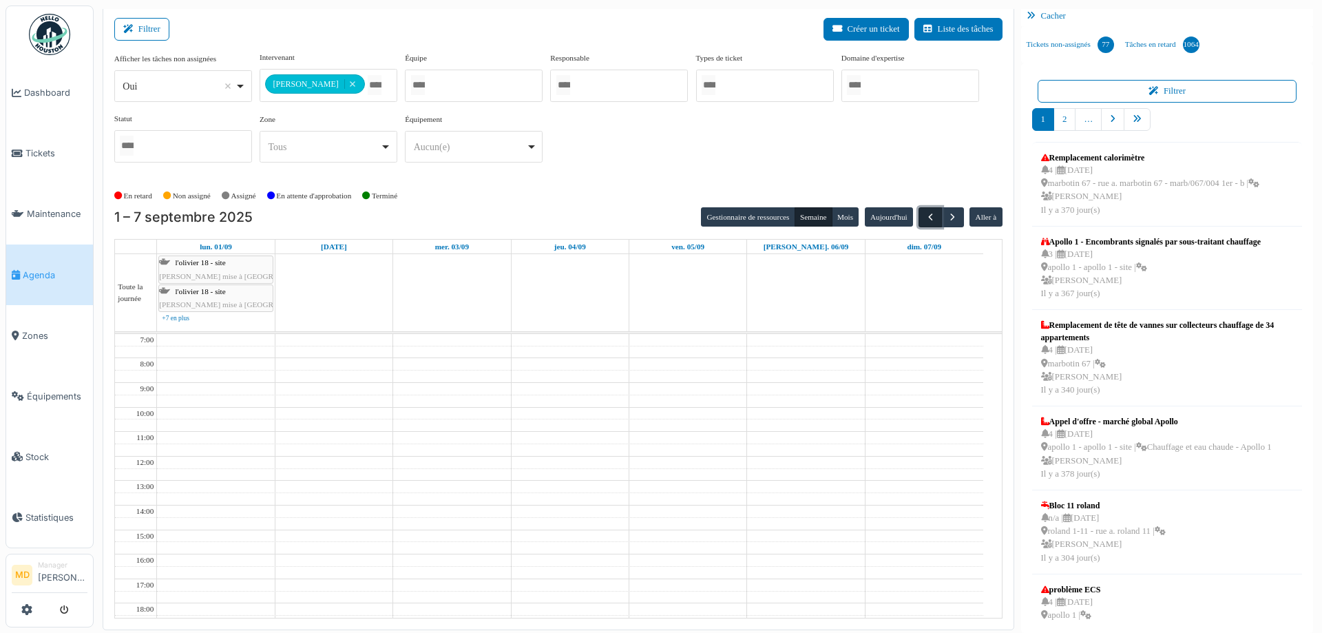
click at [925, 214] on span "button" at bounding box center [931, 217] width 12 height 12
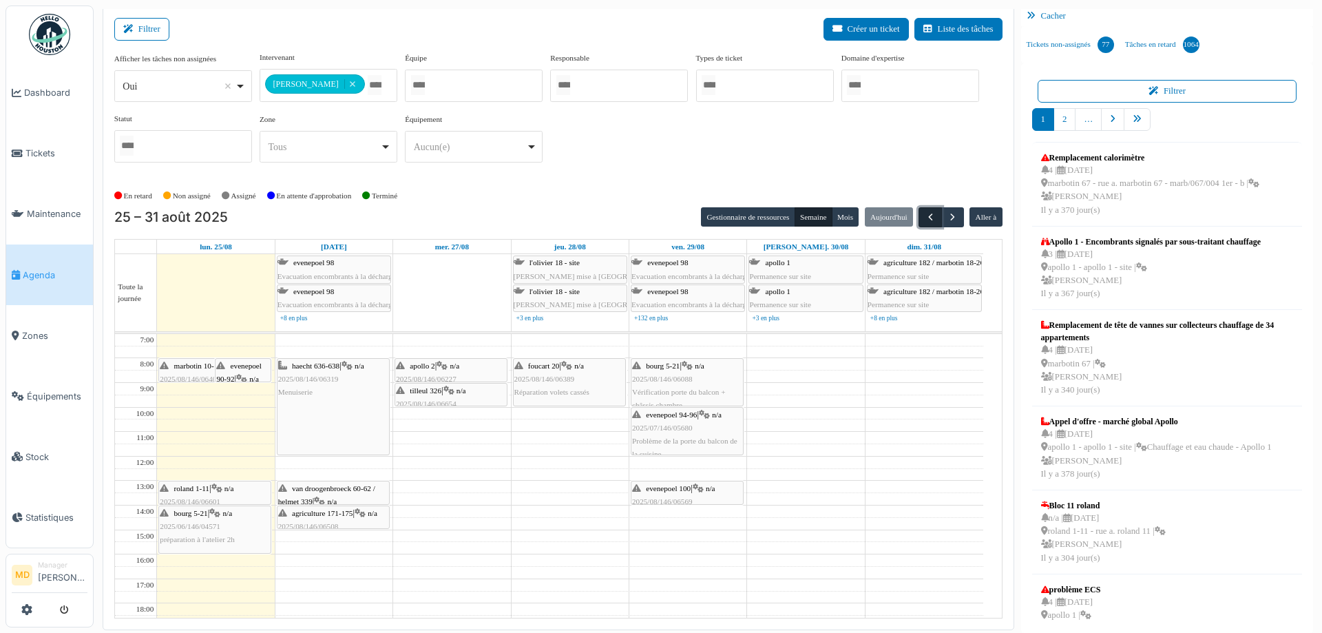
click at [925, 214] on span "button" at bounding box center [931, 217] width 12 height 12
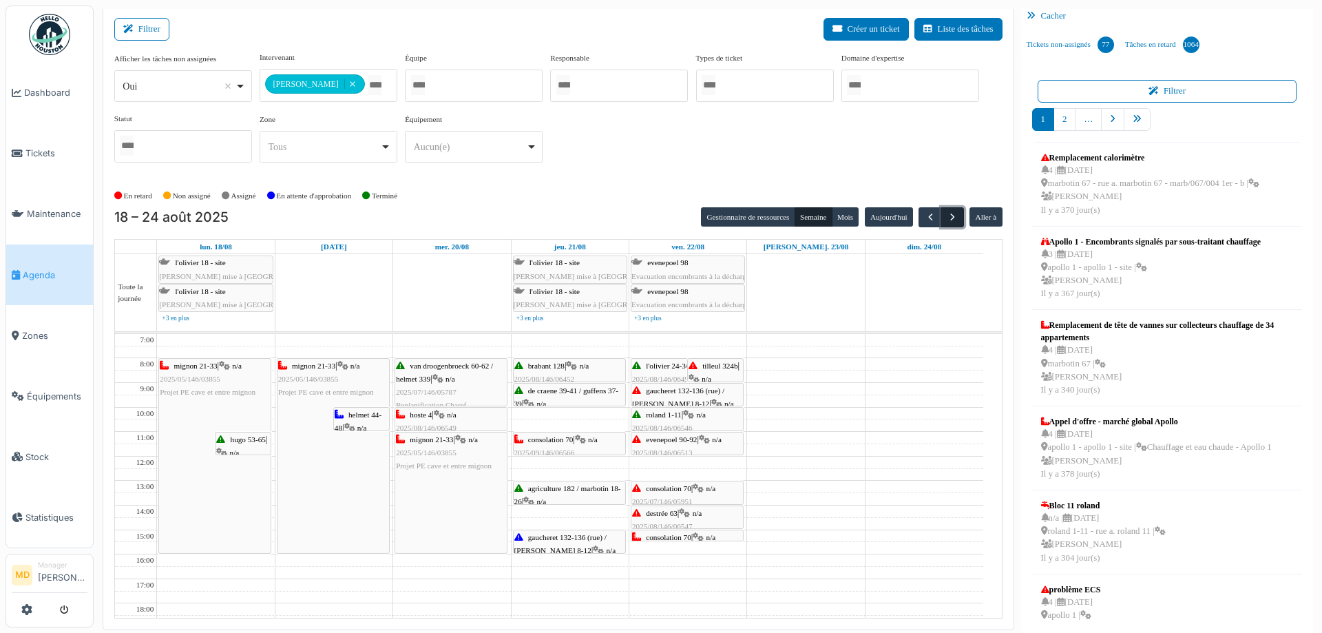
click at [950, 214] on span "button" at bounding box center [953, 217] width 12 height 12
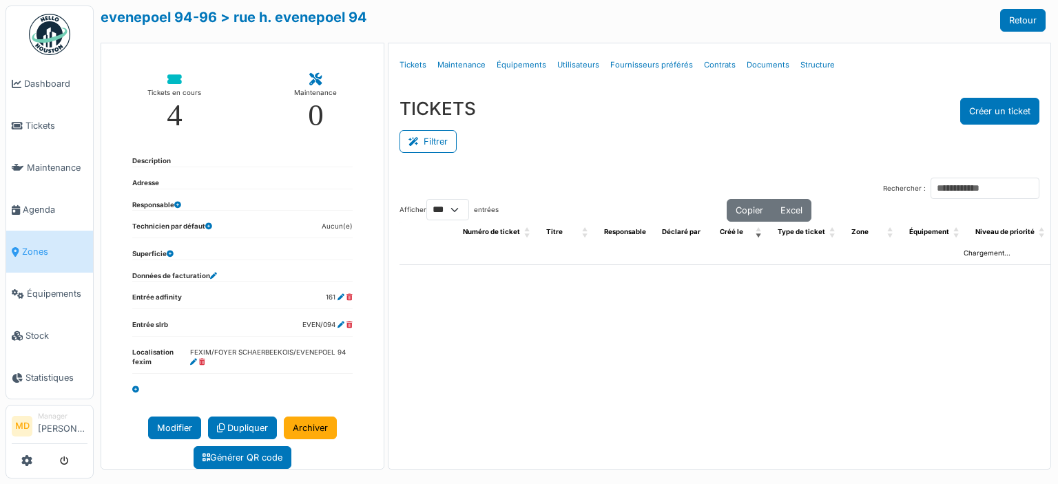
select select "***"
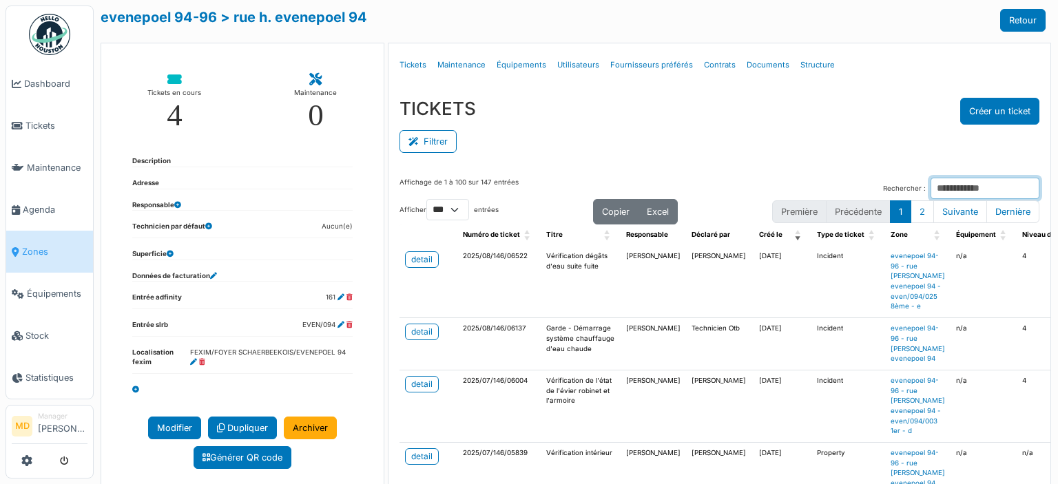
click at [930, 189] on input "Rechercher :" at bounding box center [984, 188] width 109 height 21
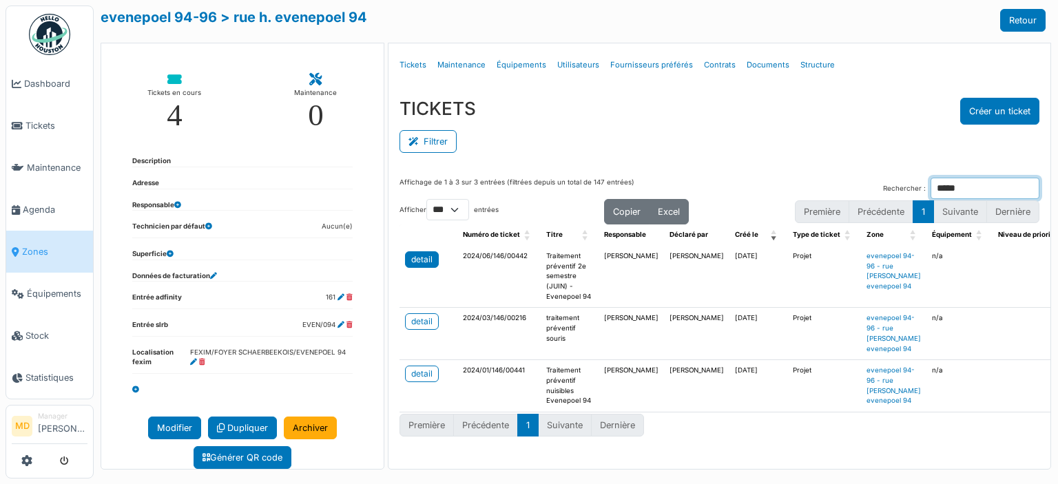
type input "*****"
click at [664, 112] on div "TICKETS Créer un ticket" at bounding box center [719, 111] width 640 height 27
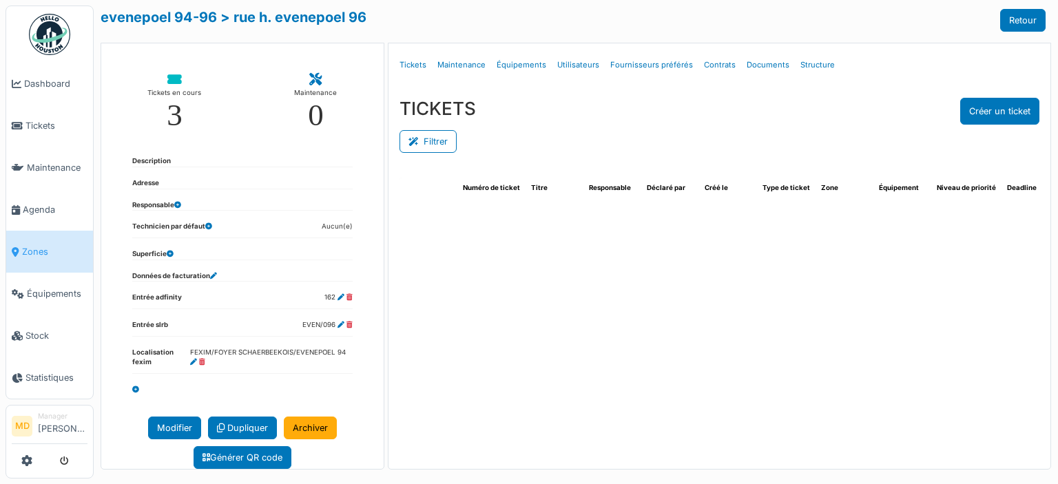
select select "***"
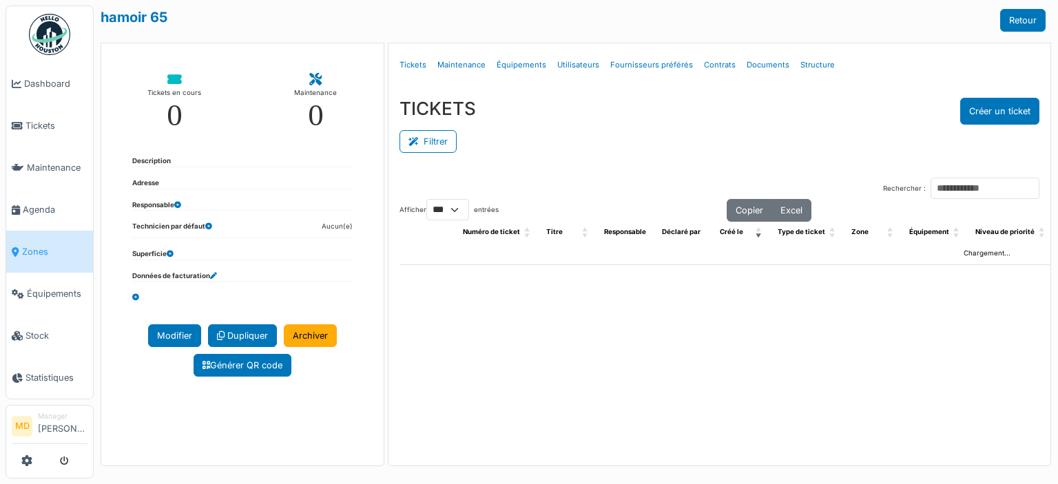
select select "***"
click at [797, 61] on link "Structure" at bounding box center [817, 65] width 45 height 32
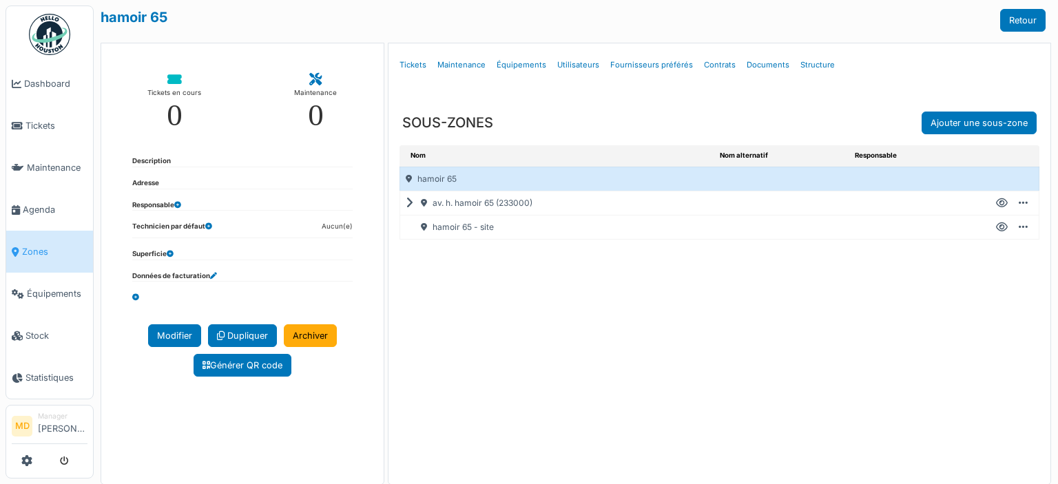
click at [407, 203] on icon at bounding box center [412, 203] width 13 height 1
click at [996, 275] on icon at bounding box center [1002, 275] width 12 height 1
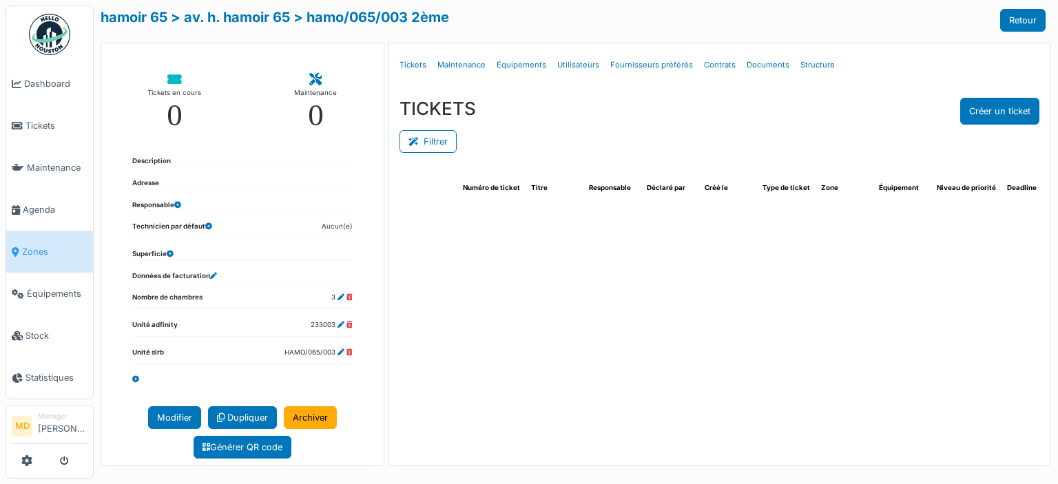
select select "***"
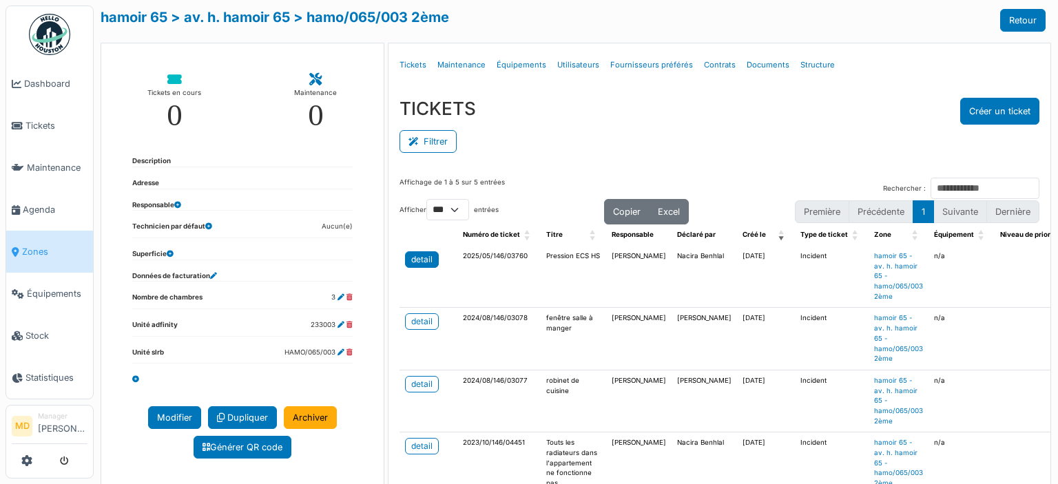
click at [430, 253] on link "detail" at bounding box center [422, 259] width 34 height 17
click at [735, 120] on div "TICKETS Créer un ticket" at bounding box center [719, 111] width 640 height 27
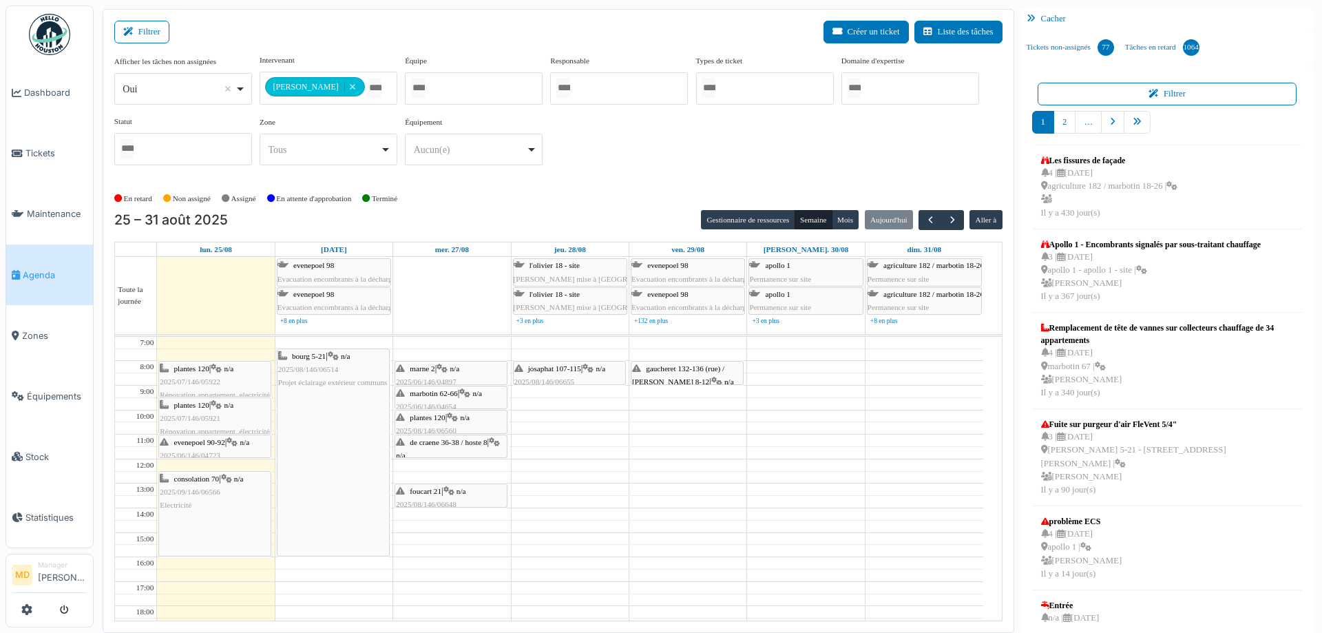
scroll to position [3, 0]
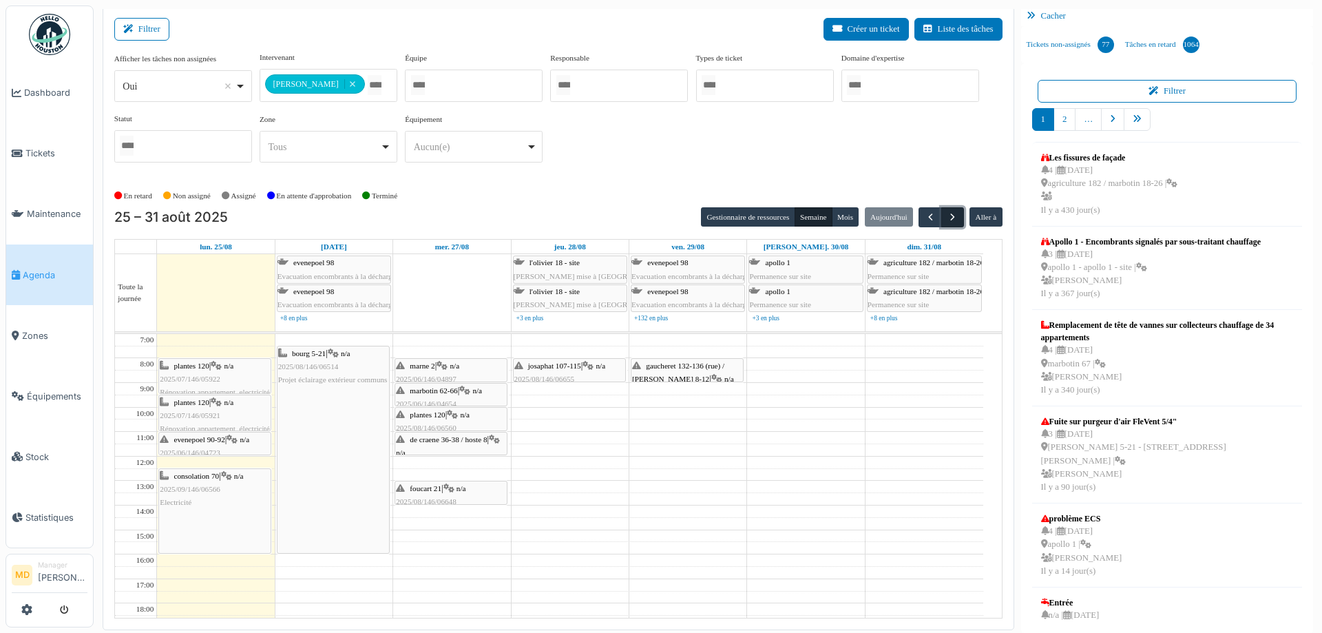
click at [950, 213] on span "button" at bounding box center [953, 217] width 12 height 12
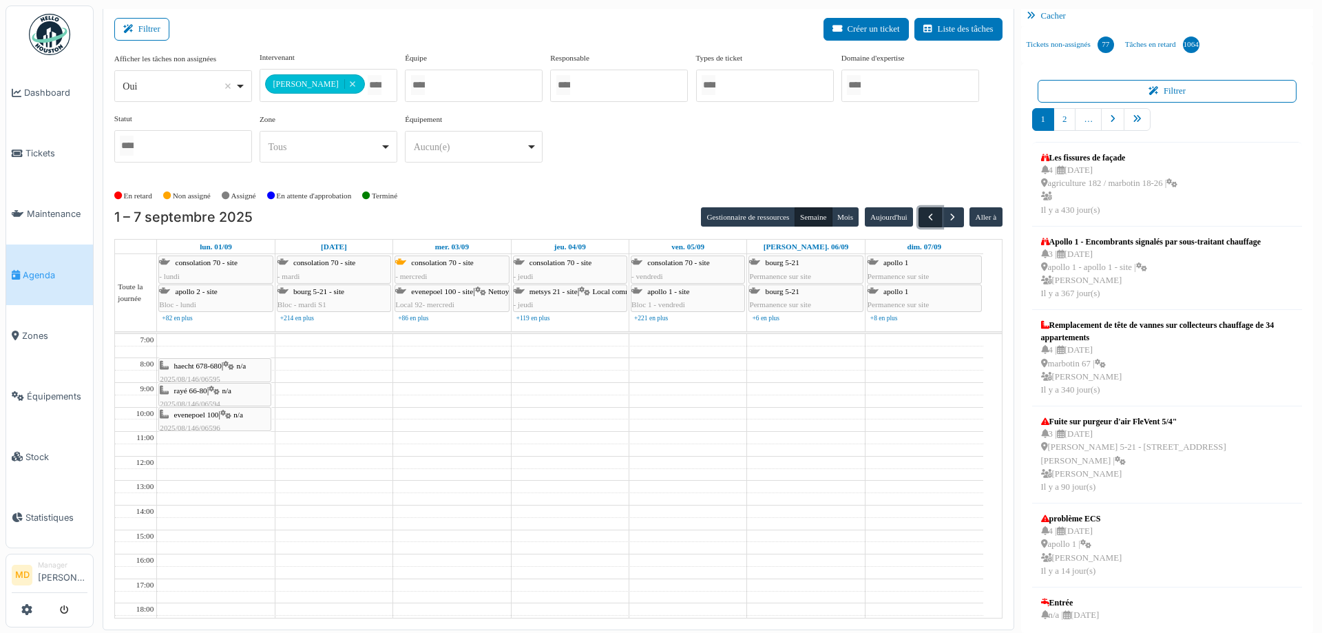
click at [925, 221] on span "button" at bounding box center [931, 217] width 12 height 12
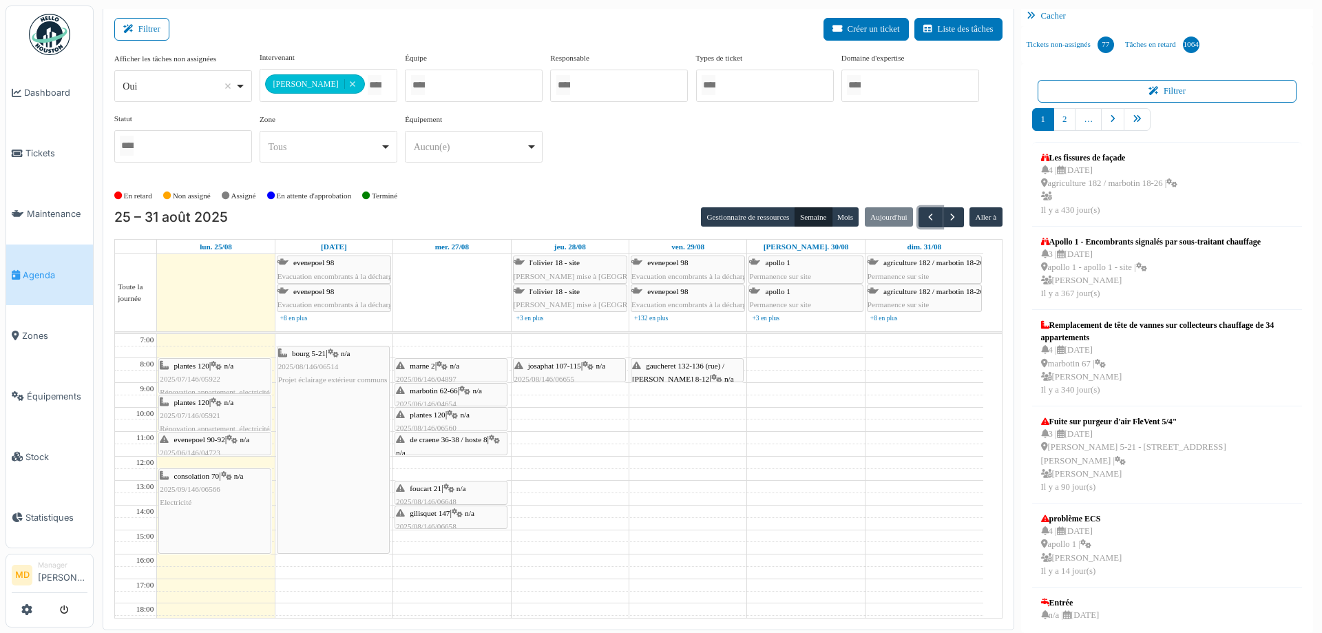
click at [466, 386] on icon at bounding box center [464, 390] width 11 height 9
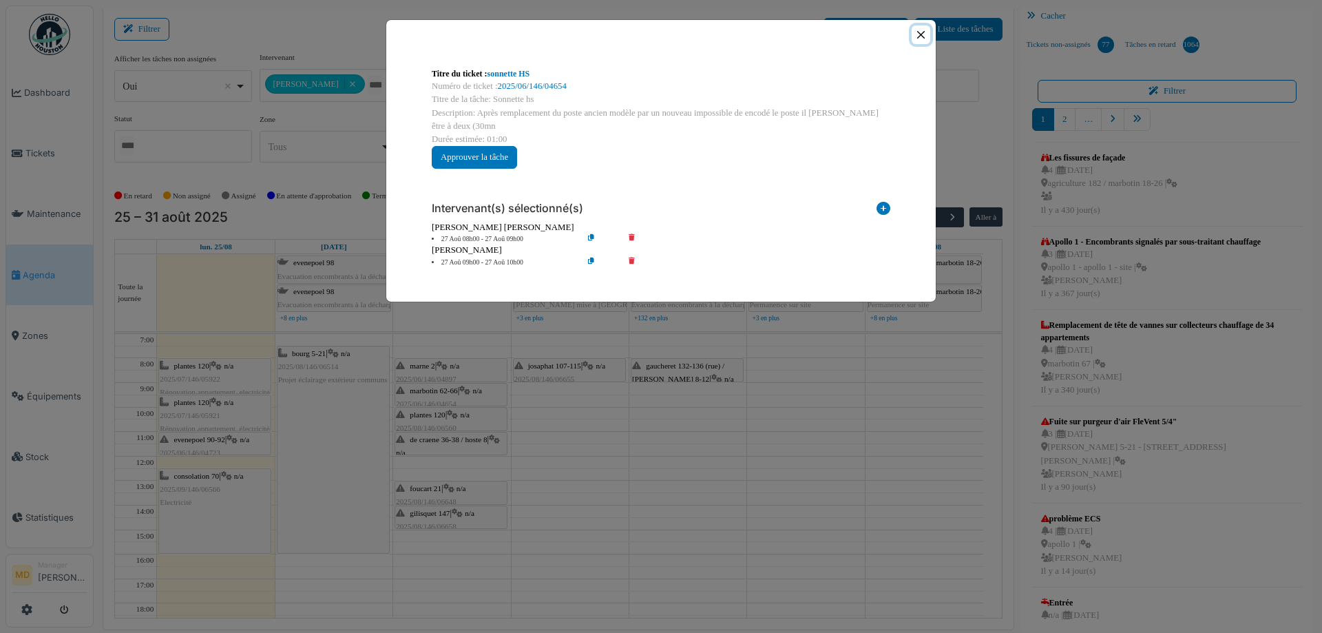
click at [923, 36] on button "Close" at bounding box center [921, 34] width 19 height 19
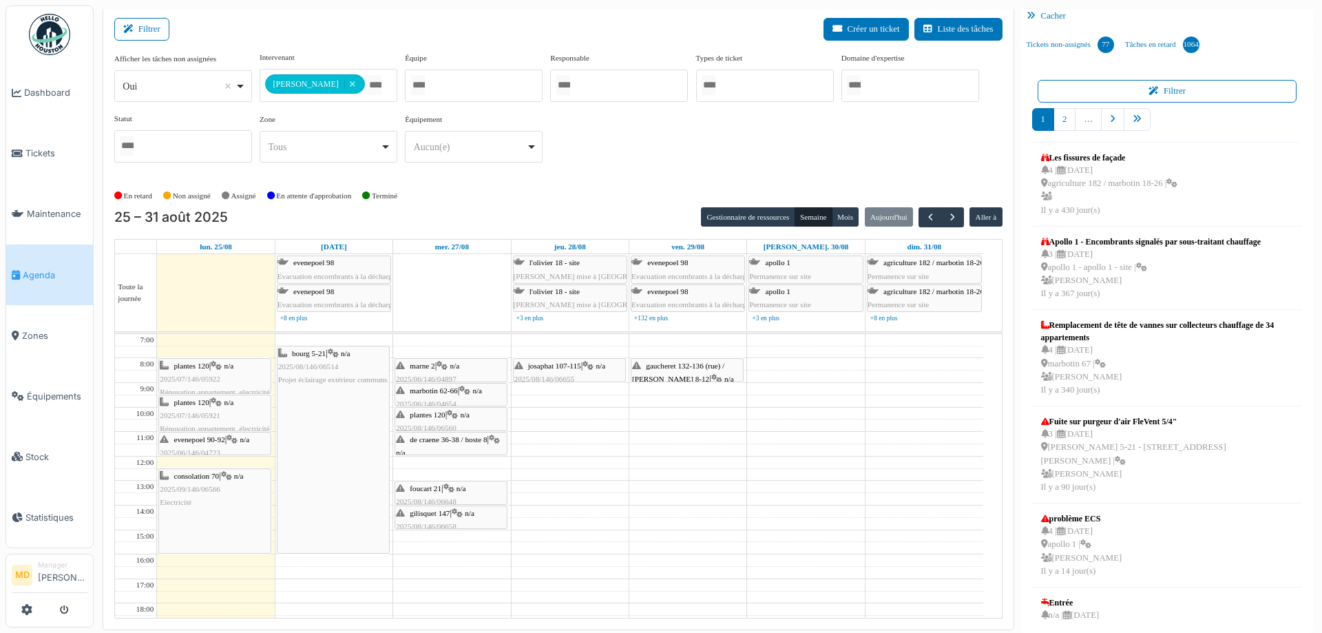
click at [475, 439] on span "de craene 36-38 / hoste 8" at bounding box center [448, 439] width 77 height 8
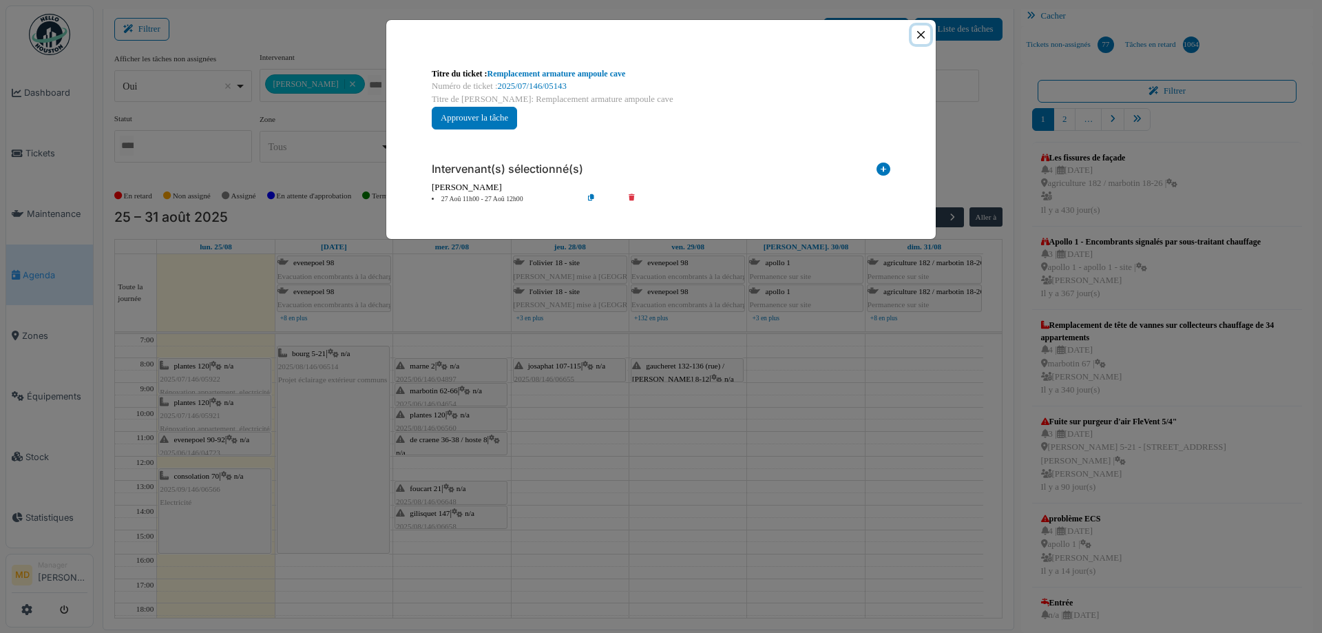
click at [925, 37] on button "Close" at bounding box center [921, 34] width 19 height 19
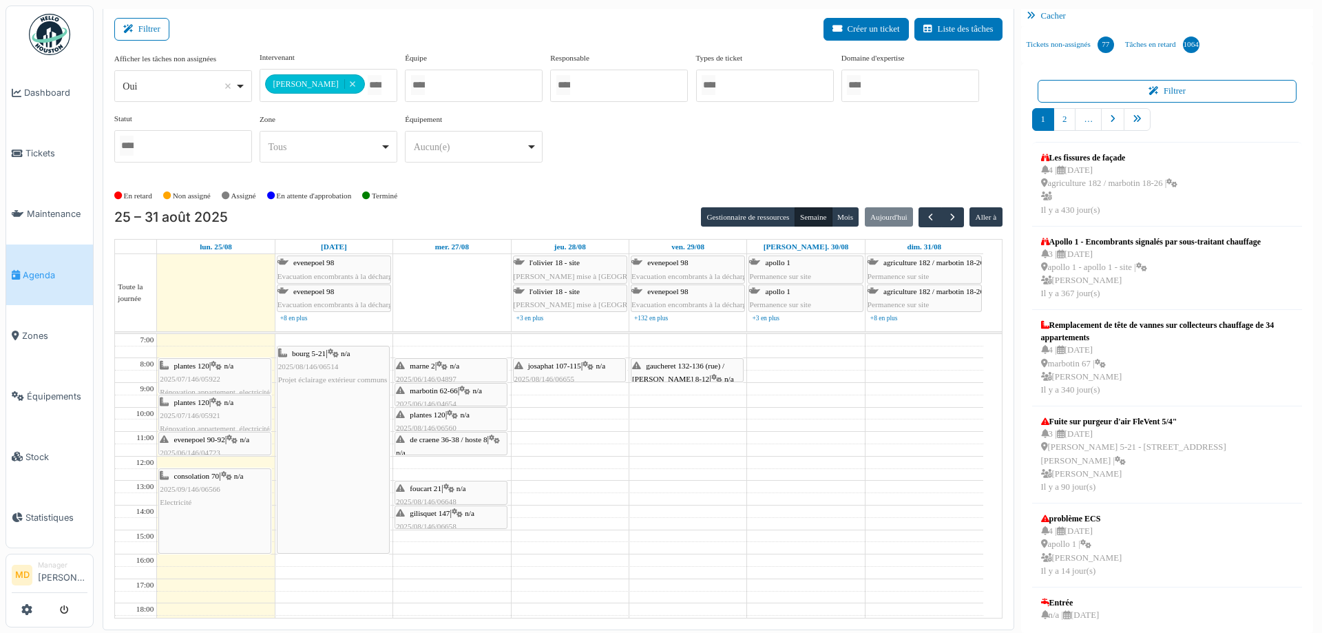
click at [452, 368] on div "marne 2 | n/a 2025/06/146/04897 replanifier pour changer le poste de rue" at bounding box center [451, 385] width 110 height 53
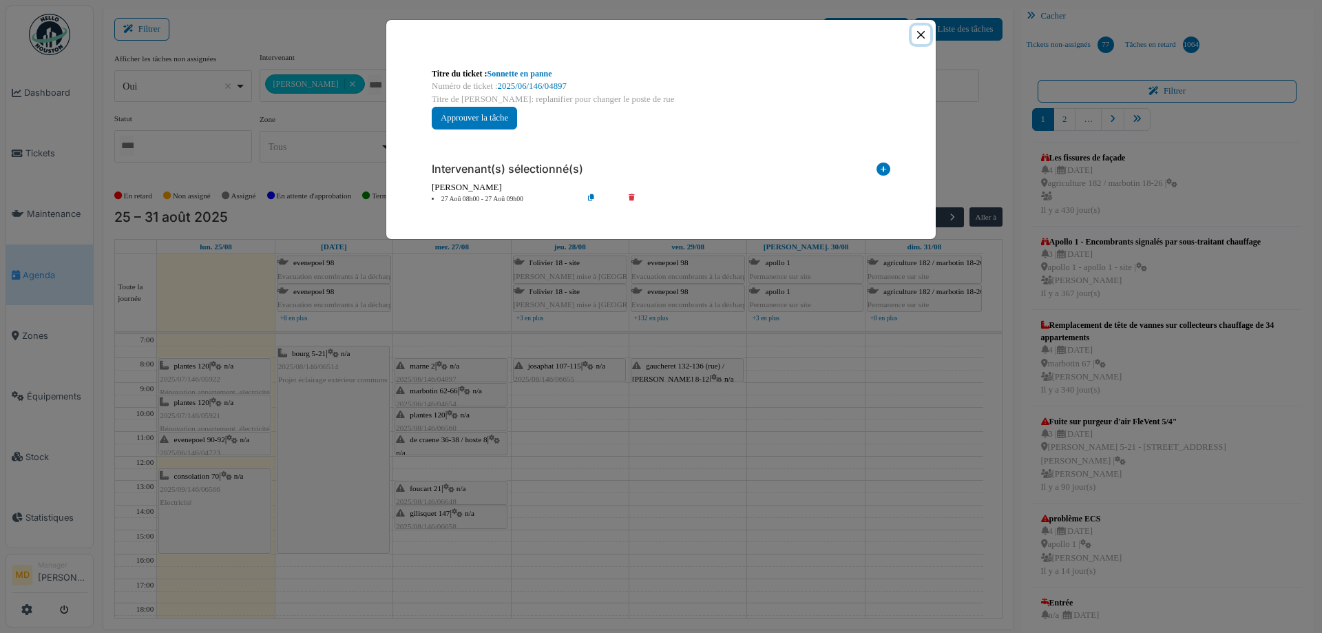
click at [920, 36] on button "Close" at bounding box center [921, 34] width 19 height 19
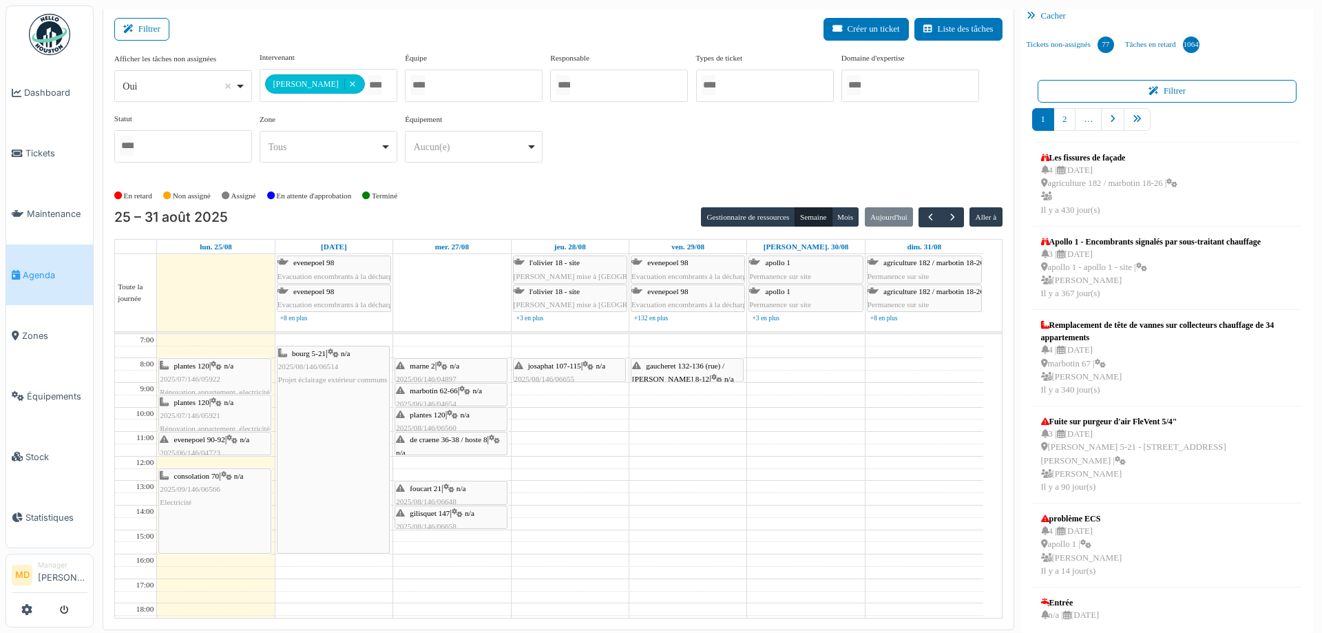
click at [458, 413] on icon at bounding box center [452, 414] width 11 height 9
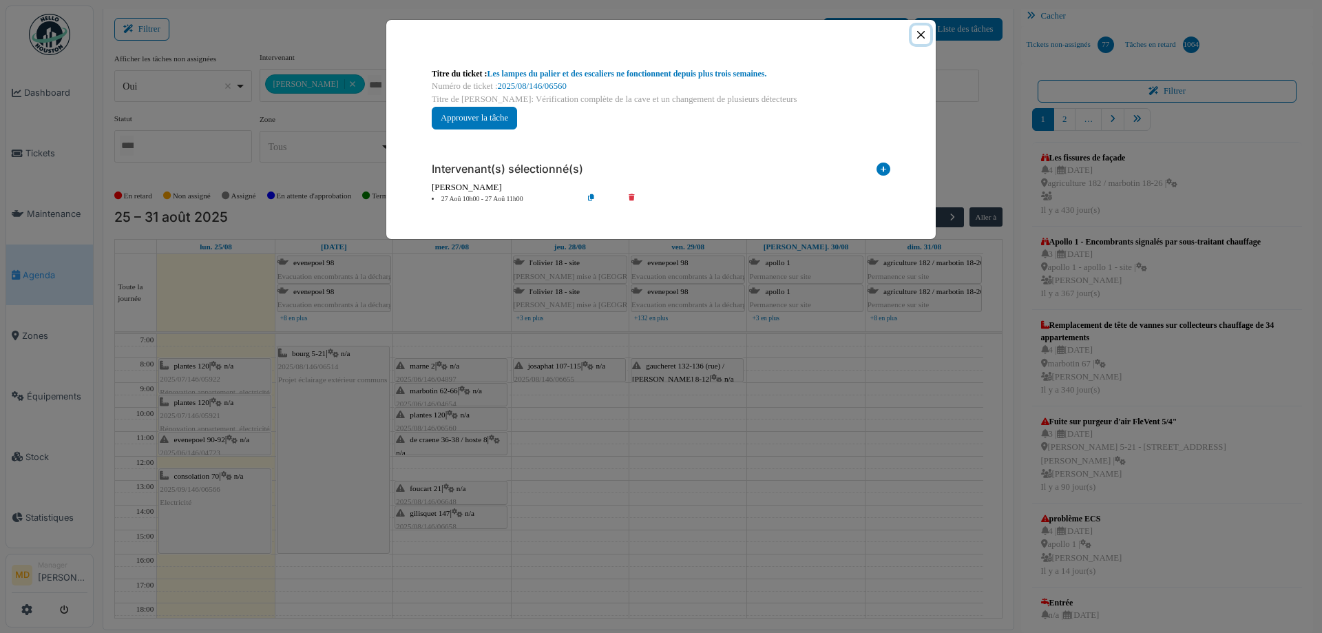
click at [923, 35] on button "Close" at bounding box center [921, 34] width 19 height 19
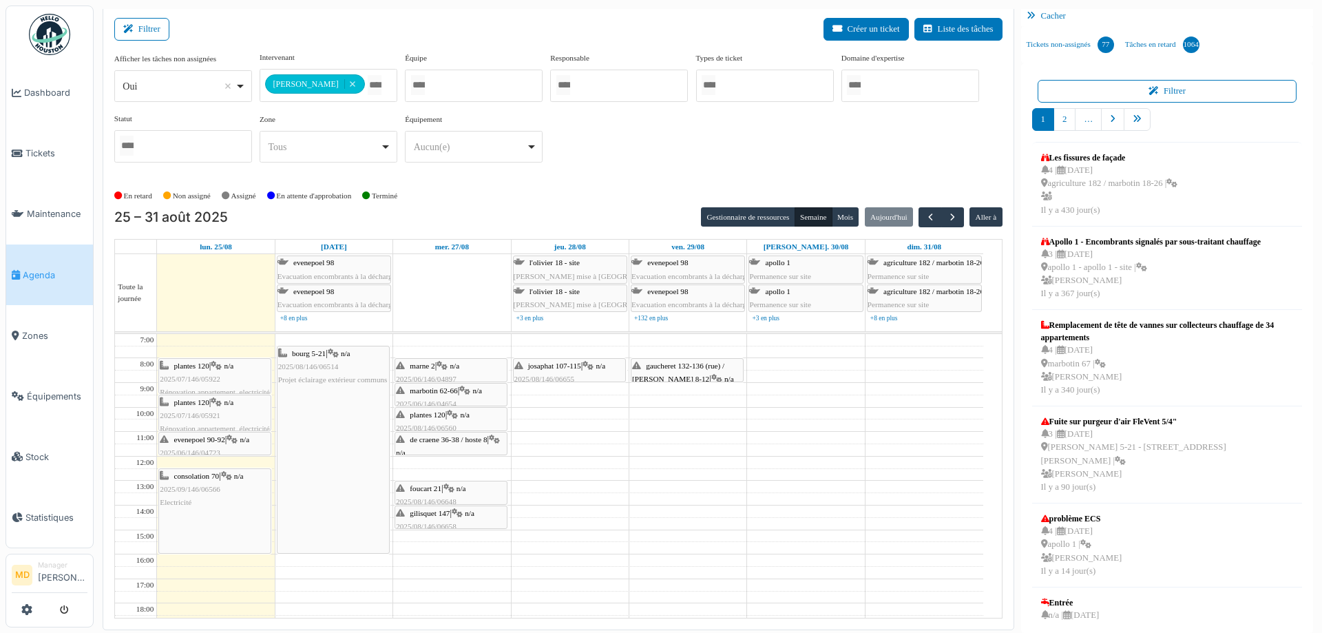
click at [587, 364] on icon at bounding box center [588, 365] width 11 height 9
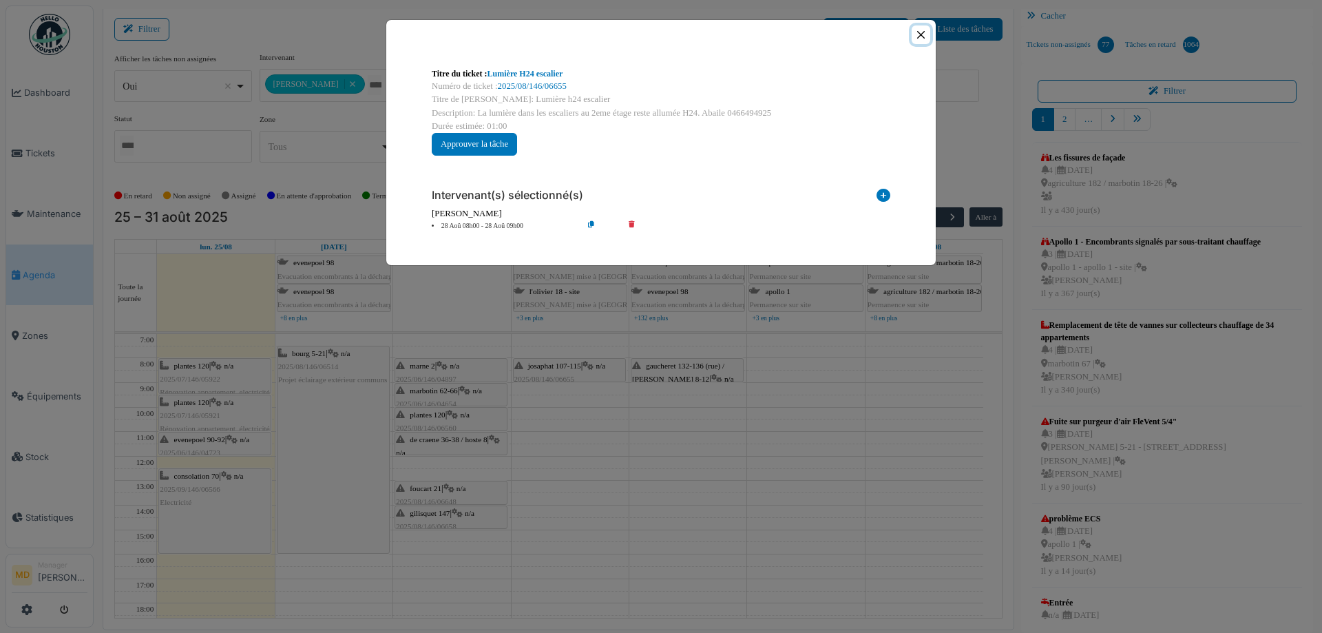
click at [917, 32] on button "Close" at bounding box center [921, 34] width 19 height 19
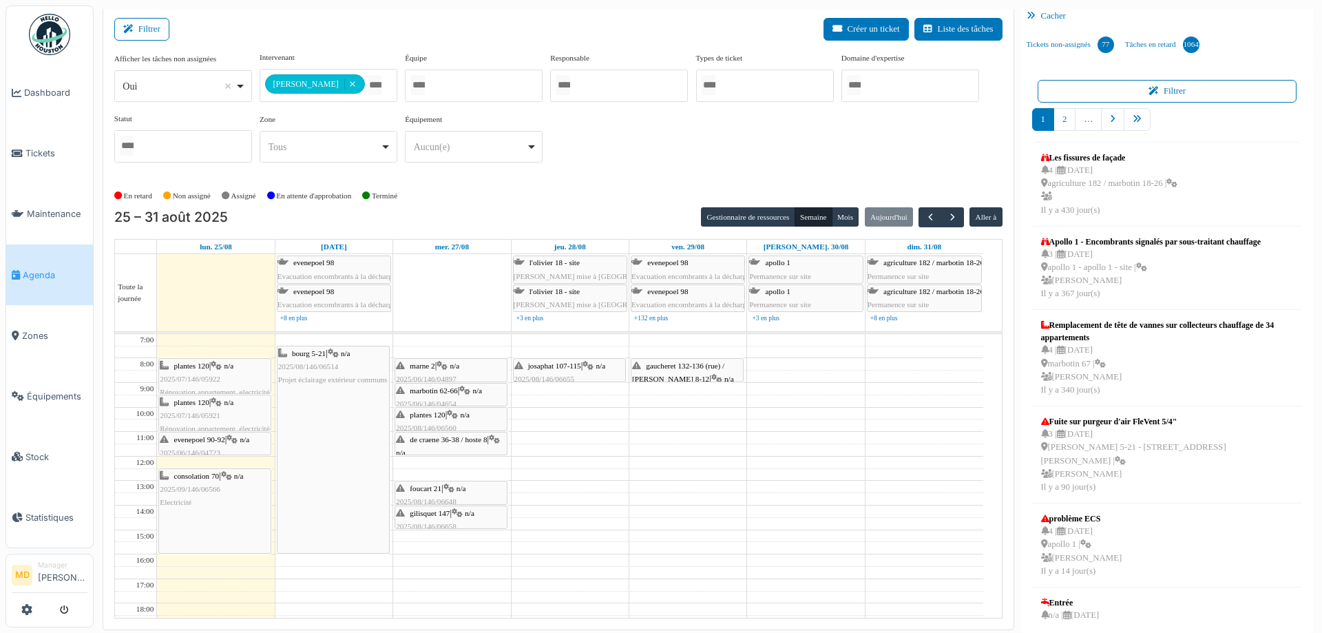
click at [459, 528] on div at bounding box center [451, 528] width 112 height 6
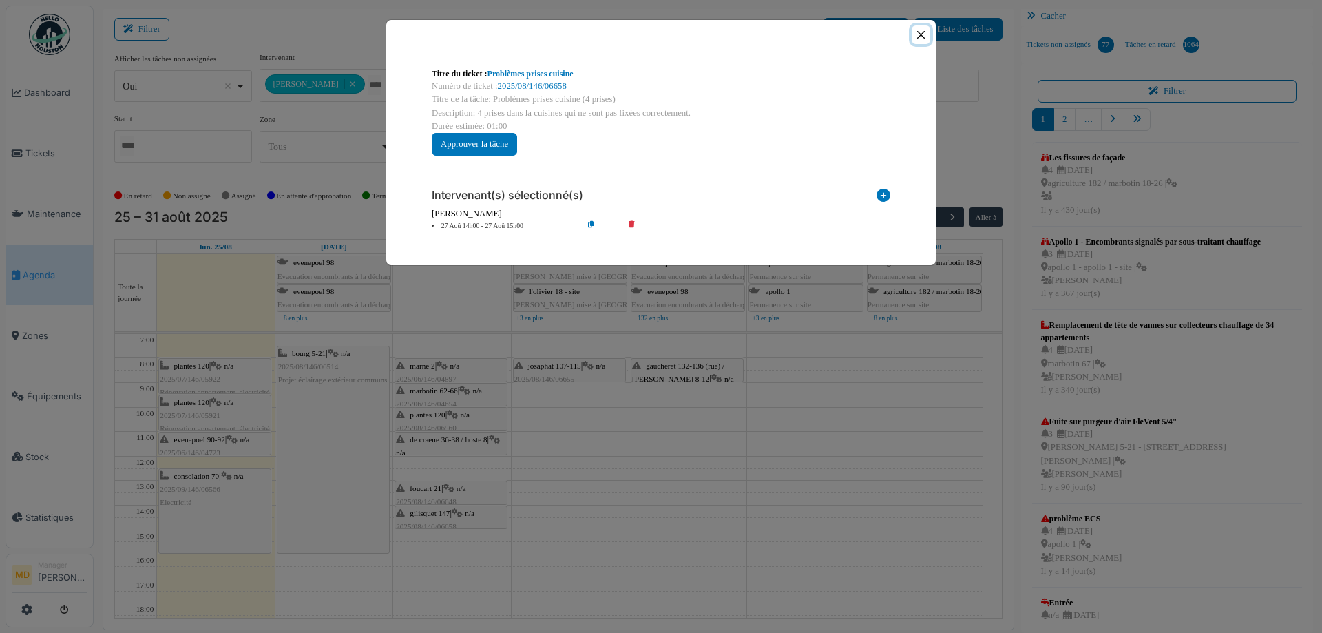
click at [919, 31] on button "Close" at bounding box center [921, 34] width 19 height 19
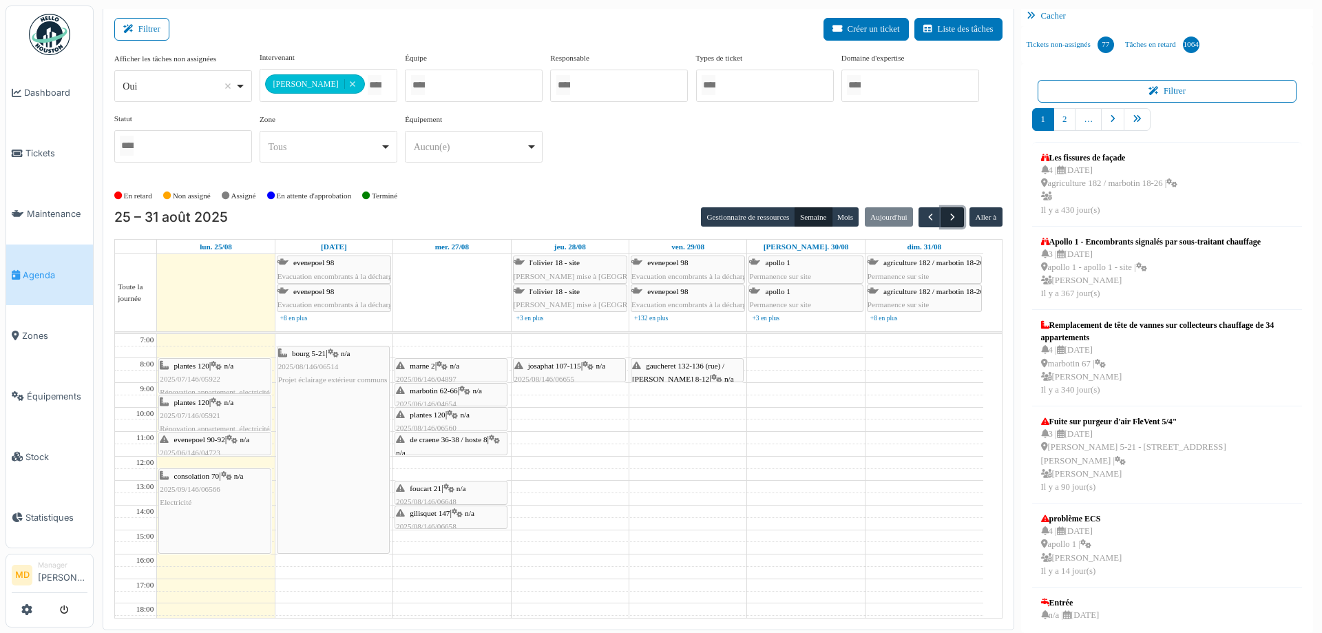
click at [947, 219] on span "button" at bounding box center [953, 217] width 12 height 12
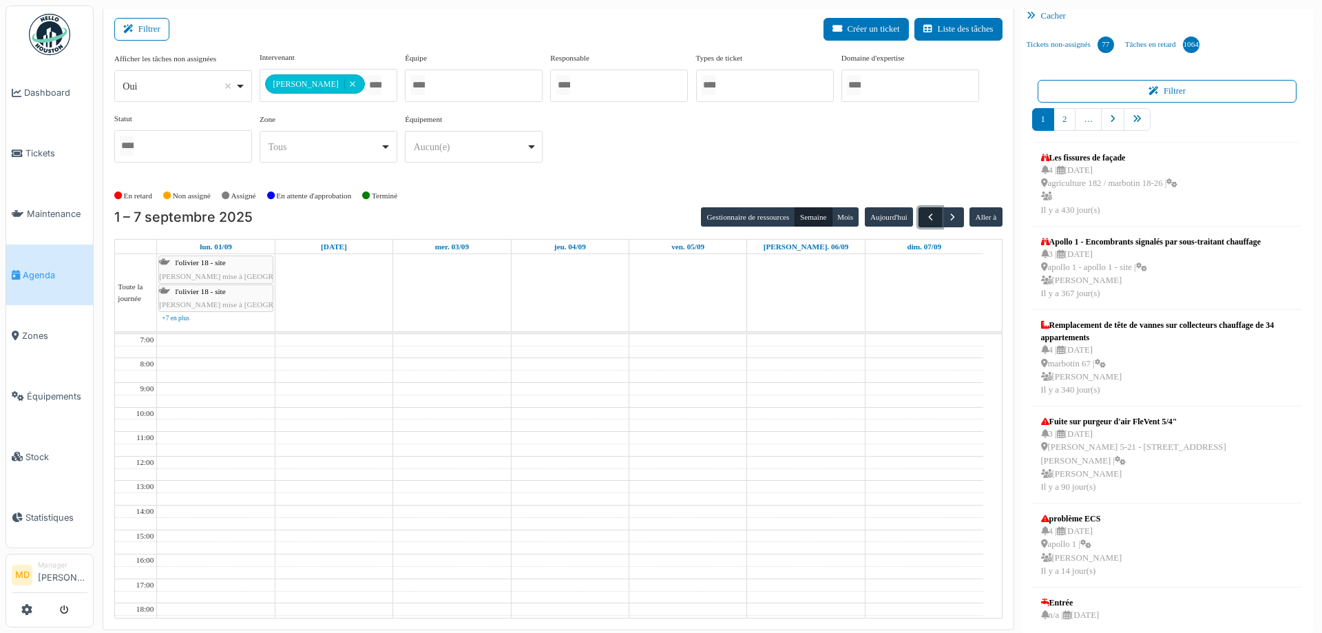
click at [925, 216] on span "button" at bounding box center [931, 217] width 12 height 12
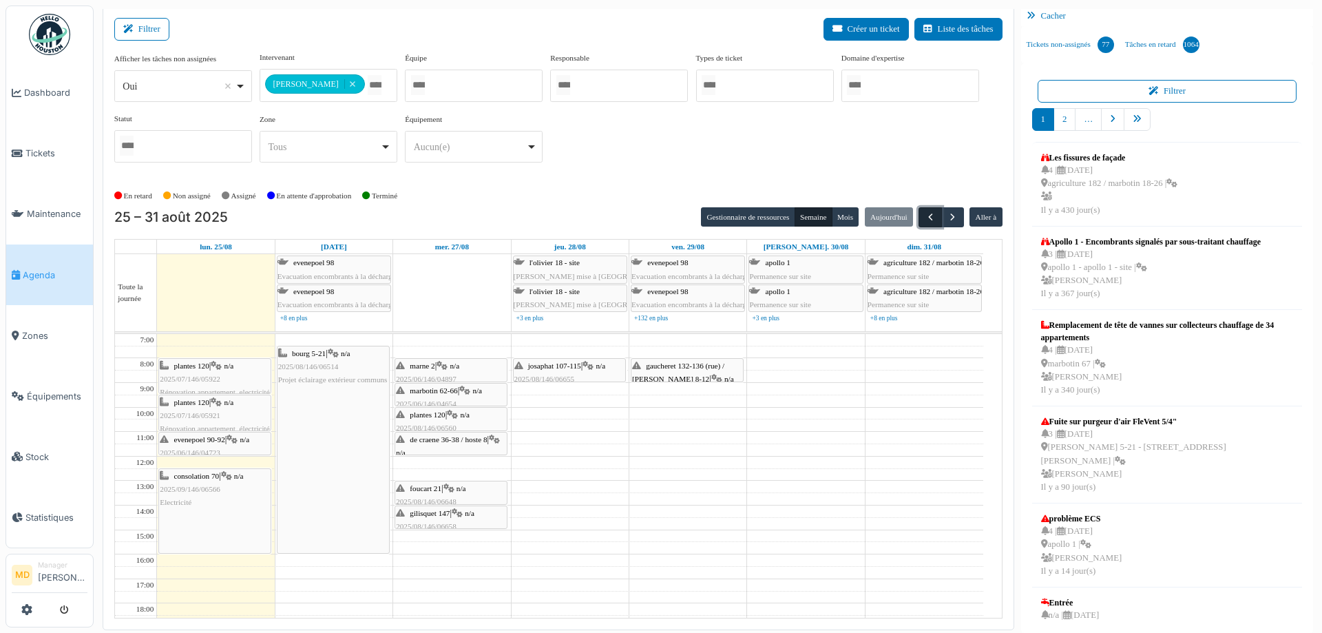
click at [926, 216] on span "button" at bounding box center [931, 217] width 12 height 12
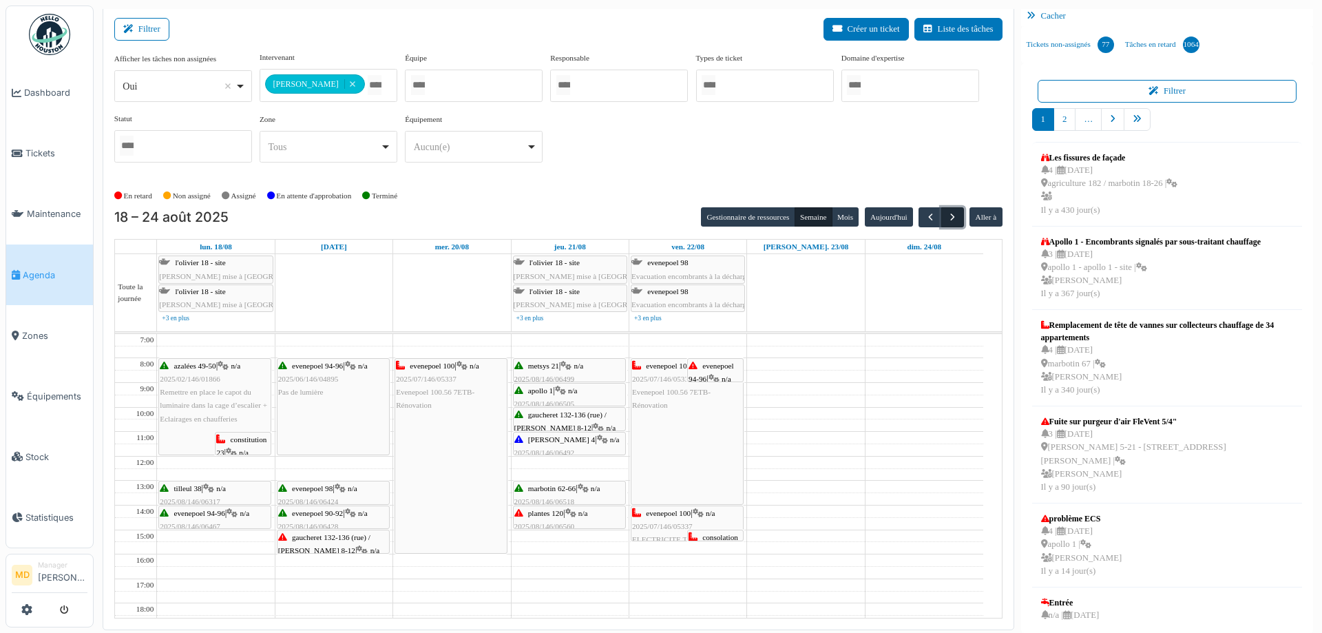
click at [950, 216] on span "button" at bounding box center [953, 217] width 12 height 12
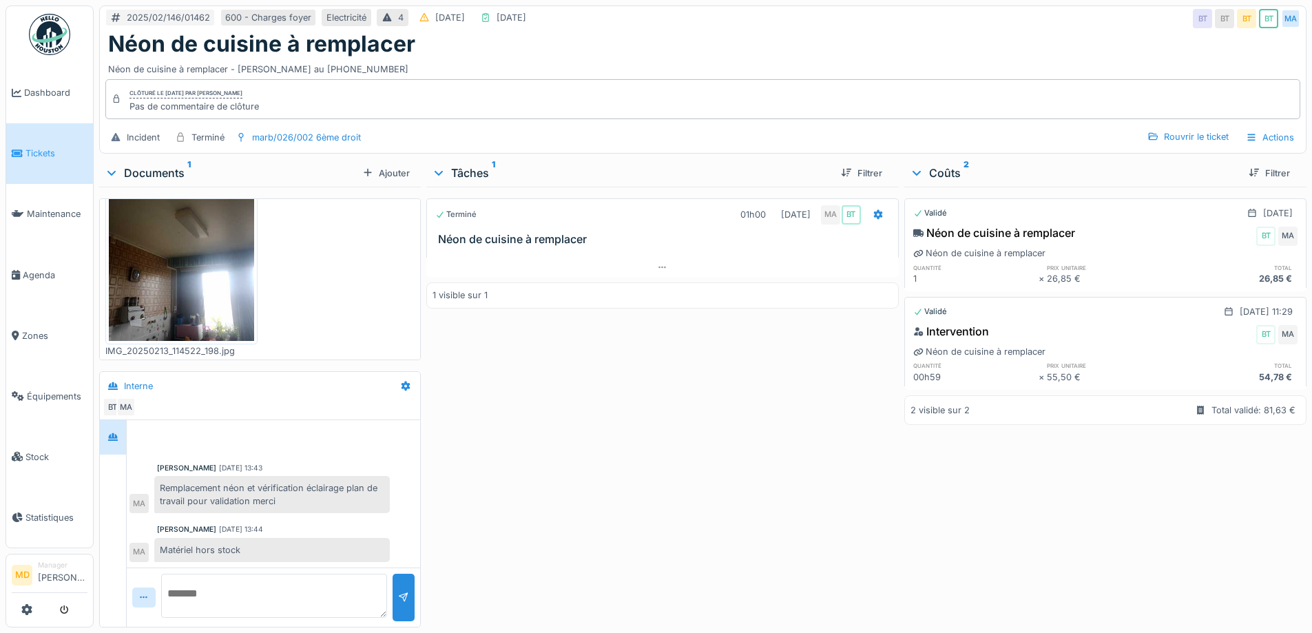
scroll to position [10, 0]
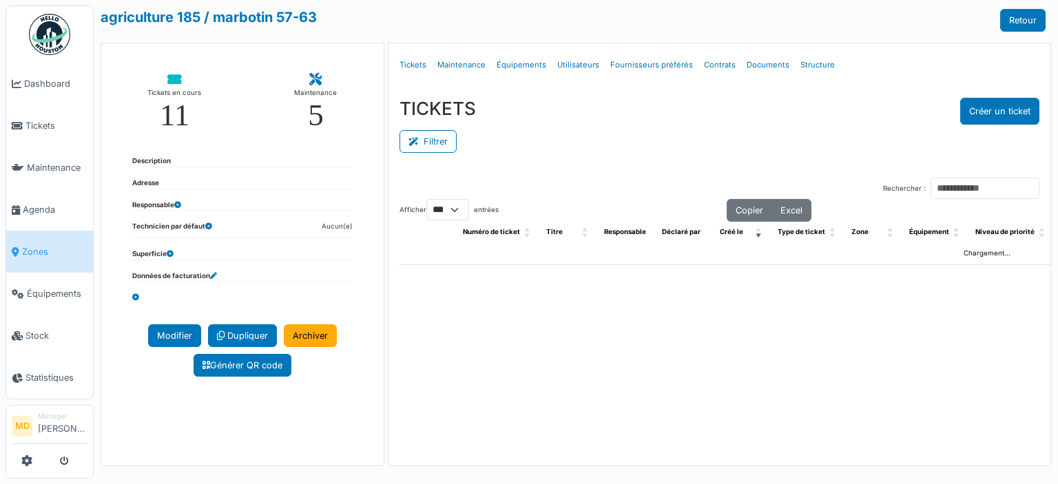
select select "***"
click at [800, 60] on link "Structure" at bounding box center [817, 65] width 45 height 32
select select "***"
click at [801, 63] on link "Structure" at bounding box center [817, 65] width 45 height 32
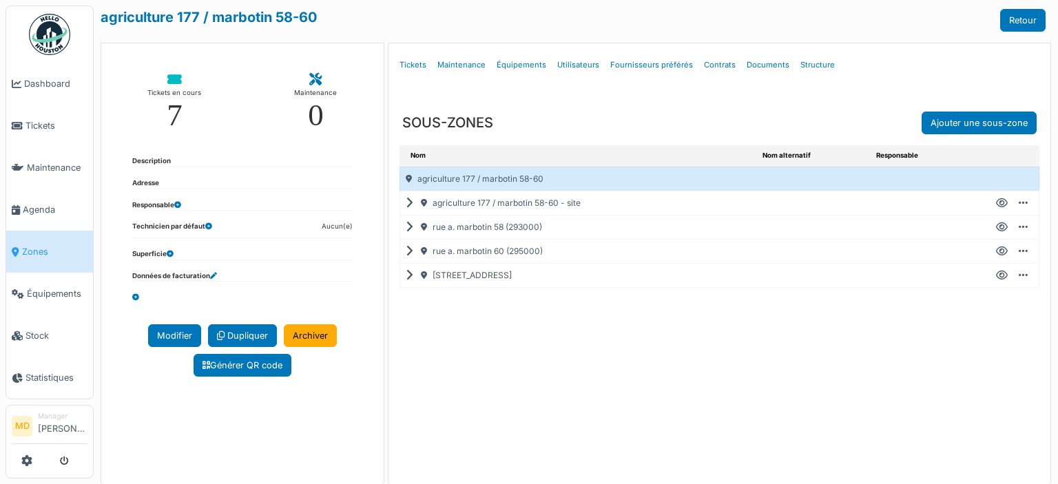
click at [406, 227] on icon at bounding box center [412, 227] width 13 height 1
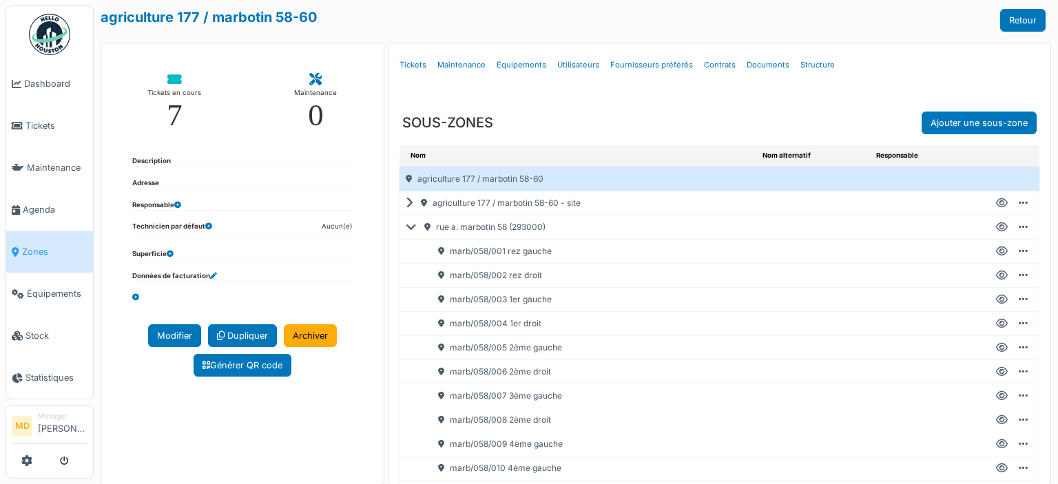
click at [996, 251] on icon at bounding box center [1002, 251] width 12 height 1
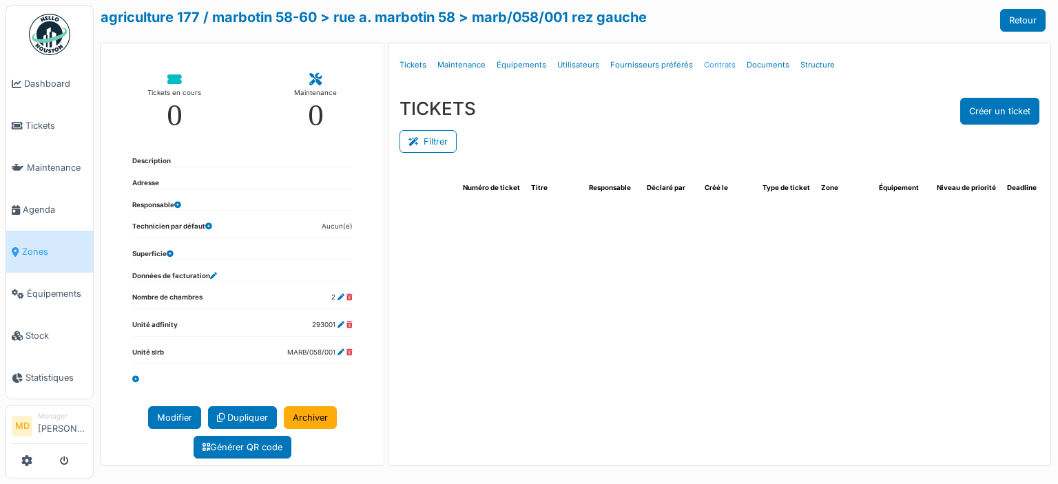
select select "***"
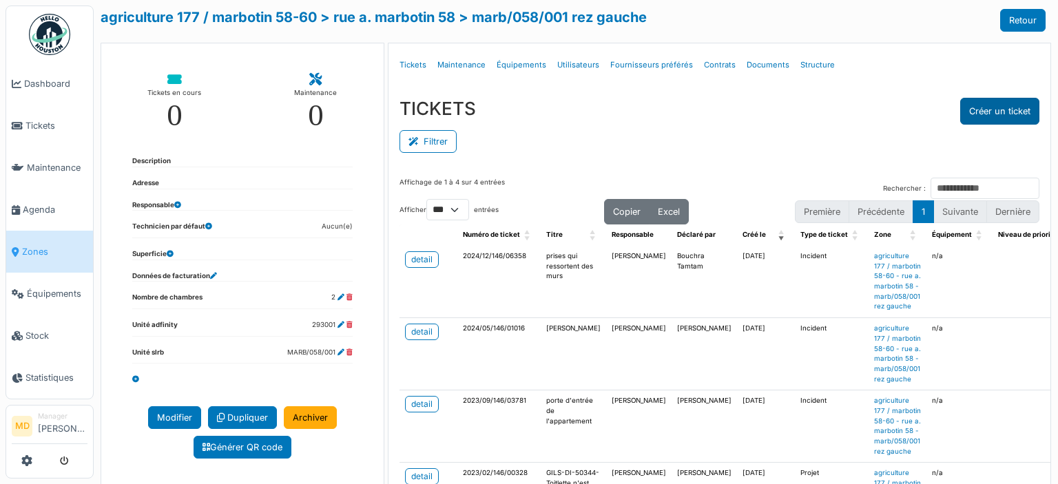
click at [969, 109] on button "Créer un ticket" at bounding box center [999, 111] width 79 height 27
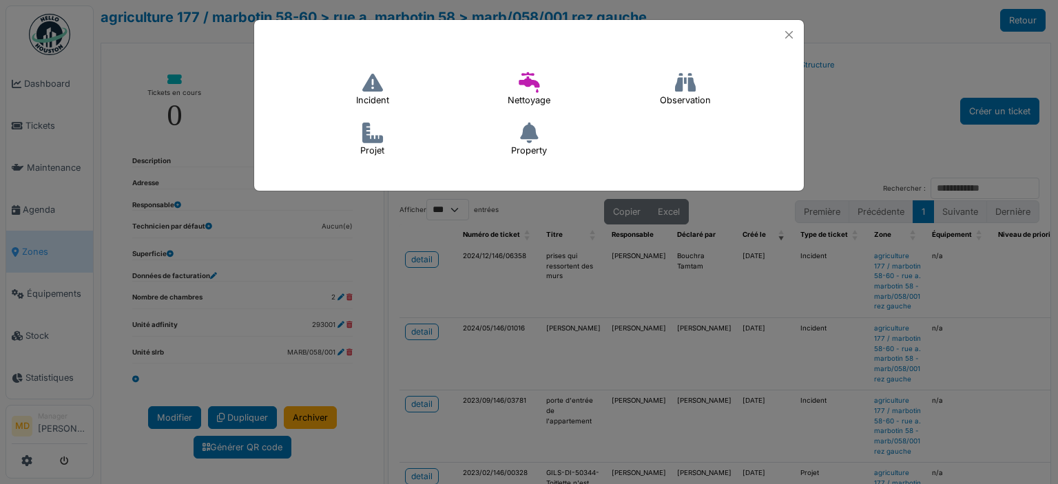
click at [386, 89] on h4 "Incident" at bounding box center [372, 89] width 51 height 44
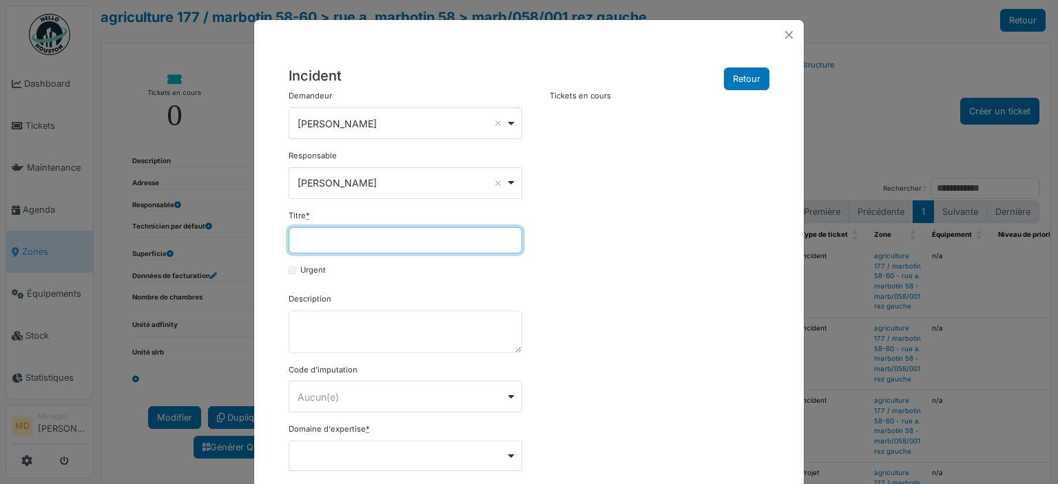
click at [336, 235] on input "Titre *" at bounding box center [405, 240] width 233 height 26
click at [340, 235] on input "*****" at bounding box center [405, 240] width 233 height 26
type input "**********"
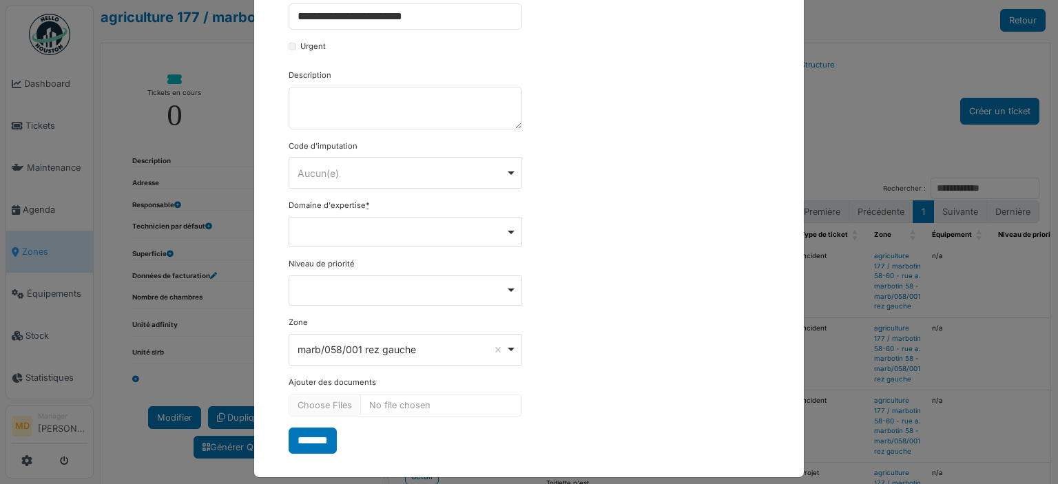
scroll to position [234, 0]
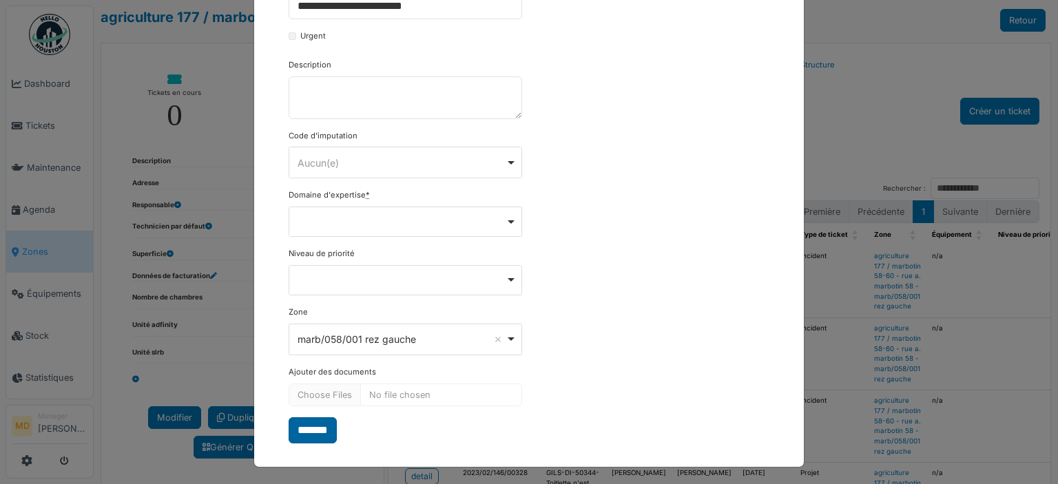
click at [316, 428] on input "*******" at bounding box center [313, 430] width 48 height 26
click at [334, 219] on div "Remove item" at bounding box center [406, 221] width 222 height 6
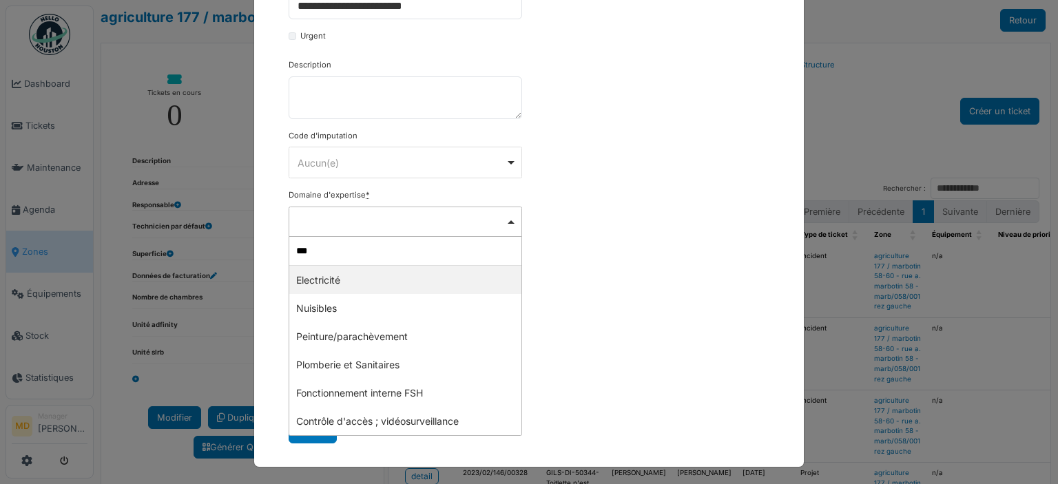
type input "****"
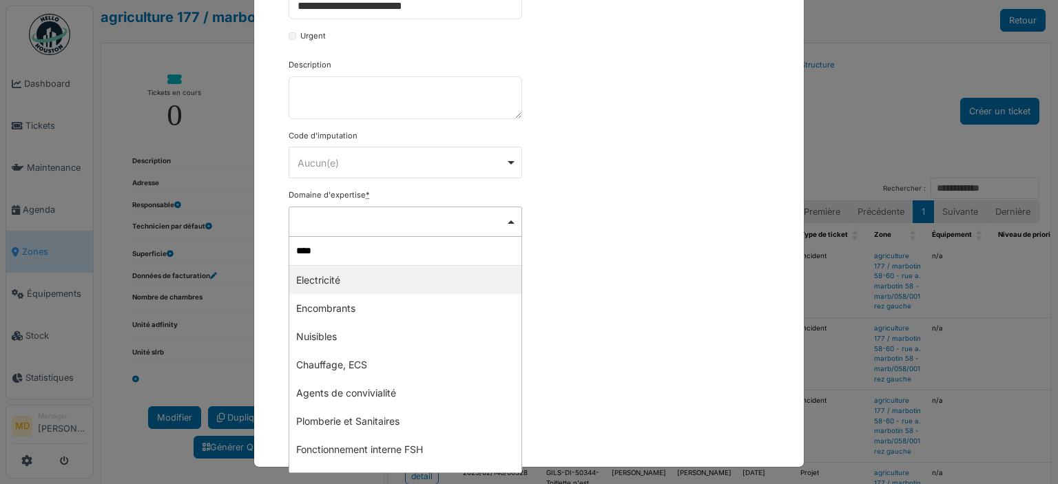
select select "***"
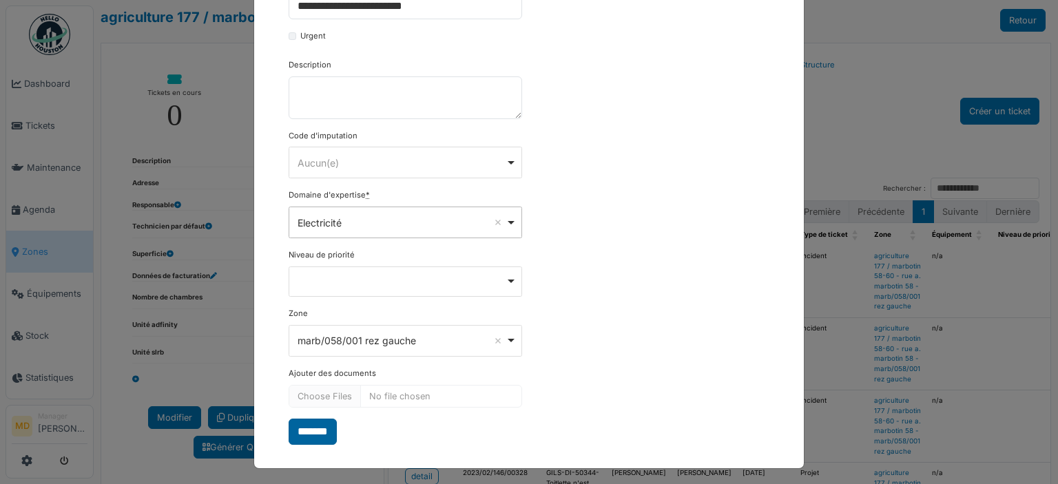
click at [306, 434] on input "*******" at bounding box center [313, 432] width 48 height 26
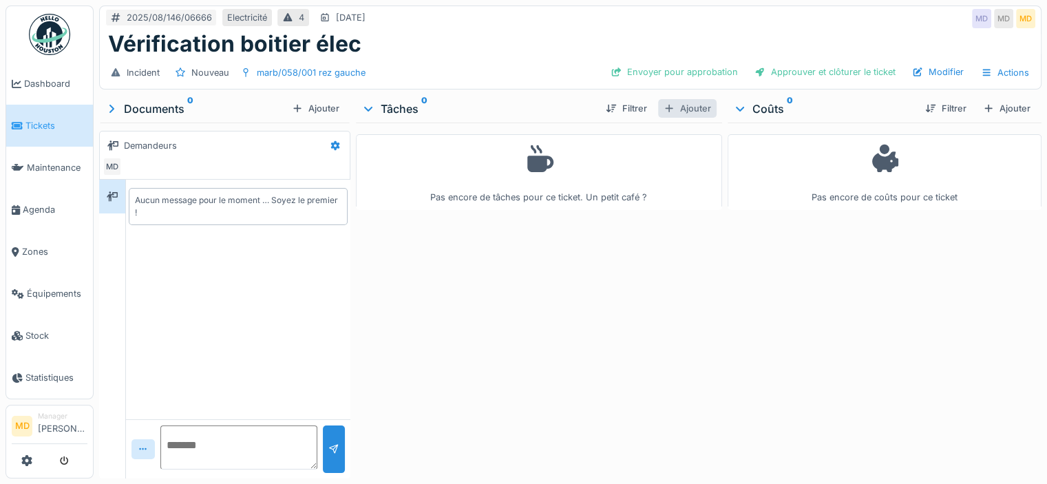
click at [688, 104] on div "Ajouter" at bounding box center [687, 108] width 59 height 19
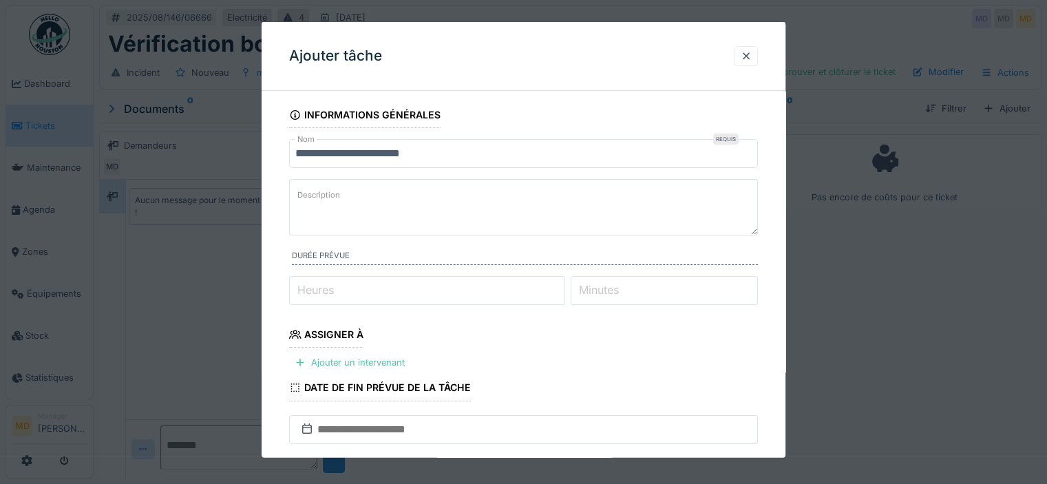
click at [432, 201] on textarea "Description" at bounding box center [523, 207] width 469 height 56
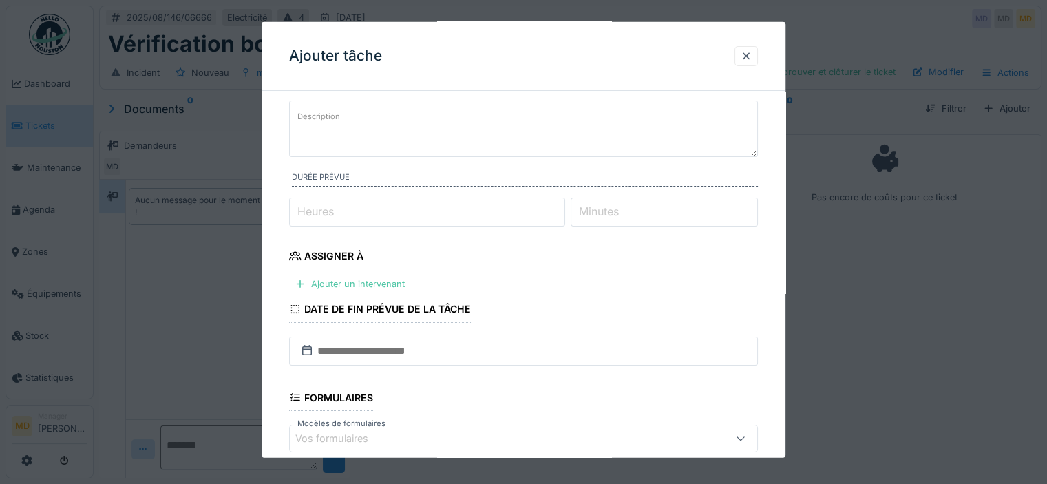
scroll to position [138, 0]
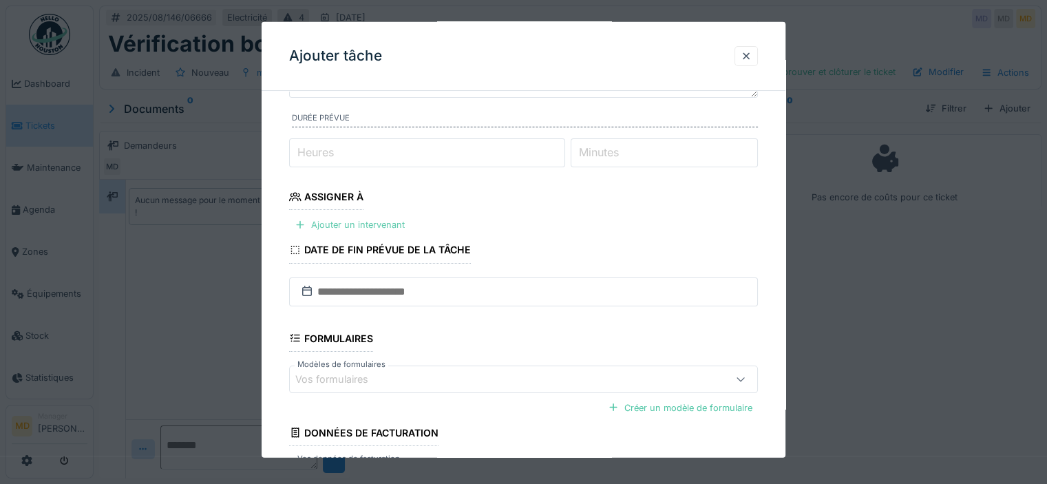
click at [319, 227] on div "Ajouter un intervenant" at bounding box center [349, 225] width 121 height 19
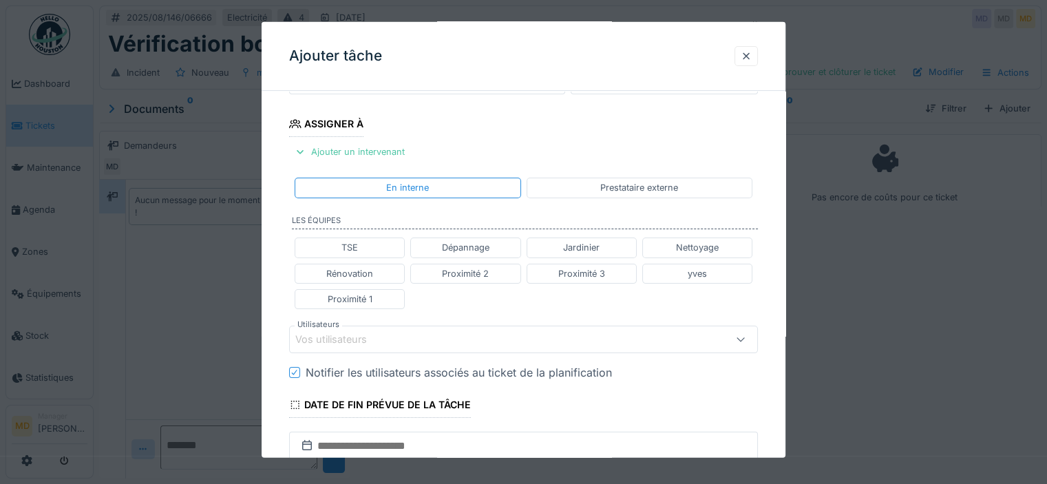
scroll to position [275, 0]
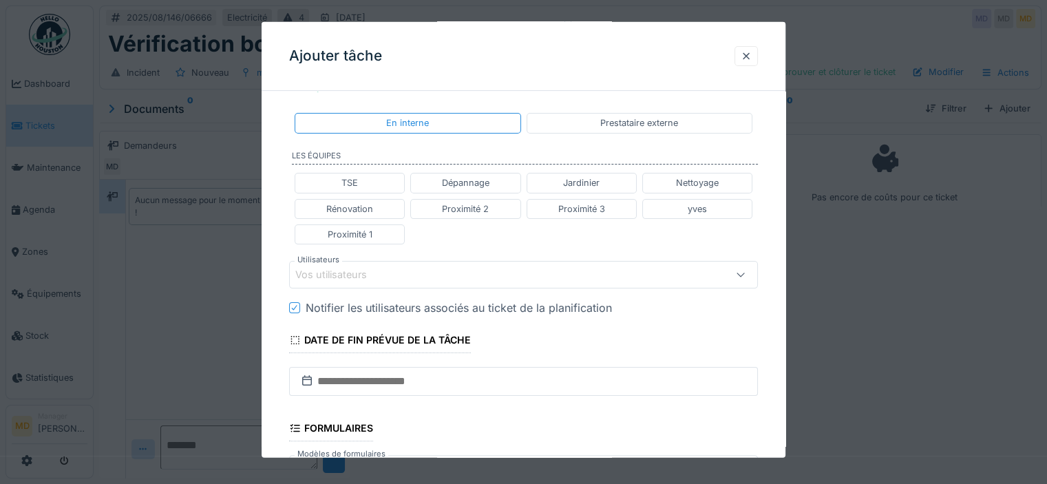
click at [364, 269] on div "Vos utilisateurs" at bounding box center [340, 274] width 91 height 15
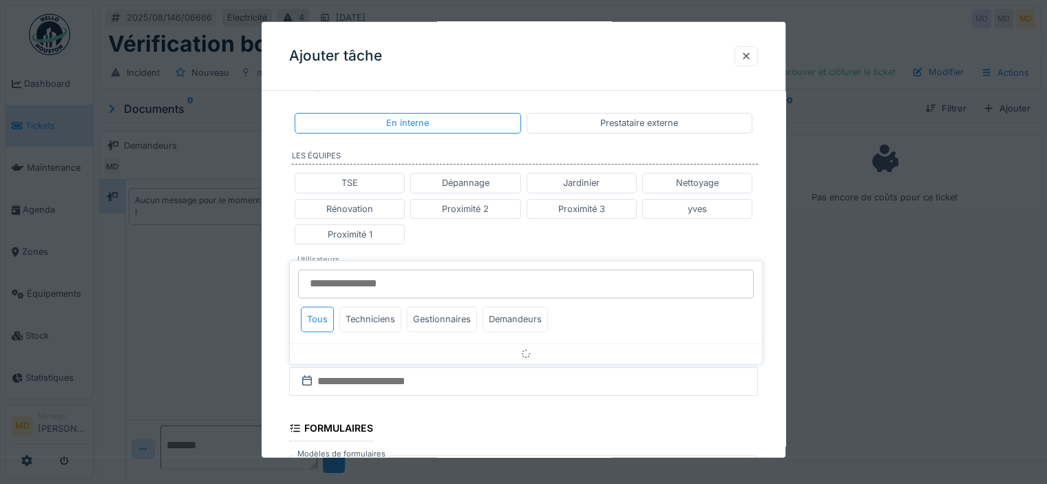
scroll to position [307, 0]
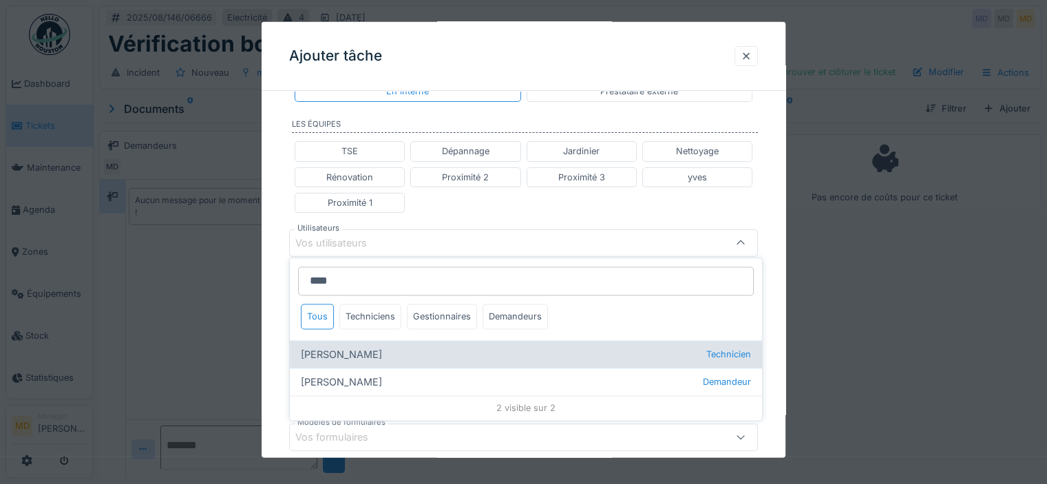
type input "****"
click at [355, 357] on div "[PERSON_NAME] Technicien" at bounding box center [526, 355] width 472 height 28
type input "****"
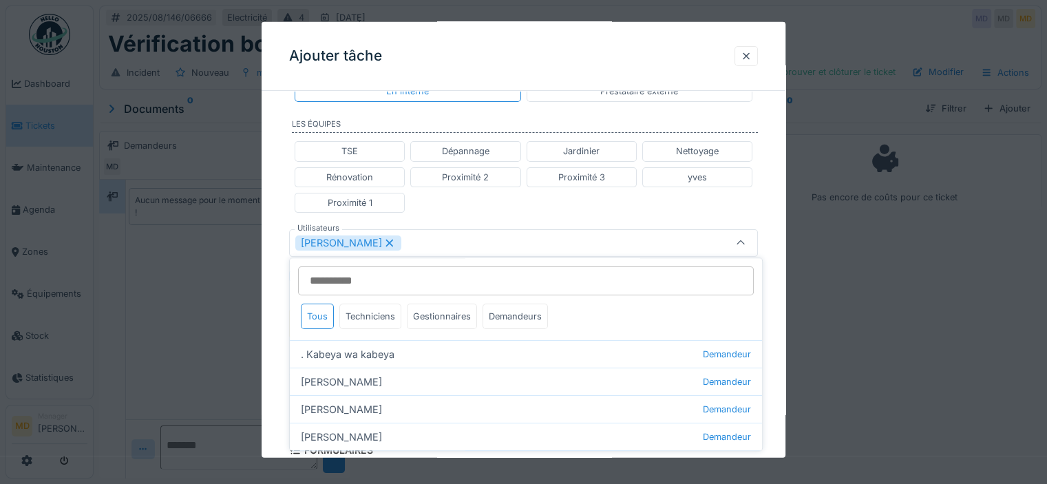
click at [481, 204] on div "TSE Dépannage Jardinier Nettoyage Rénovation Proximité 2 Proximité 3 yves Proxi…" at bounding box center [523, 177] width 469 height 83
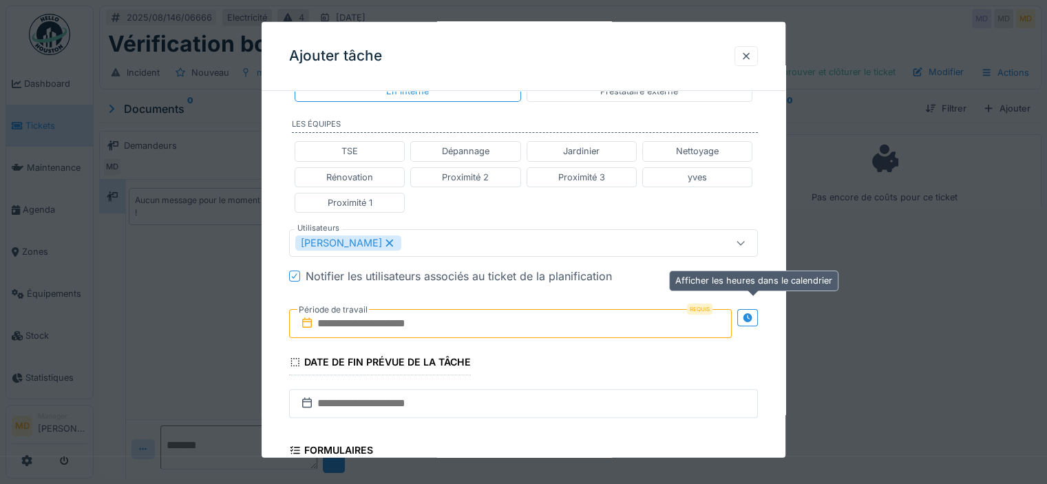
click at [758, 313] on div at bounding box center [747, 317] width 21 height 17
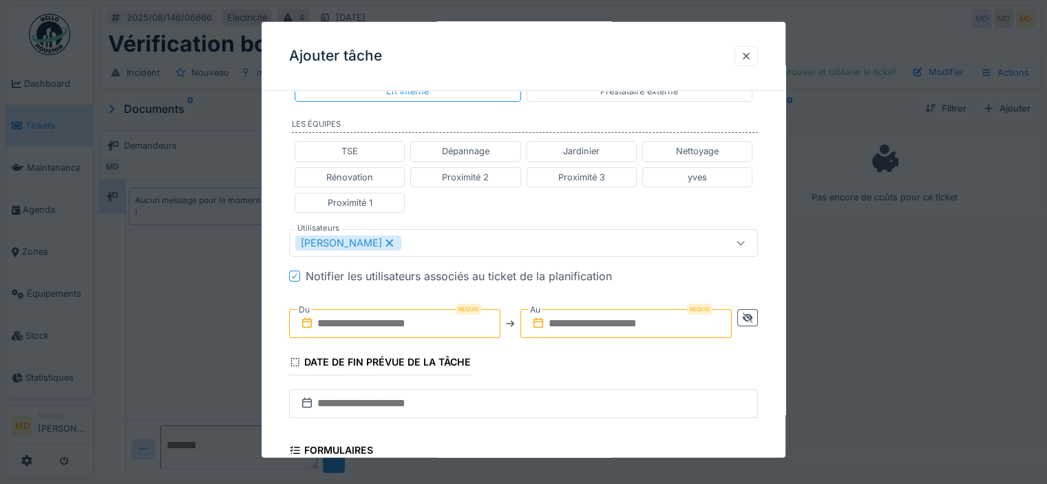
click at [445, 313] on input "text" at bounding box center [394, 323] width 211 height 29
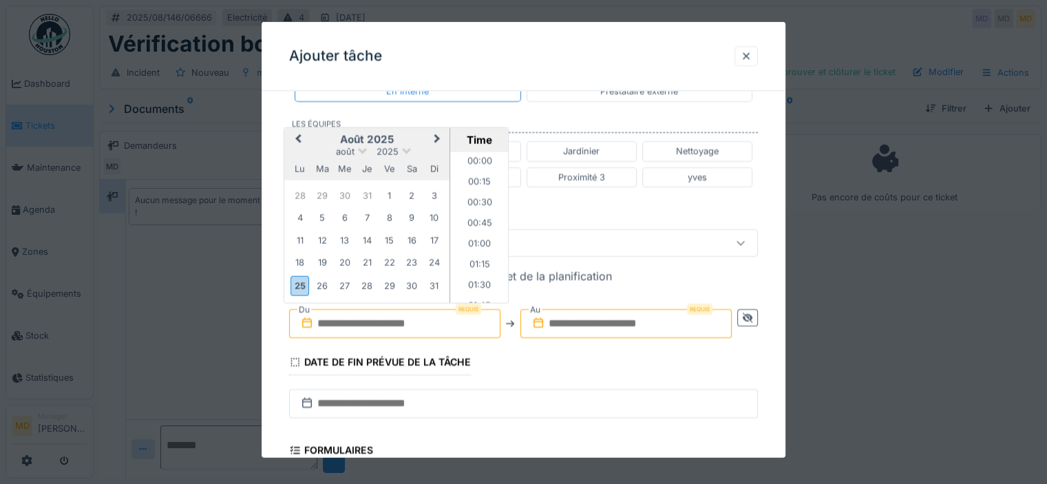
scroll to position [926, 0]
click at [289, 253] on div "18 19 20 21 22 23 24" at bounding box center [367, 262] width 156 height 22
click at [366, 286] on div "28" at bounding box center [367, 285] width 19 height 19
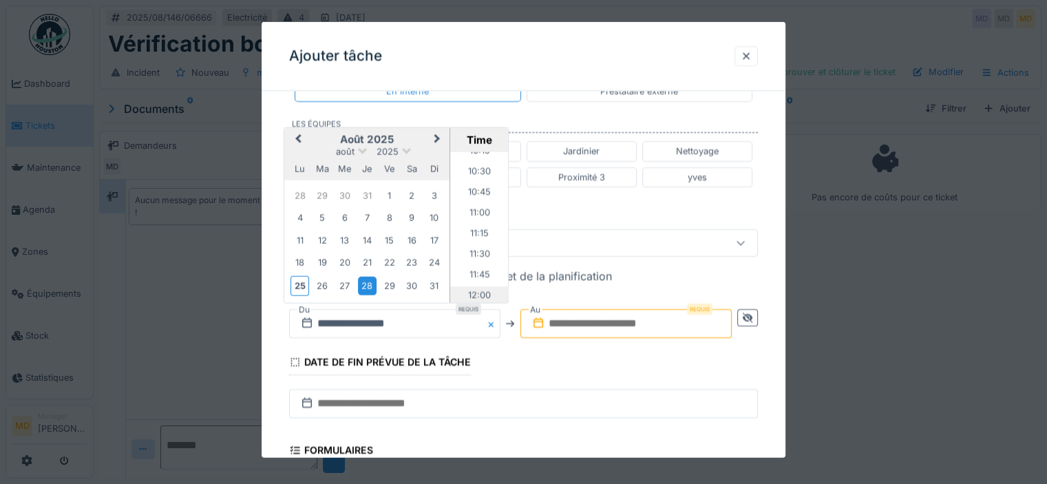
scroll to position [720, 0]
click at [476, 187] on li "09:00" at bounding box center [479, 186] width 59 height 21
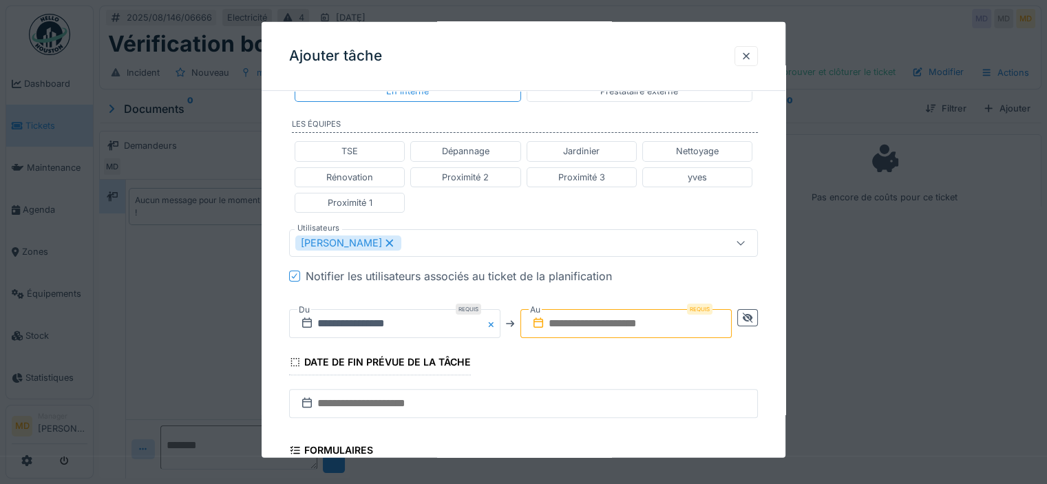
click at [695, 322] on input "text" at bounding box center [626, 323] width 211 height 29
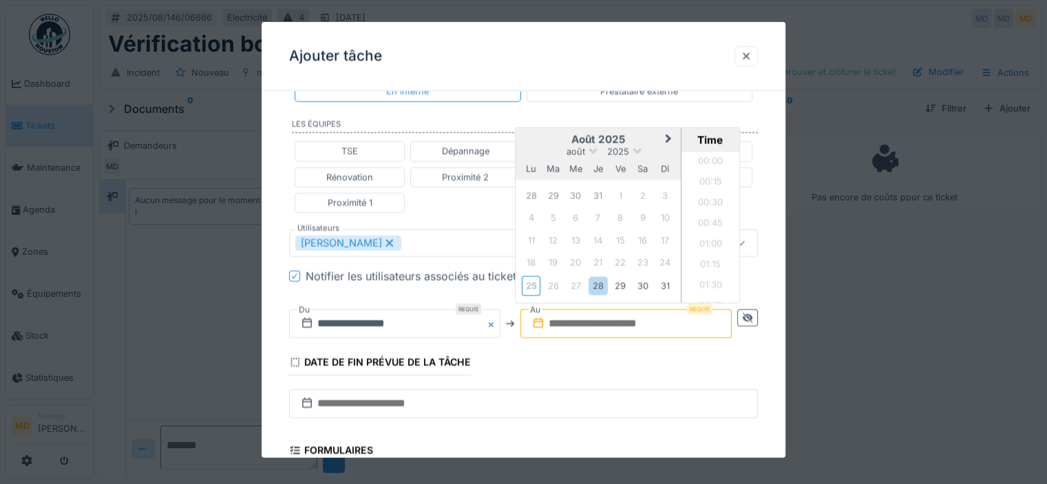
scroll to position [926, 0]
click at [530, 140] on h2 "août 2025" at bounding box center [598, 139] width 165 height 12
click at [598, 286] on div "28" at bounding box center [598, 285] width 19 height 19
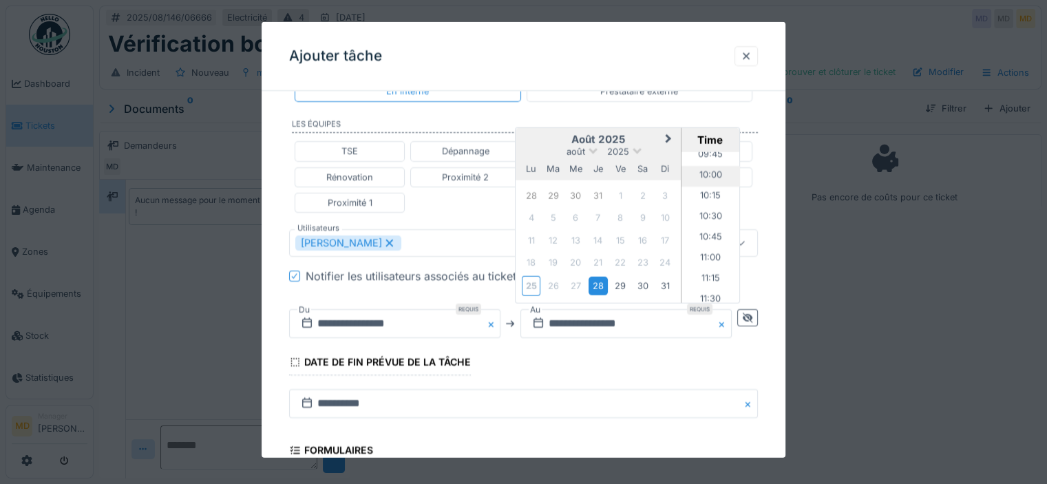
scroll to position [788, 0]
click at [706, 195] on li "10:00" at bounding box center [711, 199] width 59 height 21
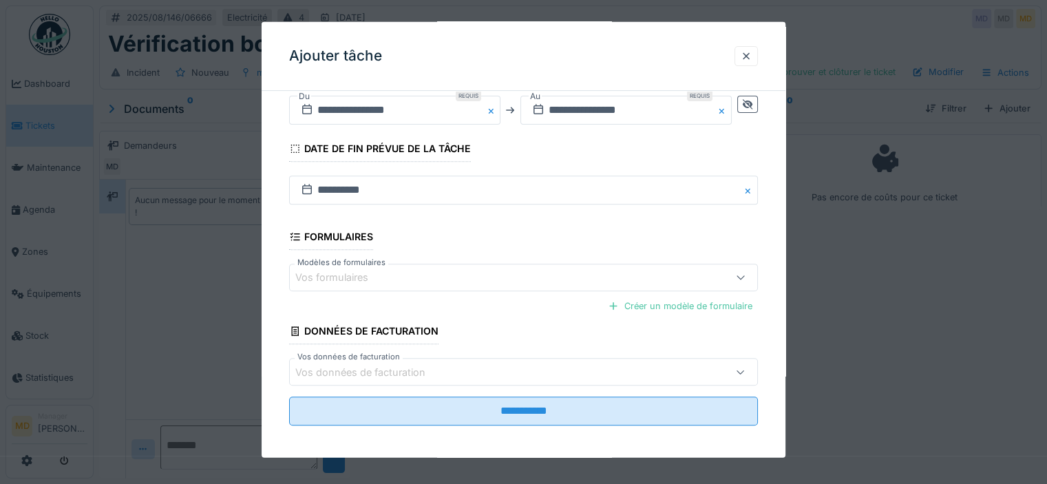
scroll to position [523, 0]
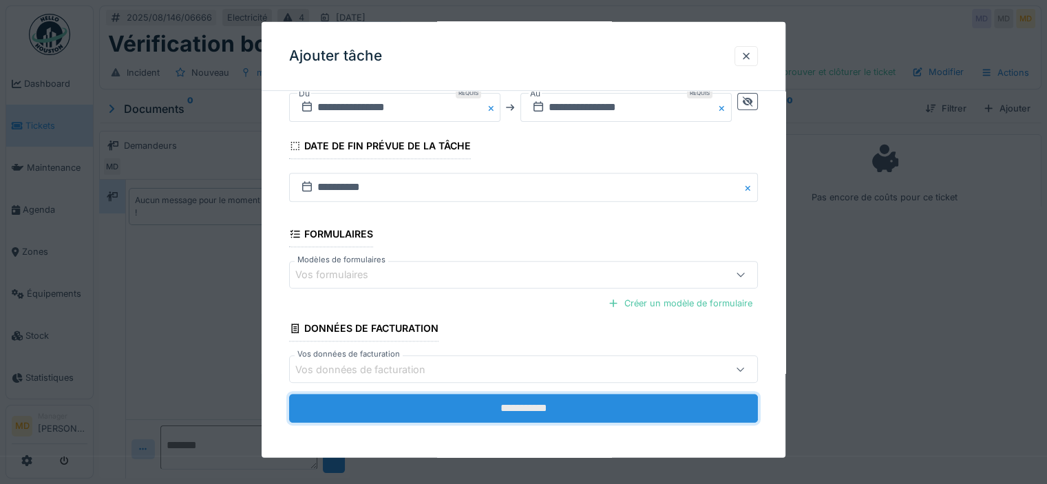
click at [467, 408] on input "**********" at bounding box center [523, 408] width 469 height 29
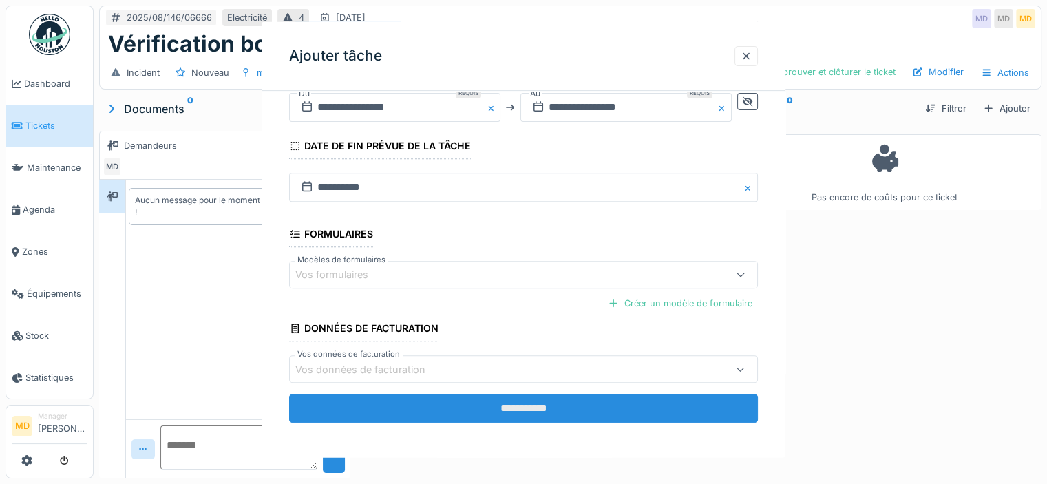
scroll to position [0, 0]
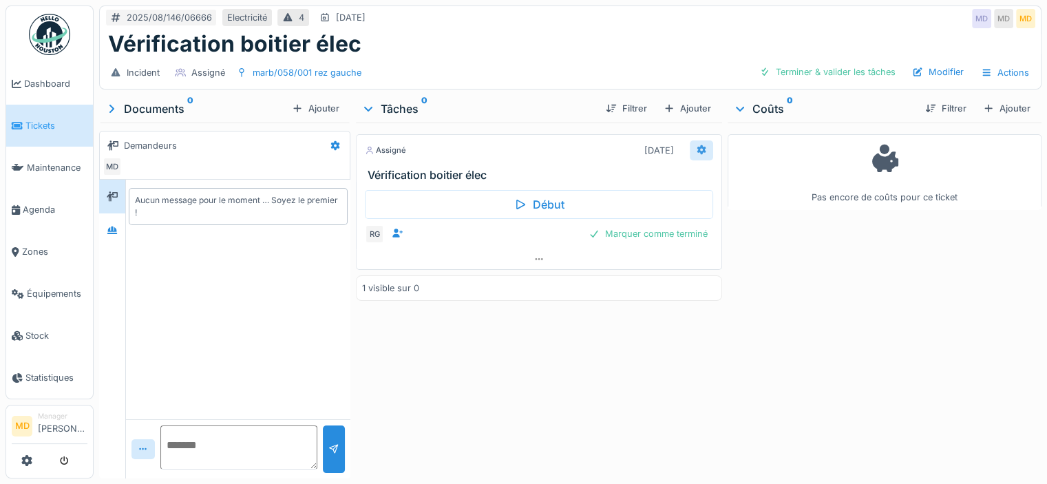
click at [697, 151] on icon at bounding box center [701, 150] width 9 height 10
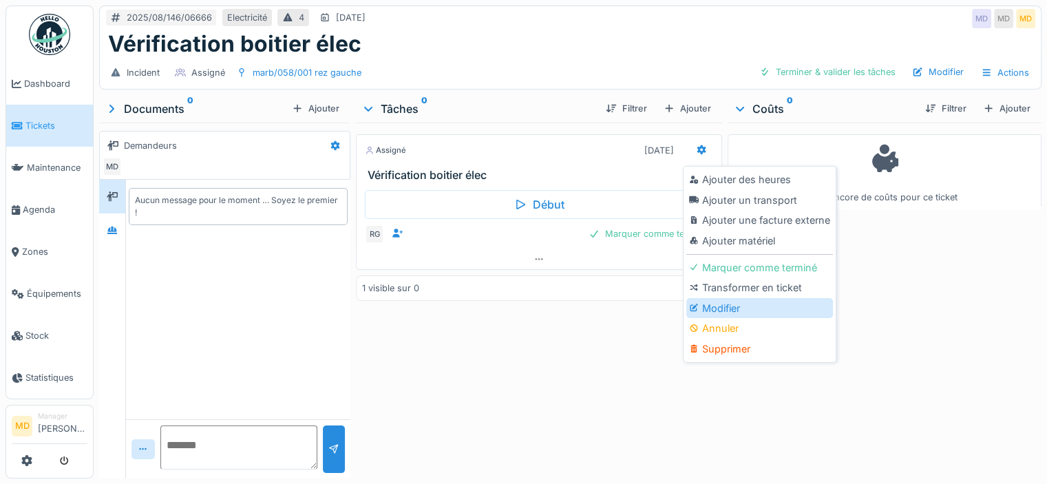
click at [732, 308] on div "Modifier" at bounding box center [759, 308] width 147 height 21
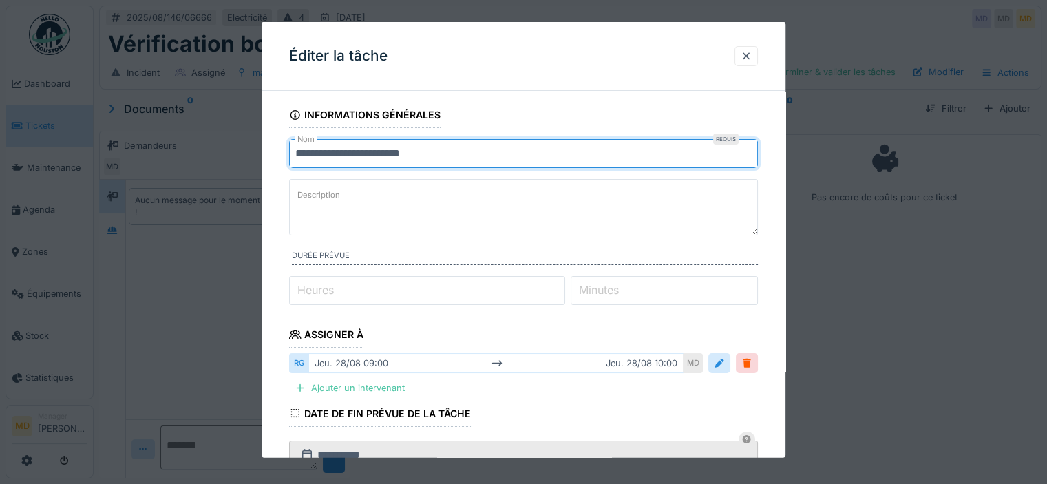
click at [469, 161] on input "**********" at bounding box center [523, 153] width 469 height 29
type input "**********"
click at [394, 209] on textarea "Description" at bounding box center [523, 207] width 469 height 56
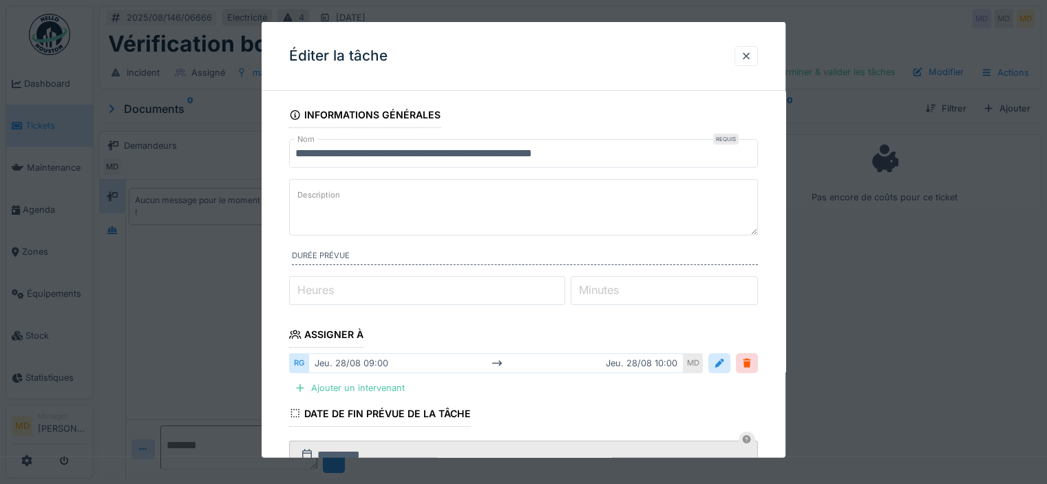
click at [394, 209] on textarea "Description" at bounding box center [523, 207] width 469 height 56
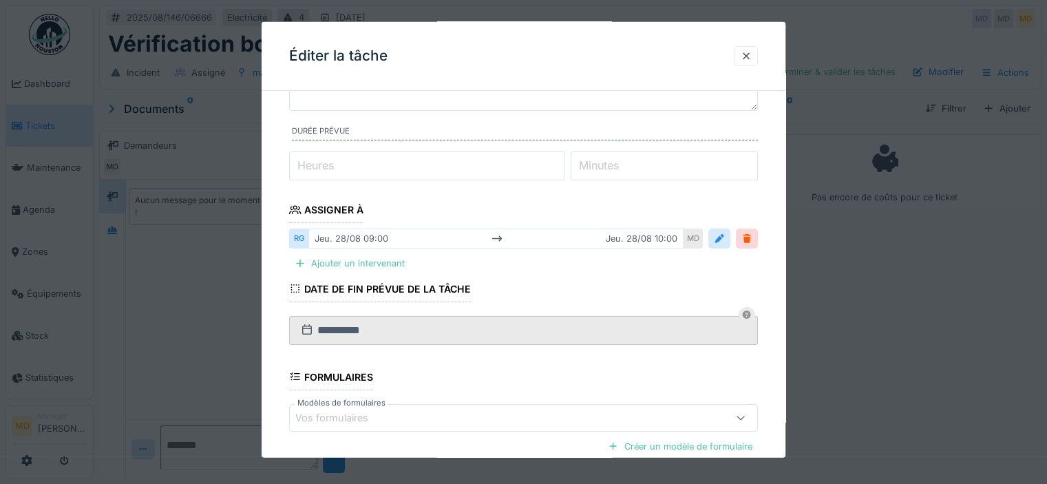
scroll to position [269, 0]
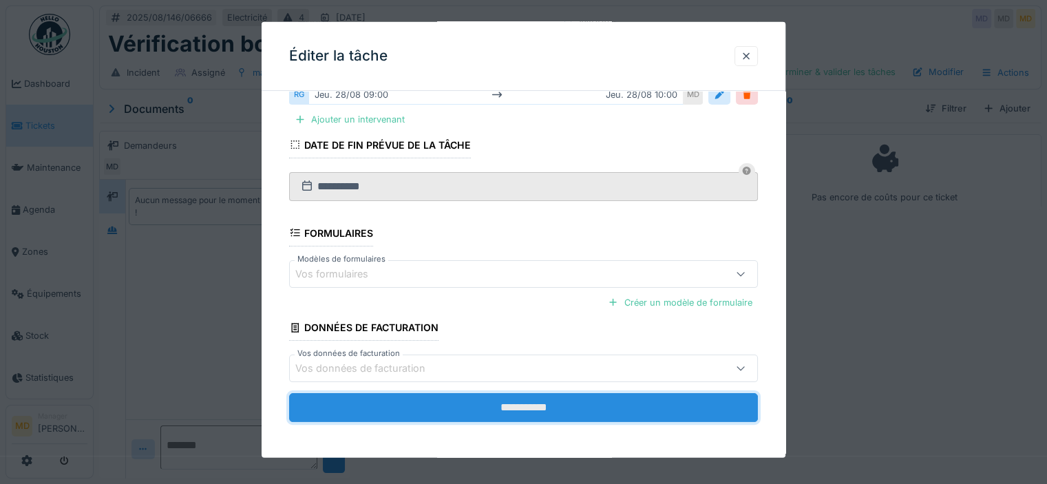
click at [523, 413] on input "**********" at bounding box center [523, 407] width 469 height 29
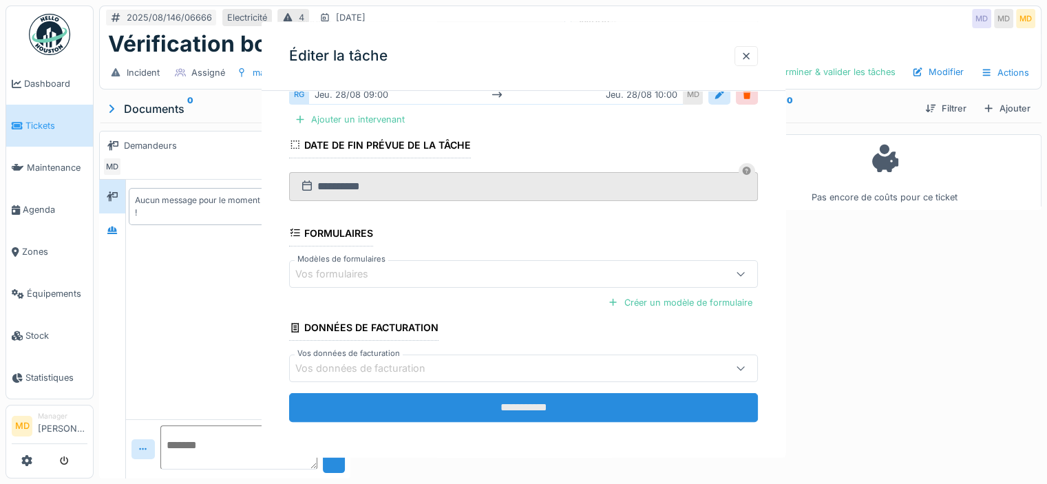
scroll to position [0, 0]
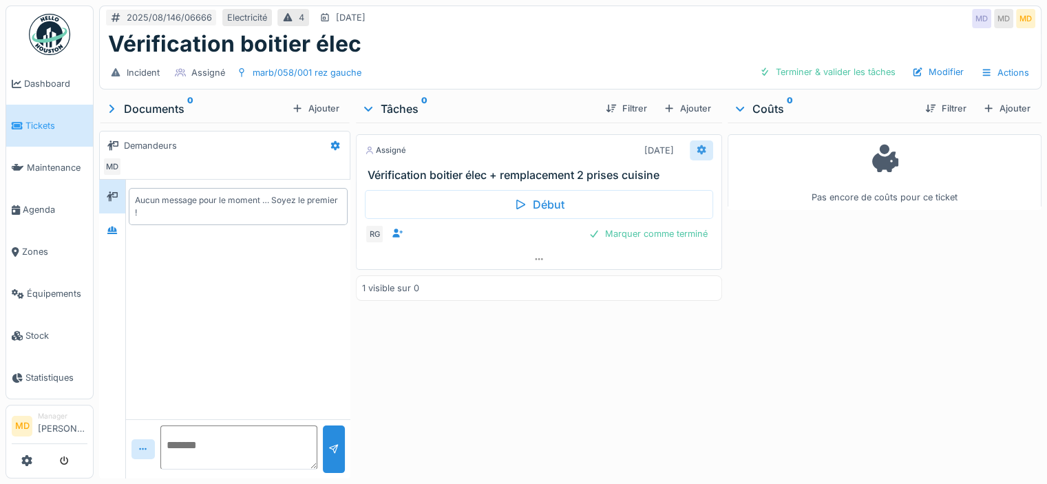
click at [697, 147] on icon at bounding box center [701, 150] width 9 height 10
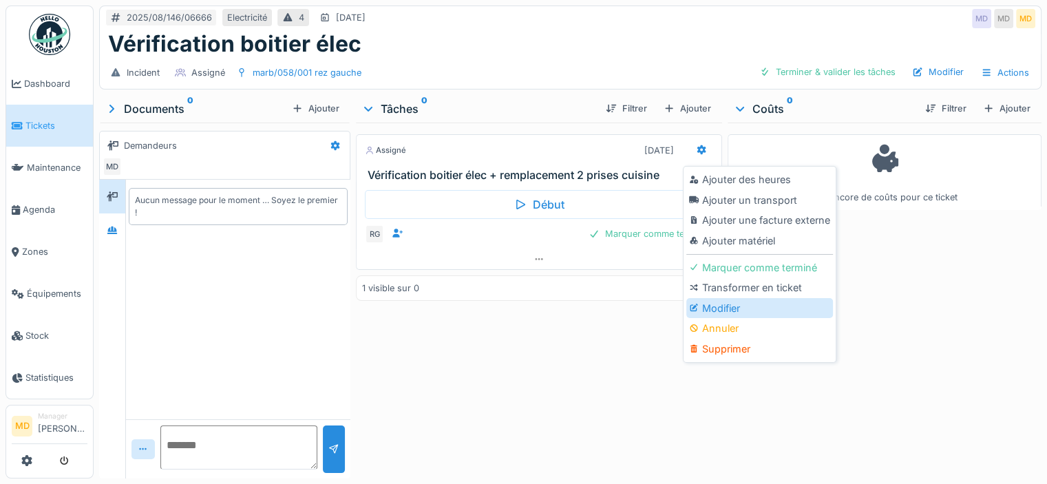
click at [722, 304] on div "Modifier" at bounding box center [759, 308] width 147 height 21
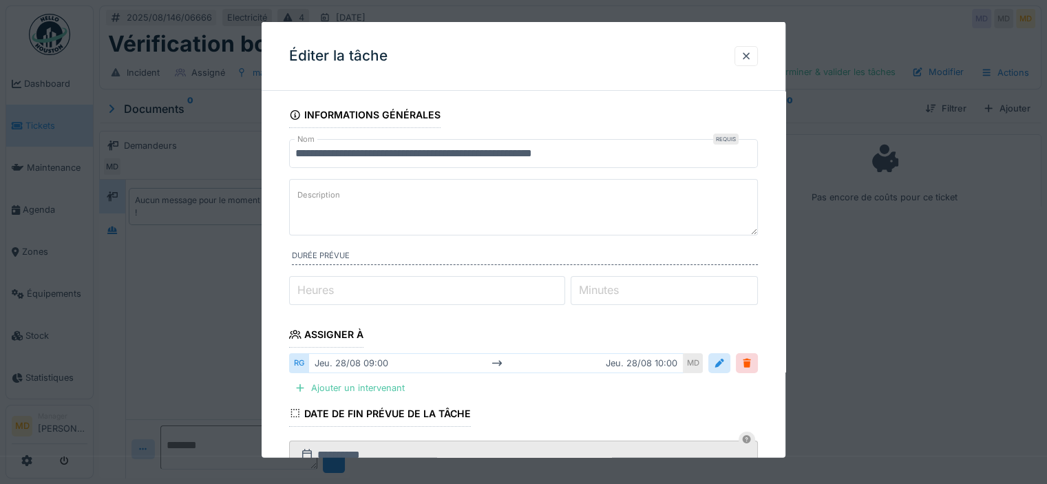
click at [318, 198] on label "Description" at bounding box center [319, 195] width 48 height 17
click at [318, 198] on textarea "Description" at bounding box center [523, 207] width 469 height 56
click at [426, 187] on textarea "**********" at bounding box center [523, 207] width 469 height 56
paste textarea "**********"
click at [521, 194] on textarea "**********" at bounding box center [523, 207] width 469 height 56
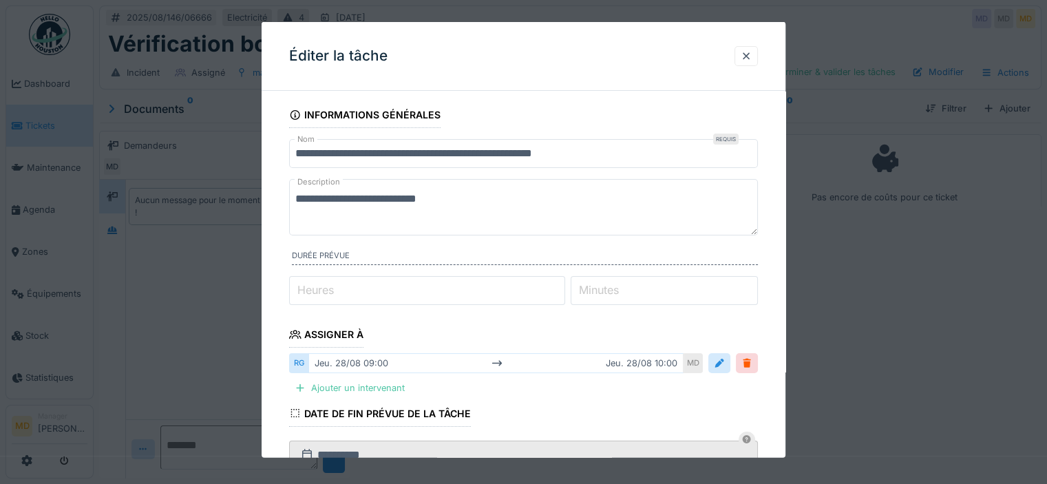
paste textarea "**********"
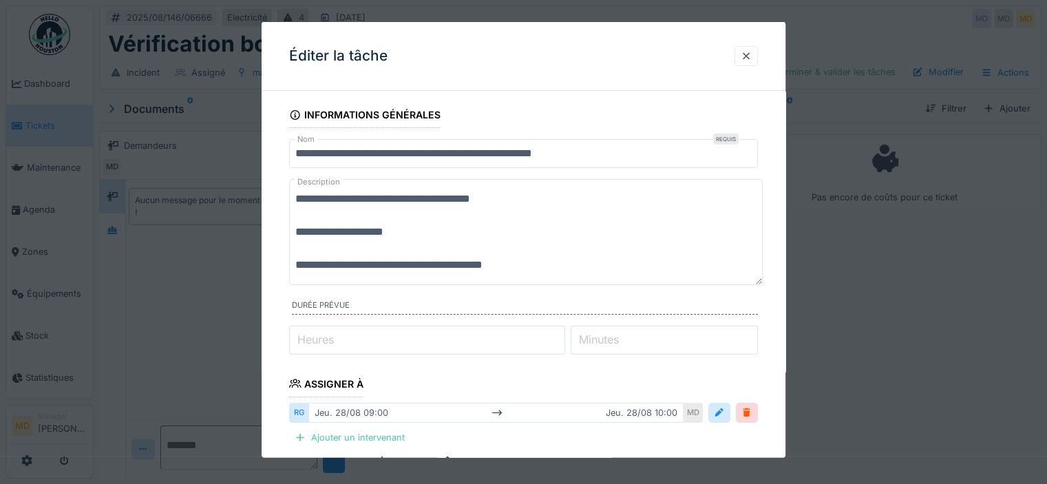
click at [401, 231] on textarea "**********" at bounding box center [526, 232] width 474 height 106
click at [334, 229] on textarea "**********" at bounding box center [526, 232] width 474 height 106
click at [545, 229] on textarea "**********" at bounding box center [526, 232] width 474 height 106
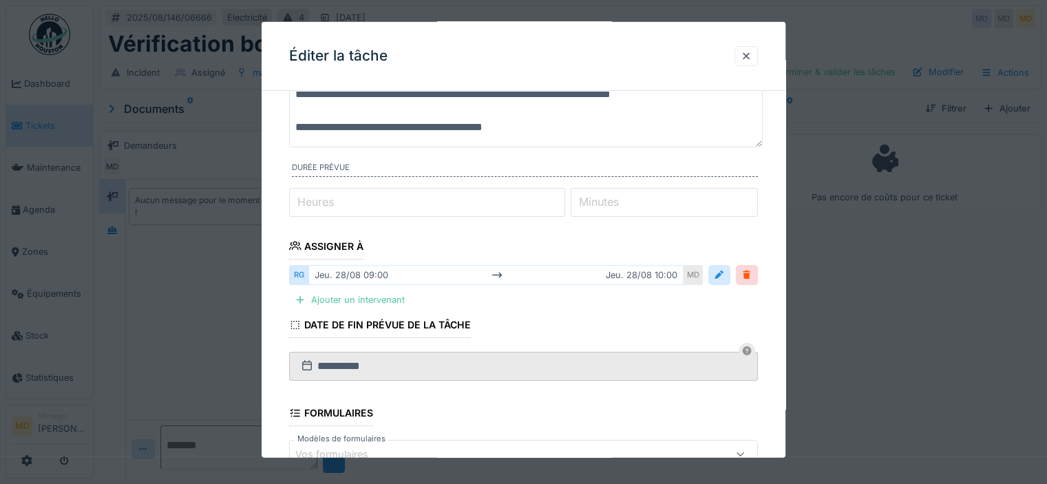
type textarea "**********"
click at [370, 200] on input "*" at bounding box center [427, 201] width 276 height 29
type input "*"
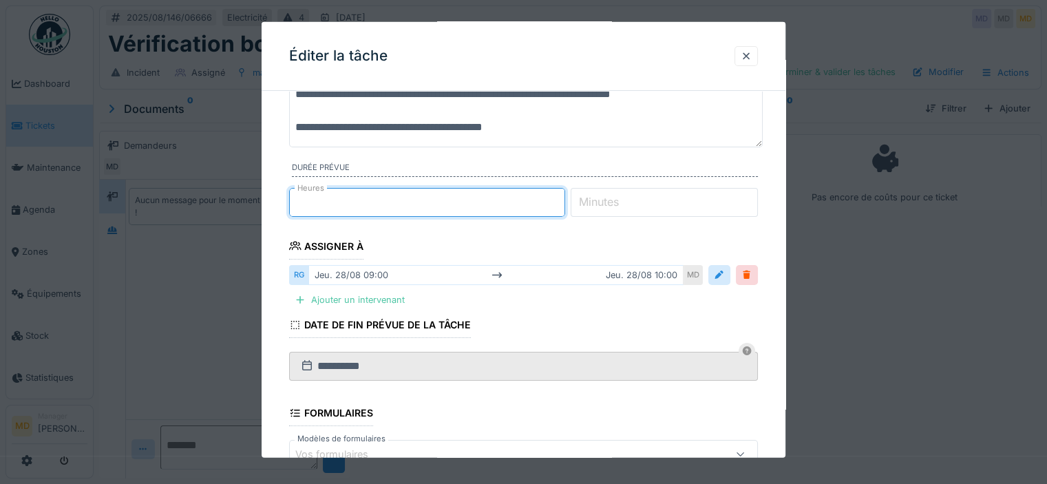
click at [437, 227] on fieldset "**********" at bounding box center [523, 288] width 469 height 649
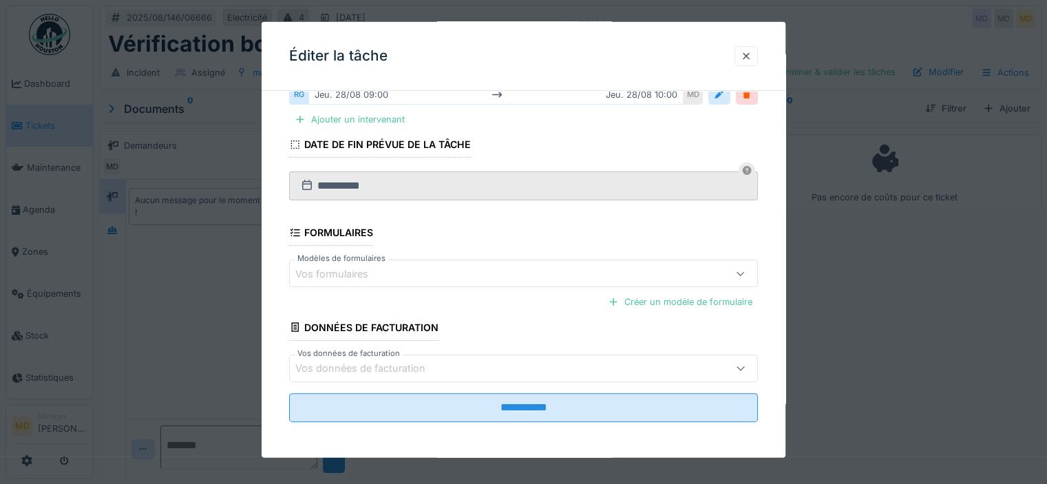
scroll to position [10, 0]
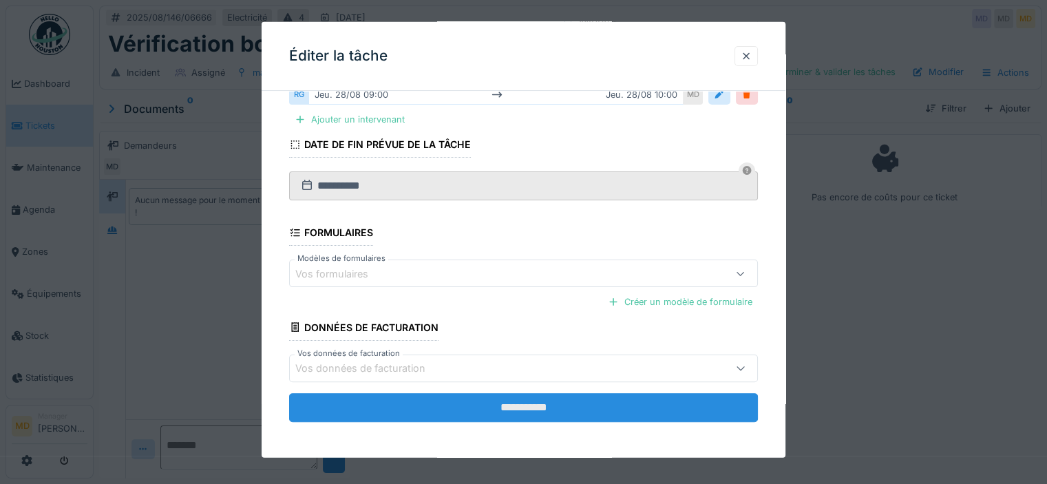
click at [503, 408] on input "**********" at bounding box center [523, 406] width 469 height 29
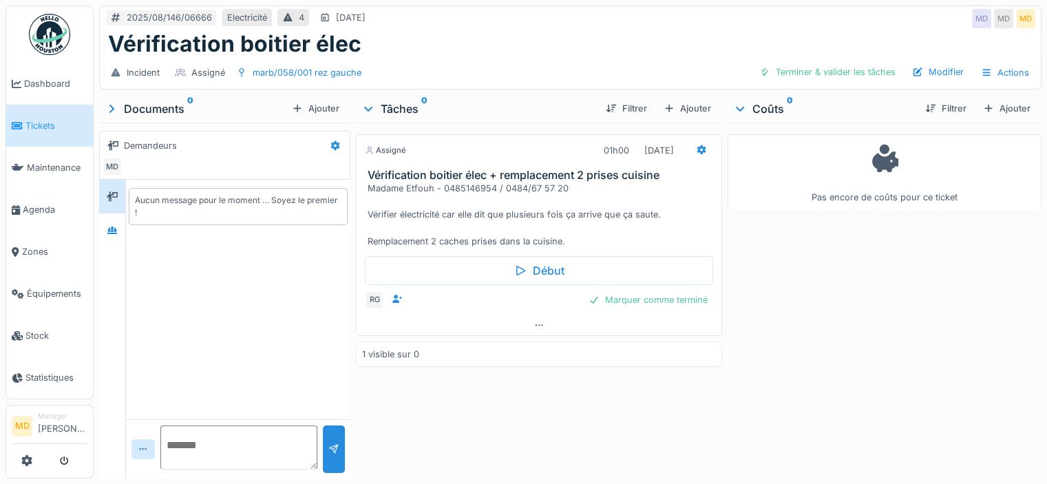
scroll to position [0, 0]
click at [933, 73] on div "Modifier" at bounding box center [938, 72] width 63 height 19
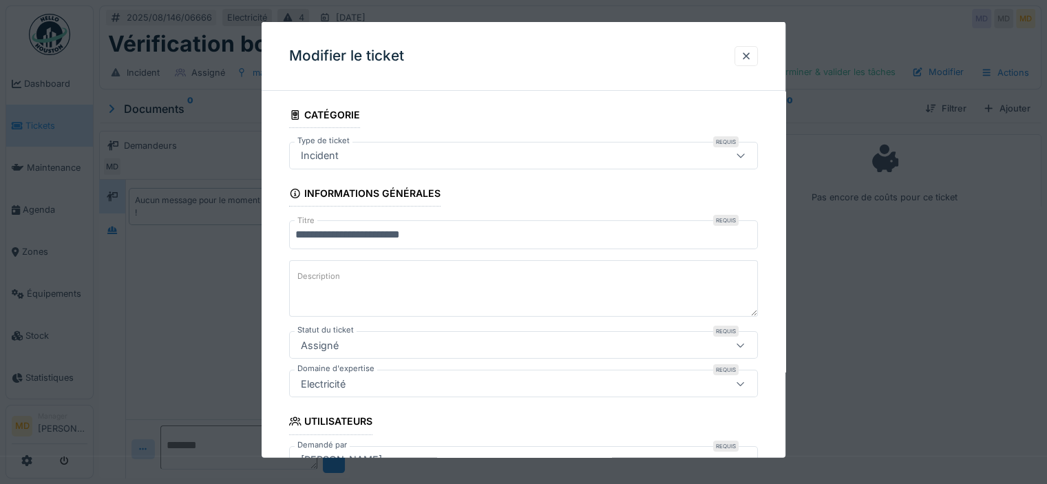
click at [390, 293] on textarea "Description" at bounding box center [523, 288] width 469 height 56
click at [763, 48] on div "Modifier le ticket" at bounding box center [524, 56] width 524 height 69
click at [758, 54] on div at bounding box center [746, 56] width 23 height 20
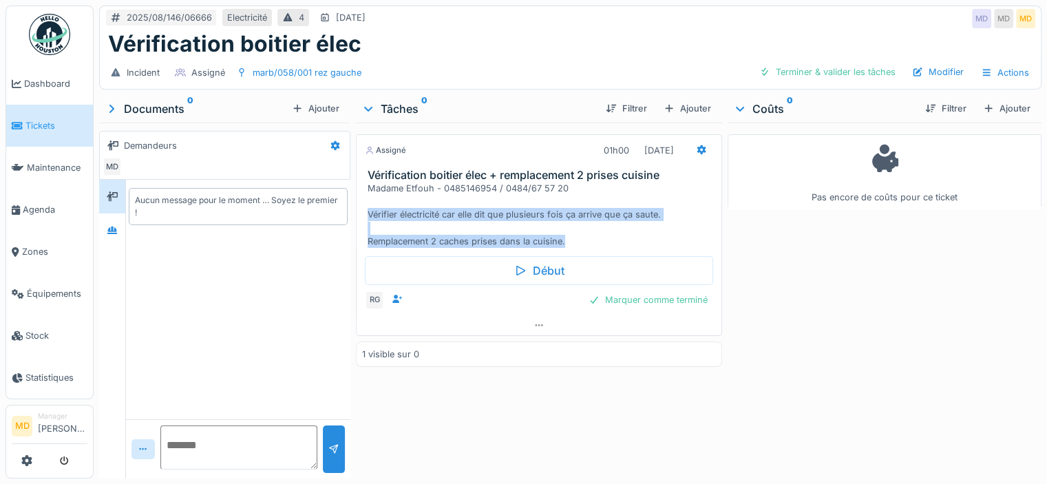
drag, startPoint x: 570, startPoint y: 239, endPoint x: 365, endPoint y: 215, distance: 206.6
click at [368, 215] on div "Madame Etfouh - 0485146954 / 0484/67 57 20 Vérifier électricité car elle dit qu…" at bounding box center [542, 215] width 348 height 66
copy div "Vérifier électricité car elle dit que plusieurs fois ça arrive que ça saute. Re…"
click at [435, 203] on div "Madame Etfouh - 0485146954 / 0484/67 57 20 Vérifier électricité car elle dit qu…" at bounding box center [542, 215] width 348 height 66
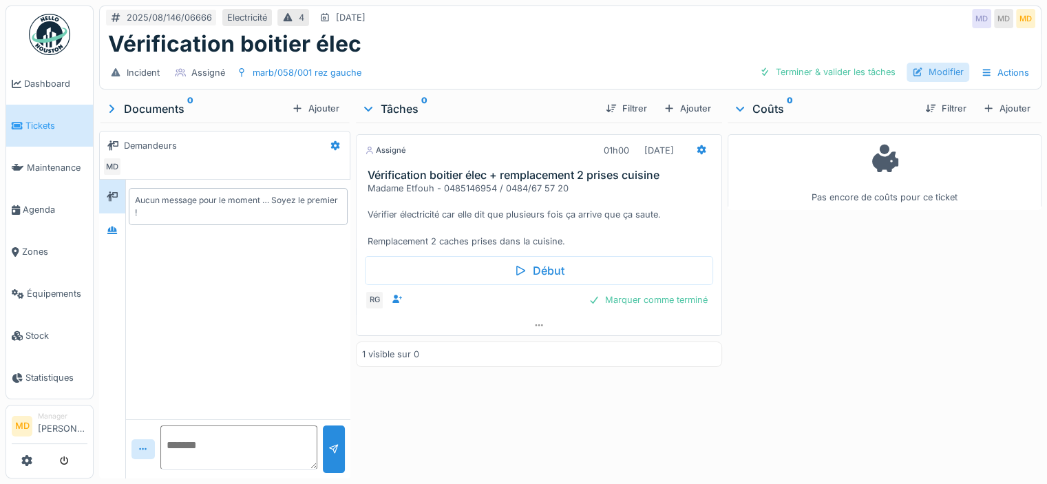
click at [914, 65] on div at bounding box center [917, 71] width 11 height 13
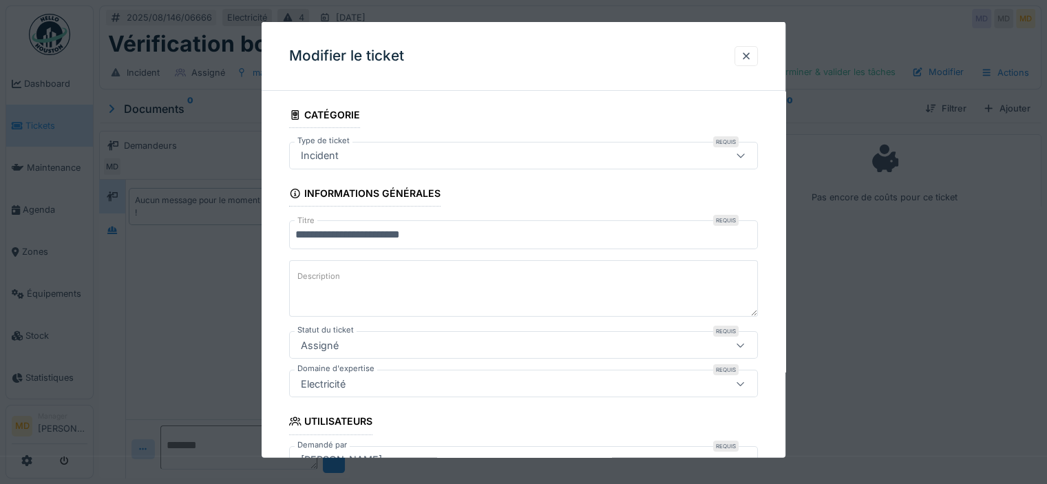
click at [359, 294] on textarea "Description" at bounding box center [523, 288] width 469 height 56
paste textarea "**********"
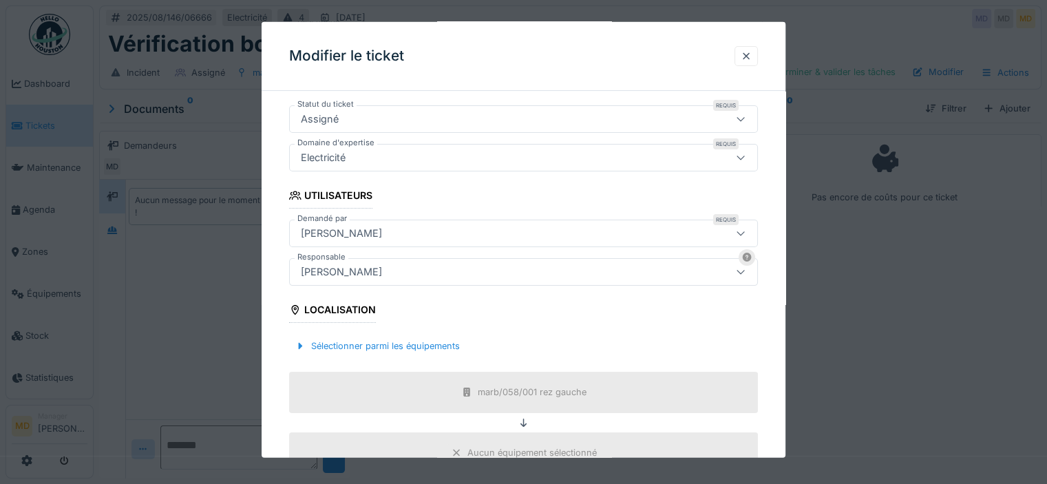
scroll to position [518, 0]
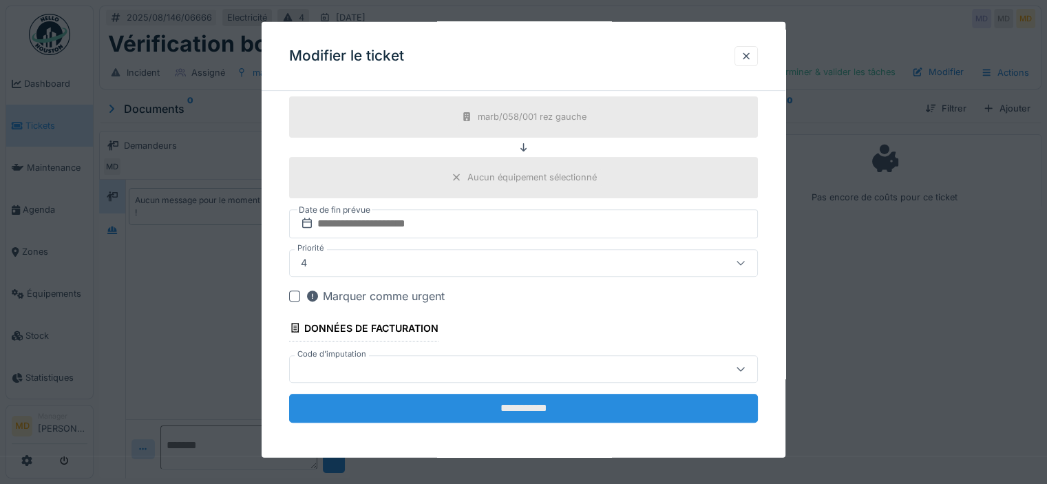
type textarea "**********"
click at [485, 401] on input "**********" at bounding box center [523, 407] width 469 height 29
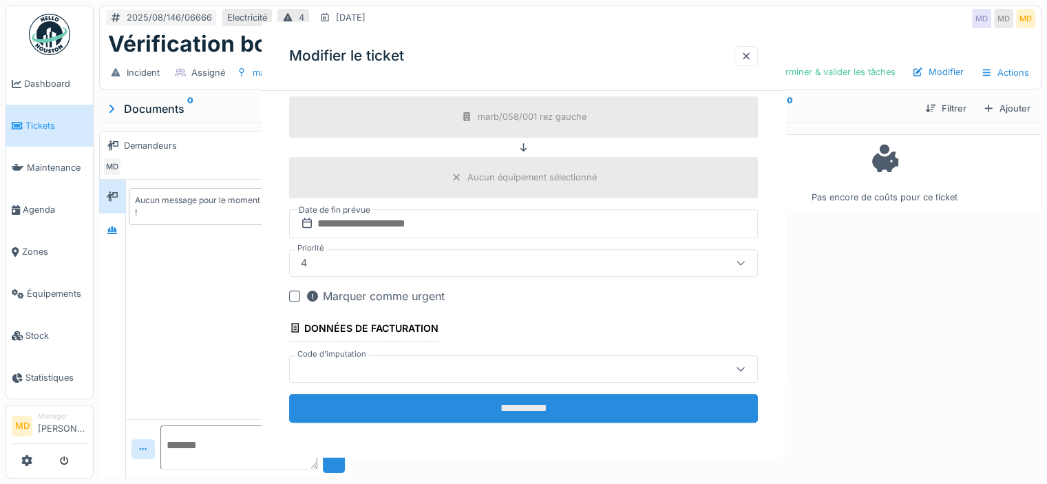
scroll to position [0, 0]
